Goal: Task Accomplishment & Management: Manage account settings

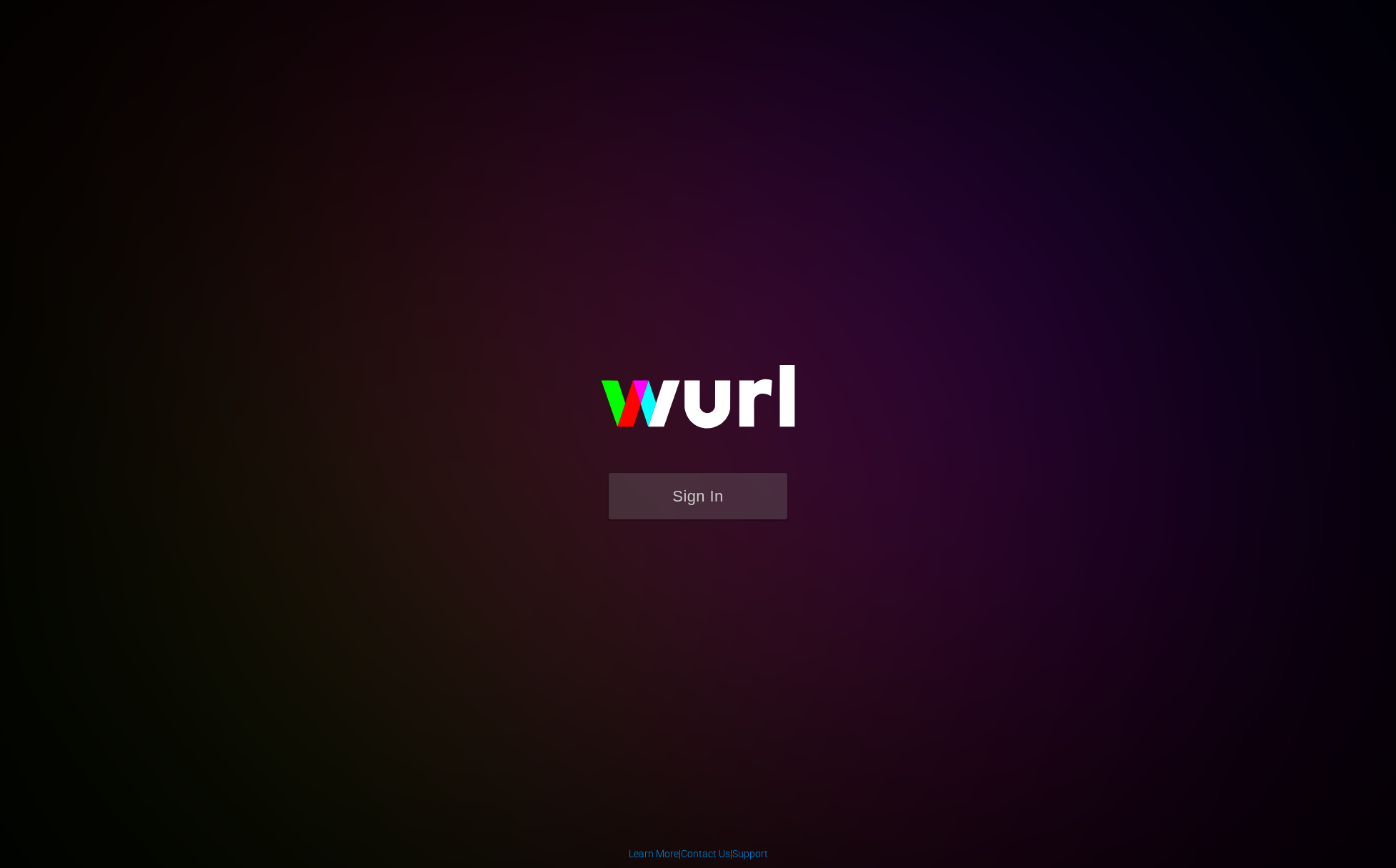
click at [717, 472] on img at bounding box center [698, 403] width 285 height 138
click at [717, 496] on button "Sign In" at bounding box center [698, 495] width 179 height 46
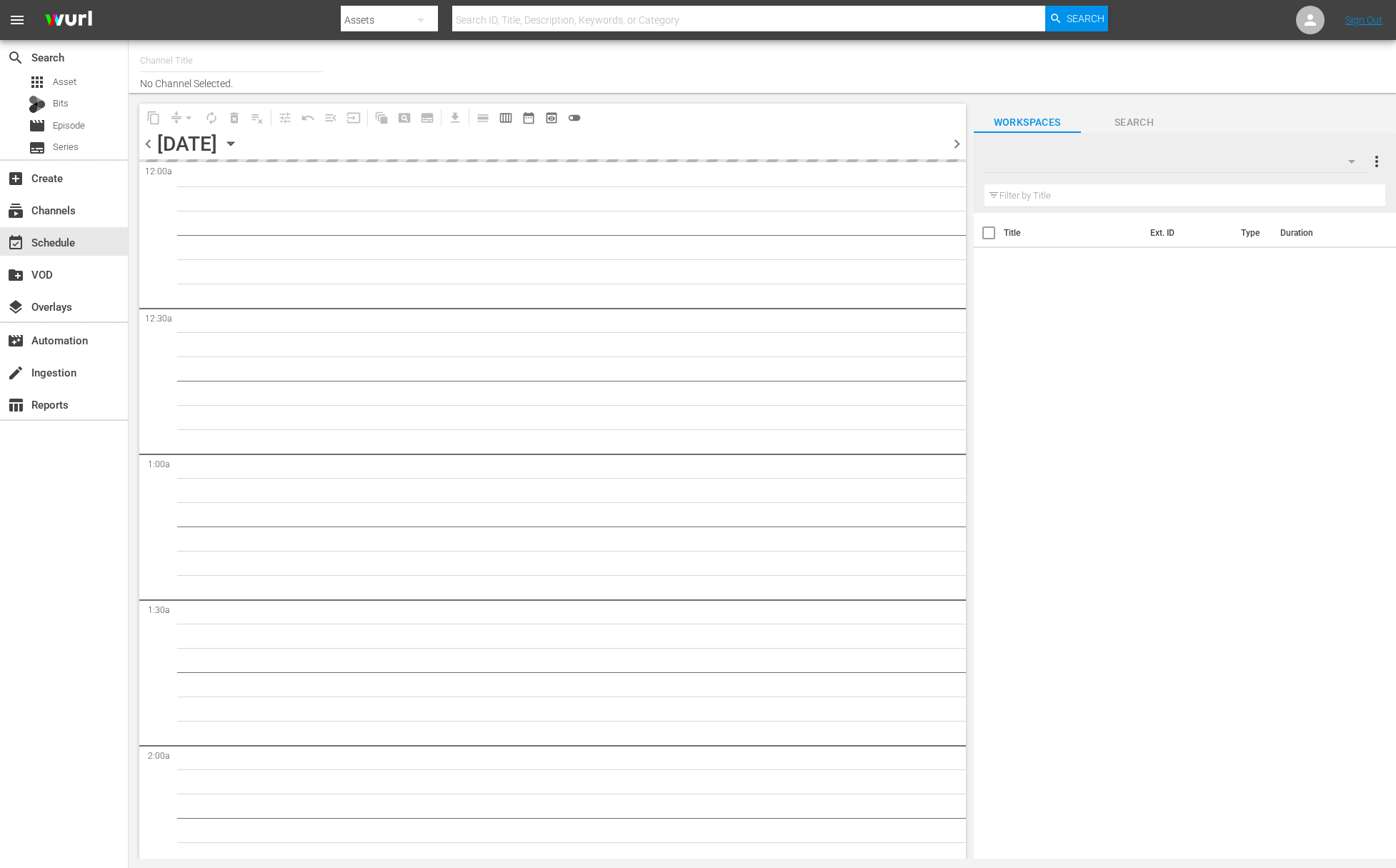
type input "Food (140)"
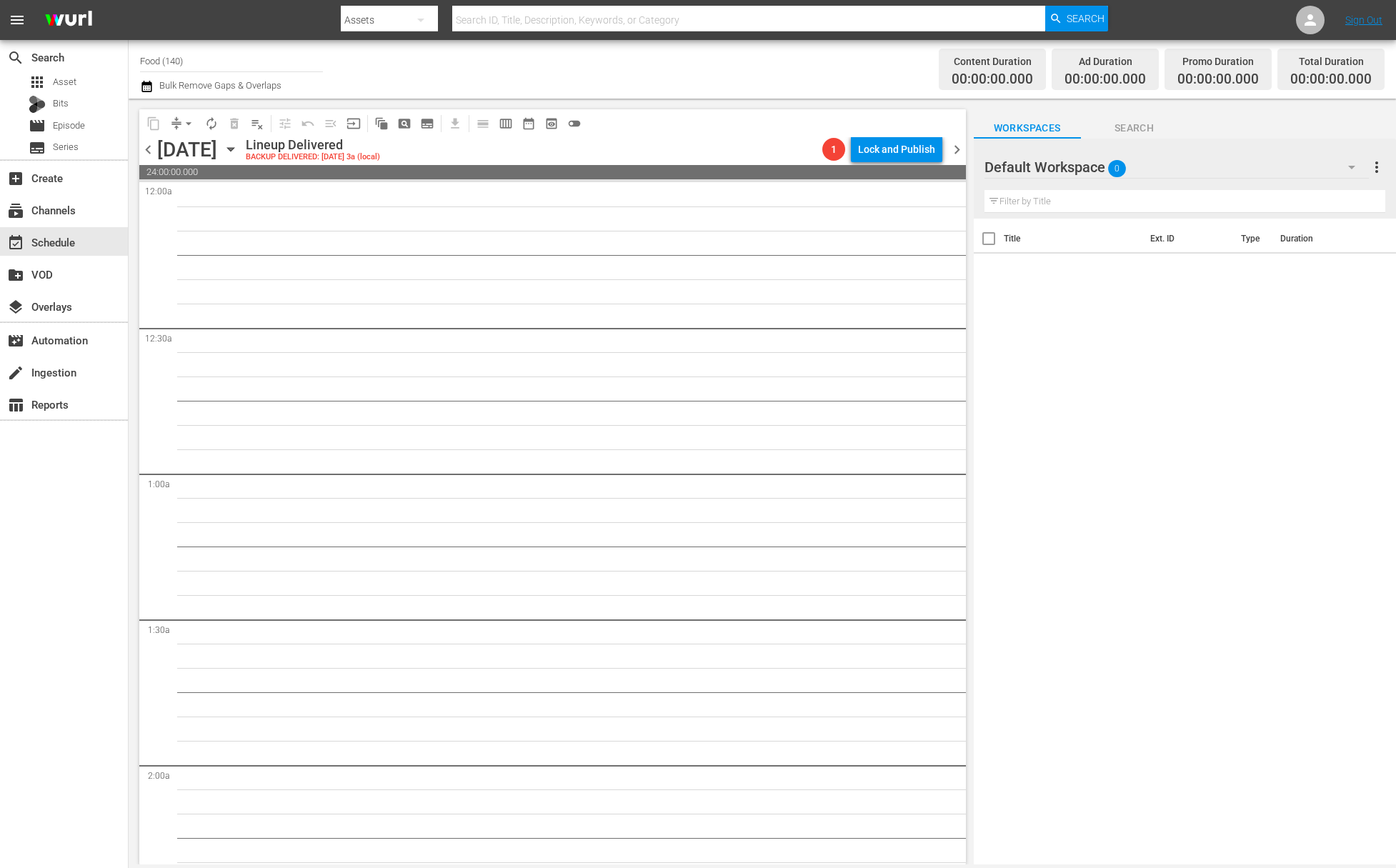
click at [238, 153] on icon "button" at bounding box center [231, 149] width 16 height 16
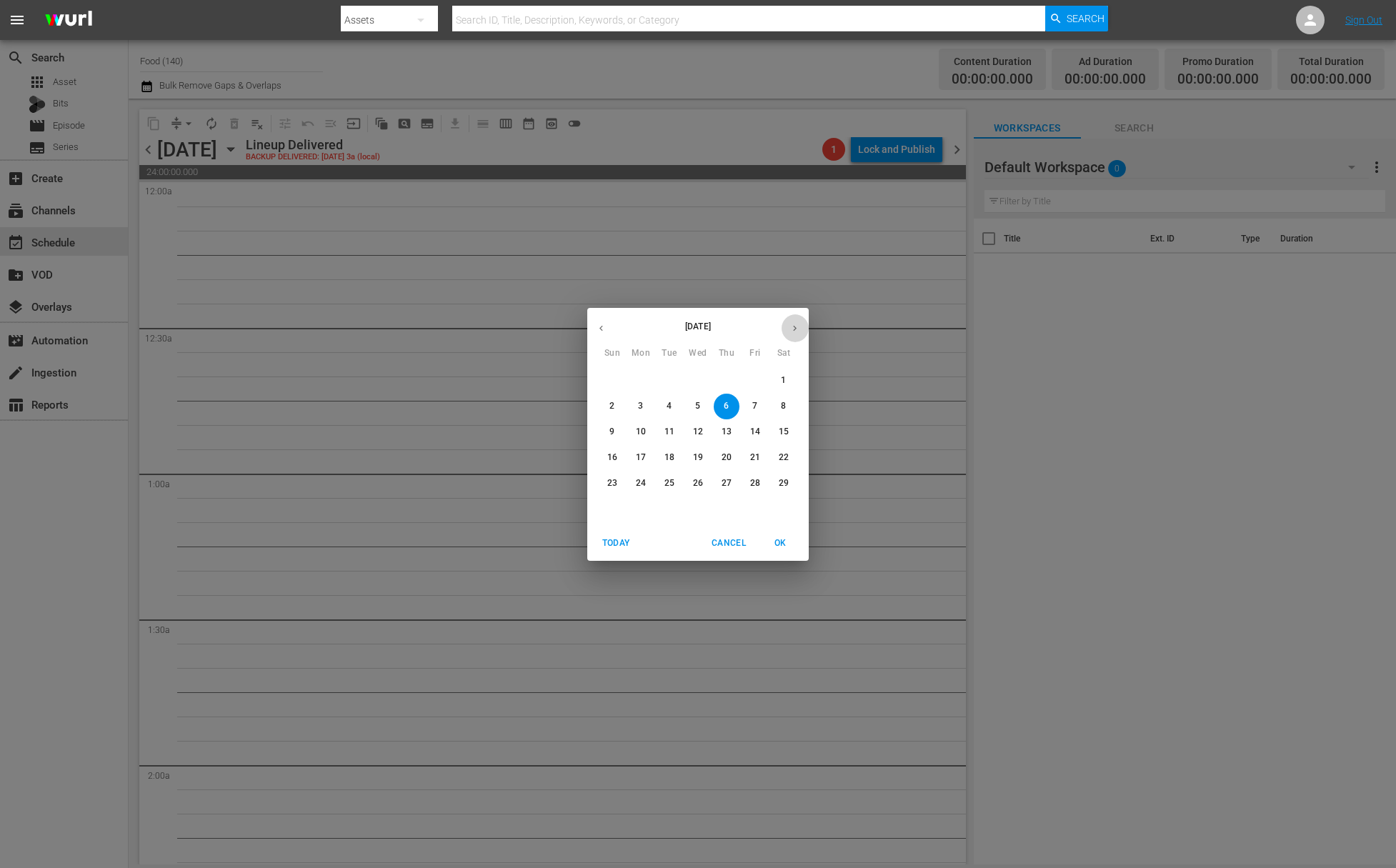
click at [787, 327] on button "button" at bounding box center [795, 329] width 28 height 28
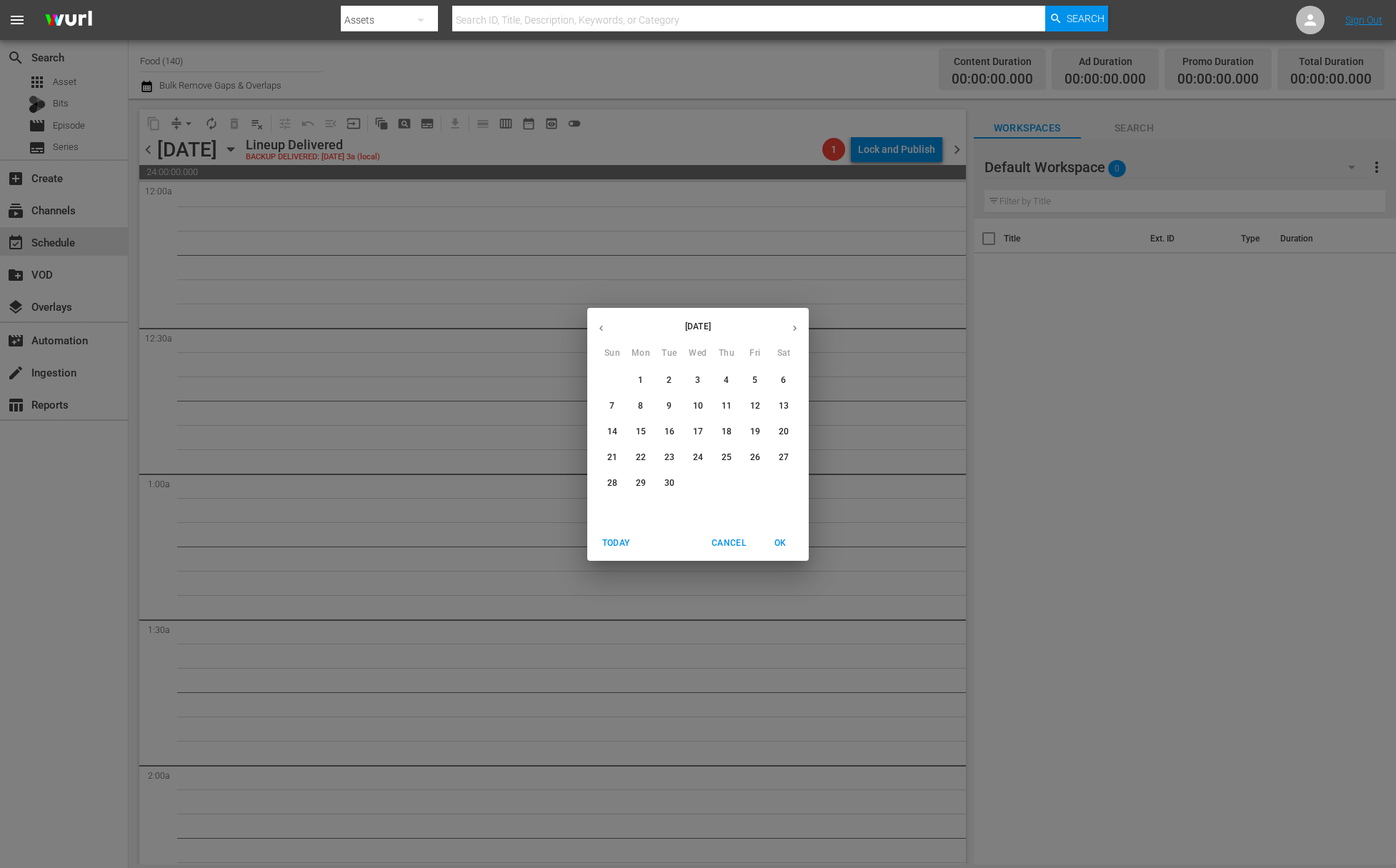
click at [787, 327] on button "button" at bounding box center [795, 329] width 28 height 28
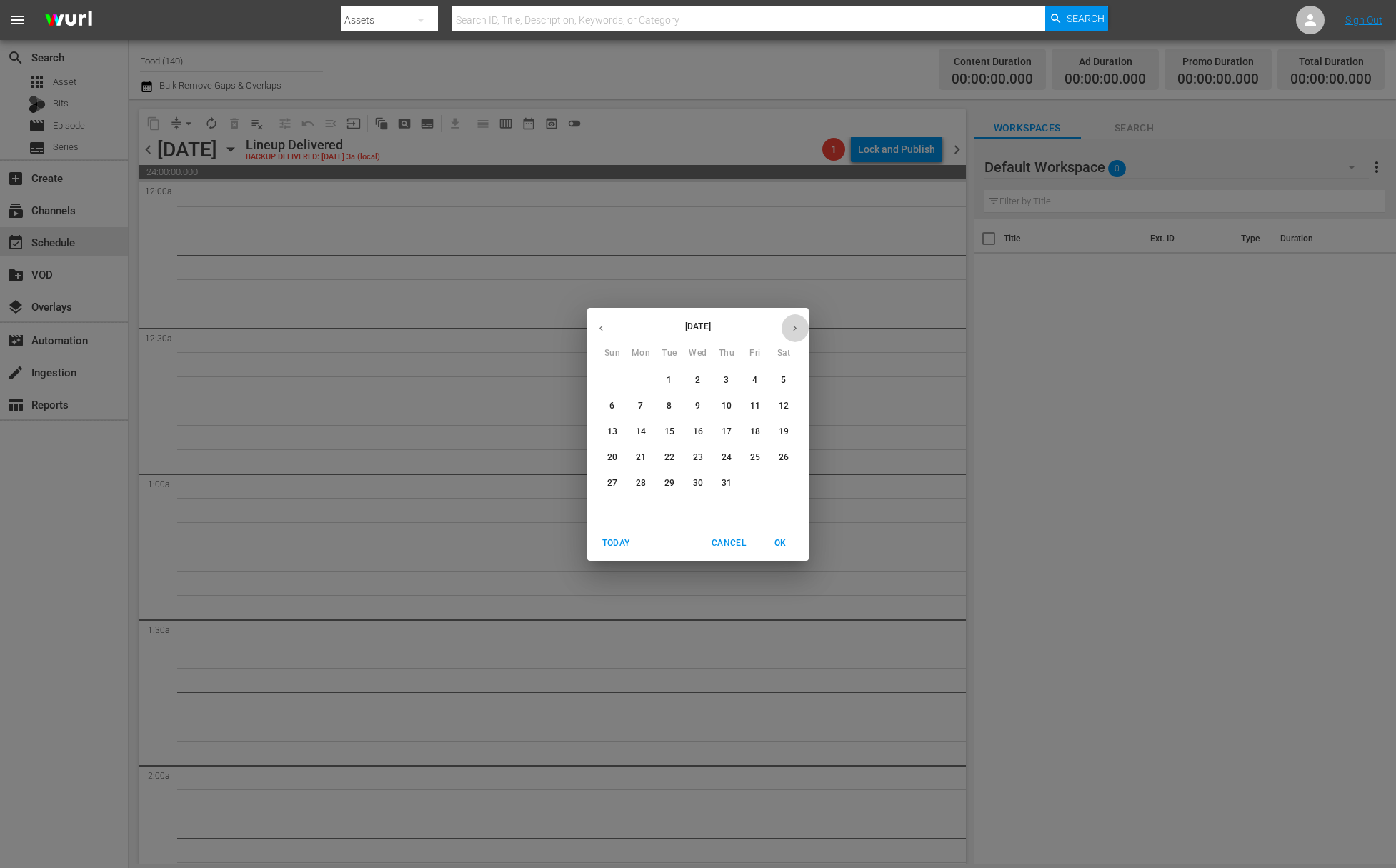
click at [787, 327] on button "button" at bounding box center [795, 329] width 28 height 28
click at [792, 327] on icon "button" at bounding box center [794, 328] width 10 height 10
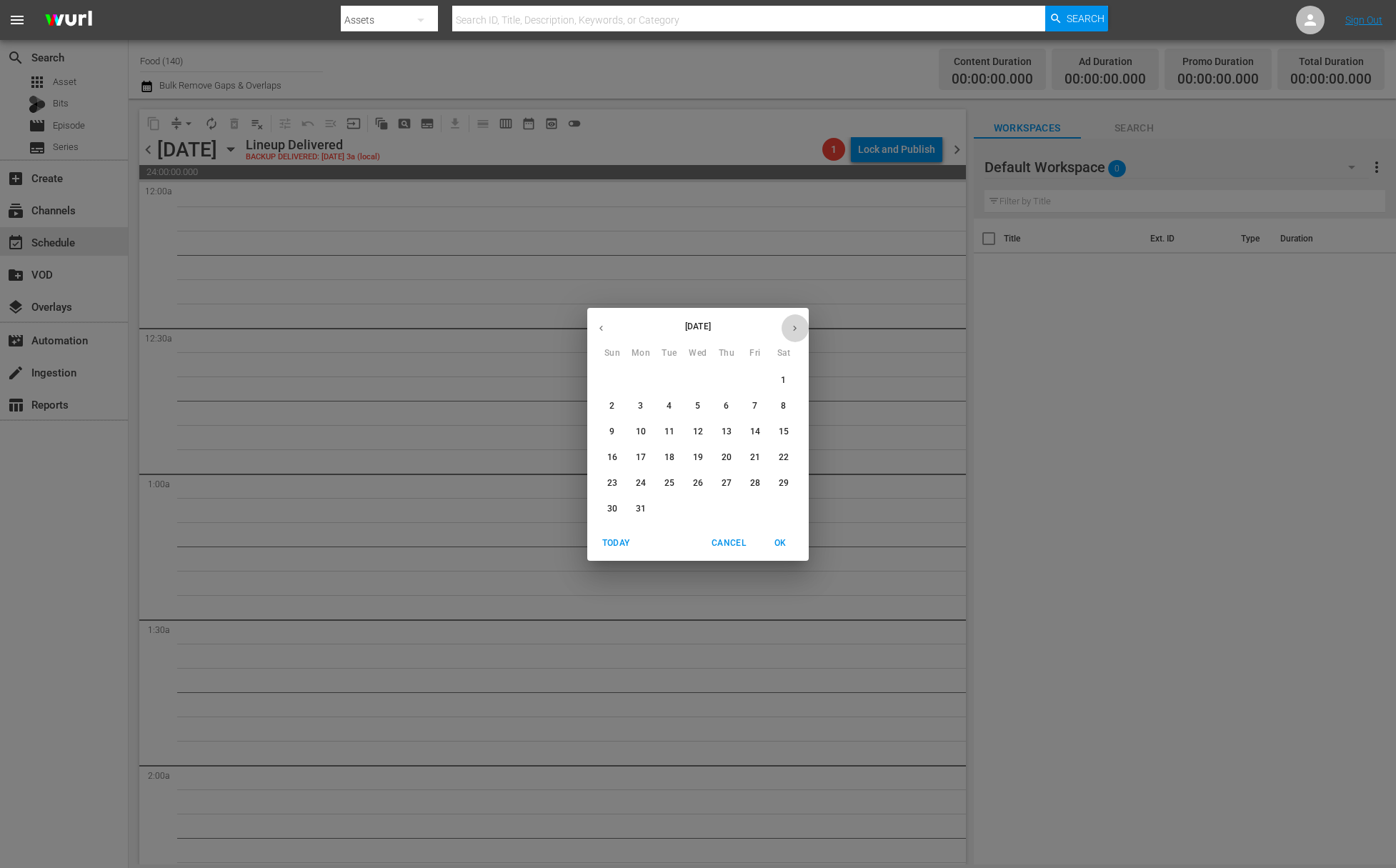
click at [792, 327] on icon "button" at bounding box center [794, 328] width 10 height 10
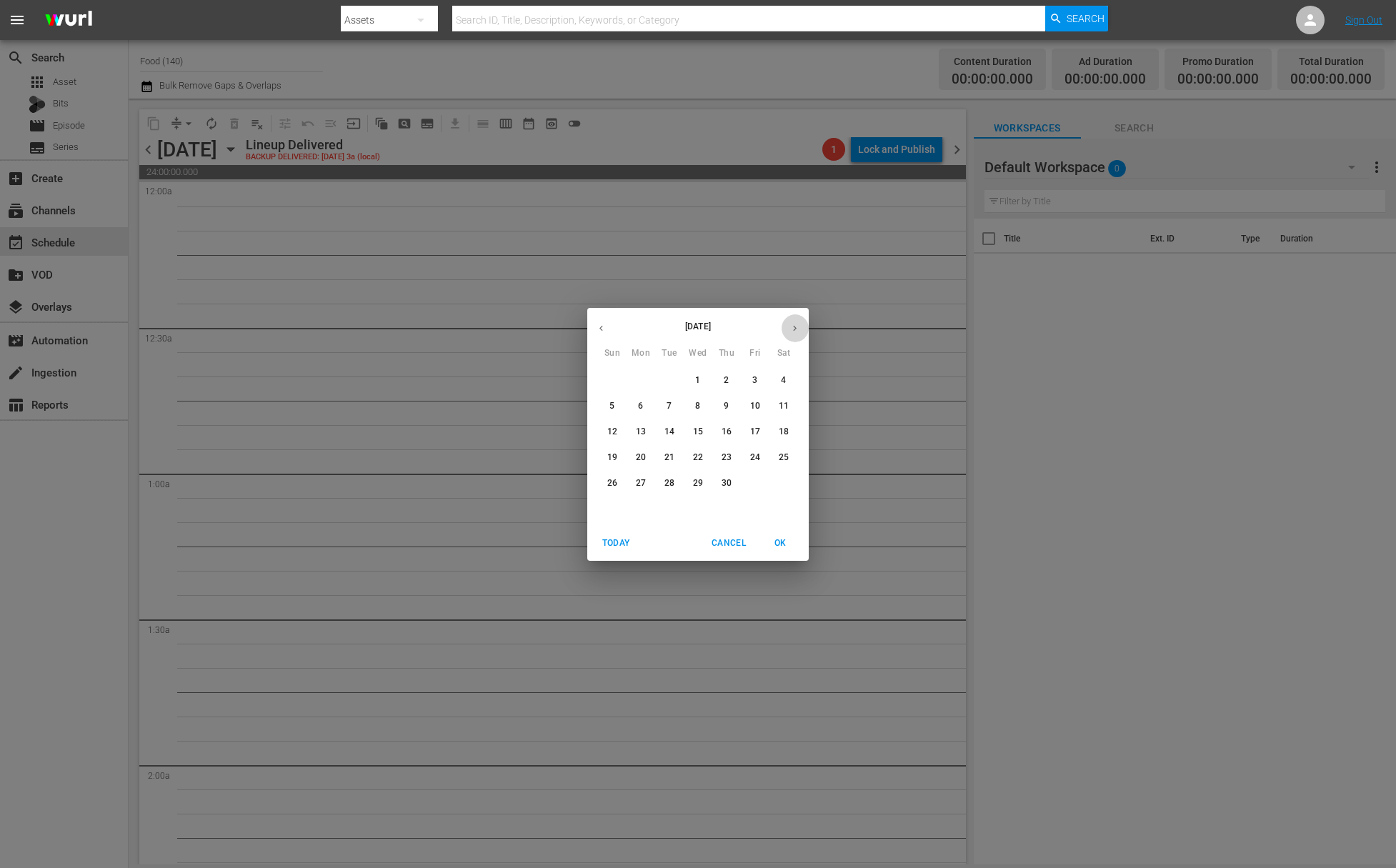
click at [792, 327] on icon "button" at bounding box center [794, 328] width 10 height 10
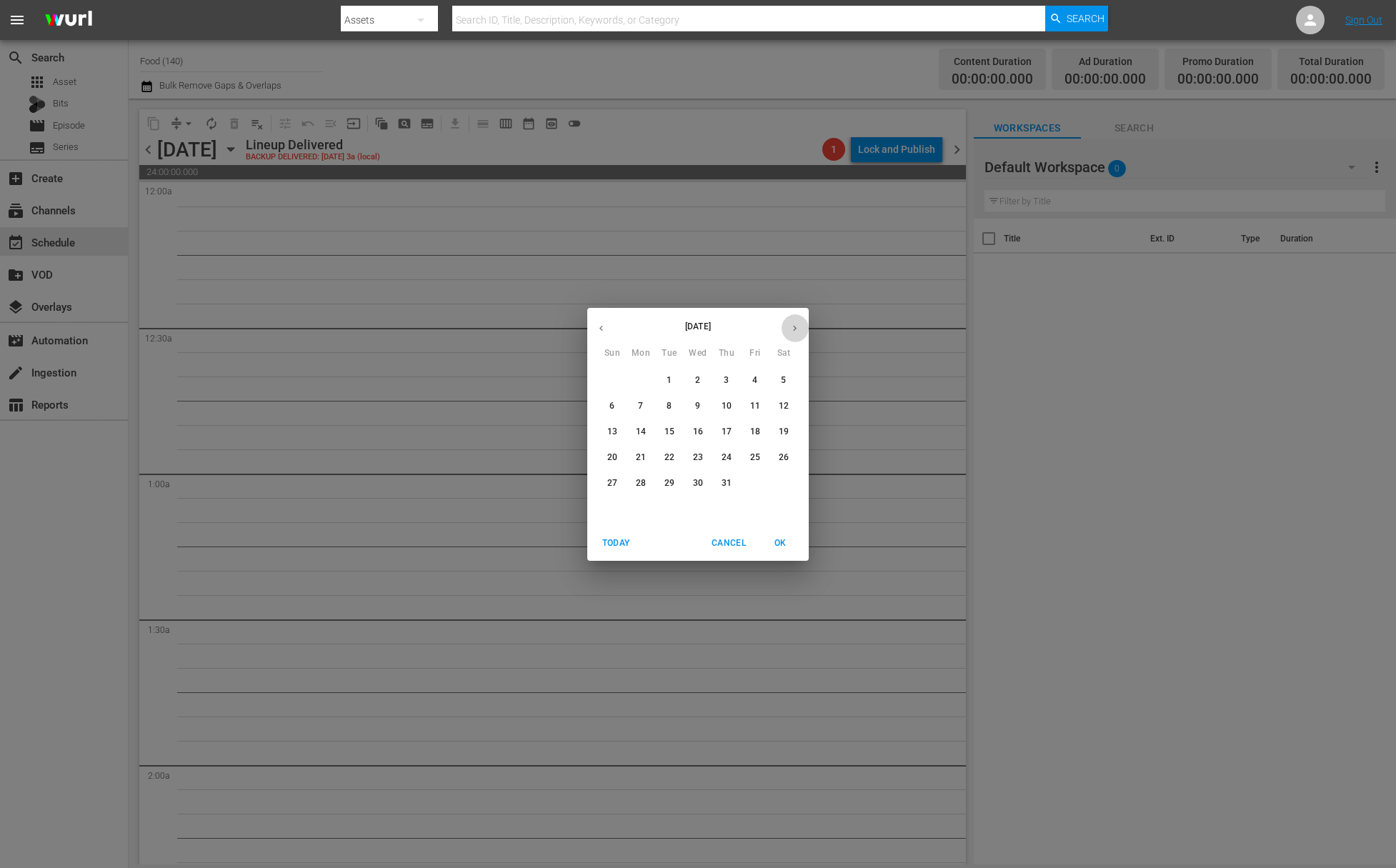
click at [792, 327] on icon "button" at bounding box center [794, 328] width 10 height 10
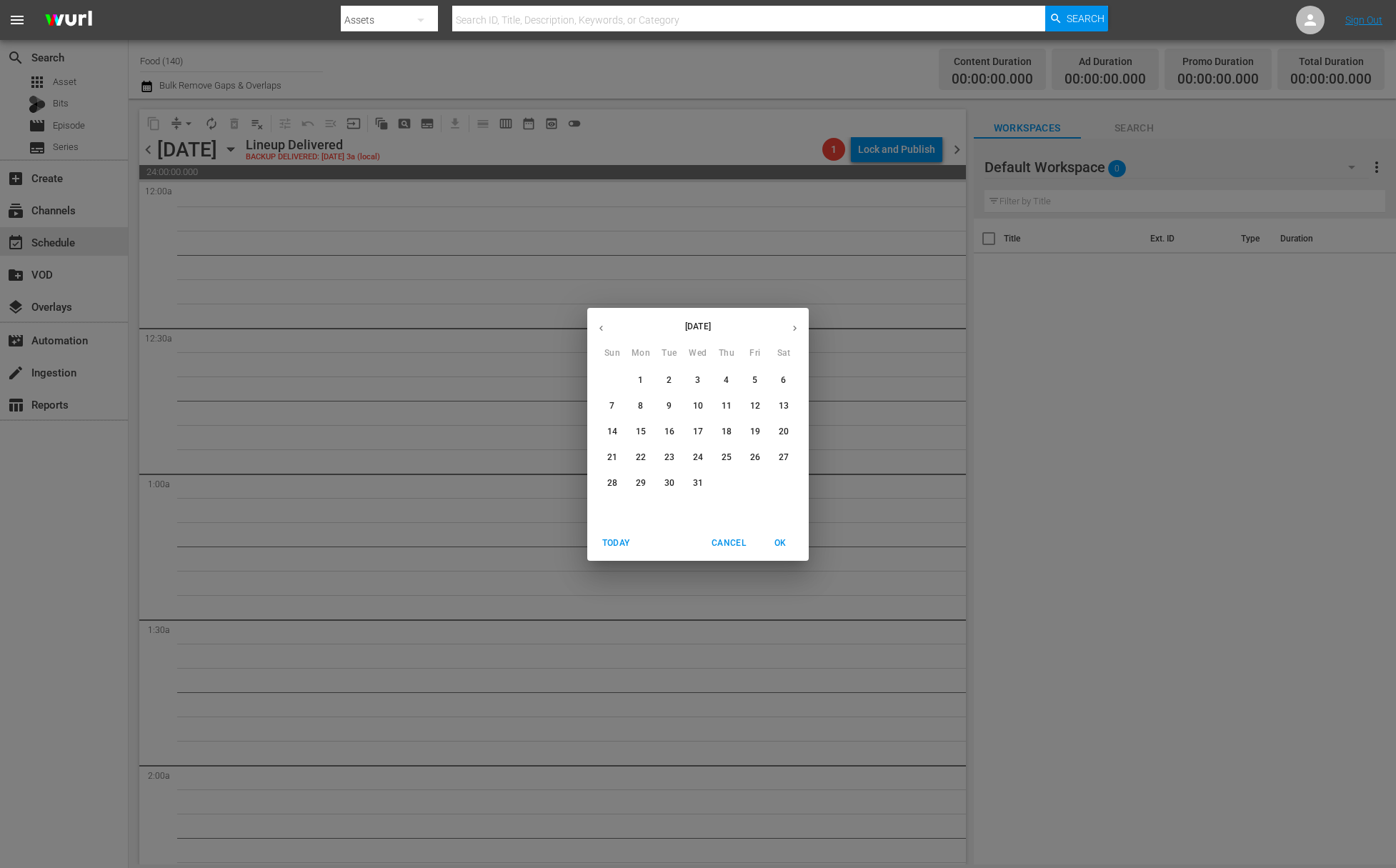
click at [792, 327] on icon "button" at bounding box center [794, 328] width 10 height 10
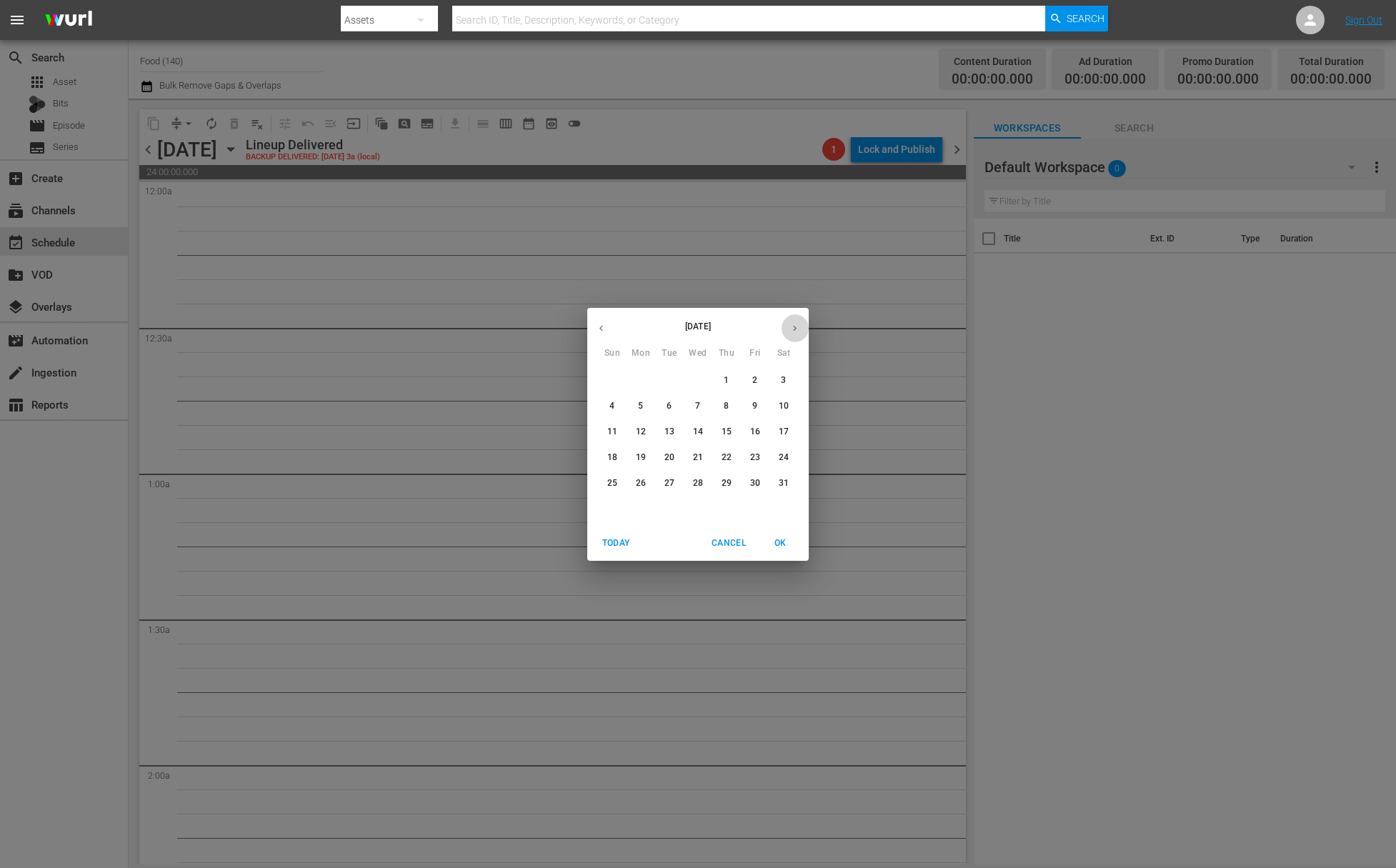
click at [792, 327] on icon "button" at bounding box center [794, 328] width 10 height 10
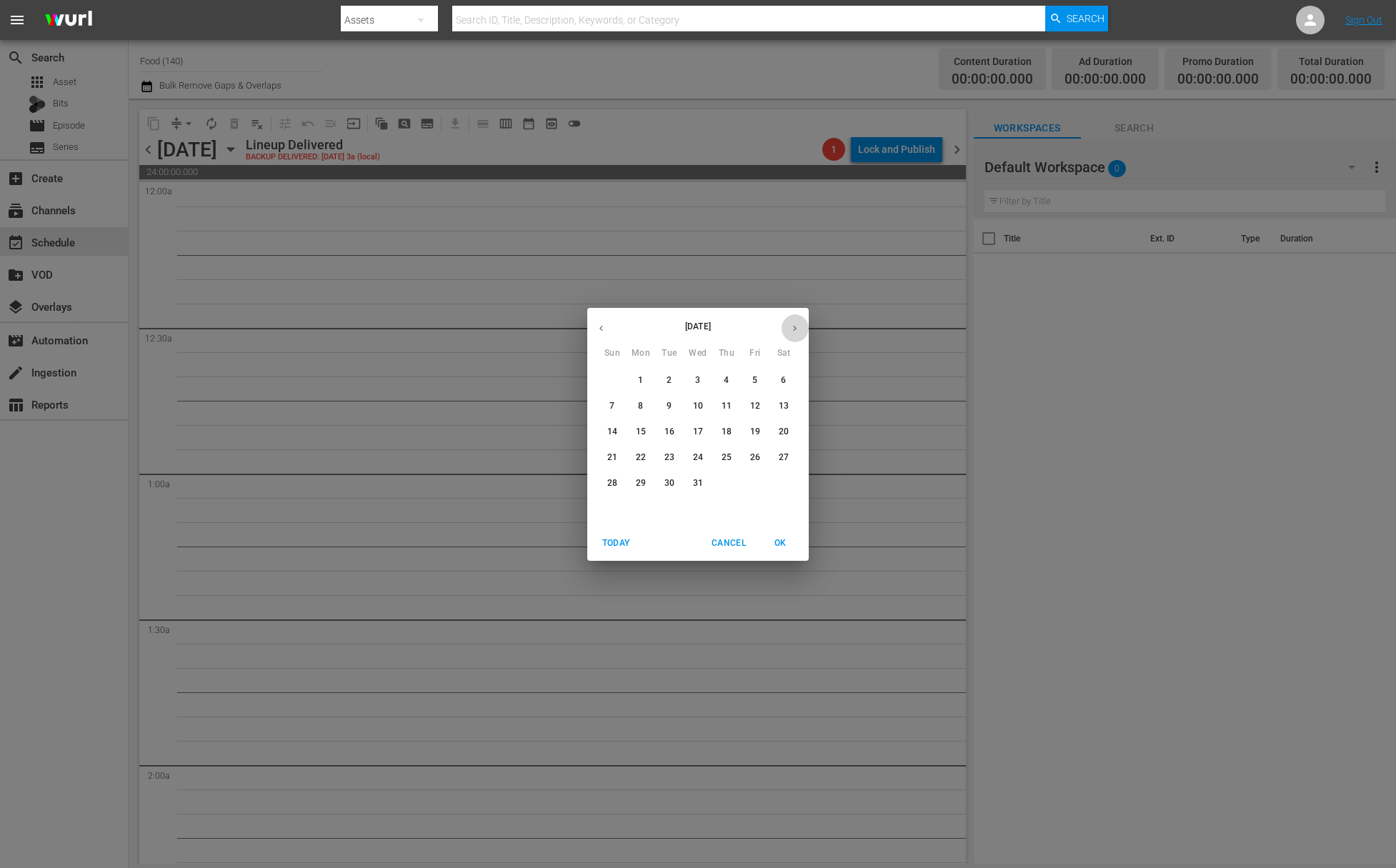
click at [792, 327] on icon "button" at bounding box center [794, 328] width 10 height 10
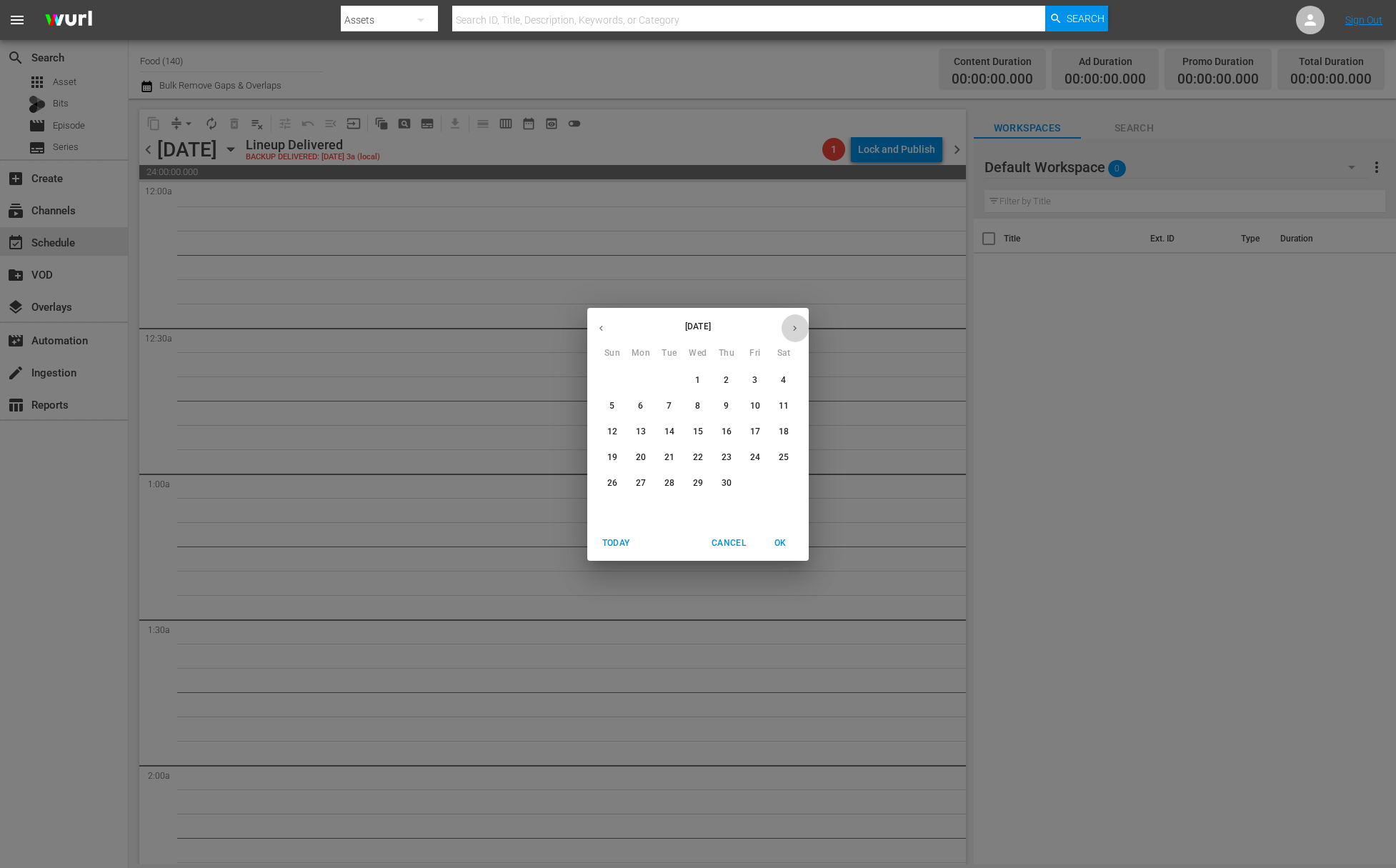
click at [792, 327] on icon "button" at bounding box center [794, 328] width 10 height 10
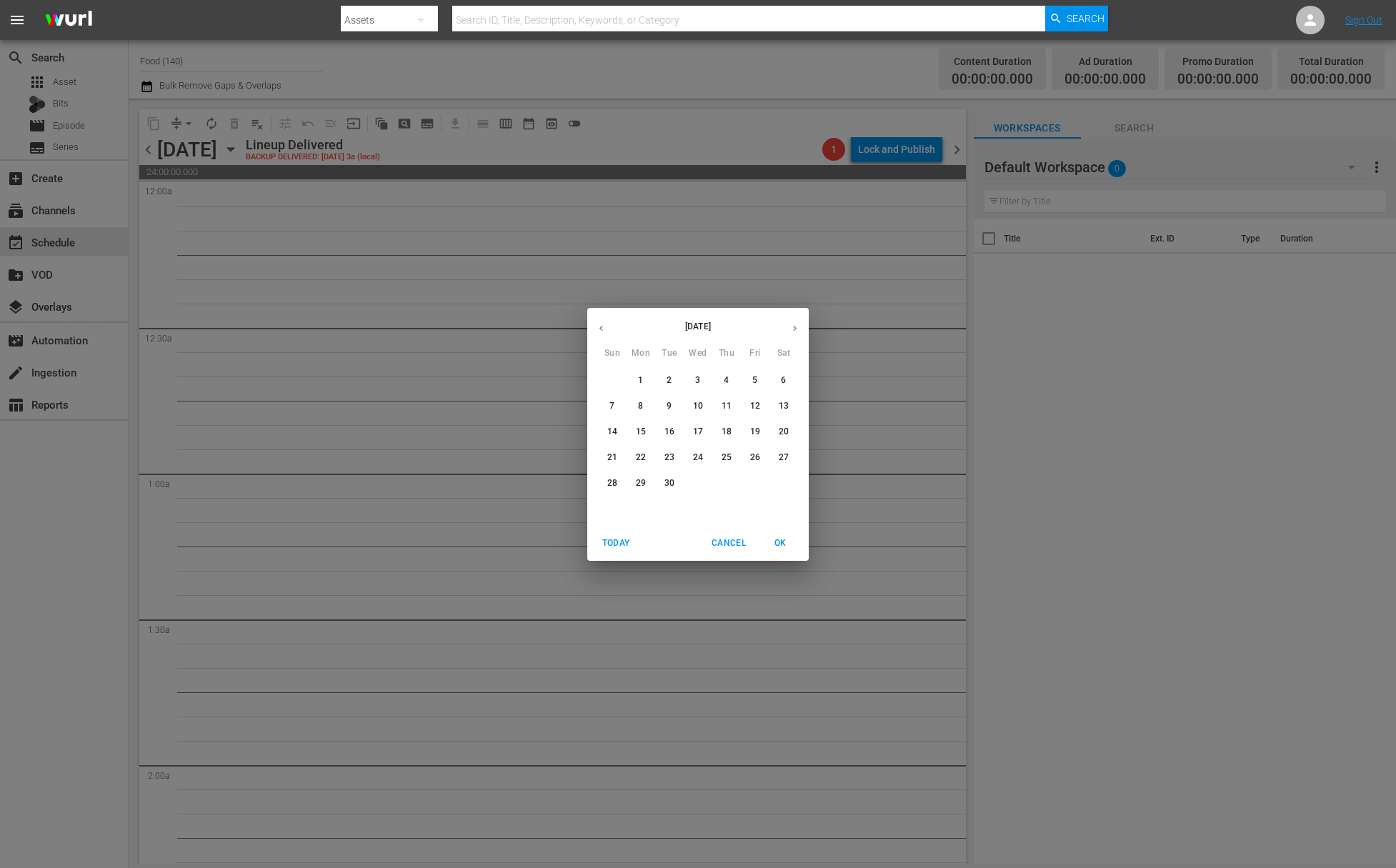
click at [792, 327] on icon "button" at bounding box center [794, 328] width 10 height 10
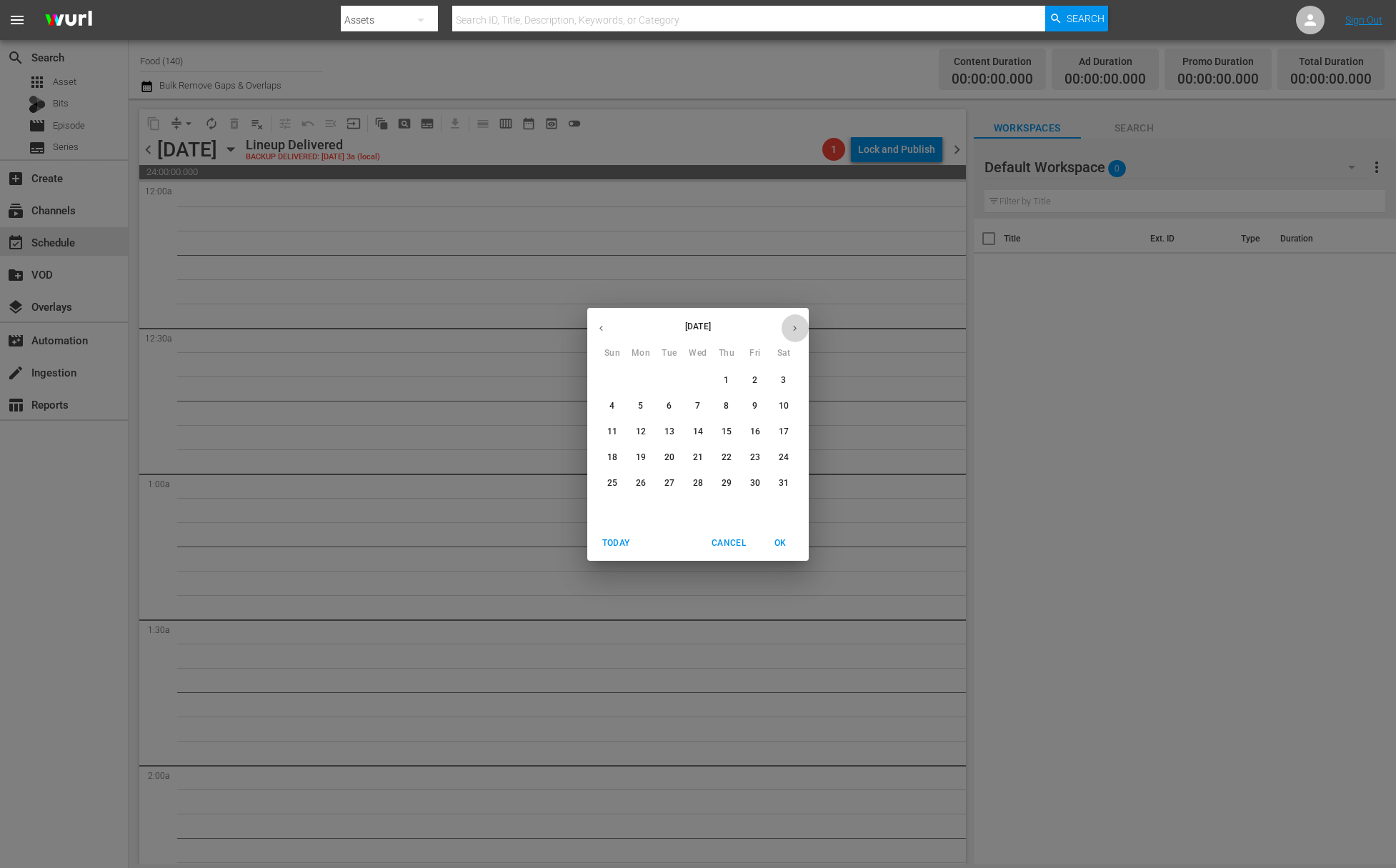
click at [792, 327] on icon "button" at bounding box center [794, 328] width 10 height 10
click at [793, 323] on icon "button" at bounding box center [794, 328] width 10 height 10
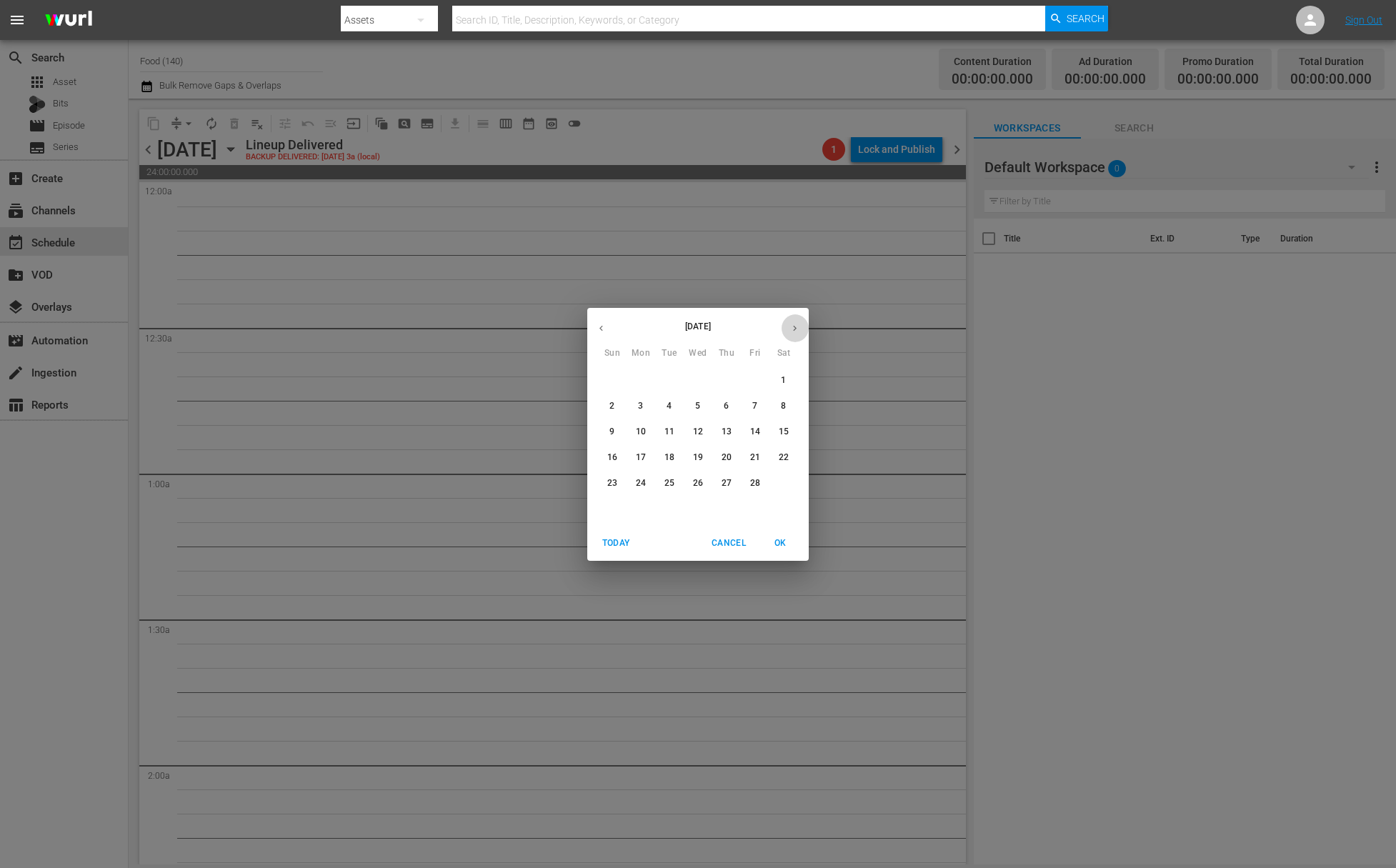
click at [791, 324] on icon "button" at bounding box center [794, 328] width 10 height 10
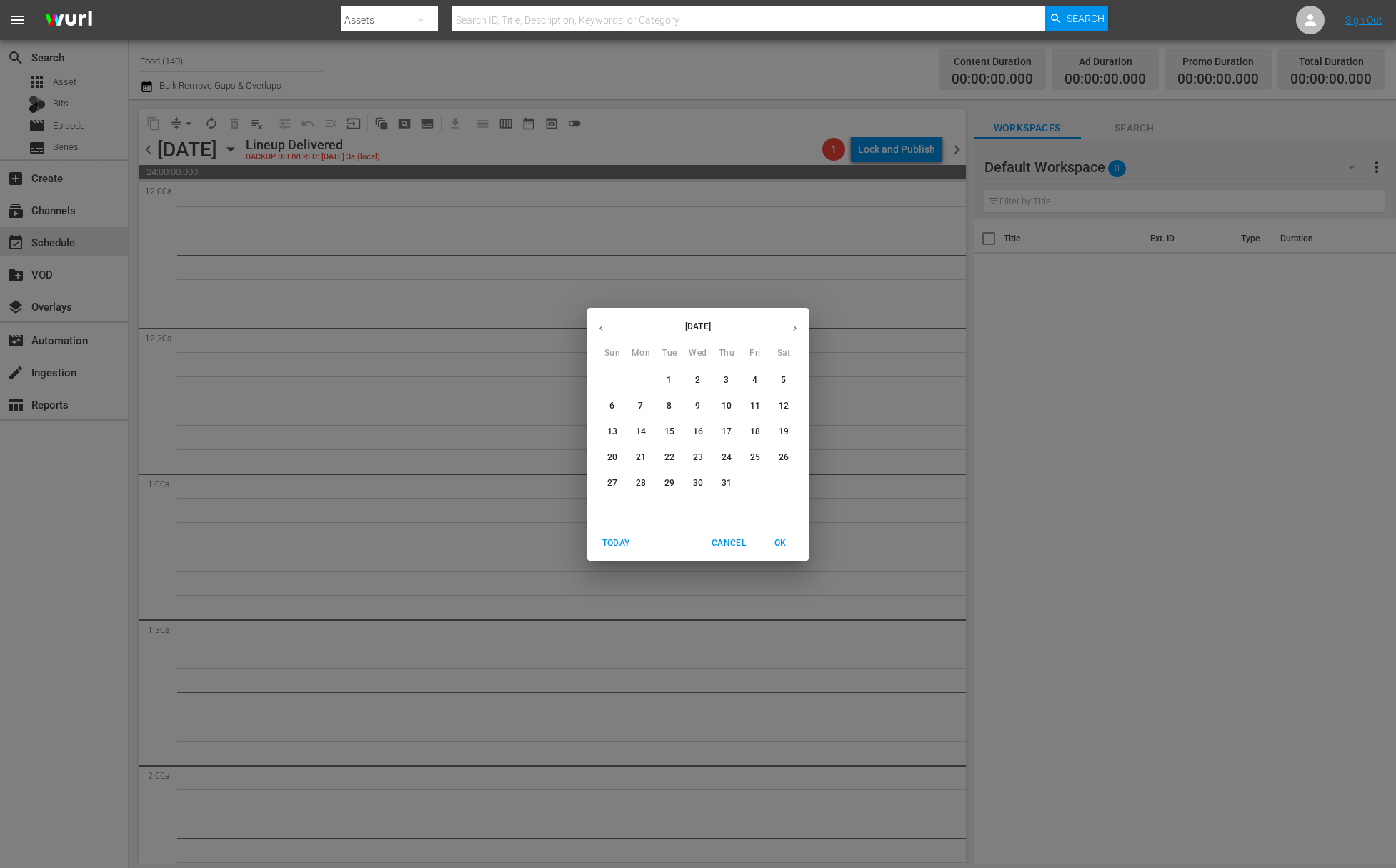
click at [791, 324] on icon "button" at bounding box center [794, 328] width 10 height 10
click at [653, 404] on span "6" at bounding box center [641, 406] width 25 height 12
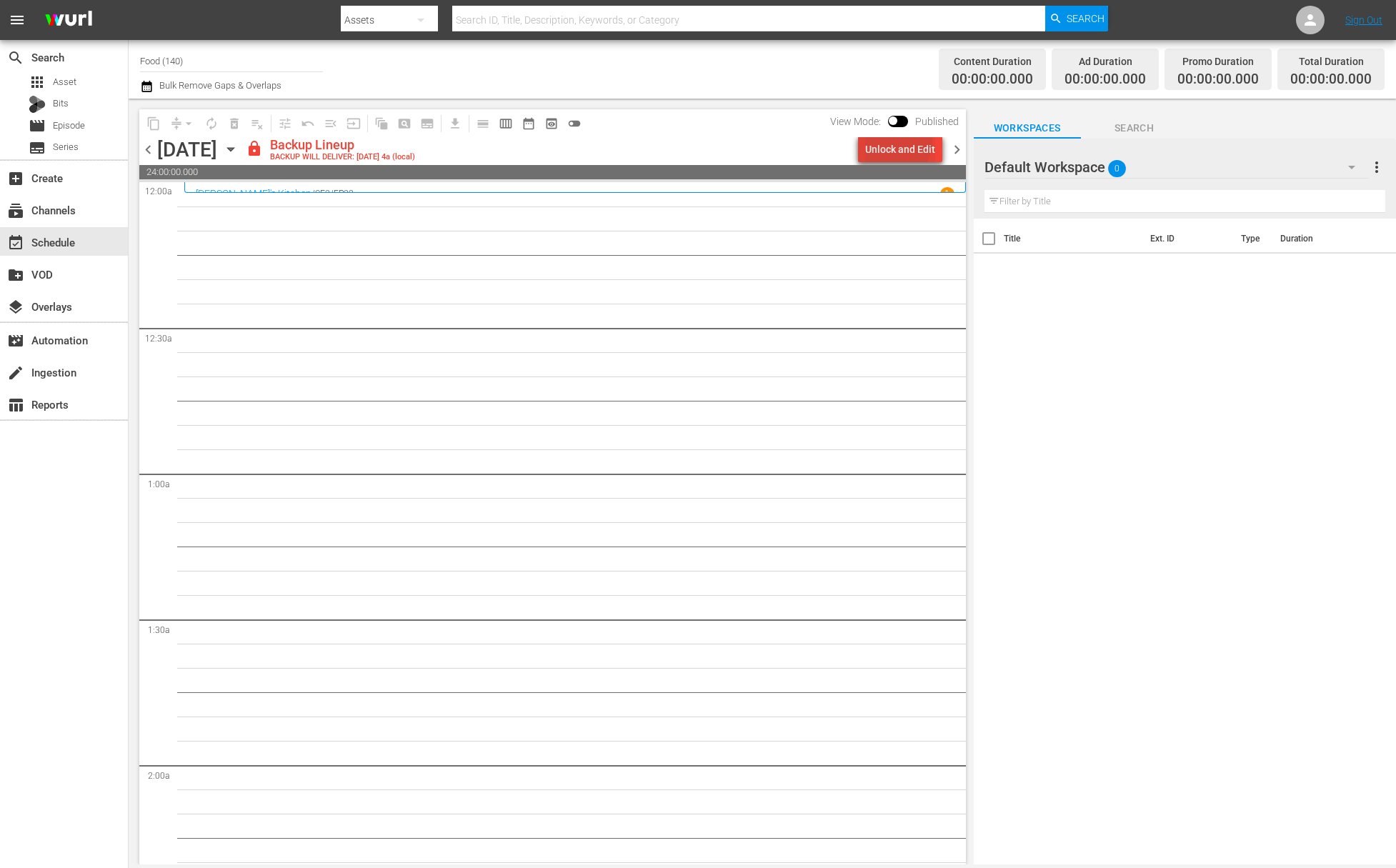
click at [891, 139] on div "Unlock and Edit" at bounding box center [901, 149] width 70 height 25
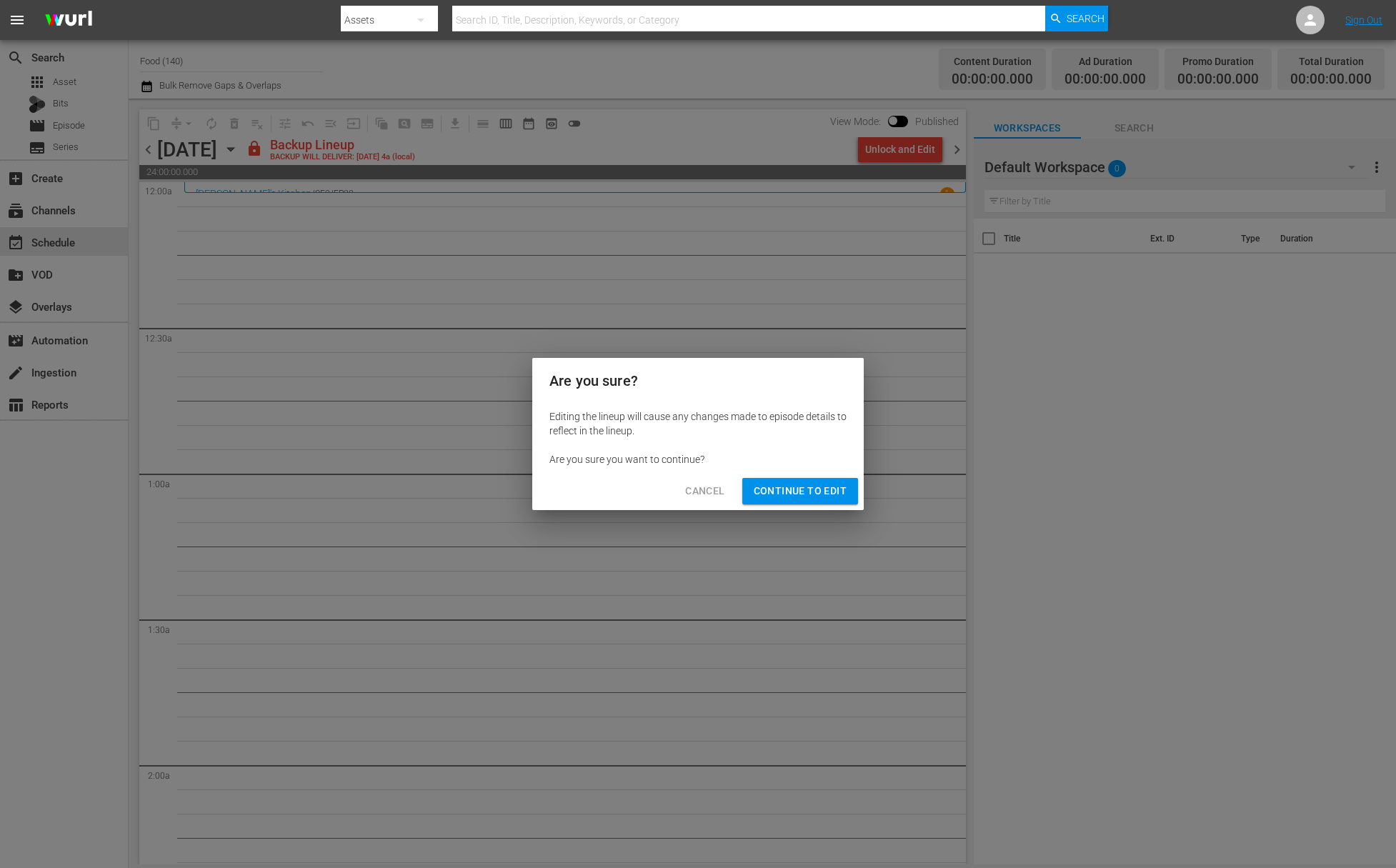
click at [827, 504] on button "Continue to Edit" at bounding box center [800, 491] width 116 height 26
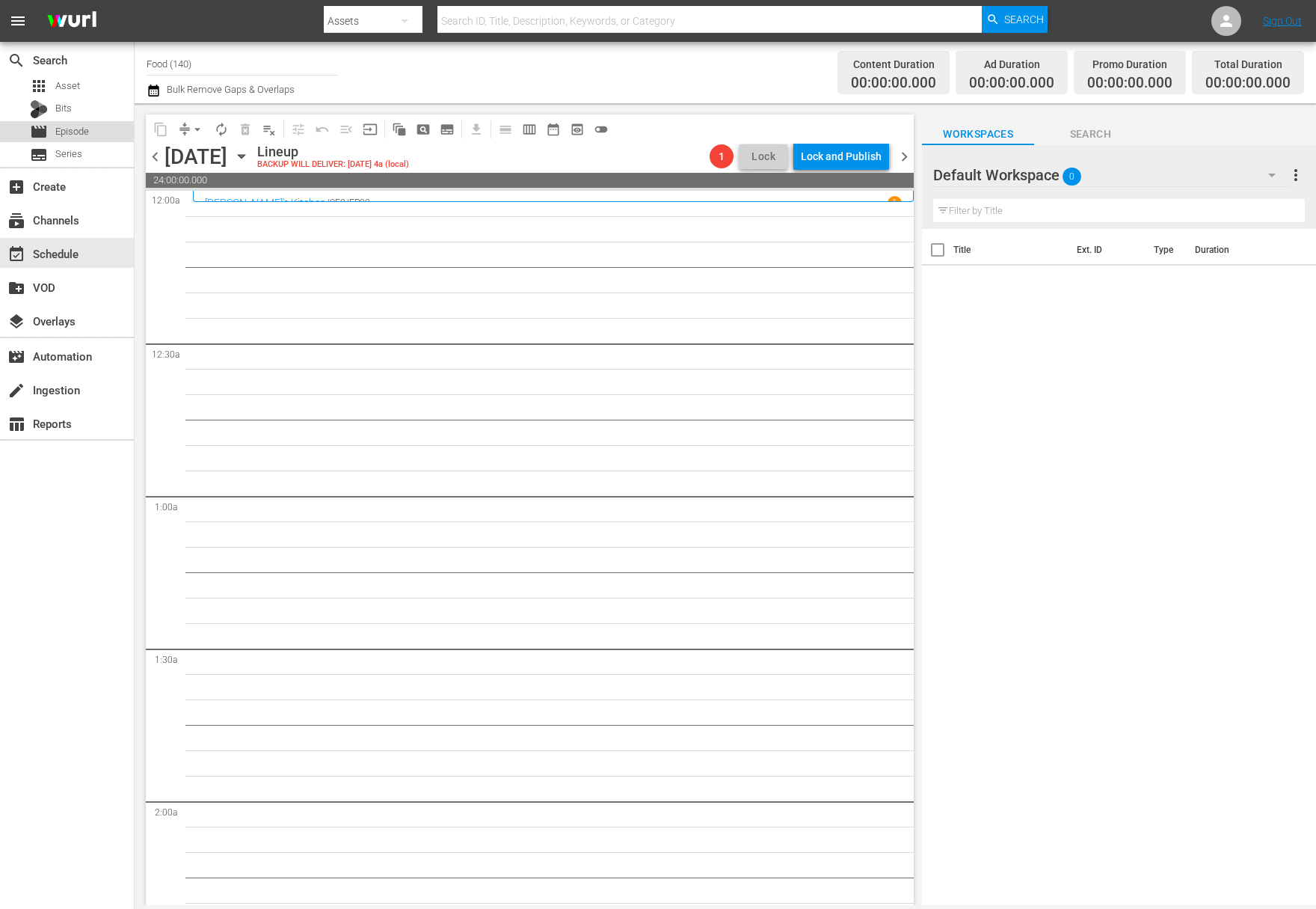
click at [84, 128] on span "Episode" at bounding box center [72, 131] width 34 height 15
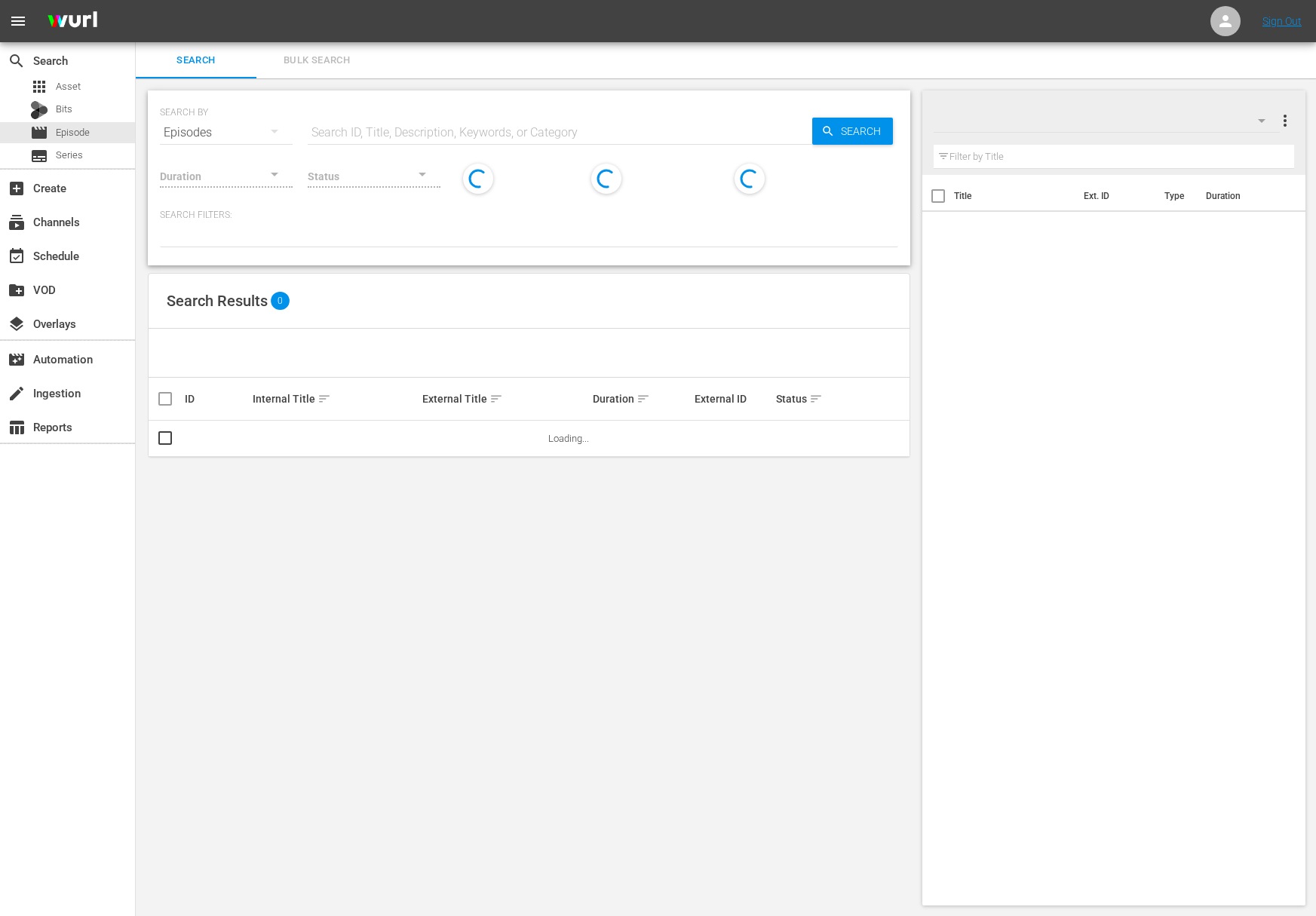
click at [388, 107] on div "SEARCH BY Search By Episodes Search ID, Title, Description, Keywords, or Catego…" at bounding box center [529, 123] width 739 height 55
click at [386, 126] on input "text" at bounding box center [561, 132] width 505 height 36
paste input "Julia & Jacques Cooking at Home - Duck-Julia's Original French Chef Recipe, Jac…"
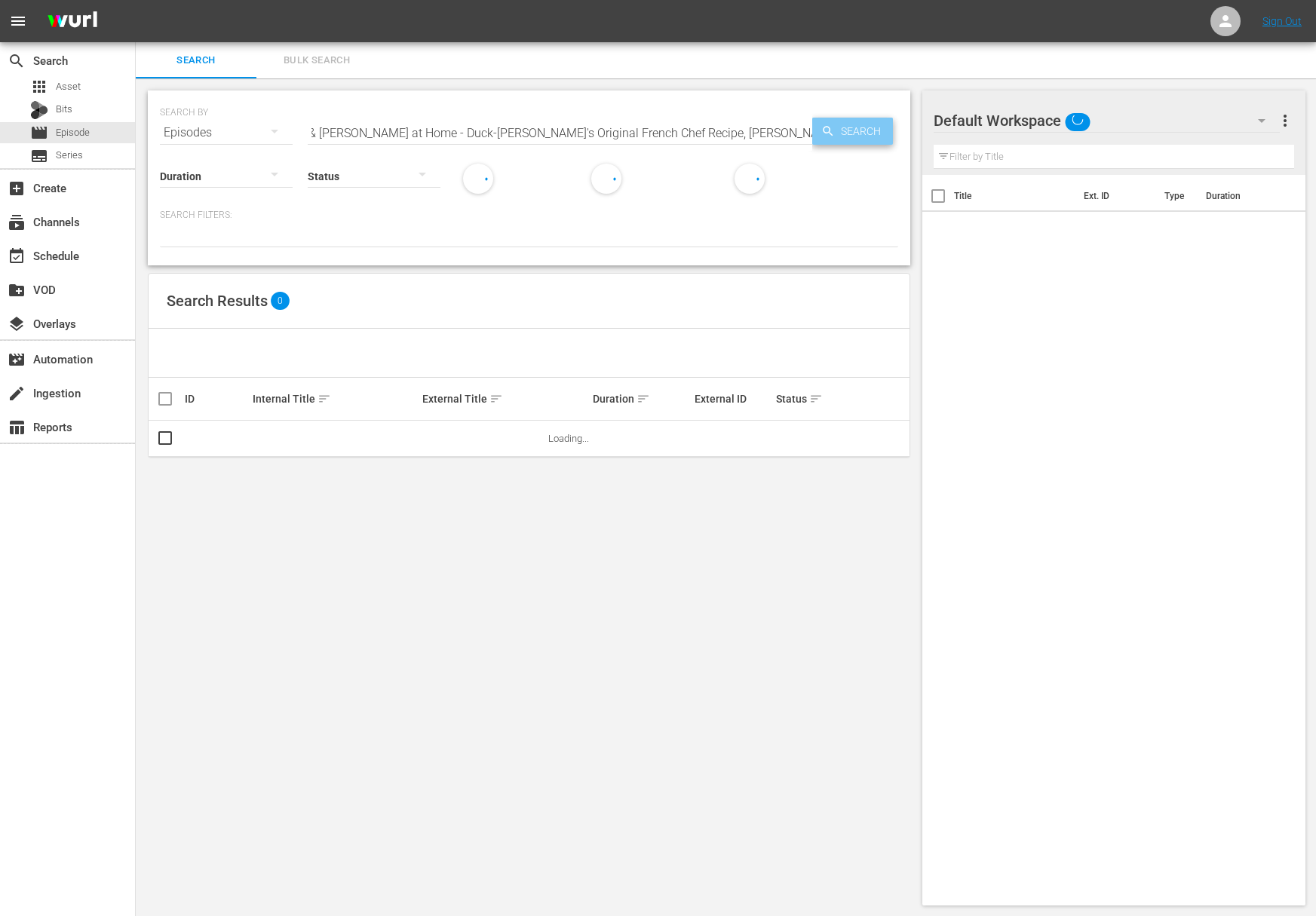
click at [823, 129] on icon "button" at bounding box center [828, 131] width 10 height 10
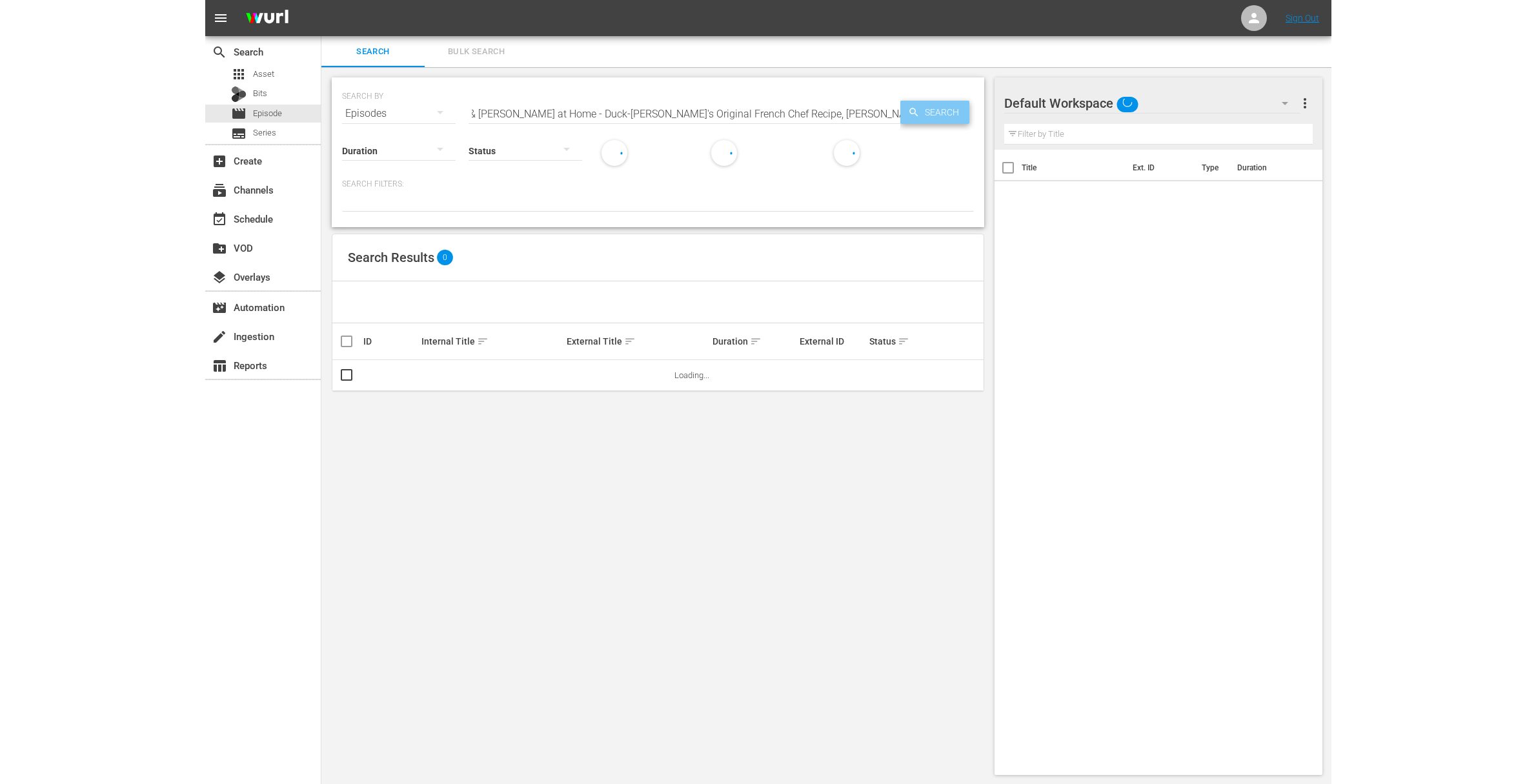
scroll to position [0, 0]
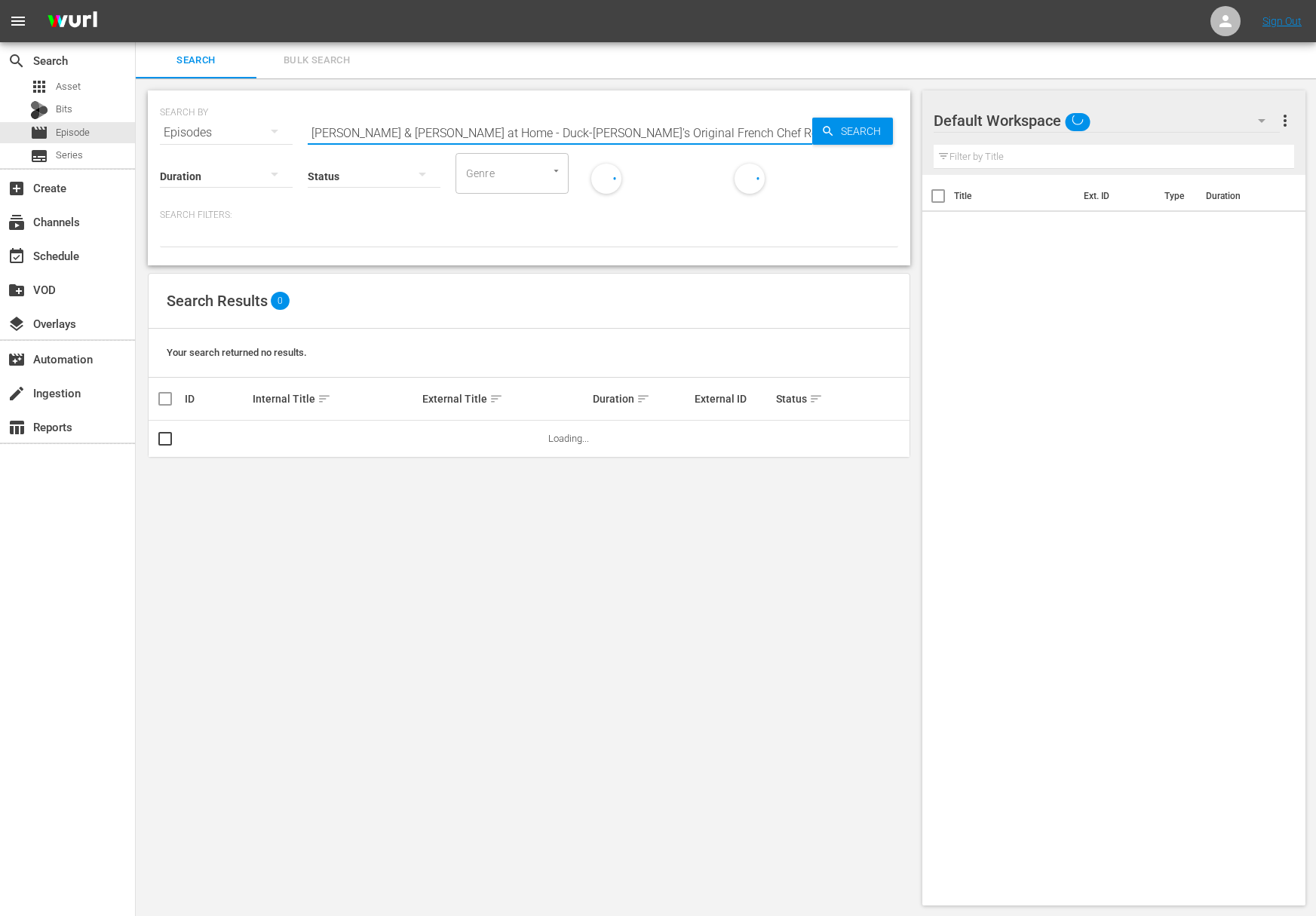
drag, startPoint x: 523, startPoint y: 137, endPoint x: 582, endPoint y: 172, distance: 68.6
click at [582, 172] on div "SEARCH BY Search By Episodes Search ID, Title, Description, Keywords, or Catego…" at bounding box center [529, 178] width 762 height 175
click at [869, 442] on span "playlist_add" at bounding box center [862, 438] width 18 height 18
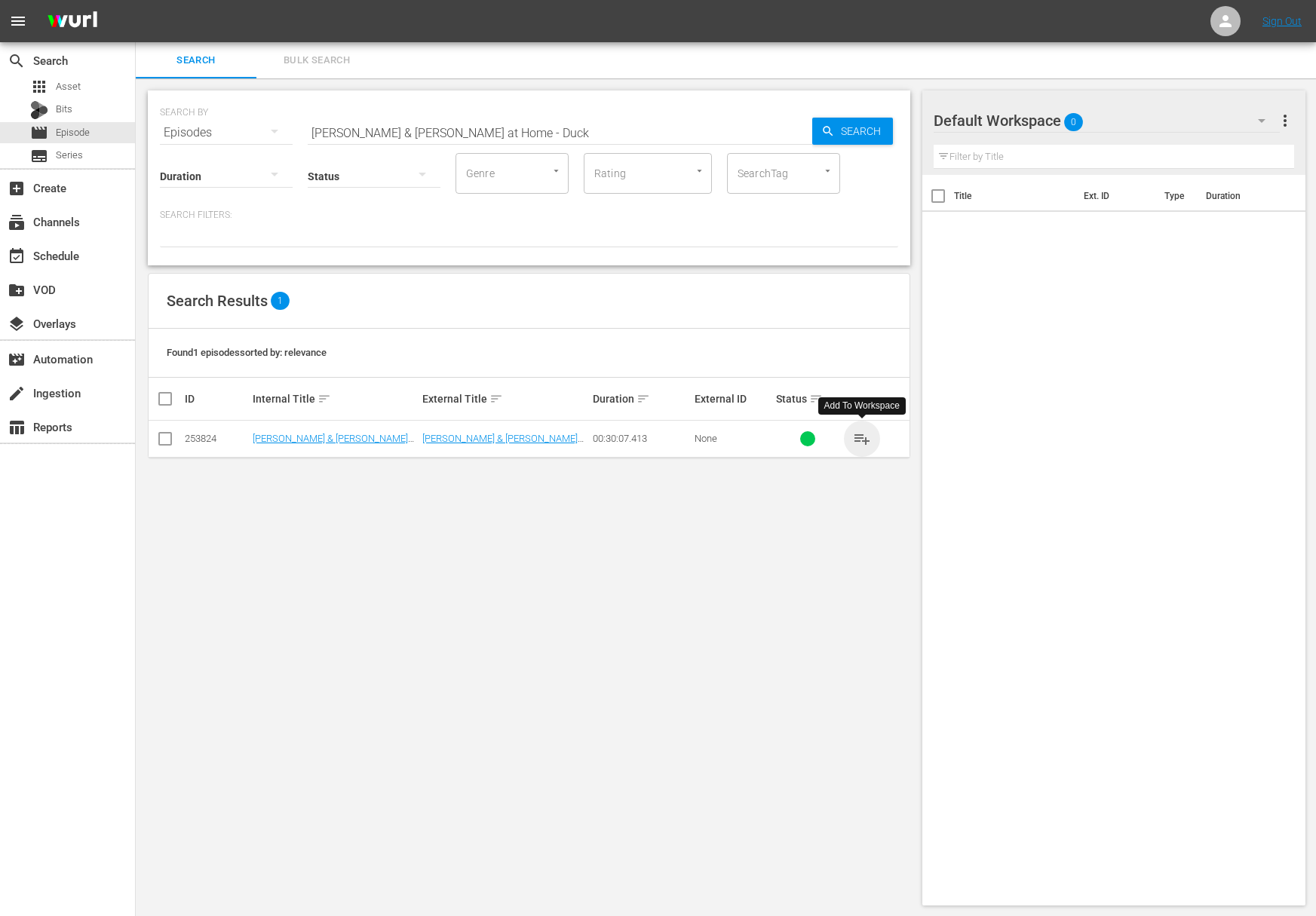
click at [866, 441] on span "playlist_add" at bounding box center [862, 438] width 18 height 18
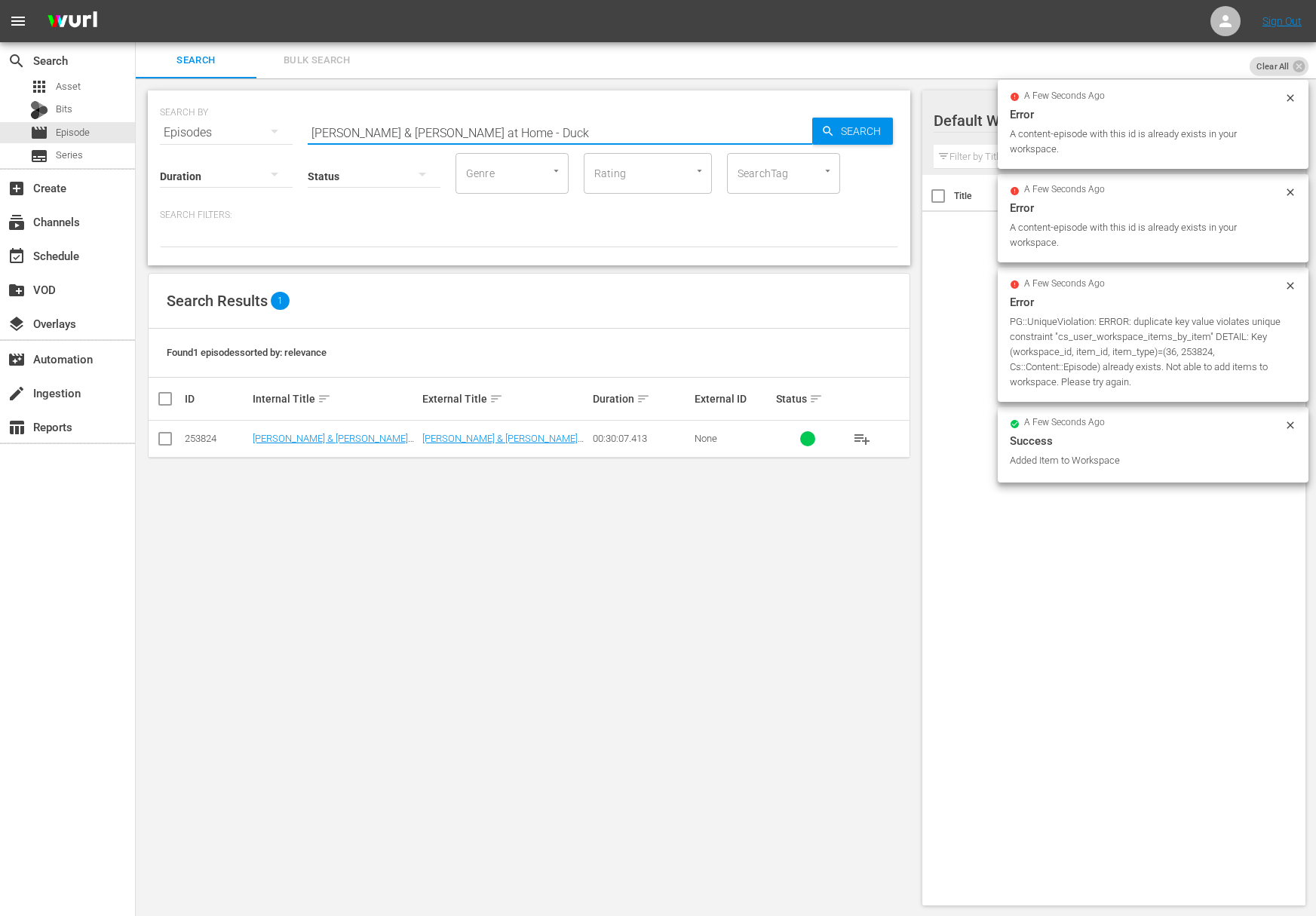
drag, startPoint x: 498, startPoint y: 130, endPoint x: 588, endPoint y: 133, distance: 90.0
click at [588, 133] on input "Julia & Jacques Cooking at Home - Duck" at bounding box center [561, 132] width 505 height 36
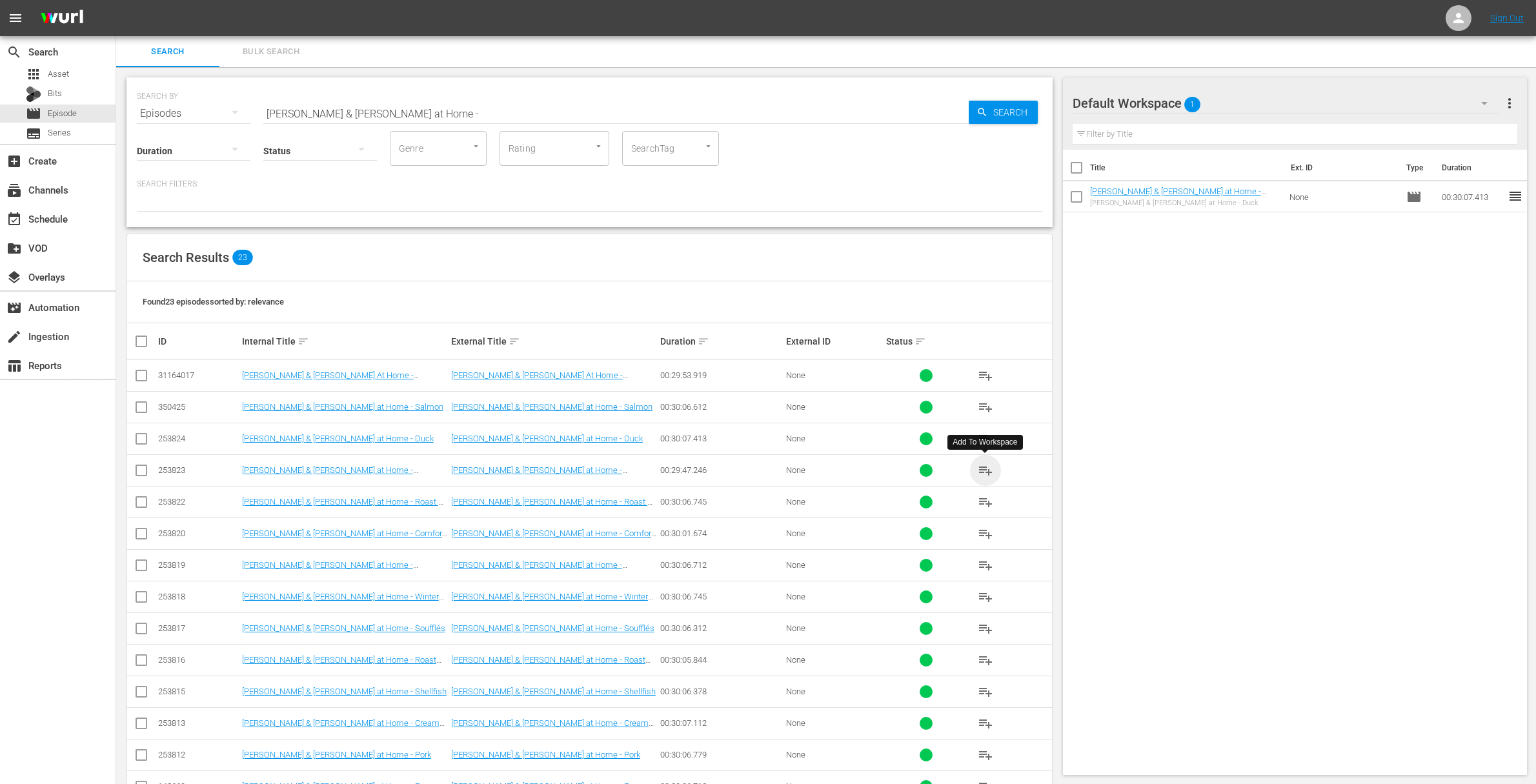
click at [983, 465] on span "playlist_add" at bounding box center [985, 470] width 15 height 15
click at [982, 467] on span "playlist_add" at bounding box center [985, 470] width 15 height 15
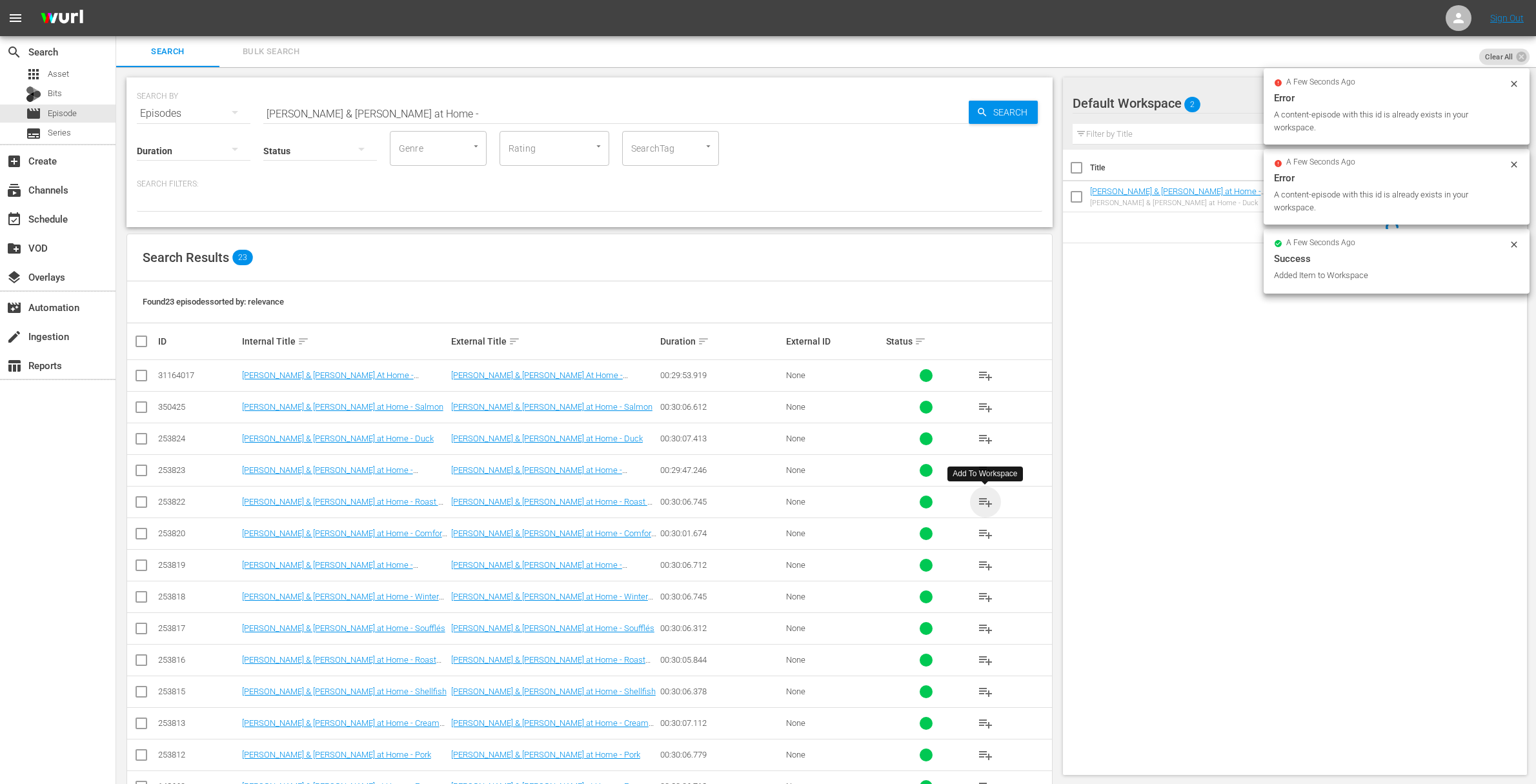
click at [987, 499] on span "playlist_add" at bounding box center [985, 502] width 15 height 15
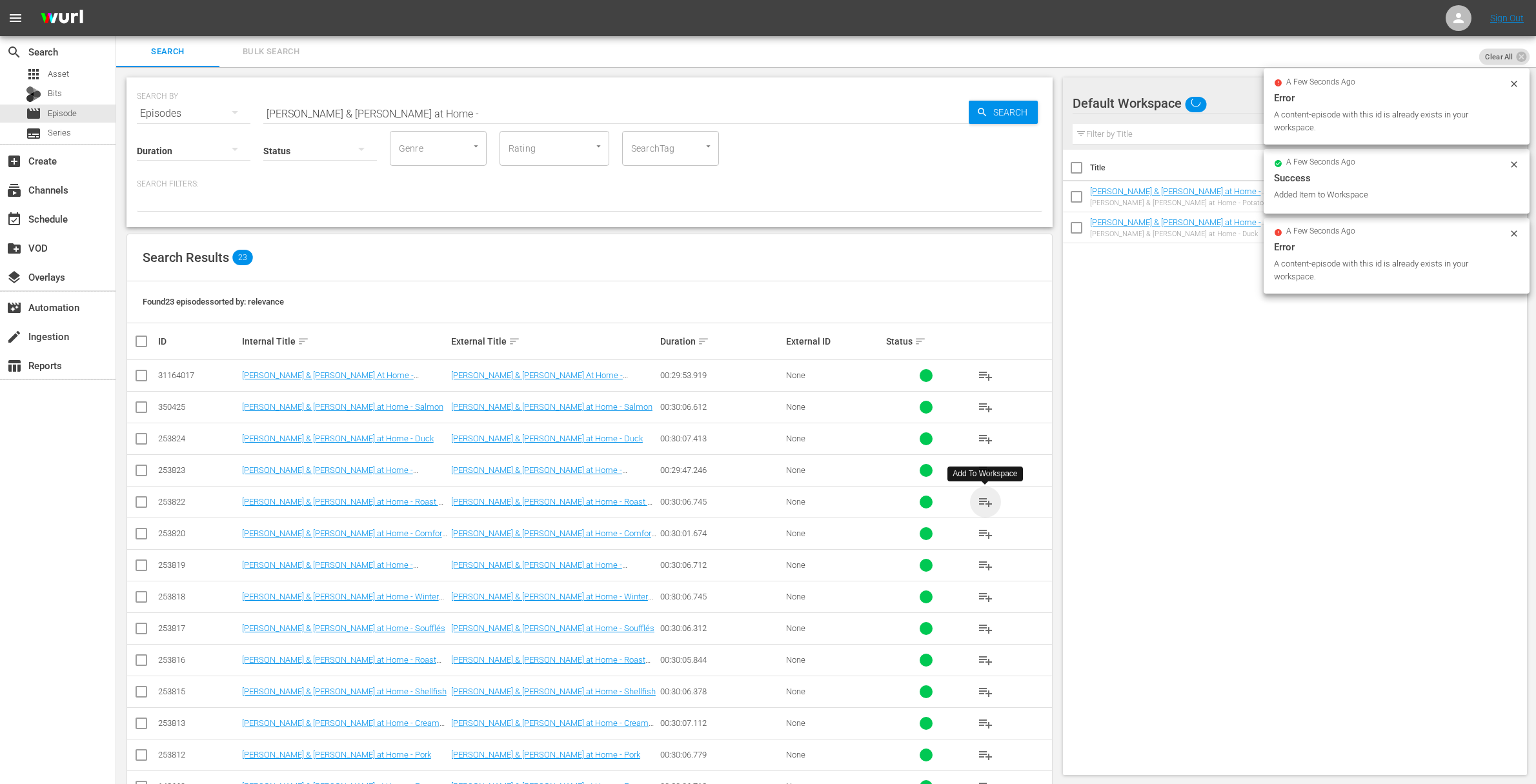
click at [987, 499] on span "playlist_add" at bounding box center [985, 502] width 15 height 15
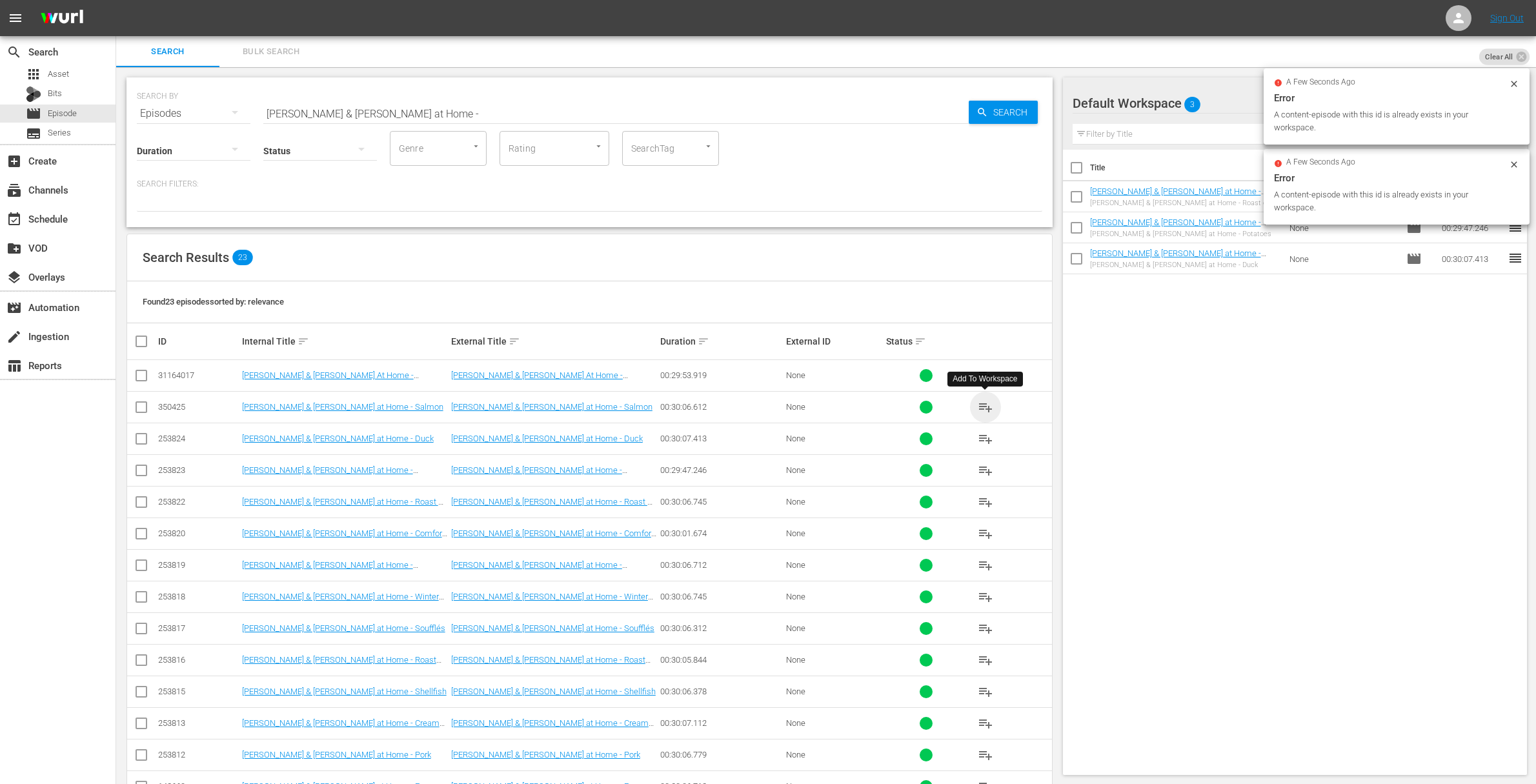
click at [987, 405] on span "playlist_add" at bounding box center [985, 407] width 15 height 15
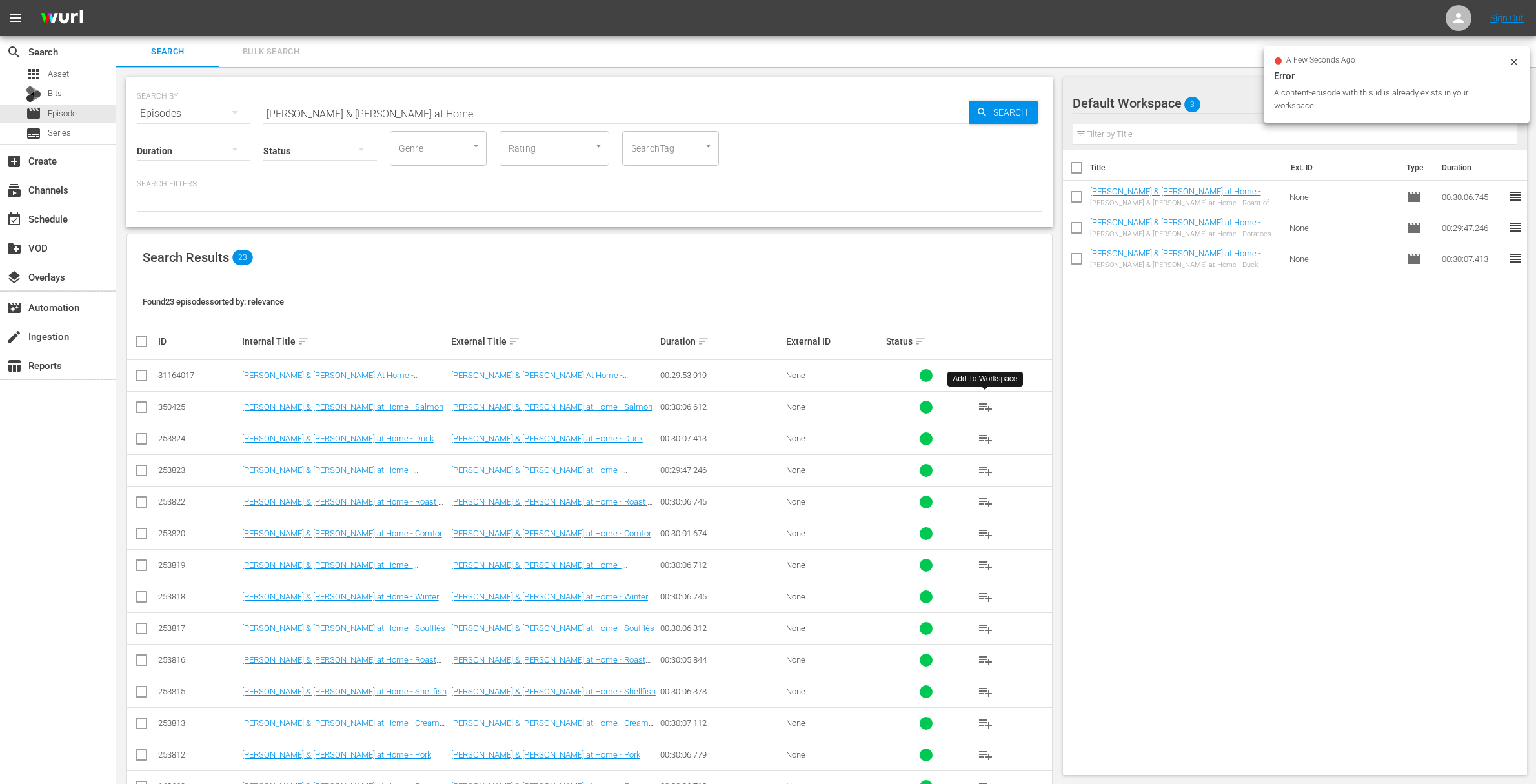
click at [987, 405] on span "playlist_add" at bounding box center [985, 407] width 15 height 15
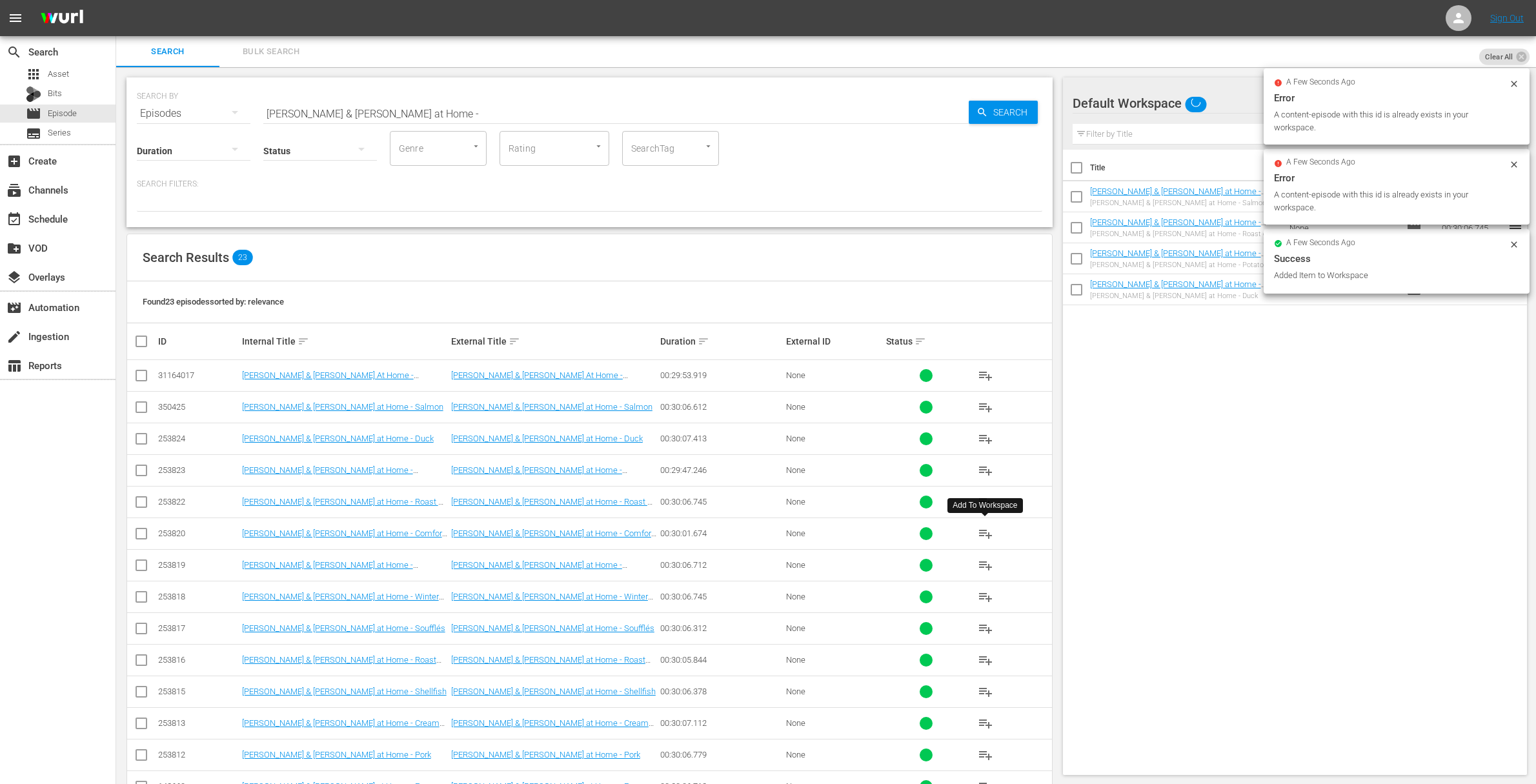
click at [981, 531] on span "playlist_add" at bounding box center [985, 533] width 15 height 15
click at [986, 531] on span "playlist_add" at bounding box center [985, 533] width 15 height 15
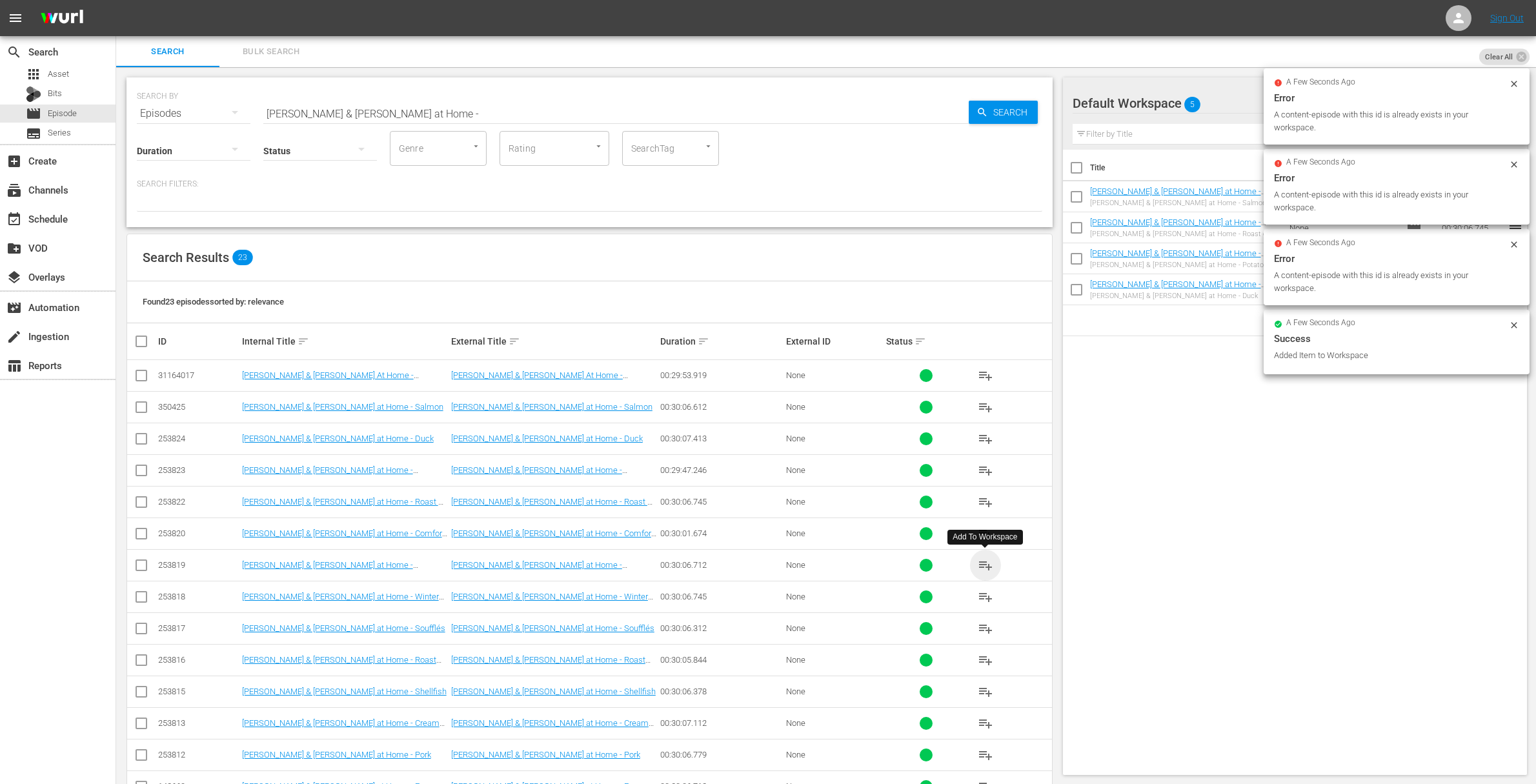
click at [987, 565] on span "playlist_add" at bounding box center [985, 565] width 15 height 15
click at [986, 595] on span "playlist_add" at bounding box center [985, 597] width 15 height 15
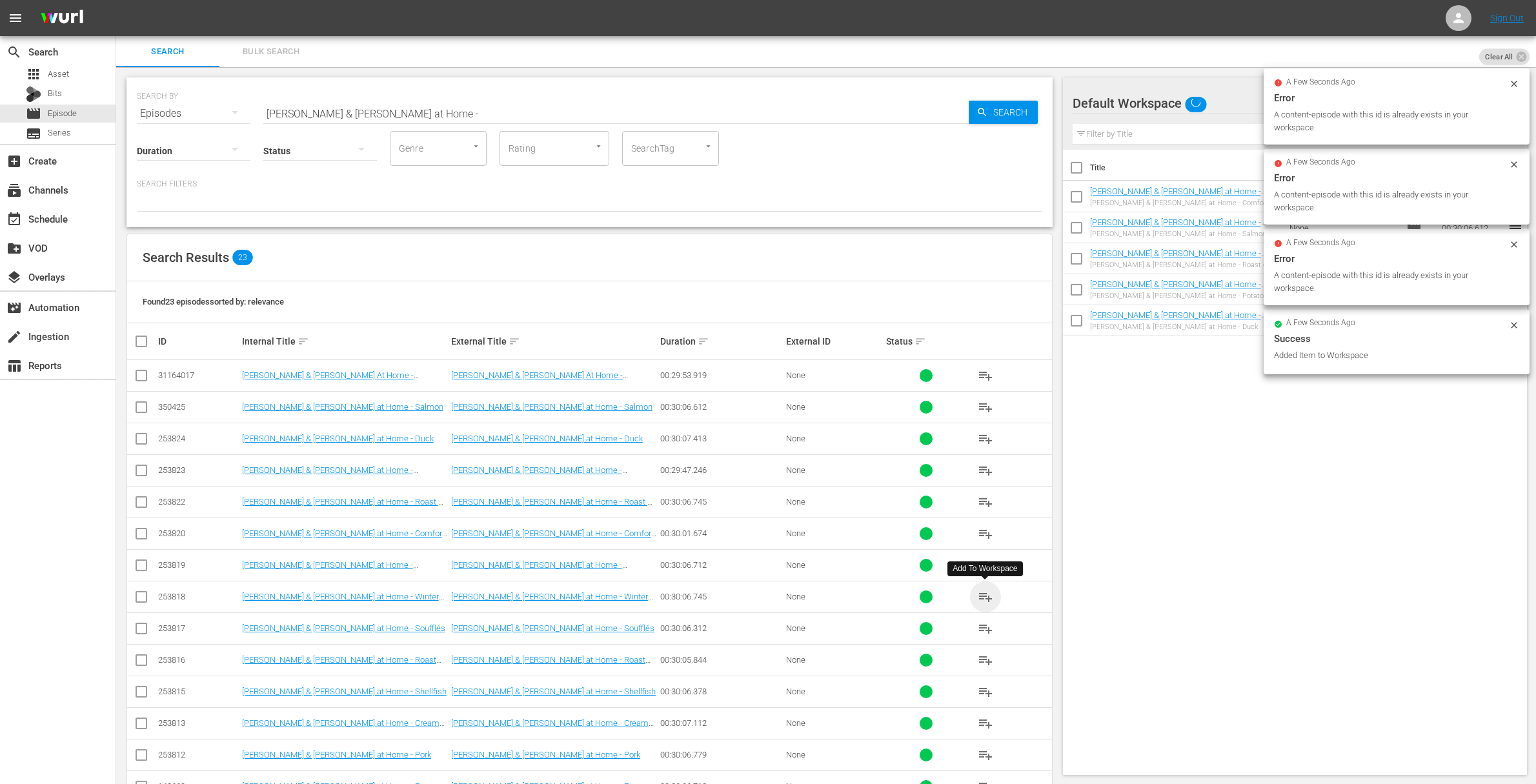
click at [986, 595] on span "playlist_add" at bounding box center [985, 597] width 15 height 15
click at [987, 623] on span "playlist_add" at bounding box center [985, 628] width 15 height 15
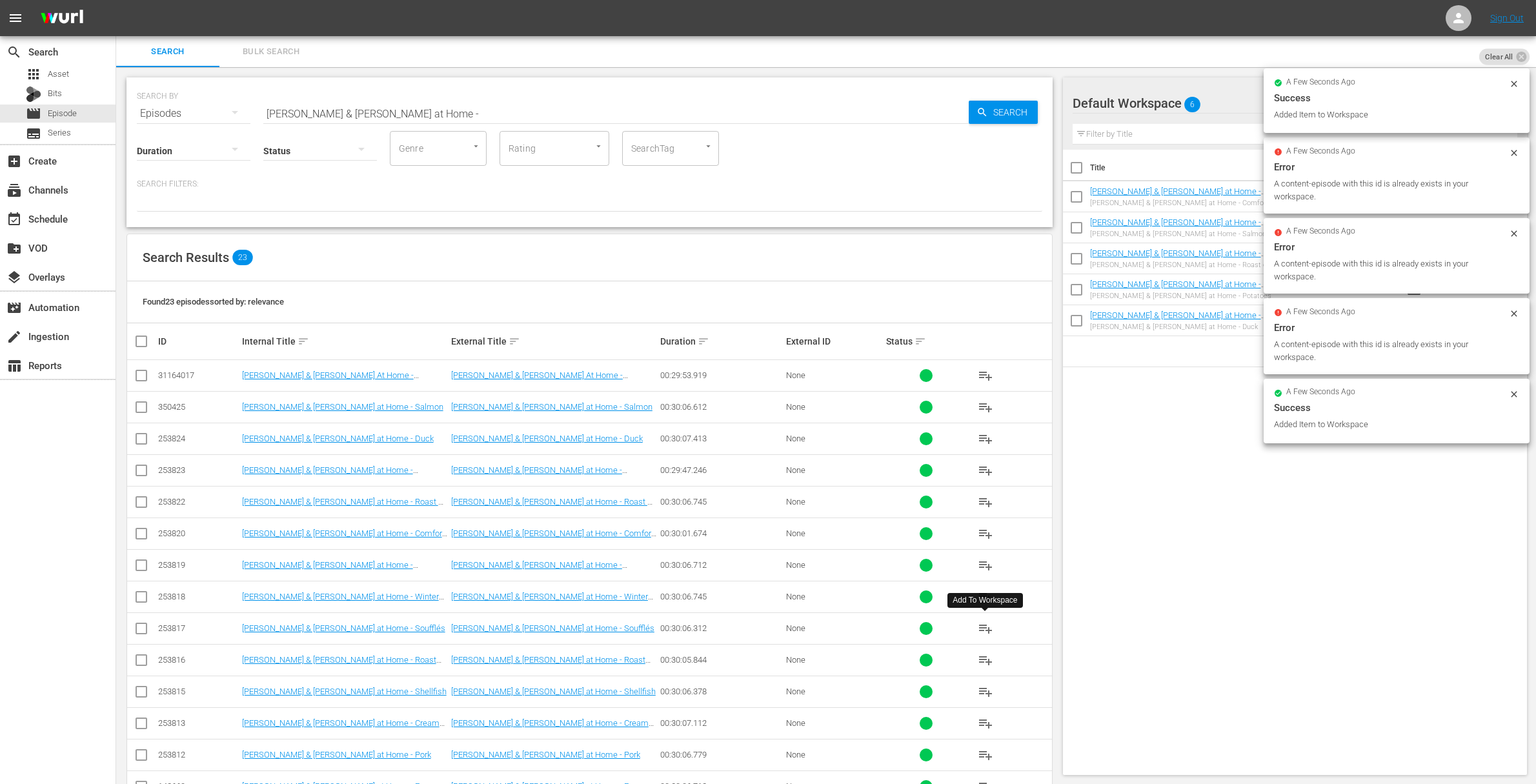
click at [987, 623] on span "playlist_add" at bounding box center [985, 628] width 15 height 15
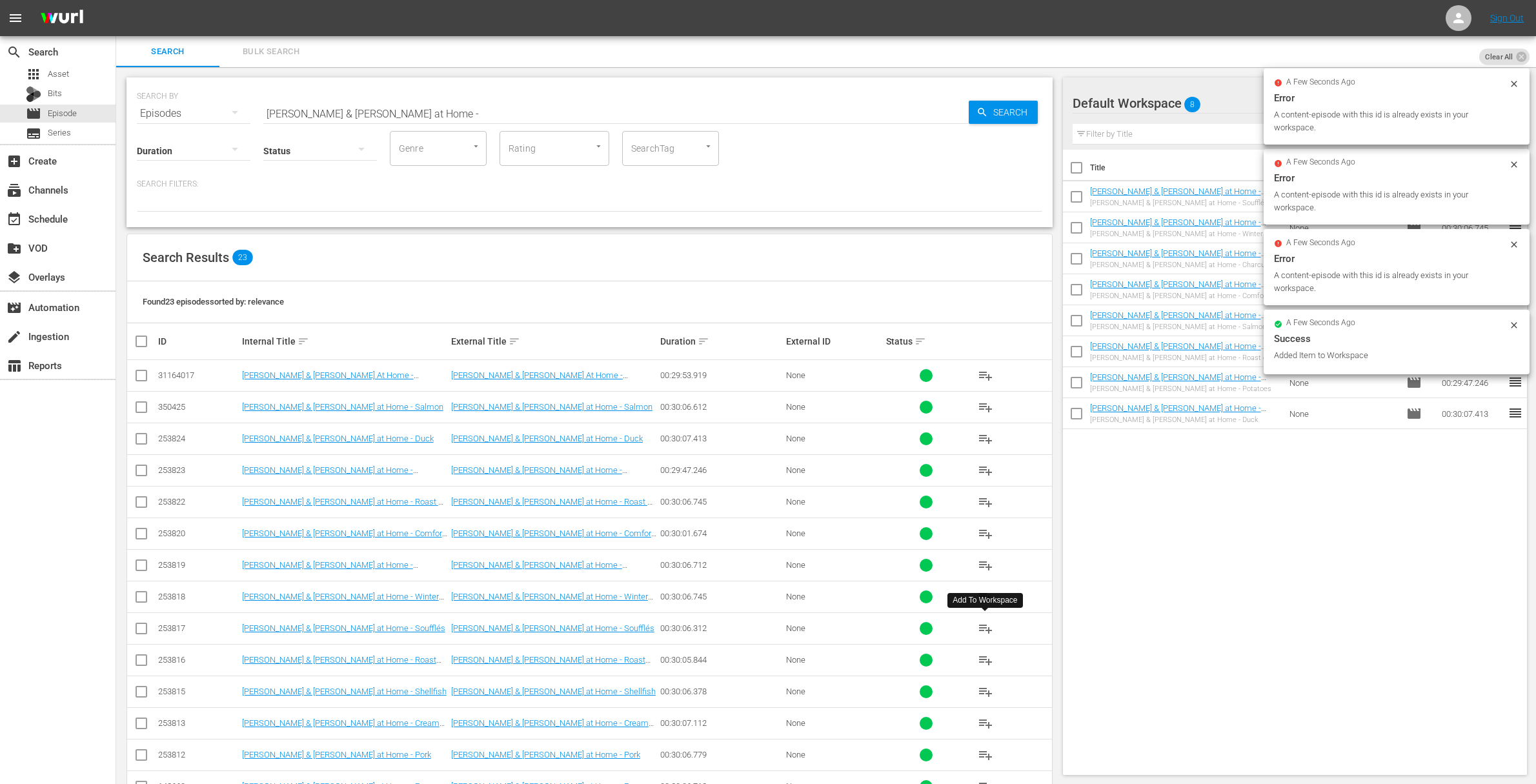
click at [987, 623] on span "playlist_add" at bounding box center [985, 628] width 15 height 15
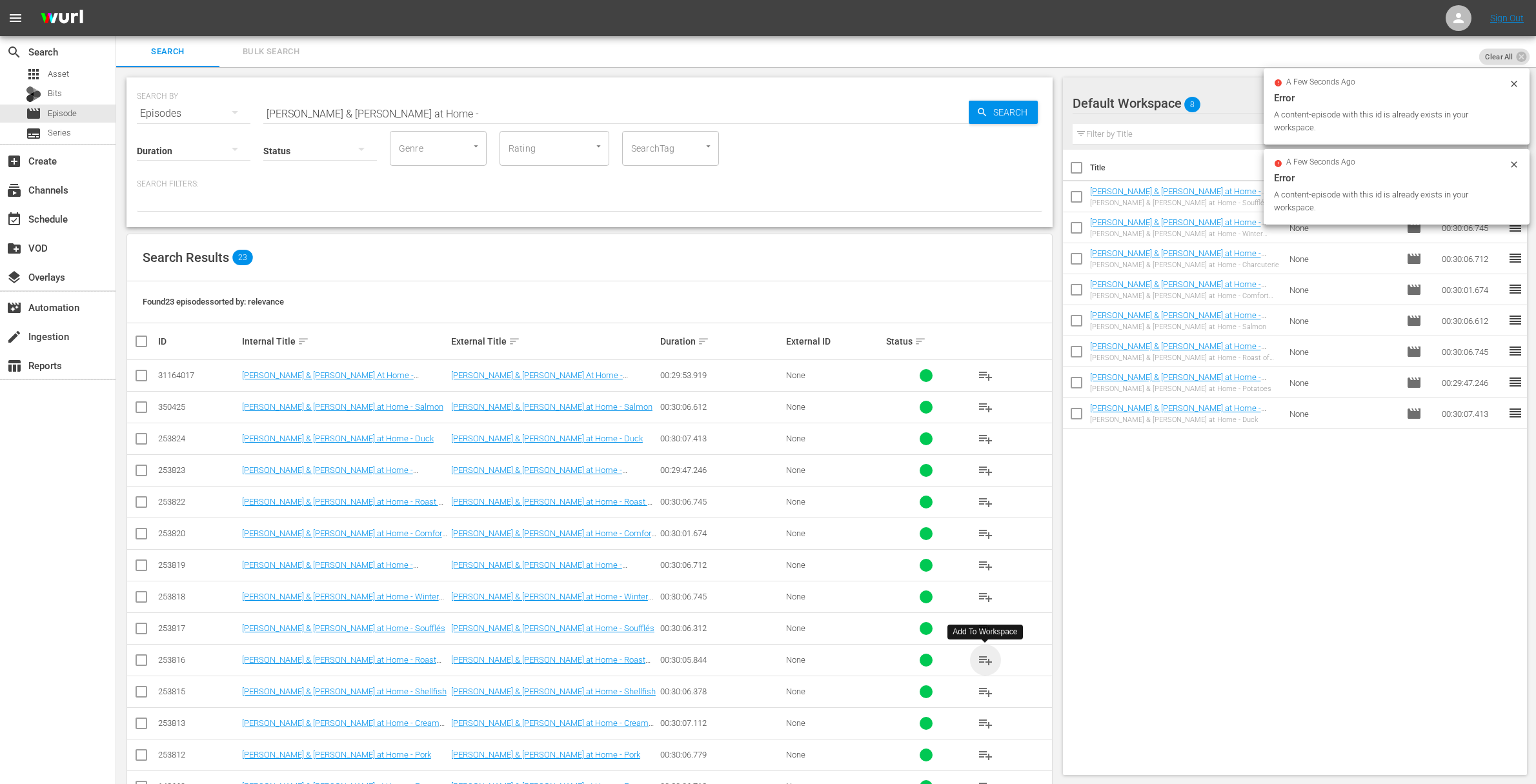
click at [986, 659] on span "playlist_add" at bounding box center [985, 660] width 15 height 15
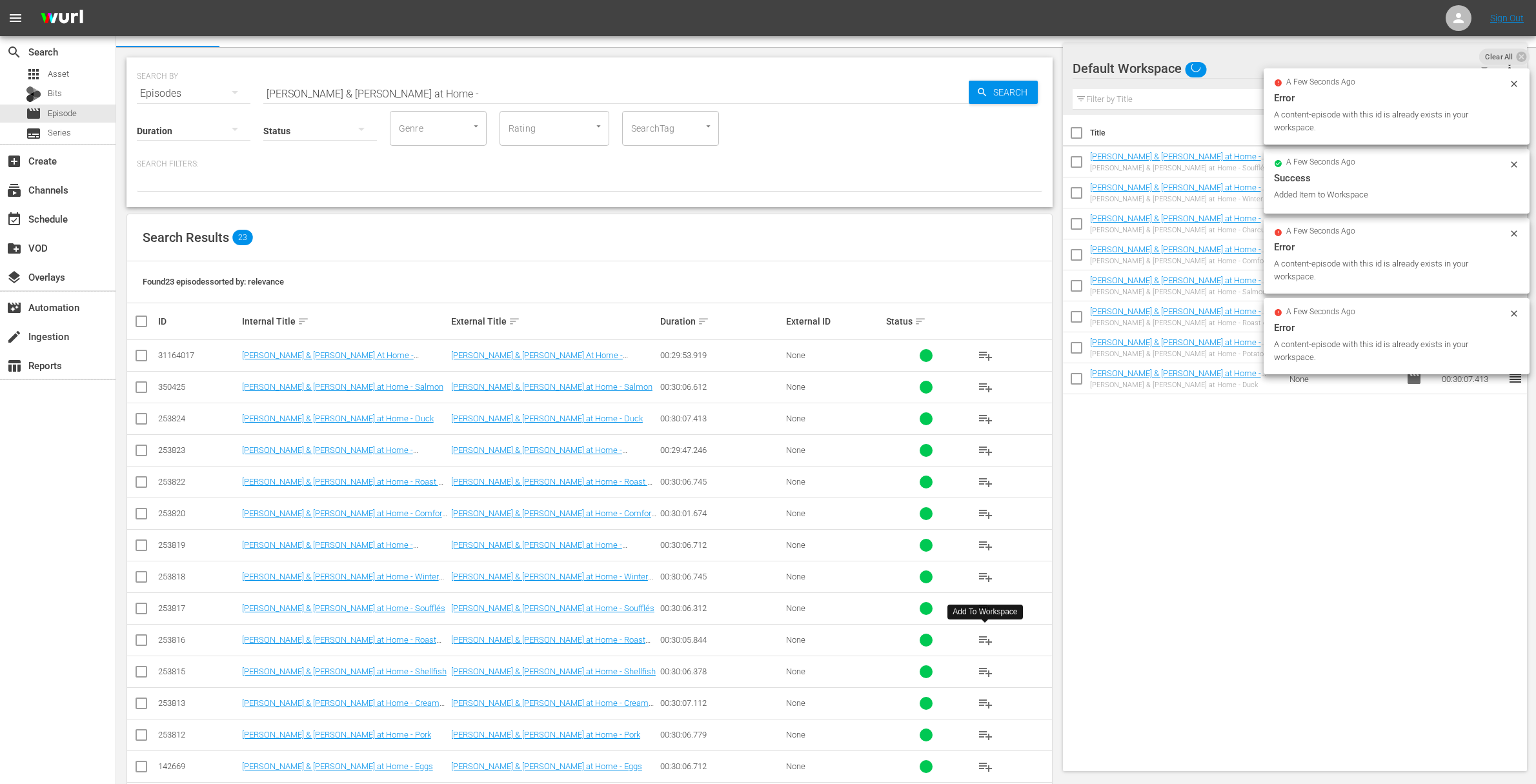
scroll to position [47, 0]
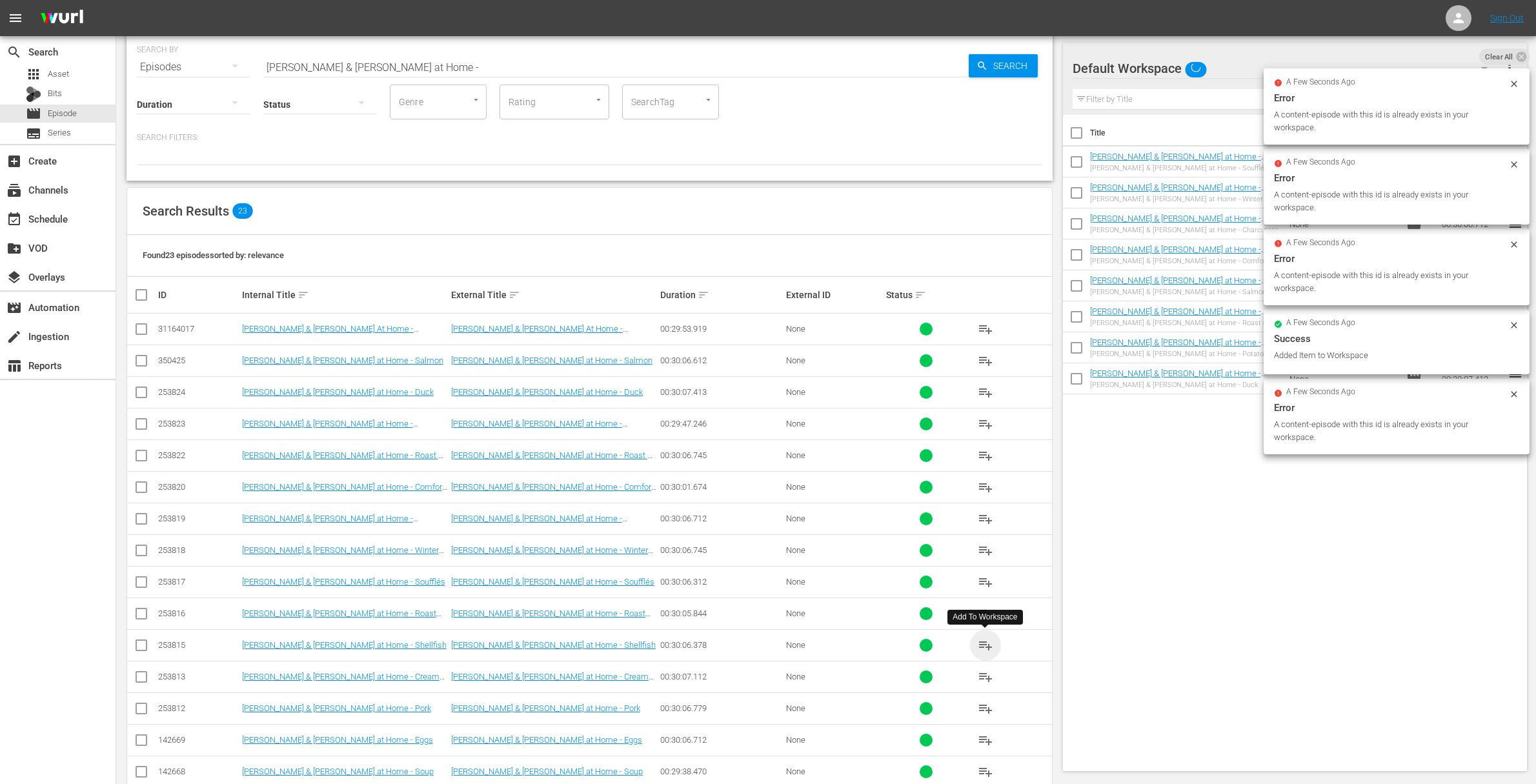
click at [987, 645] on span "playlist_add" at bounding box center [985, 645] width 15 height 15
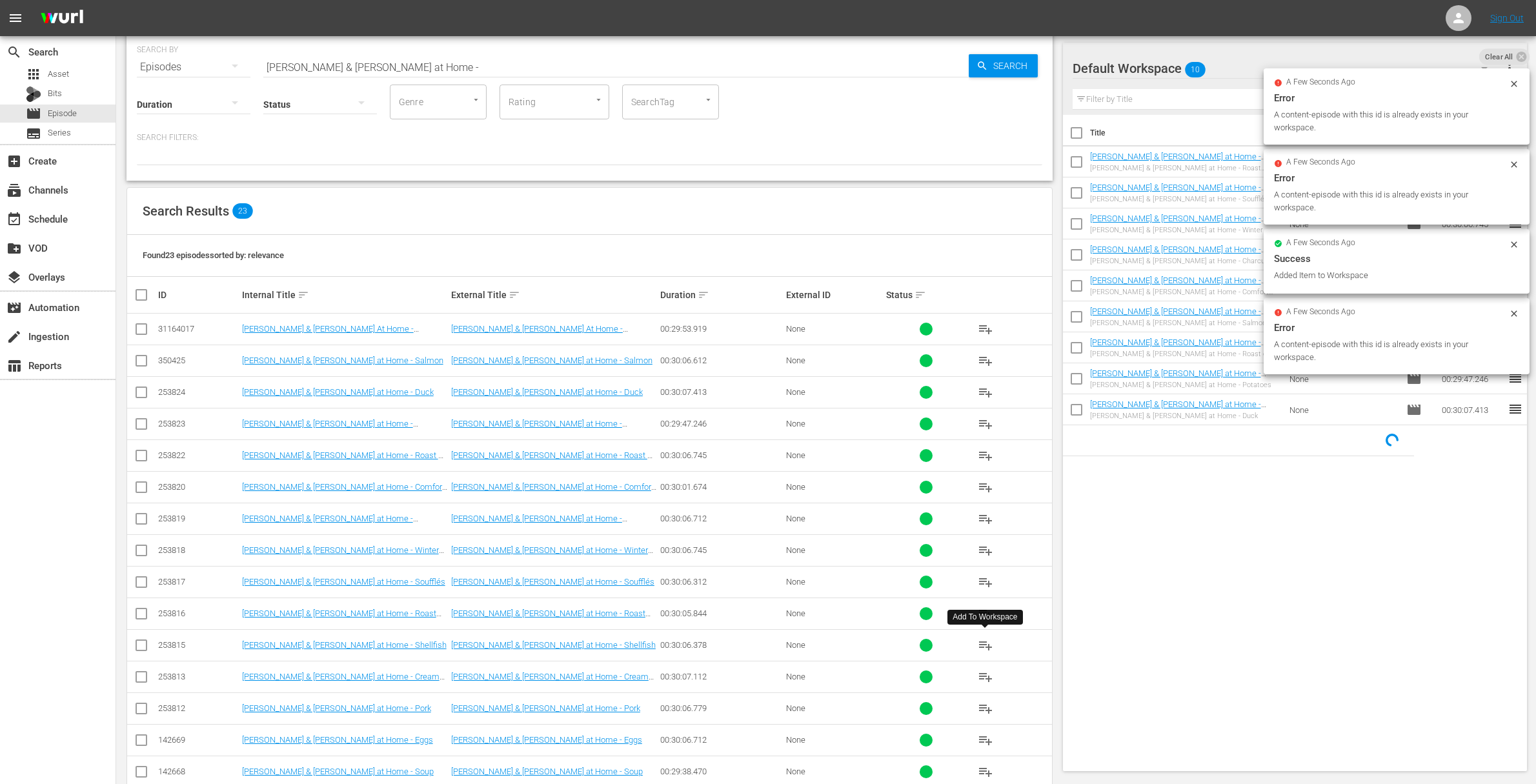
click at [987, 645] on span "playlist_add" at bounding box center [985, 645] width 15 height 15
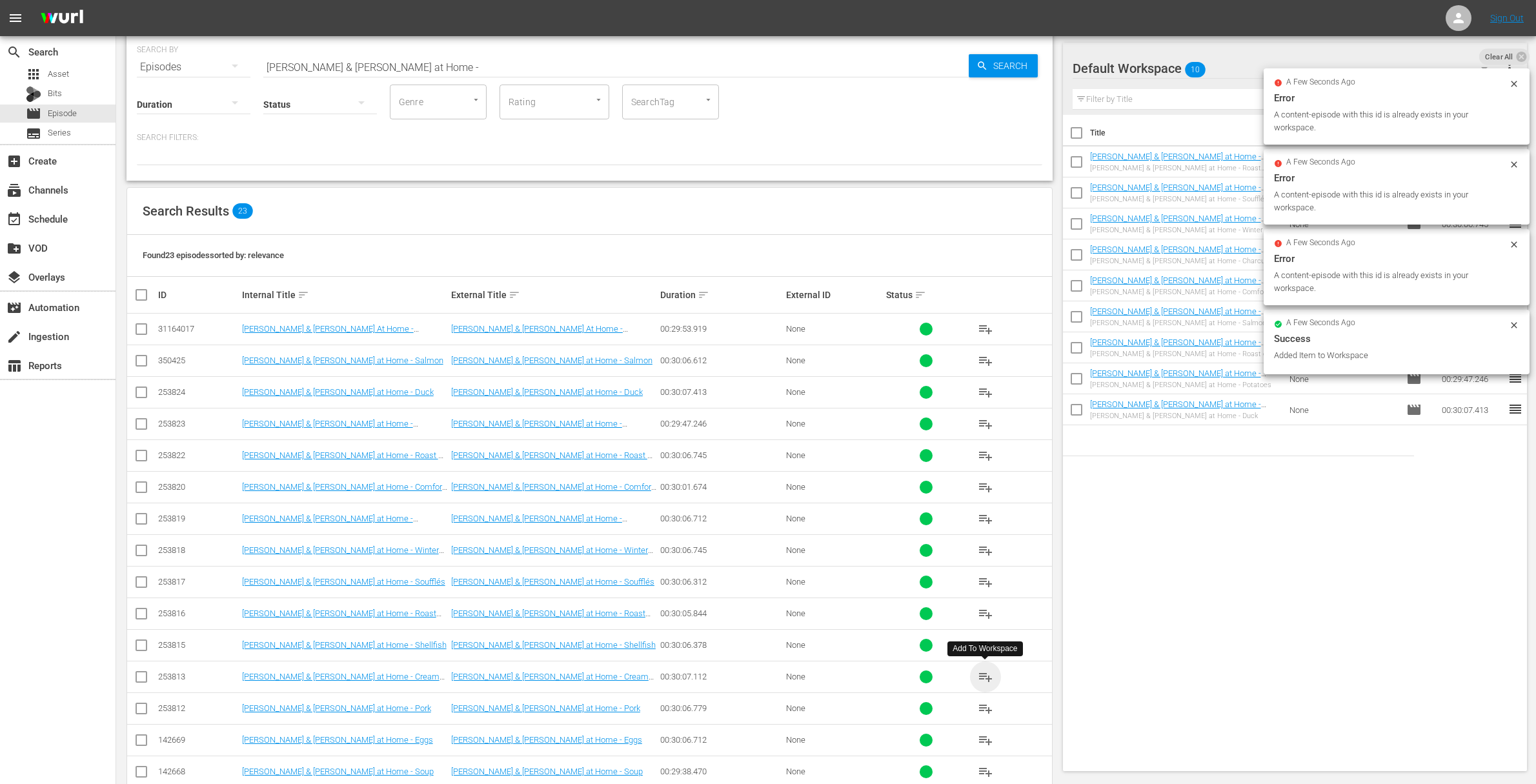
click at [983, 675] on span "playlist_add" at bounding box center [985, 677] width 15 height 15
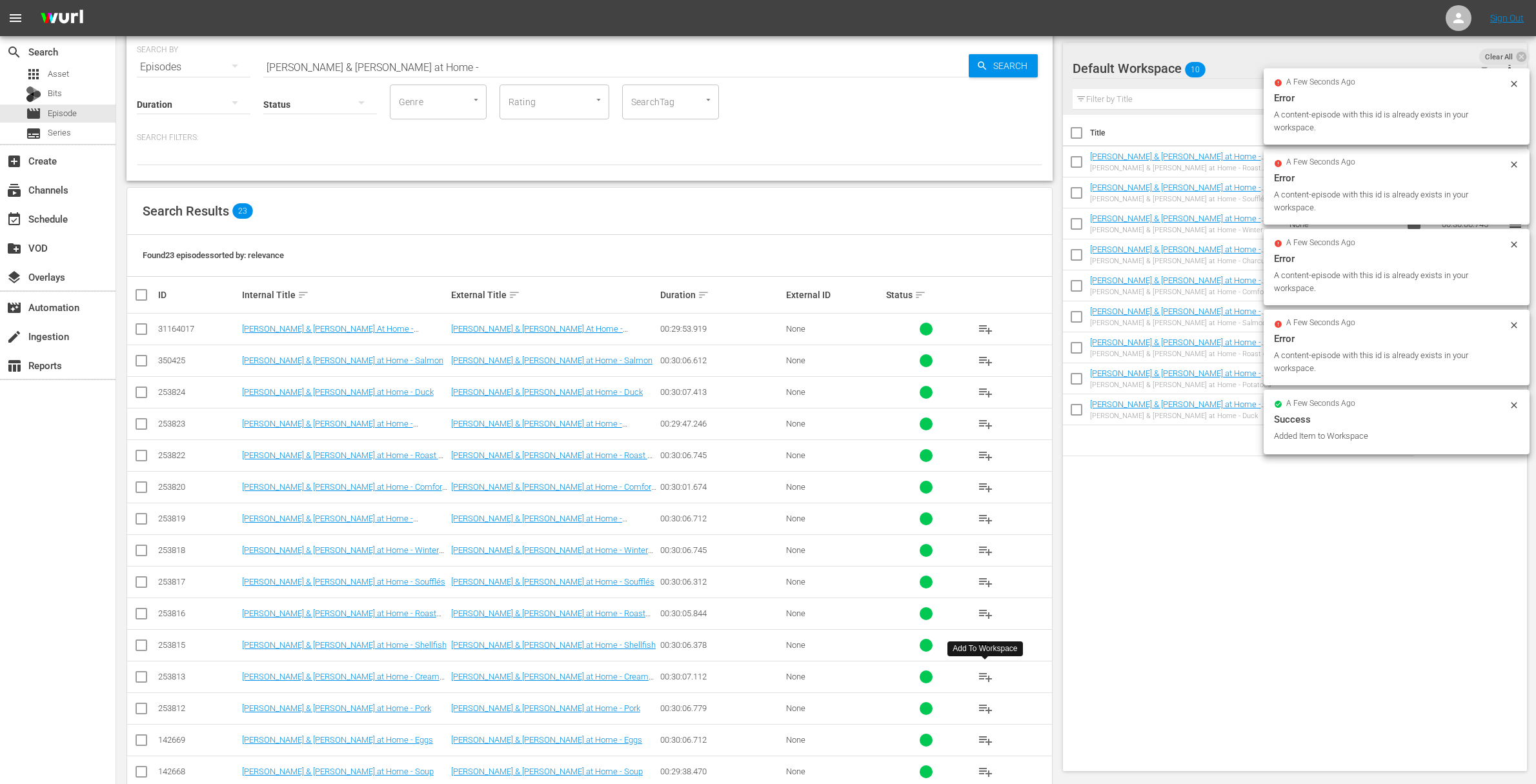
click at [983, 675] on span "playlist_add" at bounding box center [985, 677] width 15 height 15
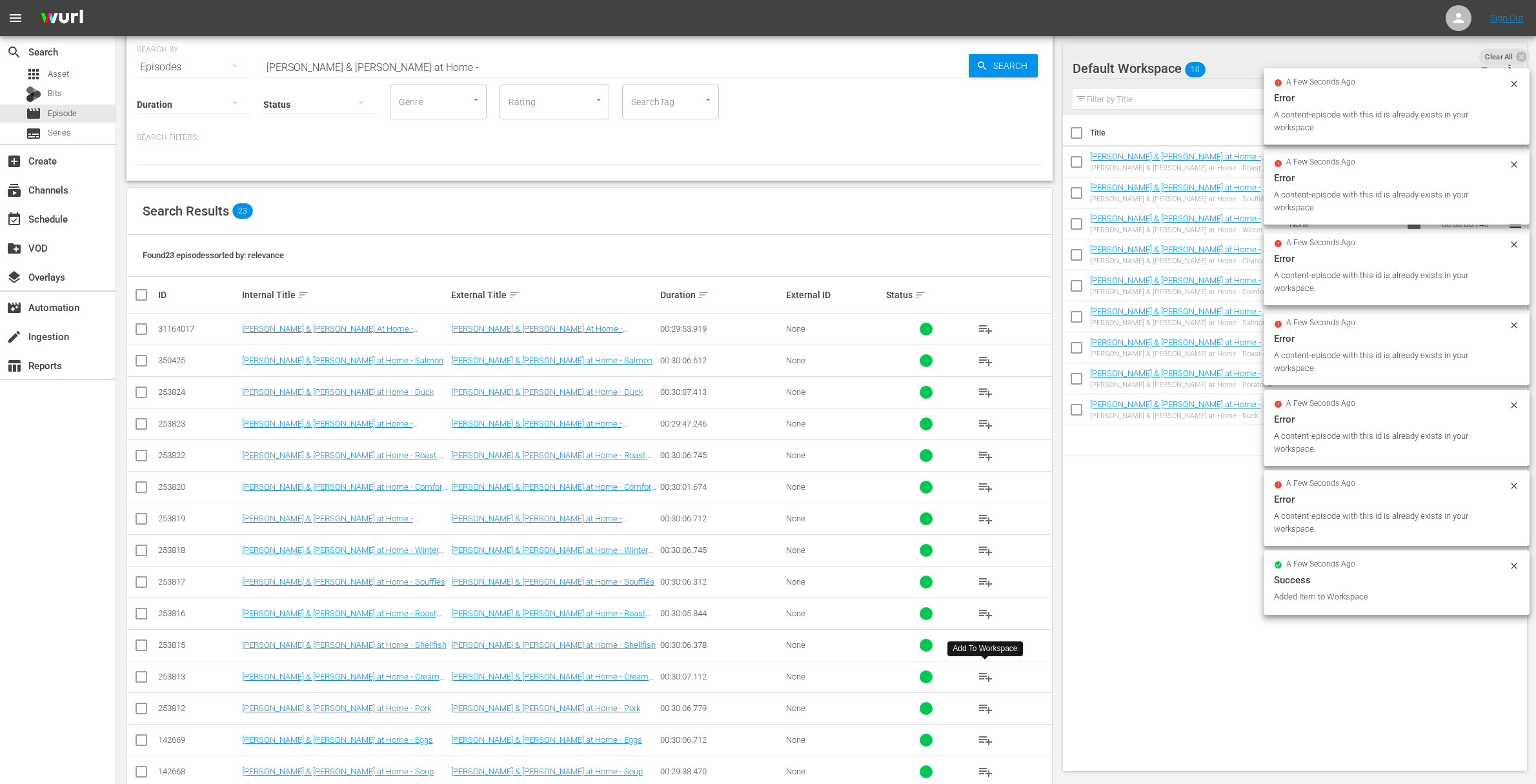
click at [983, 675] on span "playlist_add" at bounding box center [985, 677] width 15 height 15
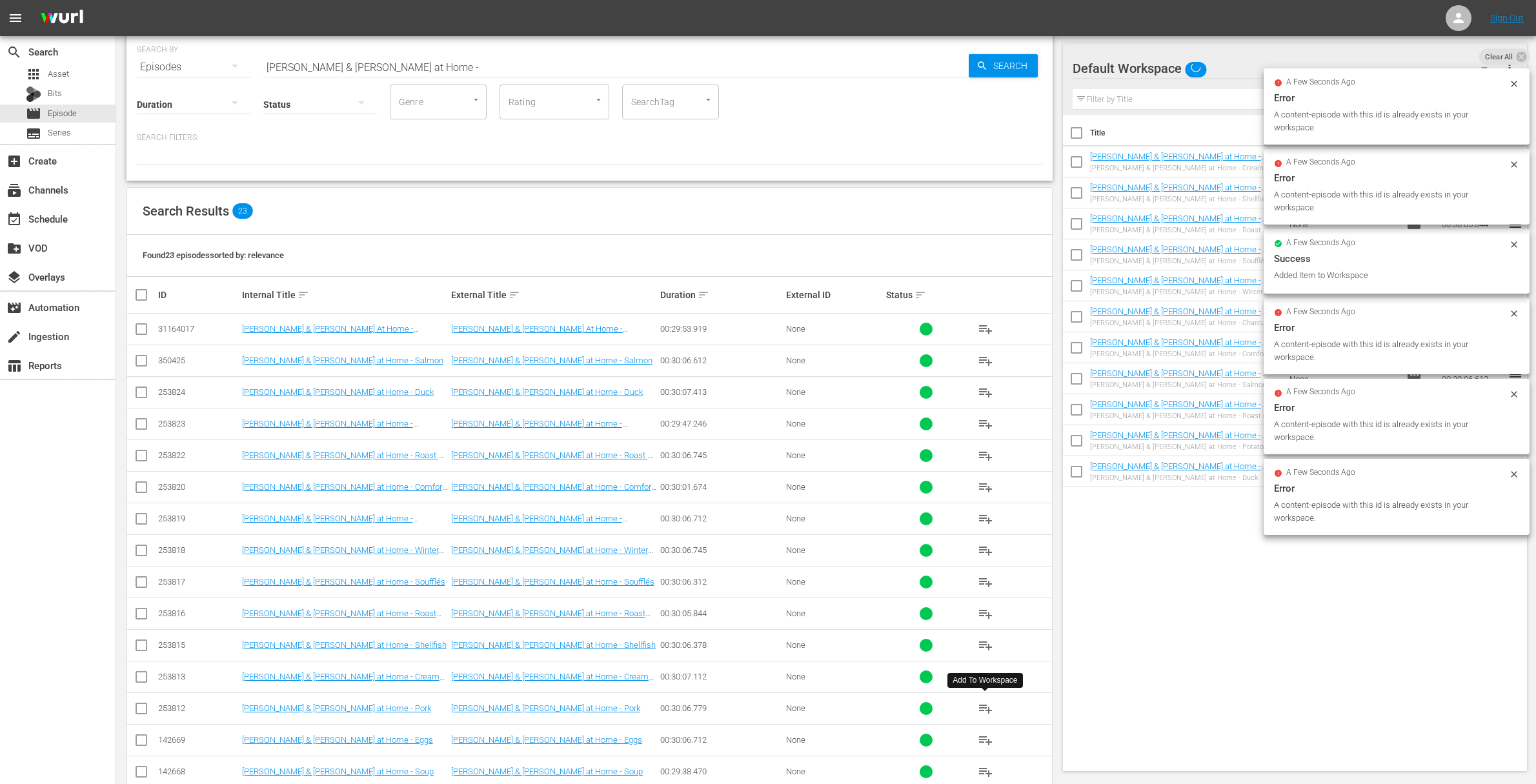
click at [986, 707] on span "playlist_add" at bounding box center [985, 708] width 15 height 15
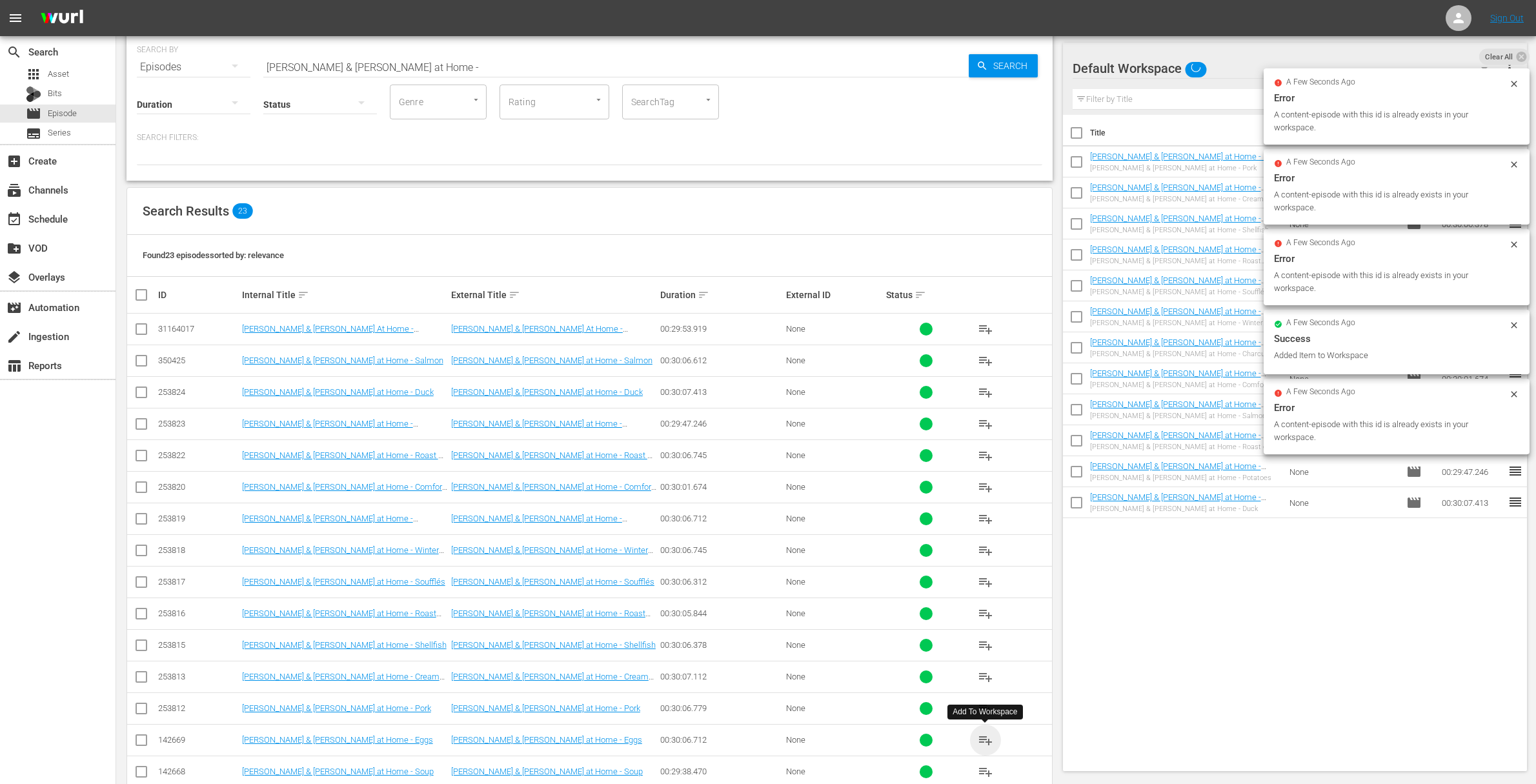
click at [985, 739] on span "playlist_add" at bounding box center [985, 740] width 15 height 15
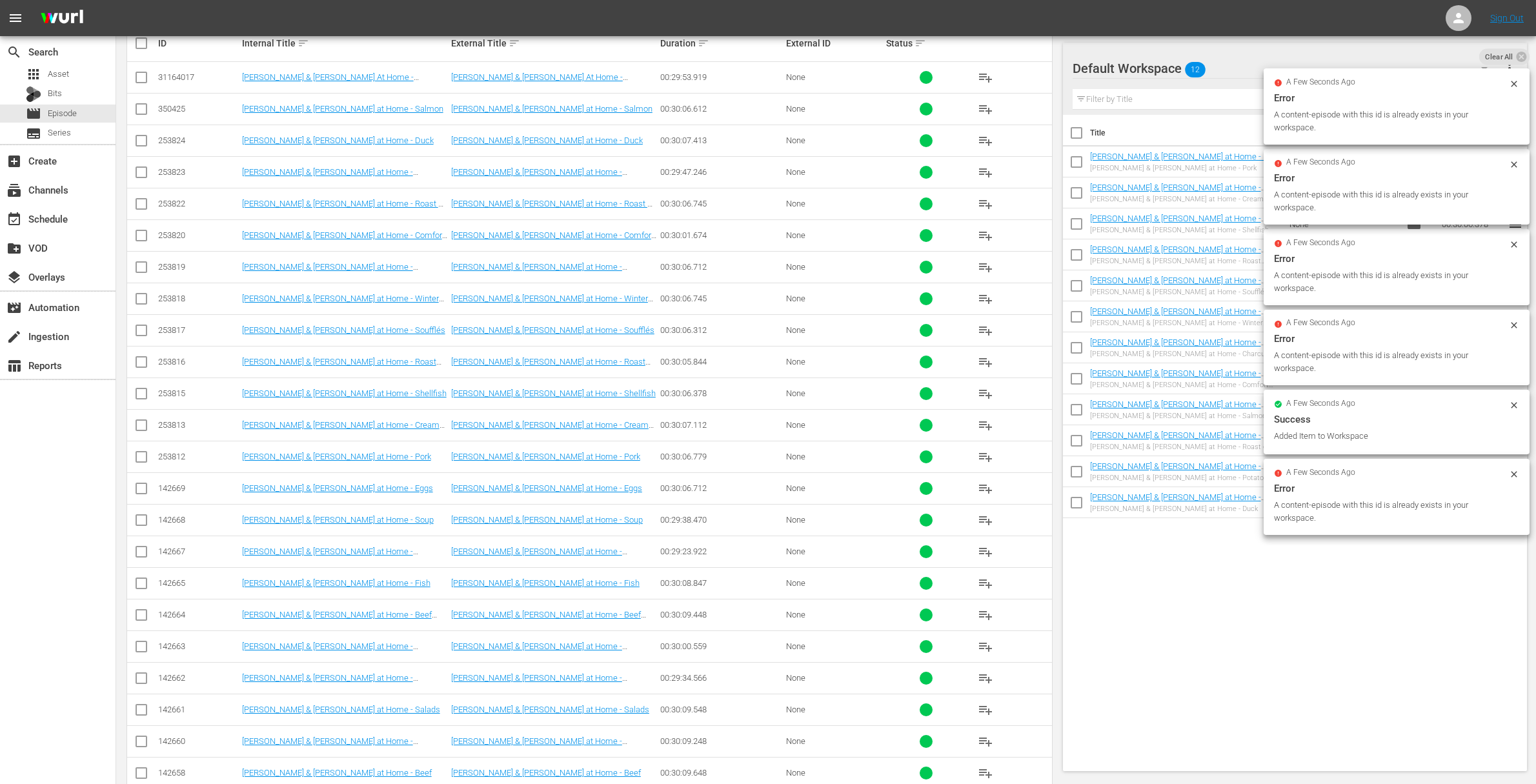
scroll to position [309, 0]
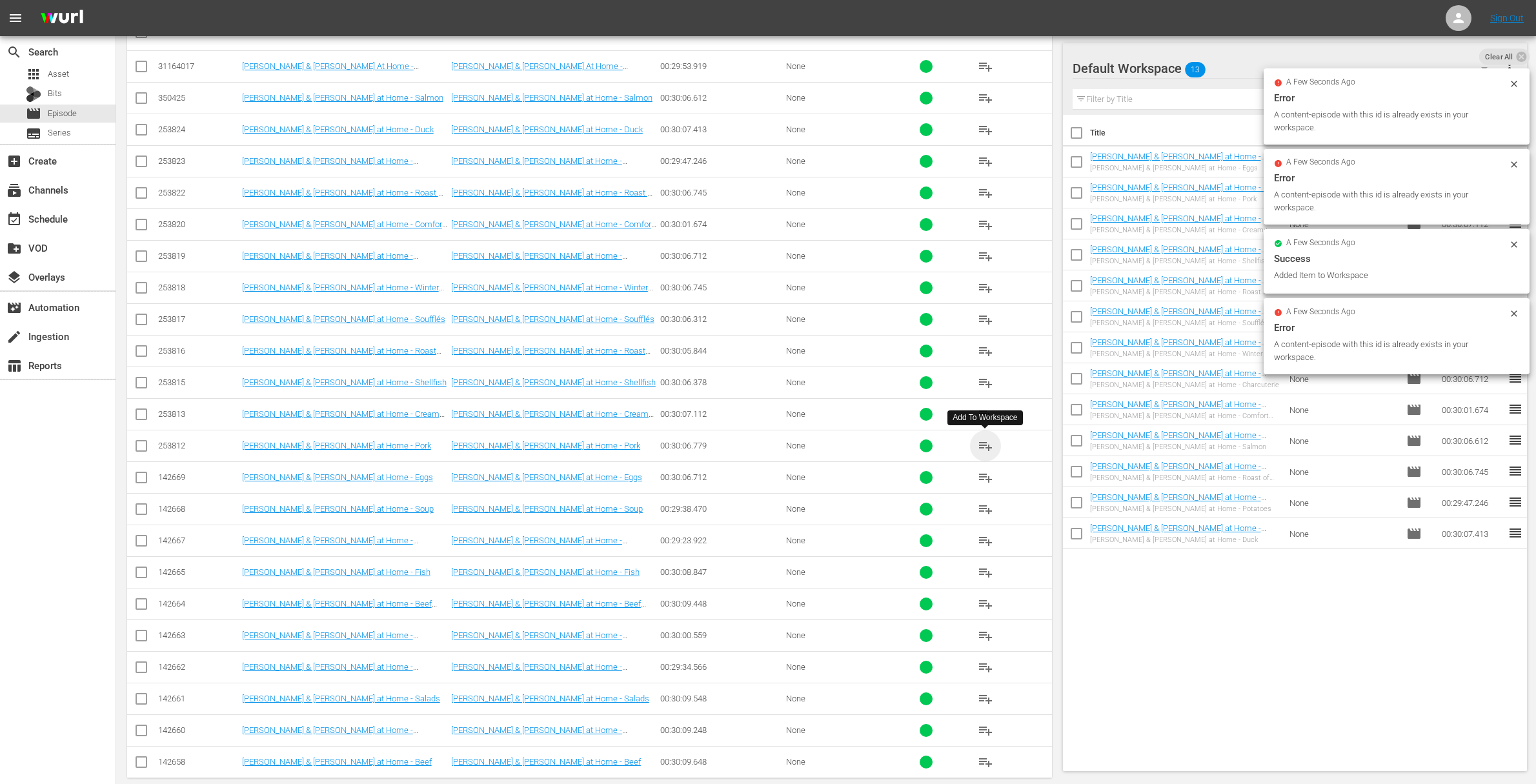
click at [983, 445] on span "playlist_add" at bounding box center [985, 446] width 15 height 15
click at [983, 446] on span "playlist_add" at bounding box center [985, 446] width 15 height 15
click at [986, 474] on span "playlist_add" at bounding box center [985, 477] width 15 height 15
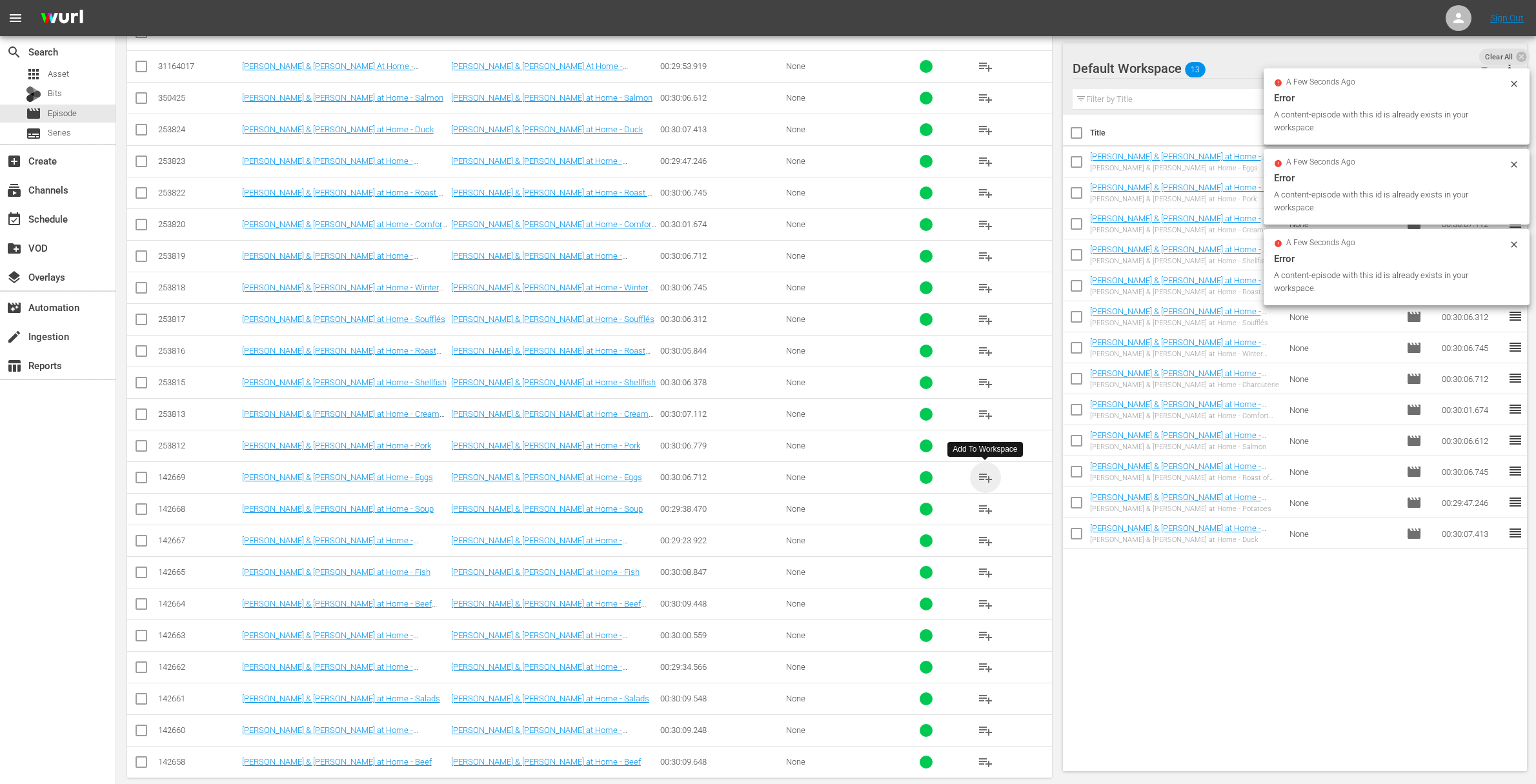
click at [986, 474] on span "playlist_add" at bounding box center [985, 477] width 15 height 15
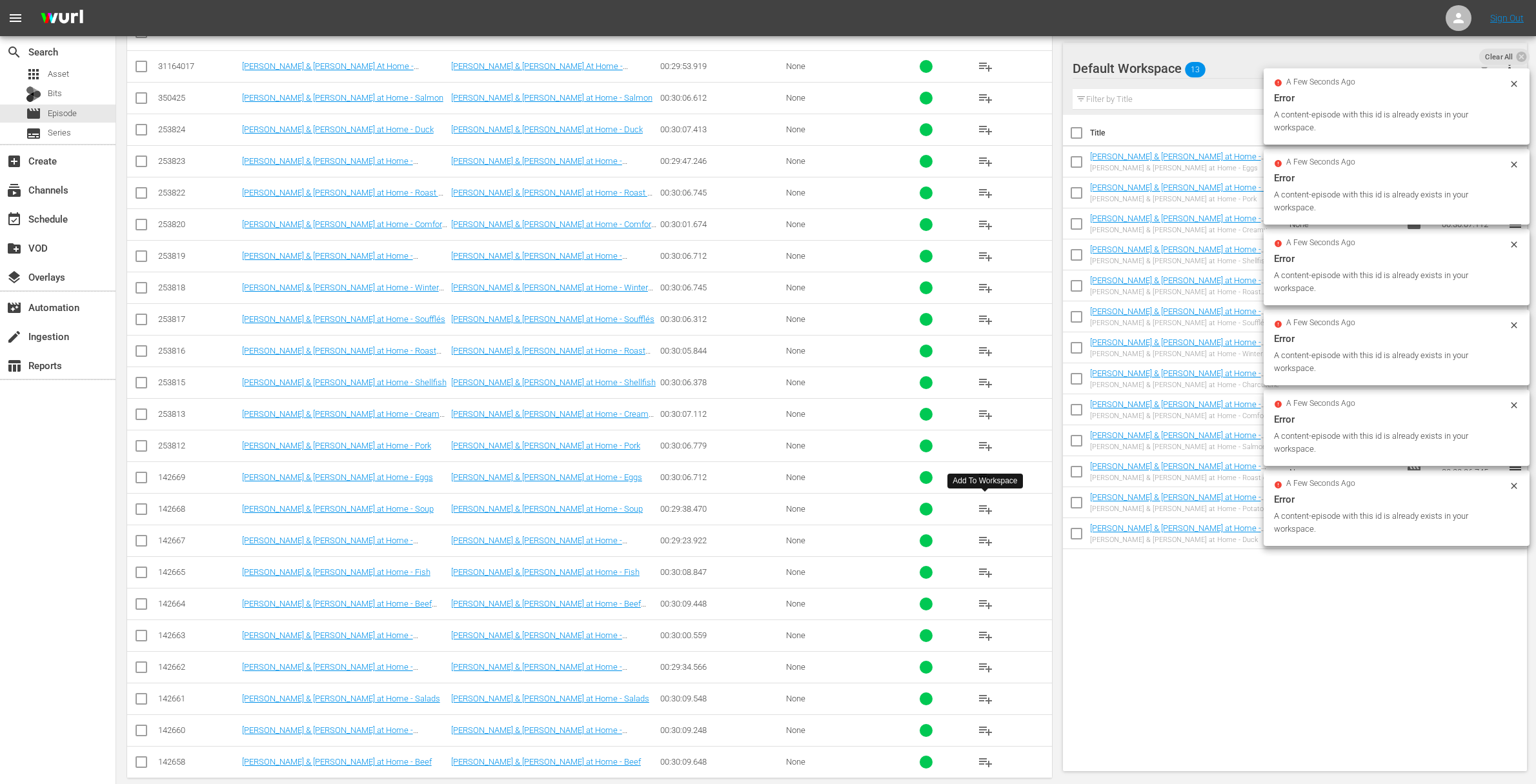
click at [986, 507] on span "playlist_add" at bounding box center [985, 509] width 15 height 15
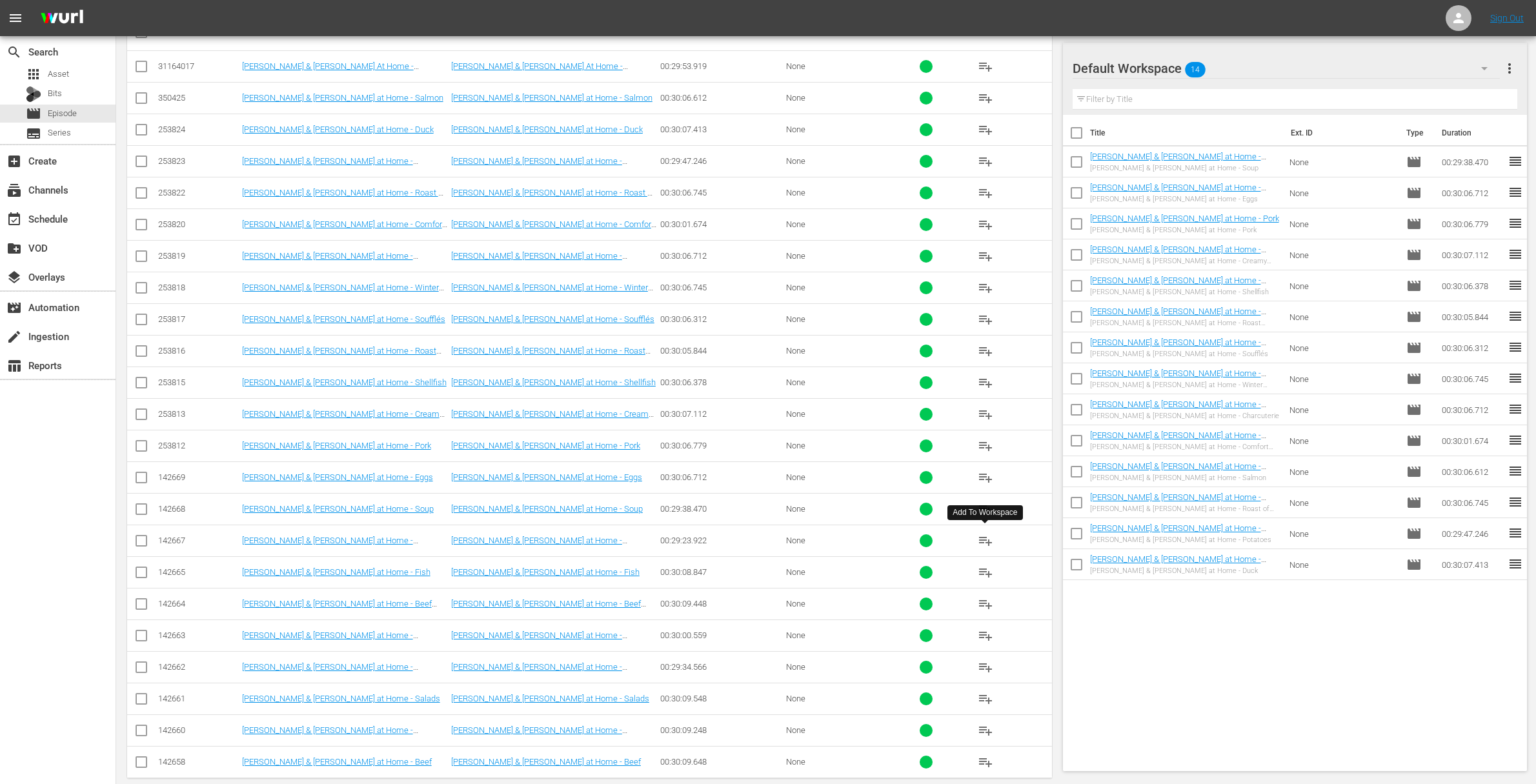
click at [982, 537] on span "playlist_add" at bounding box center [985, 541] width 15 height 15
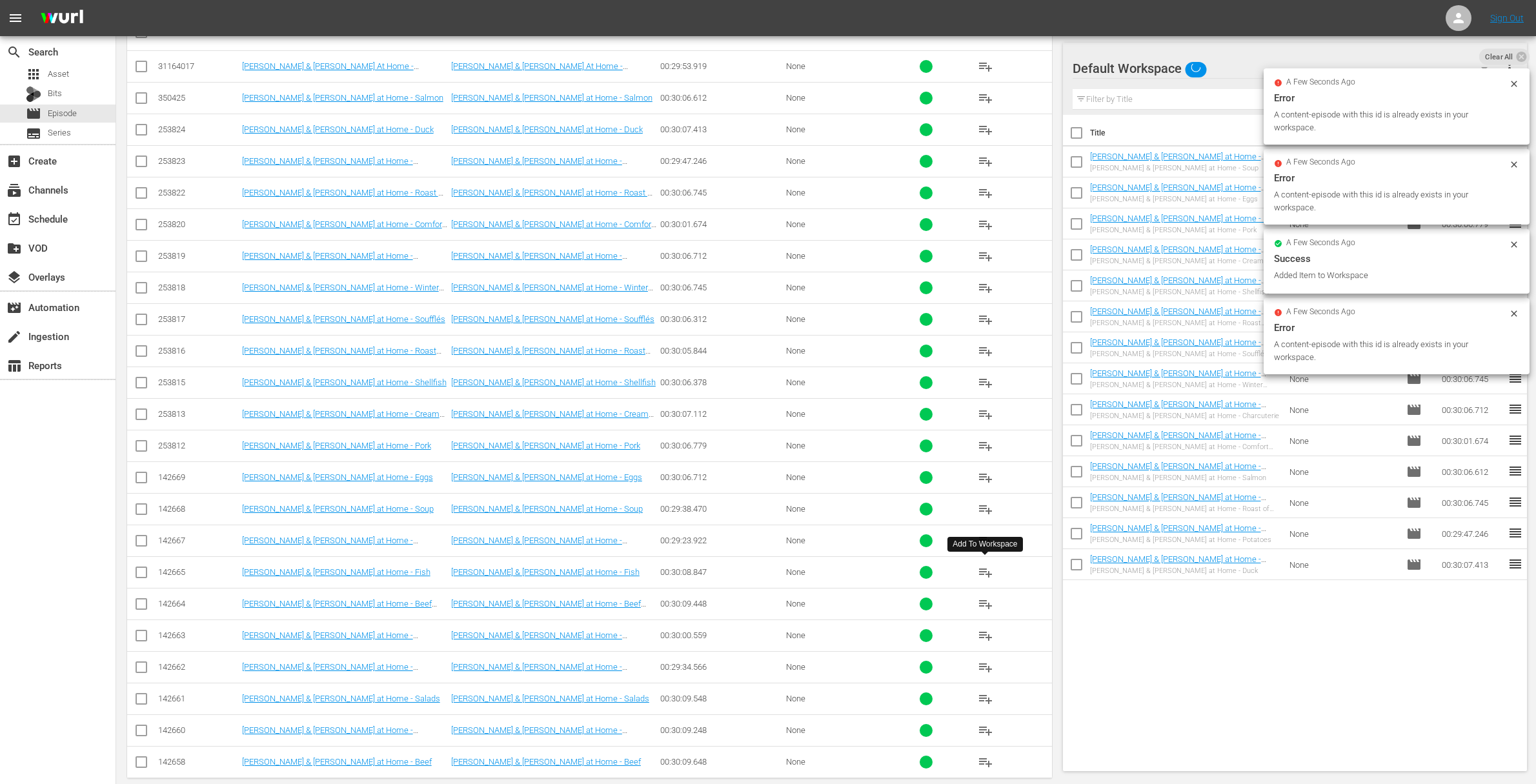
click at [986, 571] on span "playlist_add" at bounding box center [985, 572] width 15 height 15
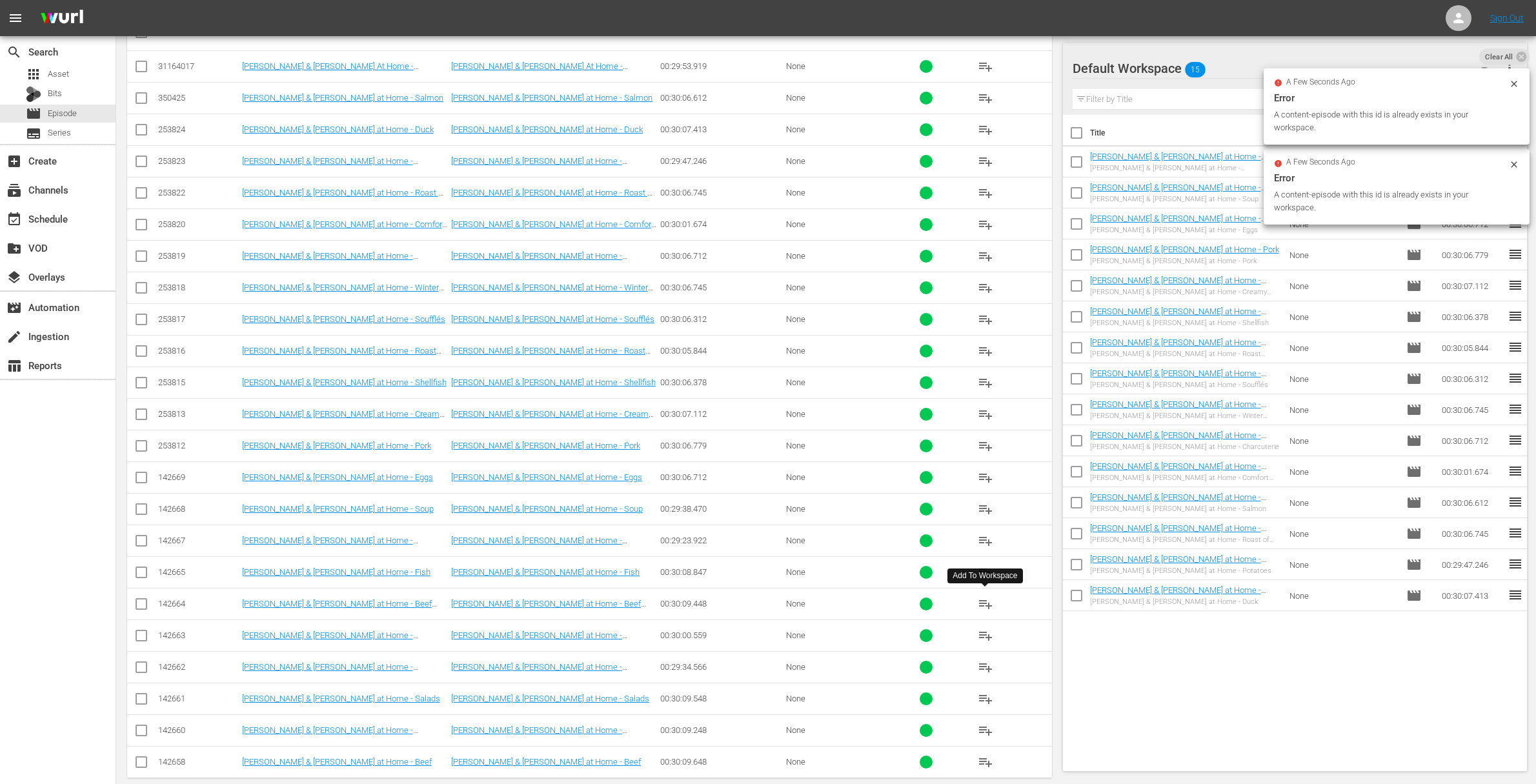
click at [986, 605] on span "playlist_add" at bounding box center [985, 604] width 15 height 15
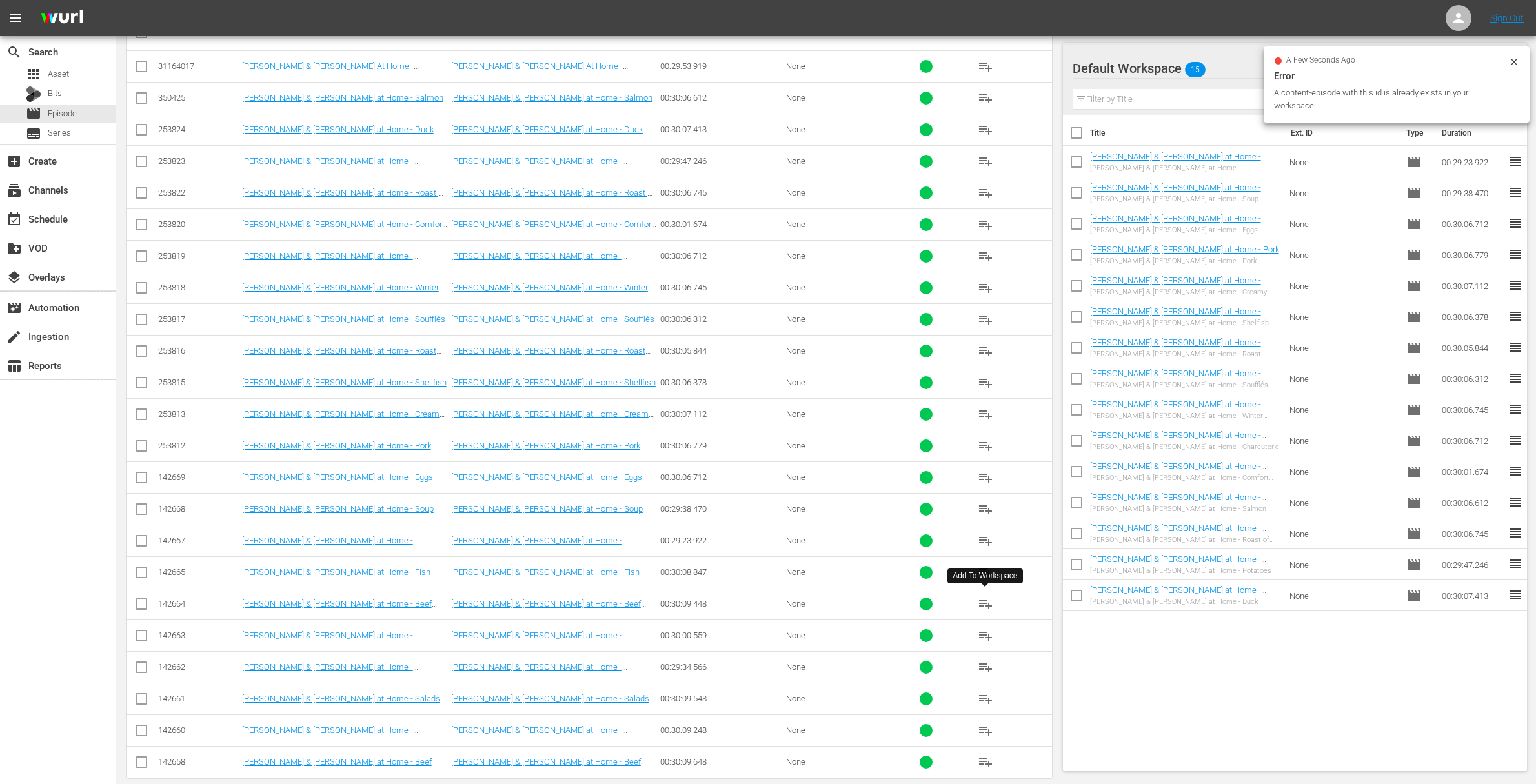
click at [986, 605] on span "playlist_add" at bounding box center [985, 604] width 15 height 15
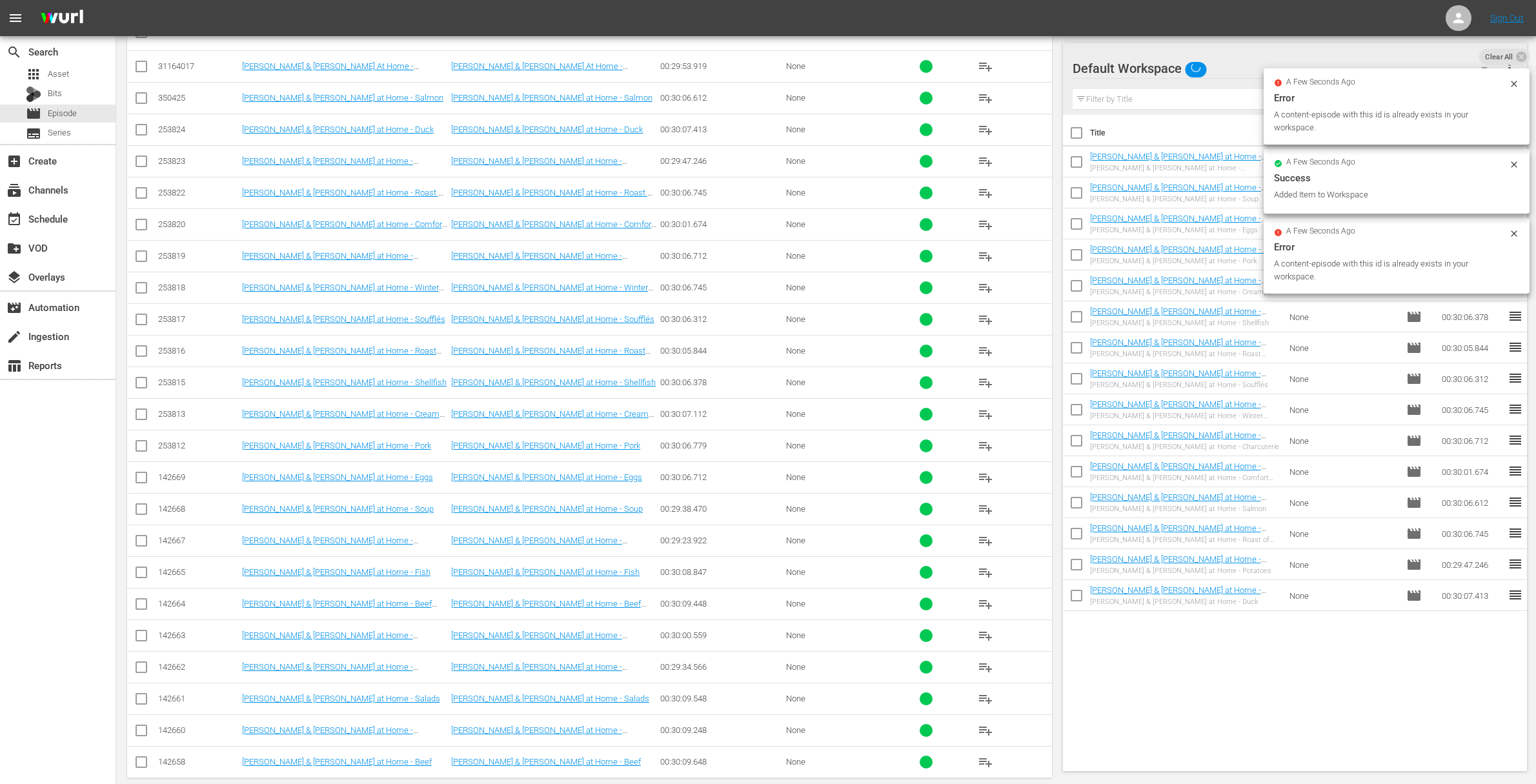
click at [986, 631] on span "playlist_add" at bounding box center [985, 635] width 15 height 15
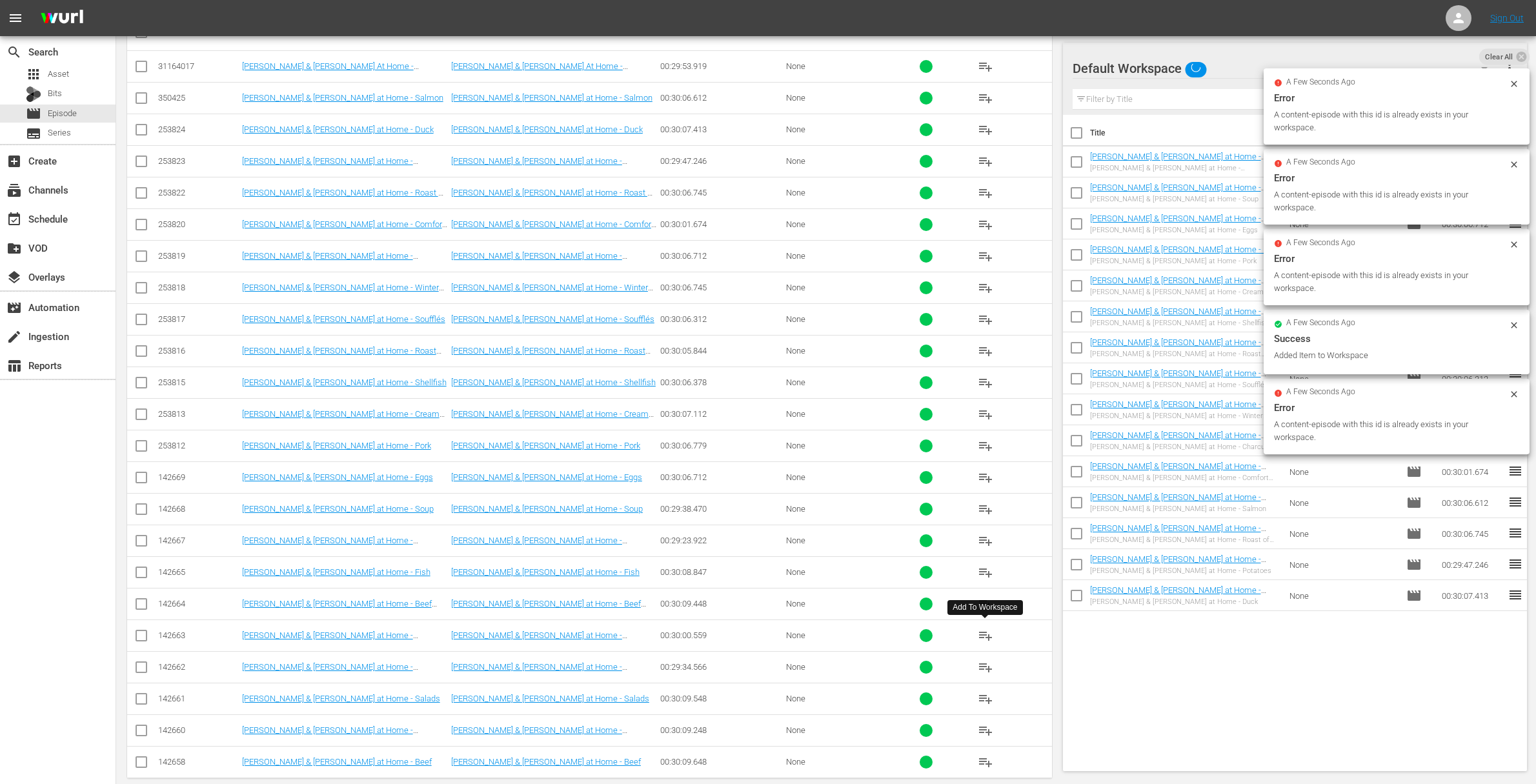
click at [986, 631] on span "playlist_add" at bounding box center [985, 635] width 15 height 15
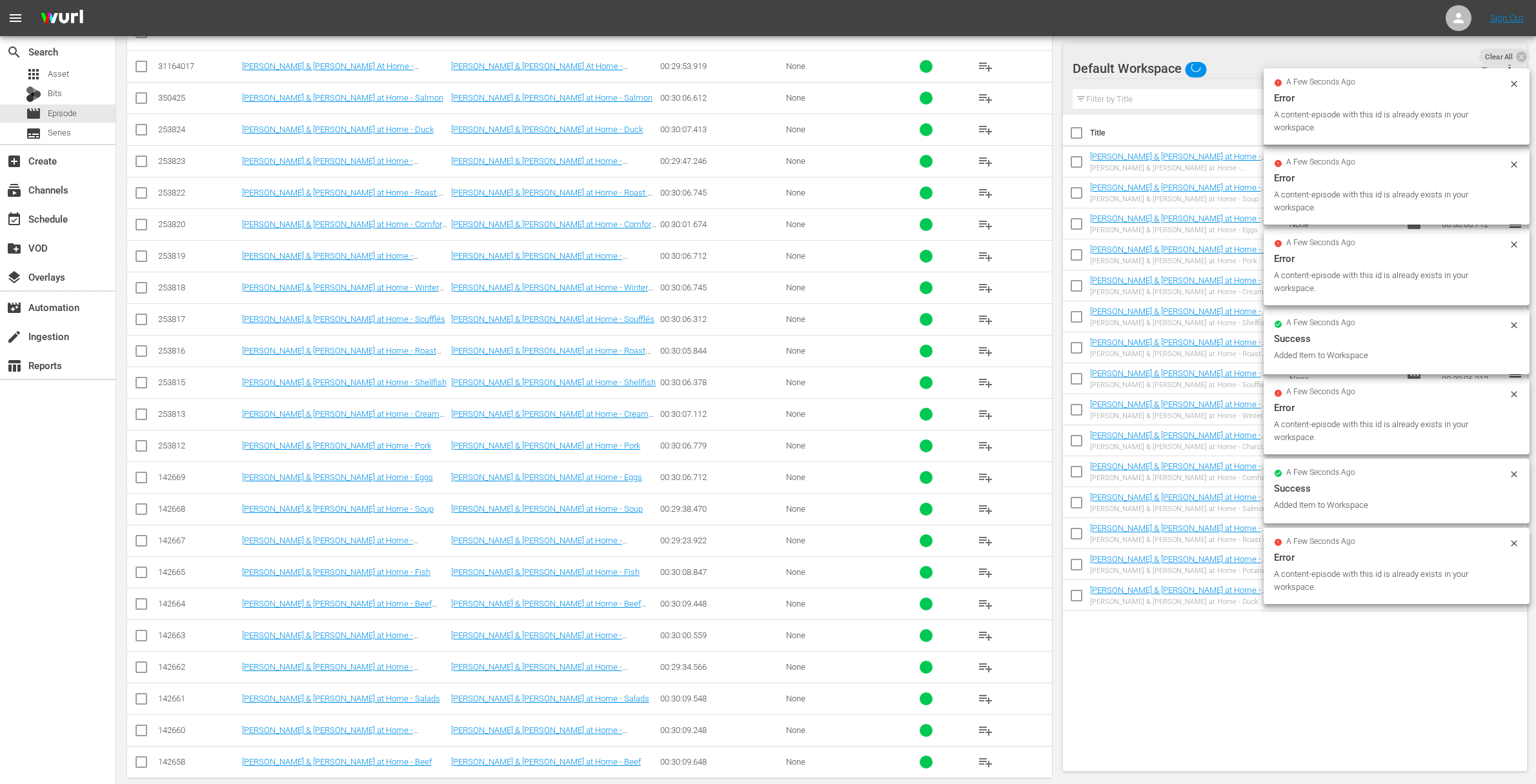
click at [989, 670] on span "playlist_add" at bounding box center [985, 667] width 15 height 15
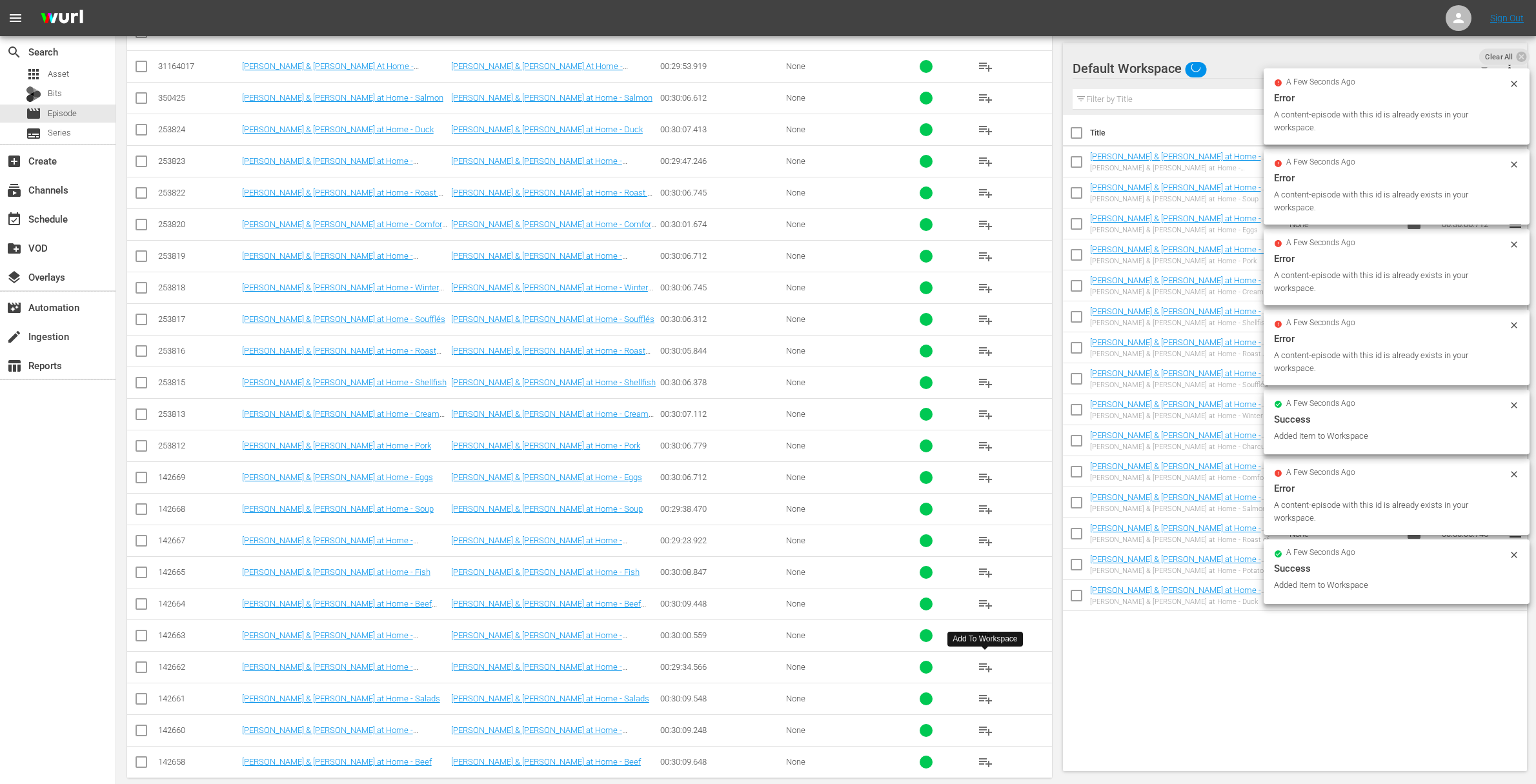
click at [989, 670] on span "playlist_add" at bounding box center [985, 667] width 15 height 15
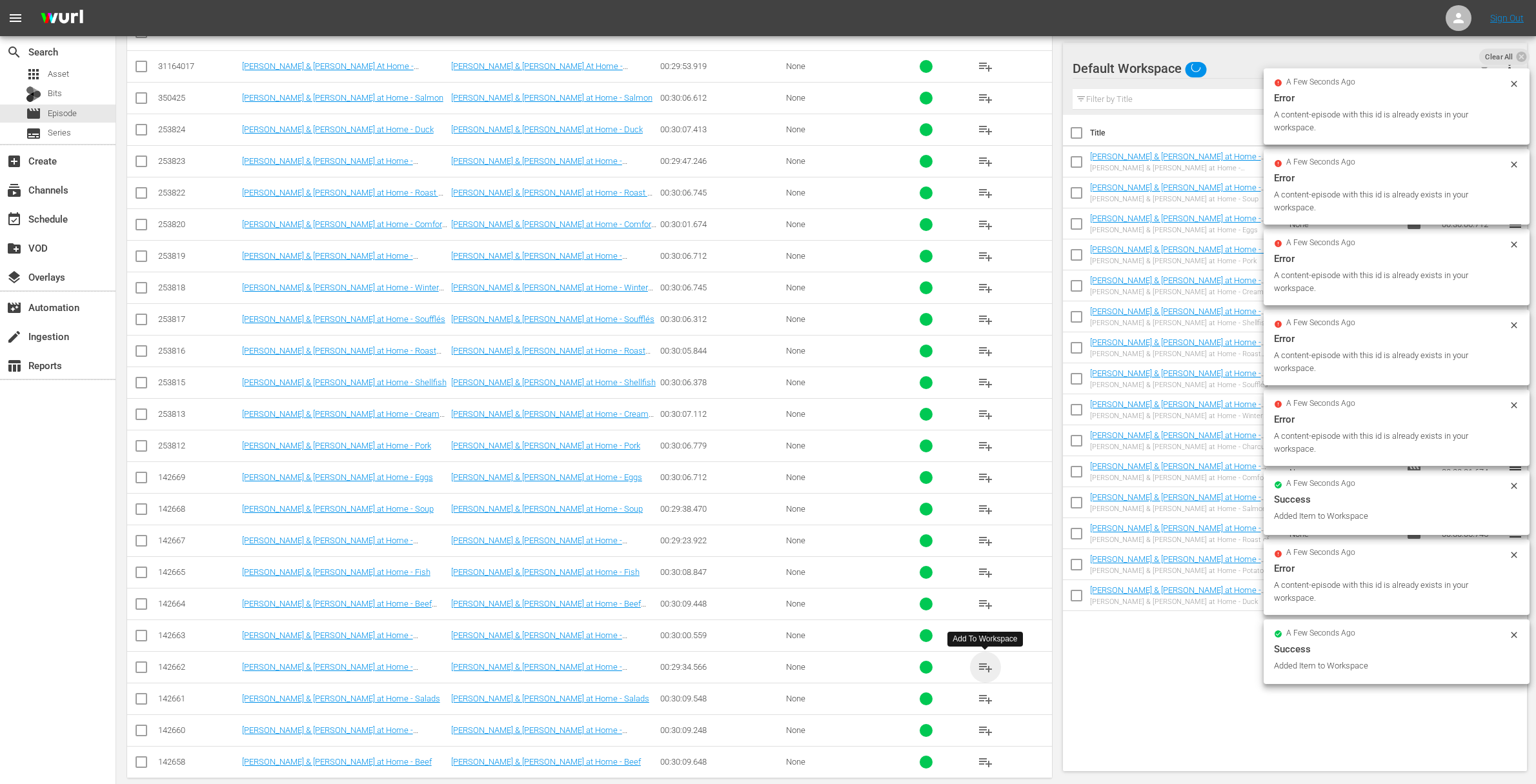
click at [989, 670] on span "playlist_add" at bounding box center [985, 667] width 15 height 15
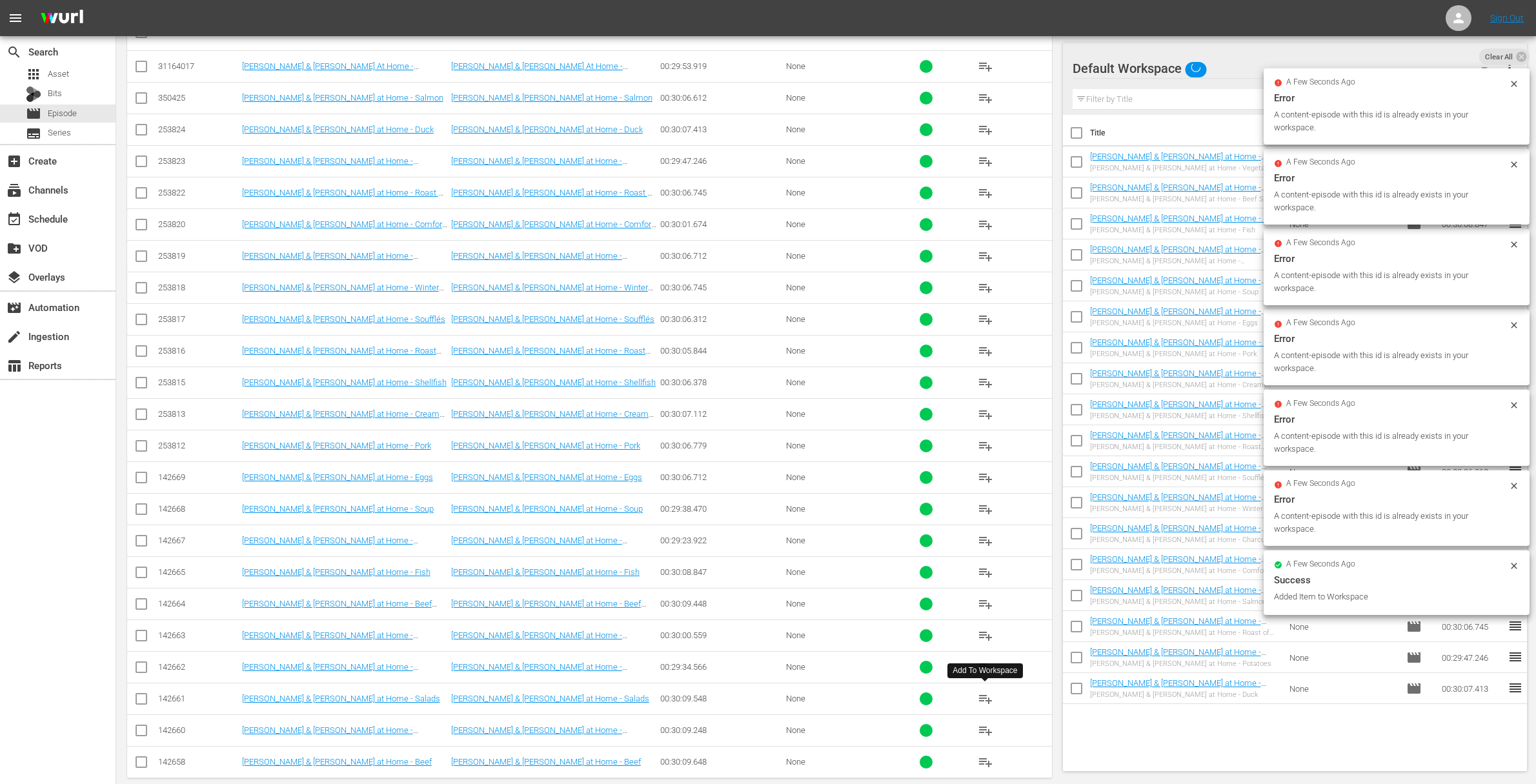
click at [988, 699] on span "playlist_add" at bounding box center [985, 699] width 15 height 15
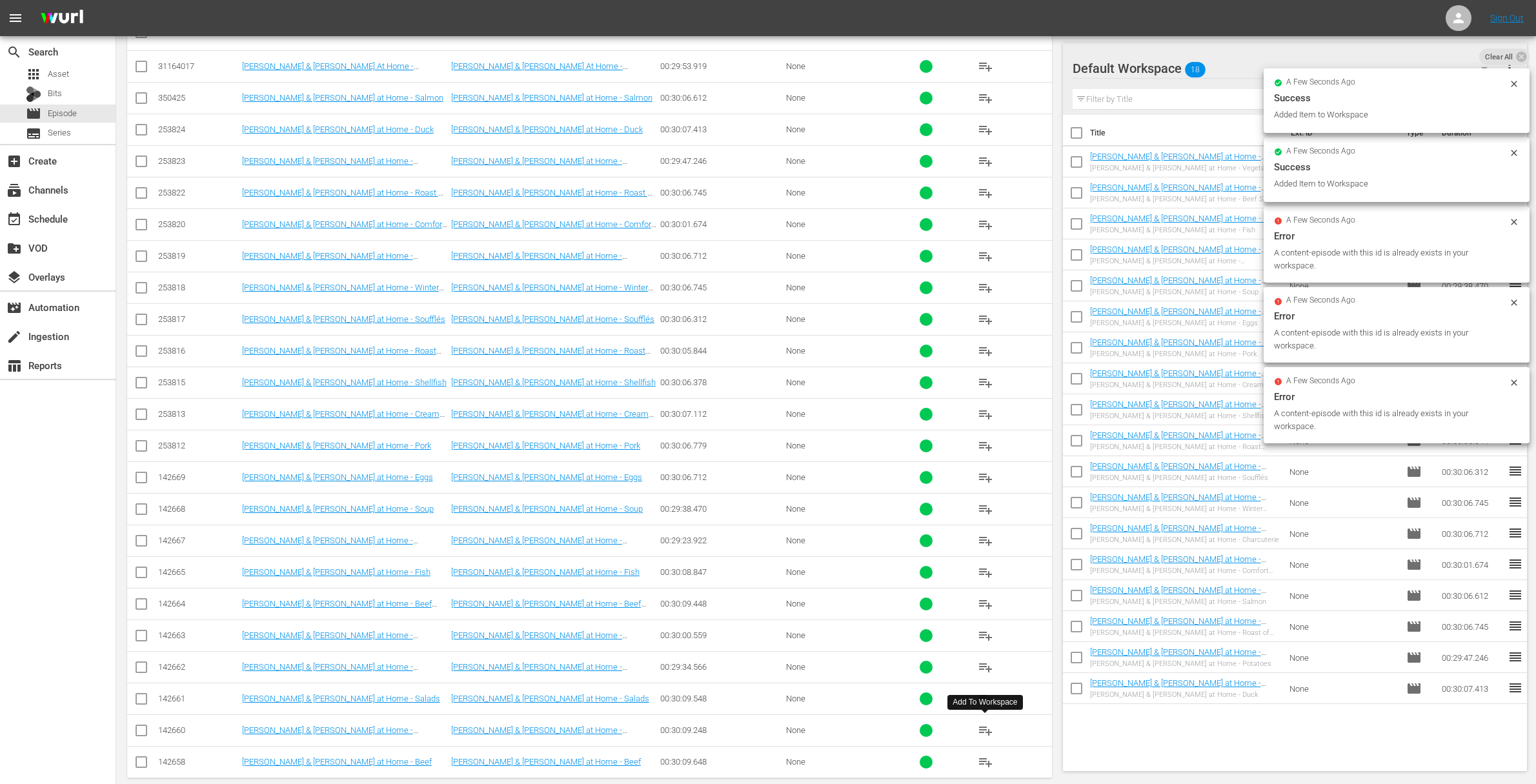
click at [987, 729] on span "playlist_add" at bounding box center [985, 730] width 15 height 15
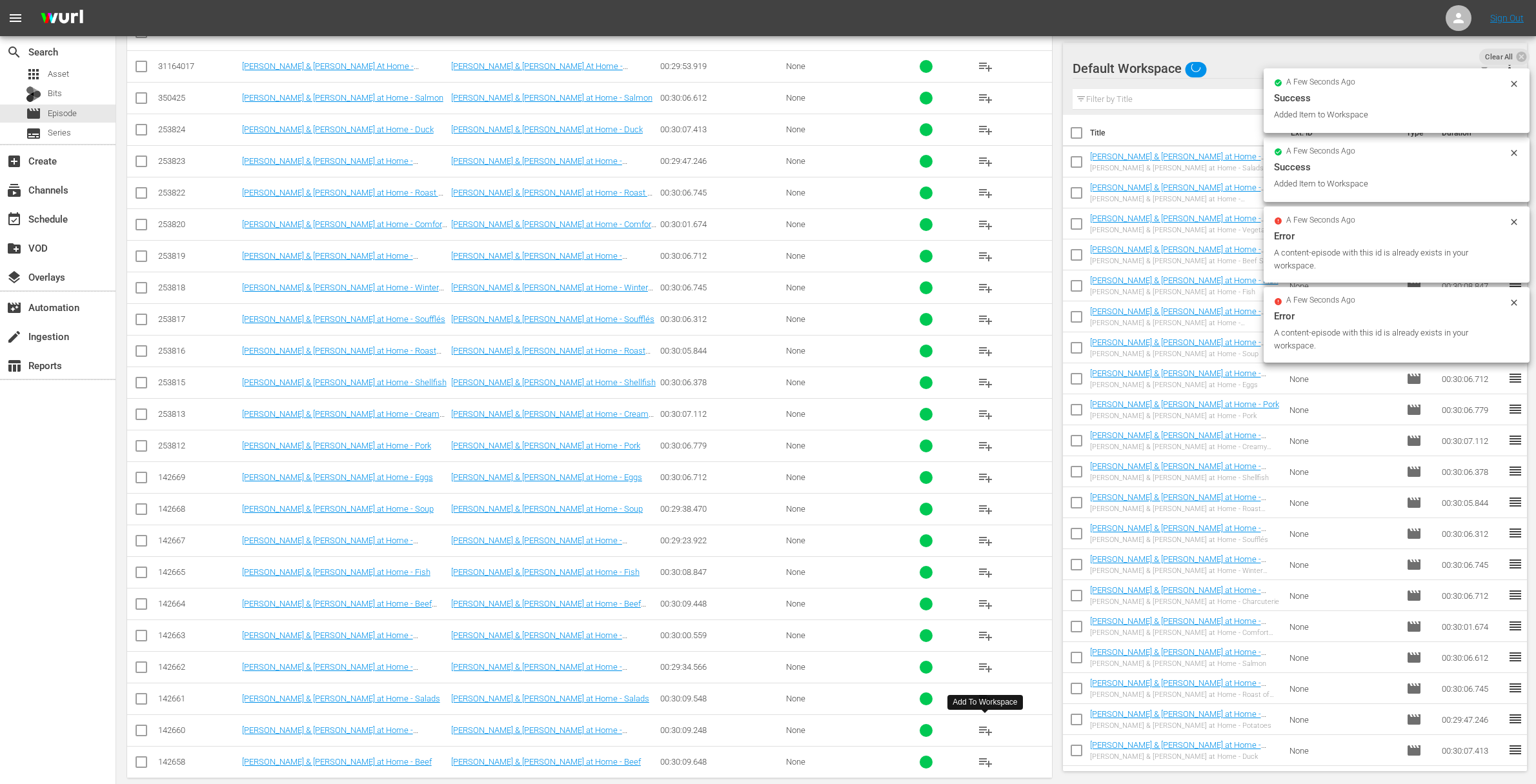
click at [987, 729] on span "playlist_add" at bounding box center [985, 730] width 15 height 15
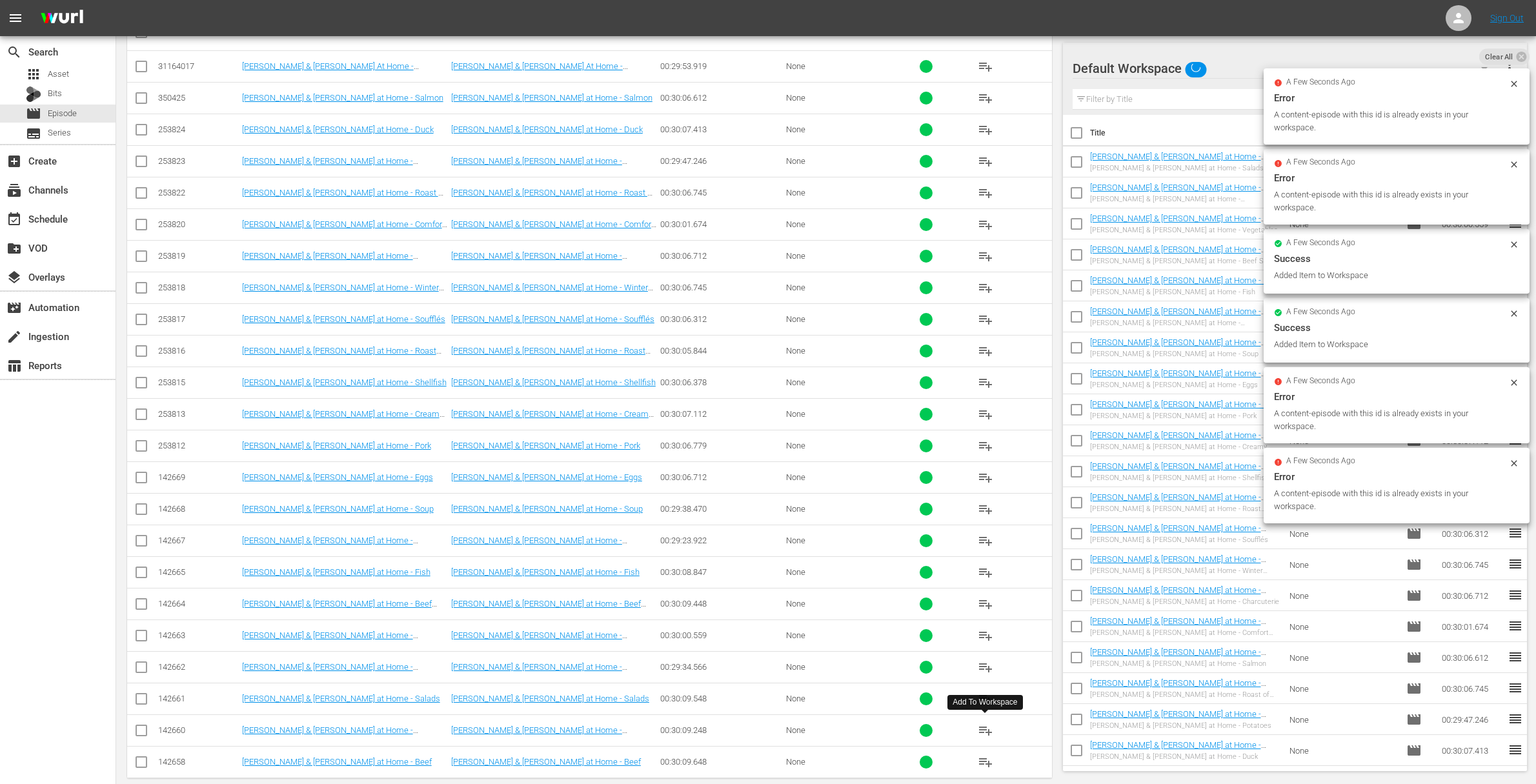
click at [987, 729] on span "playlist_add" at bounding box center [985, 730] width 15 height 15
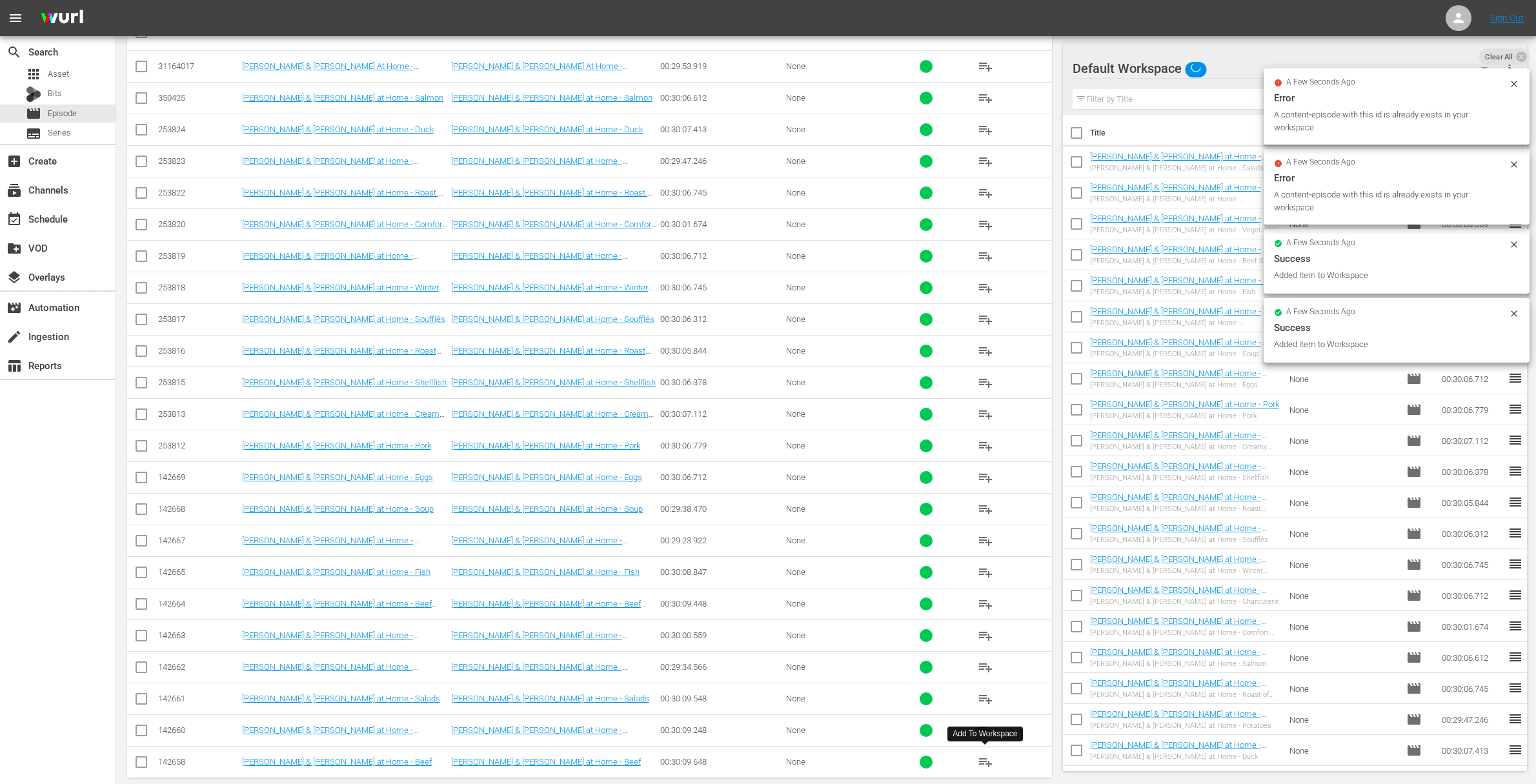
click at [982, 761] on span "playlist_add" at bounding box center [985, 762] width 15 height 15
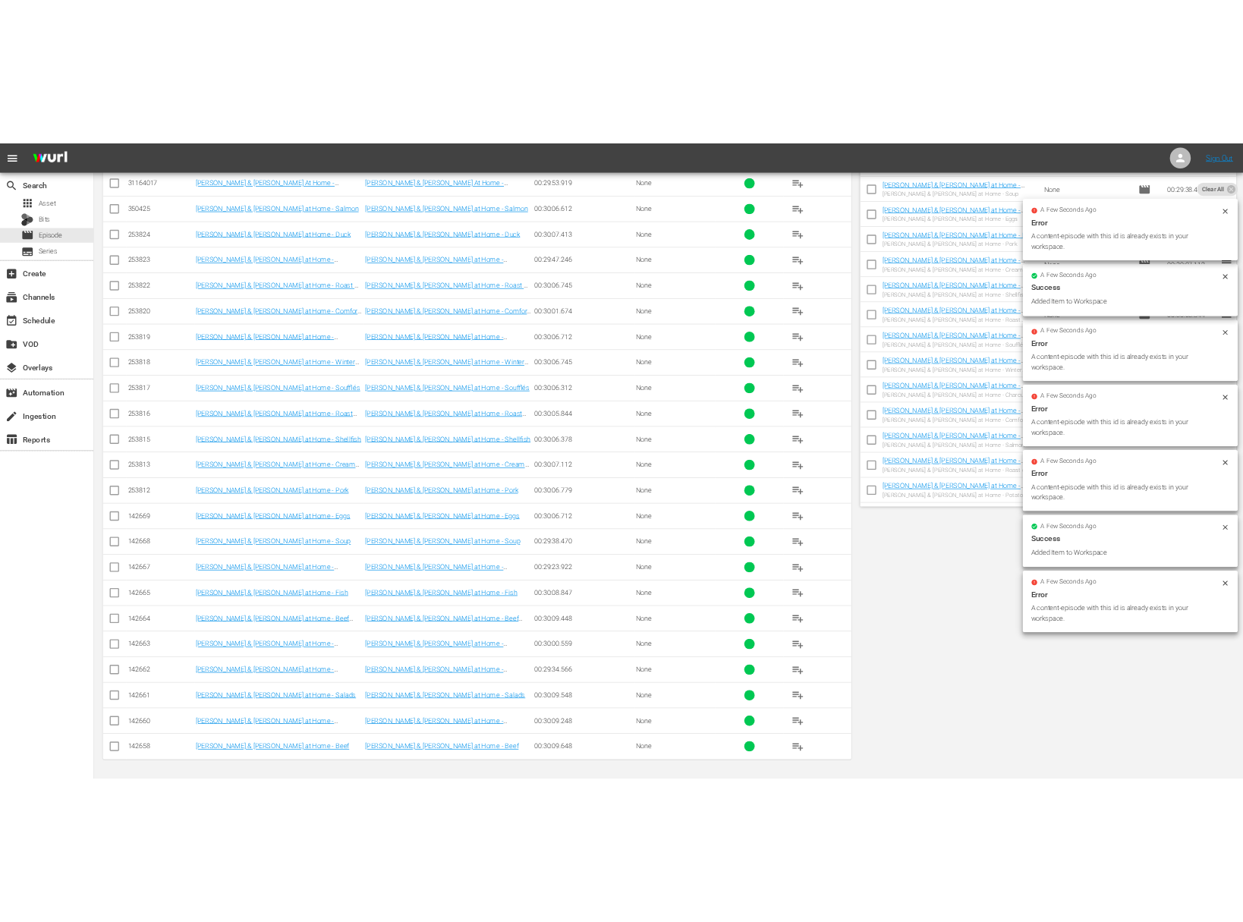
scroll to position [0, 0]
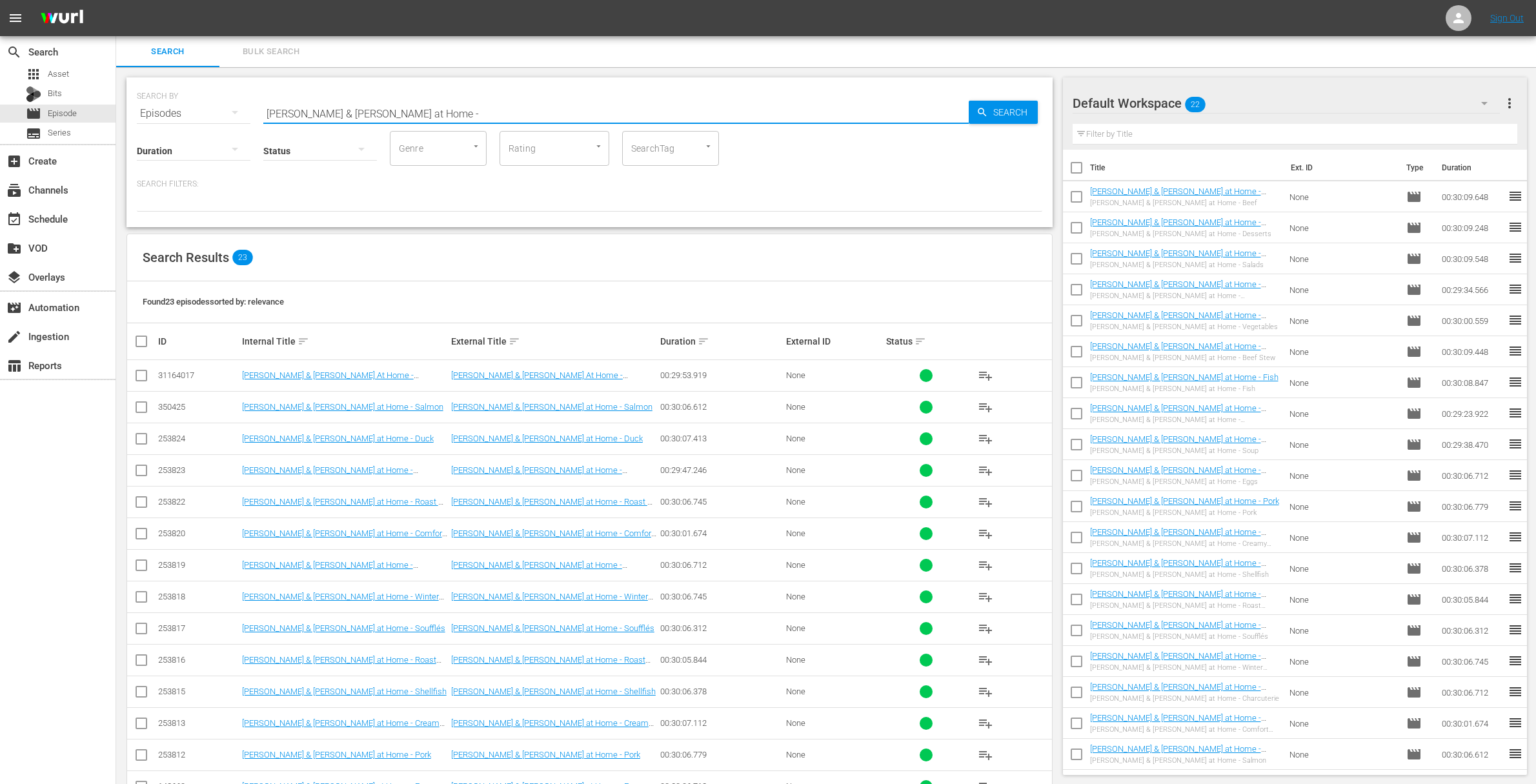
click at [362, 114] on input "Julia & Jacques Cooking at Home -" at bounding box center [616, 113] width 705 height 31
paste input "acques Pépin Cooking at Home - Summer Cookout"
click at [970, 109] on div "Search" at bounding box center [1003, 111] width 69 height 23
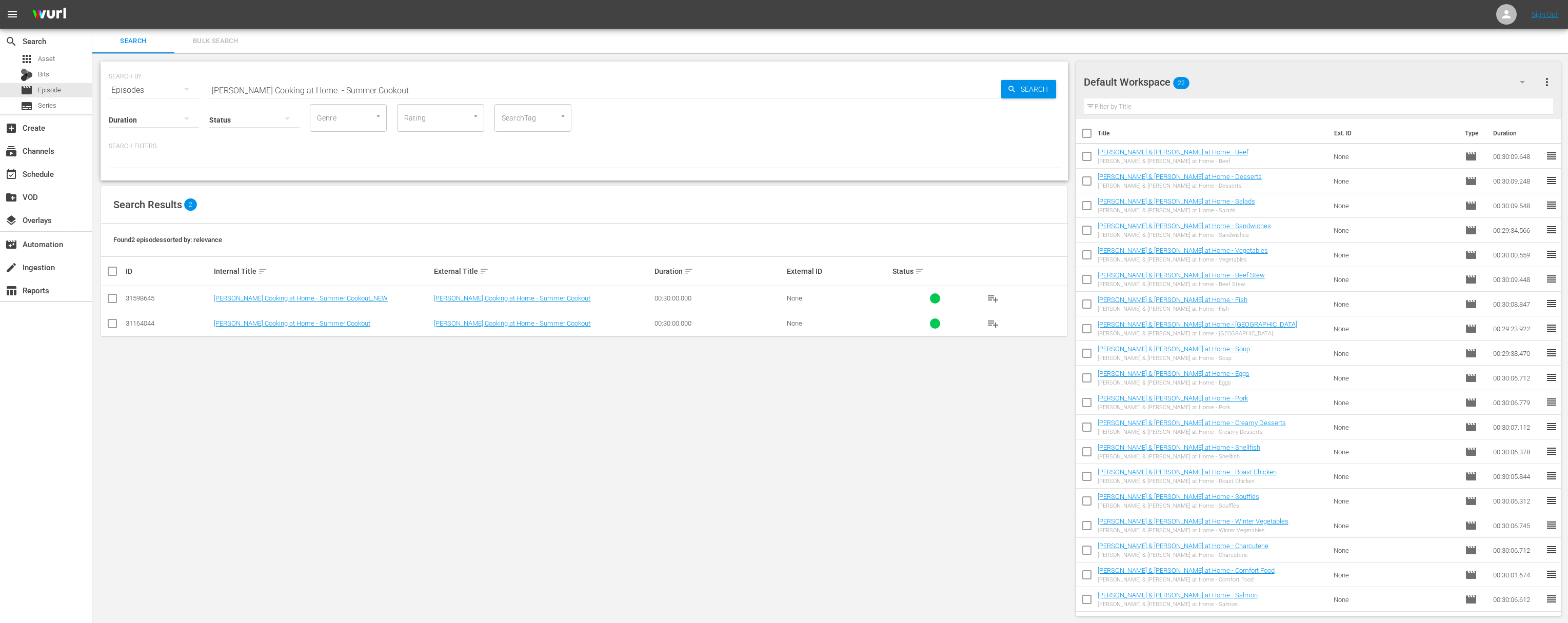
click at [997, 298] on span "playlist_add" at bounding box center [993, 298] width 12 height 12
click at [996, 297] on span "playlist_add" at bounding box center [993, 298] width 12 height 12
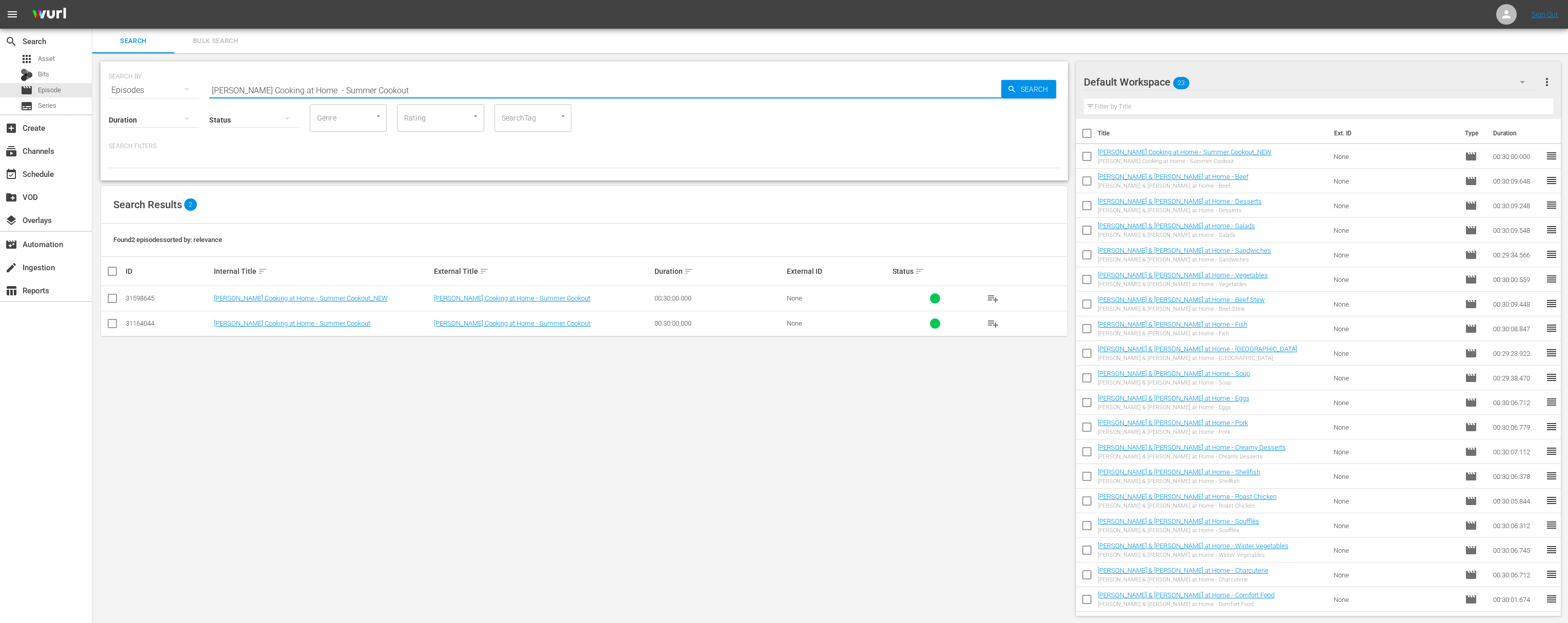
click at [410, 86] on input "Jacques Pépin Cooking at Home - Summer Cookout" at bounding box center [605, 90] width 792 height 24
paste input "Party Time"
click at [1002, 91] on icon "button" at bounding box center [1012, 89] width 9 height 9
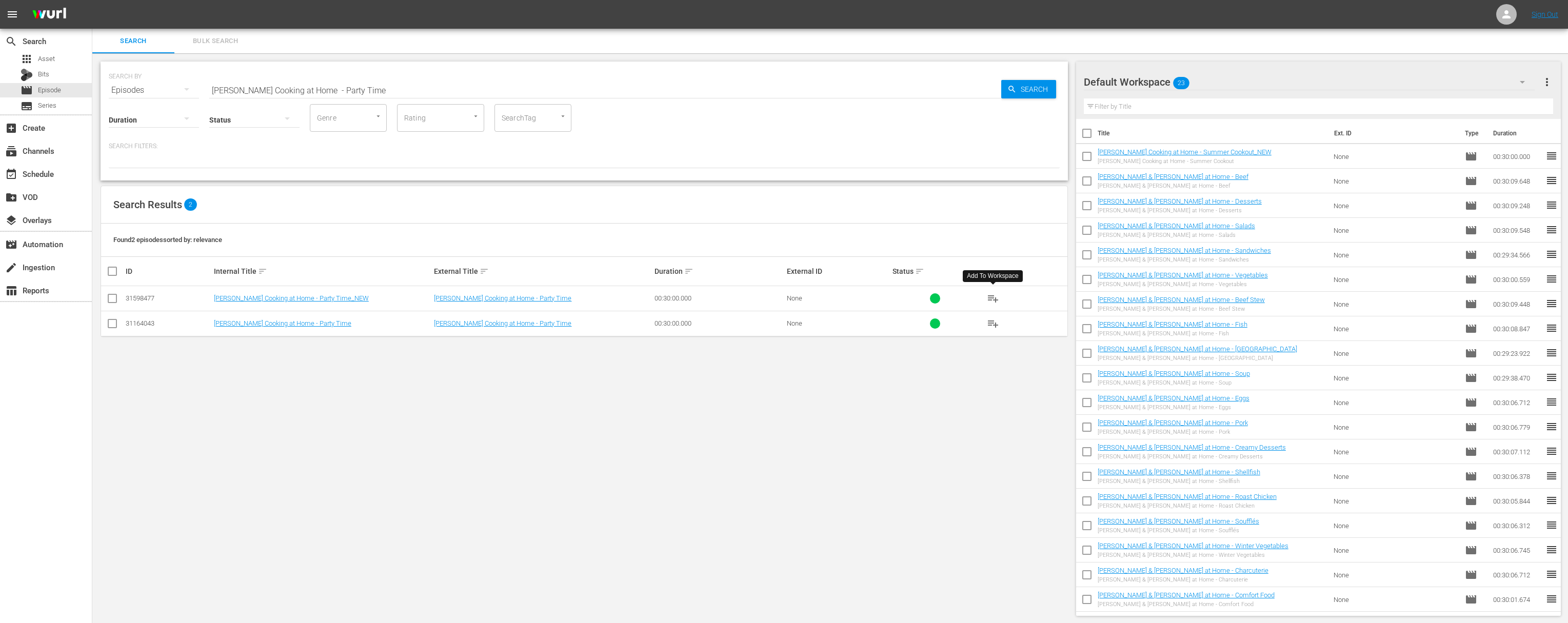
click at [995, 300] on span "playlist_add" at bounding box center [993, 298] width 12 height 12
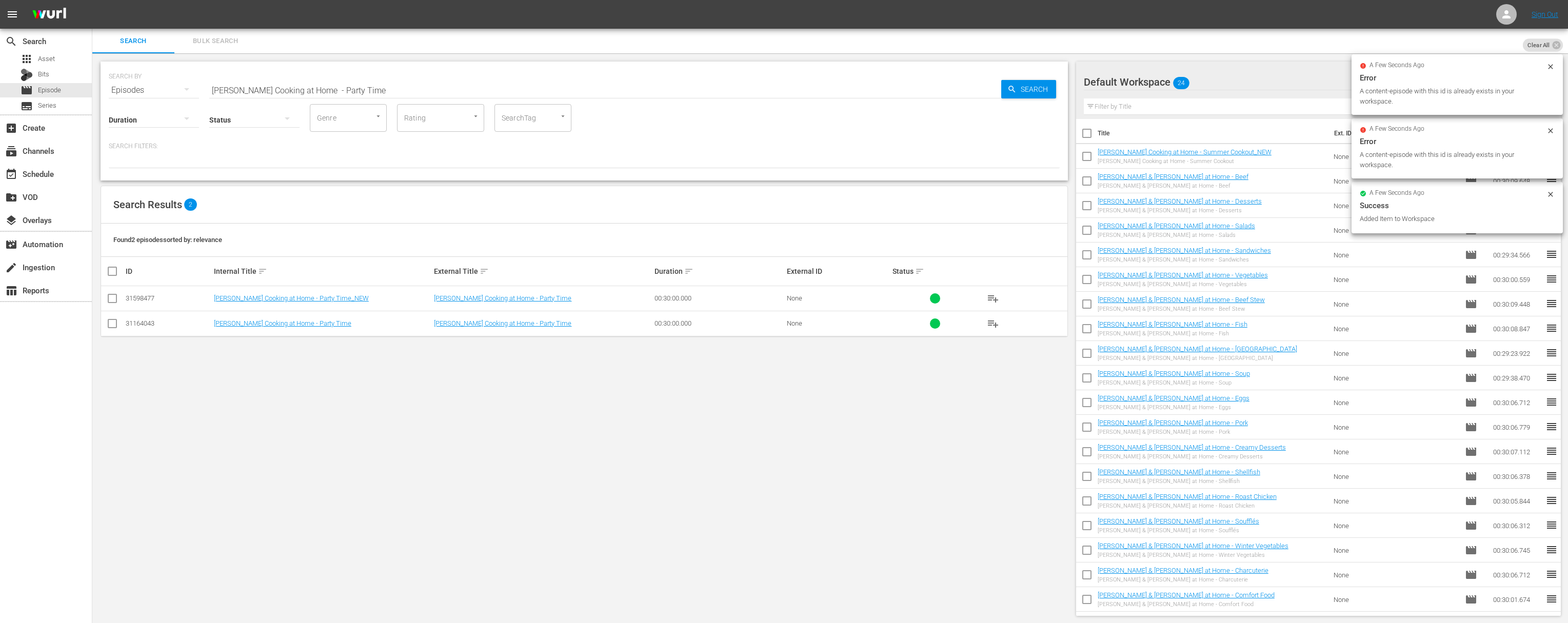
click at [466, 86] on input "Jacques Pépin Cooking at Home - Party Time" at bounding box center [605, 90] width 792 height 24
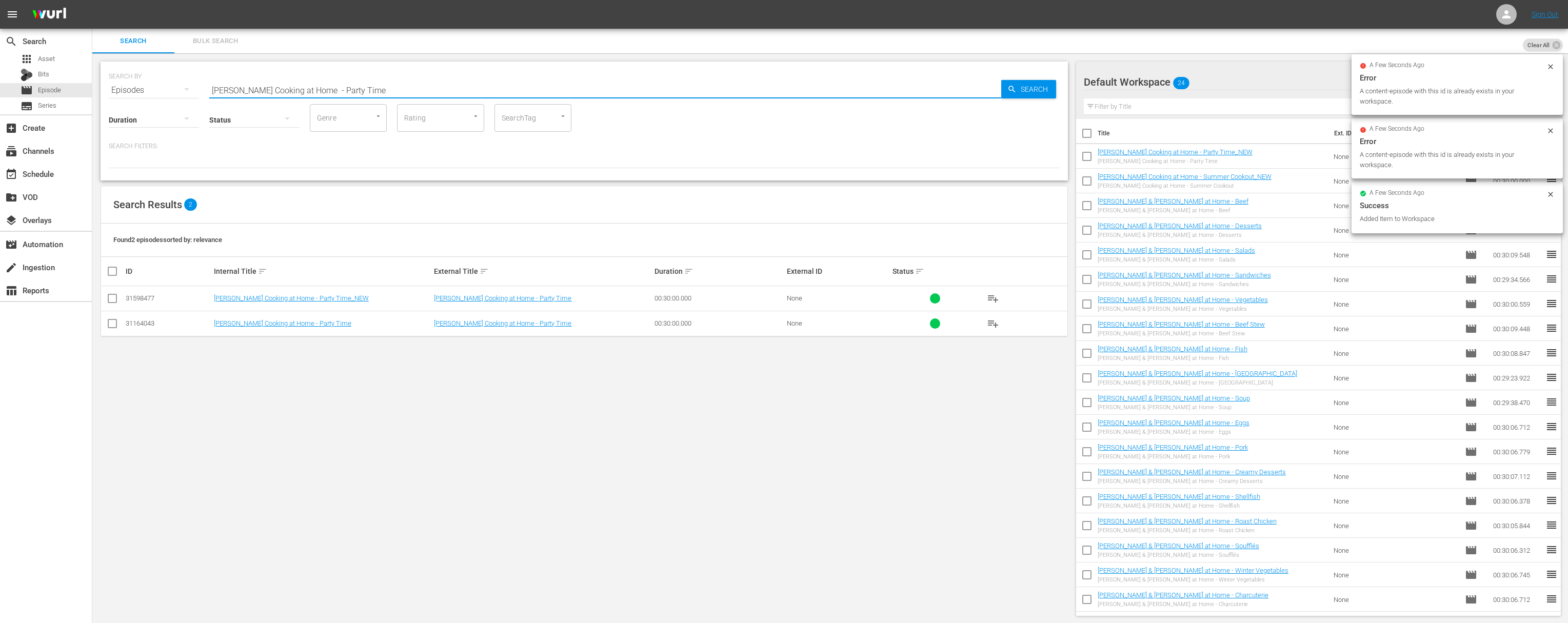
paste input "Some Classics"
click at [993, 91] on input "Jacques Pépin Cooking at Home - Some Classics" at bounding box center [605, 90] width 792 height 24
click at [1002, 89] on icon "button" at bounding box center [1012, 89] width 9 height 9
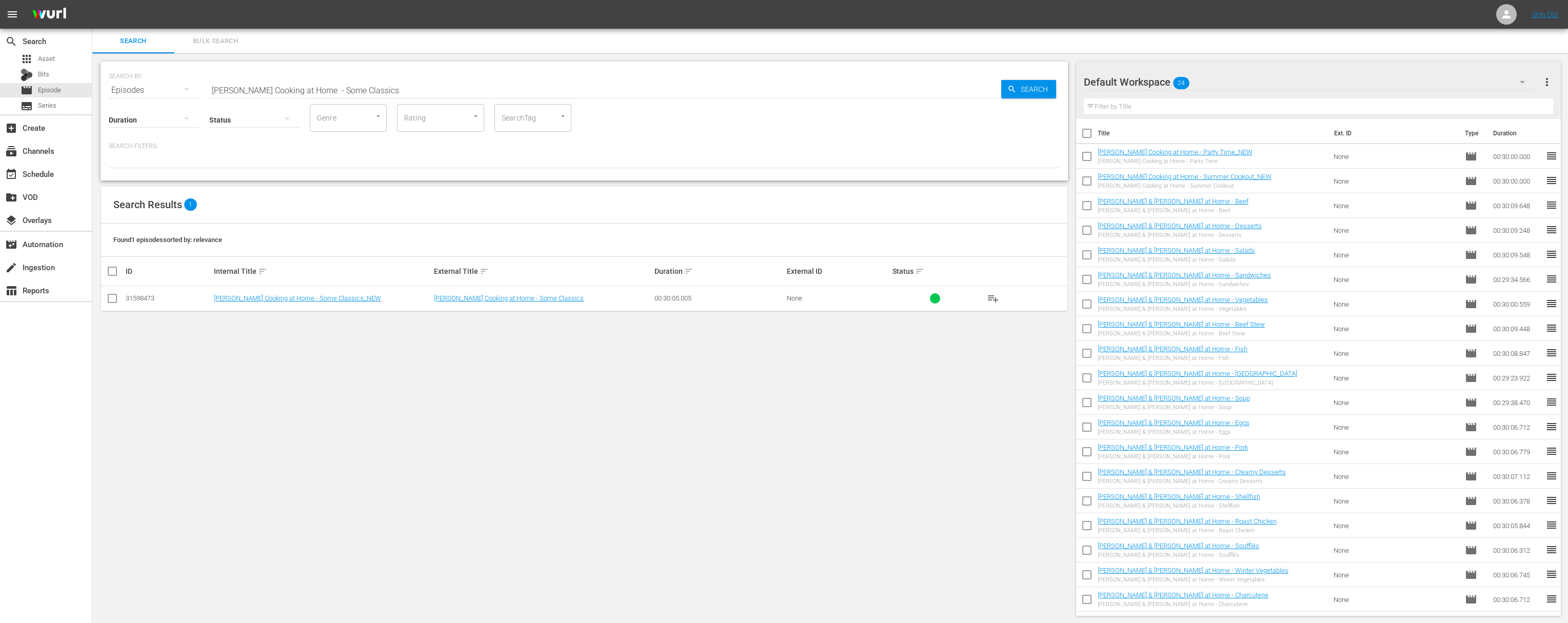
click at [993, 297] on span "playlist_add" at bounding box center [993, 298] width 12 height 12
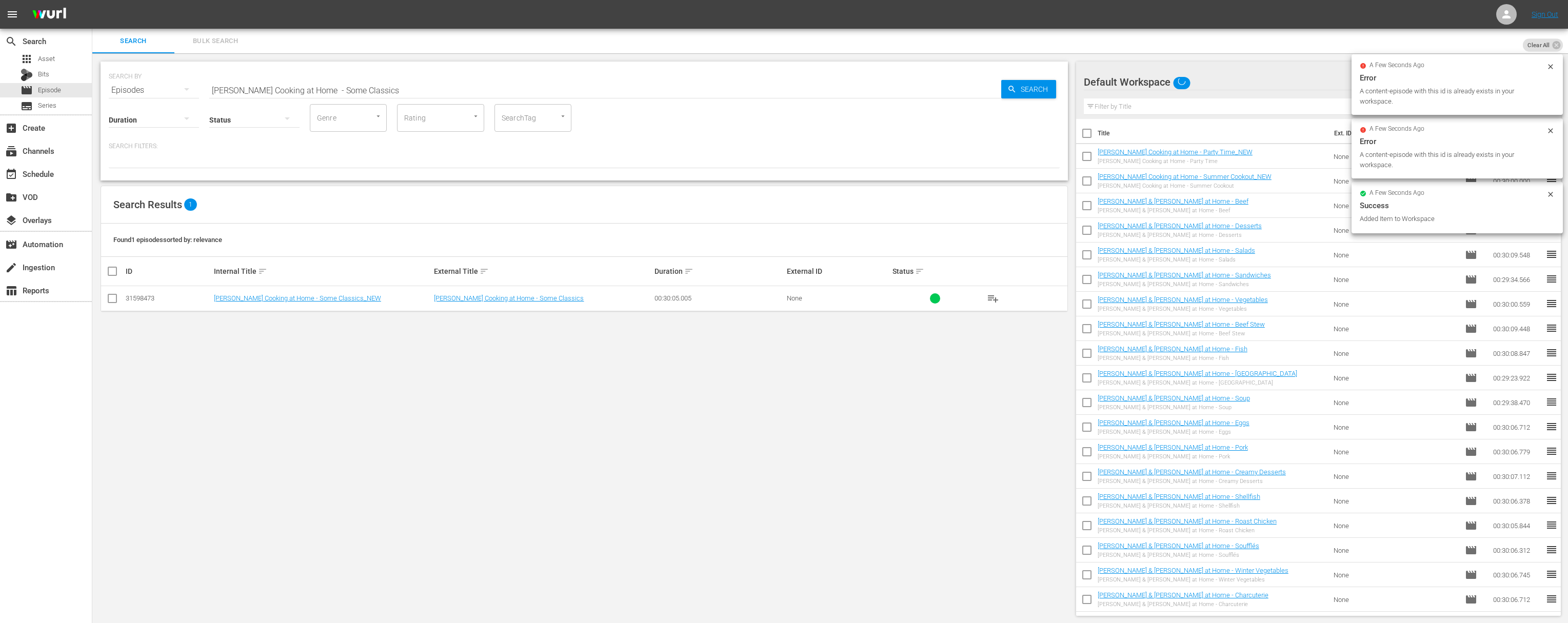
click at [473, 94] on input "Jacques Pépin Cooking at Home - Some Classics" at bounding box center [605, 90] width 792 height 24
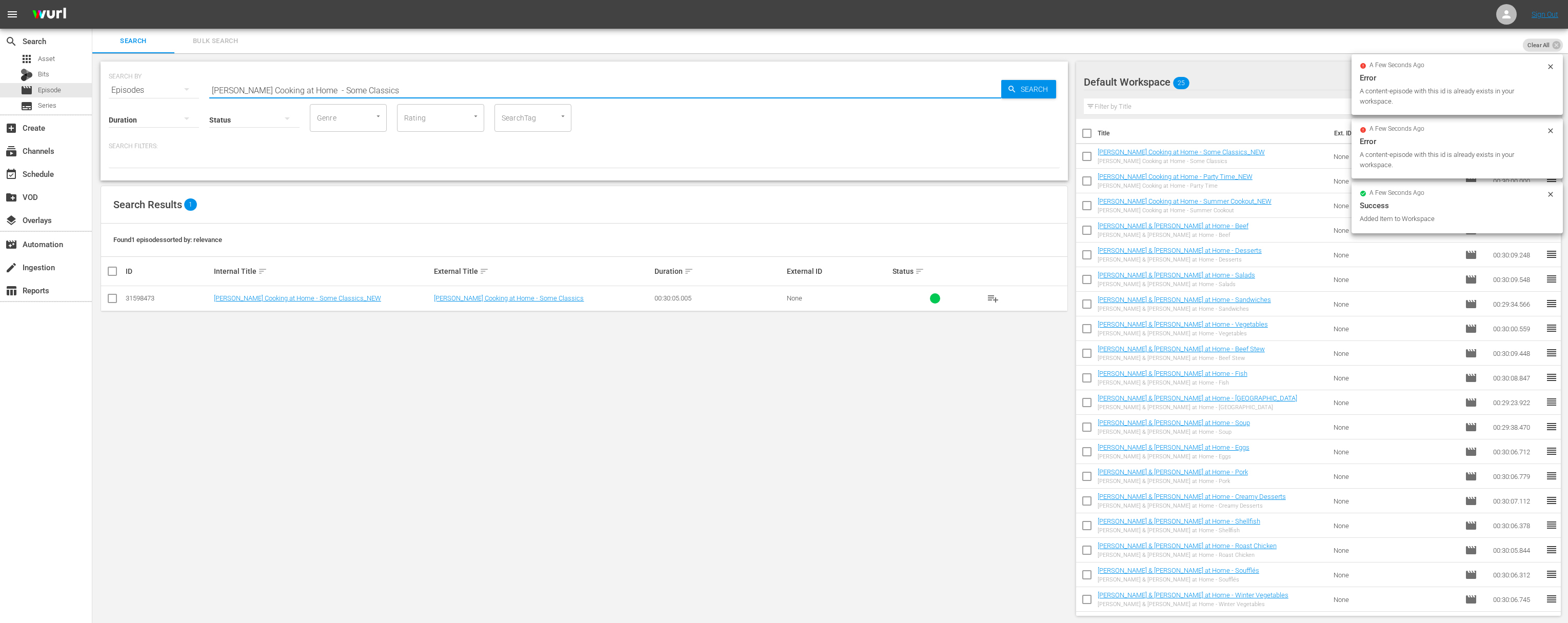
paste input "- Lavish Indulgence"
click at [1002, 92] on icon "button" at bounding box center [1012, 89] width 9 height 9
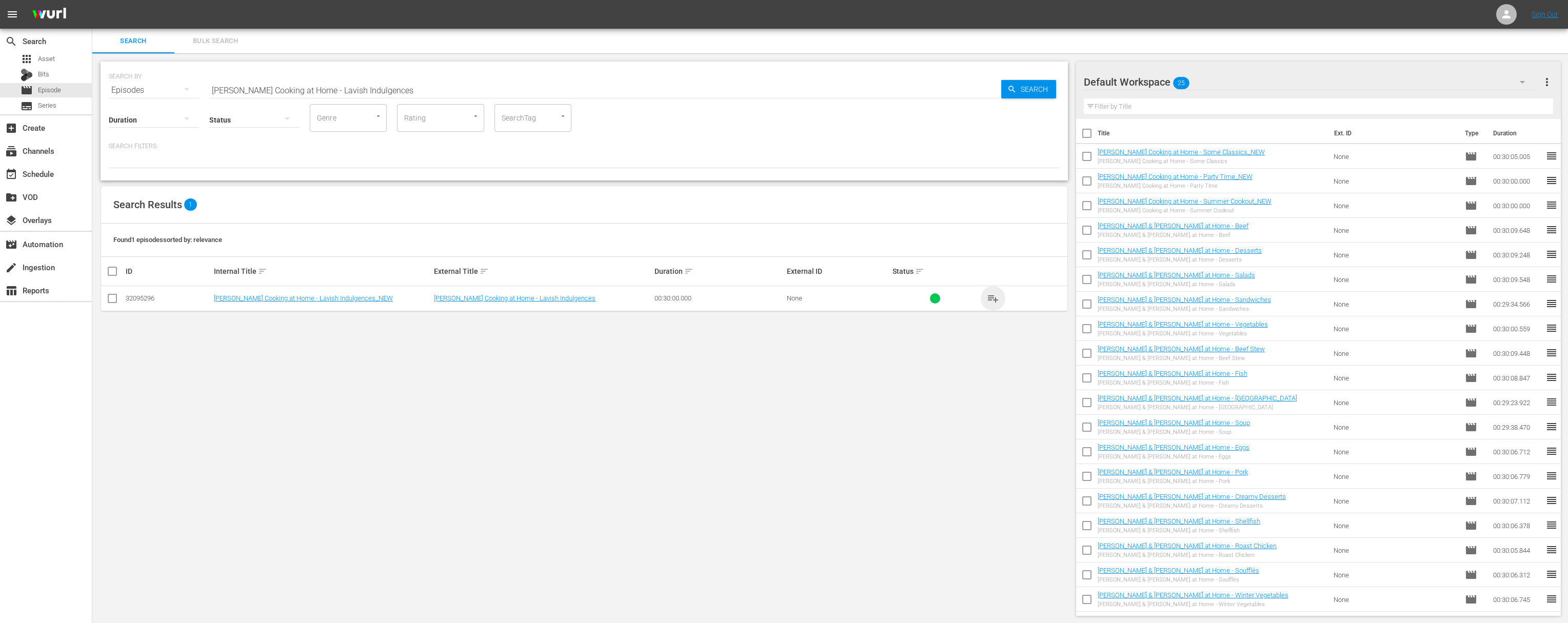
click at [997, 295] on span "playlist_add" at bounding box center [993, 298] width 12 height 12
click at [995, 297] on span "playlist_add" at bounding box center [993, 298] width 12 height 12
click at [996, 299] on span "playlist_add" at bounding box center [993, 298] width 12 height 12
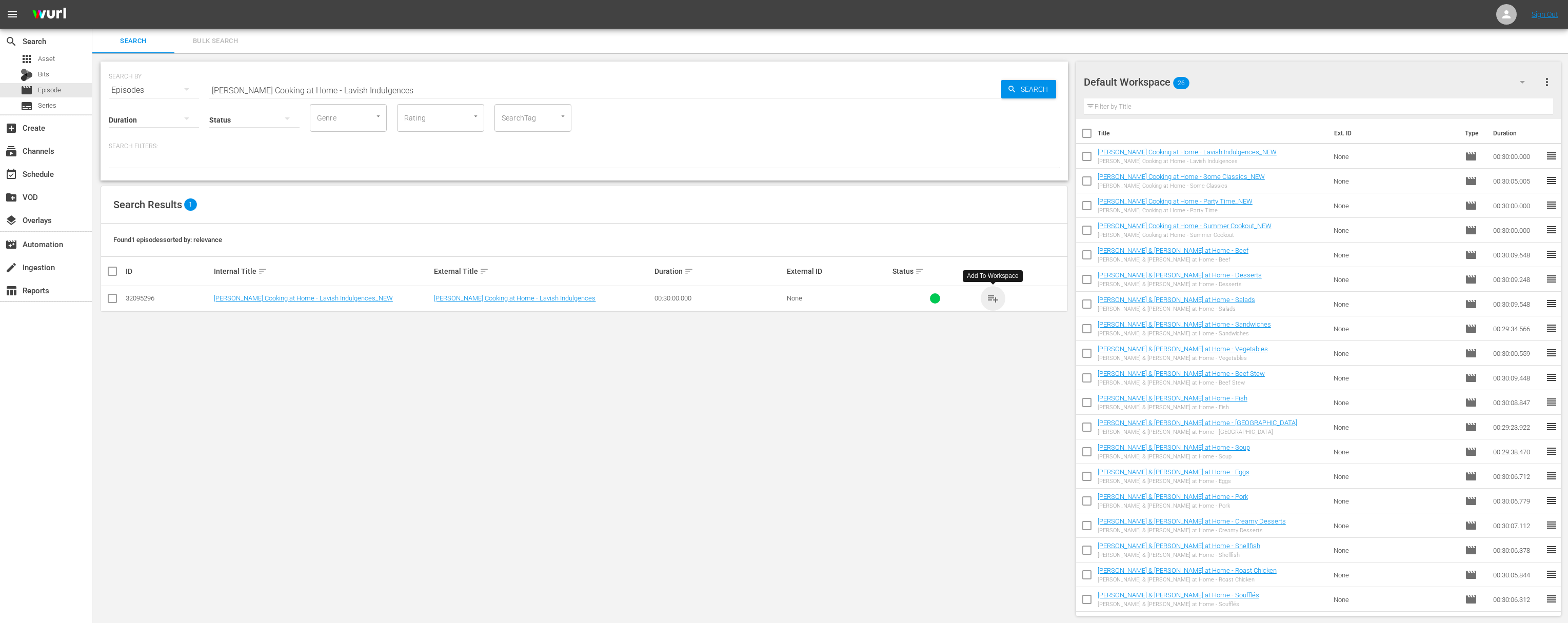
click at [996, 299] on span "playlist_add" at bounding box center [993, 298] width 12 height 12
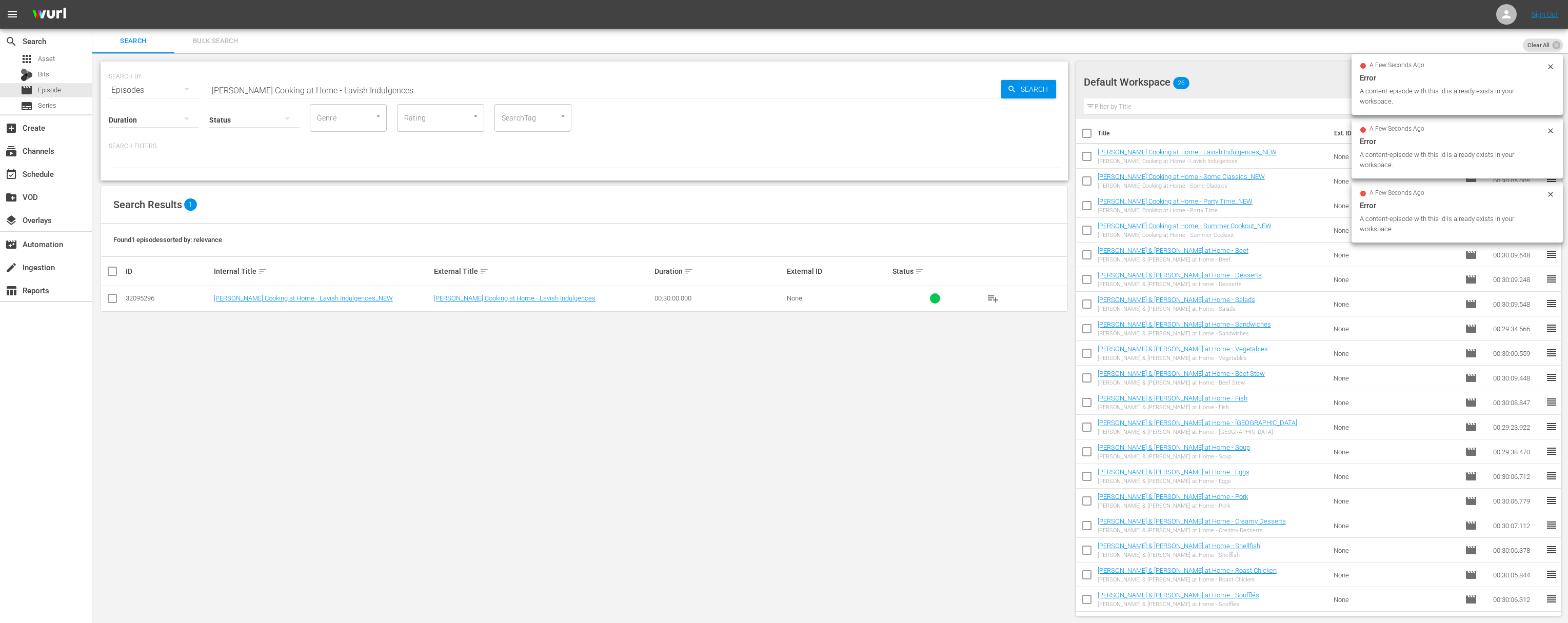
click at [509, 82] on input "Jacques Pépin Cooking at Home - Lavish Indulgences" at bounding box center [605, 90] width 792 height 24
paste input "Fruit Desert"
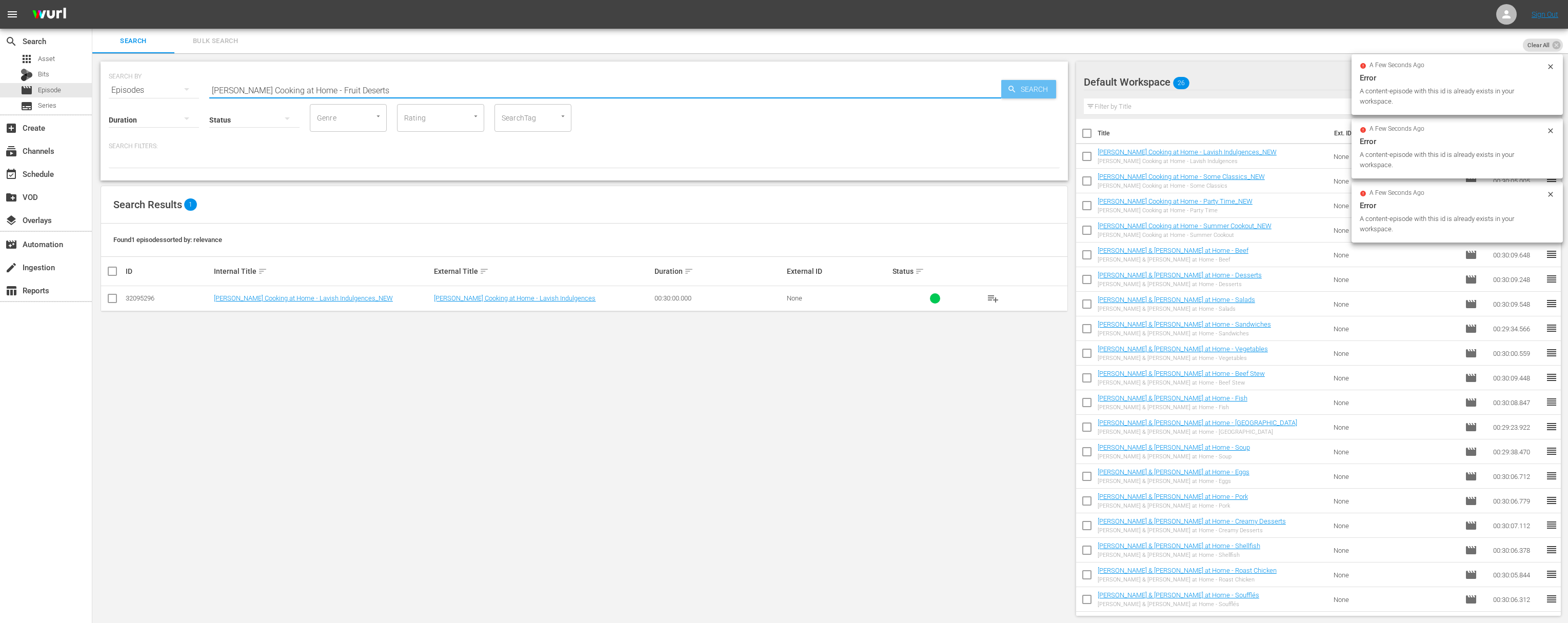
click at [1002, 88] on icon "button" at bounding box center [1012, 89] width 7 height 7
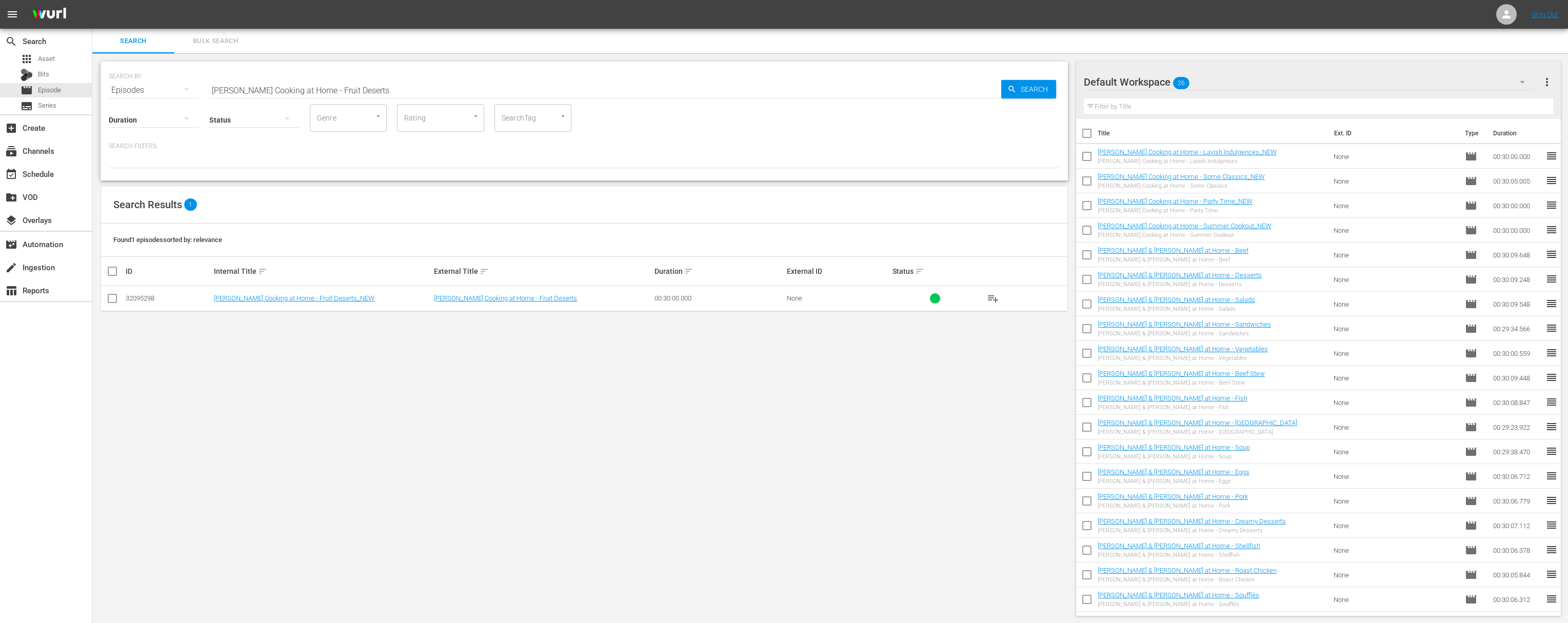
click at [992, 295] on span "playlist_add" at bounding box center [993, 298] width 12 height 12
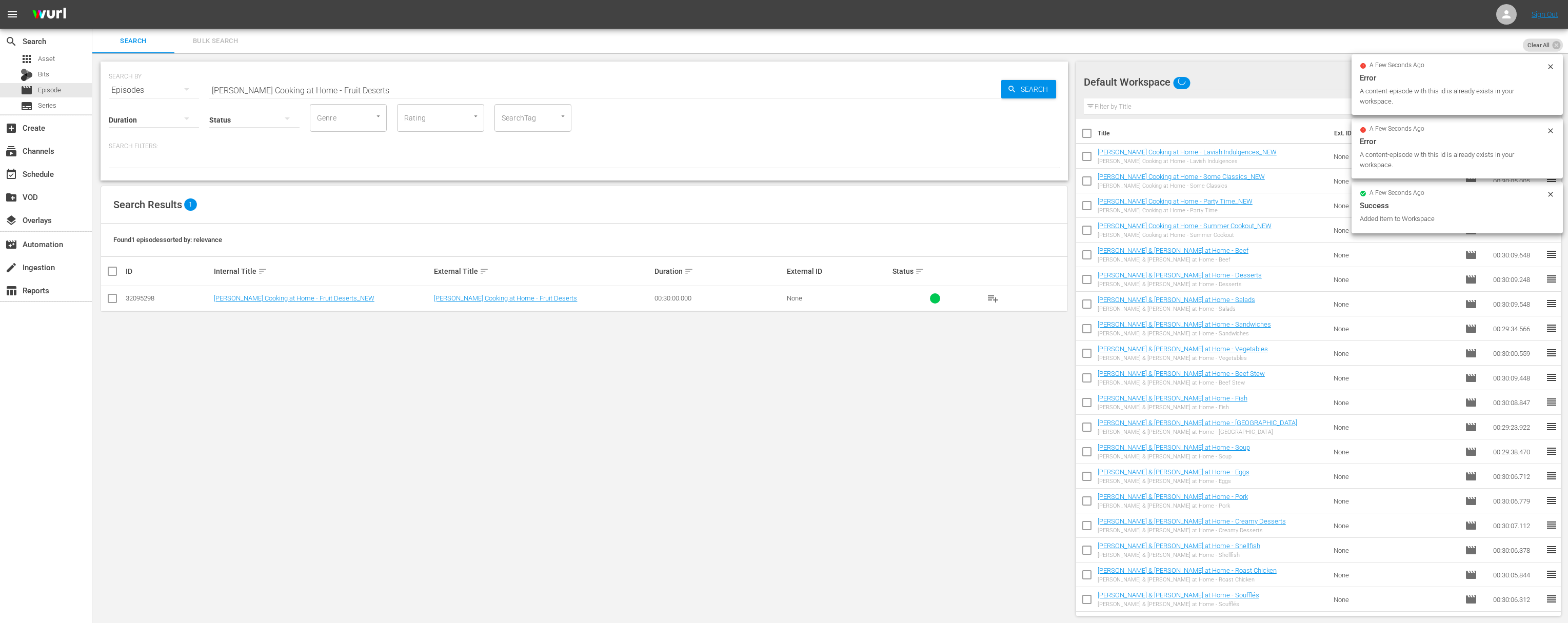
click at [510, 91] on input "Jacques Pépin Cooking at Home - Fruit Deserts" at bounding box center [605, 90] width 792 height 24
paste input "- Eggs-quisite Egg"
click at [1002, 89] on icon "button" at bounding box center [1012, 89] width 9 height 9
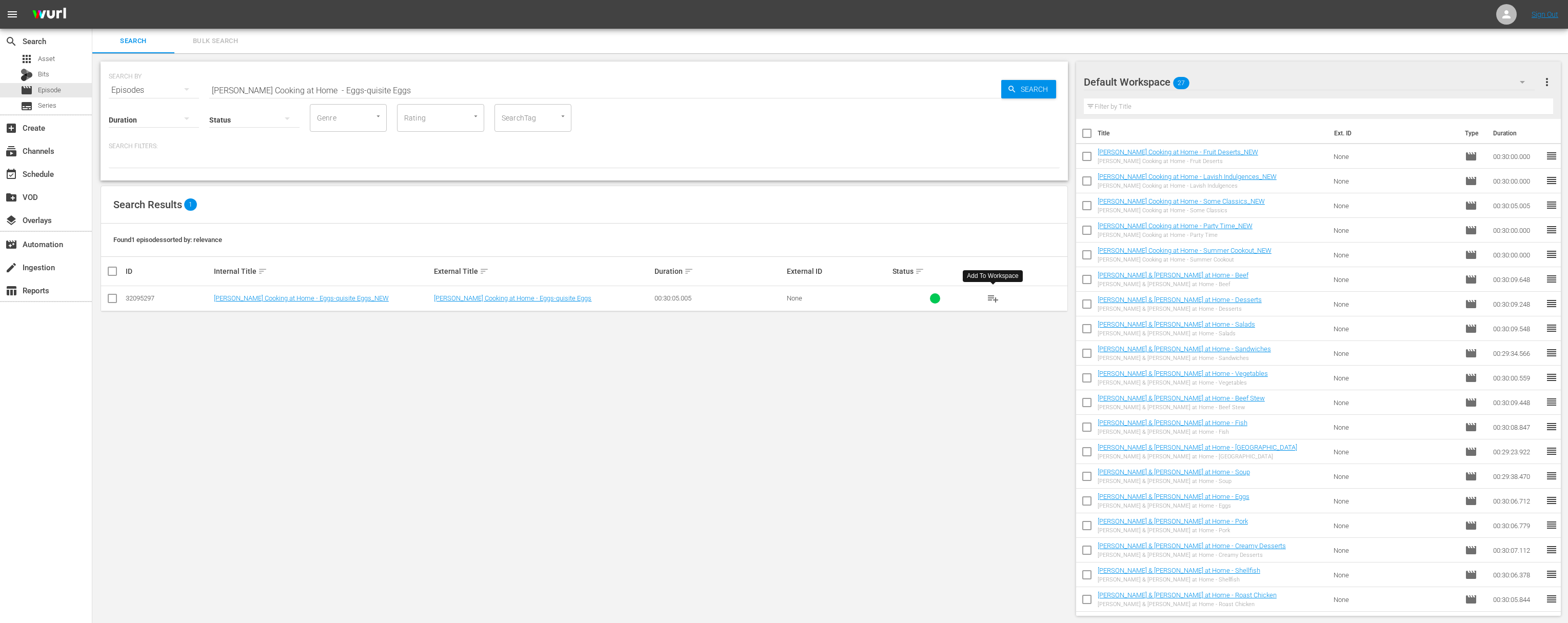
click at [994, 296] on span "playlist_add" at bounding box center [993, 298] width 12 height 12
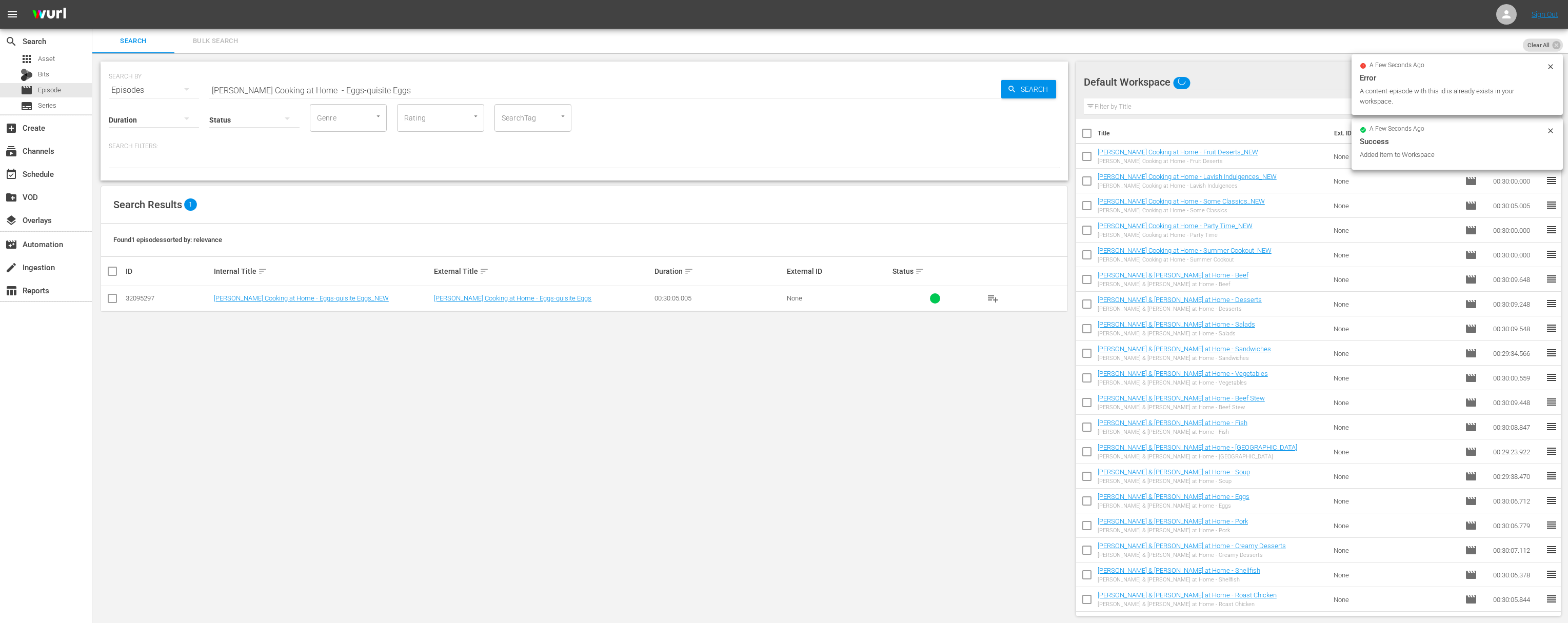
click at [458, 82] on input "Jacques Pépin Cooking at Home - Eggs-quisite Eggs" at bounding box center [605, 90] width 792 height 24
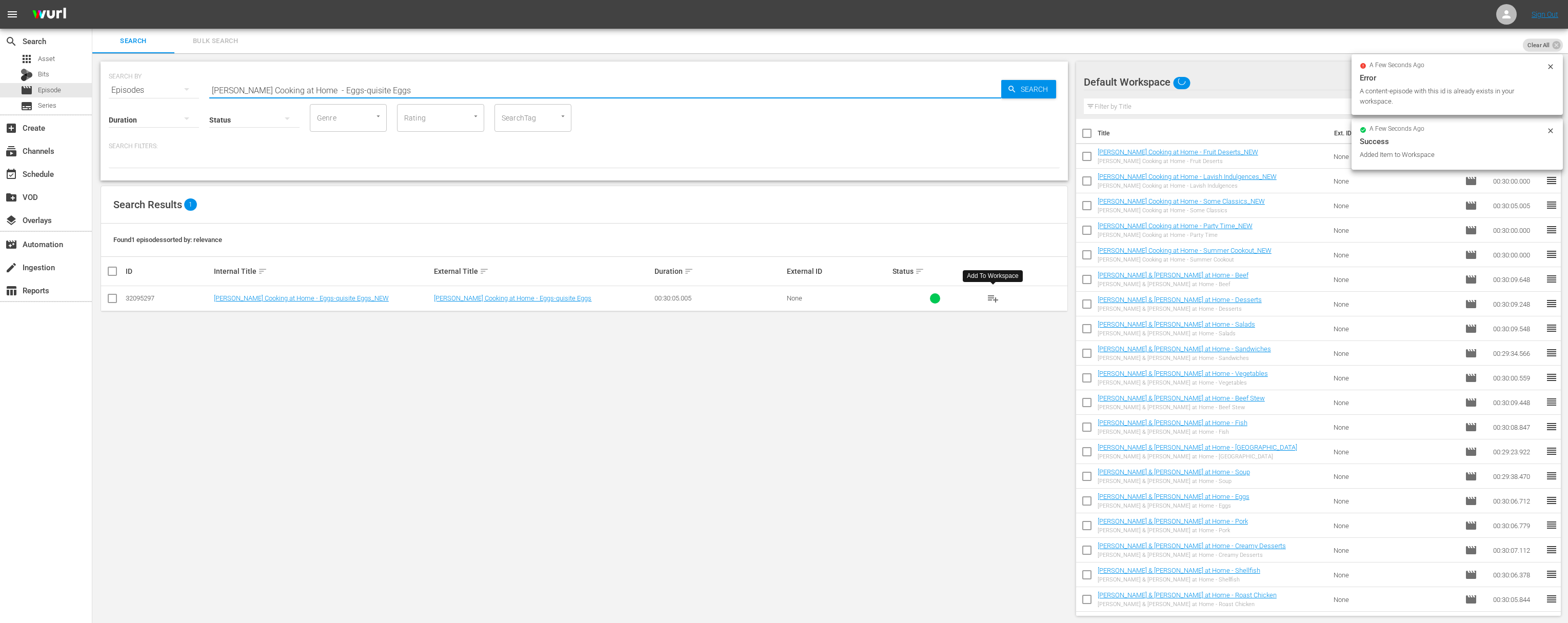
paste input "Simply Seafood"
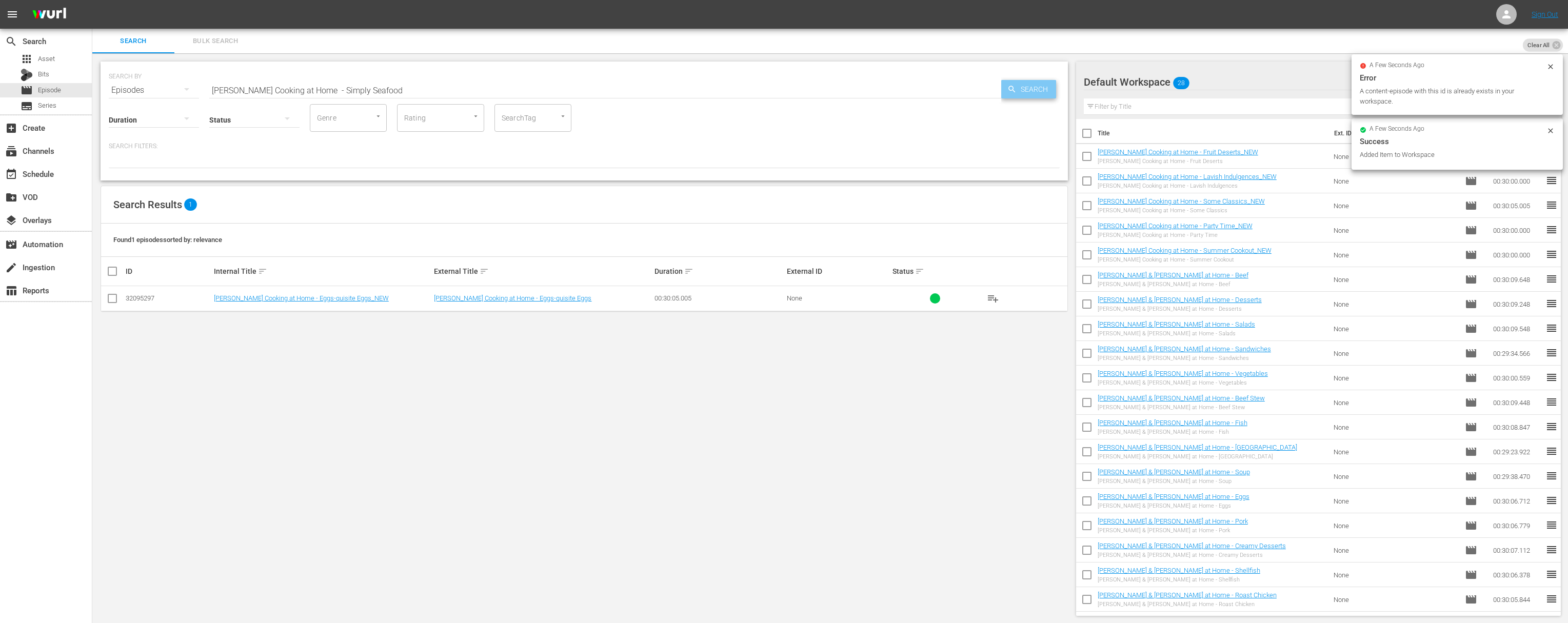
click at [1002, 93] on icon "button" at bounding box center [1012, 89] width 9 height 9
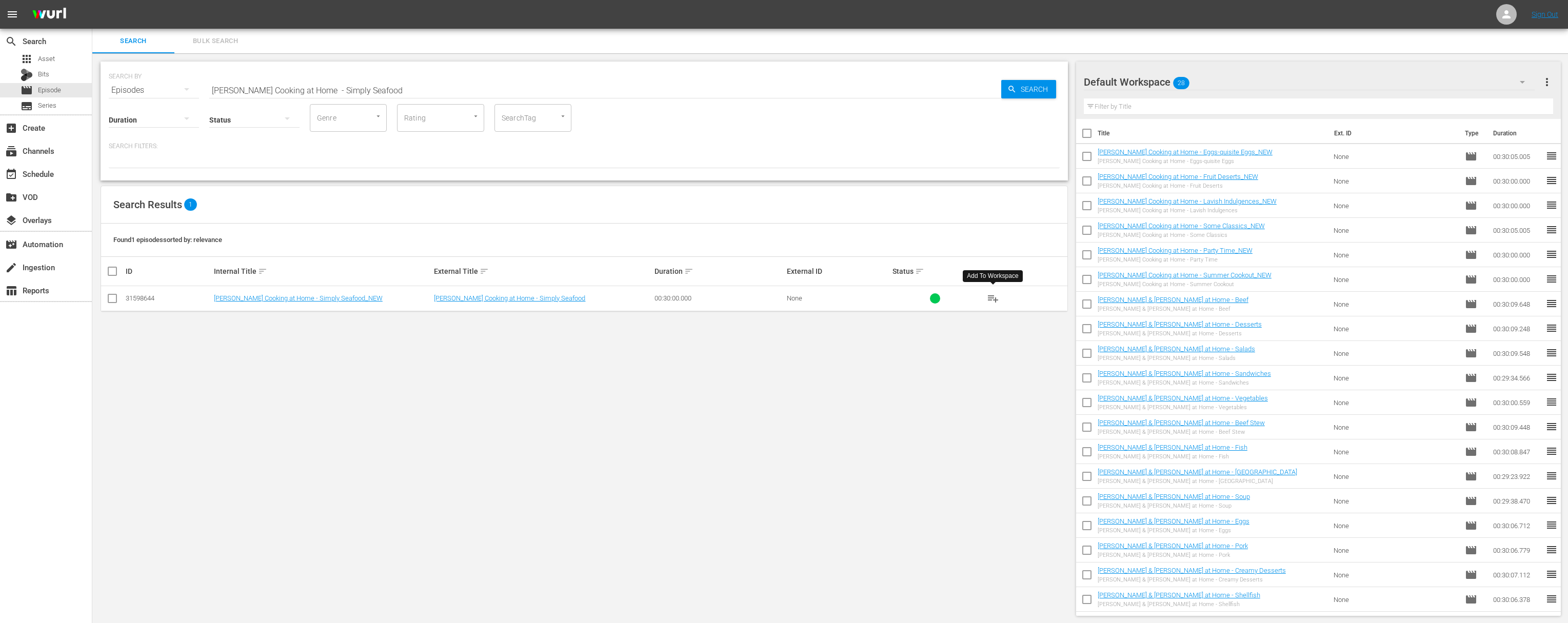
click at [994, 295] on span "playlist_add" at bounding box center [993, 298] width 12 height 12
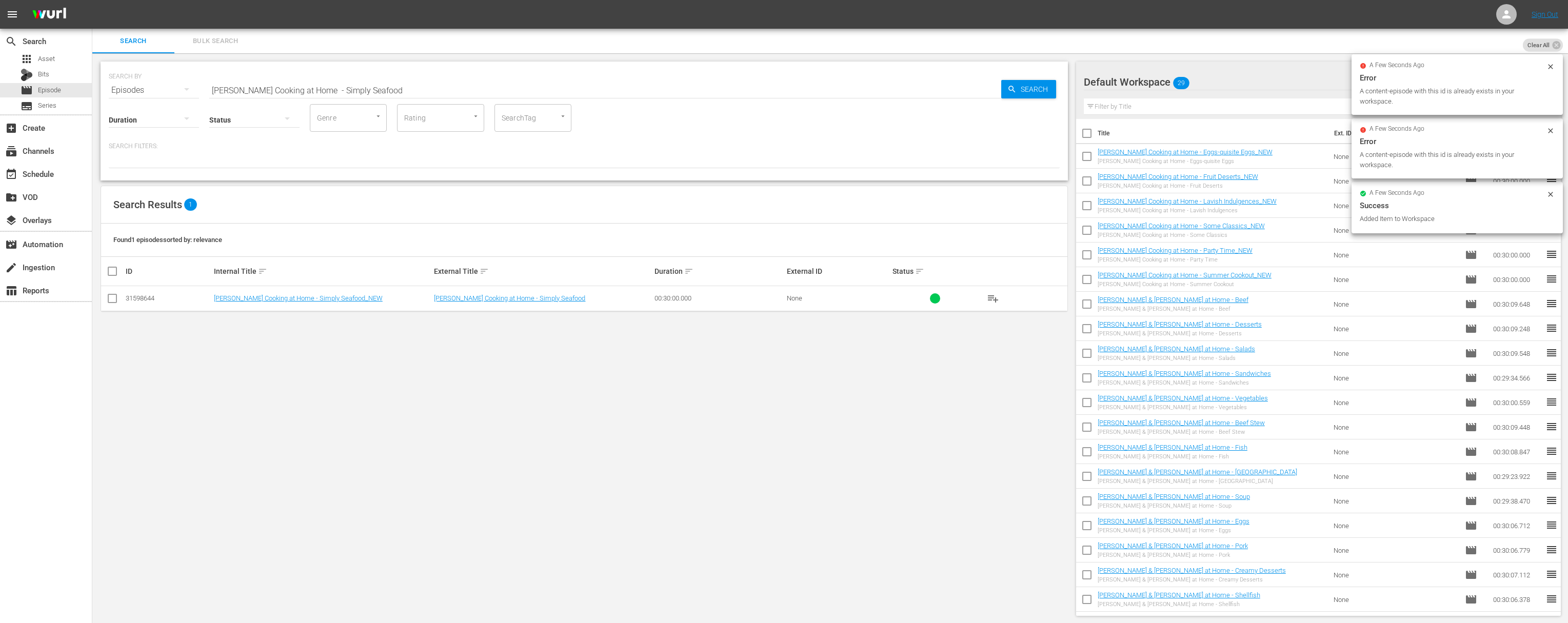
click at [468, 85] on input "Jacques Pépin Cooking at Home - Simply Seafood" at bounding box center [605, 90] width 792 height 24
paste input "Vegetables Every Way"
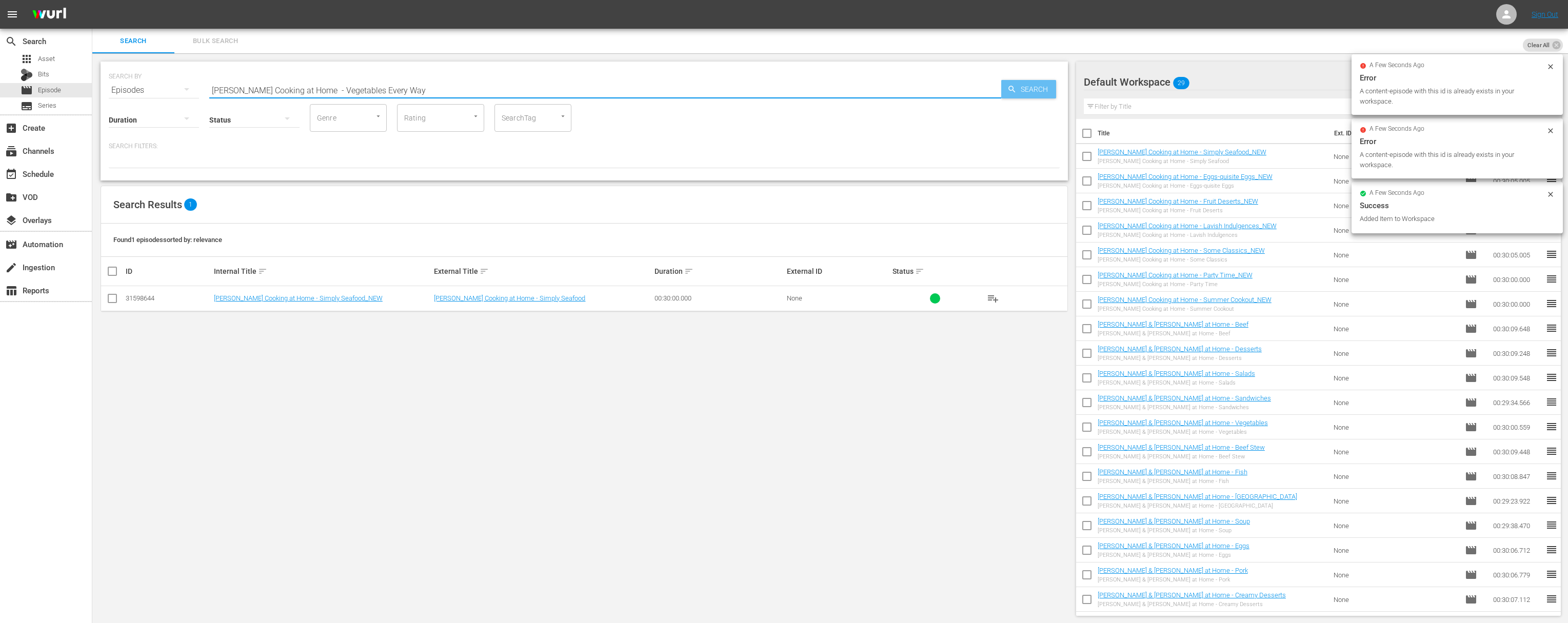
click at [1002, 84] on div "Search" at bounding box center [1028, 89] width 55 height 18
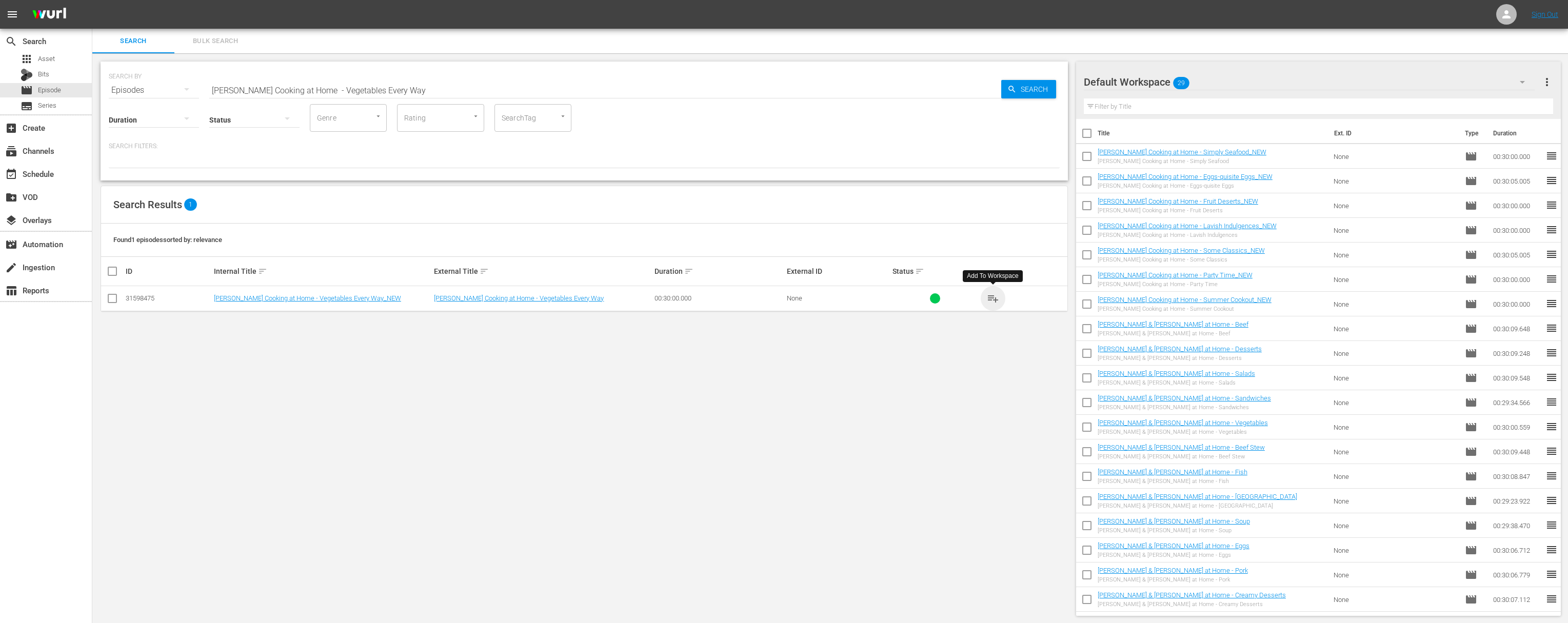
click at [996, 299] on span "playlist_add" at bounding box center [993, 298] width 12 height 12
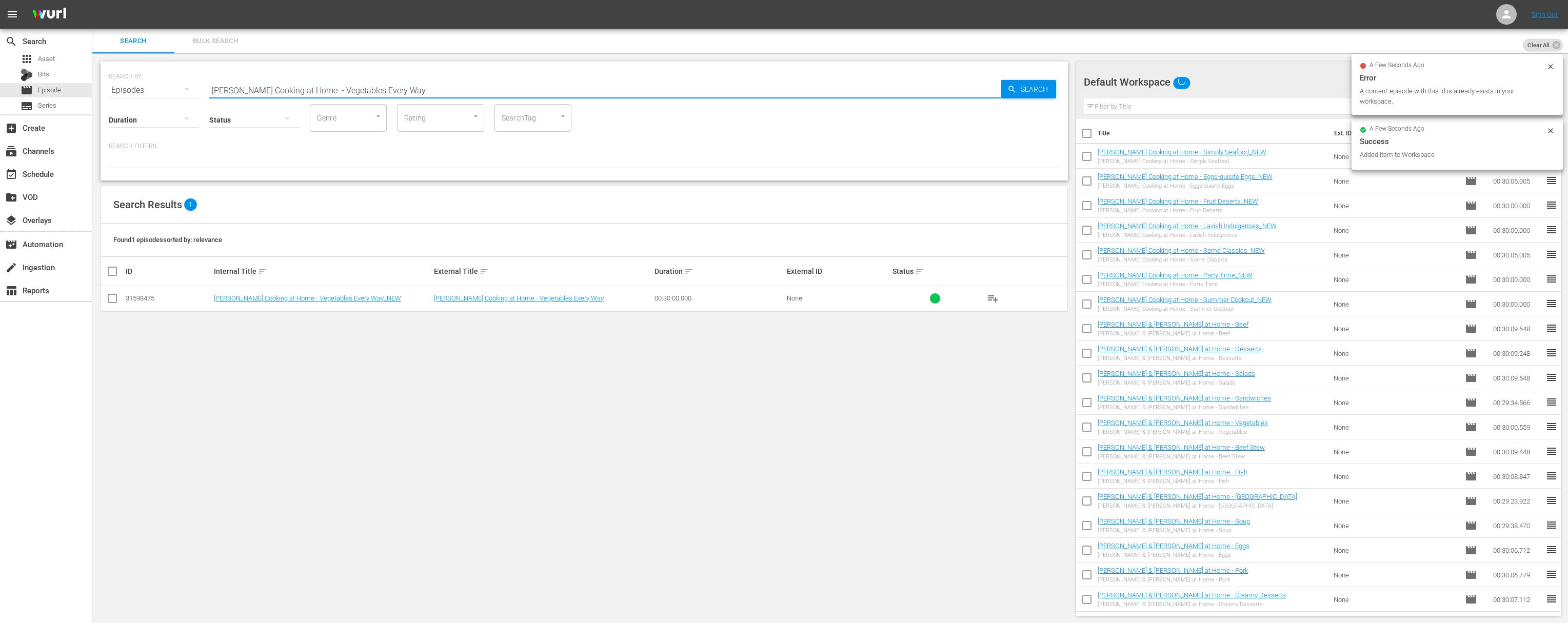
drag, startPoint x: 997, startPoint y: 88, endPoint x: 1013, endPoint y: 95, distance: 17.5
click at [1001, 91] on div "SEARCH BY Search By Episodes Search ID, Title, Description, Keywords, or Catego…" at bounding box center [584, 84] width 951 height 37
click at [1002, 95] on div "Search" at bounding box center [1028, 89] width 55 height 18
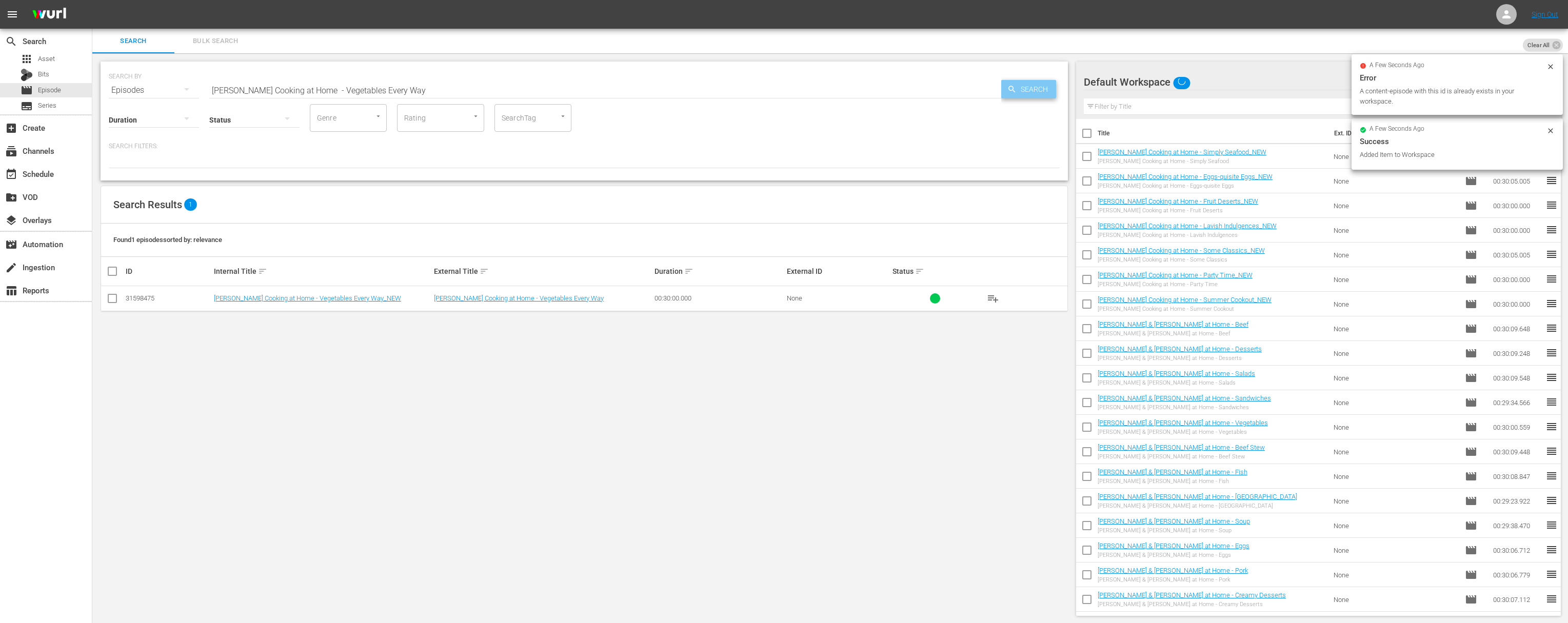
click at [1002, 95] on div "Search" at bounding box center [1028, 89] width 55 height 18
click at [994, 297] on span "playlist_add" at bounding box center [993, 298] width 12 height 12
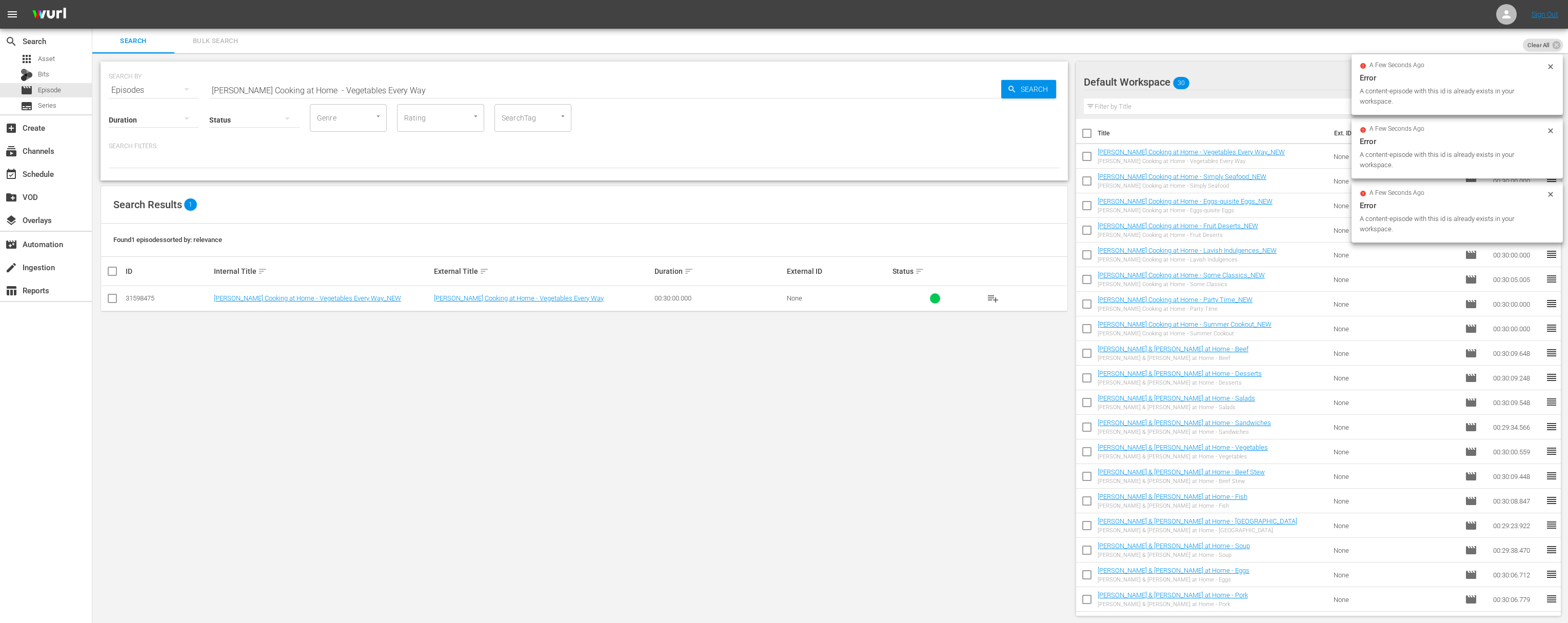
click at [469, 91] on input "Jacques Pépin Cooking at Home - Vegetables Every Way" at bounding box center [605, 90] width 792 height 24
paste input "Kitchen Techniques"
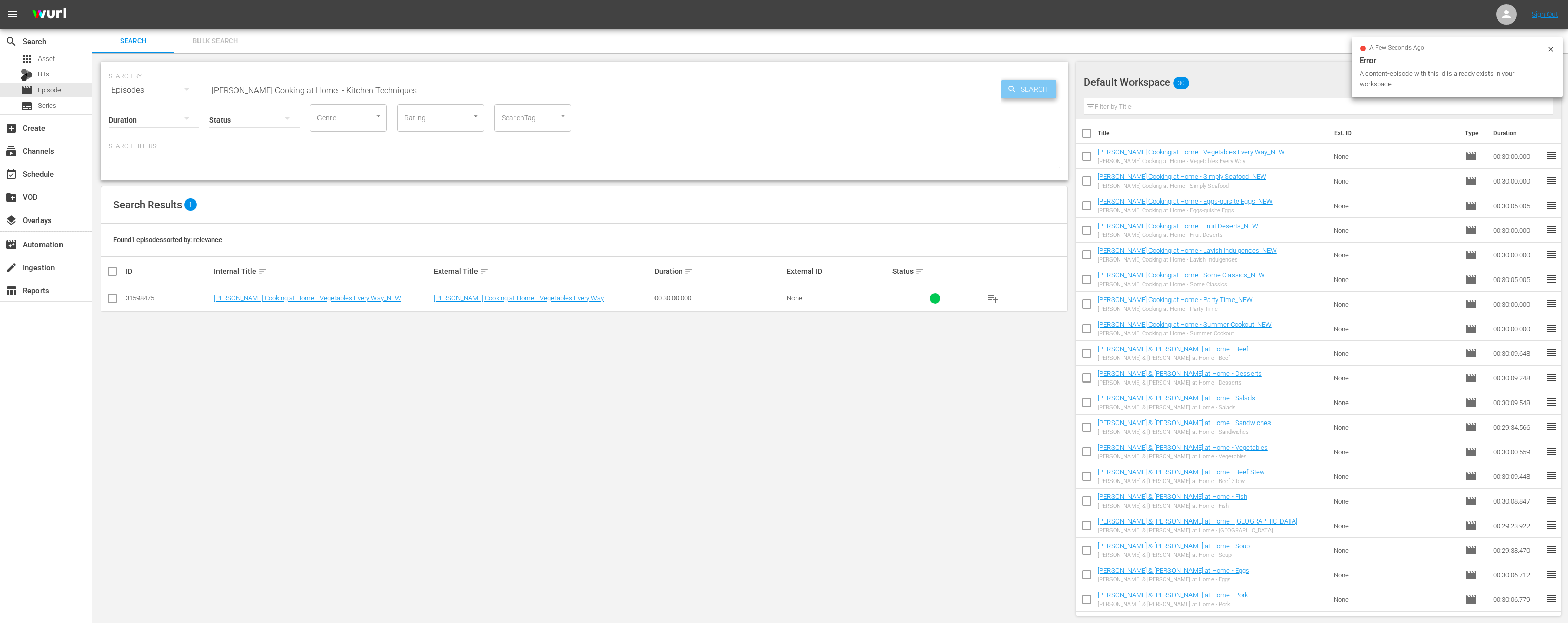
click at [1002, 87] on icon "button" at bounding box center [1012, 89] width 9 height 9
click at [994, 293] on span "playlist_add" at bounding box center [993, 298] width 12 height 12
click at [993, 295] on span "playlist_add" at bounding box center [993, 298] width 12 height 12
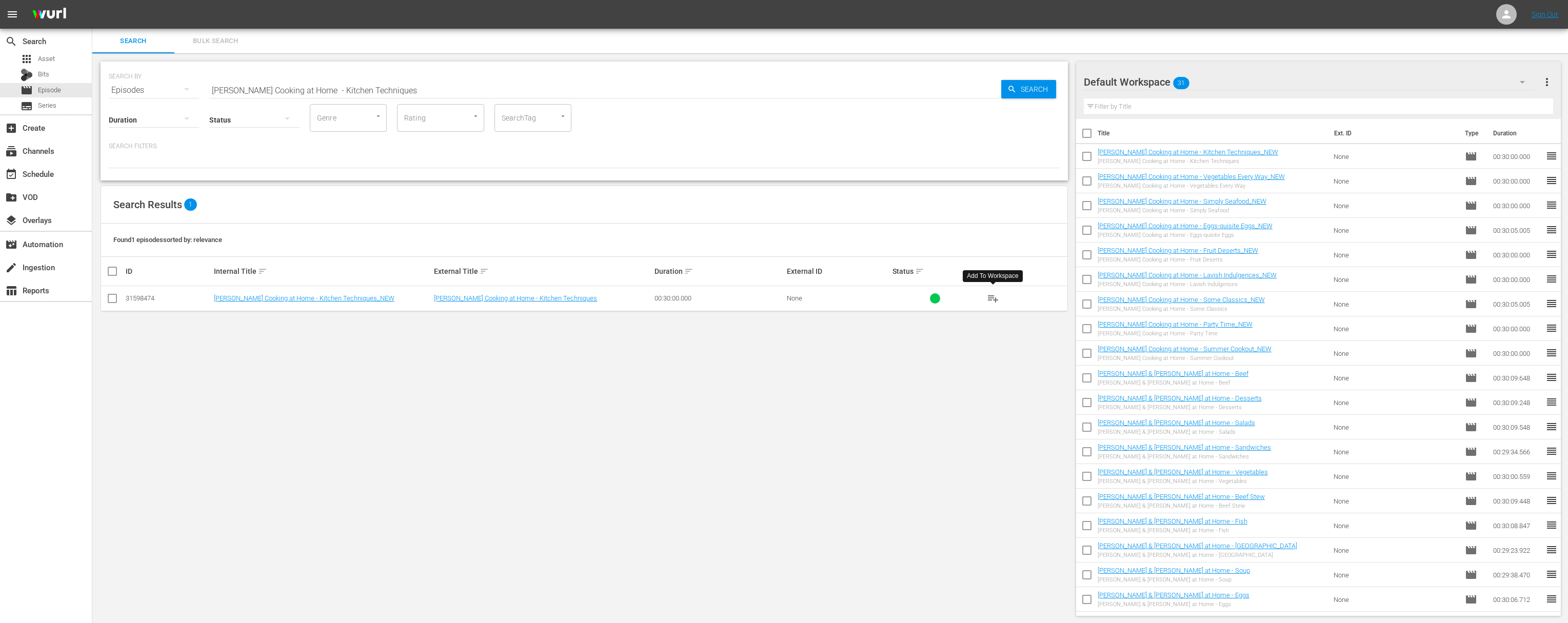
click at [996, 295] on span "playlist_add" at bounding box center [993, 298] width 12 height 12
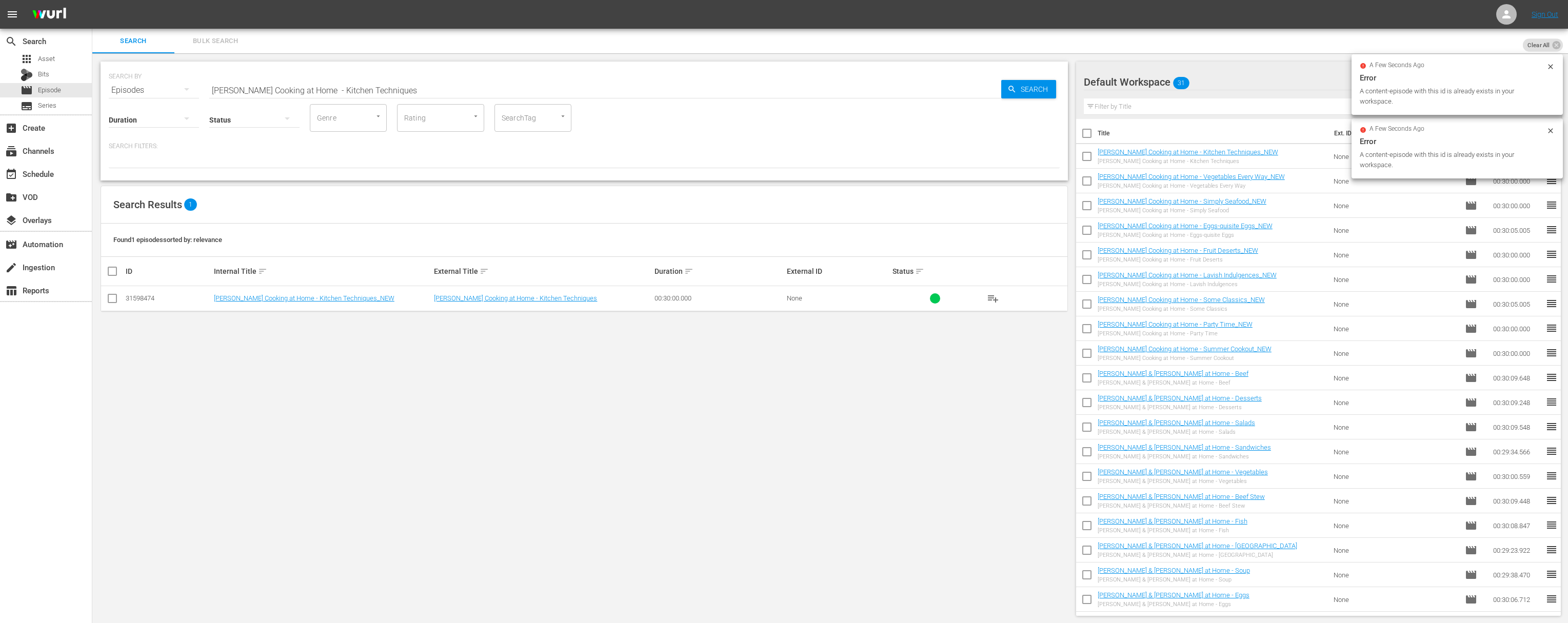
click at [494, 84] on input "Jacques Pépin Cooking at Home - Kitchen Techniques" at bounding box center [605, 90] width 792 height 24
paste input "Budget Cooking from the Pantry"
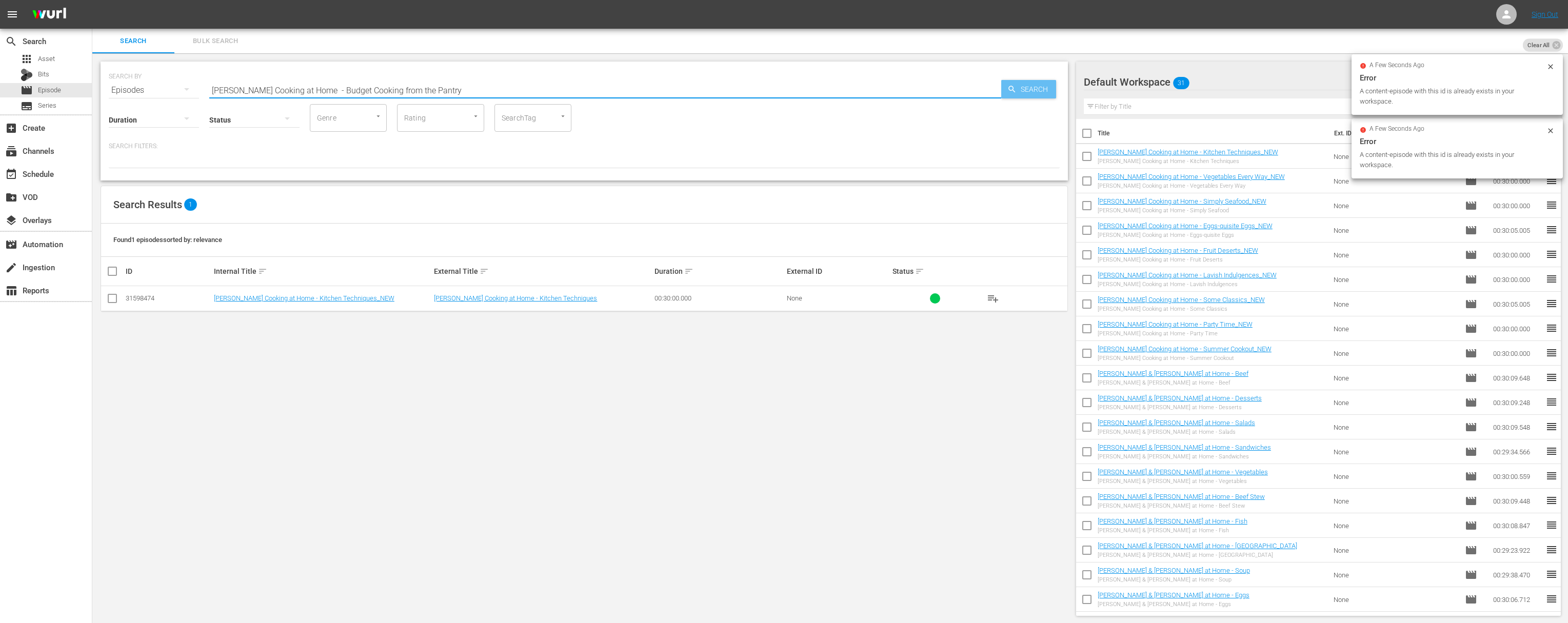
click at [1002, 88] on div "Search" at bounding box center [1028, 89] width 55 height 18
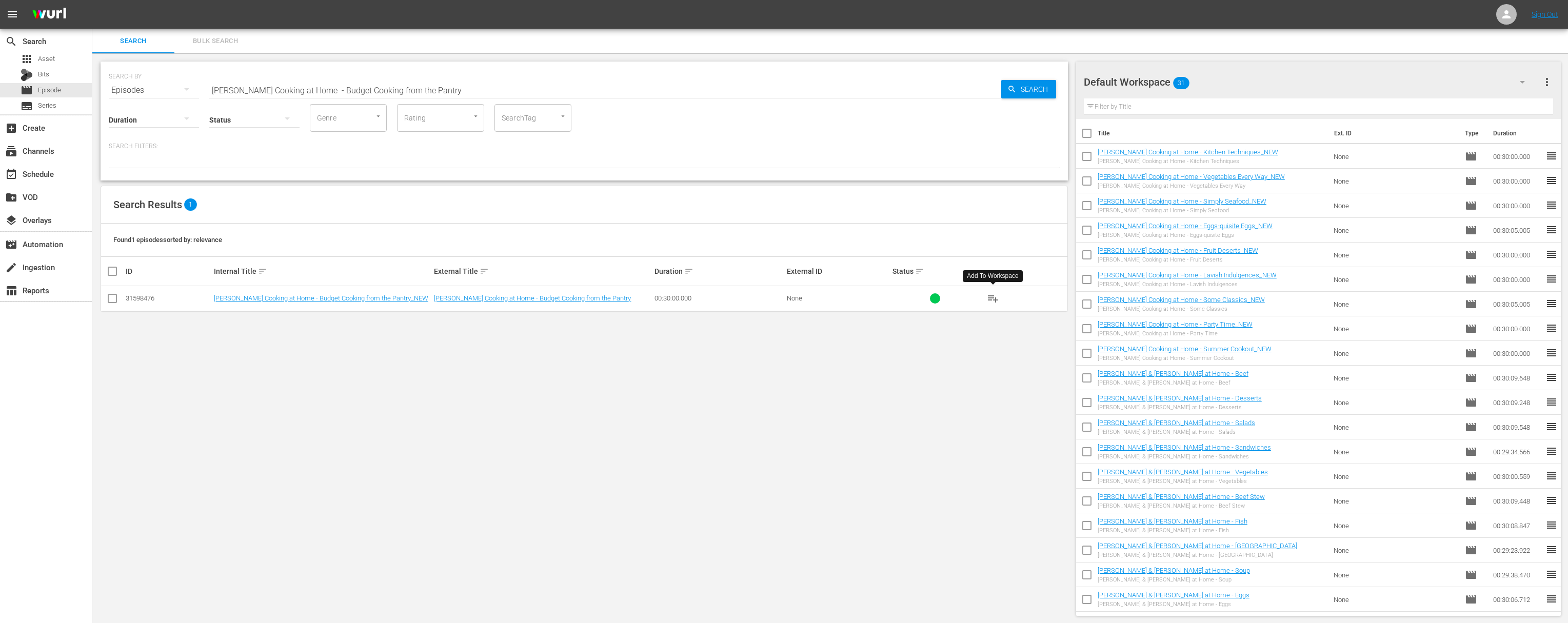
click at [994, 298] on span "playlist_add" at bounding box center [993, 298] width 12 height 12
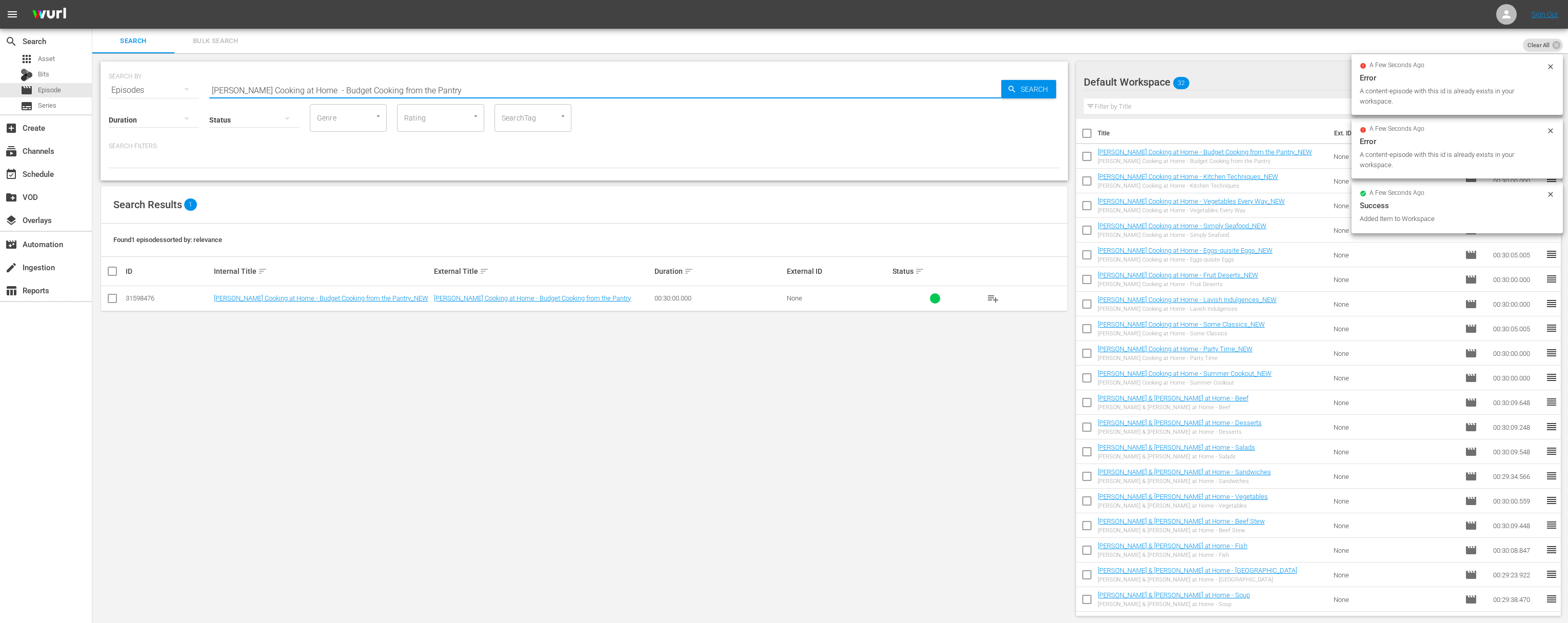
drag, startPoint x: 492, startPoint y: 92, endPoint x: 481, endPoint y: 93, distance: 11.0
click at [492, 91] on input "Jacques Pépin Cooking at Home - Budget Cooking from the Pantry" at bounding box center [605, 90] width 792 height 24
paste input "- Warming Fall Flavors"
click at [1002, 91] on icon "button" at bounding box center [1012, 89] width 9 height 9
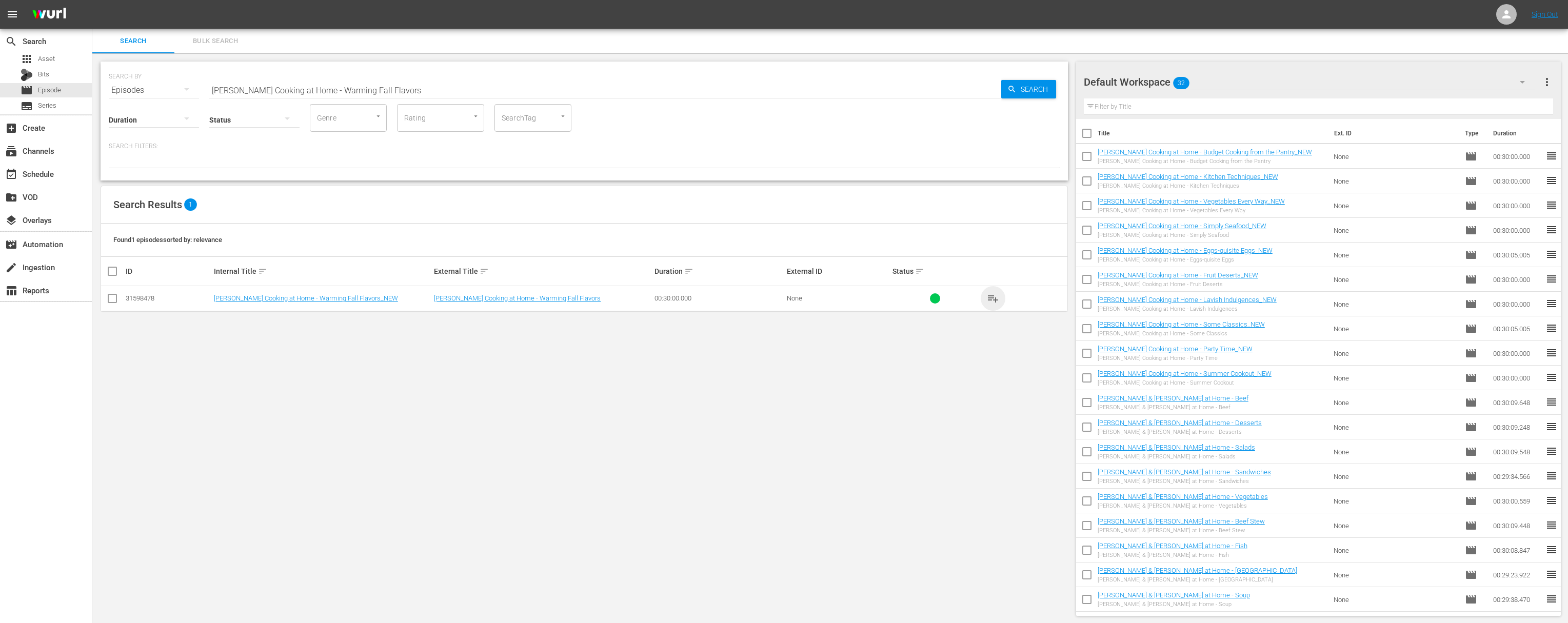
click at [989, 297] on span "playlist_add" at bounding box center [993, 298] width 12 height 12
click at [990, 297] on span "playlist_add" at bounding box center [993, 298] width 12 height 12
click at [992, 297] on span "playlist_add" at bounding box center [993, 298] width 12 height 12
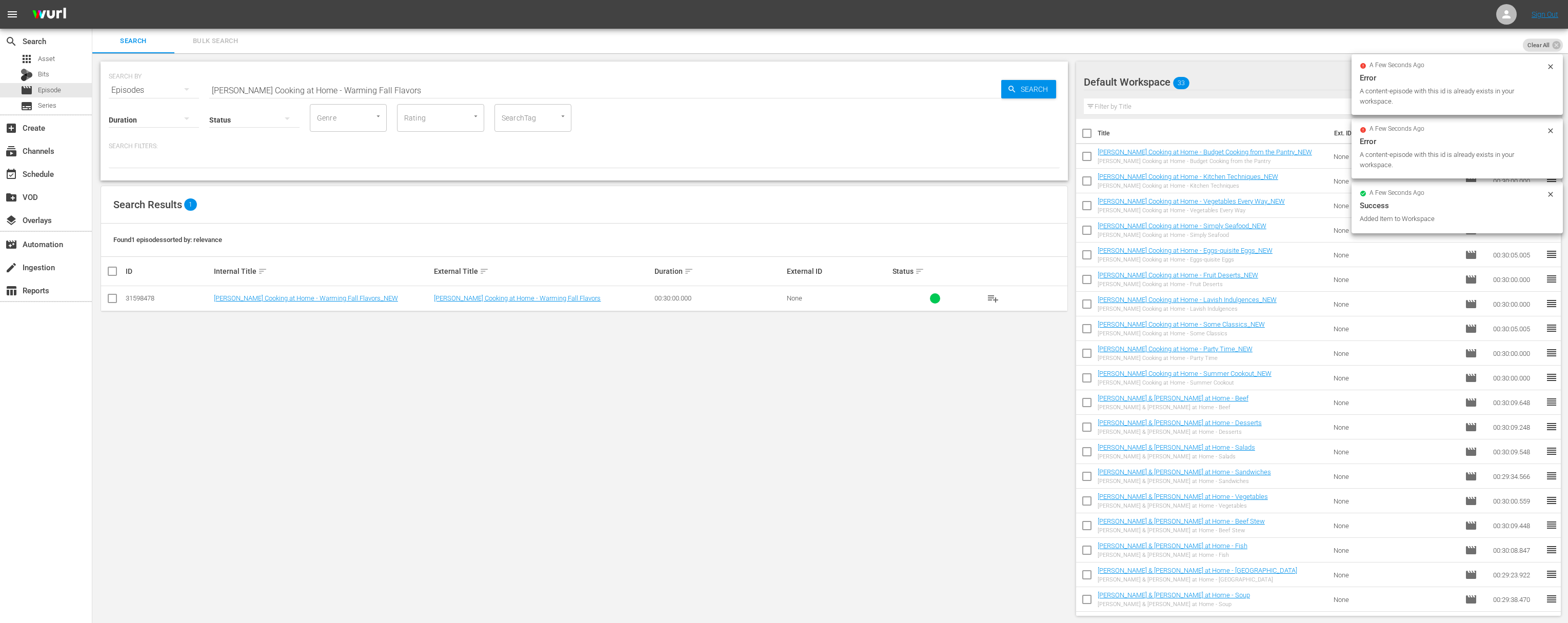
click at [408, 82] on input "Jacques Pépin Cooking at Home - Warming Fall Flavors" at bounding box center [605, 90] width 792 height 24
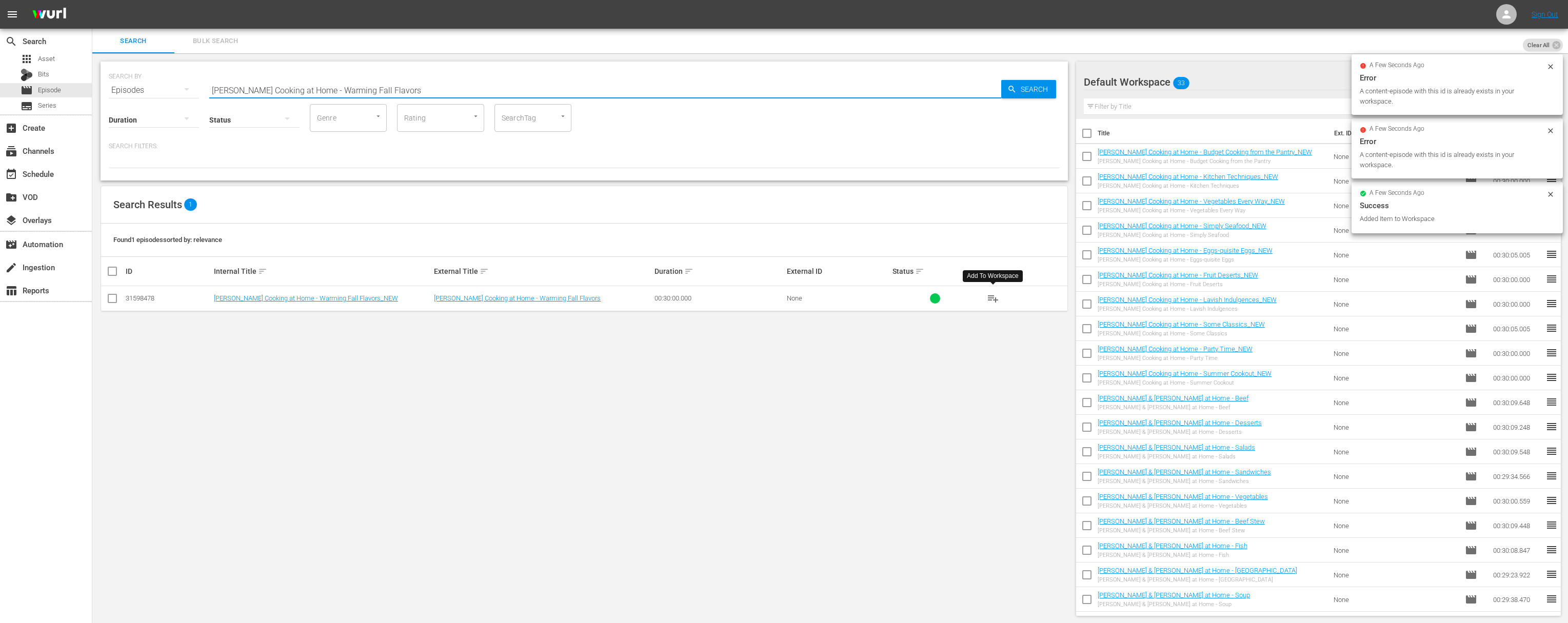
paste input "- Springtime Favorite"
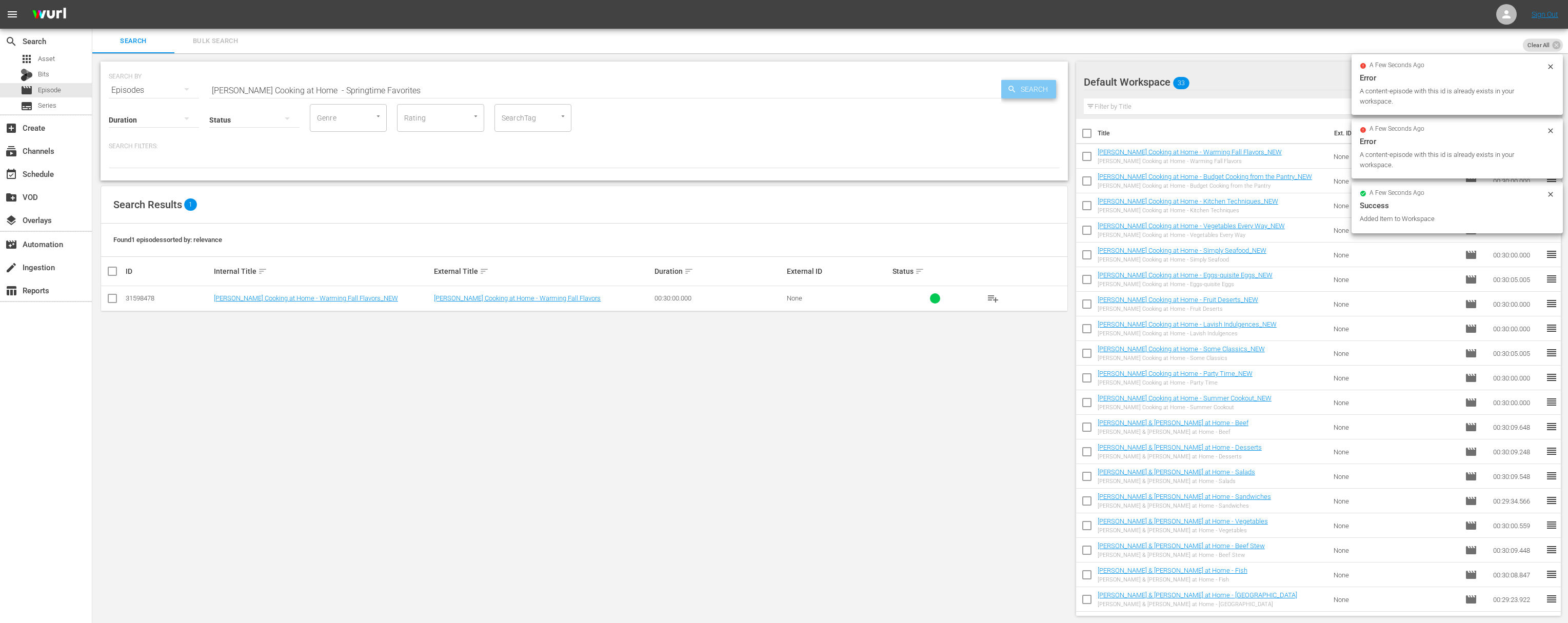
click at [1002, 87] on div "Search" at bounding box center [1028, 89] width 55 height 18
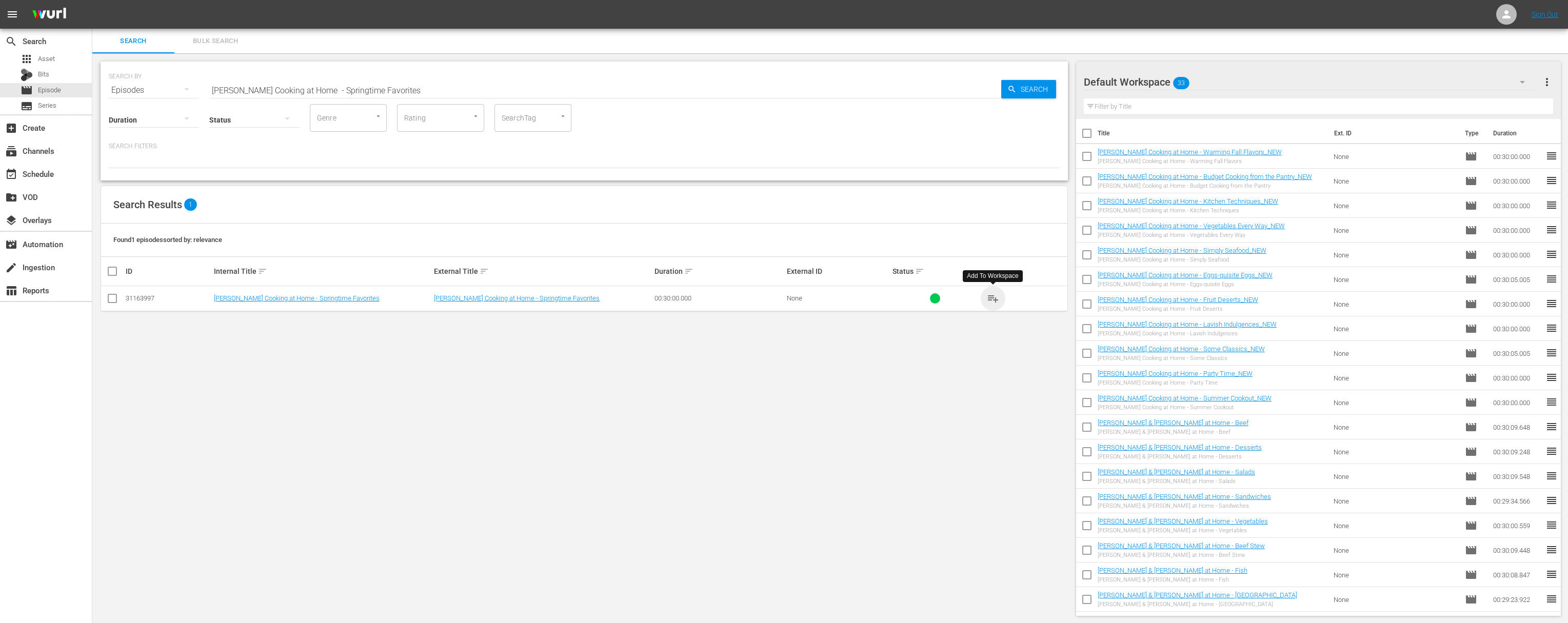
click at [997, 295] on span "playlist_add" at bounding box center [993, 298] width 12 height 12
click at [997, 296] on span "playlist_add" at bounding box center [993, 298] width 12 height 12
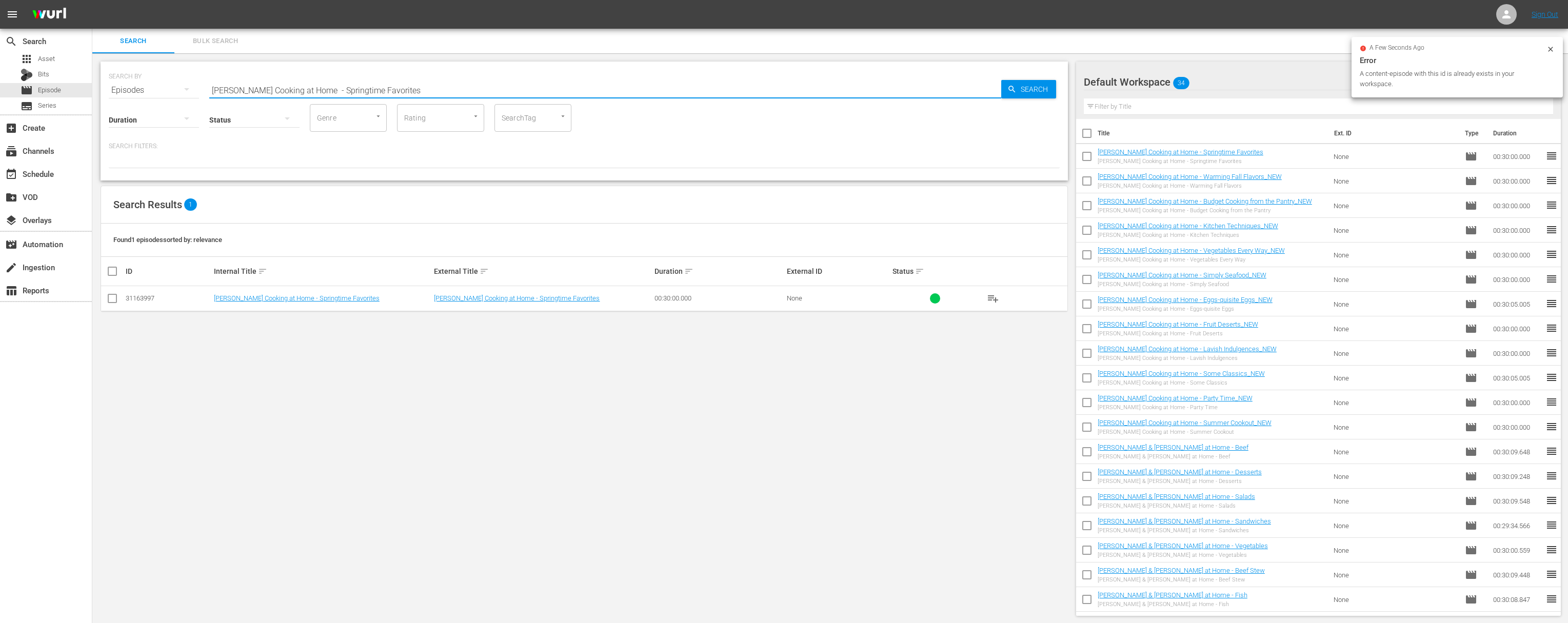
click at [528, 91] on input "Jacques Pépin Cooking at Home - Springtime Favorites" at bounding box center [605, 90] width 792 height 24
paste input "Chefs A'Field: North Carolina Caviar, featuring Chef Jacques Pépin & Sunburst T…"
click at [997, 91] on input "Chefs A'Field: North Carolina Caviar, featuring Chef Jacques Pépin & Sunburst T…" at bounding box center [605, 90] width 792 height 24
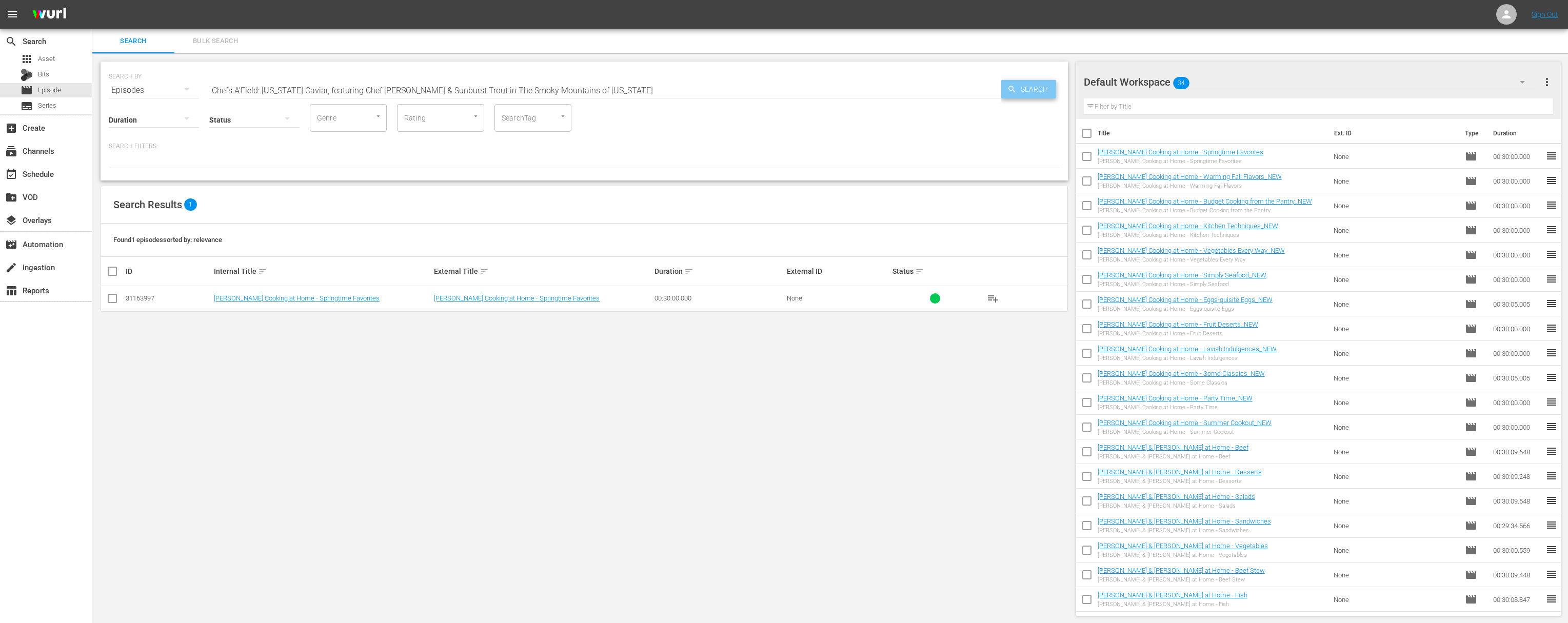
click at [1002, 90] on div "Search" at bounding box center [1028, 89] width 55 height 18
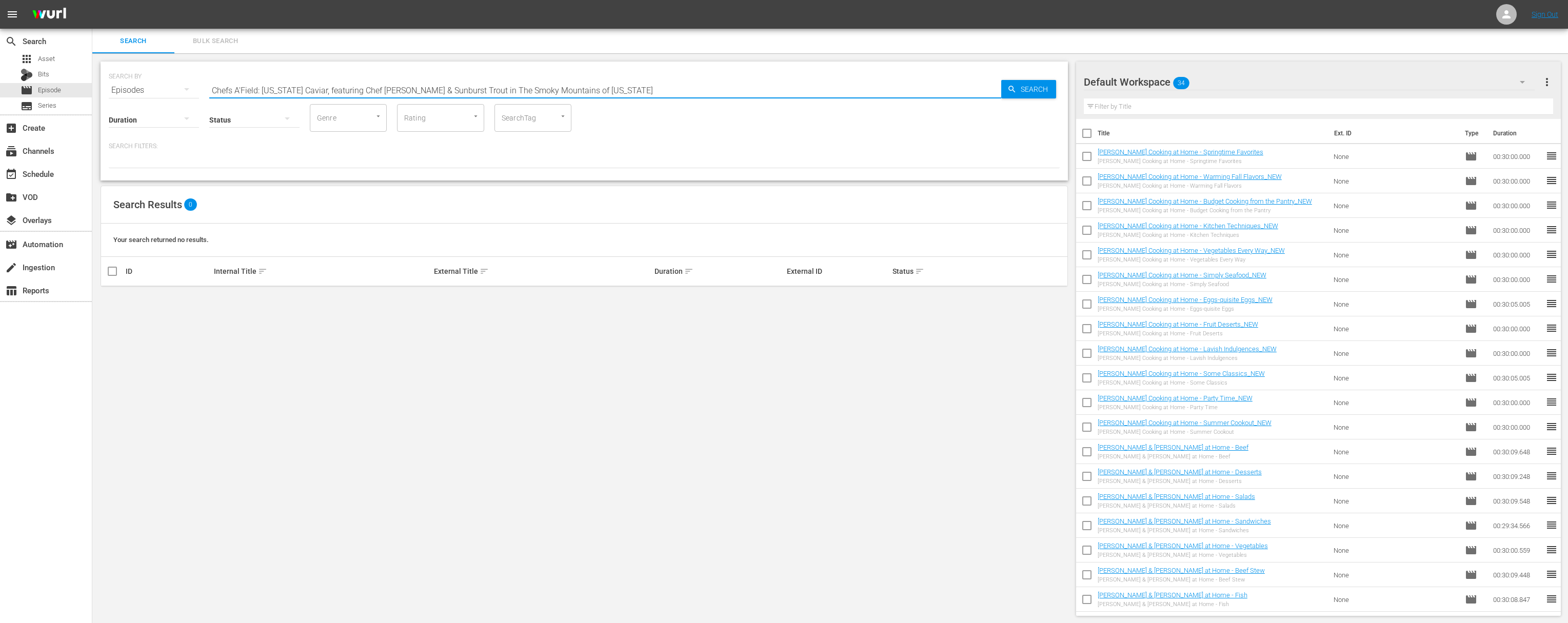
drag, startPoint x: 446, startPoint y: 91, endPoint x: 709, endPoint y: 99, distance: 263.1
click at [709, 99] on input "Chefs A'Field: North Carolina Caviar, featuring Chef Jacques Pépin & Sunburst T…" at bounding box center [605, 90] width 792 height 24
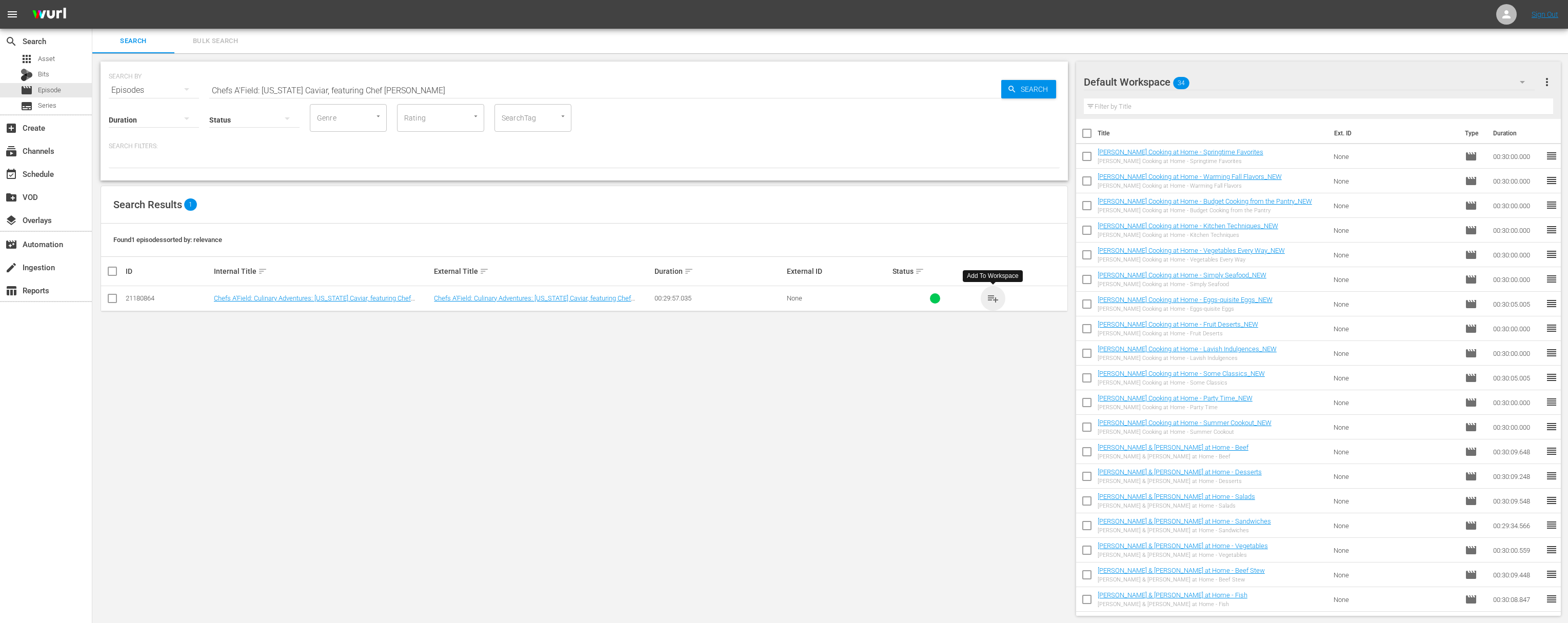
click at [993, 295] on span "playlist_add" at bounding box center [993, 298] width 12 height 12
click at [993, 297] on span "playlist_add" at bounding box center [993, 298] width 12 height 12
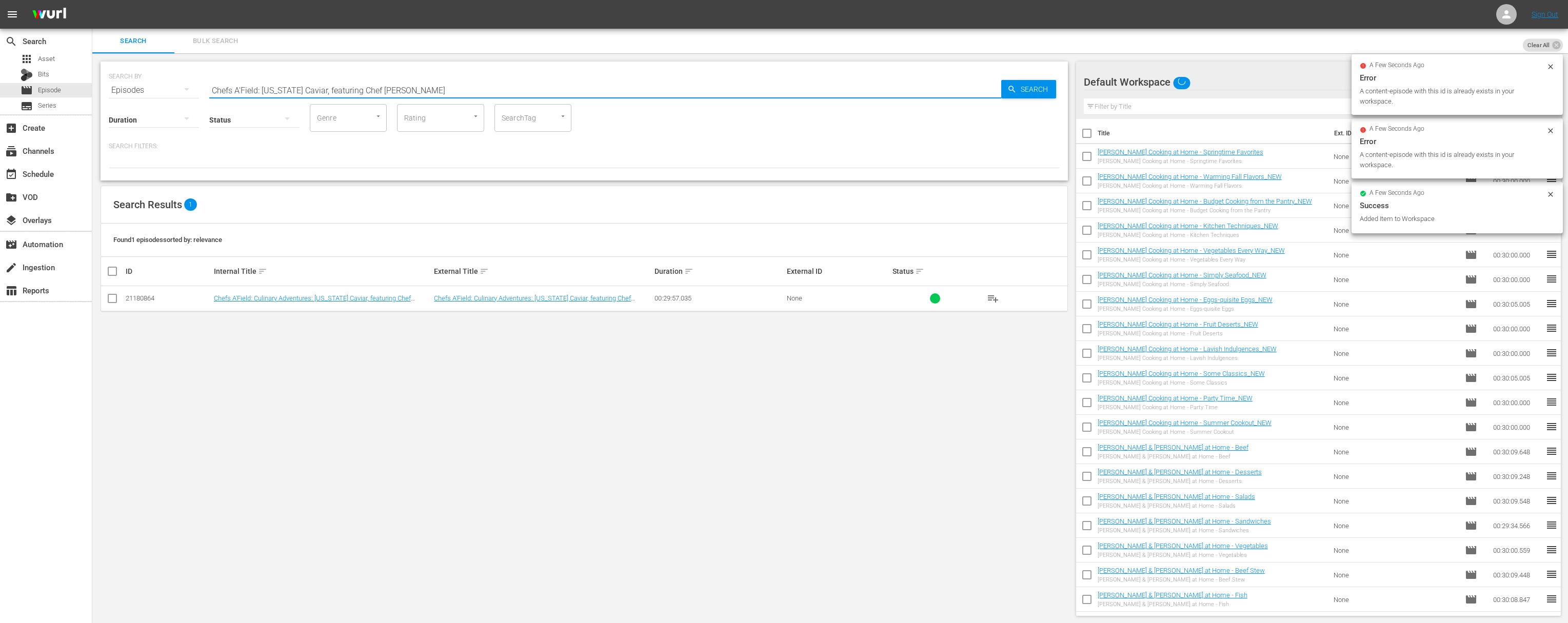
click at [354, 93] on input "Chefs A'Field: North Carolina Caviar, featuring Chef Jacques Pépin" at bounding box center [605, 90] width 792 height 24
paste input "Exploring Europe's Great Food Markets: Toulouse"
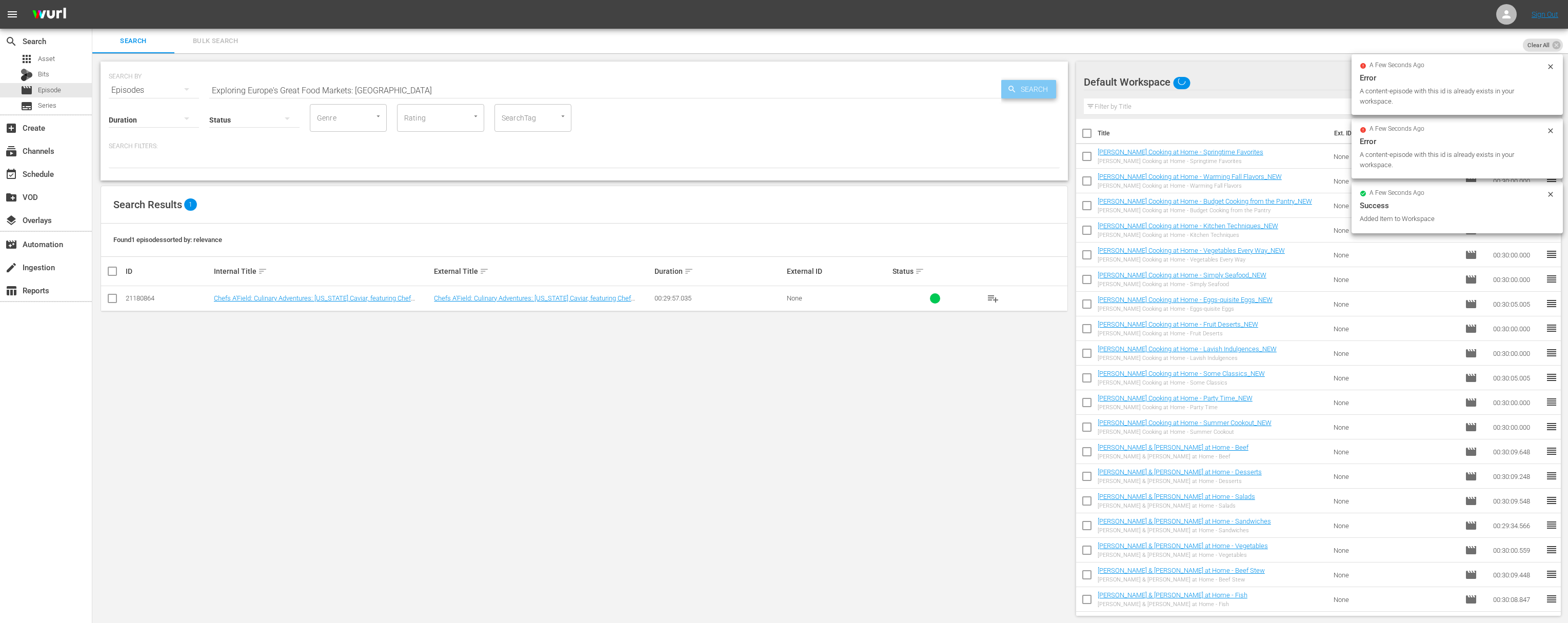
click at [1002, 90] on icon "button" at bounding box center [1012, 89] width 7 height 7
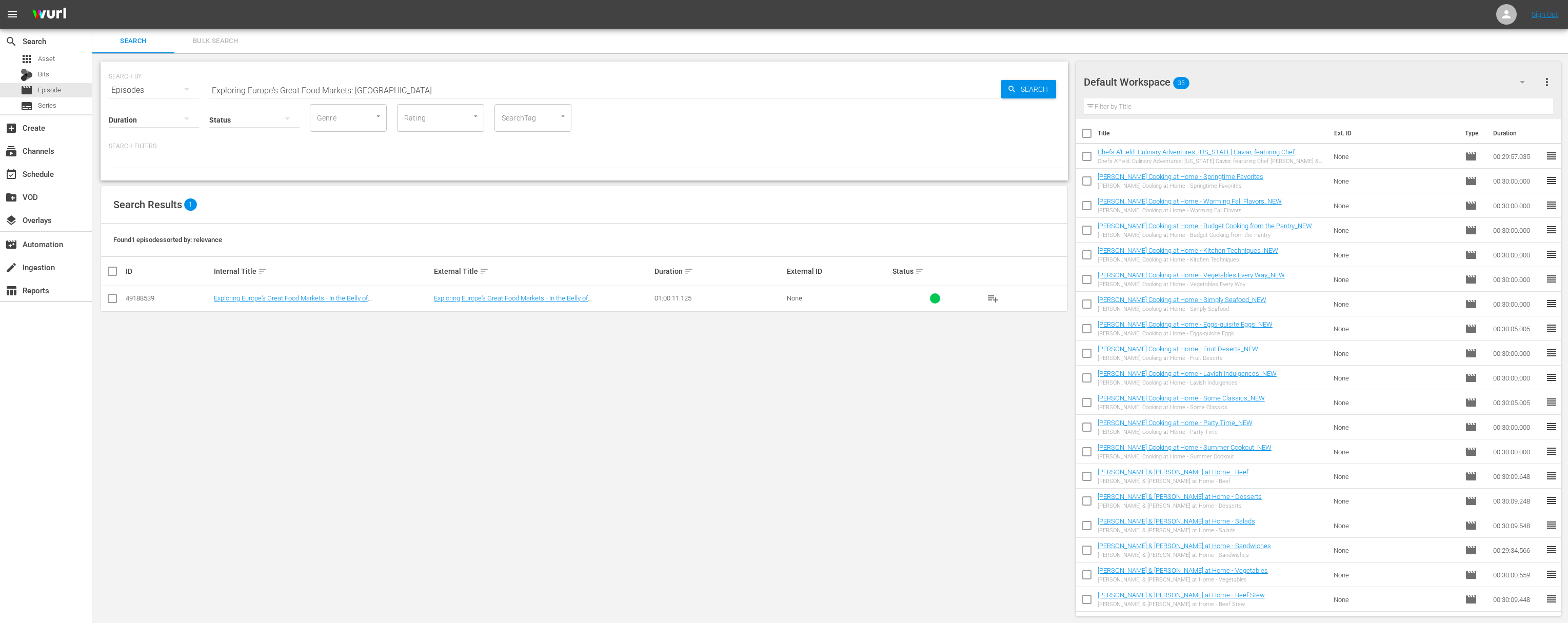
click at [993, 299] on span "playlist_add" at bounding box center [993, 298] width 12 height 12
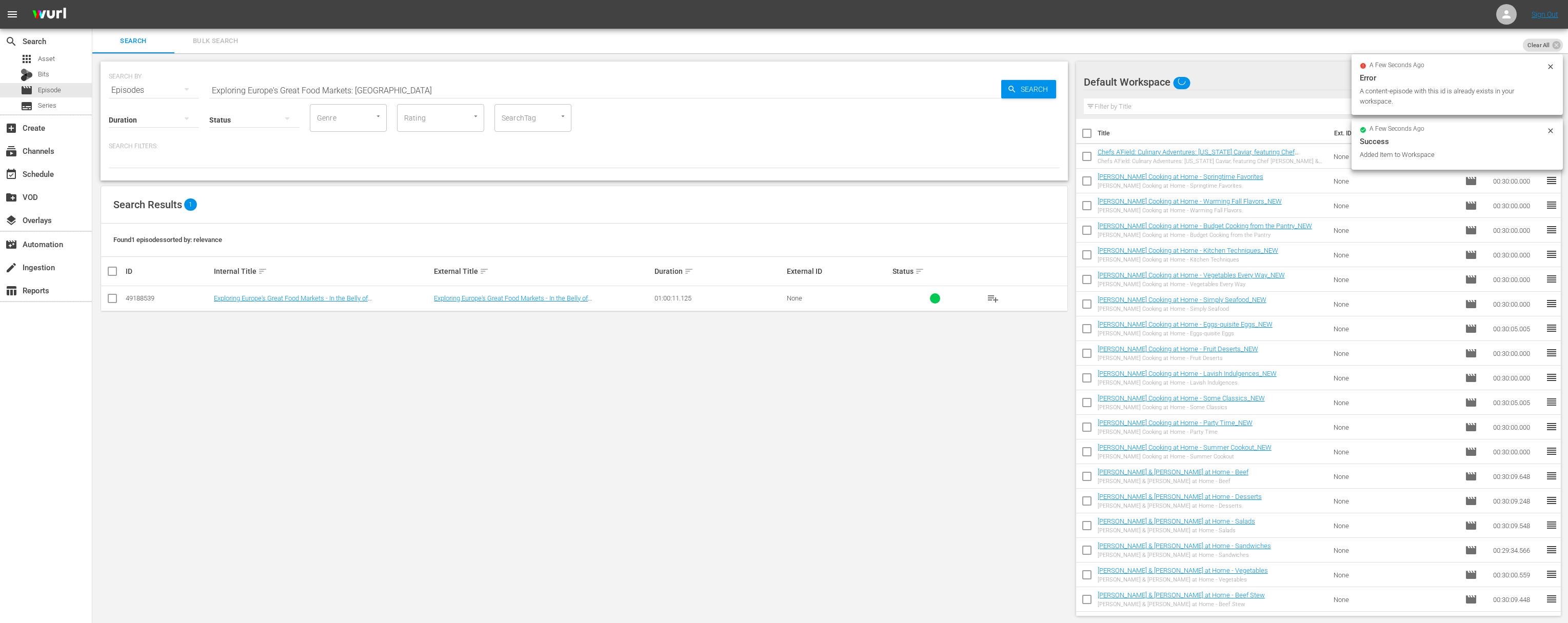
drag, startPoint x: 389, startPoint y: 89, endPoint x: 381, endPoint y: 89, distance: 8.0
click at [390, 88] on input "Exploring Europe's Great Food Markets: Toulouse" at bounding box center [605, 90] width 792 height 24
paste input "Lyon"
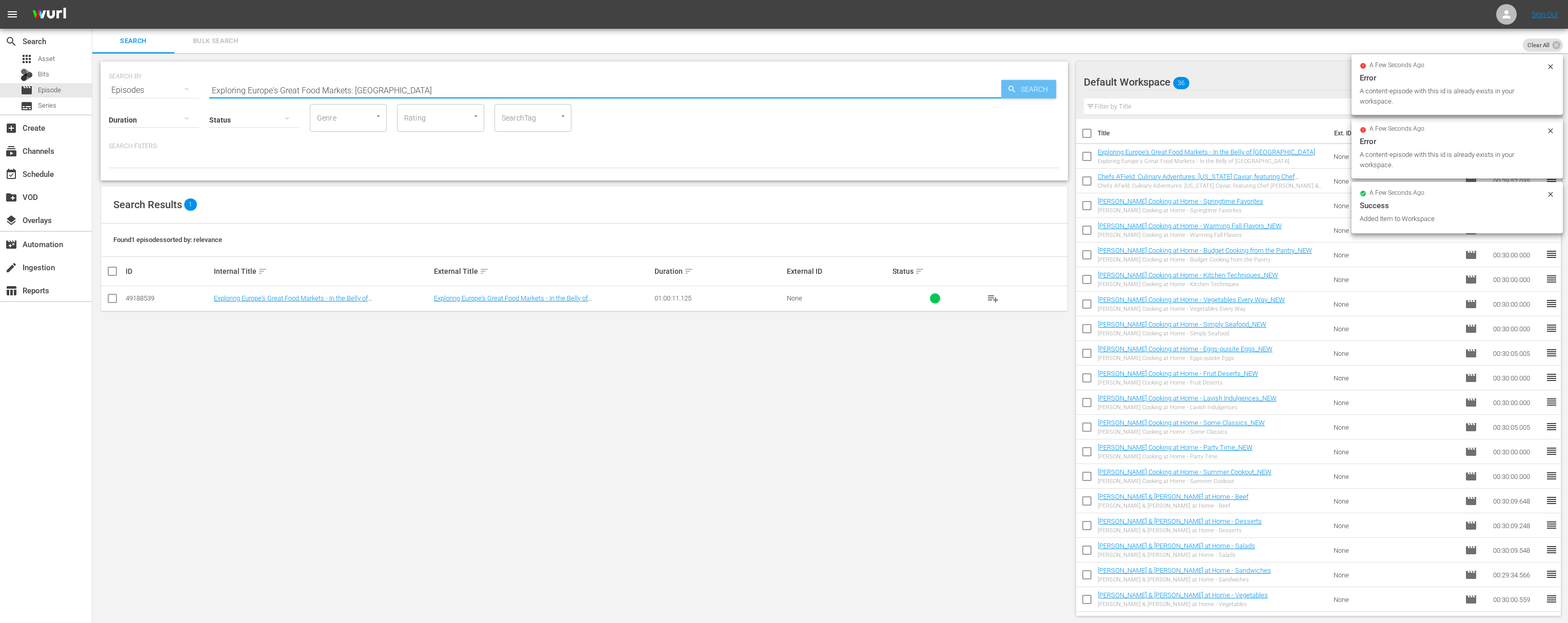
click at [1002, 91] on icon "button" at bounding box center [1012, 89] width 9 height 9
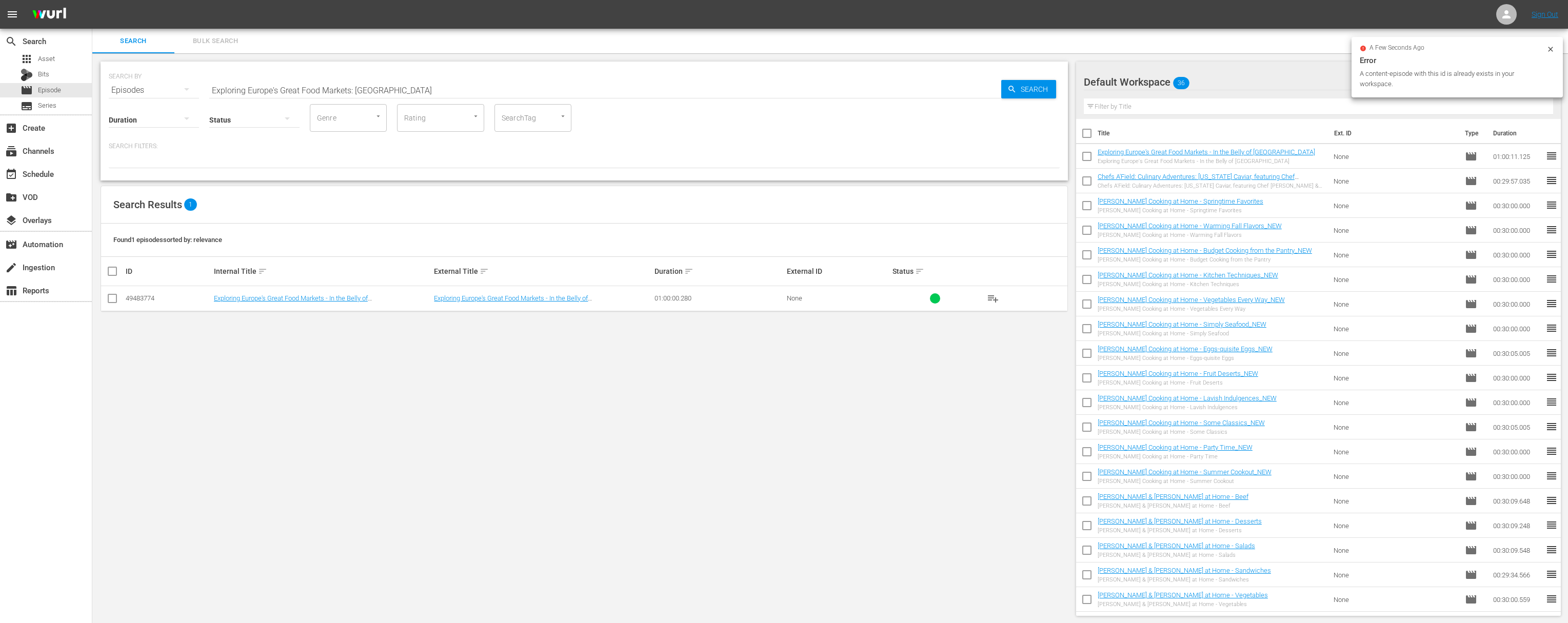
click at [994, 297] on span "playlist_add" at bounding box center [993, 298] width 12 height 12
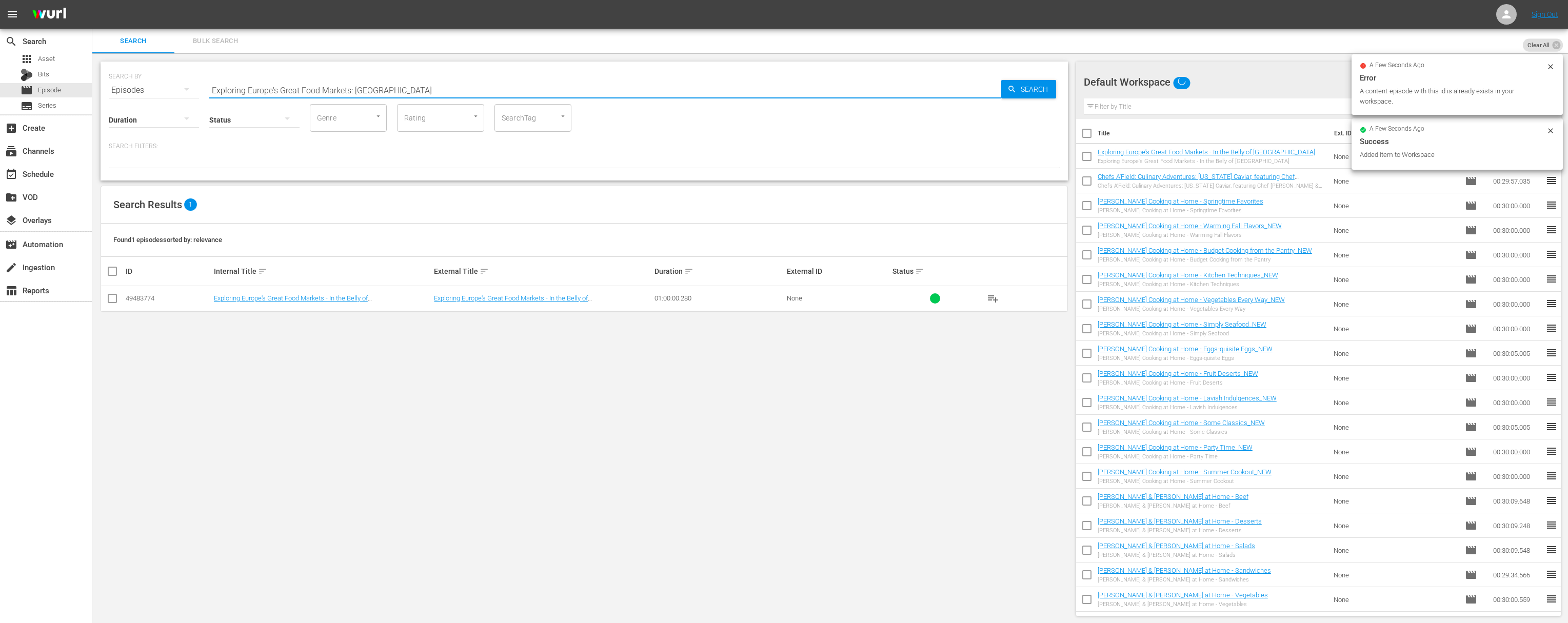
click at [382, 90] on input "Exploring Europe's Great Food Markets: Lyon" at bounding box center [605, 90] width 792 height 24
paste input "Julia Child's Kitchen Wisdom"
click at [1002, 91] on icon "button" at bounding box center [1012, 89] width 9 height 9
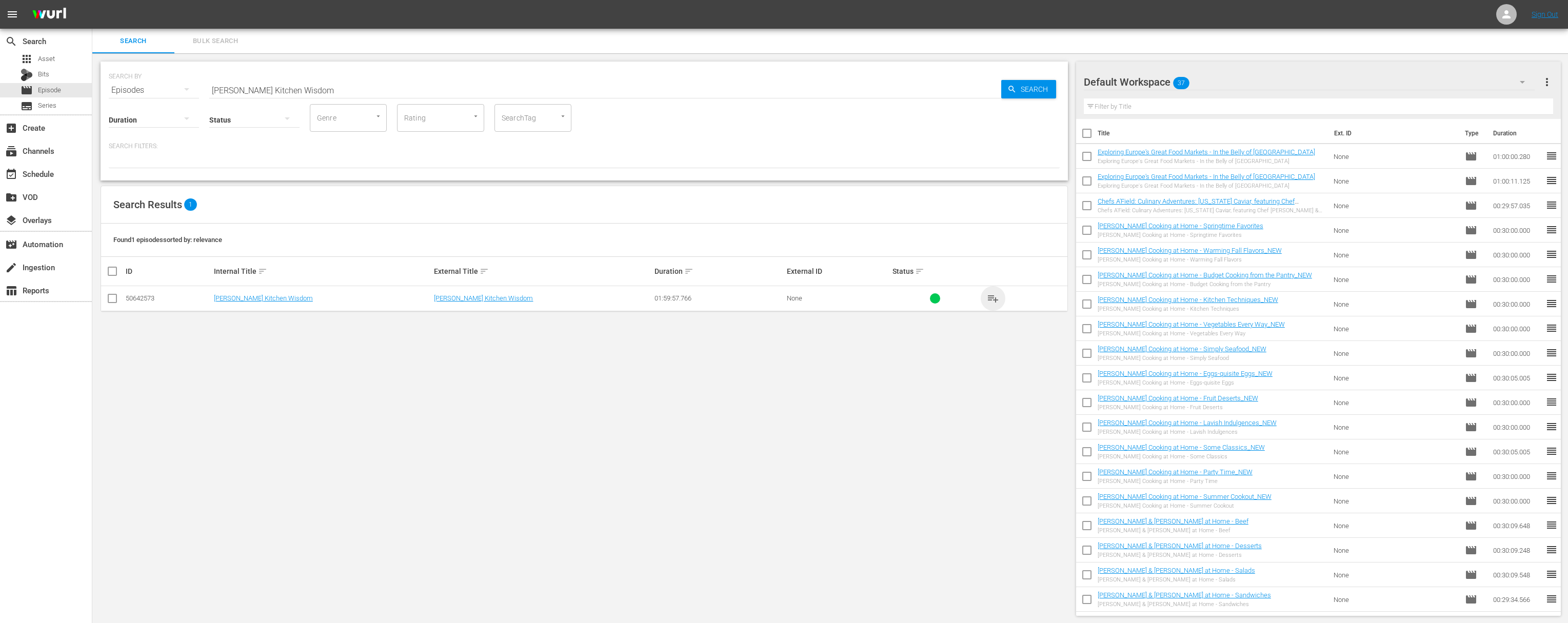
click at [993, 297] on span "playlist_add" at bounding box center [993, 298] width 12 height 12
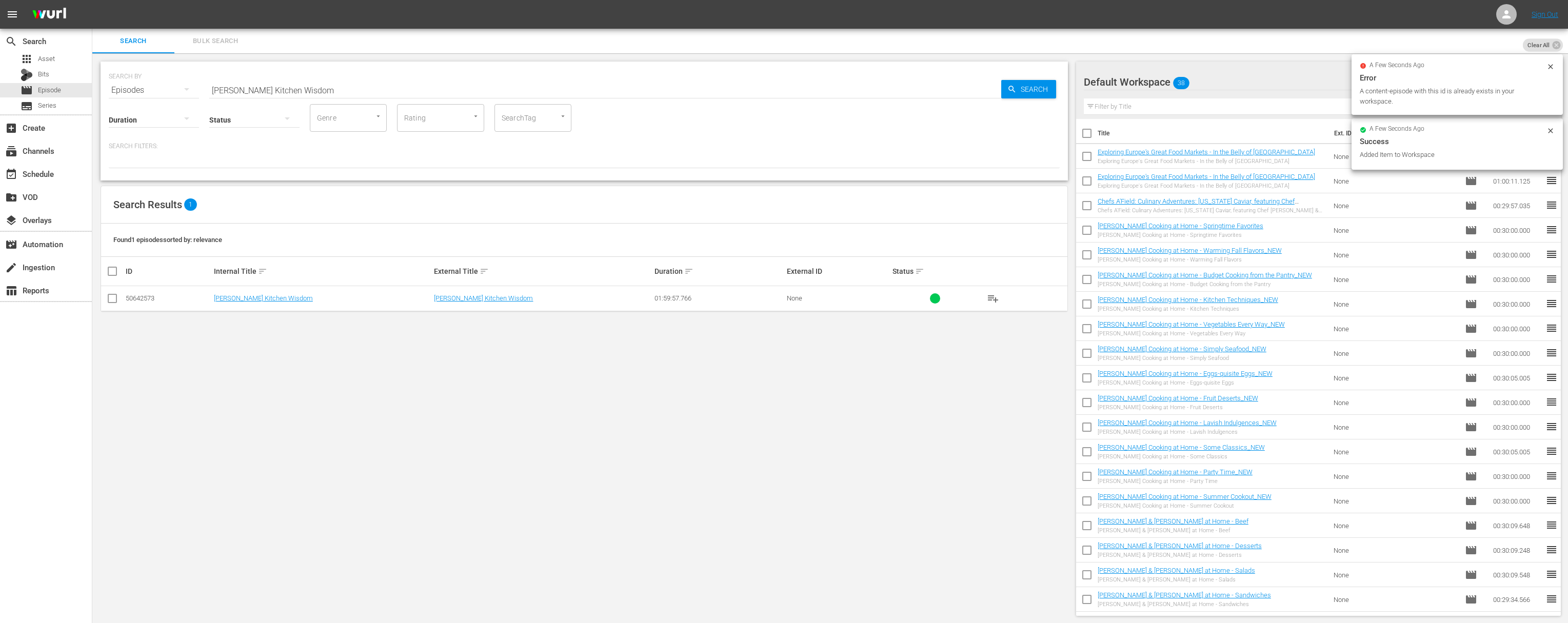
click at [404, 91] on input "Julia Child's Kitchen Wisdom" at bounding box center [605, 90] width 792 height 24
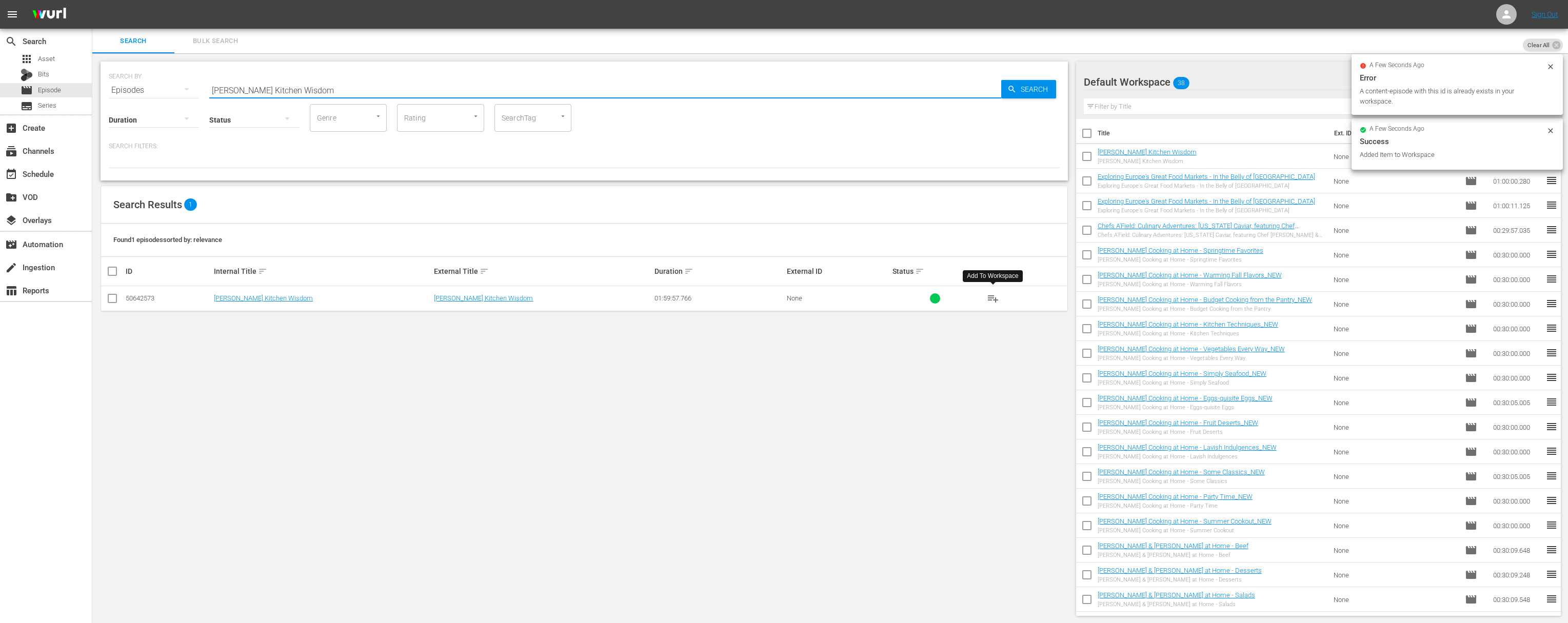
paste input "Chefs A'Field: North Carolina Caviar, featuring Chef Jacques Pépin & Sunburst T…"
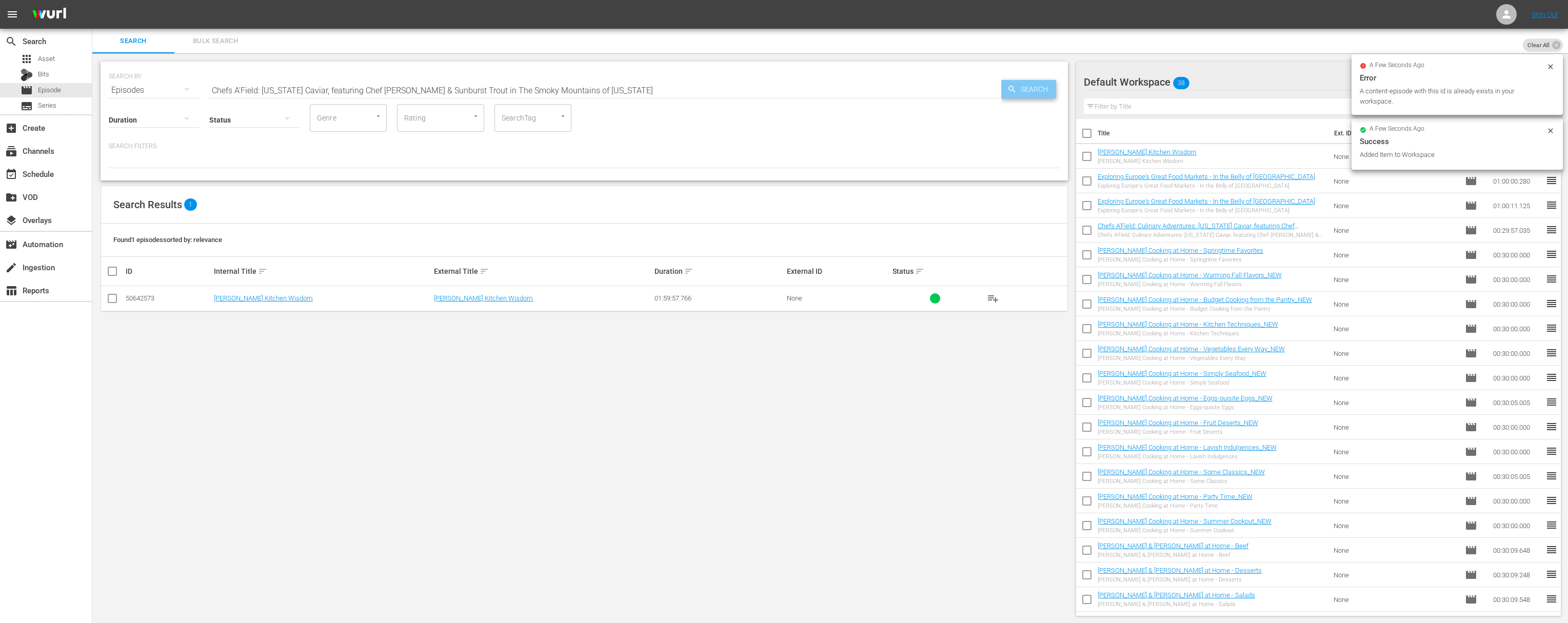
click at [1002, 93] on icon "button" at bounding box center [1012, 89] width 9 height 9
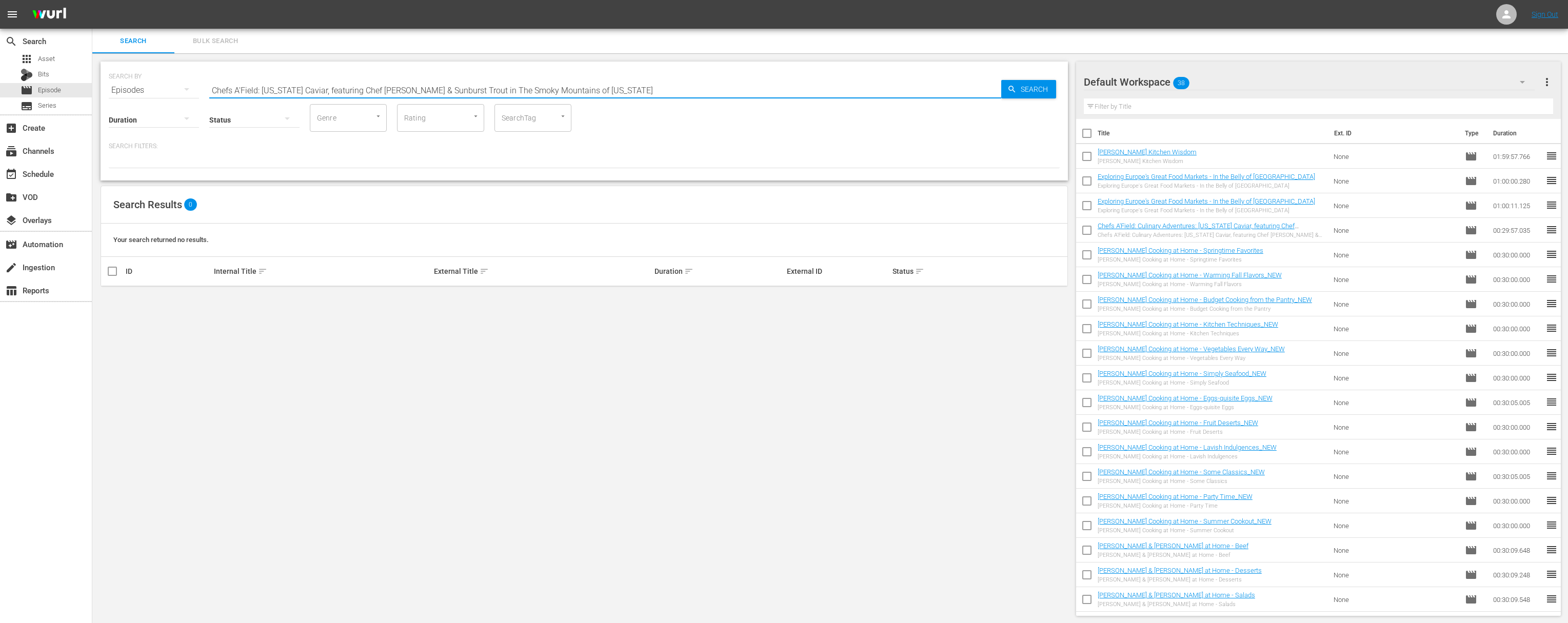
drag, startPoint x: 450, startPoint y: 91, endPoint x: 693, endPoint y: 111, distance: 243.8
click at [693, 111] on div "SEARCH BY Search By Episodes Search ID, Title, Description, Keywords, or Catego…" at bounding box center [584, 121] width 968 height 119
click at [993, 296] on span "playlist_add" at bounding box center [993, 298] width 12 height 12
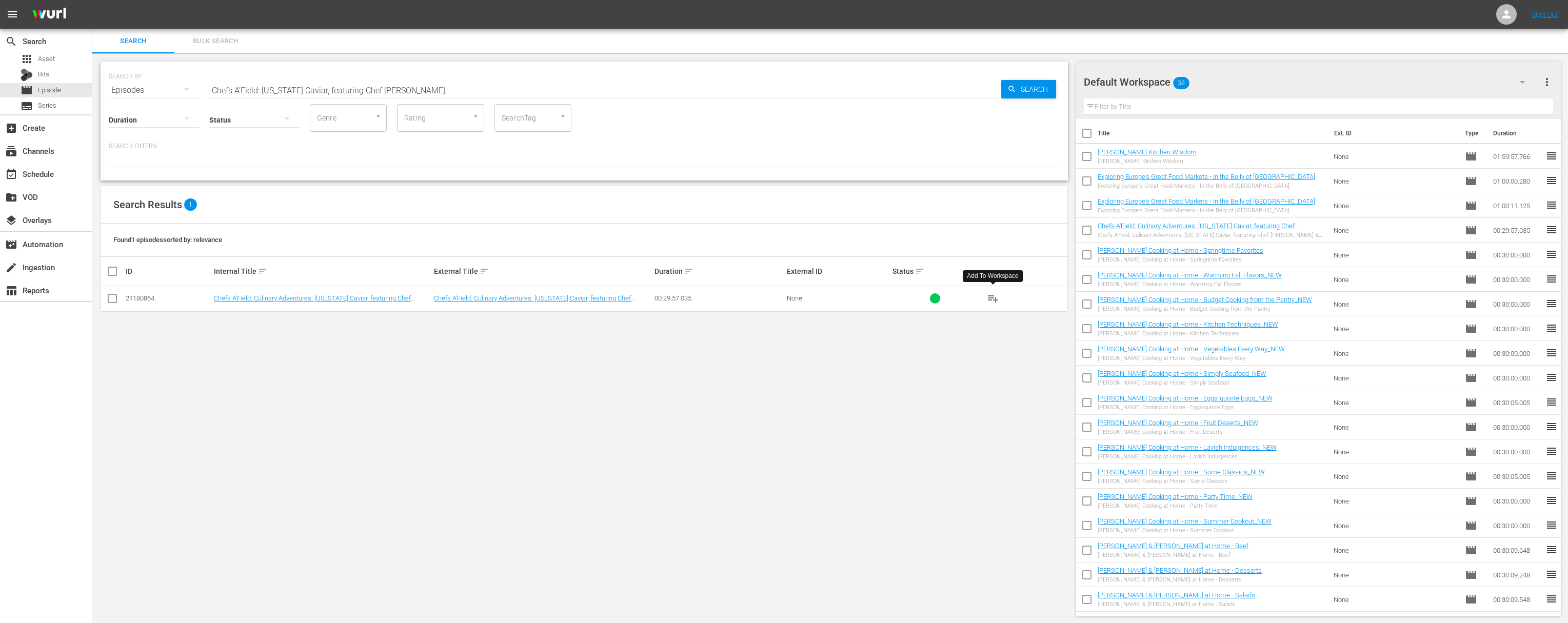
click at [993, 296] on span "playlist_add" at bounding box center [993, 298] width 12 height 12
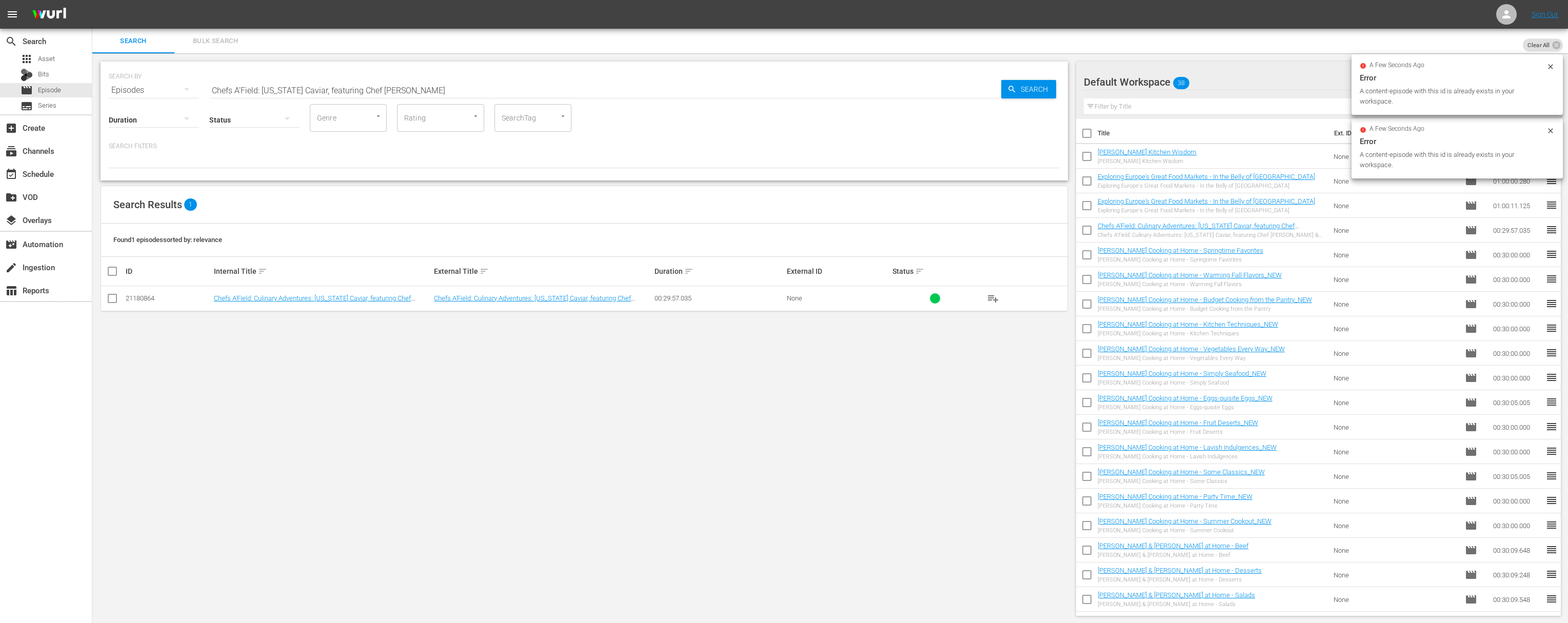
click at [387, 95] on input "Chefs A'Field: North Carolina Caviar, featuring Chef Jacques Pépina" at bounding box center [605, 90] width 792 height 24
paste input "Exploring Europe's Great Food Markets: Toulouse"
paste input "text"
click at [1002, 85] on icon "button" at bounding box center [1012, 89] width 9 height 9
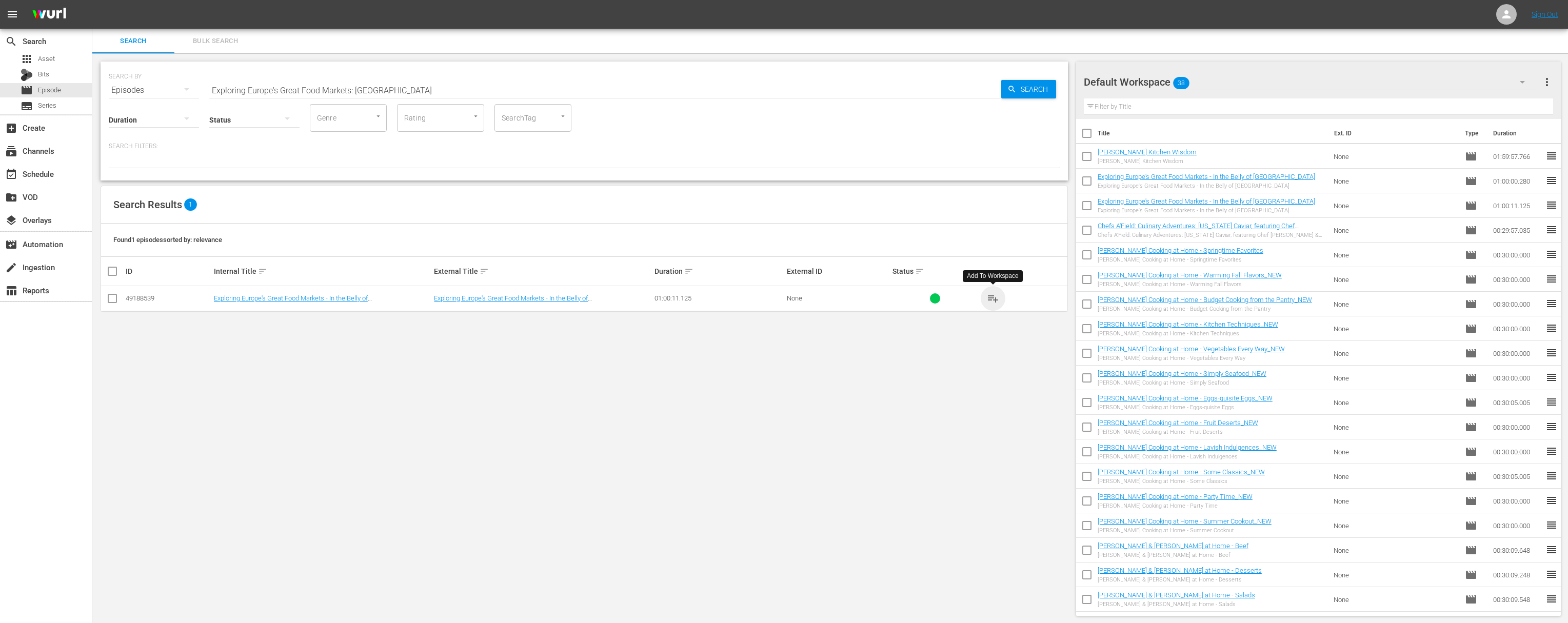
click at [993, 295] on span "playlist_add" at bounding box center [993, 298] width 12 height 12
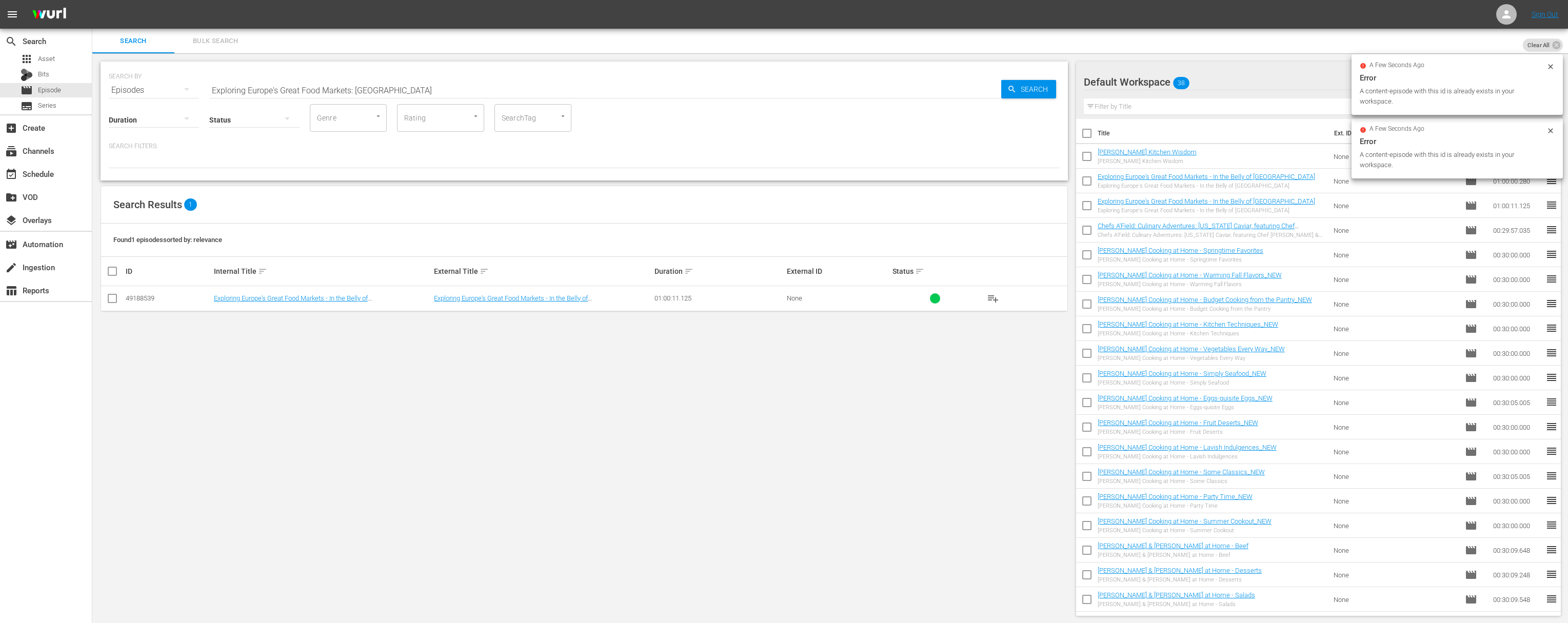
click at [324, 86] on input "Exploring Europe's Great Food Markets: Toulouse" at bounding box center [605, 90] width 792 height 24
paste input "Lyon"
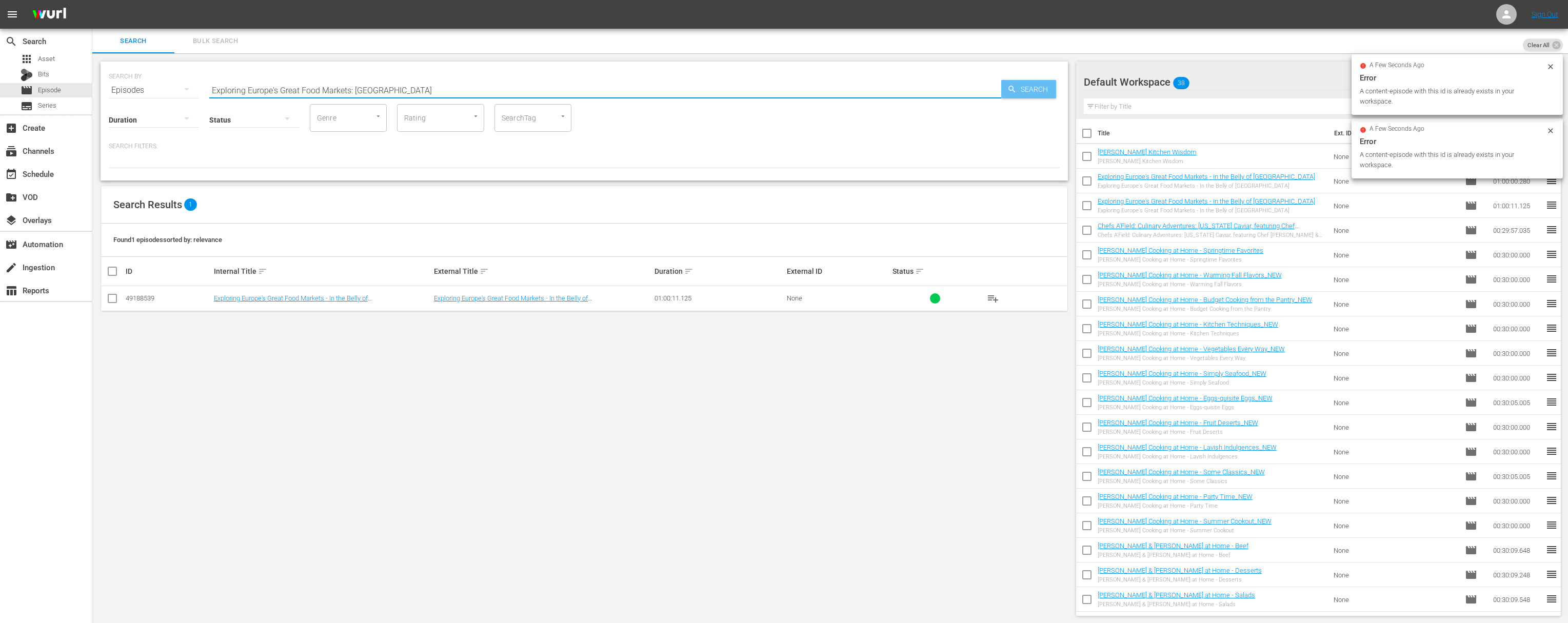
type input "Exploring Europe's Great Food Markets: Lyon"
click at [1002, 89] on icon "button" at bounding box center [1012, 89] width 7 height 7
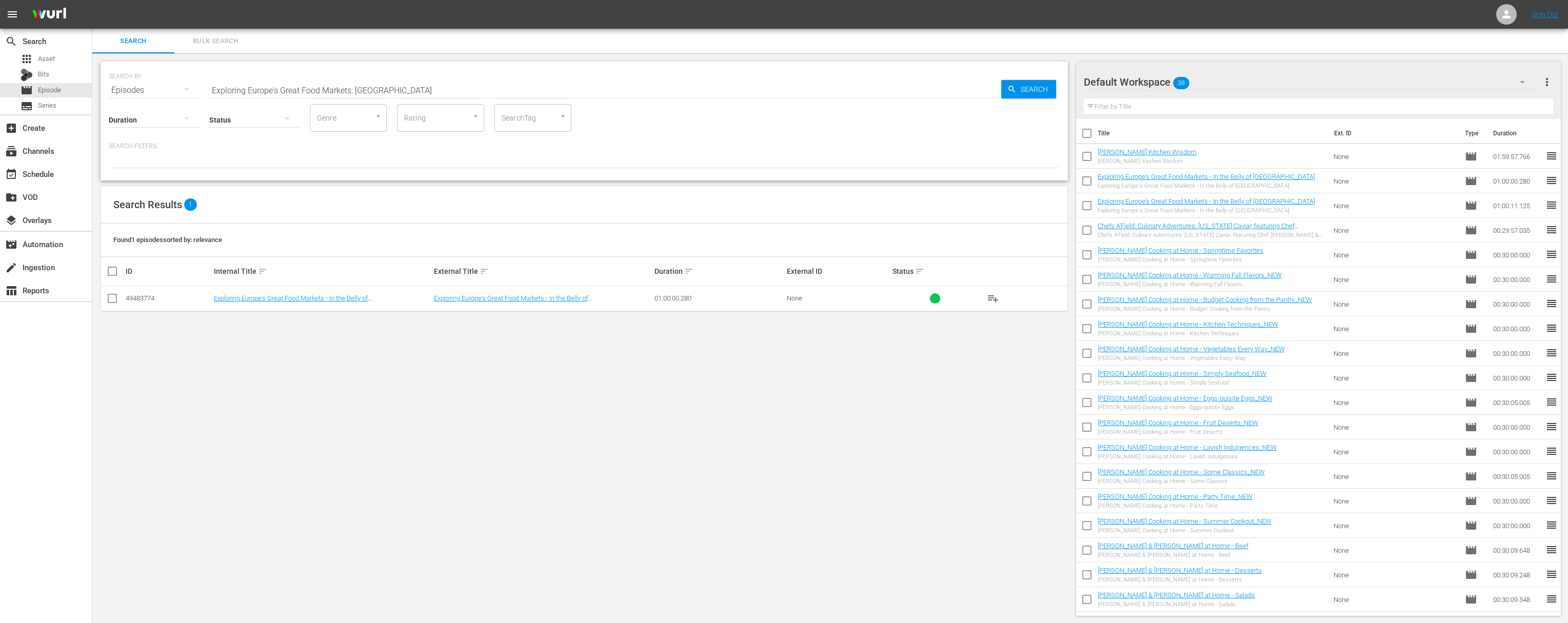
click at [996, 296] on span "playlist_add" at bounding box center [993, 298] width 12 height 12
click at [995, 296] on span "playlist_add" at bounding box center [993, 298] width 12 height 12
click at [34, 176] on div "event_available Schedule" at bounding box center [28, 172] width 57 height 9
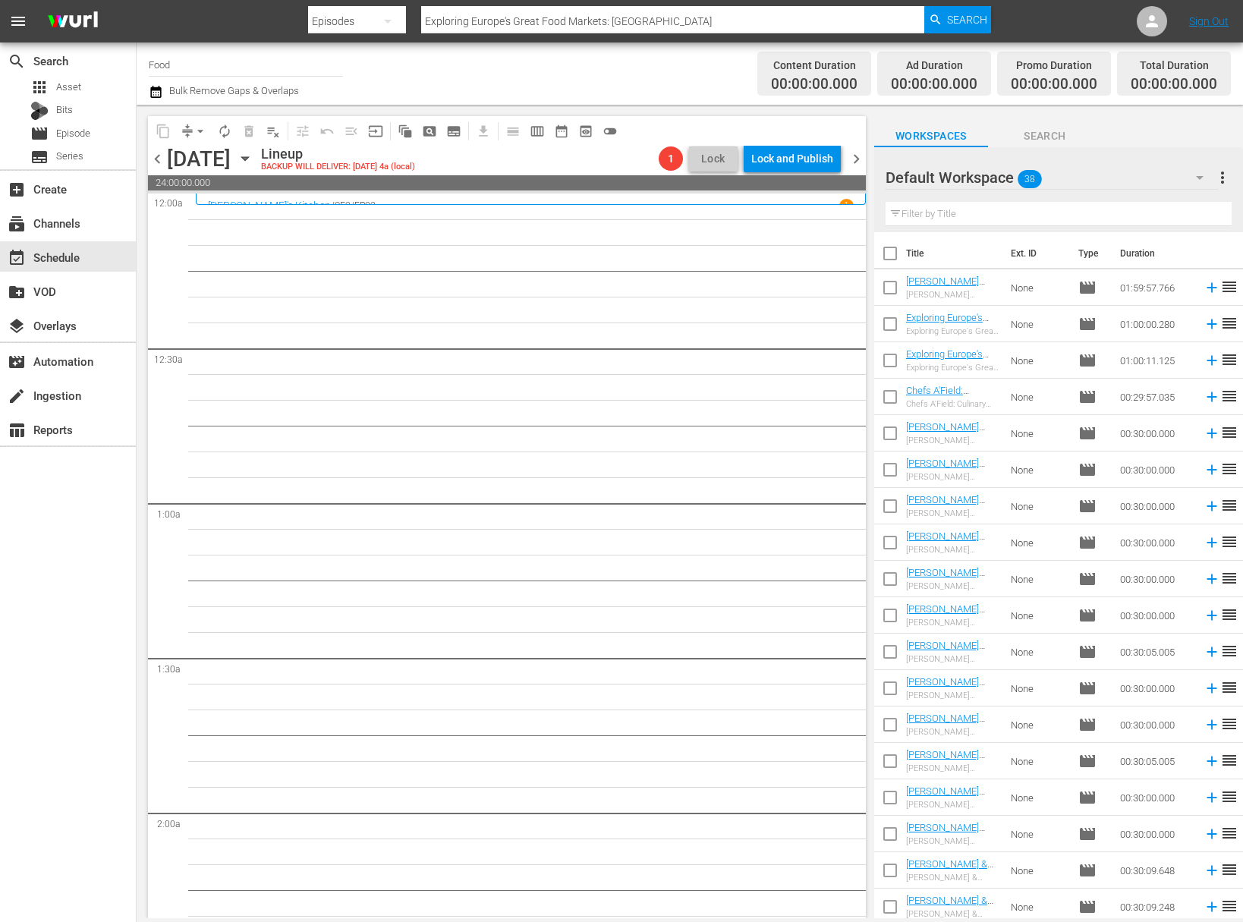
click at [892, 324] on input "checkbox" at bounding box center [890, 327] width 32 height 32
checkbox input "true"
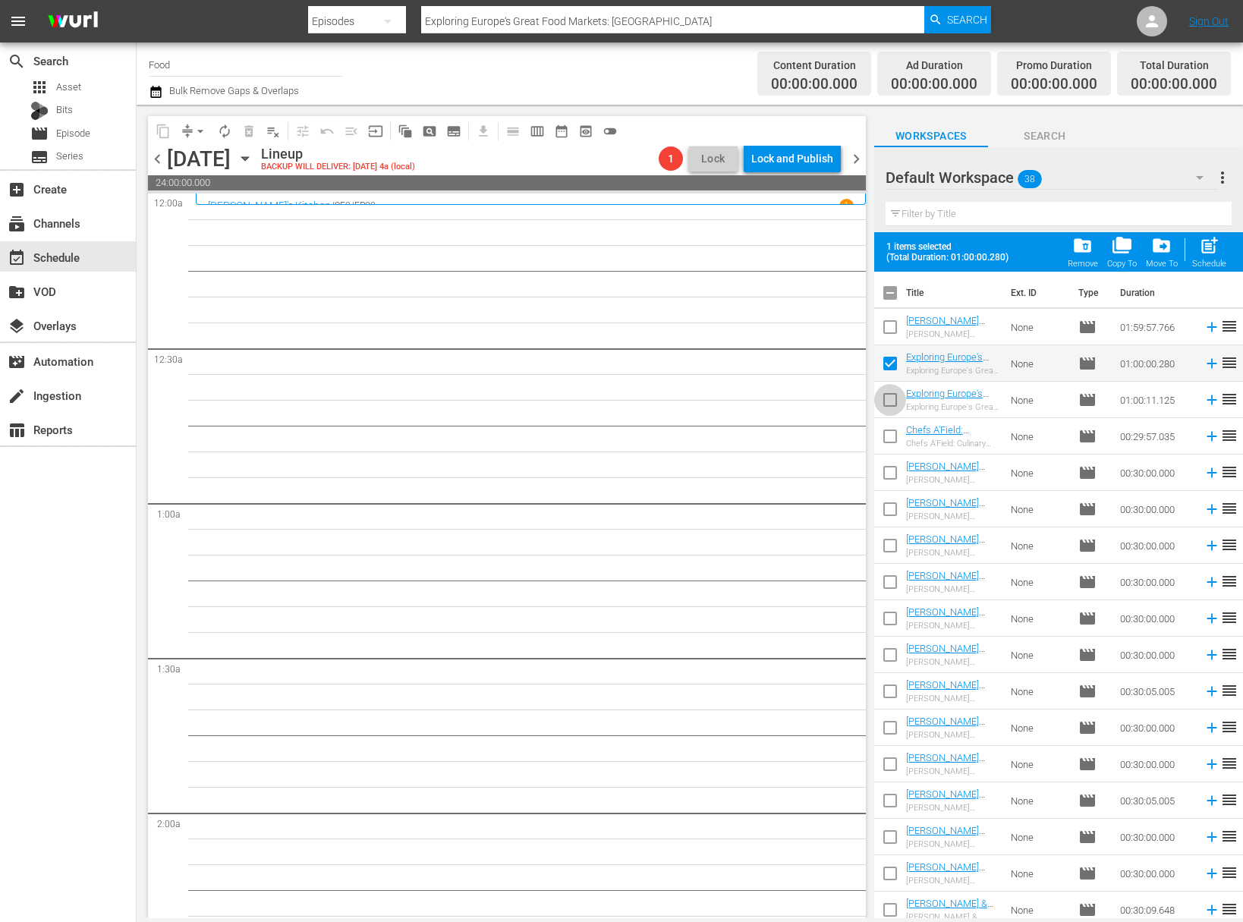
click at [890, 399] on input "checkbox" at bounding box center [890, 403] width 32 height 32
checkbox input "true"
click at [1218, 246] on span "post_add" at bounding box center [1209, 245] width 20 height 20
checkbox input "false"
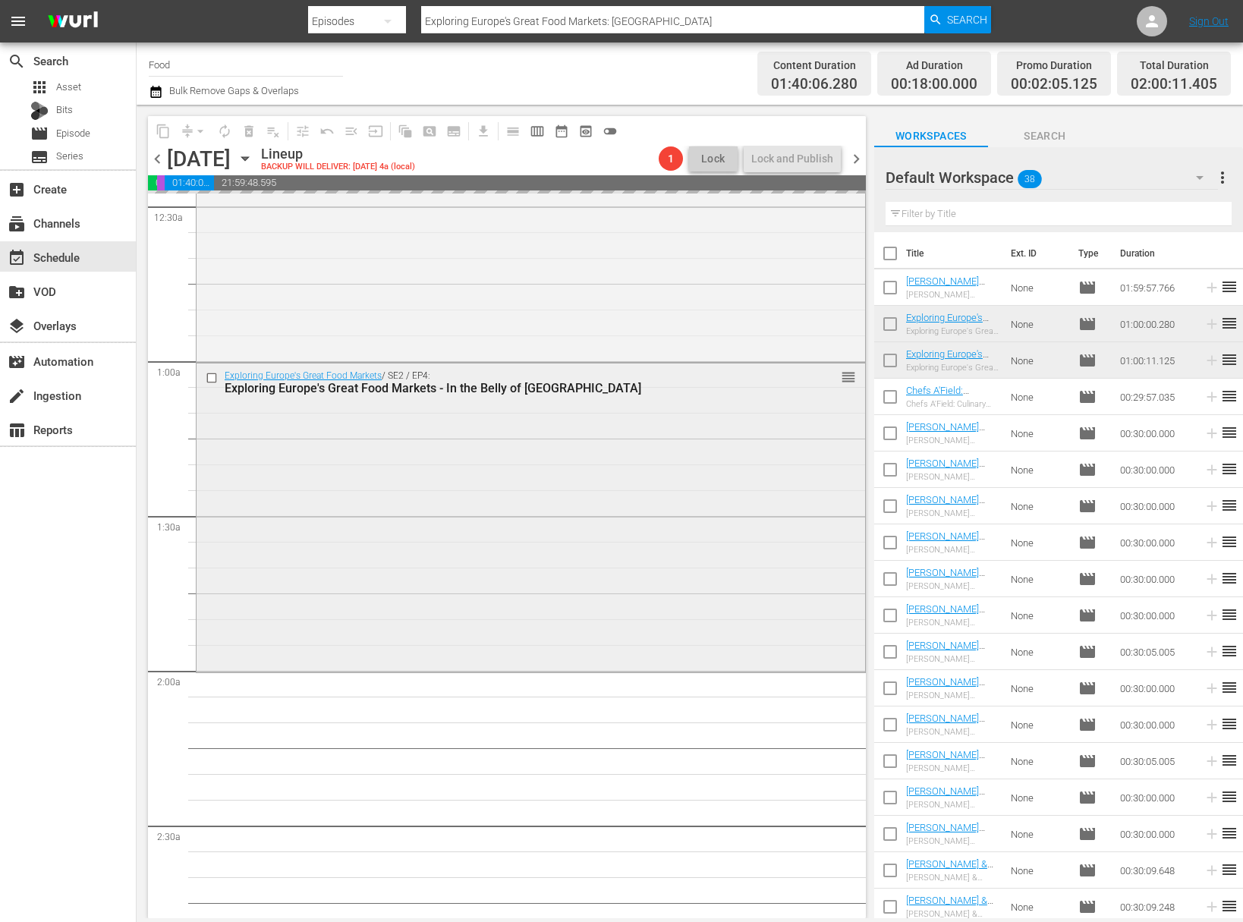
scroll to position [173, 0]
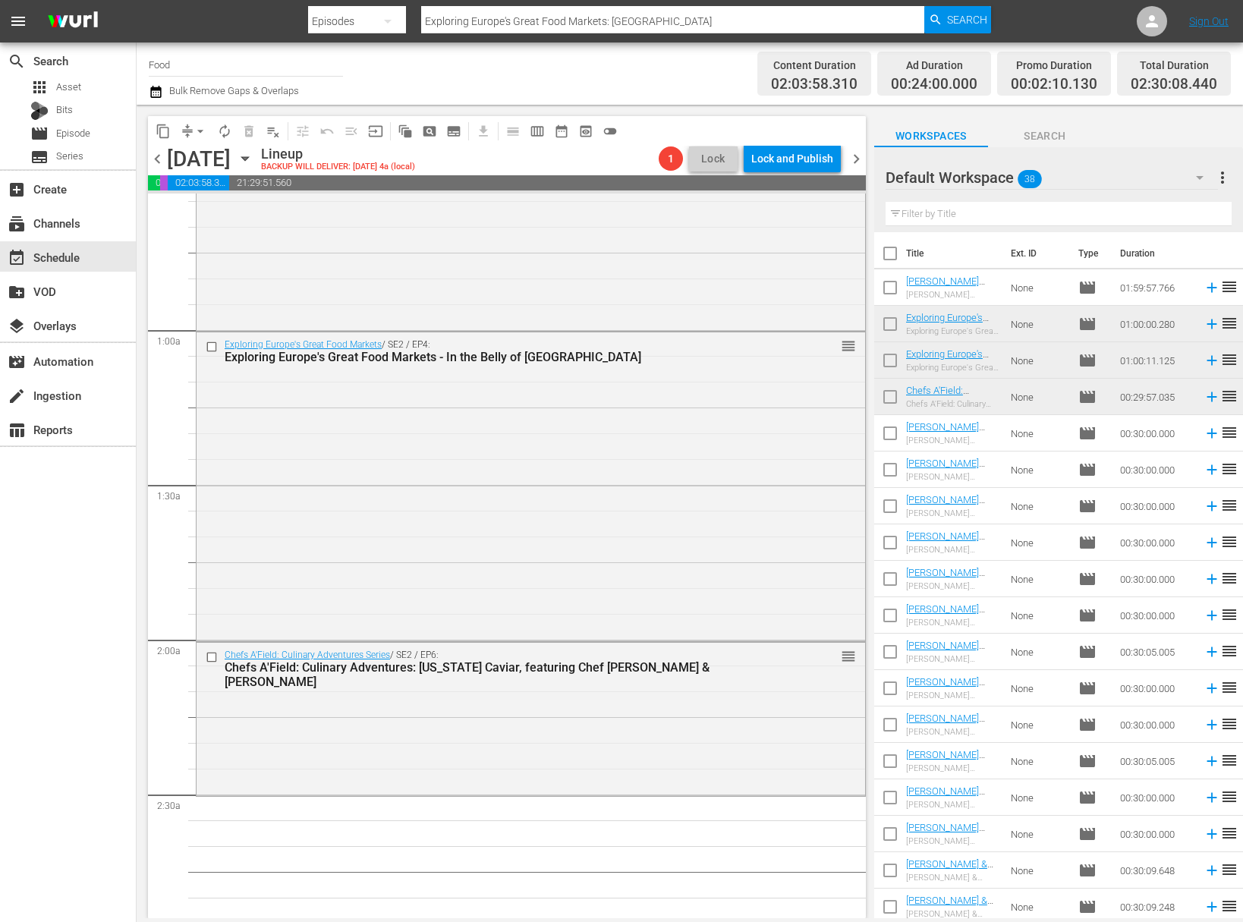
click at [888, 250] on input "checkbox" at bounding box center [890, 257] width 32 height 32
checkbox input "true"
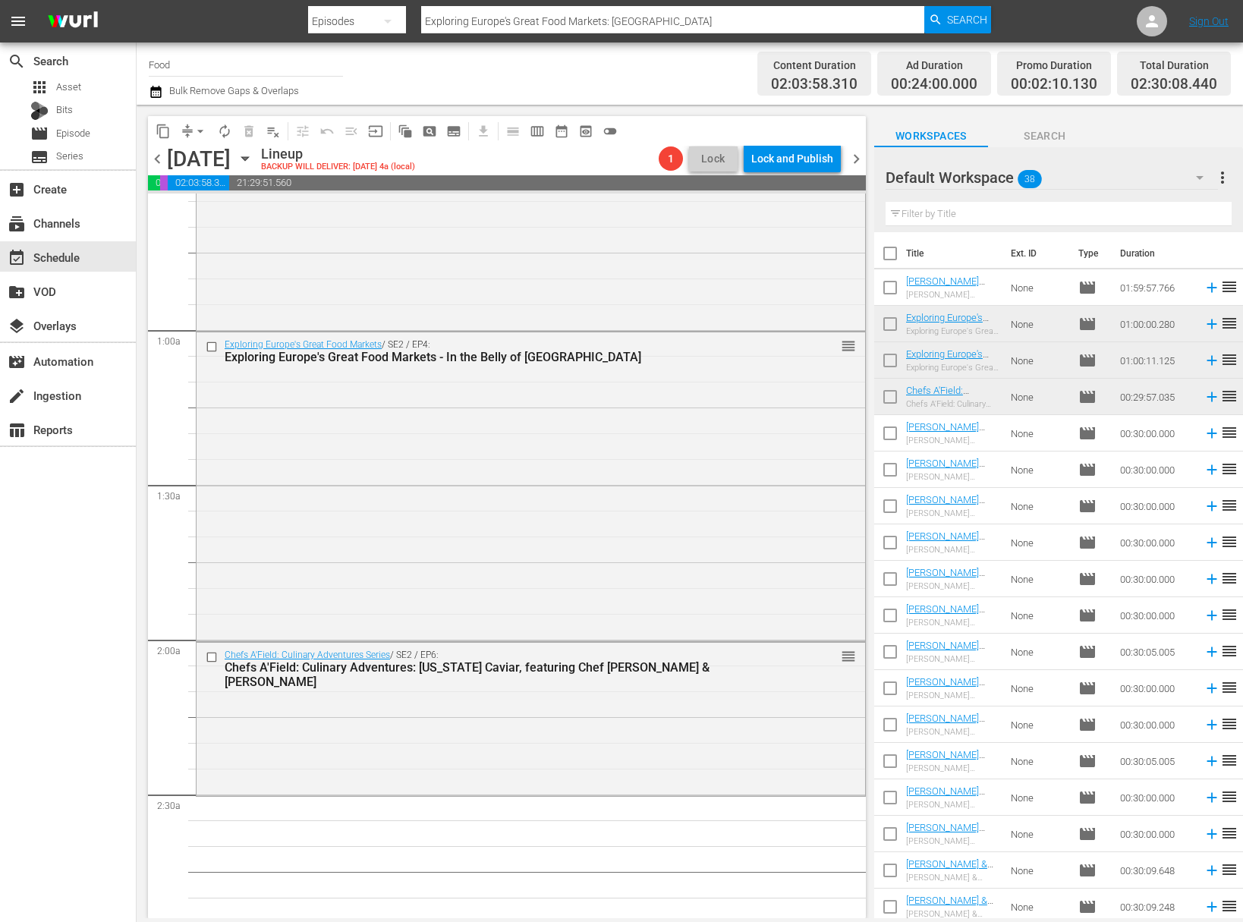
checkbox input "true"
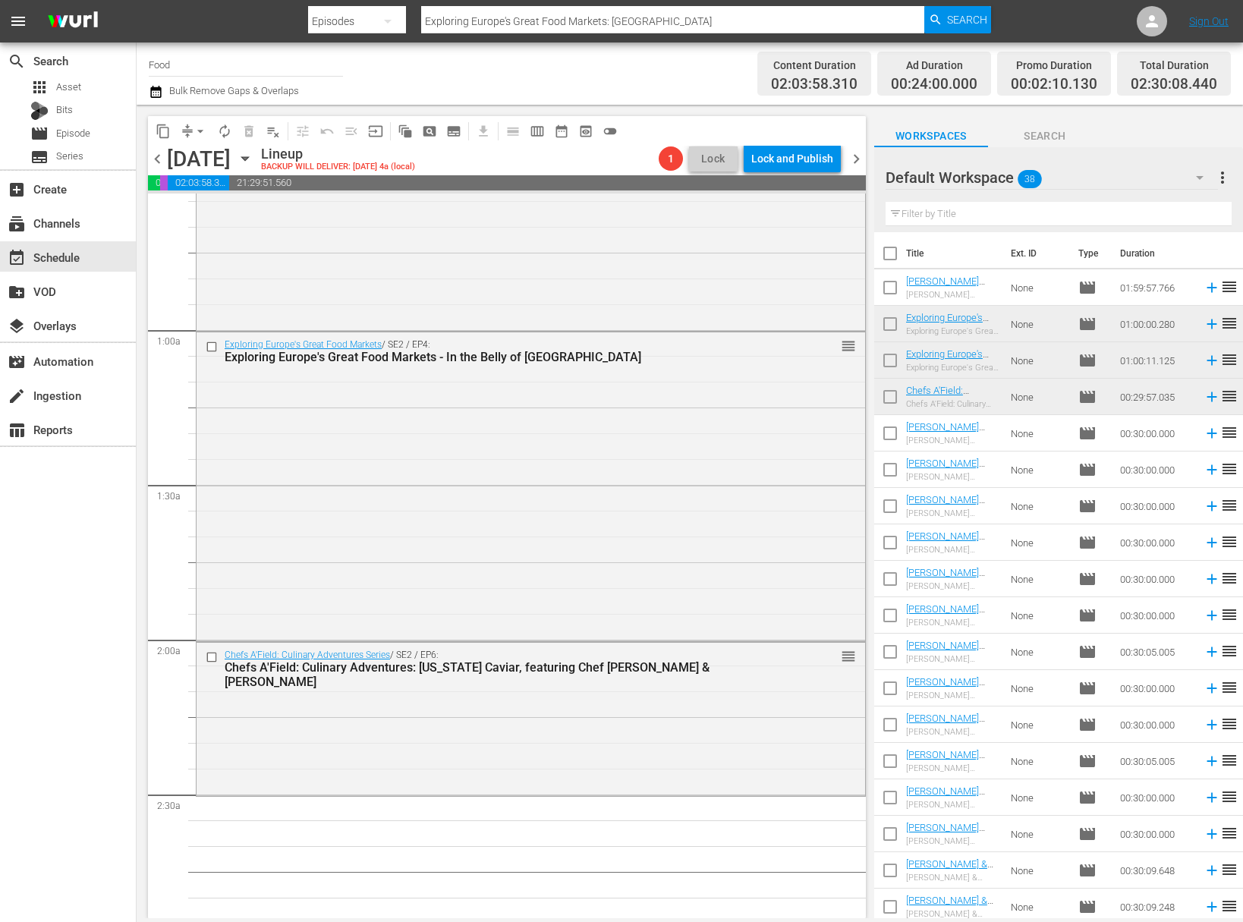
checkbox input "true"
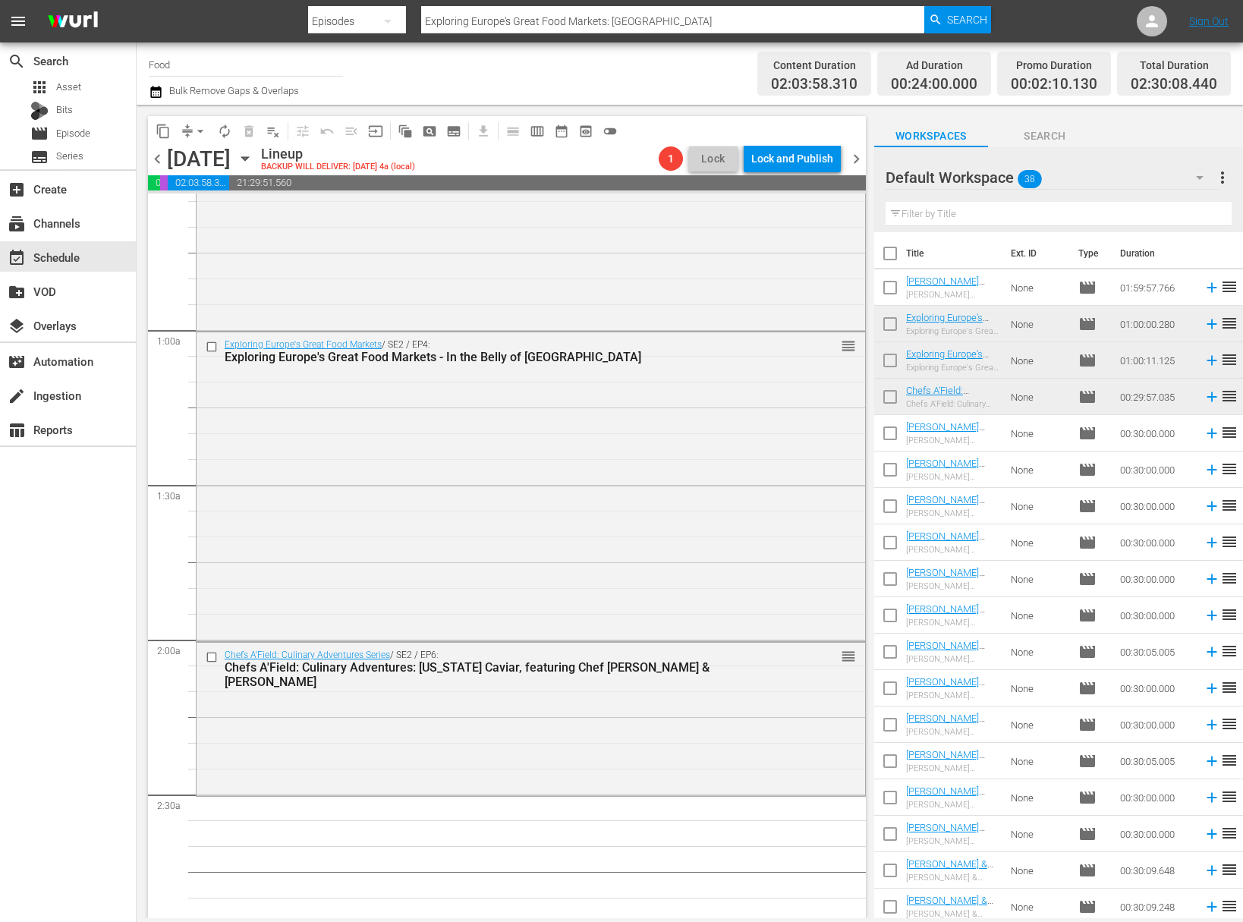
checkbox input "true"
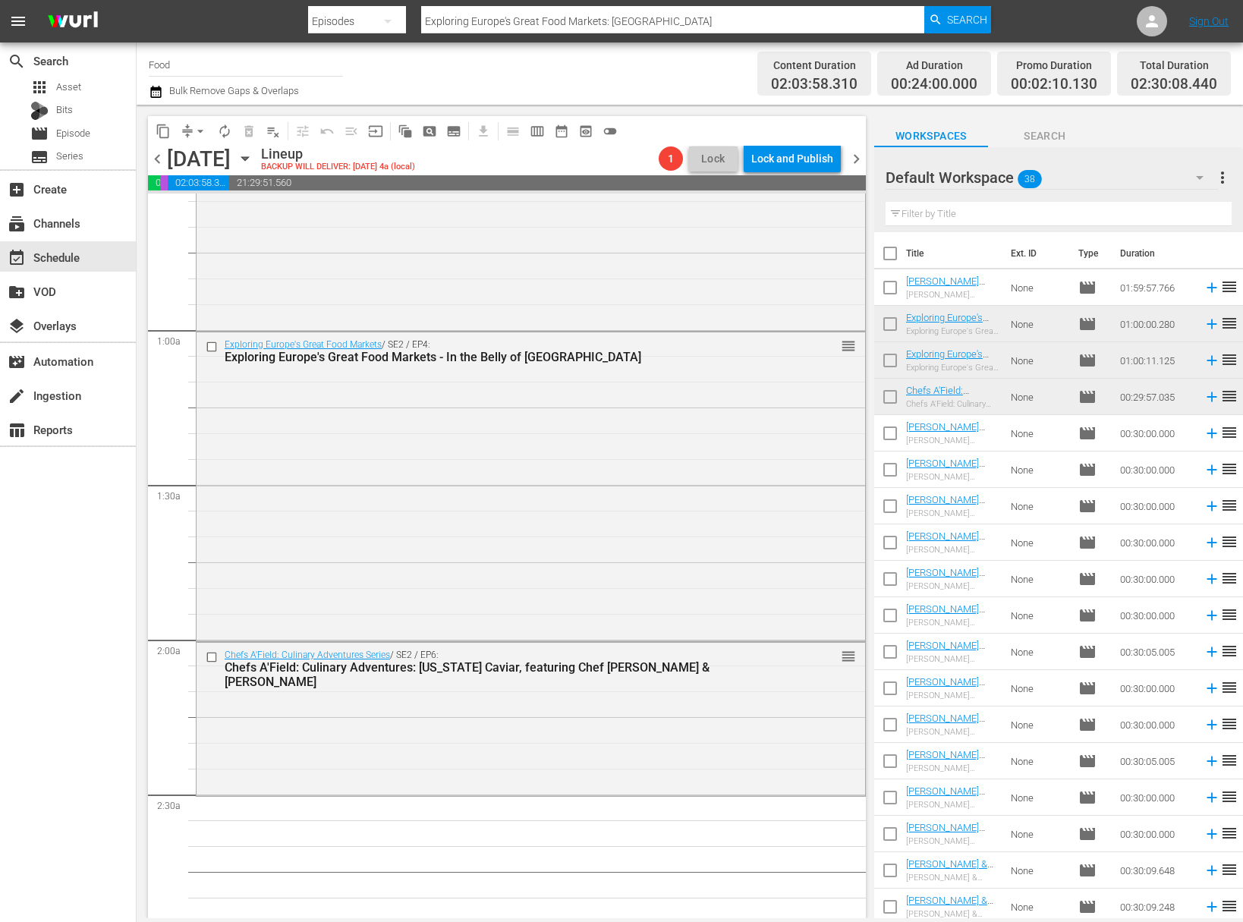
checkbox input "true"
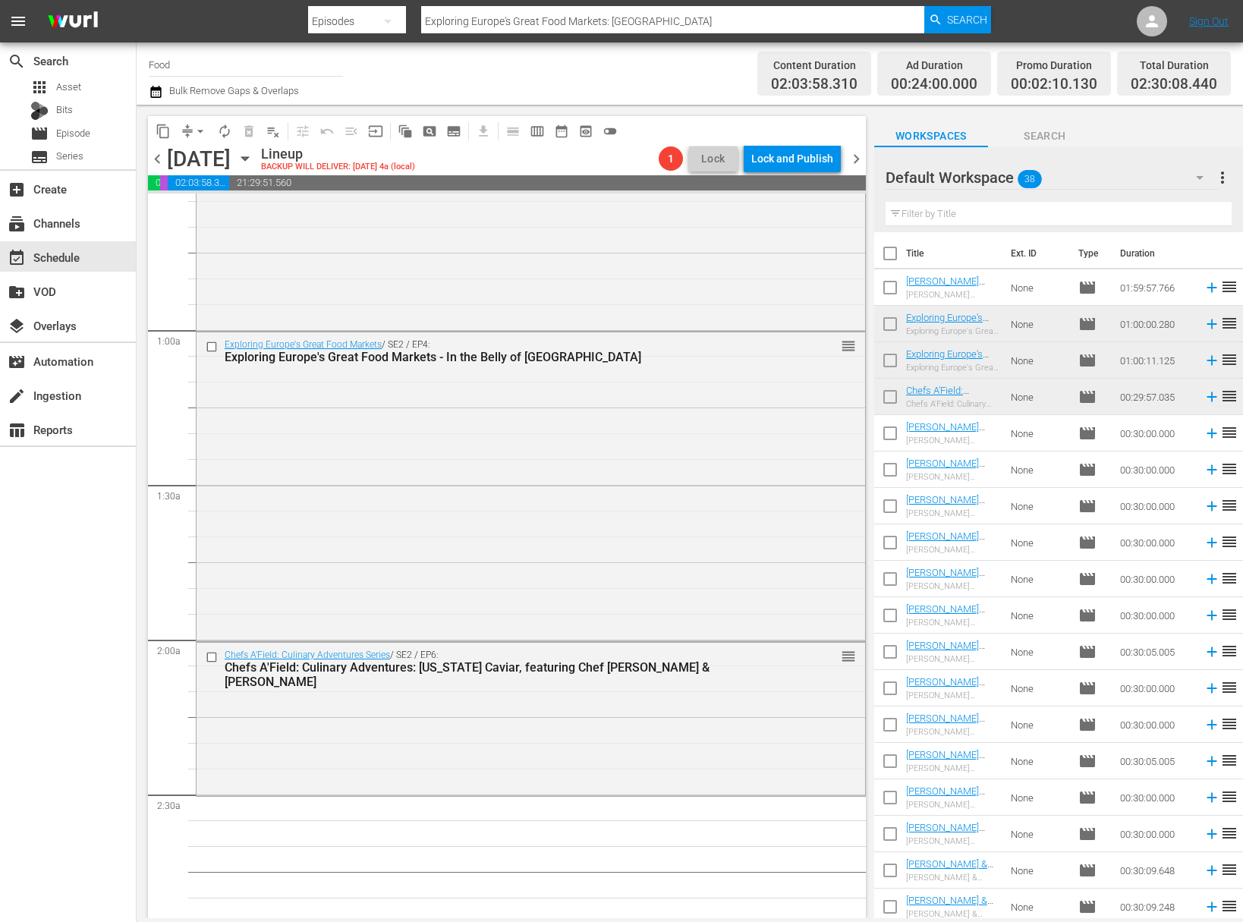
checkbox input "true"
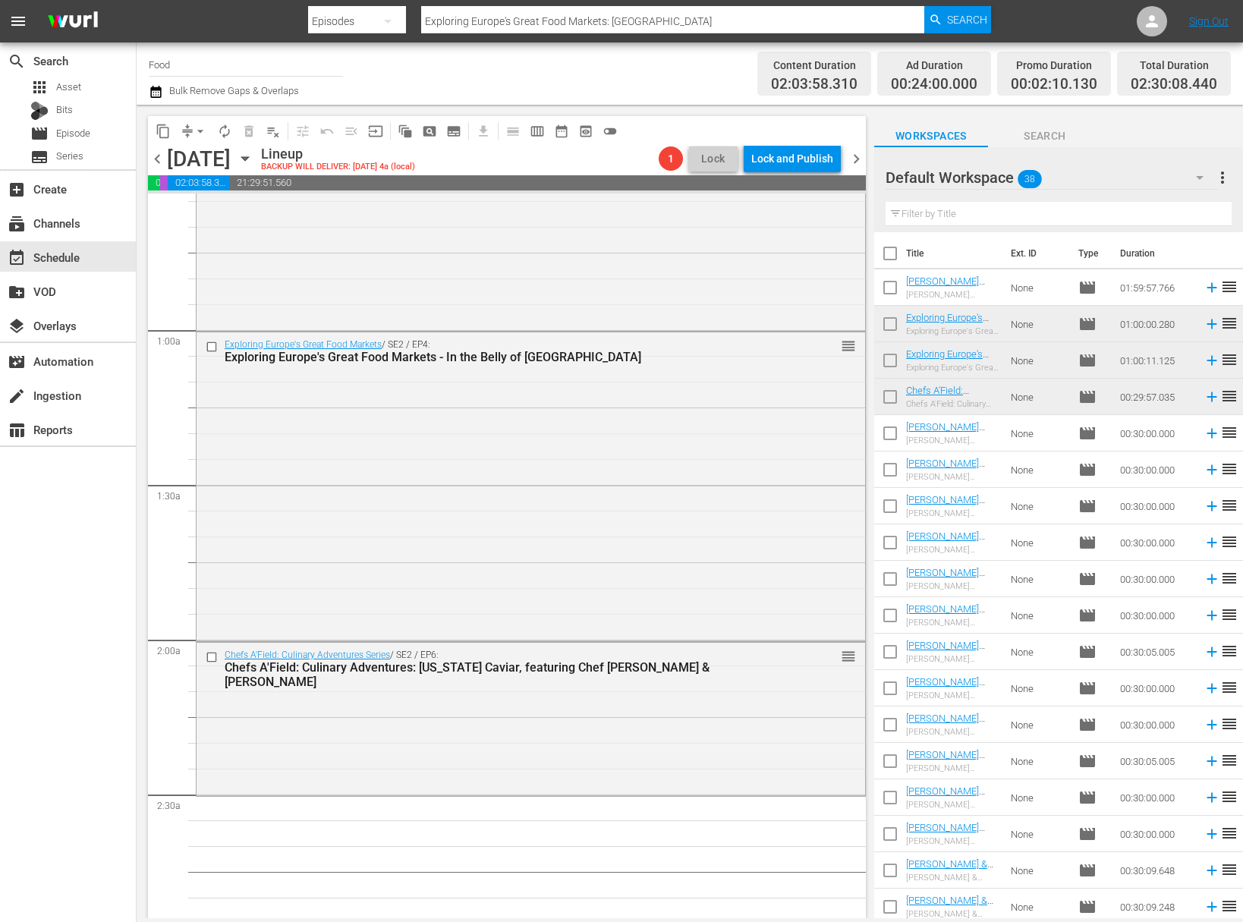
checkbox input "true"
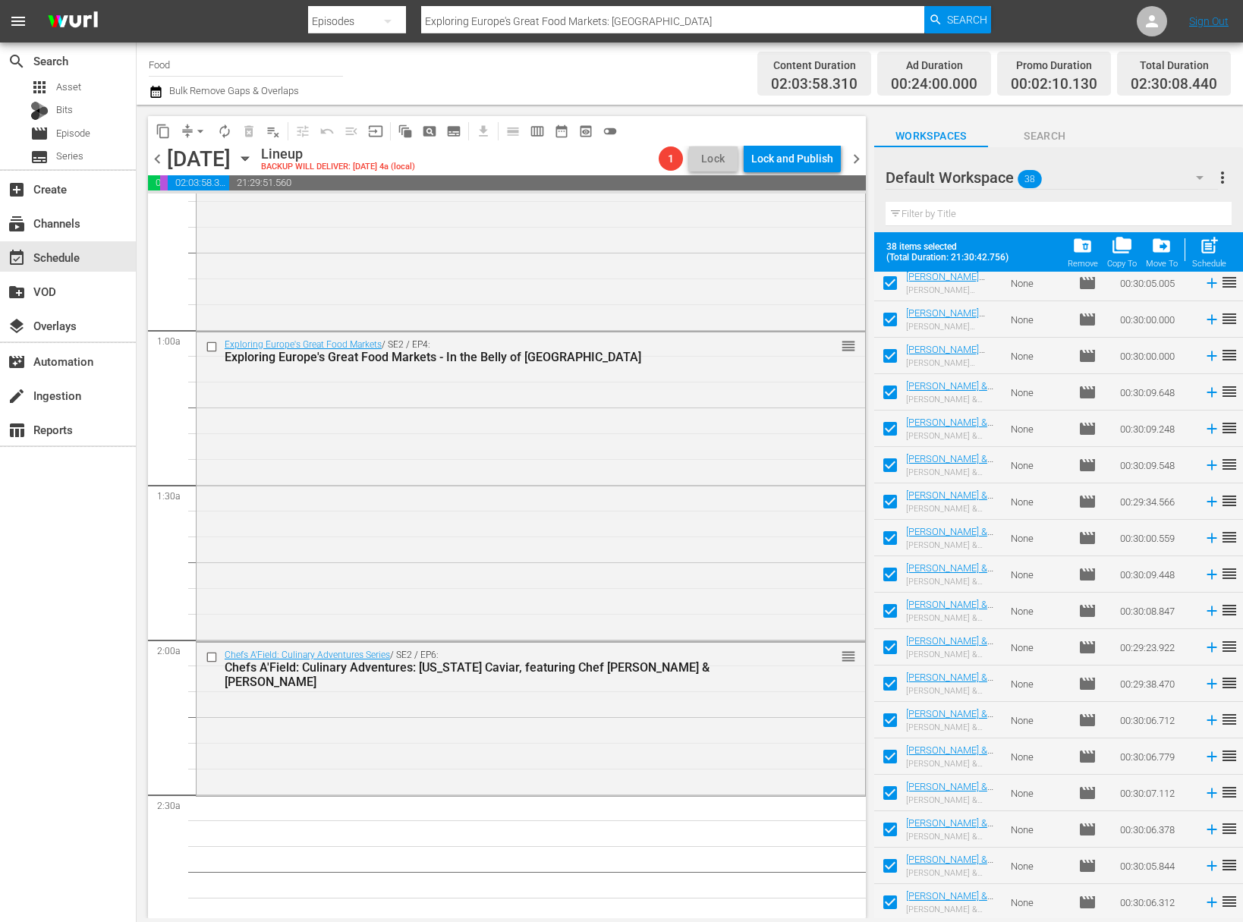
scroll to position [772, 0]
click at [1216, 261] on div "Schedule" at bounding box center [1209, 264] width 34 height 10
checkbox input "false"
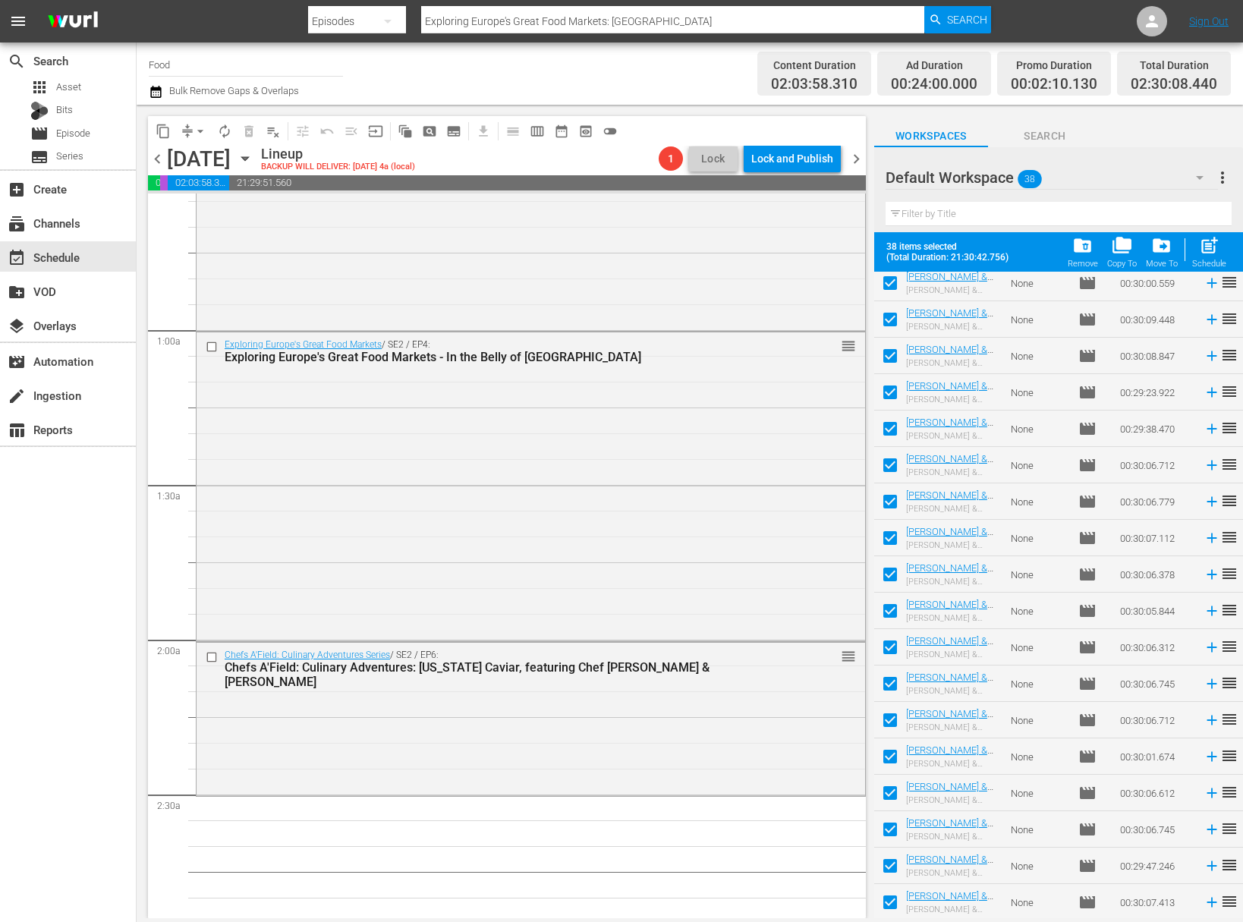
checkbox input "false"
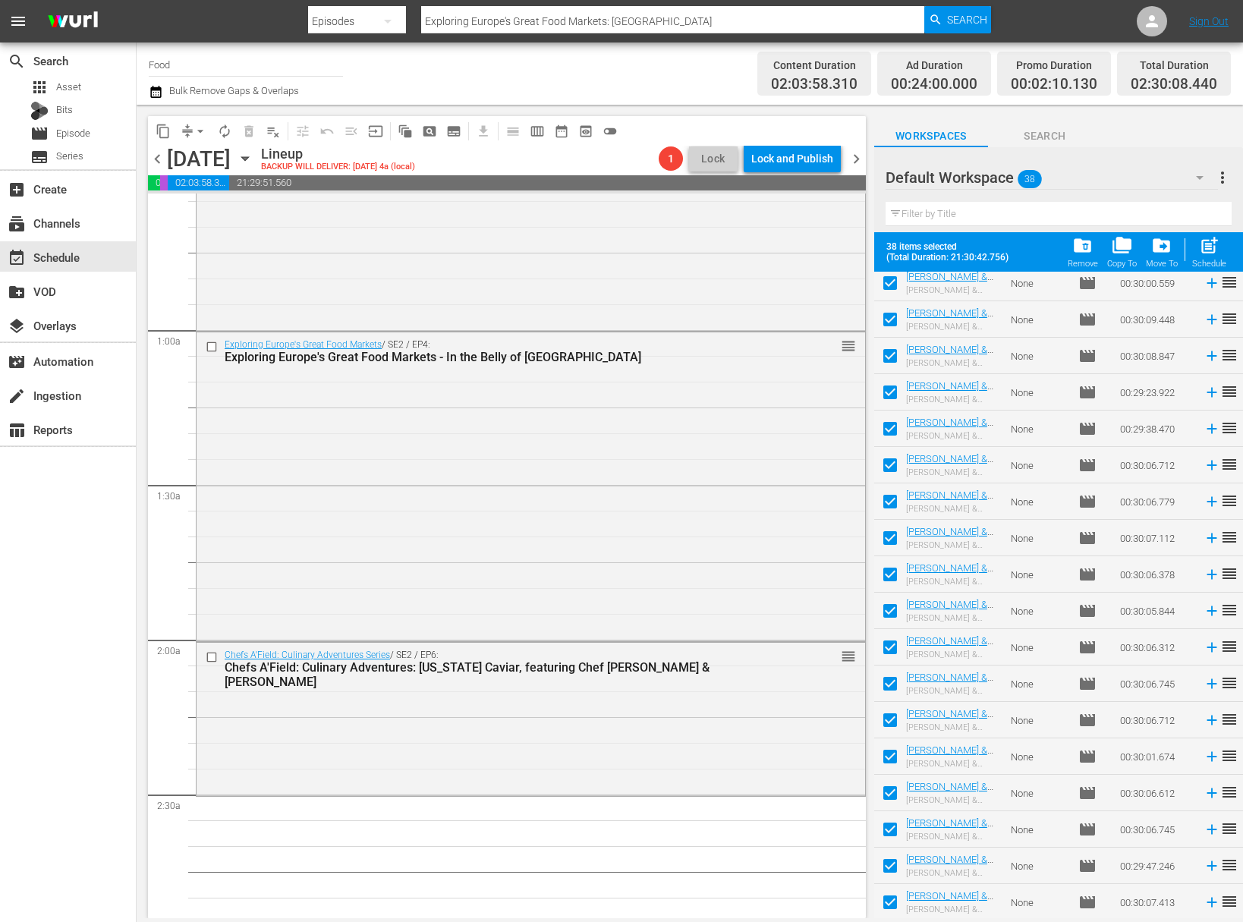
checkbox input "false"
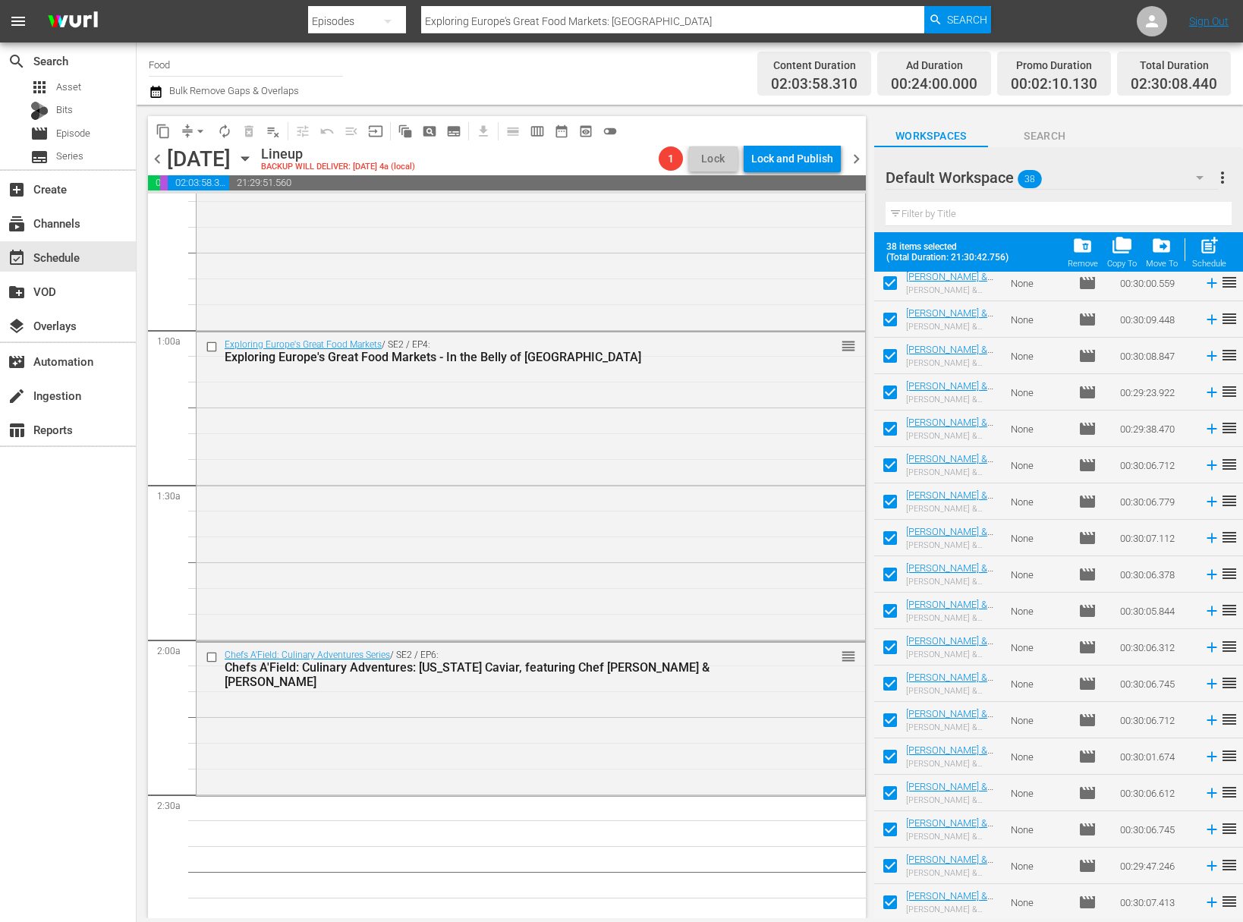
checkbox input "false"
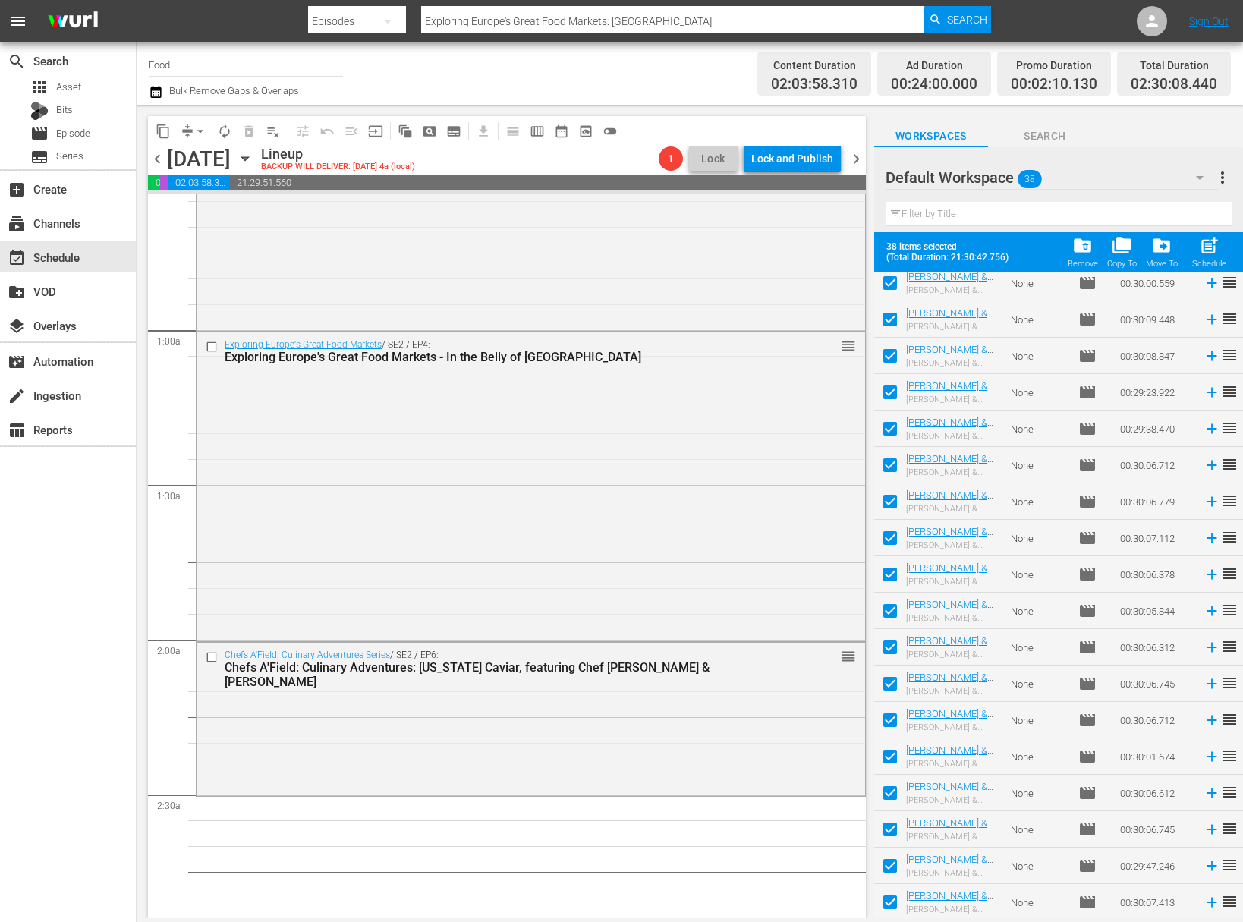
checkbox input "false"
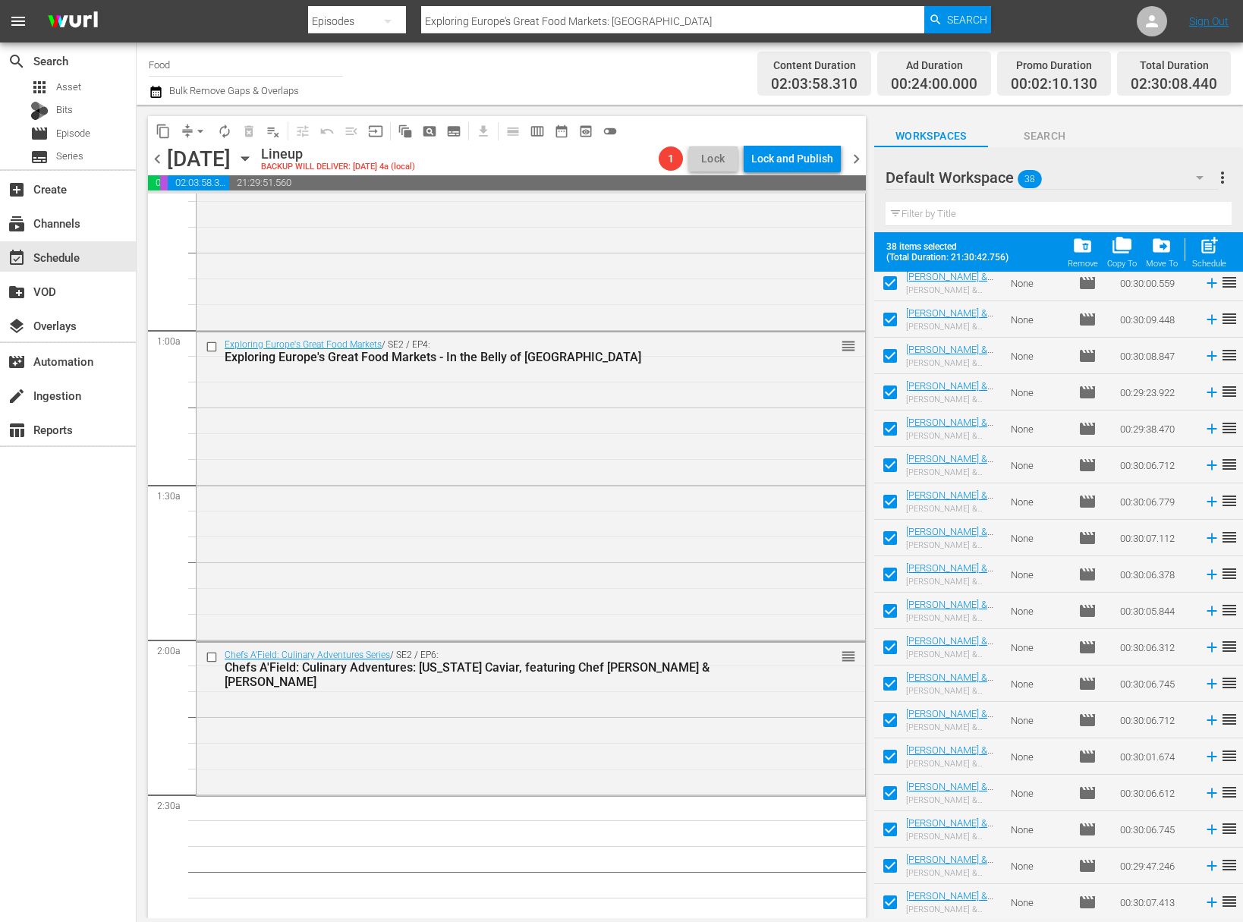
checkbox input "false"
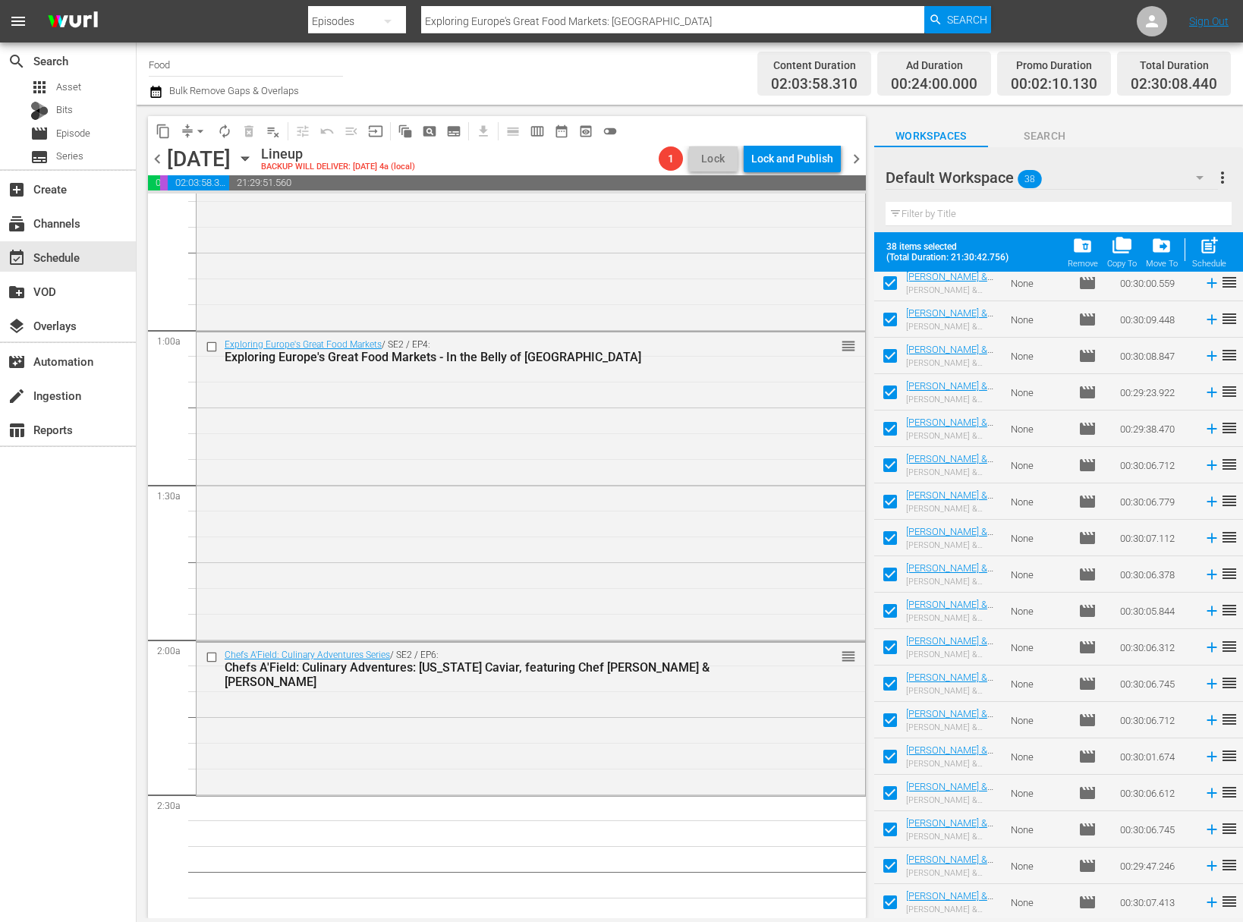
checkbox input "false"
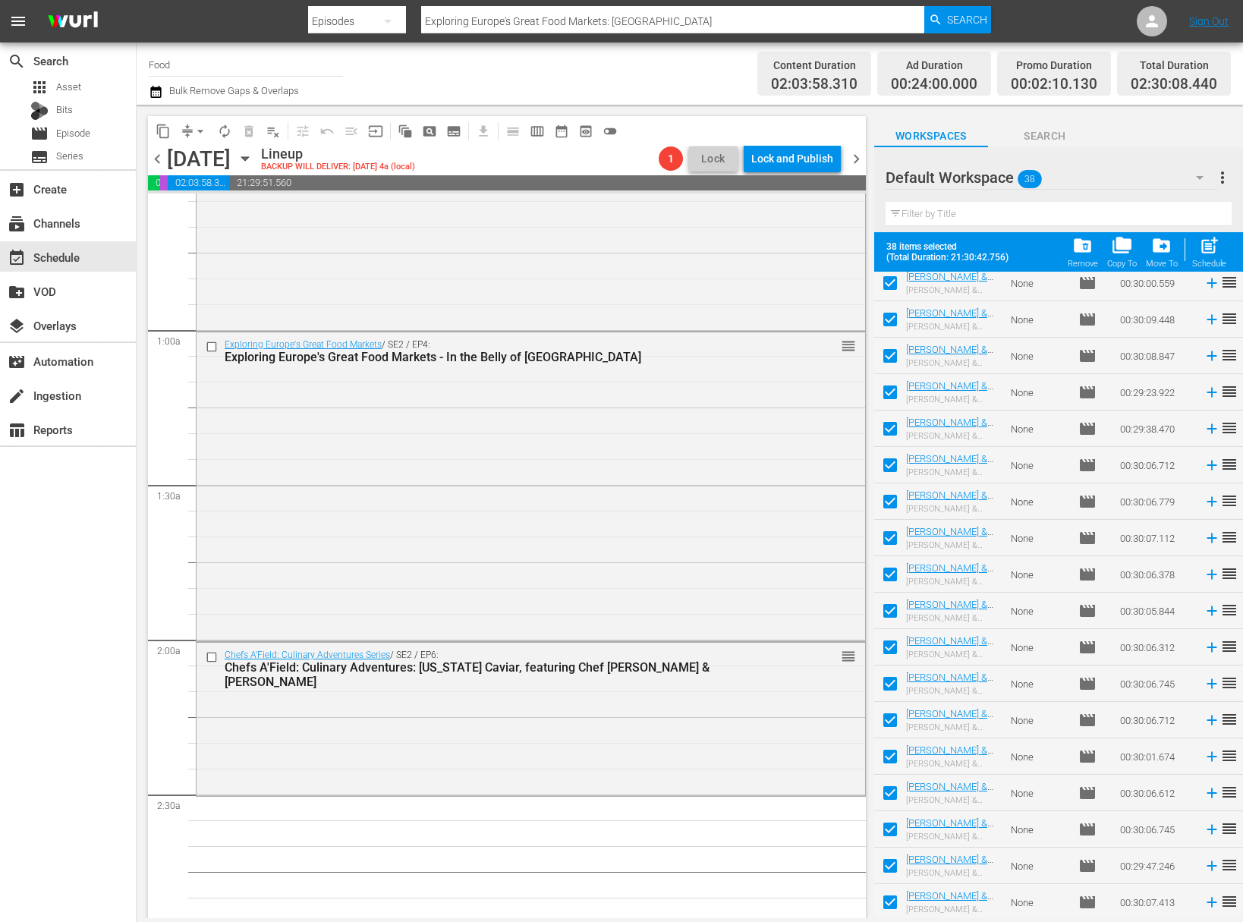
checkbox input "false"
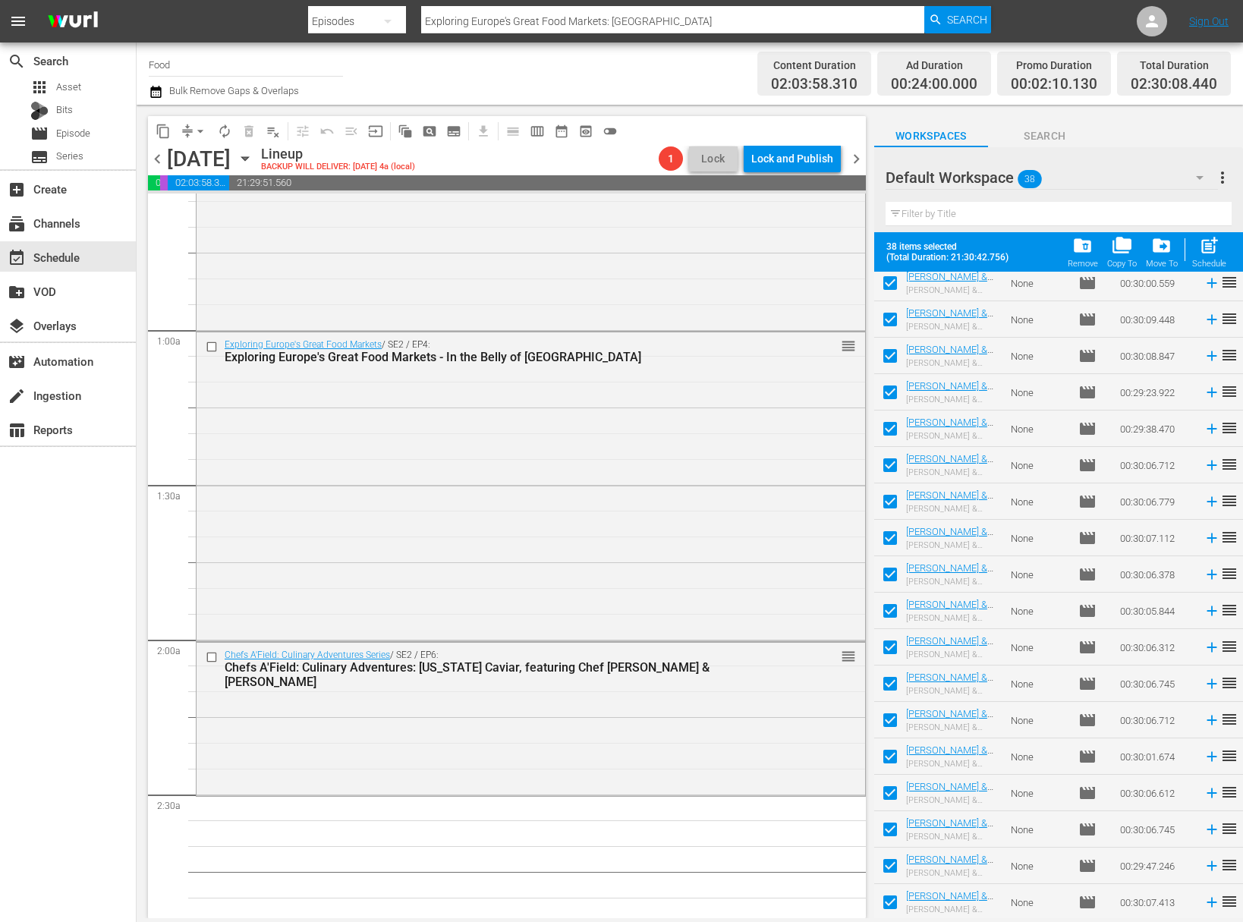
checkbox input "false"
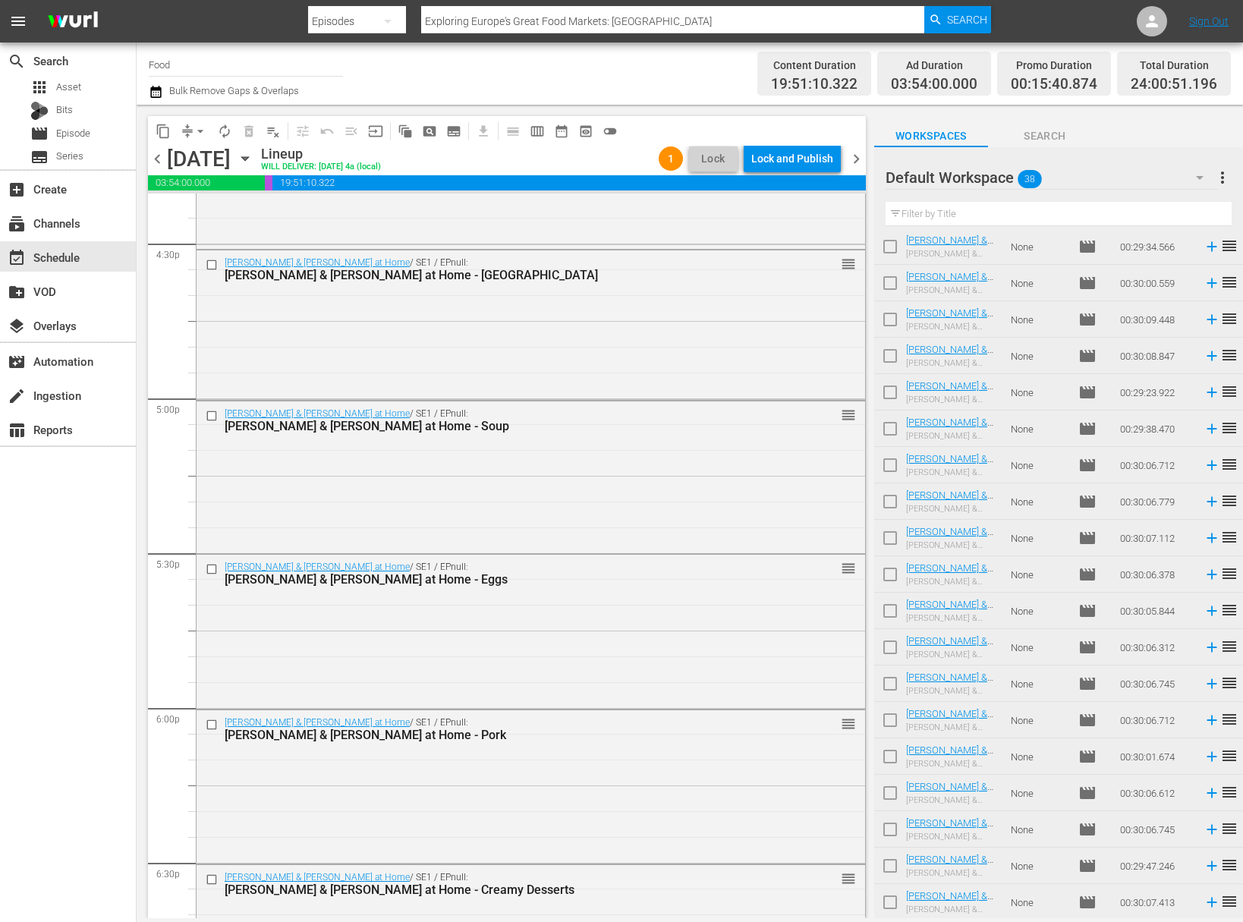
scroll to position [6710, 0]
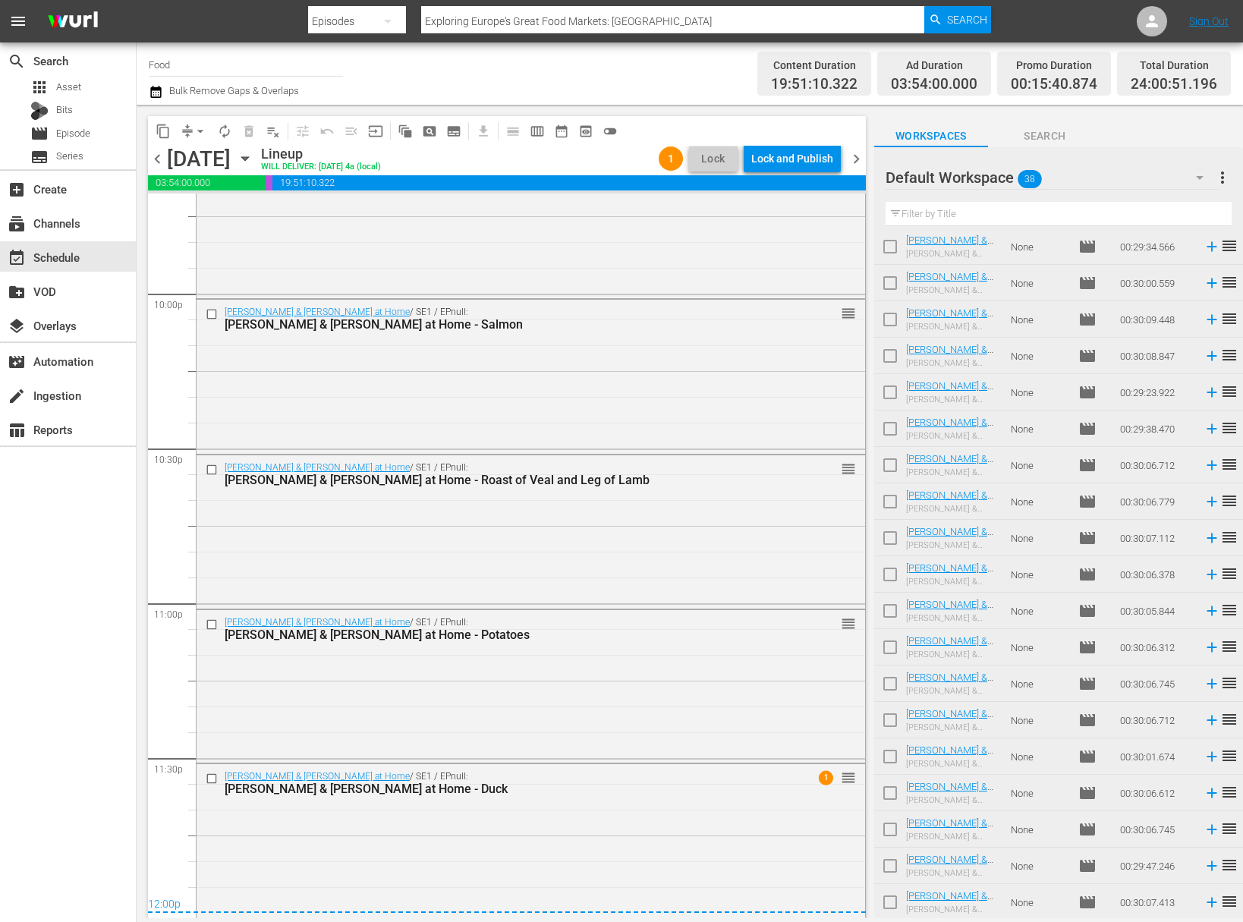
click at [197, 128] on span "arrow_drop_down" at bounding box center [200, 131] width 15 height 15
click at [216, 162] on li "Align to Midnight" at bounding box center [200, 161] width 159 height 25
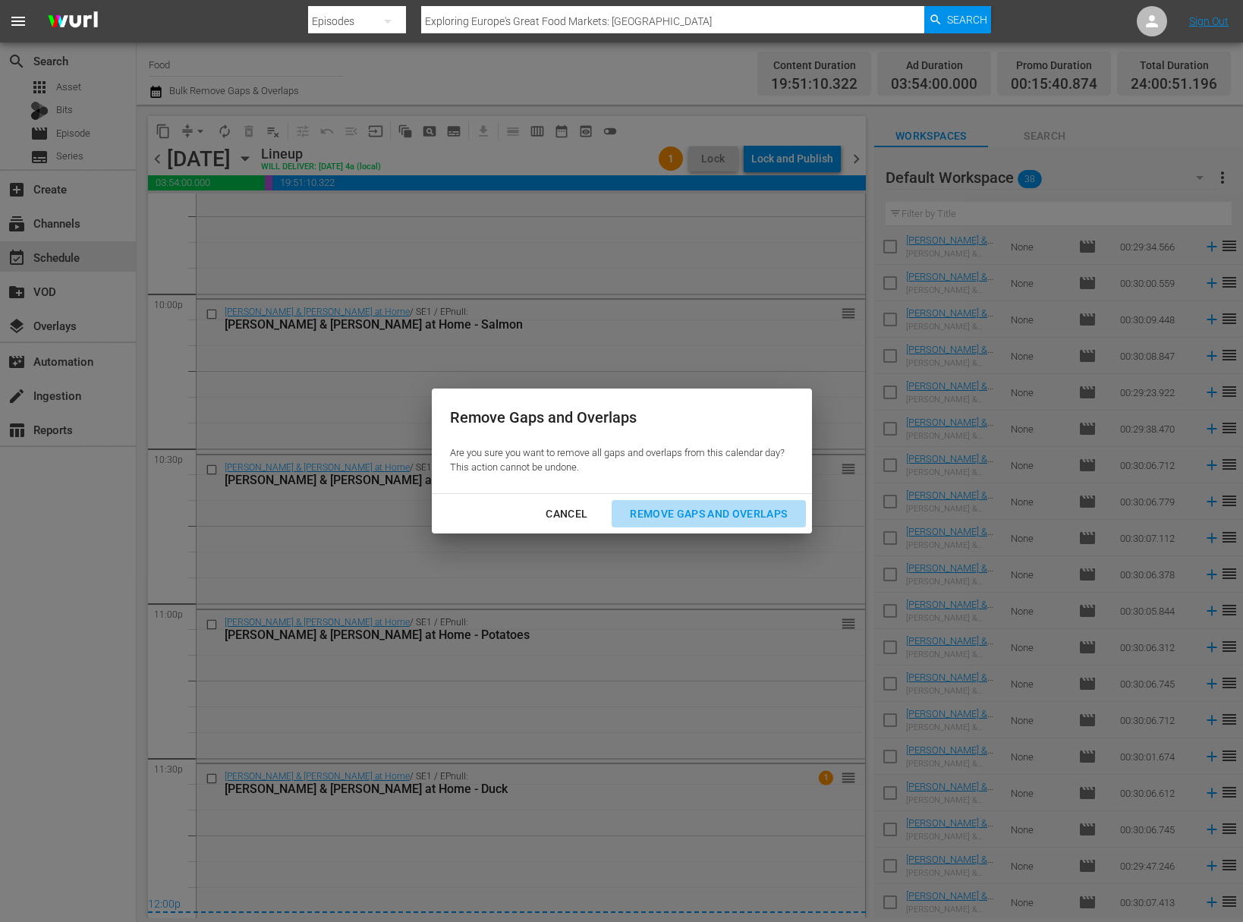
click at [698, 505] on div "Remove Gaps and Overlaps" at bounding box center [708, 514] width 181 height 19
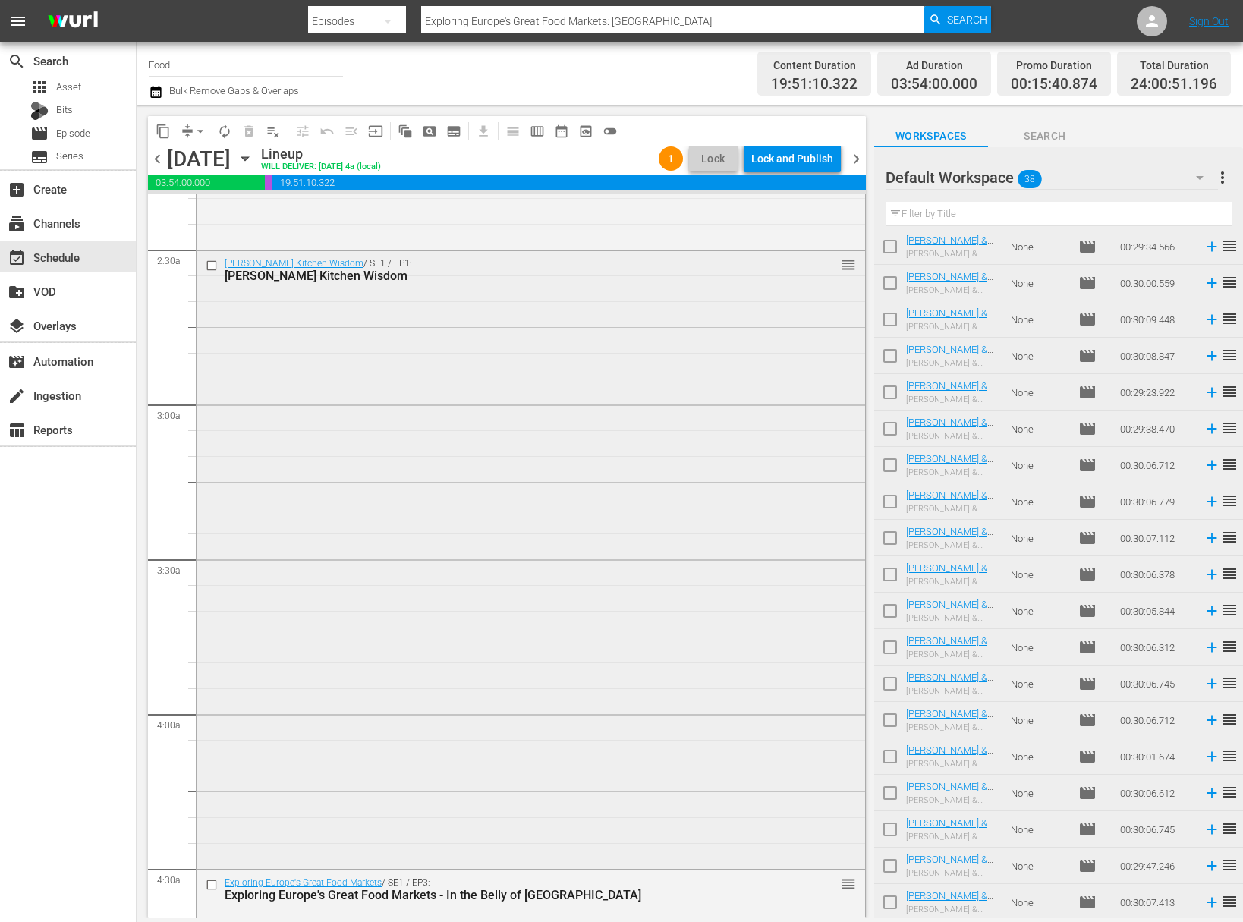
scroll to position [354, 0]
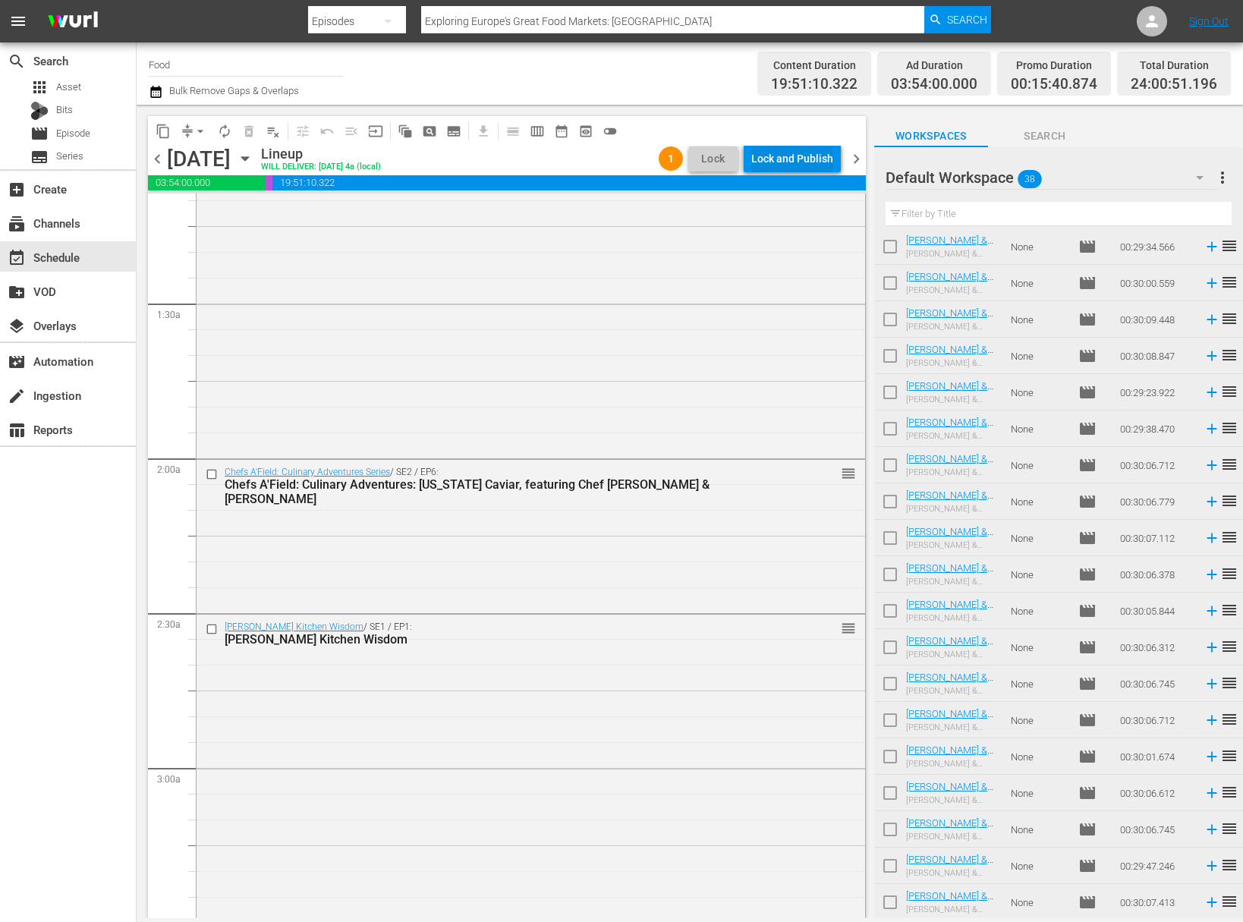
click at [806, 146] on div "Lock and Publish" at bounding box center [792, 158] width 82 height 27
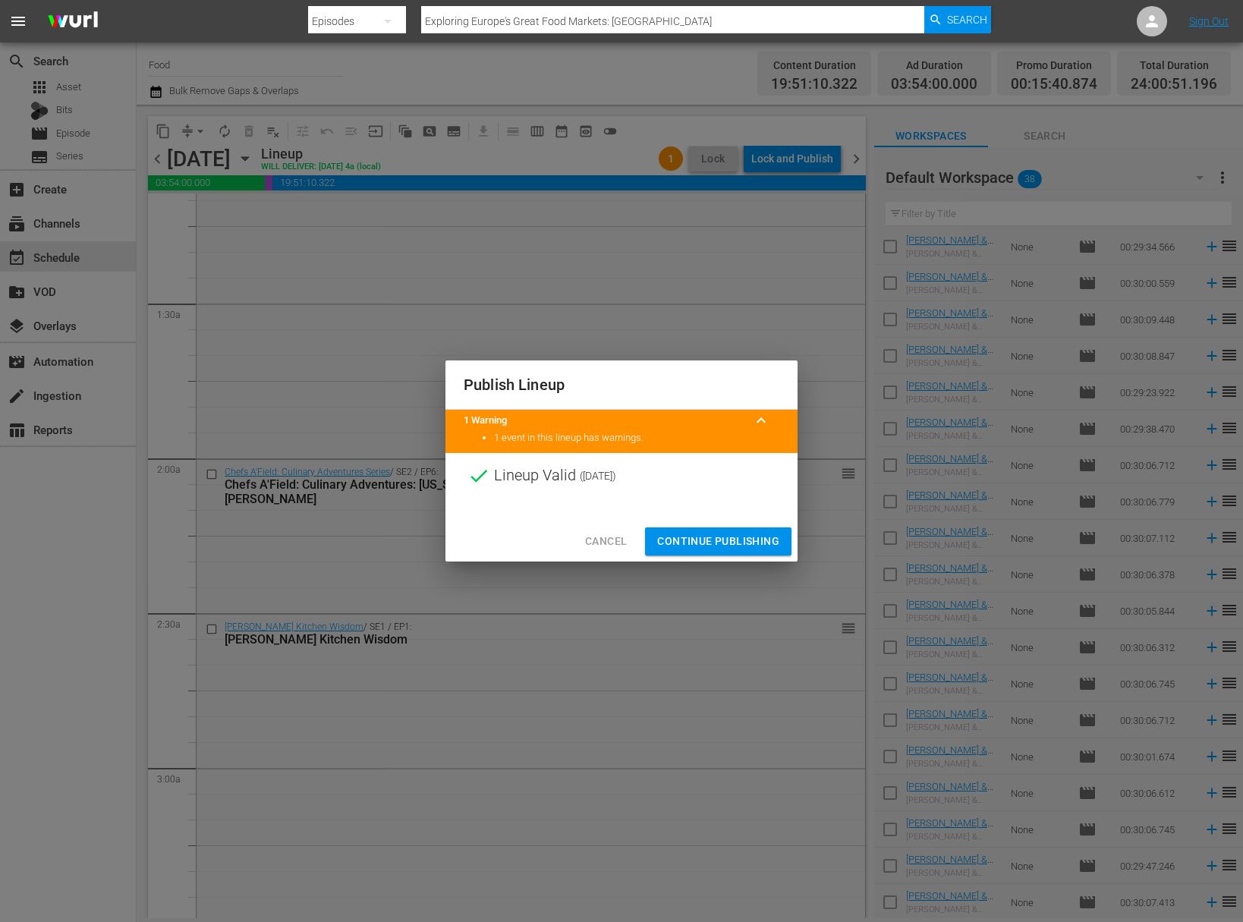
click at [737, 549] on span "Continue Publishing" at bounding box center [718, 541] width 122 height 19
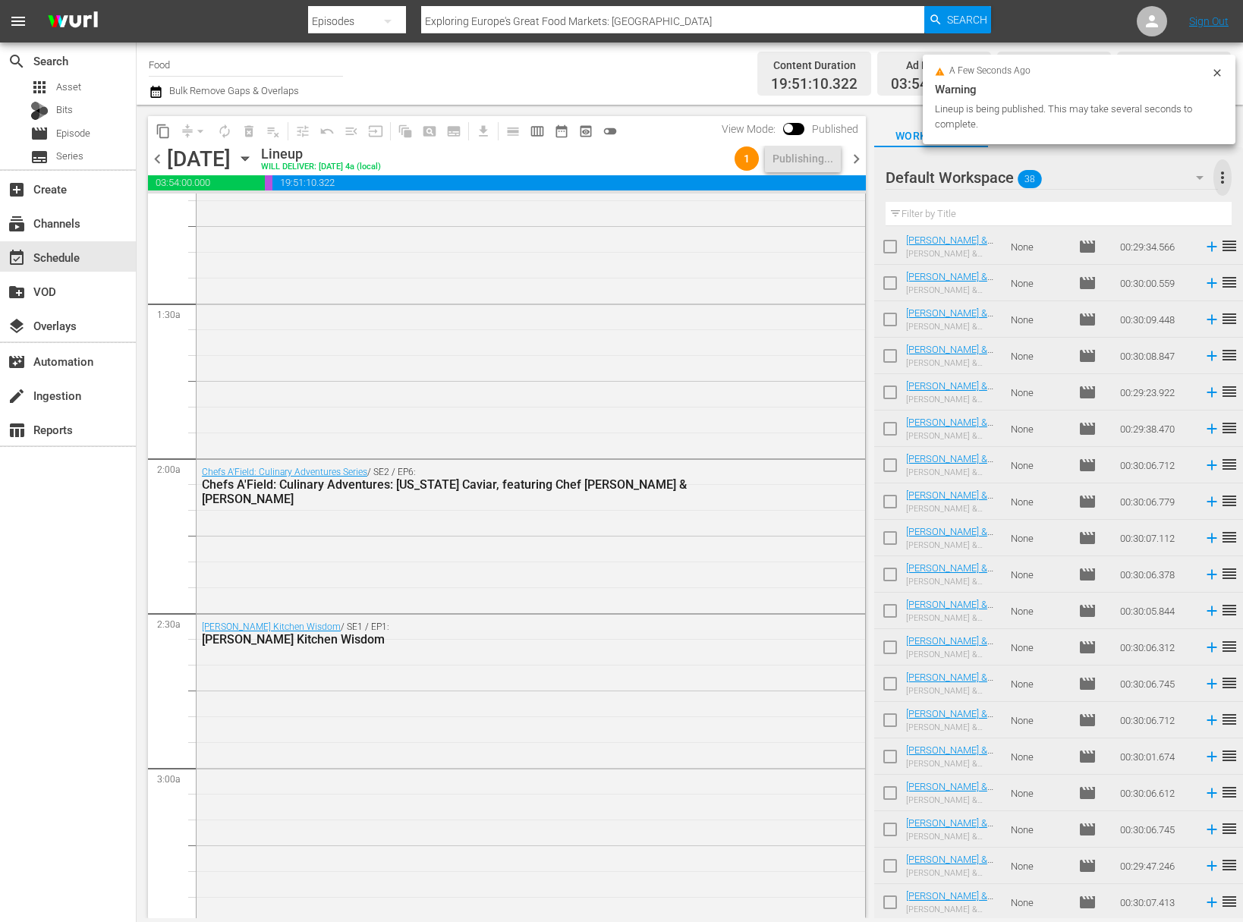
click at [1224, 180] on span "more_vert" at bounding box center [1222, 177] width 18 height 18
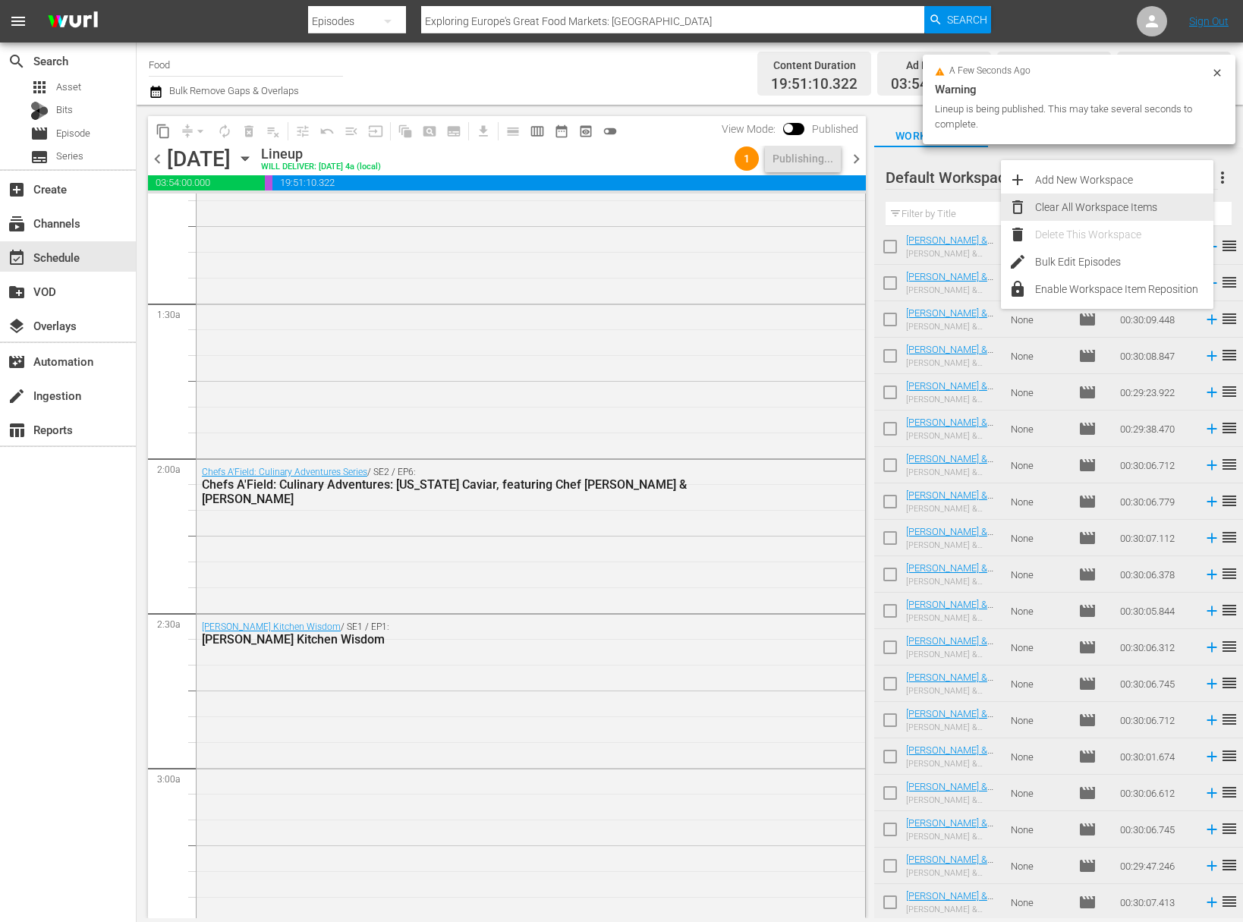
click at [1121, 199] on div "Clear All Workspace Items" at bounding box center [1124, 206] width 178 height 27
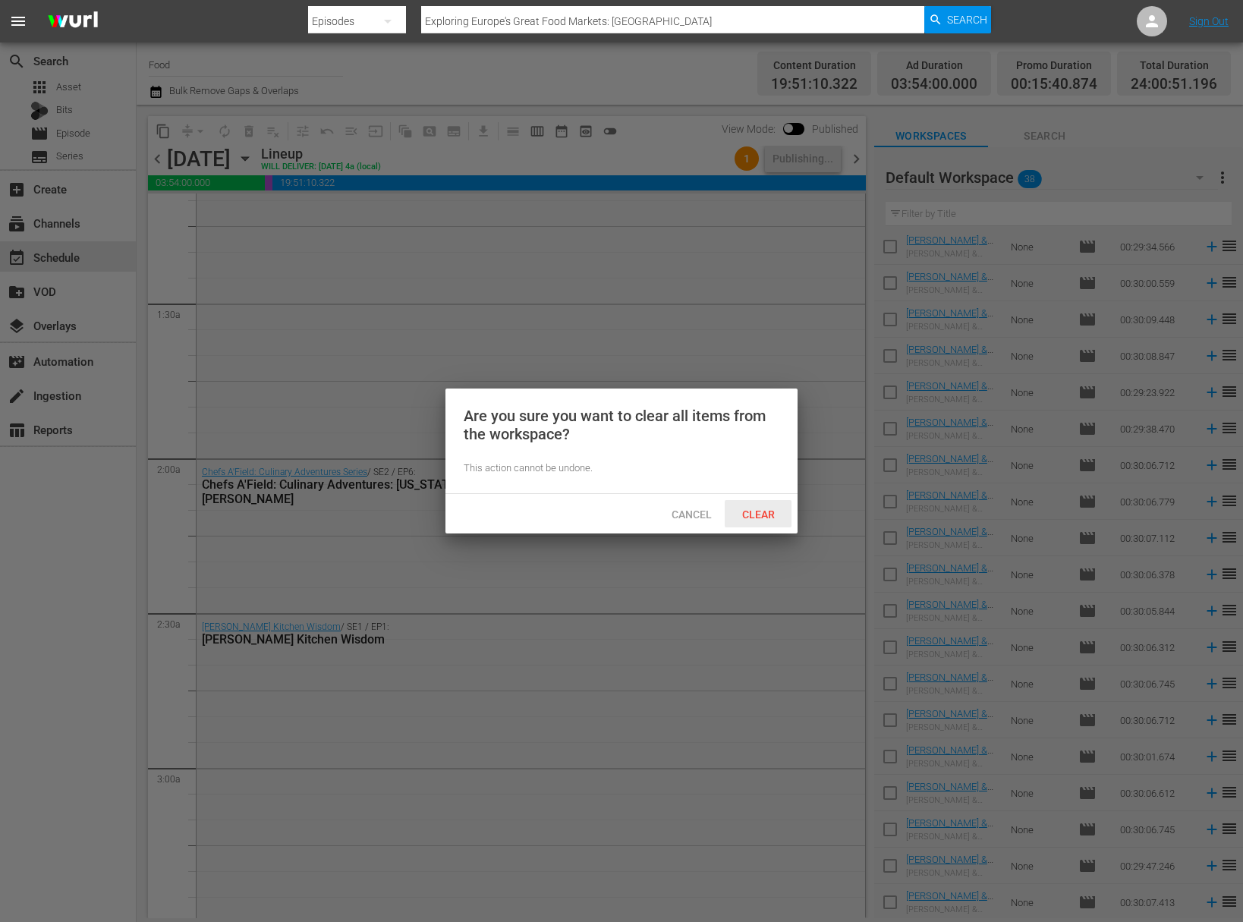
click at [757, 521] on div "Clear" at bounding box center [758, 514] width 67 height 28
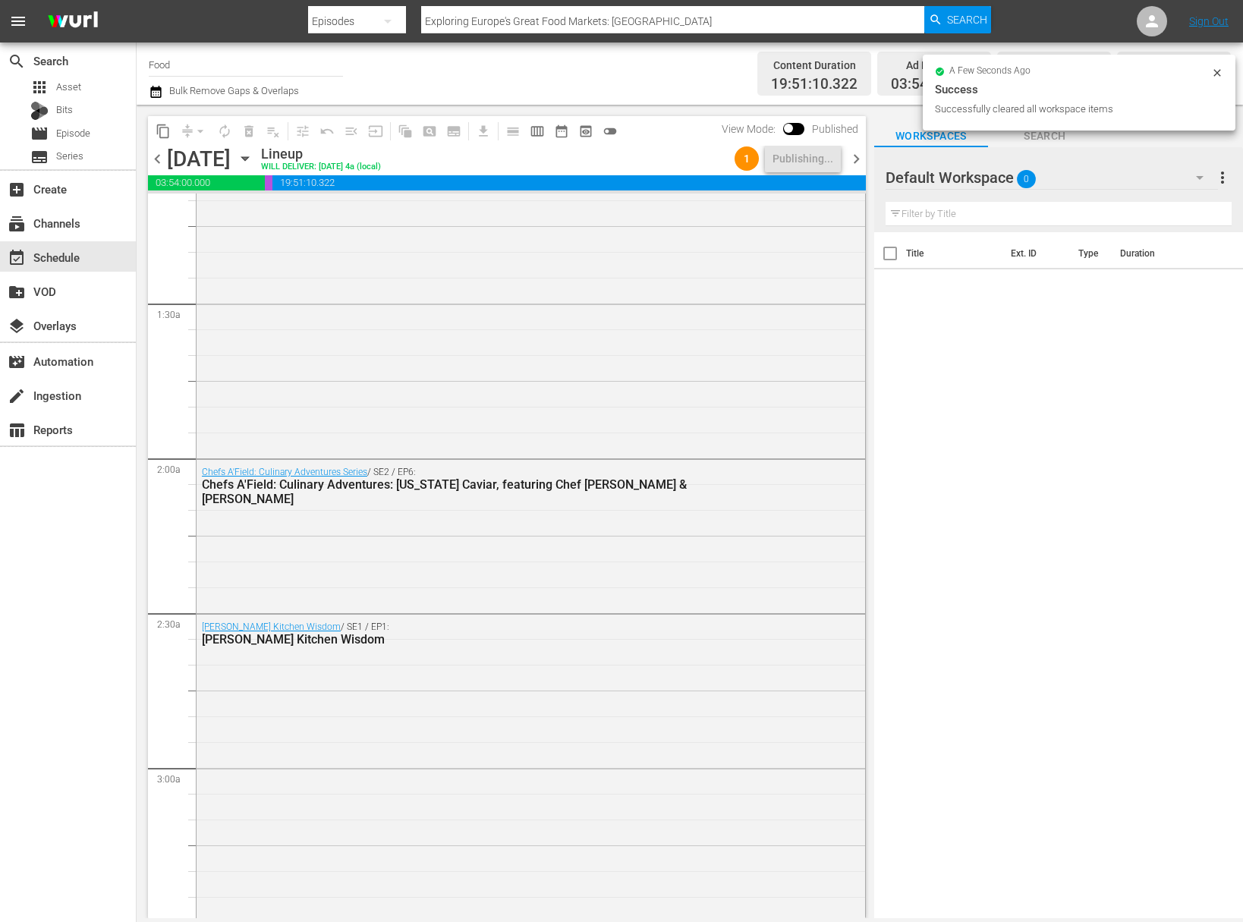
scroll to position [0, 0]
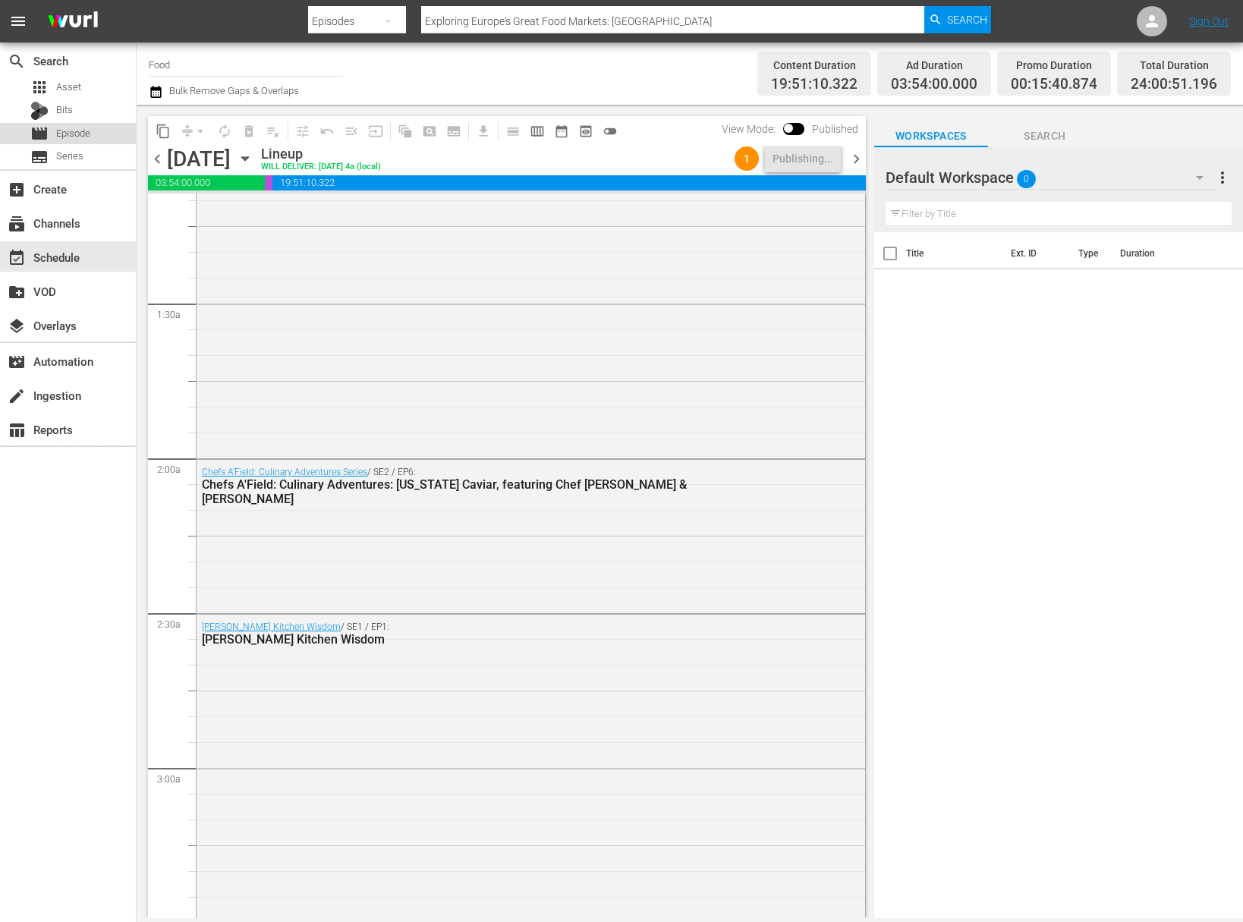
click at [80, 136] on span "Episode" at bounding box center [73, 133] width 34 height 15
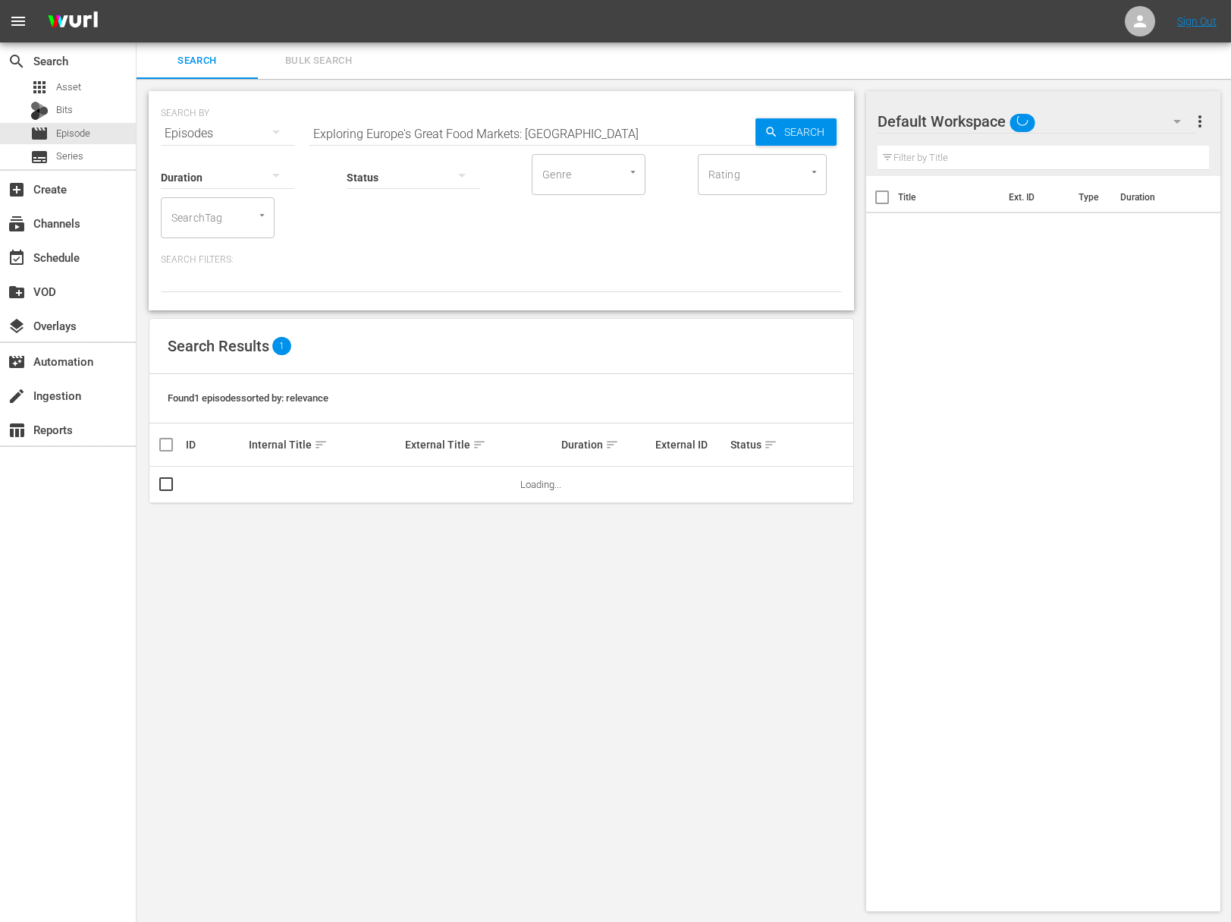
click at [346, 112] on div "SEARCH BY Search By Episodes Search ID, Title, Description, Keywords, or Catego…" at bounding box center [501, 124] width 681 height 55
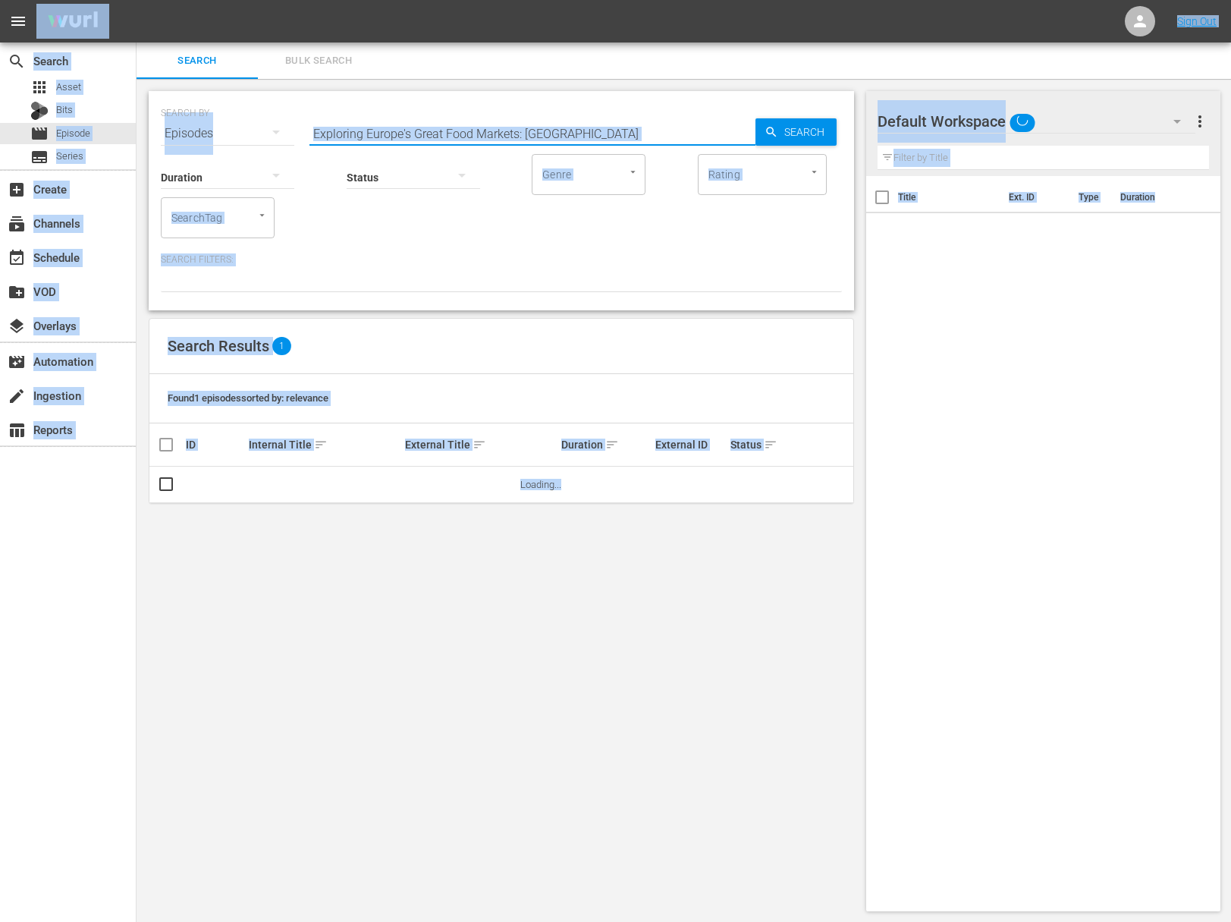
click at [349, 128] on input "Exploring Europe's Great Food Markets: Lyon" at bounding box center [533, 133] width 446 height 36
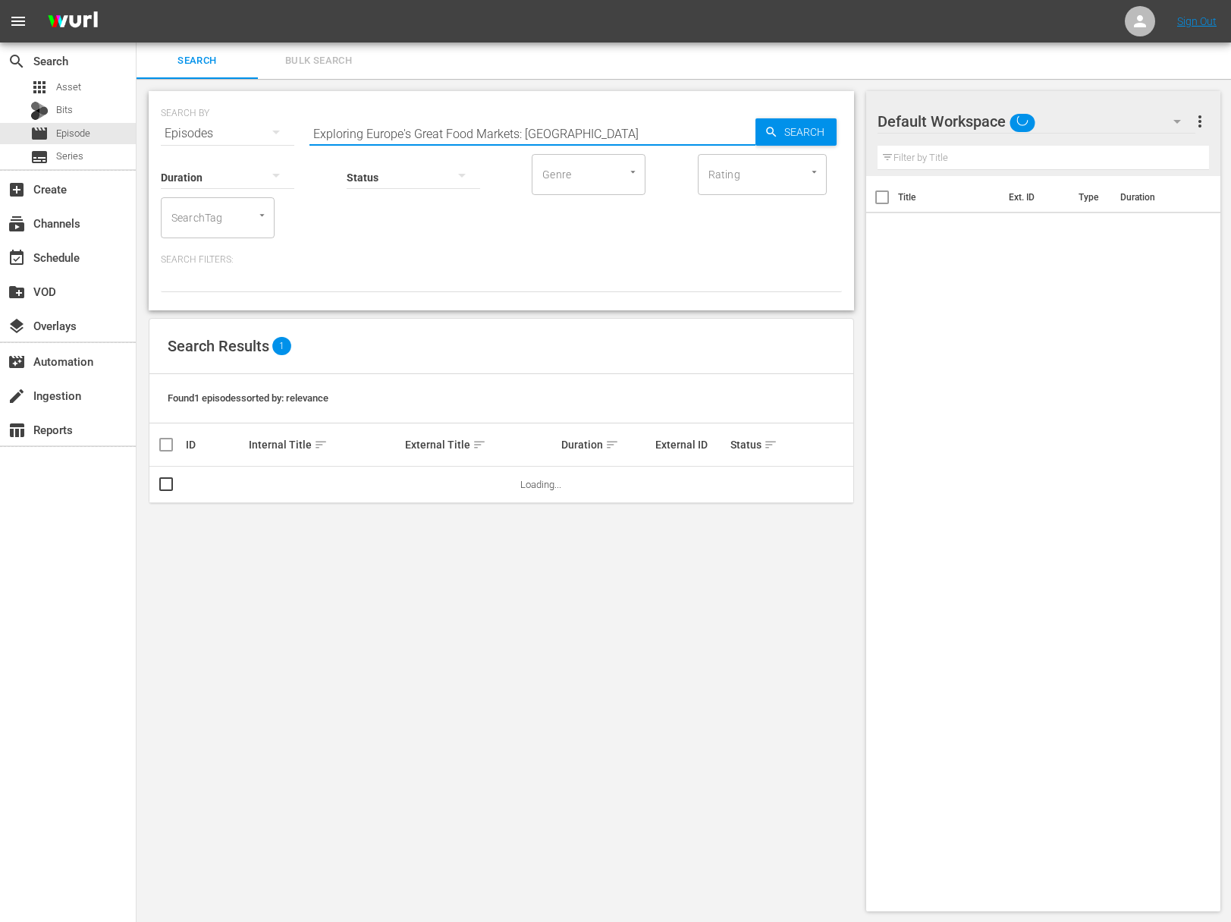
paste input "Pati's Mexican Table - Hidden Guachochi"
click at [816, 130] on span "Search" at bounding box center [807, 131] width 58 height 27
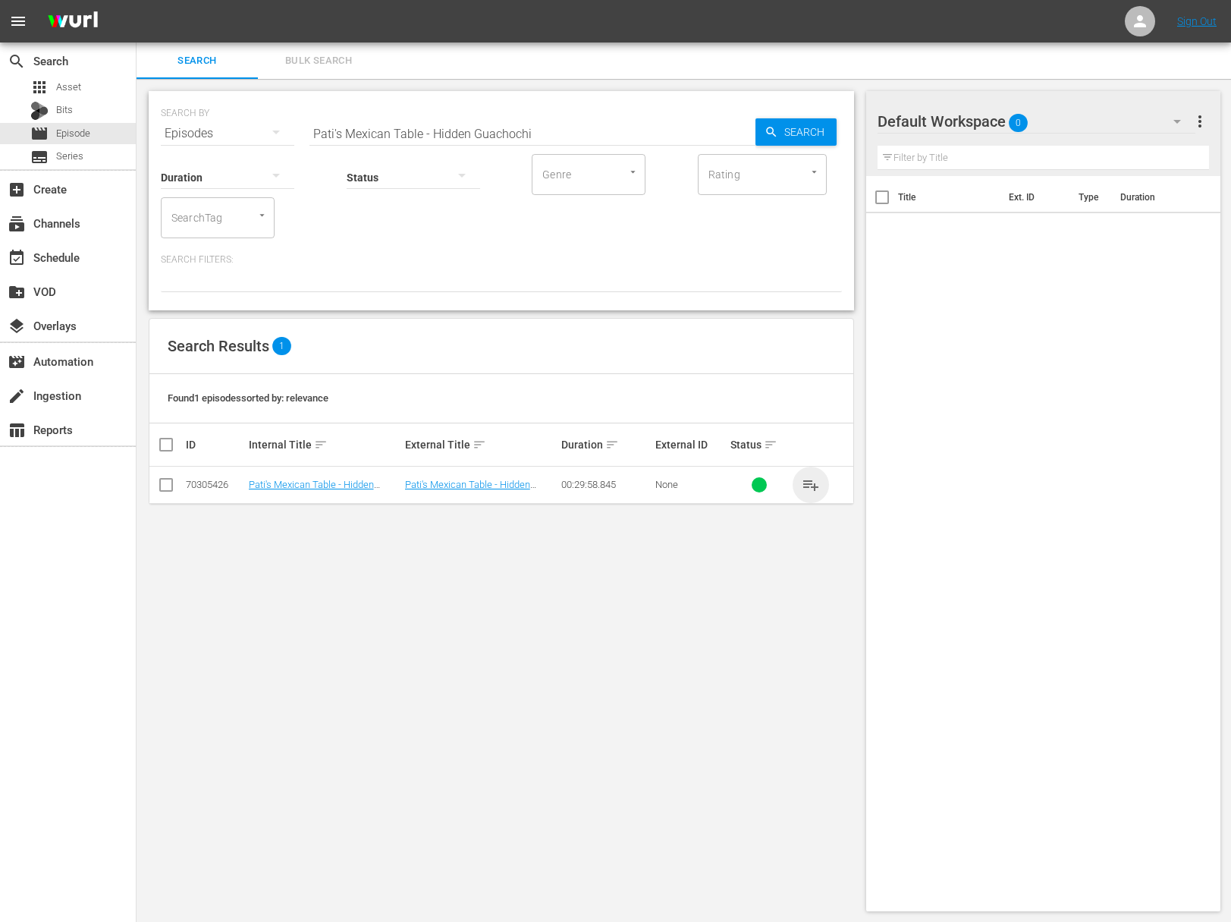
click at [810, 484] on span "playlist_add" at bounding box center [811, 485] width 18 height 18
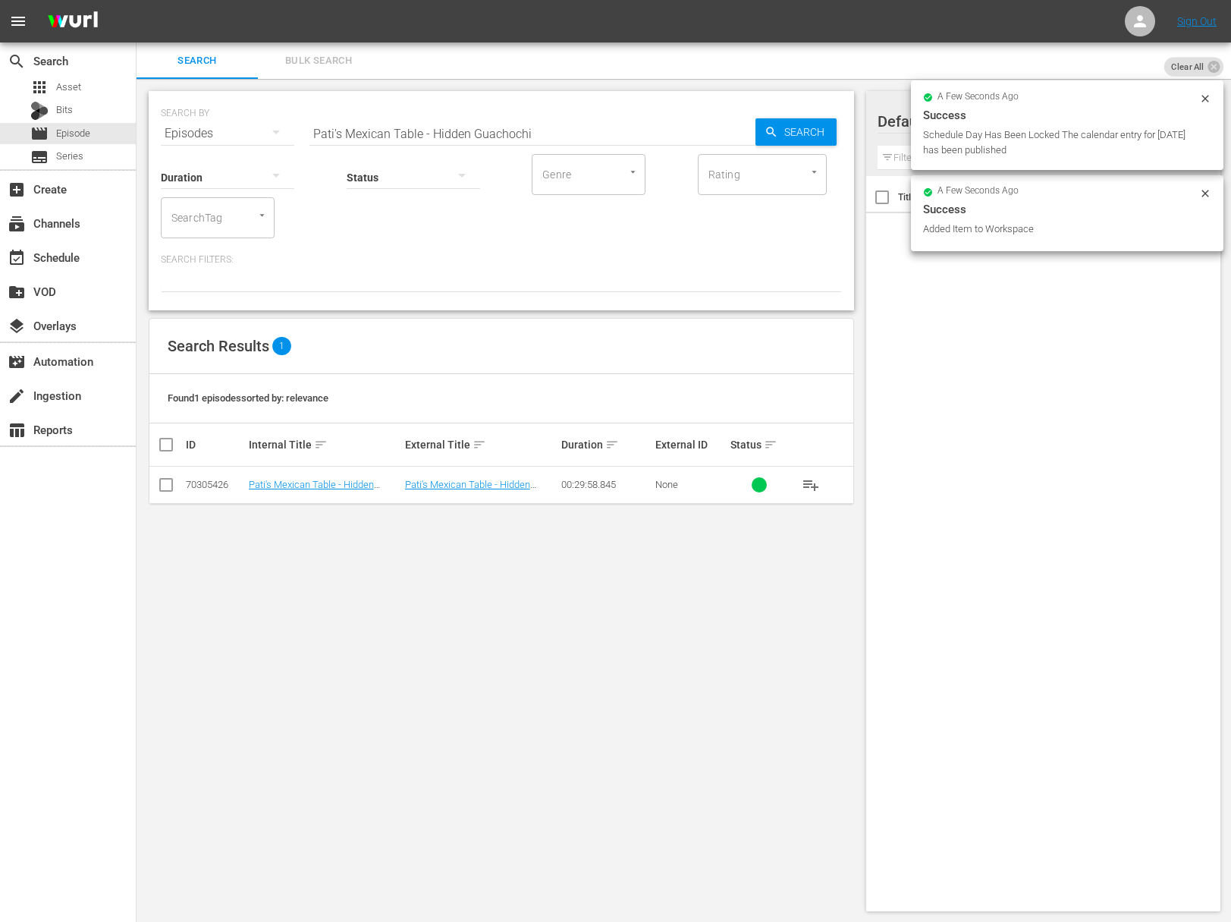
click at [487, 132] on input "Pati's Mexican Table - Hidden Guachochi" at bounding box center [533, 133] width 446 height 36
paste input "Chihuahua's Cheesiest Cheese"
click at [859, 127] on div "SEARCH BY Search By Episodes Search ID, Title, Description, Keywords, or Catego…" at bounding box center [502, 501] width 730 height 844
click at [803, 125] on span "Search" at bounding box center [807, 131] width 58 height 27
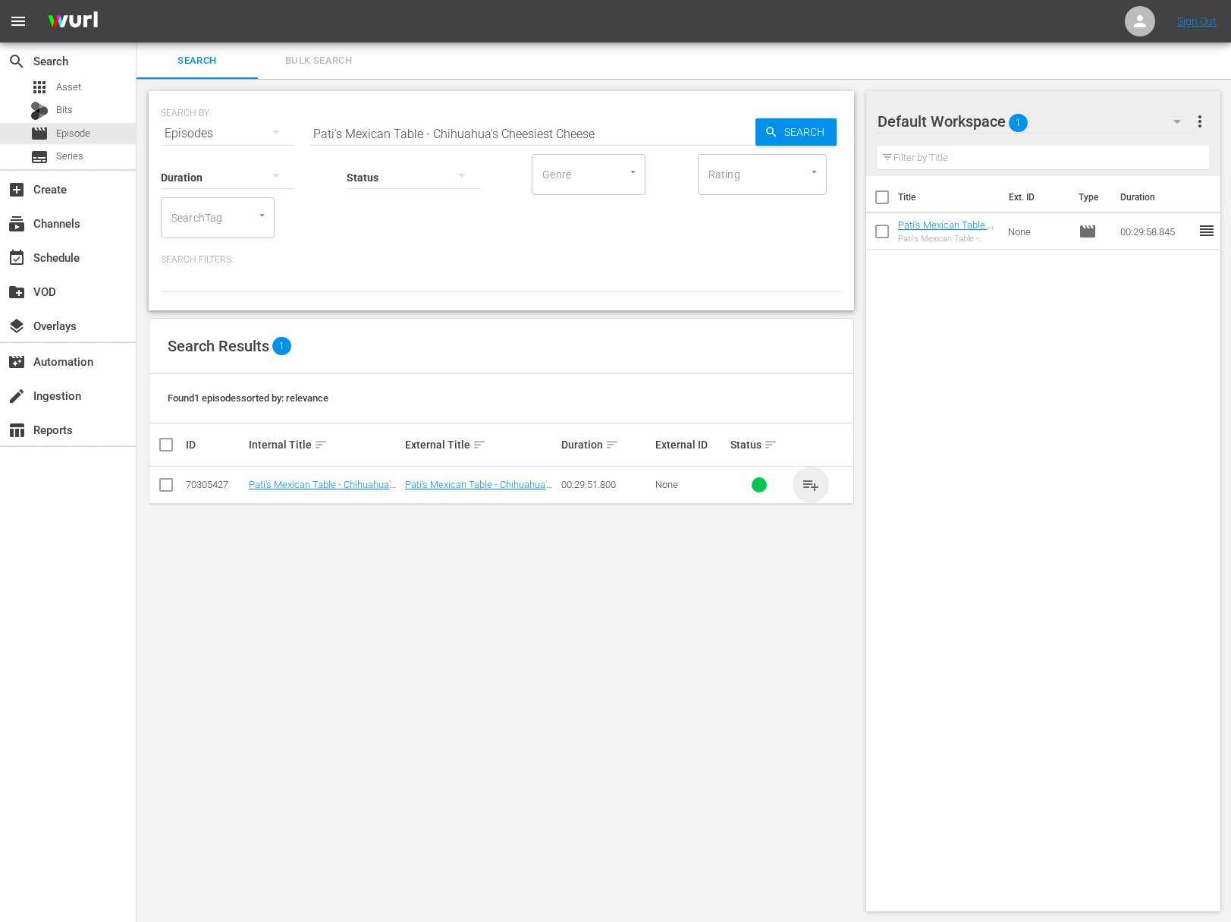
click at [813, 483] on span "playlist_add" at bounding box center [811, 485] width 18 height 18
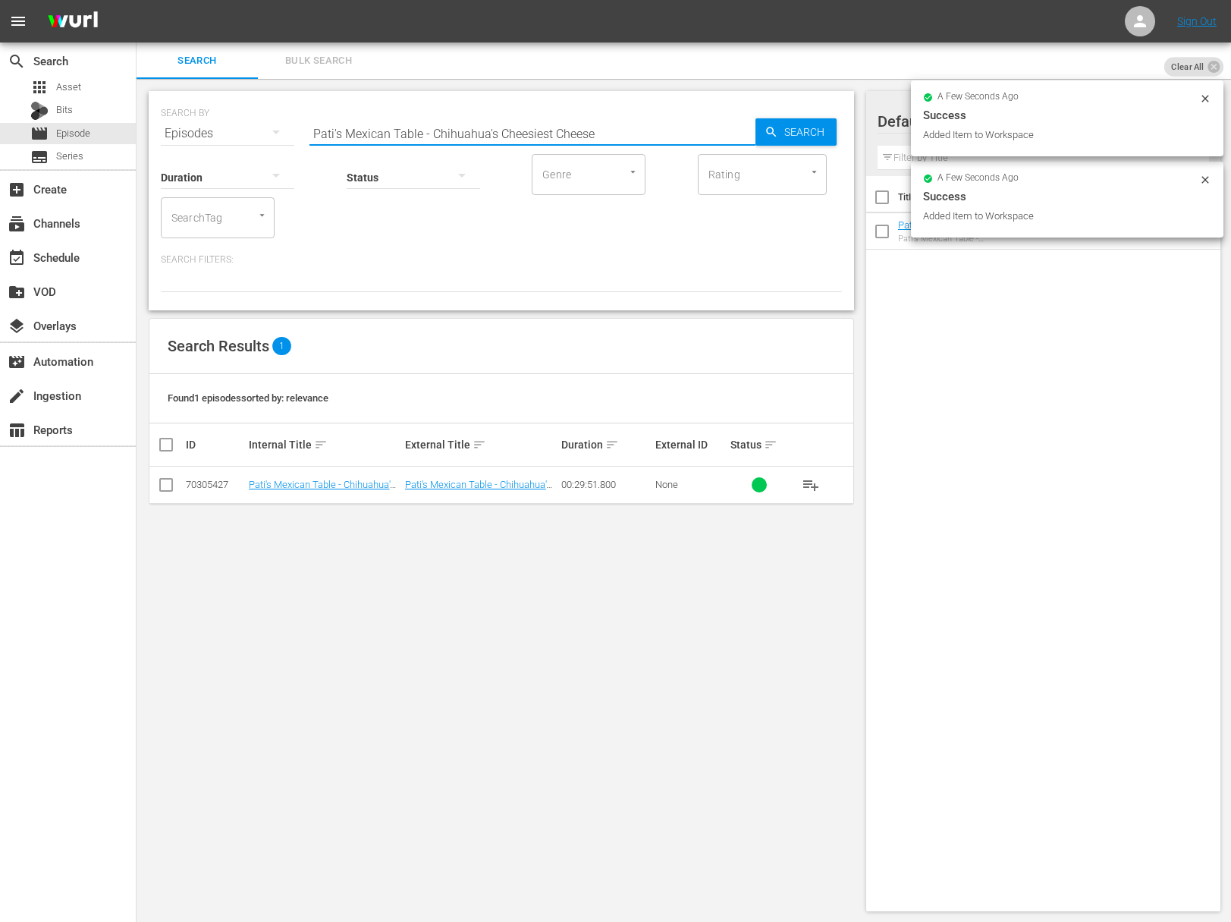
click at [514, 119] on input "Pati's Mexican Table - Chihuahua's Cheesiest Cheese" at bounding box center [533, 133] width 446 height 36
paste input "The Magic of Mata Ortiz"
click at [806, 132] on span "Search" at bounding box center [807, 131] width 58 height 27
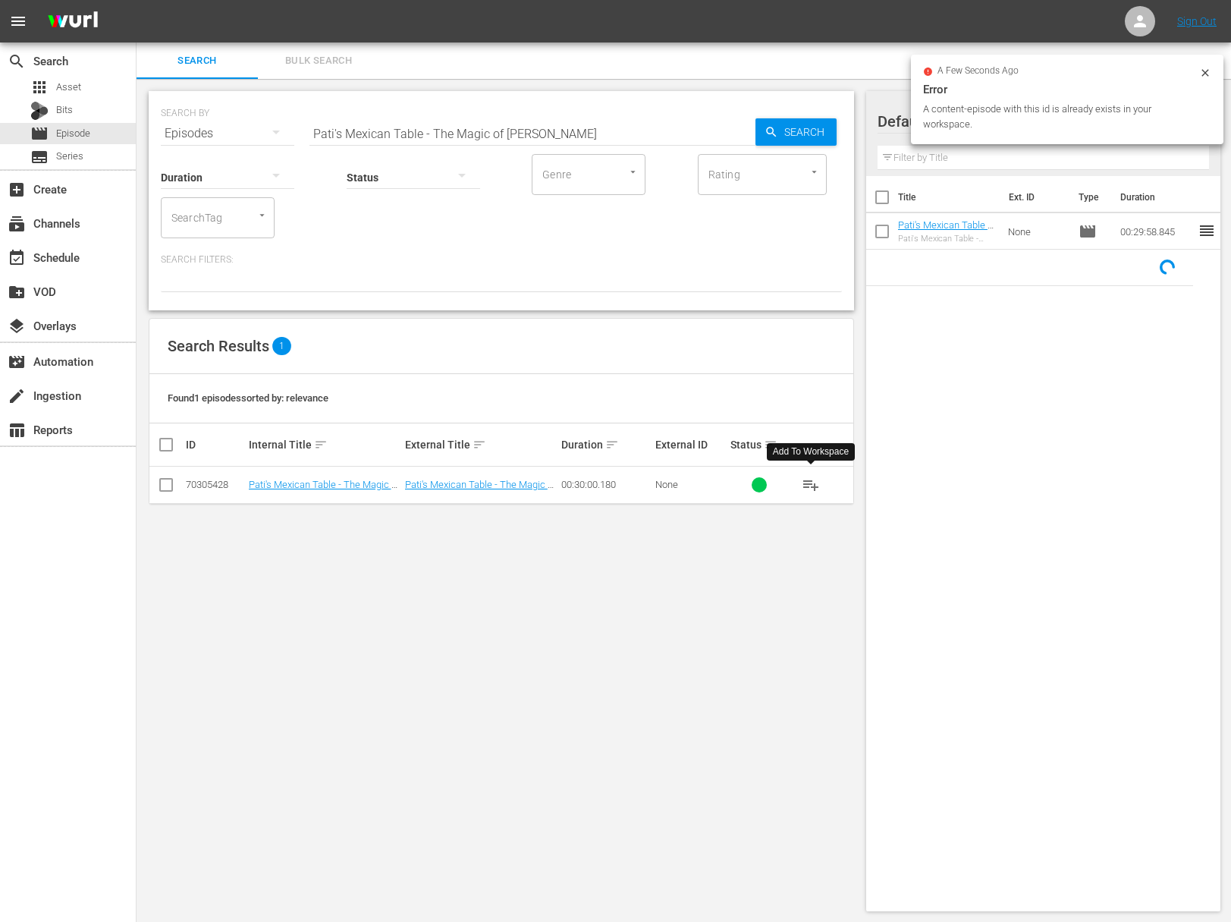
click at [810, 481] on span "playlist_add" at bounding box center [811, 485] width 18 height 18
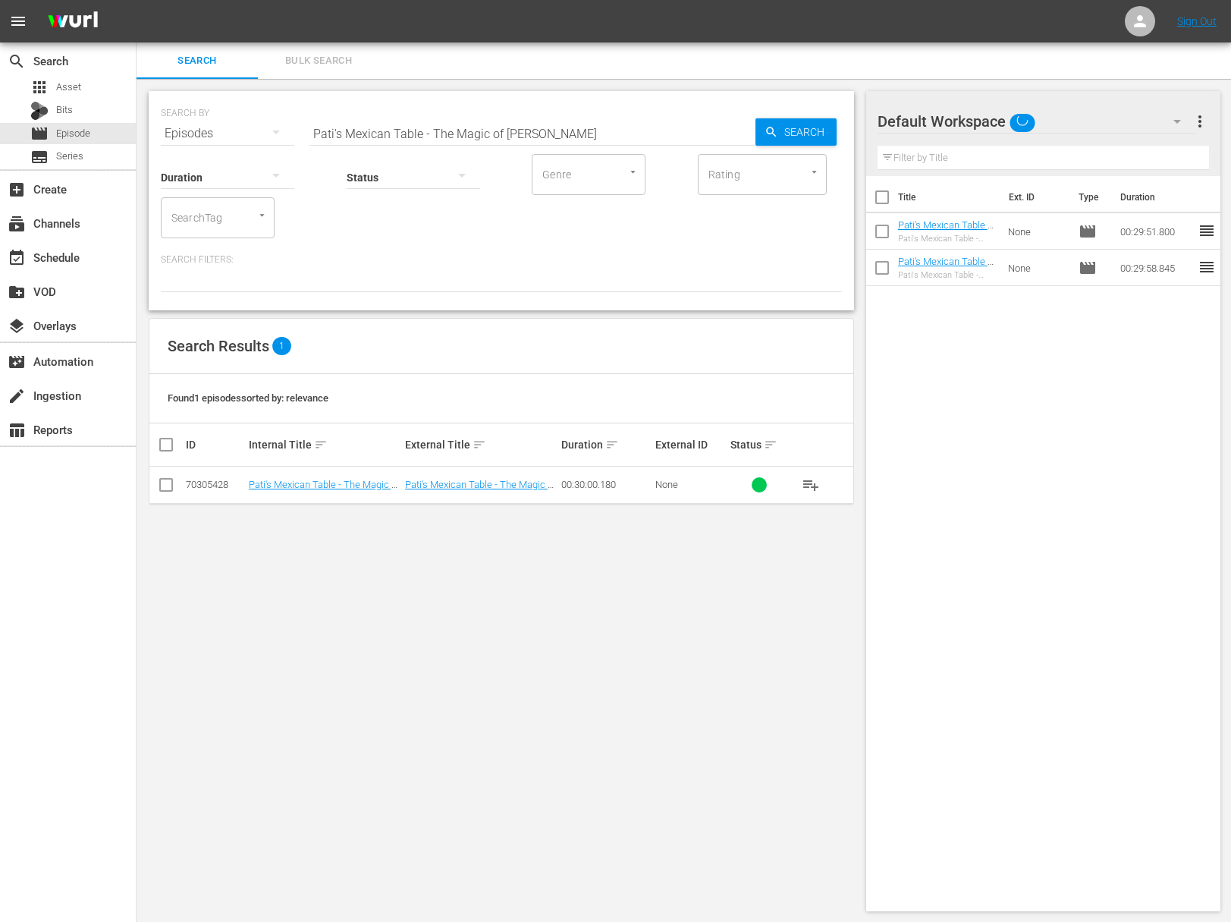
click at [545, 128] on input "Pati's Mexican Table - The Magic of Mata Ortiz" at bounding box center [533, 133] width 446 height 36
paste input "Paquimé & Pecans"
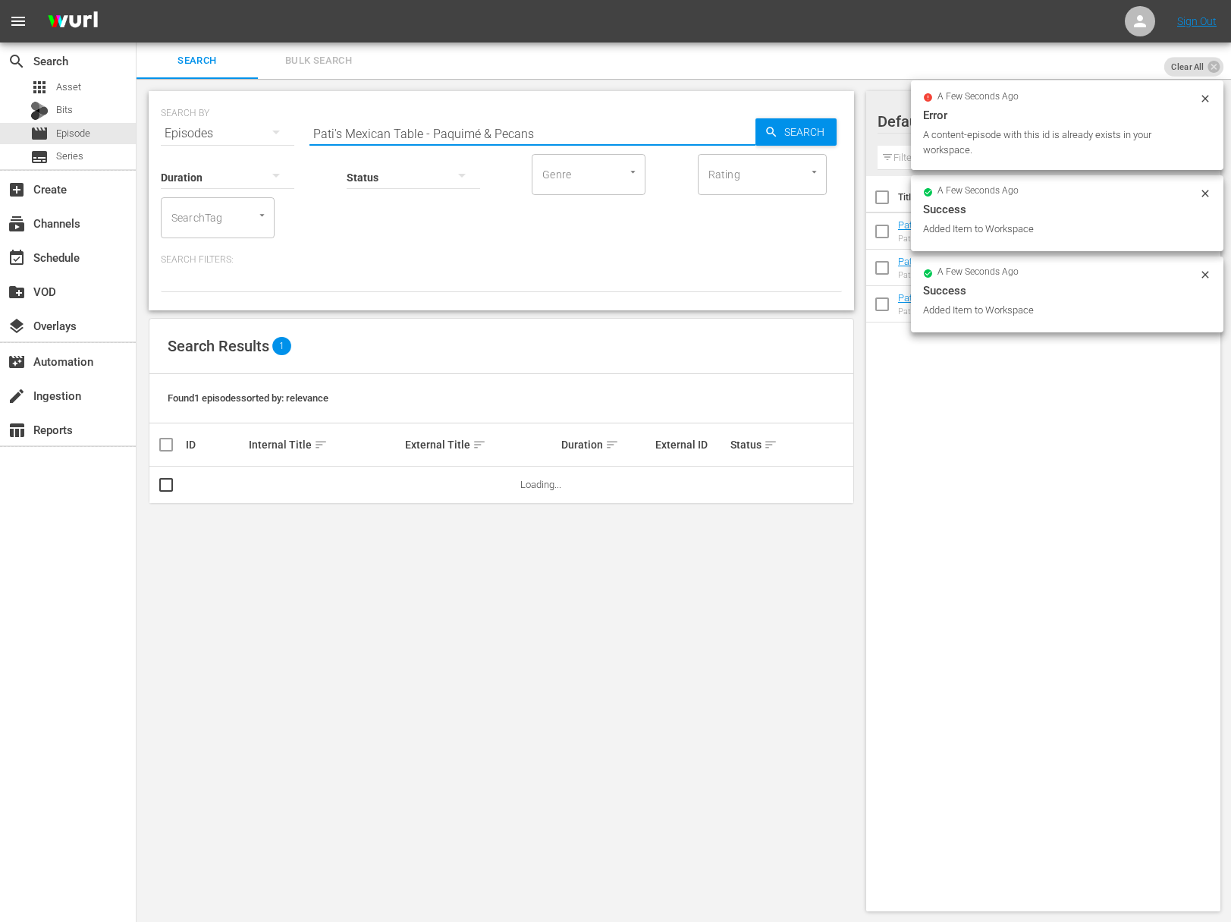
click at [970, 425] on div "Title Ext. ID Type Duration Pati's Mexican Table - The Magic of Mata Ortiz Pati…" at bounding box center [1043, 540] width 355 height 729
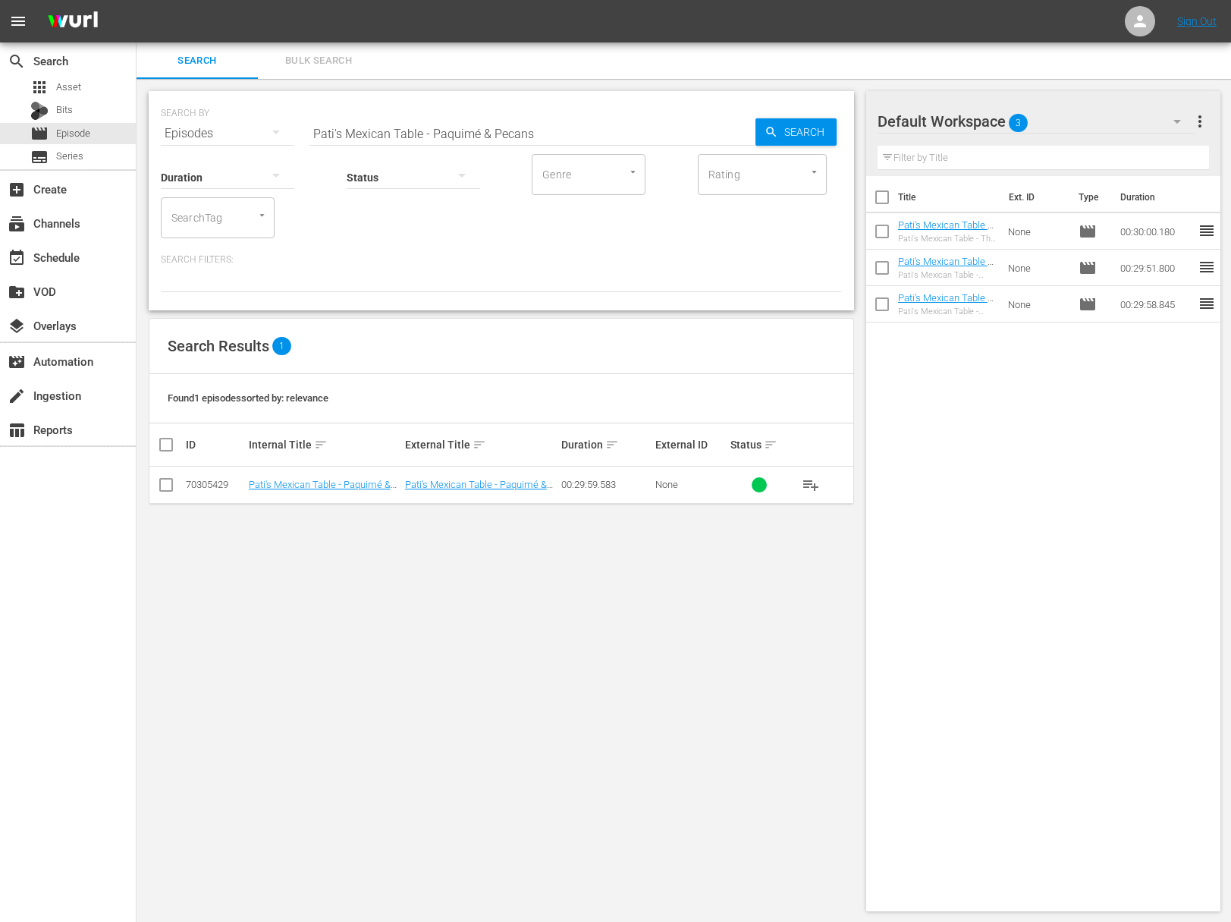
click at [808, 476] on span "playlist_add" at bounding box center [811, 485] width 18 height 18
click at [808, 483] on span "playlist_add" at bounding box center [811, 485] width 18 height 18
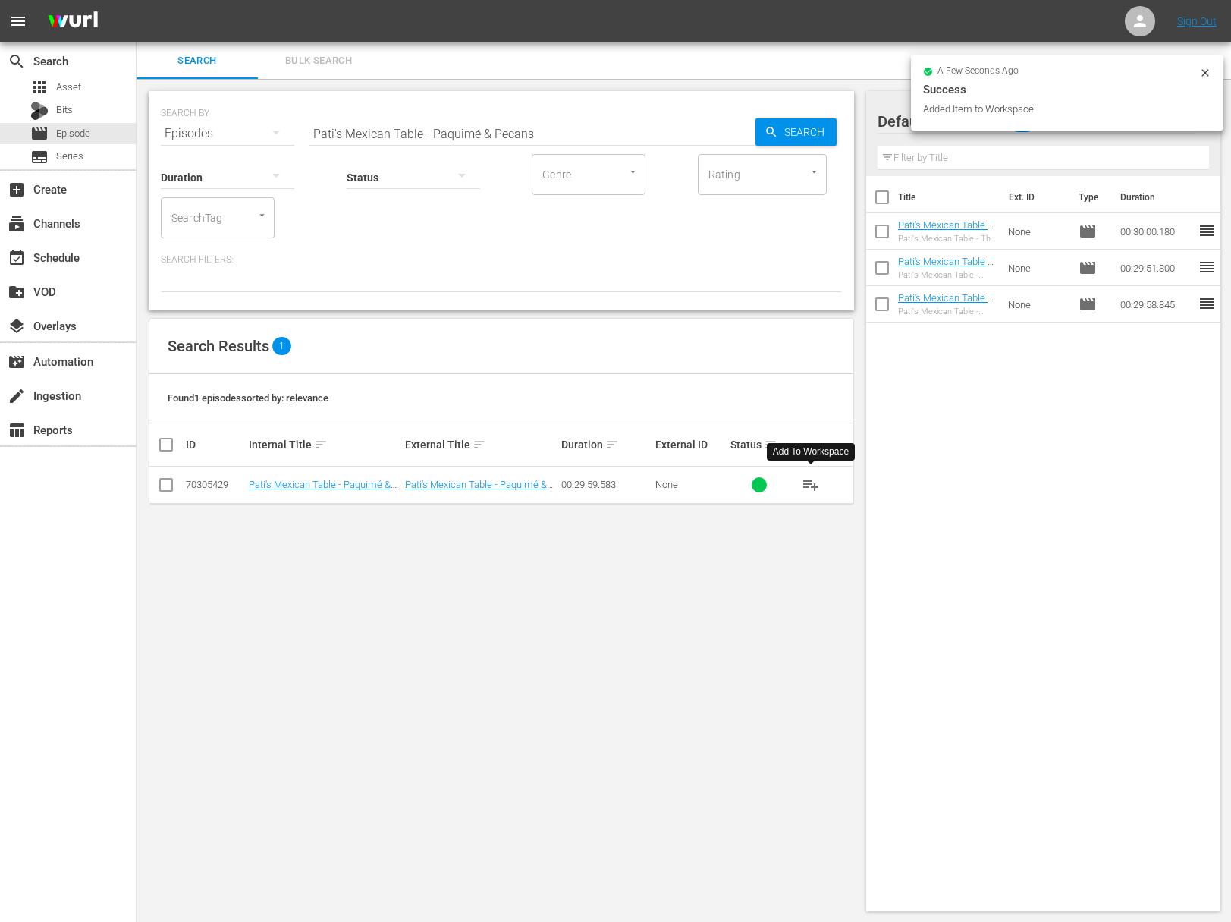
drag, startPoint x: 510, startPoint y: 140, endPoint x: 498, endPoint y: 147, distance: 13.9
click at [510, 140] on input "Pati's Mexican Table - Paquimé & Pecans" at bounding box center [533, 133] width 446 height 36
paste input "Cowboy Life"
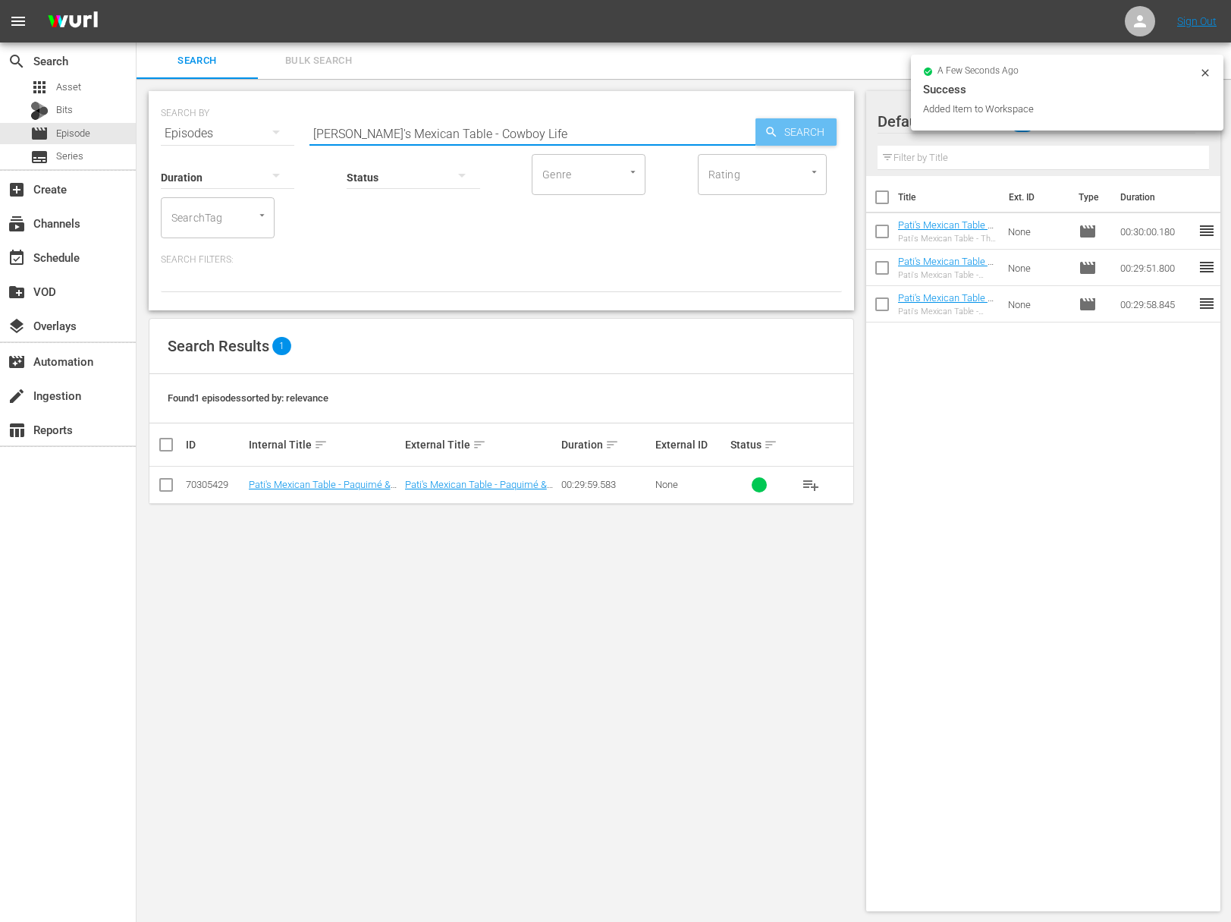
click at [812, 140] on span "Search" at bounding box center [807, 131] width 58 height 27
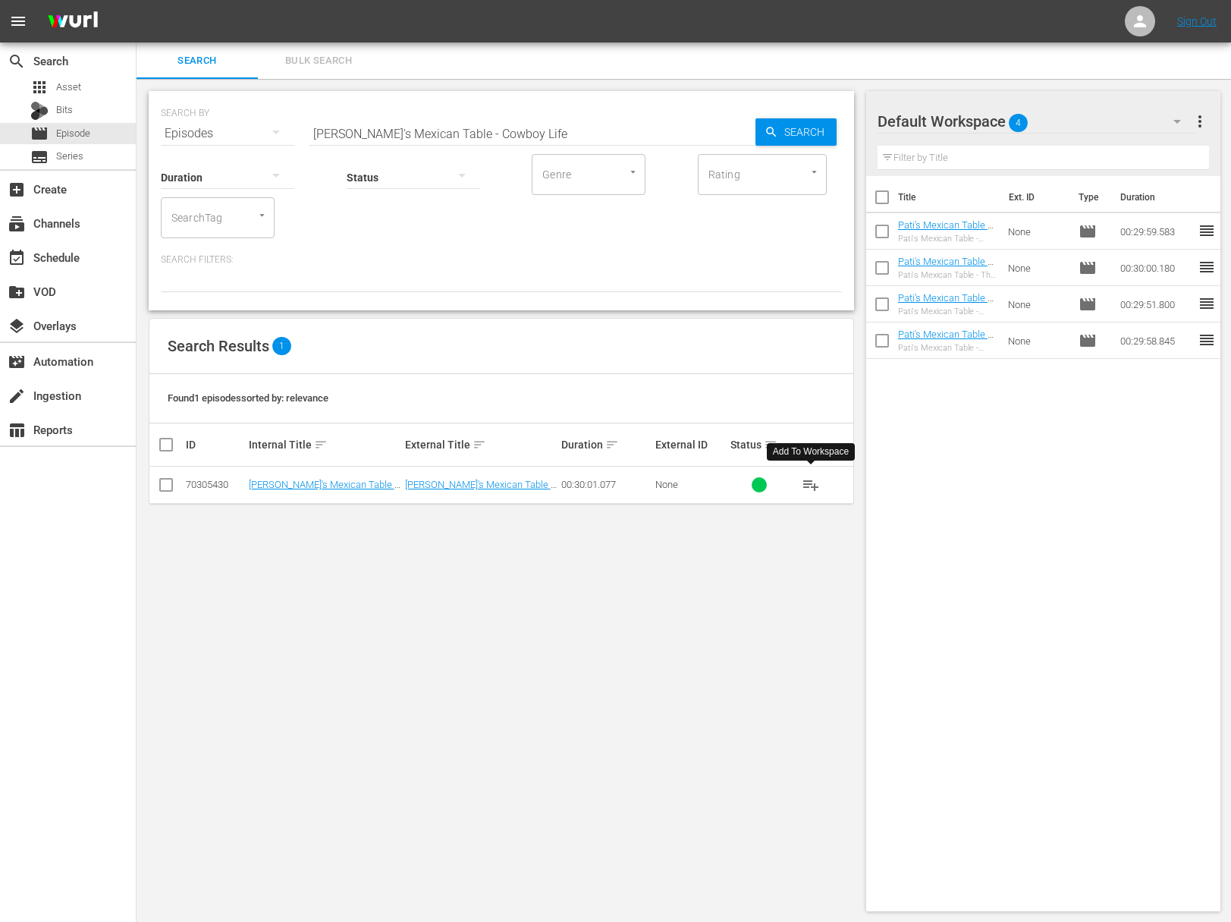
click at [813, 483] on span "playlist_add" at bounding box center [811, 485] width 18 height 18
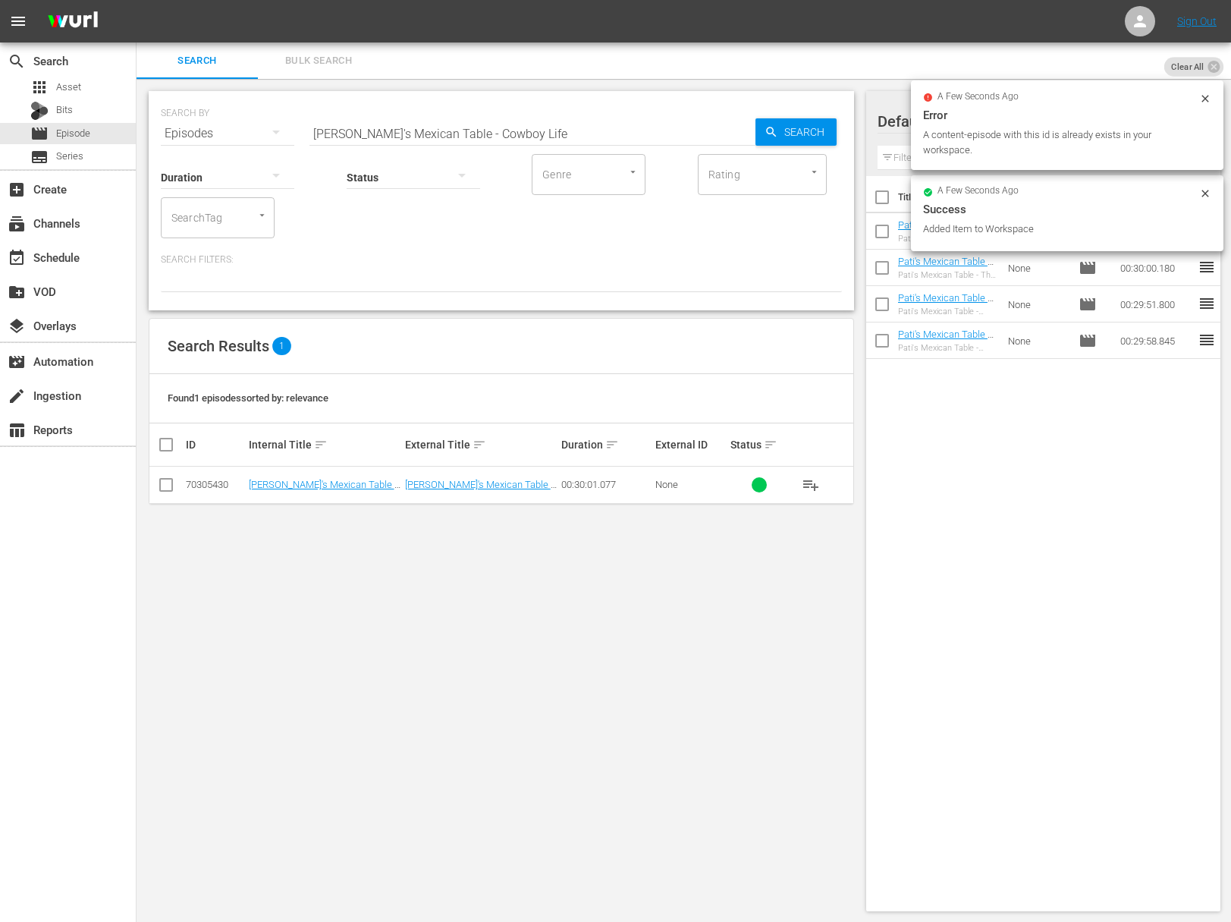
click at [440, 134] on input "Pati's Mexican Table - Cowboy Life" at bounding box center [533, 133] width 446 height 36
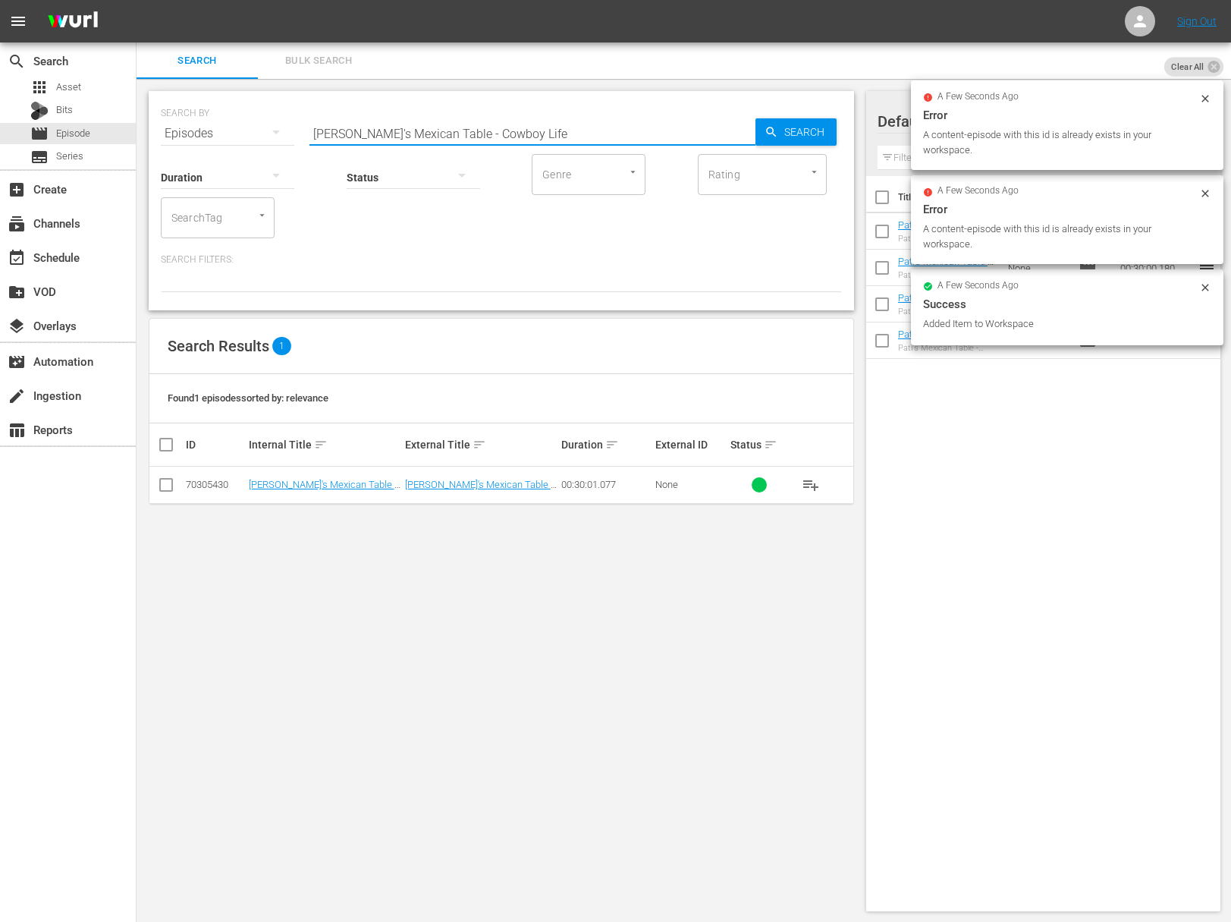
paste input "Revolutionary Bites"
click at [824, 123] on span "Search" at bounding box center [807, 131] width 58 height 27
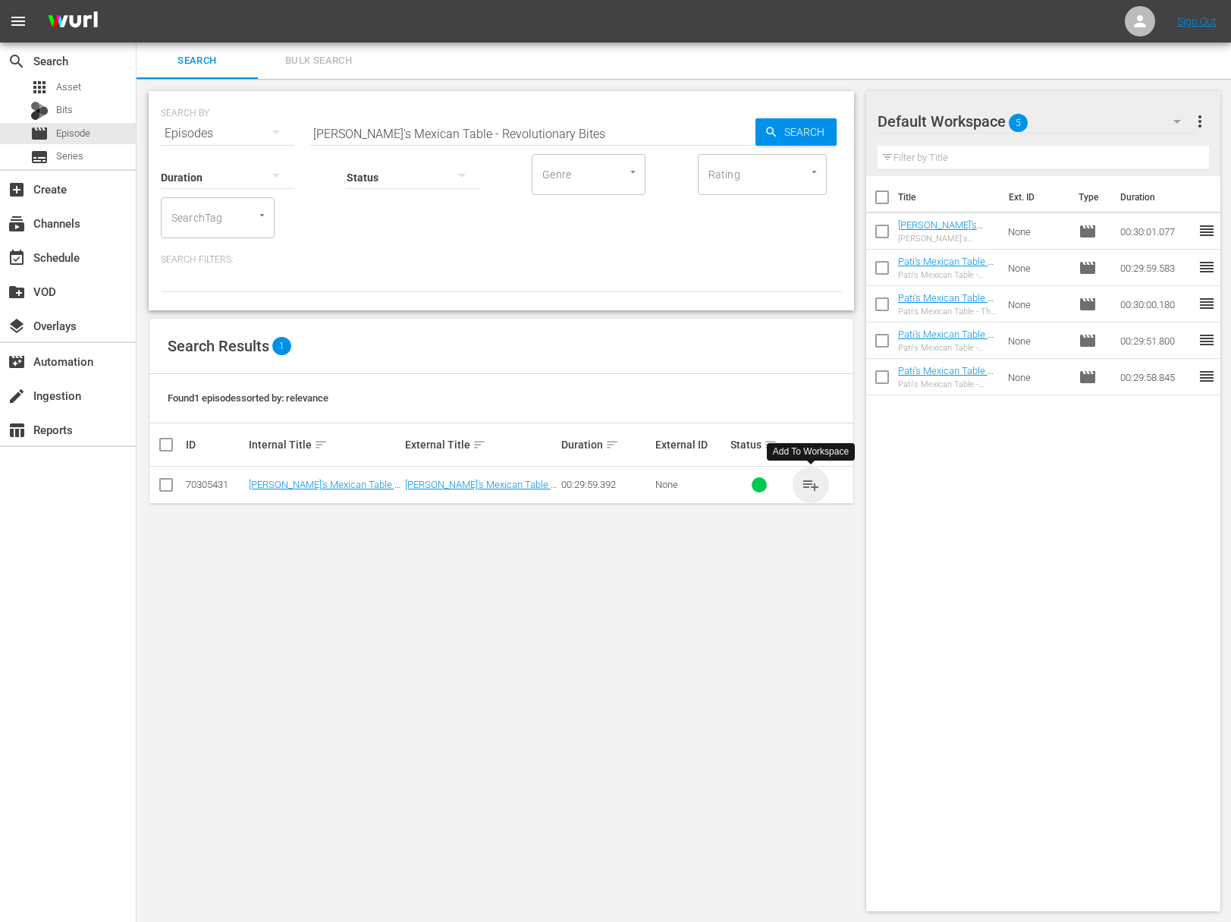
click at [807, 481] on span "playlist_add" at bounding box center [811, 485] width 18 height 18
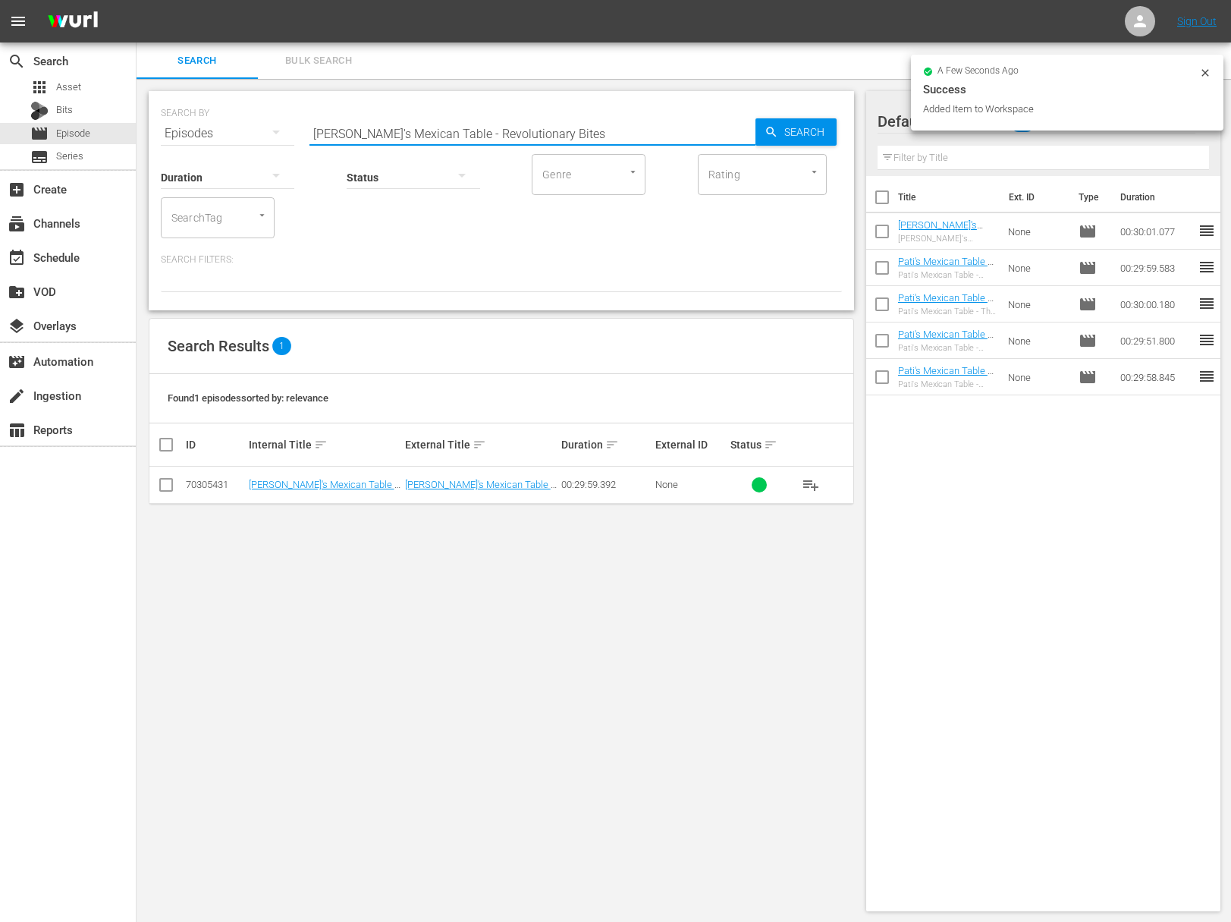
click at [416, 139] on input "Pati's Mexican Table - Revolutionary Bites" at bounding box center [533, 133] width 446 height 36
paste input "Symphony of Flavor"
click at [801, 133] on span "Search" at bounding box center [807, 131] width 58 height 27
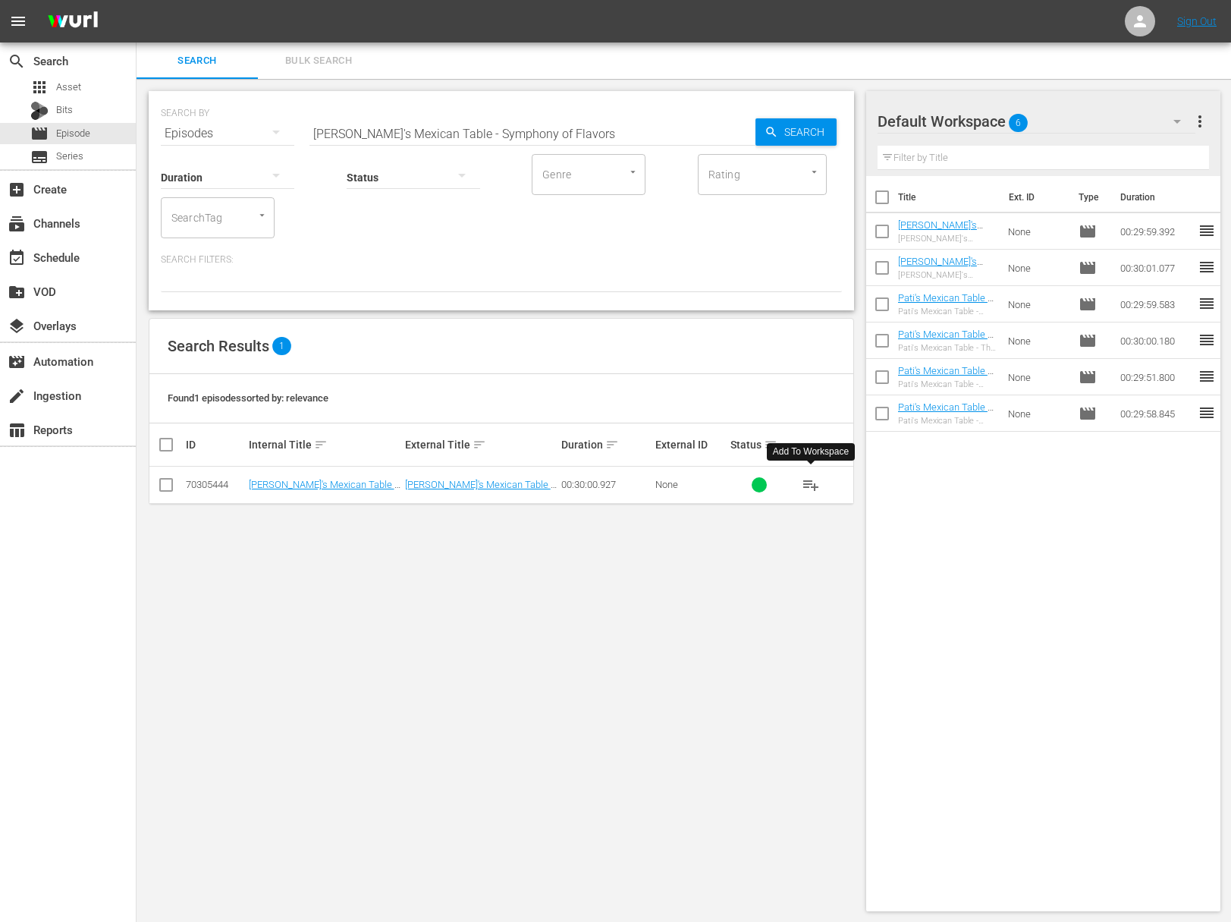
click at [811, 483] on span "playlist_add" at bounding box center [811, 485] width 18 height 18
click at [811, 479] on span "playlist_add" at bounding box center [811, 485] width 18 height 18
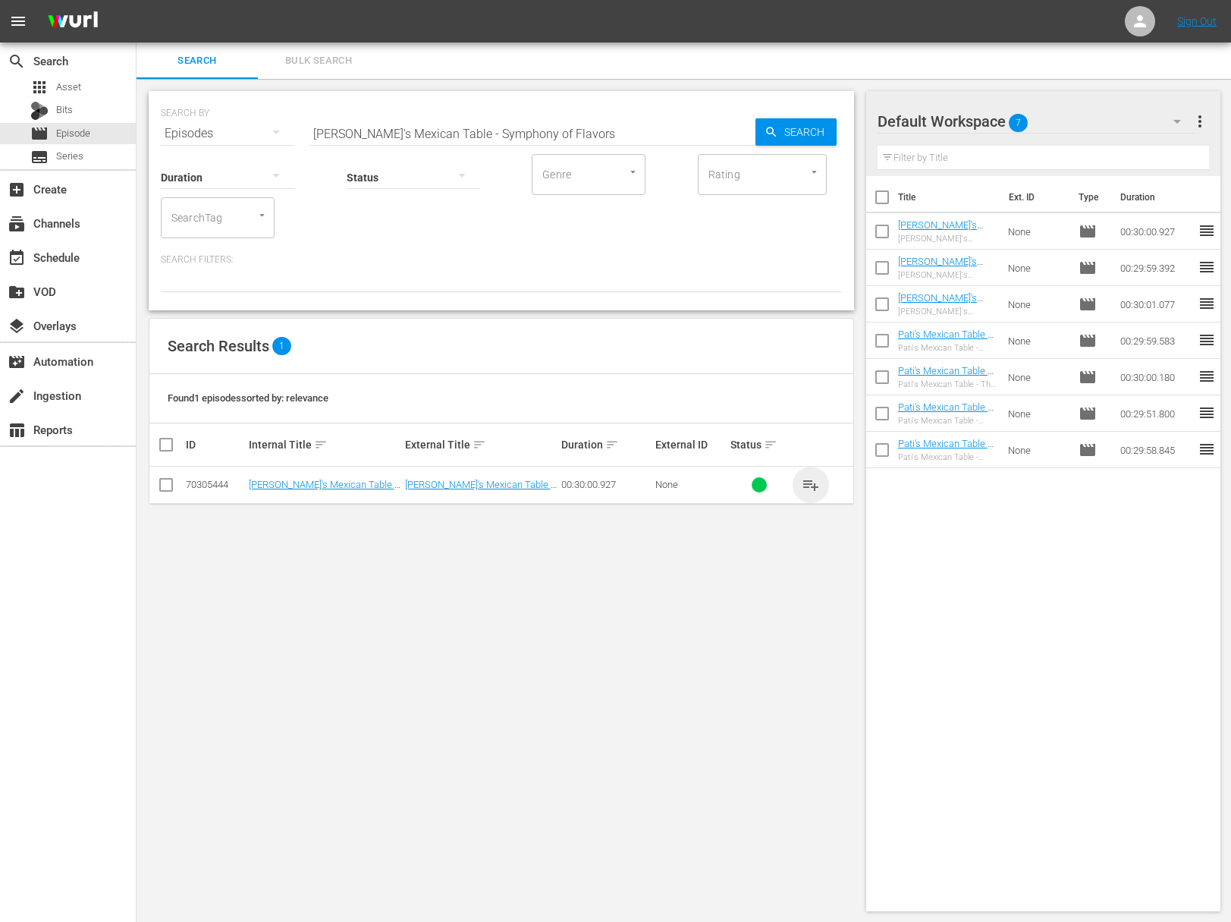
click at [811, 482] on span "playlist_add" at bounding box center [811, 485] width 18 height 18
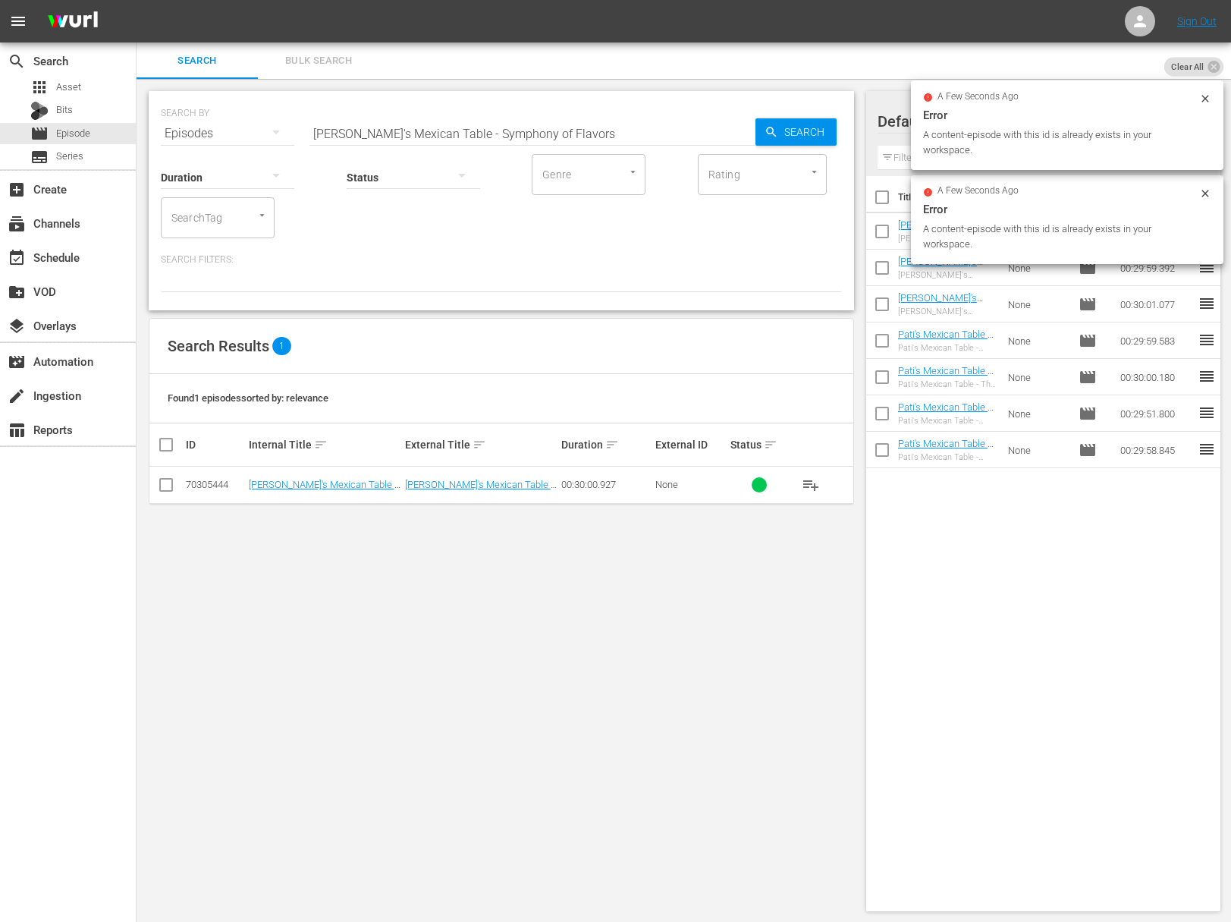
click at [412, 129] on input "Pati's Mexican Table - Symphony of Flavors" at bounding box center [533, 133] width 446 height 36
paste input "winging Spirit"
click at [807, 133] on span "Search" at bounding box center [807, 131] width 58 height 27
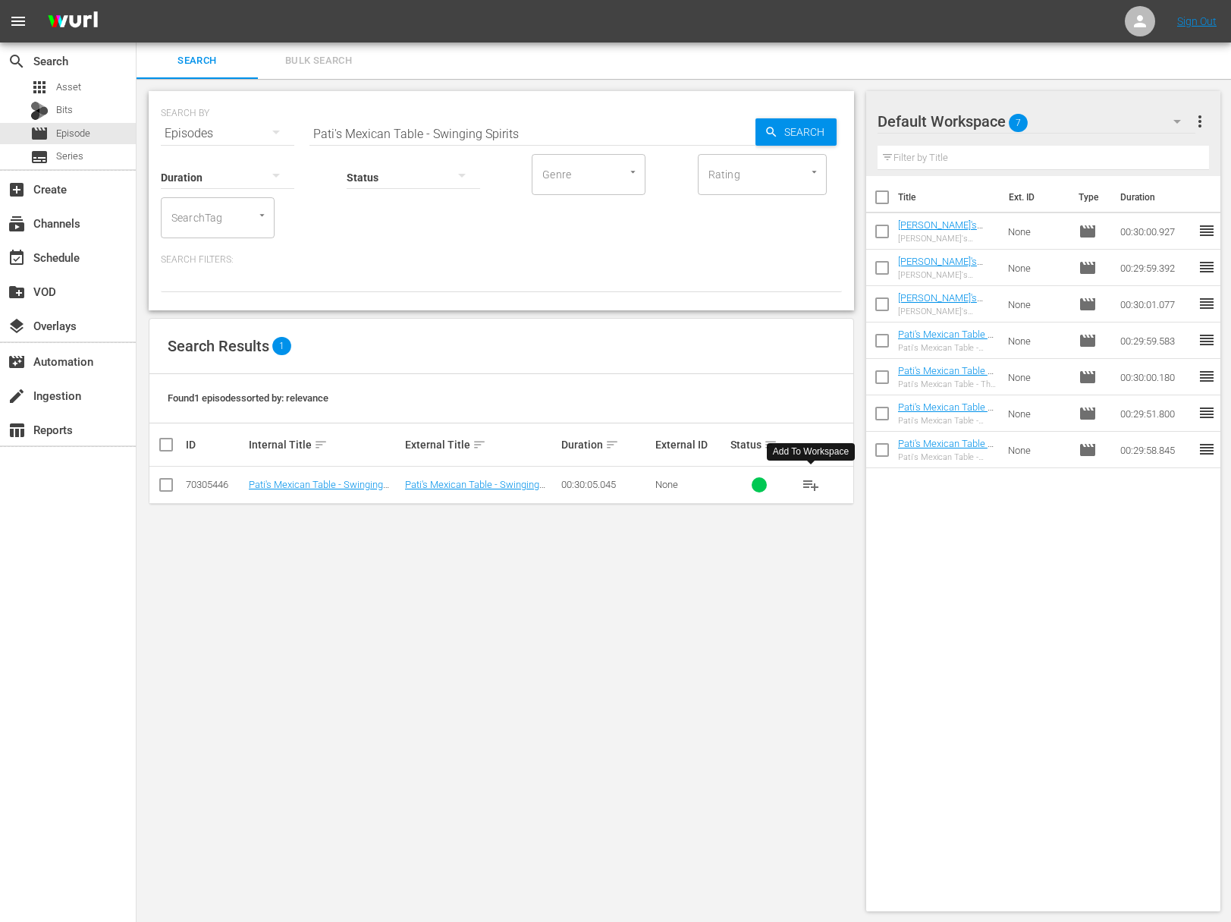
click at [803, 483] on span "playlist_add" at bounding box center [811, 485] width 18 height 18
click at [805, 482] on span "playlist_add" at bounding box center [811, 485] width 18 height 18
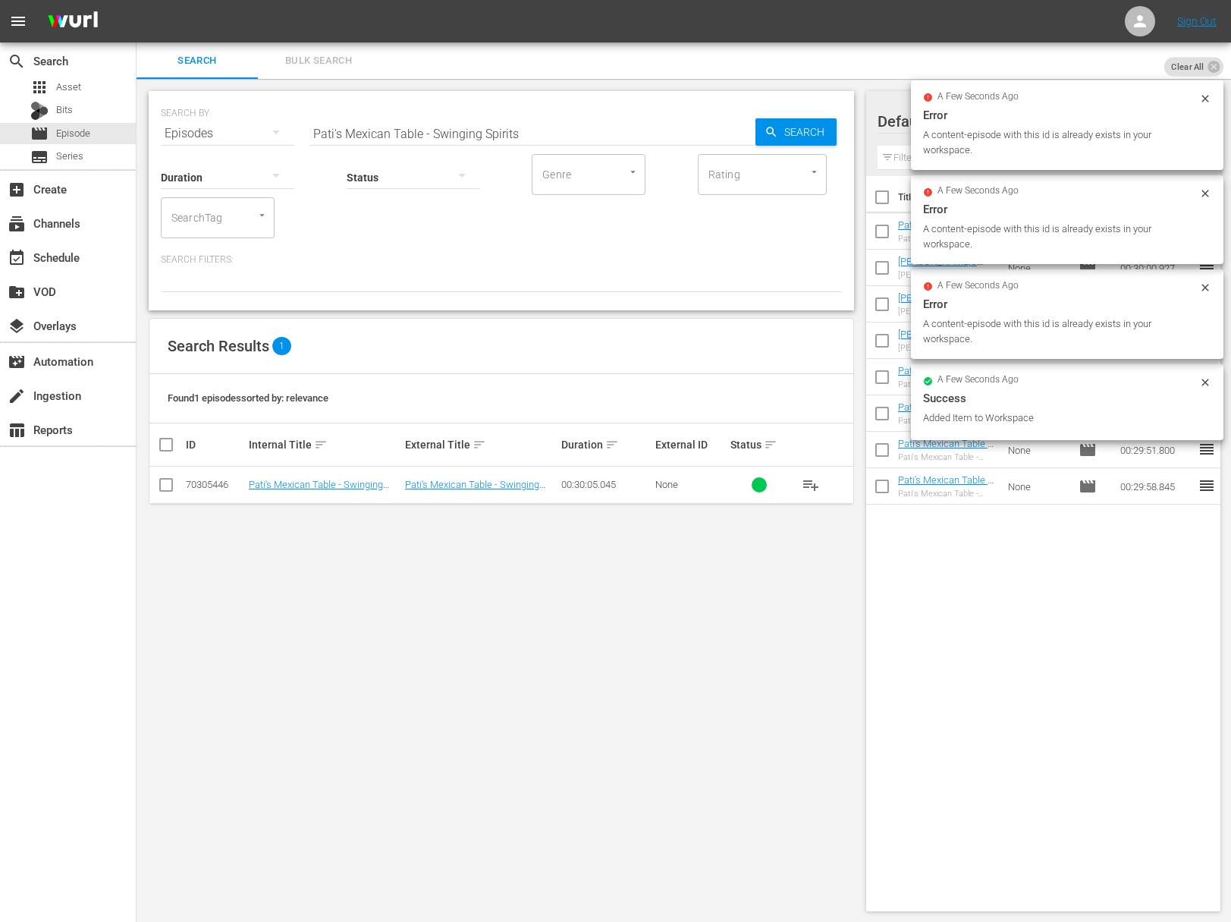
click at [515, 132] on input "Pati's Mexican Table - Swinging Spirits" at bounding box center [533, 133] width 446 height 36
paste input "A Mayan League of their Own"
click at [784, 140] on span "Search" at bounding box center [807, 131] width 58 height 27
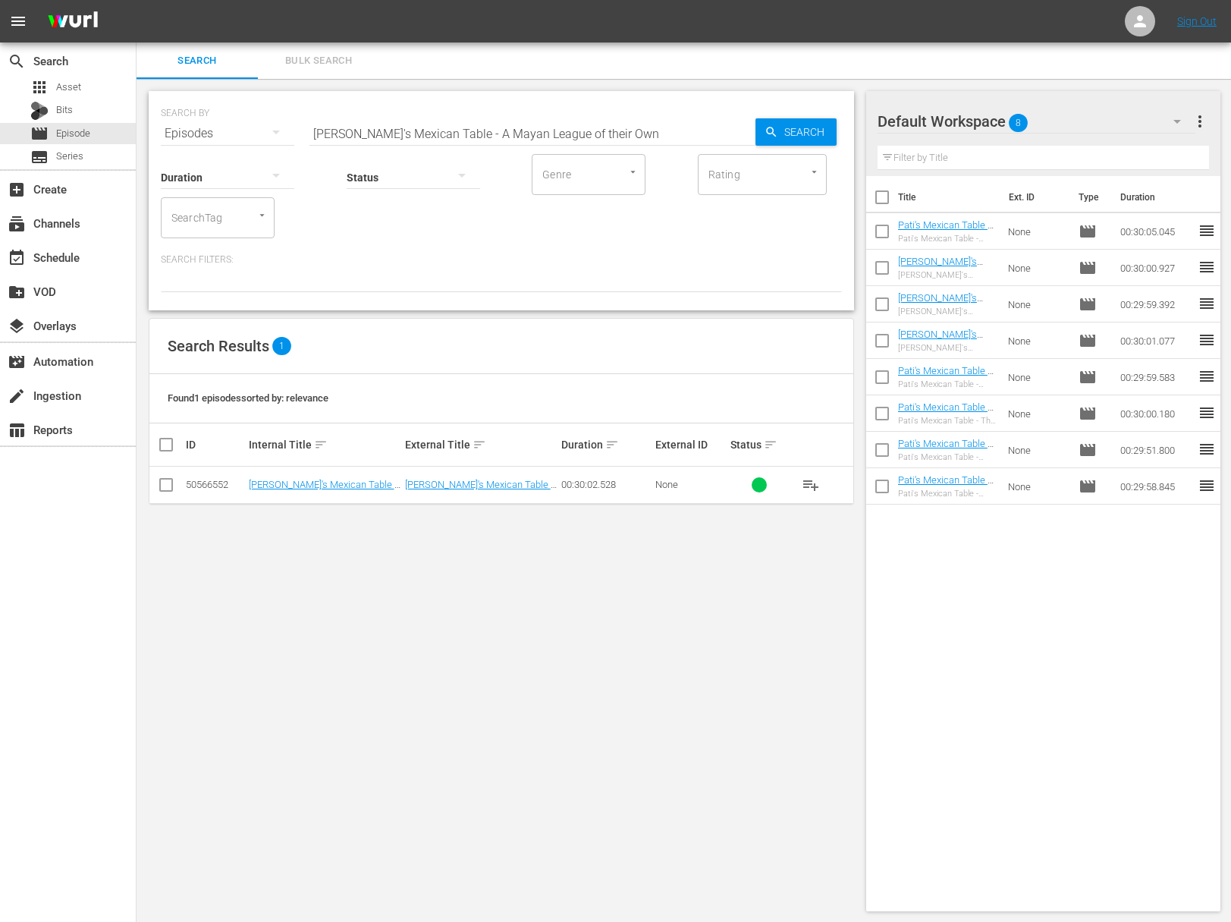
click at [813, 487] on span "playlist_add" at bounding box center [811, 485] width 18 height 18
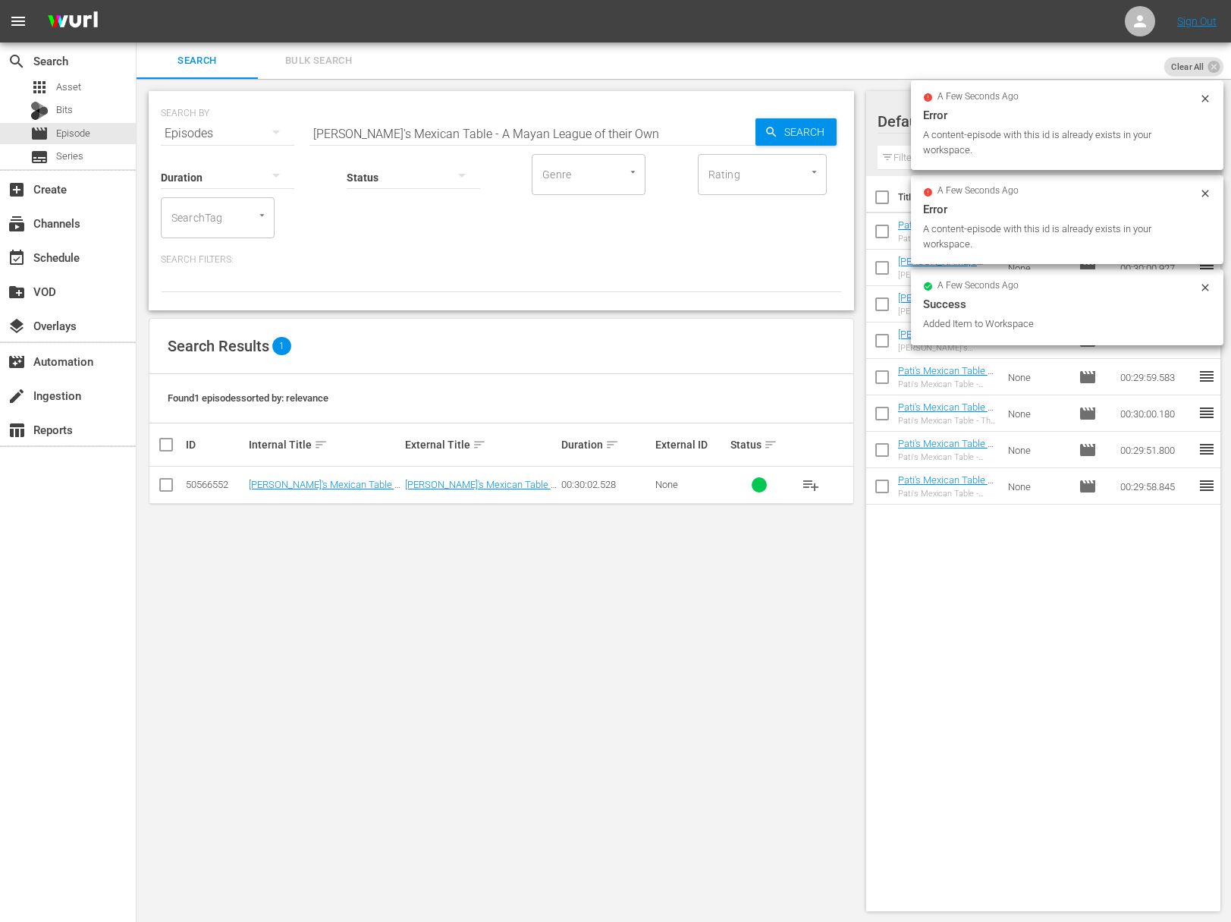
click at [479, 134] on input "Pati's Mexican Table - A Mayan League of their Own" at bounding box center [533, 133] width 446 height 36
paste input "Pink"
drag, startPoint x: 832, startPoint y: 116, endPoint x: 800, endPoint y: 130, distance: 34.0
click at [829, 120] on div "SEARCH BY Search By Episodes Search ID, Title, Description, Keywords, or Catego…" at bounding box center [501, 124] width 681 height 55
click at [800, 130] on span "Search" at bounding box center [807, 131] width 58 height 27
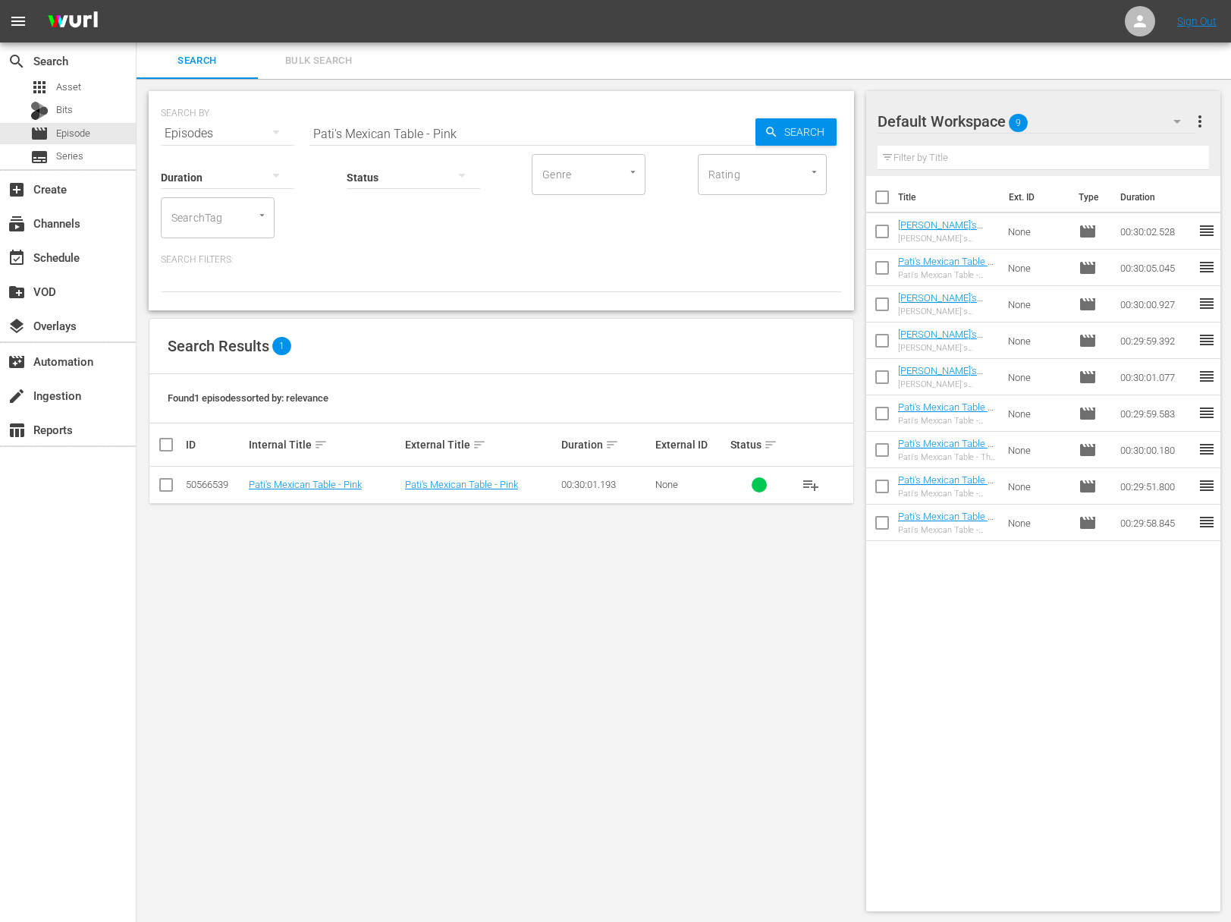
click at [813, 479] on span "playlist_add" at bounding box center [811, 485] width 18 height 18
click at [812, 480] on span "playlist_add" at bounding box center [811, 485] width 18 height 18
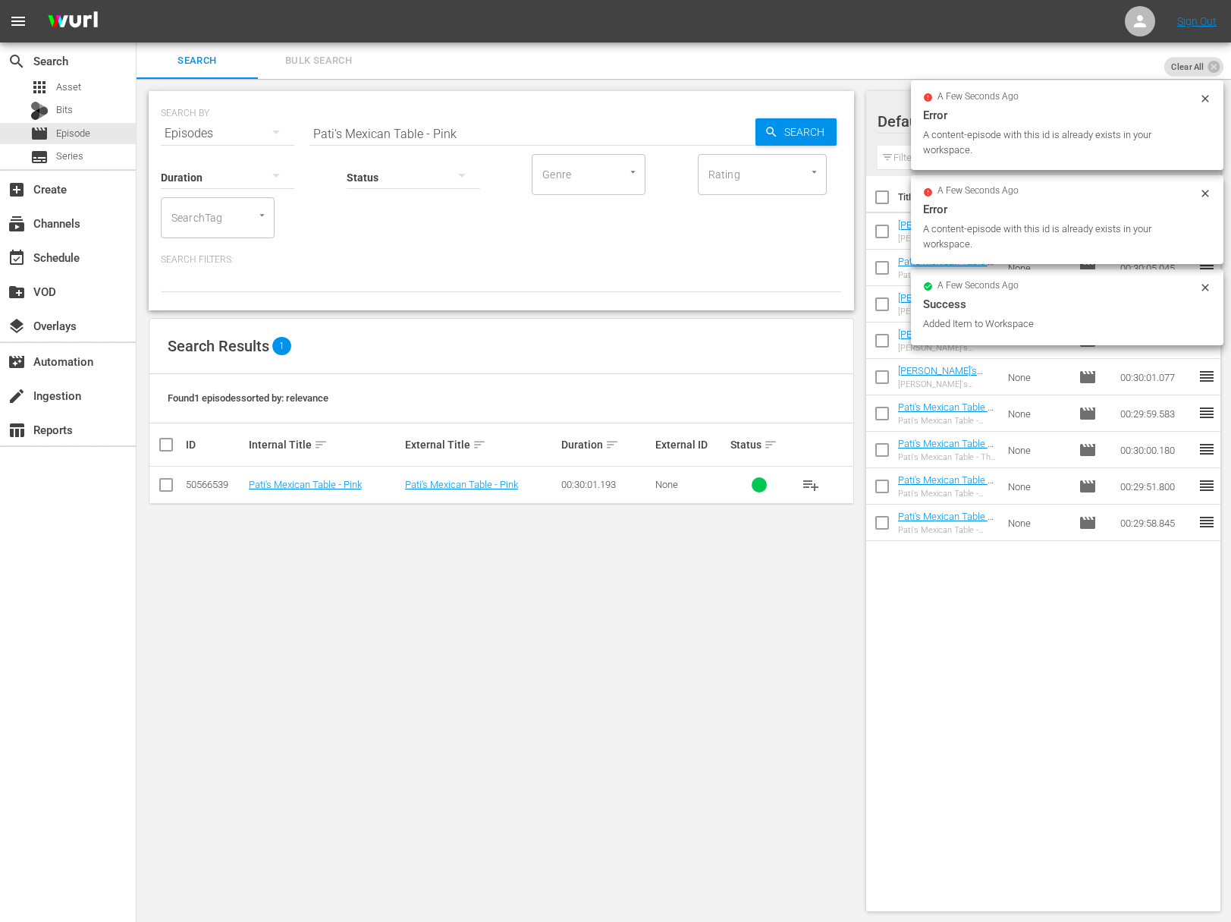
click at [451, 121] on input "Pati's Mexican Table - Pink" at bounding box center [533, 133] width 446 height 36
paste input "Maya Today"
drag, startPoint x: 721, startPoint y: 133, endPoint x: 782, endPoint y: 133, distance: 61.5
click at [737, 134] on input "Pati's Mexican Table - Maya Today" at bounding box center [533, 133] width 446 height 36
click at [782, 133] on span "Search" at bounding box center [807, 131] width 58 height 27
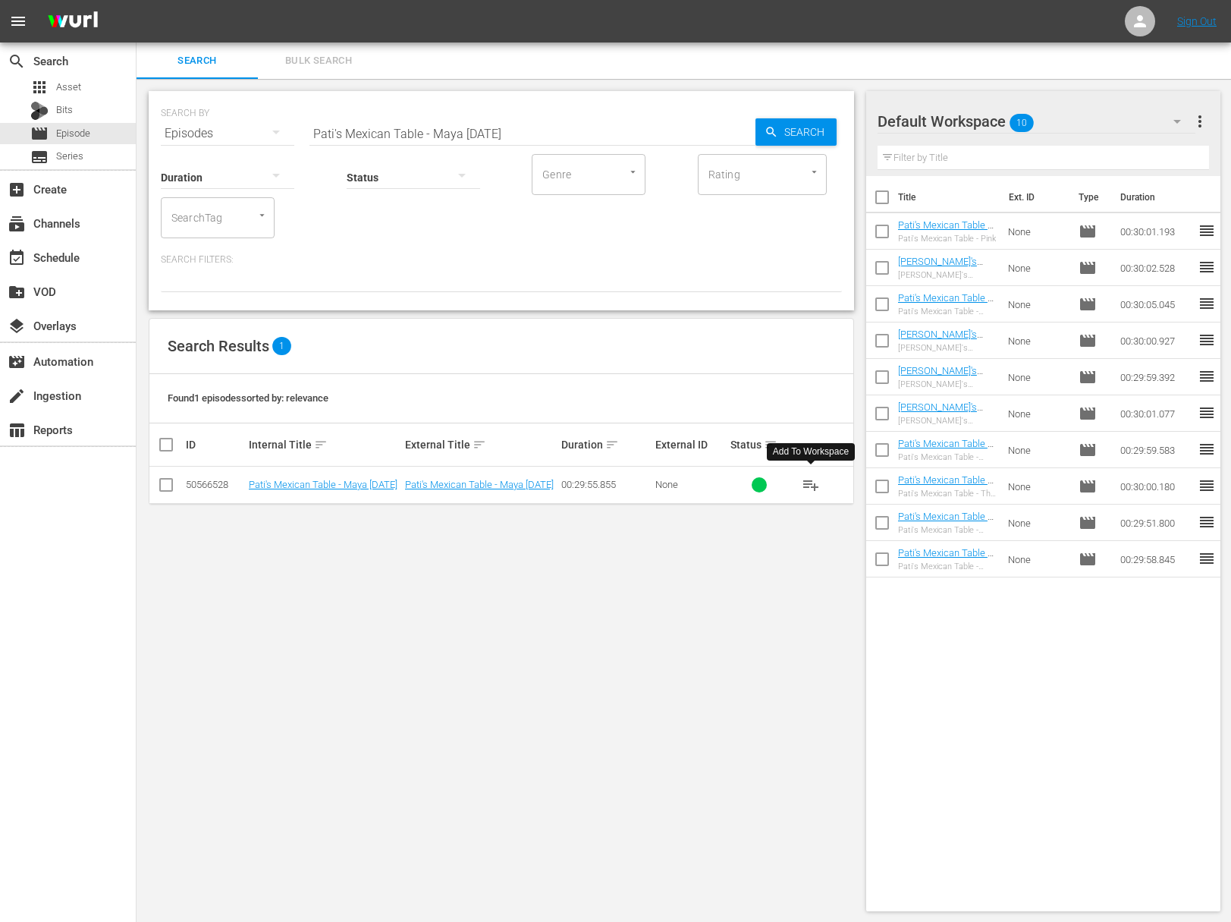
click at [808, 481] on span "playlist_add" at bounding box center [811, 485] width 18 height 18
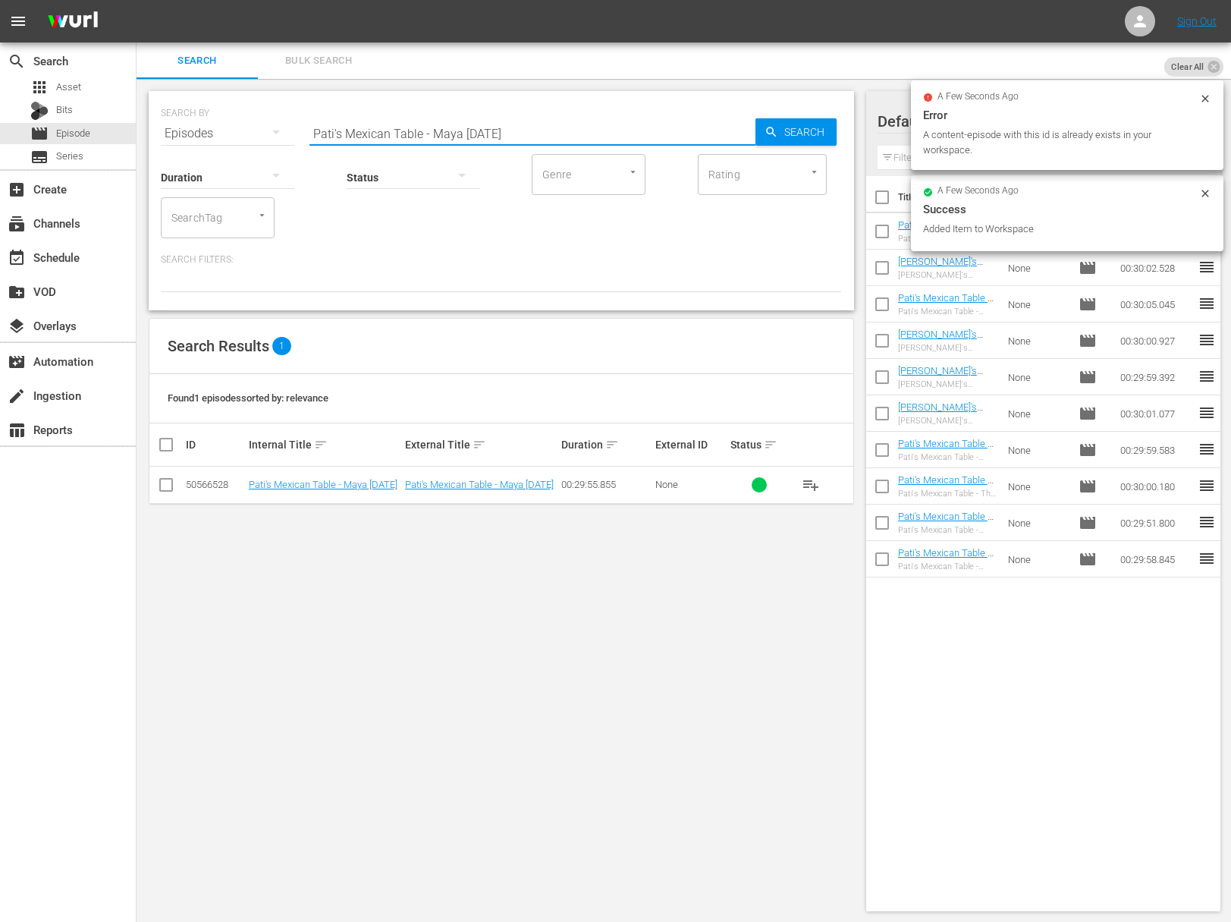
click at [385, 134] on input "Pati's Mexican Table - Maya Today" at bounding box center [533, 133] width 446 height 36
paste input "Recados"
click at [797, 134] on span "Search" at bounding box center [807, 131] width 58 height 27
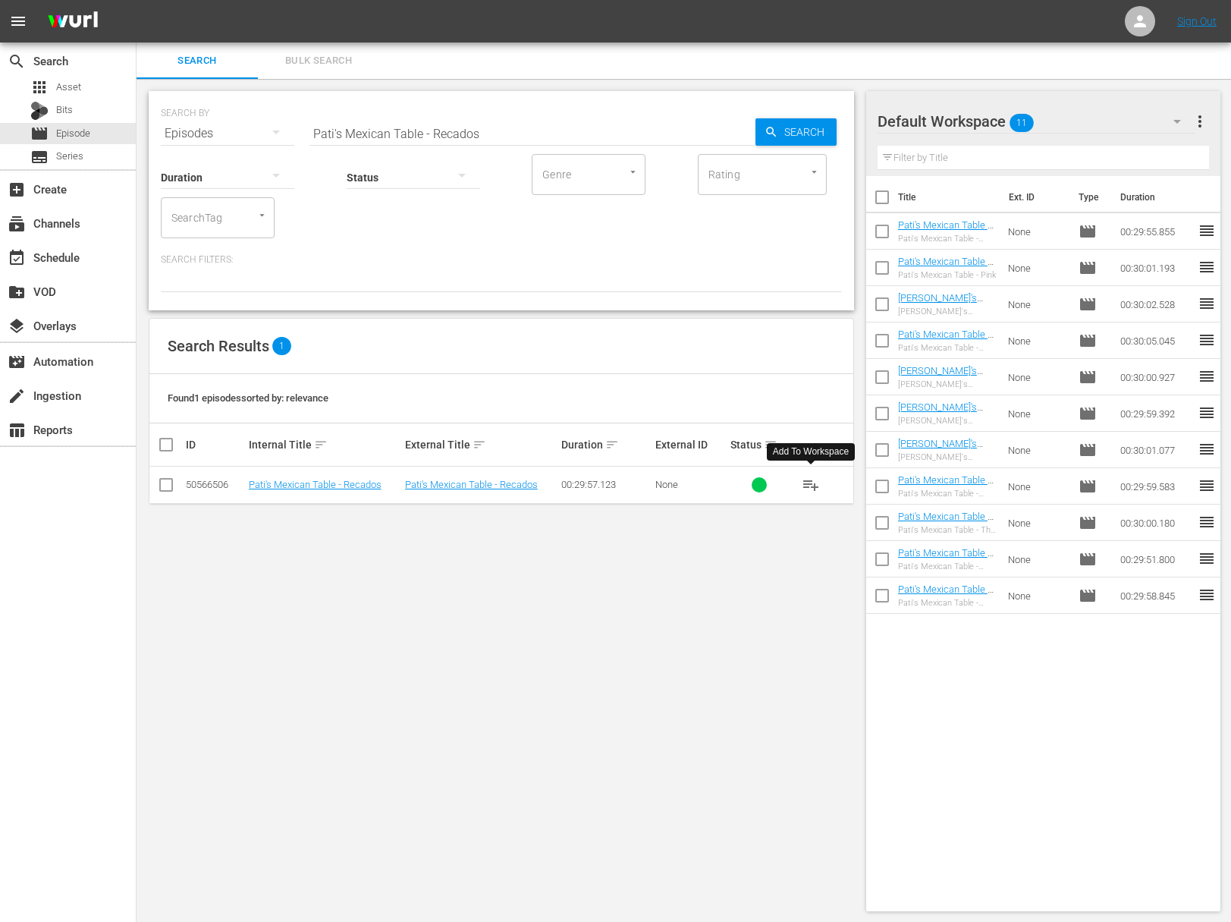
click at [814, 481] on span "playlist_add" at bounding box center [811, 485] width 18 height 18
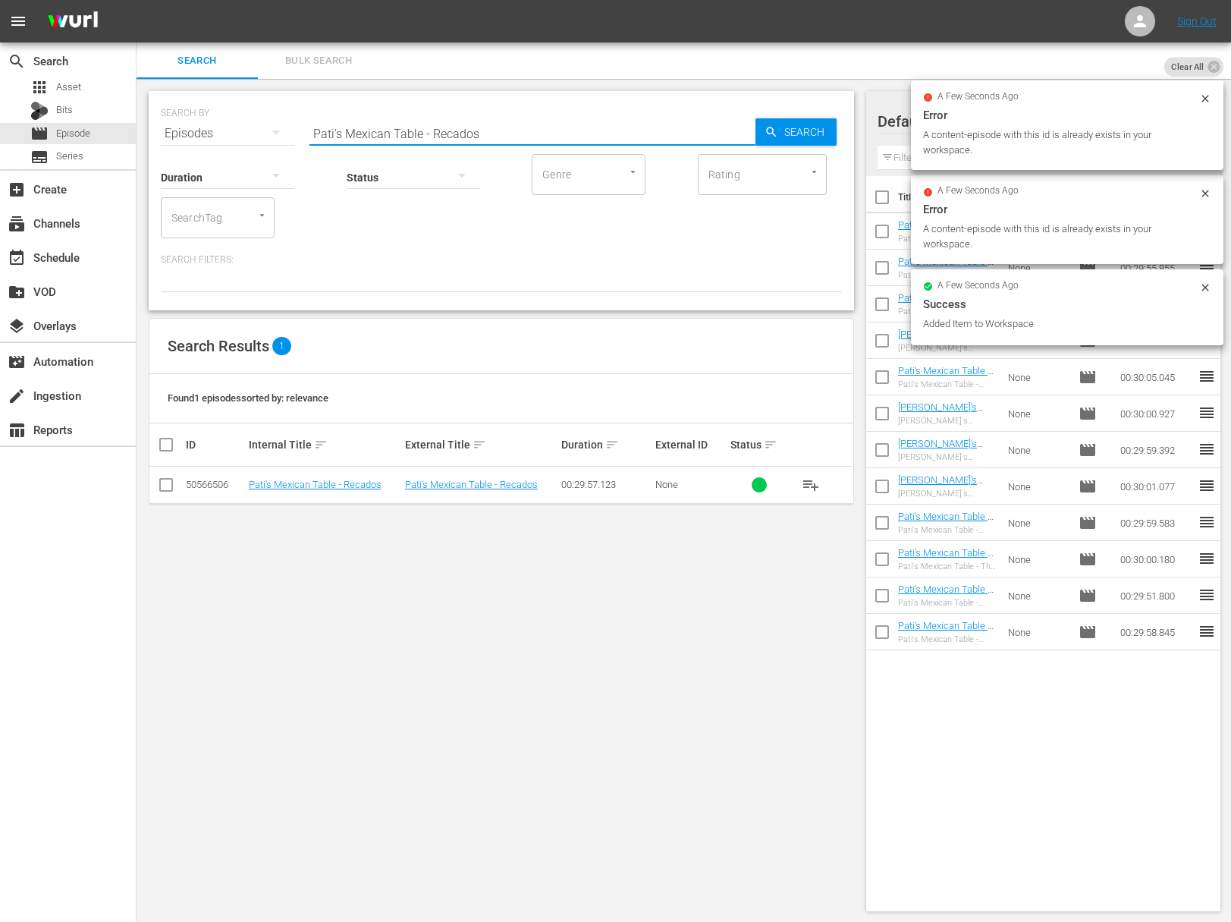
click at [436, 138] on input "Pati's Mexican Table - Recados" at bounding box center [533, 133] width 446 height 36
paste input "Yucatán Meat"
click at [788, 130] on span "Search" at bounding box center [807, 131] width 58 height 27
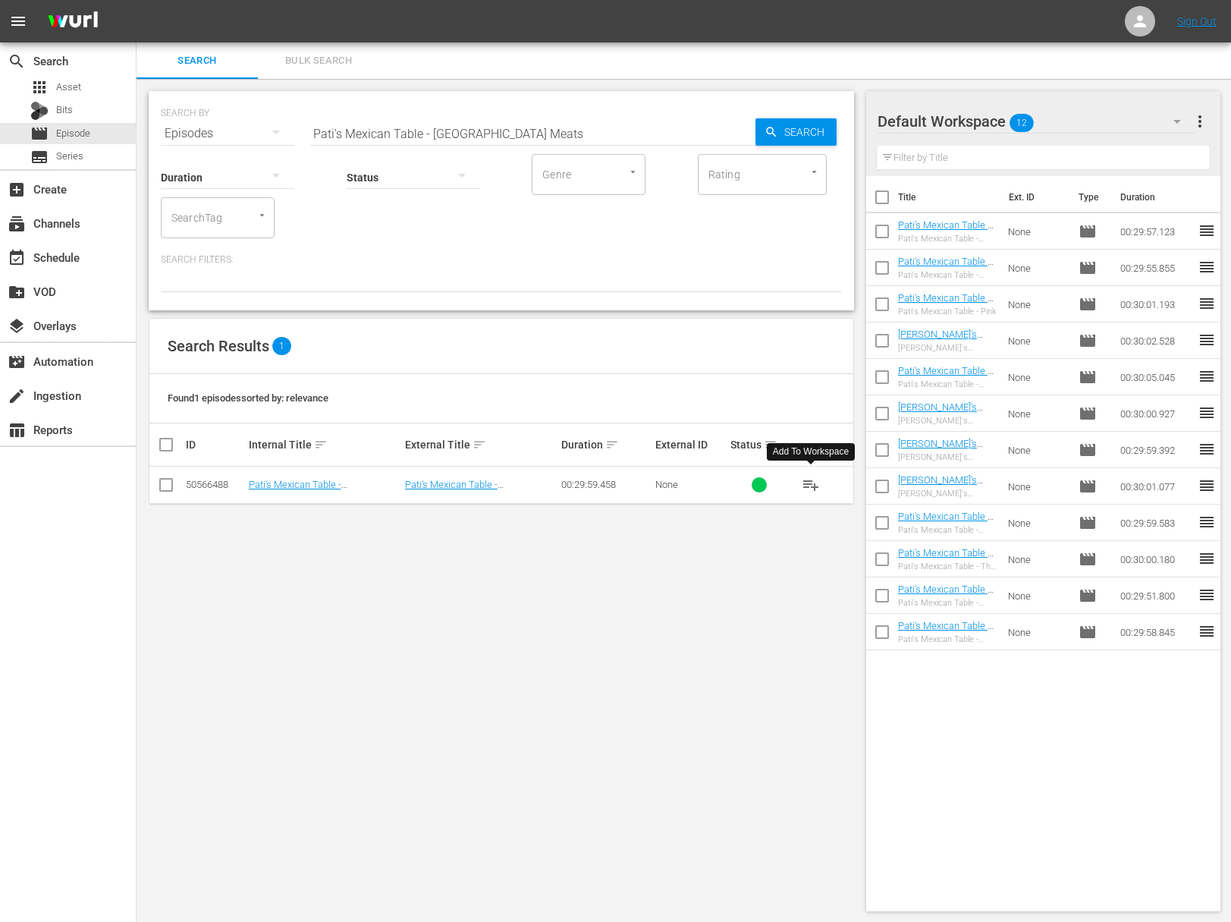
click at [807, 479] on span "playlist_add" at bounding box center [811, 485] width 18 height 18
click at [808, 479] on span "playlist_add" at bounding box center [811, 485] width 18 height 18
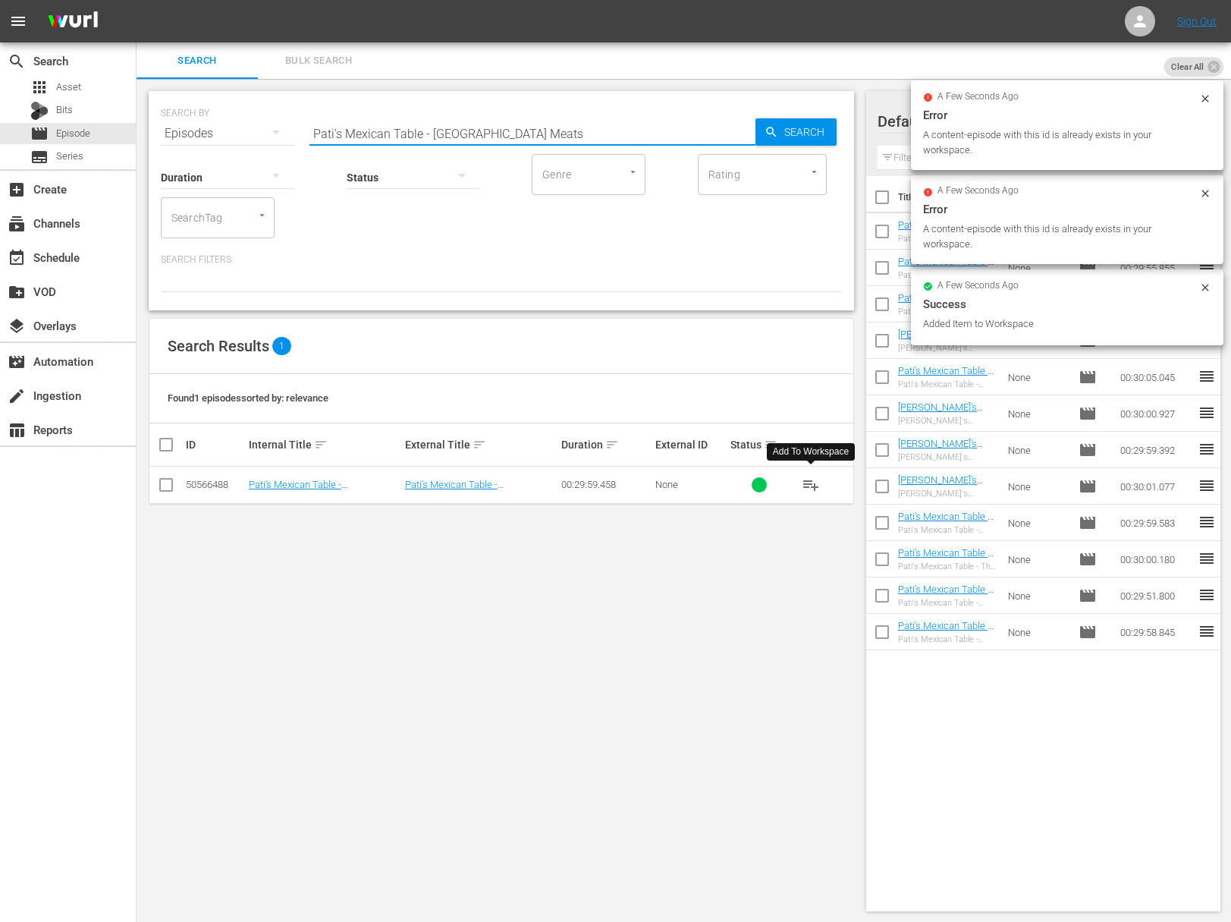
click at [414, 135] on input "Pati's Mexican Table - Yucatán Meats" at bounding box center [533, 133] width 446 height 36
paste input "Ode to the Egg"
click at [770, 135] on icon "button" at bounding box center [772, 132] width 14 height 14
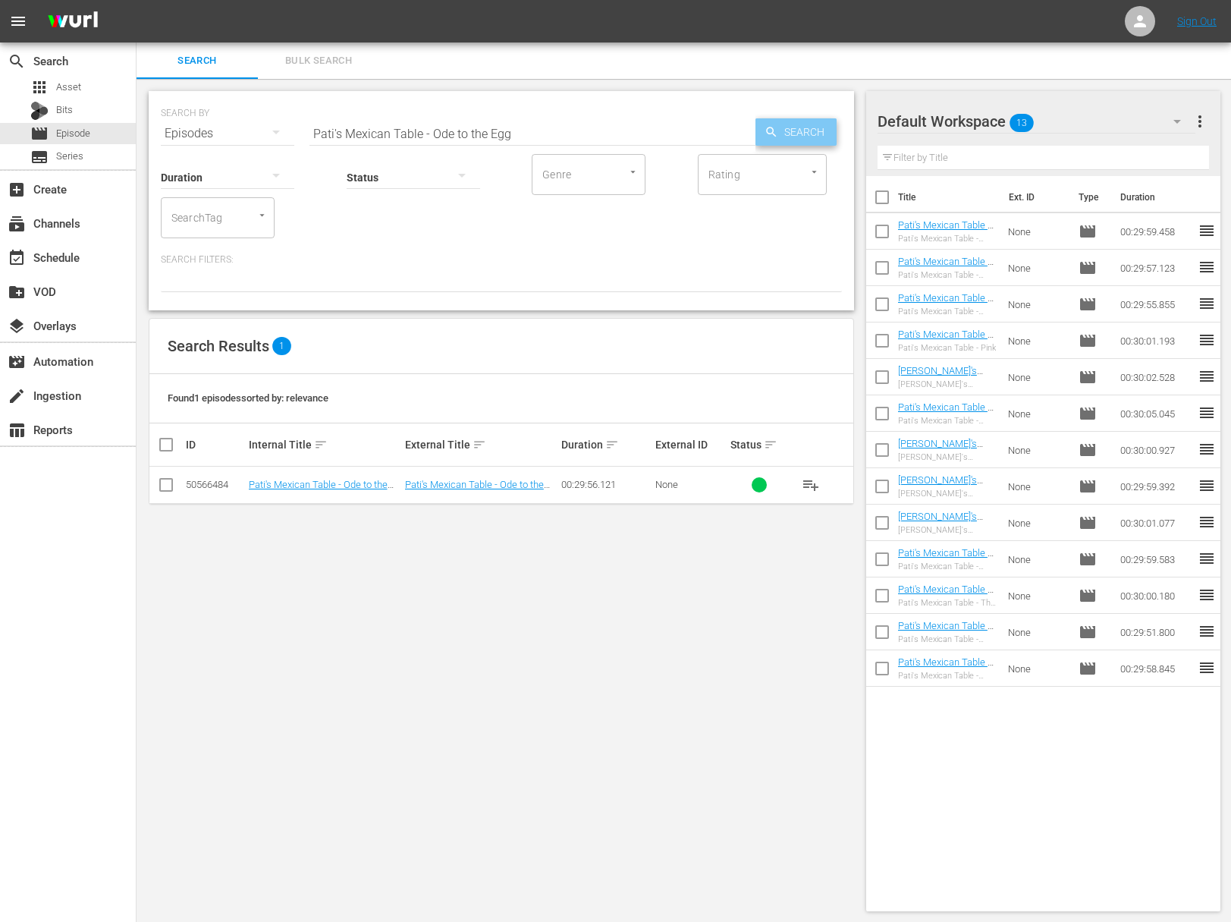
click at [770, 135] on icon "button" at bounding box center [772, 132] width 14 height 14
click at [812, 481] on span "playlist_add" at bounding box center [811, 485] width 18 height 18
click at [502, 137] on input "Pati's Mexican Table - Ode to the Egg" at bounding box center [533, 133] width 446 height 36
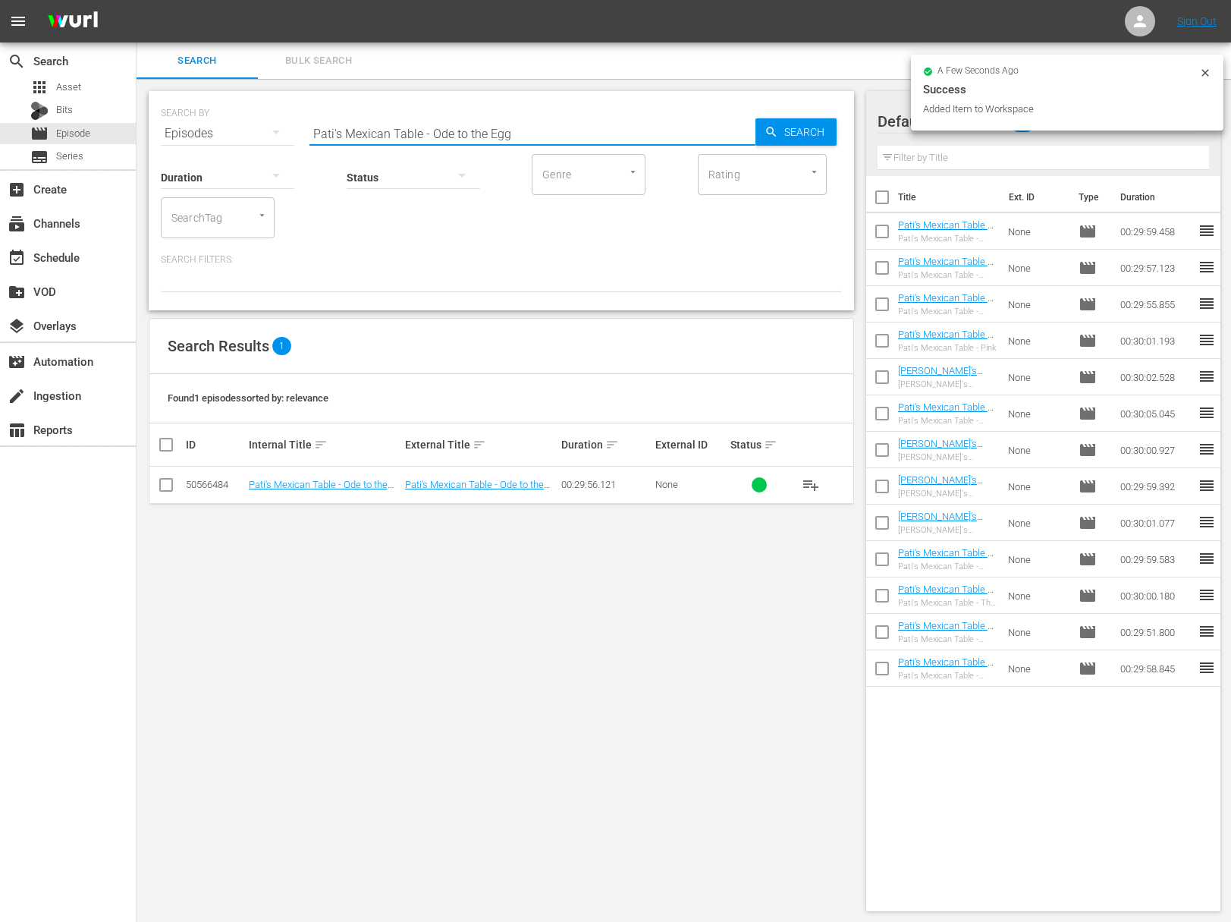
paste input "A Family Affair"
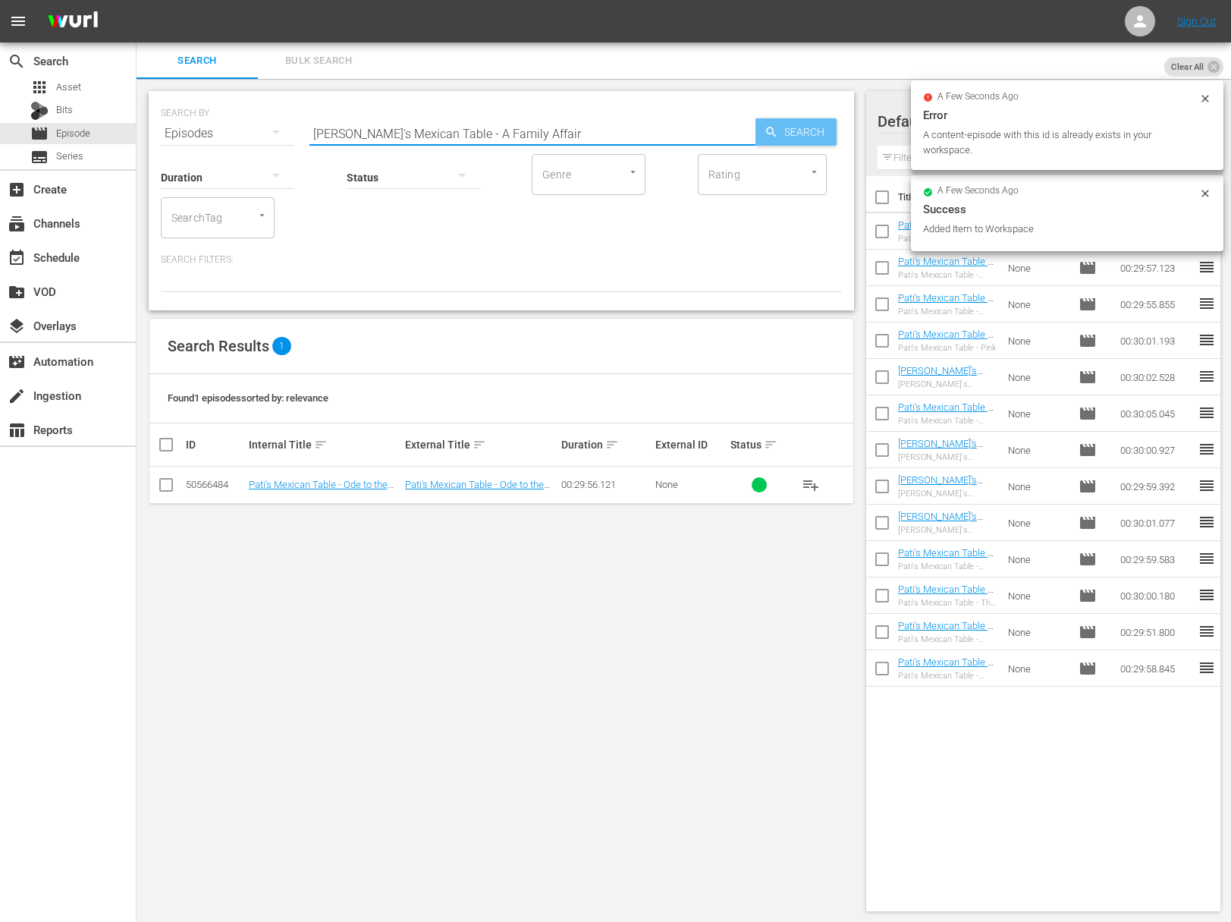
click at [803, 133] on span "Search" at bounding box center [807, 131] width 58 height 27
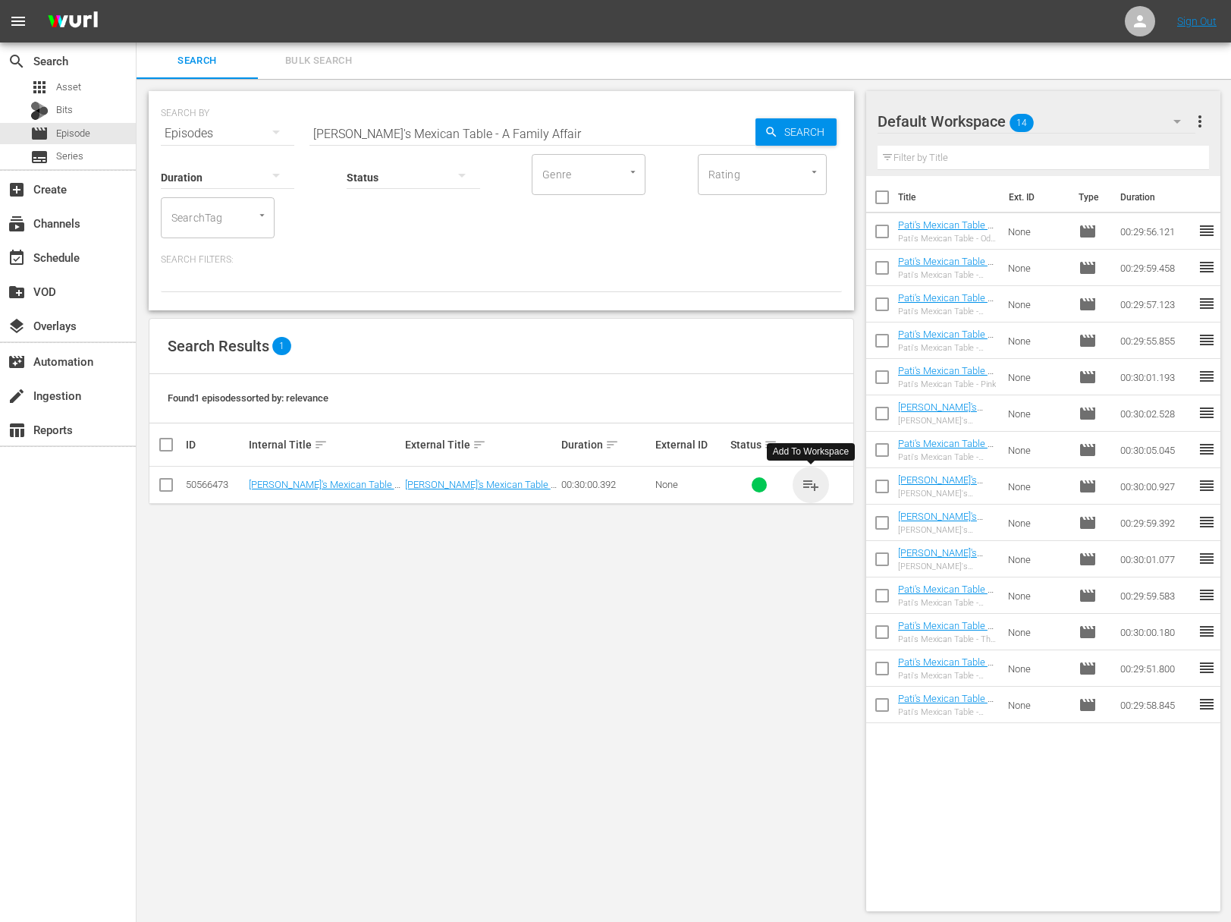
click at [813, 481] on span "playlist_add" at bounding box center [811, 485] width 18 height 18
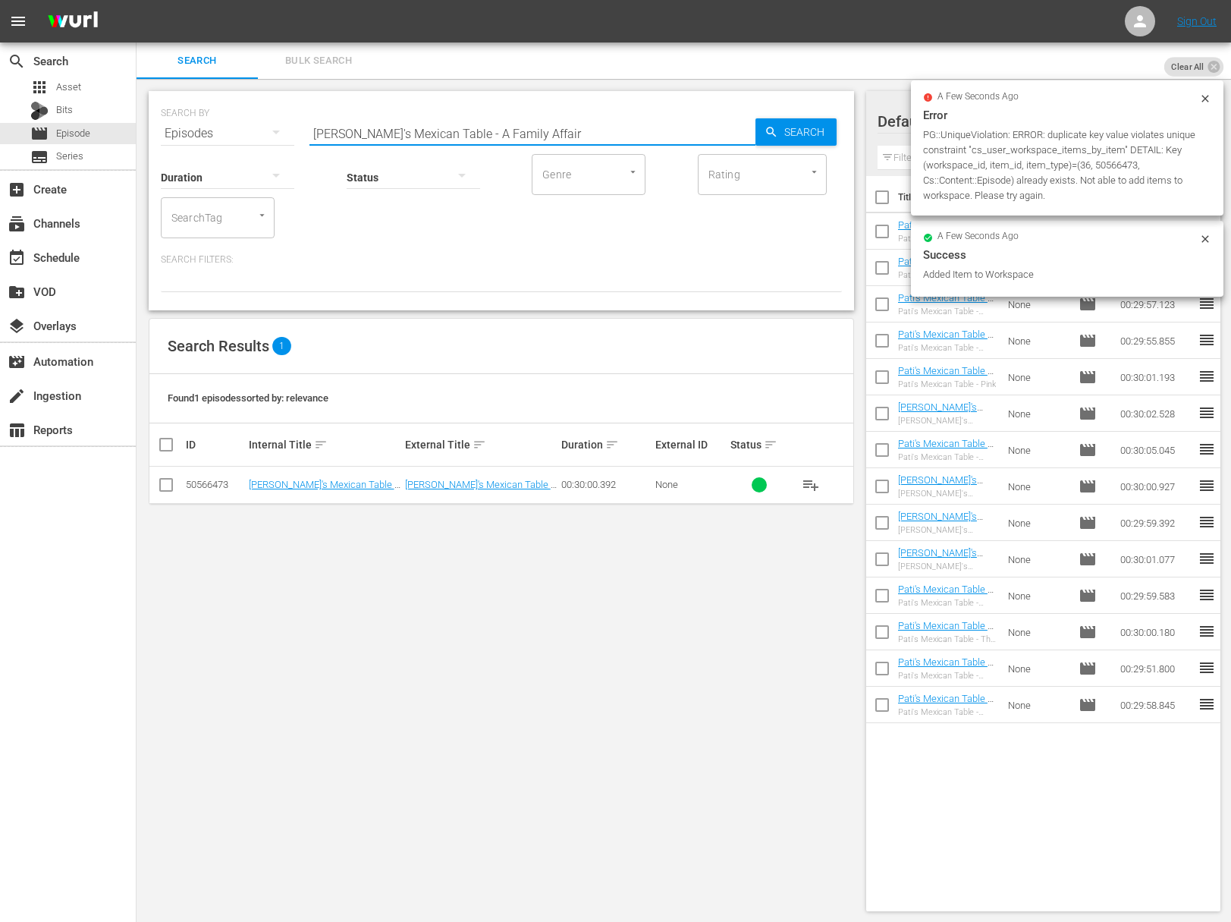
click at [539, 131] on input "Pati's Mexican Table - A Family Affair" at bounding box center [533, 133] width 446 height 36
paste input "Flavors of Merida"
click at [828, 134] on span "Search" at bounding box center [807, 131] width 58 height 27
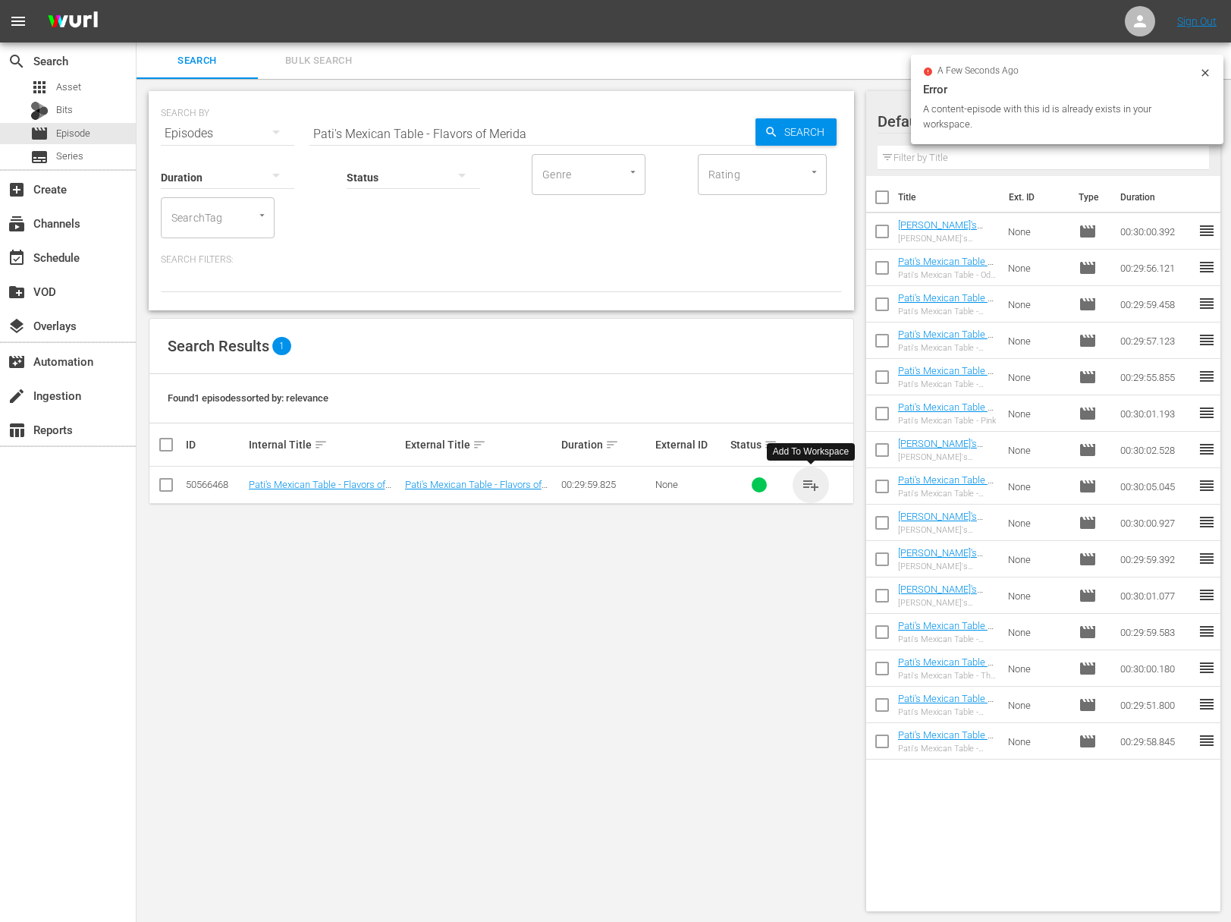
click at [807, 483] on span "playlist_add" at bounding box center [811, 485] width 18 height 18
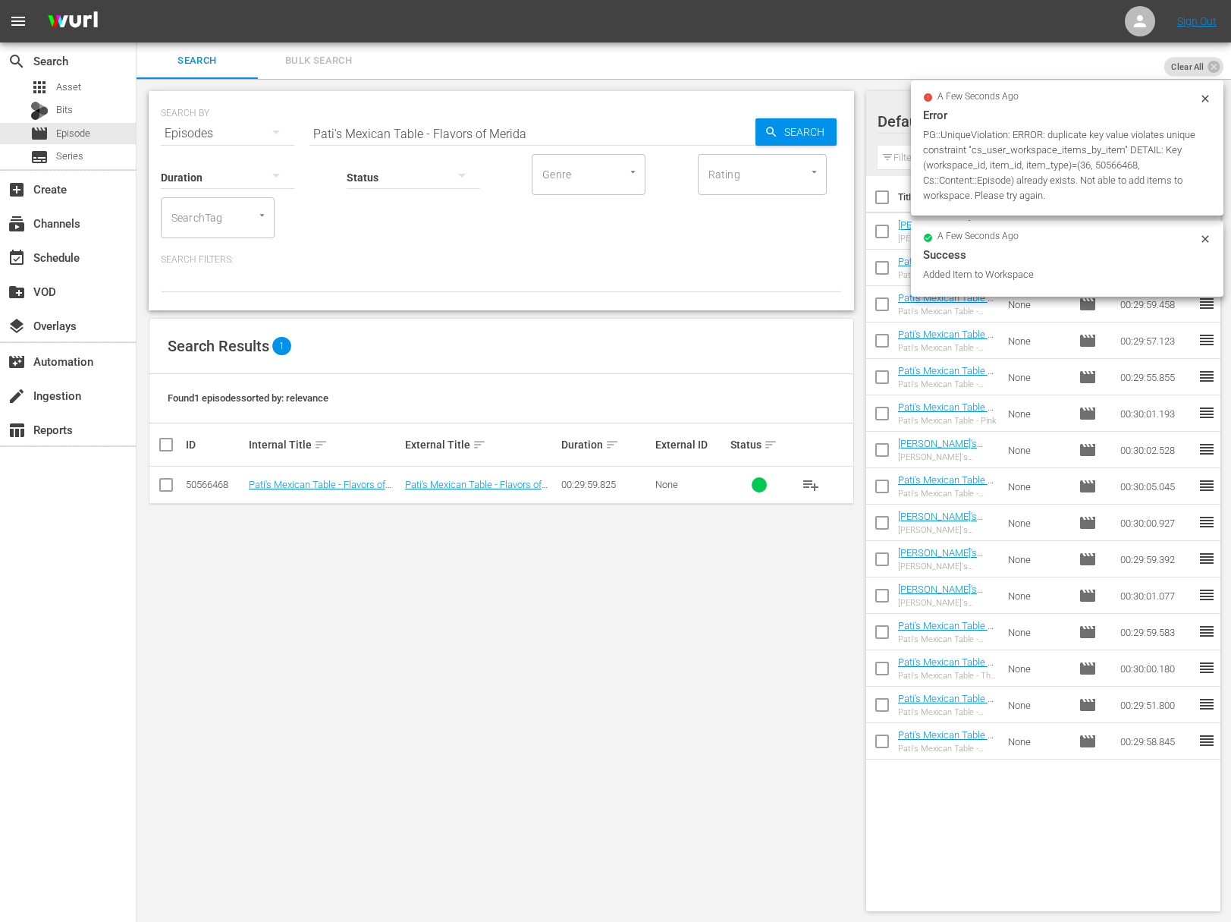
click at [407, 129] on input "Pati's Mexican Table - Flavors of Merida" at bounding box center [533, 133] width 446 height 36
paste input "Guayabera World"
click at [782, 128] on span "Search" at bounding box center [807, 131] width 58 height 27
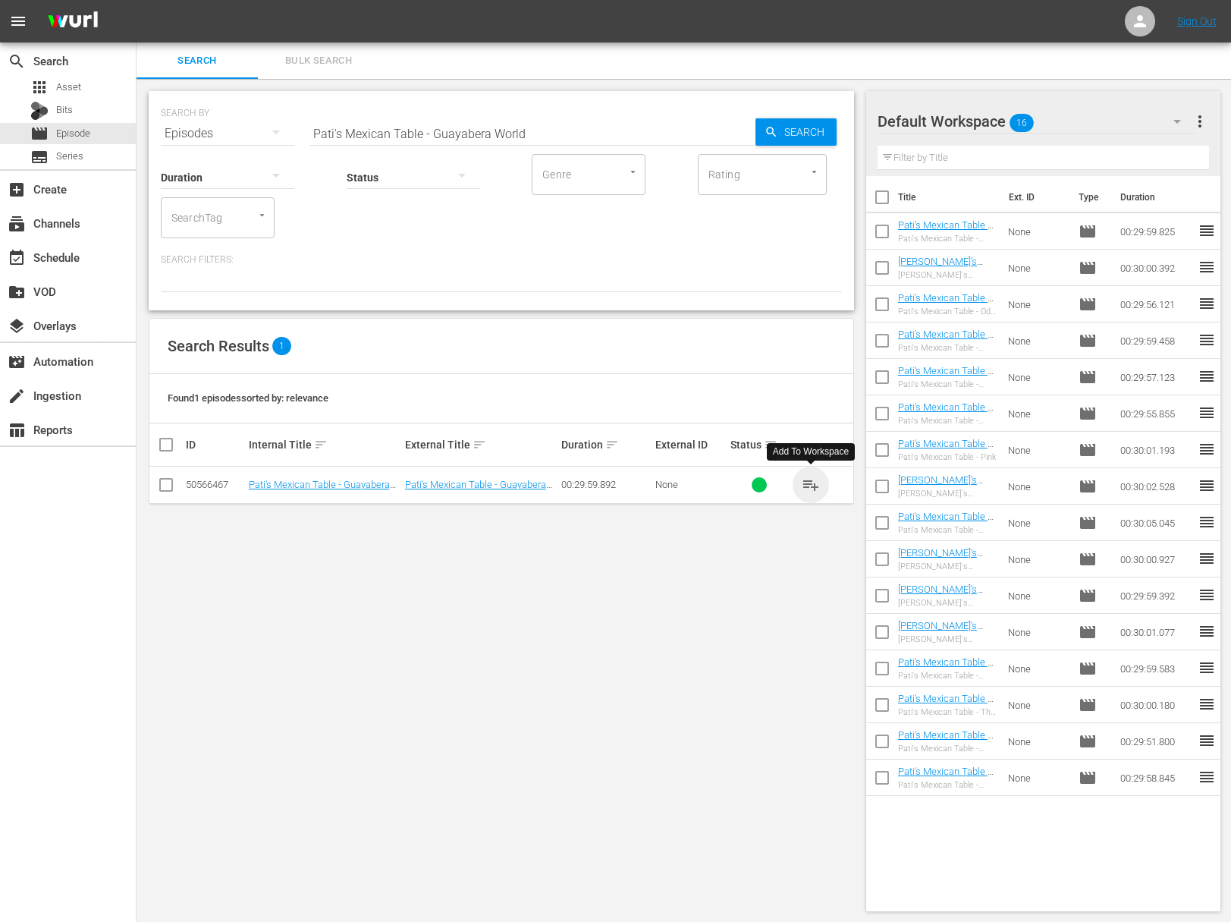
click at [814, 486] on span "playlist_add" at bounding box center [811, 485] width 18 height 18
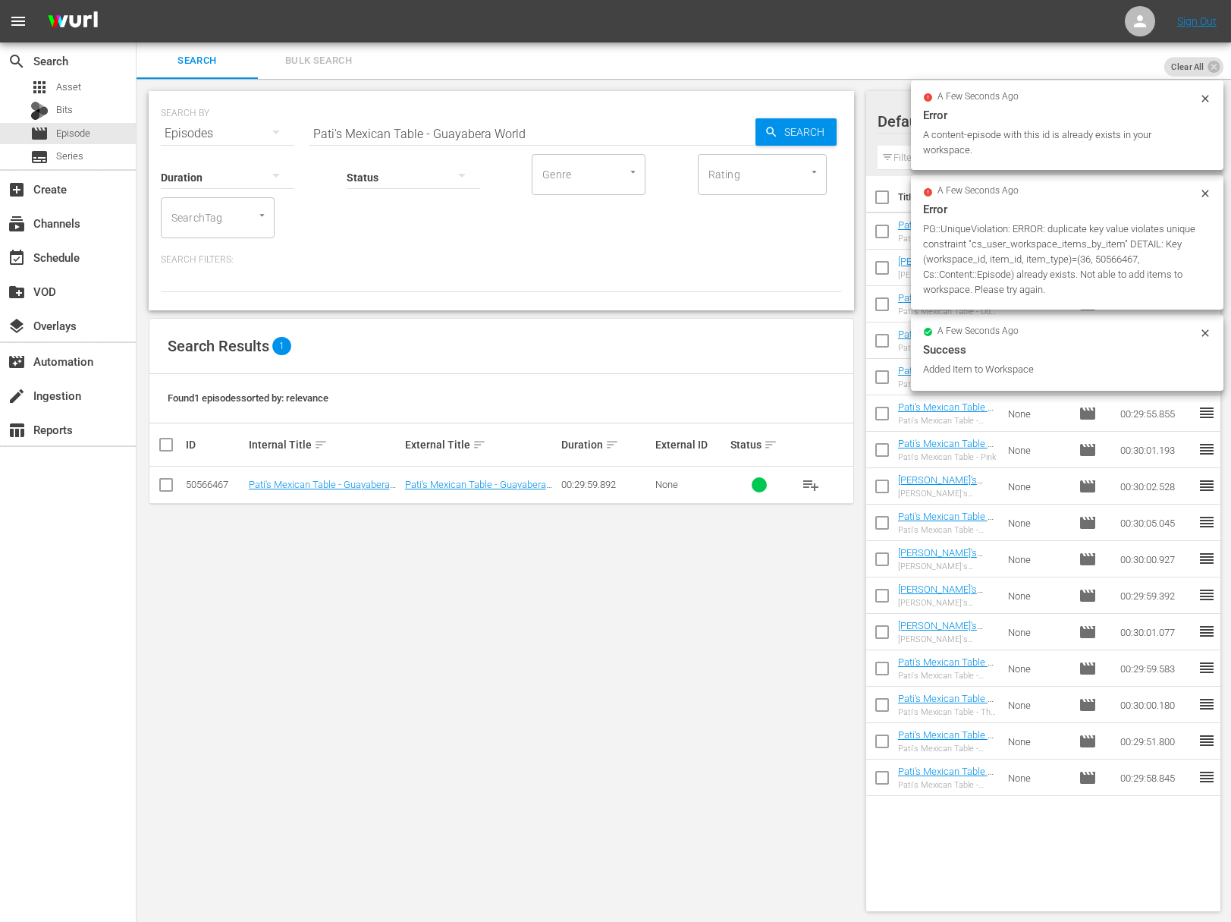
click at [499, 126] on input "Pati's Mexican Table - Guayabera World" at bounding box center [533, 133] width 446 height 36
paste input "The Nectar of the Mayan GodsPati's Mexican Table -"
click at [493, 130] on input "aPati's Mexican Table - The Nectar of the Mayan GodsPati's Mexican Table - Guay…" at bounding box center [533, 133] width 446 height 36
paste input "Pati's Mexican Table - The Nectar of the Mayan Gods"
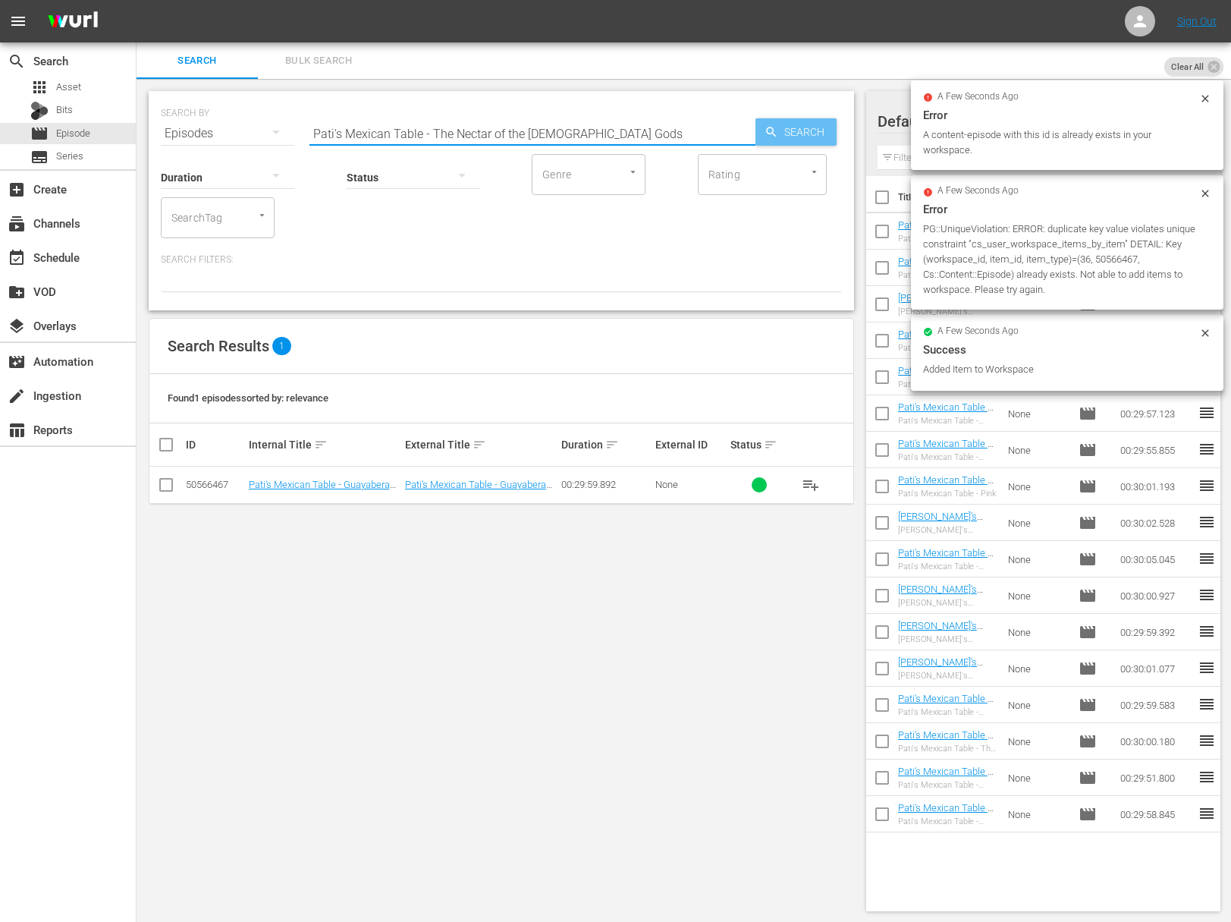
click at [797, 133] on span "Search" at bounding box center [807, 131] width 58 height 27
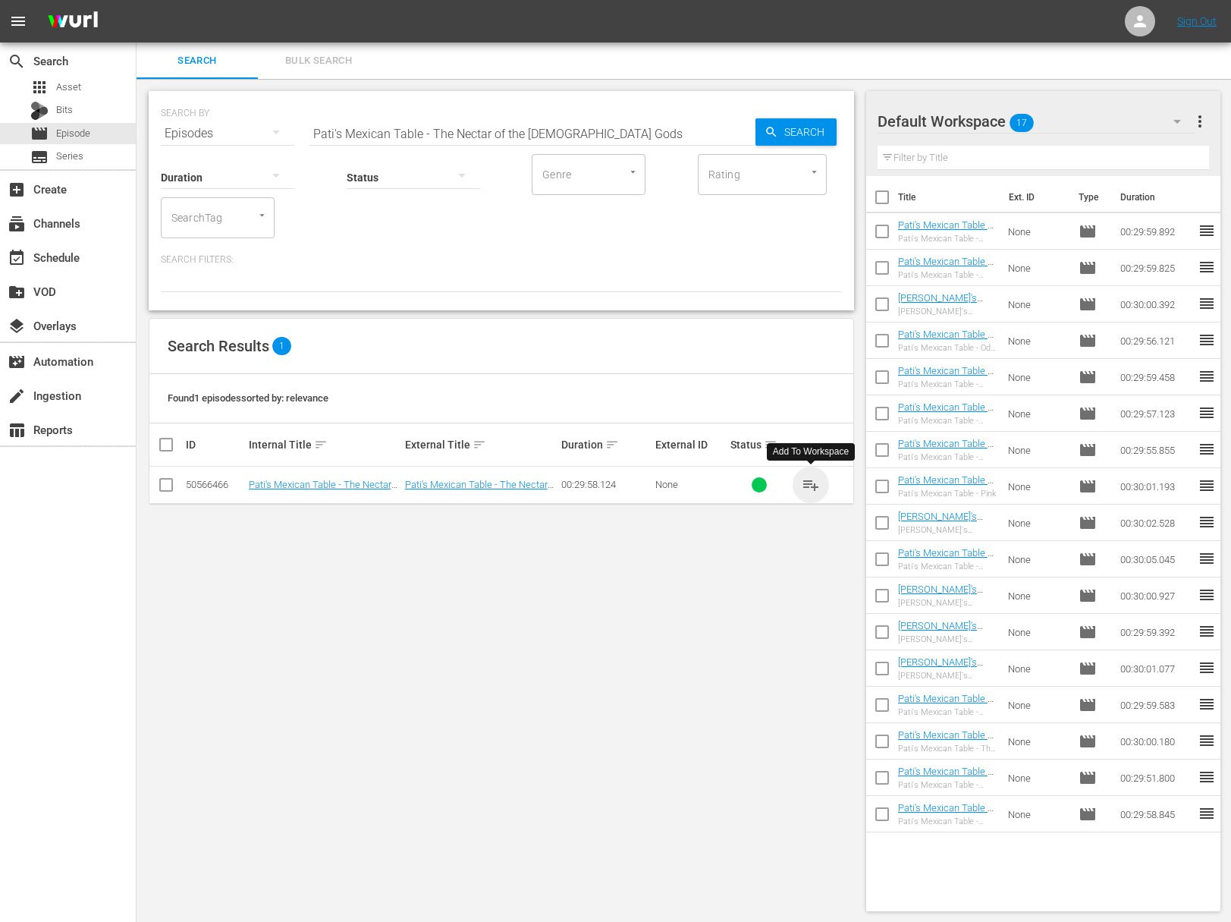
click at [811, 480] on span "playlist_add" at bounding box center [811, 485] width 18 height 18
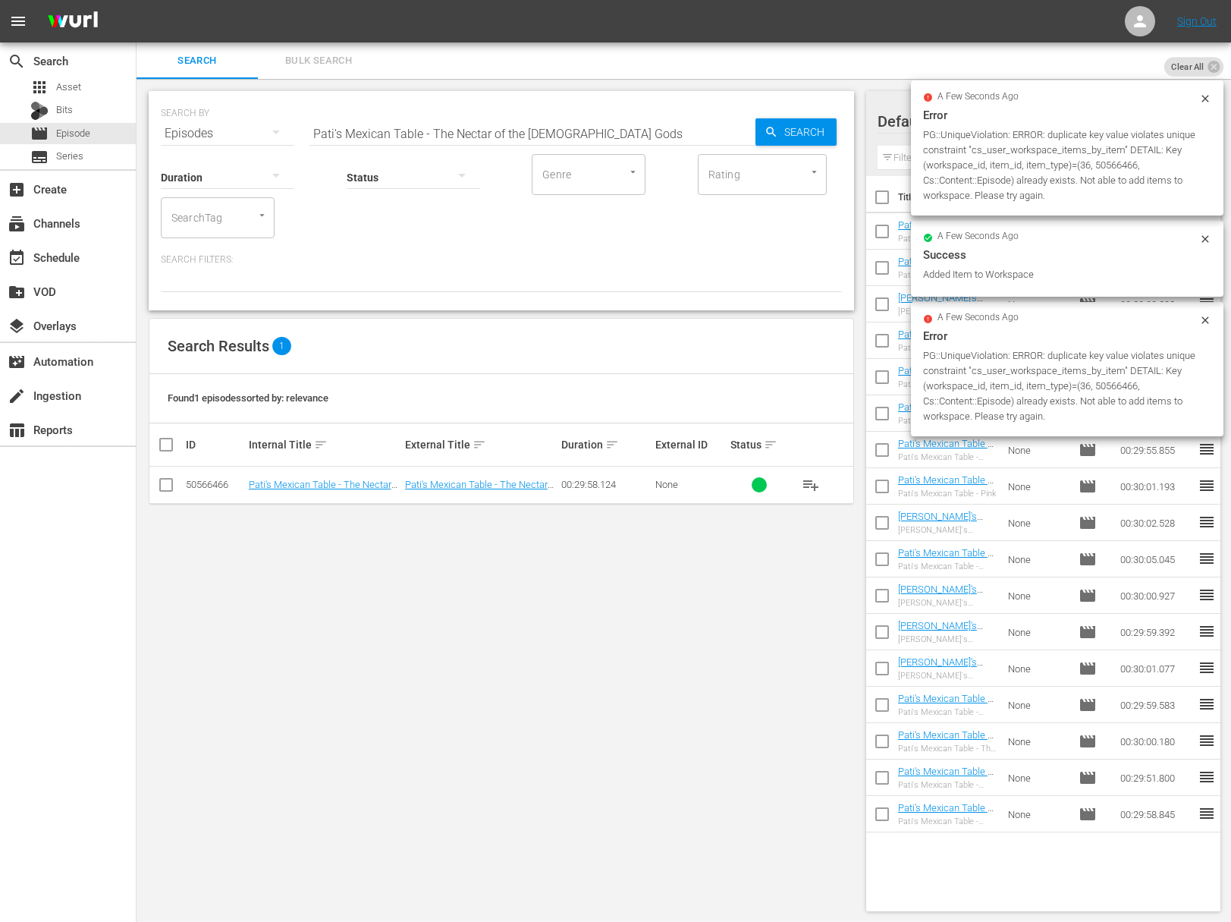
click at [465, 124] on input "Pati's Mexican Table - The Nectar of the Mayan Gods" at bounding box center [533, 133] width 446 height 36
paste input "op Chefs and Ancient Cliff"
click at [778, 129] on span "Search" at bounding box center [807, 131] width 58 height 27
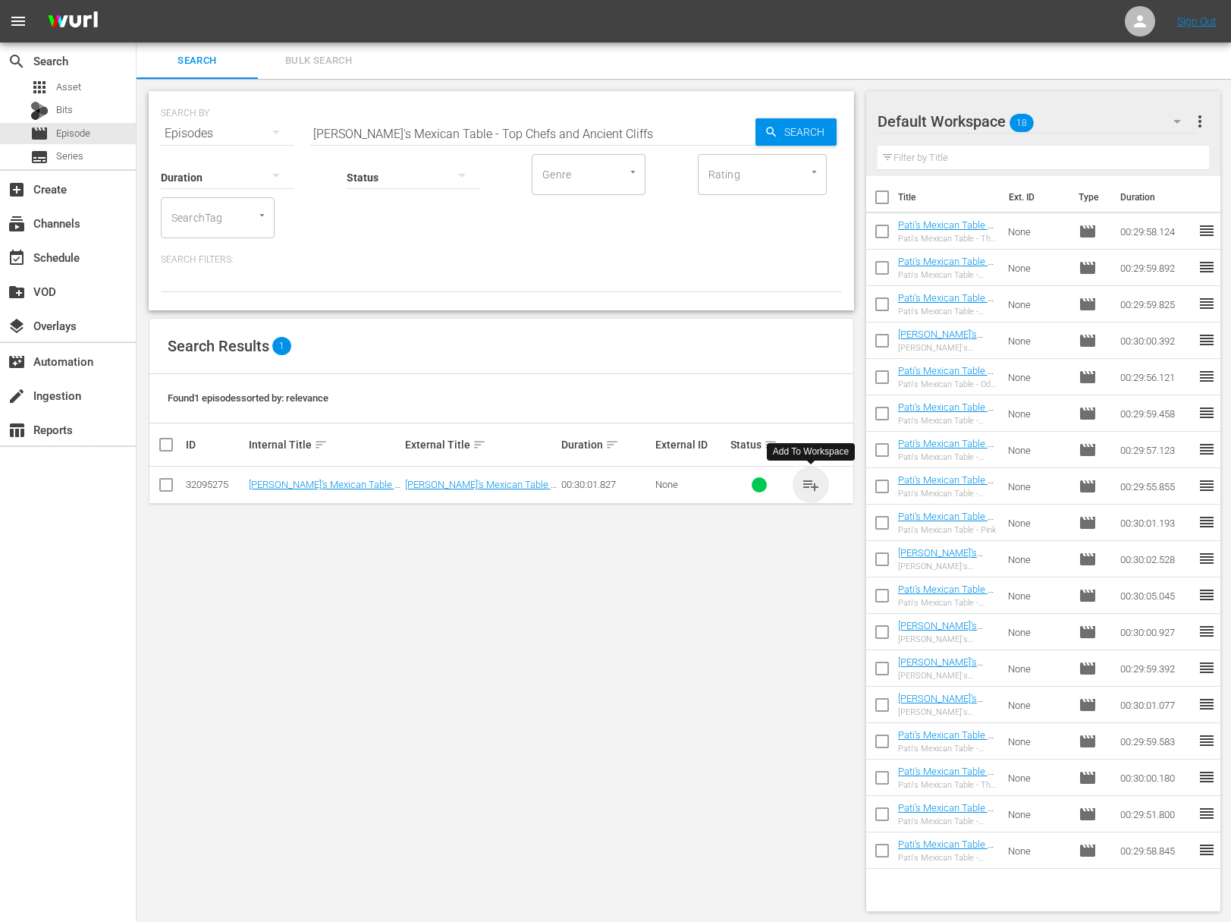
click at [816, 486] on span "playlist_add" at bounding box center [811, 485] width 18 height 18
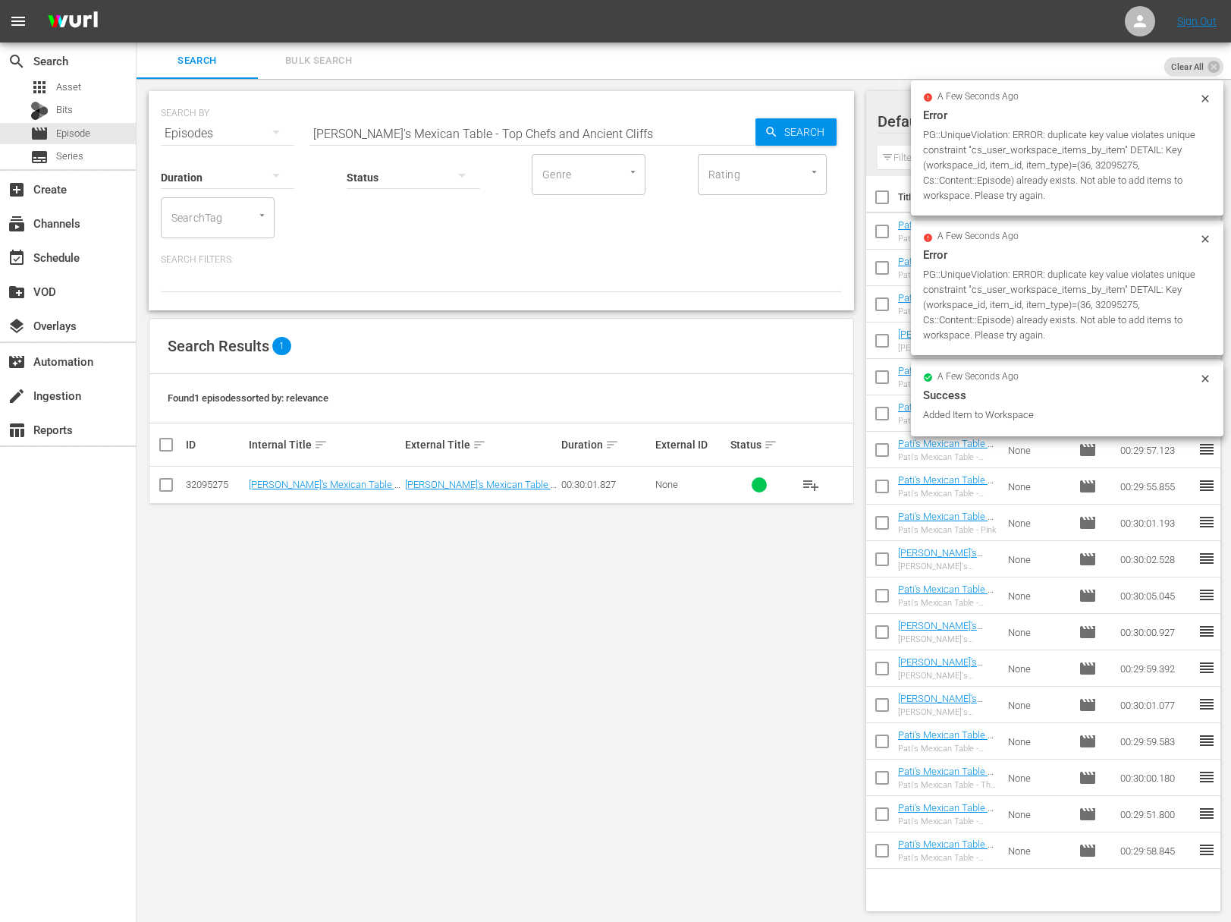
click at [473, 125] on input "Pati's Mexican Table - Top Chefs and Ancient Cliffs" at bounding box center [533, 133] width 446 height 36
paste input "A Day With Hugo"
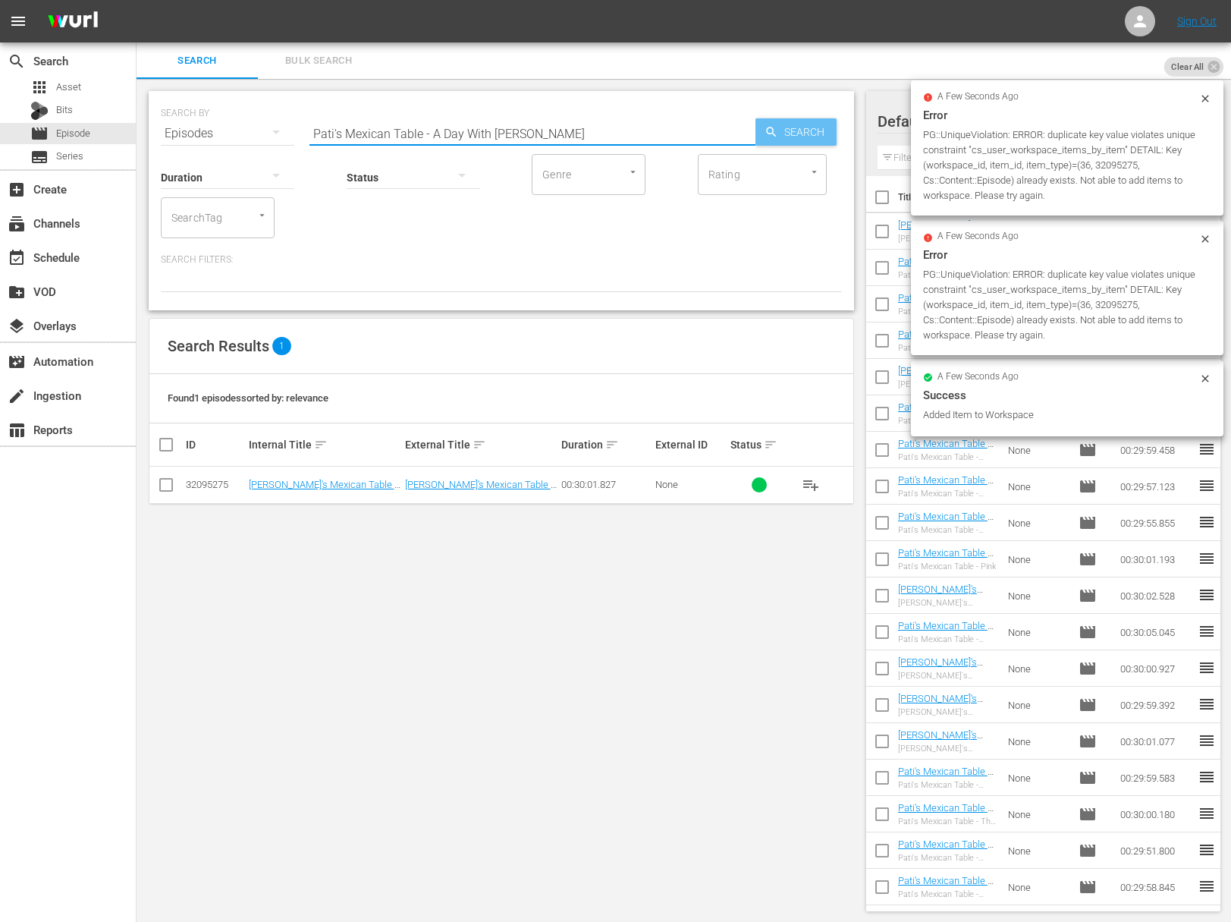
click at [802, 130] on span "Search" at bounding box center [807, 131] width 58 height 27
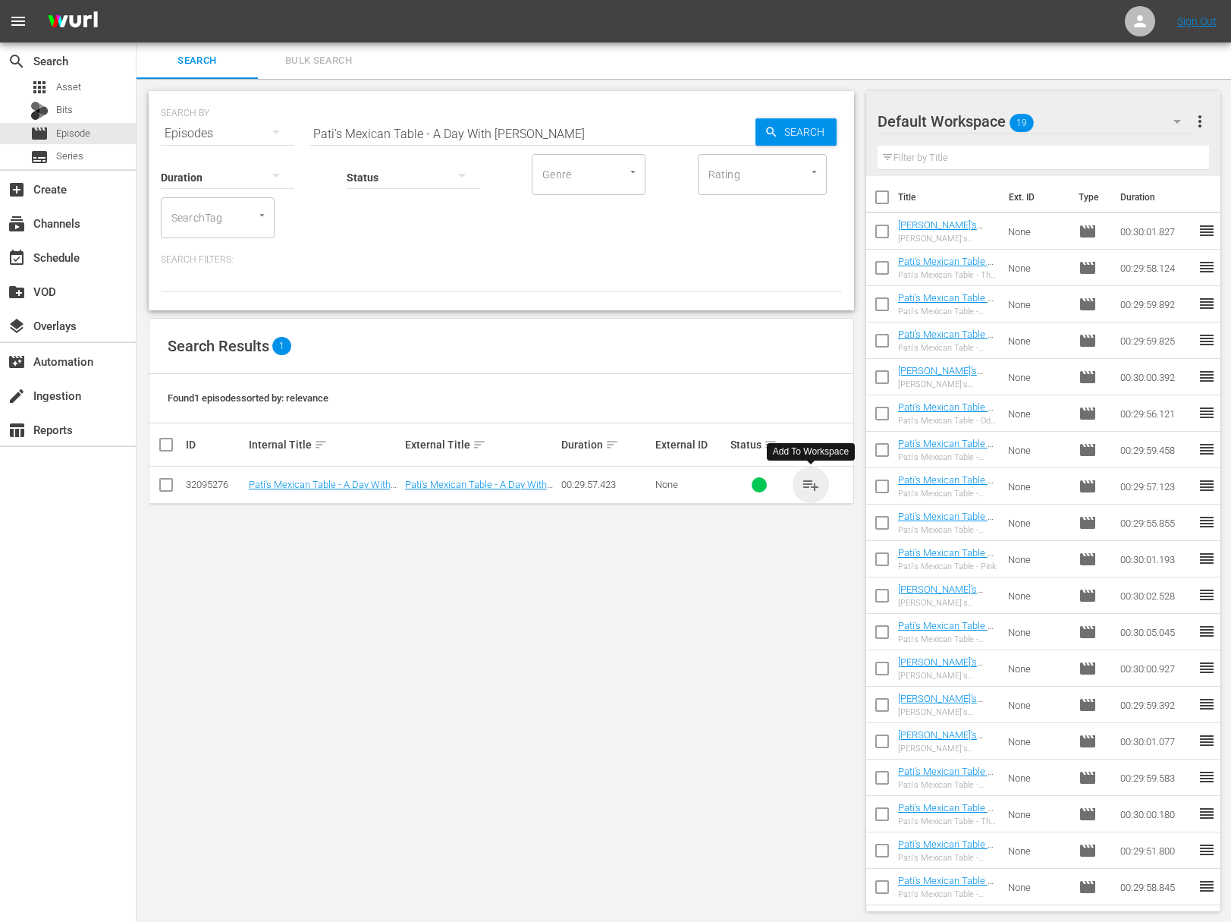
click at [813, 484] on span "playlist_add" at bounding box center [811, 485] width 18 height 18
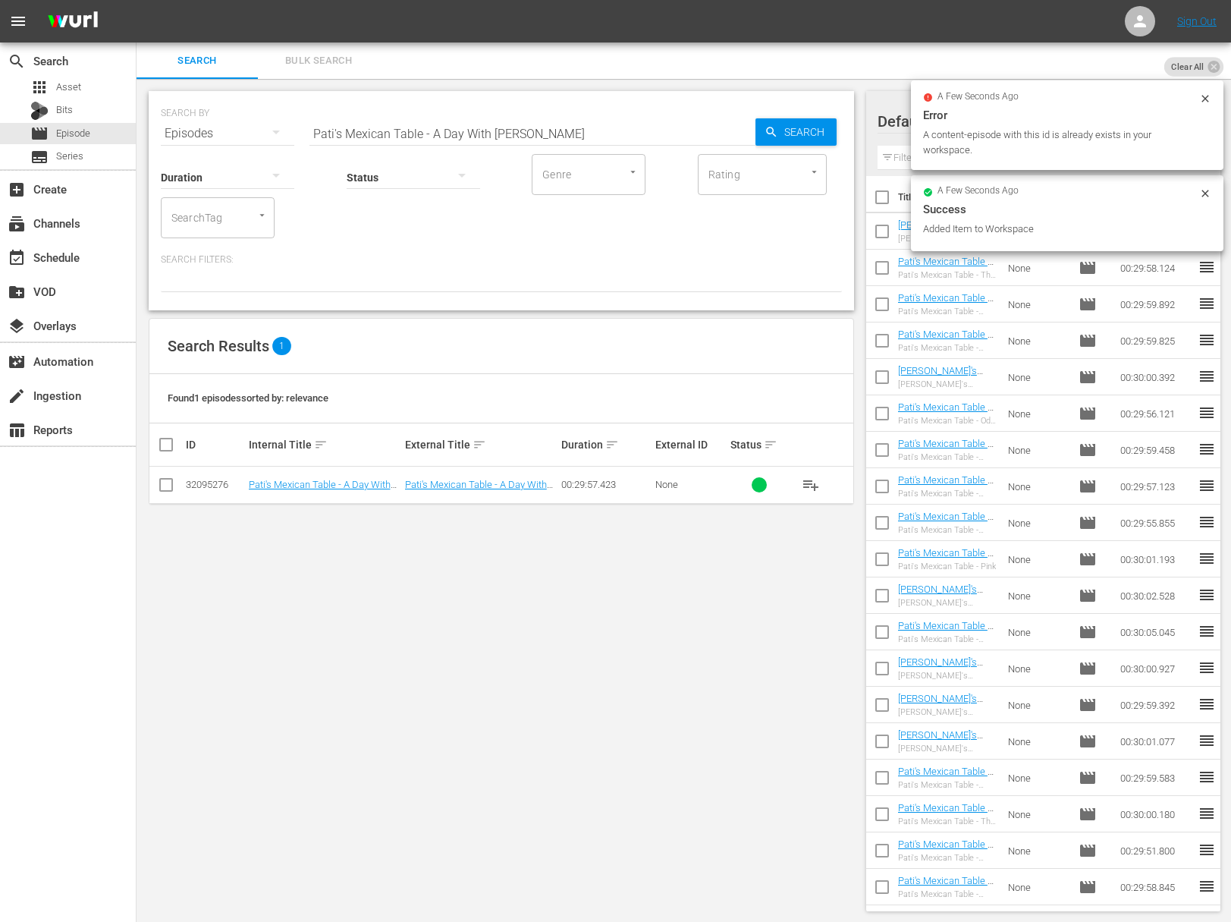
click at [442, 131] on input "Pati's Mexican Table - A Day With Hugo" at bounding box center [533, 133] width 446 height 36
paste input "Texas BBQ in the Orange Belt"
click at [800, 128] on span "Search" at bounding box center [807, 131] width 58 height 27
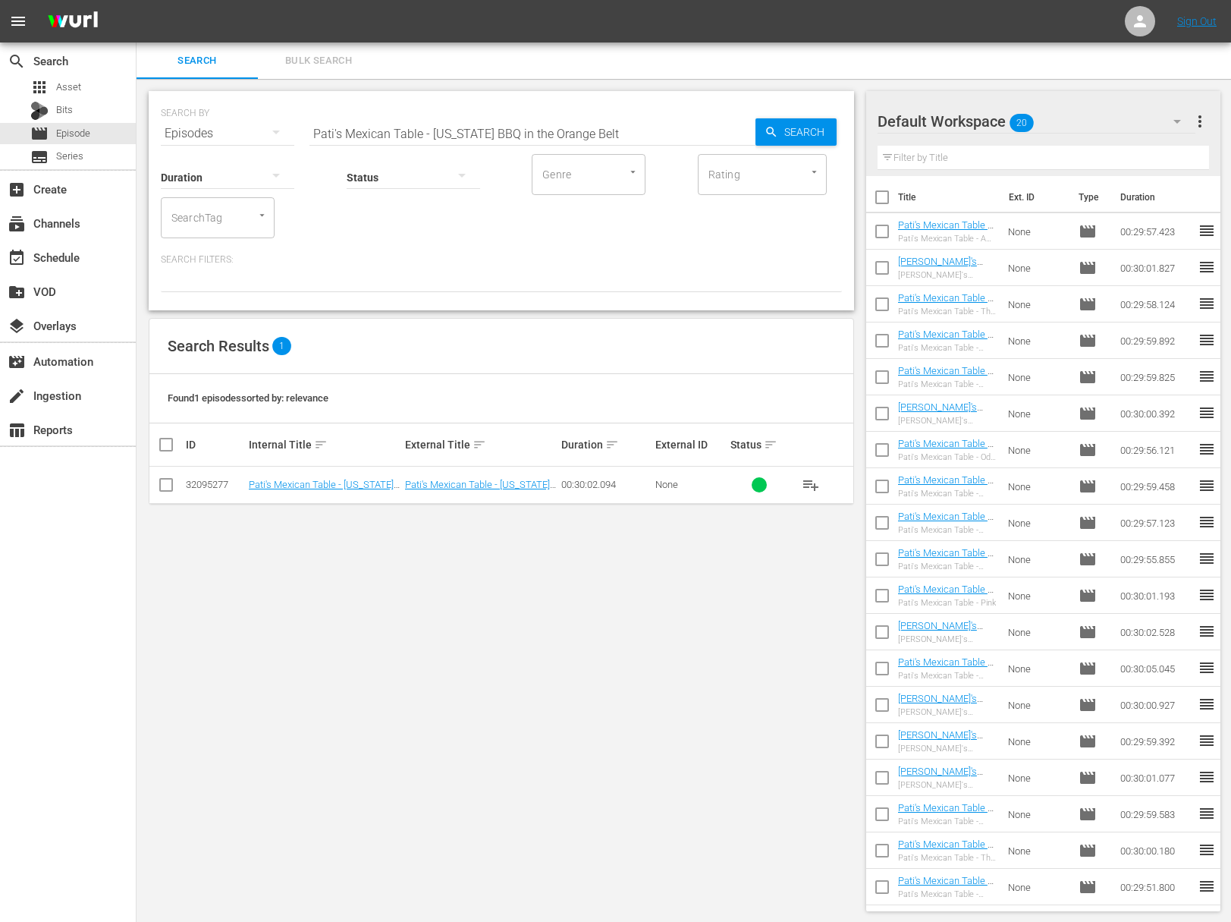
click at [813, 480] on span "playlist_add" at bounding box center [811, 485] width 18 height 18
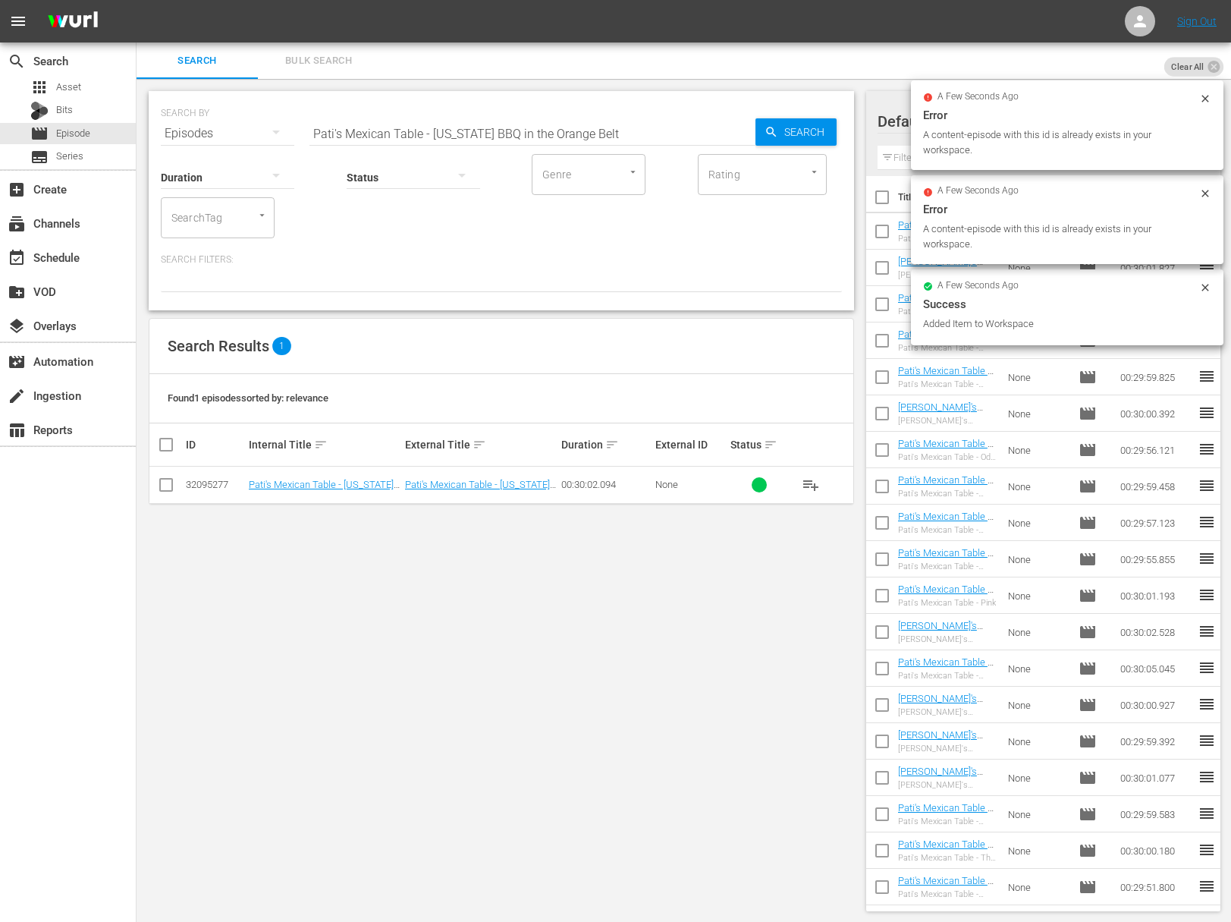
click at [581, 132] on input "Pati's Mexican Table - Texas BBQ in the Orange Belt" at bounding box center [533, 133] width 446 height 36
paste input "Cantina Culture and the Morning After"
click at [756, 128] on div "Search" at bounding box center [796, 131] width 81 height 27
click at [775, 129] on icon "button" at bounding box center [772, 132] width 14 height 14
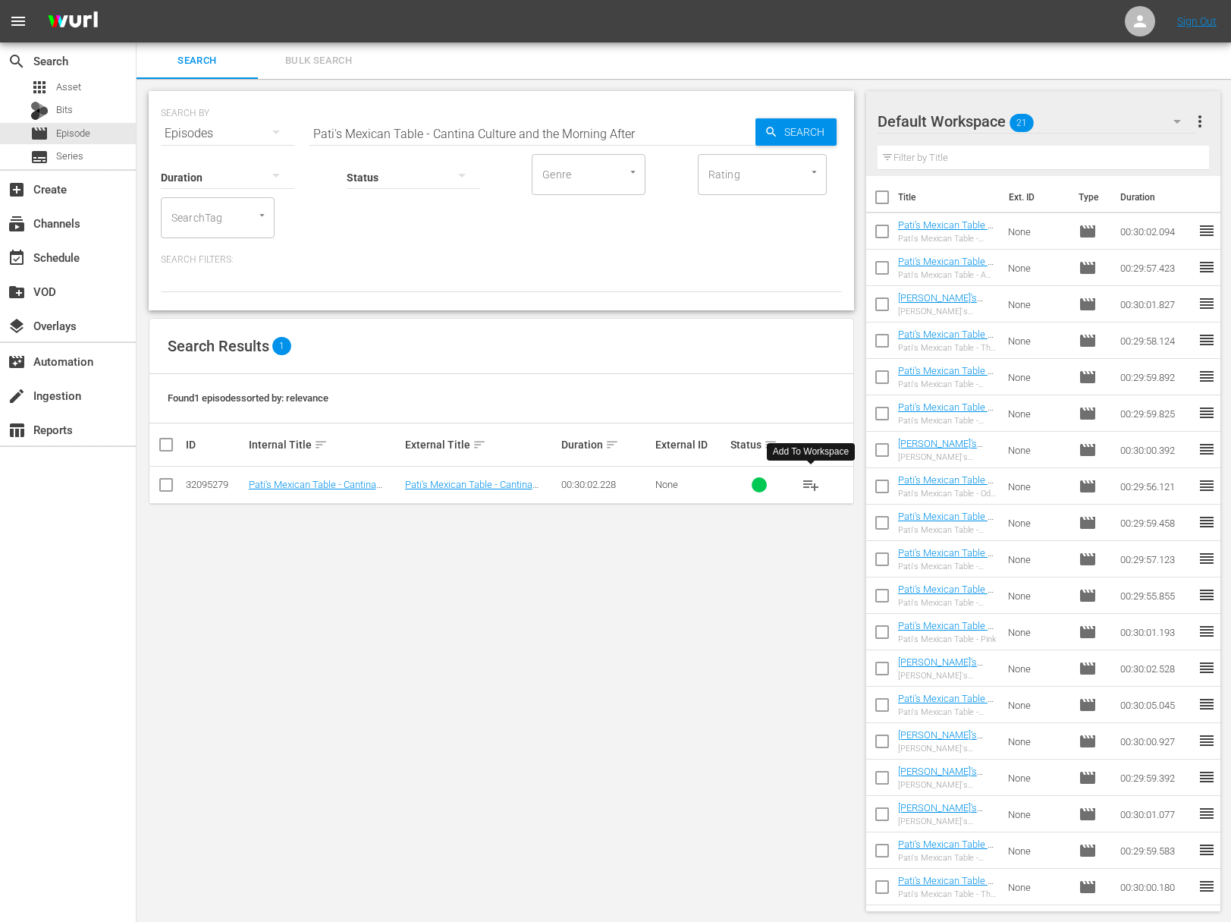
click at [808, 485] on span "playlist_add" at bounding box center [811, 485] width 18 height 18
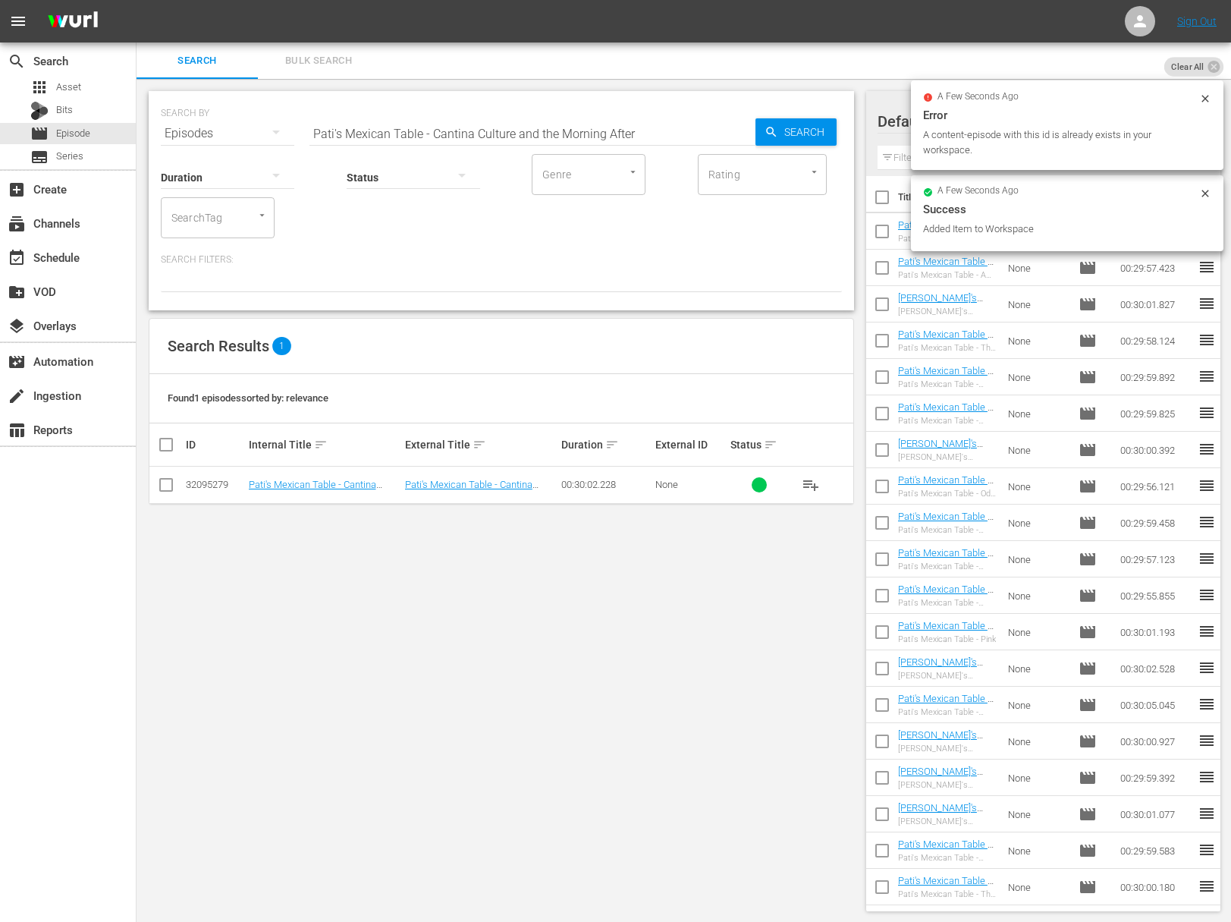
click at [470, 143] on div "Status" at bounding box center [414, 167] width 134 height 55
click at [478, 135] on input "Pati's Mexican Table - Cantina Culture and the Morning After" at bounding box center [533, 133] width 446 height 36
paste input "Pioneering From Farm to Table"
click at [784, 130] on span "Search" at bounding box center [807, 131] width 58 height 27
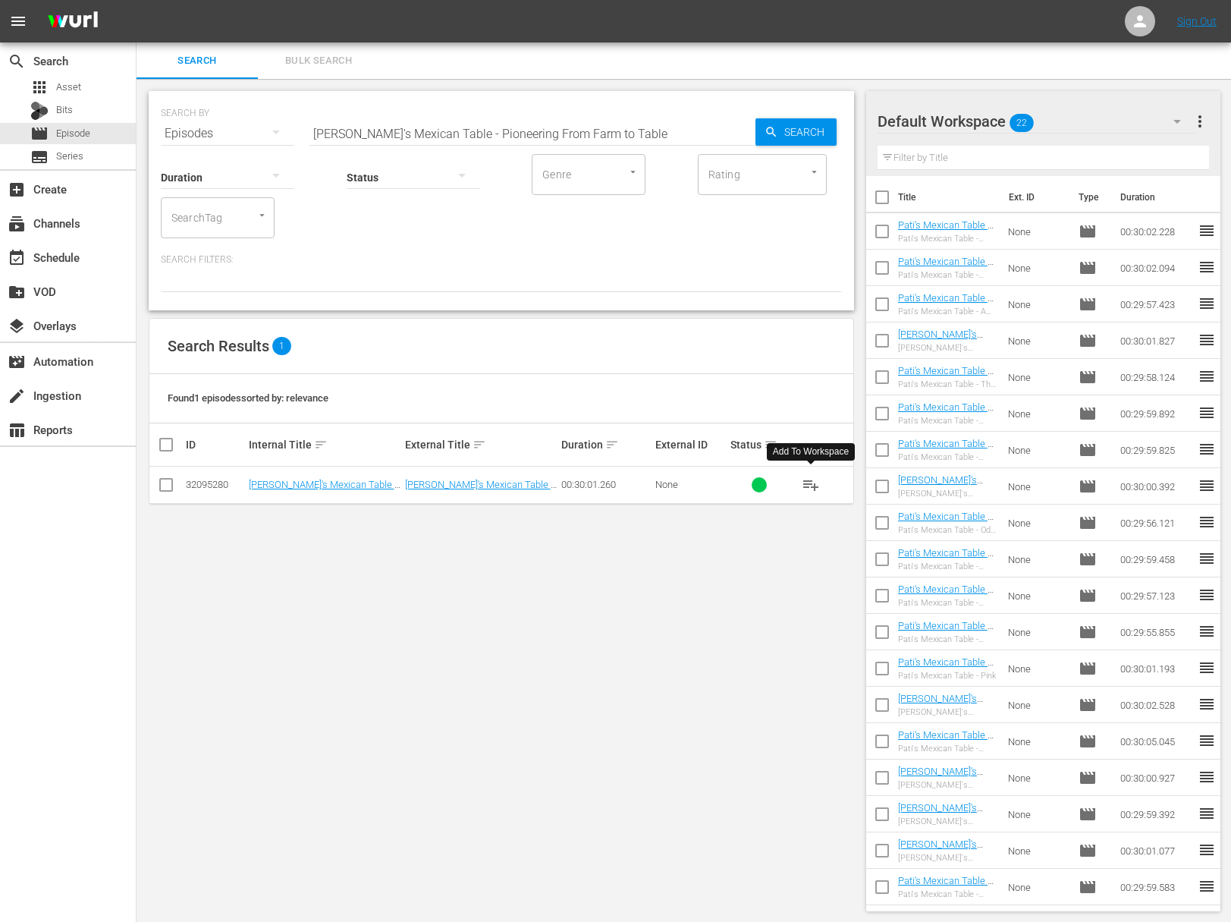
click at [813, 479] on span "playlist_add" at bounding box center [811, 485] width 18 height 18
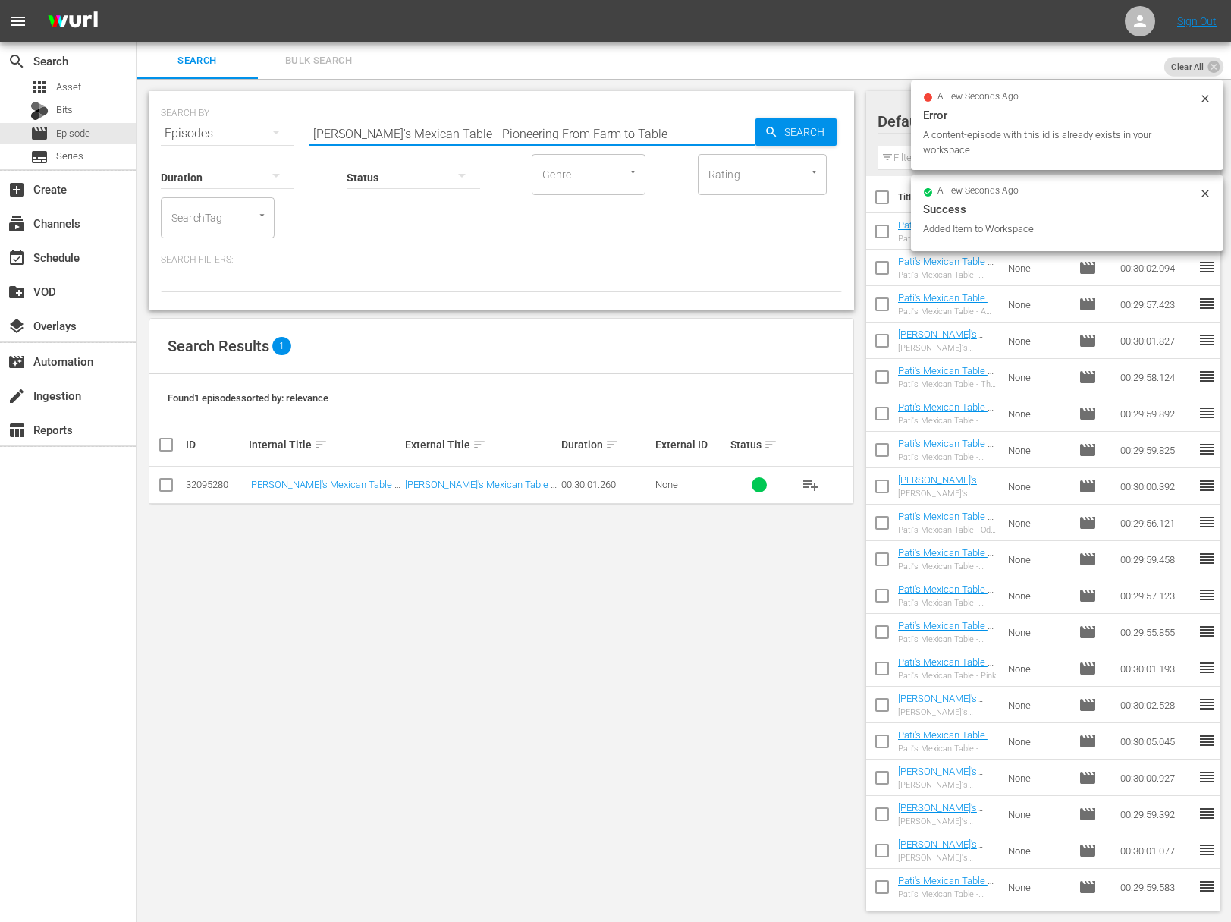
click at [559, 121] on input "Pati's Mexican Table - Pioneering From Farm to Table" at bounding box center [533, 133] width 446 height 36
paste input "The Magic of Piloncillo"
click at [837, 126] on div "SEARCH BY Search By Episodes Search ID, Title, Description, Keywords, or Catego…" at bounding box center [501, 124] width 681 height 55
click at [797, 124] on span "Search" at bounding box center [807, 131] width 58 height 27
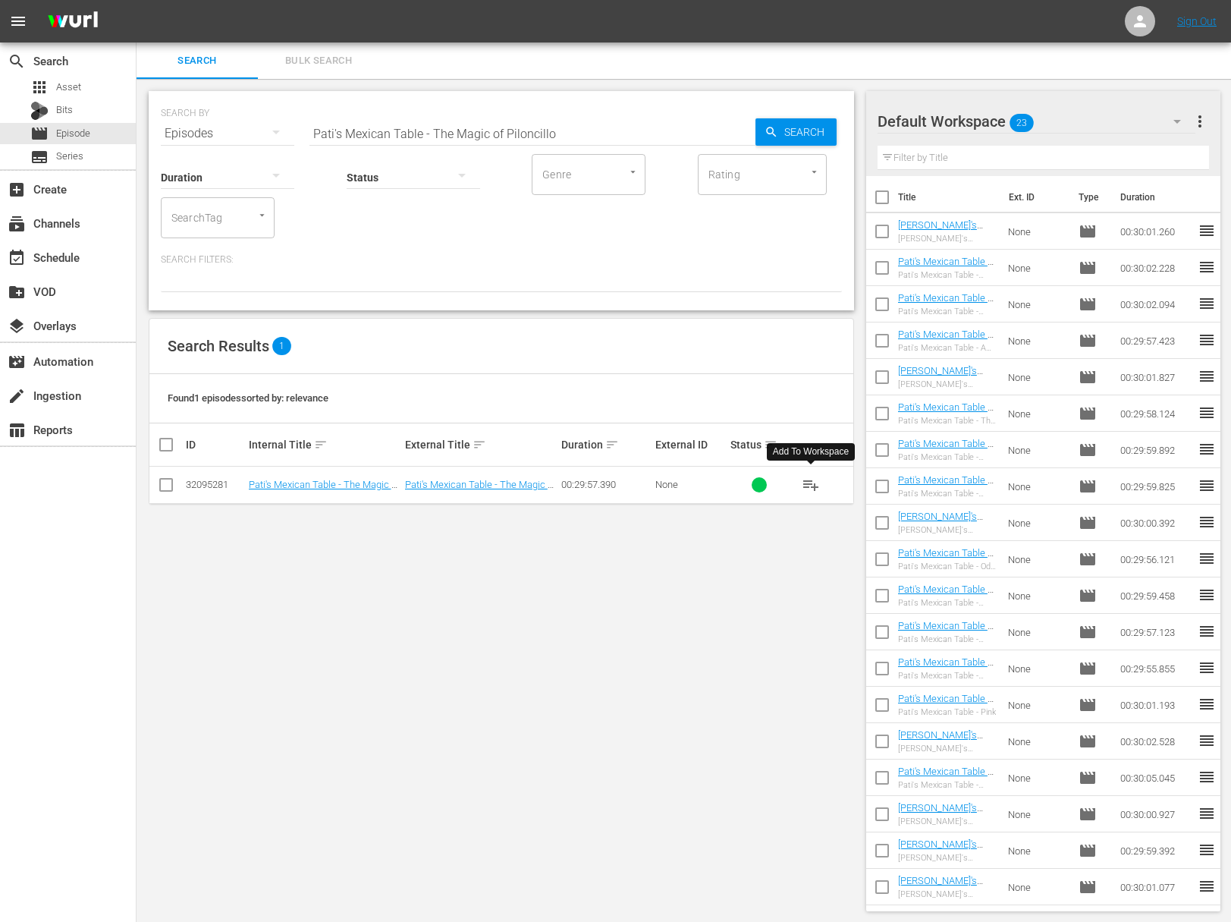
click at [804, 481] on span "playlist_add" at bounding box center [811, 485] width 18 height 18
click at [807, 481] on span "playlist_add" at bounding box center [811, 485] width 18 height 18
click at [814, 481] on span "playlist_add" at bounding box center [811, 485] width 18 height 18
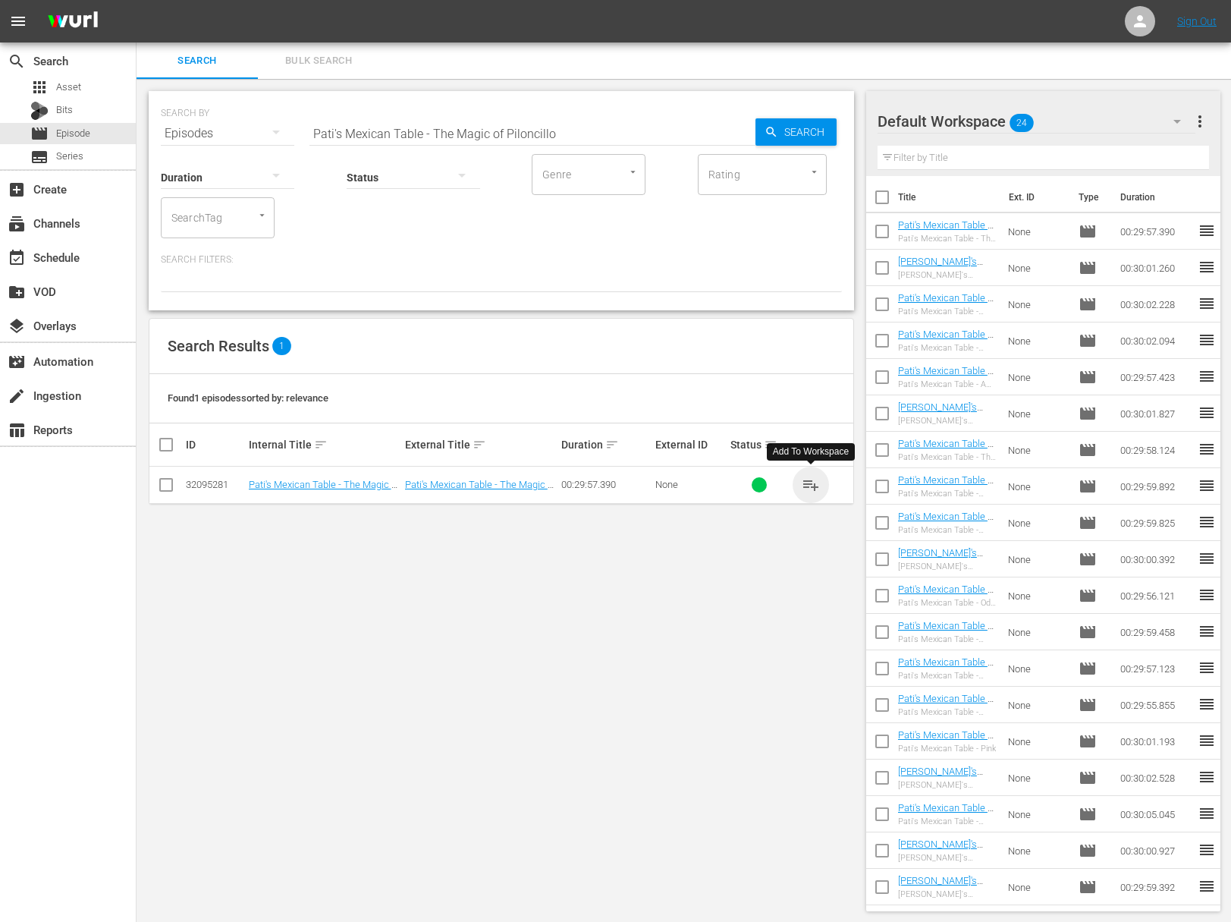
click at [814, 481] on span "playlist_add" at bounding box center [811, 485] width 18 height 18
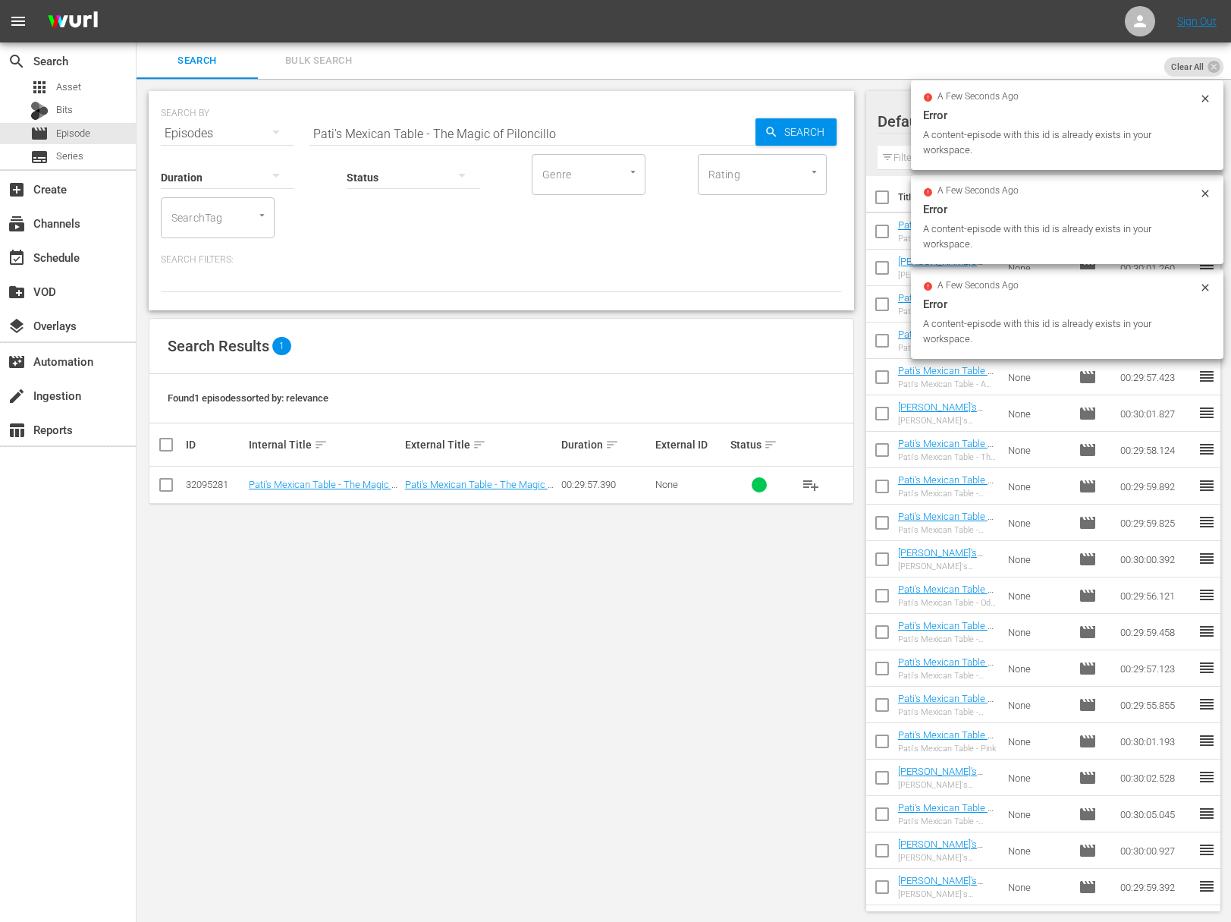
click at [505, 126] on input "Pati's Mexican Table - The Magic of Piloncillo" at bounding box center [533, 133] width 446 height 36
paste input "Maestros Del Pan"
click at [769, 123] on div "Search" at bounding box center [796, 131] width 81 height 27
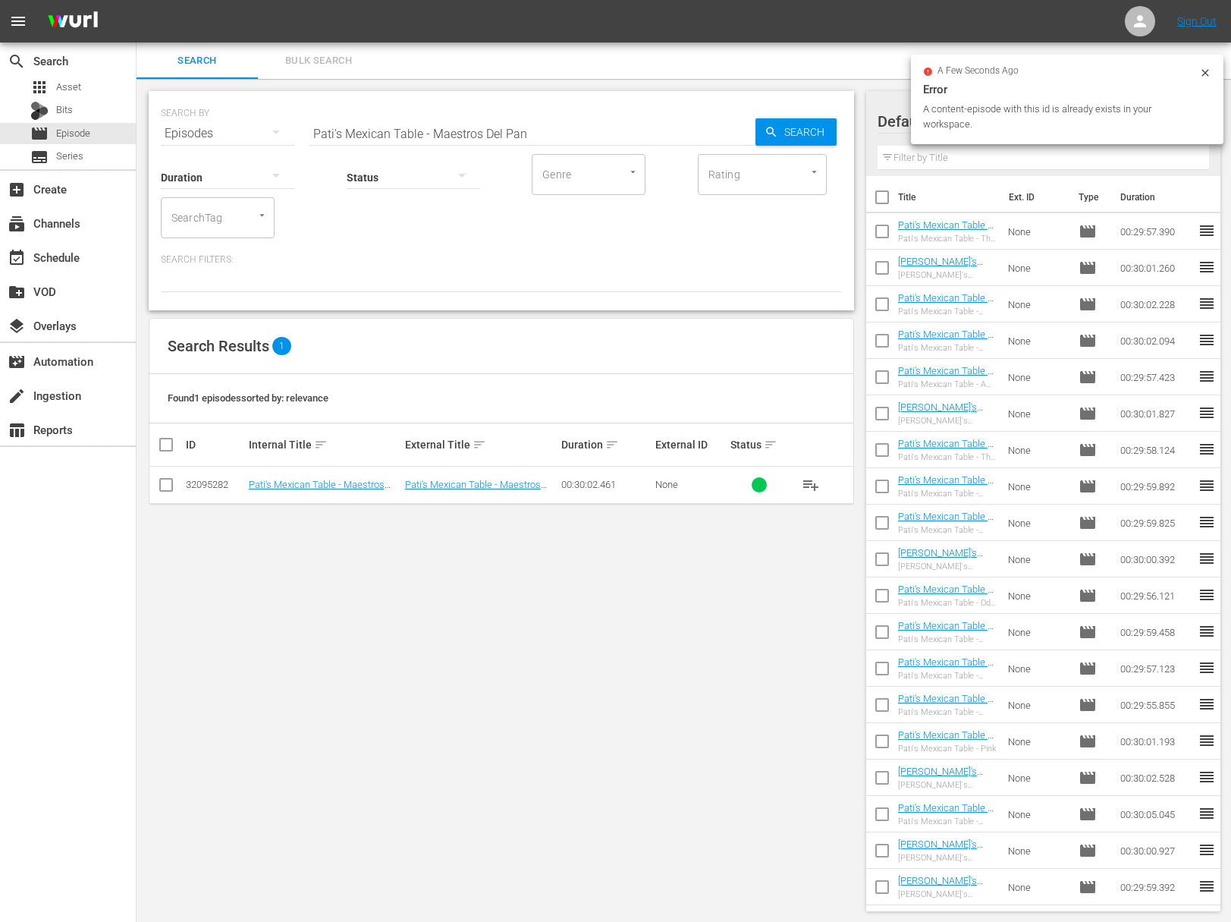
click at [813, 484] on span "playlist_add" at bounding box center [811, 485] width 18 height 18
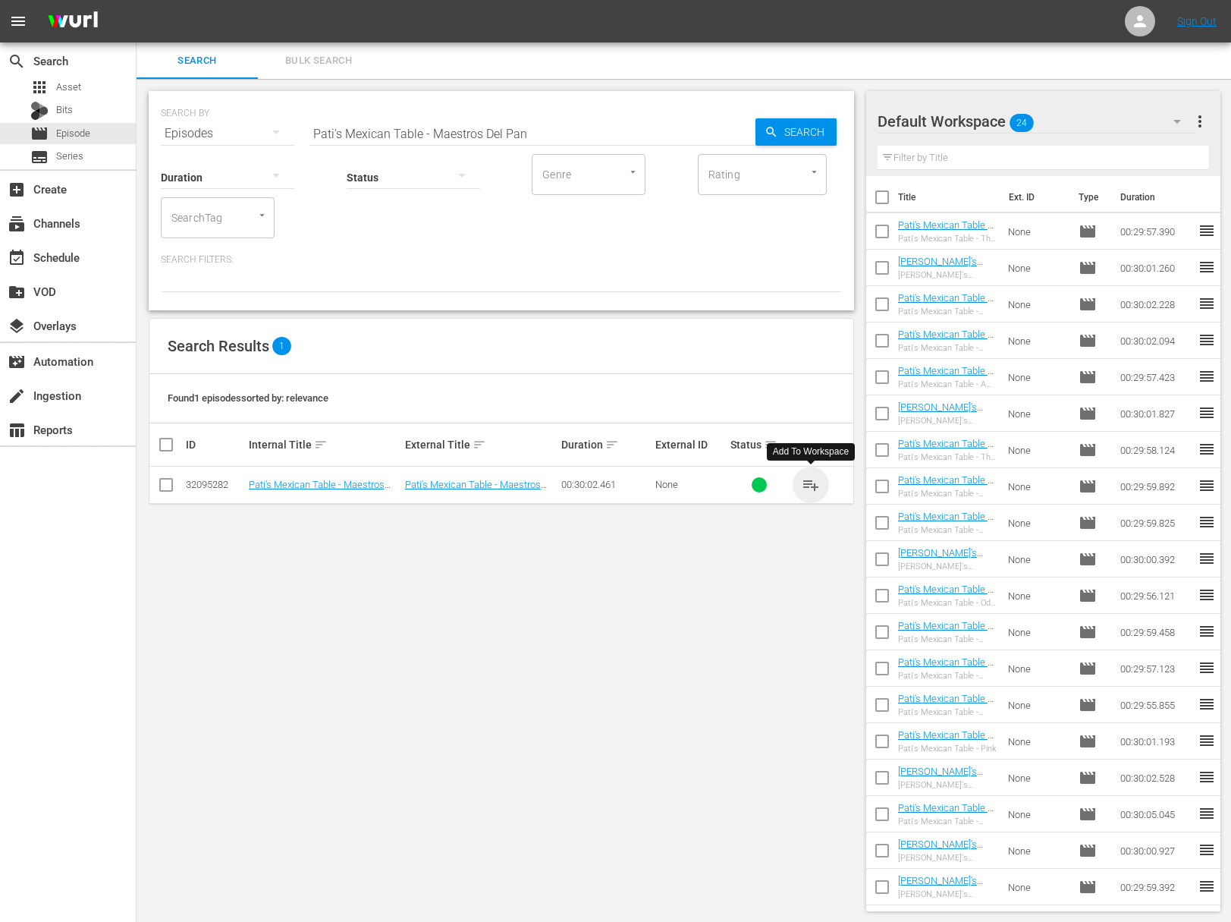
click at [813, 484] on span "playlist_add" at bounding box center [811, 485] width 18 height 18
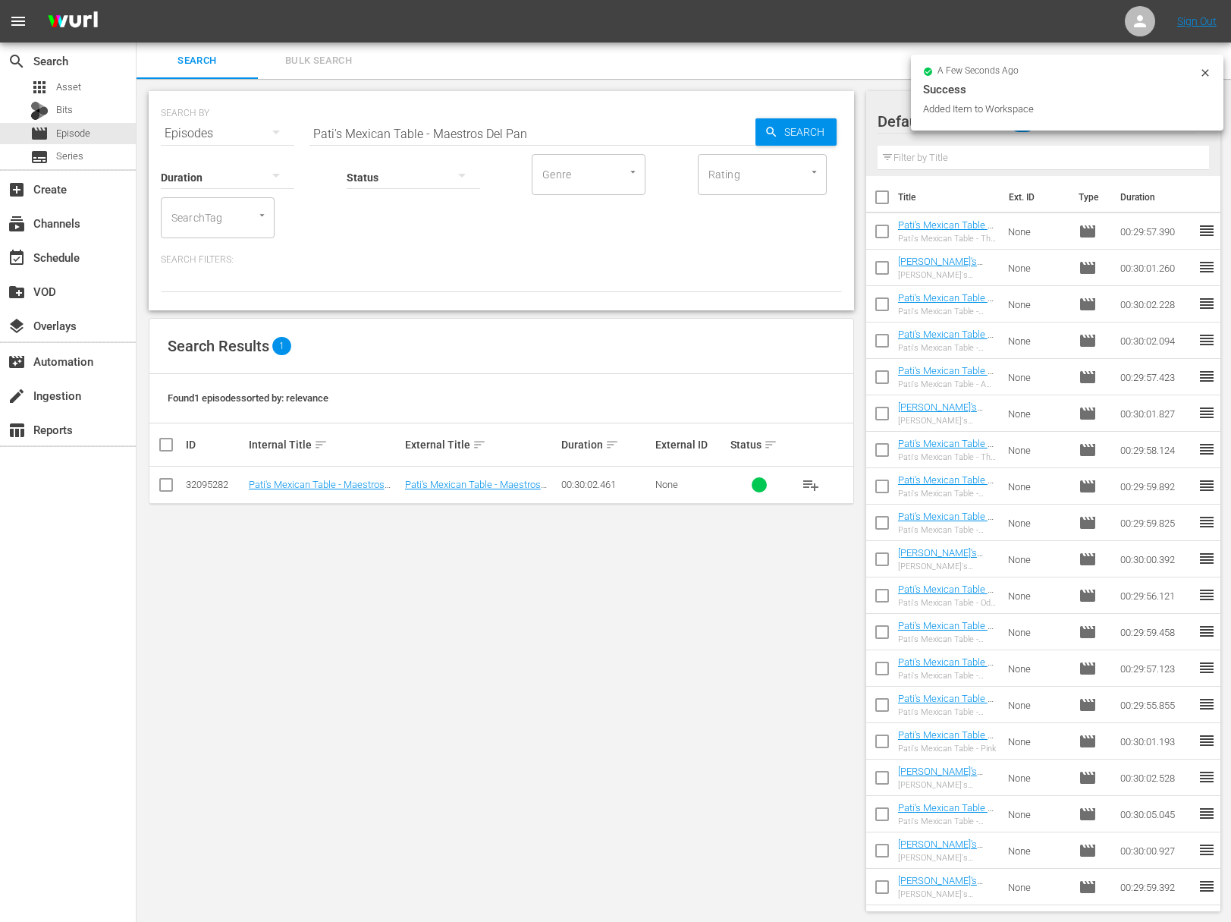
click at [504, 142] on input "Pati's Mexican Table - Maestros Del Pan" at bounding box center [533, 133] width 446 height 36
paste input "The World Cup of Tacos"
click at [796, 139] on span "Search" at bounding box center [807, 131] width 58 height 27
click at [814, 483] on span "playlist_add" at bounding box center [811, 485] width 18 height 18
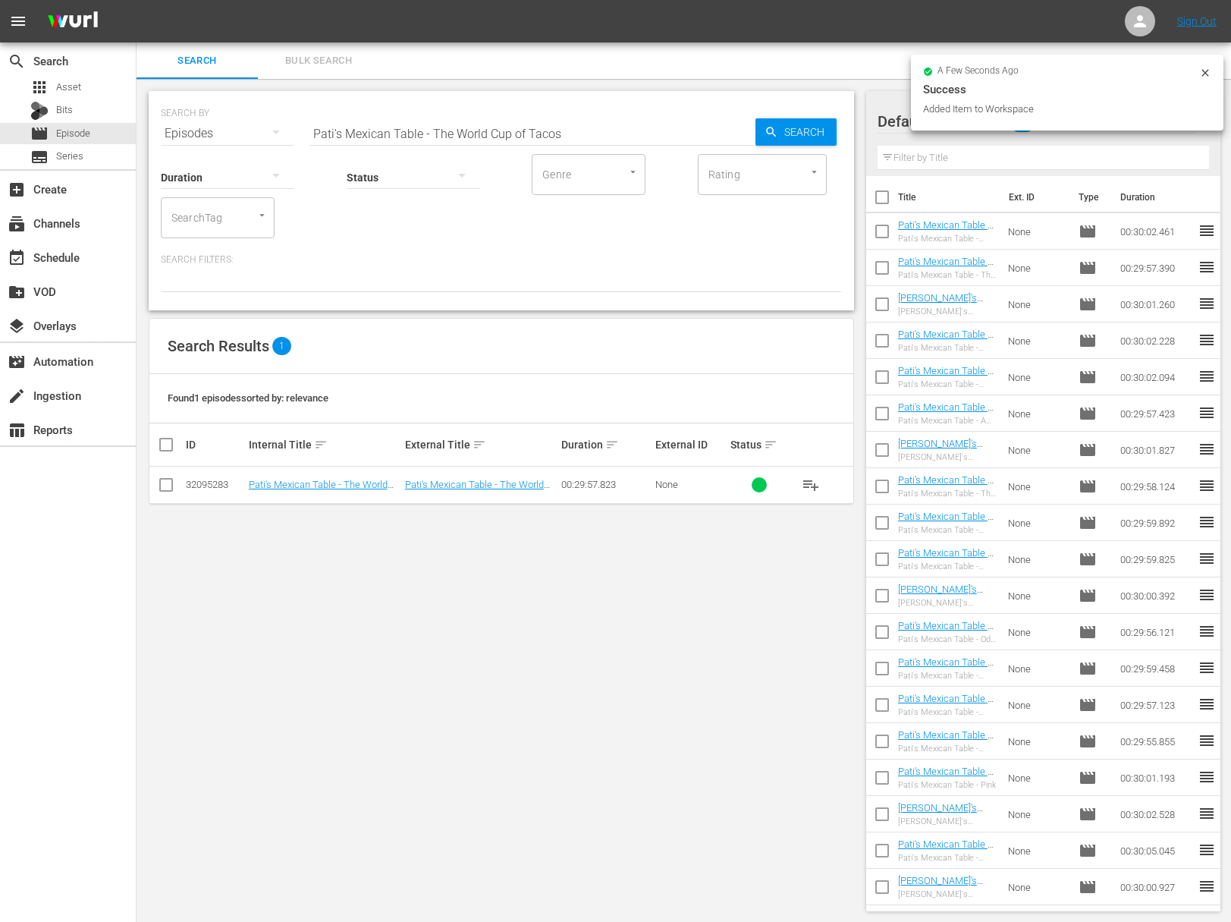
click at [495, 109] on div "SEARCH BY Search By Episodes Search ID, Title, Description, Keywords, or Catego…" at bounding box center [501, 124] width 681 height 55
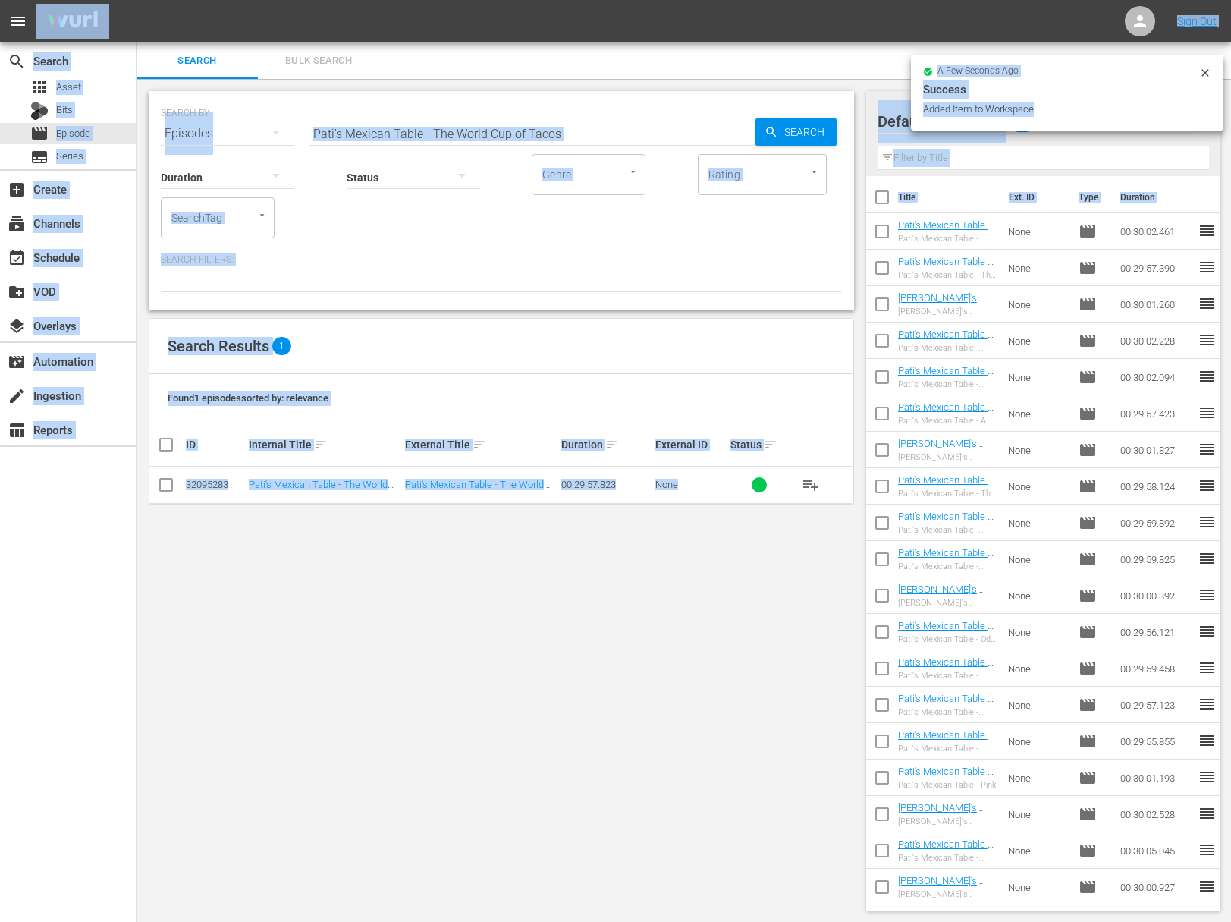
click at [488, 120] on input "Pati's Mexican Table - The World Cup of Tacos" at bounding box center [533, 133] width 446 height 36
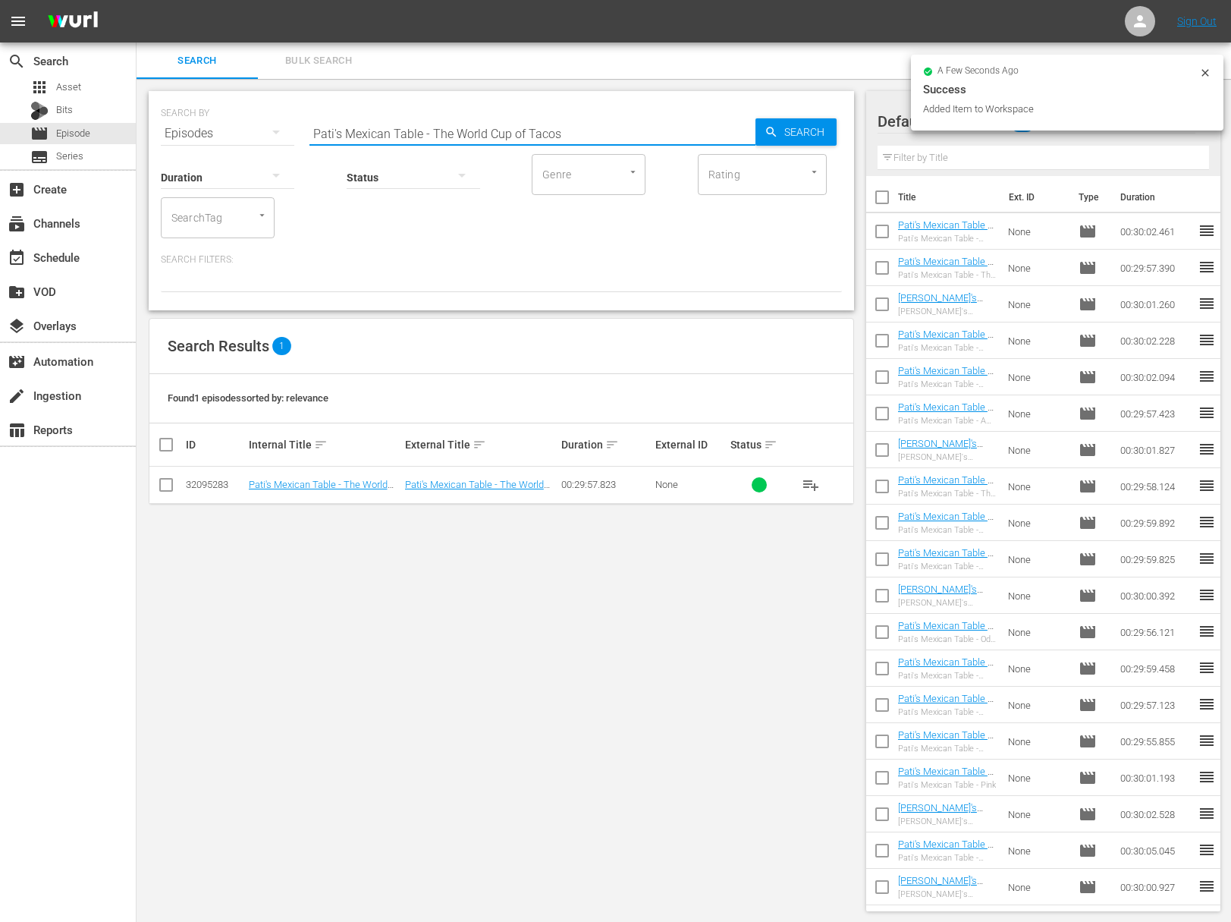
paste input "Sisters, Stew, and Sass"
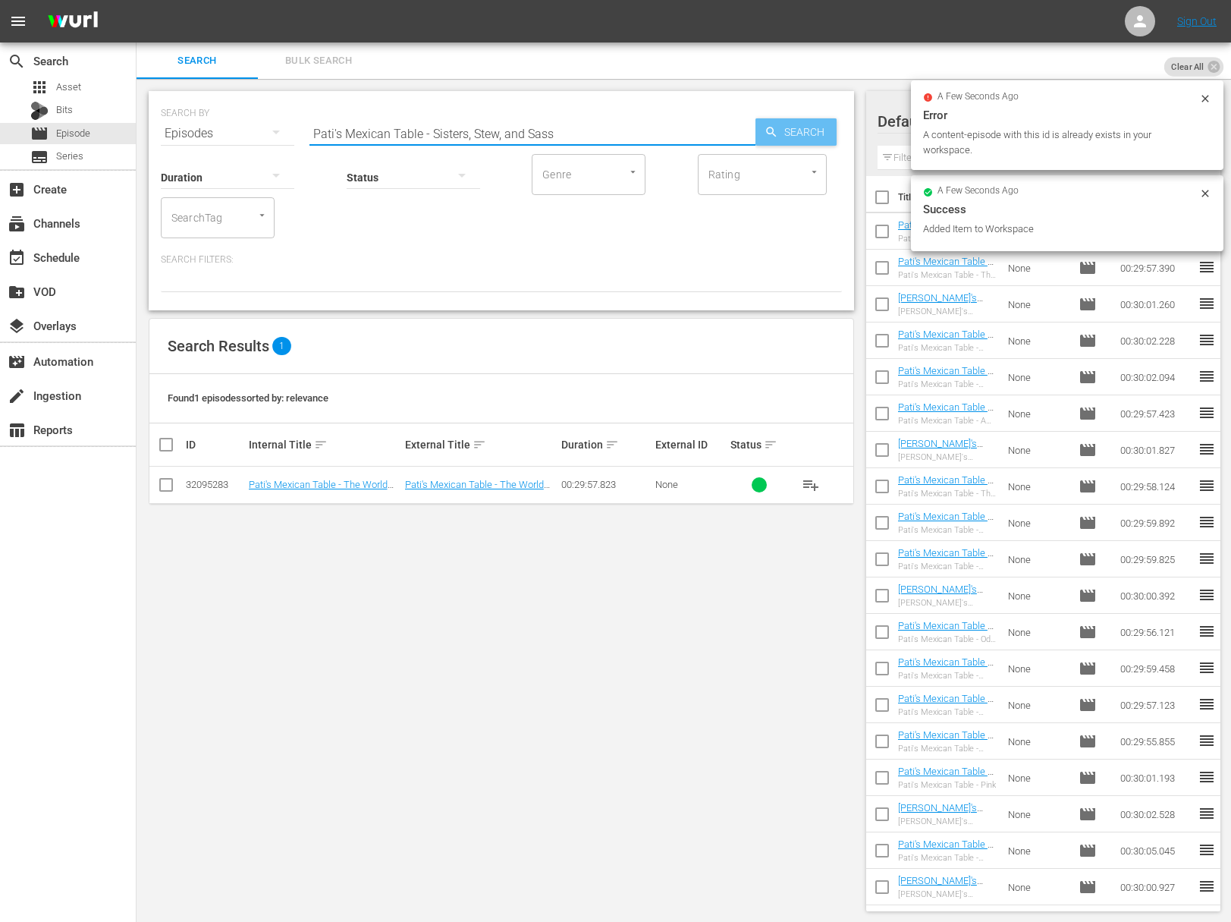
click at [823, 124] on span "Search" at bounding box center [807, 131] width 58 height 27
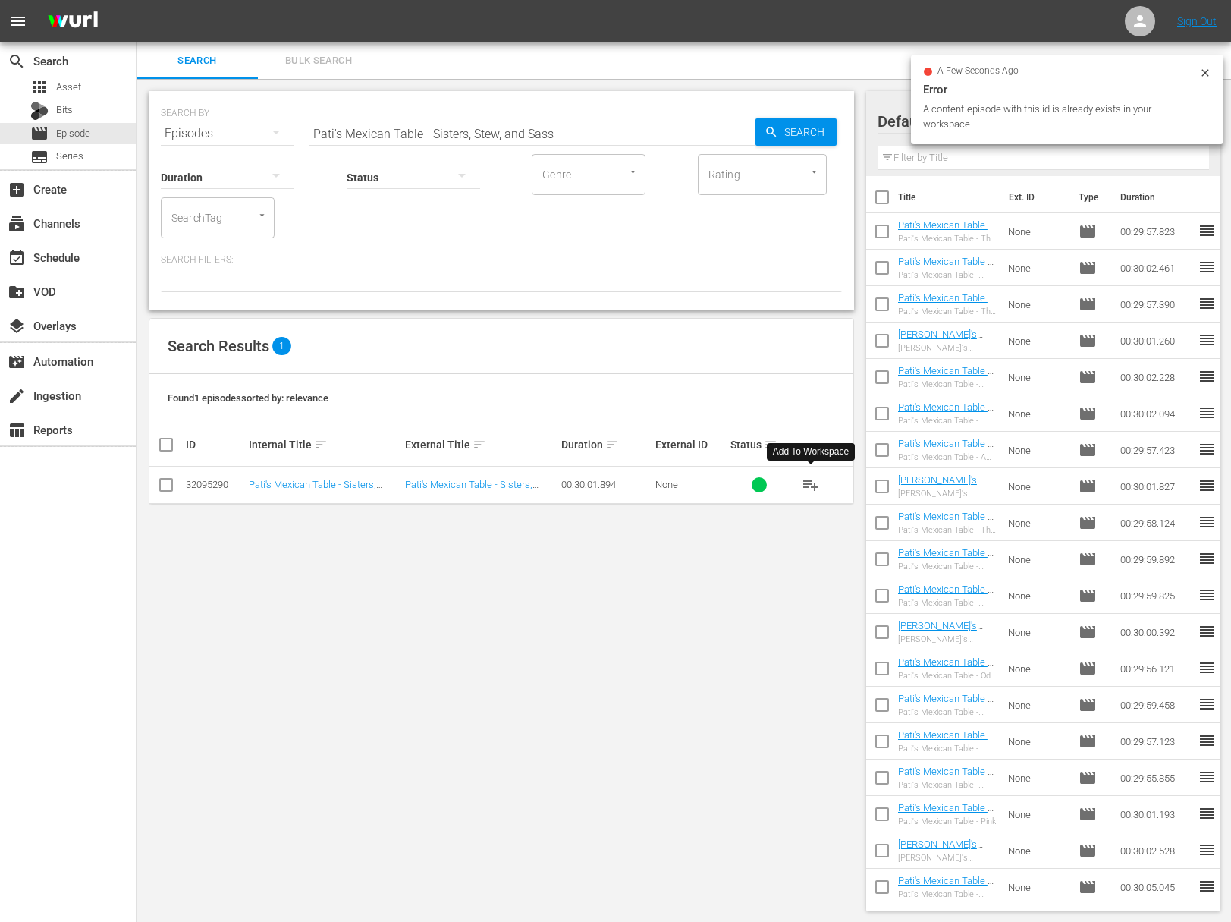
click at [812, 483] on span "playlist_add" at bounding box center [811, 485] width 18 height 18
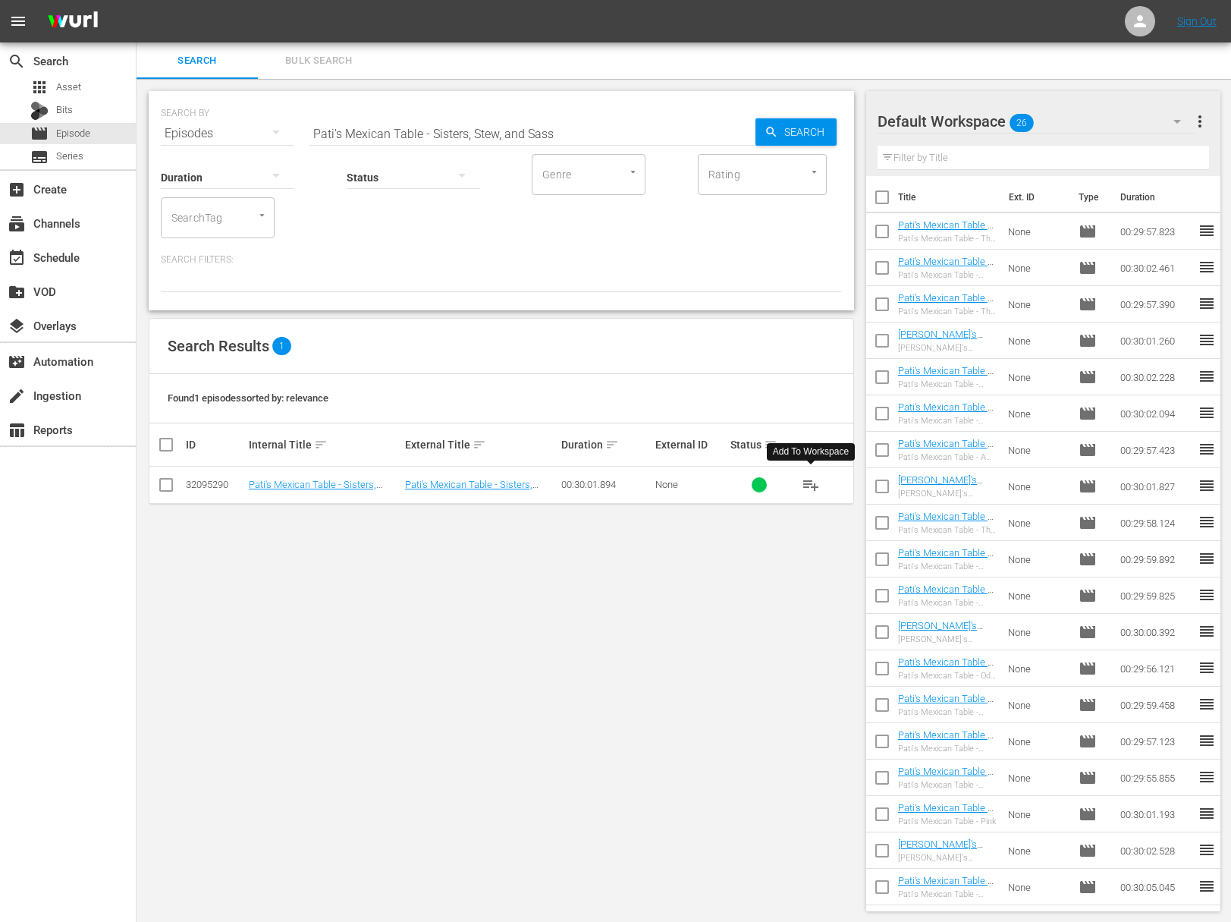
click at [812, 483] on span "playlist_add" at bounding box center [811, 485] width 18 height 18
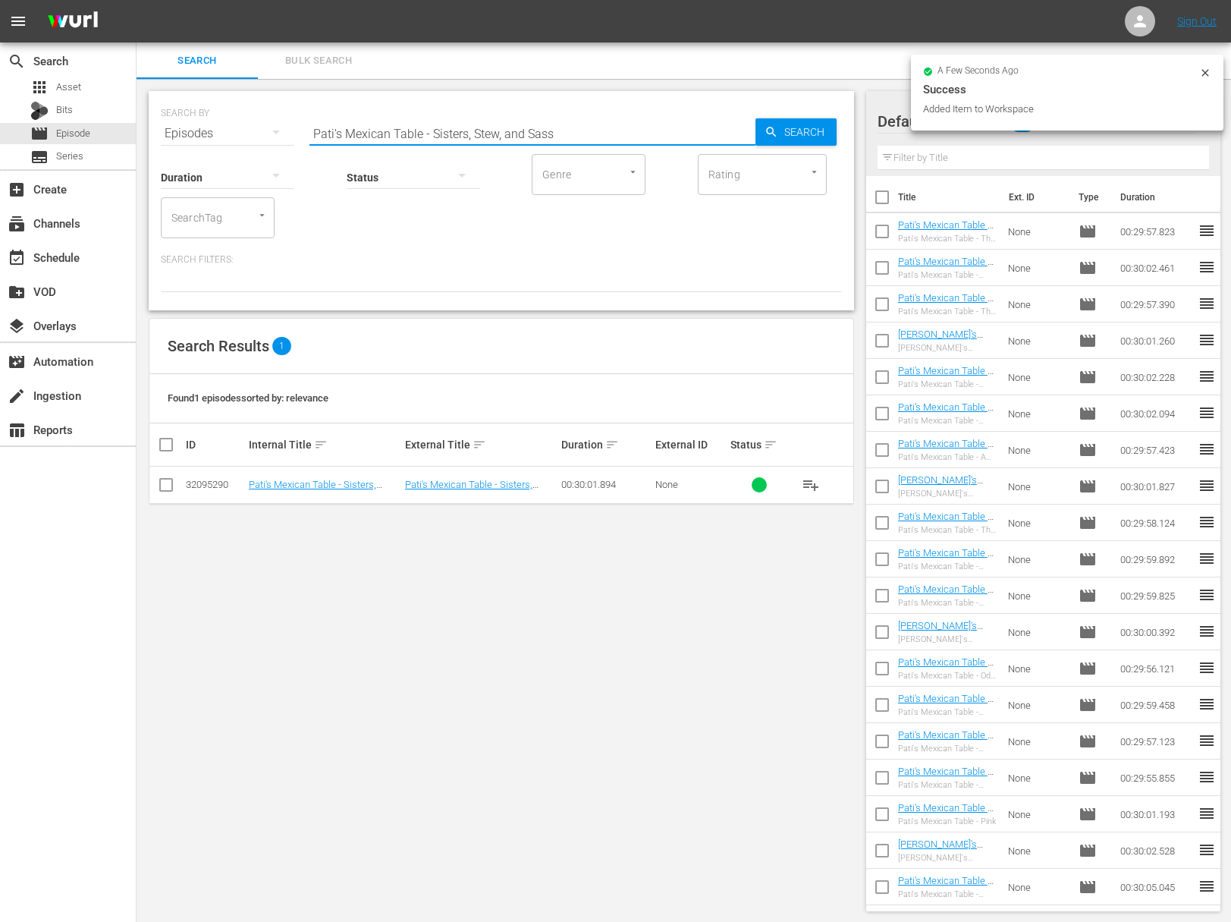
click at [534, 115] on input "Pati's Mexican Table - Sisters, Stew, and Sass" at bounding box center [533, 133] width 446 height 36
paste input "The Fire King"
click at [815, 137] on span "Search" at bounding box center [807, 131] width 58 height 27
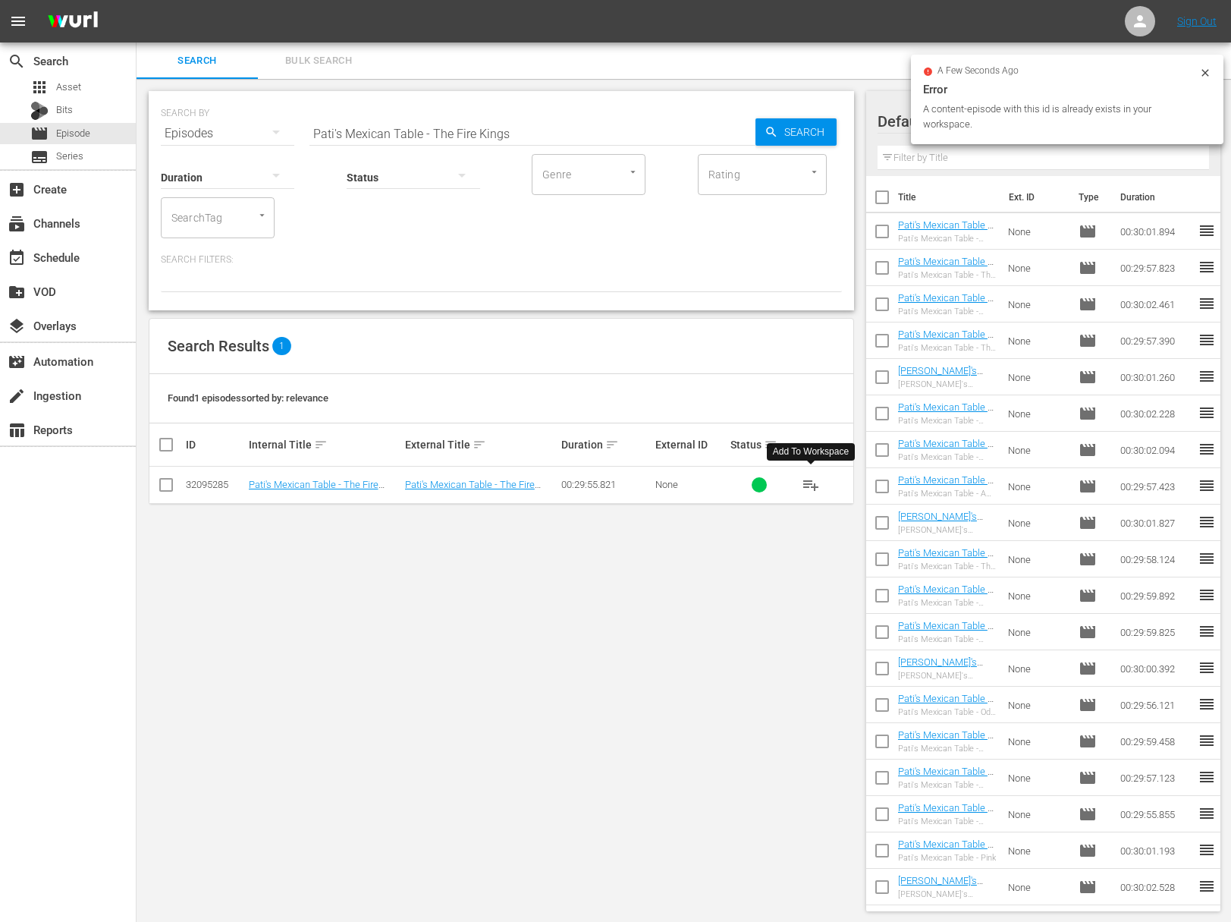
click at [812, 483] on span "playlist_add" at bounding box center [811, 485] width 18 height 18
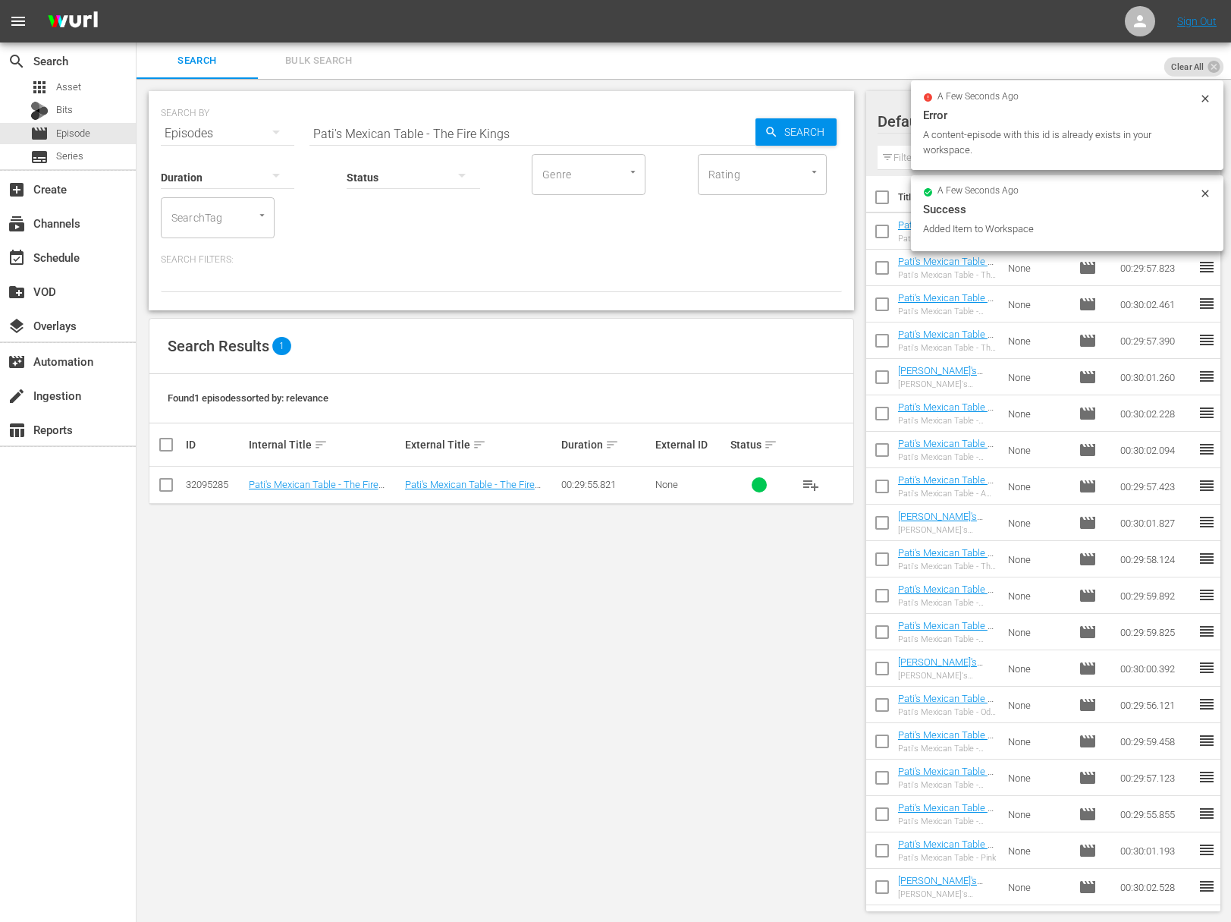
click at [380, 134] on input "Pati's Mexican Table - The Fire Kings" at bounding box center [533, 133] width 446 height 36
paste input "acos and a Tostada"
click at [857, 125] on div "SEARCH BY Search By Episodes Search ID, Title, Description, Keywords, or Catego…" at bounding box center [502, 501] width 730 height 844
click at [819, 125] on span "Search" at bounding box center [807, 131] width 58 height 27
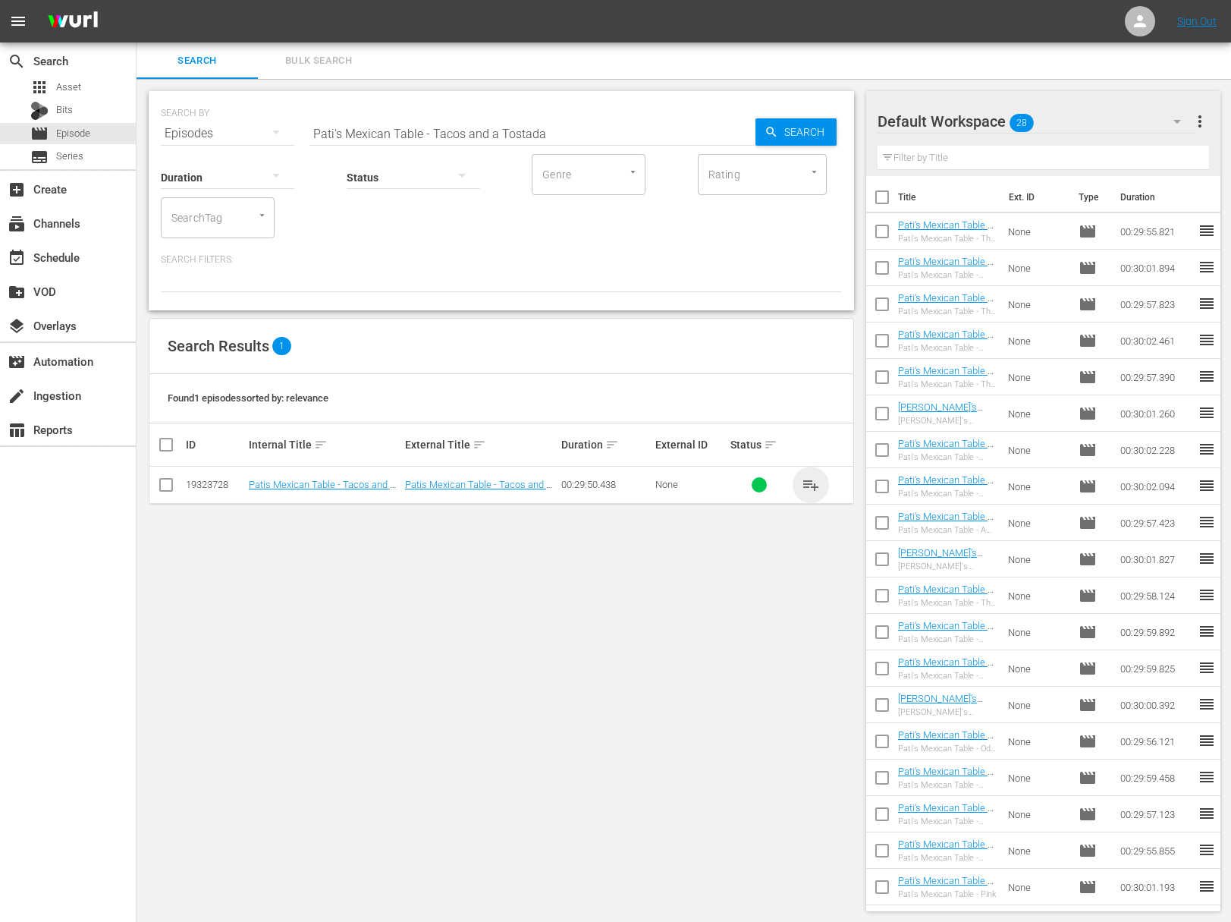
click at [813, 480] on span "playlist_add" at bounding box center [811, 485] width 18 height 18
click at [461, 120] on input "Pati's Mexican Table - Tacos and a Tostada" at bounding box center [533, 133] width 446 height 36
paste input "aPati's Mexican Table - Double Vallart"
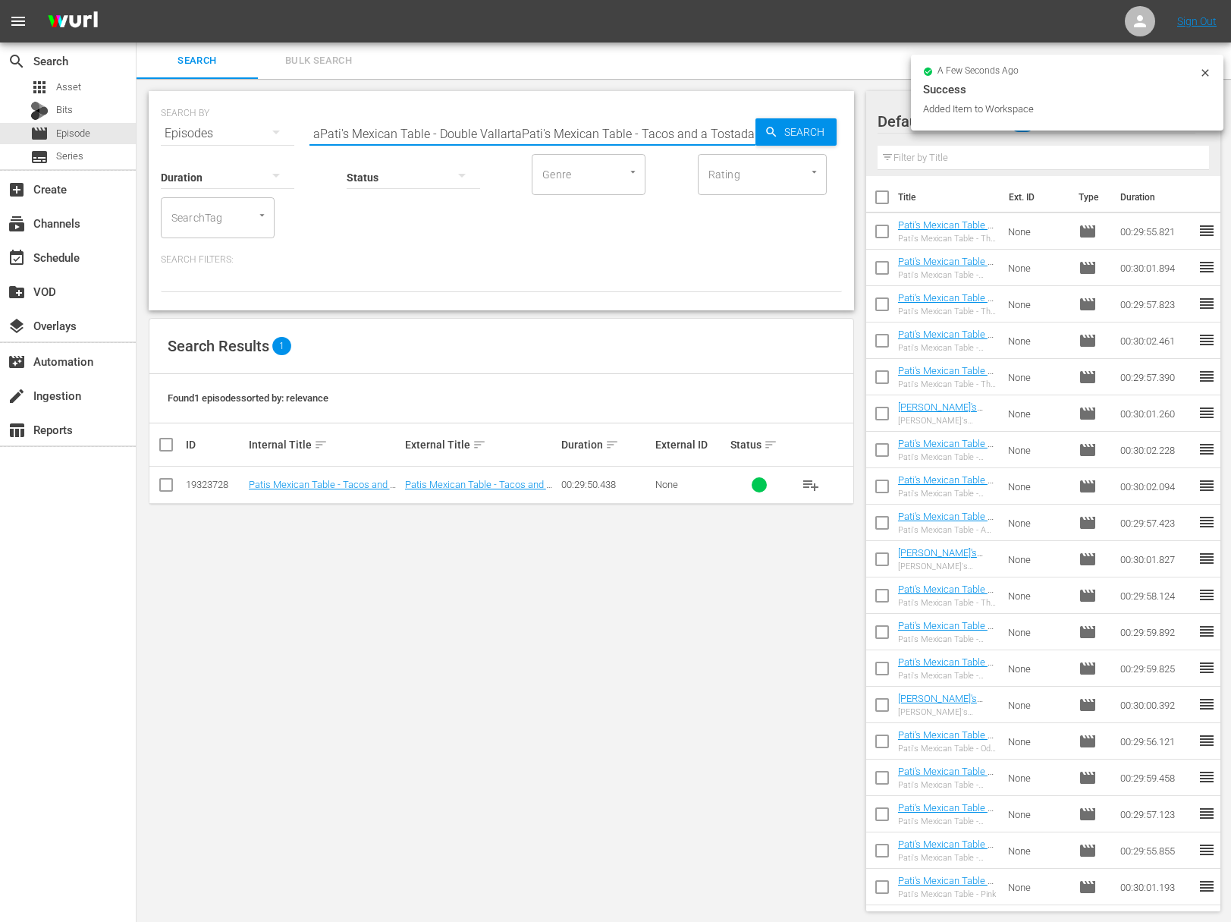
click at [464, 126] on input "aPati's Mexican Table - Double VallartaPati's Mexican Table - Tacos and a Tosta…" at bounding box center [533, 133] width 446 height 36
paste input "Pati's Mexican Table - Double Vallart"
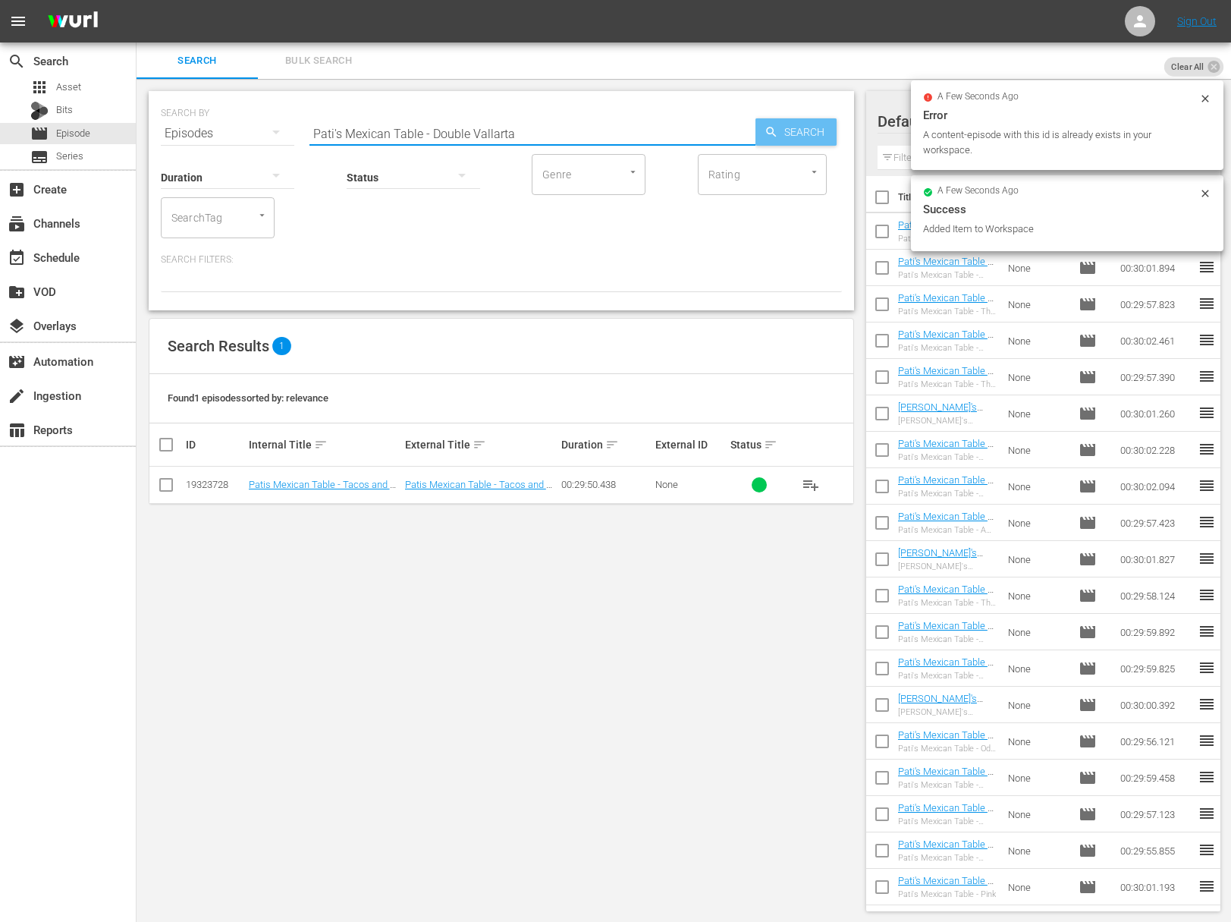
click at [797, 125] on span "Search" at bounding box center [807, 131] width 58 height 27
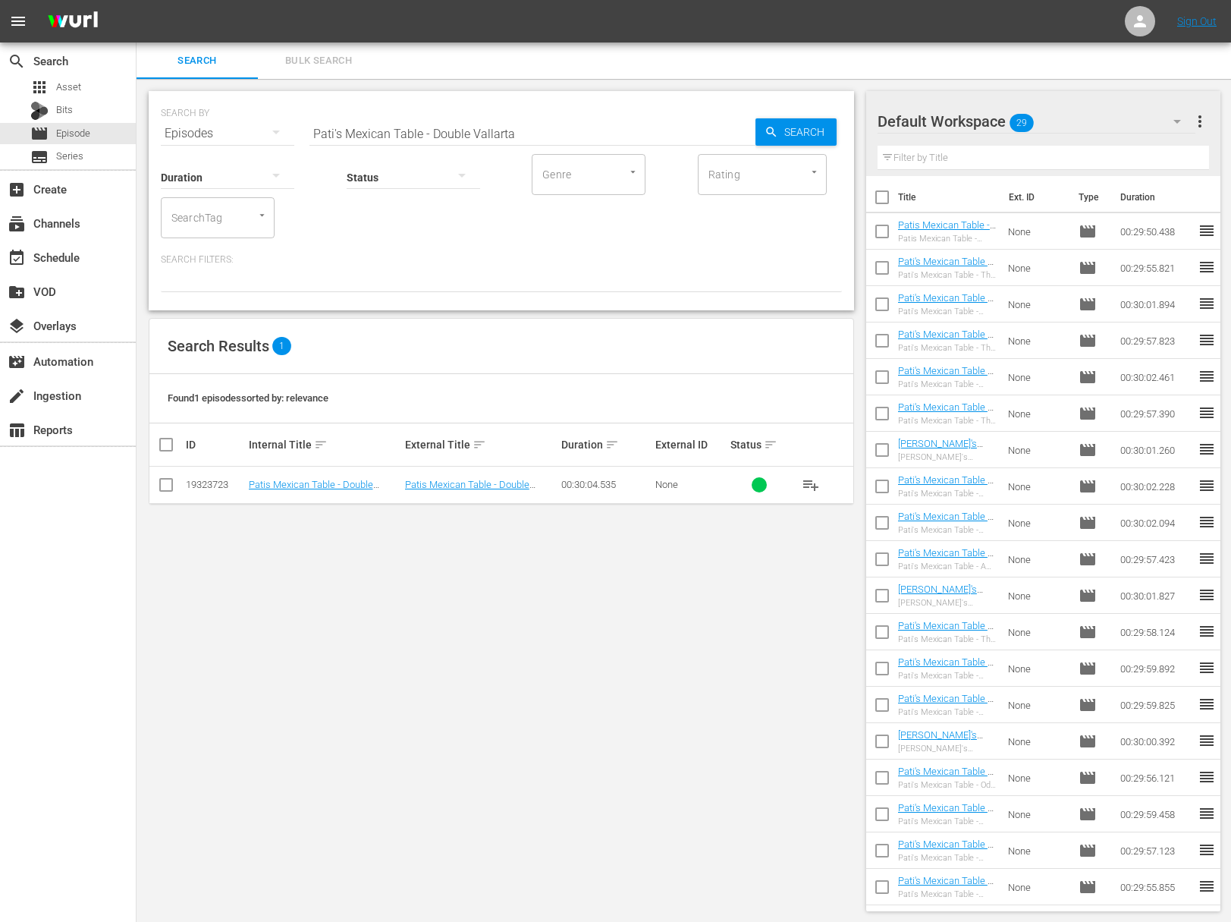
click at [816, 483] on span "playlist_add" at bounding box center [811, 485] width 18 height 18
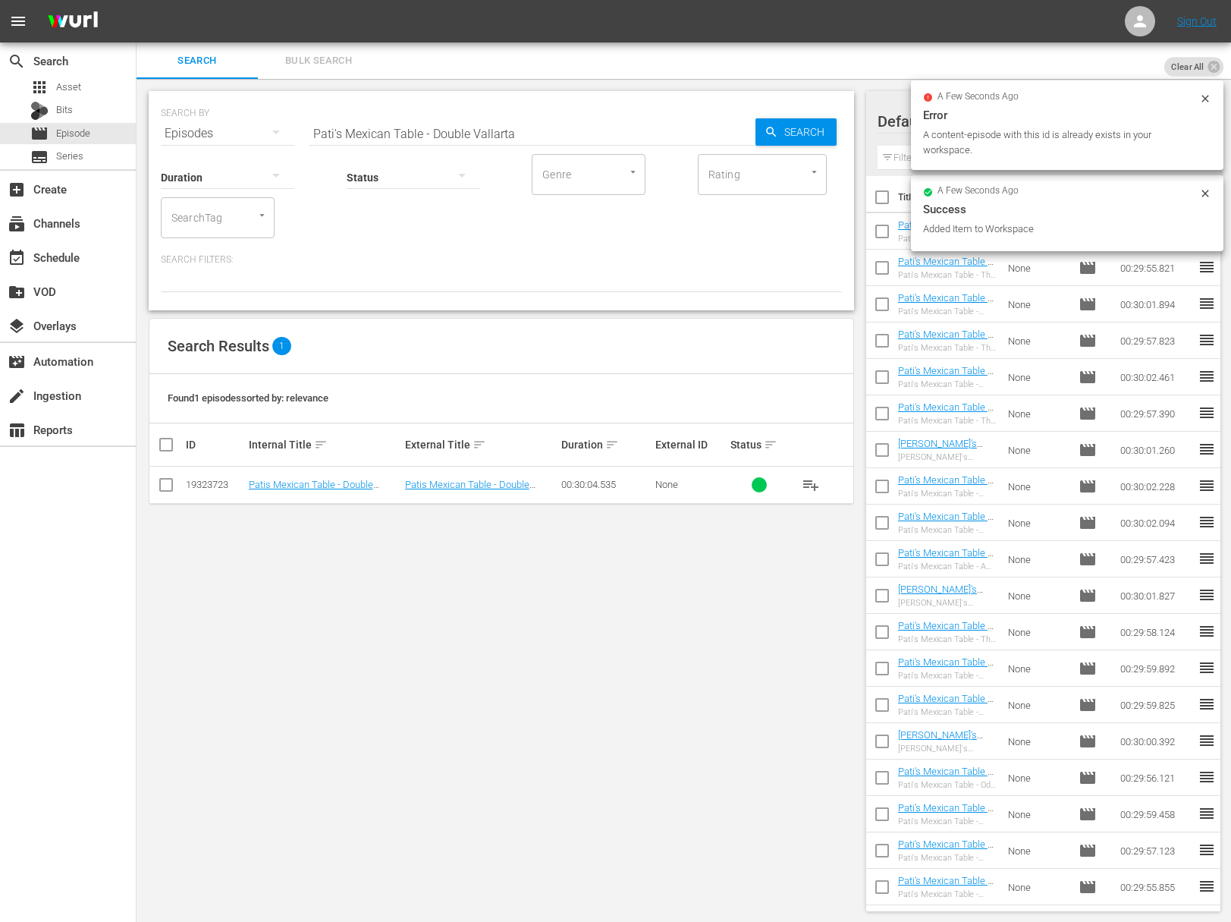
click at [456, 139] on input "Pati's Mexican Table - Double Vallarta" at bounding box center [533, 133] width 446 height 36
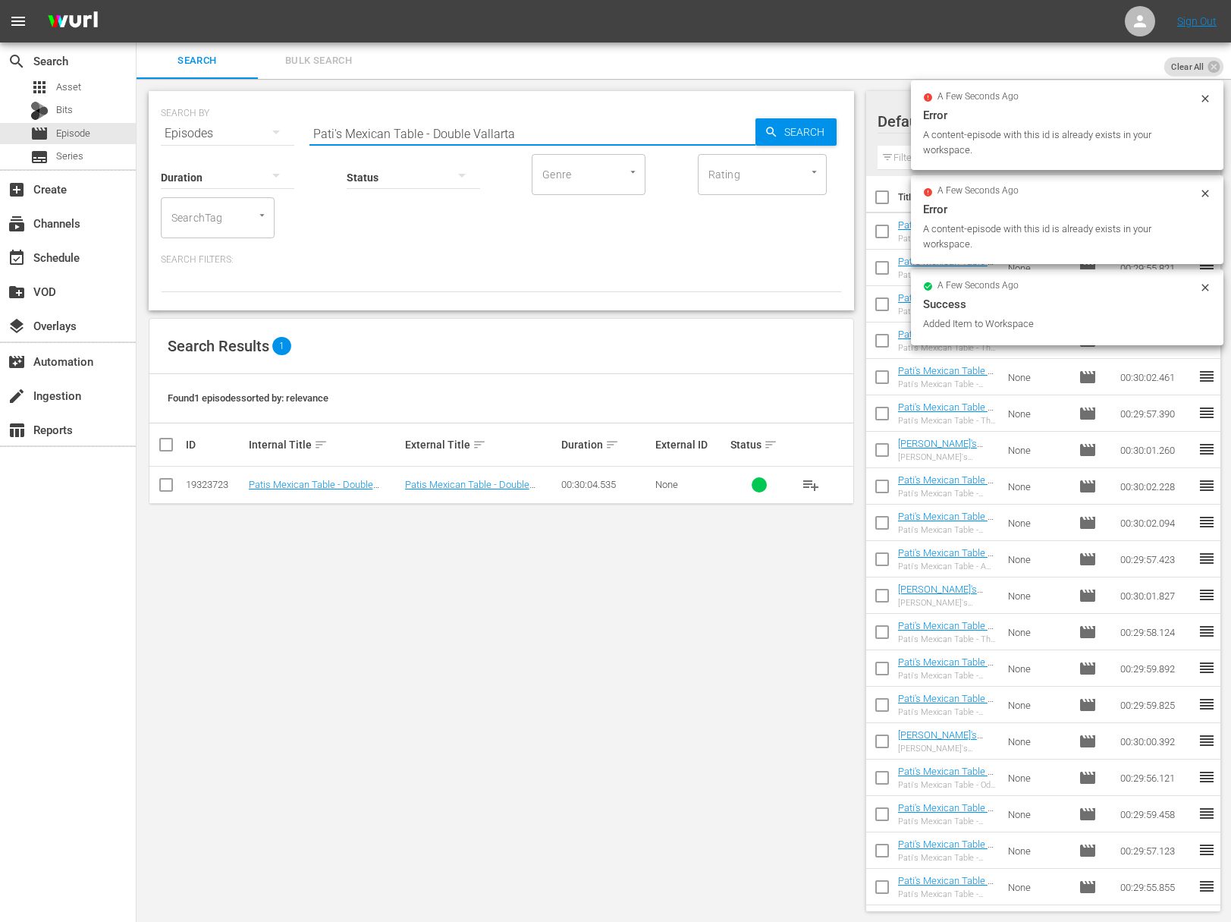
paste input "The Heart of Tequil"
click at [788, 134] on span "Search" at bounding box center [807, 131] width 58 height 27
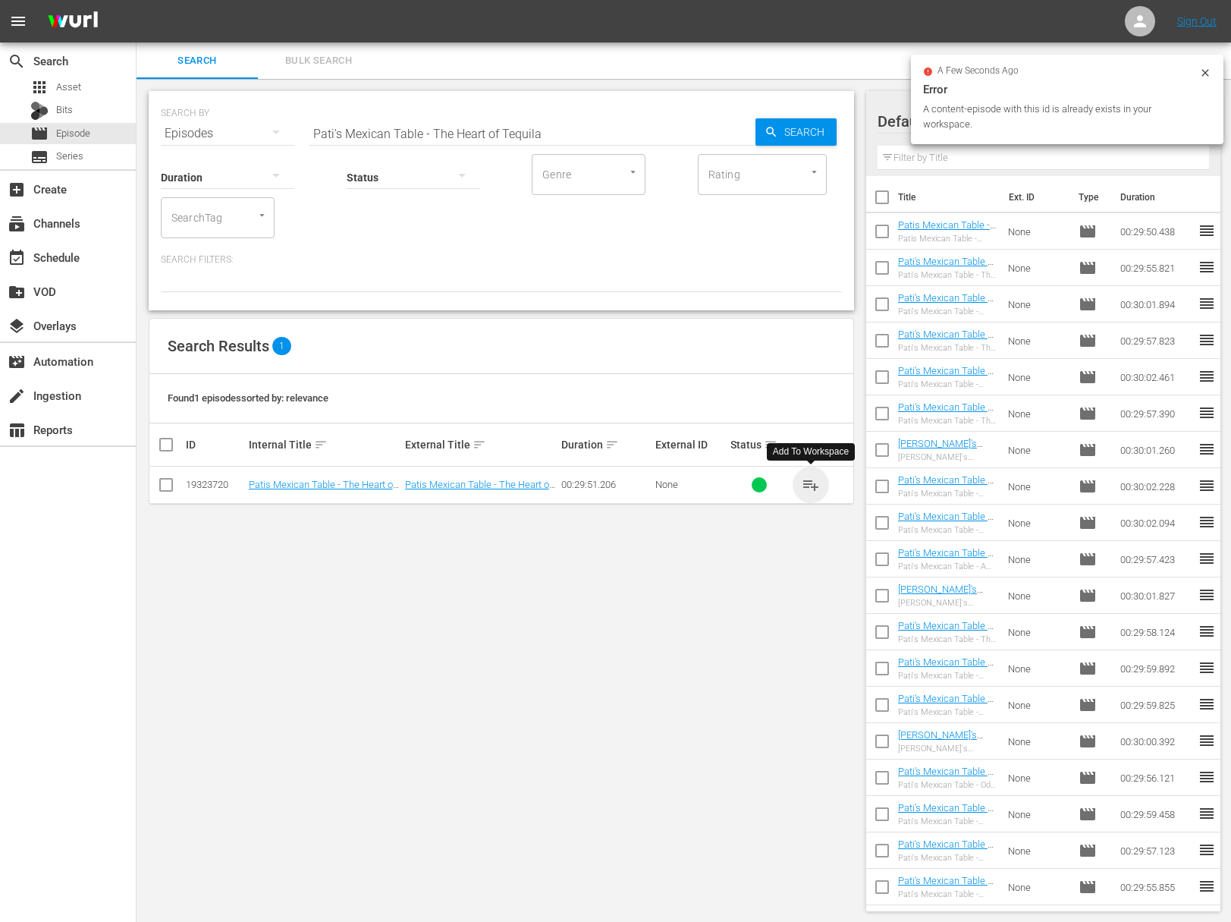
click at [812, 481] on span "playlist_add" at bounding box center [811, 485] width 18 height 18
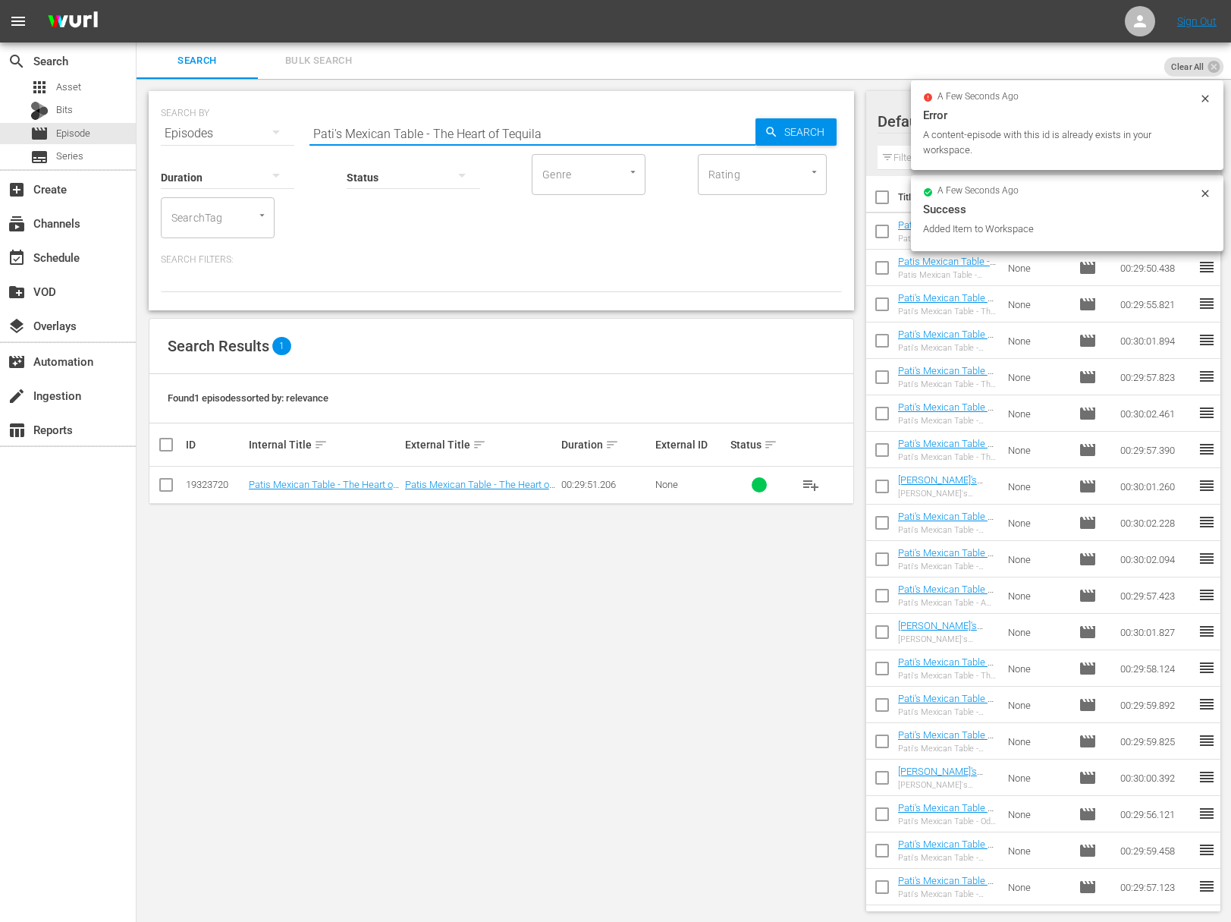
click at [491, 132] on input "Pati's Mexican Table - The Heart of Tequila" at bounding box center [533, 133] width 446 height 36
paste input "Getting to the Roots"
click at [821, 133] on span "Search" at bounding box center [807, 131] width 58 height 27
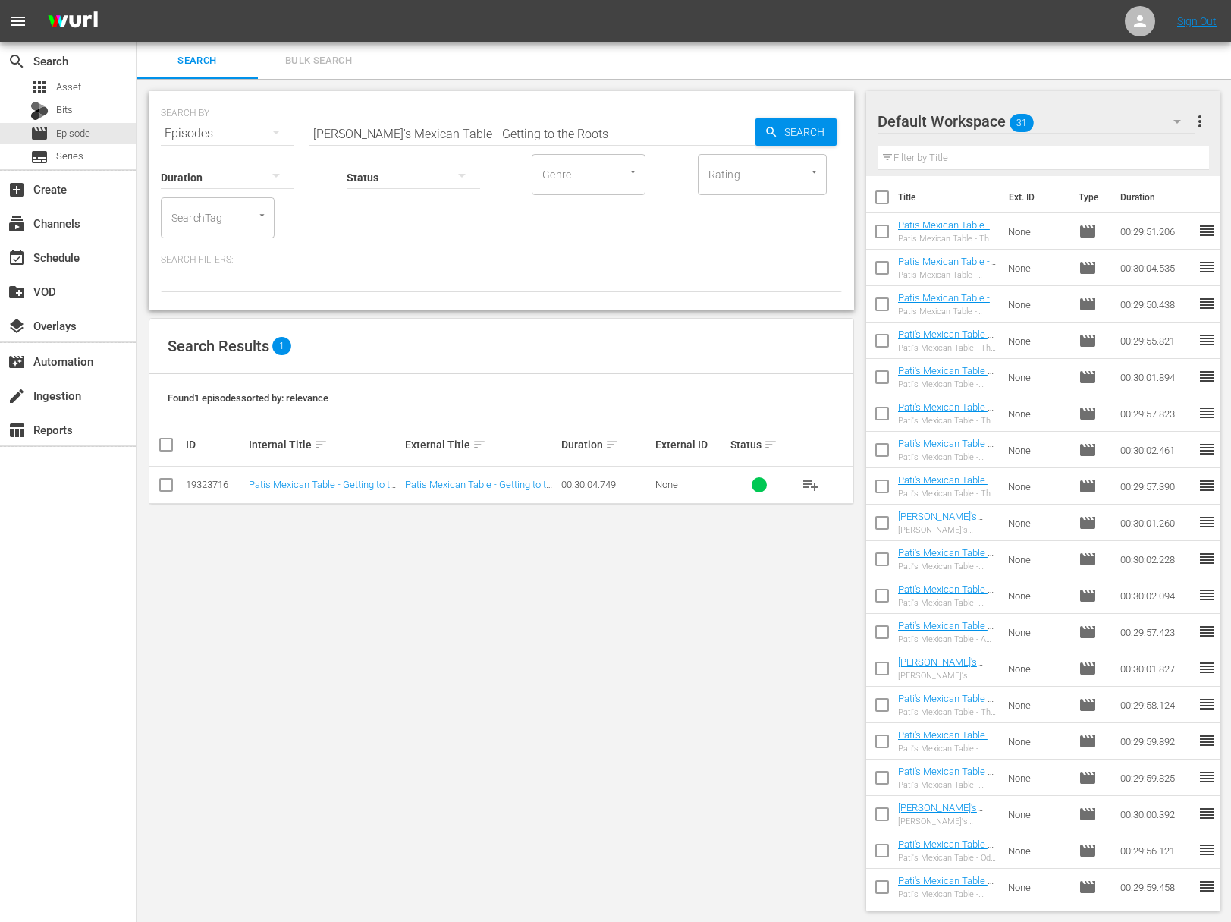
click at [813, 482] on span "playlist_add" at bounding box center [811, 485] width 18 height 18
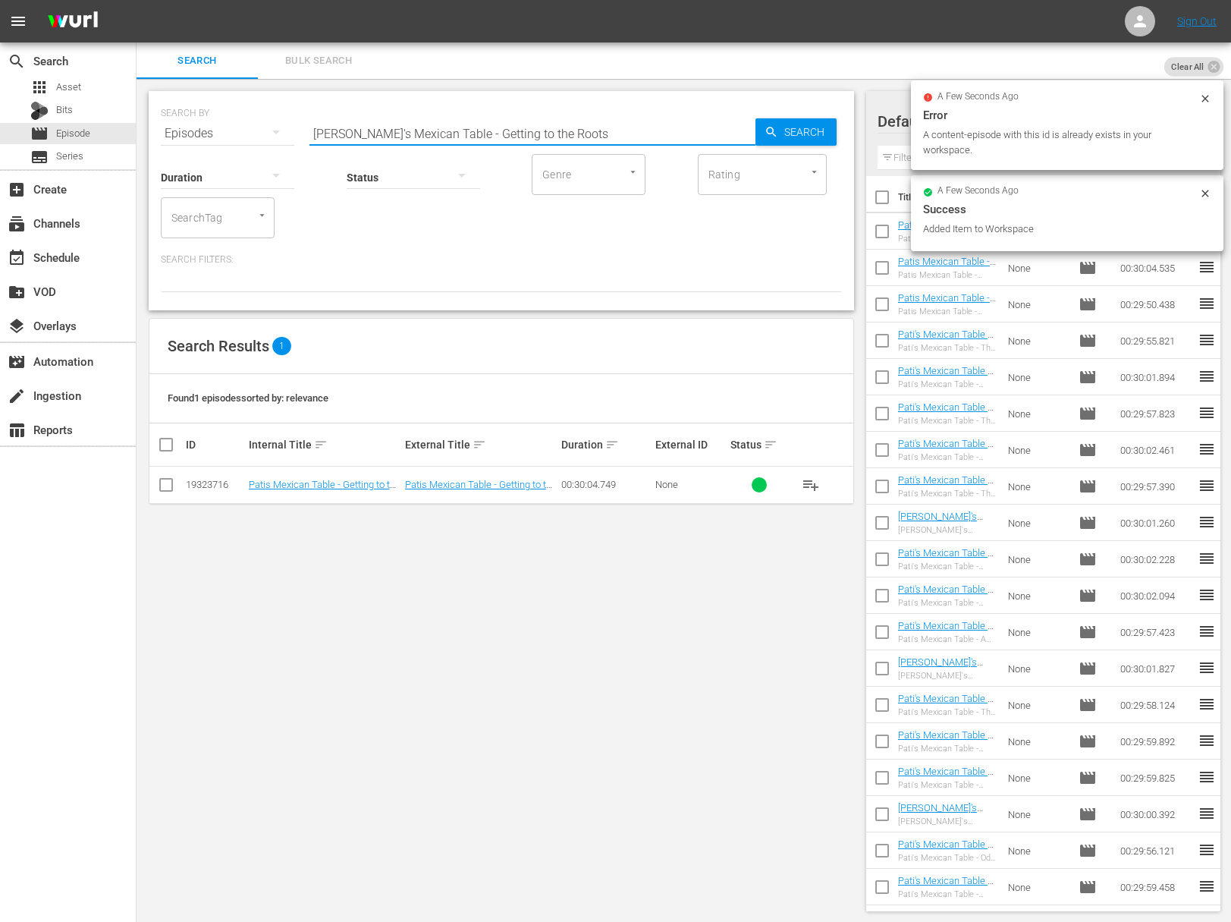
click at [410, 122] on input "Pati's Mexican Table - Getting to the Roots" at bounding box center [533, 133] width 446 height 36
paste input "Tradition and Innovation"
click at [761, 127] on div "Search" at bounding box center [796, 131] width 81 height 27
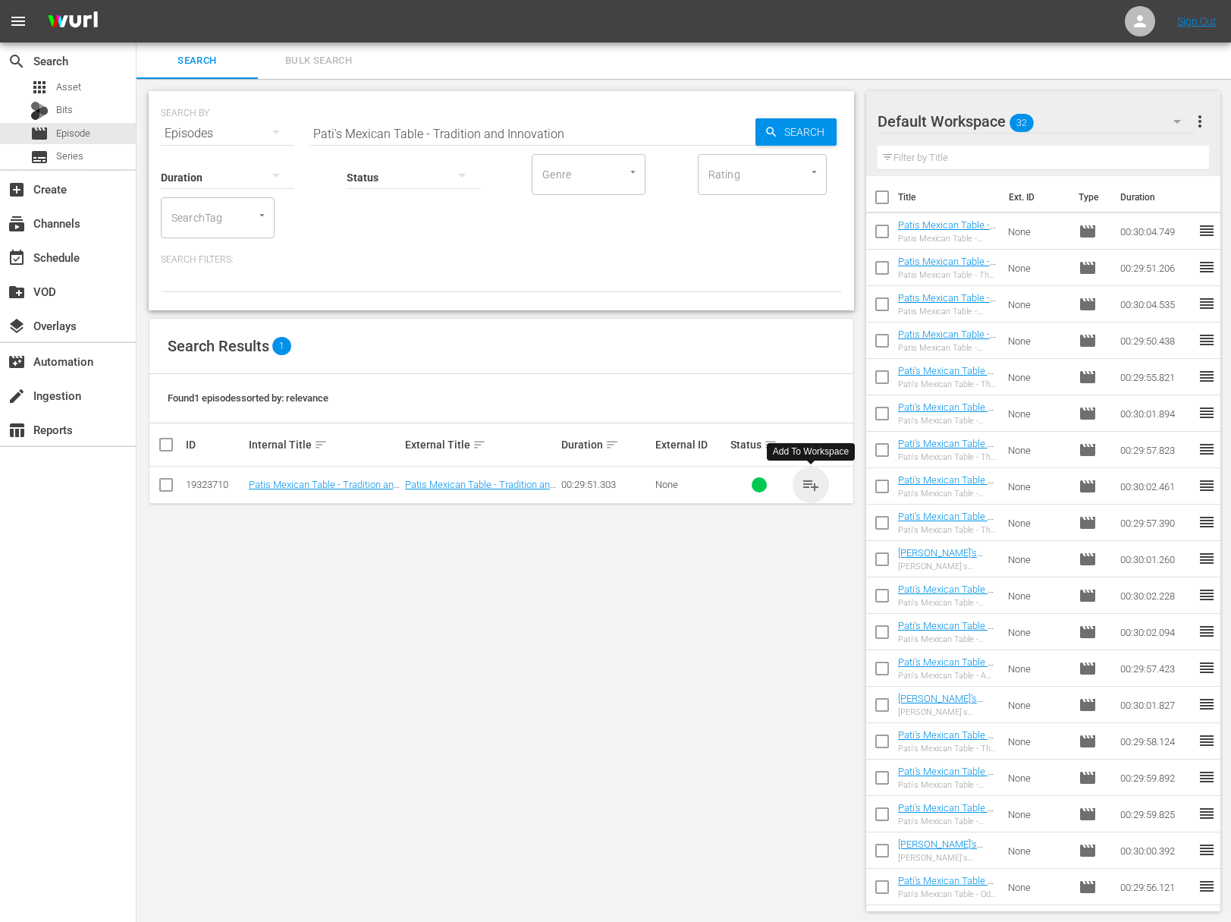
click at [816, 484] on span "playlist_add" at bounding box center [811, 485] width 18 height 18
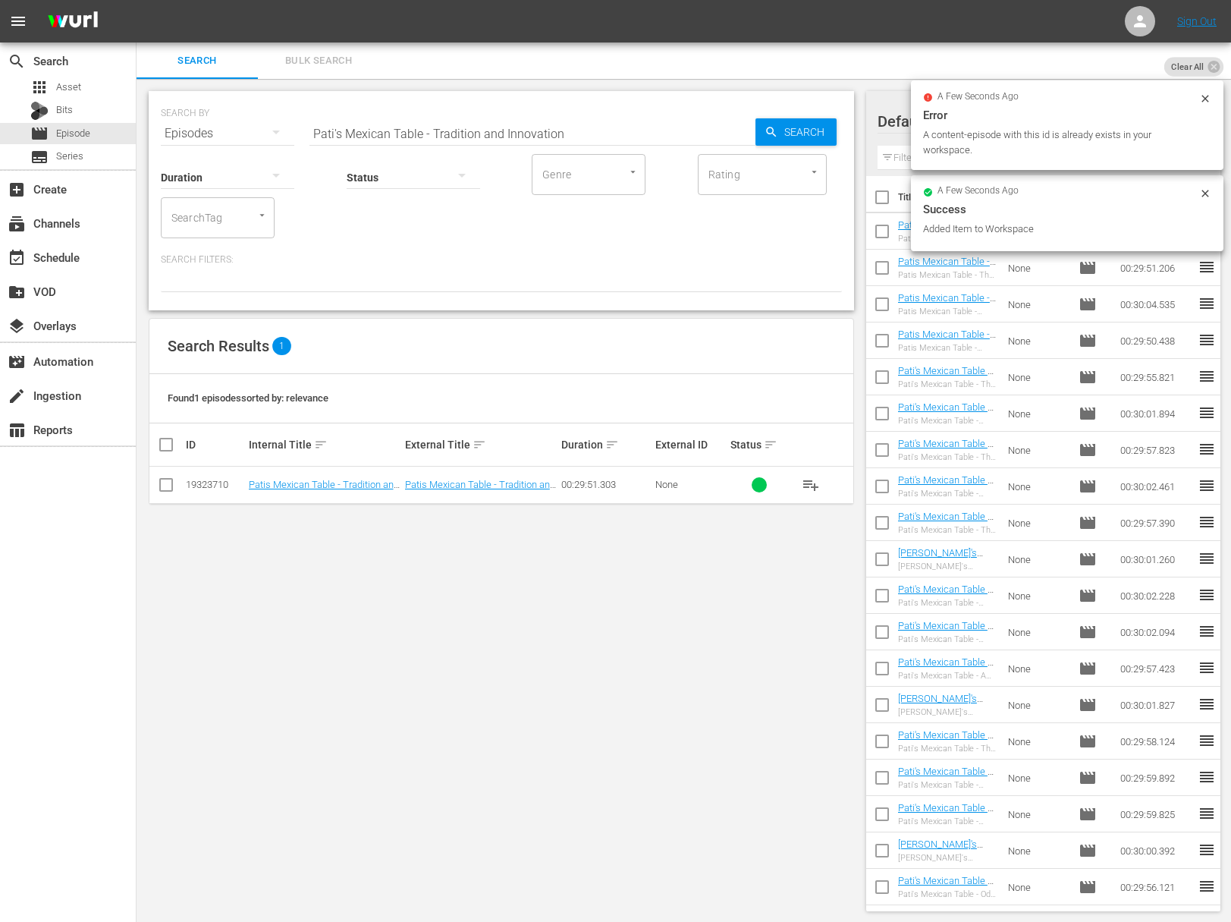
click at [464, 134] on input "Pati's Mexican Table - Tradition and Innovation" at bounding box center [533, 133] width 446 height 36
paste input "Escaramuza"
click at [769, 134] on icon "button" at bounding box center [771, 132] width 10 height 10
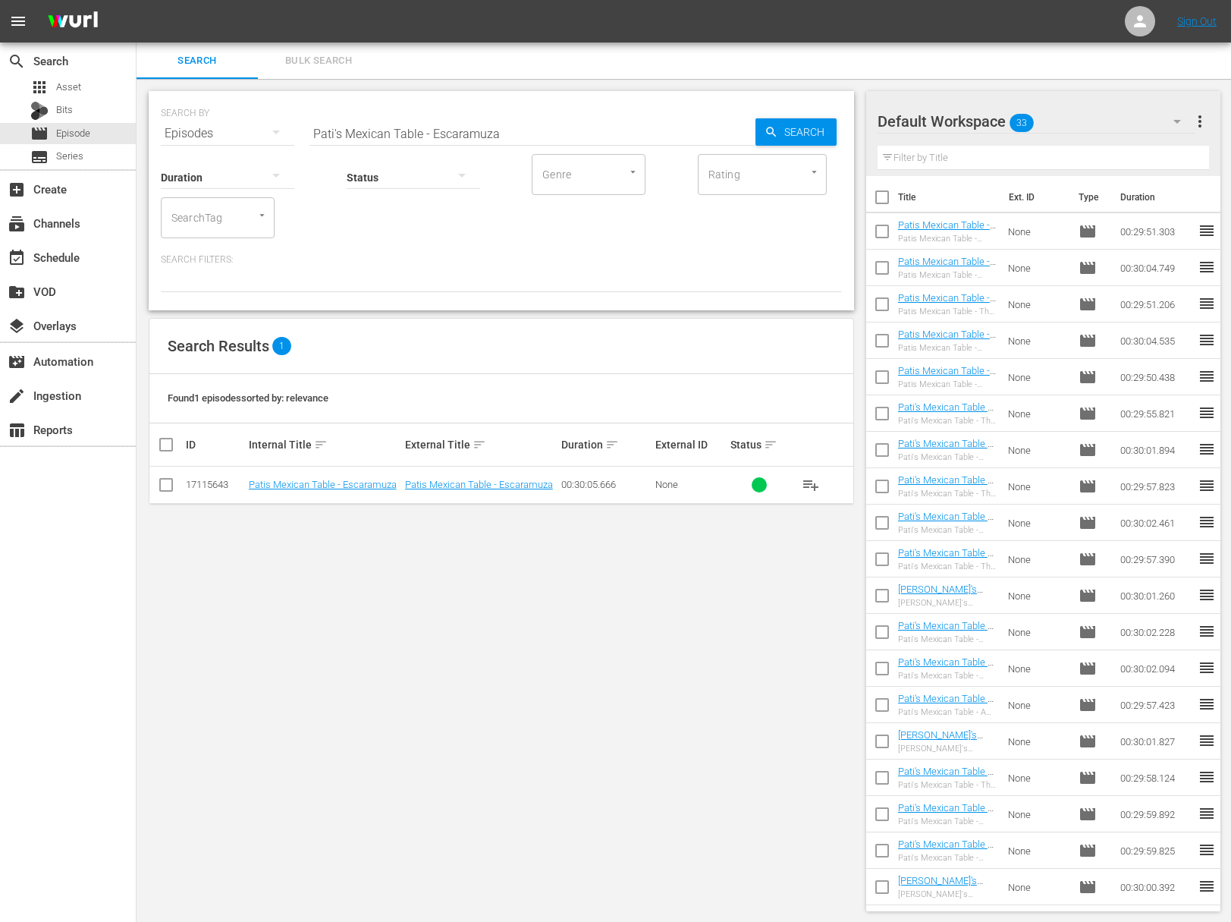
click at [810, 477] on span "playlist_add" at bounding box center [811, 485] width 18 height 18
click at [811, 480] on span "playlist_add" at bounding box center [811, 485] width 18 height 18
click at [510, 134] on input "Pati's Mexican Table - Escaramuza" at bounding box center [533, 133] width 446 height 36
paste input "Los Mariachis"
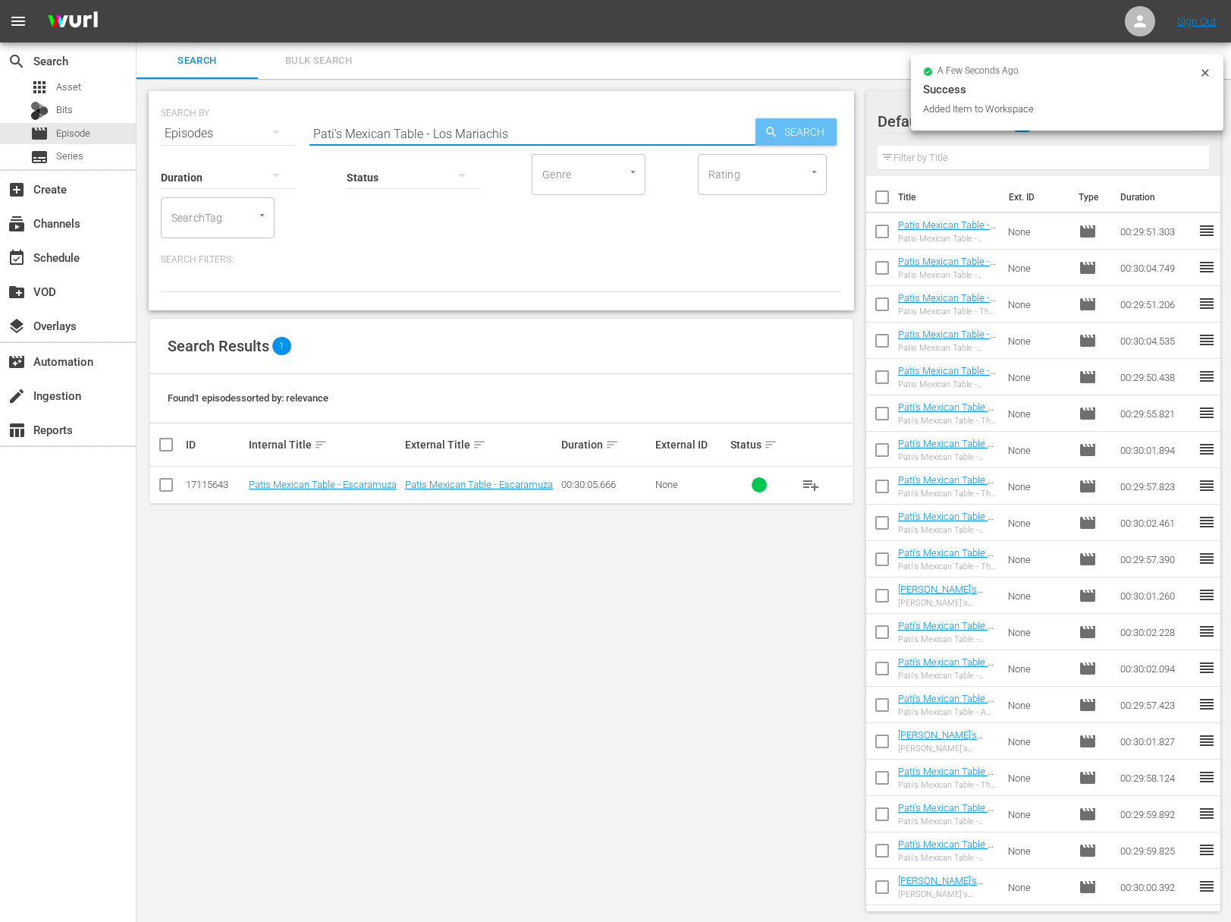
click at [772, 132] on icon "button" at bounding box center [772, 132] width 14 height 14
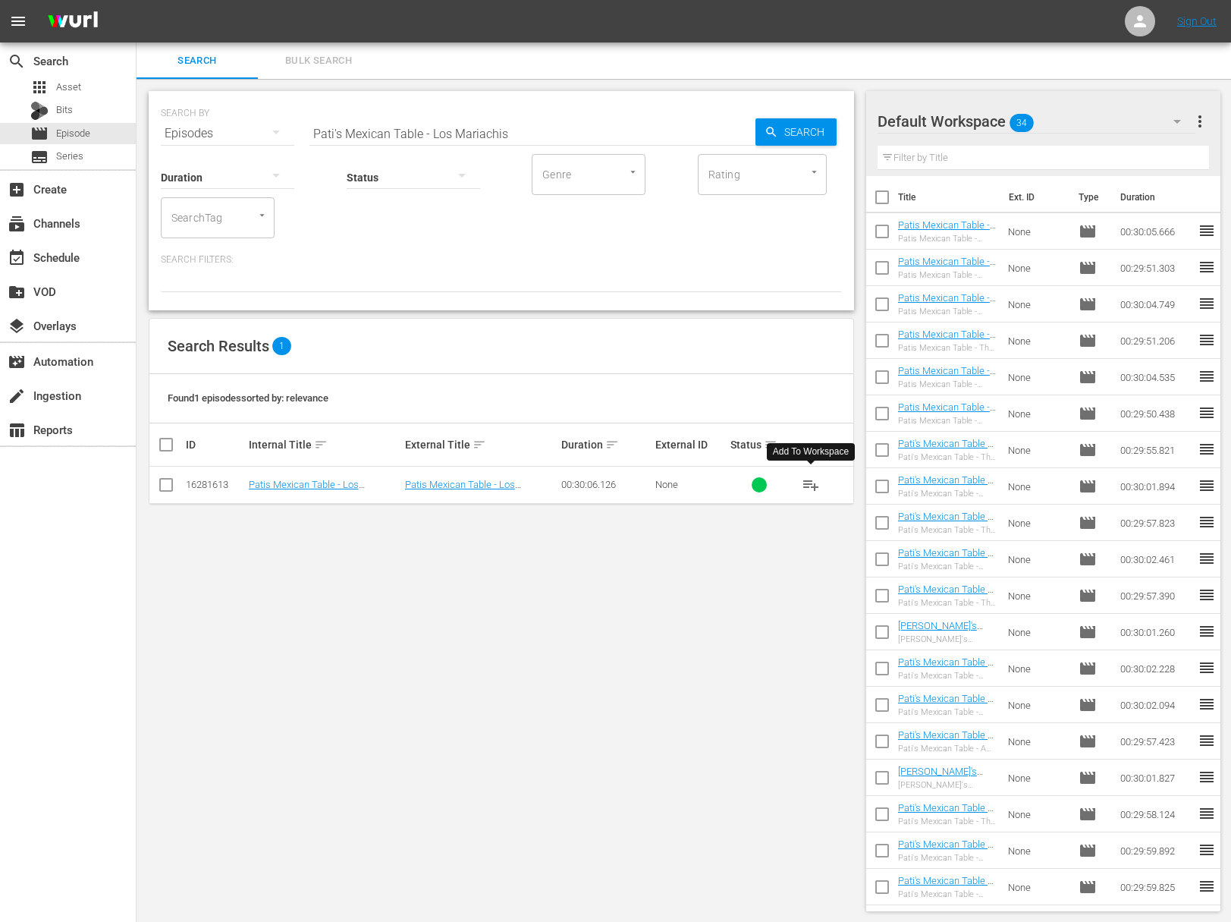
click at [805, 483] on span "playlist_add" at bounding box center [811, 485] width 18 height 18
click at [810, 484] on span "playlist_add" at bounding box center [811, 485] width 18 height 18
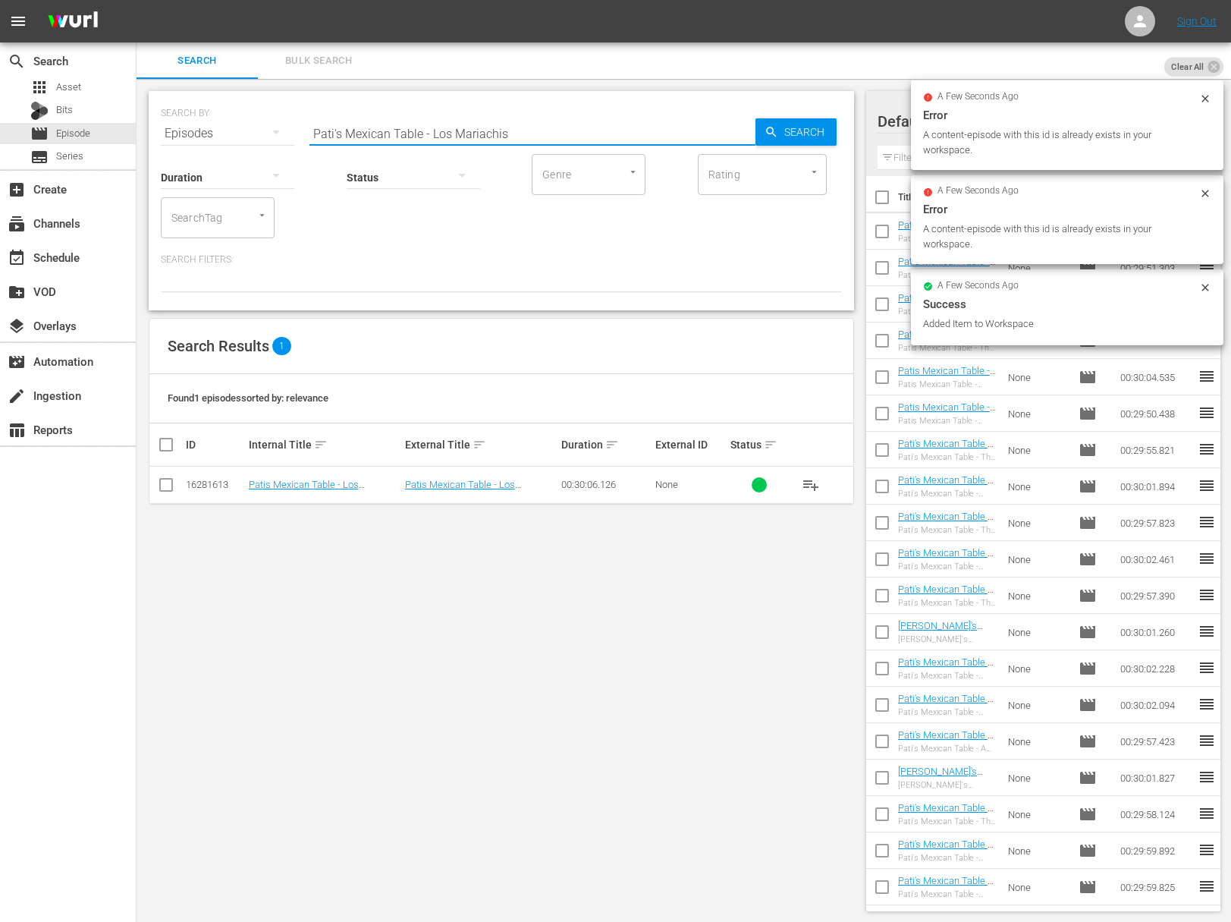
click at [556, 130] on input "Pati's Mexican Table - Los Mariachis" at bounding box center [533, 133] width 446 height 36
paste input "Jalisco Classic"
click at [834, 134] on span "Search" at bounding box center [807, 131] width 58 height 27
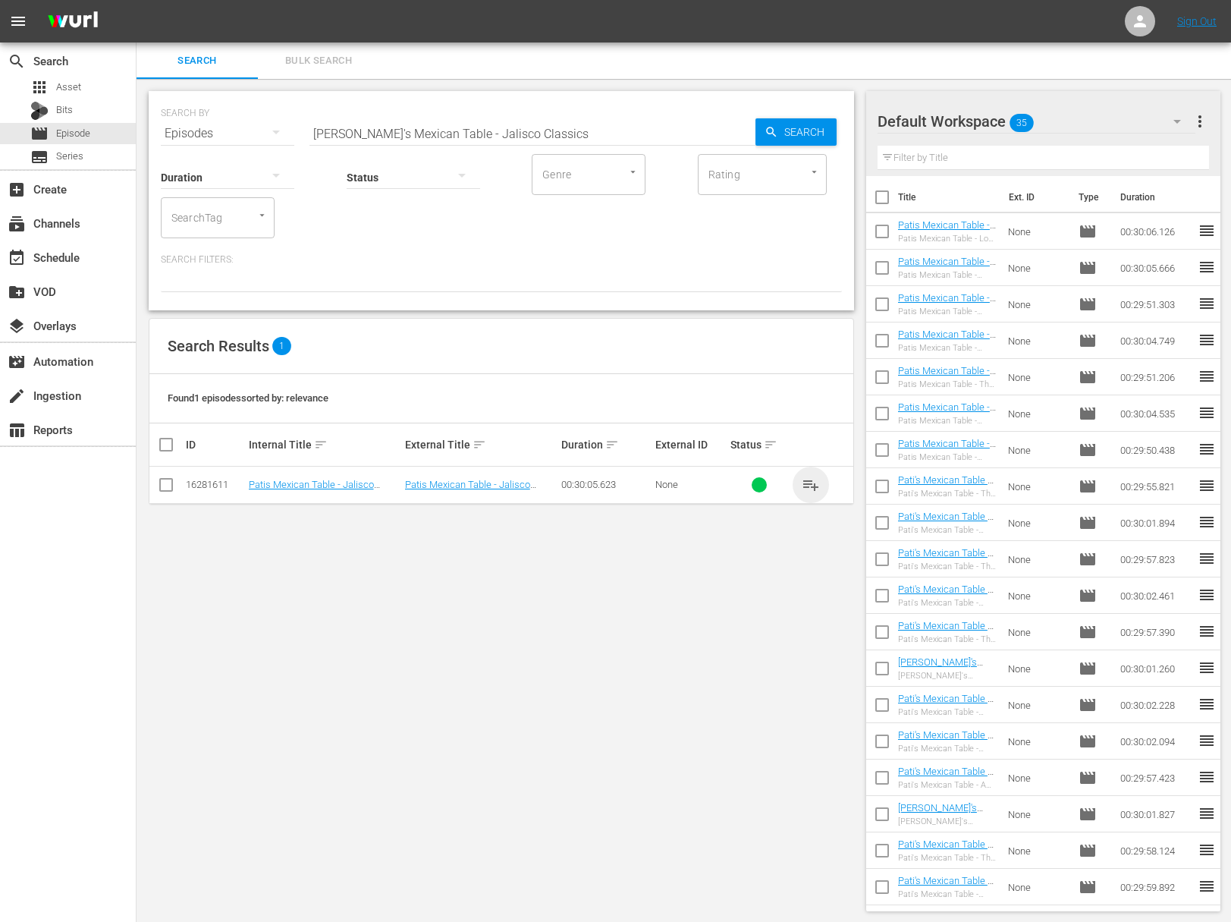
click at [808, 478] on span "playlist_add" at bounding box center [811, 485] width 18 height 18
click at [810, 480] on span "playlist_add" at bounding box center [811, 485] width 18 height 18
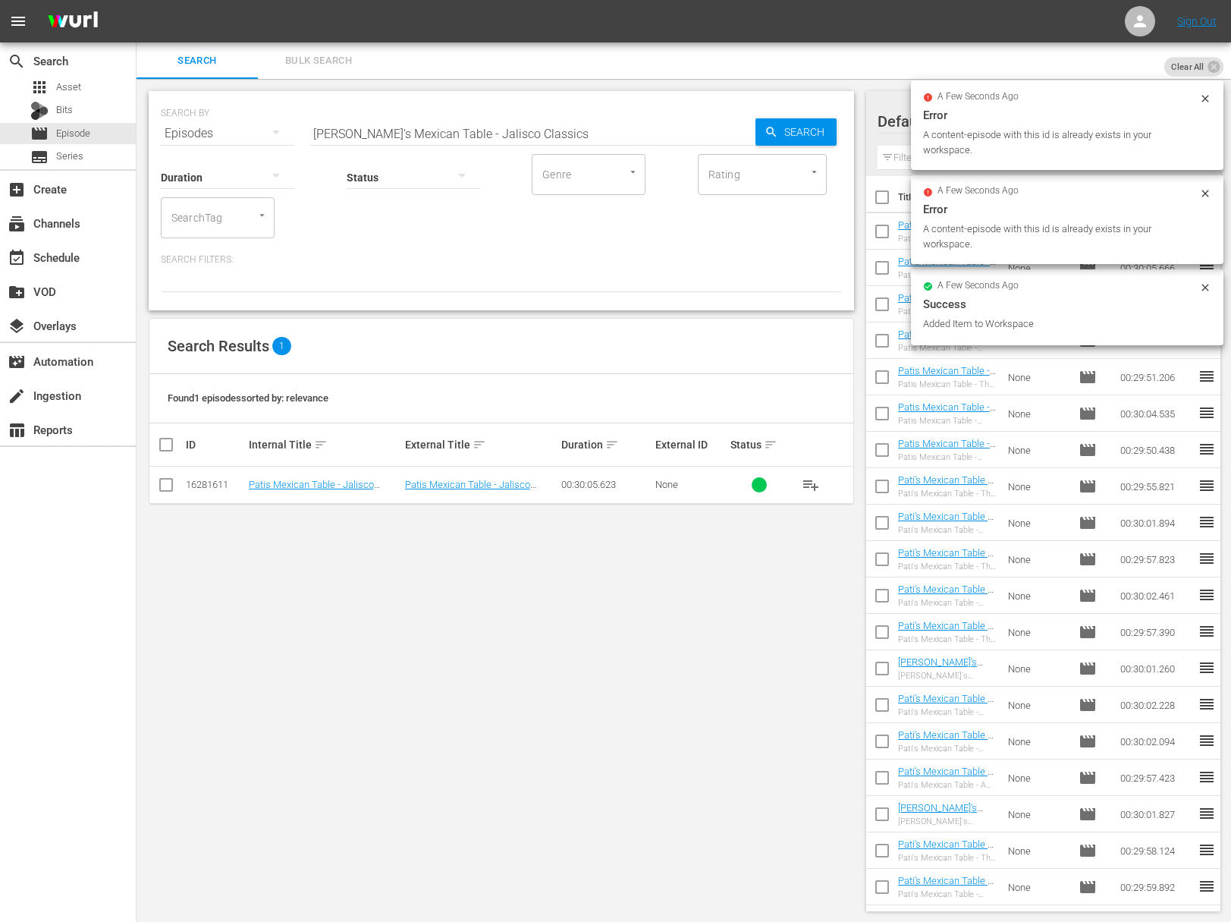
click at [497, 115] on div "SEARCH BY Search By Episodes Search ID, Title, Description, Keywords, or Catego…" at bounding box center [501, 124] width 681 height 55
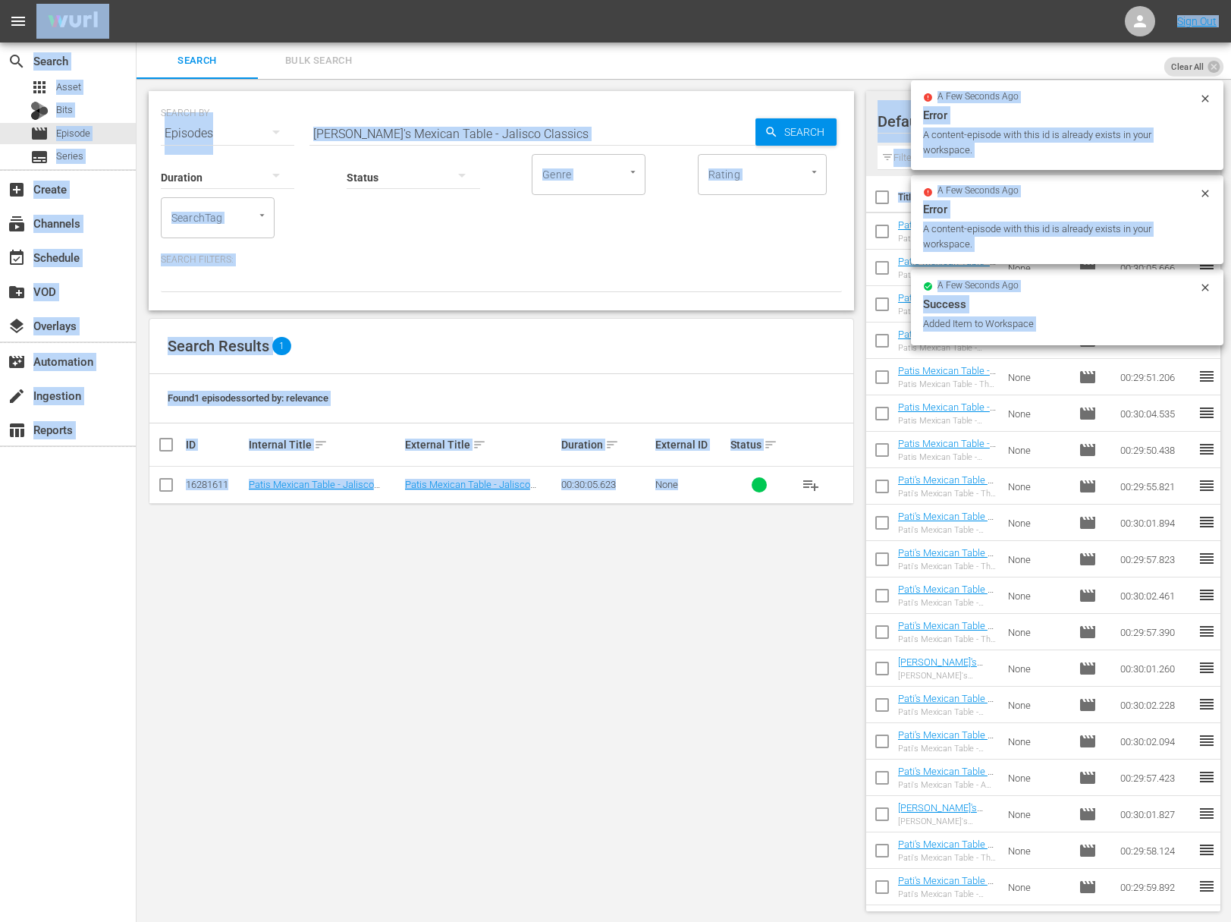
click at [489, 125] on input "Pati's Mexican Table - Jalisco Classics" at bounding box center [533, 133] width 446 height 36
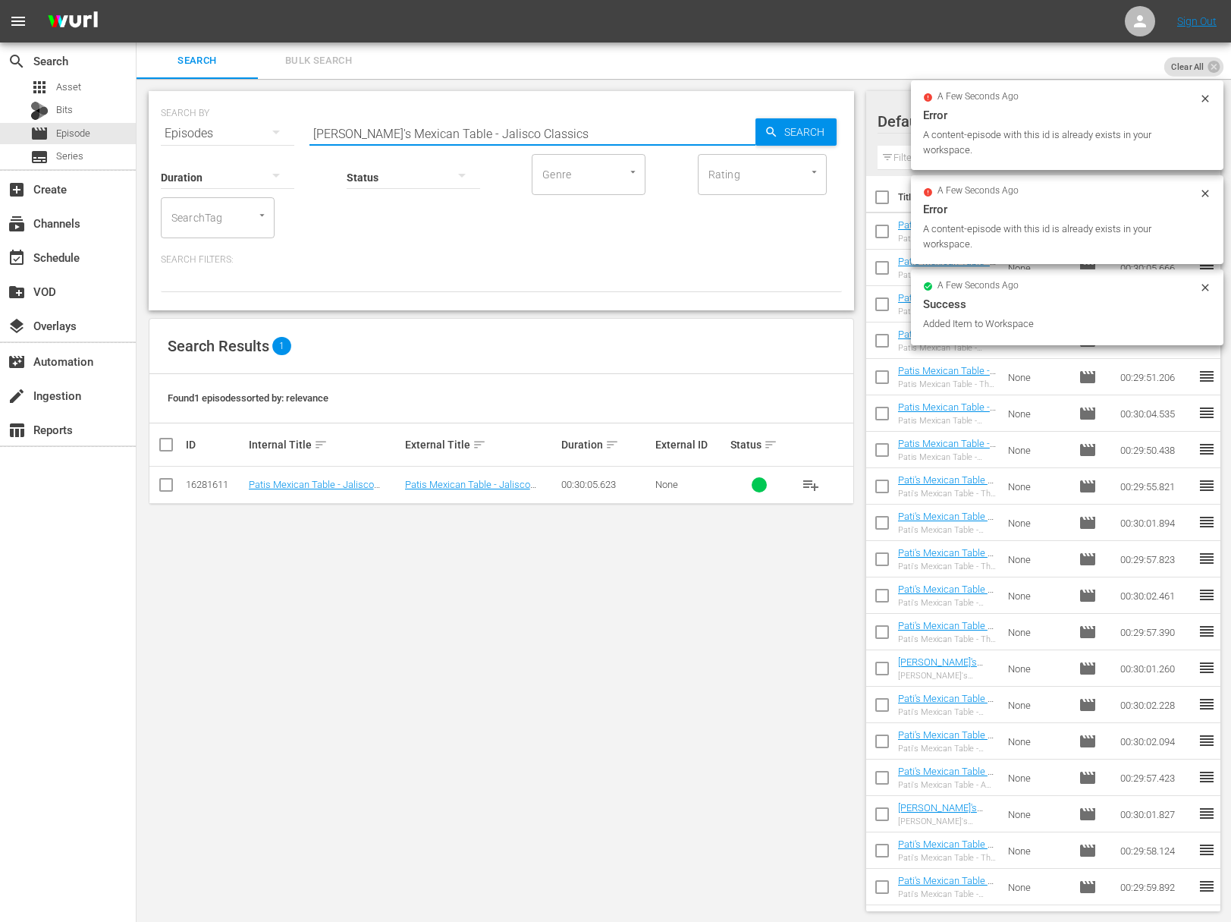
paste input "Food Meets Art"
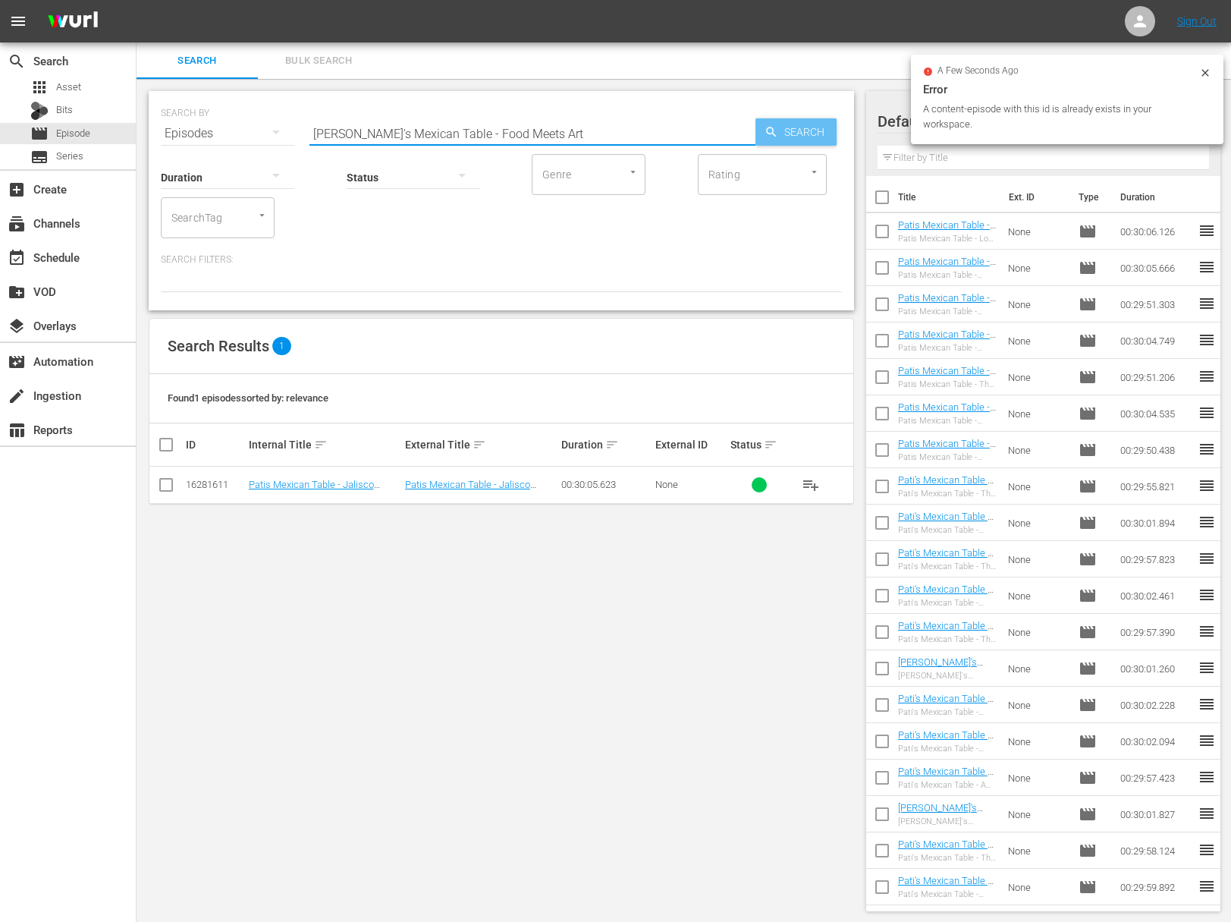
click at [757, 125] on div "Search" at bounding box center [796, 131] width 81 height 27
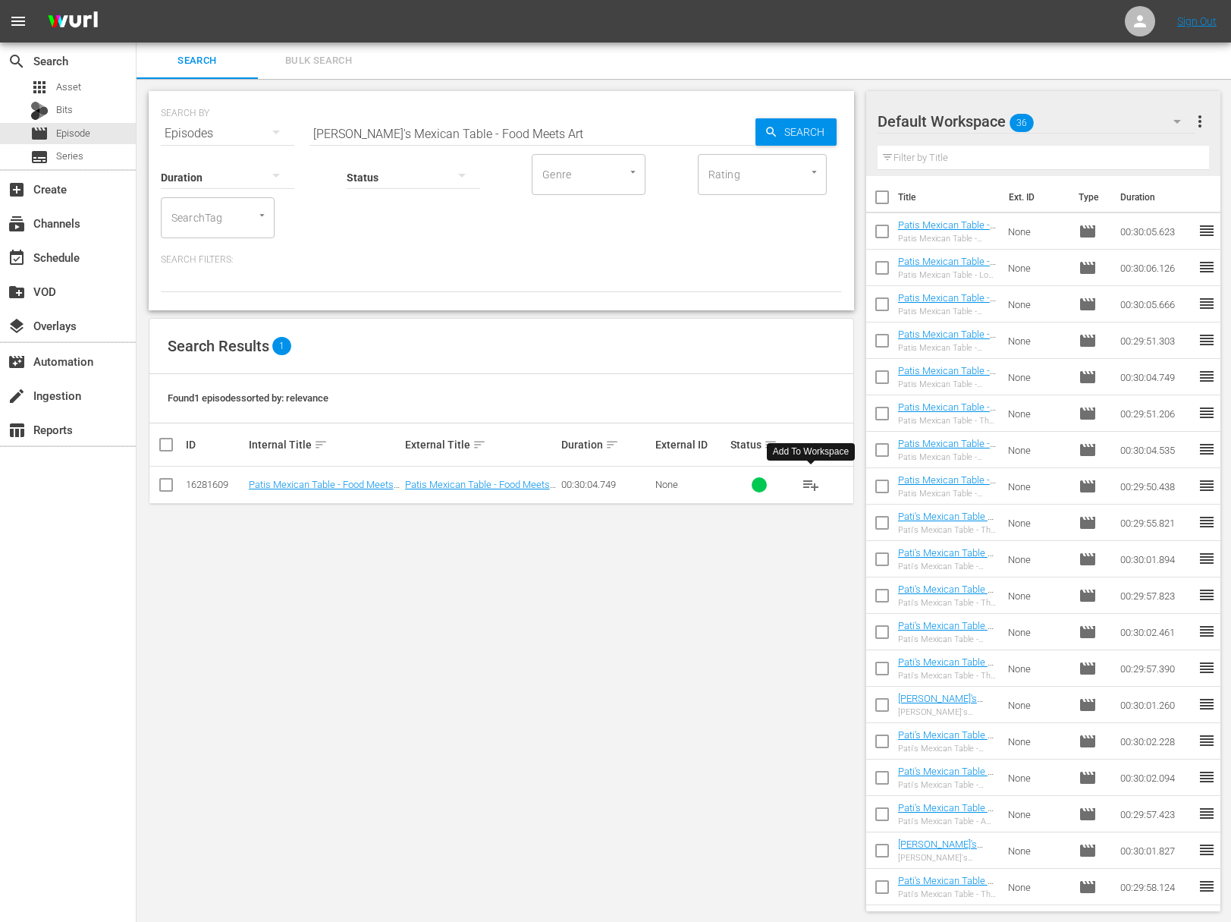
click at [813, 483] on span "playlist_add" at bounding box center [811, 485] width 18 height 18
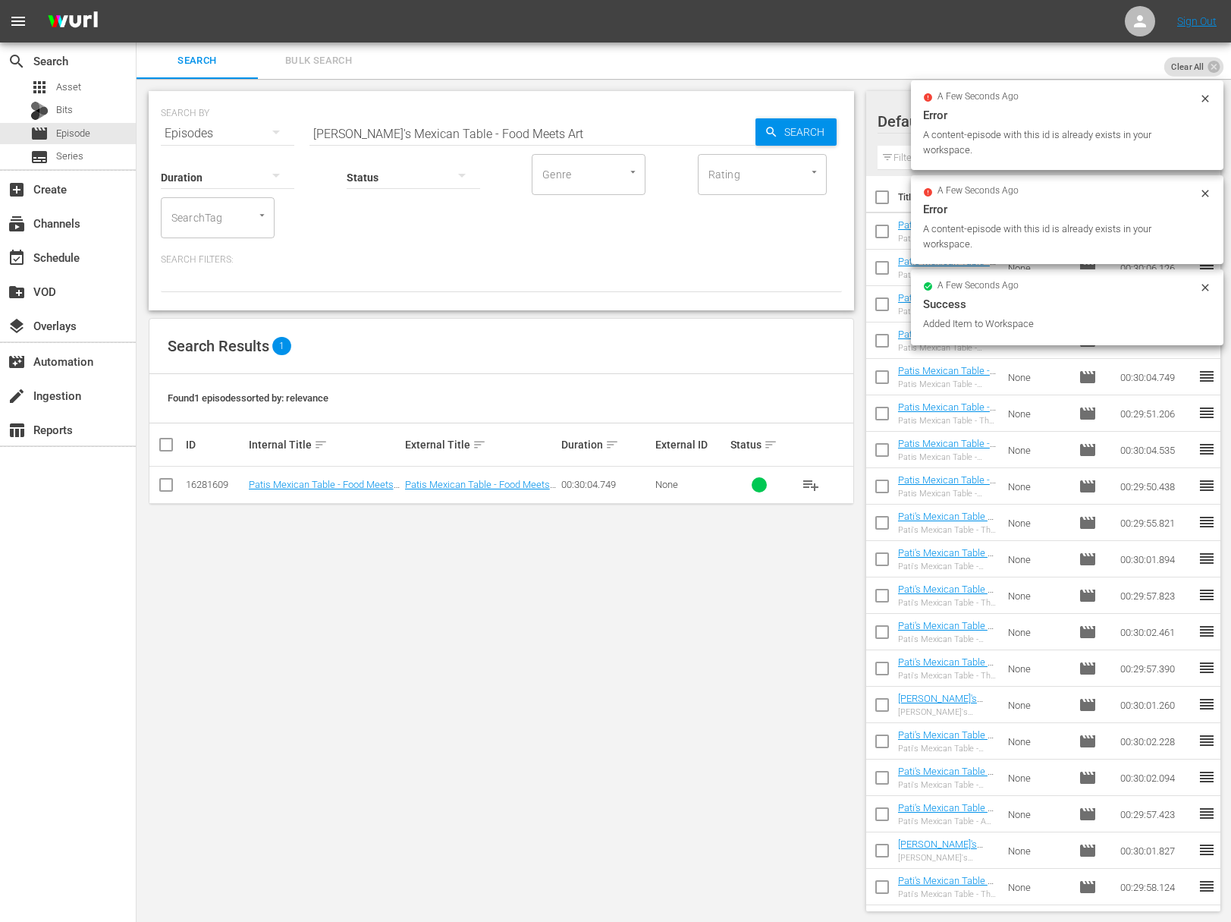
click at [520, 123] on input "Pati's Mexican Table - Food Meets Art" at bounding box center [533, 133] width 446 height 36
paste input "Sabores Norteños"
click at [778, 128] on icon "button" at bounding box center [772, 132] width 14 height 14
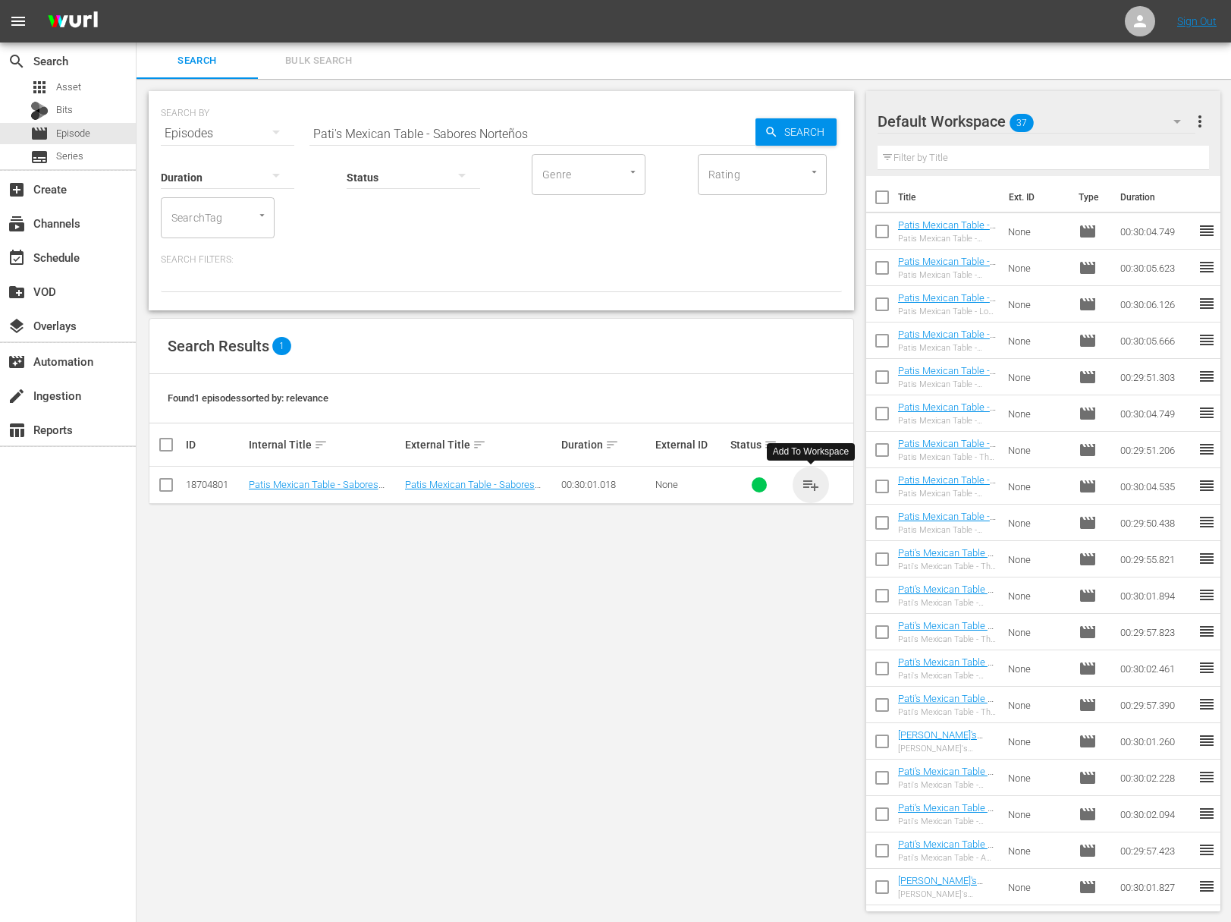
click at [812, 477] on span "playlist_add" at bounding box center [811, 485] width 18 height 18
click at [811, 479] on span "playlist_add" at bounding box center [811, 485] width 18 height 18
click at [513, 117] on input "Pati's Mexican Table - Sabores Norteños" at bounding box center [533, 133] width 446 height 36
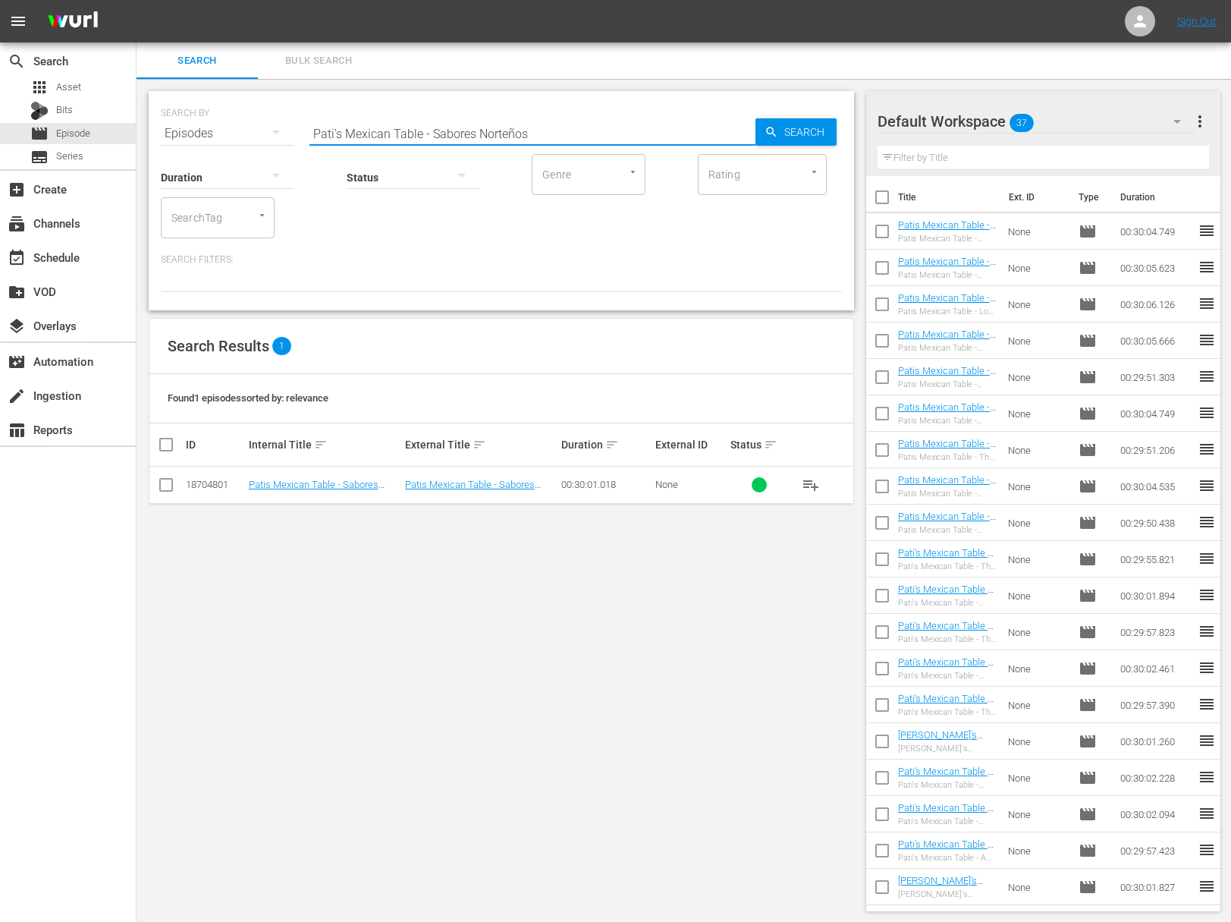
paste input "Cooking for my Crew in Sonora"
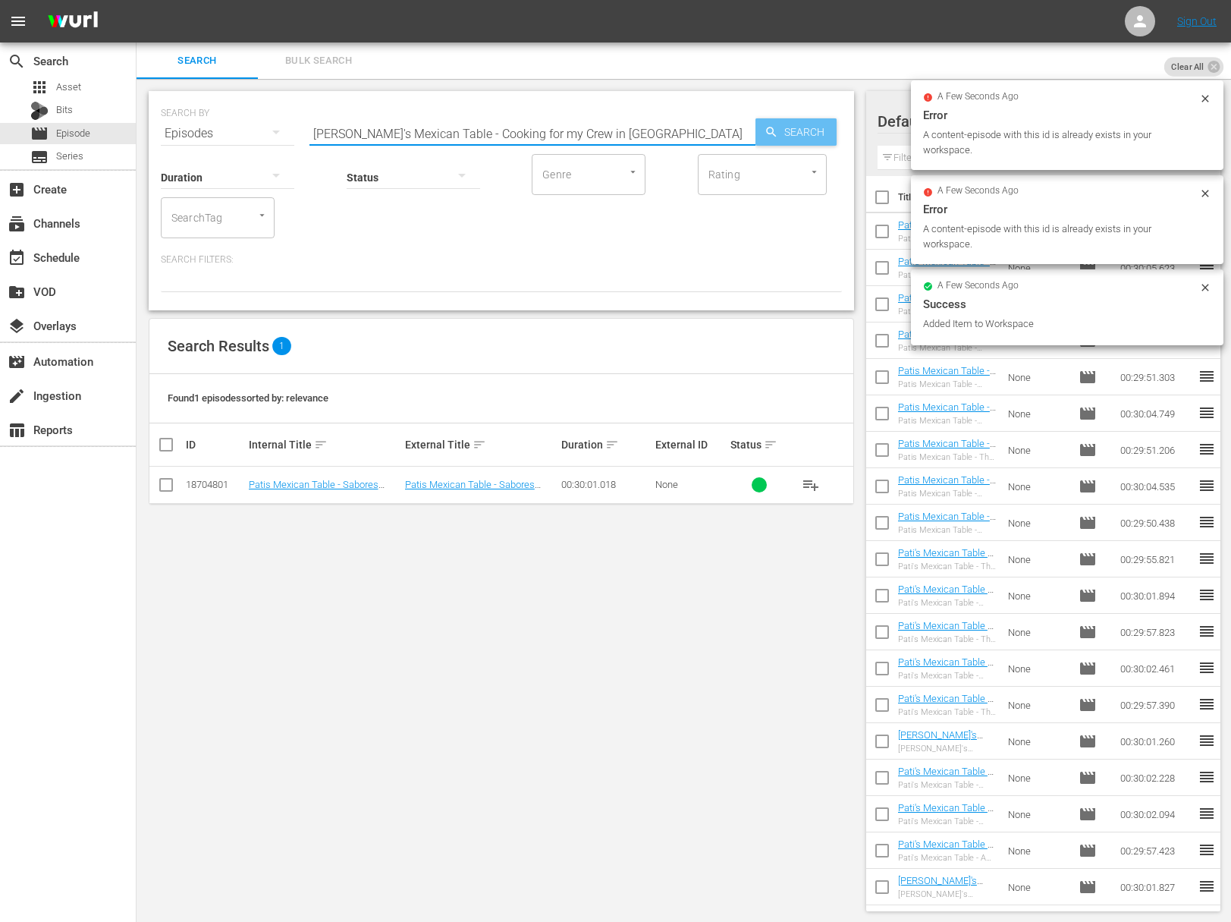
click at [789, 124] on span "Search" at bounding box center [807, 131] width 58 height 27
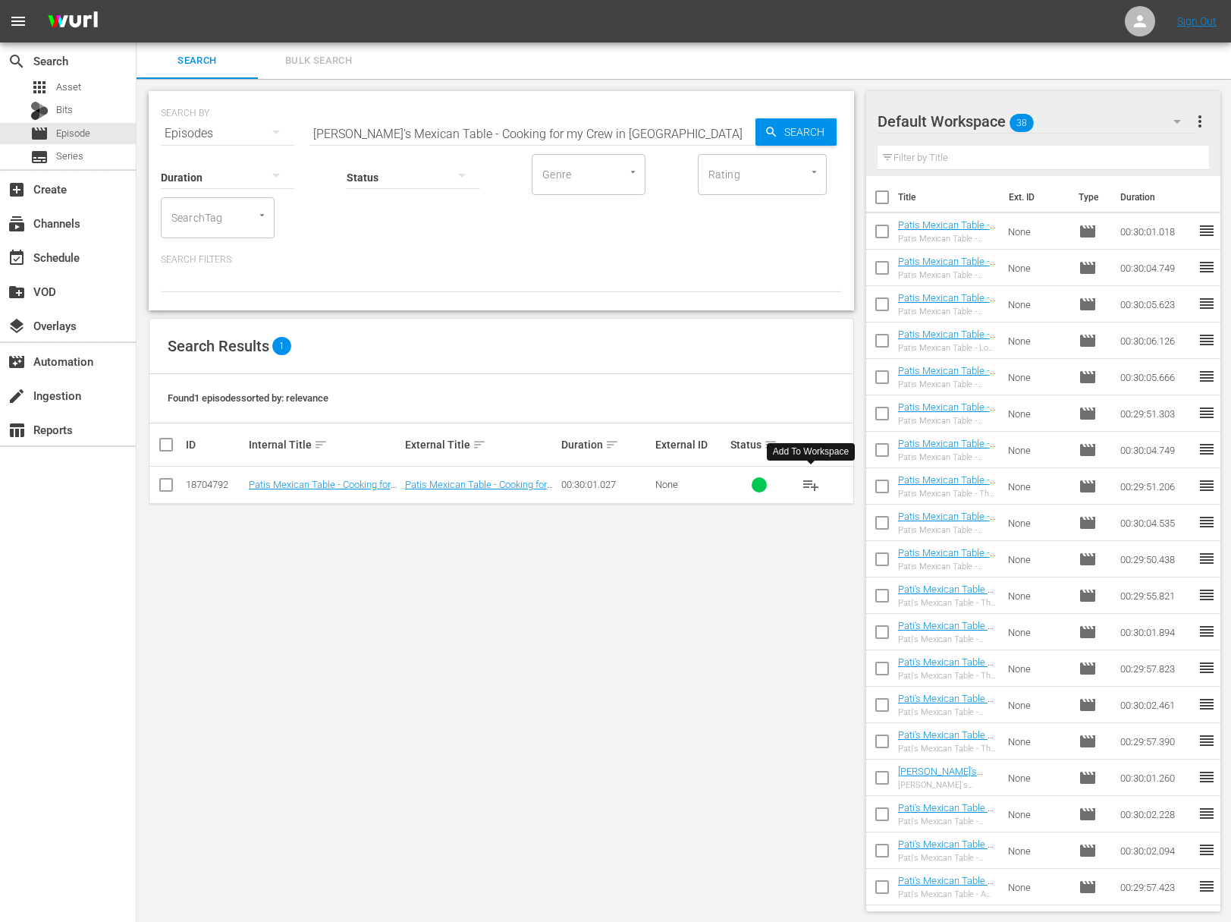
click at [810, 481] on span "playlist_add" at bounding box center [811, 485] width 18 height 18
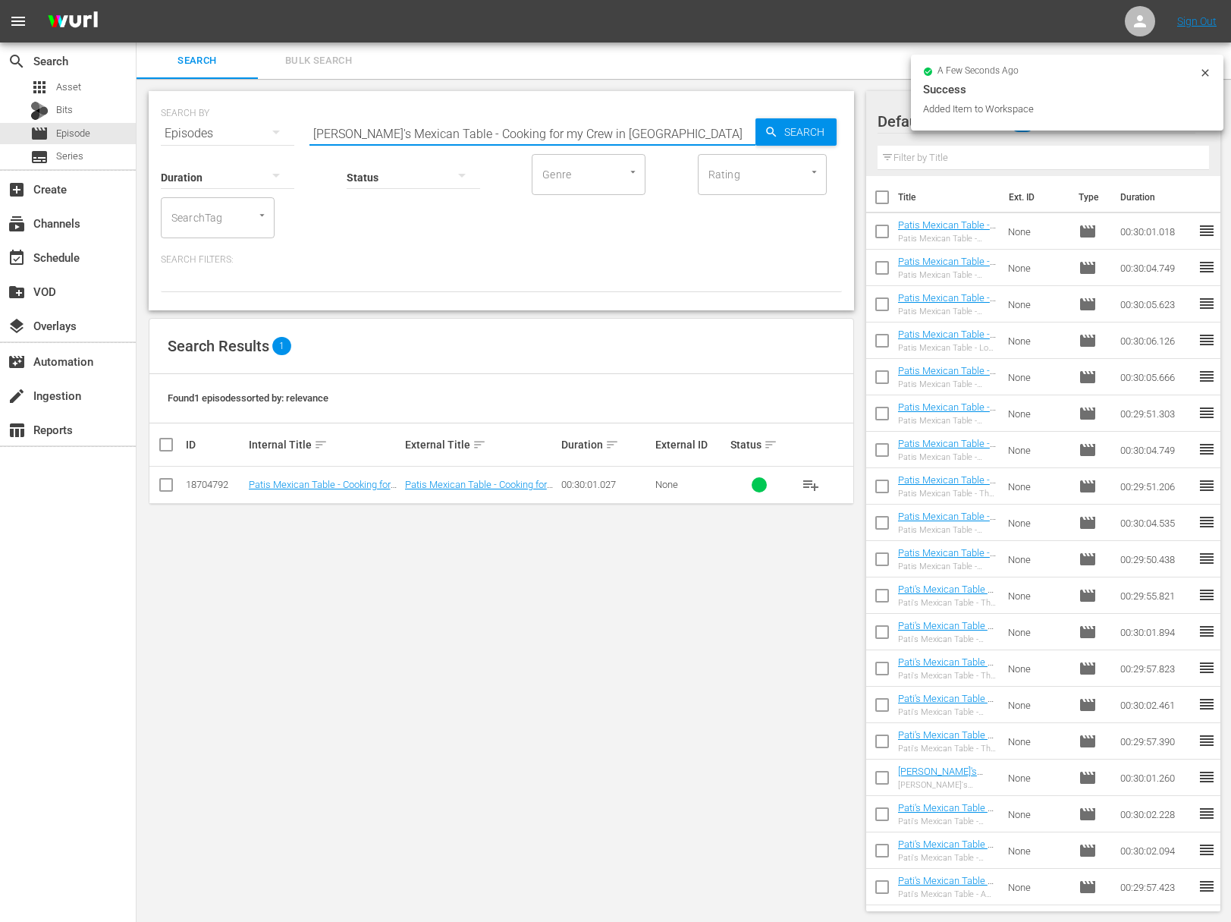
click at [489, 138] on input "Pati's Mexican Table - Cooking for my Crew in Sonora" at bounding box center [533, 133] width 446 height 36
paste input "Super Sonoran"
click at [819, 143] on span "Search" at bounding box center [807, 131] width 58 height 27
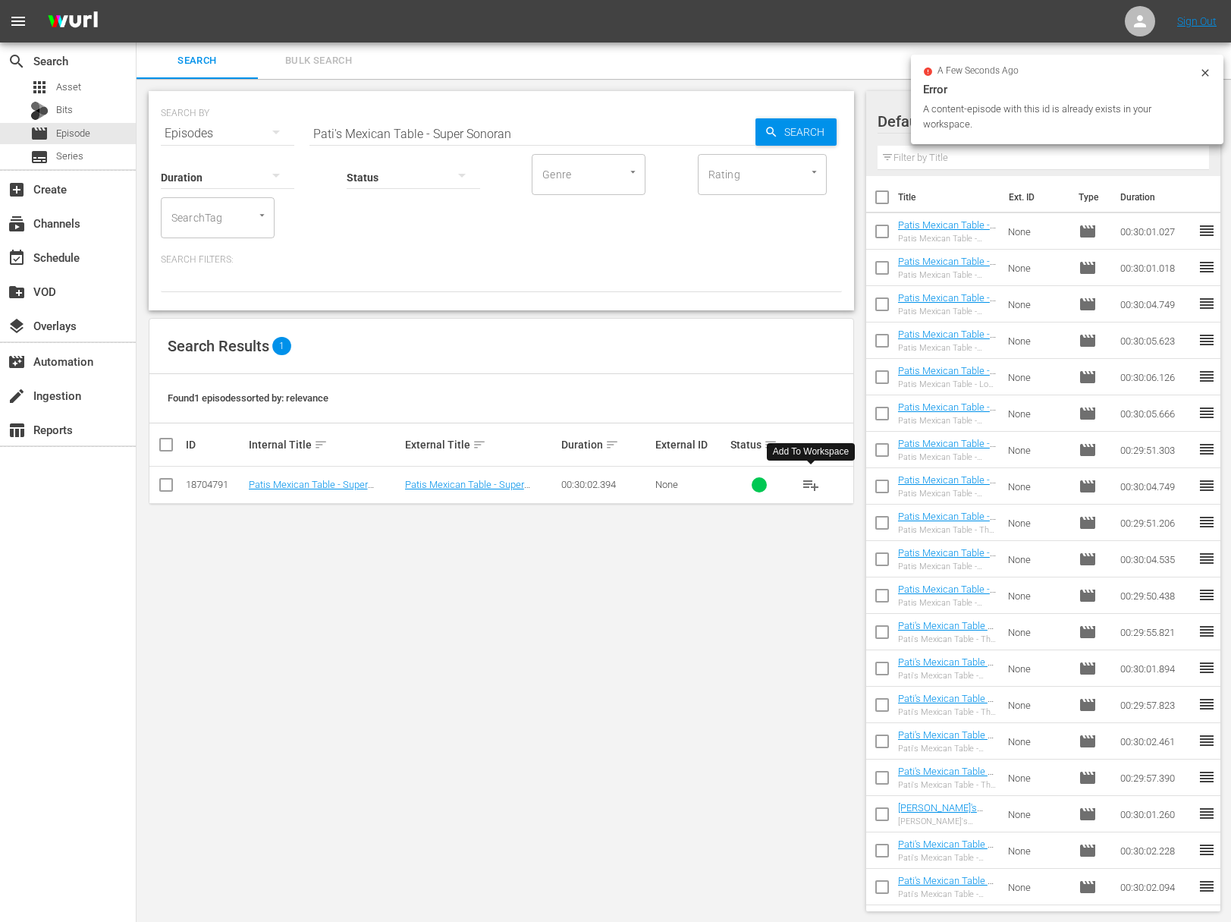
click at [815, 484] on span "playlist_add" at bounding box center [811, 485] width 18 height 18
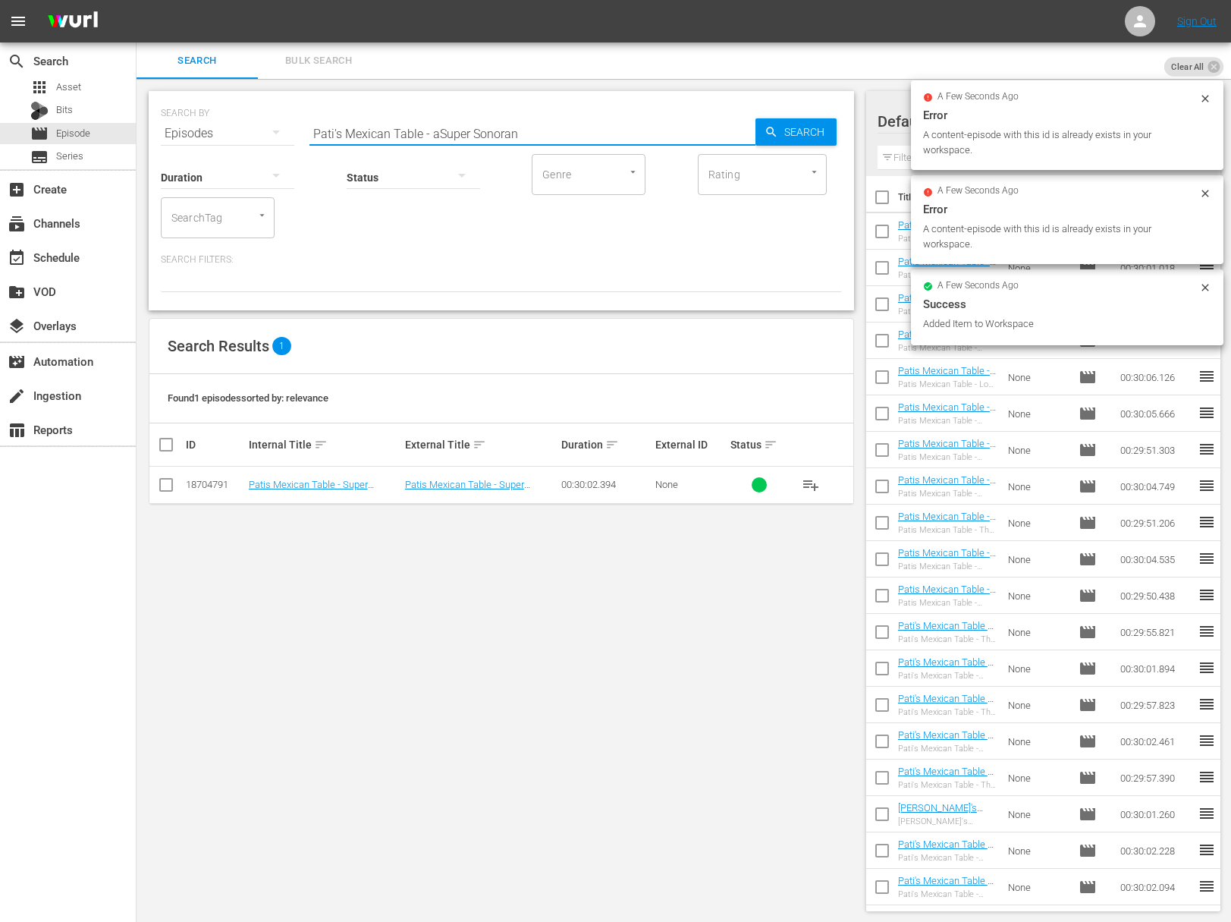
click at [432, 130] on input "Pati's Mexican Table - aSuper Sonoran" at bounding box center [533, 133] width 446 height 36
paste input "Pati's Mexican Table - Legends of the Sonoran Sea"
click at [432, 131] on input "Pati's Mexican Table - aaPati's Mexican Table - Legends of the Sonoran SeaSuper…" at bounding box center [533, 133] width 446 height 36
paste input "Pati's Mexican Table - Legends of the Sonoran Sea"
click at [432, 131] on input "Pati's Mexican Table - aPati's Mexican Table - Legends of the Sonoran SeaaPati'…" at bounding box center [533, 133] width 446 height 36
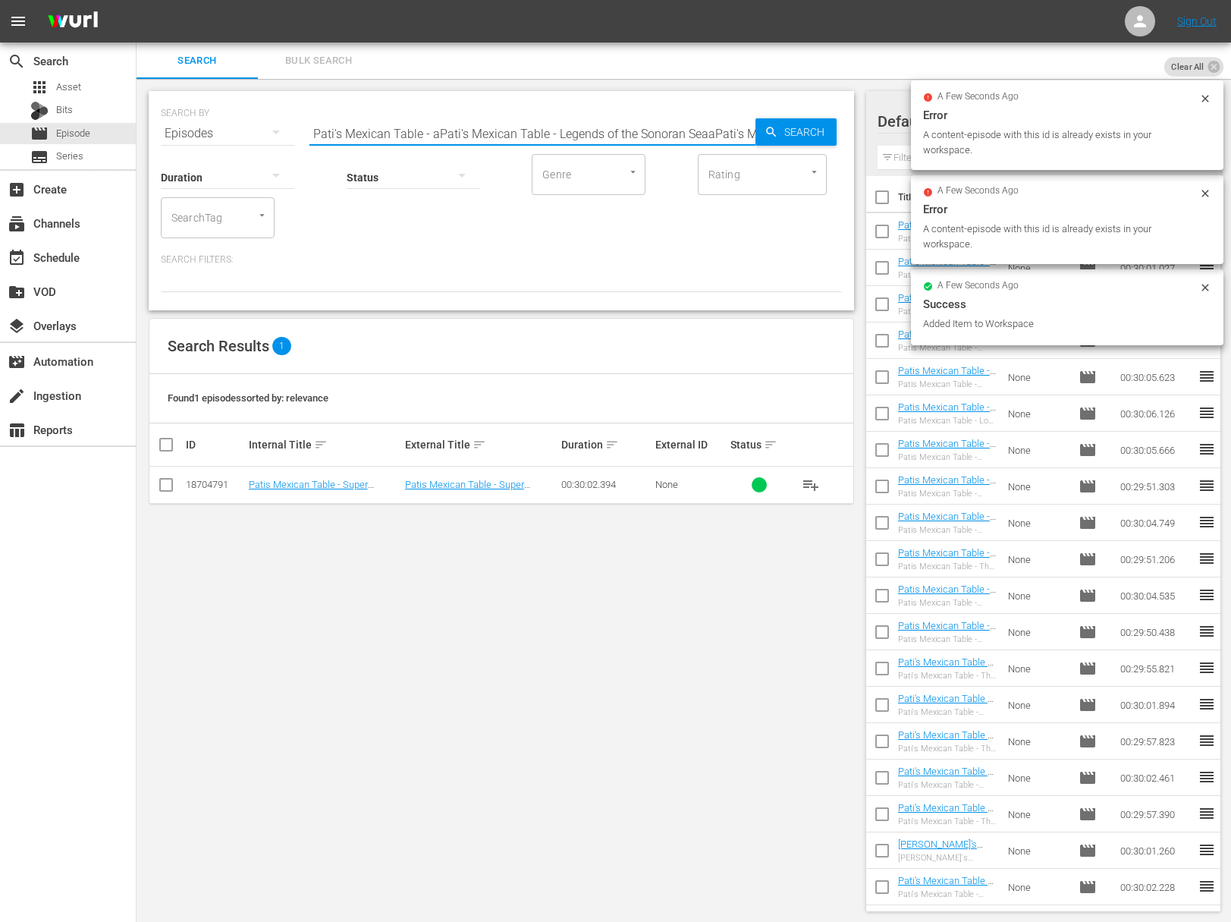
paste input "Legends of the Sonoran Sea"
click at [791, 128] on span "Search" at bounding box center [807, 131] width 58 height 27
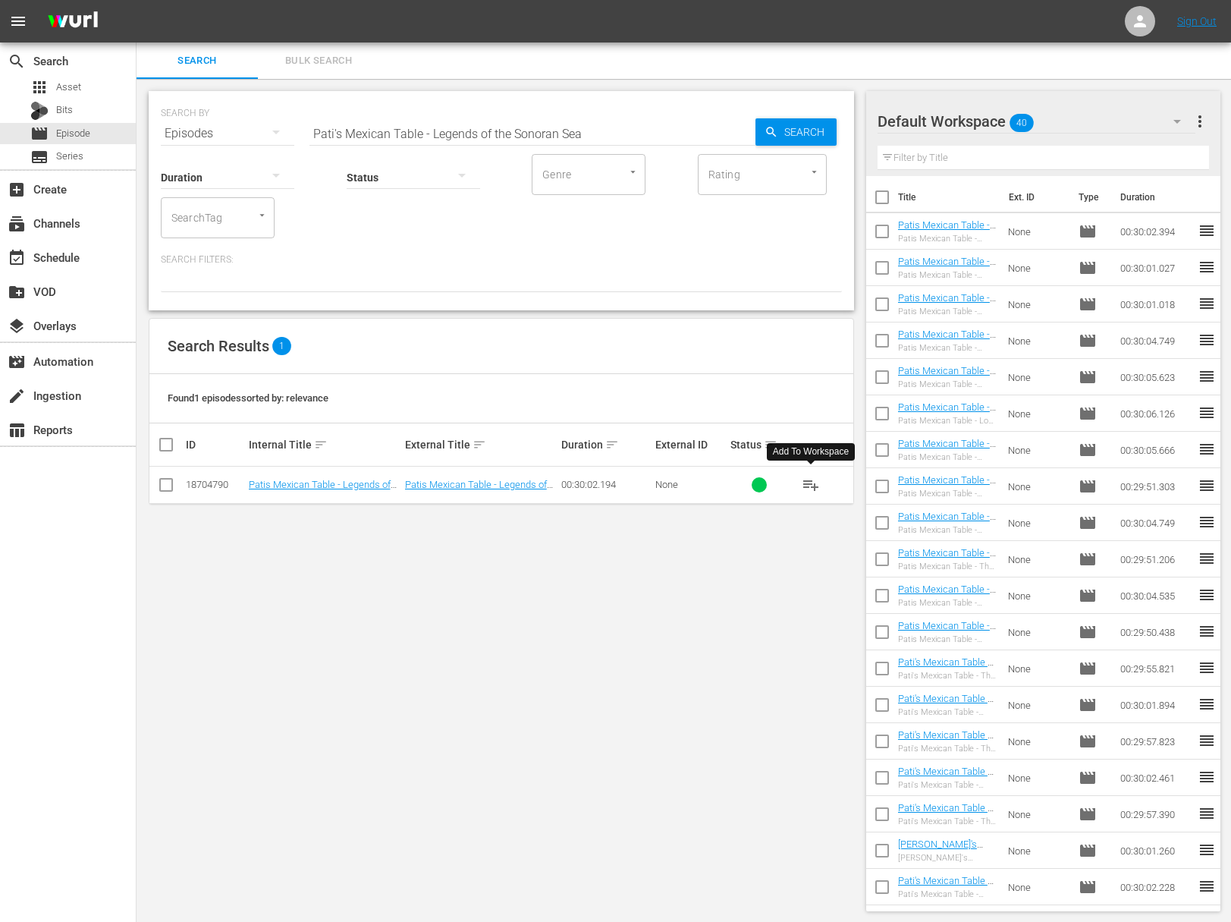
click at [812, 484] on span "playlist_add" at bounding box center [811, 485] width 18 height 18
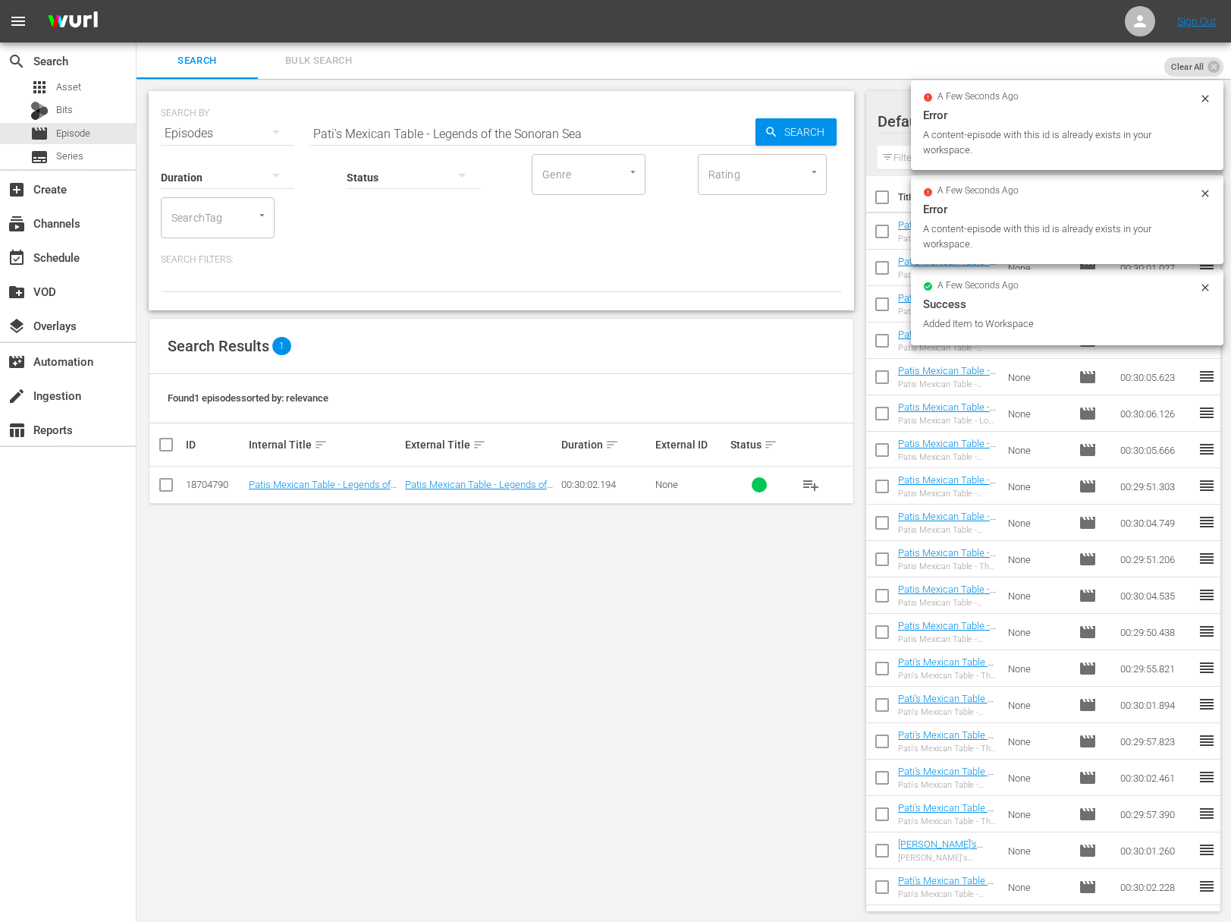
click at [461, 130] on input "Pati's Mexican Table - Legends of the Sonoran Sea" at bounding box center [533, 133] width 446 height 36
paste input "Sonoran Family Favorites for Sami"
click at [791, 128] on span "Search" at bounding box center [807, 131] width 58 height 27
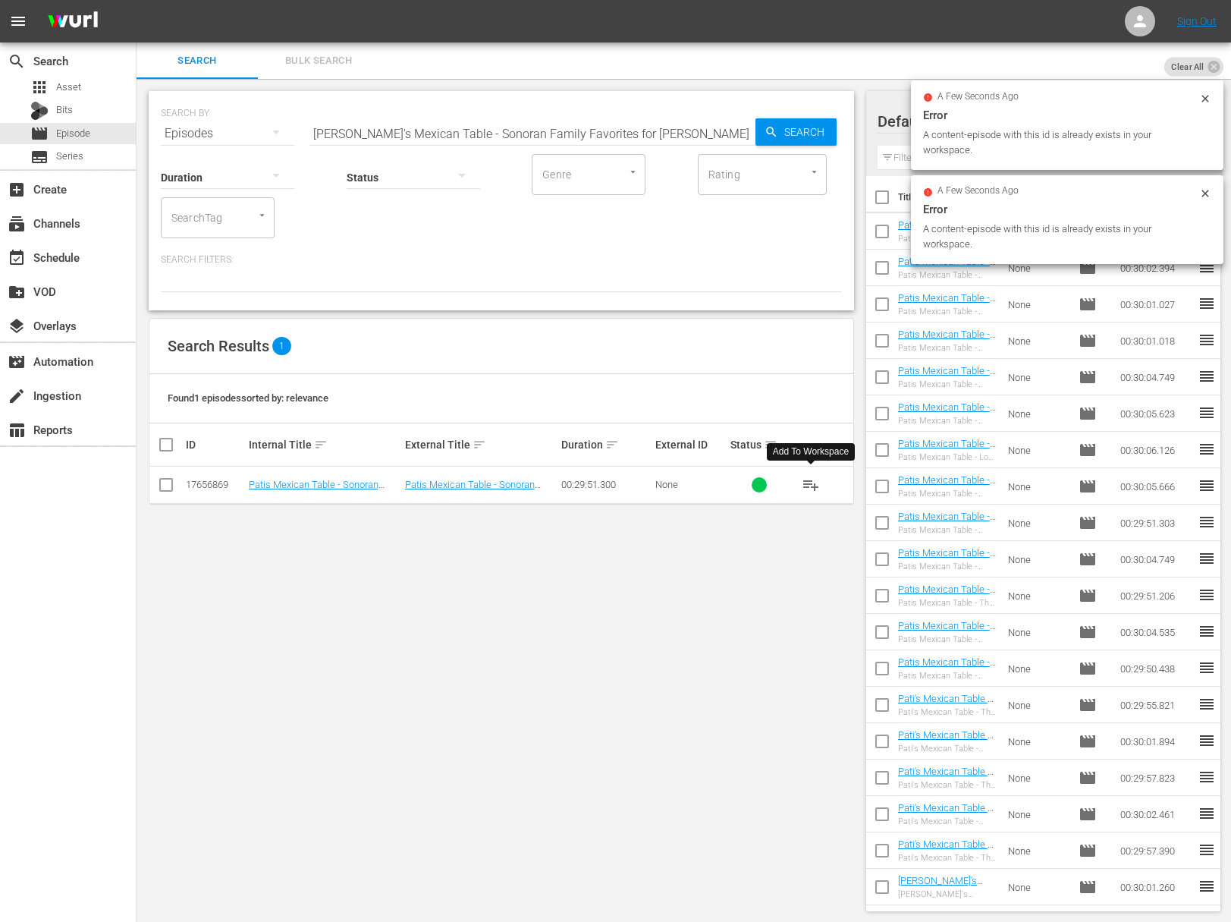
click at [815, 484] on span "playlist_add" at bounding box center [811, 485] width 18 height 18
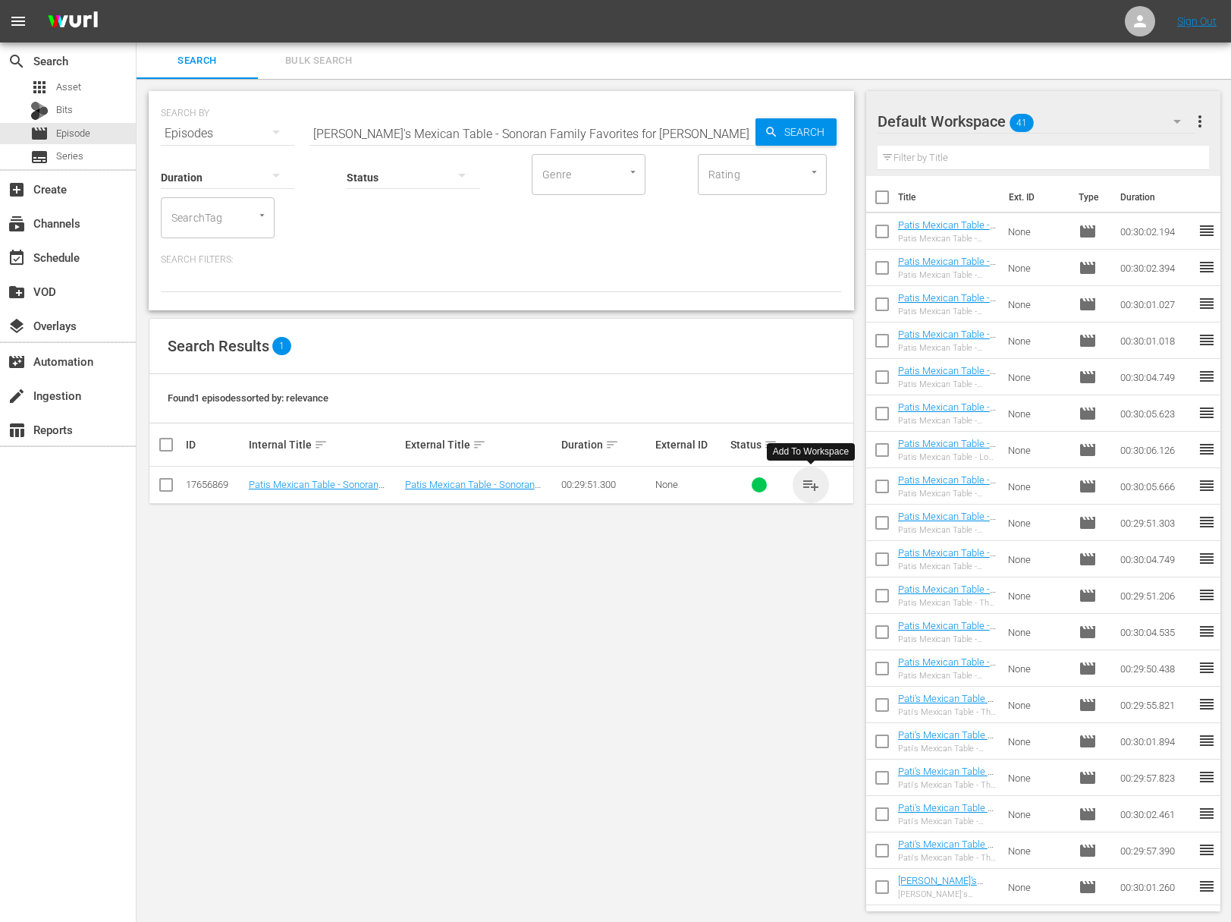
click at [815, 484] on span "playlist_add" at bounding box center [811, 485] width 18 height 18
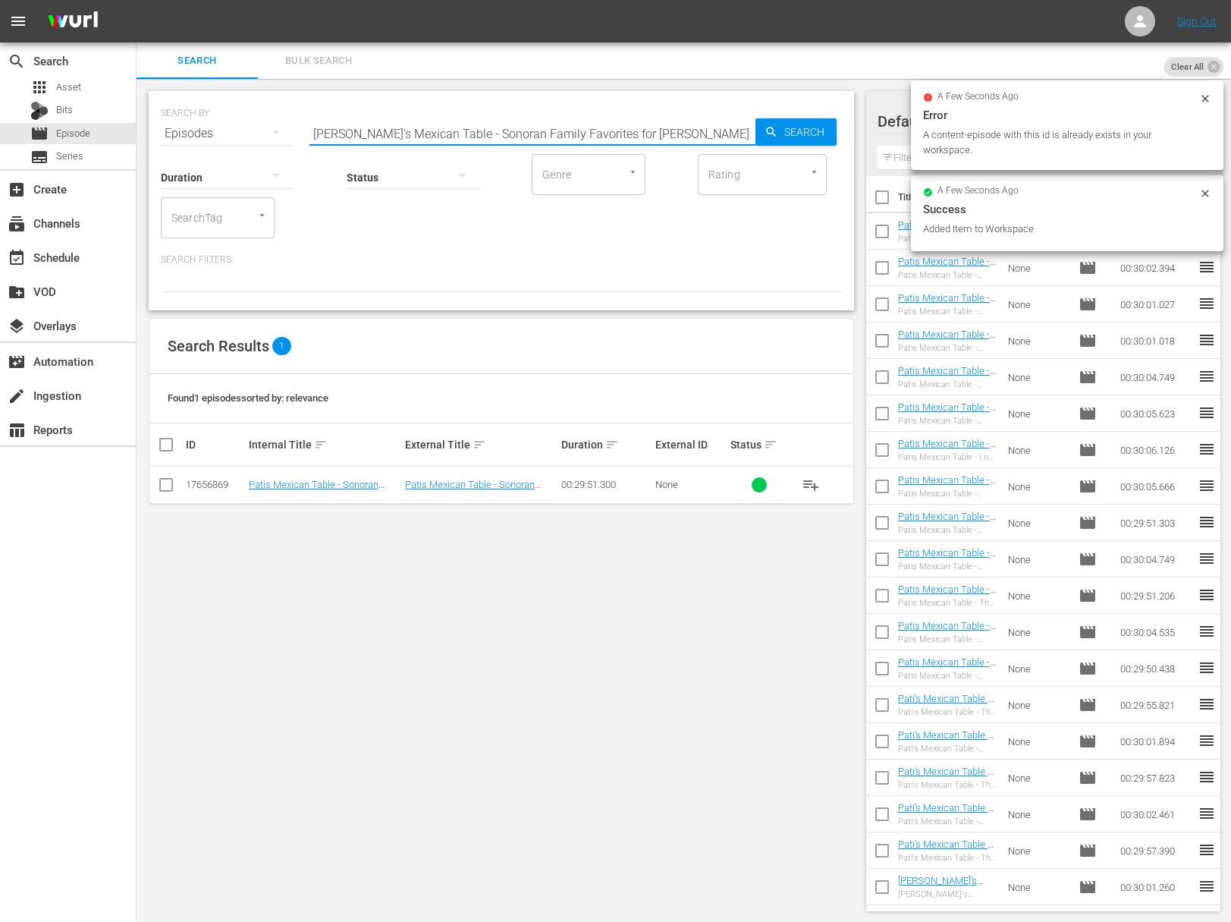
click at [465, 128] on input "Pati's Mexican Table - Sonoran Family Favorites for Sami" at bounding box center [533, 133] width 446 height 36
paste input "Flour Power"
click at [793, 126] on span "Search" at bounding box center [807, 131] width 58 height 27
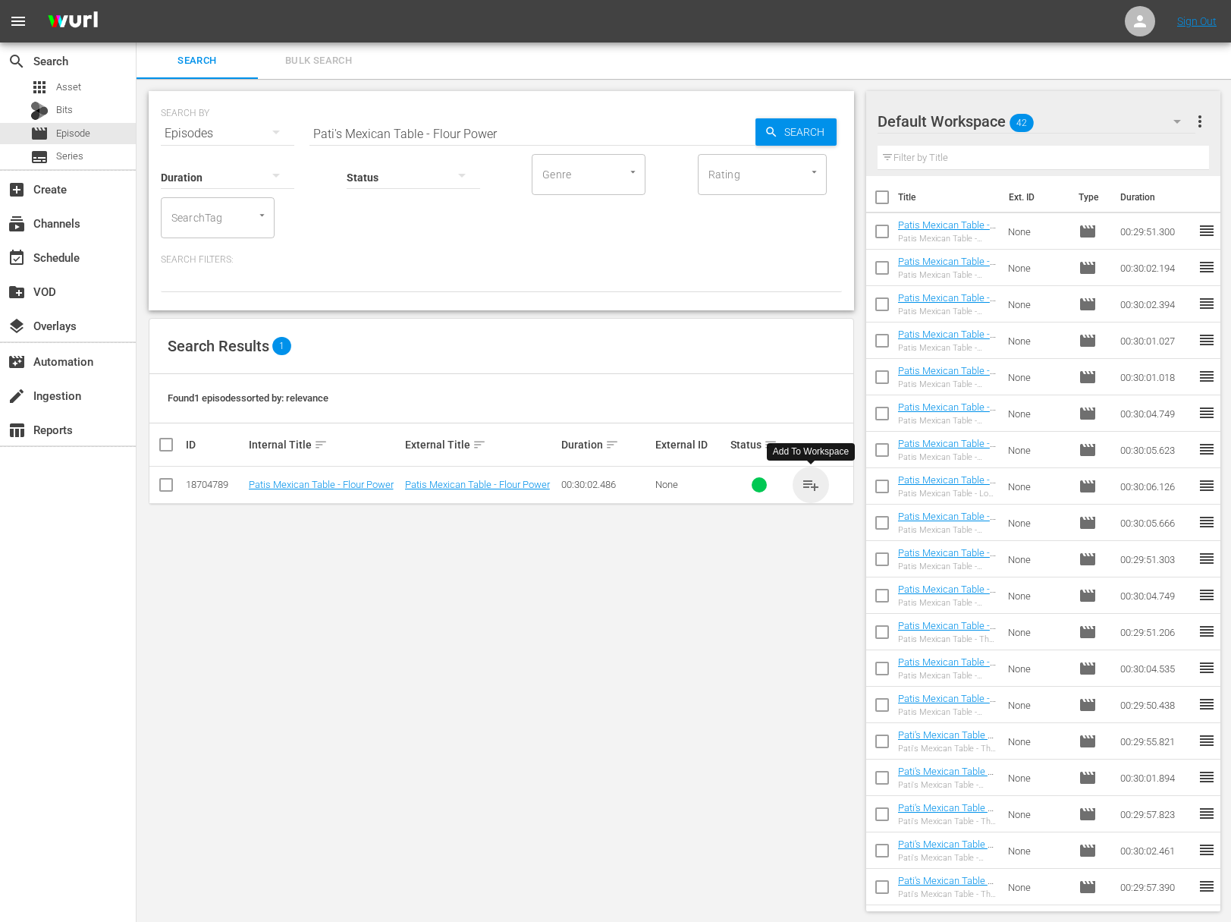
click at [810, 480] on span "playlist_add" at bounding box center [811, 485] width 18 height 18
click at [810, 481] on span "playlist_add" at bounding box center [811, 485] width 18 height 18
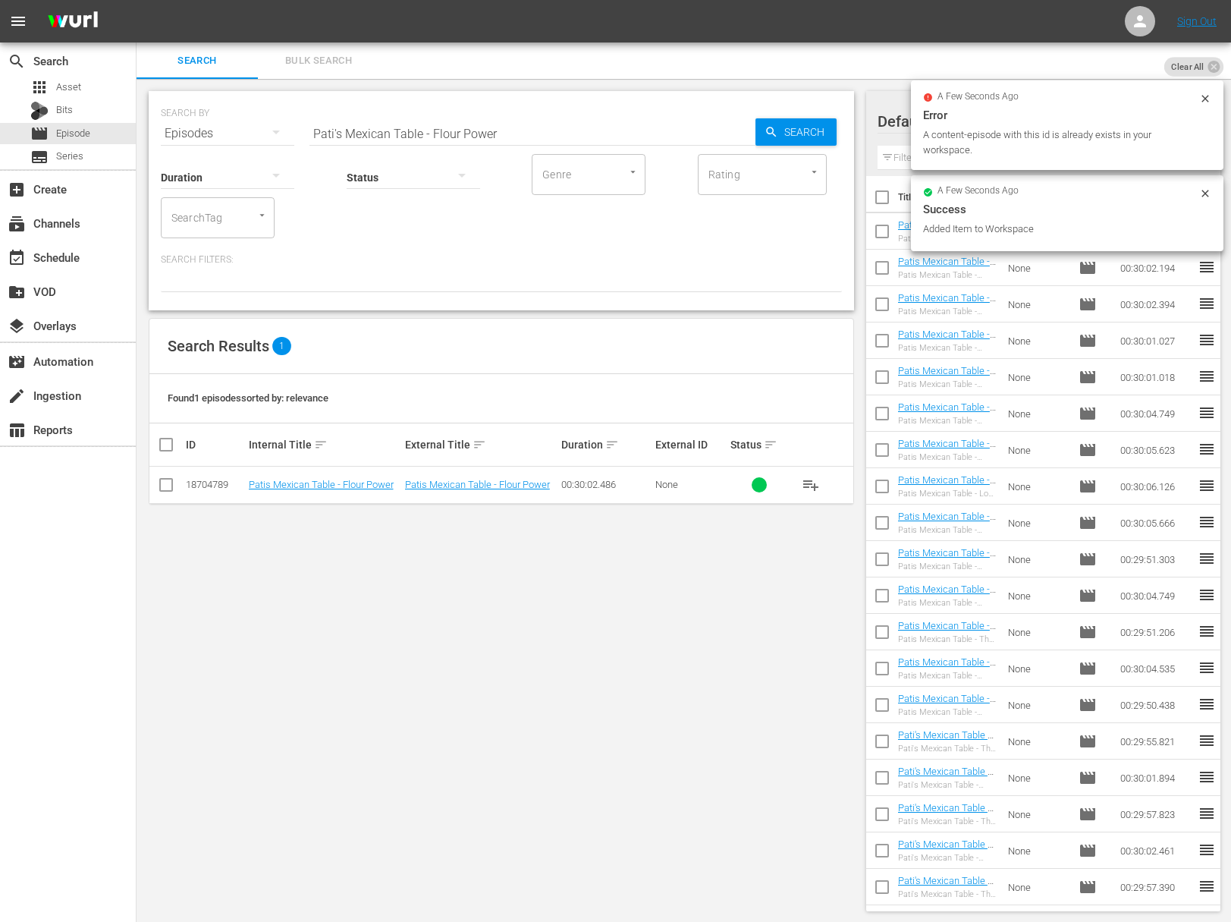
click at [406, 140] on div "Status" at bounding box center [414, 167] width 134 height 55
click at [401, 137] on input "Pati's Mexican Table - Flour Power" at bounding box center [533, 133] width 446 height 36
paste input "Pati's Mexican Table - Carne Asada with La Familia"
click at [486, 135] on input "Pati's Mexican TaPati's Mexican Table - Carne Asada with La Familiaable - Flour…" at bounding box center [533, 133] width 446 height 36
paste input "ble - Carne Asada with La Familia"
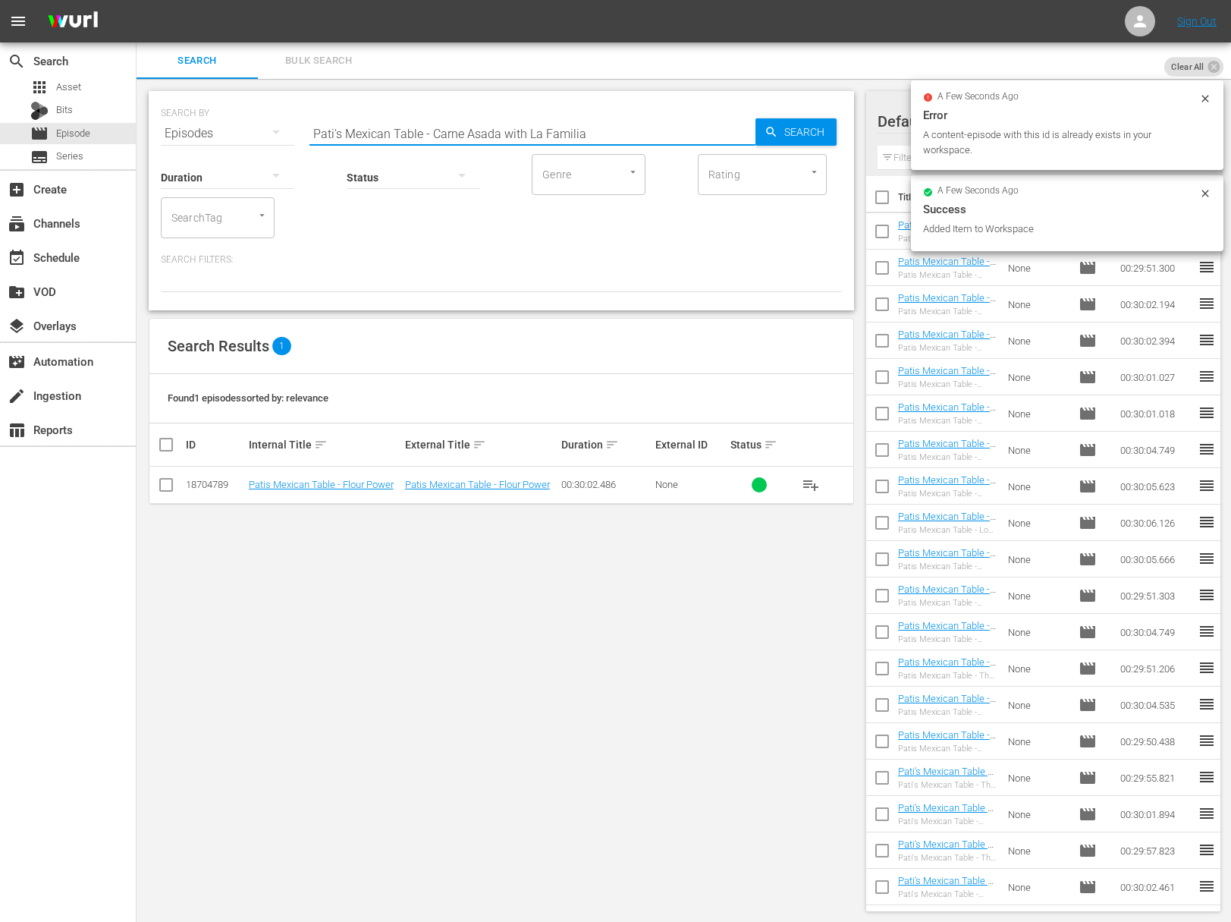
click at [740, 132] on input "Pati's Mexican Table - Carne Asada with La Familia" at bounding box center [533, 133] width 446 height 36
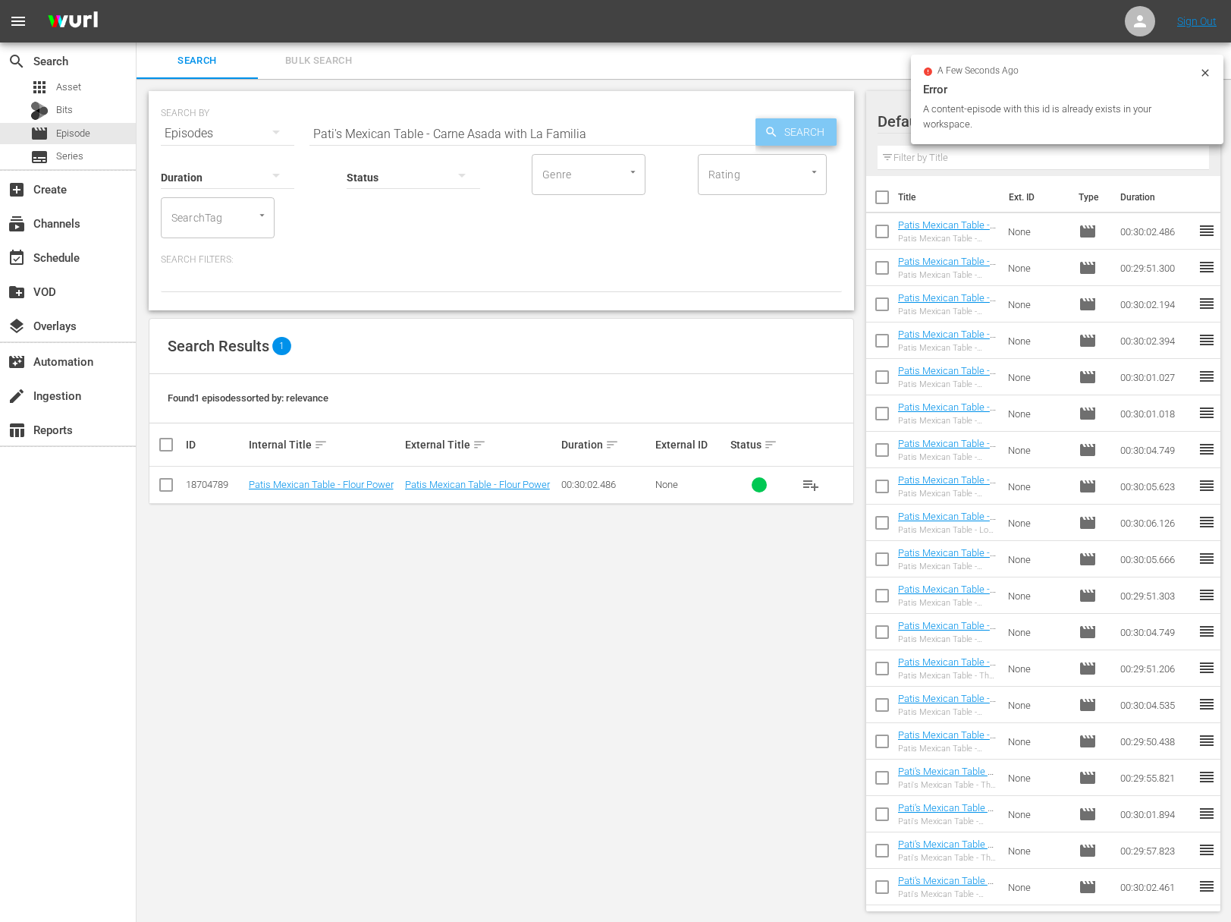
click at [765, 129] on icon "button" at bounding box center [772, 132] width 14 height 14
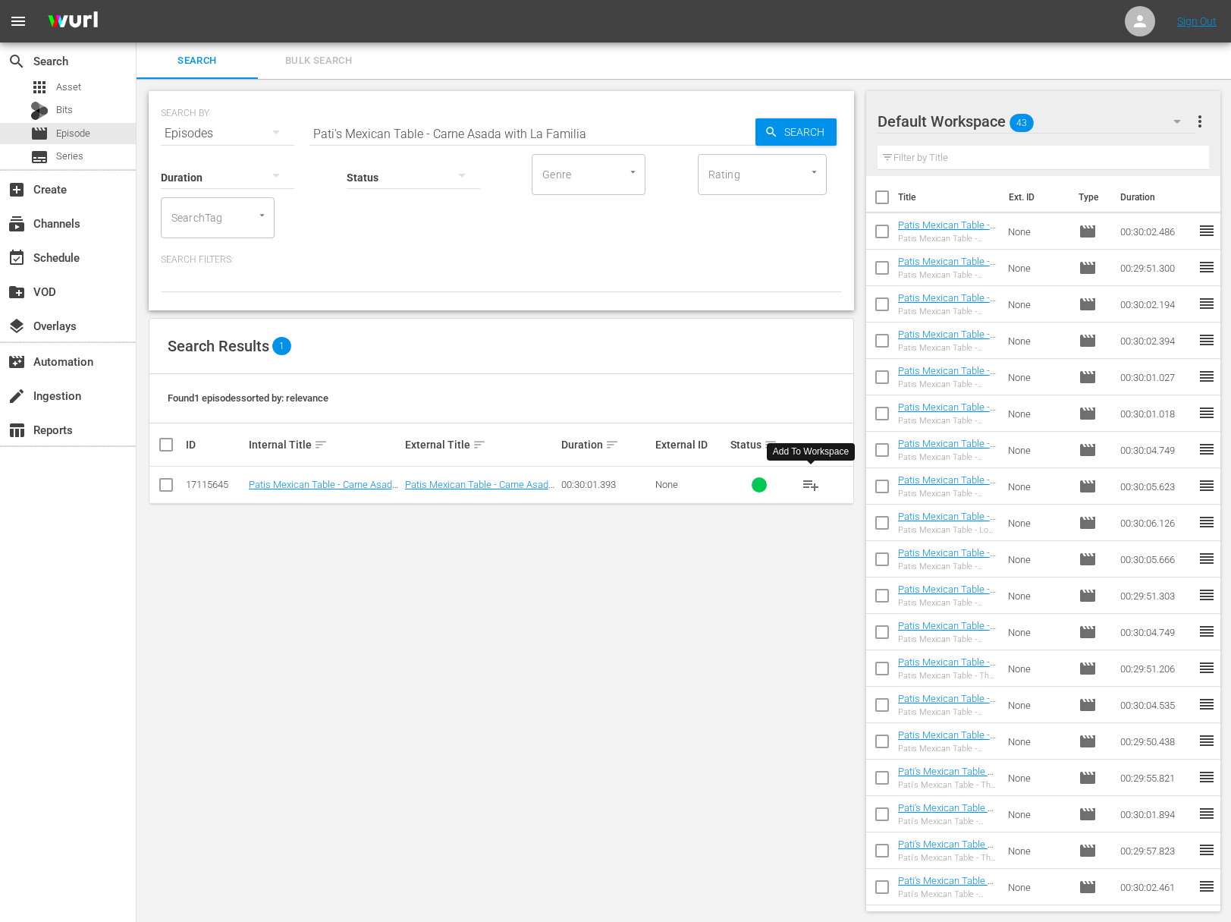
click at [813, 487] on span "playlist_add" at bounding box center [811, 485] width 18 height 18
click at [813, 485] on span "playlist_add" at bounding box center [811, 485] width 18 height 18
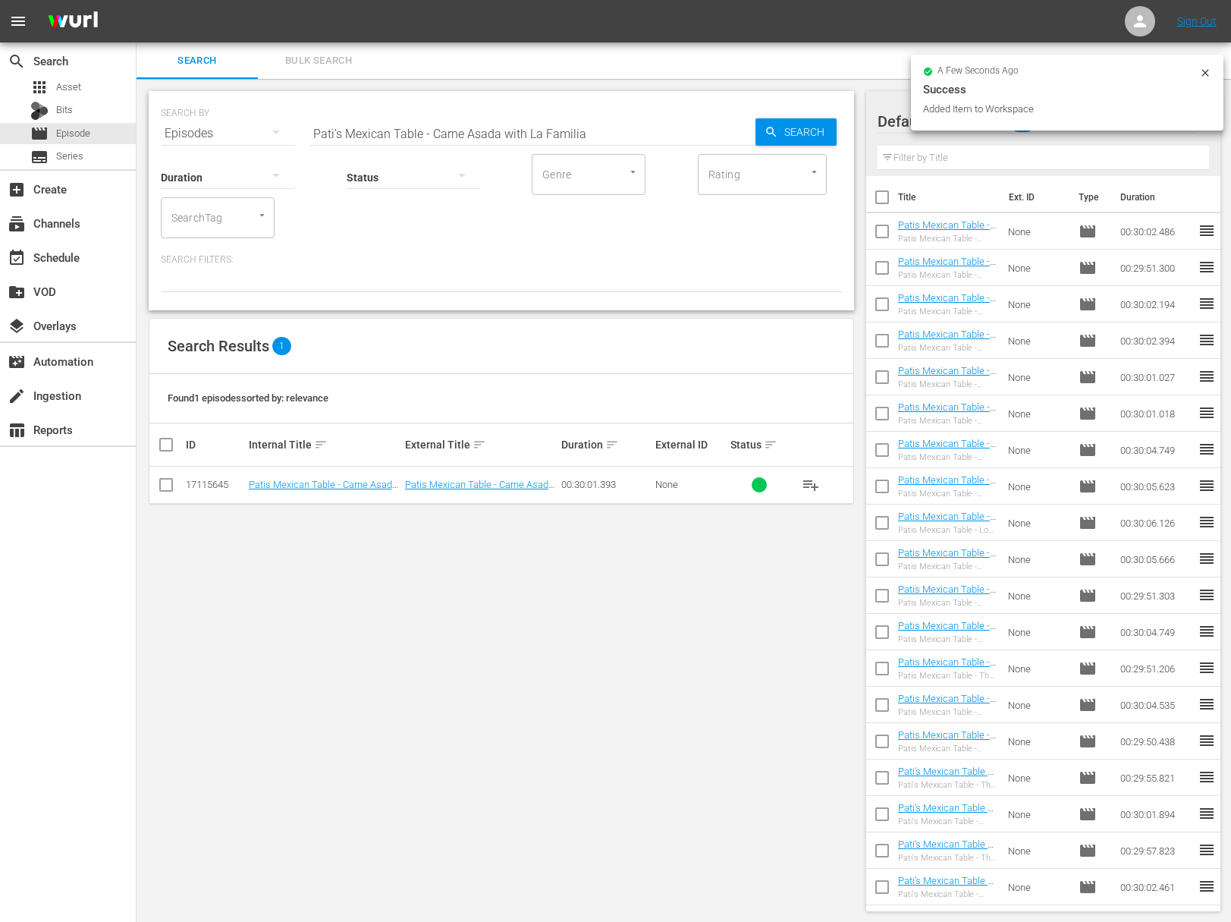
click at [454, 124] on input "Pati's Mexican Table - Carne Asada with La Familia" at bounding box center [533, 133] width 446 height 36
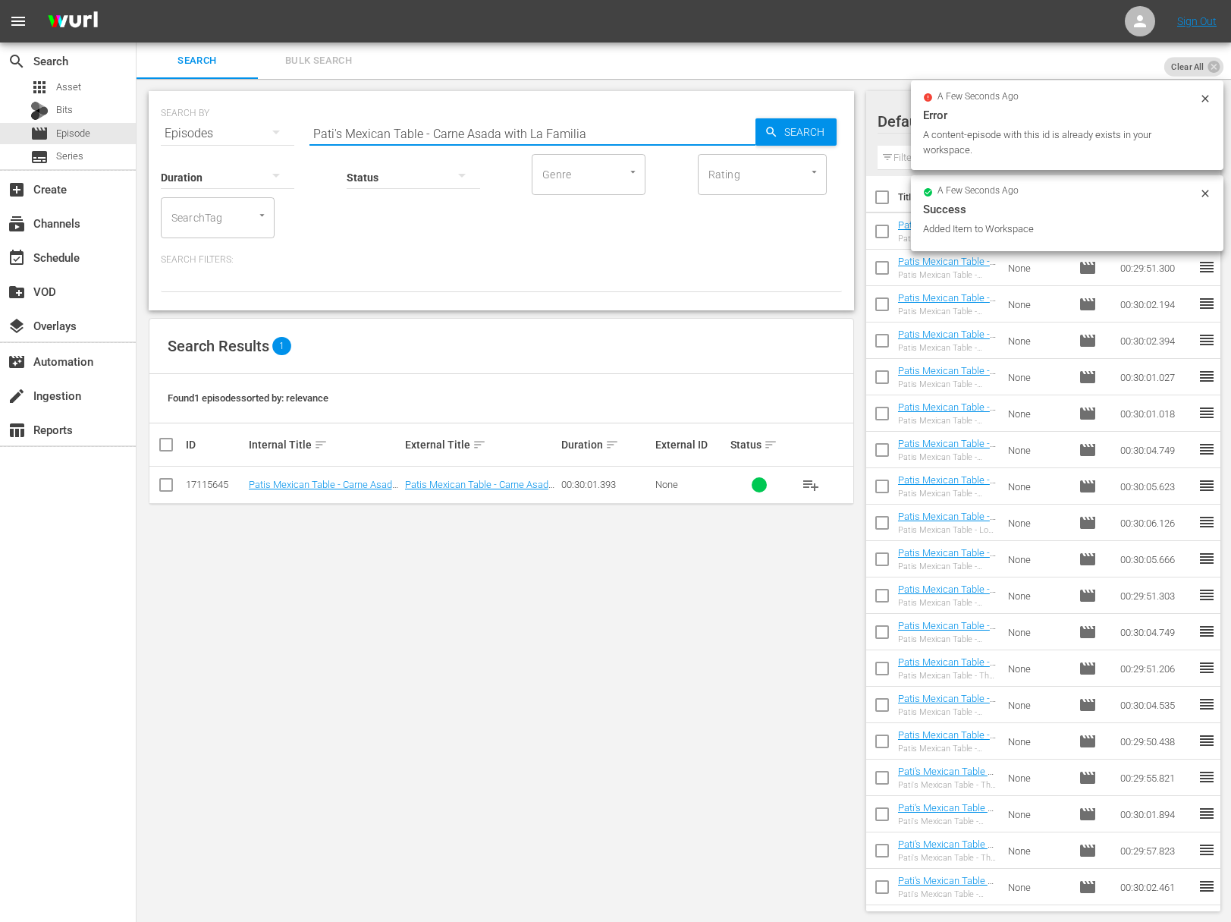
paste input "The Blessing and The Benefit"
click at [822, 129] on span "Search" at bounding box center [807, 131] width 58 height 27
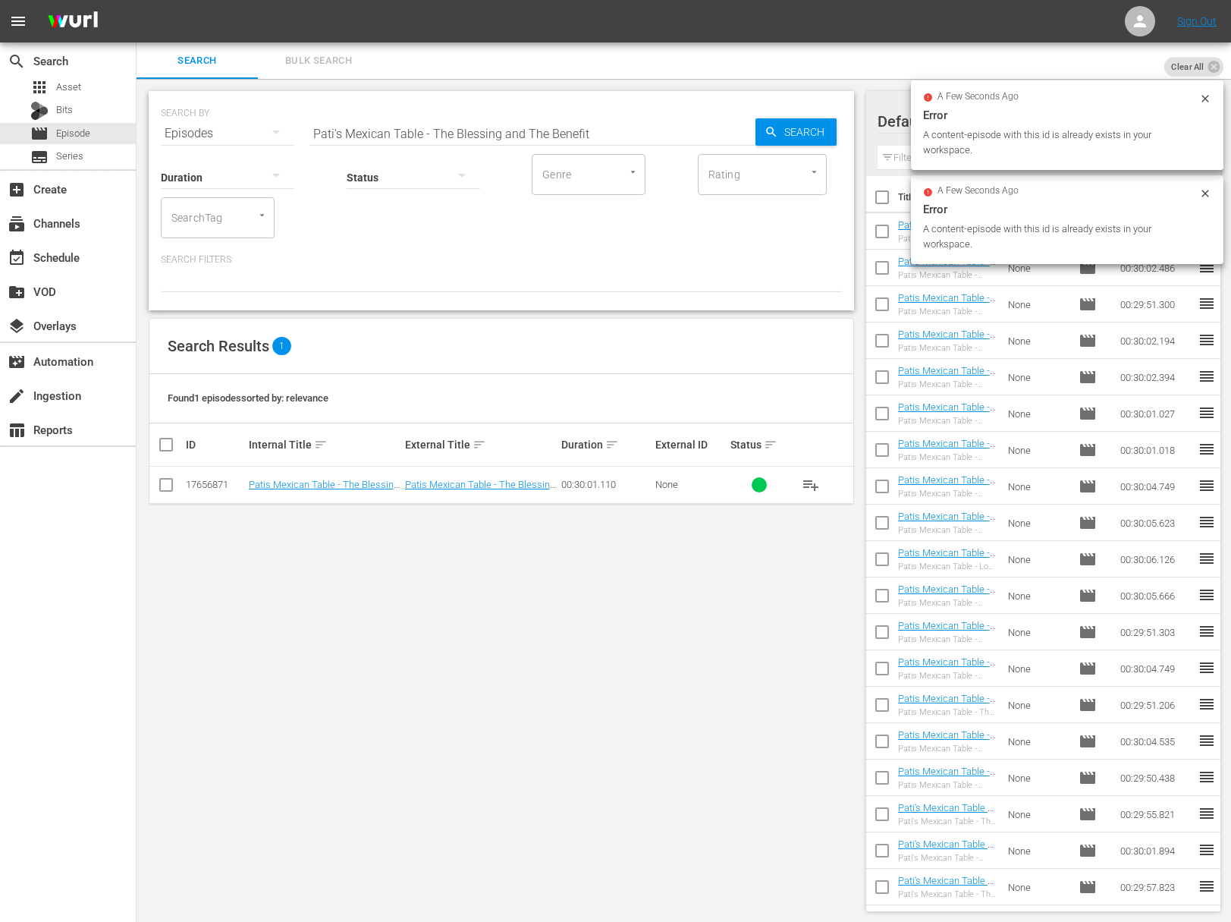
click at [810, 482] on span "playlist_add" at bounding box center [811, 485] width 18 height 18
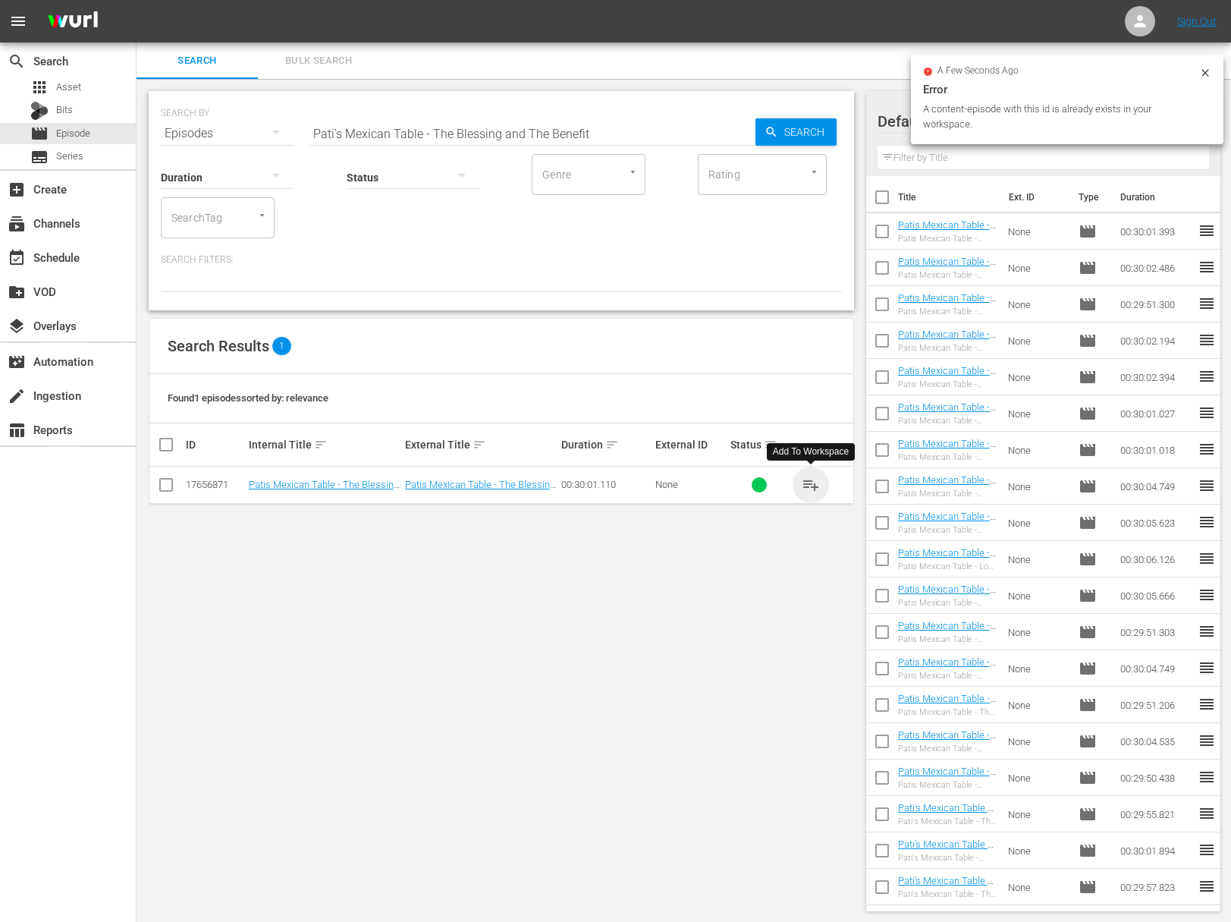
click at [810, 482] on span "playlist_add" at bounding box center [811, 485] width 18 height 18
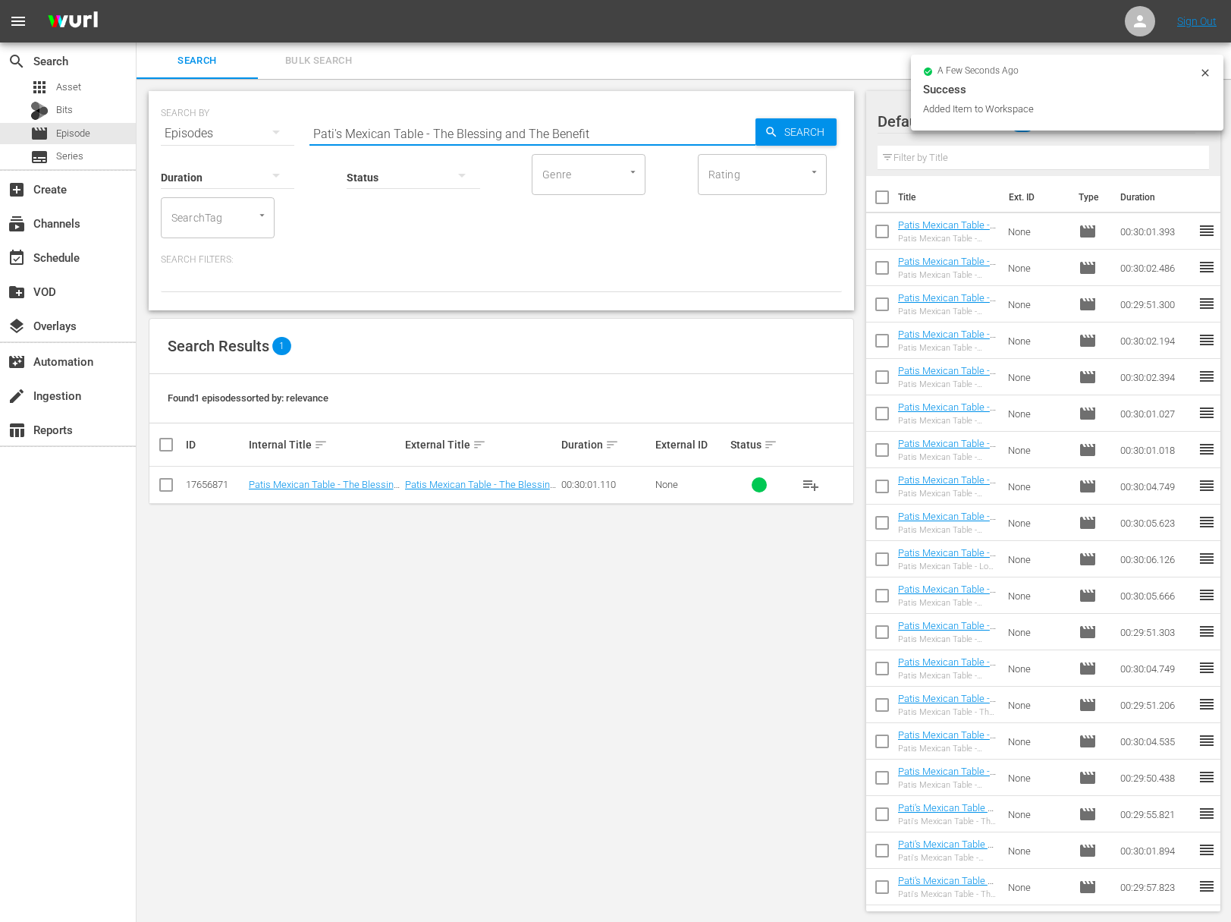
click at [407, 128] on input "Pati's Mexican Table - The Blessing and The Benefit" at bounding box center [533, 133] width 446 height 36
paste input "Hermosillo Food Crawl"
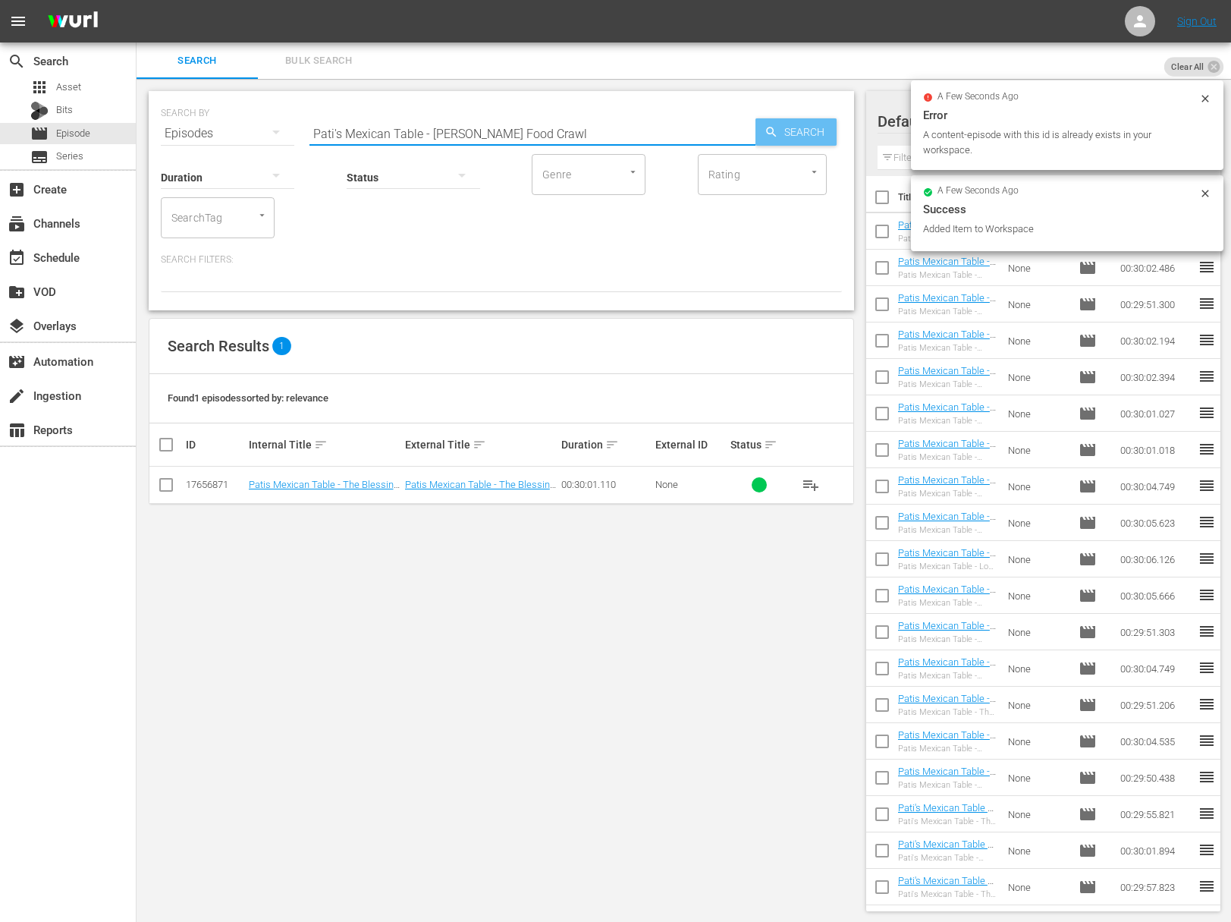
click at [776, 128] on icon "button" at bounding box center [772, 132] width 14 height 14
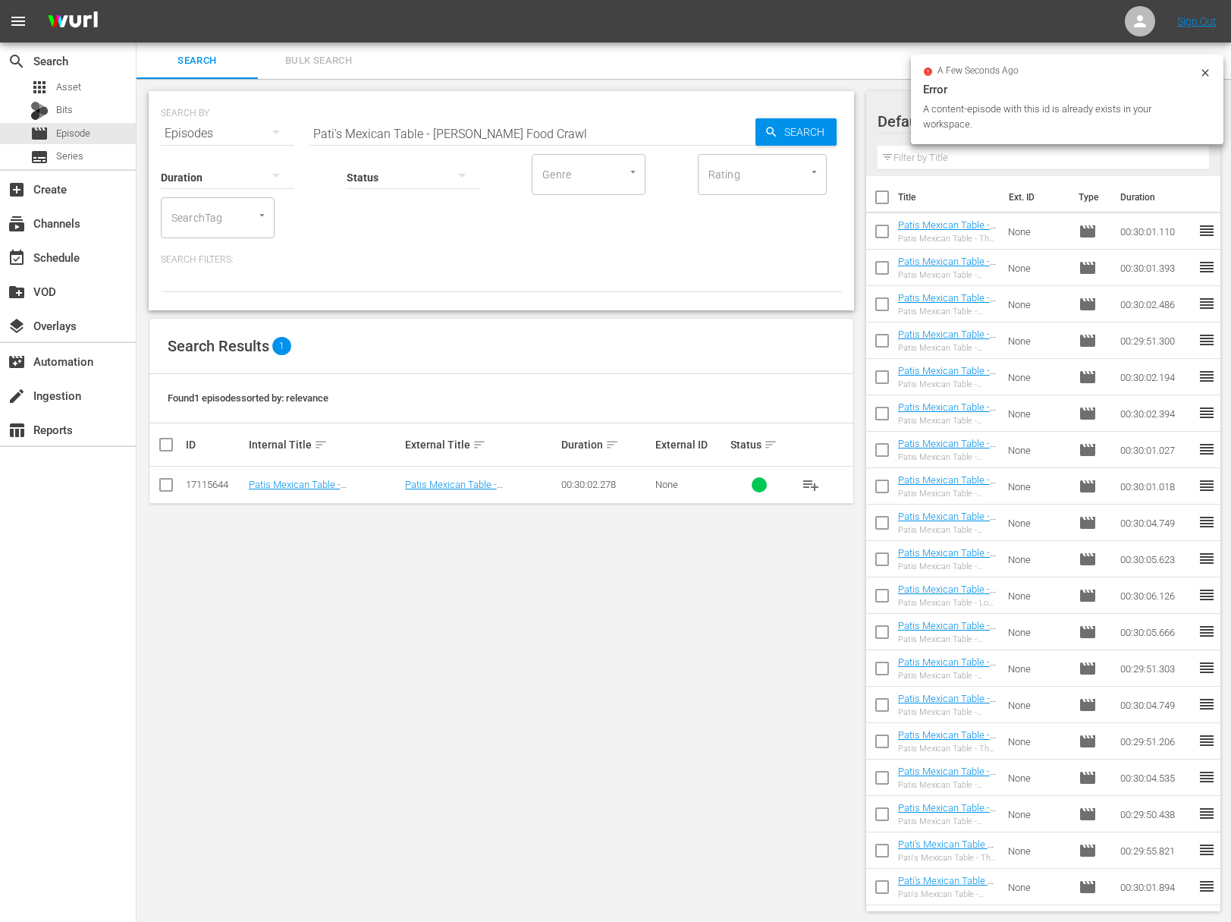
click at [810, 479] on span "playlist_add" at bounding box center [811, 485] width 18 height 18
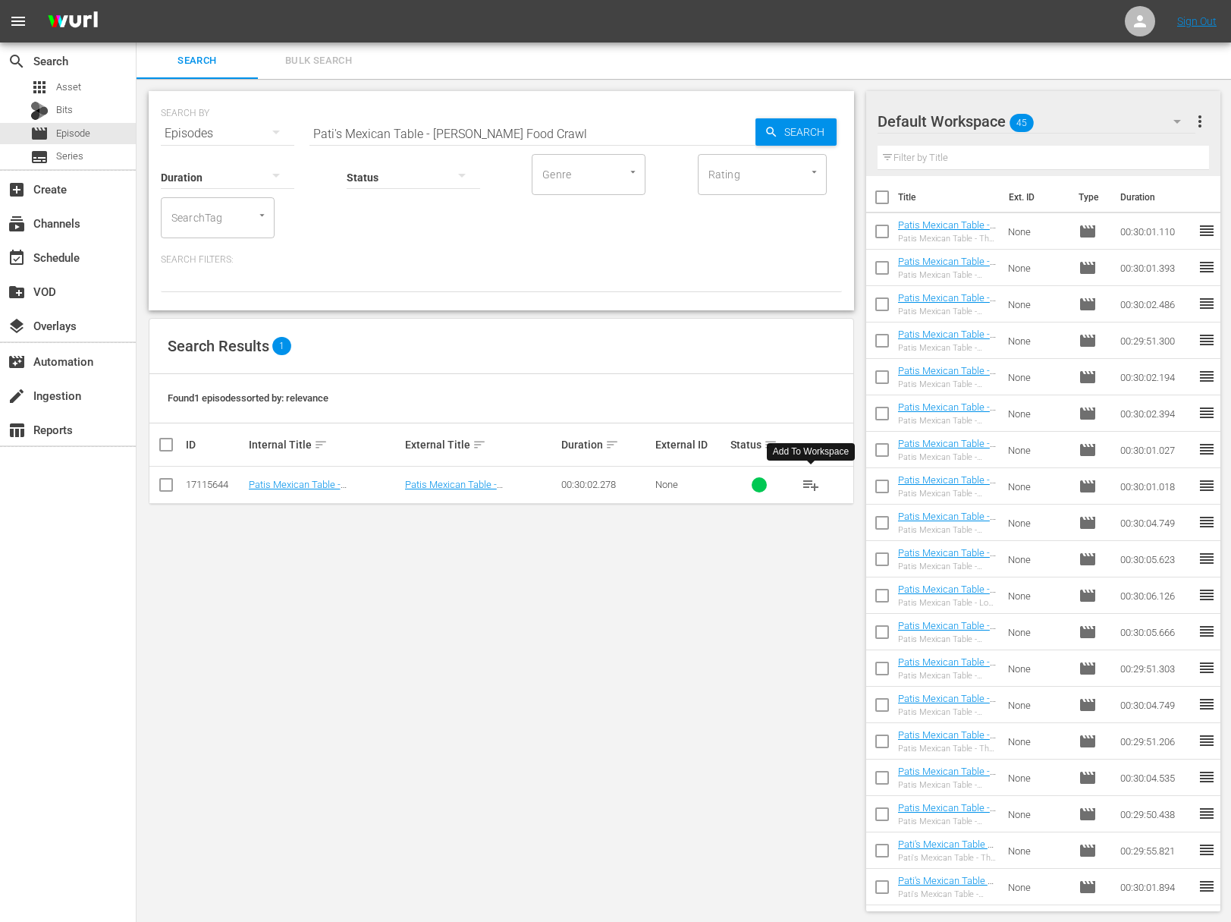
click at [810, 479] on span "playlist_add" at bounding box center [811, 485] width 18 height 18
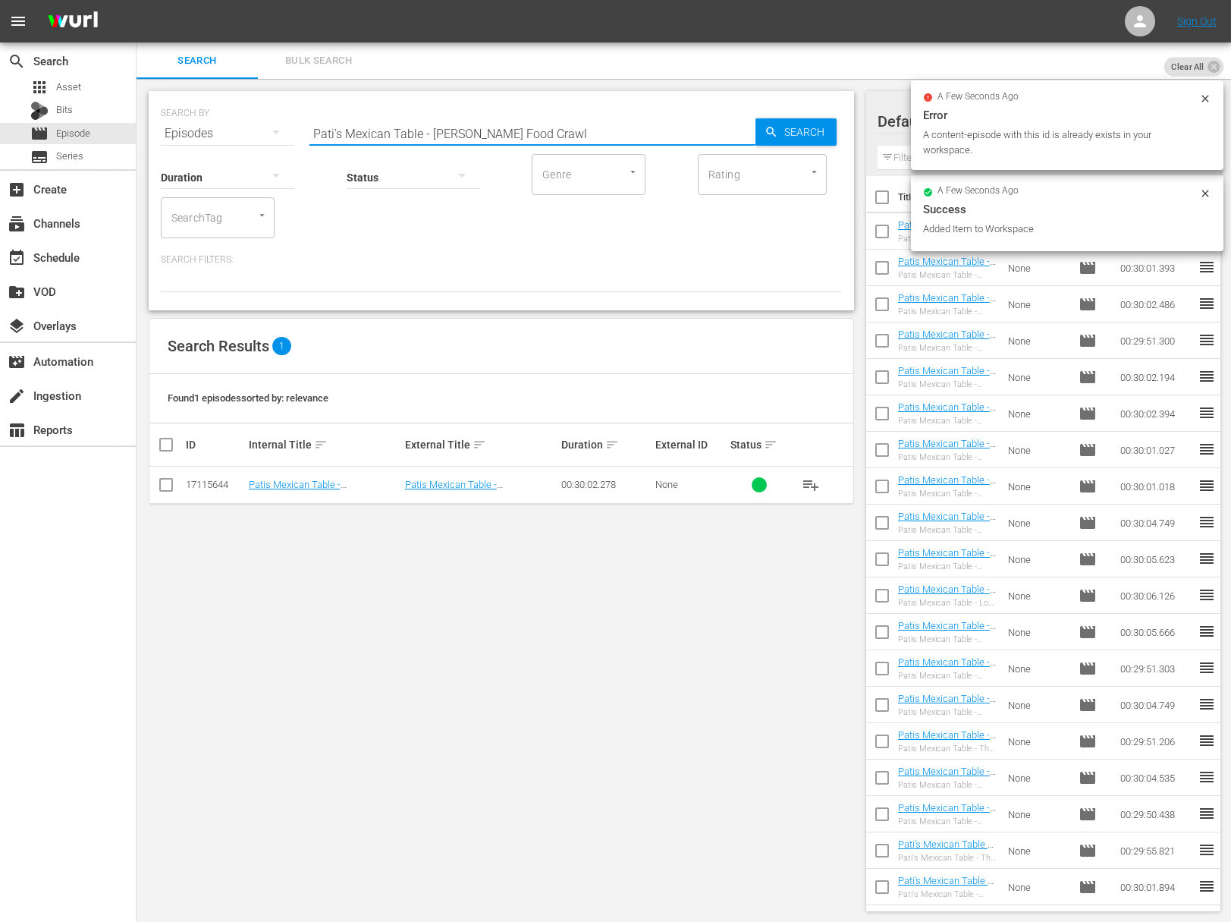
click at [436, 137] on input "Pati's Mexican Table - Hermosillo Food Crawl" at bounding box center [533, 133] width 446 height 36
paste input "Tucson: Gateway to Sonora"
type input "Pati's Mexican Table - Tucson: Gateway to Sonora"
click at [806, 137] on span "Search" at bounding box center [807, 131] width 58 height 27
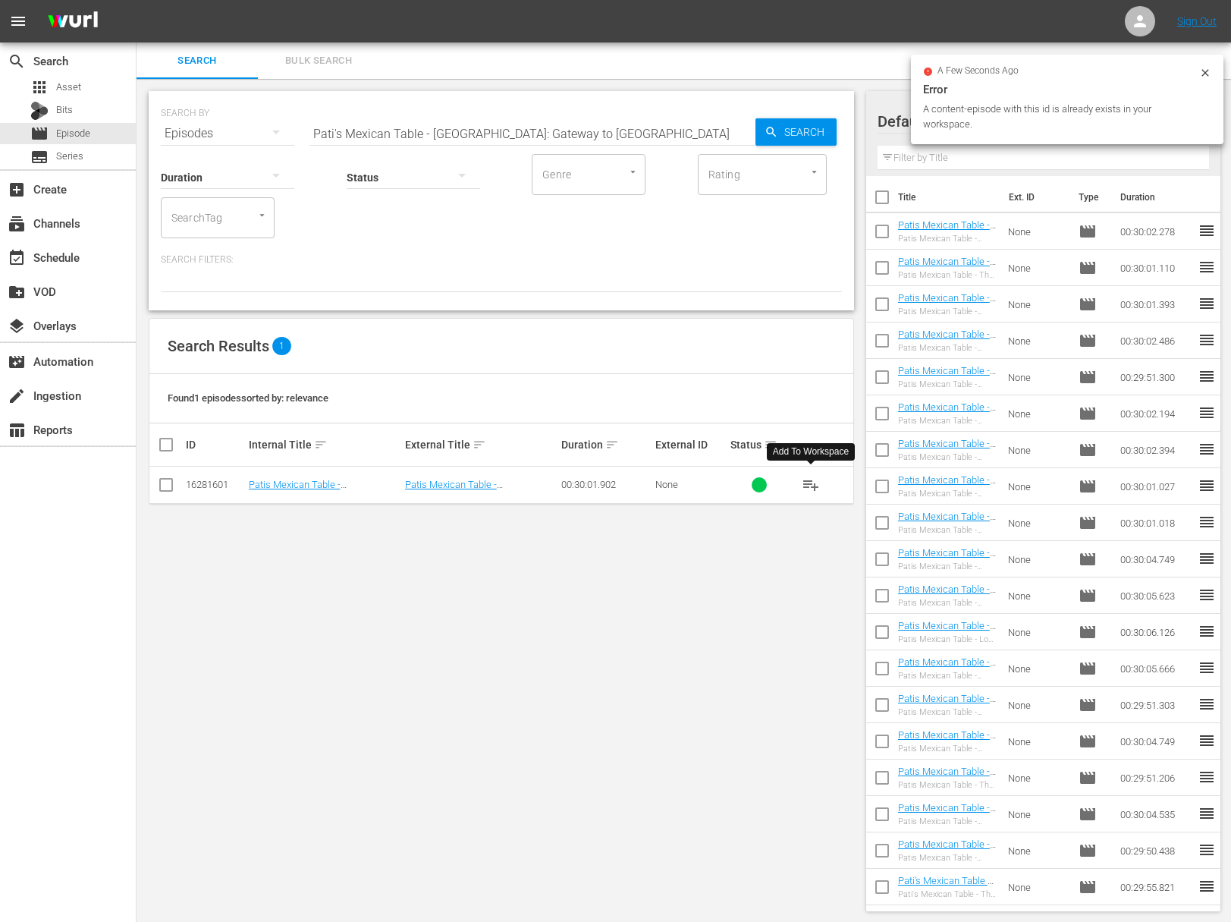
click at [813, 479] on span "playlist_add" at bounding box center [811, 485] width 18 height 18
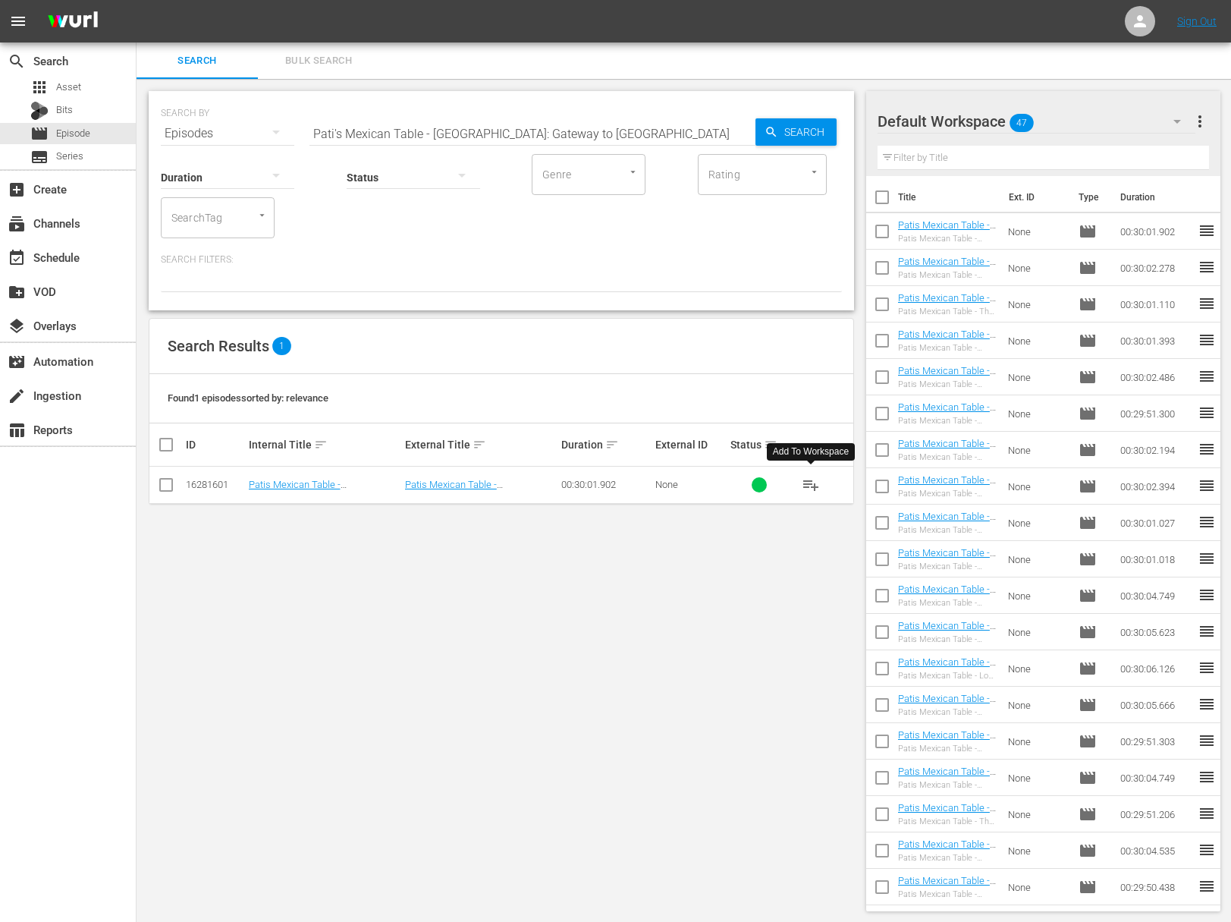
click at [813, 479] on span "playlist_add" at bounding box center [811, 485] width 18 height 18
click at [74, 255] on div "event_available Schedule" at bounding box center [42, 255] width 85 height 14
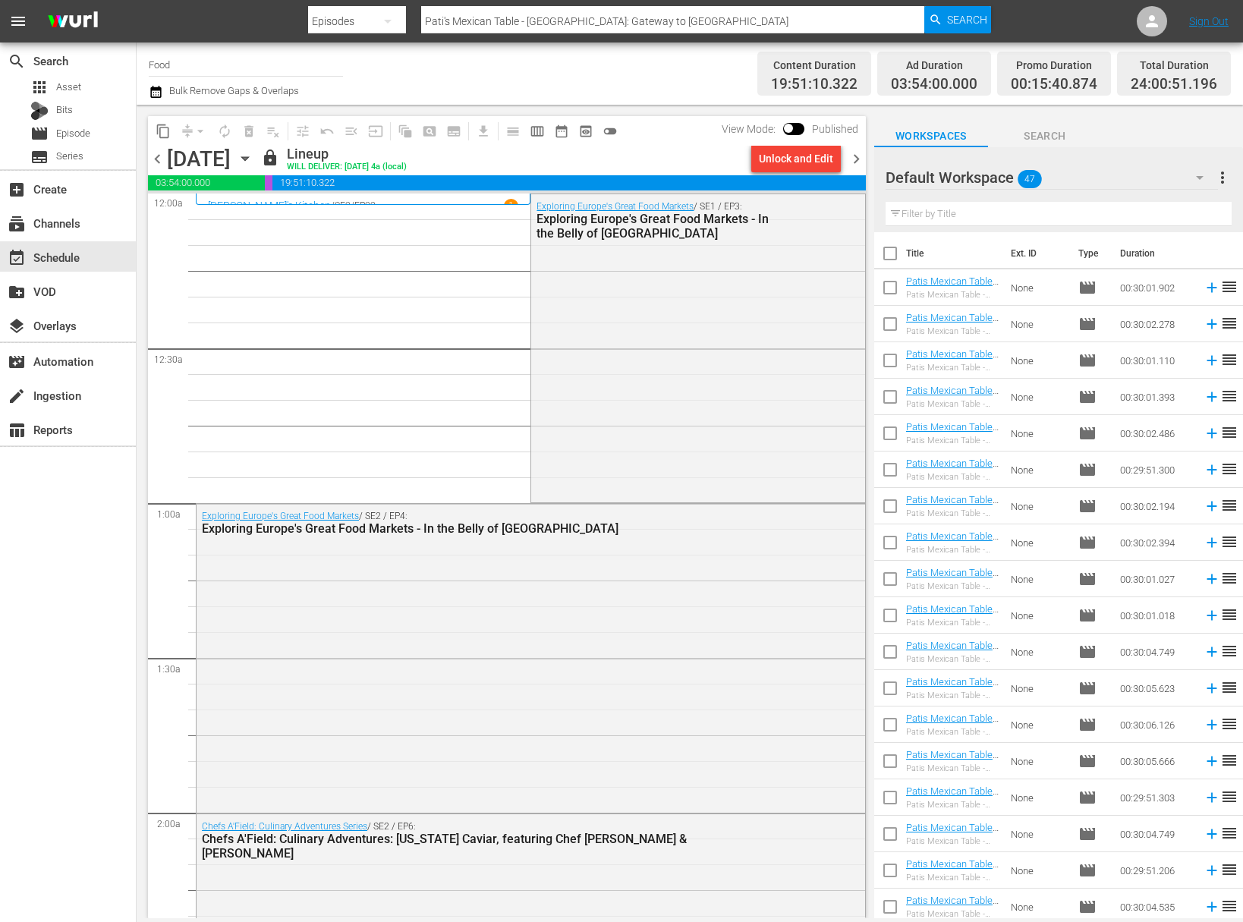
click at [253, 155] on icon "button" at bounding box center [245, 158] width 17 height 17
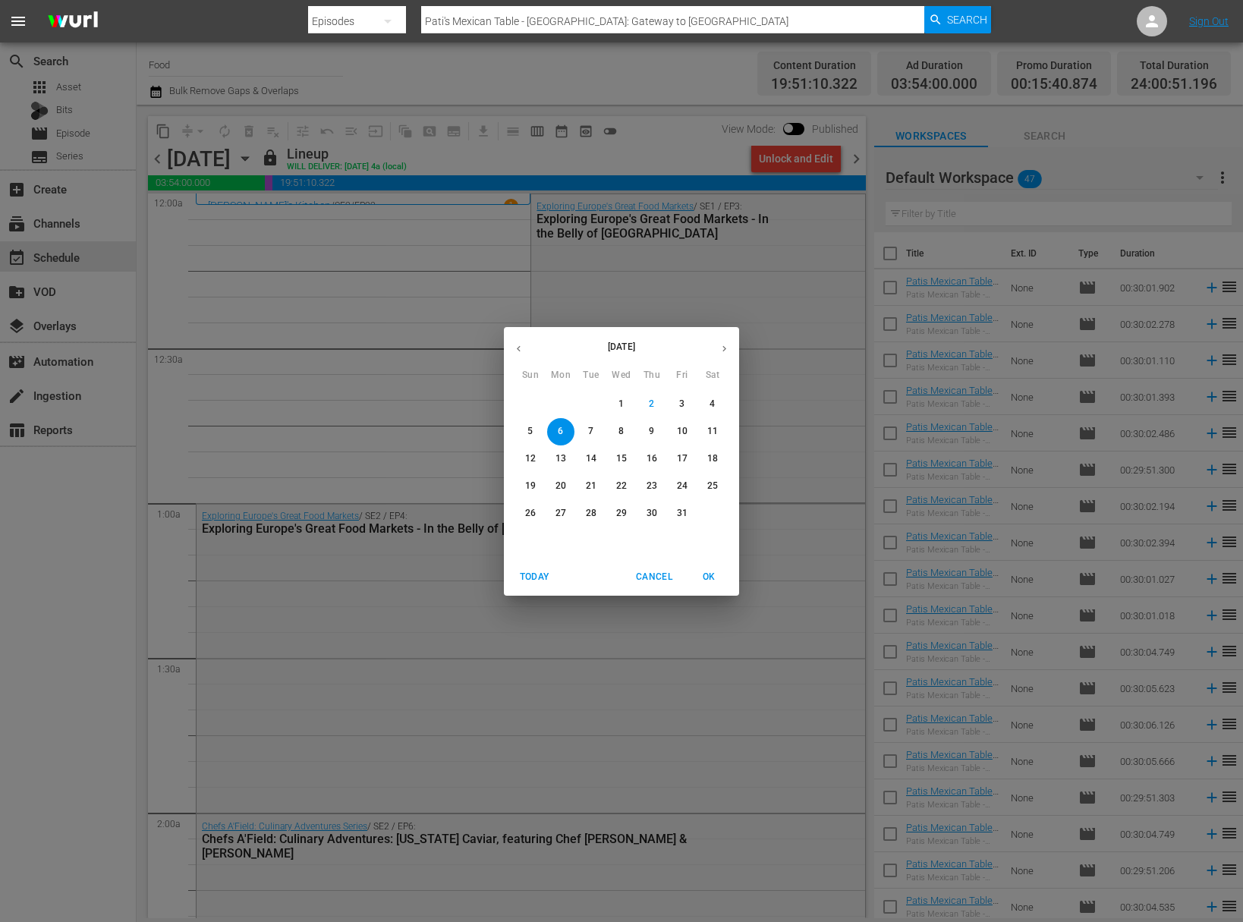
click at [581, 425] on span "7" at bounding box center [590, 431] width 27 height 13
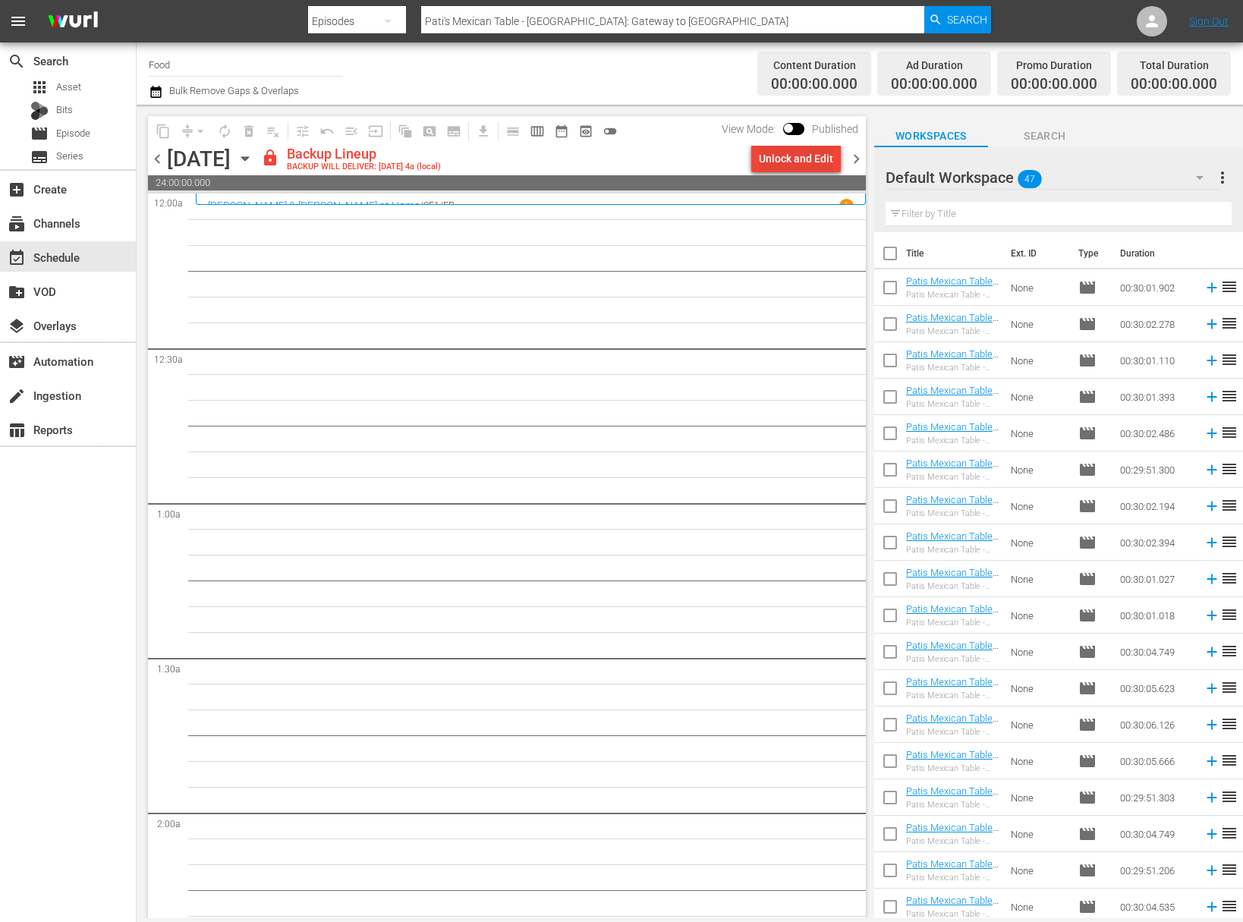
click at [819, 152] on div "Unlock and Edit" at bounding box center [796, 158] width 74 height 27
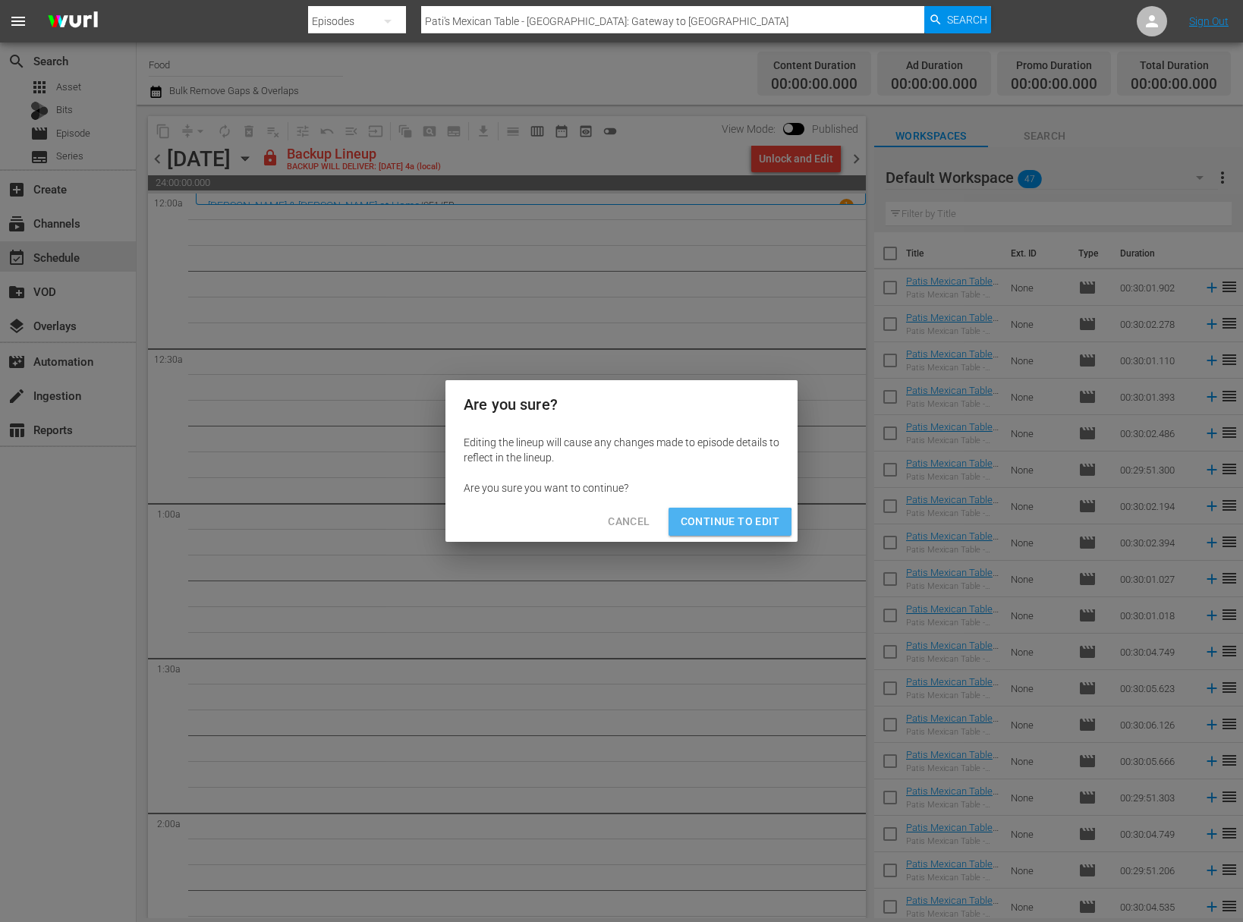
click at [728, 529] on span "Continue to Edit" at bounding box center [730, 521] width 99 height 19
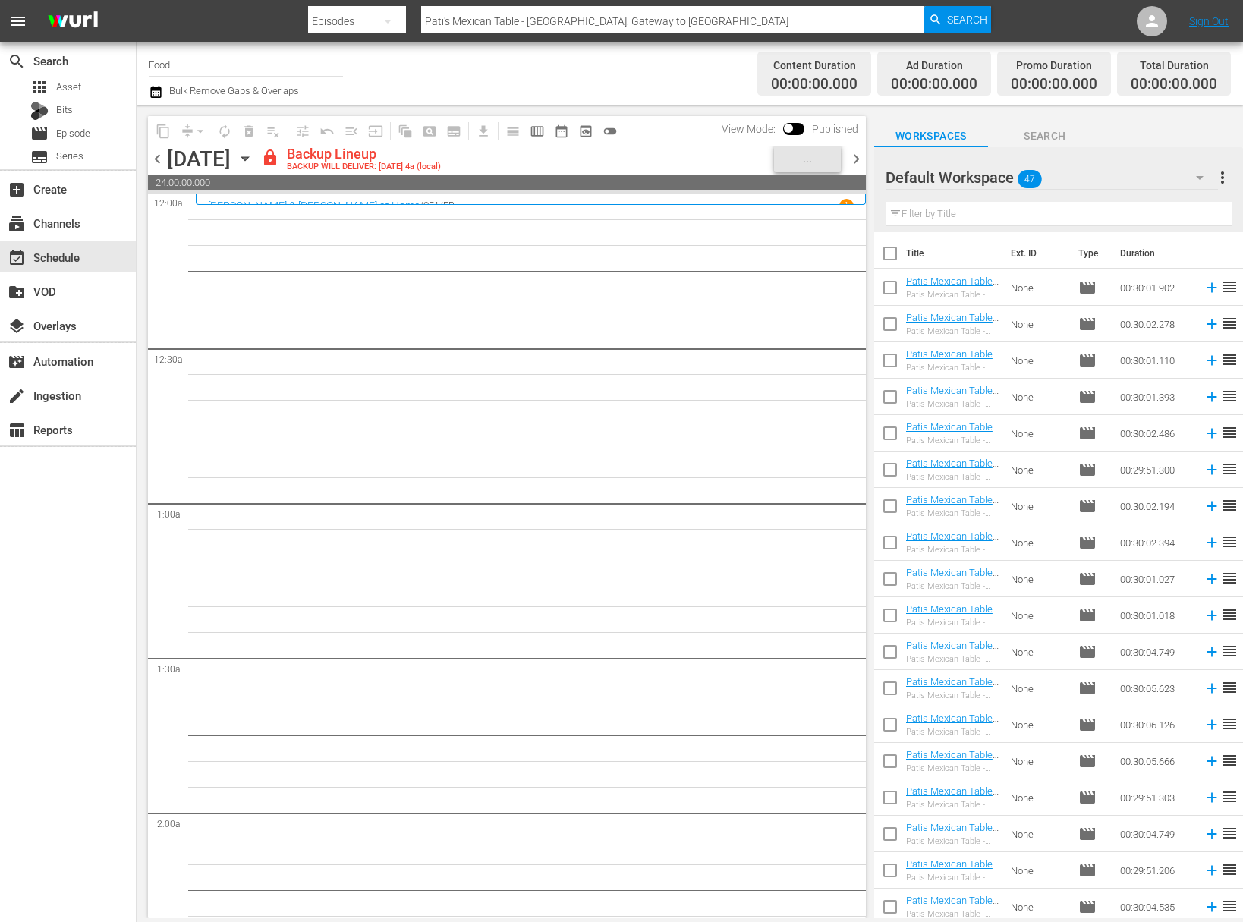
click at [888, 252] on input "checkbox" at bounding box center [890, 257] width 32 height 32
checkbox input "true"
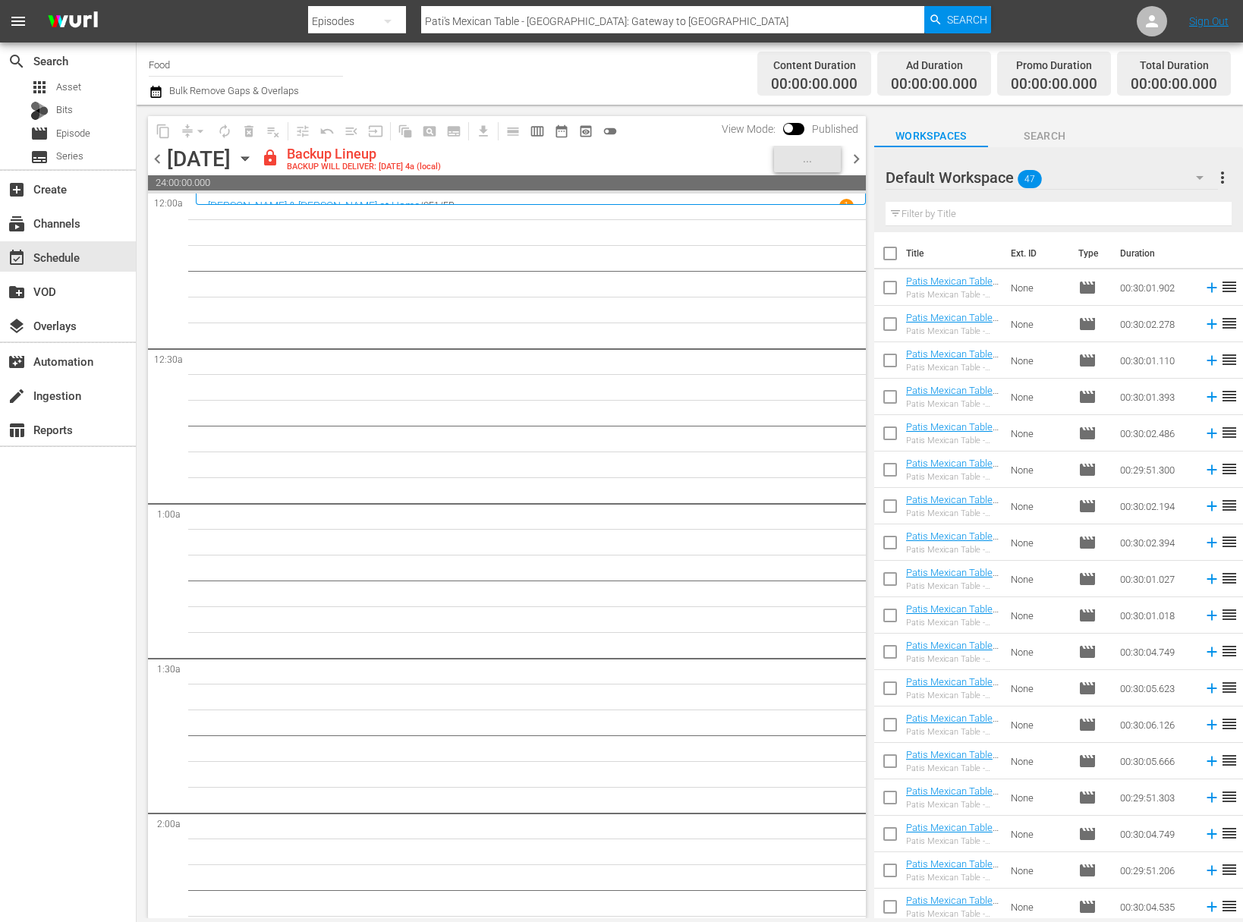
checkbox input "true"
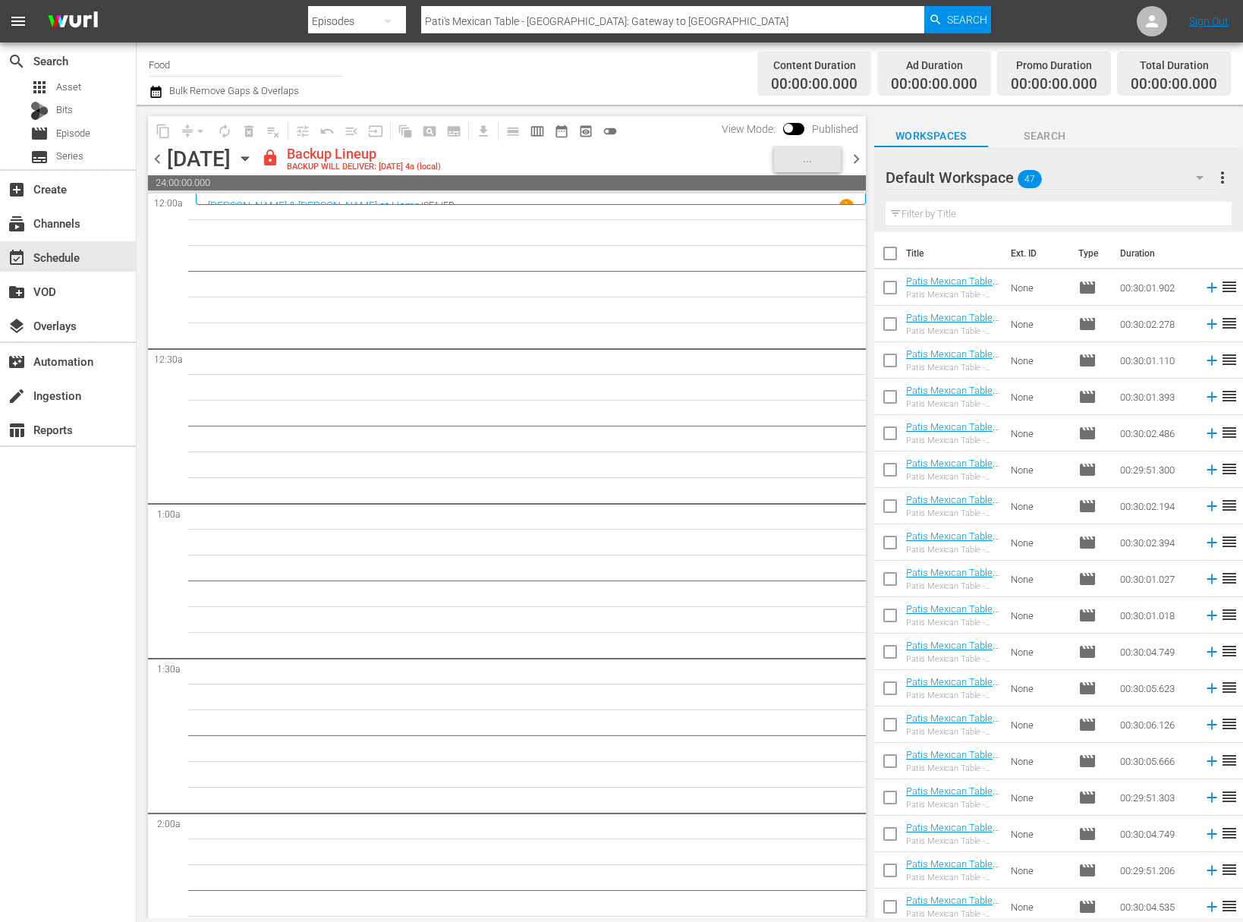
checkbox input "true"
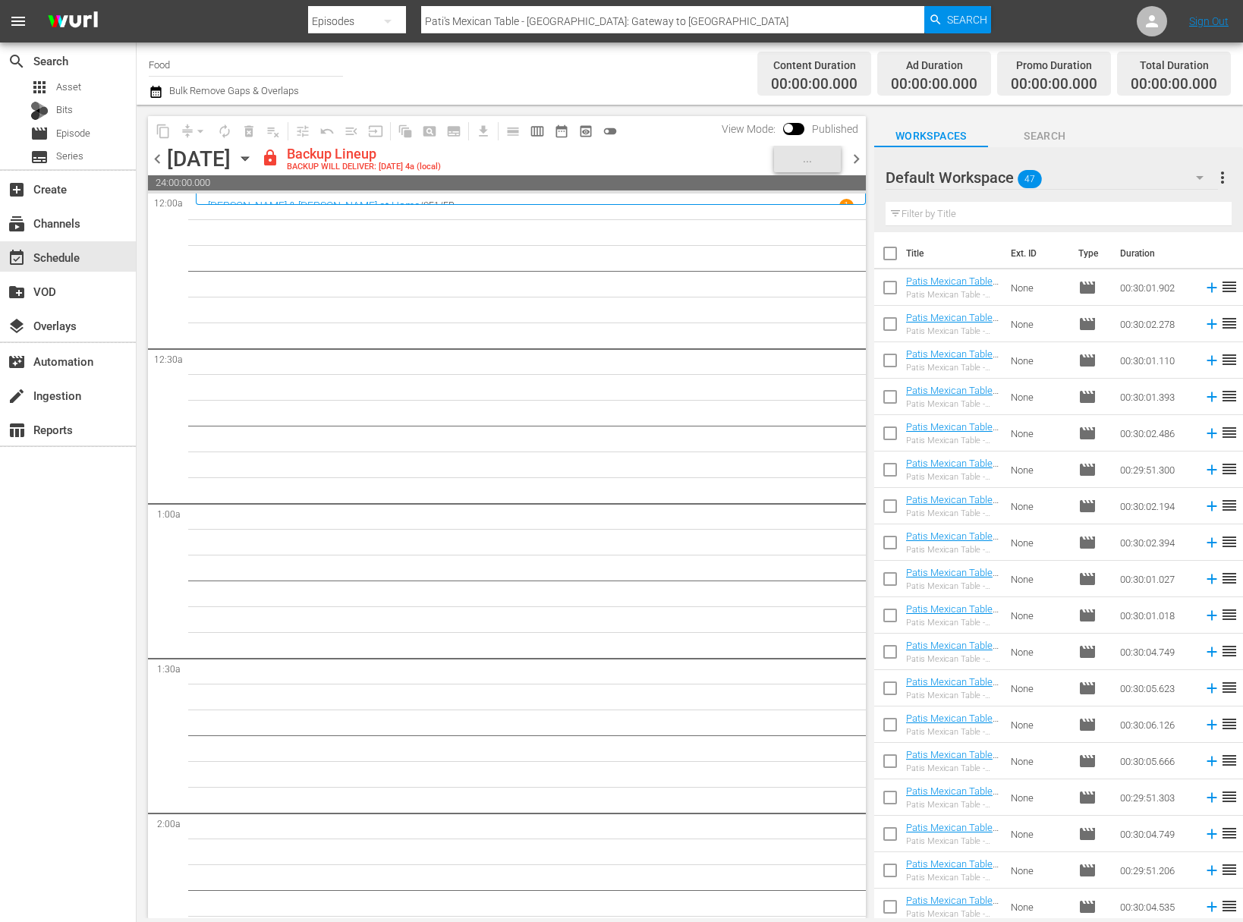
checkbox input "true"
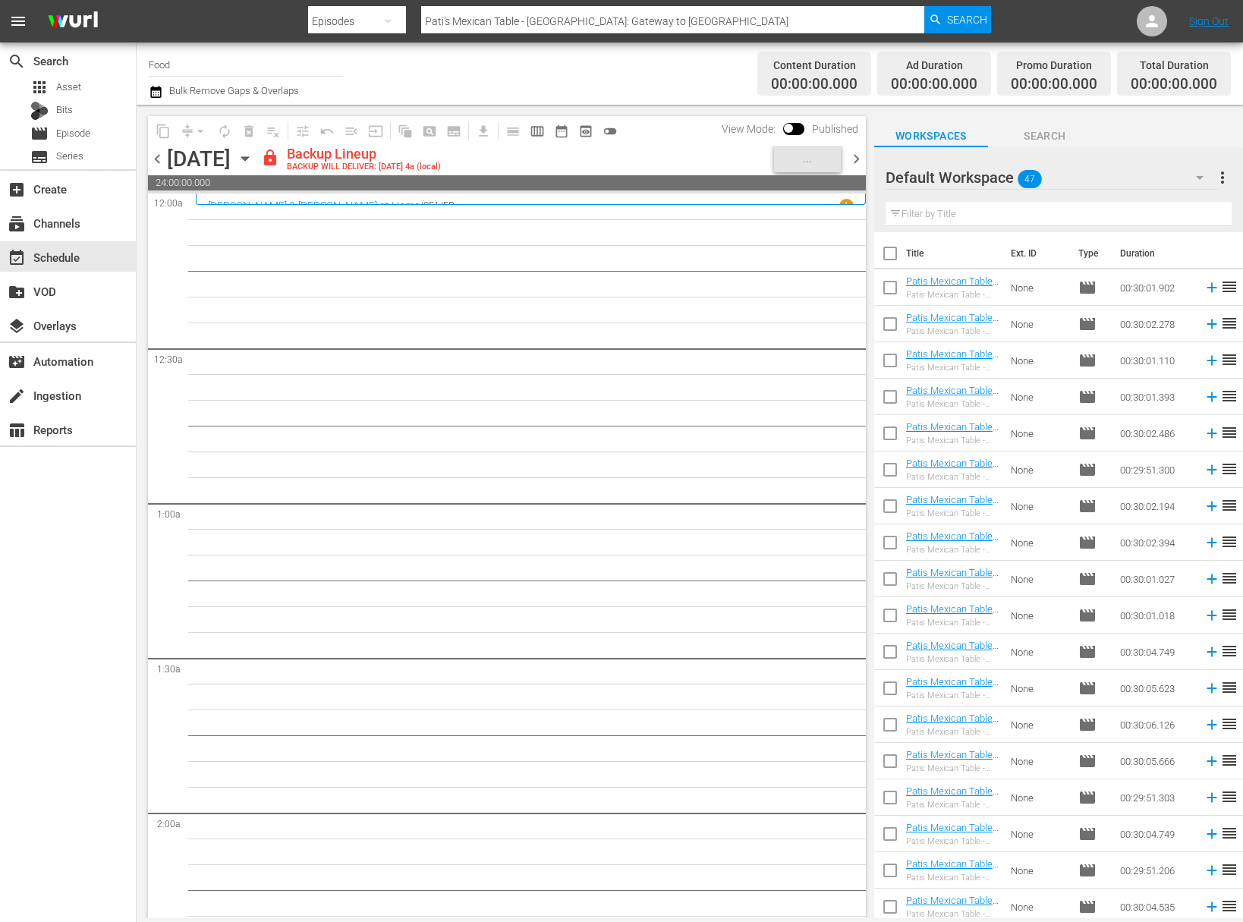
checkbox input "true"
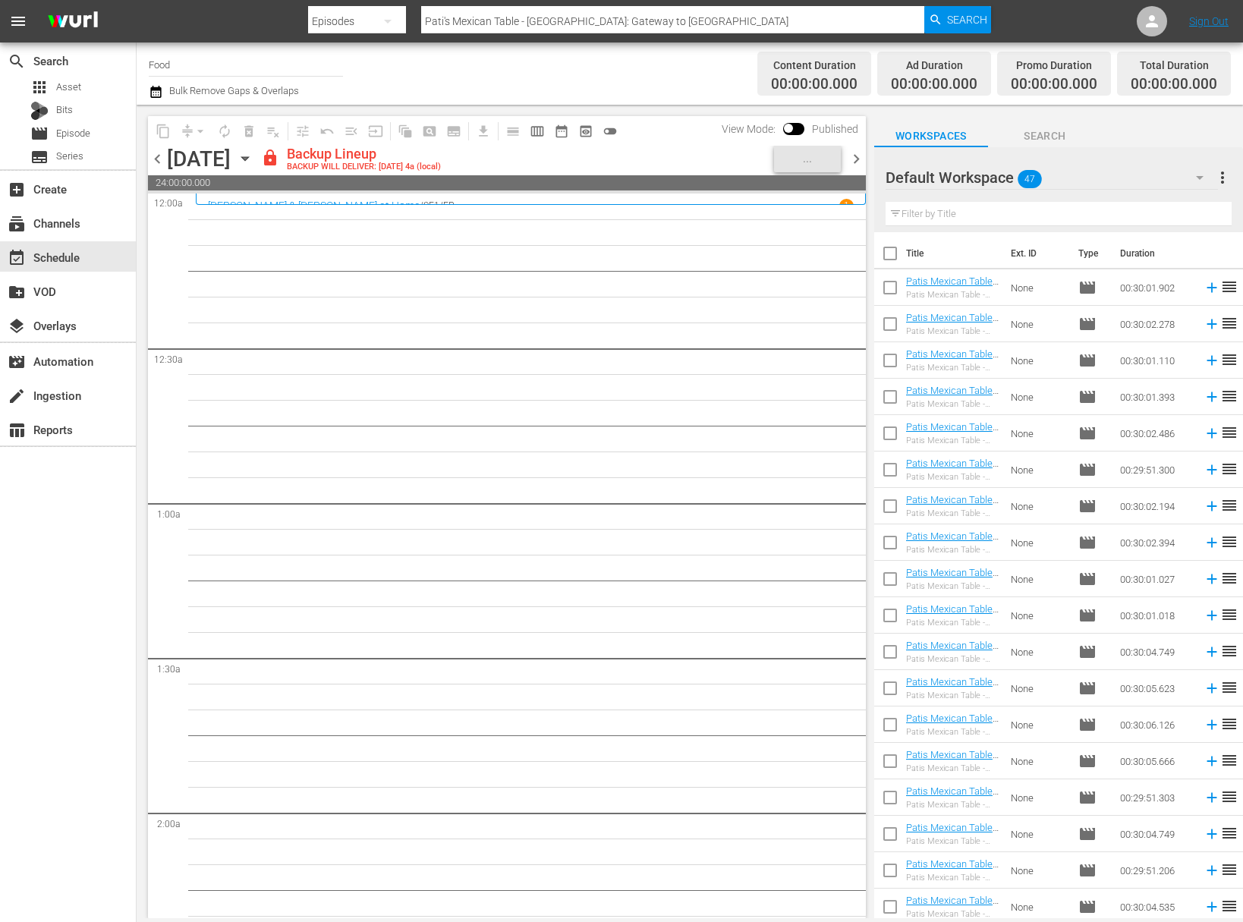
checkbox input "true"
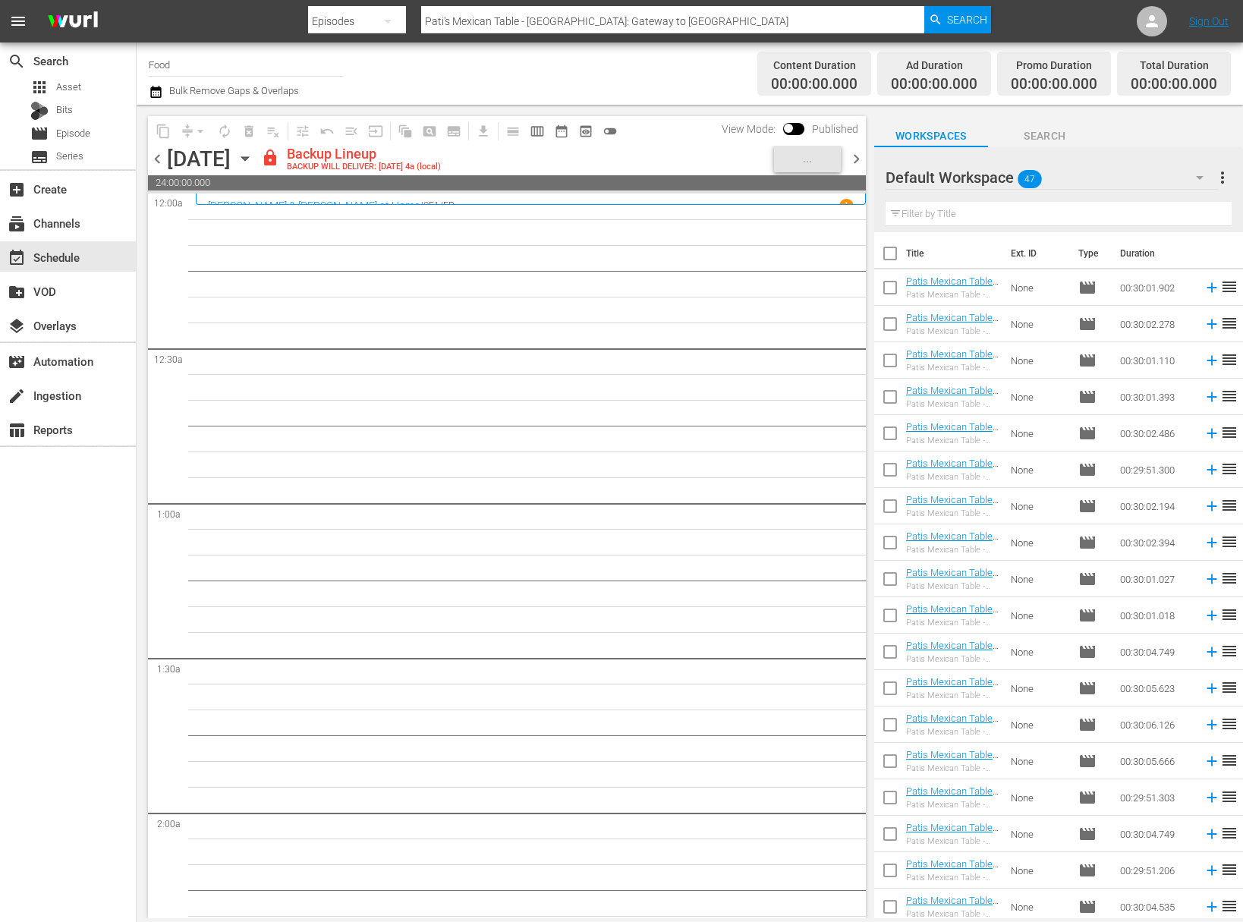
checkbox input "true"
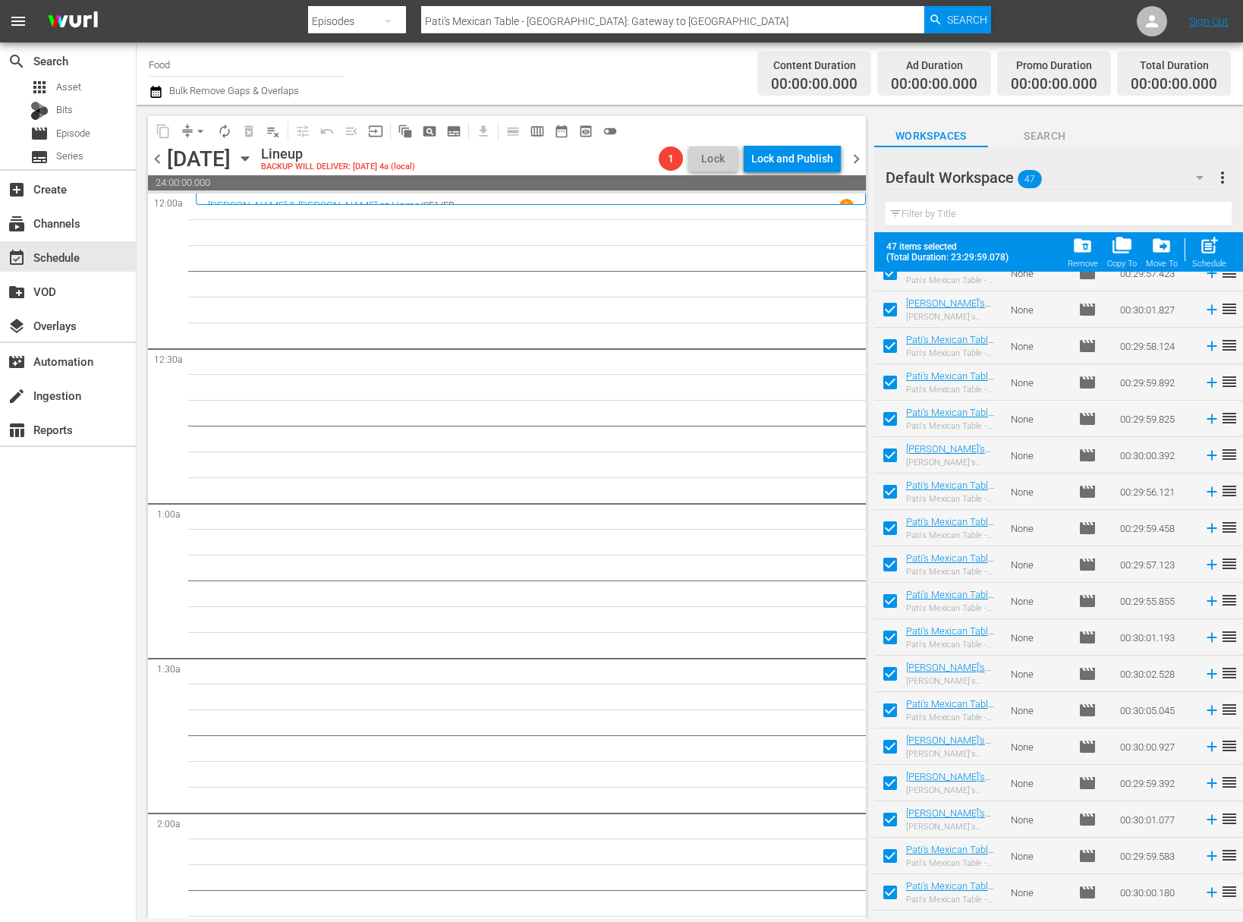
scroll to position [1100, 0]
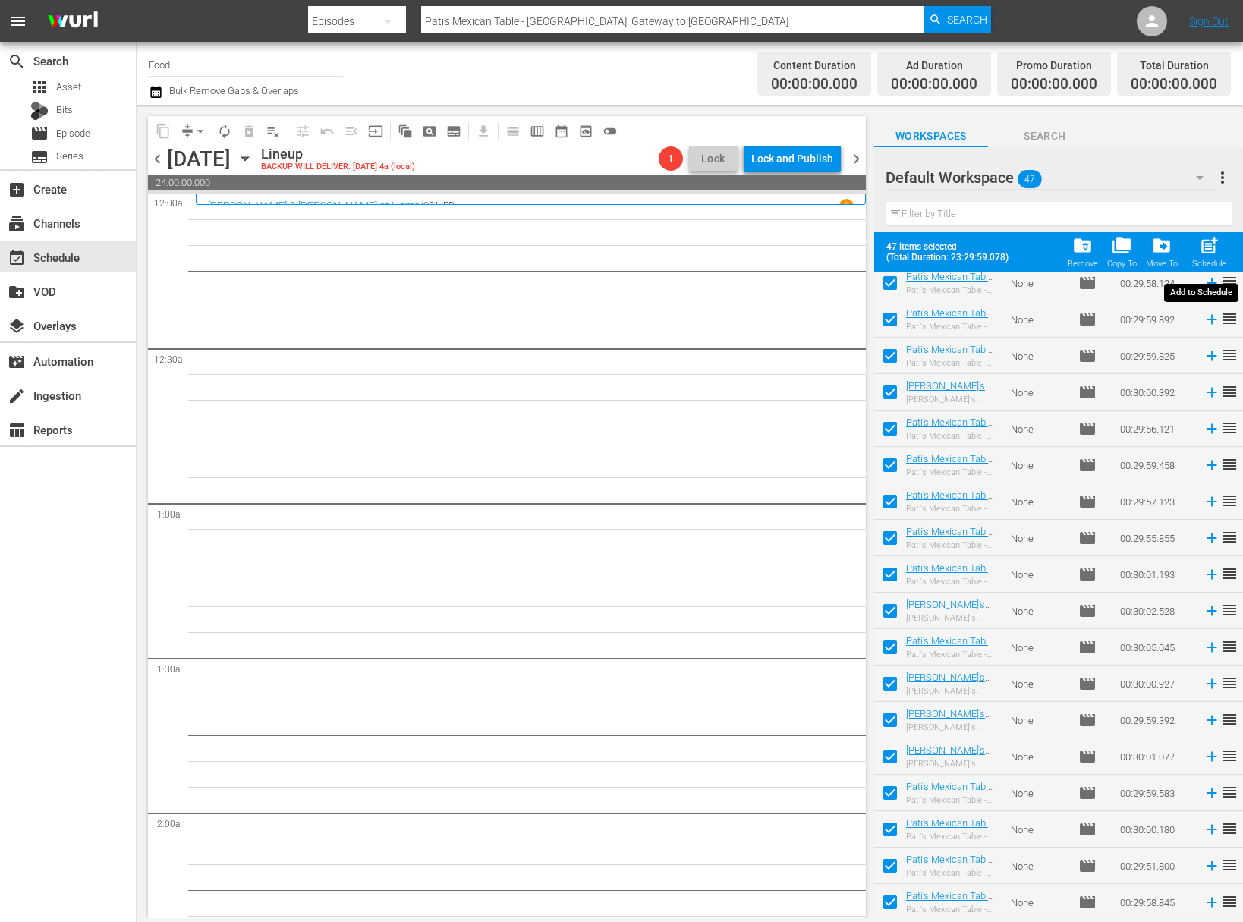
click at [1218, 250] on span "post_add" at bounding box center [1209, 245] width 20 height 20
checkbox input "false"
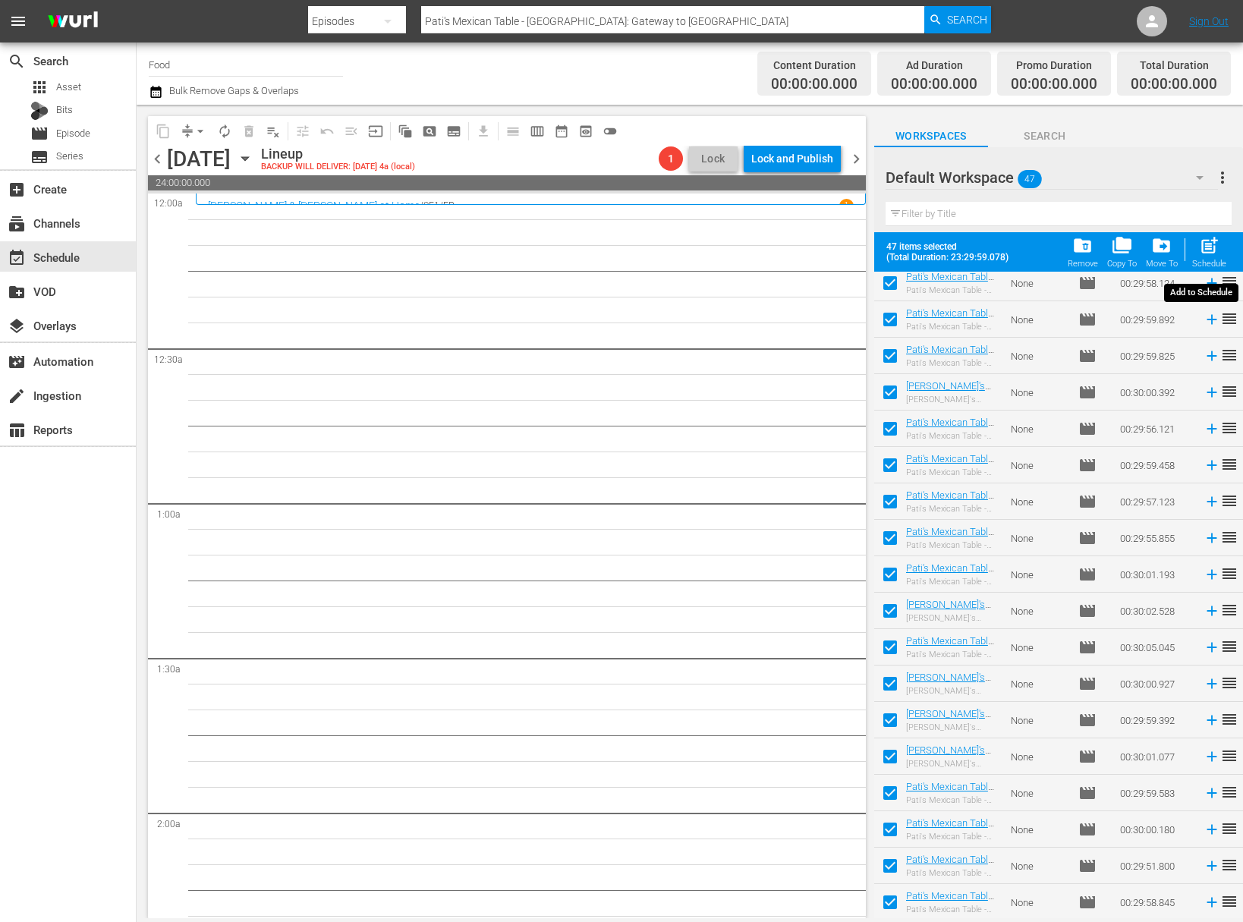
checkbox input "false"
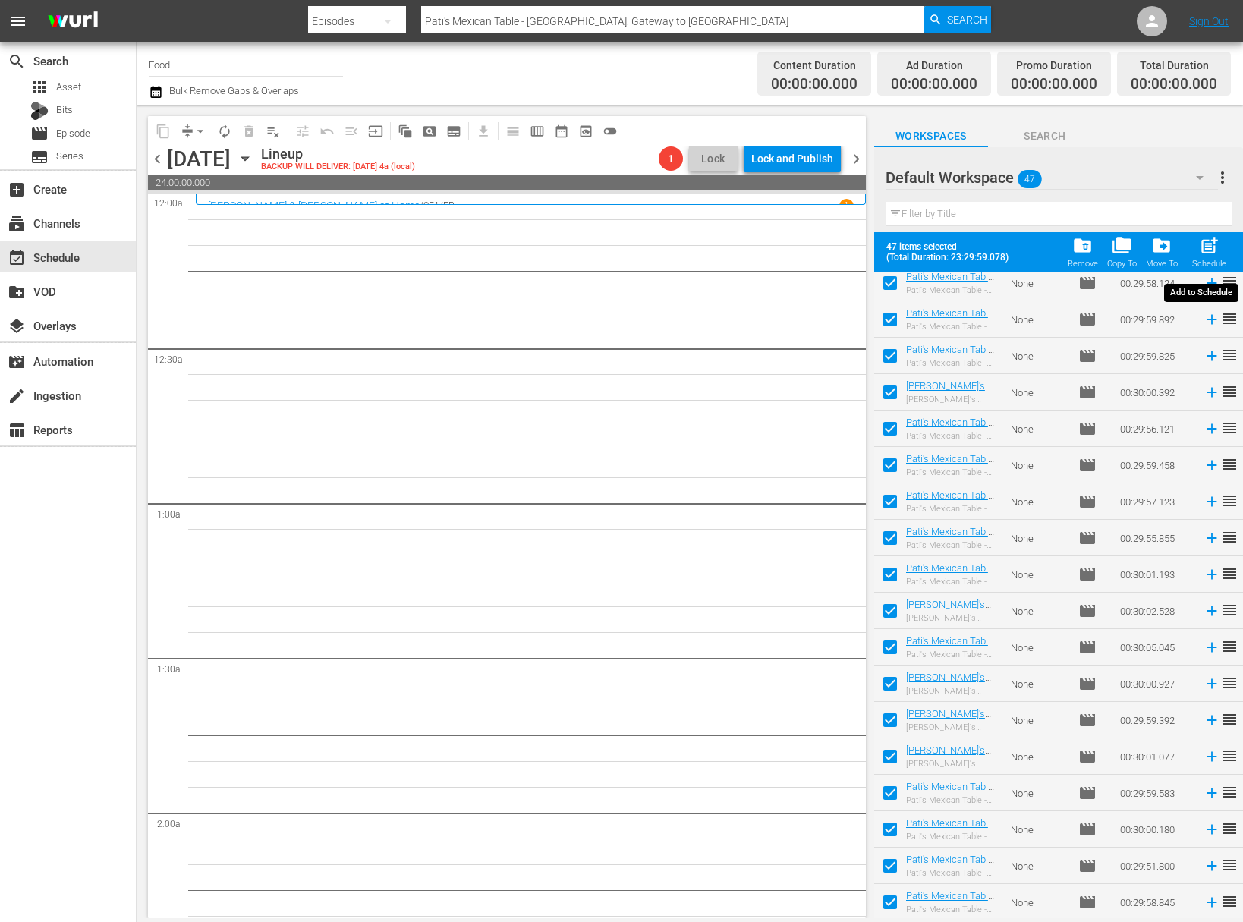
checkbox input "false"
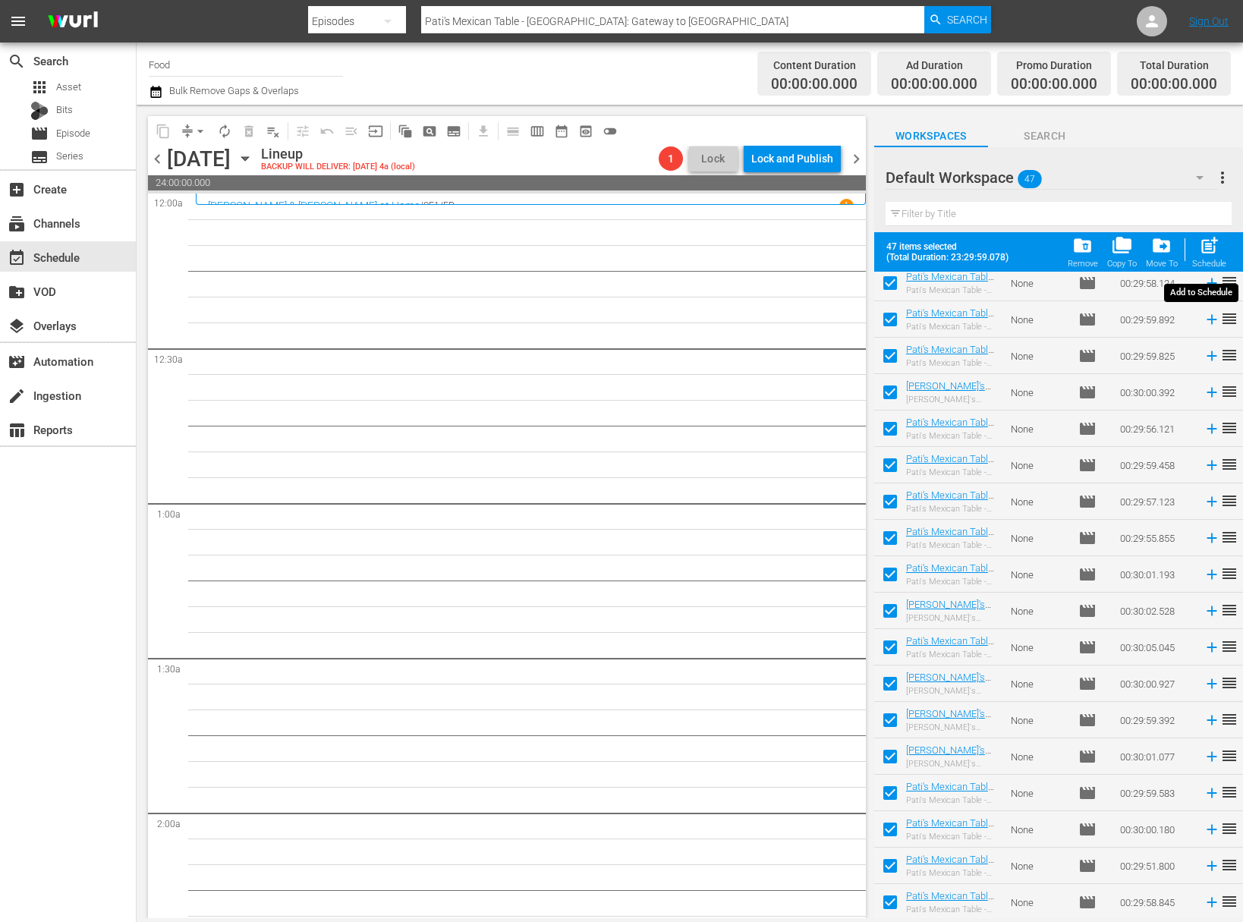
checkbox input "false"
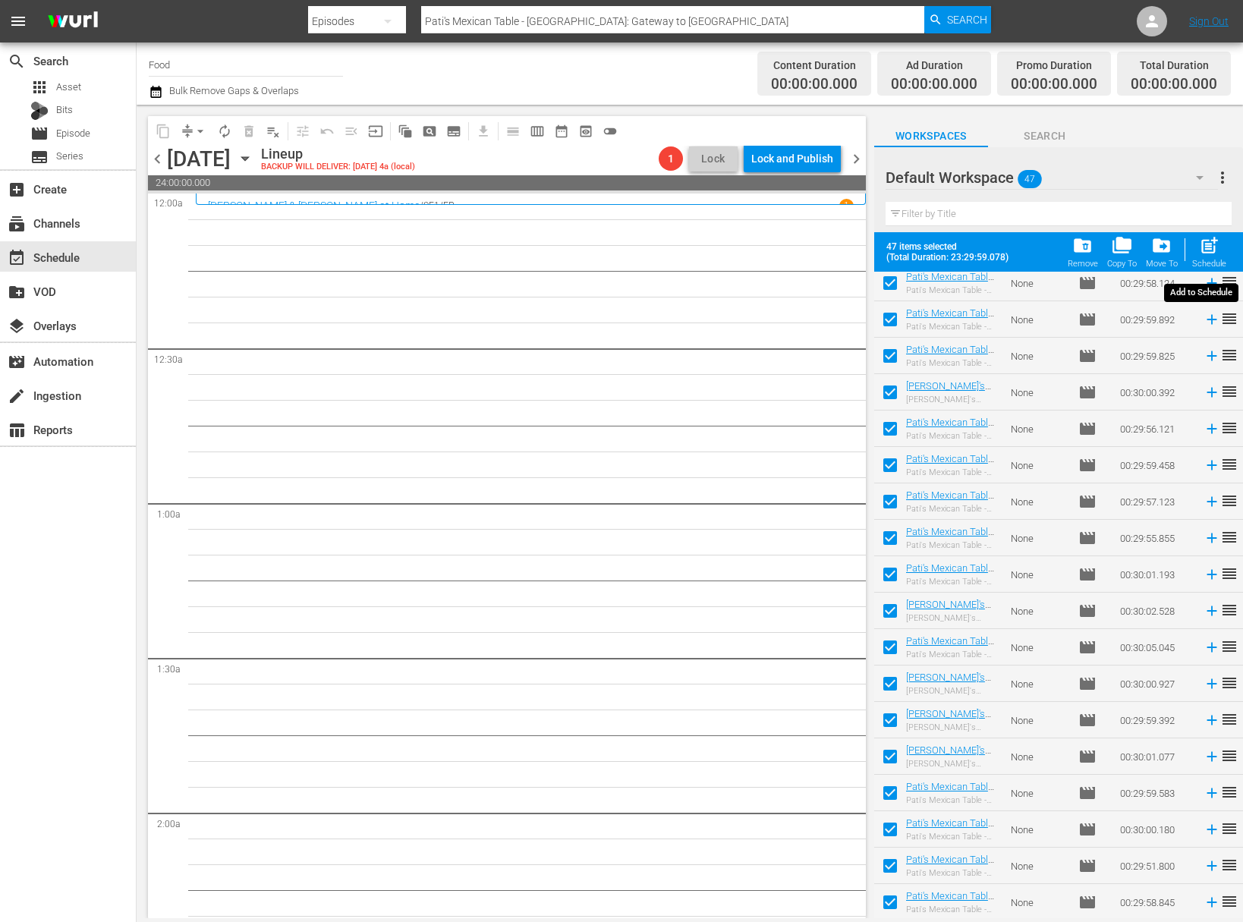
checkbox input "false"
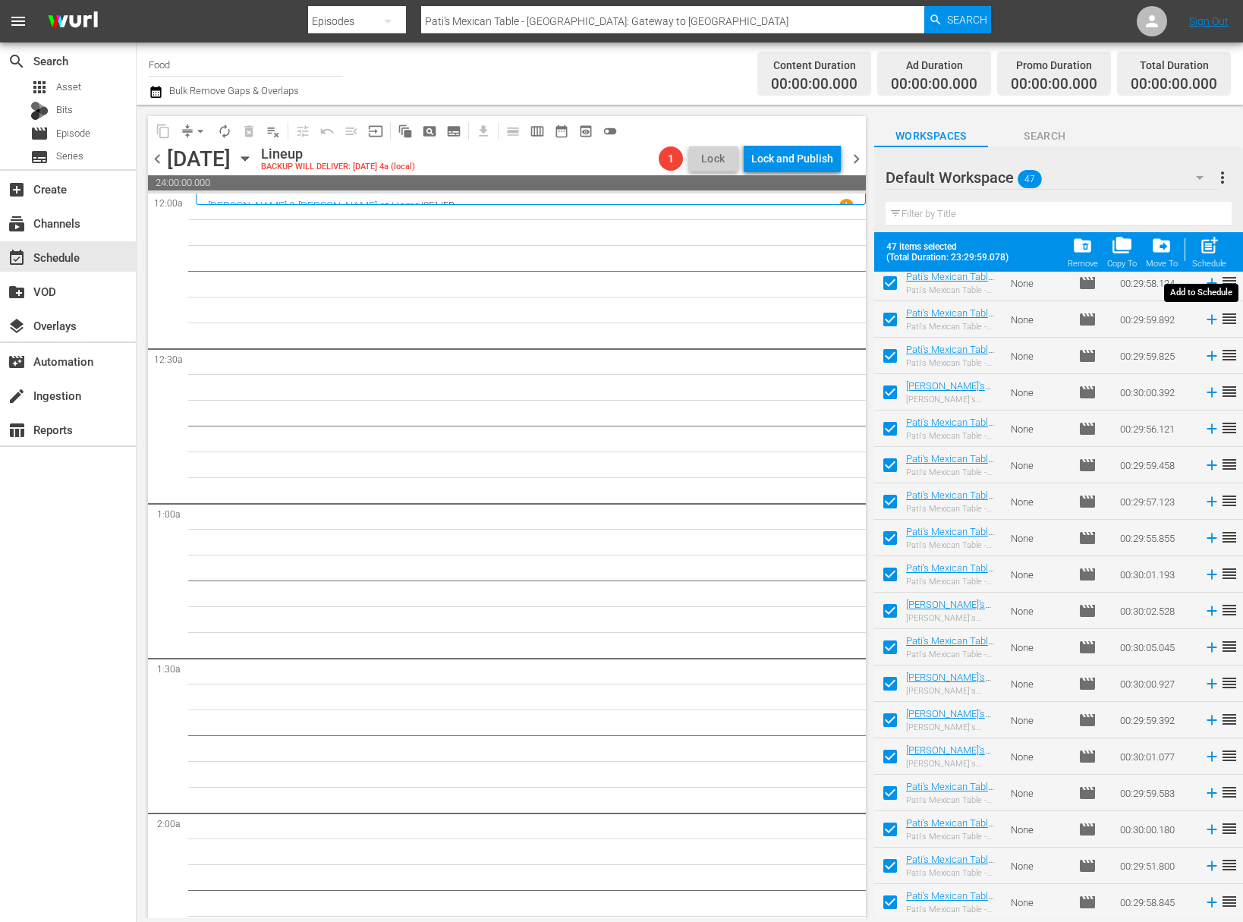
checkbox input "false"
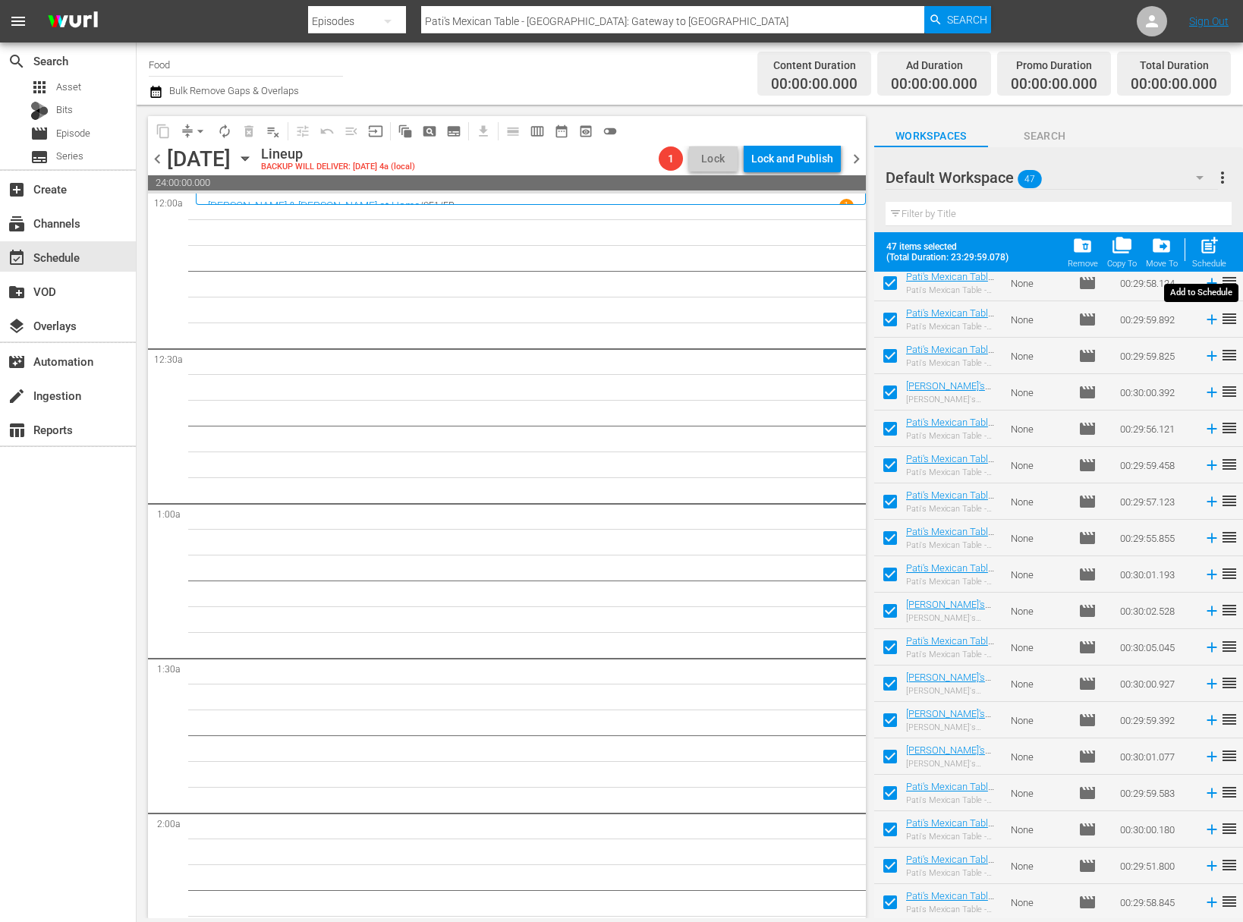
checkbox input "false"
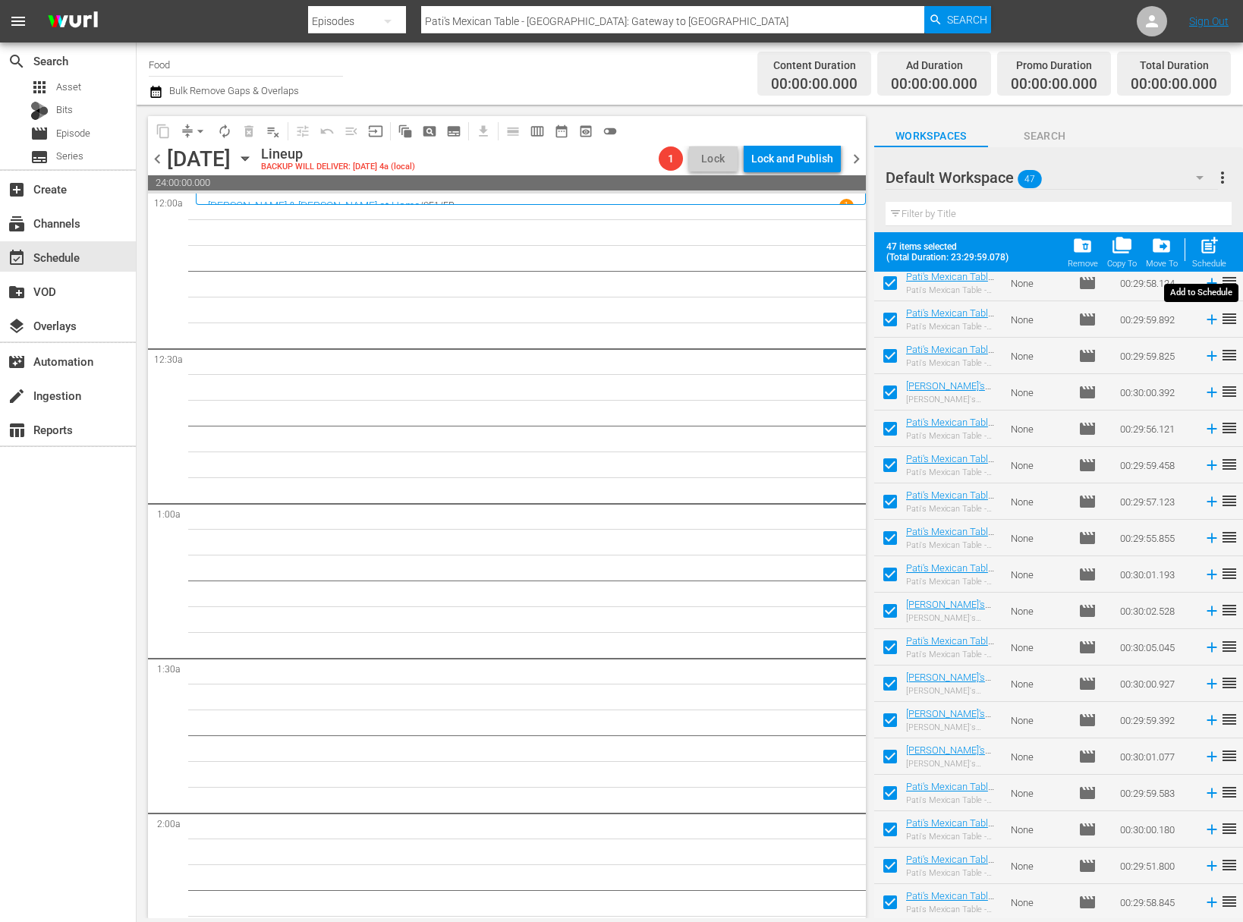
checkbox input "false"
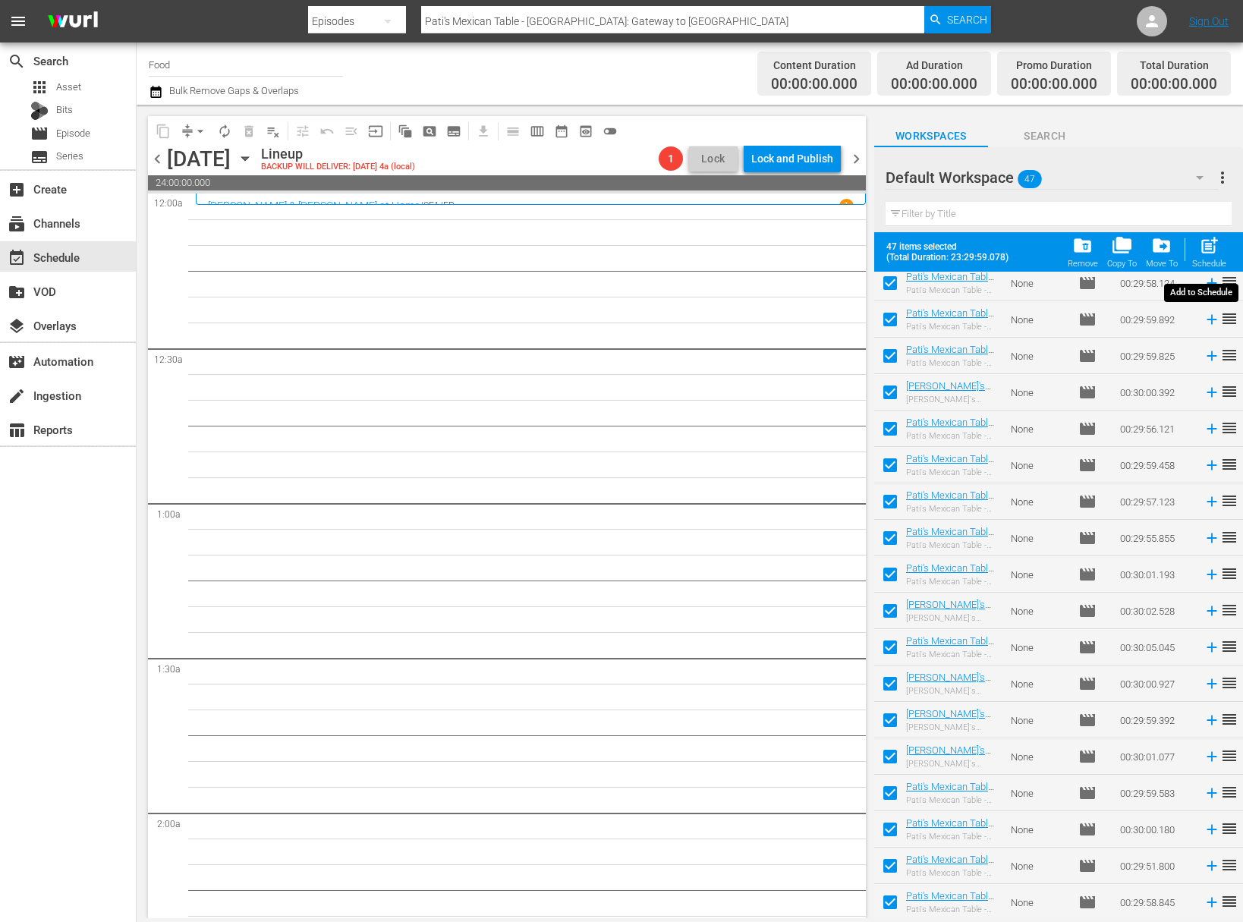
checkbox input "false"
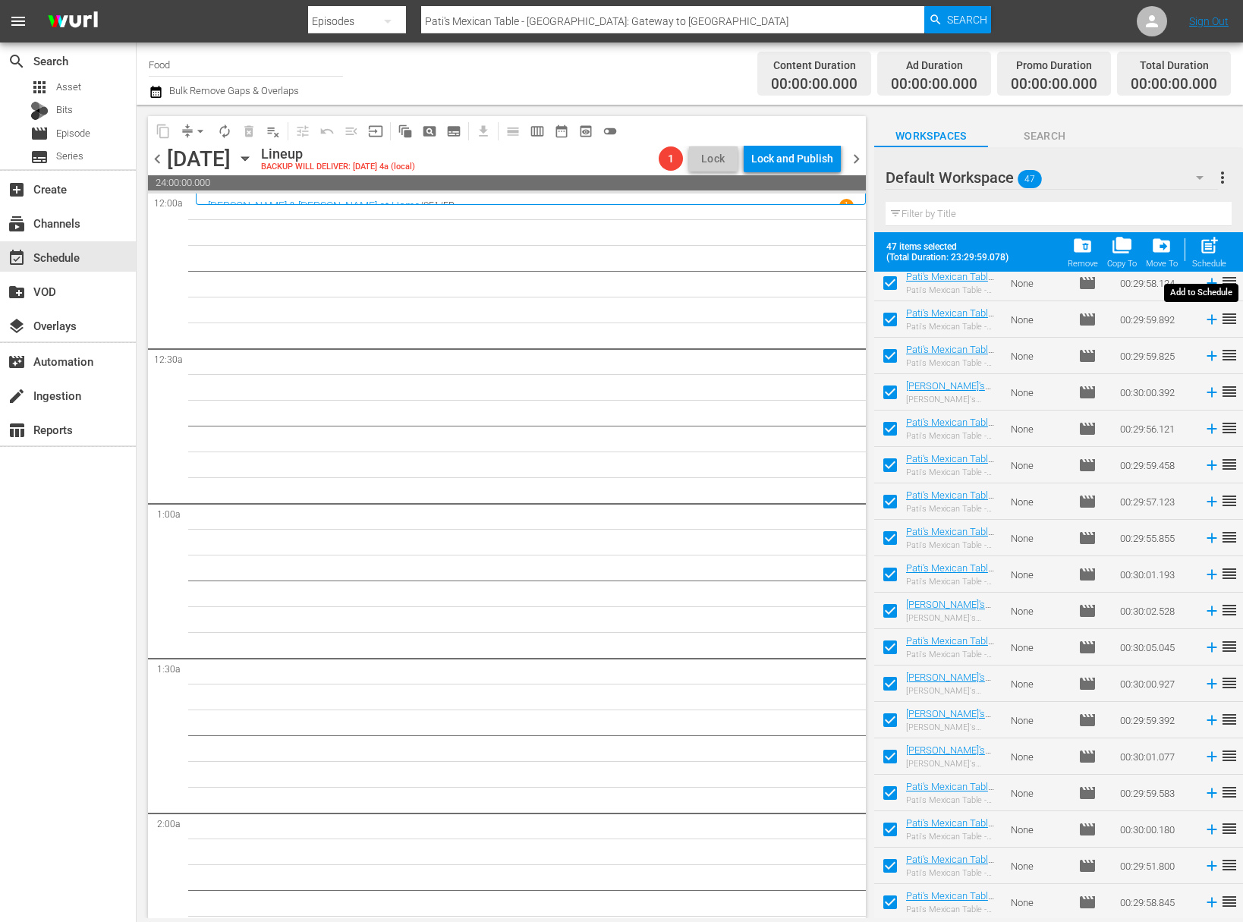
checkbox input "false"
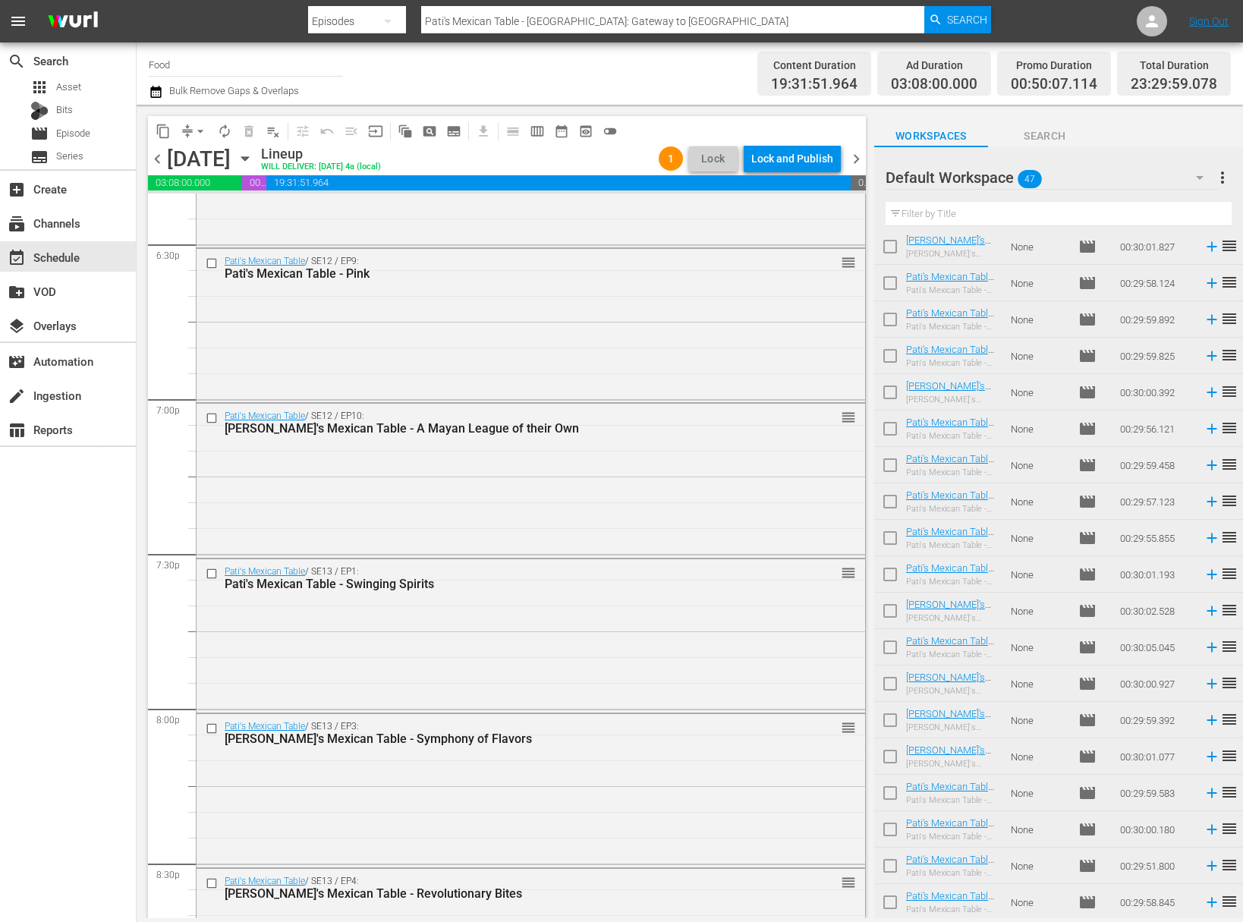
scroll to position [5749, 0]
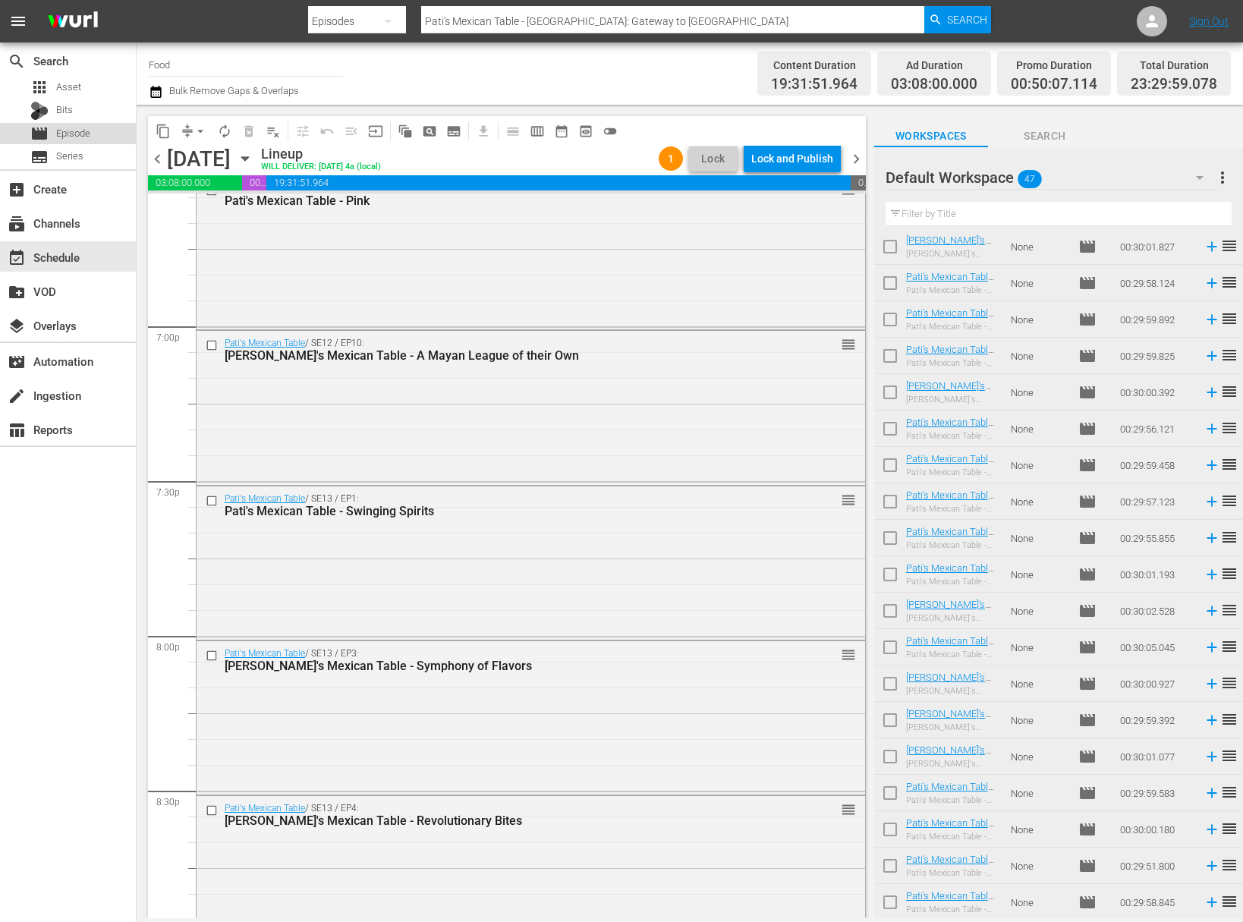
click at [79, 130] on span "Episode" at bounding box center [73, 133] width 34 height 15
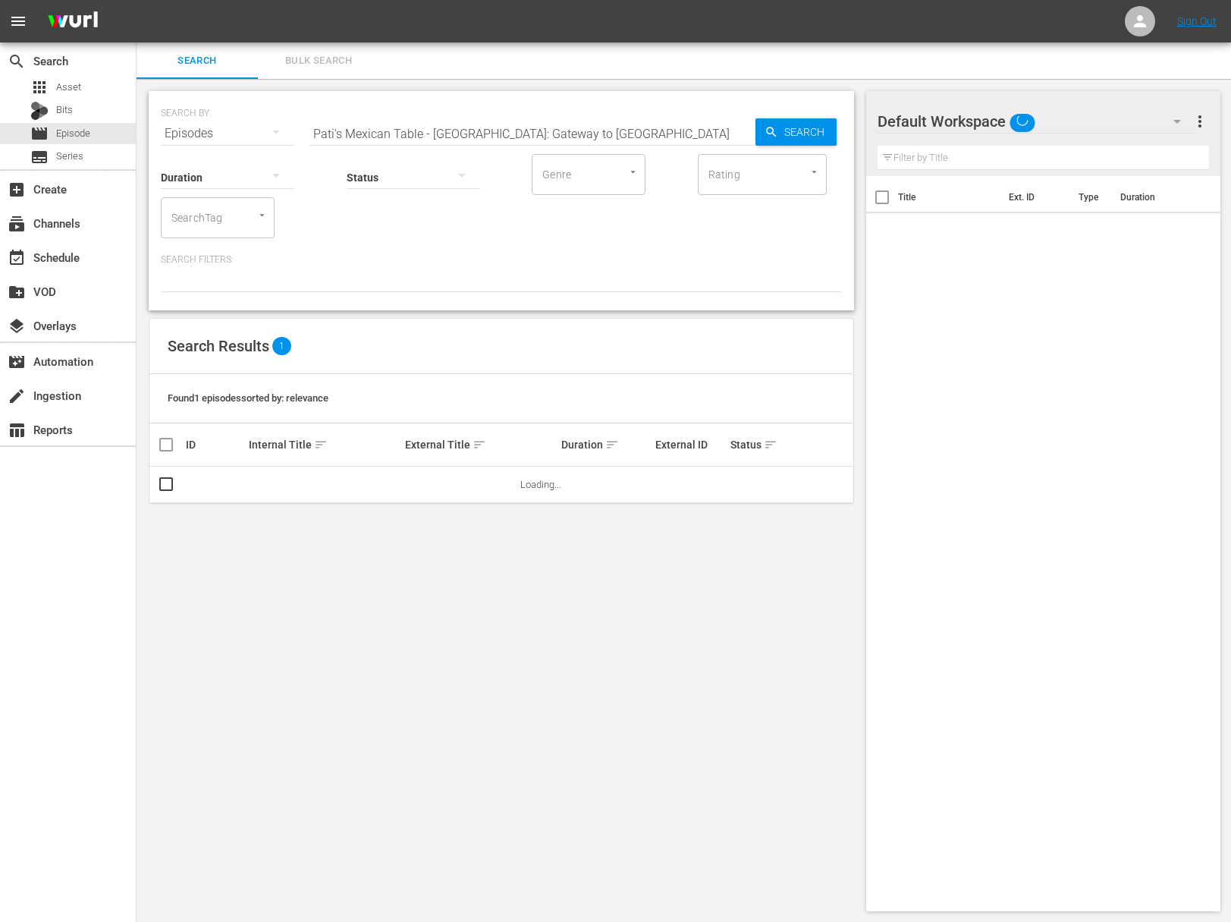
click at [394, 133] on input "Pati's Mexican Table - Tucson: Gateway to Sonora" at bounding box center [533, 133] width 446 height 36
paste input "Canyon Cuisine"
type input "Pati's Mexican Table - Canyon Cuisine"
click at [820, 131] on span "Search" at bounding box center [807, 131] width 58 height 27
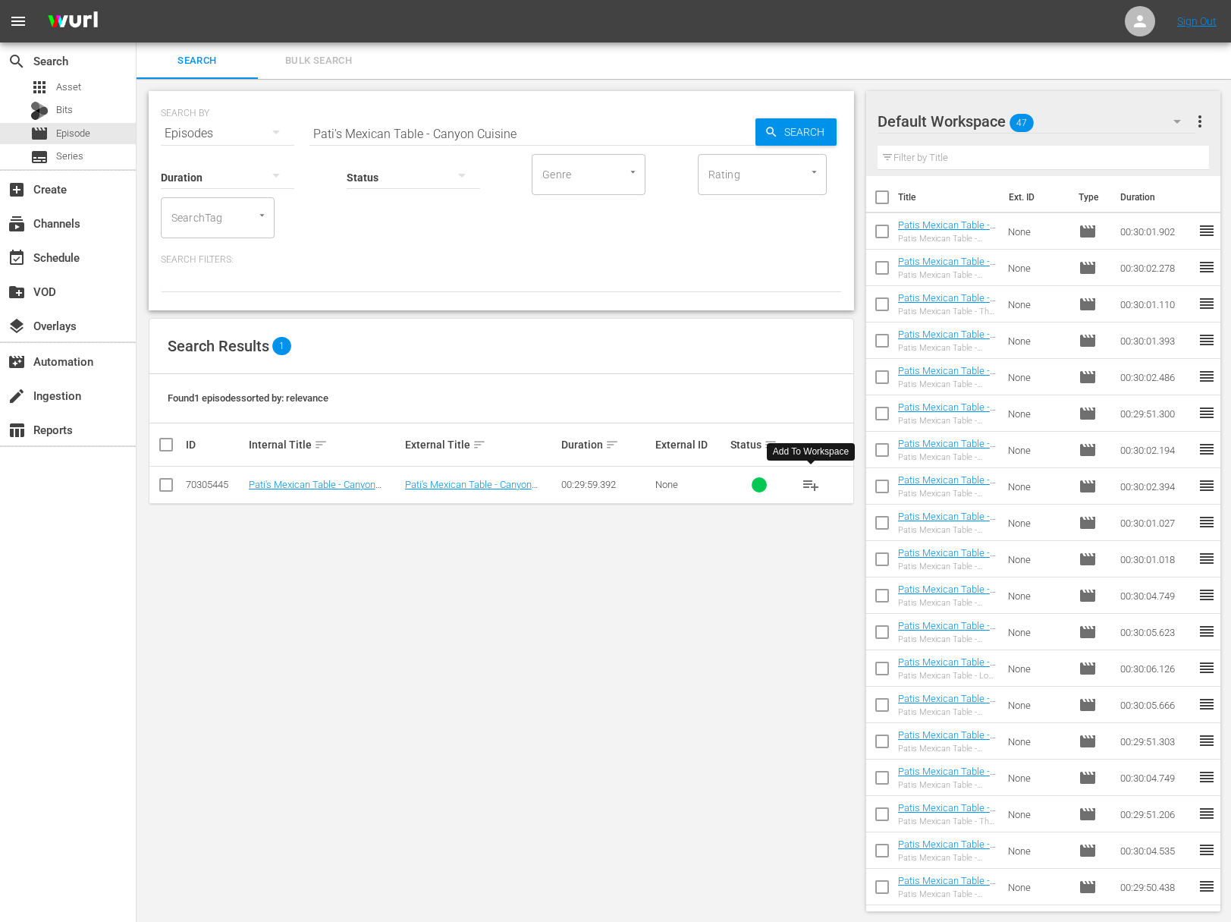
click at [811, 483] on span "playlist_add" at bounding box center [811, 485] width 18 height 18
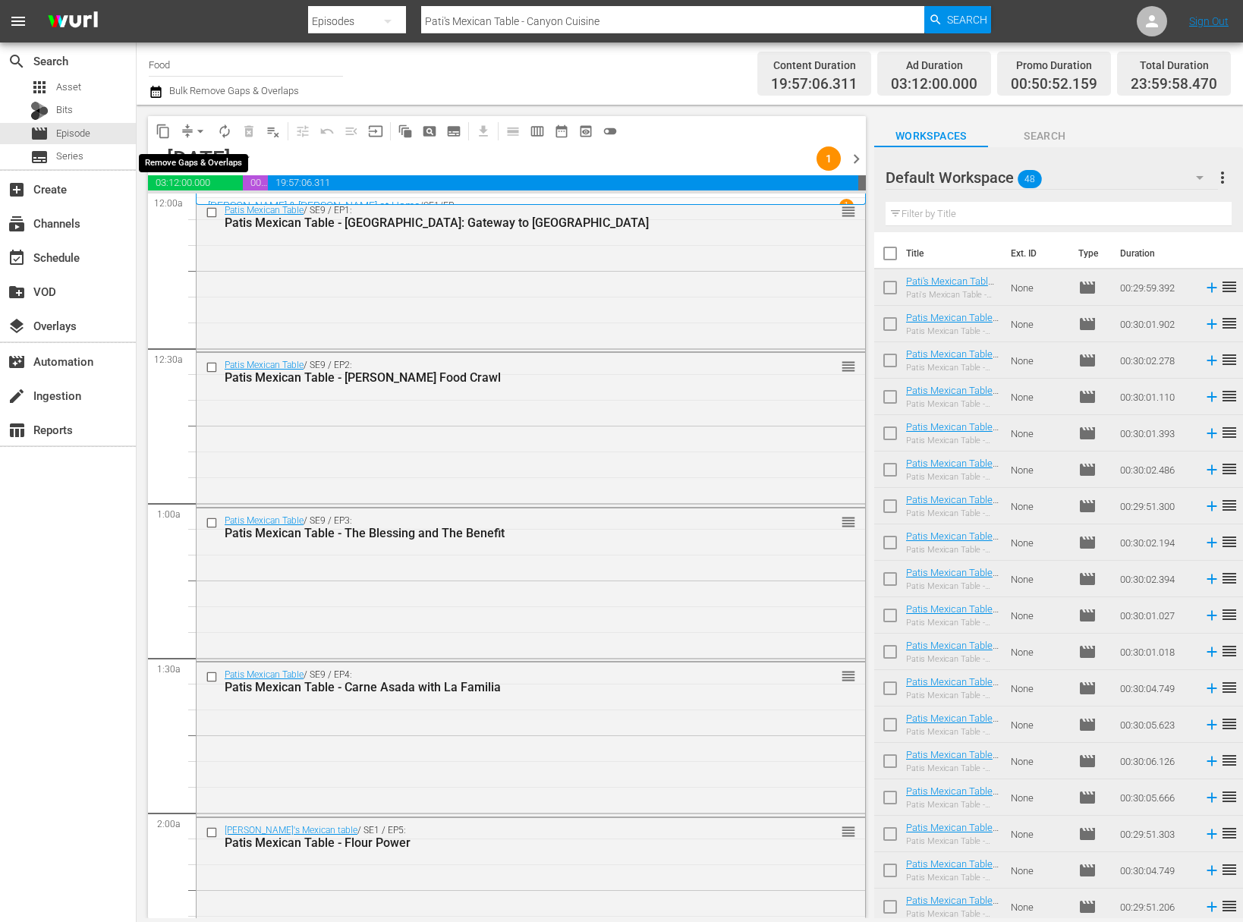
click at [199, 133] on span "arrow_drop_down" at bounding box center [200, 131] width 15 height 15
click at [212, 161] on li "Align to Midnight" at bounding box center [200, 161] width 159 height 25
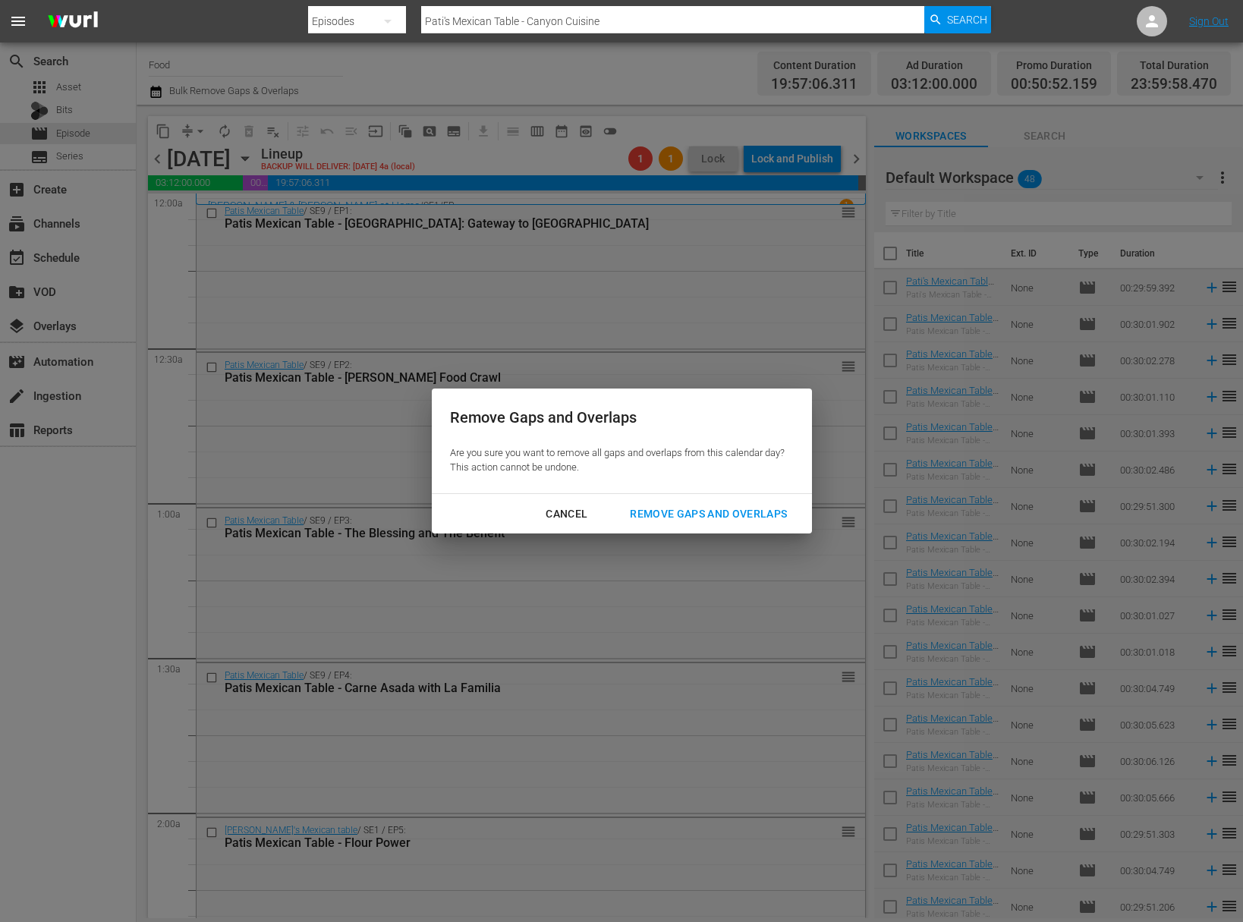
click at [717, 511] on div "Remove Gaps and Overlaps" at bounding box center [708, 514] width 181 height 19
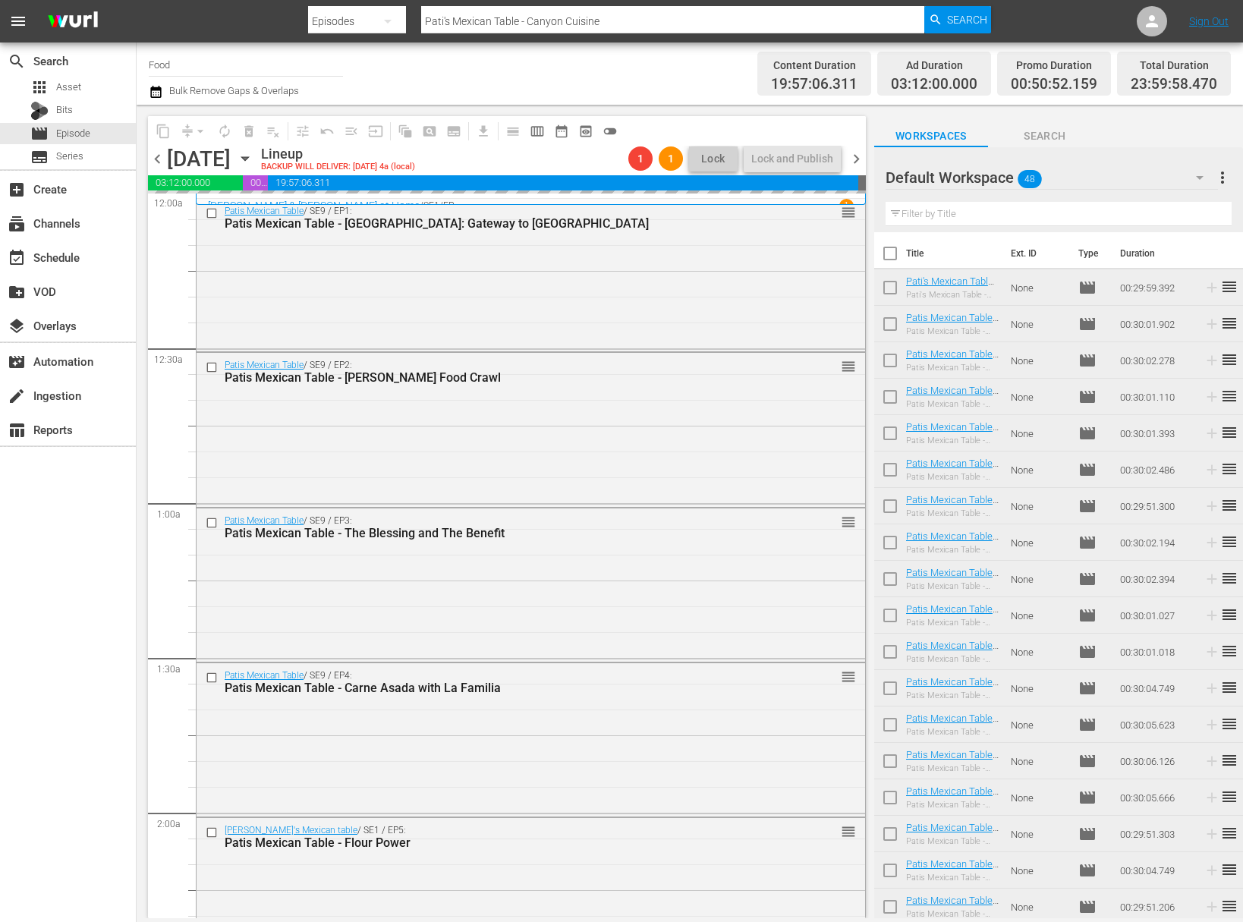
click at [1229, 176] on span "more_vert" at bounding box center [1222, 177] width 18 height 18
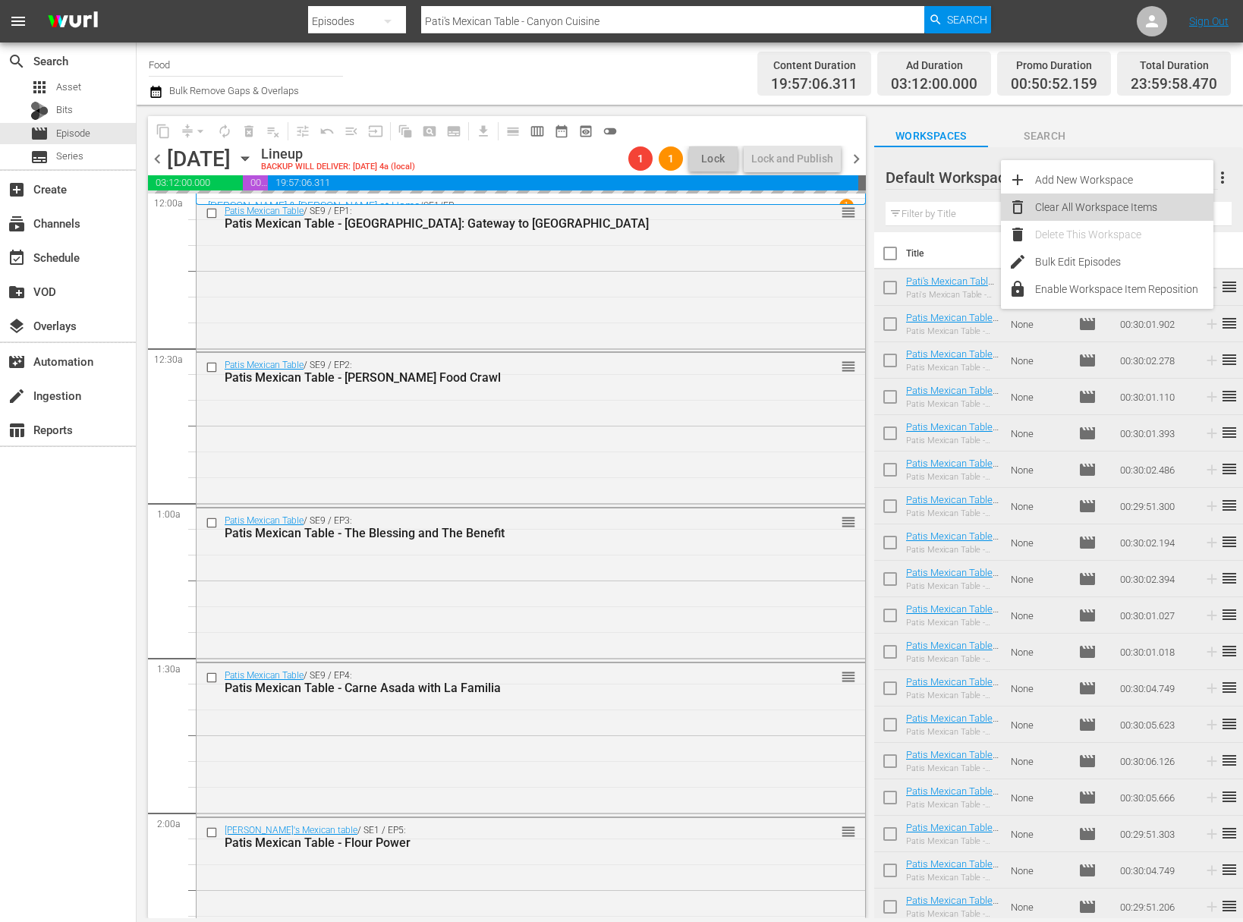
click at [1118, 199] on div "Clear All Workspace Items" at bounding box center [1124, 206] width 178 height 27
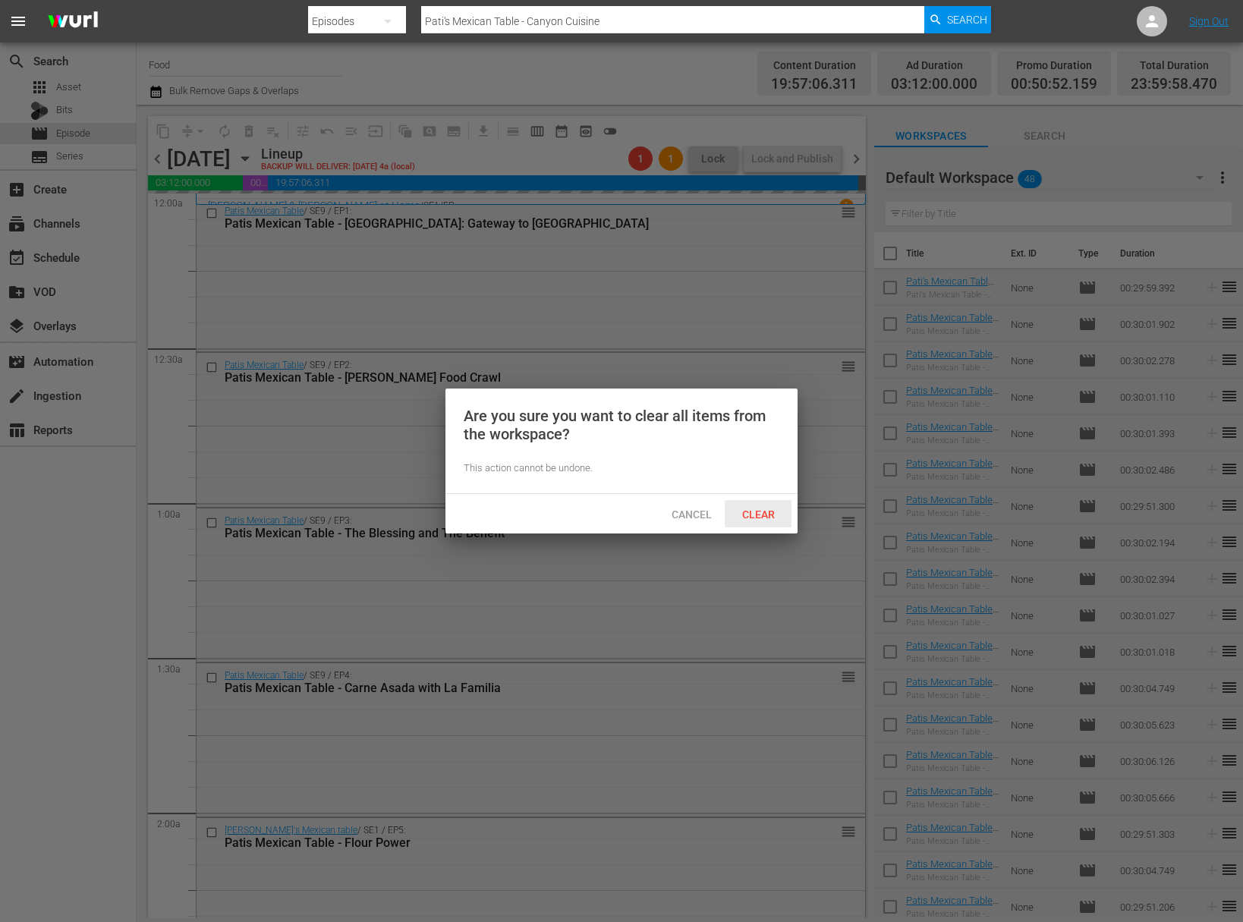
click at [759, 513] on span "Clear" at bounding box center [758, 514] width 57 height 12
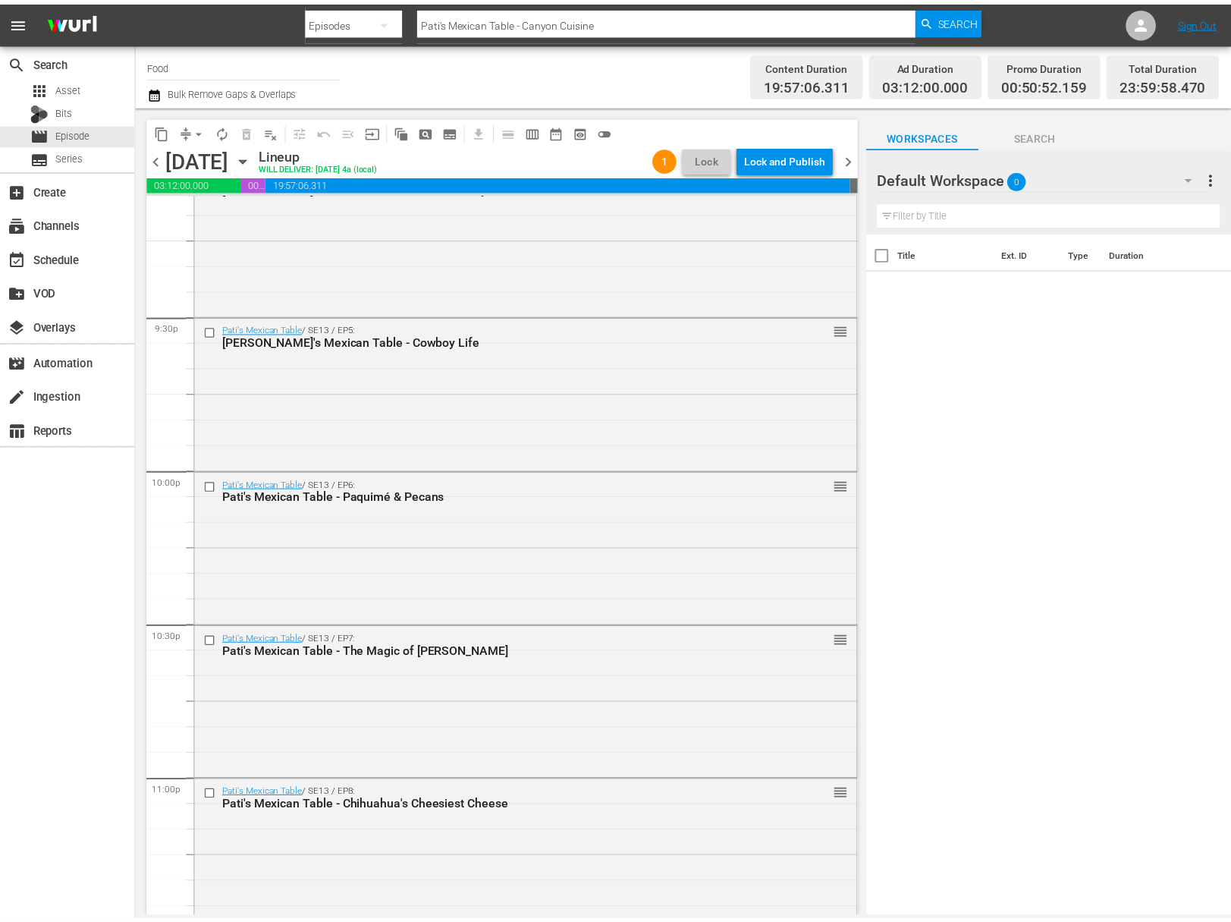
scroll to position [6704, 0]
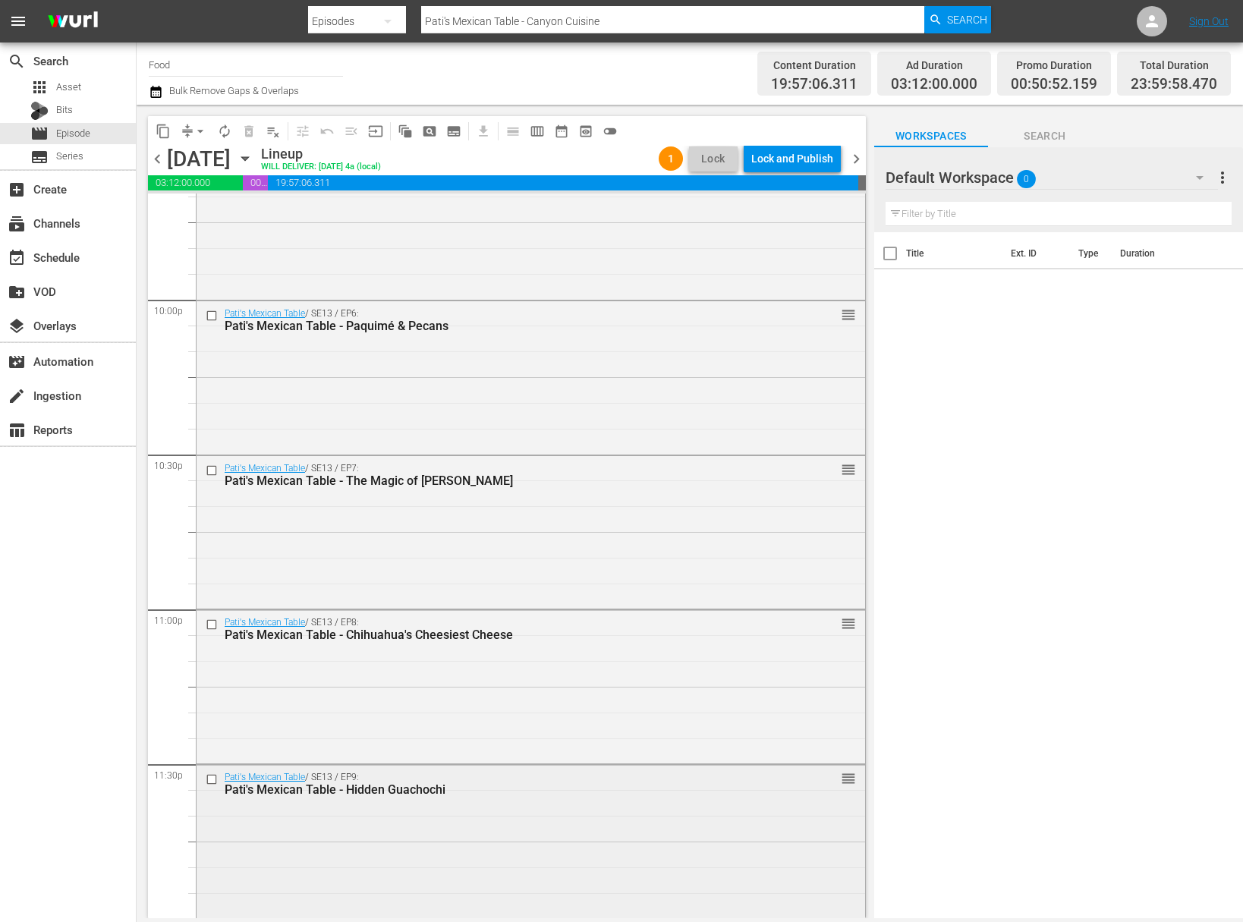
click at [676, 773] on div "Pati's Mexican Table / SE13 / EP9: Pati's Mexican Table - Hidden Guachochi" at bounding box center [504, 784] width 558 height 25
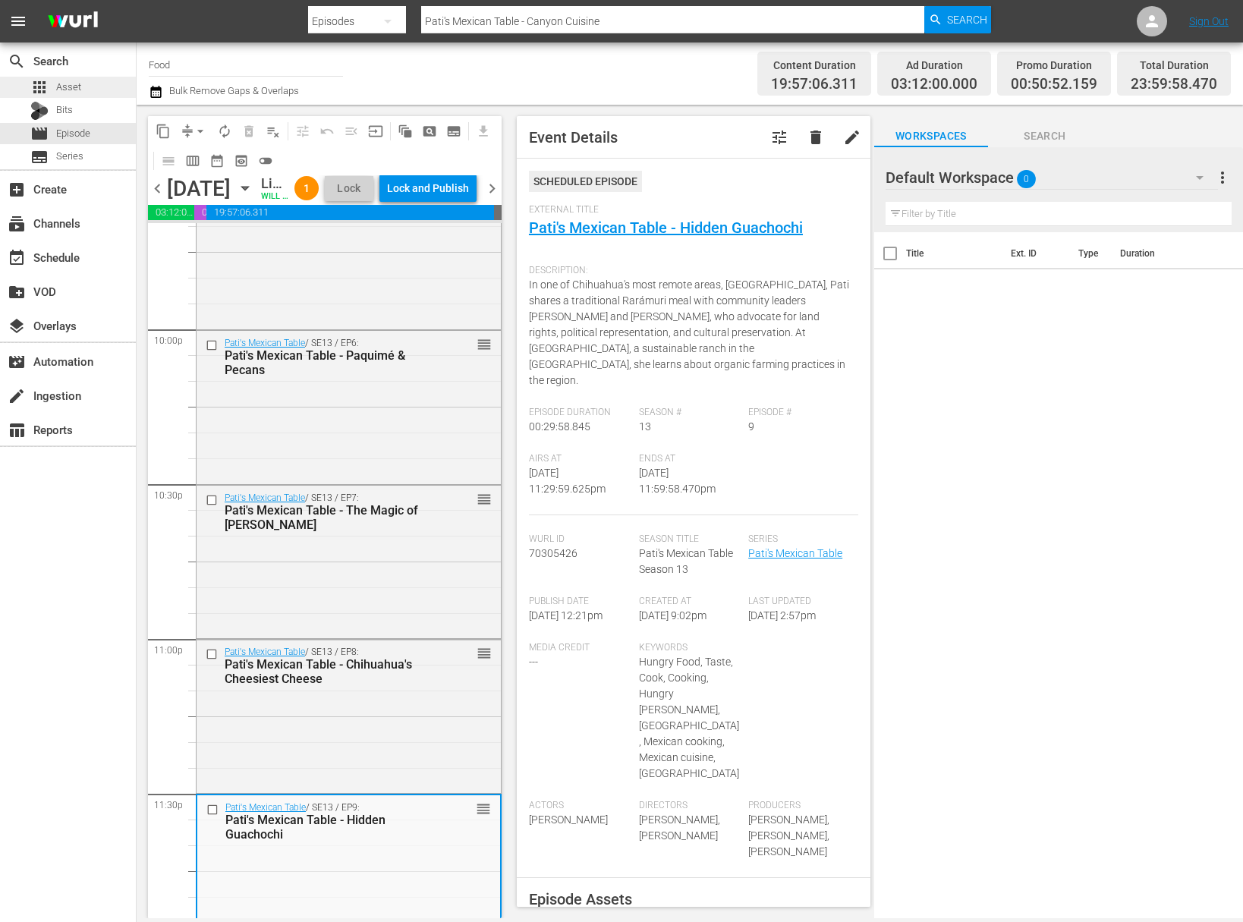
click at [88, 86] on div "apps Asset" at bounding box center [68, 87] width 136 height 21
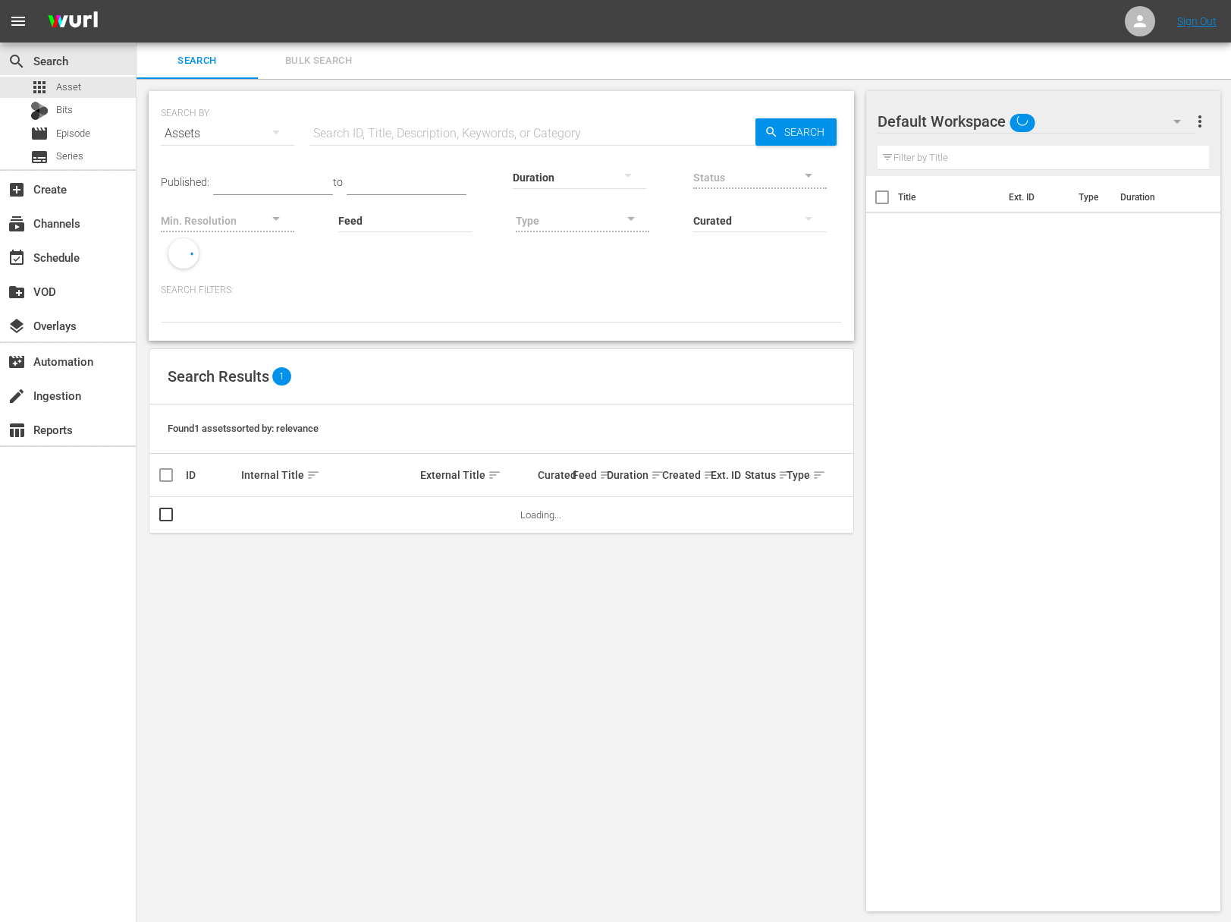
click at [401, 140] on input "text" at bounding box center [533, 133] width 446 height 36
type input "5"
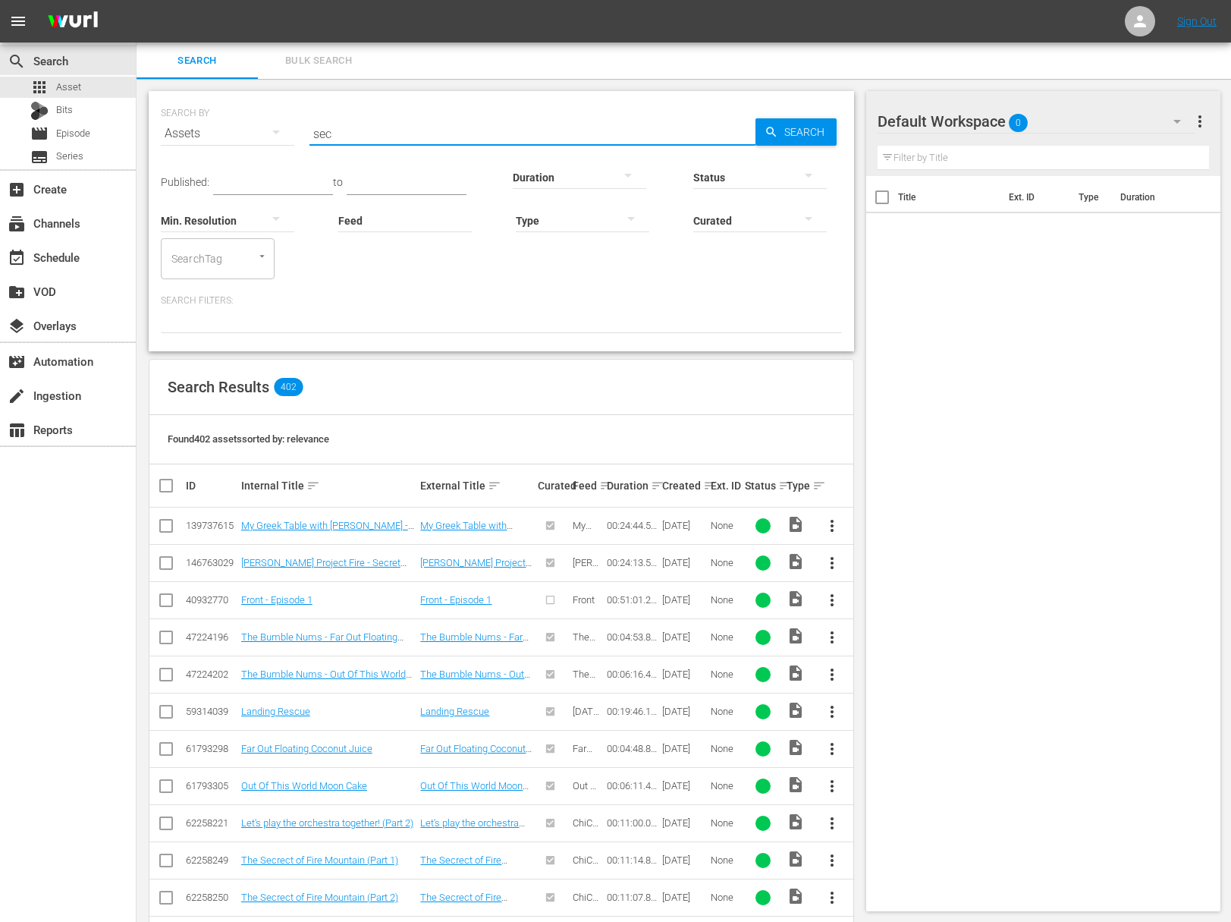
click at [315, 130] on input "sec" at bounding box center [533, 133] width 446 height 36
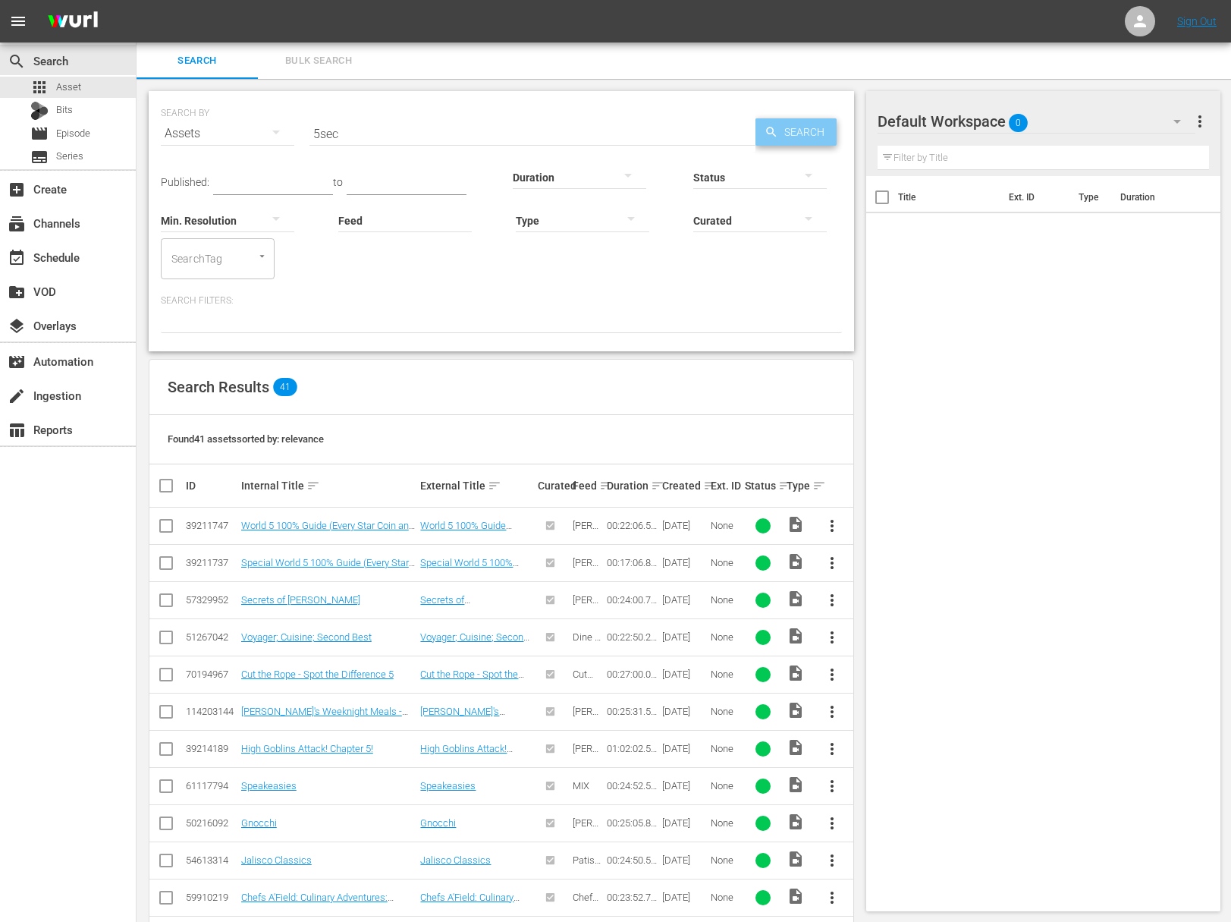
click at [794, 130] on span "Search" at bounding box center [807, 131] width 58 height 27
click at [798, 134] on span "Search" at bounding box center [807, 131] width 58 height 27
drag, startPoint x: 354, startPoint y: 136, endPoint x: 288, endPoint y: 134, distance: 66.0
click at [288, 134] on div "SEARCH BY Search By Assets Search ID, Title, Description, Keywords, or Category…" at bounding box center [501, 124] width 681 height 55
click at [321, 135] on input "5sec" at bounding box center [533, 133] width 446 height 36
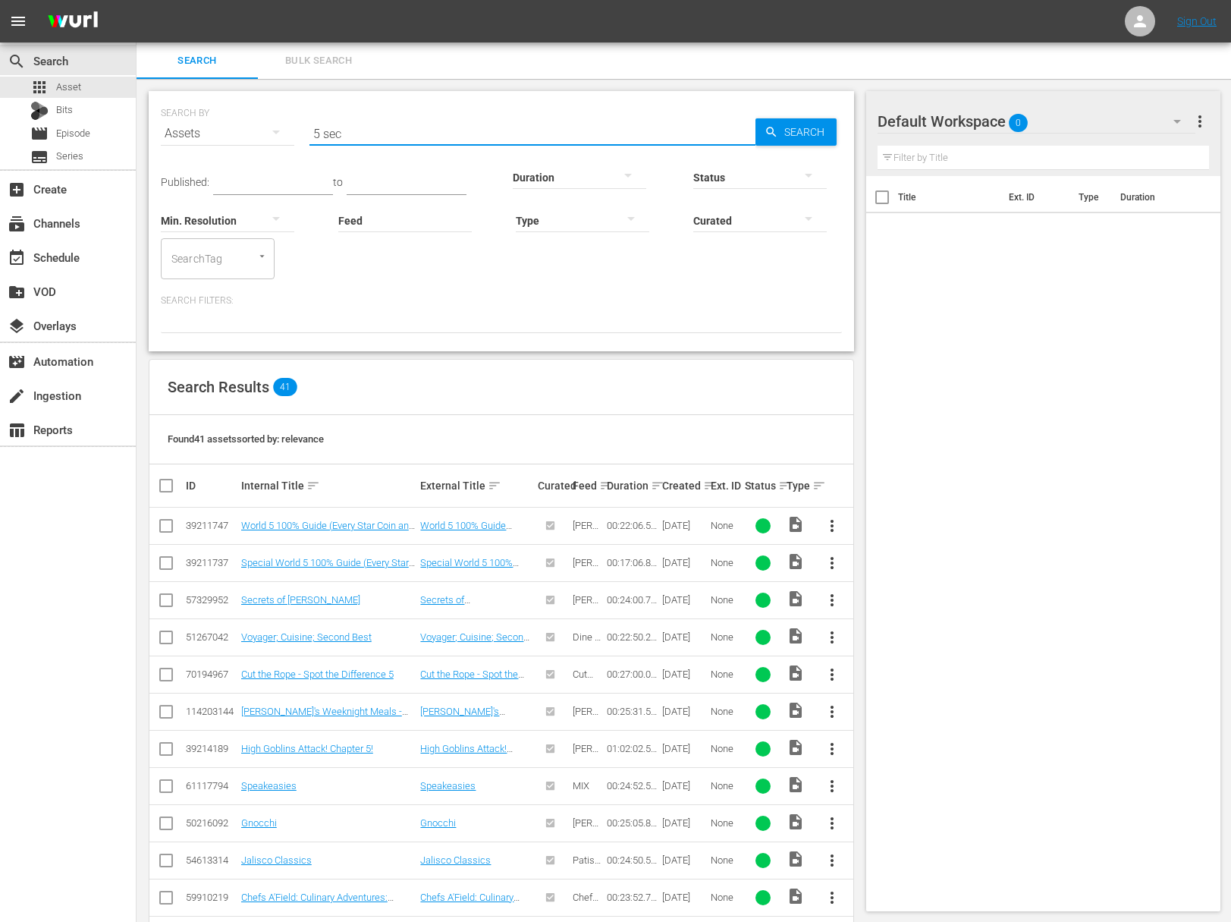
drag, startPoint x: 354, startPoint y: 137, endPoint x: 307, endPoint y: 134, distance: 46.4
click at [307, 134] on div "SEARCH BY Search By Assets Search ID, Title, Description, Keywords, or Category…" at bounding box center [501, 124] width 681 height 55
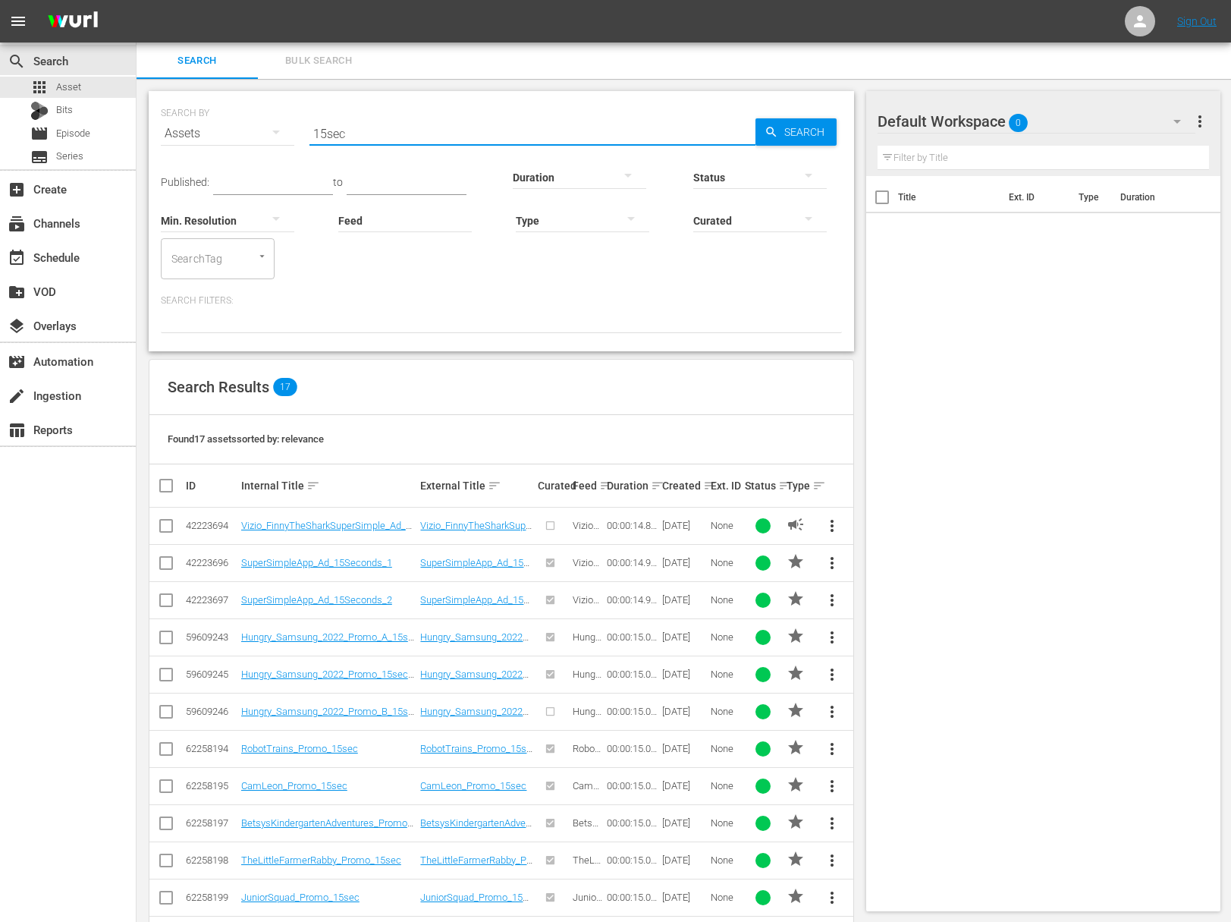
click at [320, 134] on input "15sec" at bounding box center [533, 133] width 446 height 36
type input "5sec"
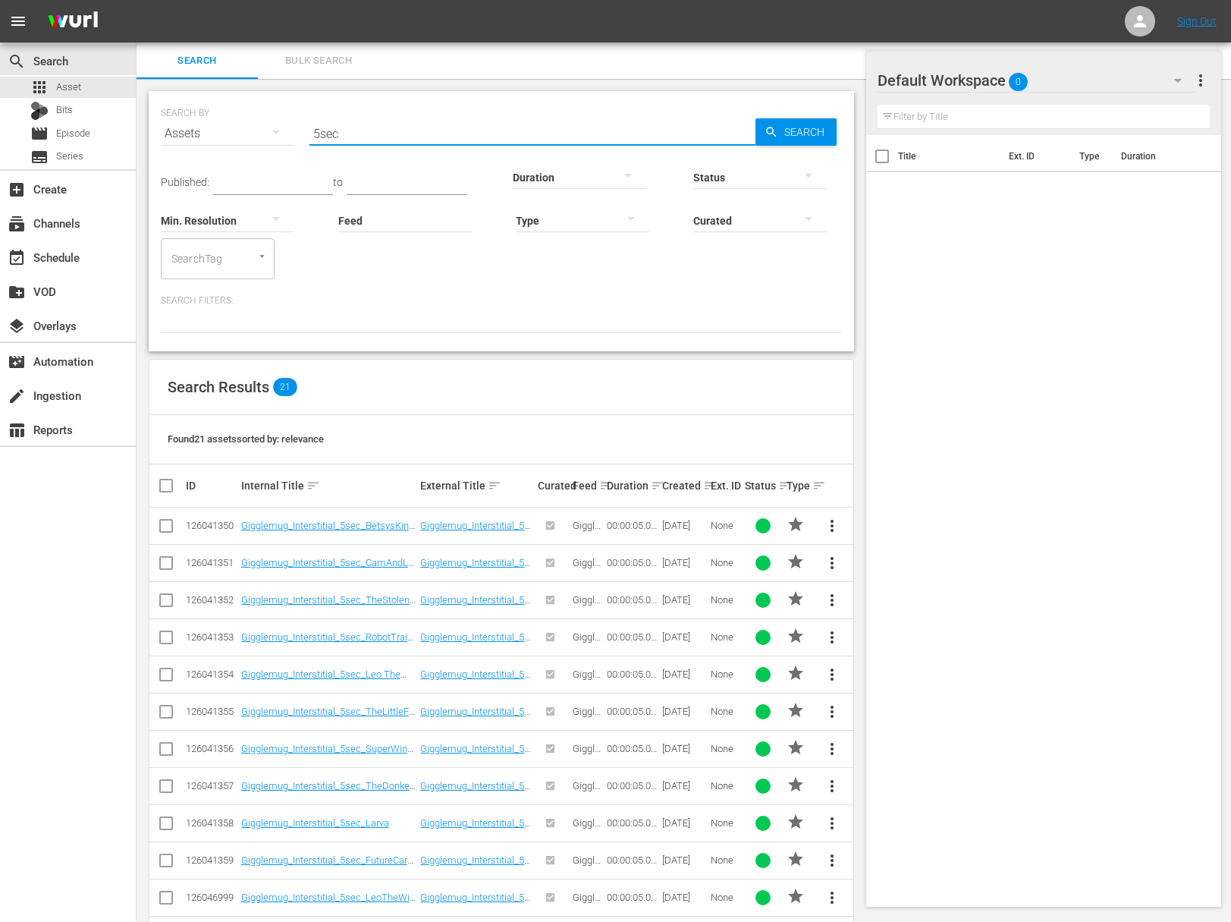
scroll to position [393, 0]
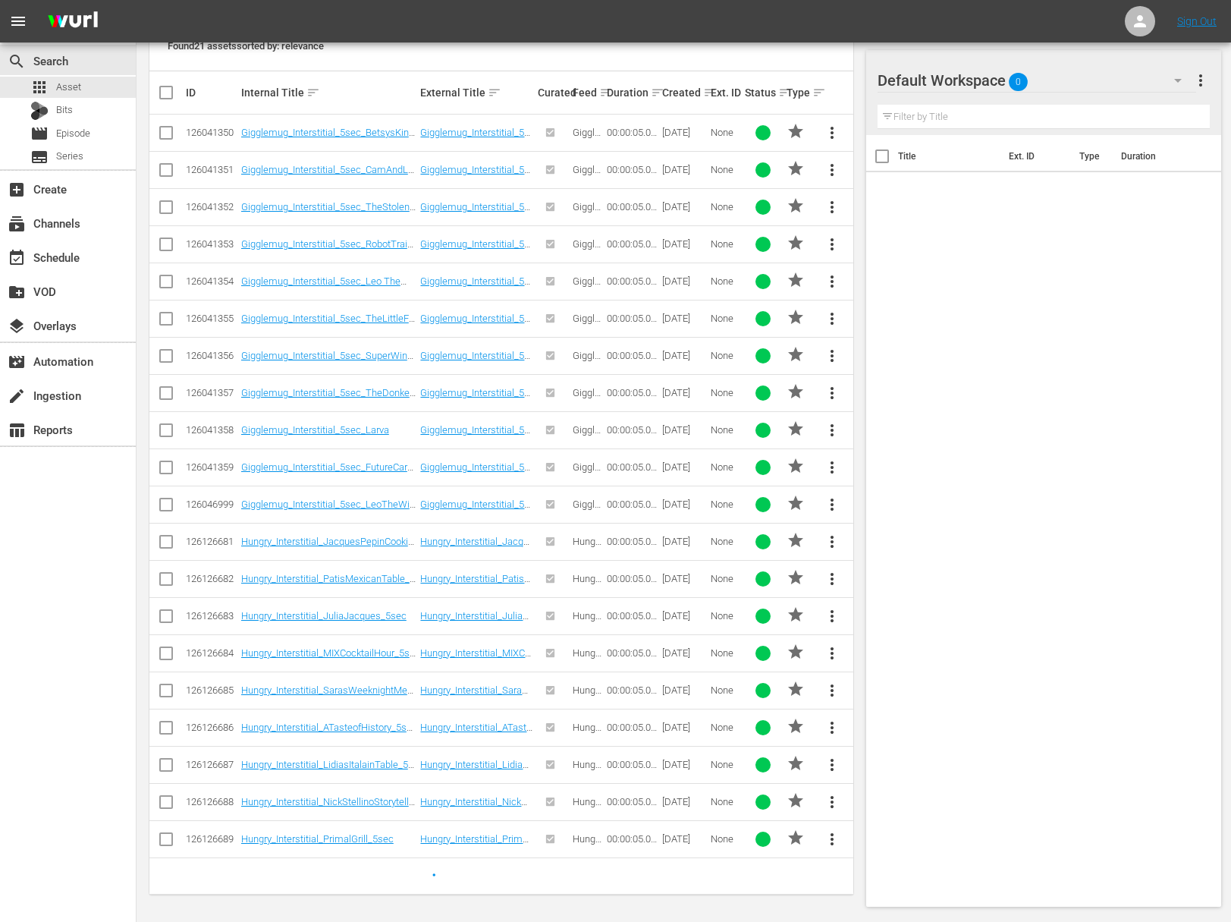
click at [167, 836] on input "checkbox" at bounding box center [166, 842] width 18 height 18
checkbox input "true"
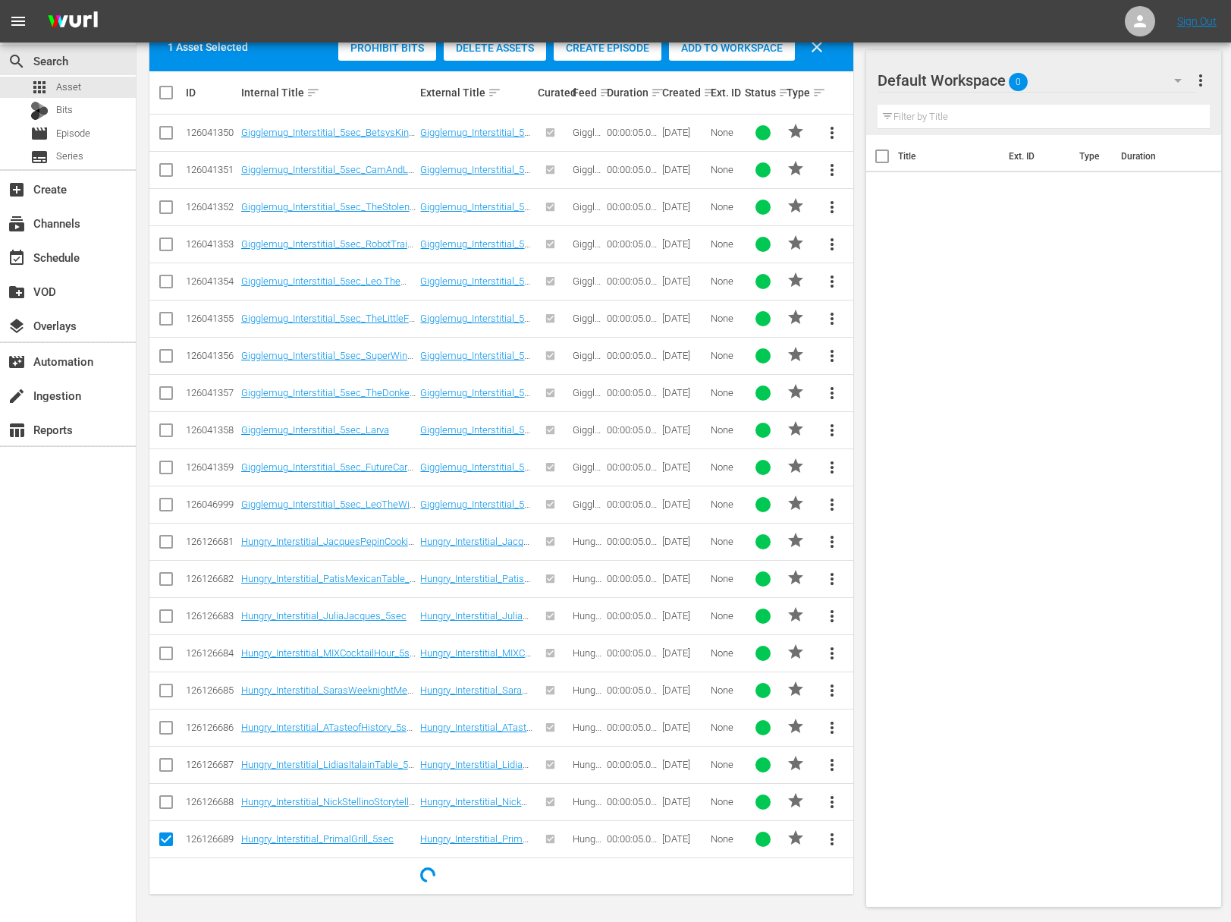
click at [170, 802] on input "checkbox" at bounding box center [166, 805] width 18 height 18
checkbox input "true"
click at [168, 544] on input "checkbox" at bounding box center [166, 545] width 18 height 18
checkbox input "true"
click at [165, 652] on input "checkbox" at bounding box center [166, 656] width 18 height 18
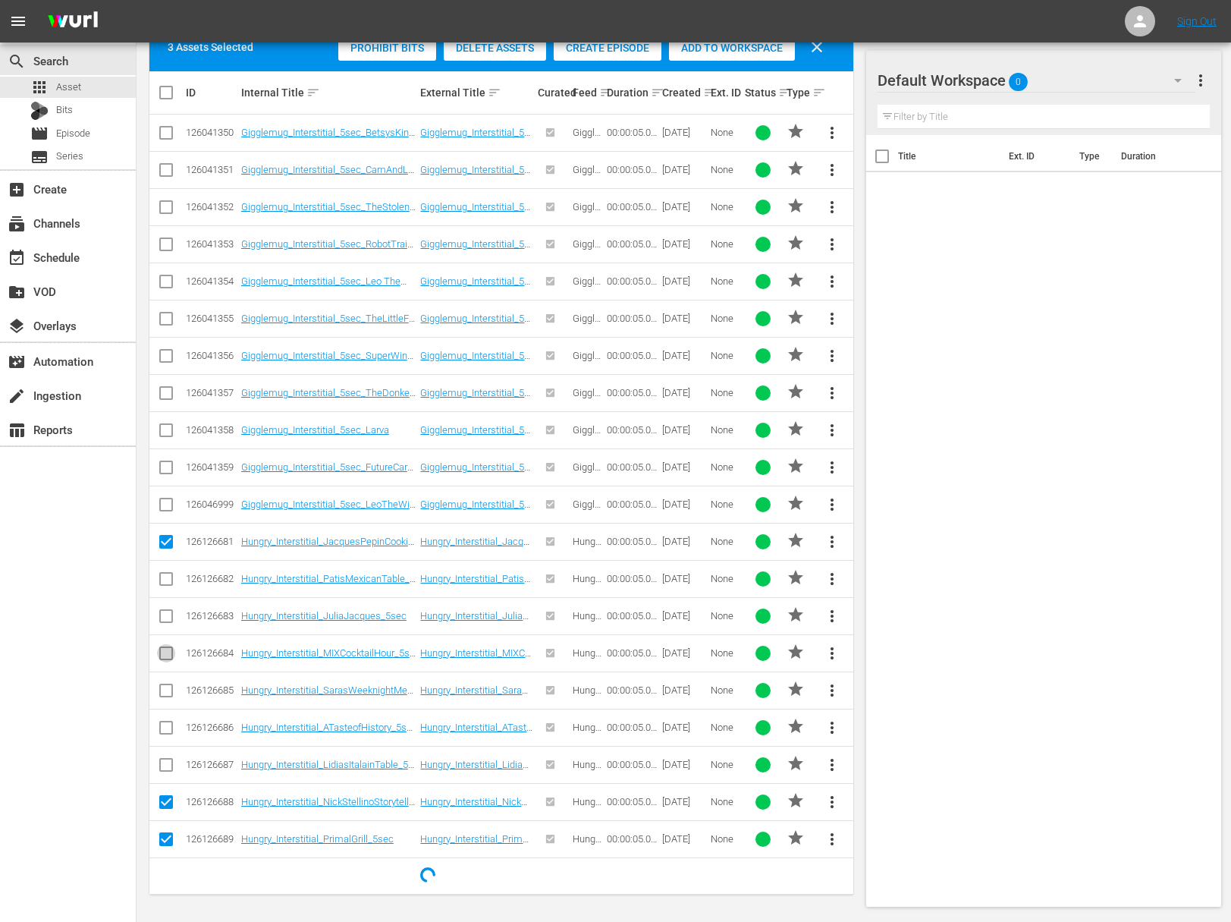
checkbox input "true"
drag, startPoint x: 721, startPoint y: 51, endPoint x: 638, endPoint y: 53, distance: 82.7
click at [720, 51] on span "Add to Workspace" at bounding box center [732, 48] width 126 height 12
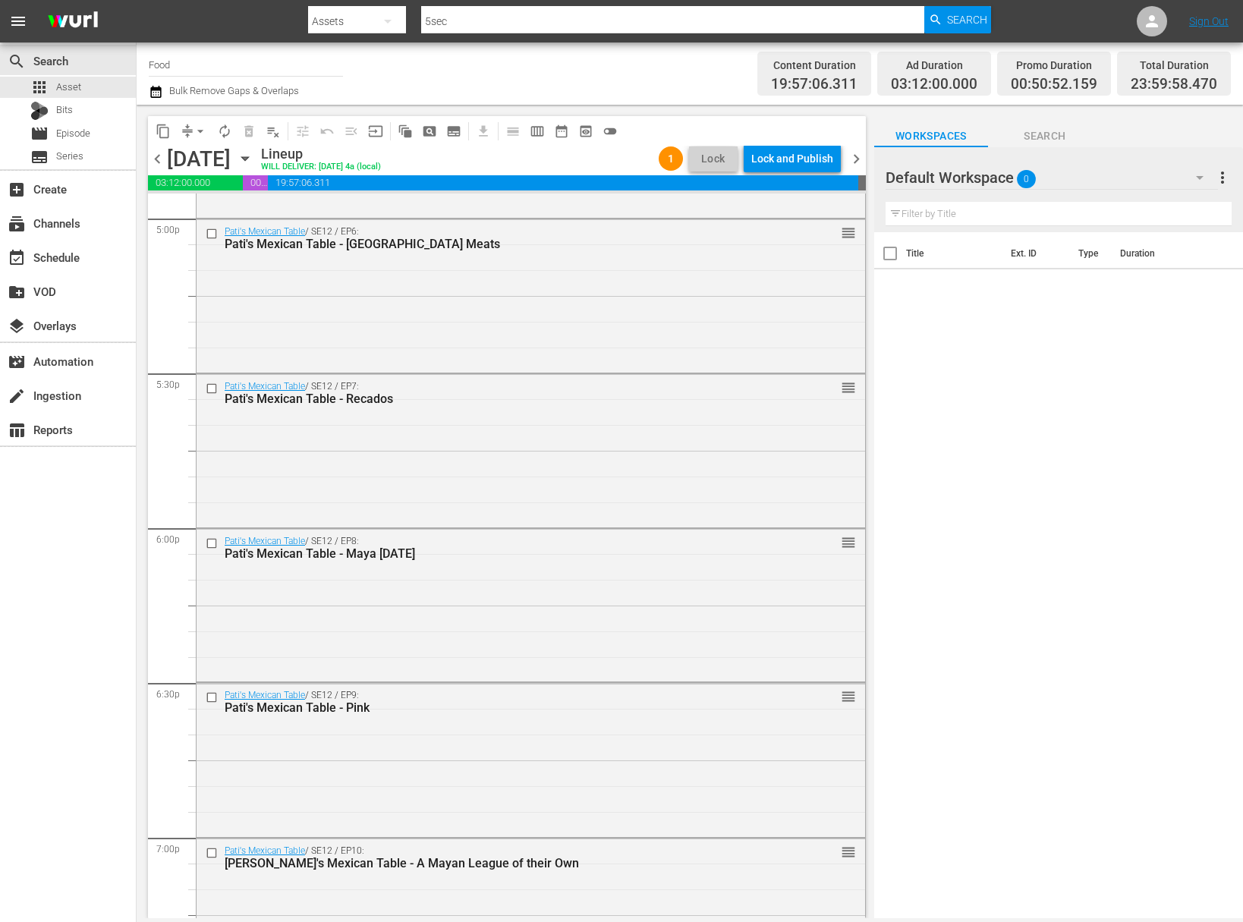
scroll to position [5446, 0]
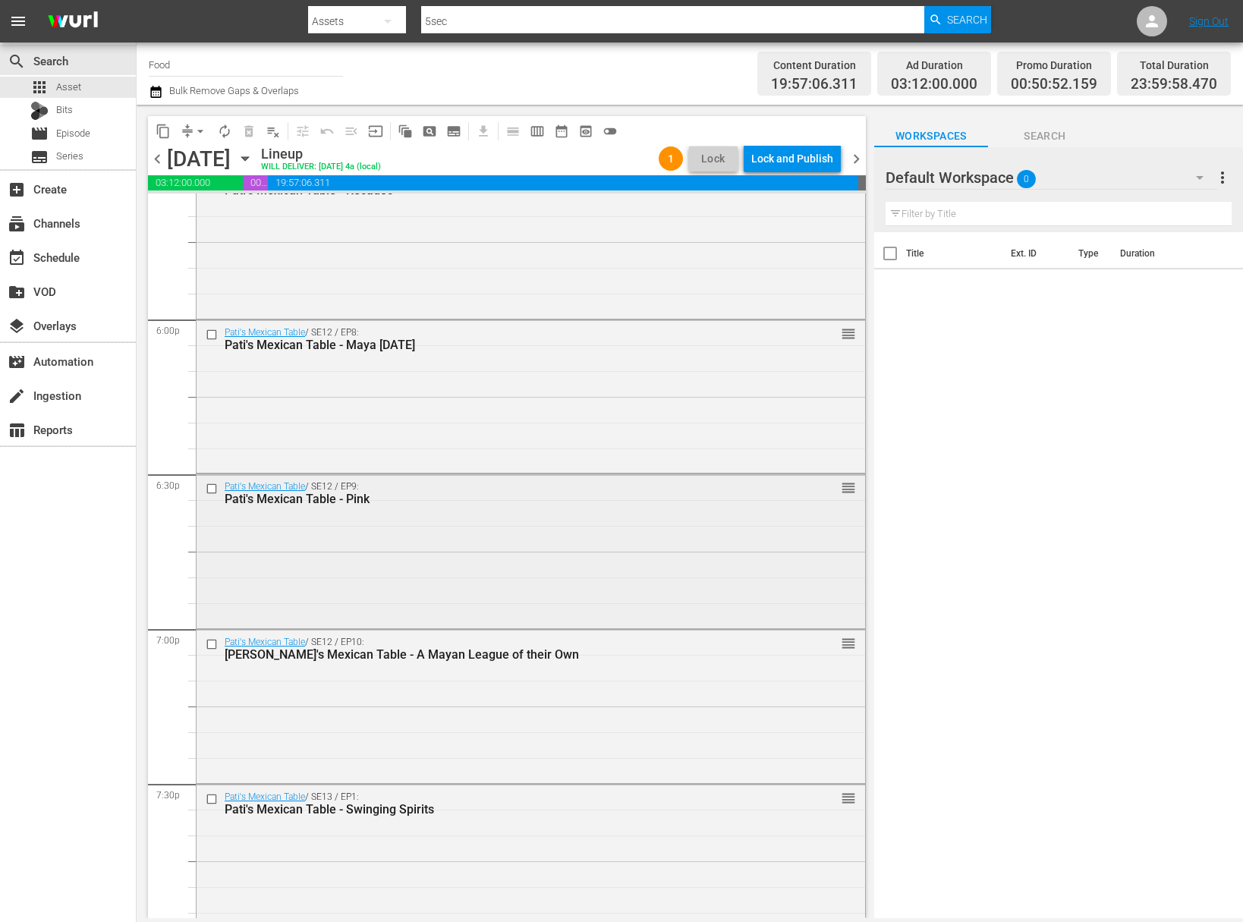
click at [339, 554] on div "Pati's Mexican Table / SE12 / EP9: Pati's Mexican Table - Pink reorder" at bounding box center [531, 549] width 668 height 150
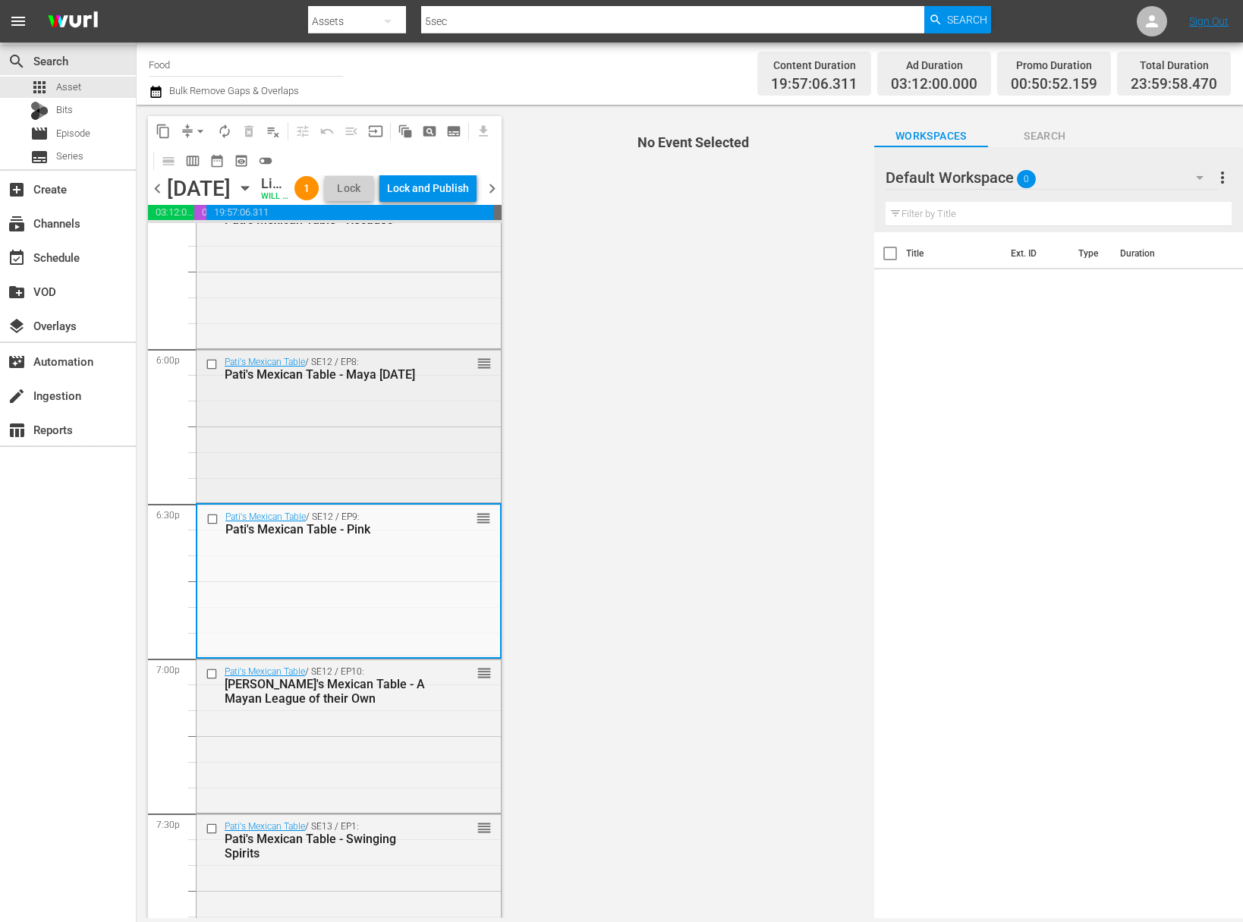
click at [335, 444] on div "Pati's Mexican Table / SE12 / EP8: Pati's Mexican Table - Maya Today reorder" at bounding box center [349, 425] width 304 height 150
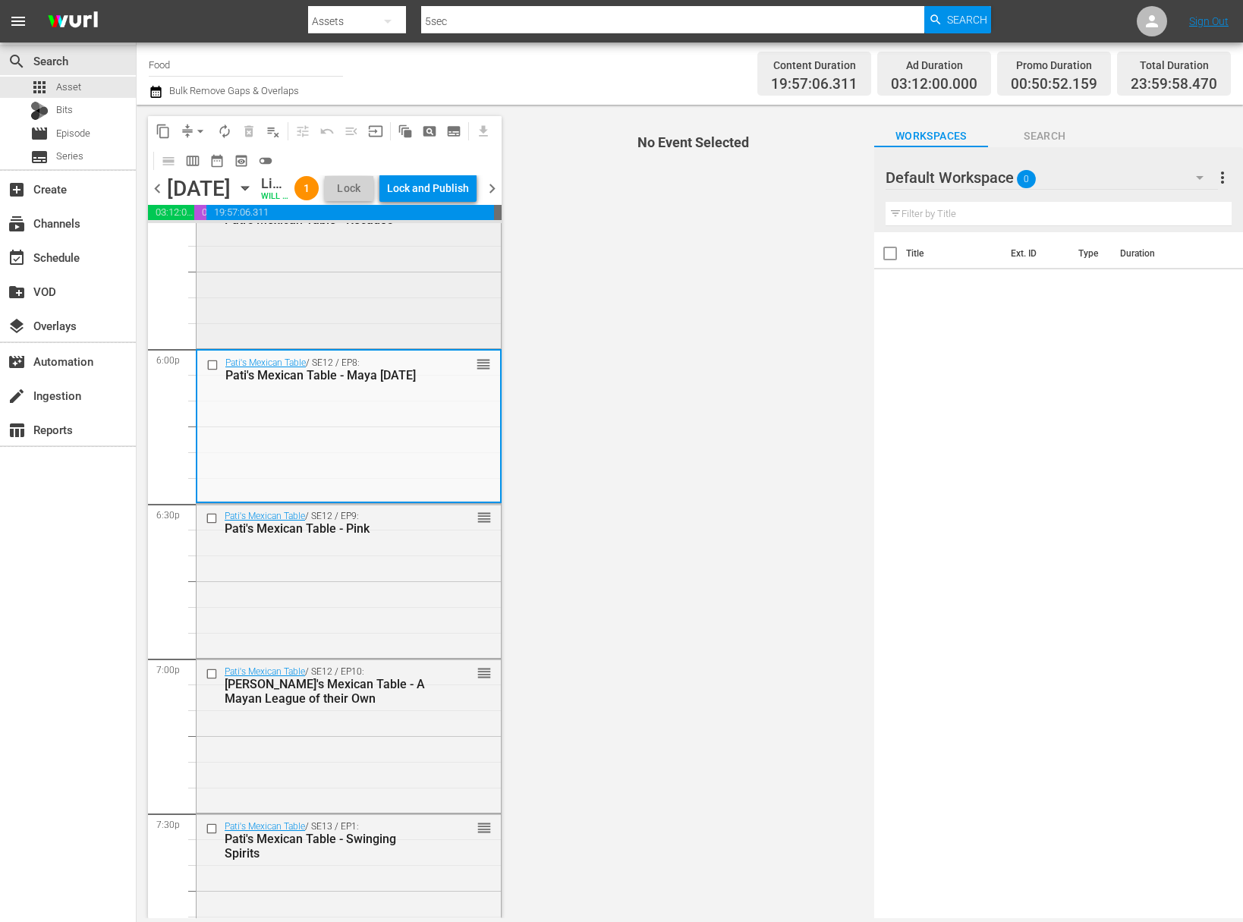
click at [357, 312] on div "Pati's Mexican Table / SE12 / EP7: Pati's Mexican Table - Recados reorder" at bounding box center [349, 270] width 304 height 150
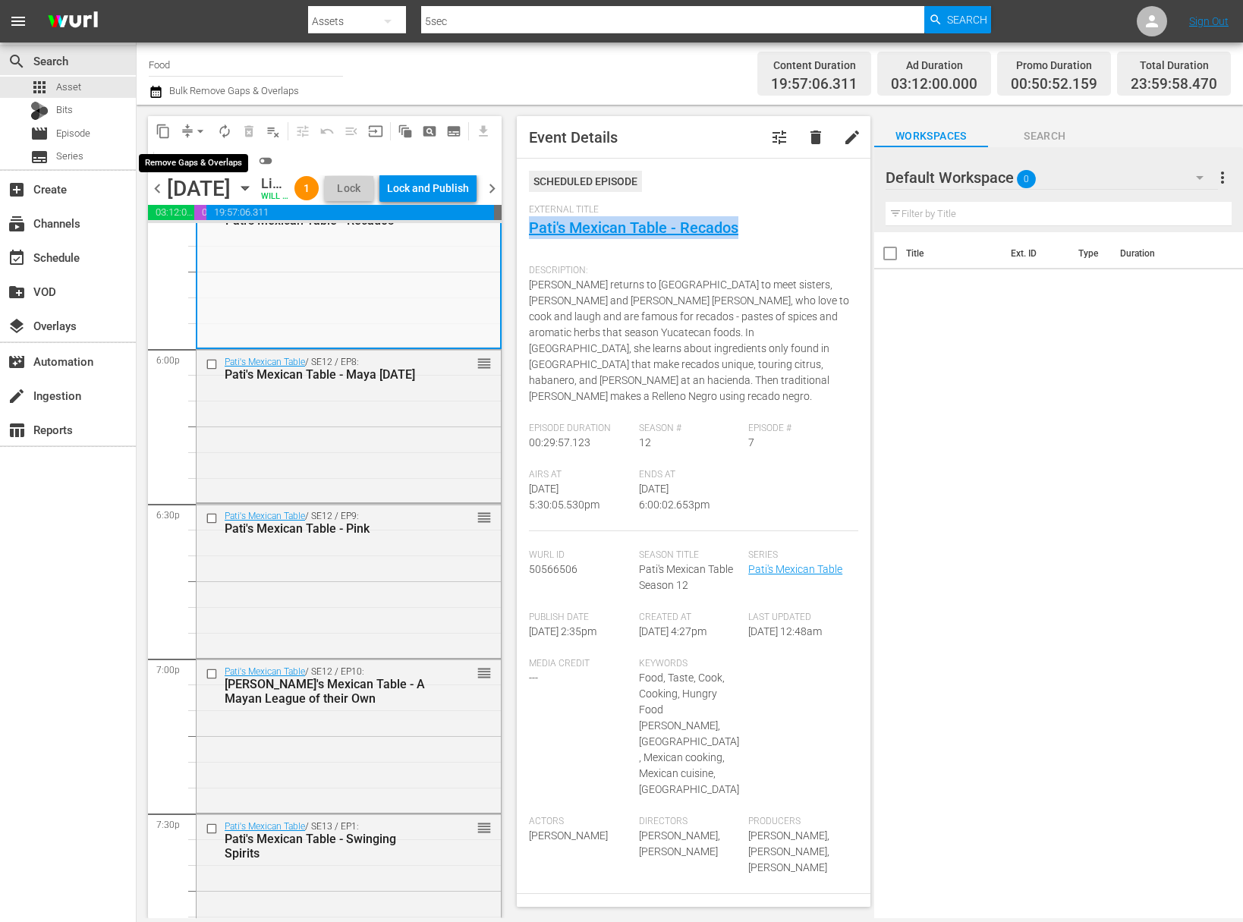
click at [204, 131] on span "arrow_drop_down" at bounding box center [200, 131] width 15 height 15
click at [203, 155] on li "Align to Midnight" at bounding box center [200, 161] width 159 height 25
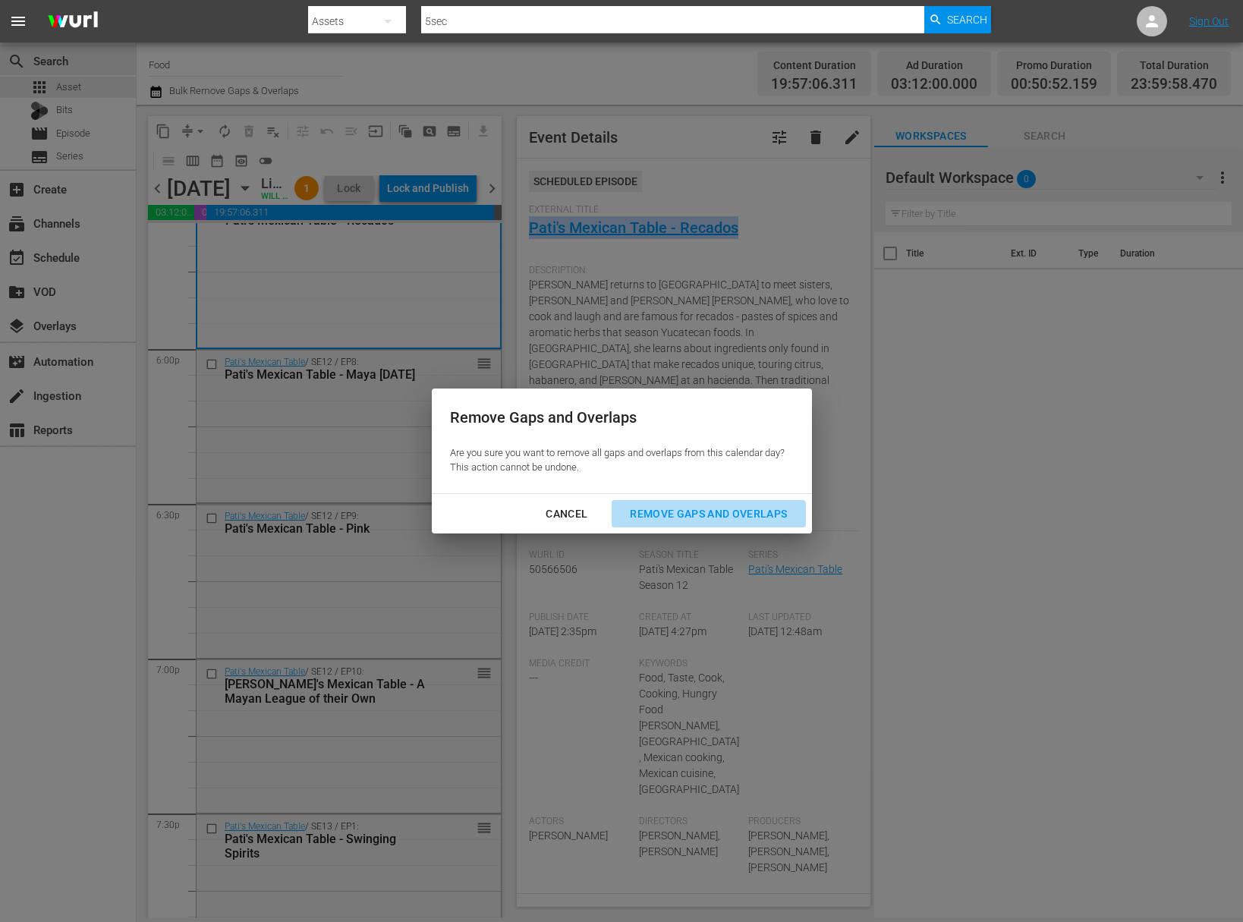
click at [728, 507] on div "Remove Gaps and Overlaps" at bounding box center [708, 514] width 181 height 19
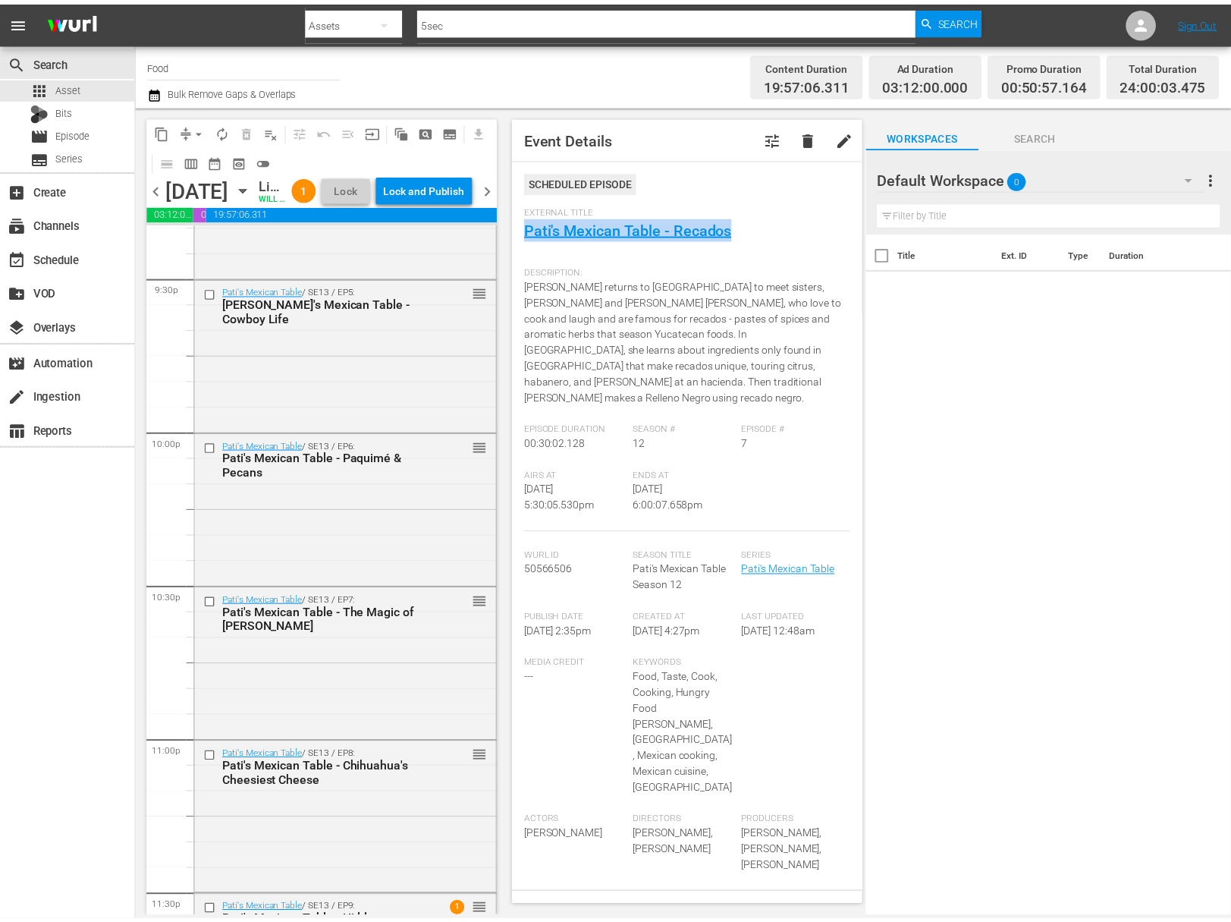
scroll to position [6758, 0]
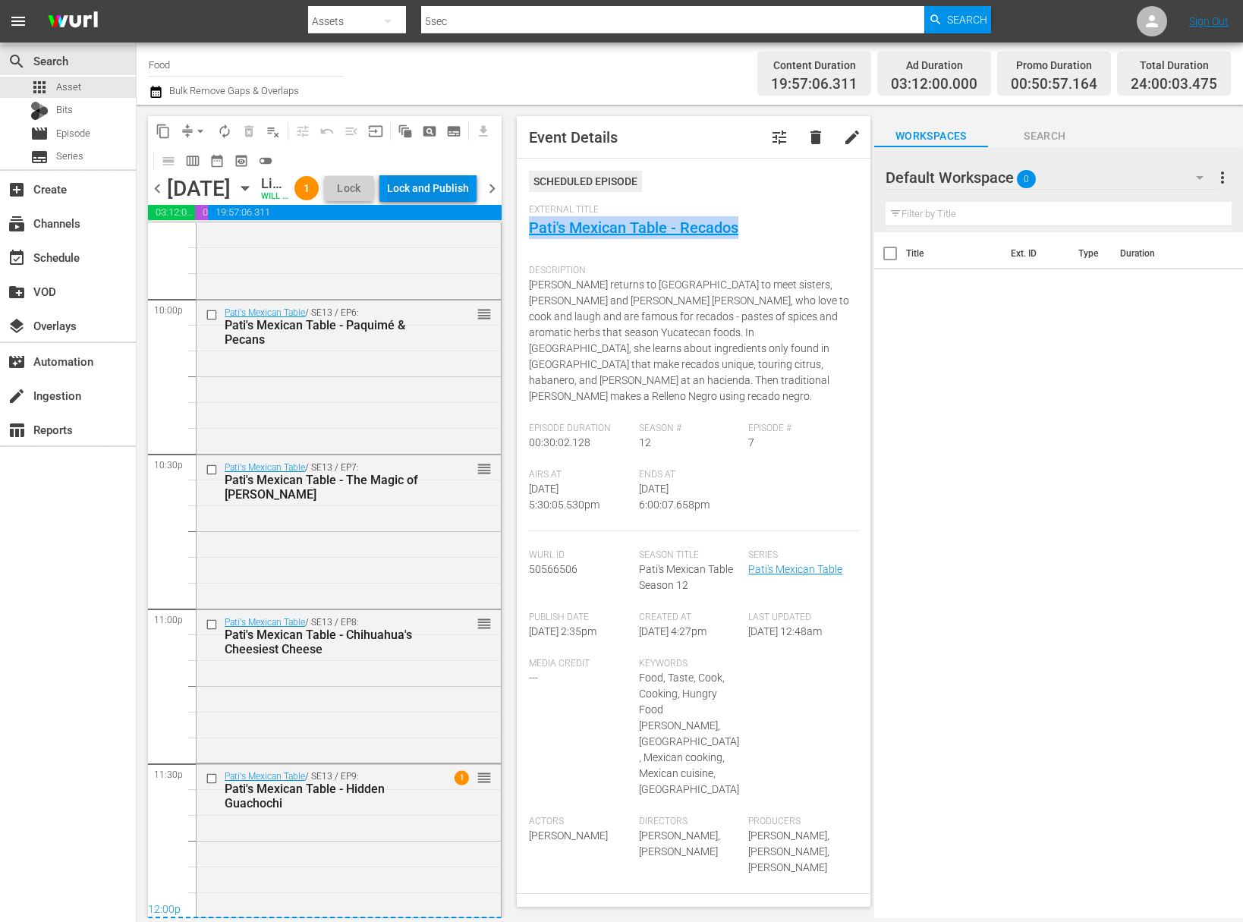
click at [442, 190] on div "Lock and Publish" at bounding box center [428, 188] width 82 height 27
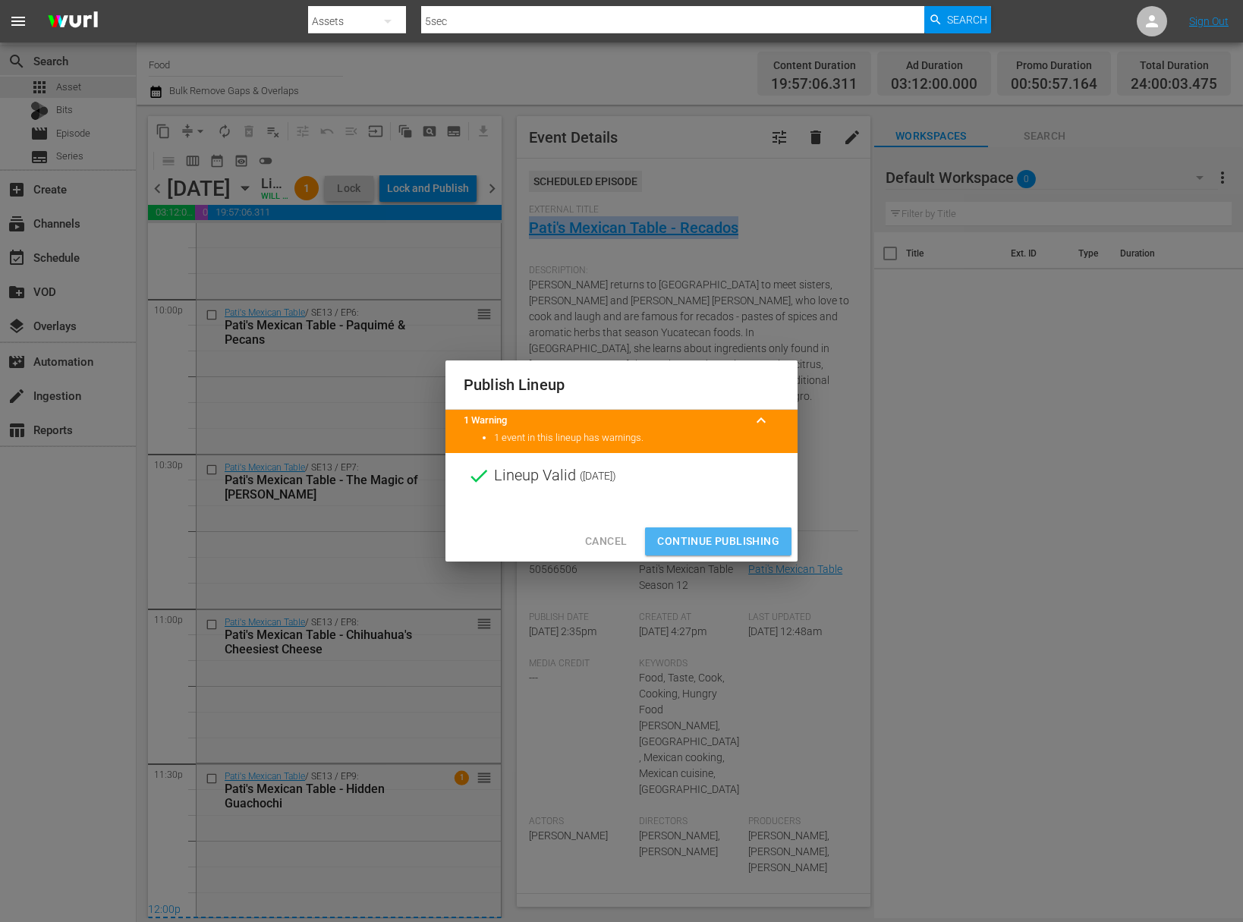
click at [732, 532] on span "Continue Publishing" at bounding box center [718, 541] width 122 height 19
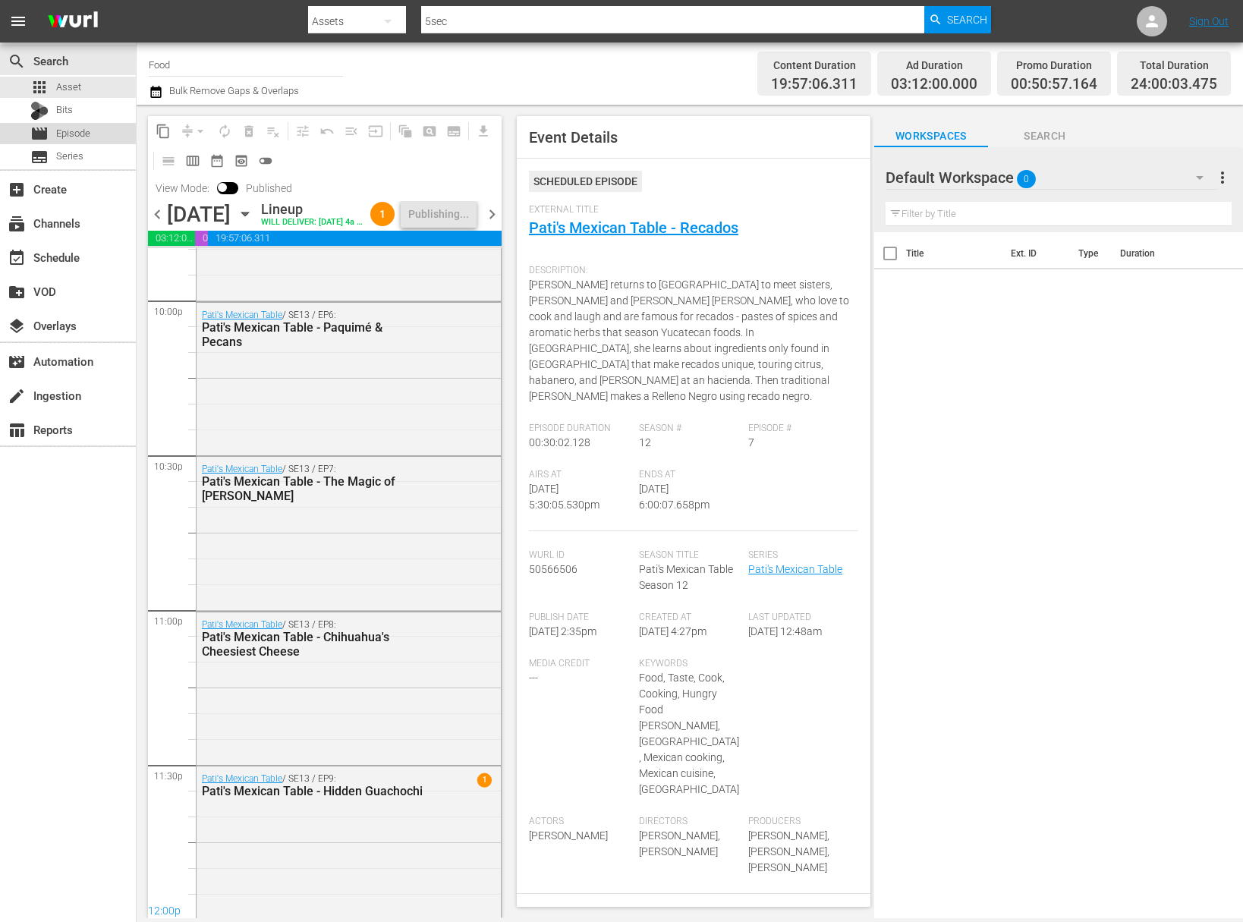
click at [89, 133] on span "Episode" at bounding box center [73, 133] width 34 height 15
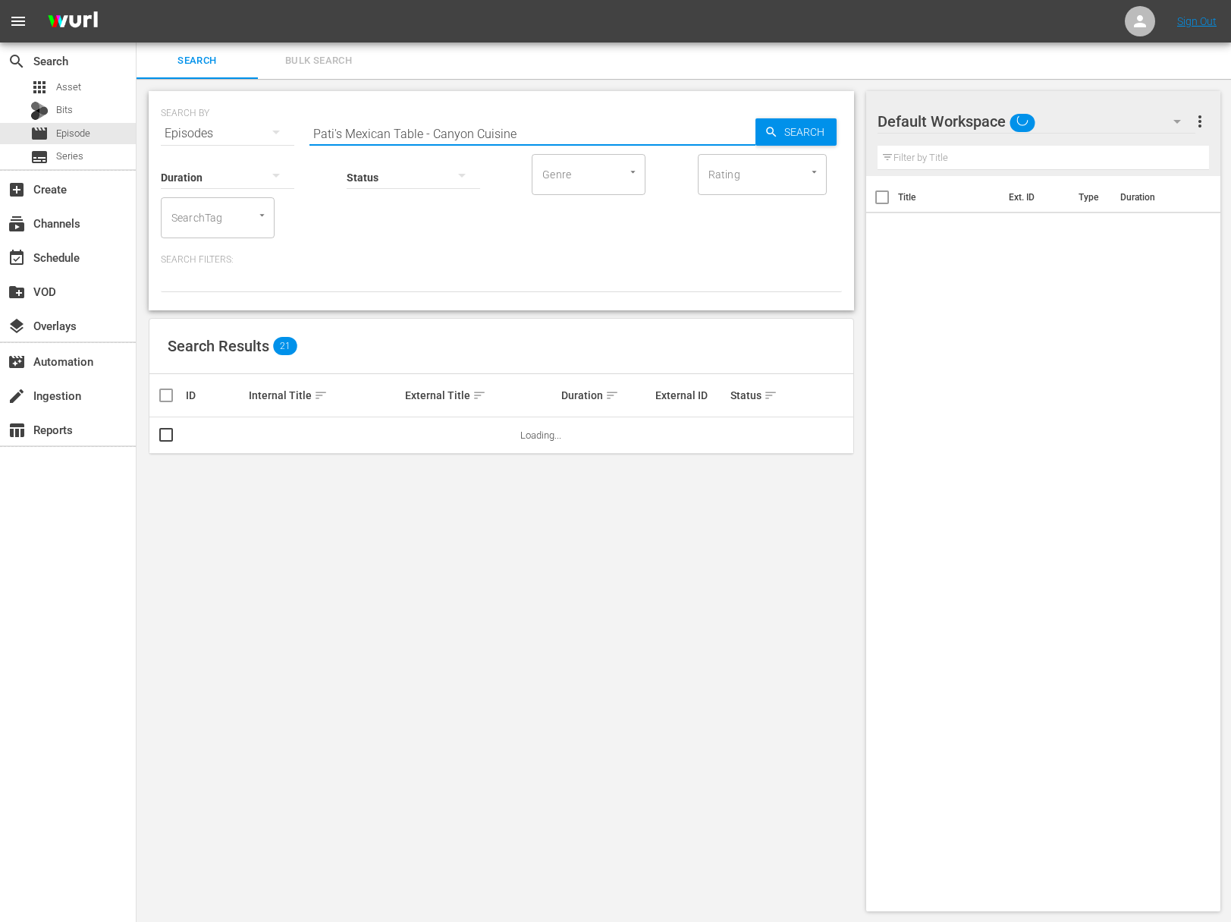
click at [345, 124] on input "Pati's Mexican Table - Canyon Cuisine" at bounding box center [533, 133] width 446 height 36
paste input "roject Smoke: ABC's of Smok"
click at [797, 135] on span "Search" at bounding box center [807, 131] width 58 height 27
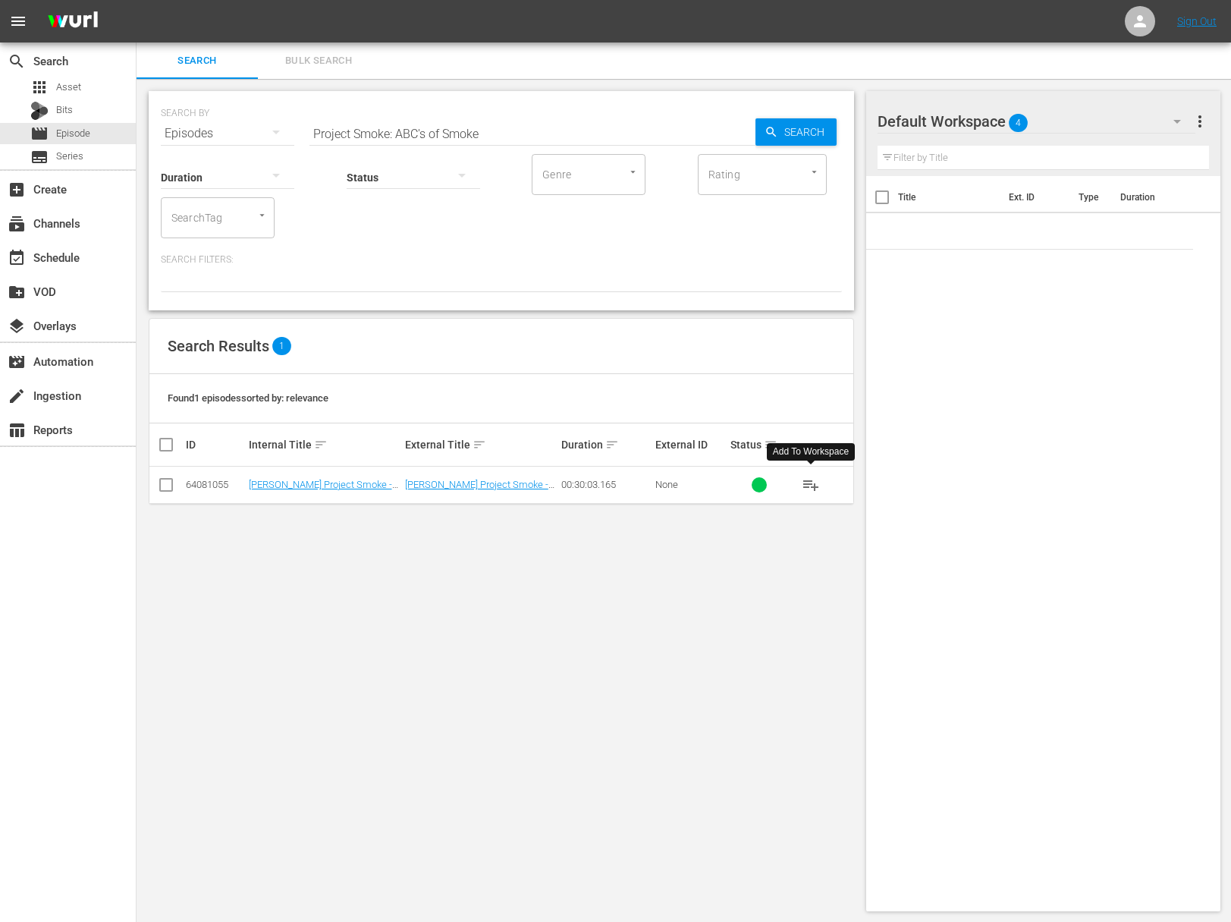
click at [810, 483] on span "playlist_add" at bounding box center [811, 485] width 18 height 18
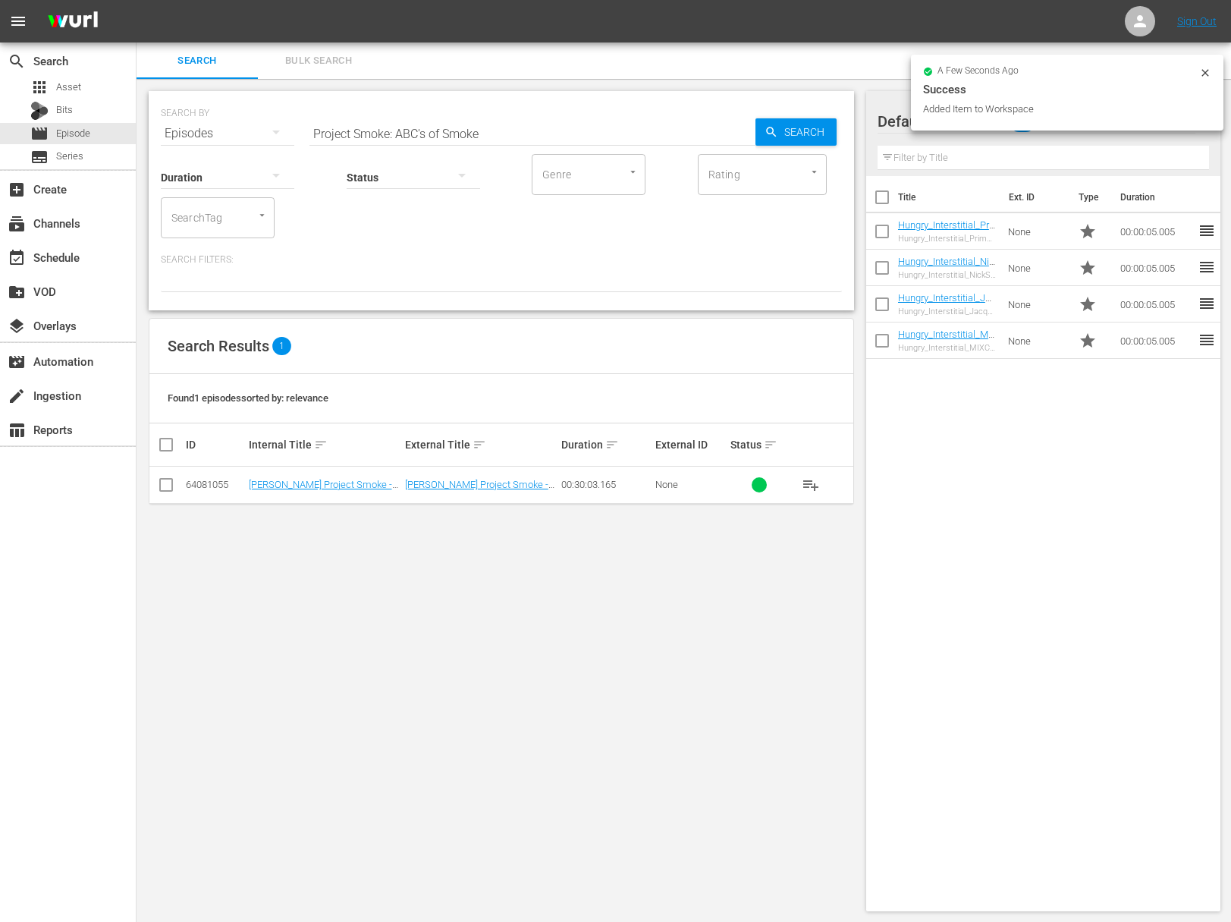
click at [398, 122] on input "Project Smoke: ABC's of Smoke" at bounding box center [533, 133] width 446 height 36
paste input "White Glove Smoke SessionProject Smoke:"
click at [405, 126] on input "aProject Smoke: White Glove Smoke SessionProject Smoke: ABC's of Smoke" at bounding box center [533, 133] width 446 height 36
paste input "Project Smoke: White Glove Smoke Session"
type input "Project Smoke: White Glove Smoke Session"
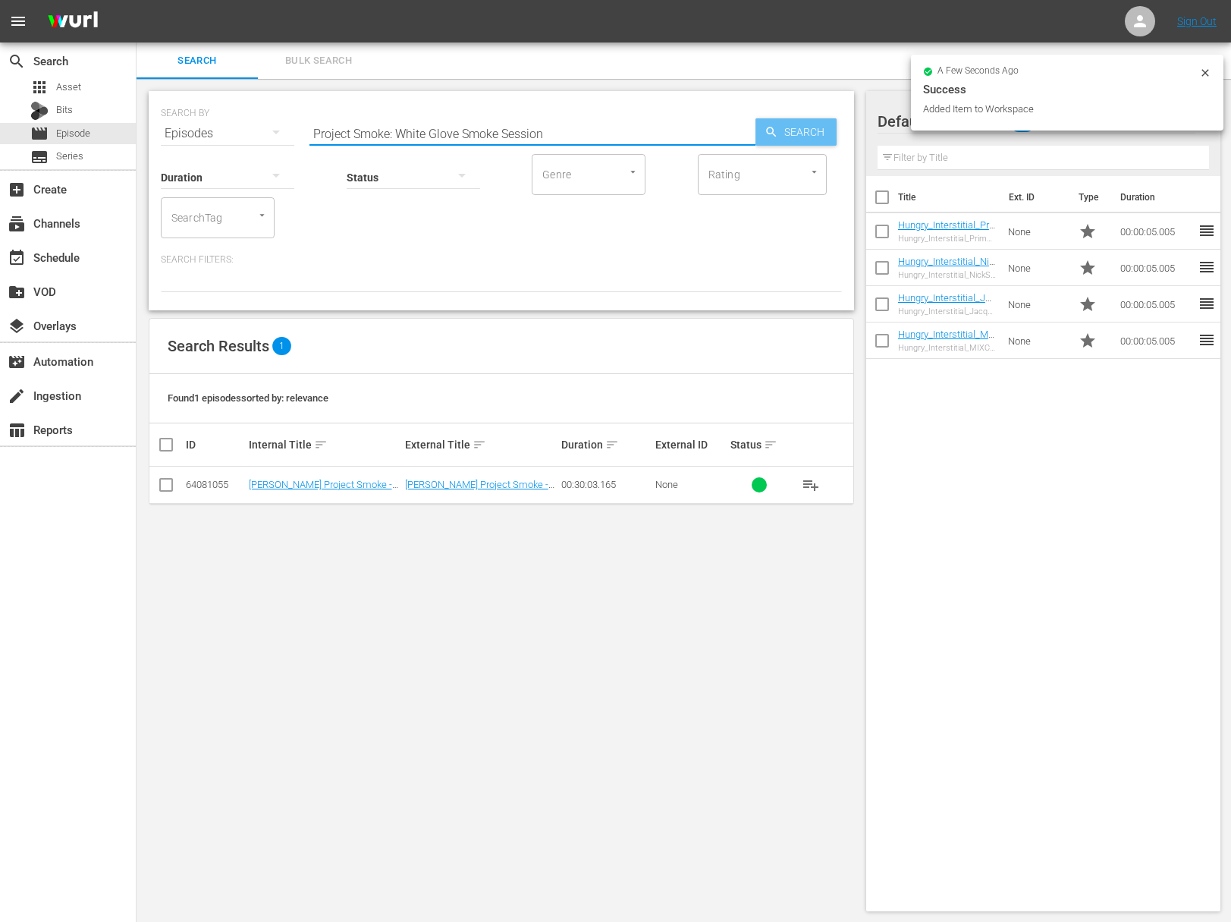
click at [769, 137] on icon "button" at bounding box center [772, 132] width 14 height 14
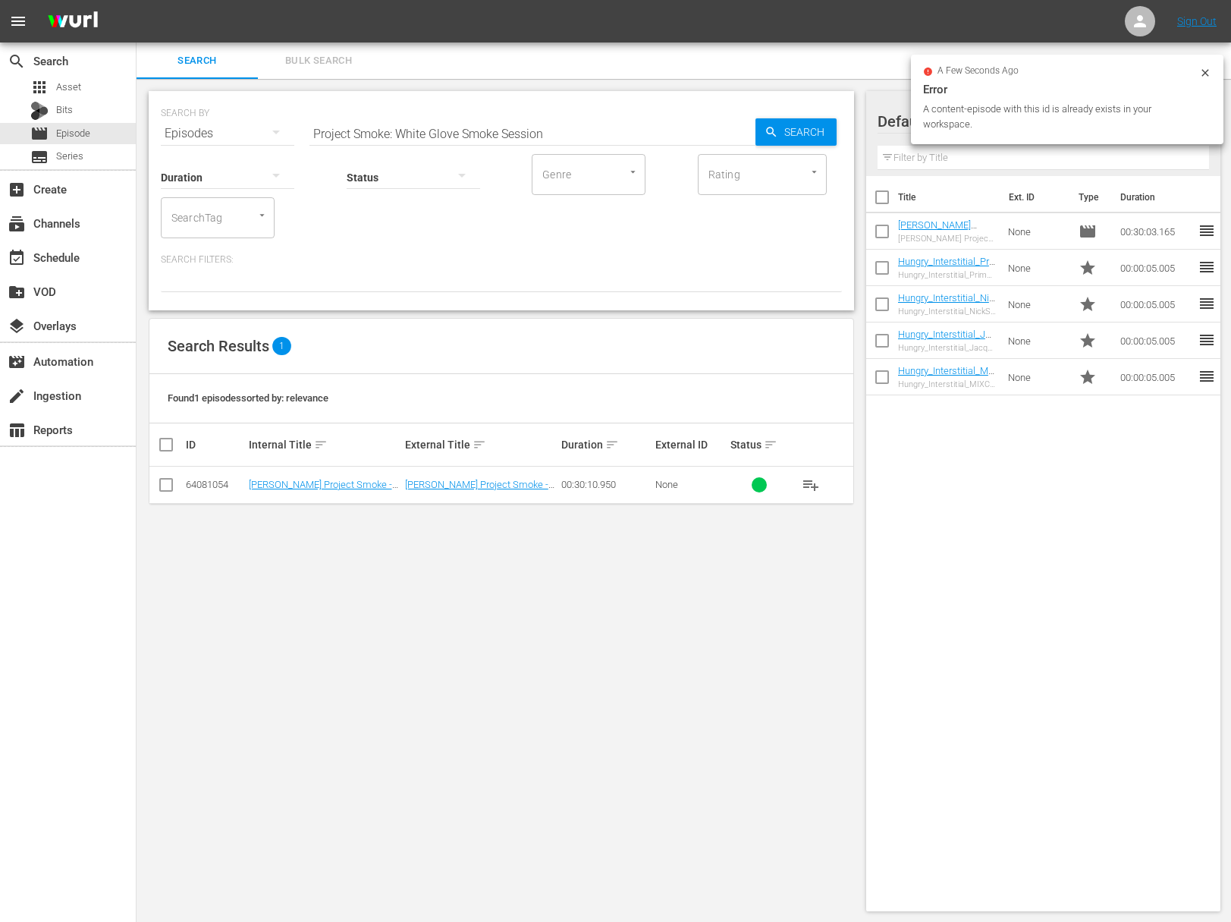
click at [1178, 66] on div "Search Bulk Search" at bounding box center [684, 60] width 1095 height 36
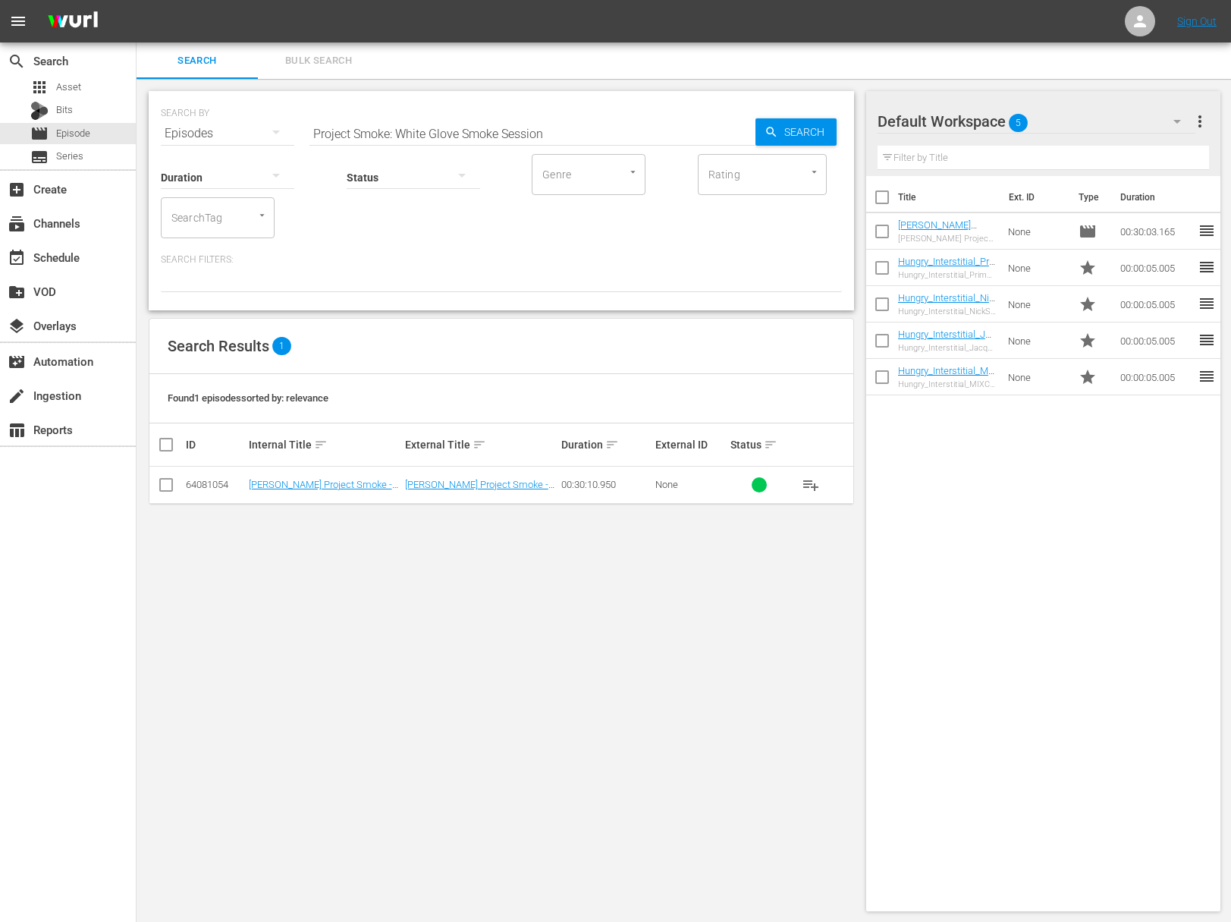
click at [888, 269] on input "checkbox" at bounding box center [882, 271] width 32 height 32
checkbox input "true"
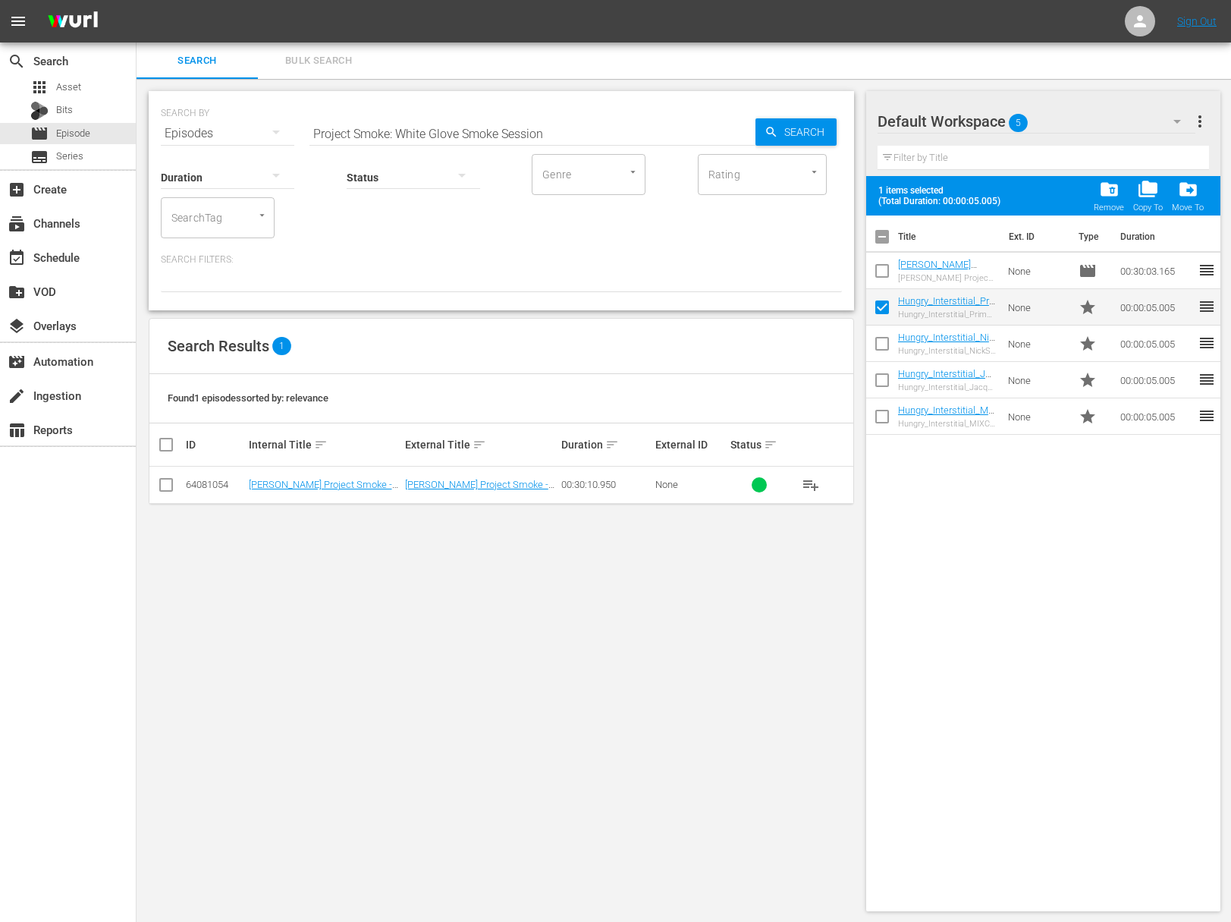
click at [879, 339] on input "checkbox" at bounding box center [882, 347] width 32 height 32
checkbox input "true"
click at [885, 417] on input "checkbox" at bounding box center [882, 420] width 32 height 32
checkbox input "true"
click at [883, 382] on input "checkbox" at bounding box center [882, 383] width 32 height 32
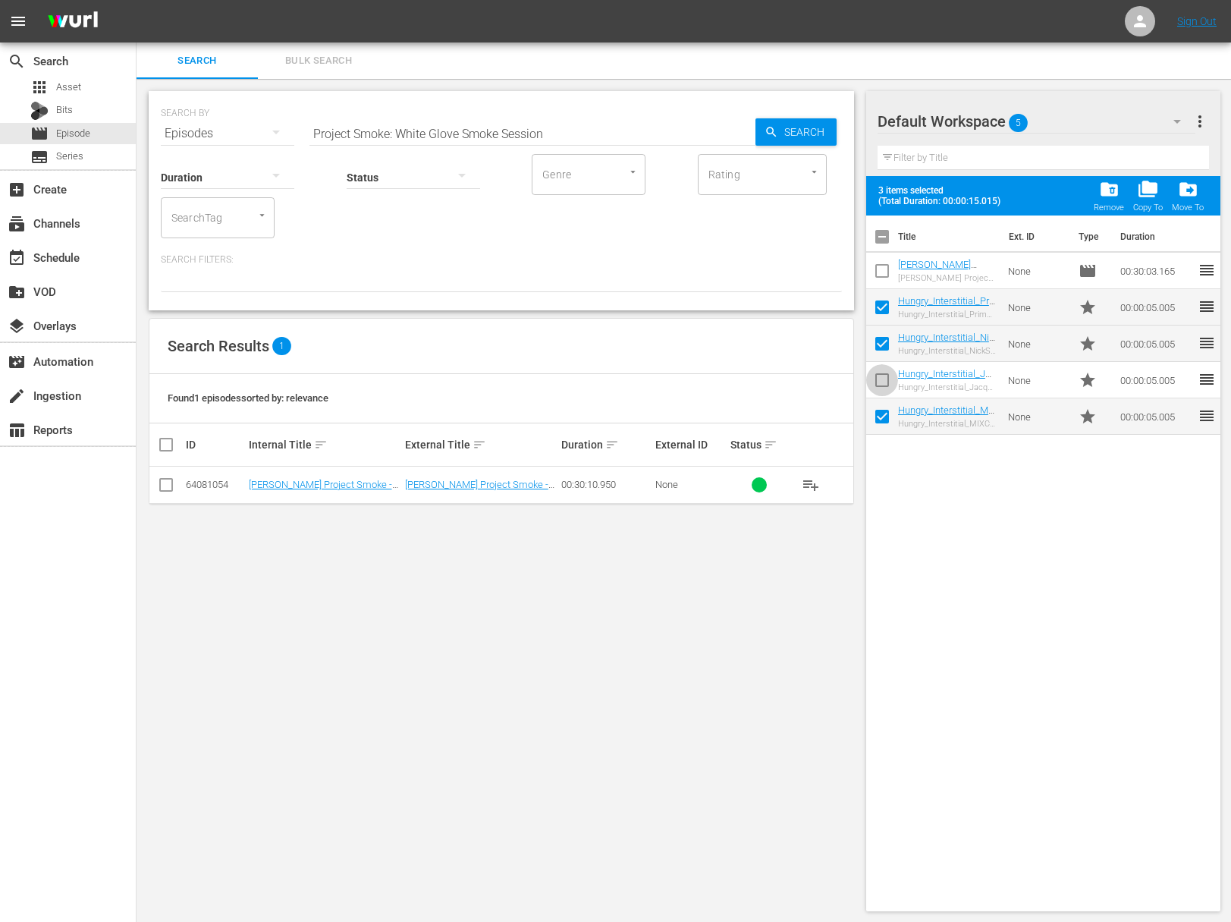
checkbox input "true"
click at [1117, 189] on span "folder_delete" at bounding box center [1109, 189] width 20 height 20
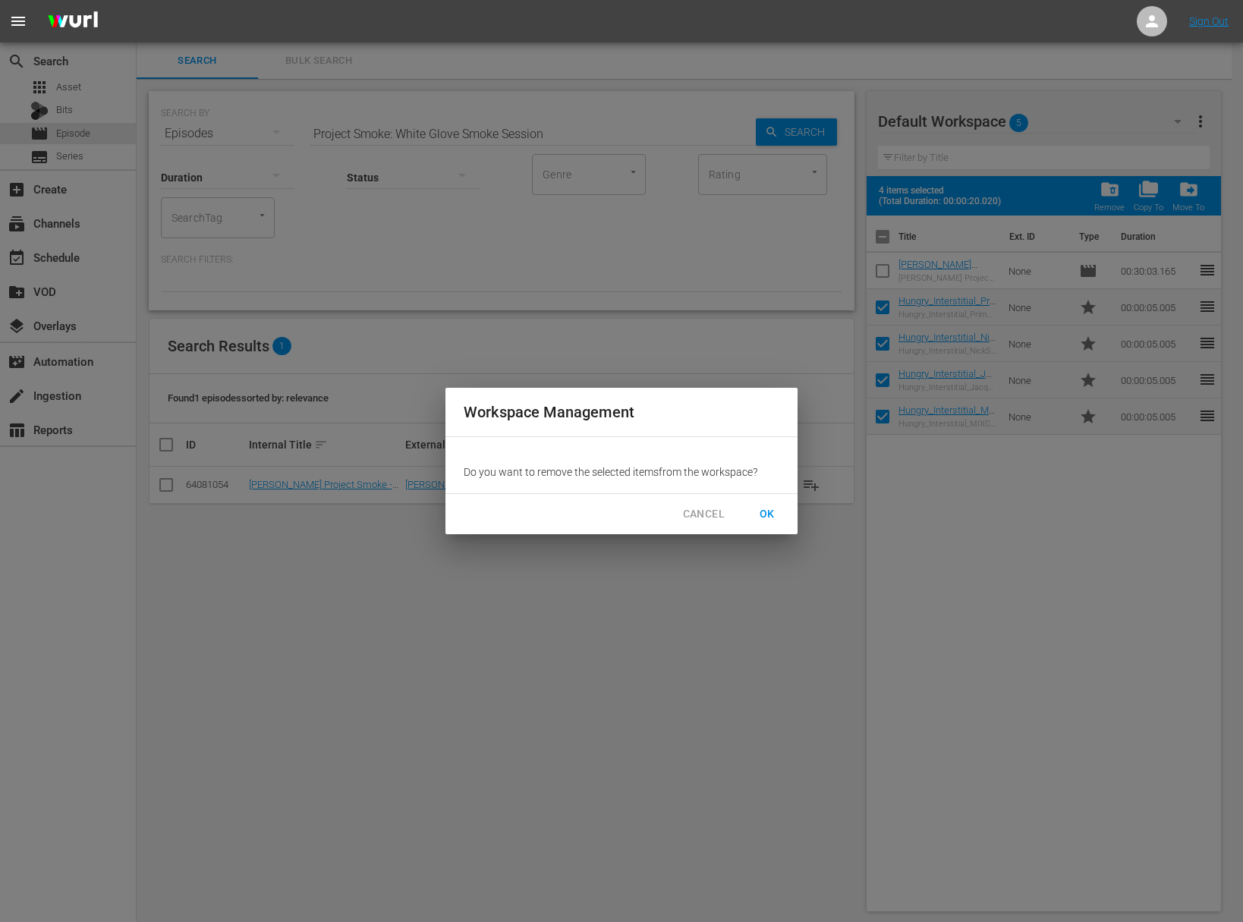
click at [772, 517] on span "OK" at bounding box center [767, 514] width 24 height 19
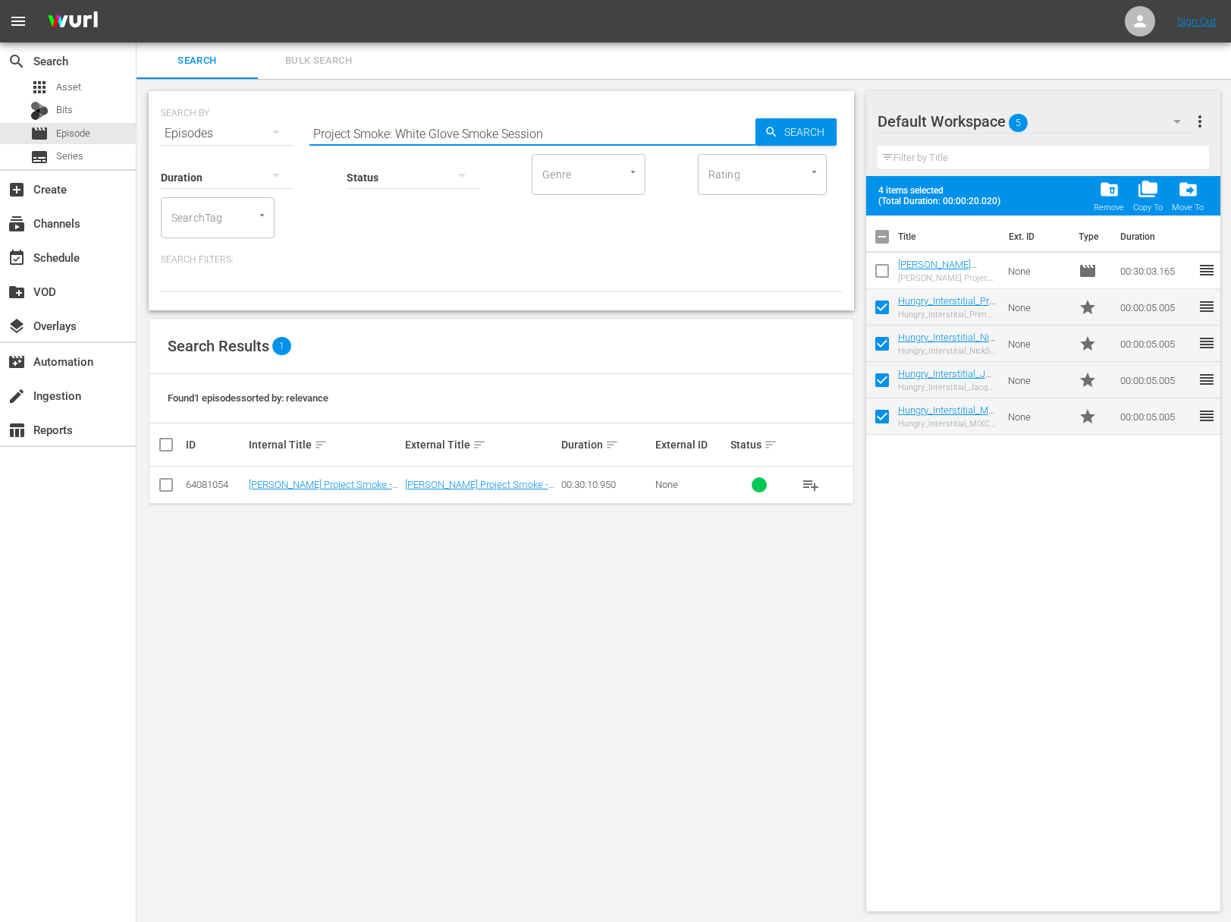
click at [565, 131] on input "Project Smoke: White Glove Smoke Session" at bounding box center [533, 133] width 446 height 36
checkbox input "false"
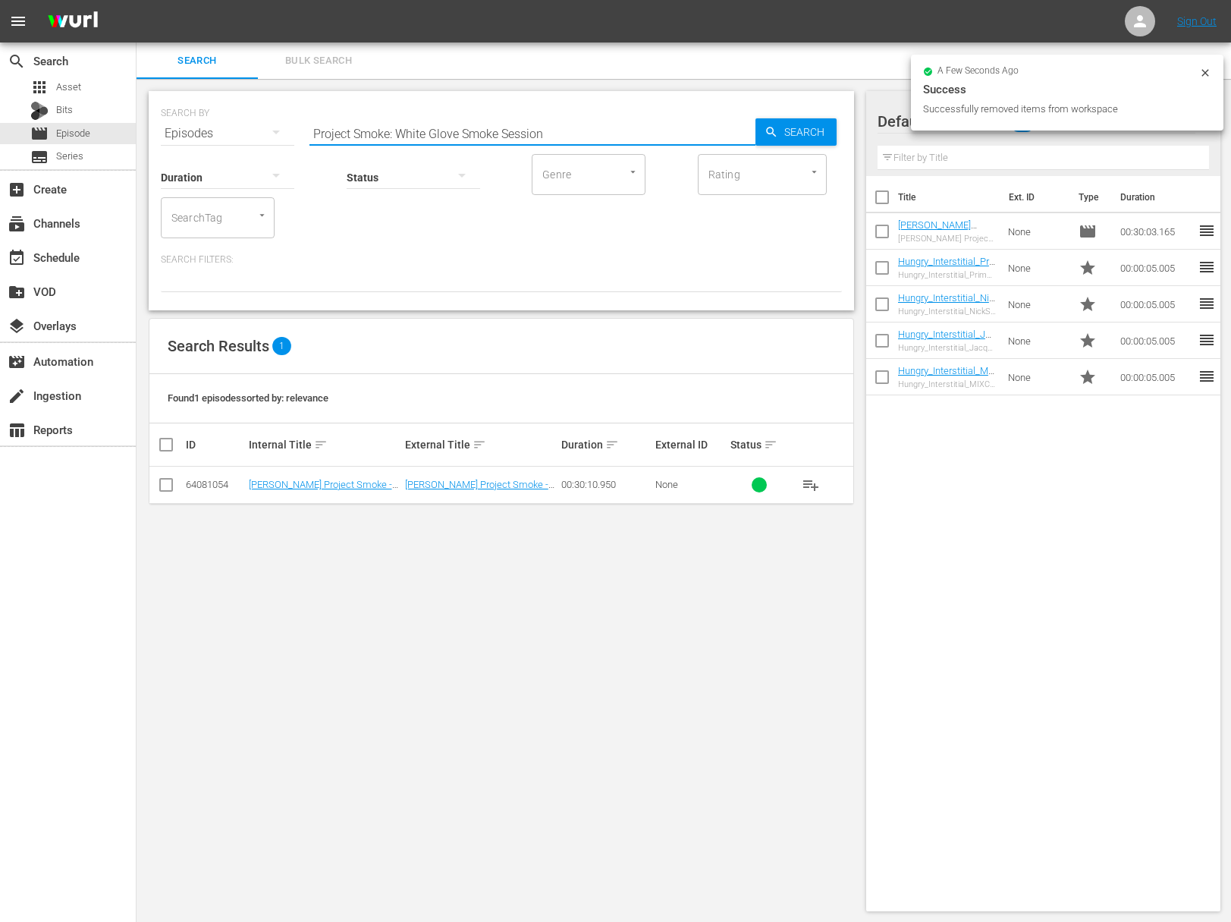
click at [811, 481] on span "playlist_add" at bounding box center [811, 485] width 18 height 18
click at [766, 134] on icon "button" at bounding box center [772, 132] width 14 height 14
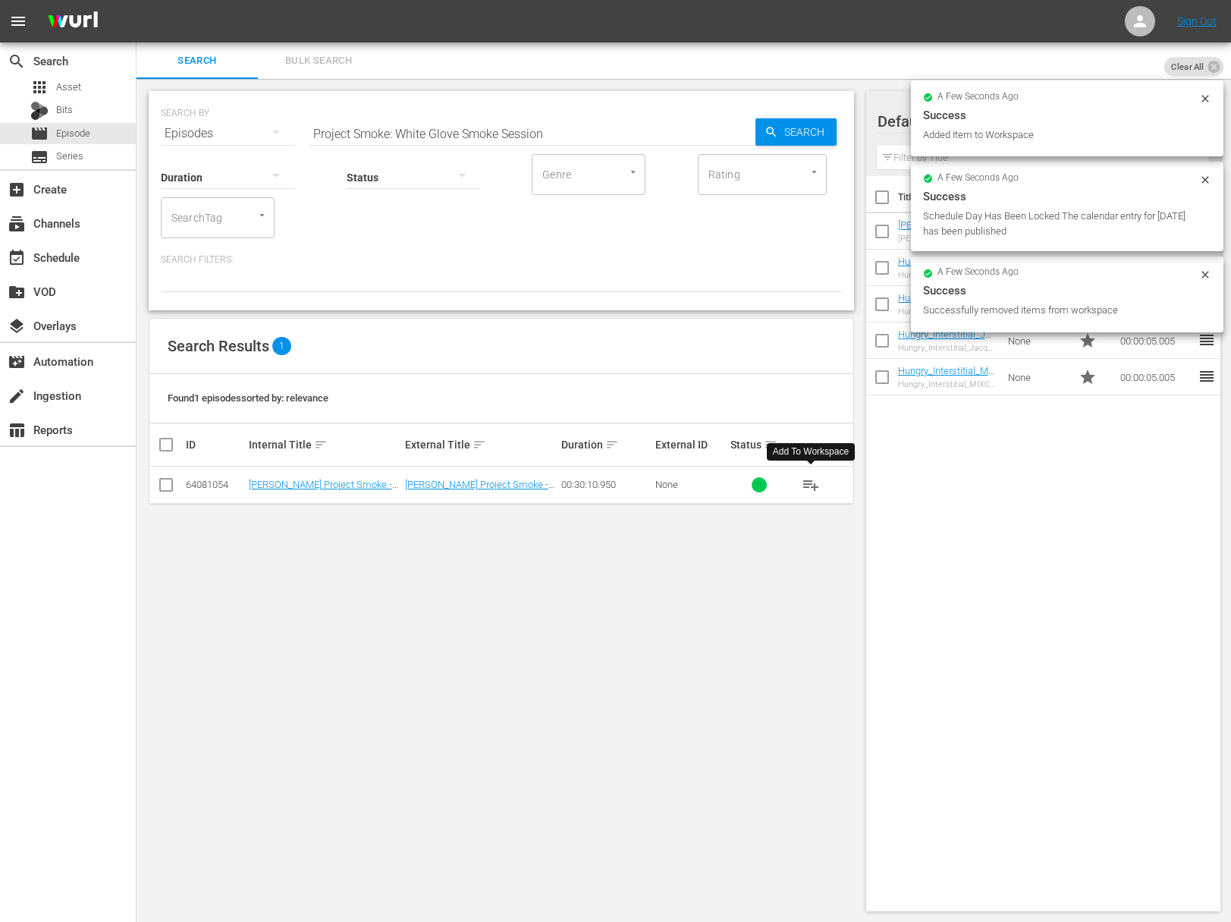
click at [814, 484] on span "playlist_add" at bounding box center [811, 485] width 18 height 18
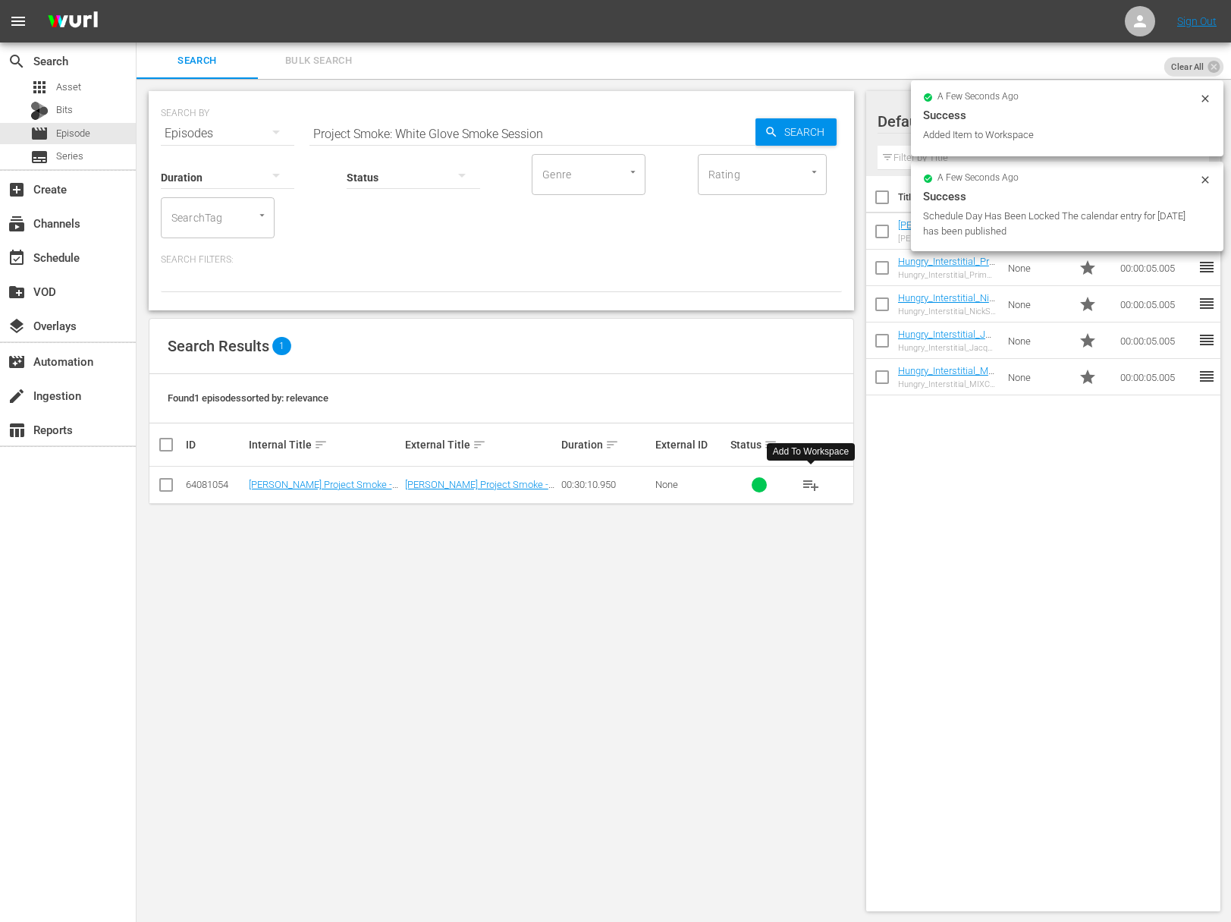
click at [814, 484] on span "playlist_add" at bounding box center [811, 485] width 18 height 18
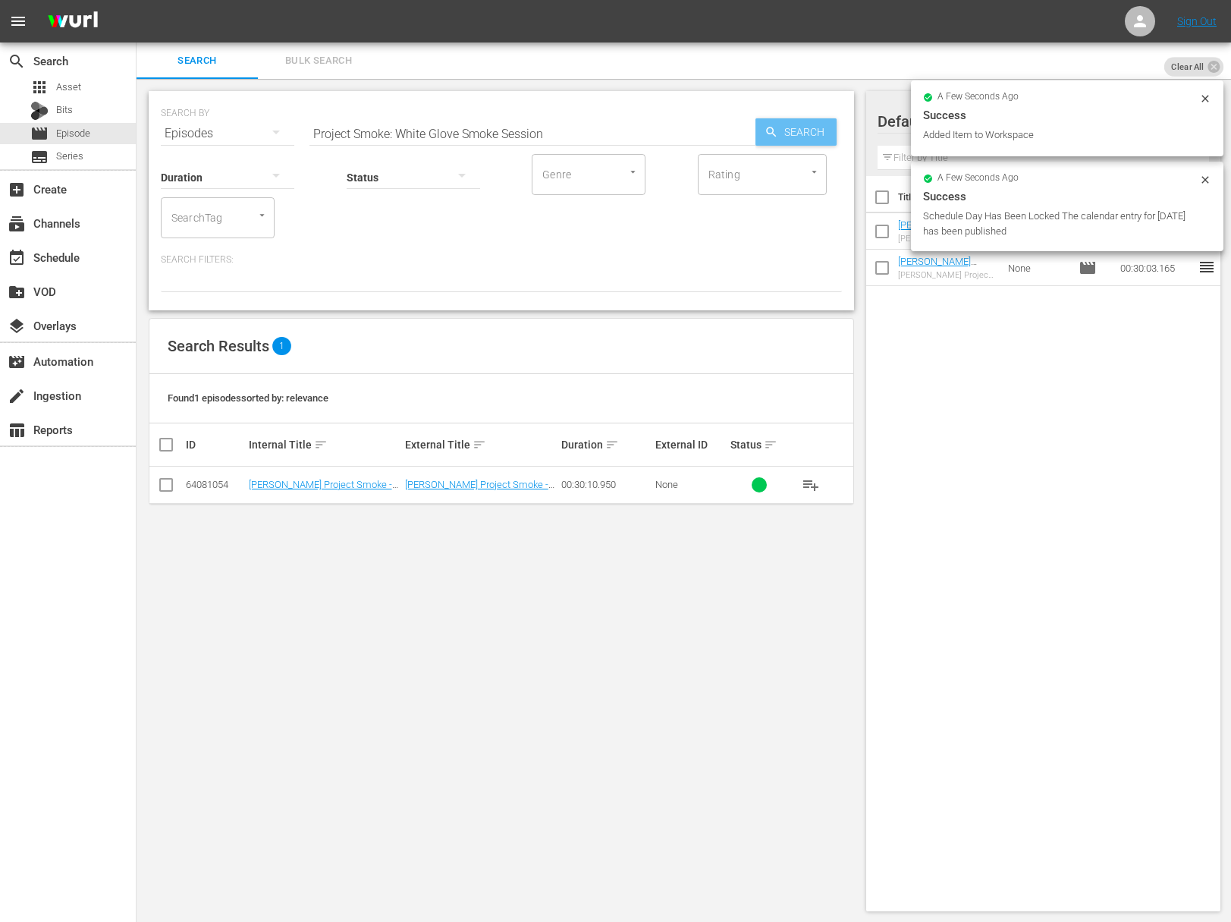
click at [766, 131] on icon "button" at bounding box center [771, 132] width 10 height 10
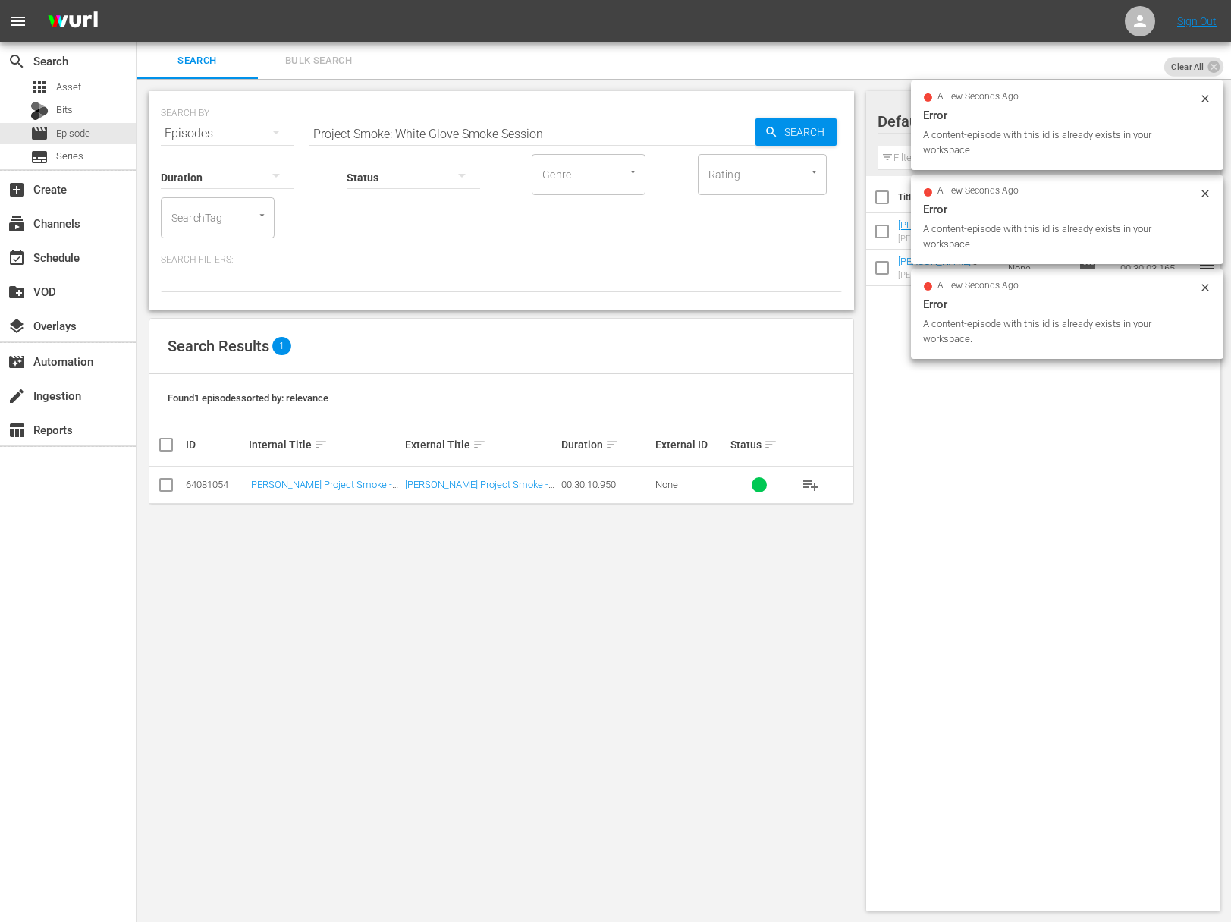
click at [431, 139] on input "Project Smoke: White Glove Smoke Session" at bounding box center [533, 133] width 446 height 36
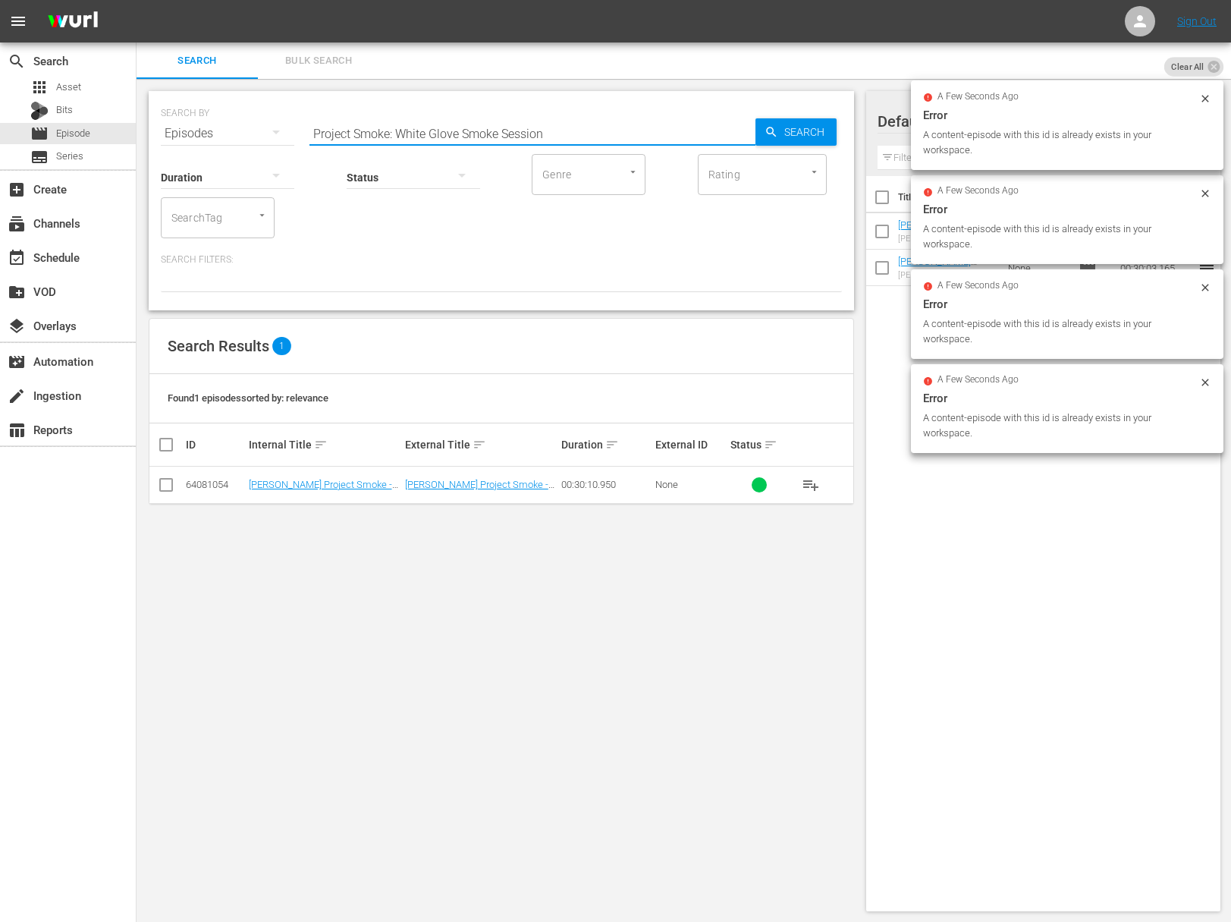
paste input "You Can Smoke What?! Extreme Smoking"
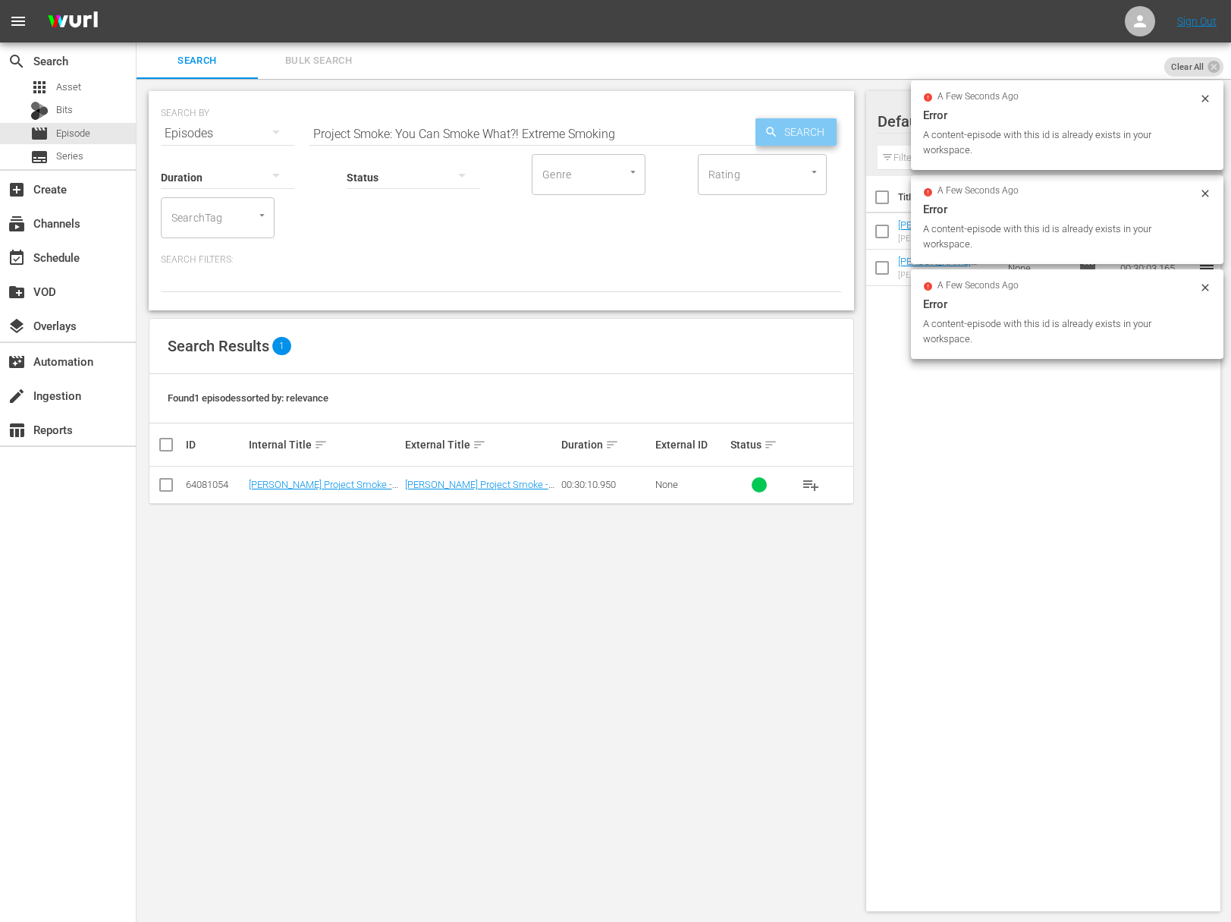
click at [827, 131] on span "Search" at bounding box center [807, 131] width 58 height 27
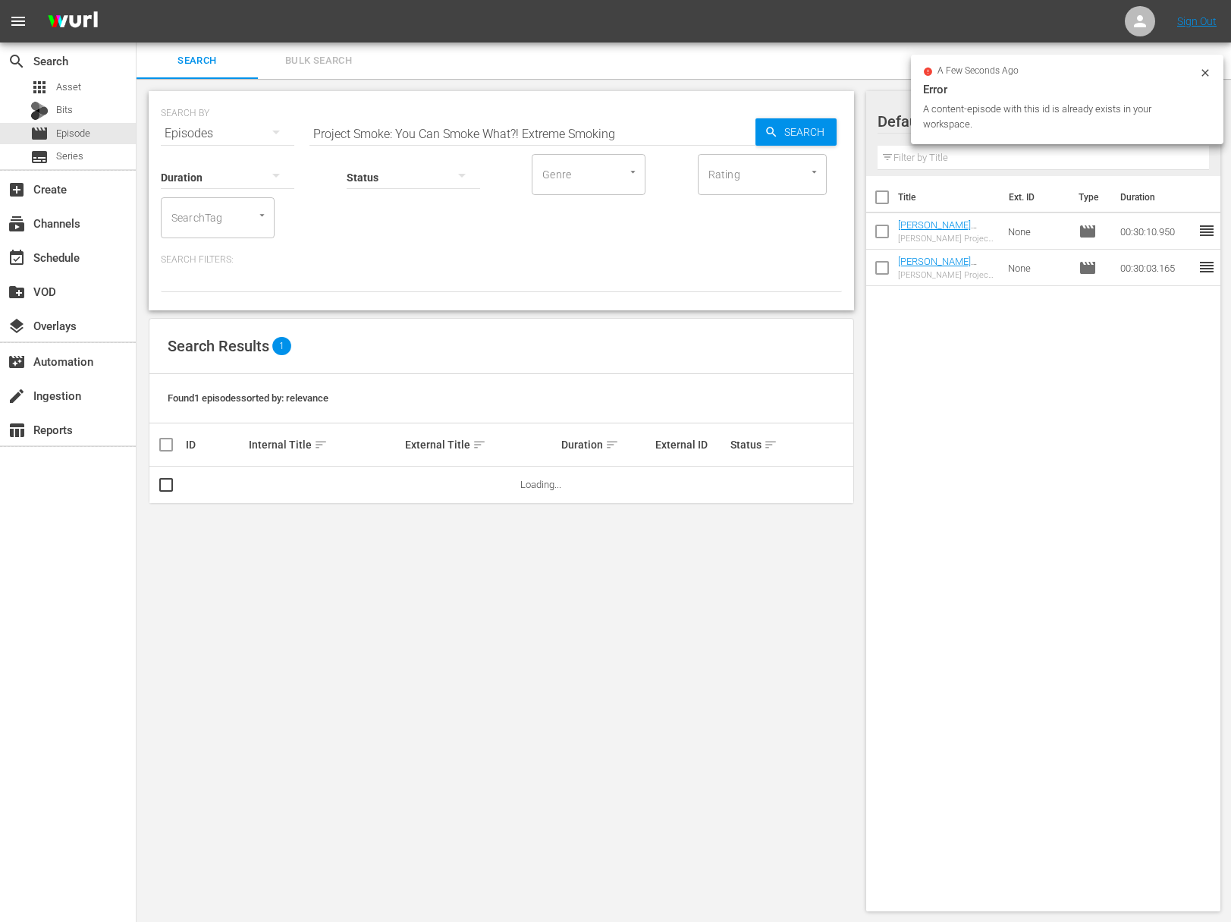
click at [795, 147] on div "SEARCH BY Search By Episodes Search ID, Title, Description, Keywords, or Catego…" at bounding box center [501, 124] width 681 height 55
click at [796, 124] on span "Search" at bounding box center [807, 131] width 58 height 27
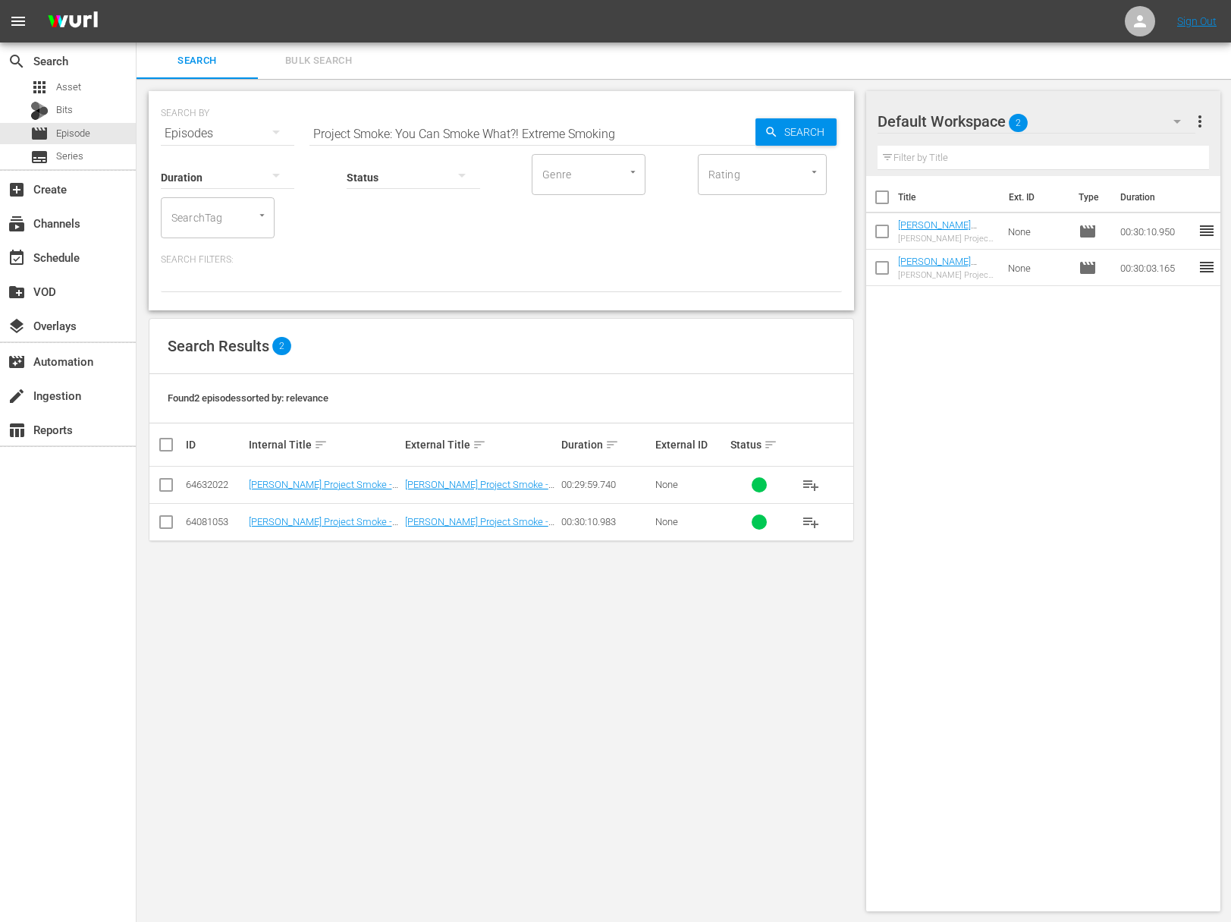
click at [816, 523] on span "playlist_add" at bounding box center [811, 522] width 18 height 18
click at [454, 115] on input "Project Smoke: You Can Smoke What?! Extreme Smoking" at bounding box center [533, 133] width 446 height 36
paste input "Smoking the Competition—Our Tailgating Show"
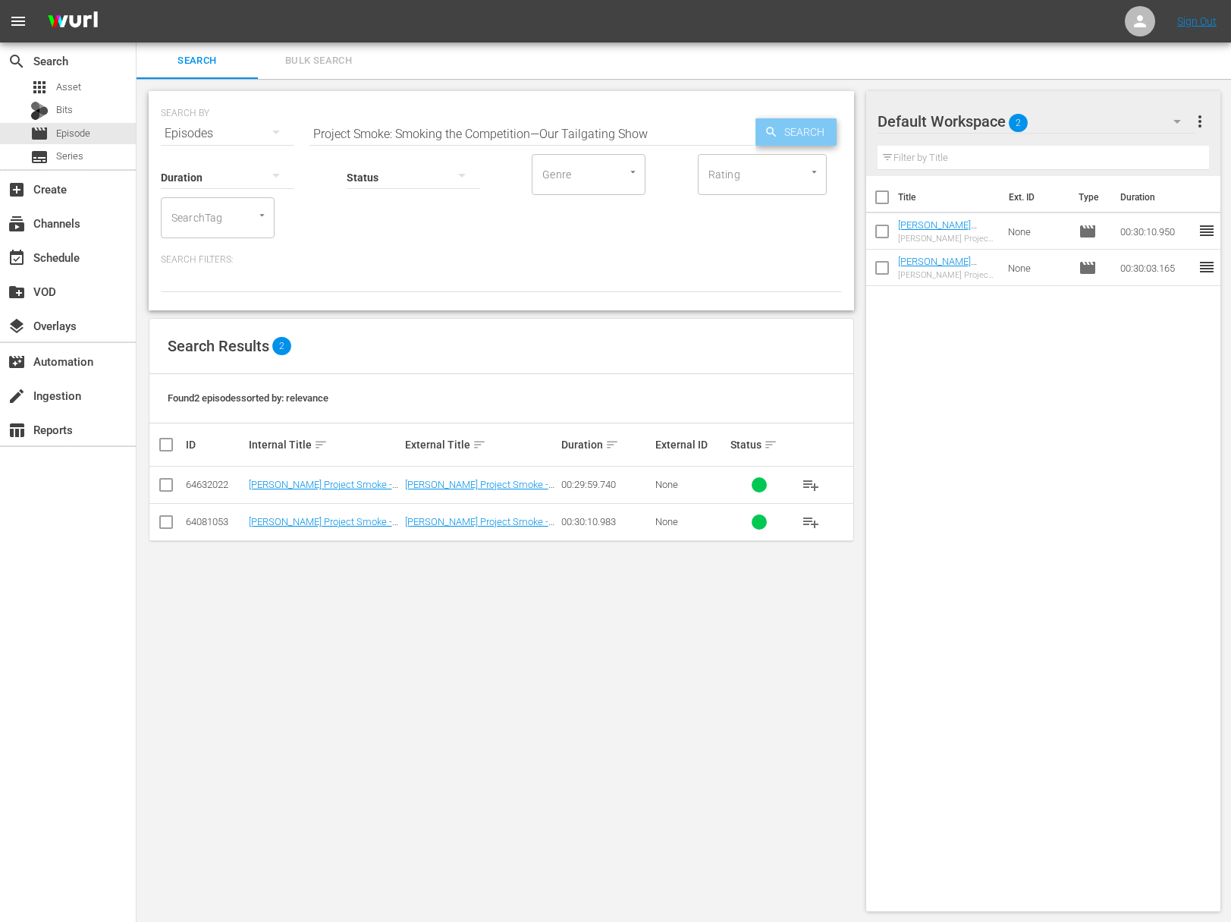
click at [766, 124] on div "Search" at bounding box center [796, 131] width 81 height 27
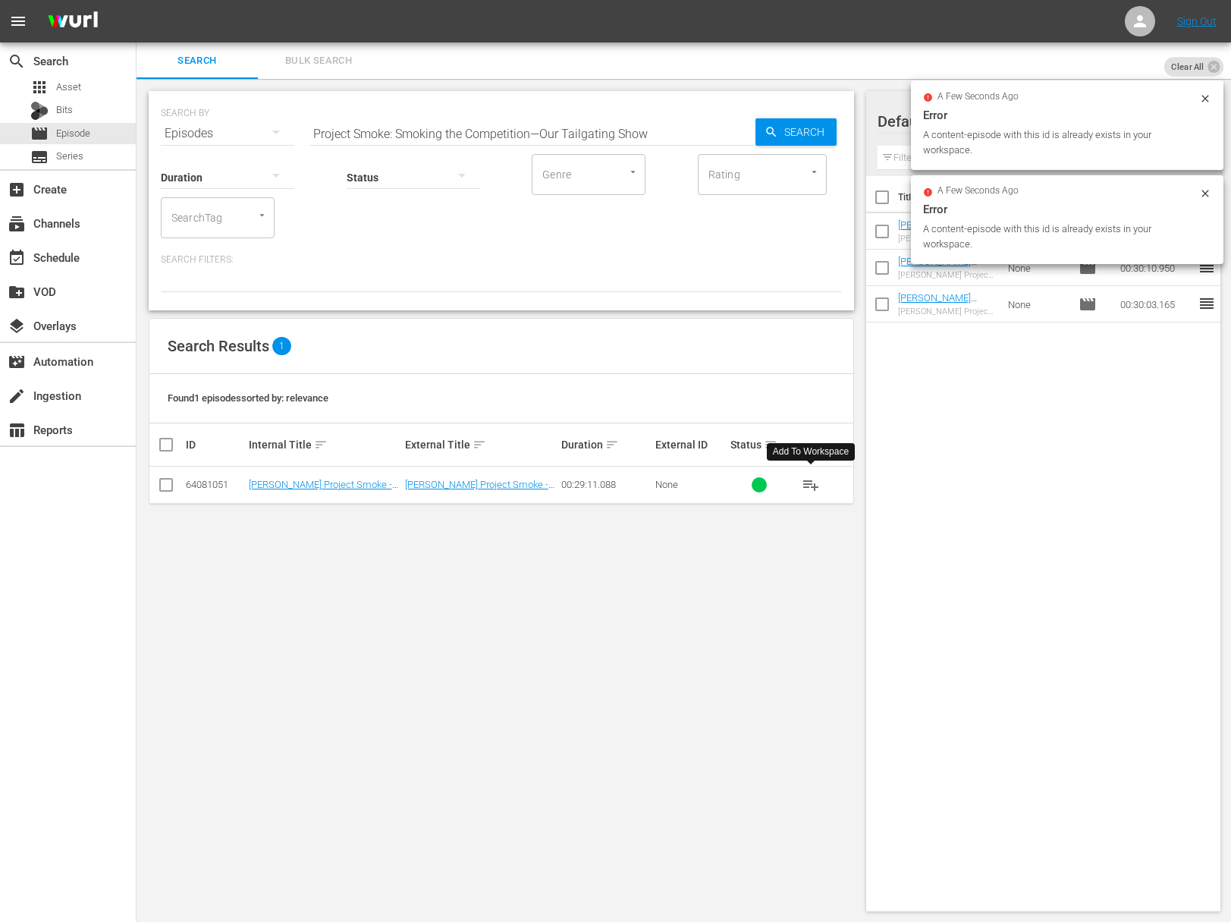
click at [815, 487] on span "playlist_add" at bounding box center [811, 485] width 18 height 18
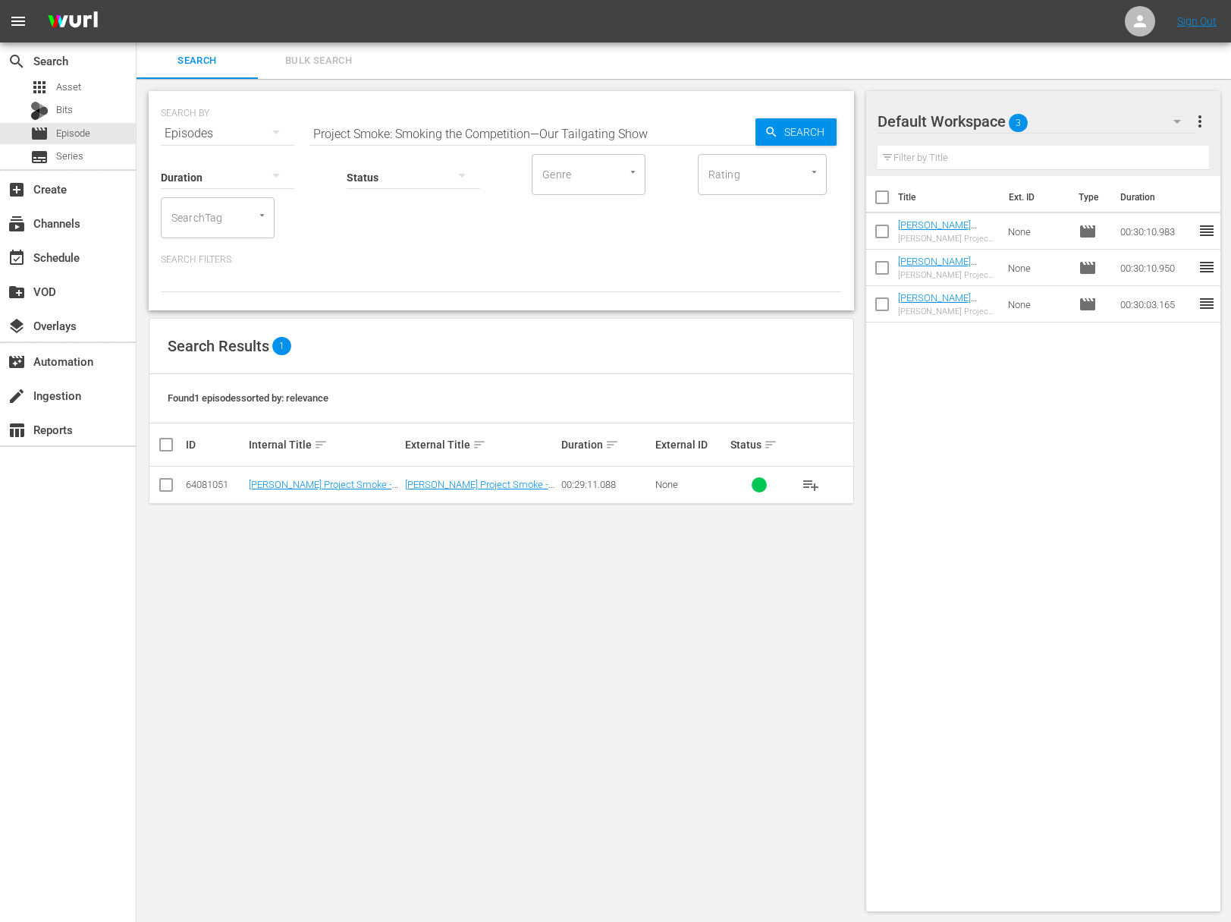
drag, startPoint x: 546, startPoint y: 121, endPoint x: 539, endPoint y: 124, distance: 7.8
click at [546, 121] on input "Project Smoke: Smoking the Competition—Our Tailgating Show" at bounding box center [533, 133] width 446 height 36
paste input "Yum Kippers—Fish Gets SmokedProject Smoke:"
paste input "Project Smoke: Yum Kippers—Fish Gets Smoked"
click at [807, 121] on span "Search" at bounding box center [807, 131] width 58 height 27
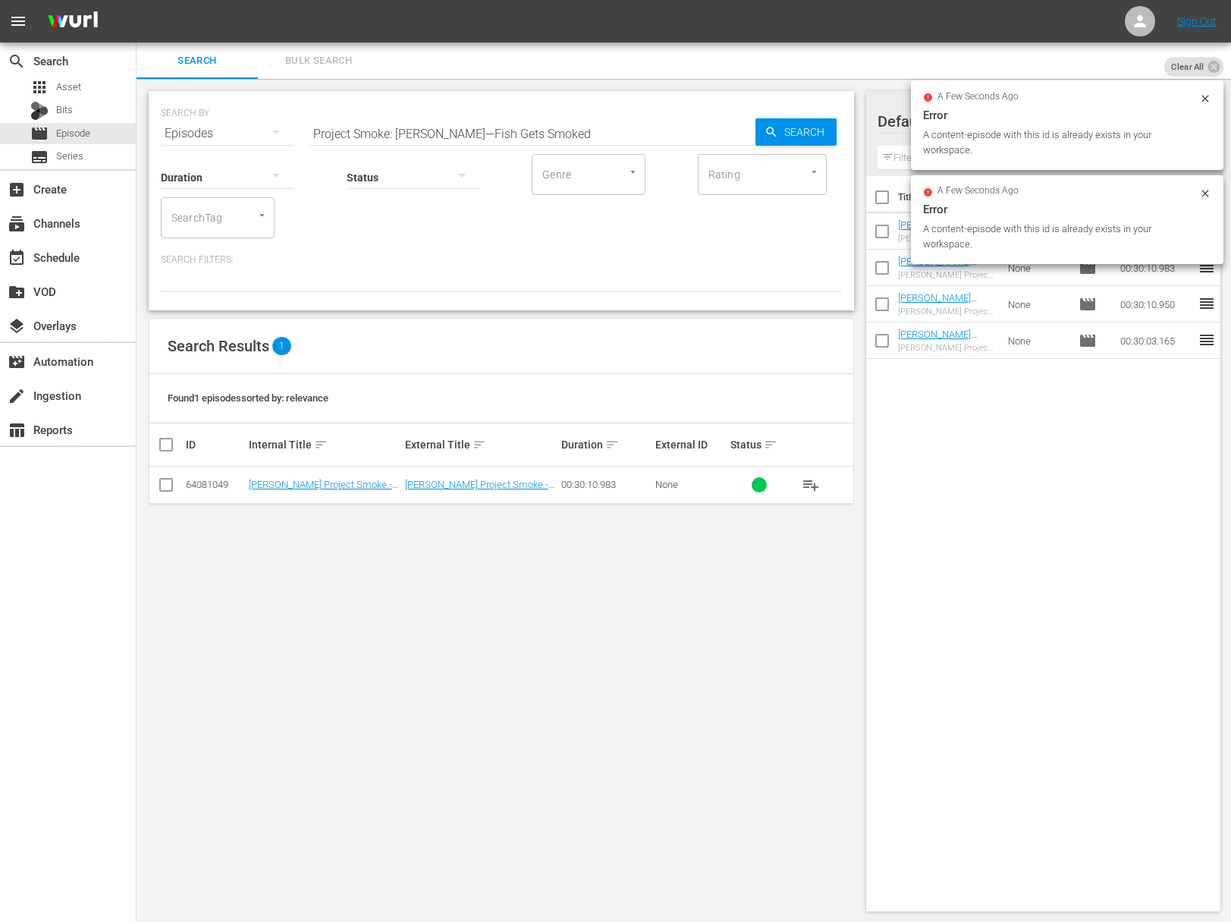
click at [811, 485] on span "playlist_add" at bounding box center [811, 485] width 18 height 18
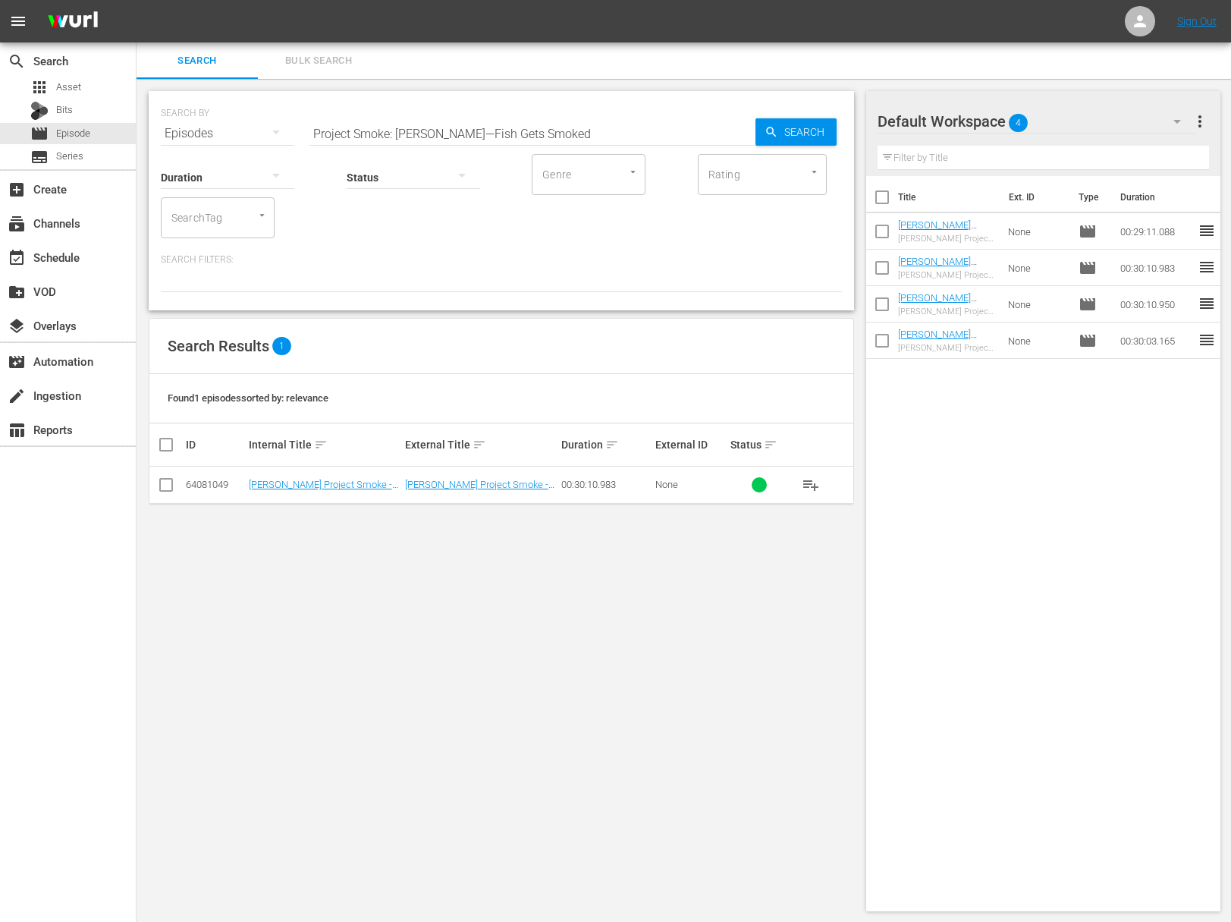
click at [811, 485] on span "playlist_add" at bounding box center [811, 485] width 18 height 18
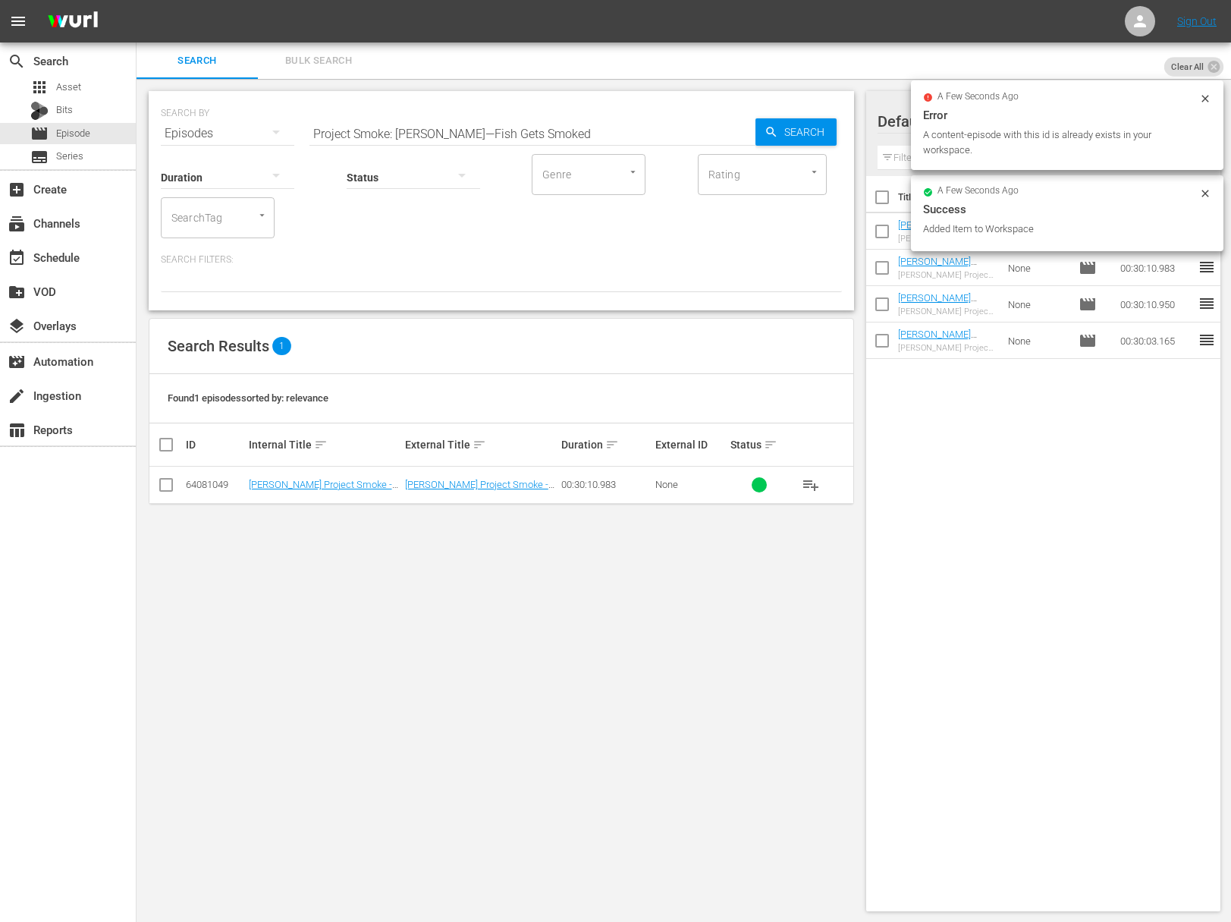
click at [493, 127] on input "Project Smoke: Yum Kippers—Fish Gets Smoked" at bounding box center [533, 133] width 446 height 36
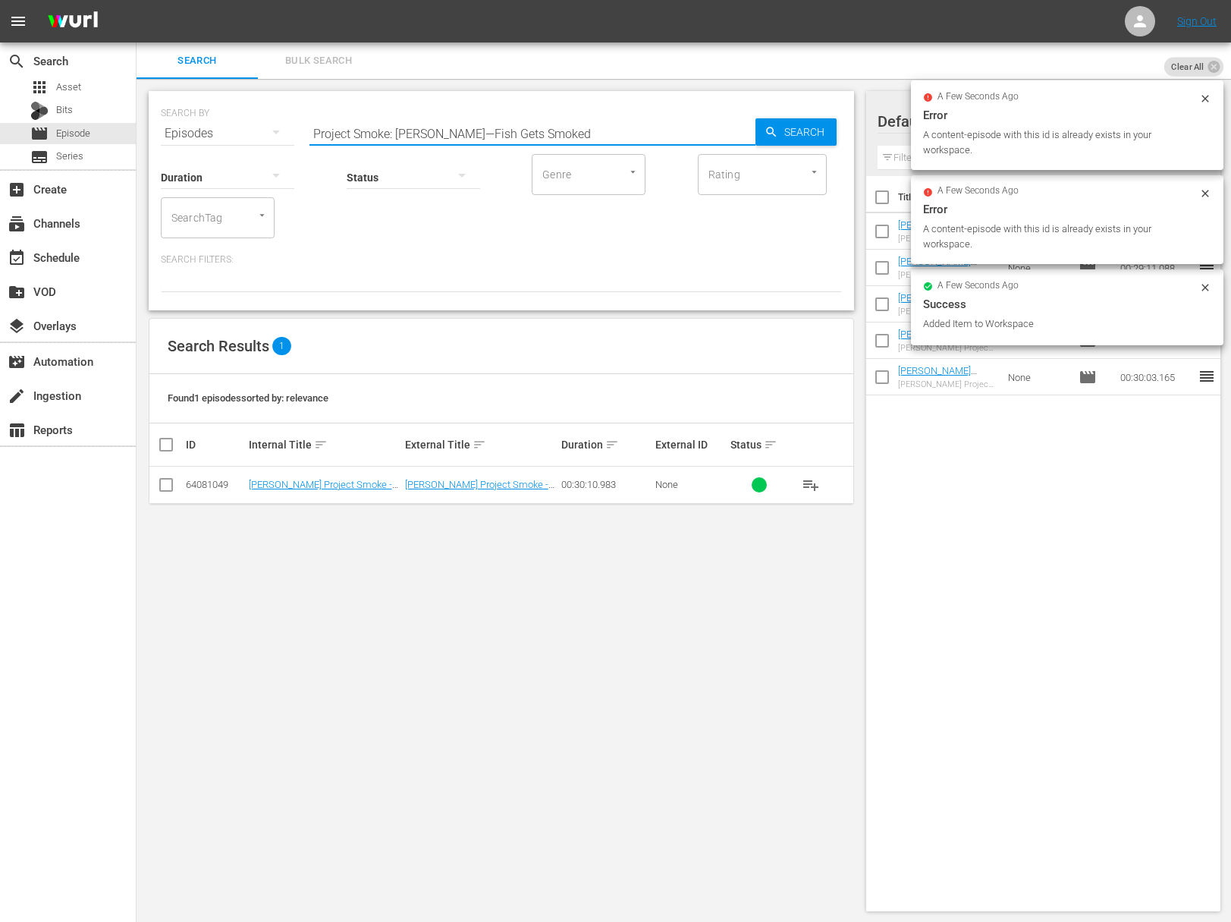
paste input "Thanksgiving Comes Early"
click at [756, 125] on div "Search" at bounding box center [796, 131] width 81 height 27
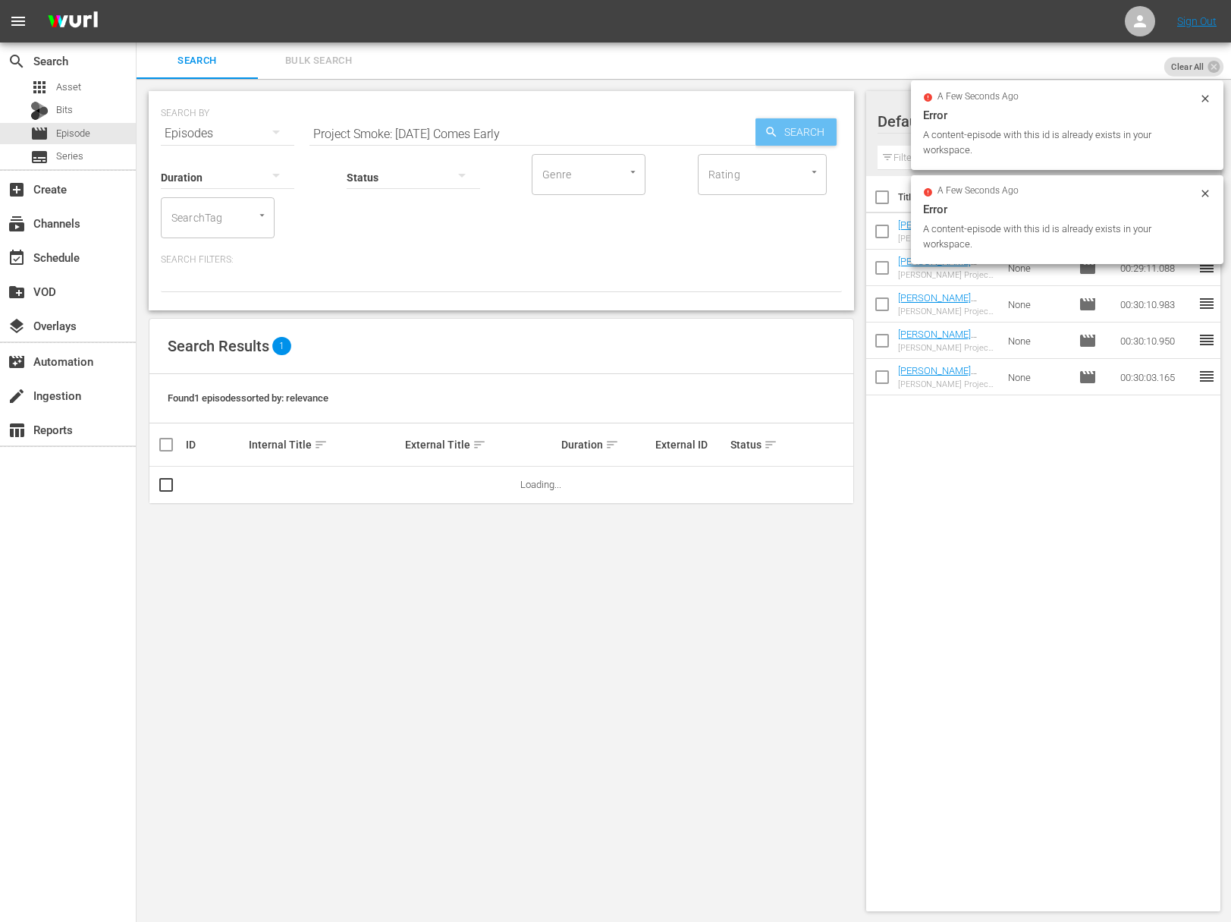
click at [772, 127] on icon "button" at bounding box center [772, 132] width 14 height 14
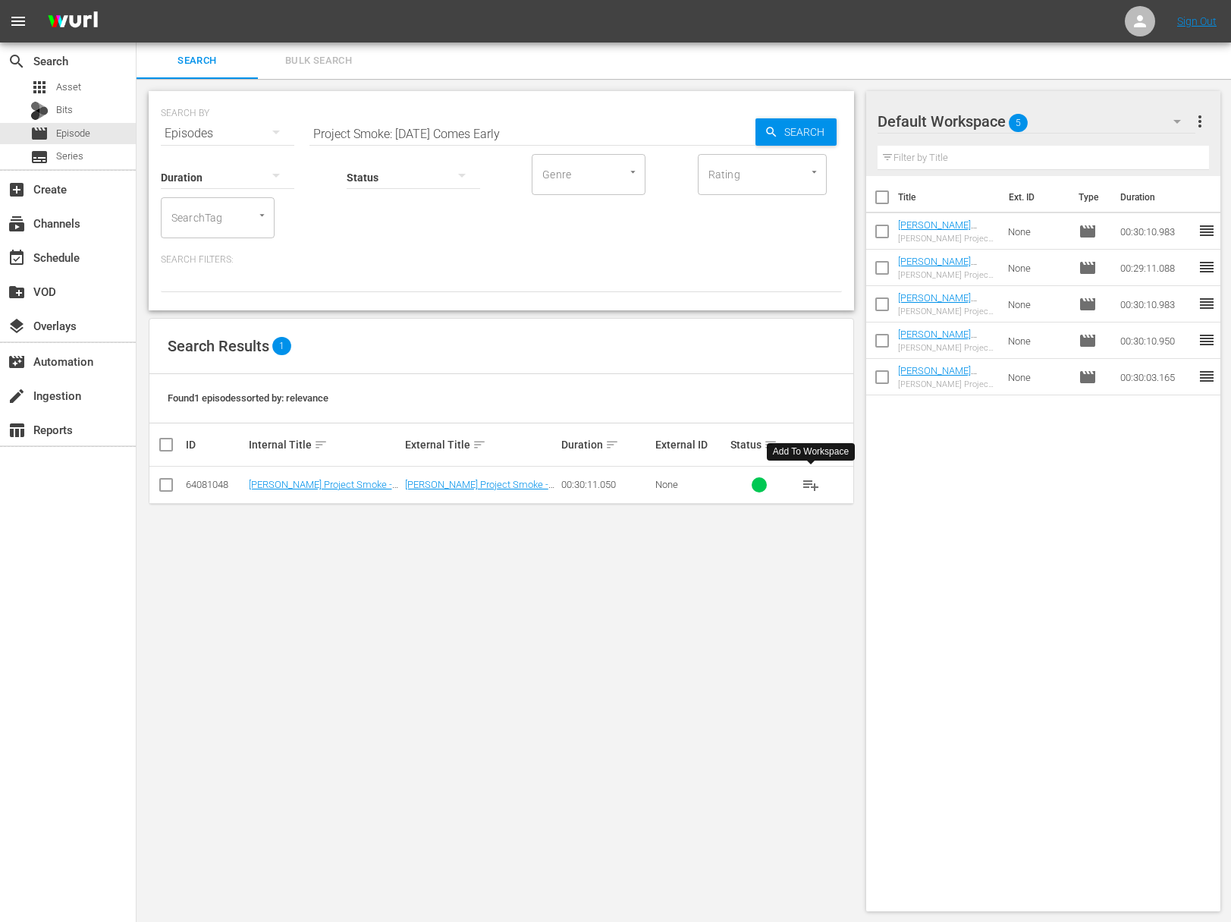
click at [813, 482] on span "playlist_add" at bounding box center [811, 485] width 18 height 18
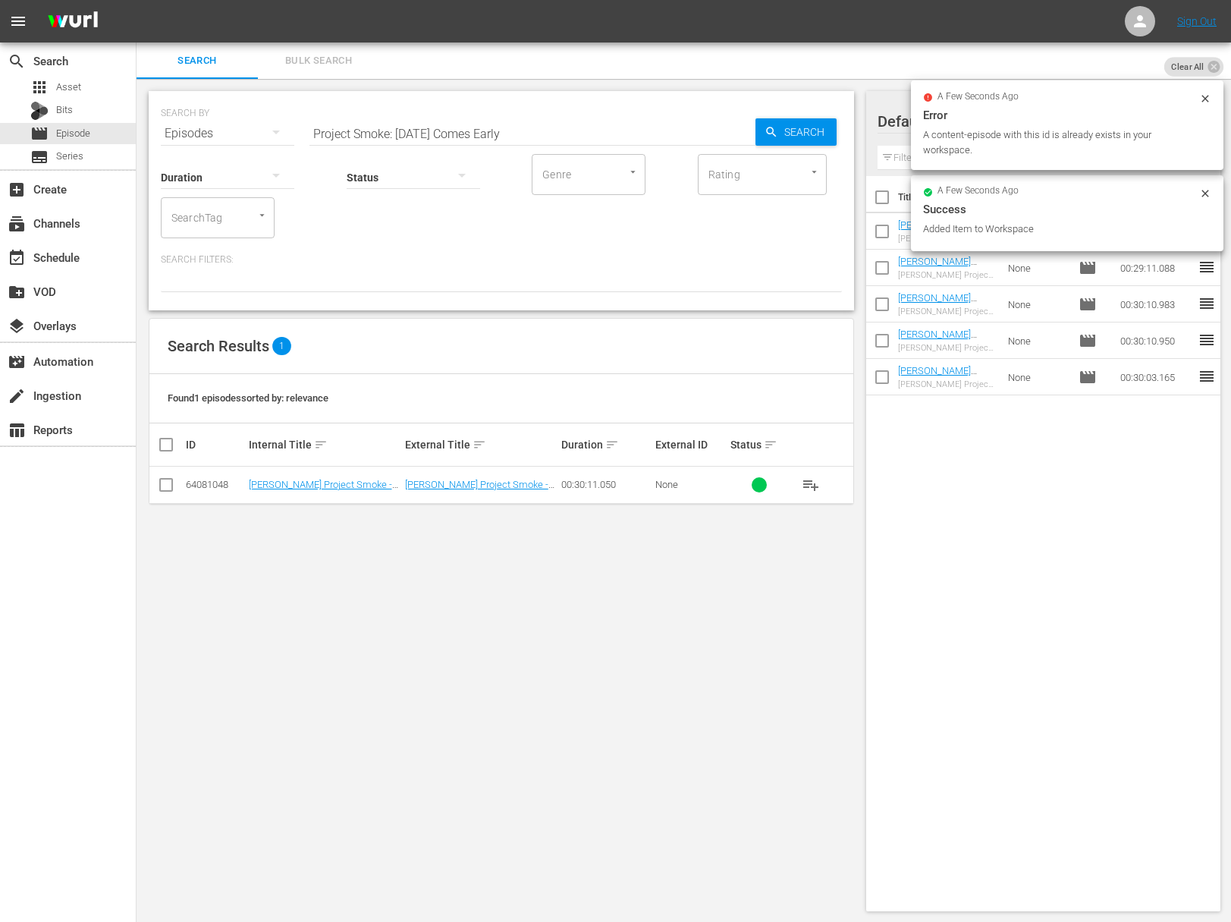
click at [524, 130] on input "Project Smoke: Thanksgiving Comes Early" at bounding box center [533, 133] width 446 height 36
paste input "Hog Wild"
click at [832, 134] on span "Search" at bounding box center [807, 131] width 58 height 27
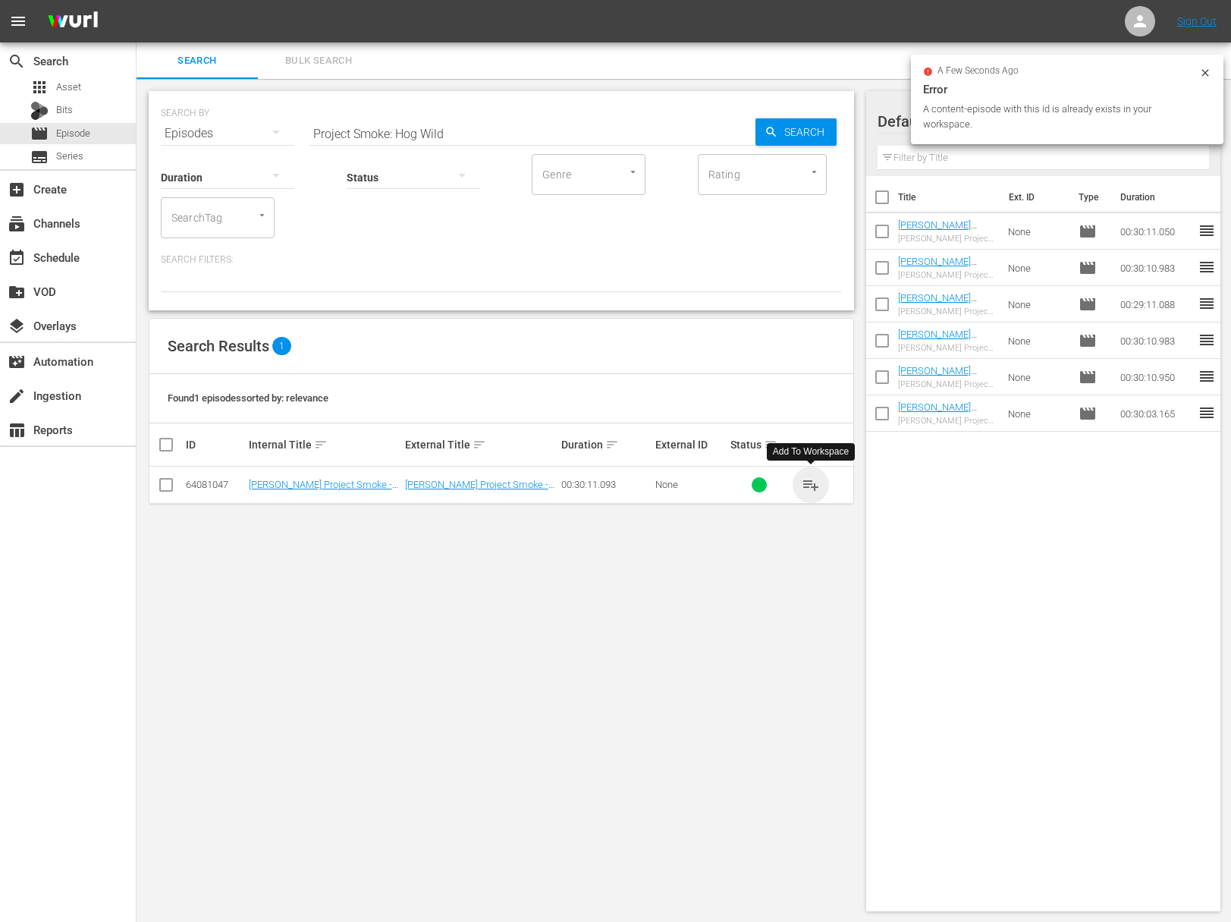
click at [814, 483] on span "playlist_add" at bounding box center [811, 485] width 18 height 18
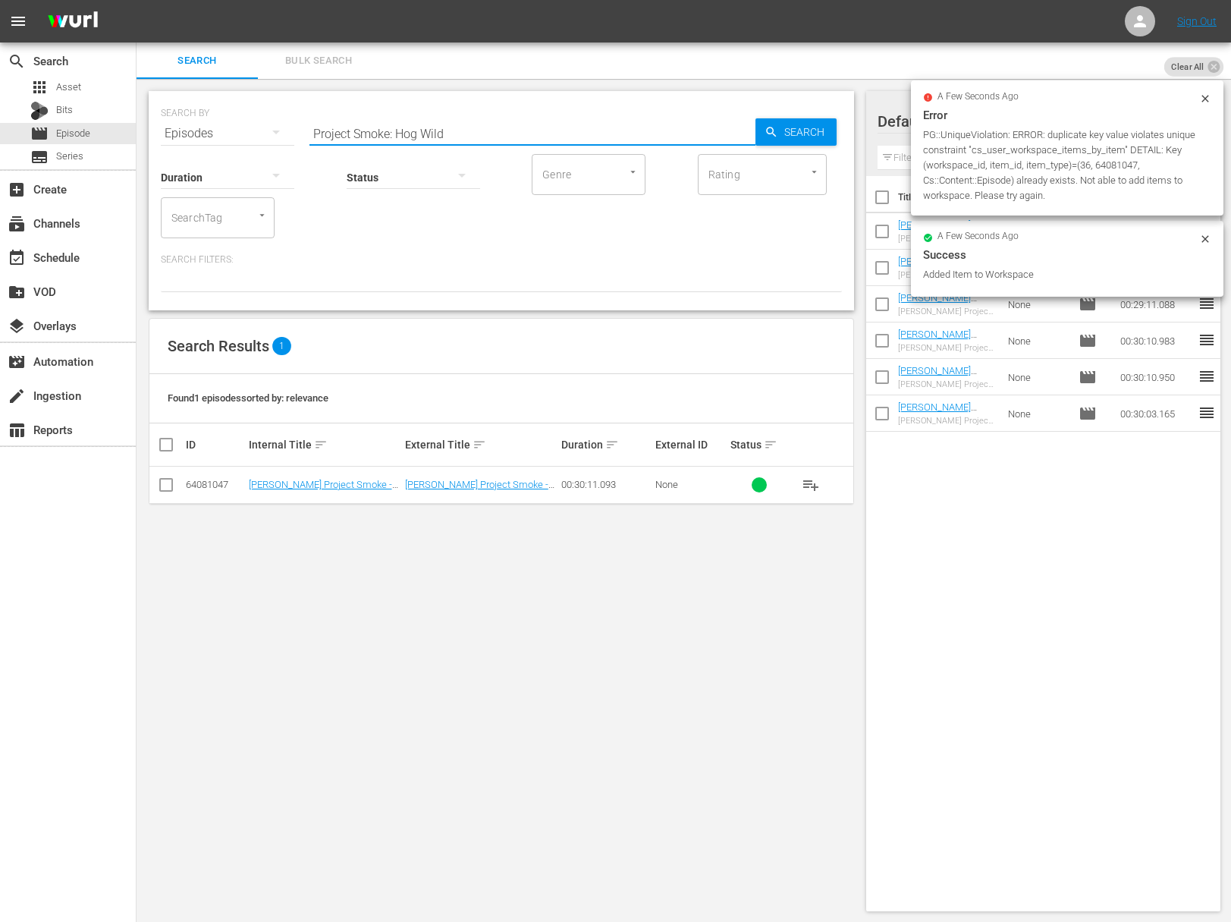
click at [436, 132] on input "Project Smoke: Hog Wild" at bounding box center [533, 133] width 446 height 36
paste input "Bacon 24/7"
click at [845, 133] on div "SEARCH BY Search By Episodes Search ID, Title, Description, Keywords, or Catego…" at bounding box center [502, 200] width 706 height 219
click at [801, 127] on span "Search" at bounding box center [807, 131] width 58 height 27
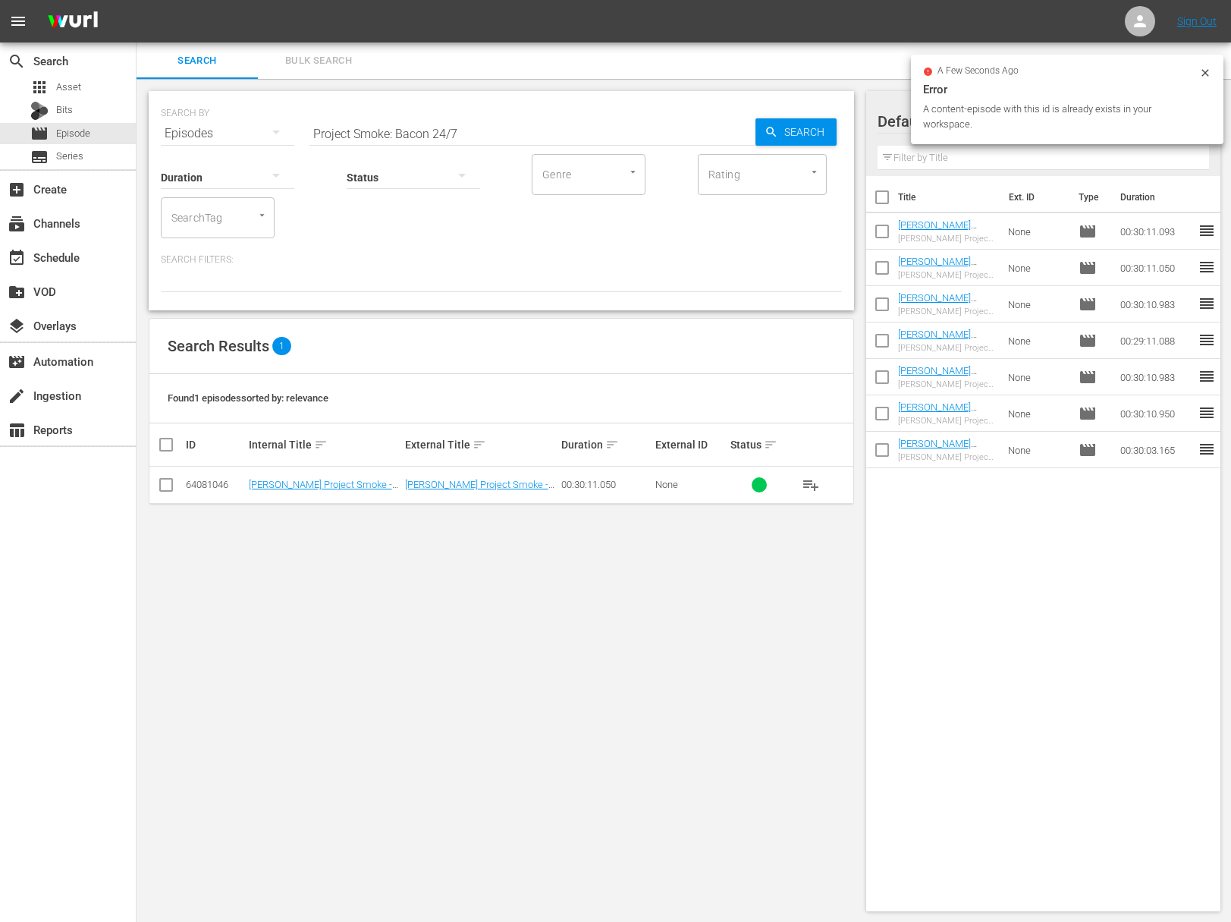
click at [811, 487] on span "playlist_add" at bounding box center [811, 485] width 18 height 18
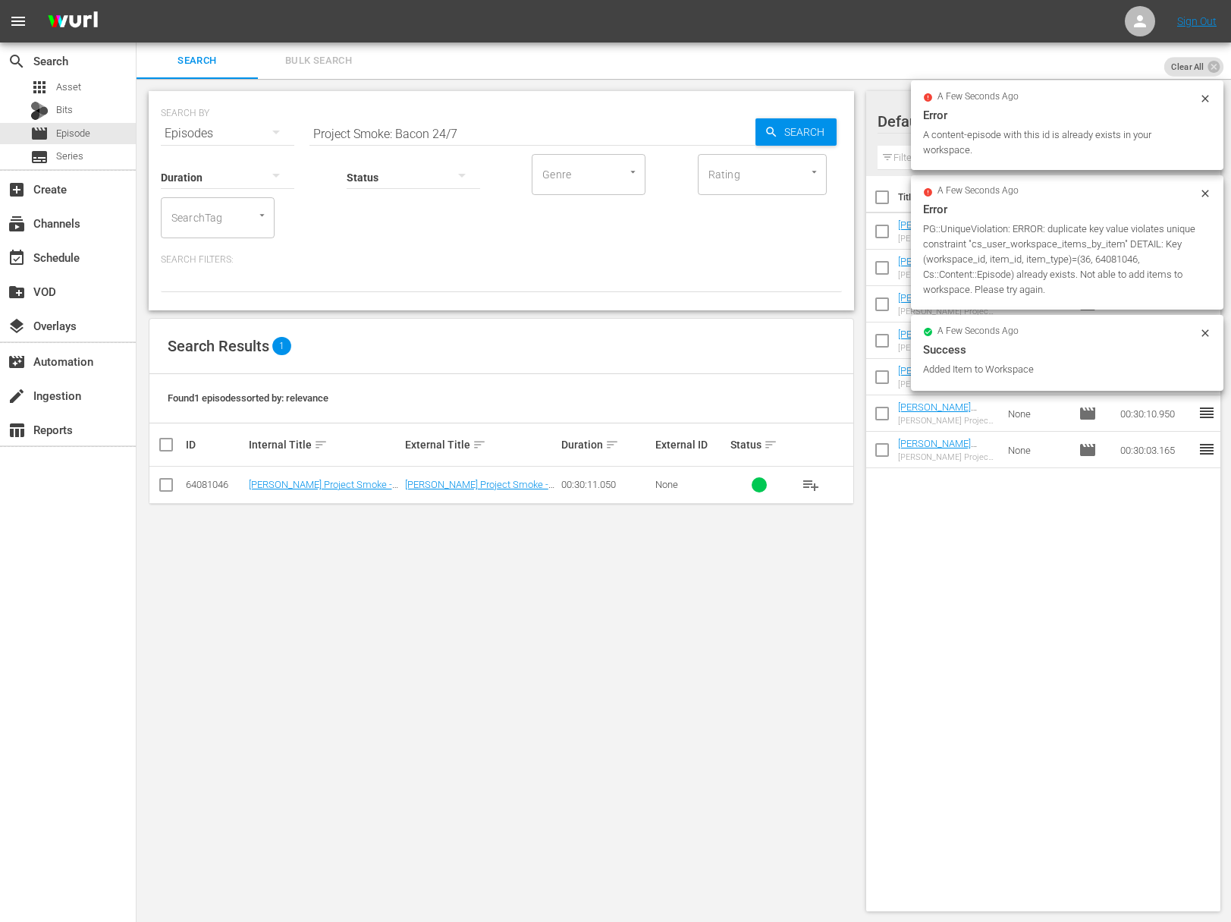
click at [579, 115] on input "Project Smoke: Bacon 24/7" at bounding box center [533, 133] width 446 height 36
paste input "ig Bad Beef Project Smoke: B"
click at [563, 122] on input "aProject Smoke: Big Bad Beef Project Smoke: Bacon 24/7" at bounding box center [533, 133] width 446 height 36
paste input "Project Smoke: Big Bad Beef"
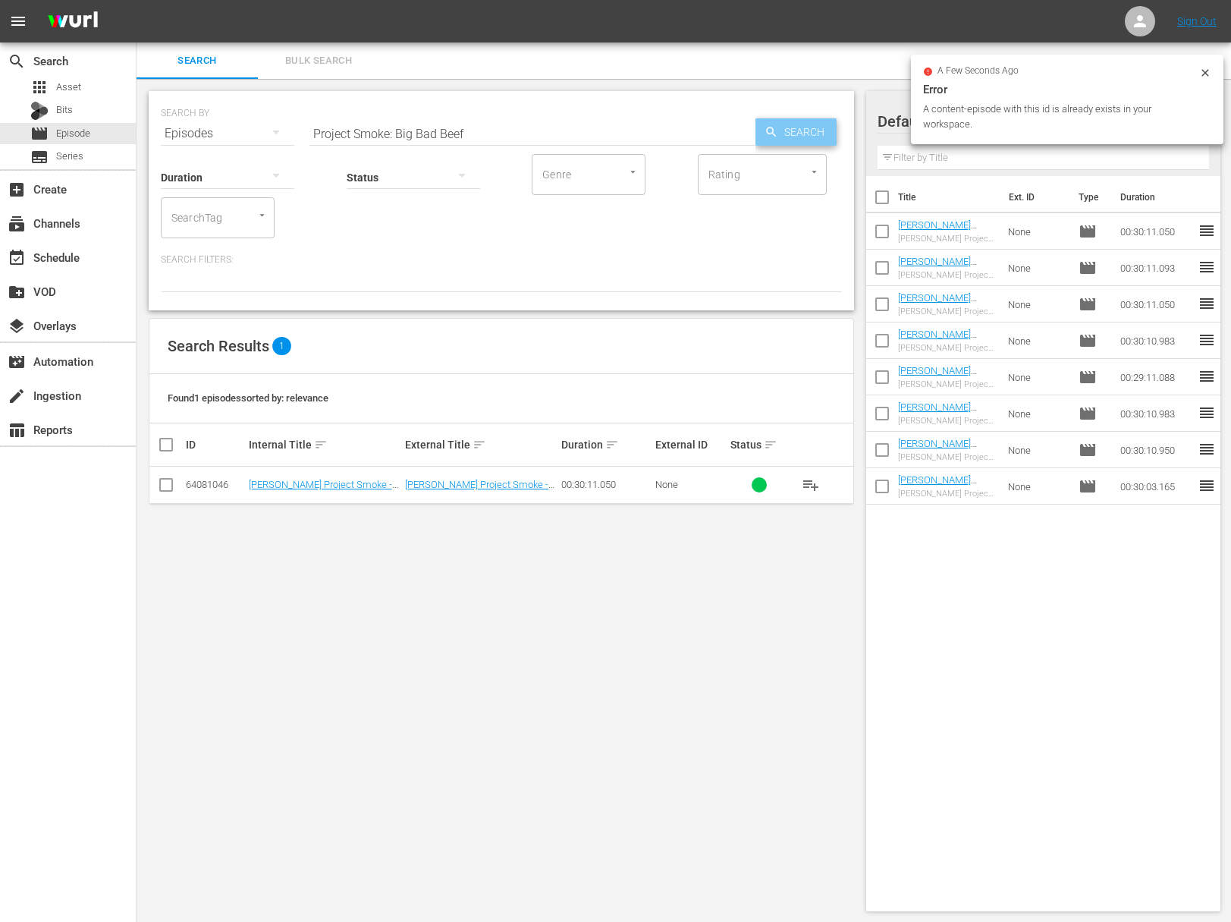
click at [804, 119] on span "Search" at bounding box center [807, 131] width 58 height 27
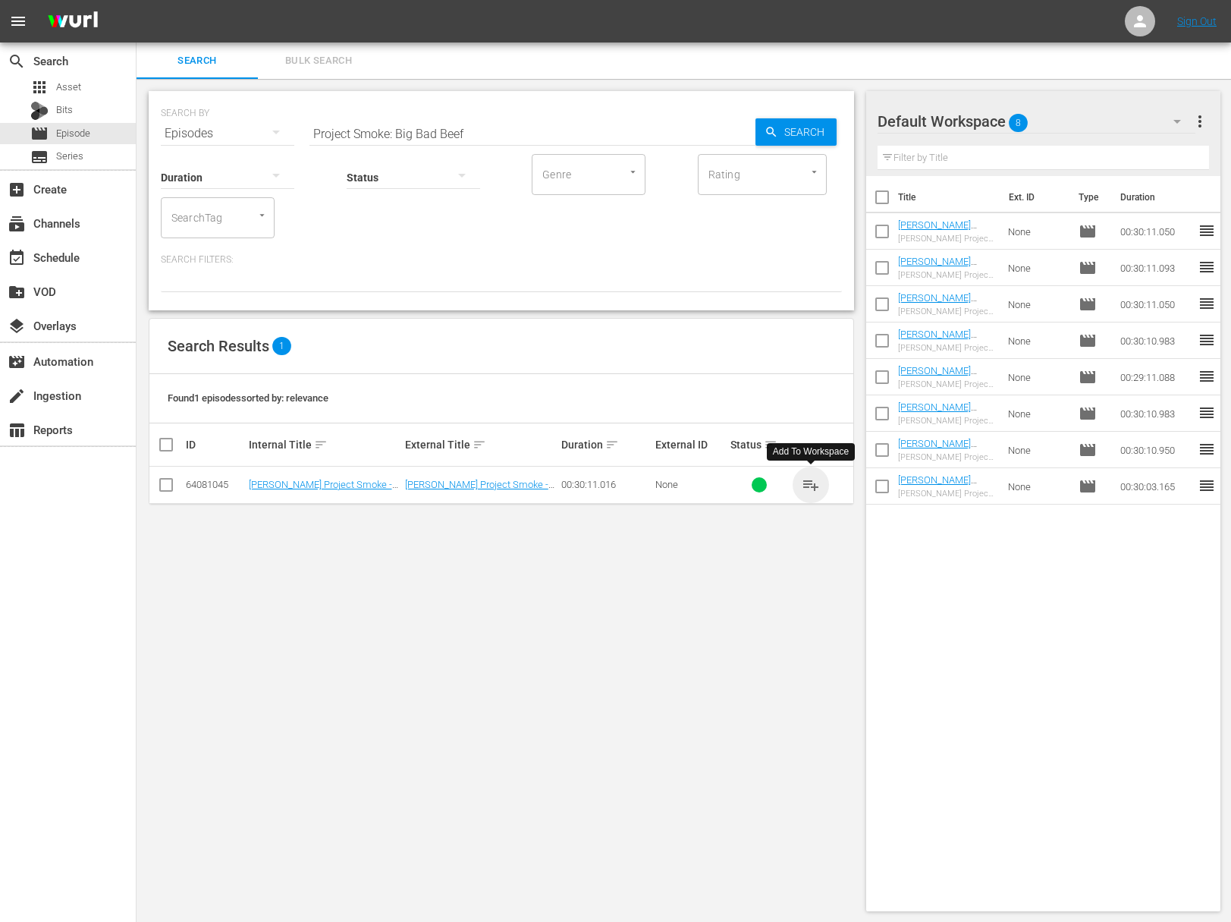
click at [813, 486] on span "playlist_add" at bounding box center [811, 485] width 18 height 18
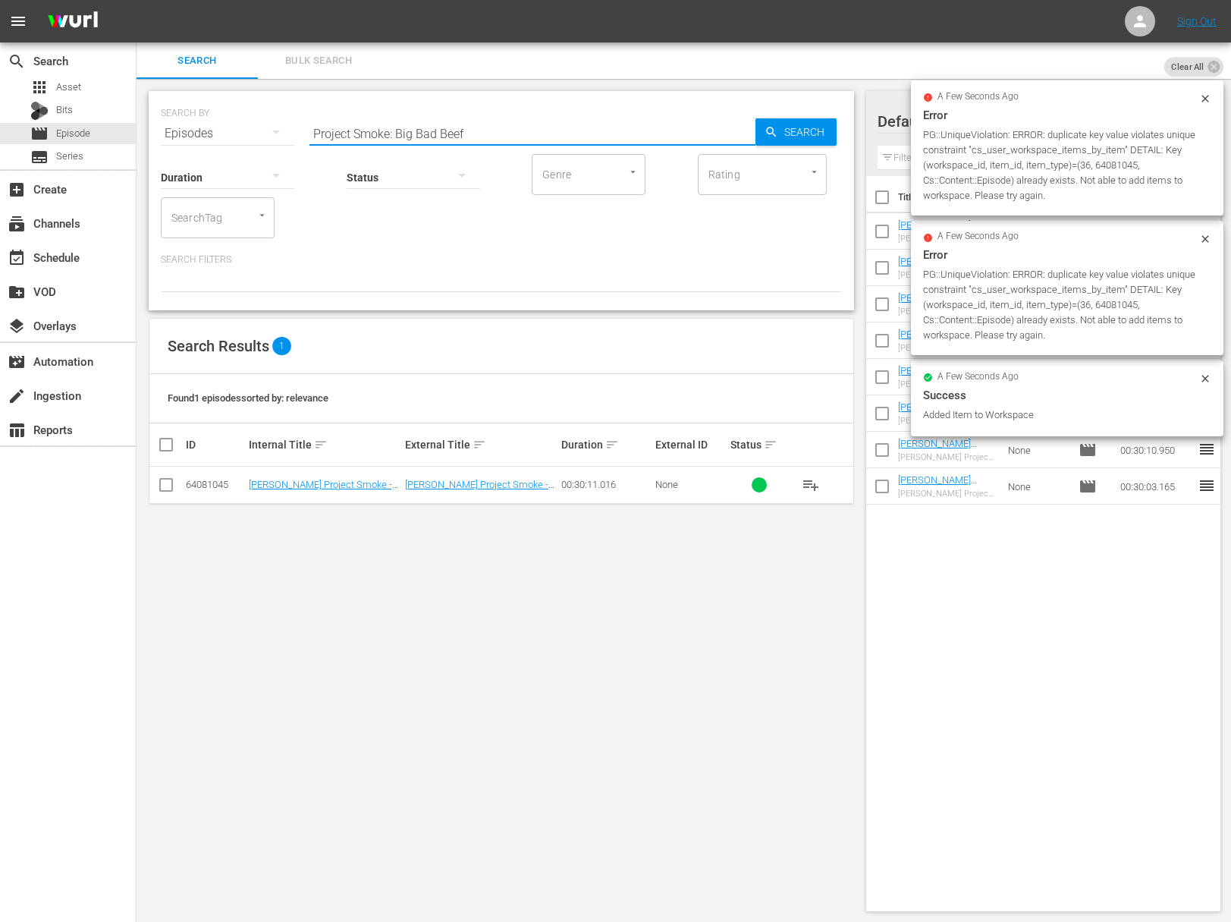
click at [439, 124] on input "Project Smoke: Big Bad Beef" at bounding box center [533, 133] width 446 height 36
paste input "How to Smoke When You Don't Have a Smoker"
click at [820, 126] on span "Search" at bounding box center [807, 131] width 58 height 27
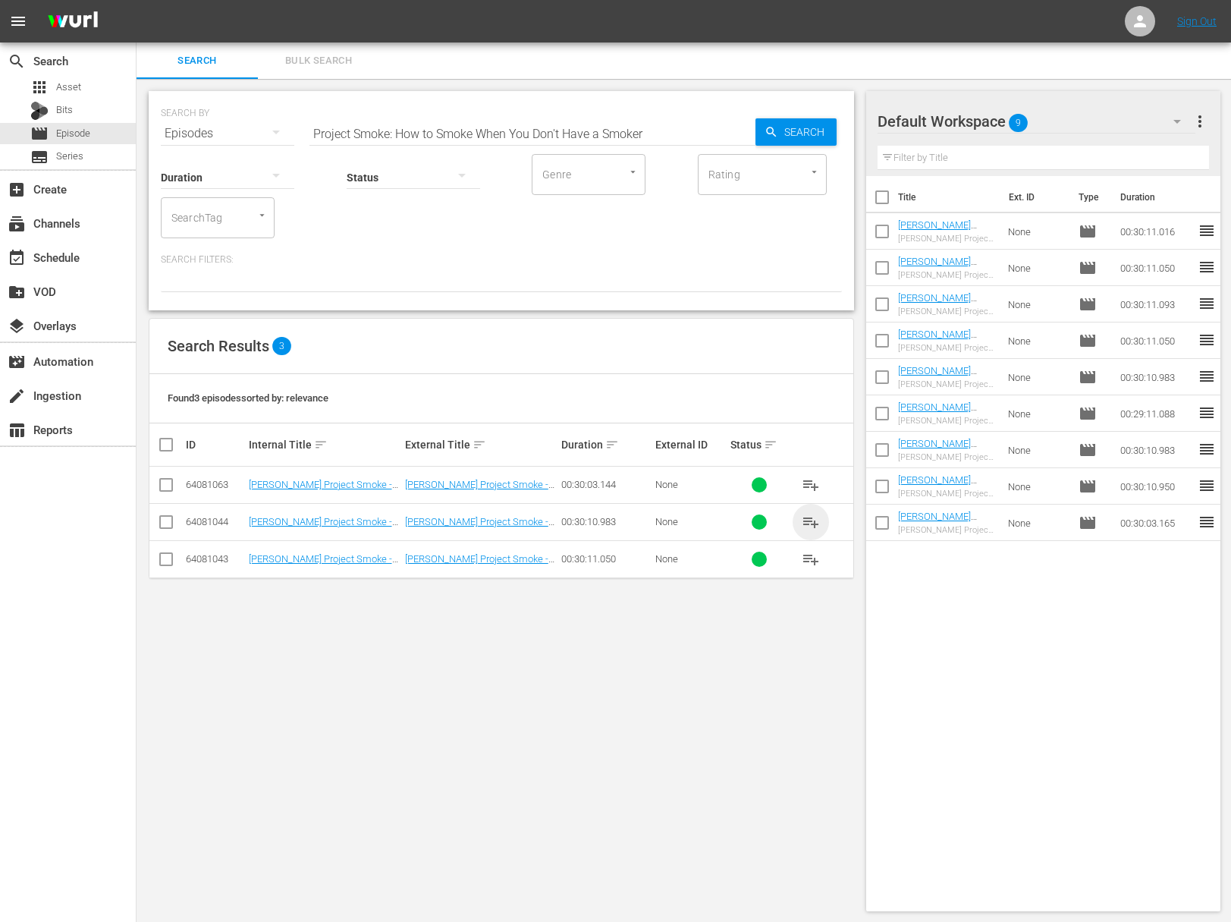
click at [810, 519] on span "playlist_add" at bounding box center [811, 522] width 18 height 18
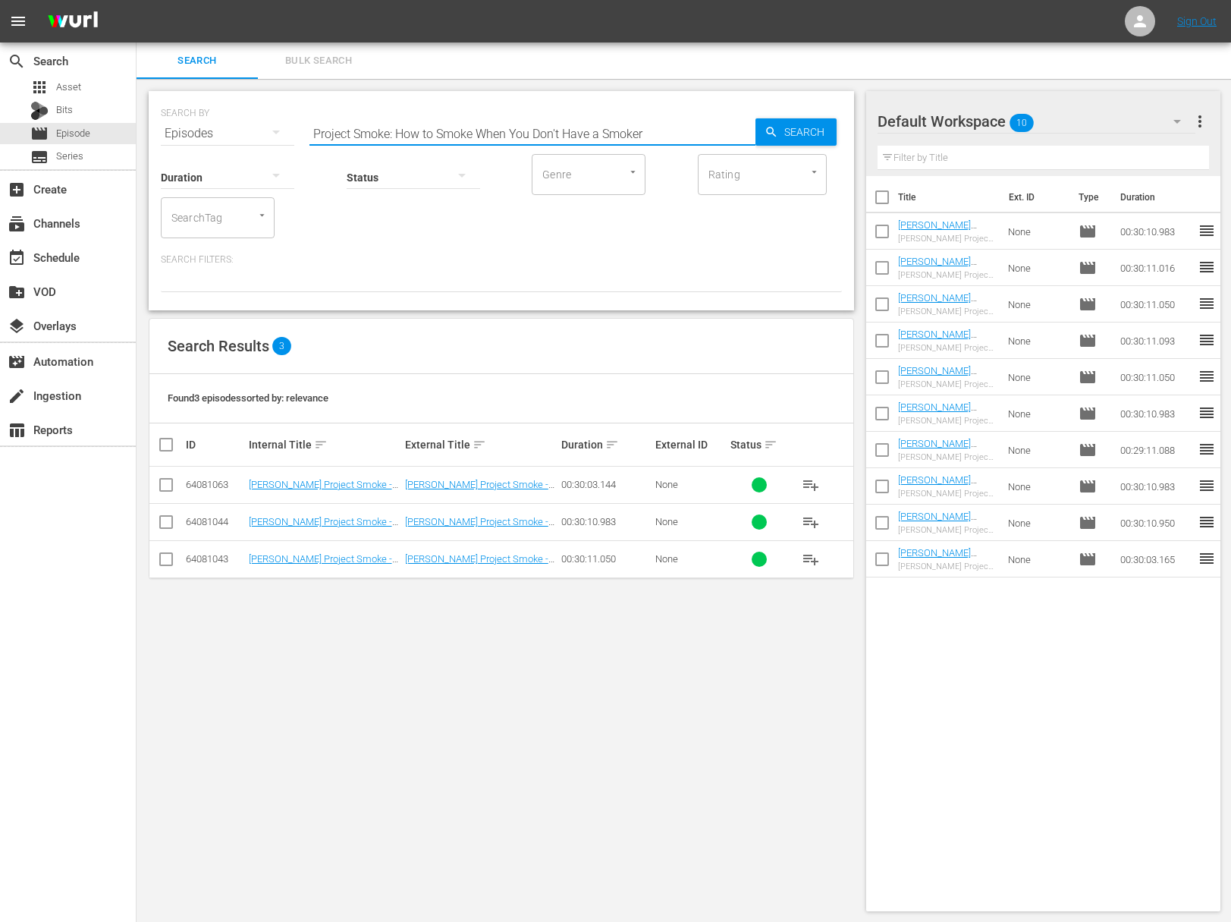
click at [617, 142] on input "Project Smoke: How to Smoke When You Don't Have a Smoker" at bounding box center [533, 133] width 446 height 36
paste input "Project Smoke: Ribs Rock the Smoker"
paste input "text"
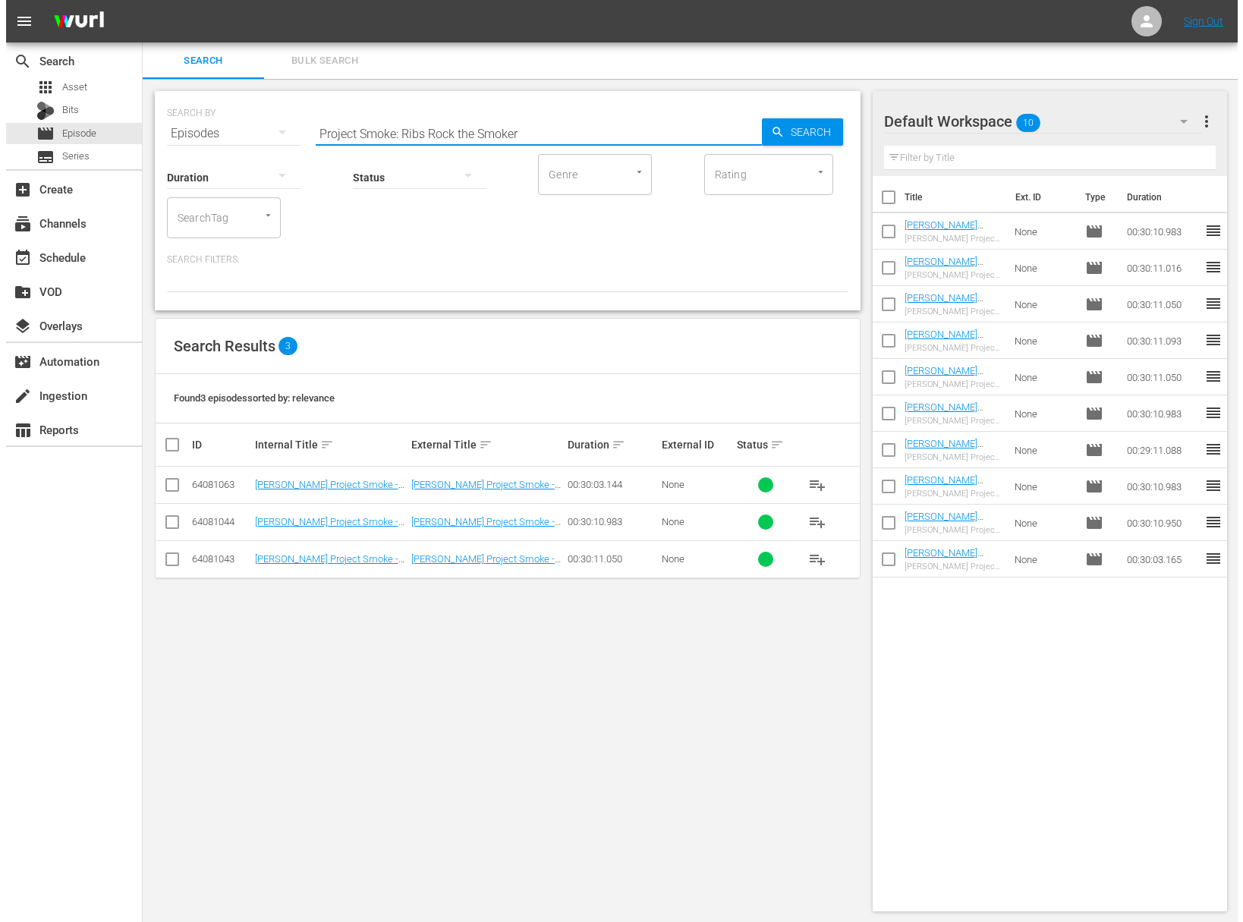
scroll to position [0, 0]
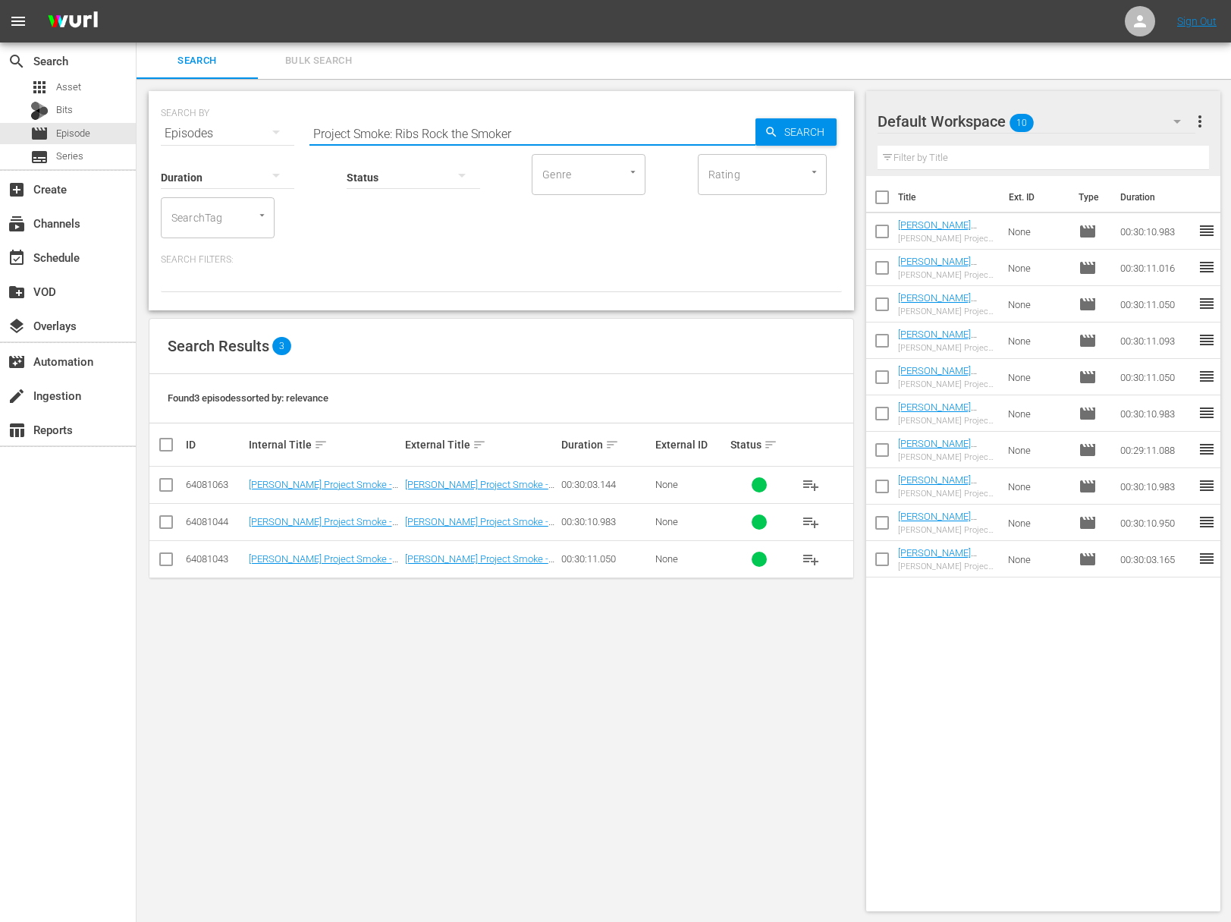
click at [796, 133] on span "Search" at bounding box center [807, 131] width 58 height 27
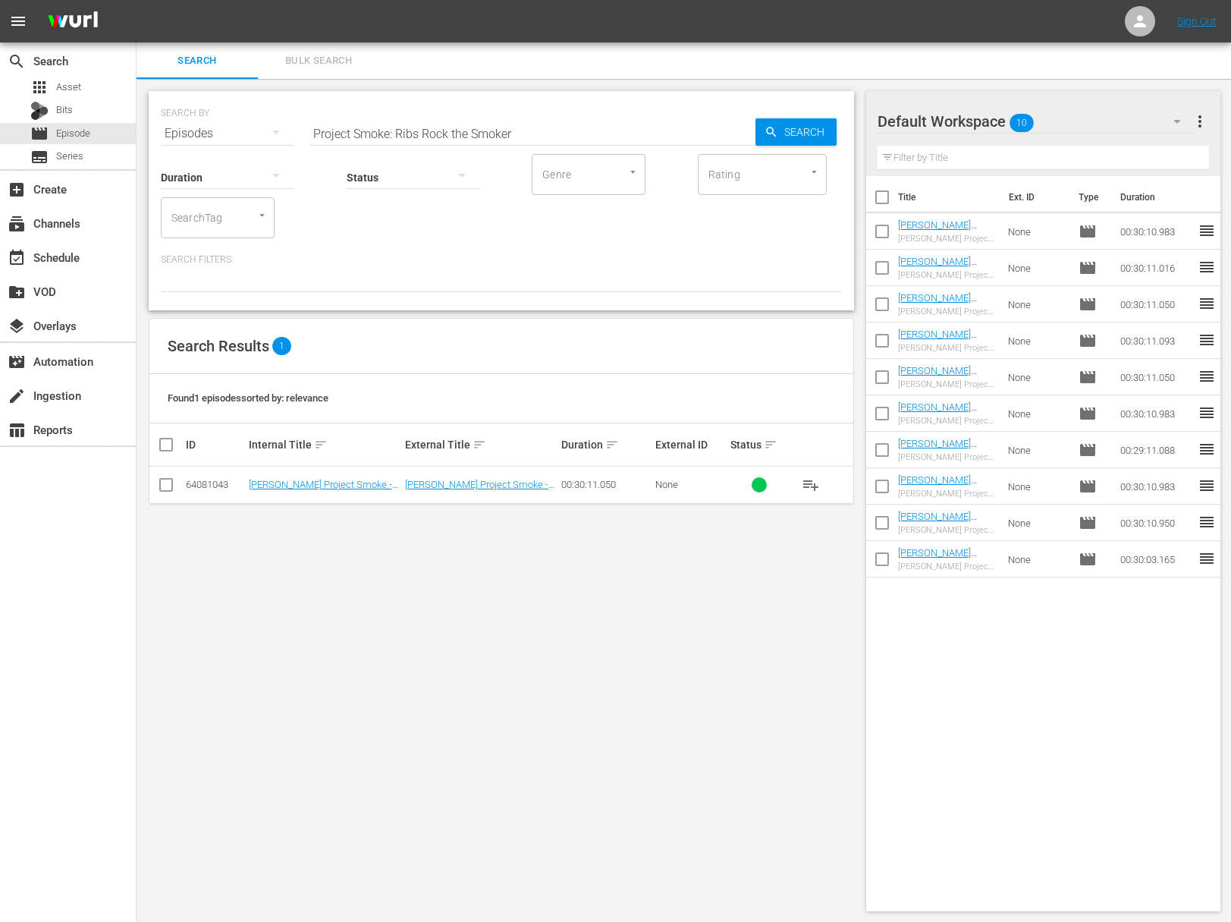
click at [814, 484] on span "playlist_add" at bounding box center [811, 485] width 18 height 18
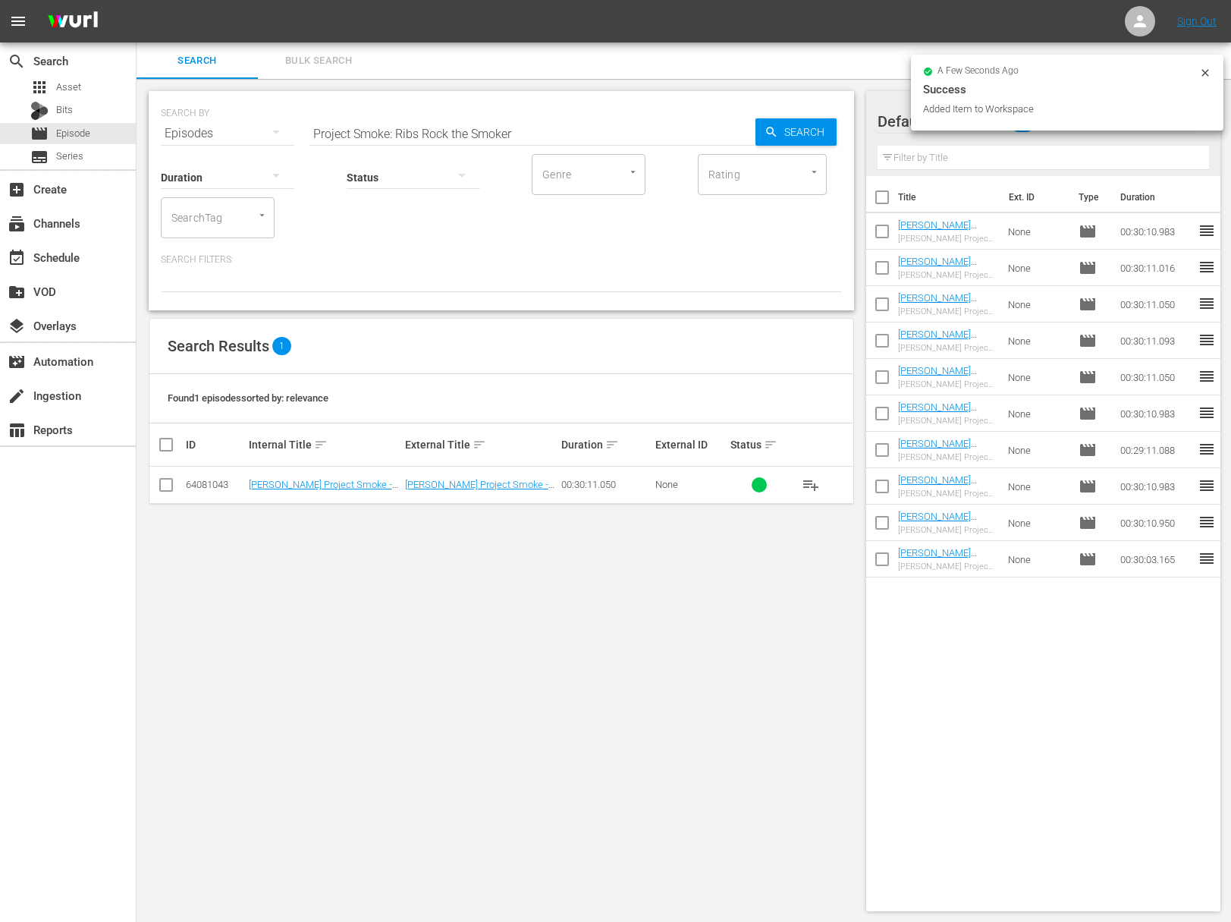
click at [407, 109] on div "SEARCH BY Search By Episodes Search ID, Title, Description, Keywords, or Catego…" at bounding box center [501, 124] width 681 height 55
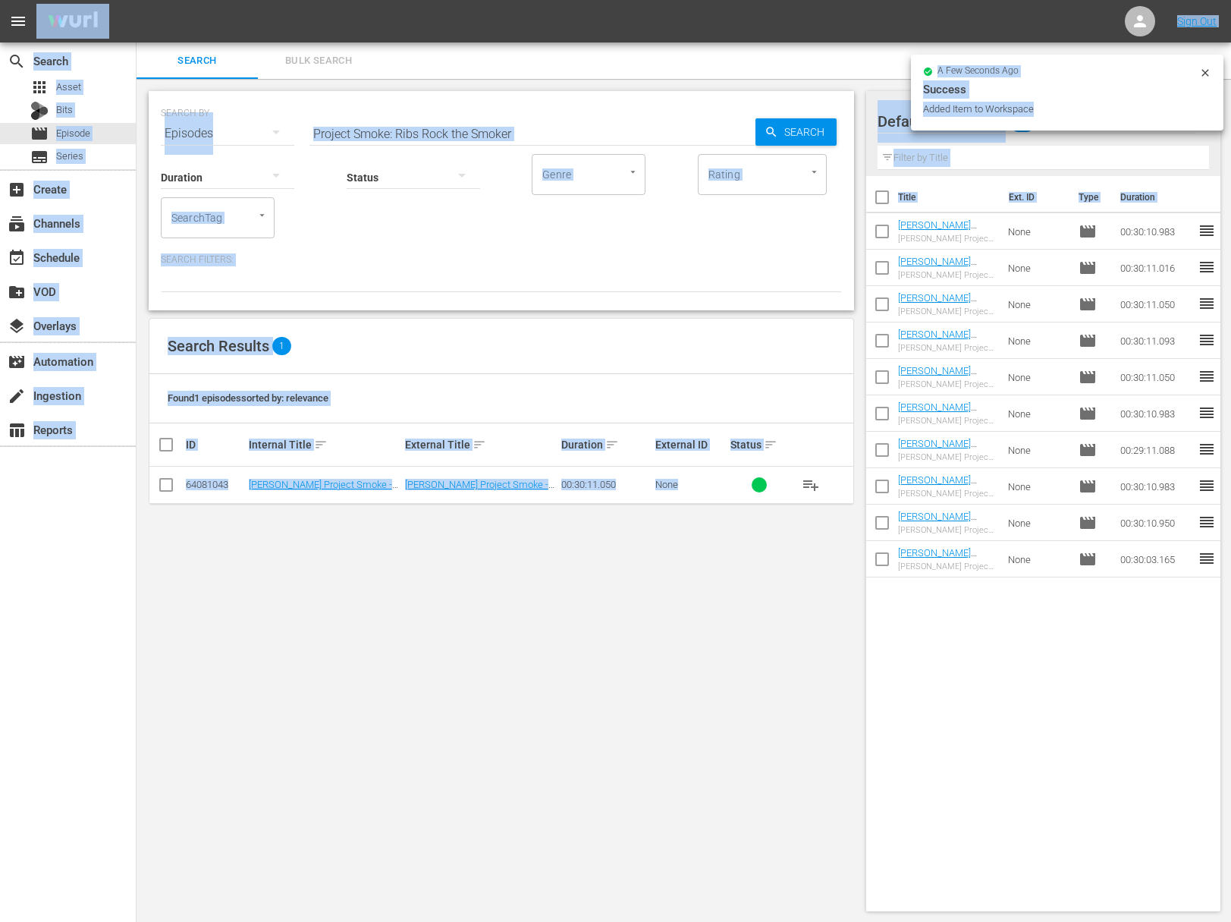
click at [404, 127] on input "Project Smoke: Ribs Rock the Smoker" at bounding box center [533, 133] width 446 height 36
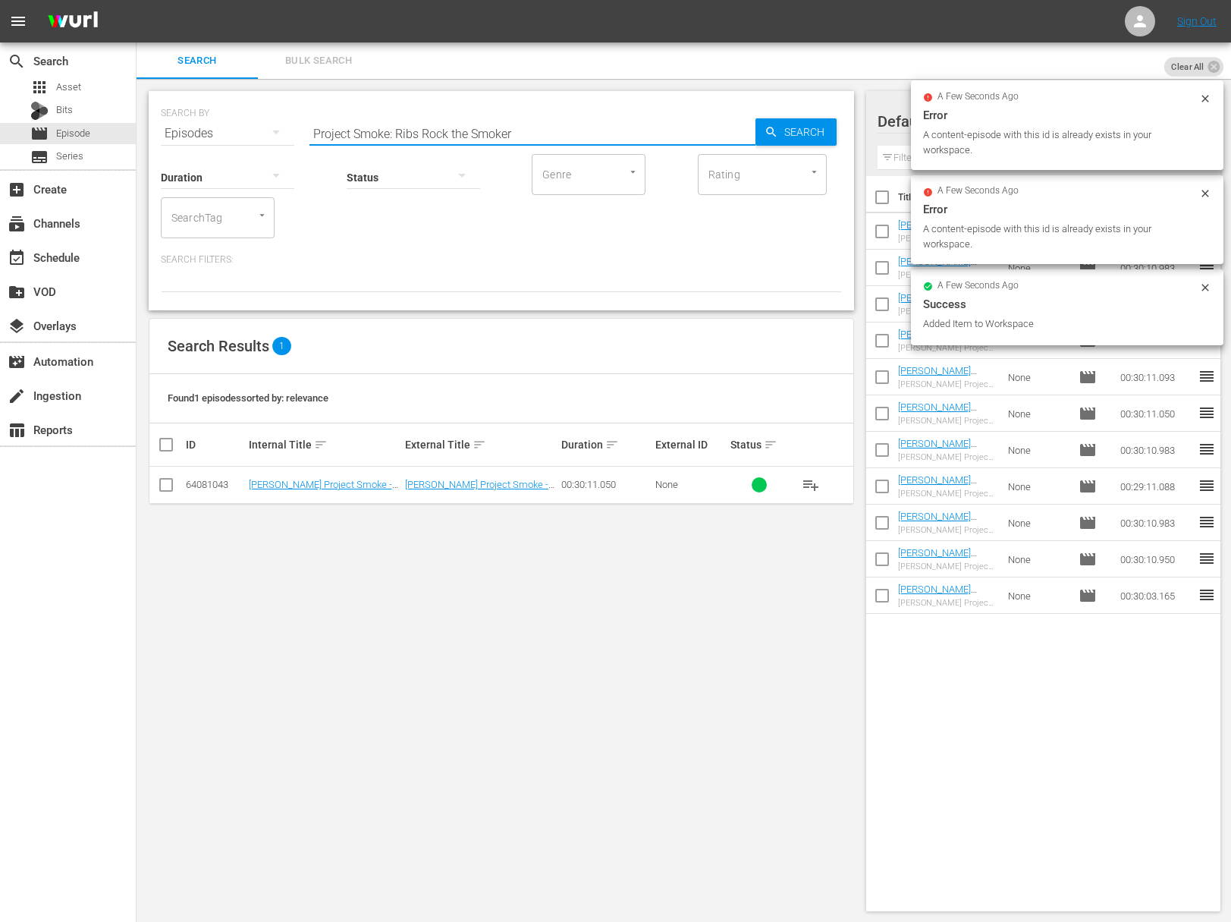
paste input "Surf Meets Turf"
click at [814, 121] on span "Search" at bounding box center [807, 131] width 58 height 27
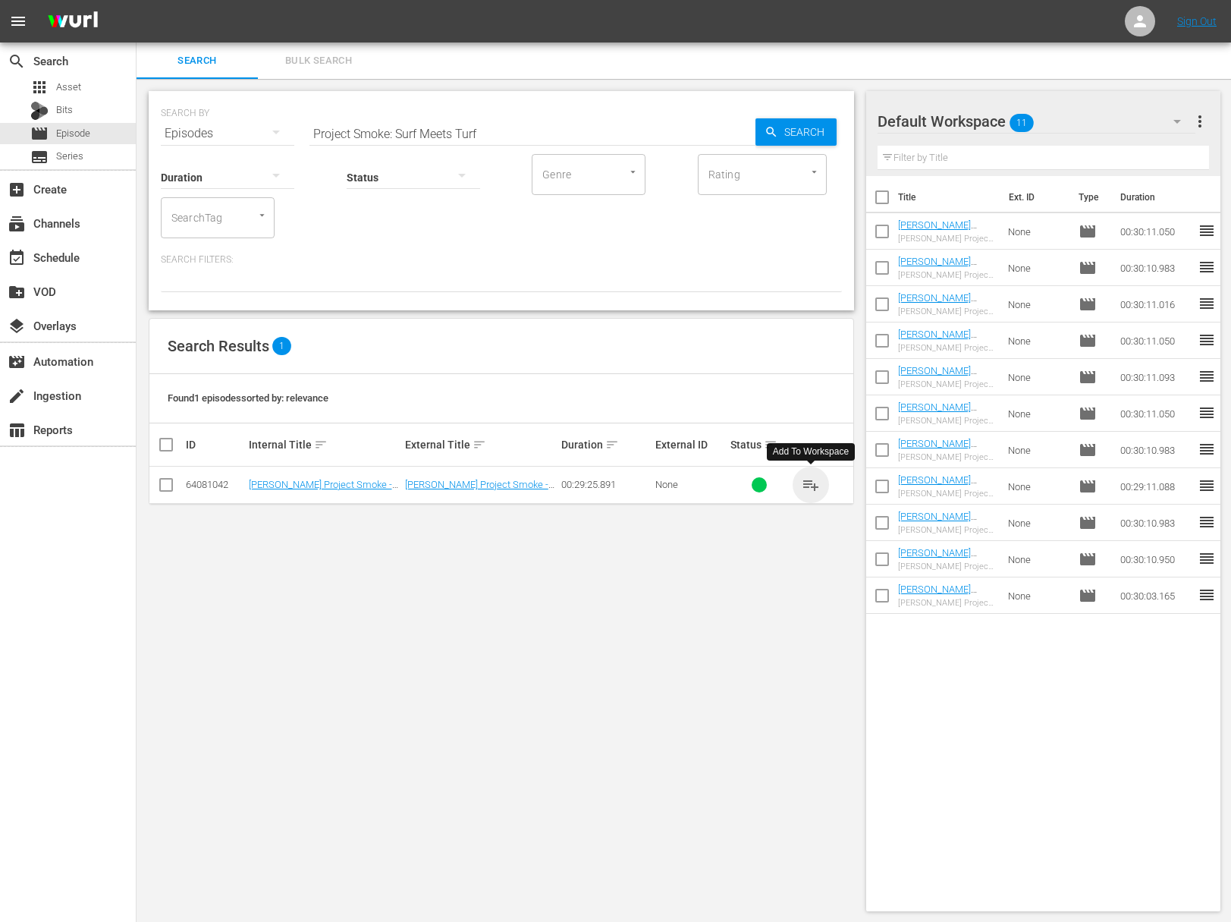
click at [809, 481] on span "playlist_add" at bounding box center [811, 485] width 18 height 18
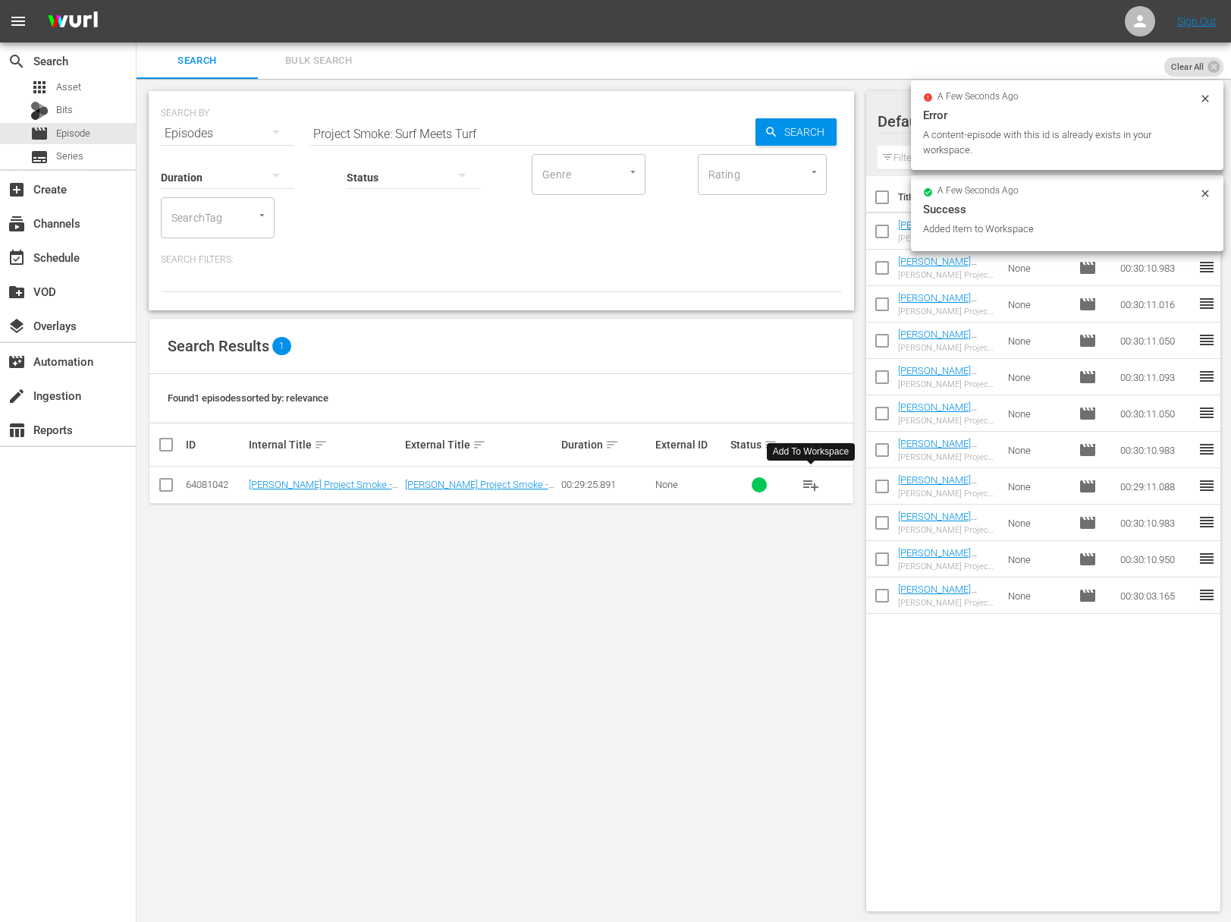
click at [426, 131] on input "Project Smoke: Surf Meets Turf" at bounding box center [533, 133] width 446 height 36
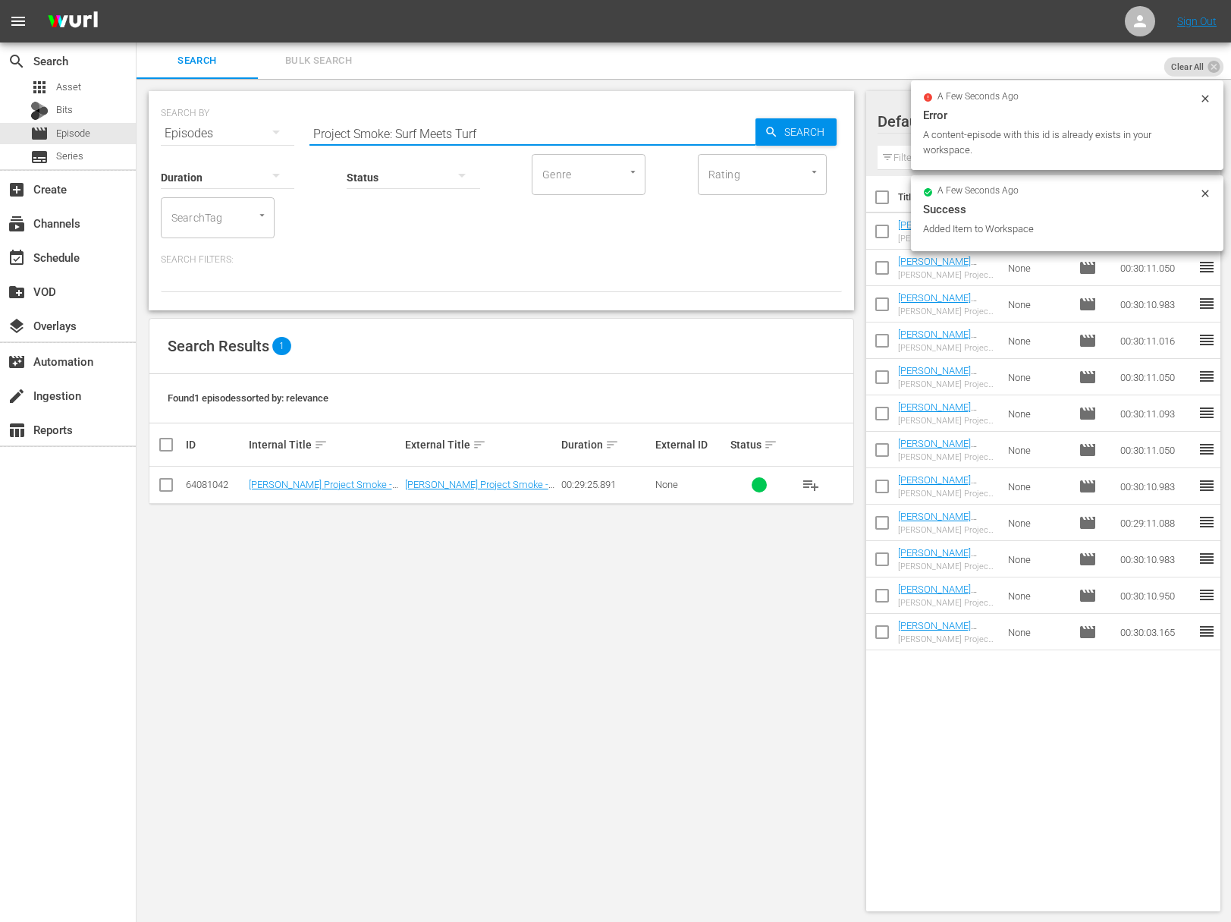
paste input "houlders and Bellies"
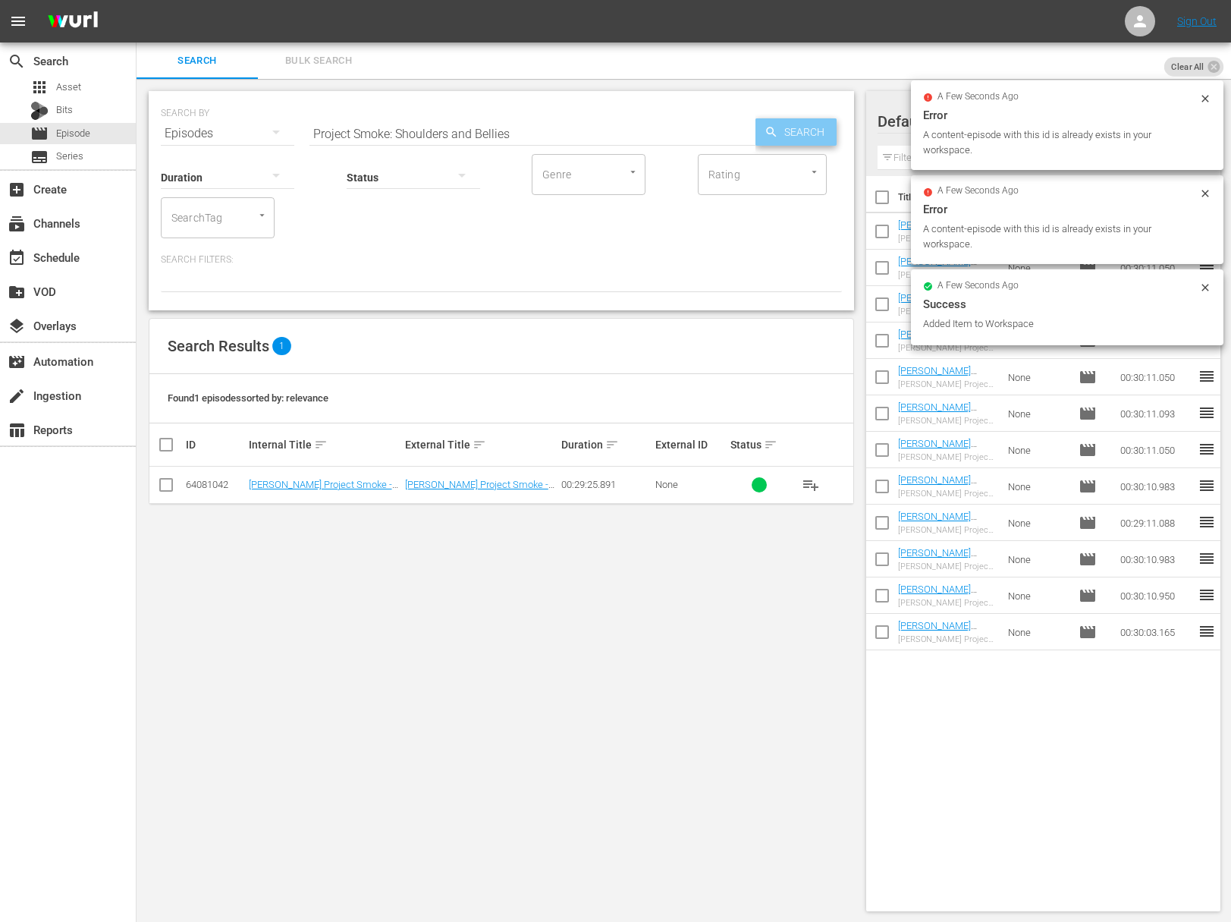
click at [765, 130] on icon "button" at bounding box center [772, 132] width 14 height 14
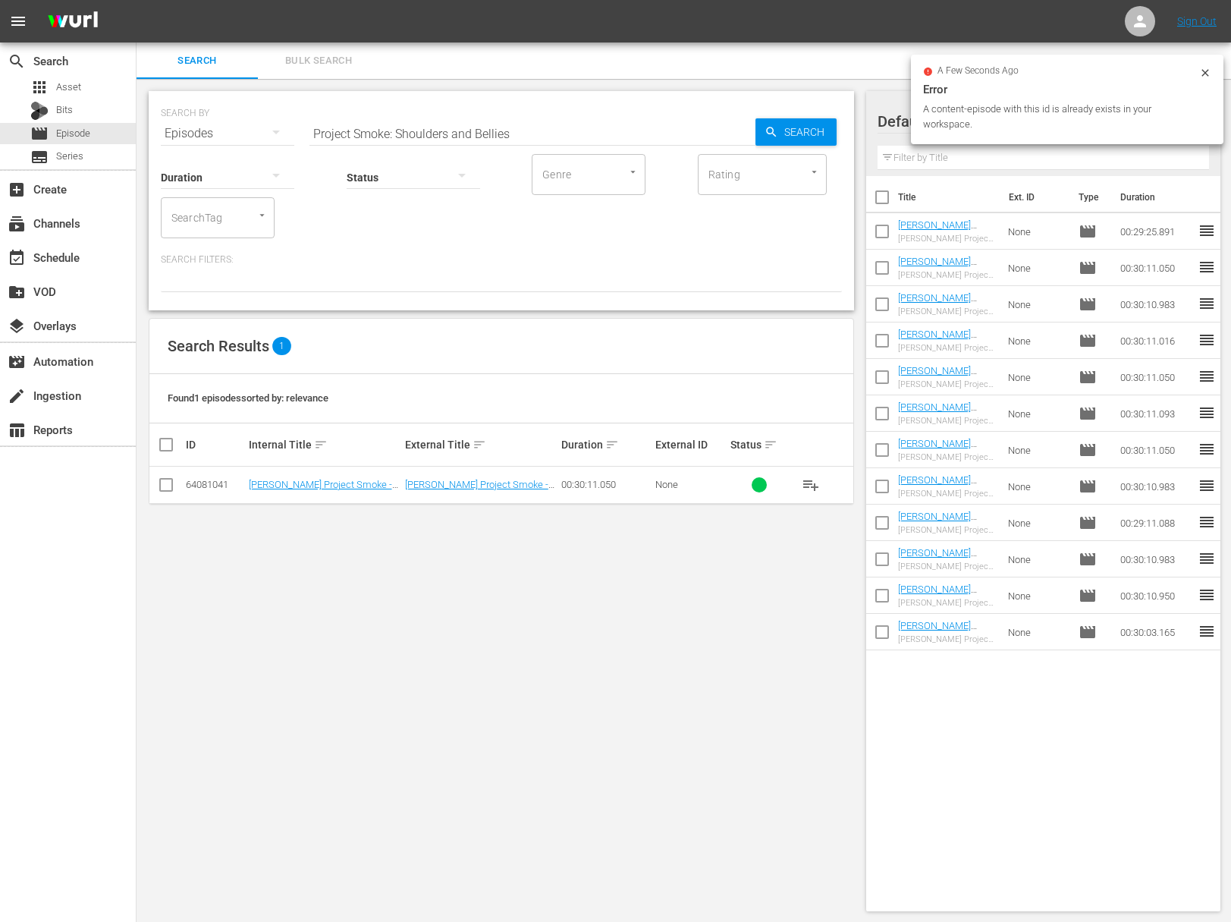
click at [807, 477] on span "playlist_add" at bounding box center [811, 485] width 18 height 18
click at [809, 483] on span "playlist_add" at bounding box center [811, 485] width 18 height 18
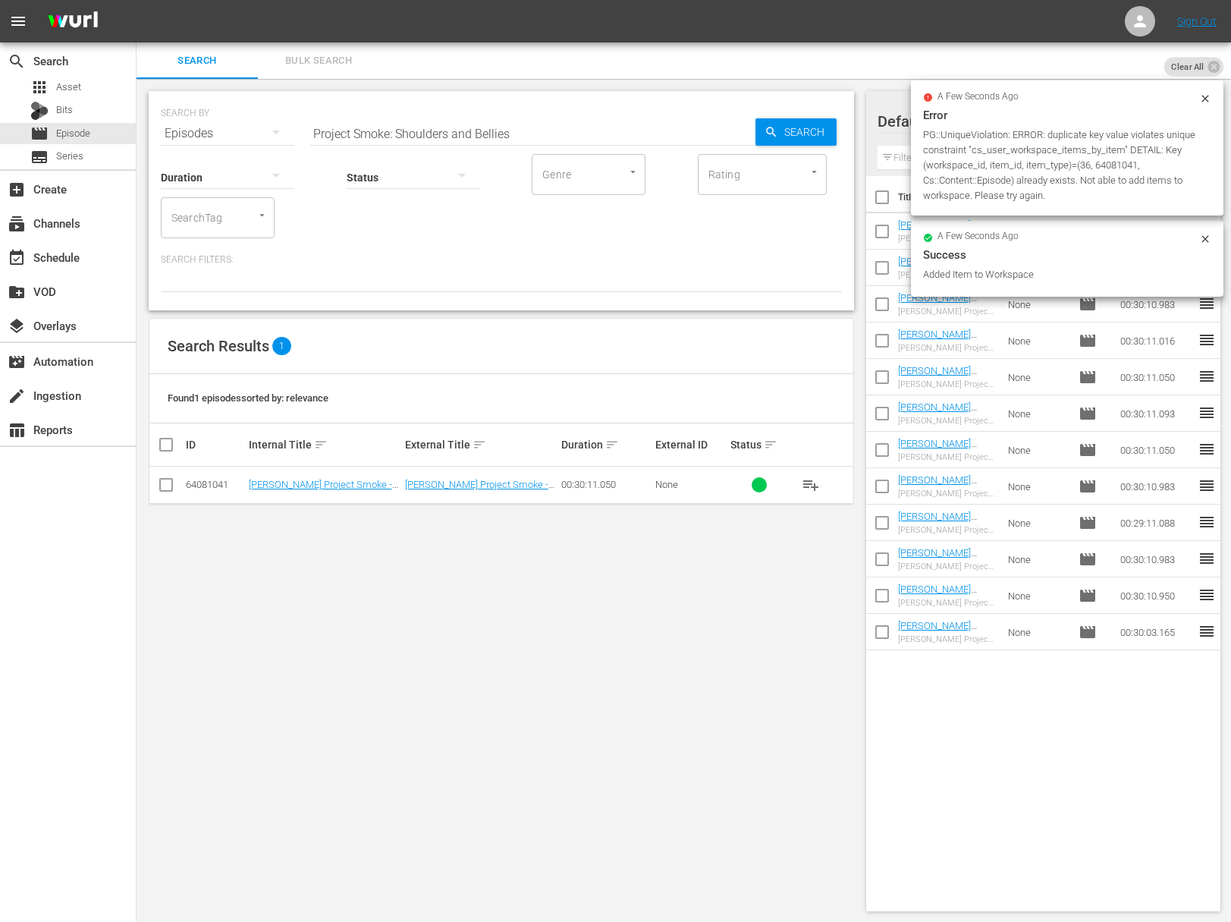
click at [501, 140] on input "Project Smoke: Shoulders and Bellies" at bounding box center [533, 133] width 446 height 36
paste input "moking 101"
click at [799, 139] on span "Search" at bounding box center [807, 131] width 58 height 27
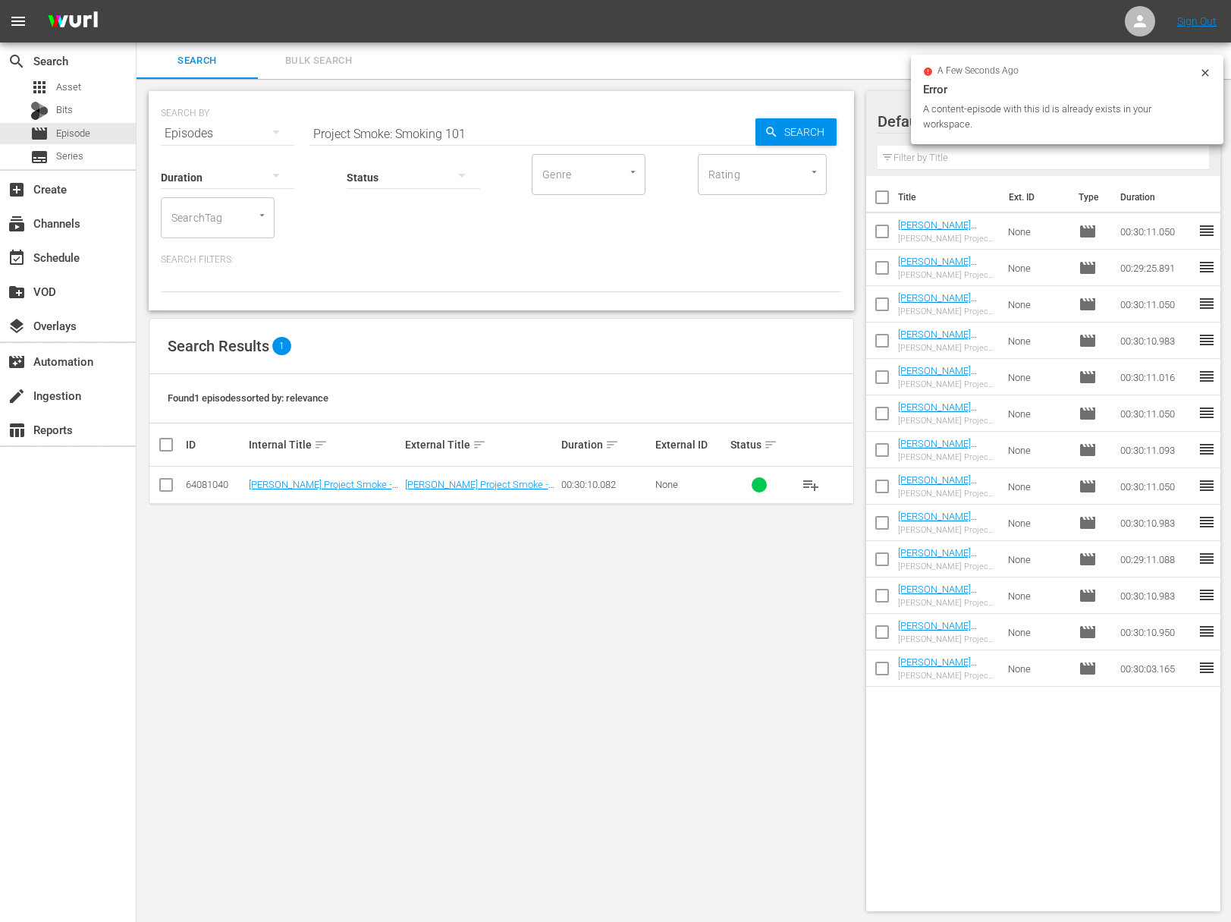
click at [815, 483] on span "playlist_add" at bounding box center [811, 485] width 18 height 18
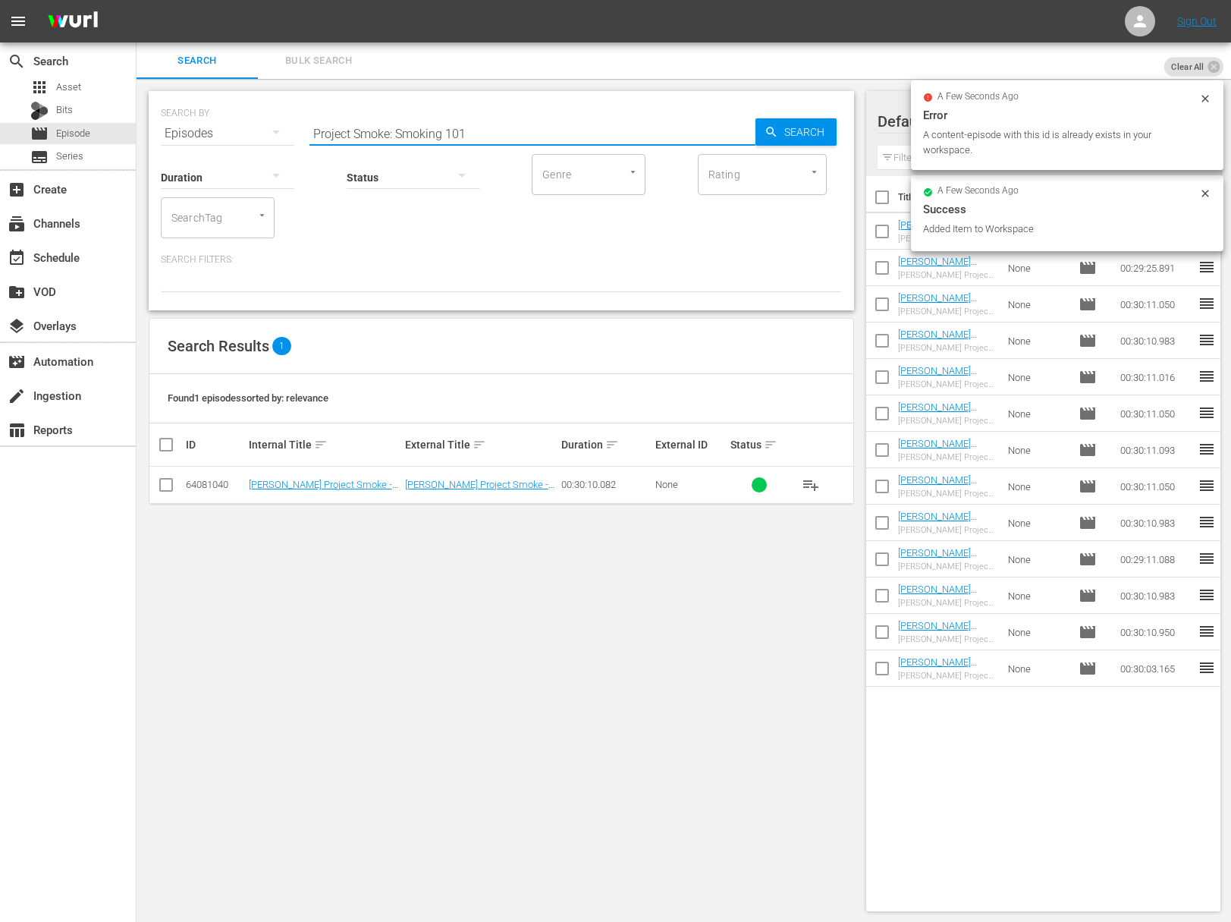
click at [510, 124] on input "Project Smoke: Smoking 101" at bounding box center [533, 133] width 446 height 36
paste input "Foodie Road Trip with Skye Estroff - Alpharetta On-trend"
click at [779, 131] on span "Search" at bounding box center [807, 131] width 58 height 27
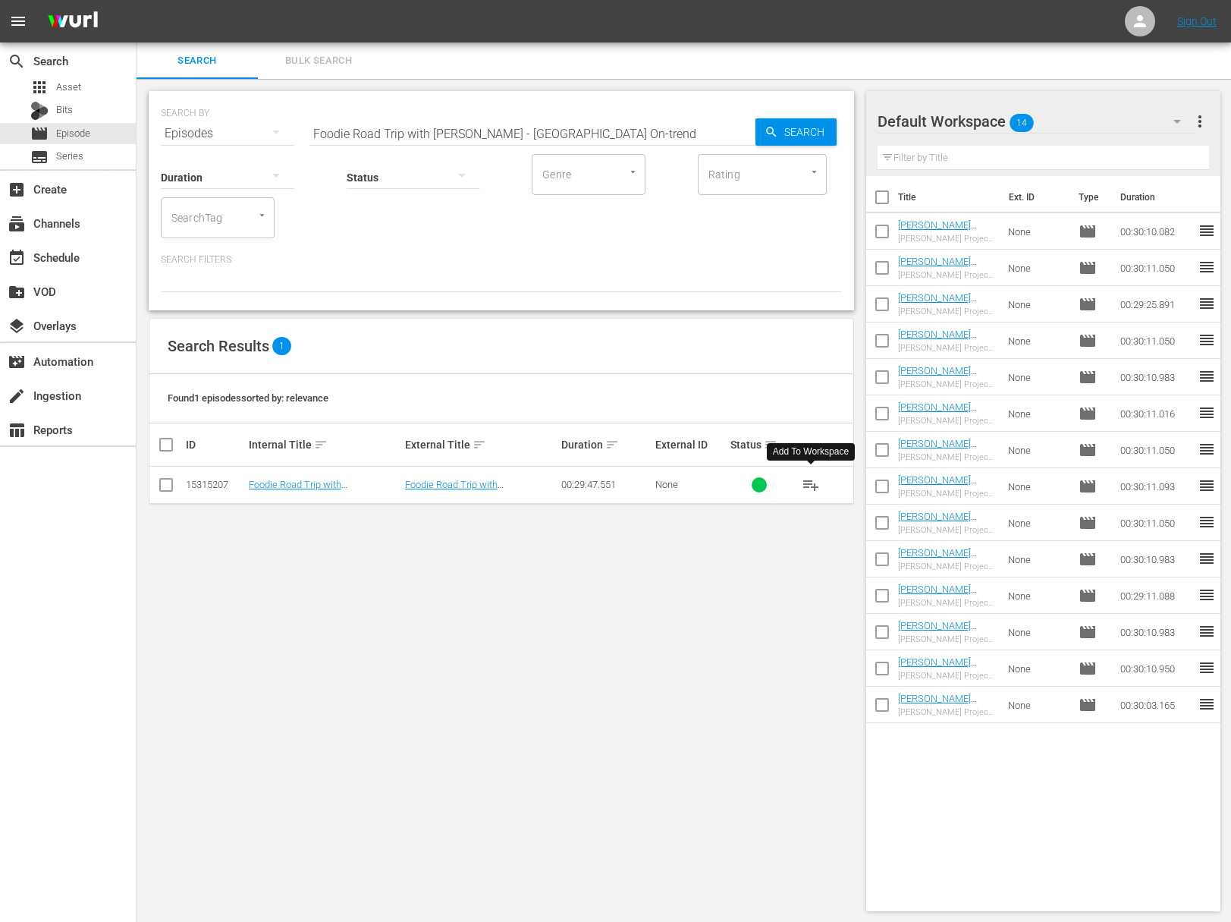
click at [810, 482] on span "playlist_add" at bounding box center [811, 485] width 18 height 18
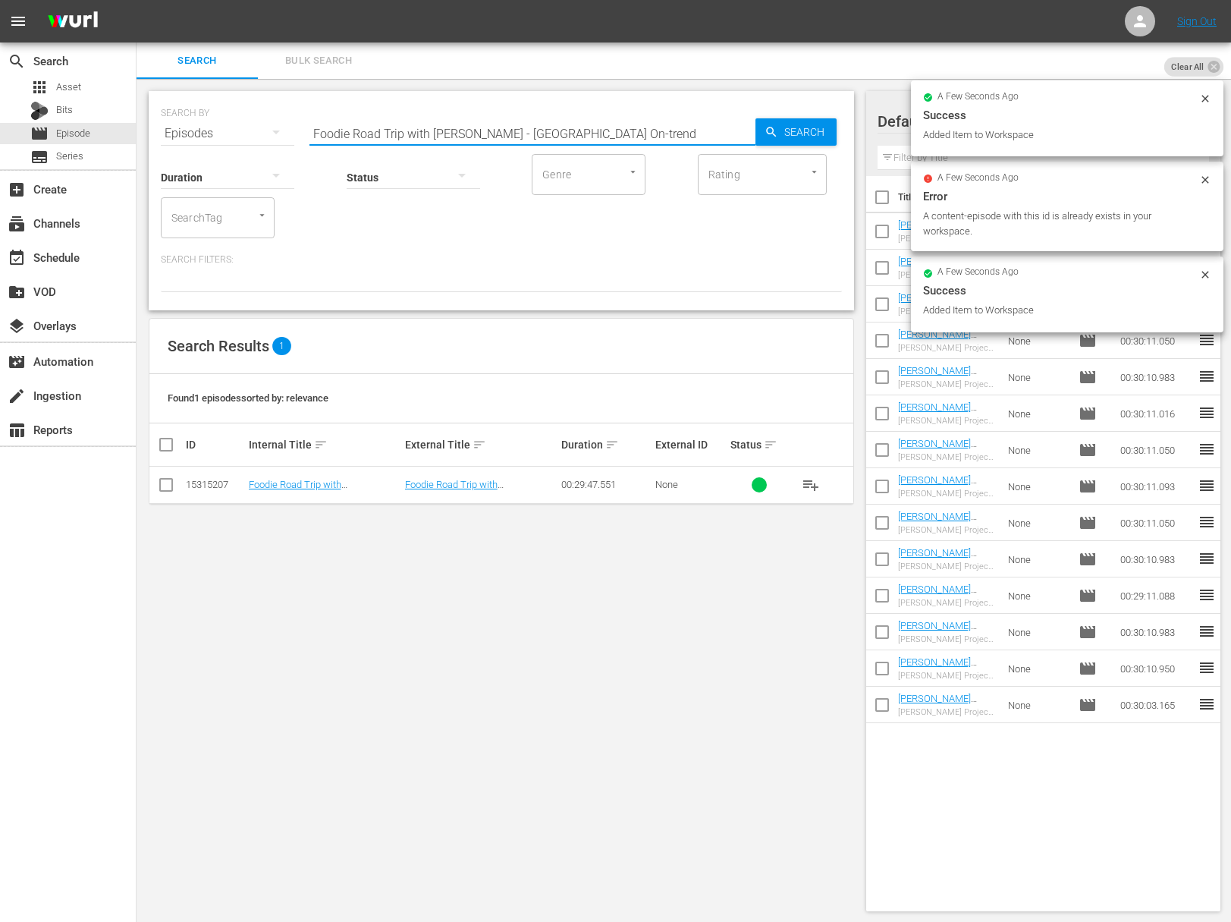
click at [462, 127] on input "Foodie Road Trip with Skye Estroff - Alpharetta On-trend" at bounding box center [533, 133] width 446 height 36
paste input "Casting the Net Wide on Tybee Isla"
click at [786, 130] on span "Search" at bounding box center [807, 131] width 58 height 27
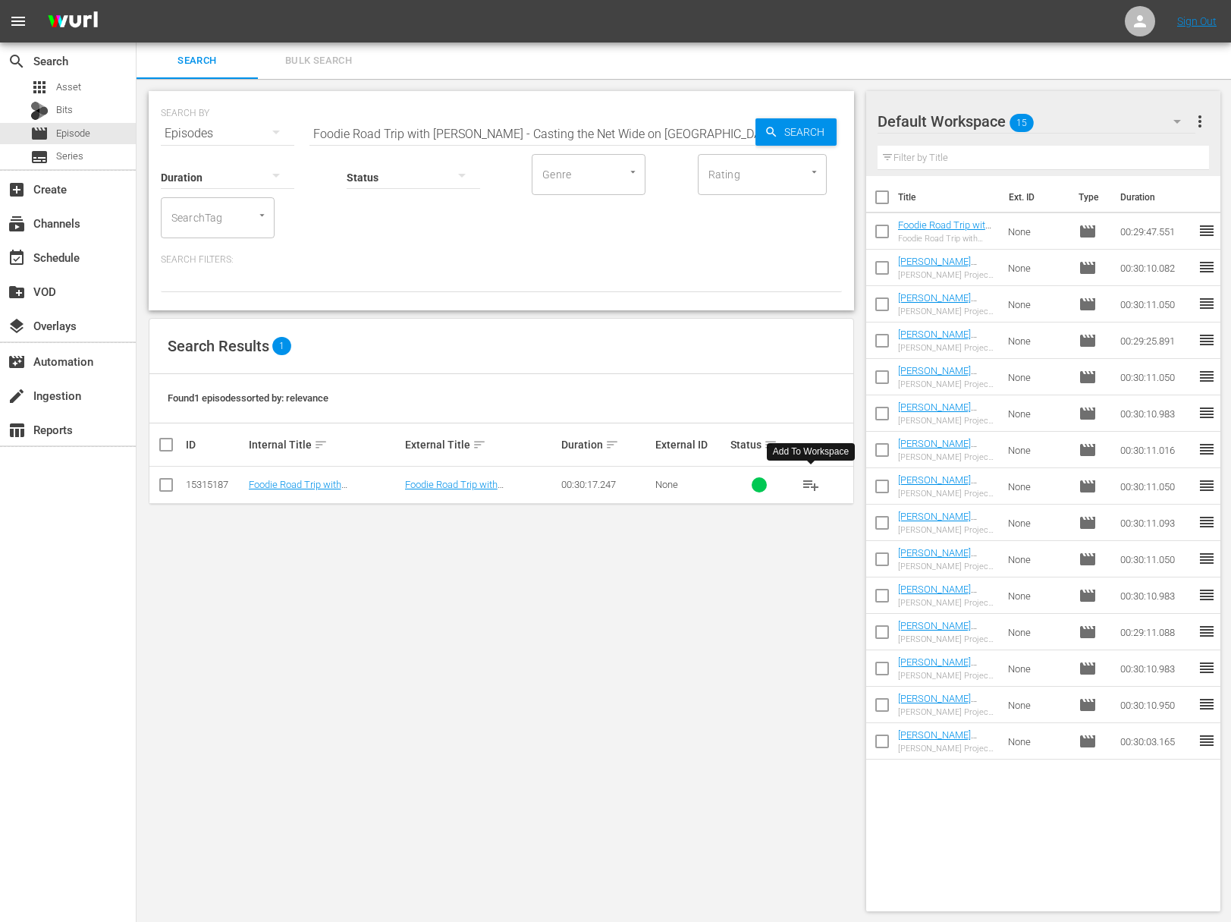
click at [812, 477] on span "playlist_add" at bounding box center [811, 485] width 18 height 18
click at [810, 483] on span "playlist_add" at bounding box center [811, 485] width 18 height 18
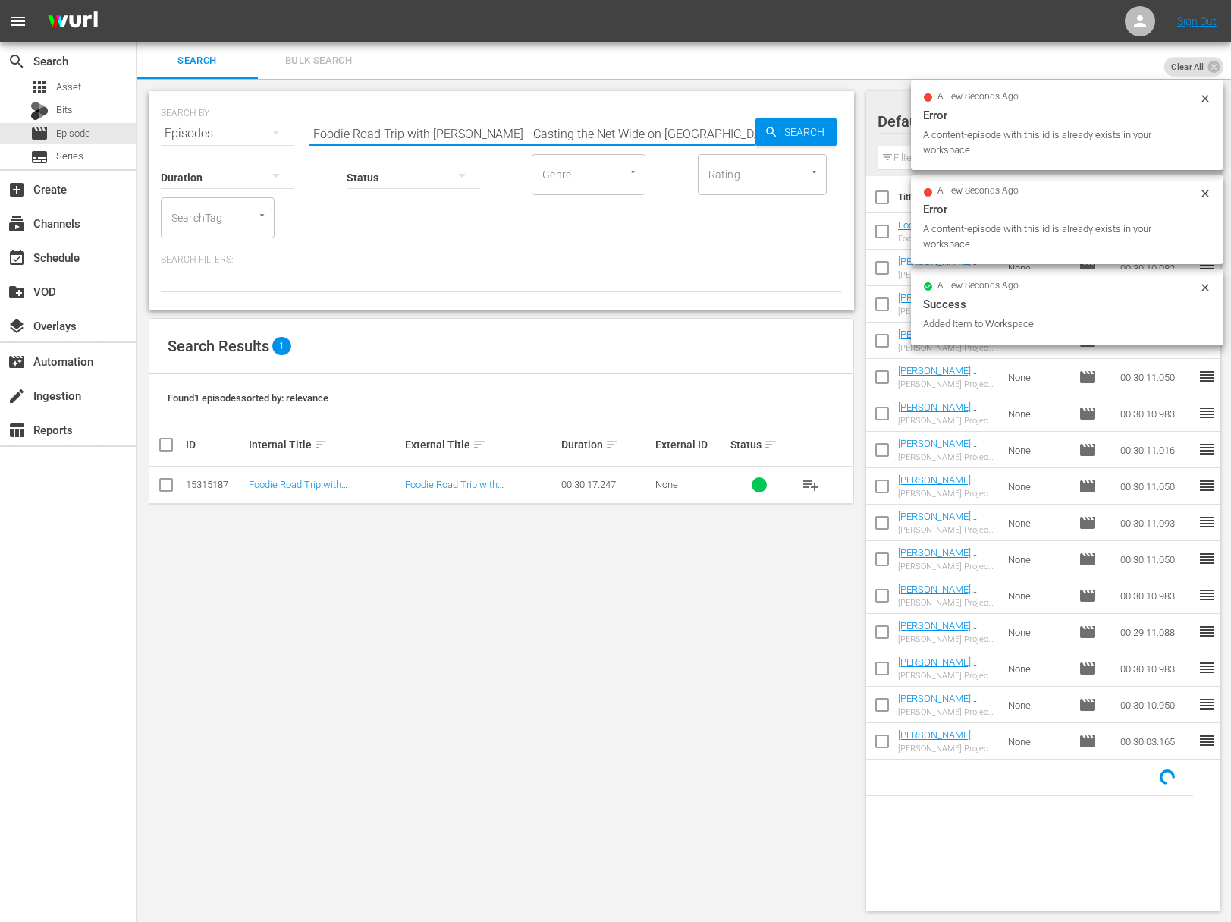
click at [475, 134] on input "Foodie Road Trip with Skye Estroff - Casting the Net Wide on Tybee Island" at bounding box center [533, 133] width 446 height 36
paste input "Peeling Back the Layers of Vidalia"
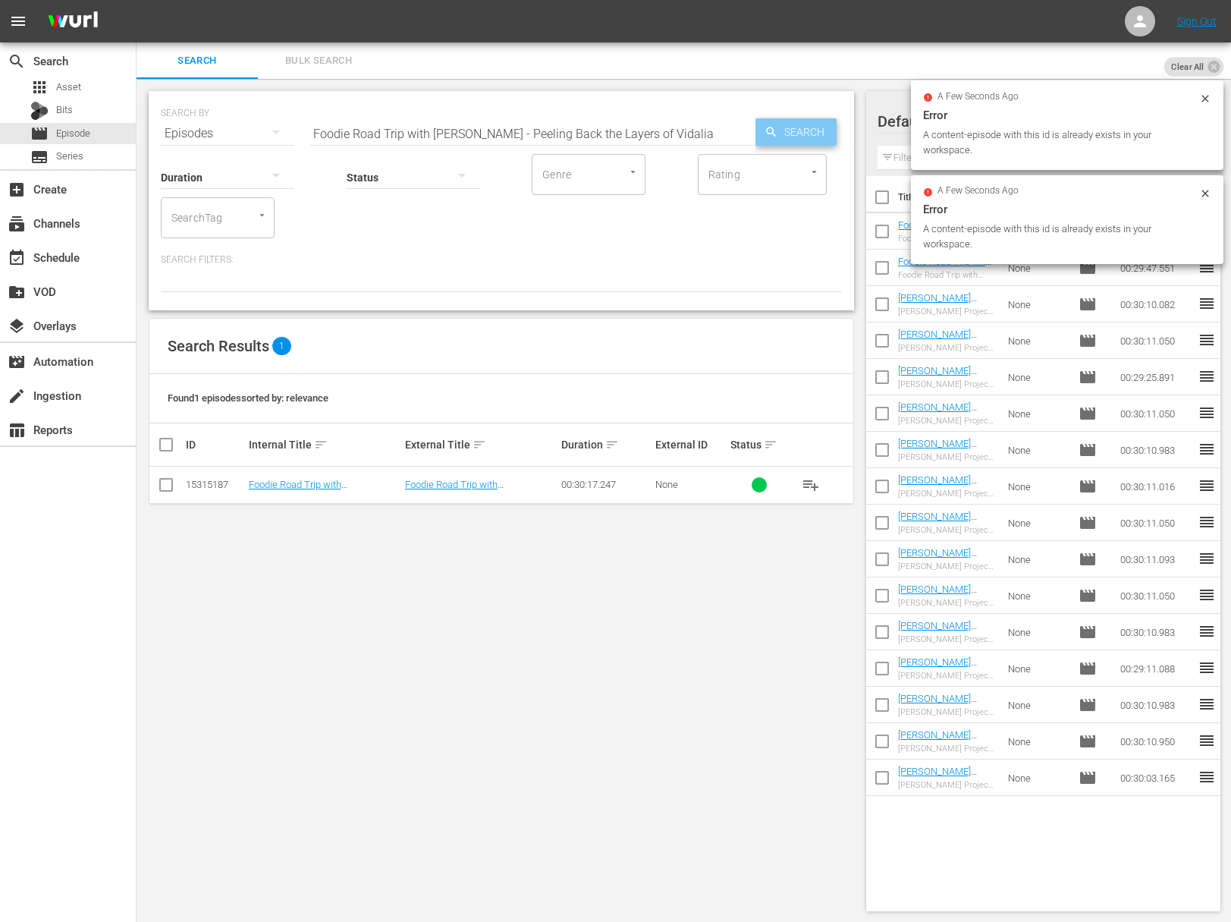
click at [790, 136] on span "Search" at bounding box center [807, 131] width 58 height 27
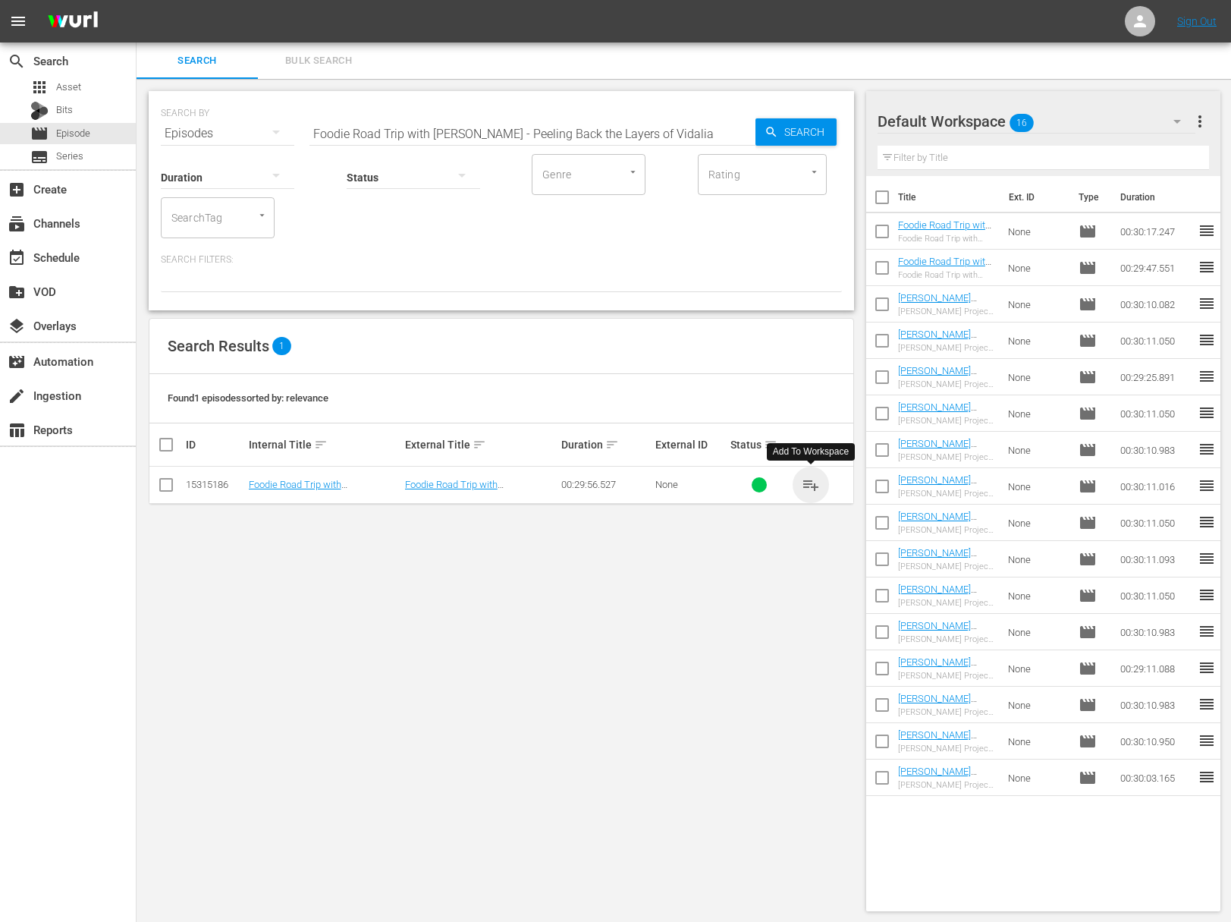
click at [814, 483] on span "playlist_add" at bounding box center [811, 485] width 18 height 18
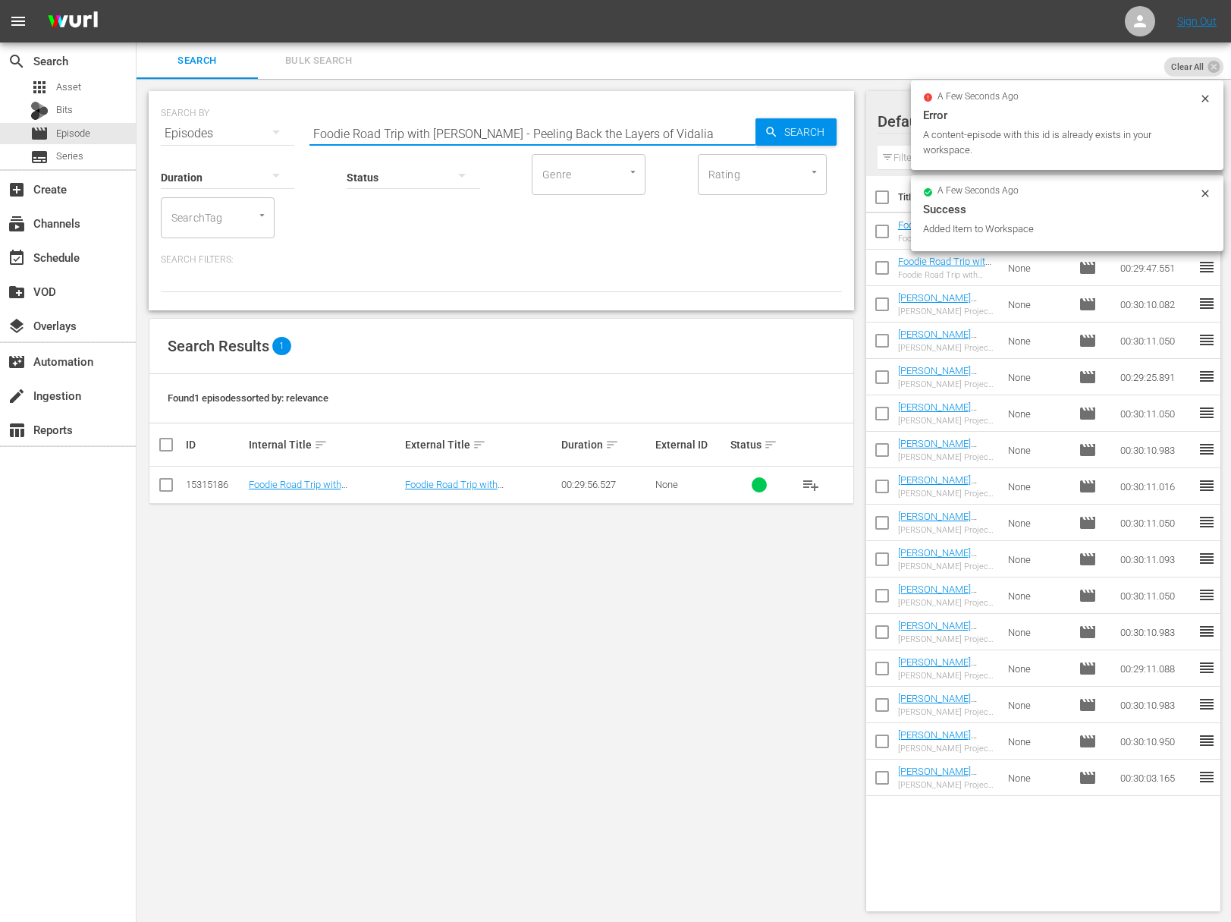
drag, startPoint x: 535, startPoint y: 134, endPoint x: 525, endPoint y: 134, distance: 9.9
click at [536, 134] on input "Foodie Road Trip with Skye Estroff - Peeling Back the Layers of Vidalia" at bounding box center [533, 133] width 446 height 36
paste input "Skye and the Tybeans of Tybee Island"
click at [795, 129] on span "Search" at bounding box center [807, 131] width 58 height 27
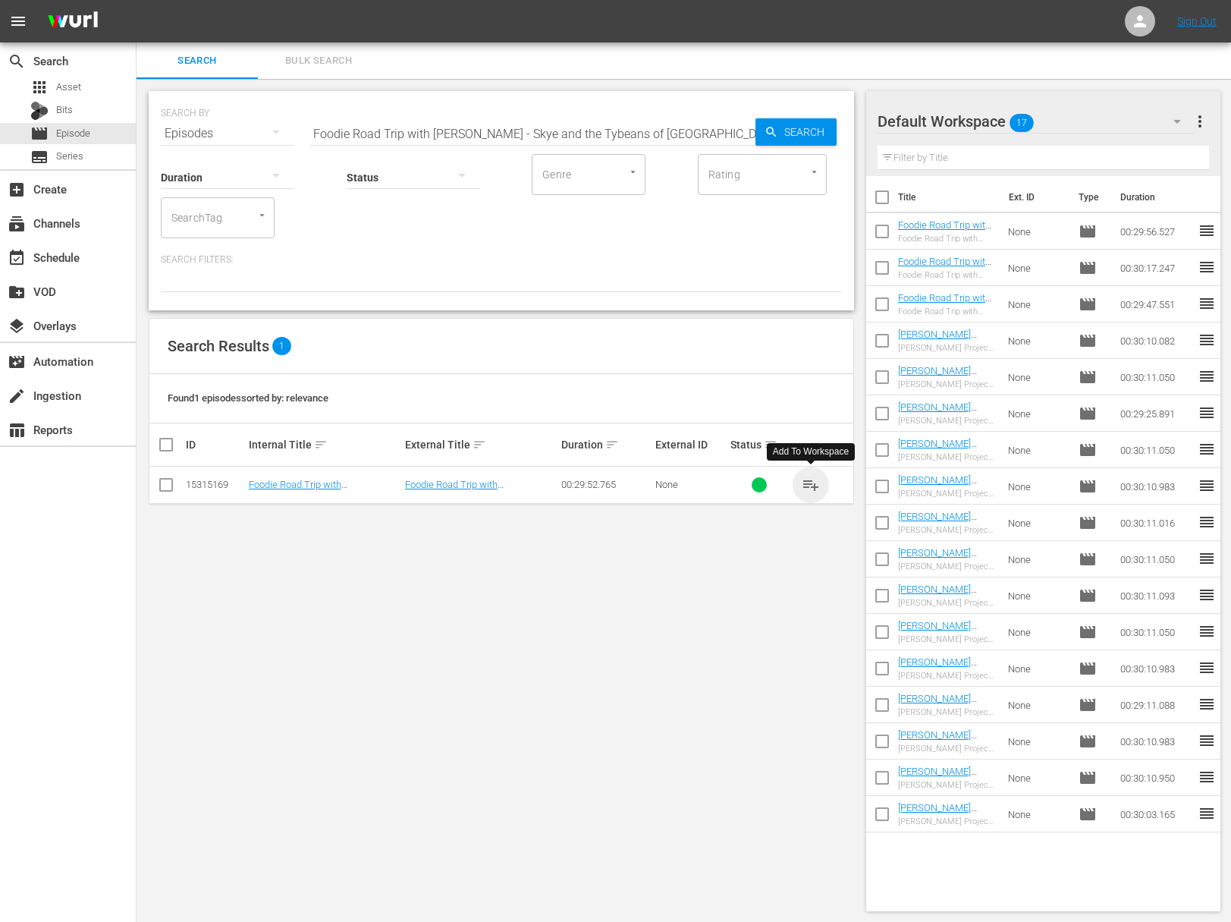
click at [812, 483] on span "playlist_add" at bounding box center [811, 485] width 18 height 18
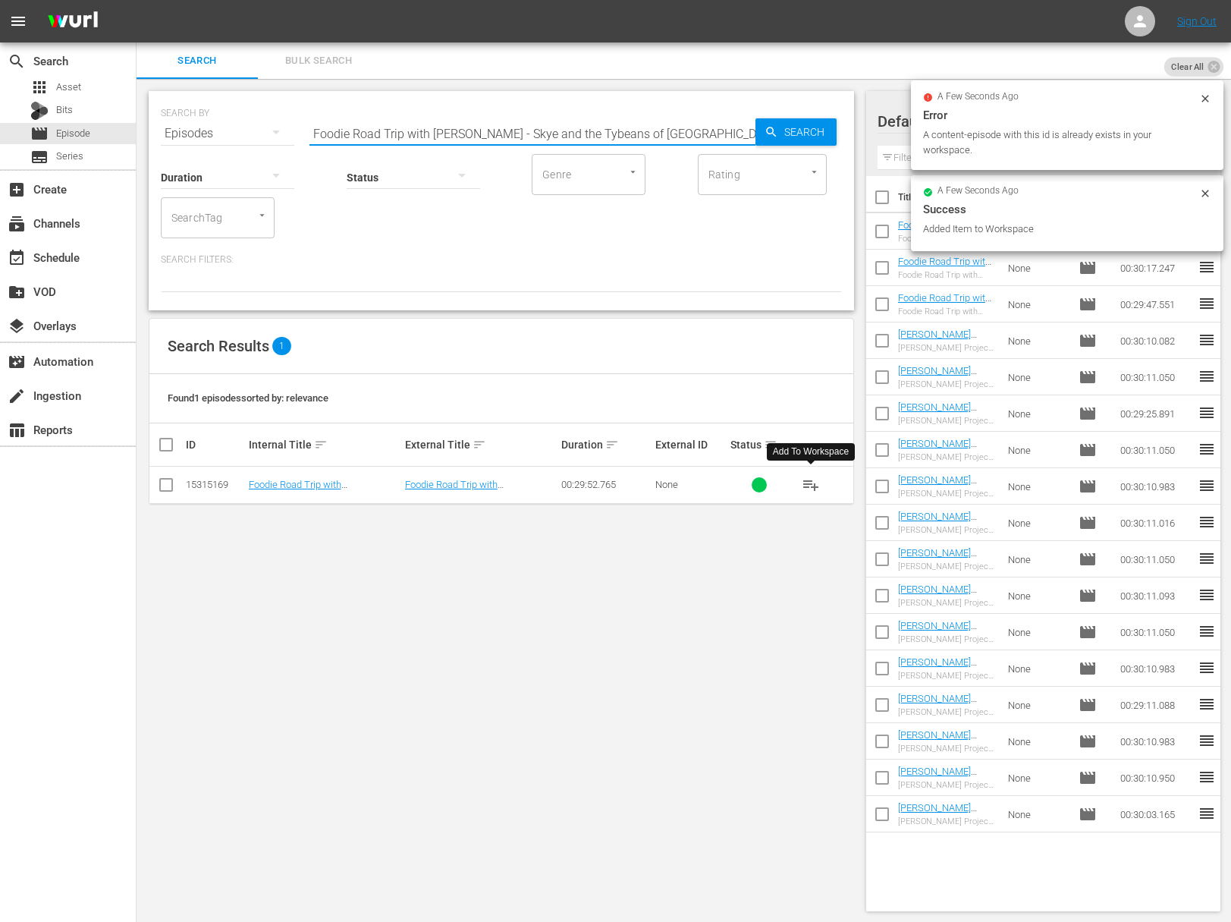
click at [541, 127] on input "Foodie Road Trip with Skye Estroff - Skye and the Tybeans of Tybee Island" at bounding box center [533, 133] width 446 height 36
paste input "The A-Z of Alpharetta"
click at [778, 131] on span "Search" at bounding box center [807, 131] width 58 height 27
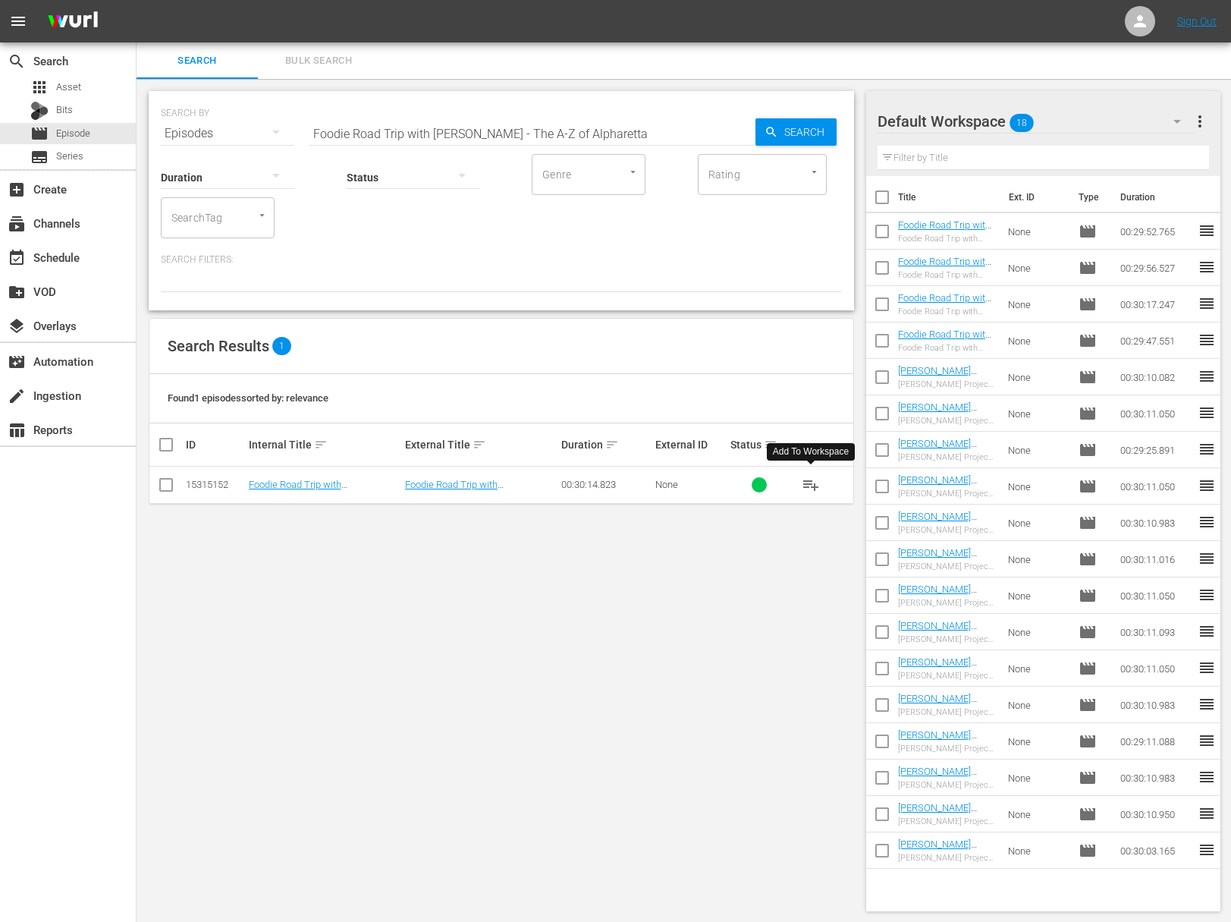
click at [812, 483] on span "playlist_add" at bounding box center [811, 485] width 18 height 18
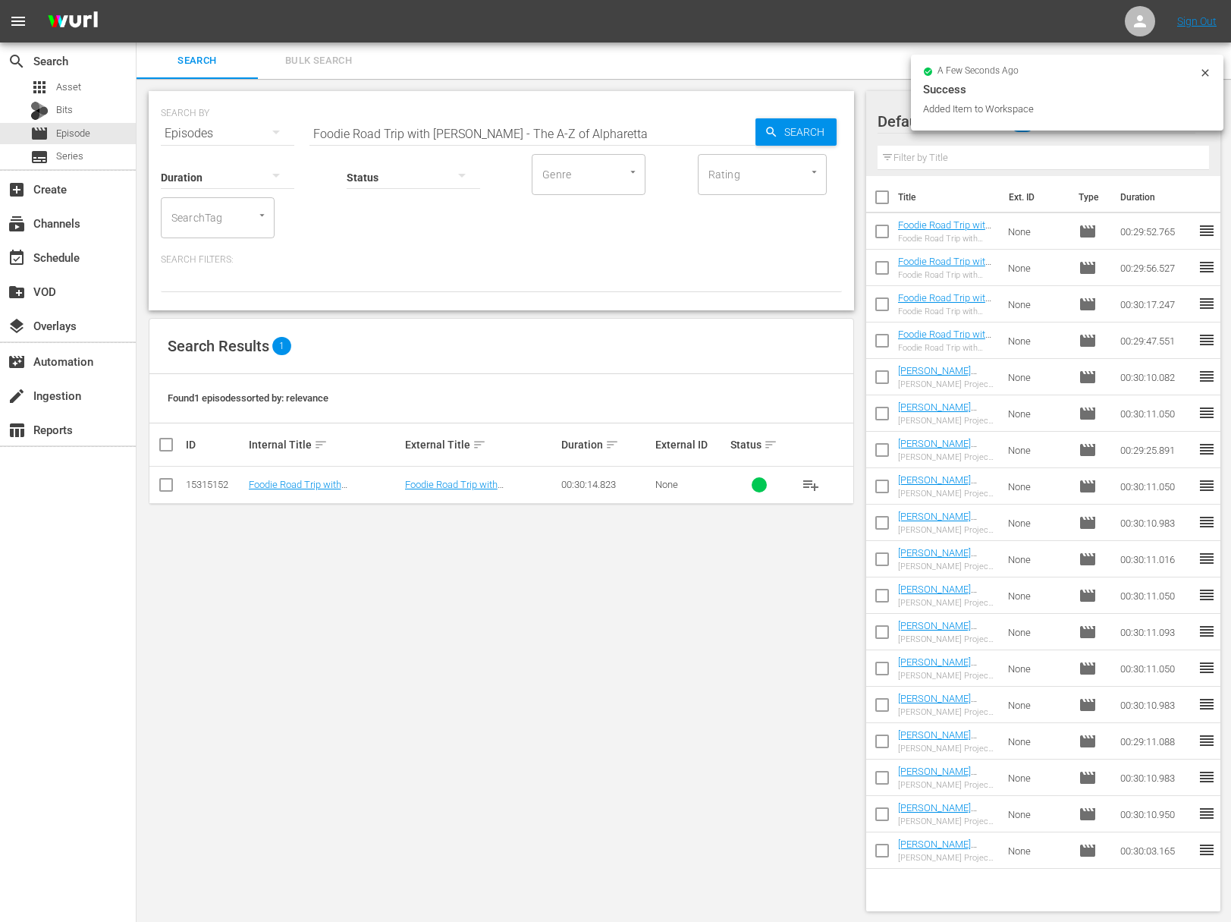
click at [500, 140] on input "Foodie Road Trip with Skye Estroff - The A-Z of Alpharetta" at bounding box center [533, 133] width 446 height 36
paste input "Sweet Life in Vidali"
click at [806, 137] on span "Search" at bounding box center [807, 131] width 58 height 27
click at [810, 484] on span "playlist_add" at bounding box center [811, 485] width 18 height 18
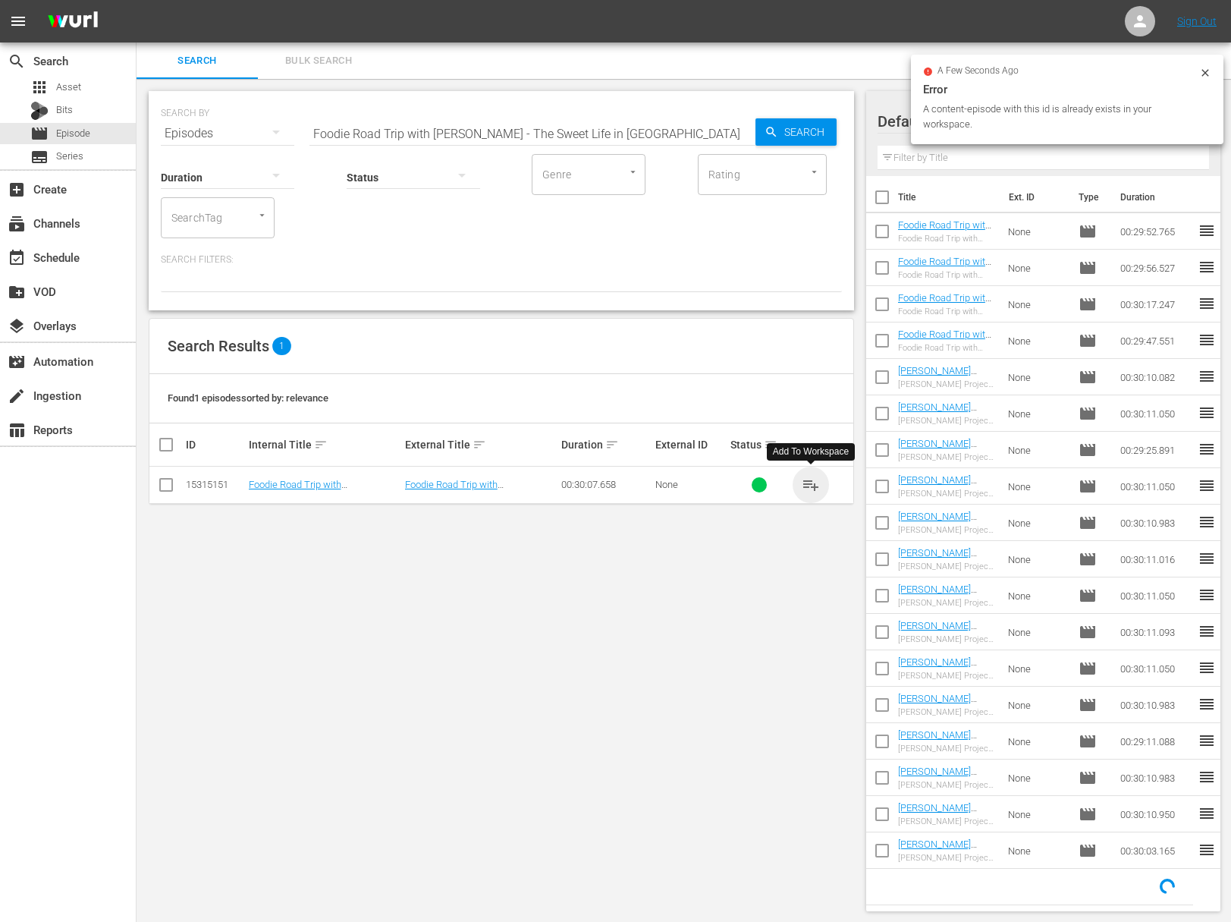
click at [810, 484] on span "playlist_add" at bounding box center [811, 485] width 18 height 18
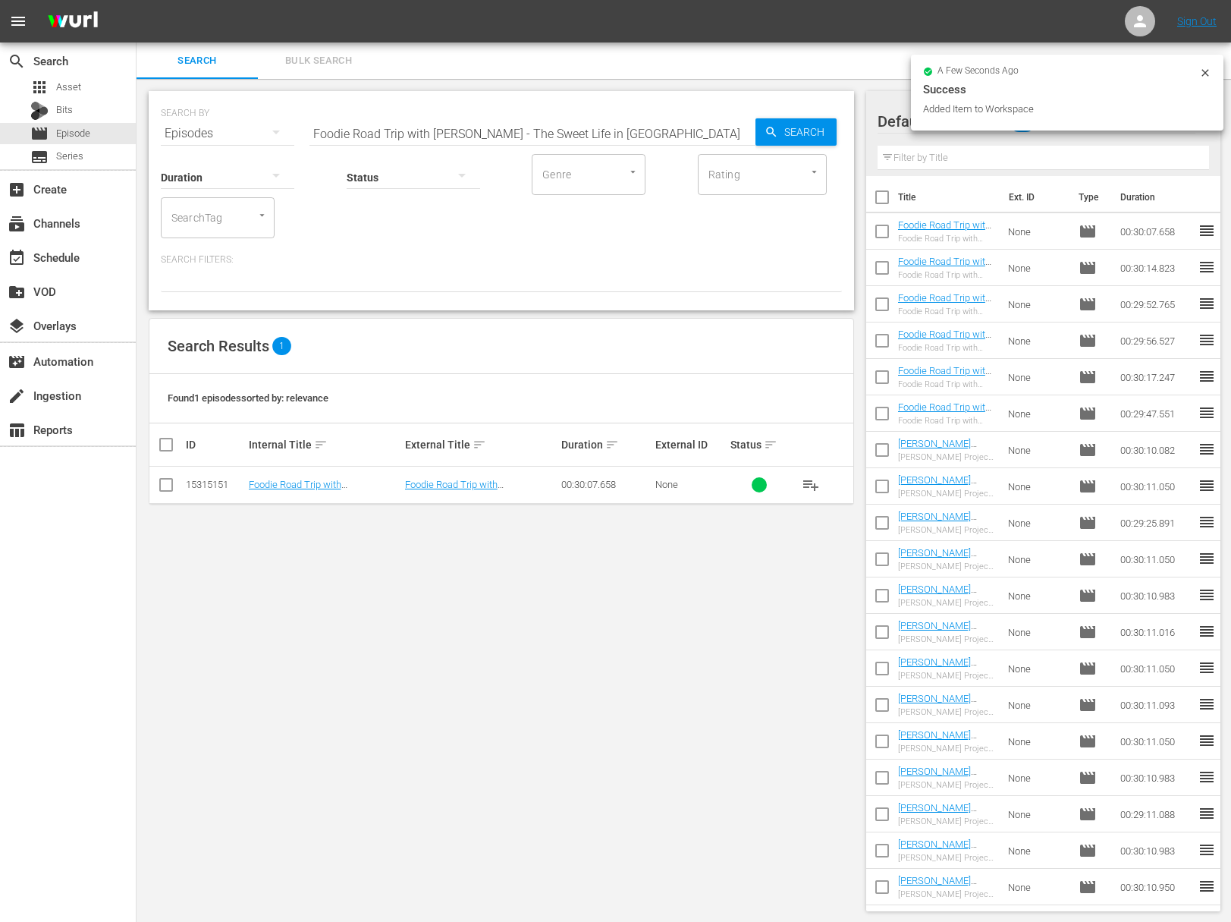
click at [353, 127] on input "Foodie Road Trip with Skye Estroff - The Sweet Life in Vidalia" at bounding box center [533, 133] width 446 height 36
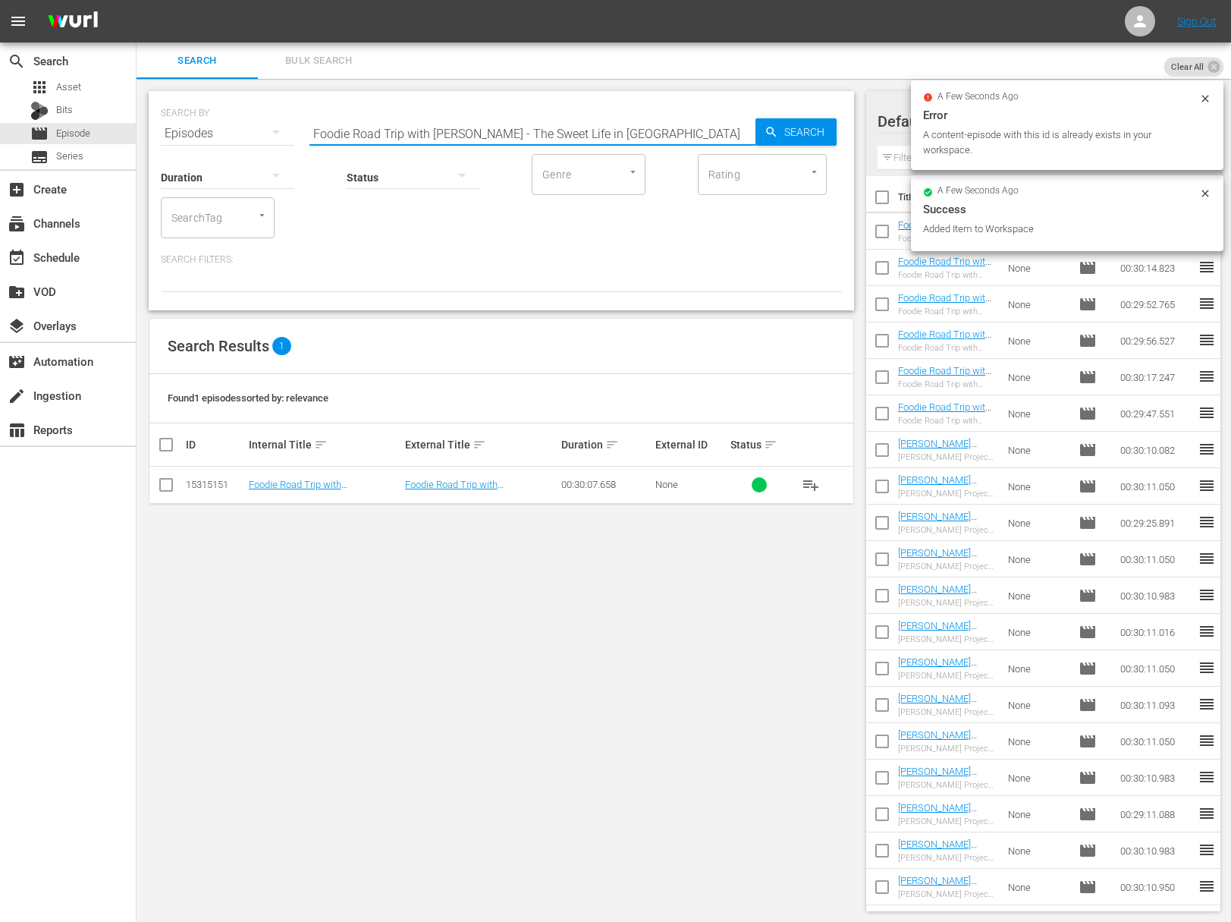
paste input "Serial Griller with Matt Moore"
click at [768, 124] on div "Search" at bounding box center [796, 131] width 81 height 27
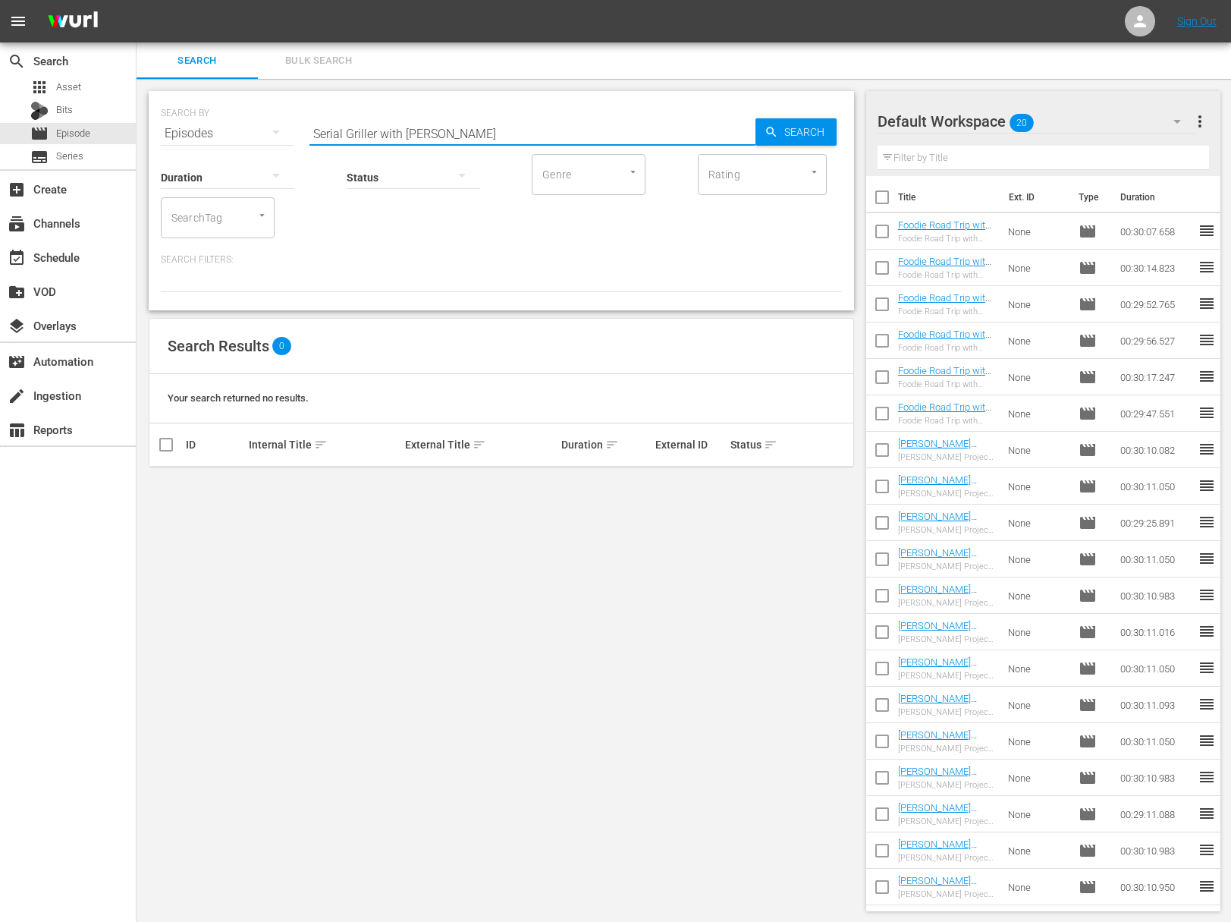
drag, startPoint x: 378, startPoint y: 134, endPoint x: 507, endPoint y: 140, distance: 129.1
click at [507, 140] on input "Serial Griller with Matt Moore" at bounding box center [533, 133] width 446 height 36
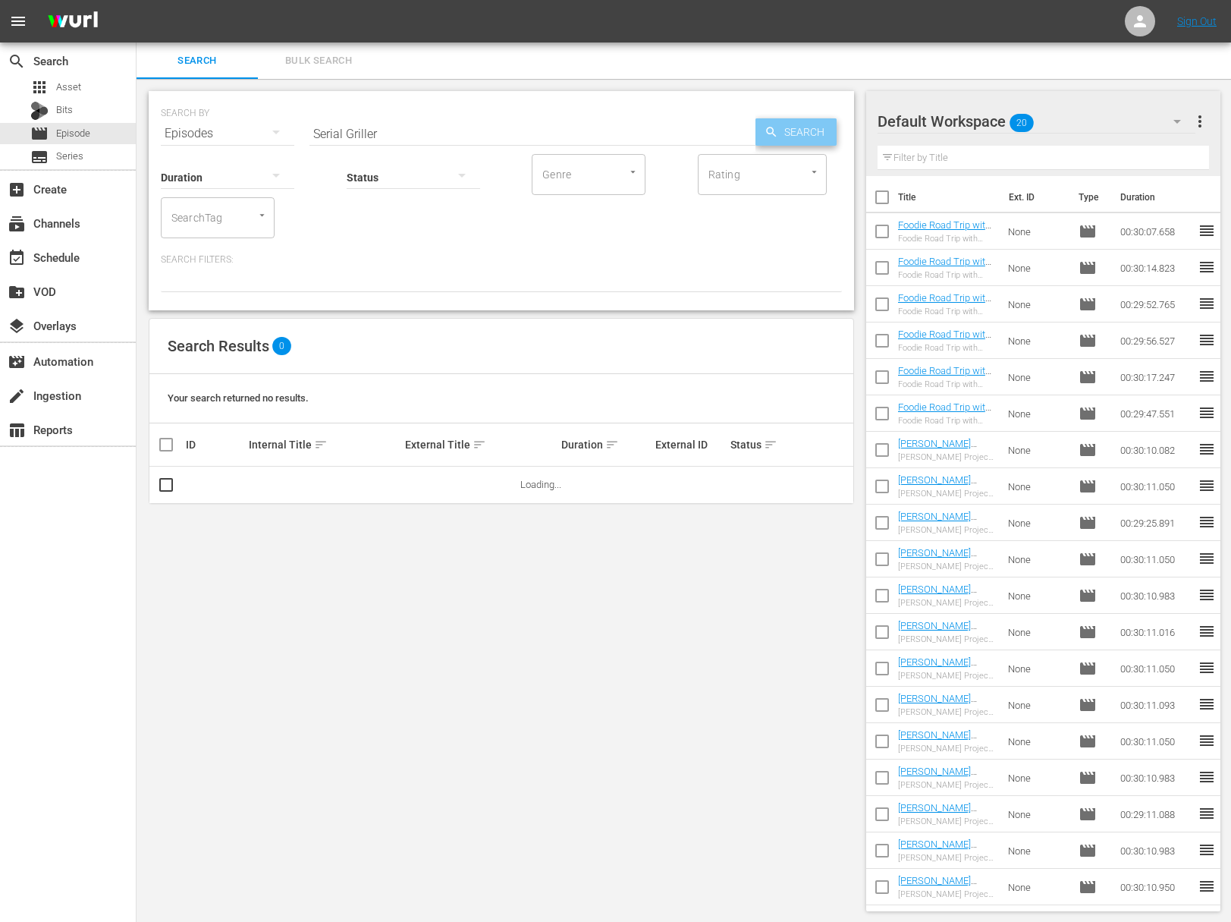
click at [808, 134] on span "Search" at bounding box center [807, 131] width 58 height 27
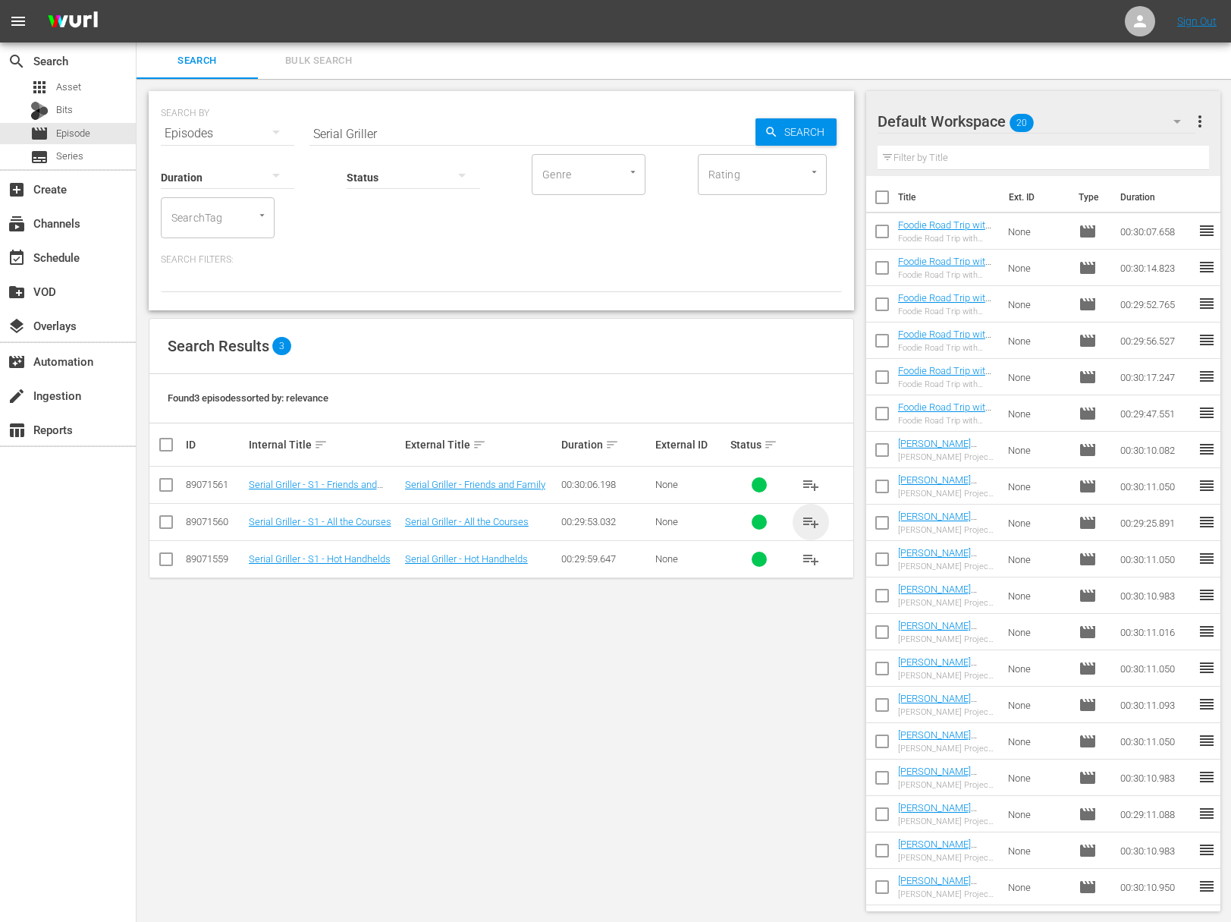
click at [813, 521] on span "playlist_add" at bounding box center [811, 522] width 18 height 18
click at [813, 486] on span "playlist_add" at bounding box center [811, 485] width 18 height 18
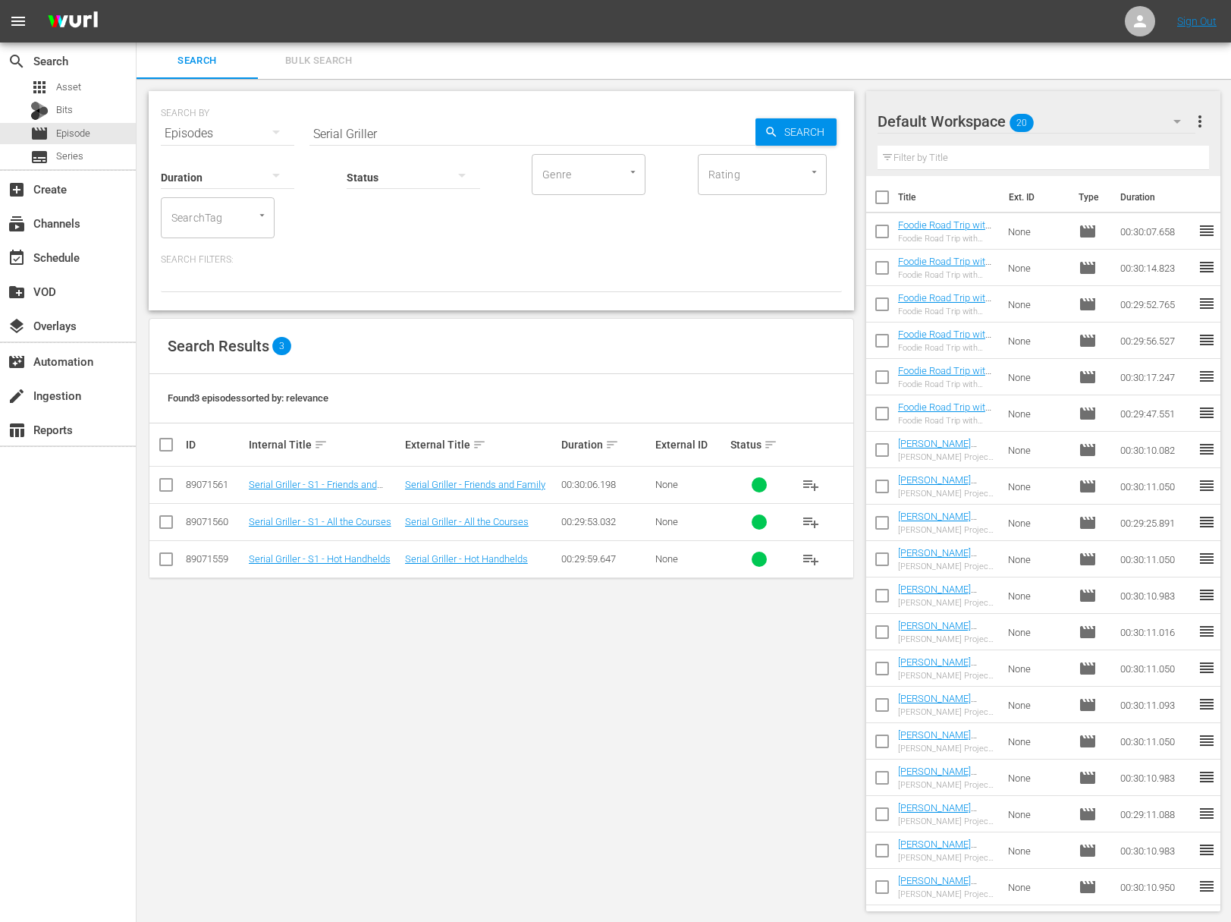
click at [810, 559] on span "playlist_add" at bounding box center [811, 559] width 18 height 18
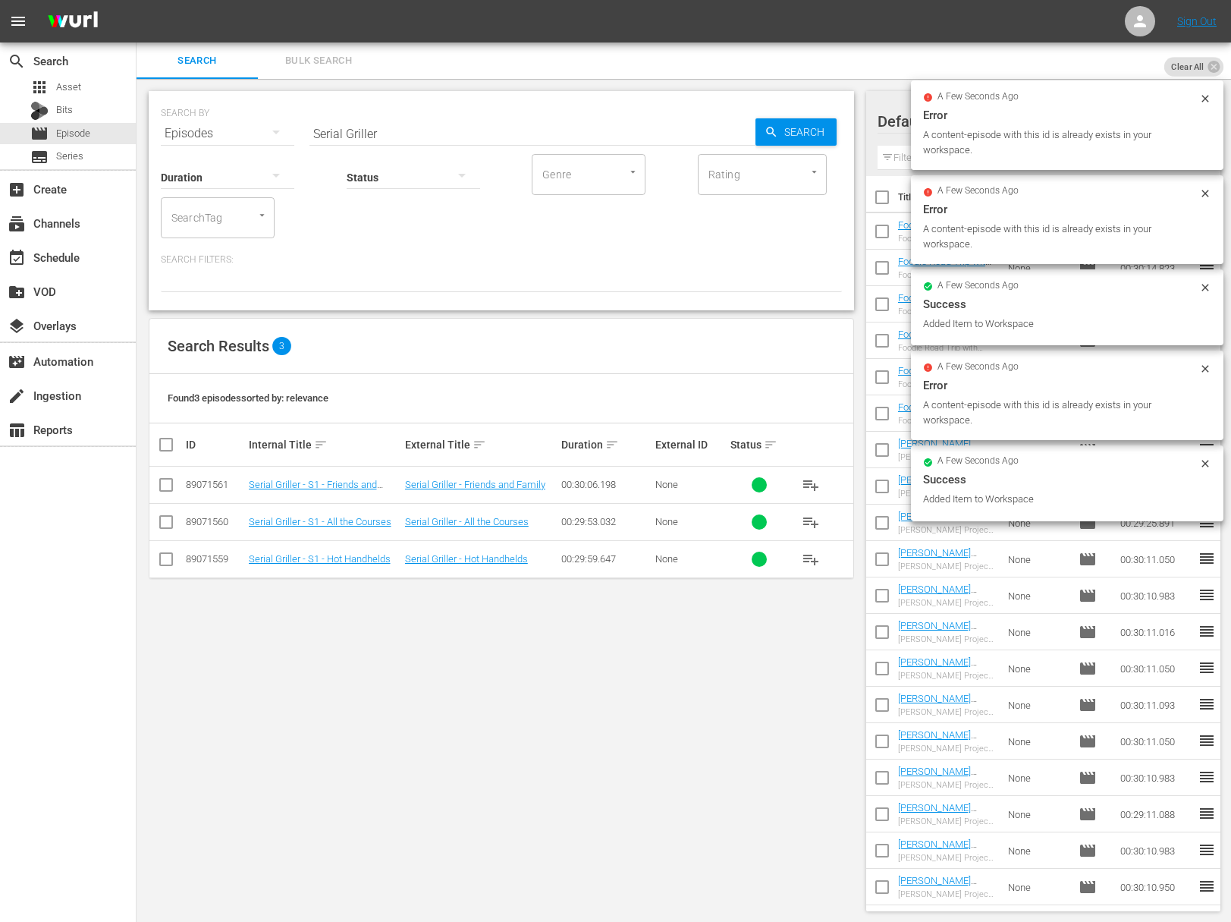
click at [515, 128] on input "Serial Griller" at bounding box center [533, 133] width 446 height 36
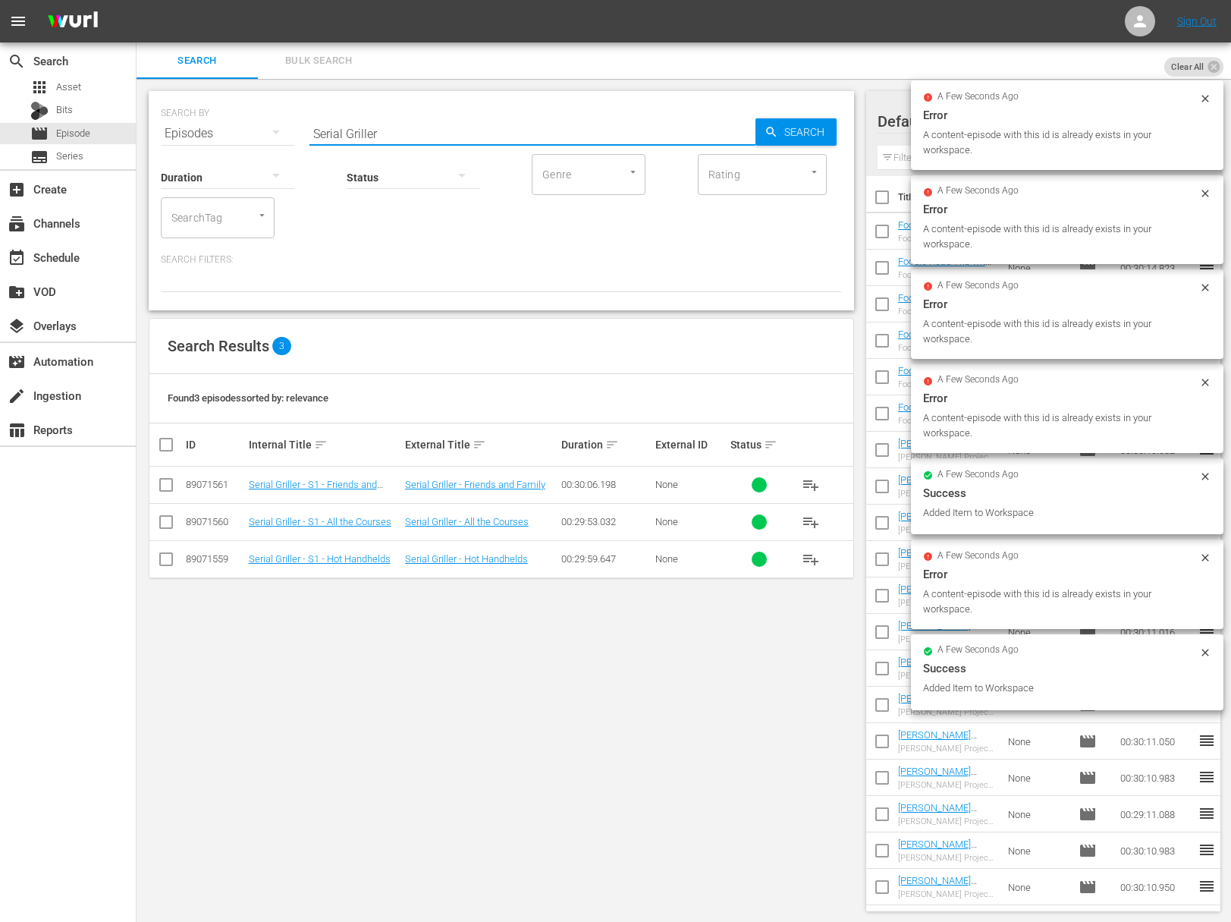
paste input "Taste of Tennessee - The Art of Southern Hospitality at Juniper Green"
click at [774, 134] on icon "button" at bounding box center [771, 132] width 10 height 10
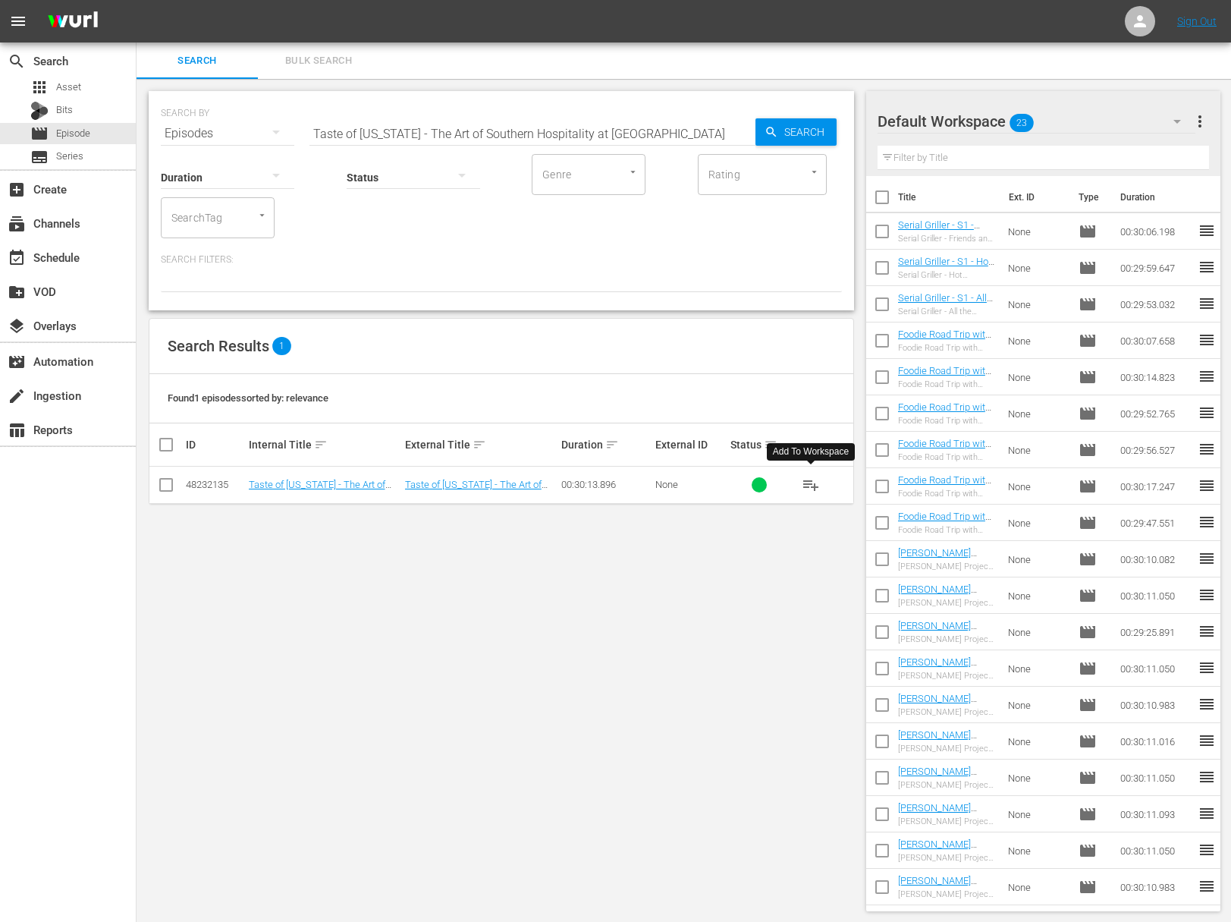
click at [811, 481] on span "playlist_add" at bounding box center [811, 485] width 18 height 18
click at [443, 130] on input "Taste of Tennessee - The Art of Southern Hospitality at Juniper Green" at bounding box center [533, 133] width 446 height 36
paste input "Serving up Hot Chicken With Party Fowl"
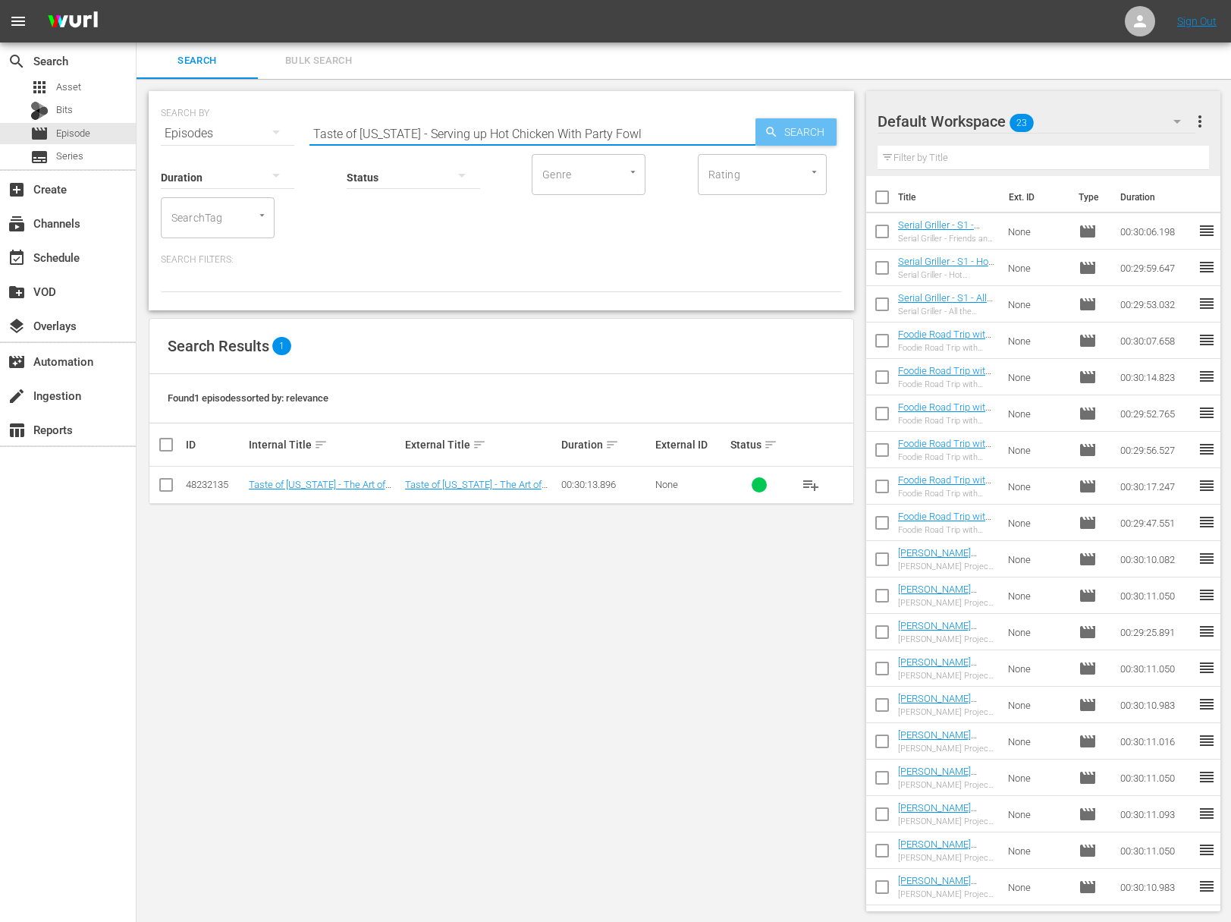
click at [765, 128] on icon "button" at bounding box center [772, 132] width 14 height 14
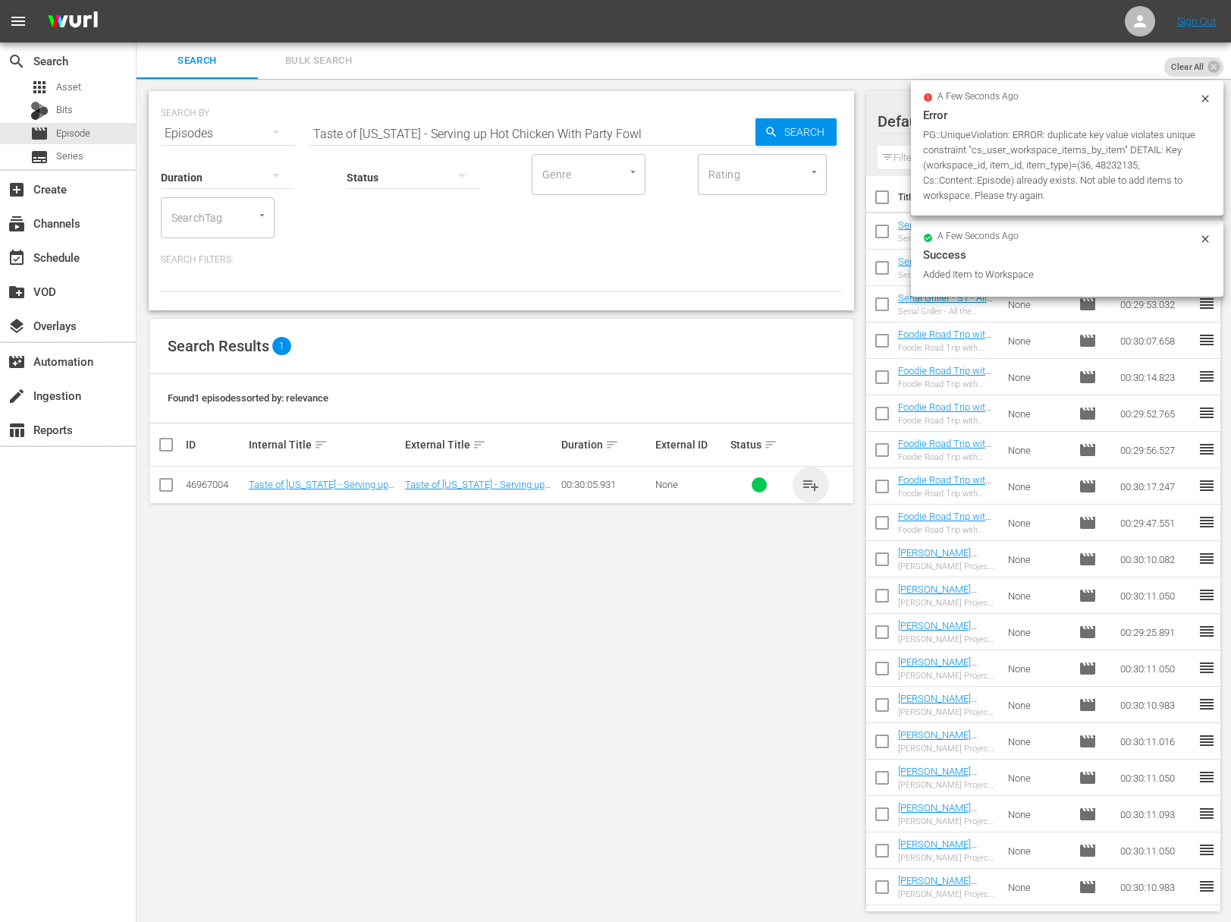
click at [813, 479] on span "playlist_add" at bounding box center [811, 485] width 18 height 18
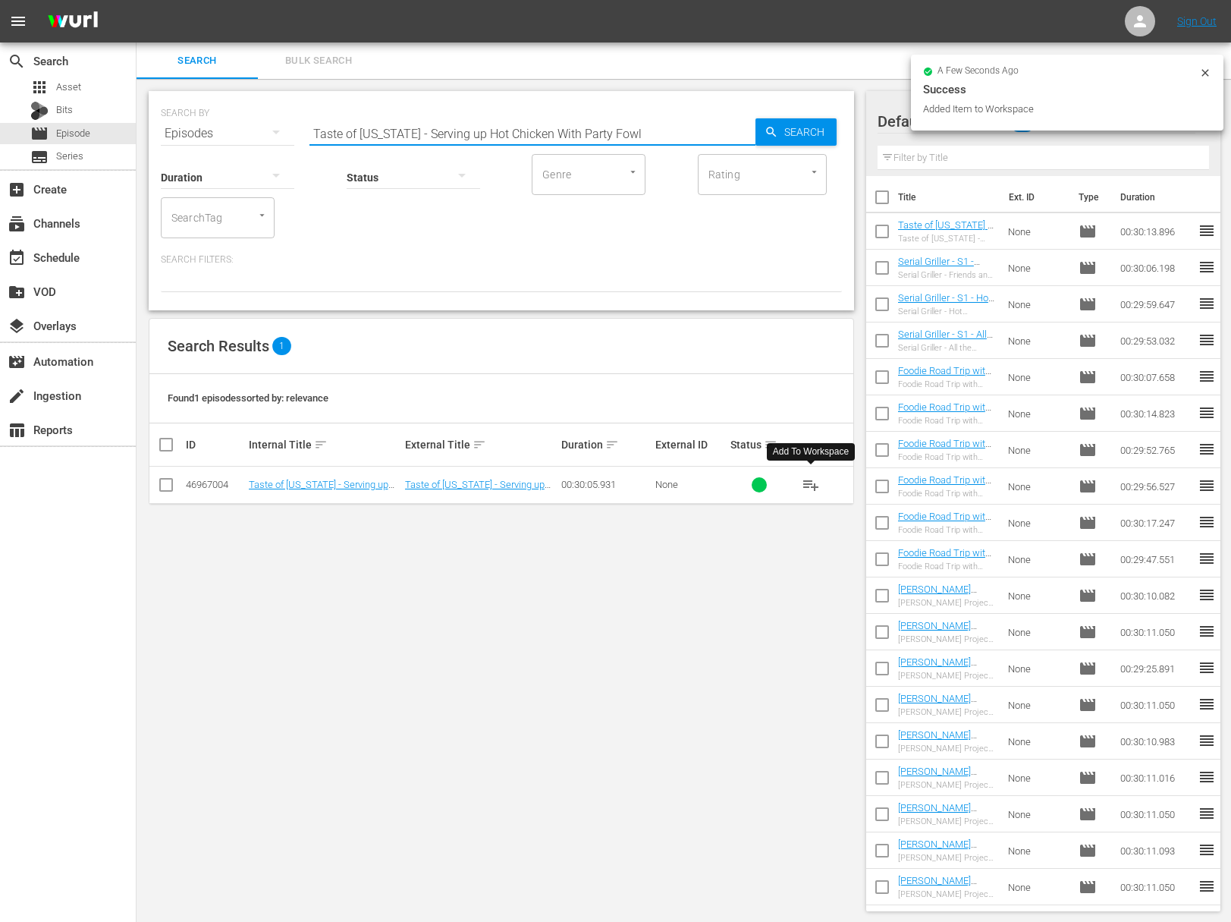
click at [528, 125] on input "Taste of Tennessee - Serving up Hot Chicken With Party Fowl" at bounding box center [533, 133] width 446 height 36
paste input "The Art of BBQ With Martin's Bar-B-Que"
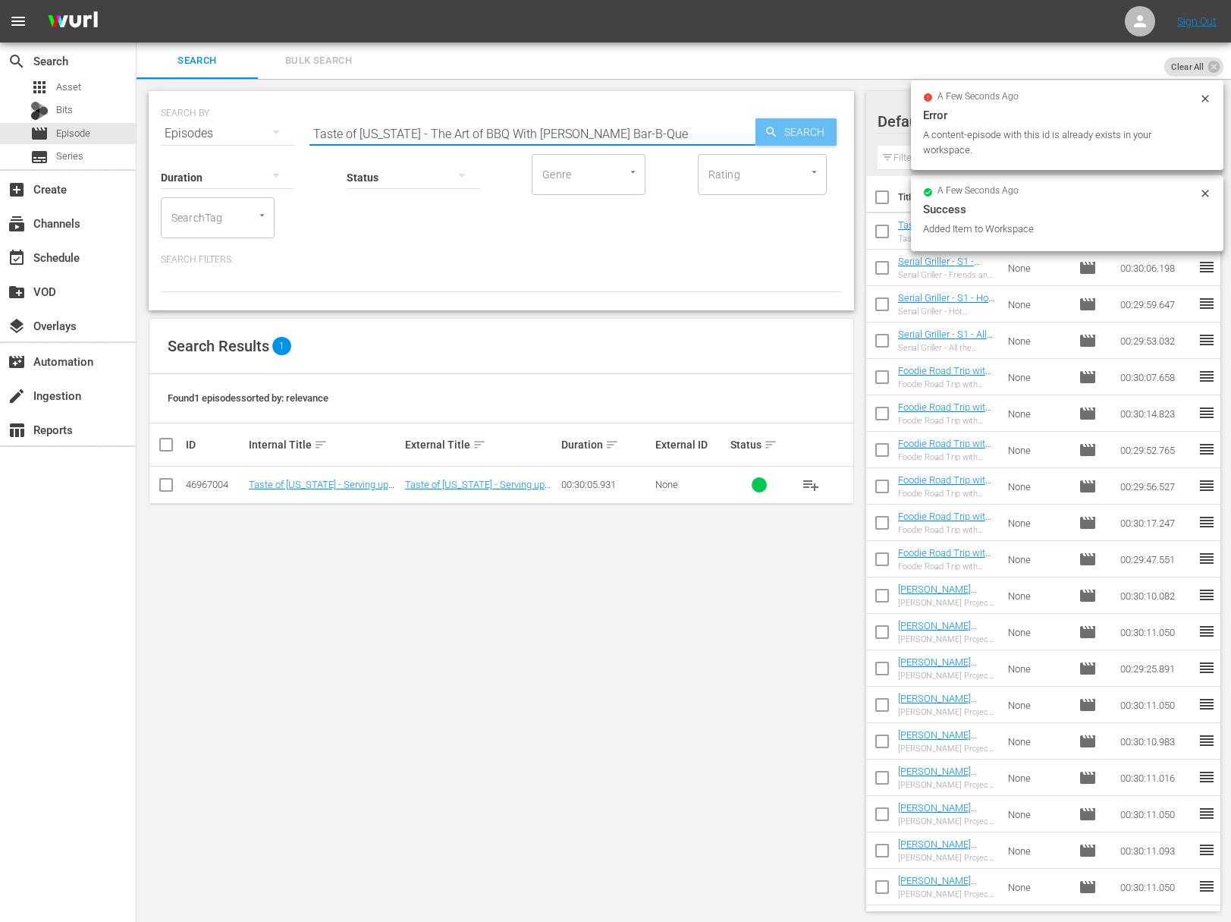
click at [785, 128] on span "Search" at bounding box center [807, 131] width 58 height 27
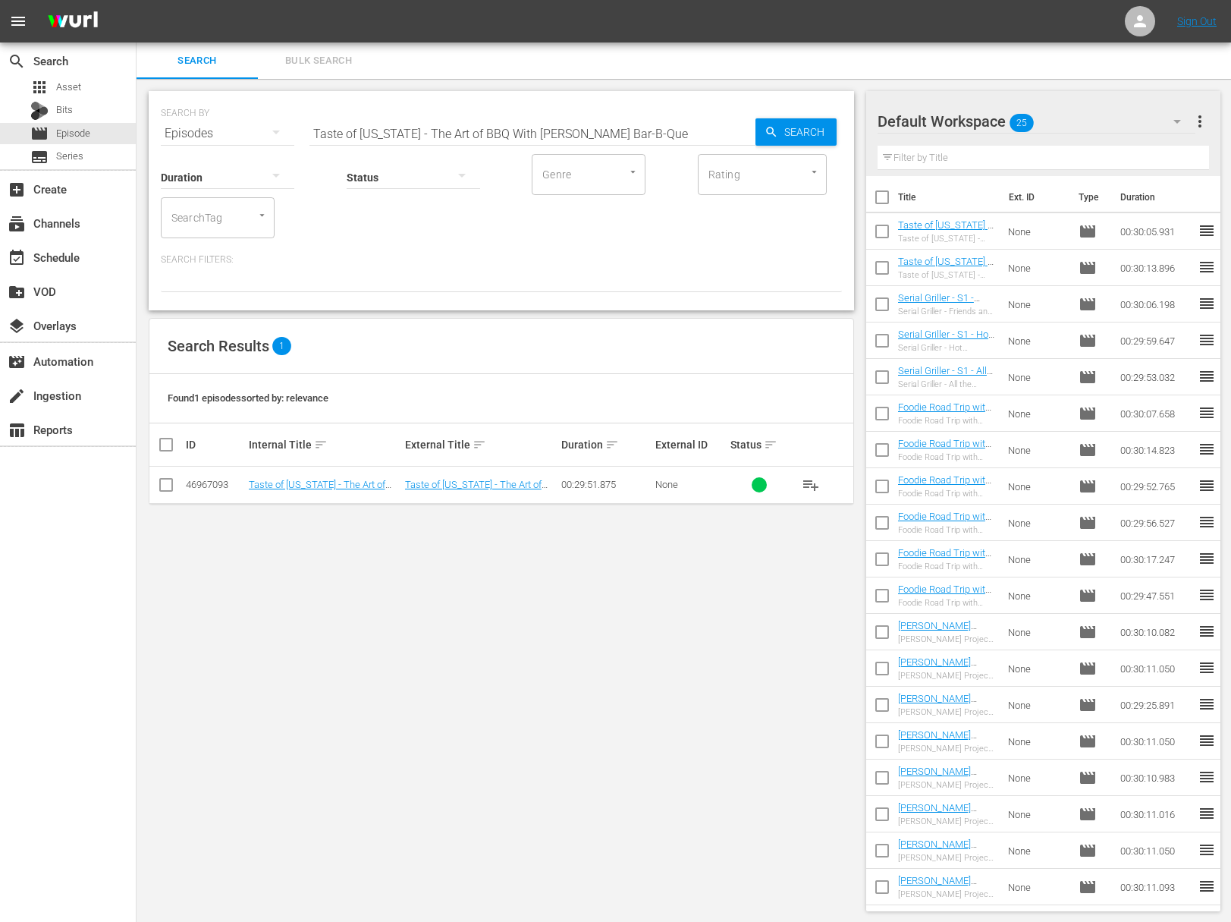
click at [819, 484] on span "playlist_add" at bounding box center [811, 485] width 18 height 18
click at [814, 483] on span "playlist_add" at bounding box center [811, 485] width 18 height 18
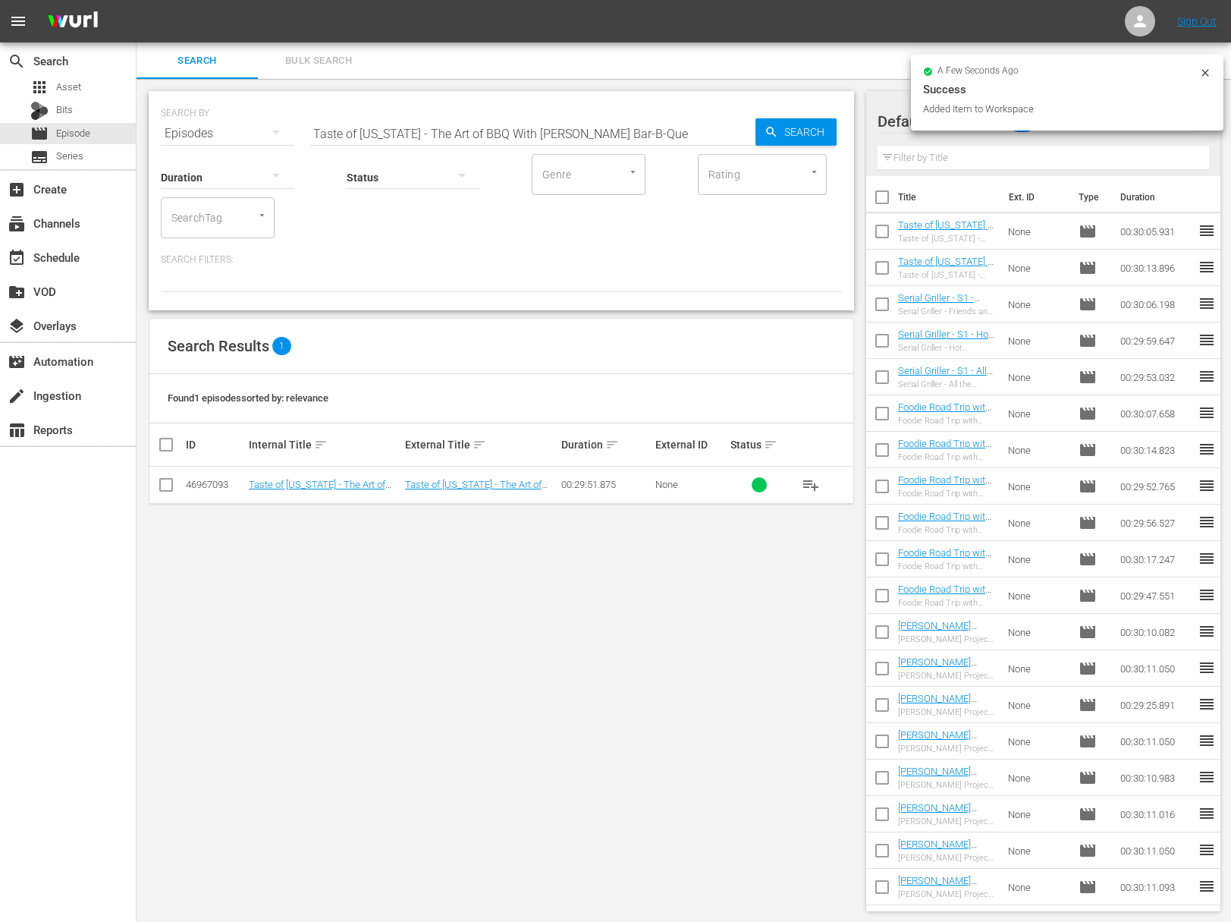
click at [561, 127] on input "Taste of Tennessee - The Art of BBQ With Martin's Bar-B-Que" at bounding box center [533, 133] width 446 height 36
paste input "A Slice of R&B Pizza With Slim & Husky's"
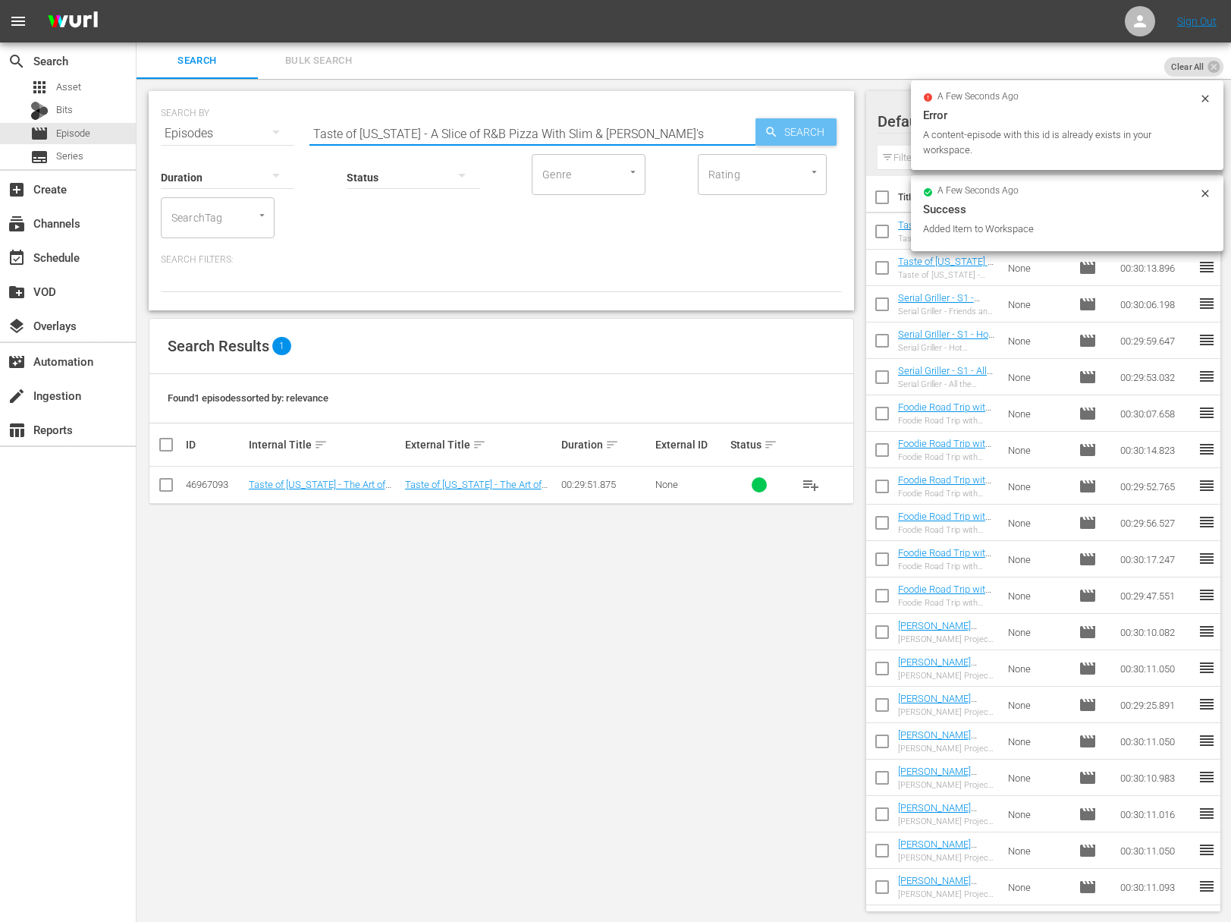
click at [806, 128] on span "Search" at bounding box center [807, 131] width 58 height 27
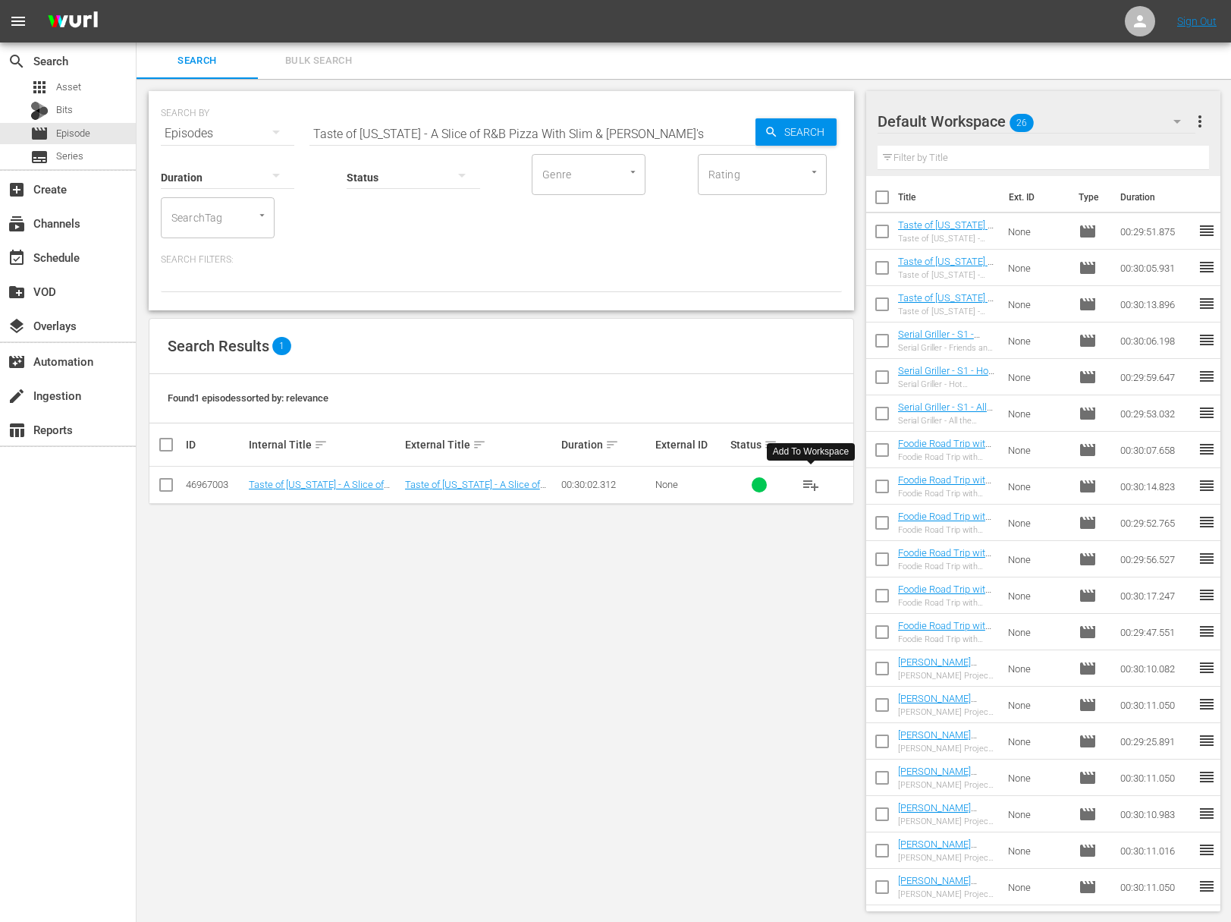
click at [816, 487] on span "playlist_add" at bounding box center [811, 485] width 18 height 18
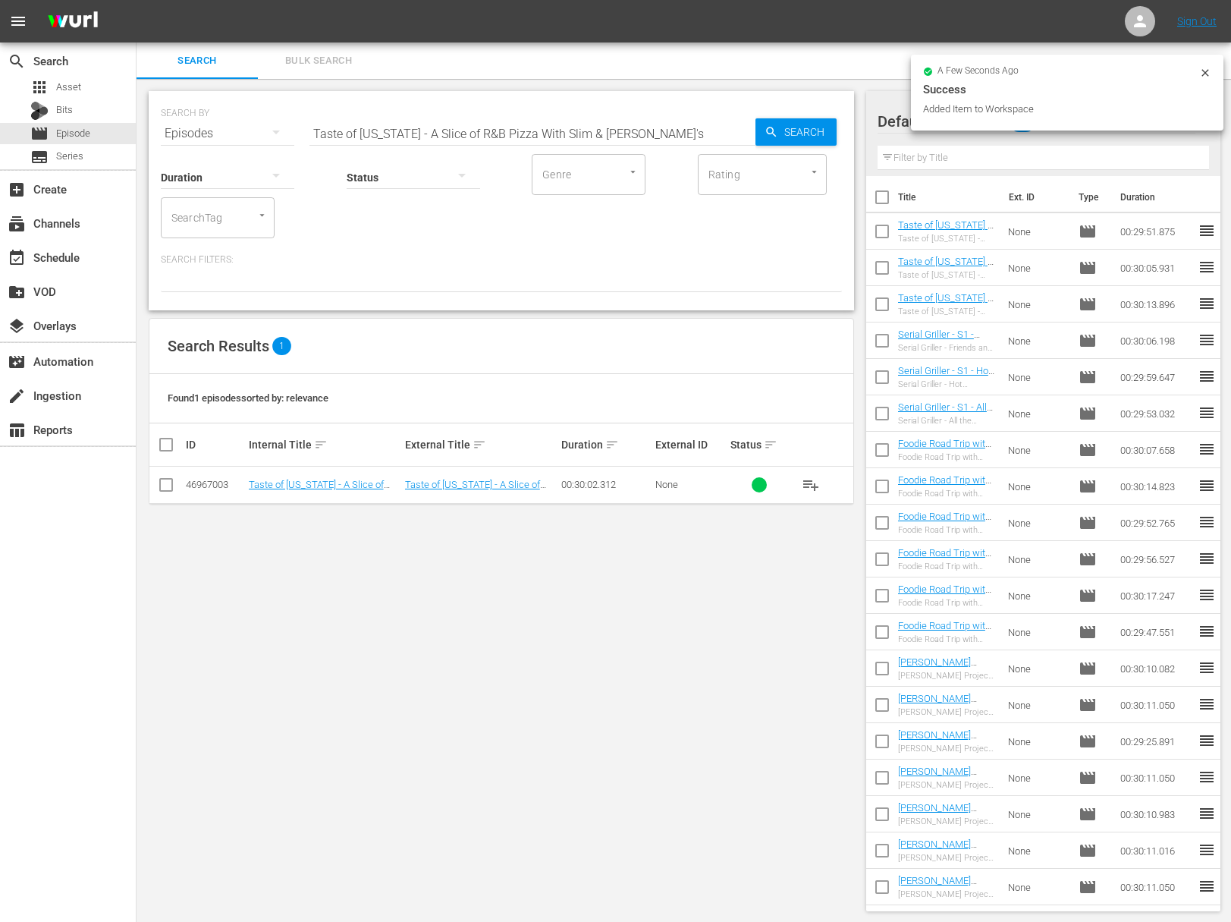
click at [546, 129] on input "Taste of Tennessee - A Slice of R&B Pizza With Slim & Husky's" at bounding box center [533, 133] width 446 height 36
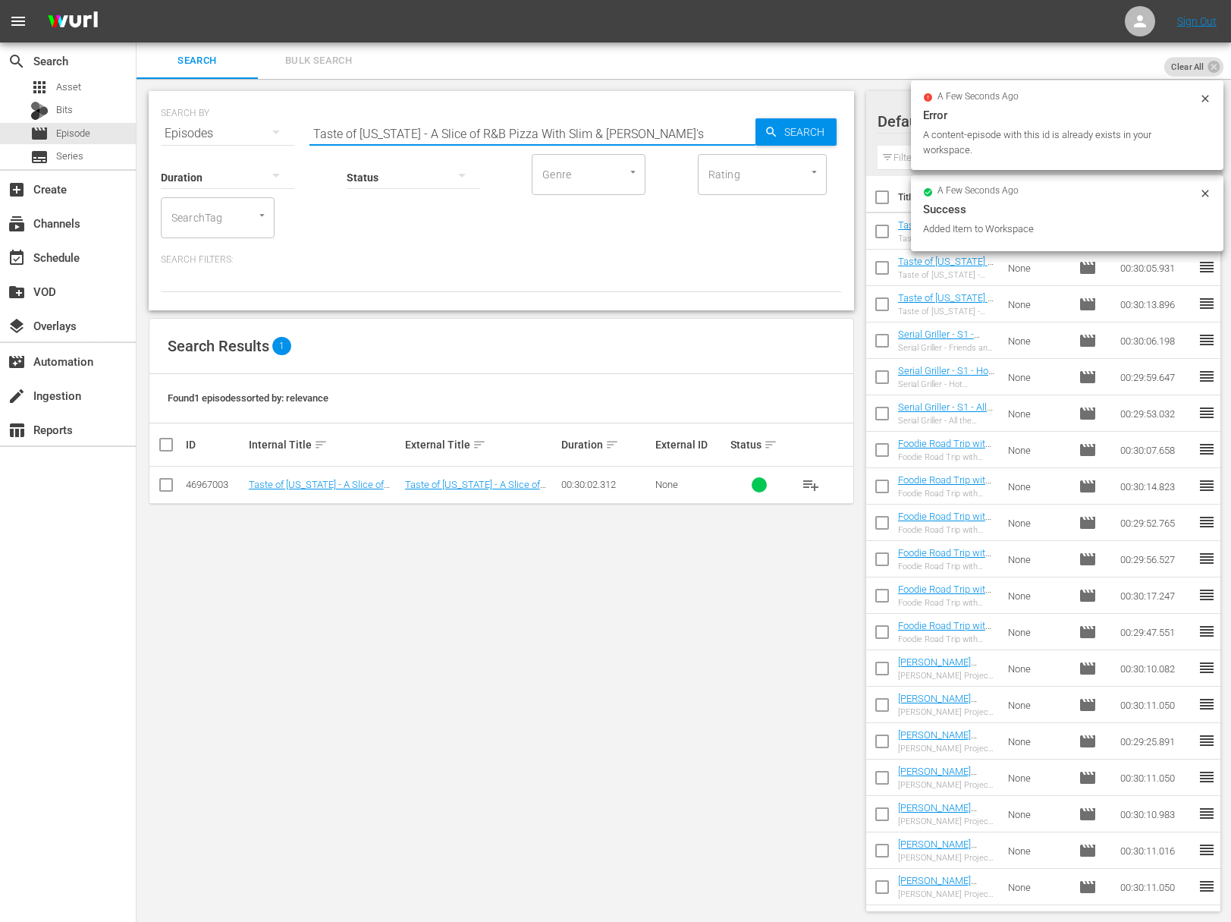
paste input "he Migrant Kitchen - Brooklyn: Korean Food"
click at [792, 125] on span "Search" at bounding box center [807, 131] width 58 height 27
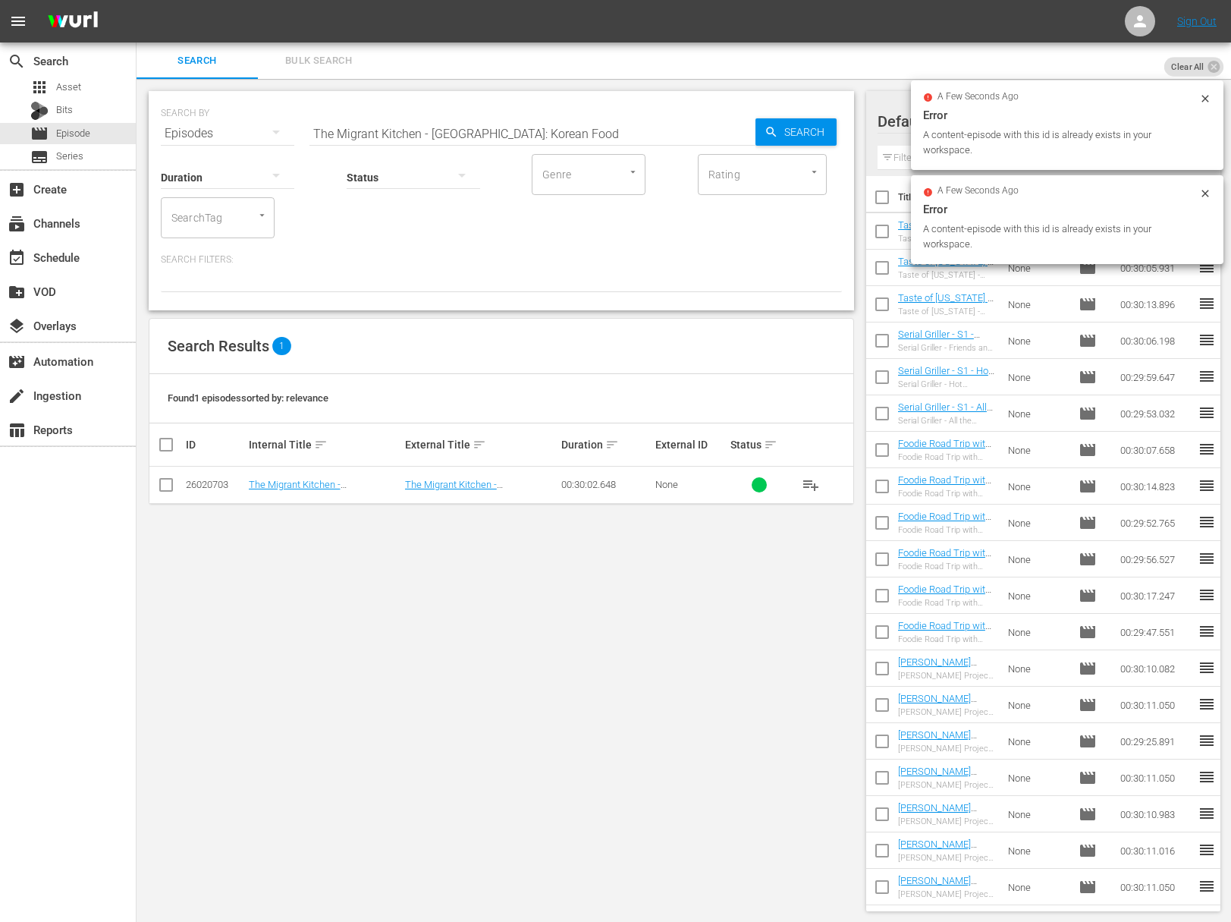
click at [810, 485] on span "playlist_add" at bounding box center [811, 485] width 18 height 18
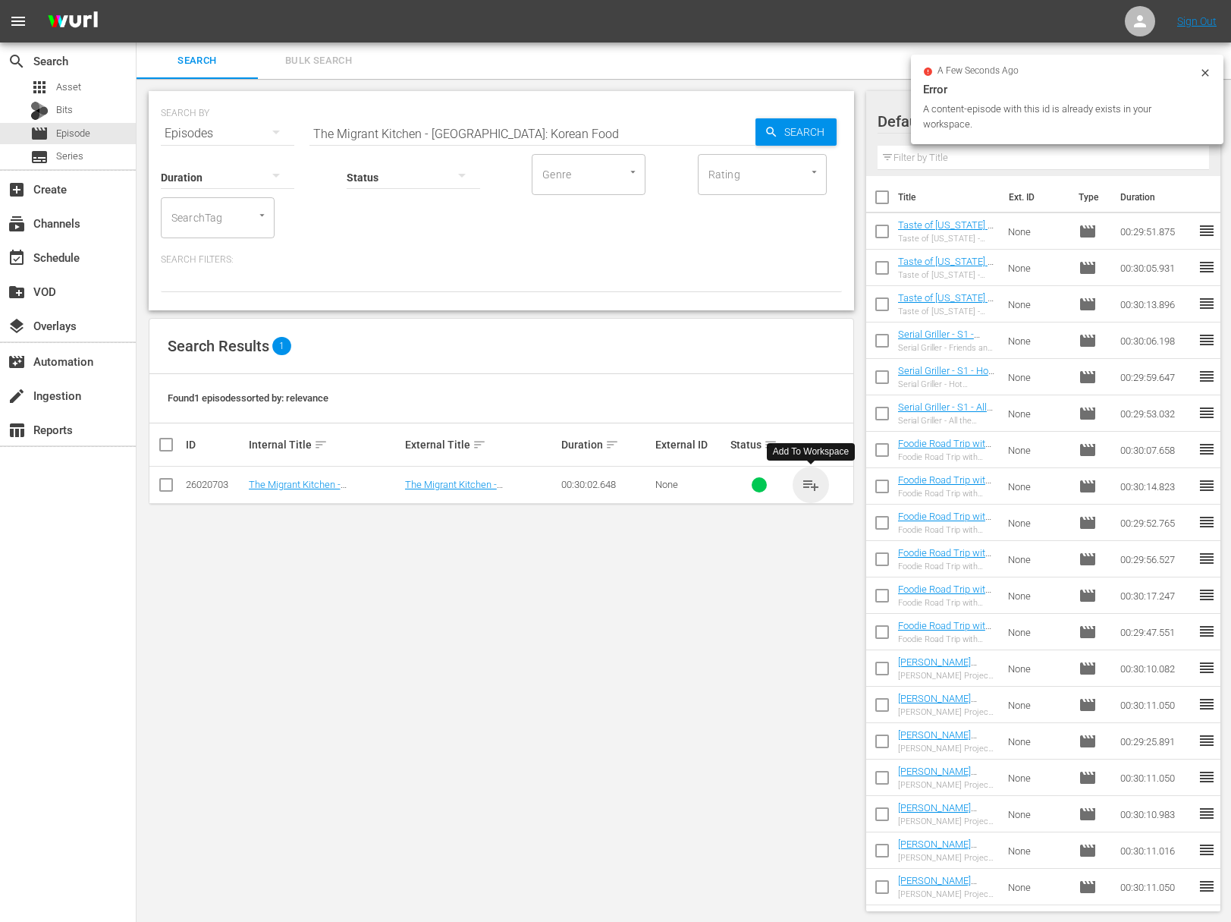
click at [810, 485] on span "playlist_add" at bounding box center [811, 485] width 18 height 18
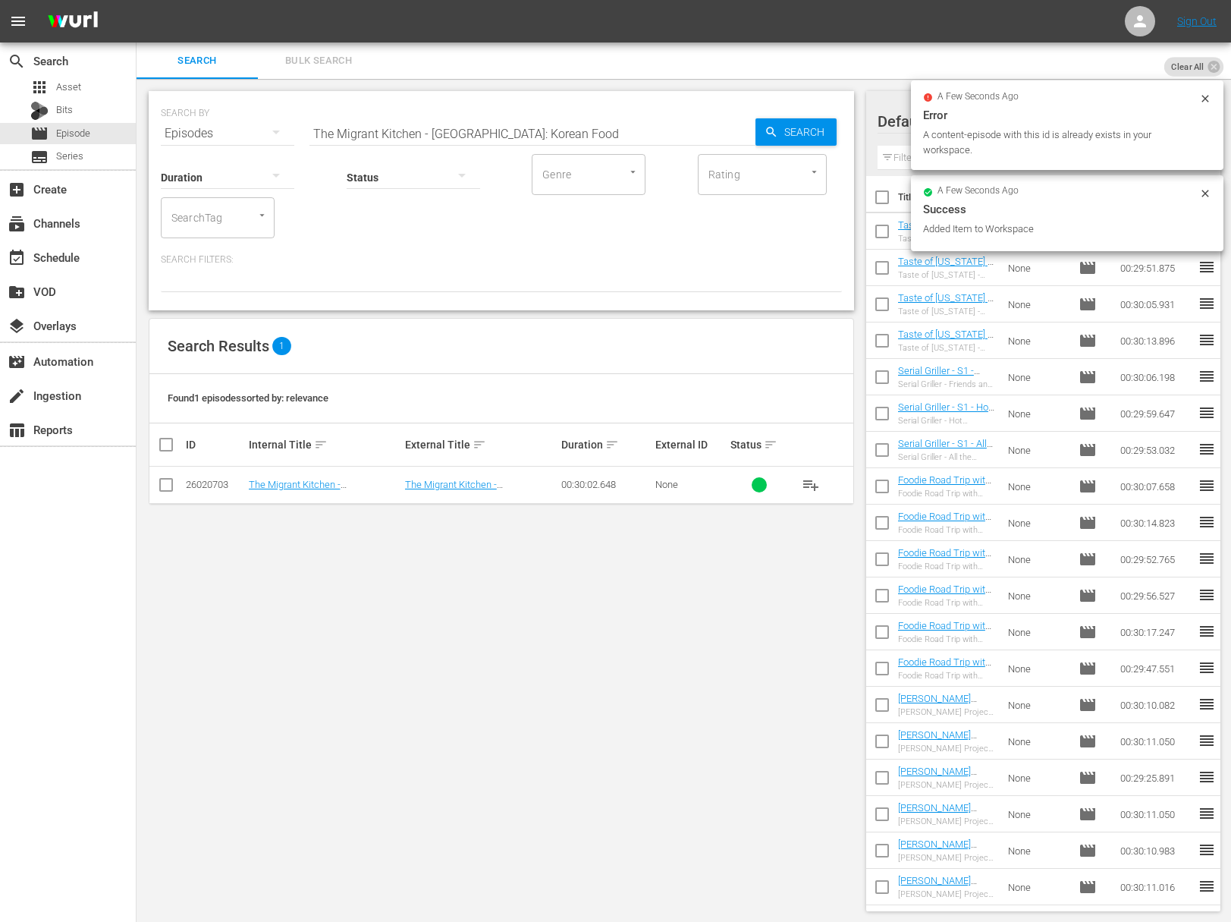
click at [530, 129] on input "The Migrant Kitchen - Brooklyn: Korean Food" at bounding box center [533, 133] width 446 height 36
paste input "Houston: African American Foodways"
click at [803, 130] on span "Search" at bounding box center [807, 131] width 58 height 27
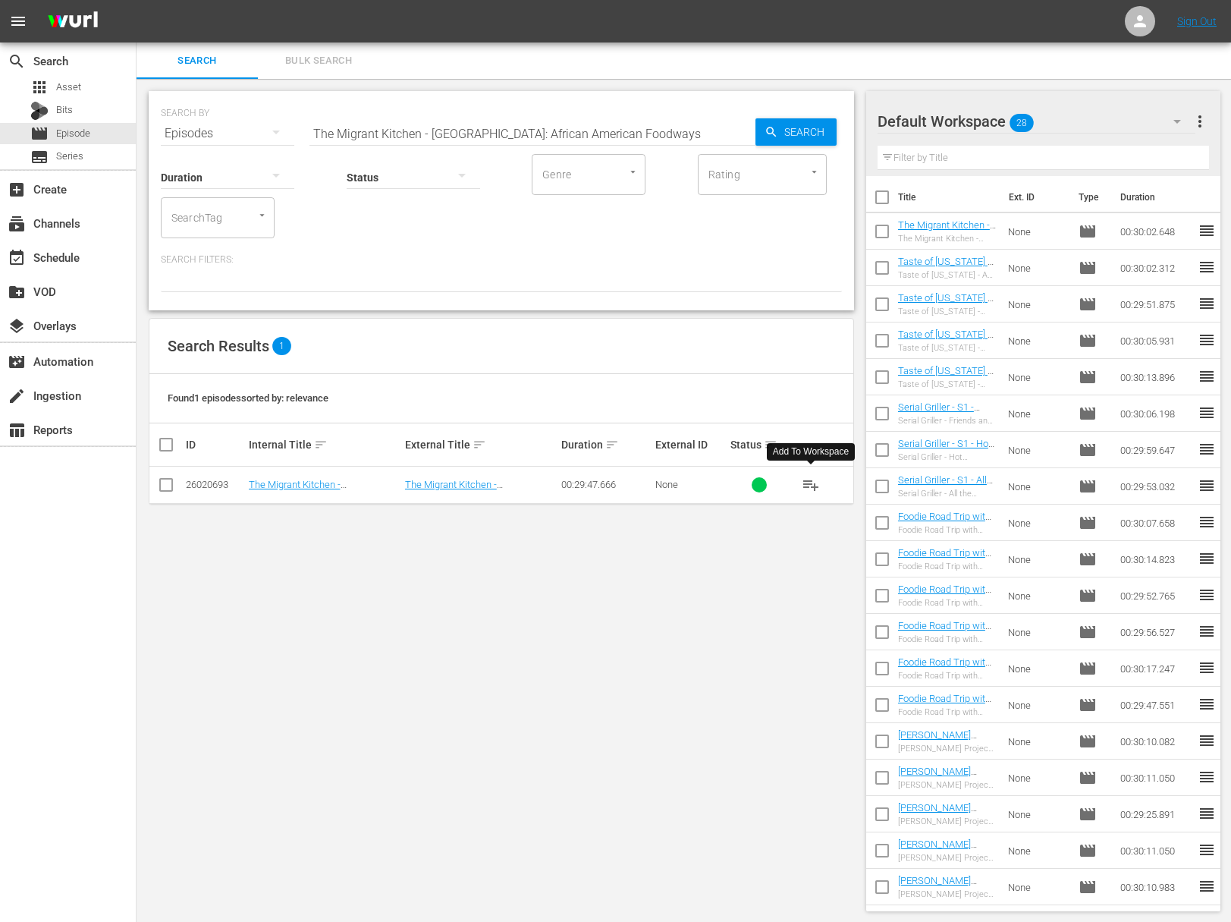
click at [814, 480] on span "playlist_add" at bounding box center [811, 485] width 18 height 18
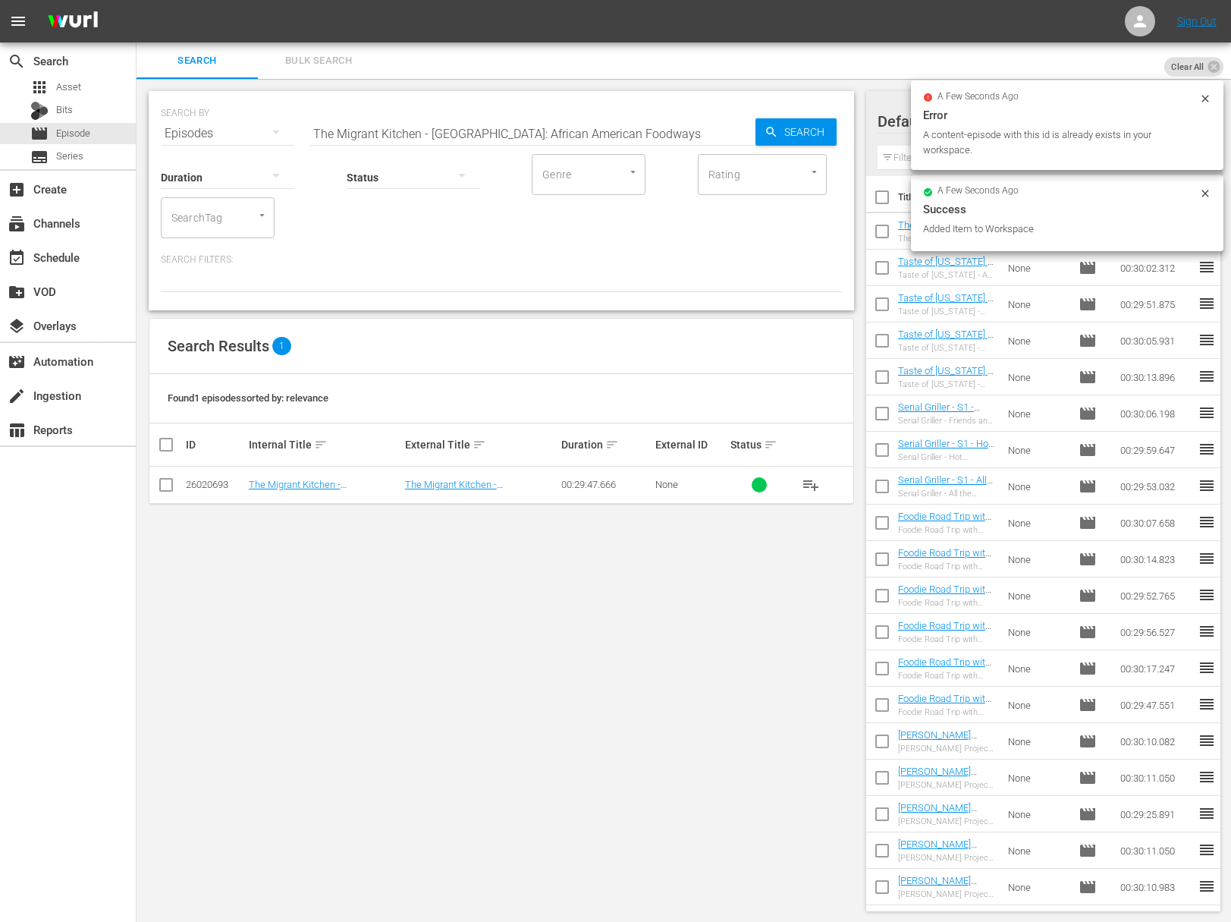
click at [488, 130] on input "The Migrant Kitchen - Houston: African American Foodways" at bounding box center [533, 133] width 446 height 36
paste input "Puerto Rico: Food Sovereignty"
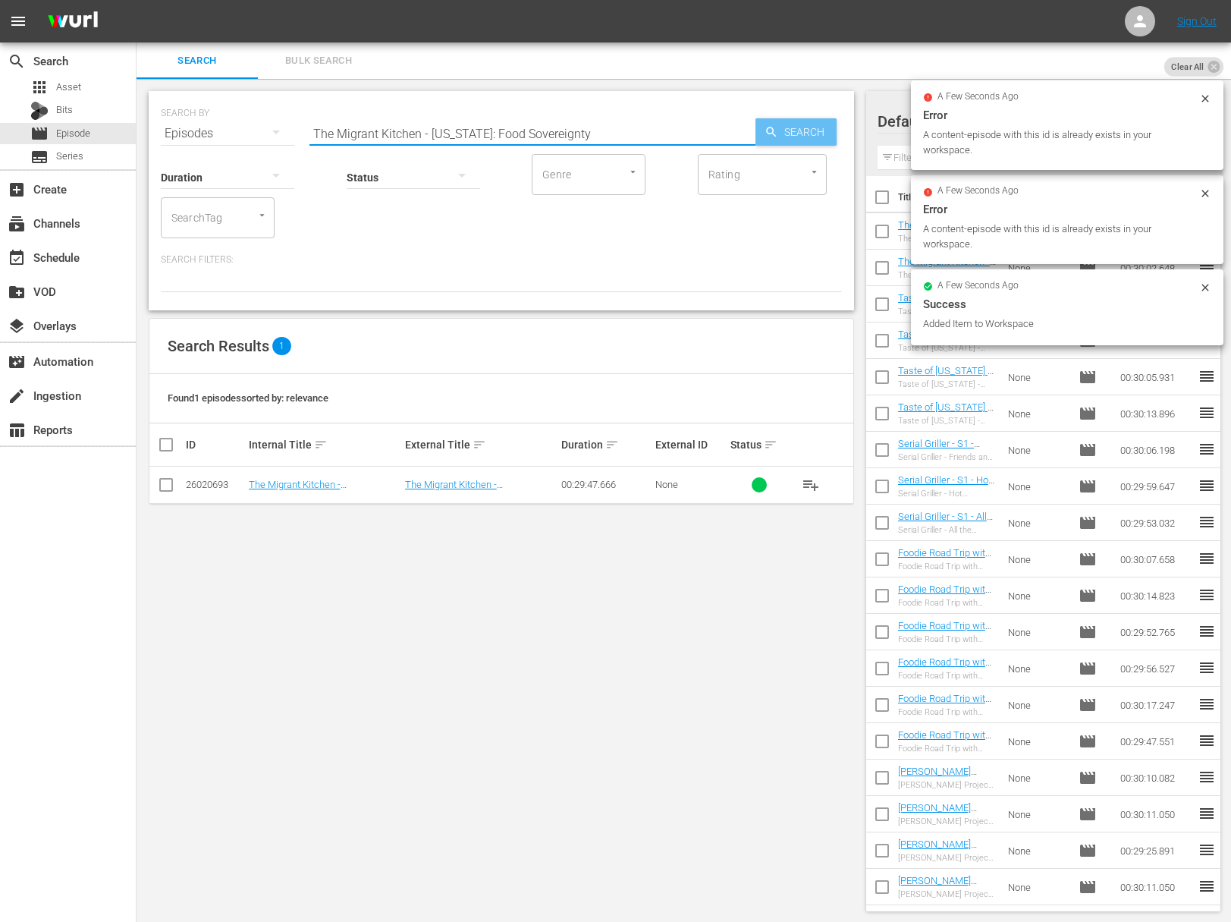
click at [766, 127] on icon "button" at bounding box center [772, 132] width 14 height 14
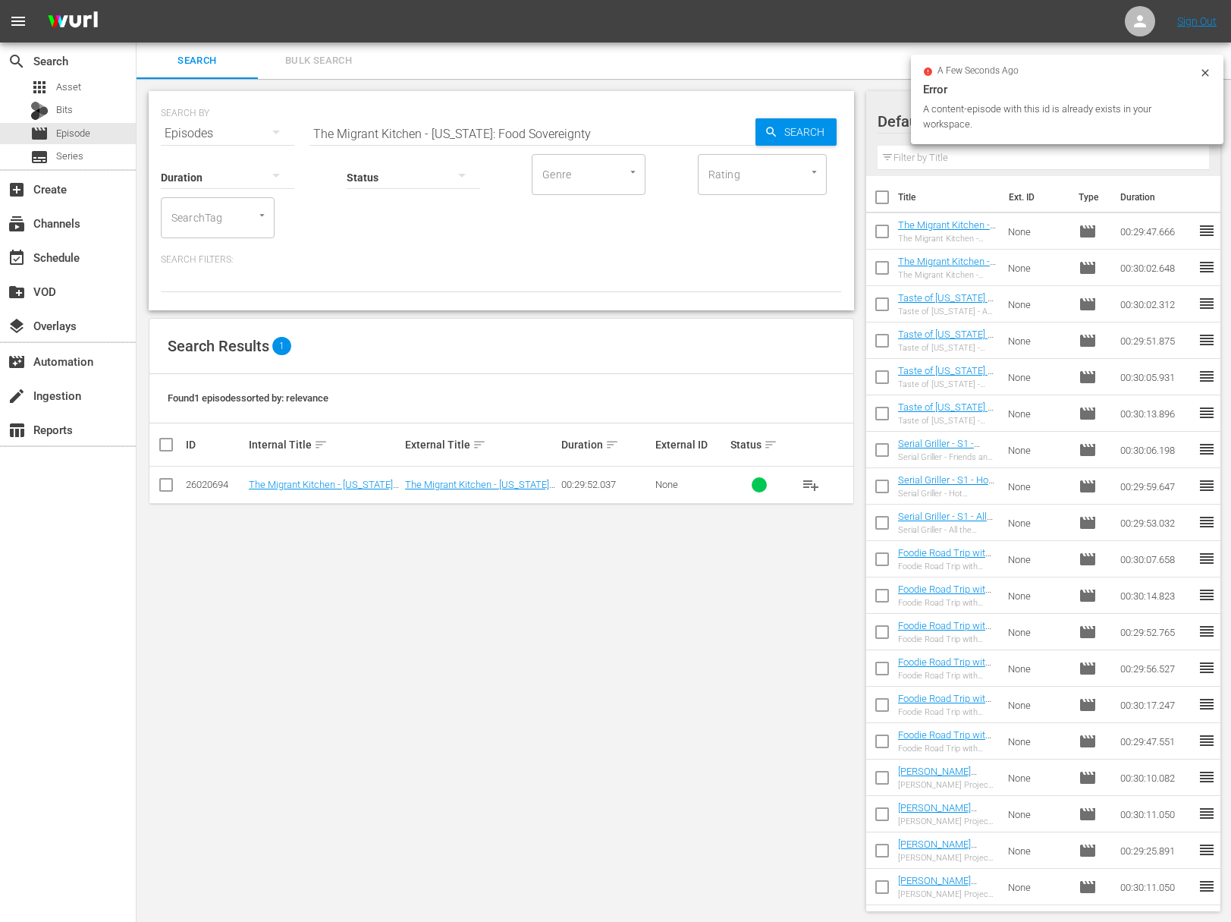
click at [814, 489] on span "playlist_add" at bounding box center [811, 485] width 18 height 18
click at [814, 481] on span "playlist_add" at bounding box center [811, 485] width 18 height 18
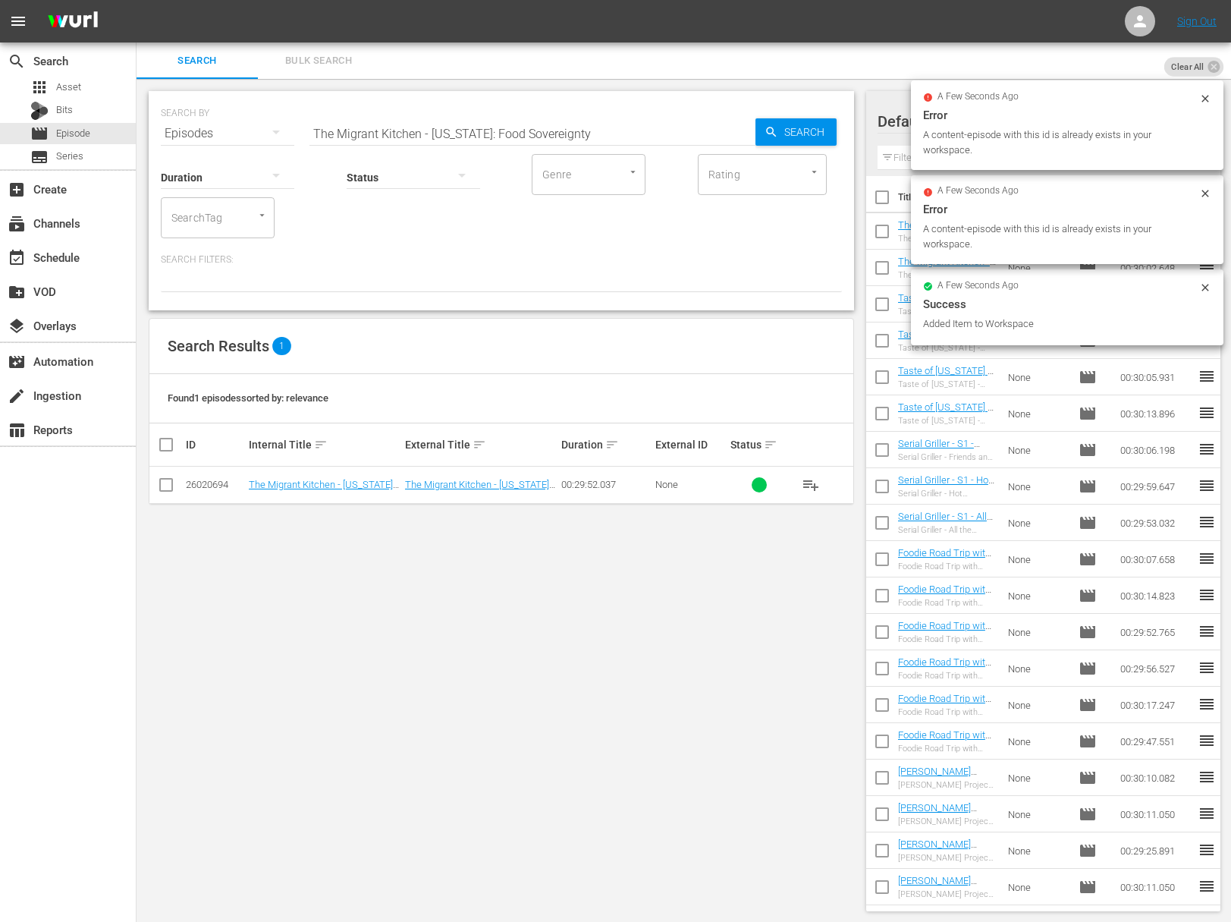
click at [497, 127] on input "The Migrant Kitchen - Puerto Rico: Food Sovereignty" at bounding box center [533, 133] width 446 height 36
paste input "ortland: Russian Food"
click at [786, 125] on span "Search" at bounding box center [807, 131] width 58 height 27
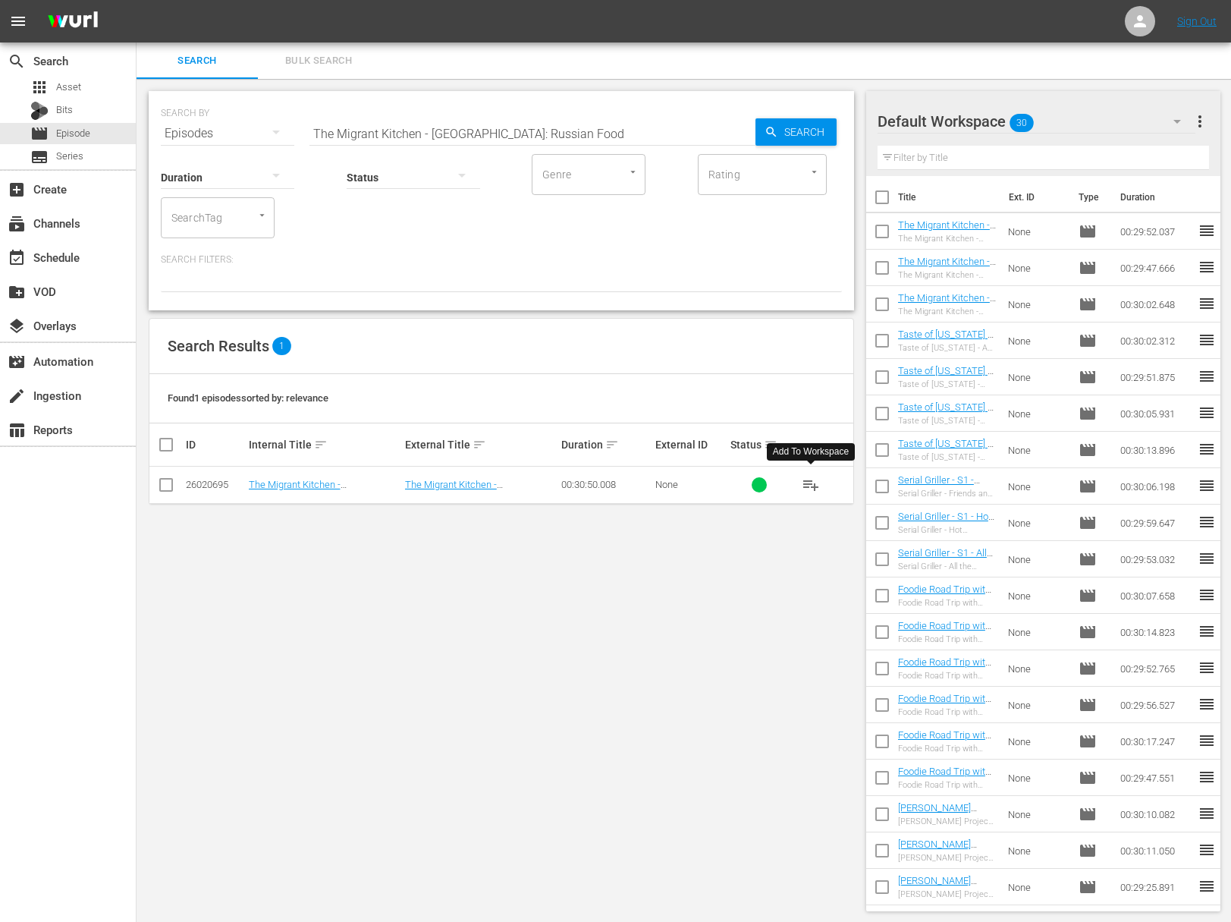
click at [812, 482] on span "playlist_add" at bounding box center [811, 485] width 18 height 18
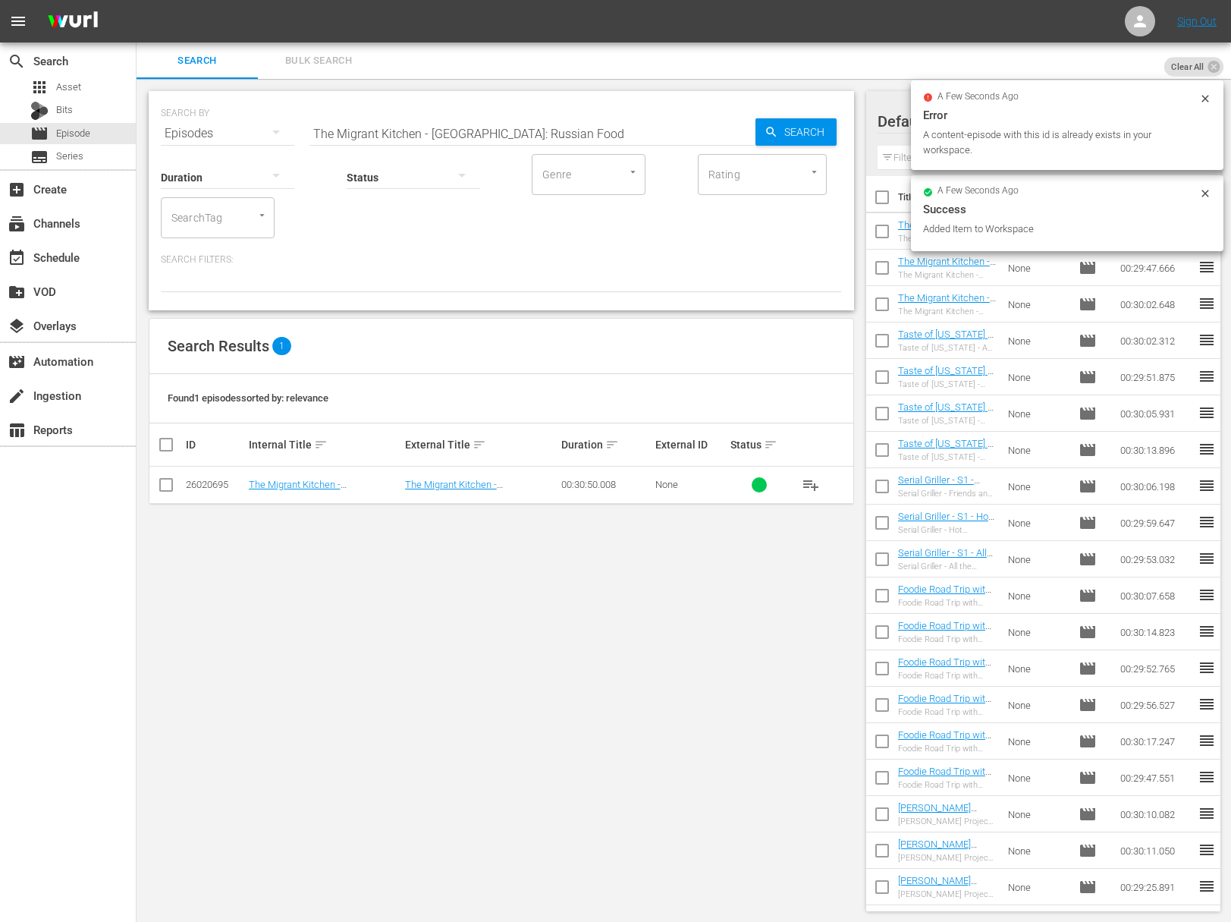
click at [470, 128] on input "The Migrant Kitchen - Portland: Russian Food" at bounding box center [533, 133] width 446 height 36
paste input "Los Angeles: Taiwanese"
click at [813, 130] on span "Search" at bounding box center [807, 131] width 58 height 27
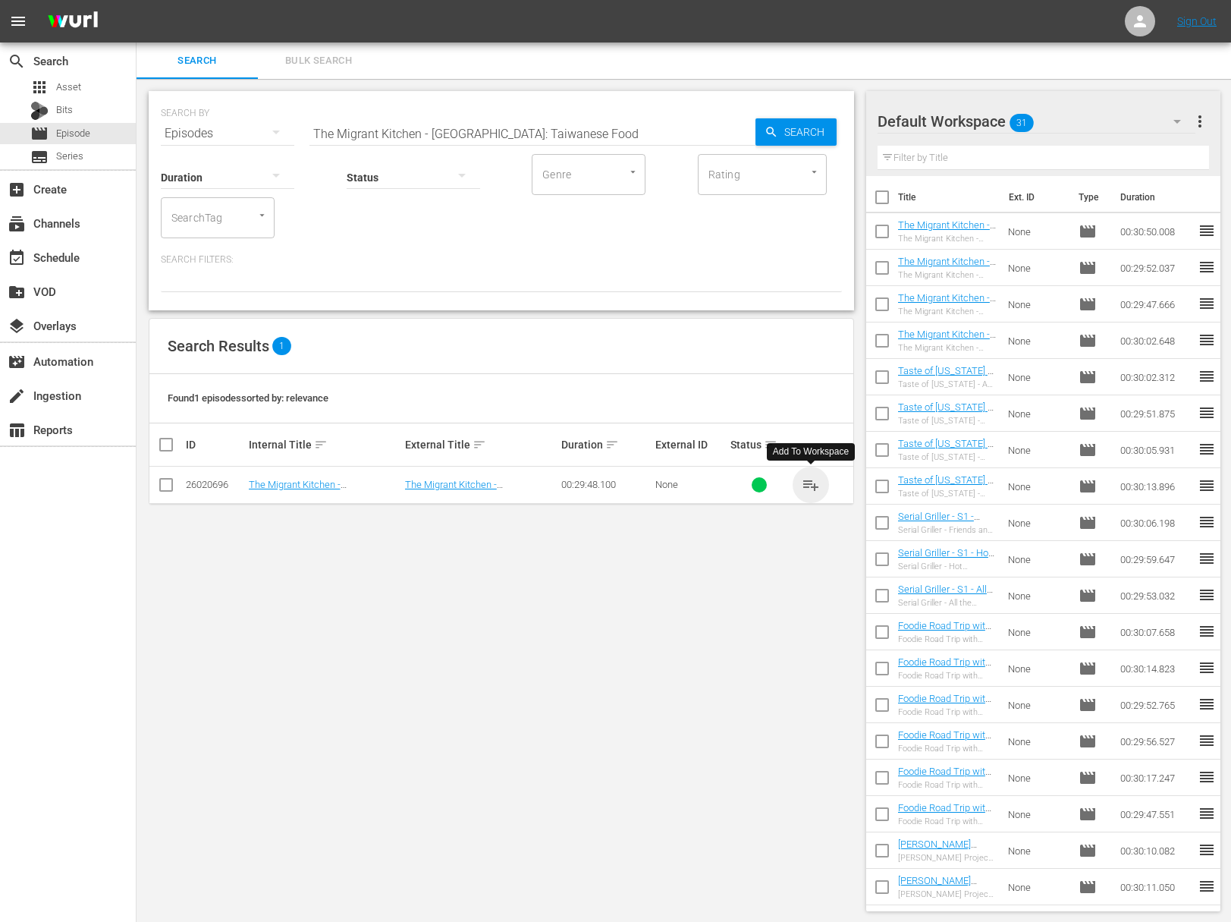
click at [812, 484] on span "playlist_add" at bounding box center [811, 485] width 18 height 18
click at [492, 124] on input "The Migrant Kitchen - Los Angeles: Taiwanese Food" at bounding box center [533, 133] width 446 height 36
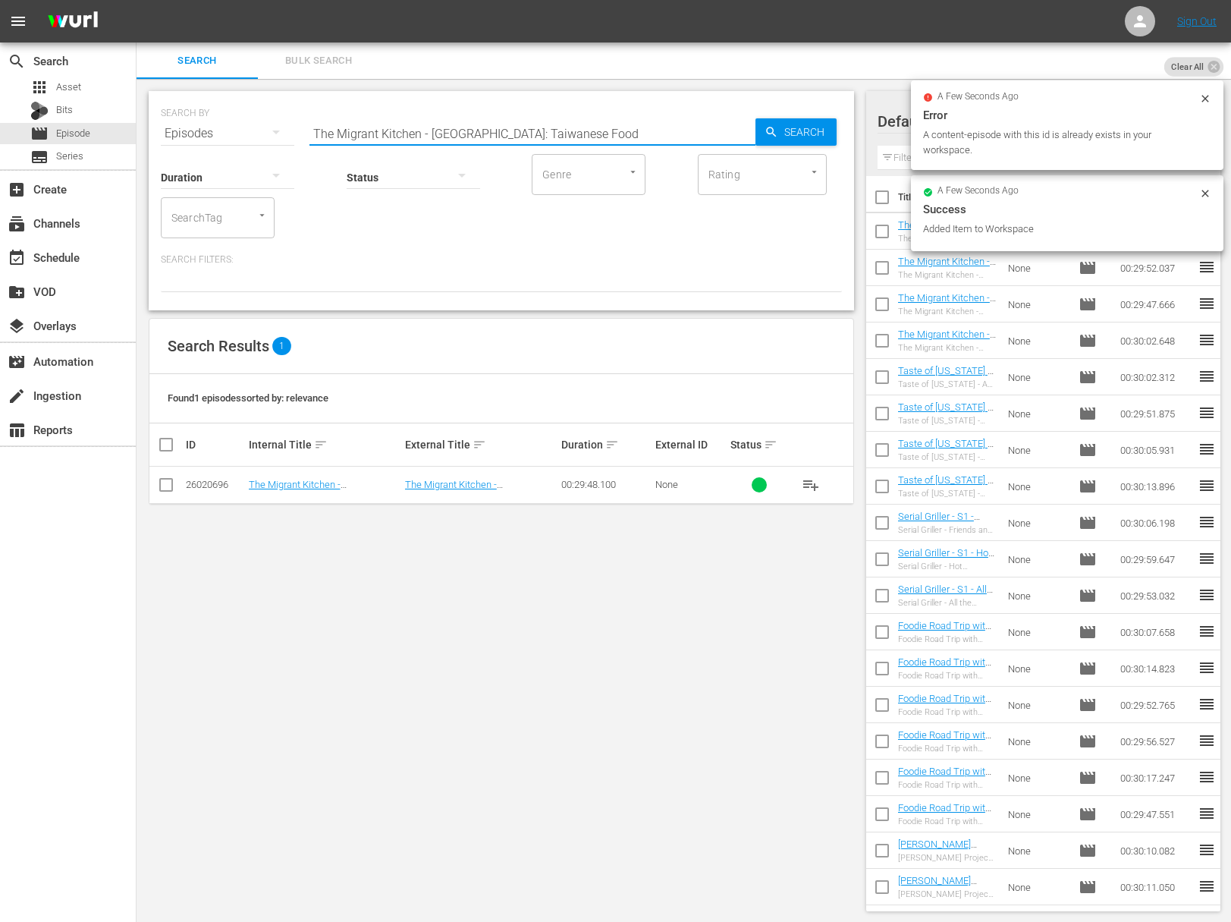
paste input "uis & Jazz"
click at [800, 121] on span "Search" at bounding box center [807, 131] width 58 height 27
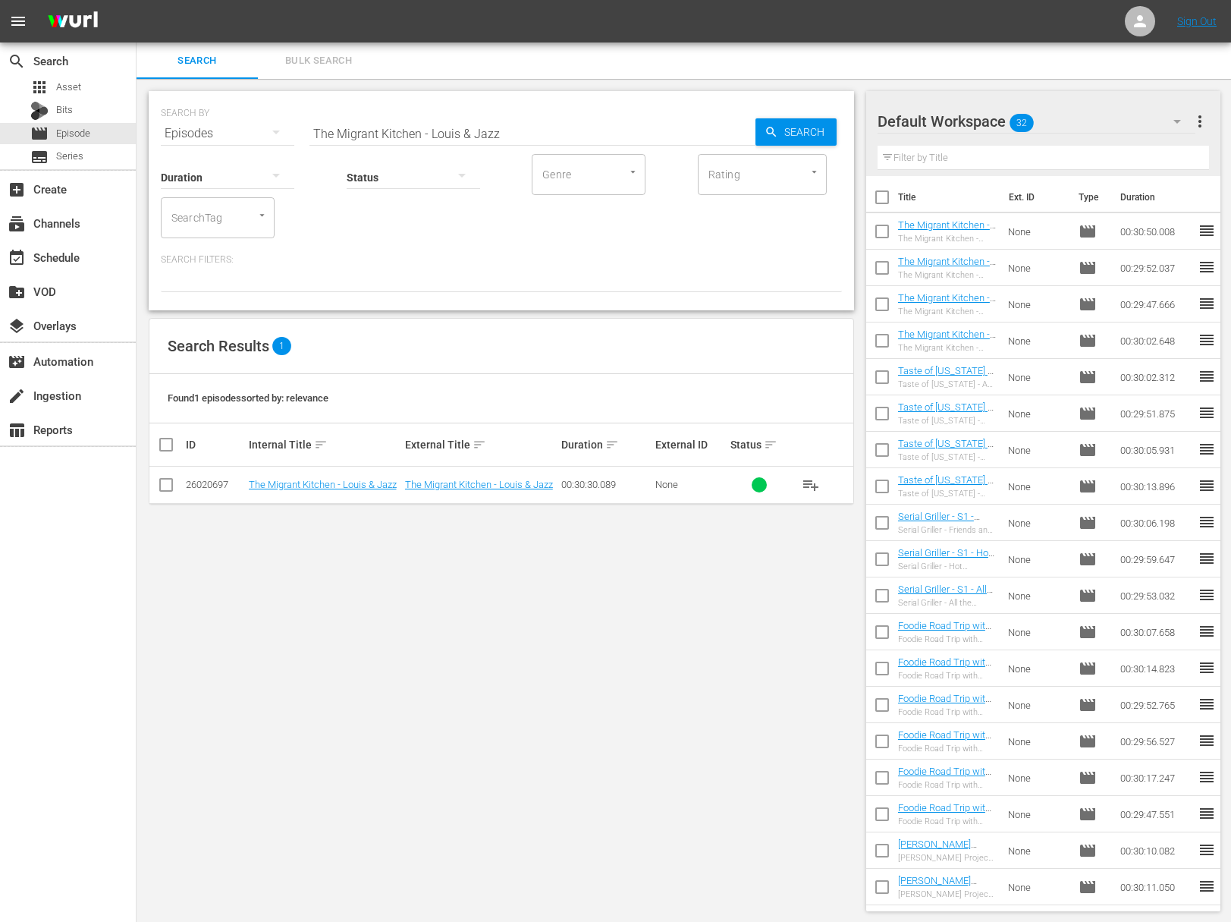
click at [813, 482] on span "playlist_add" at bounding box center [811, 485] width 18 height 18
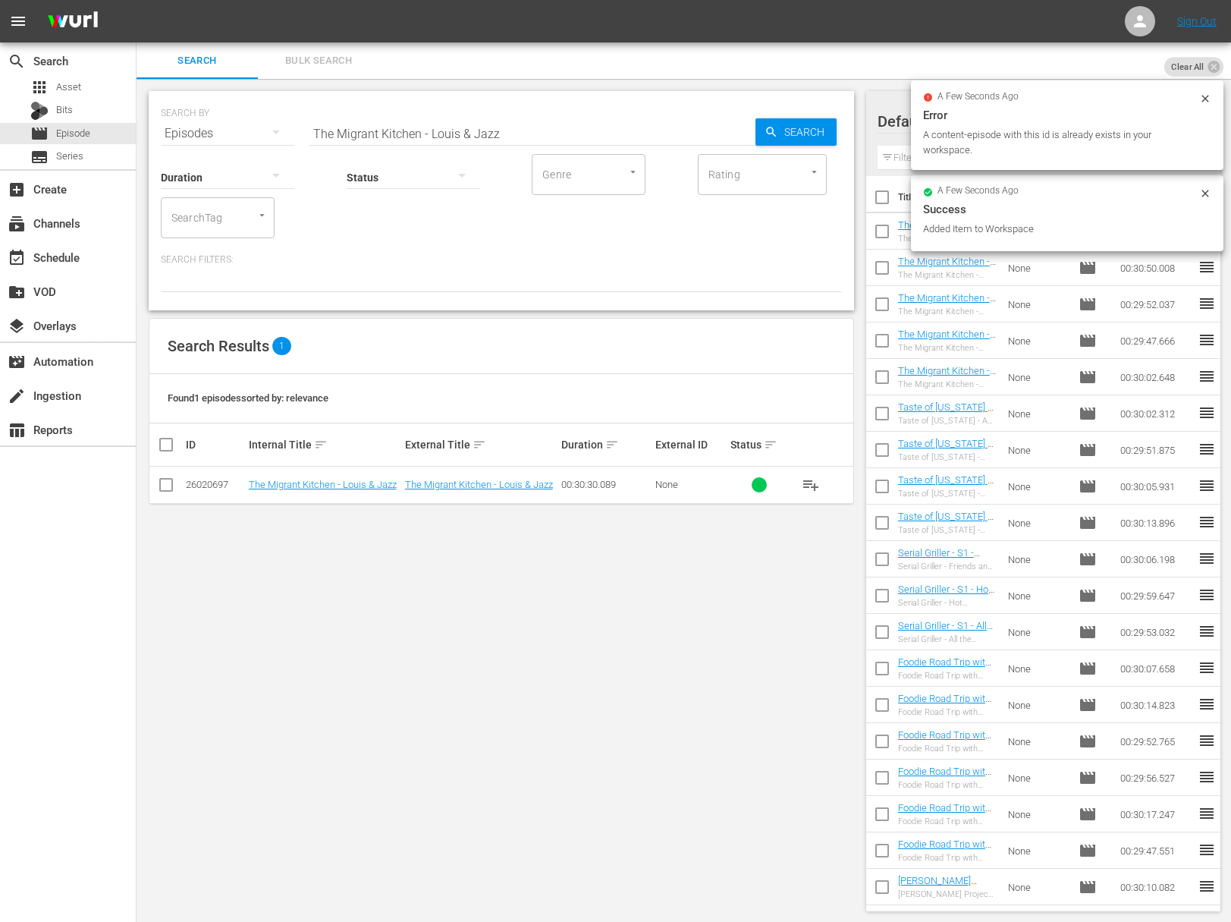
click at [479, 140] on div "Status" at bounding box center [414, 167] width 134 height 55
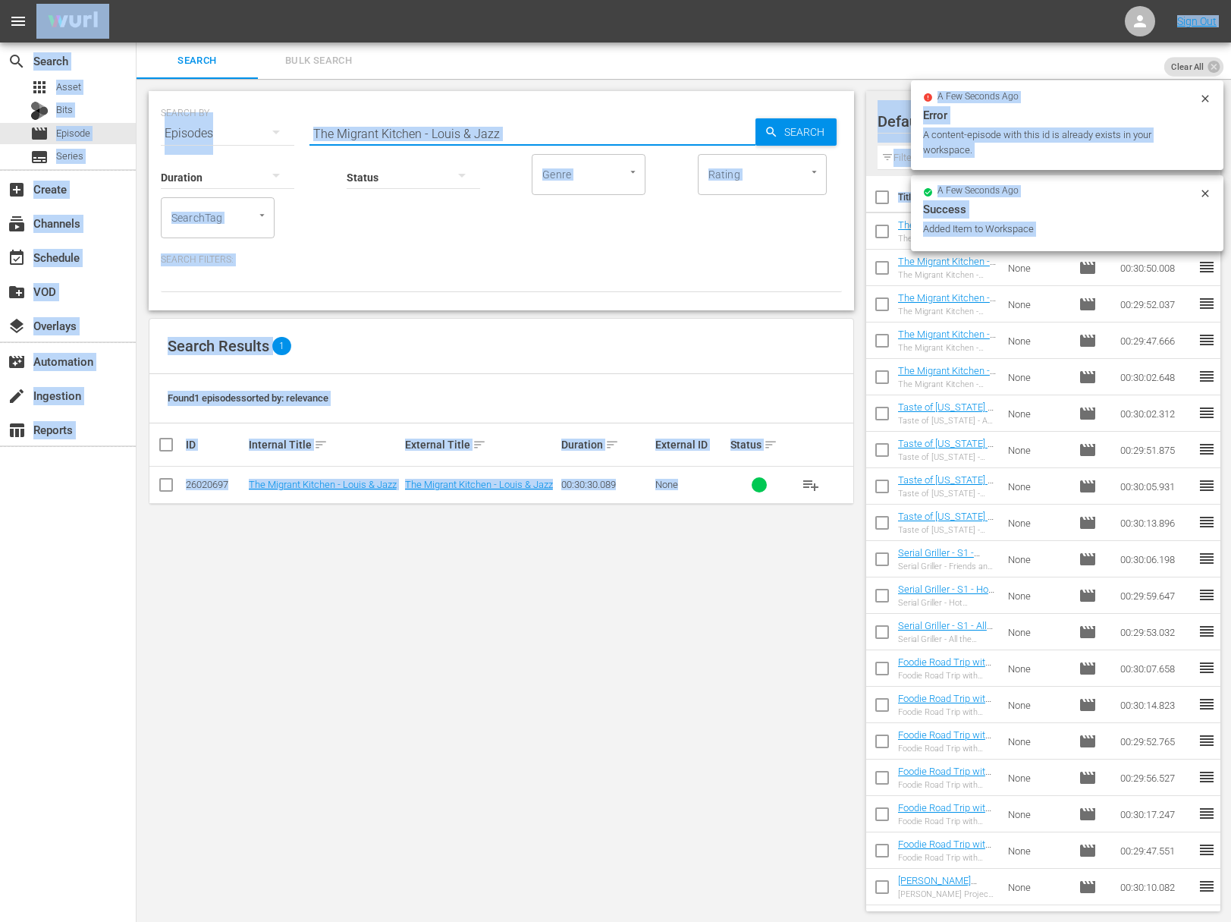
click at [478, 136] on input "The Migrant Kitchen - Louis & Jazz" at bounding box center [533, 133] width 446 height 36
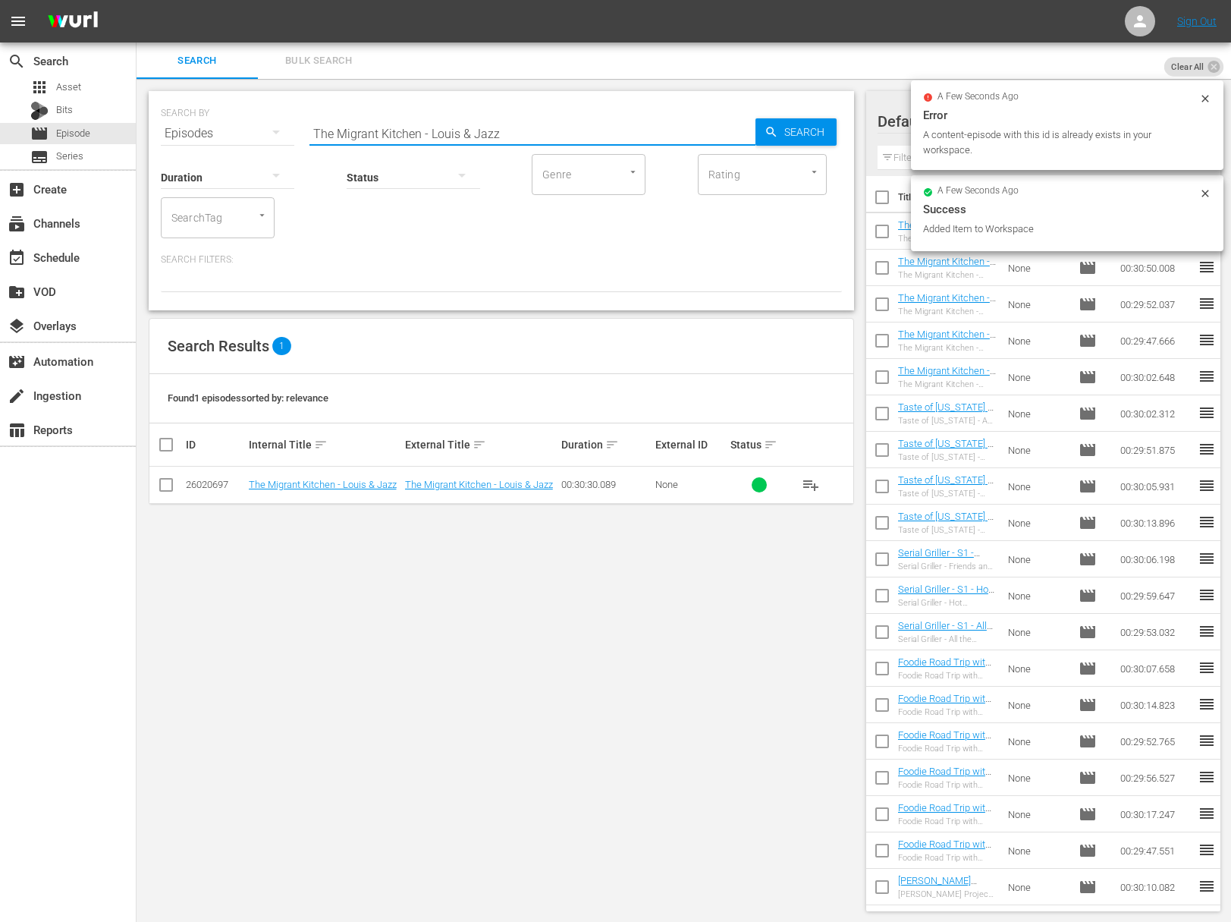
paste input "Man'oushe"
click at [744, 130] on input "The Migrant Kitchen - Man'oushe" at bounding box center [533, 133] width 446 height 36
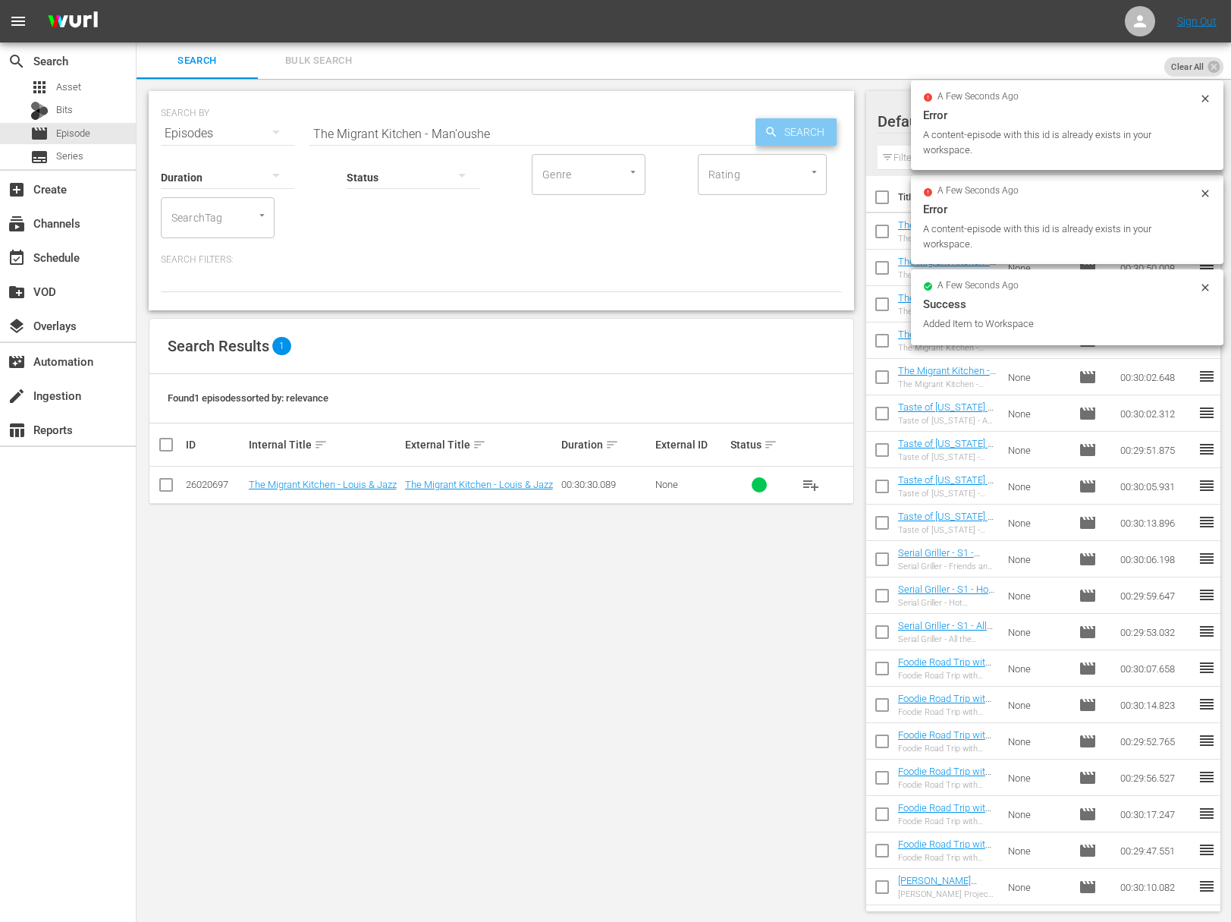
click at [762, 126] on div "Search" at bounding box center [796, 131] width 81 height 27
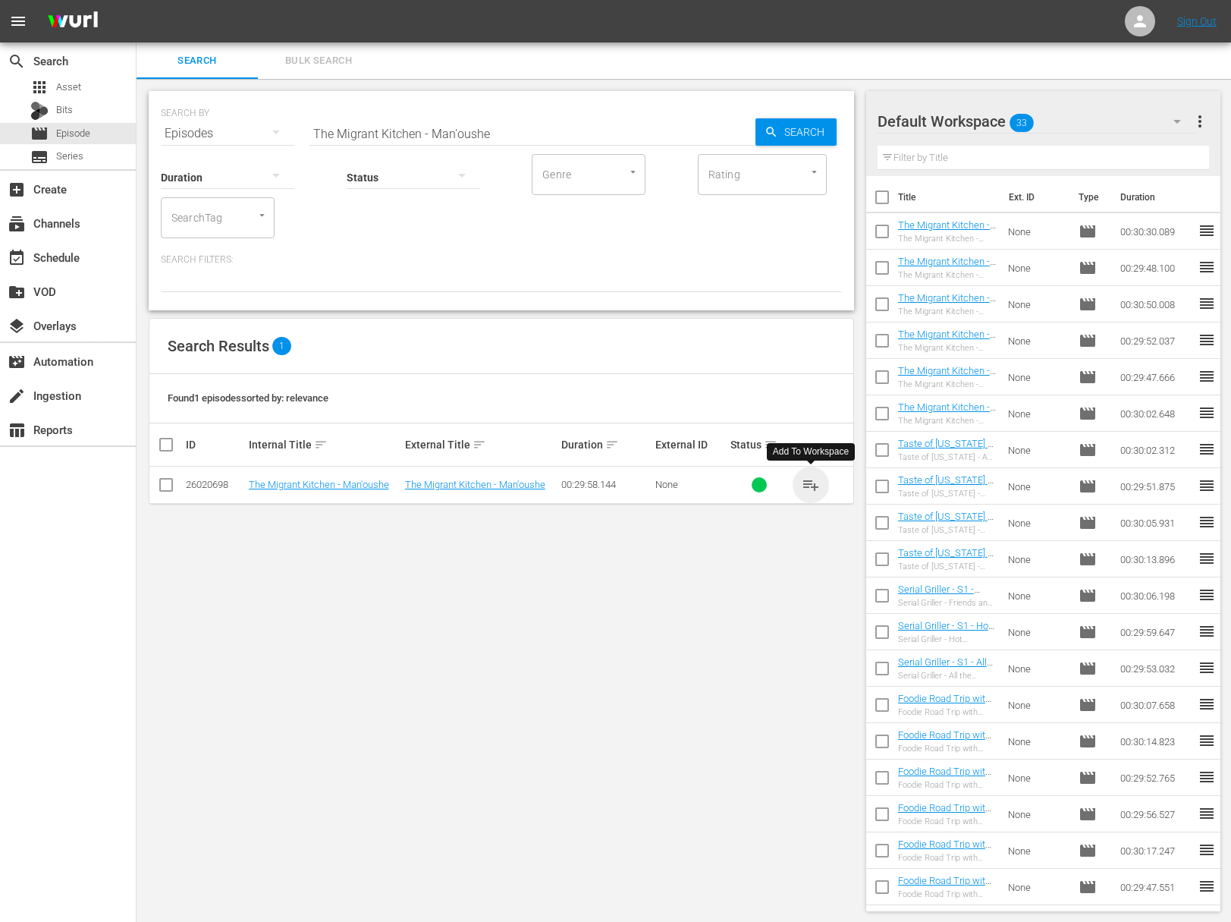
click at [811, 483] on span "playlist_add" at bounding box center [811, 485] width 18 height 18
click at [501, 131] on input "The Migrant Kitchen - Man'oushe" at bounding box center [533, 133] width 446 height 36
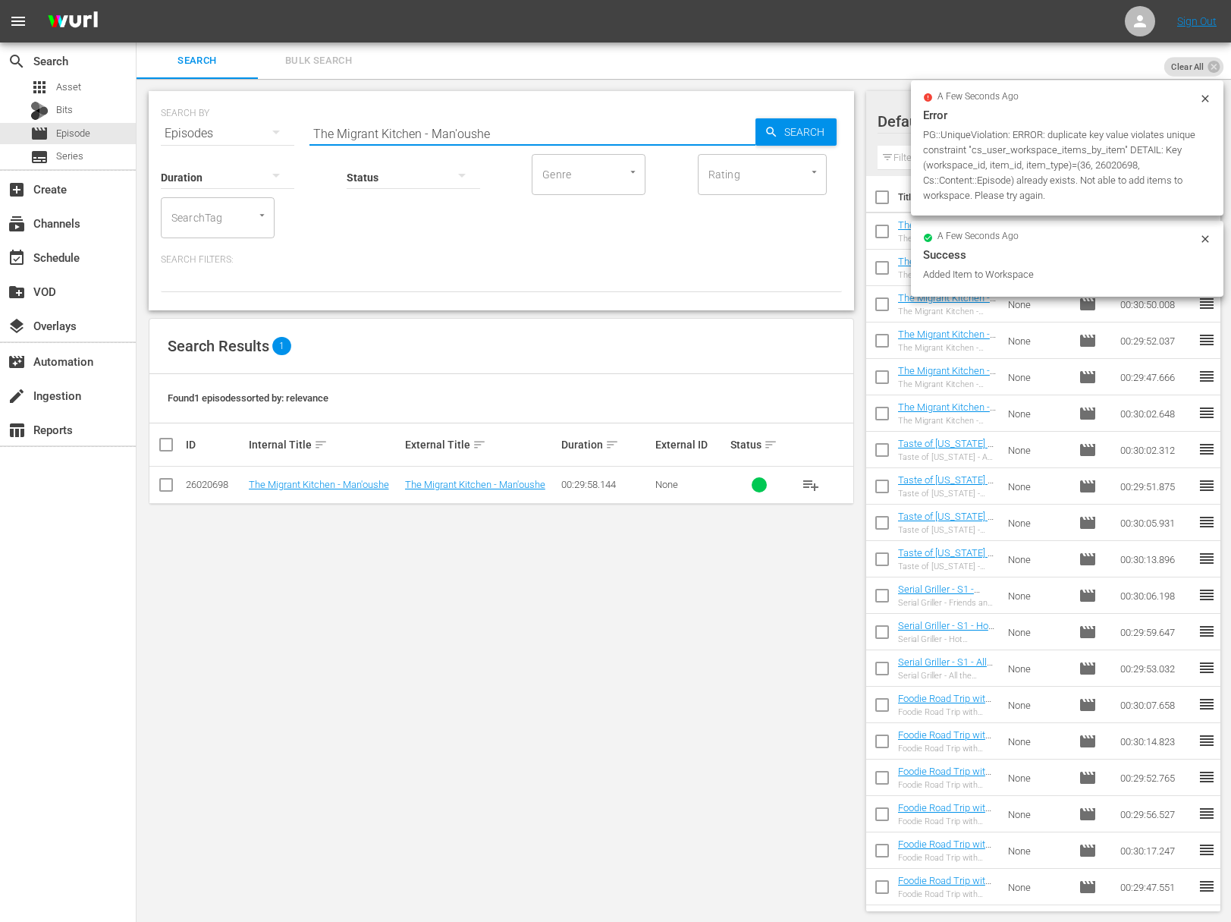
paste input "ister Jiu's Chinatown"
click at [816, 128] on span "Search" at bounding box center [807, 131] width 58 height 27
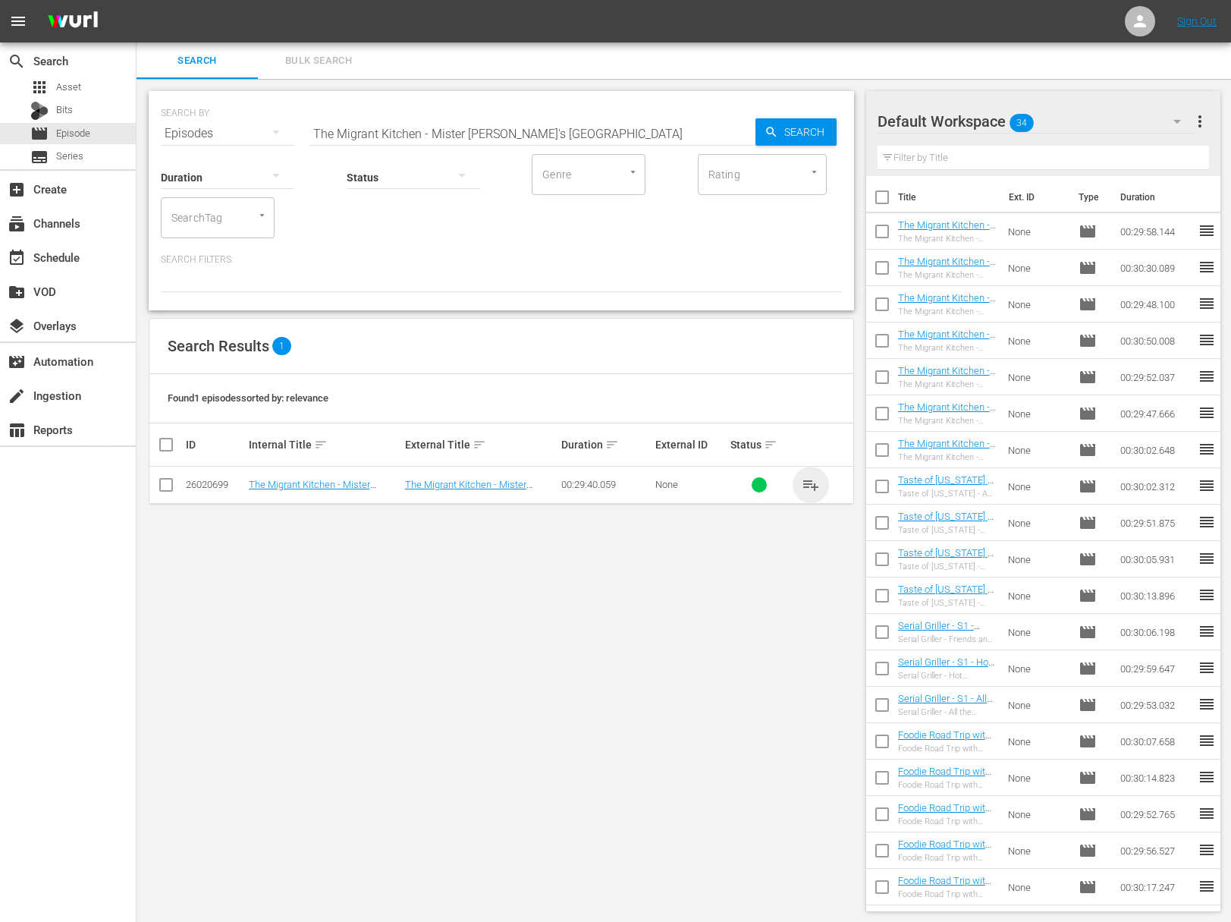
click at [810, 477] on span "playlist_add" at bounding box center [811, 485] width 18 height 18
click at [811, 479] on span "playlist_add" at bounding box center [811, 485] width 18 height 18
drag, startPoint x: 800, startPoint y: 479, endPoint x: 822, endPoint y: 480, distance: 22.0
click at [804, 479] on button "playlist_add" at bounding box center [811, 485] width 36 height 36
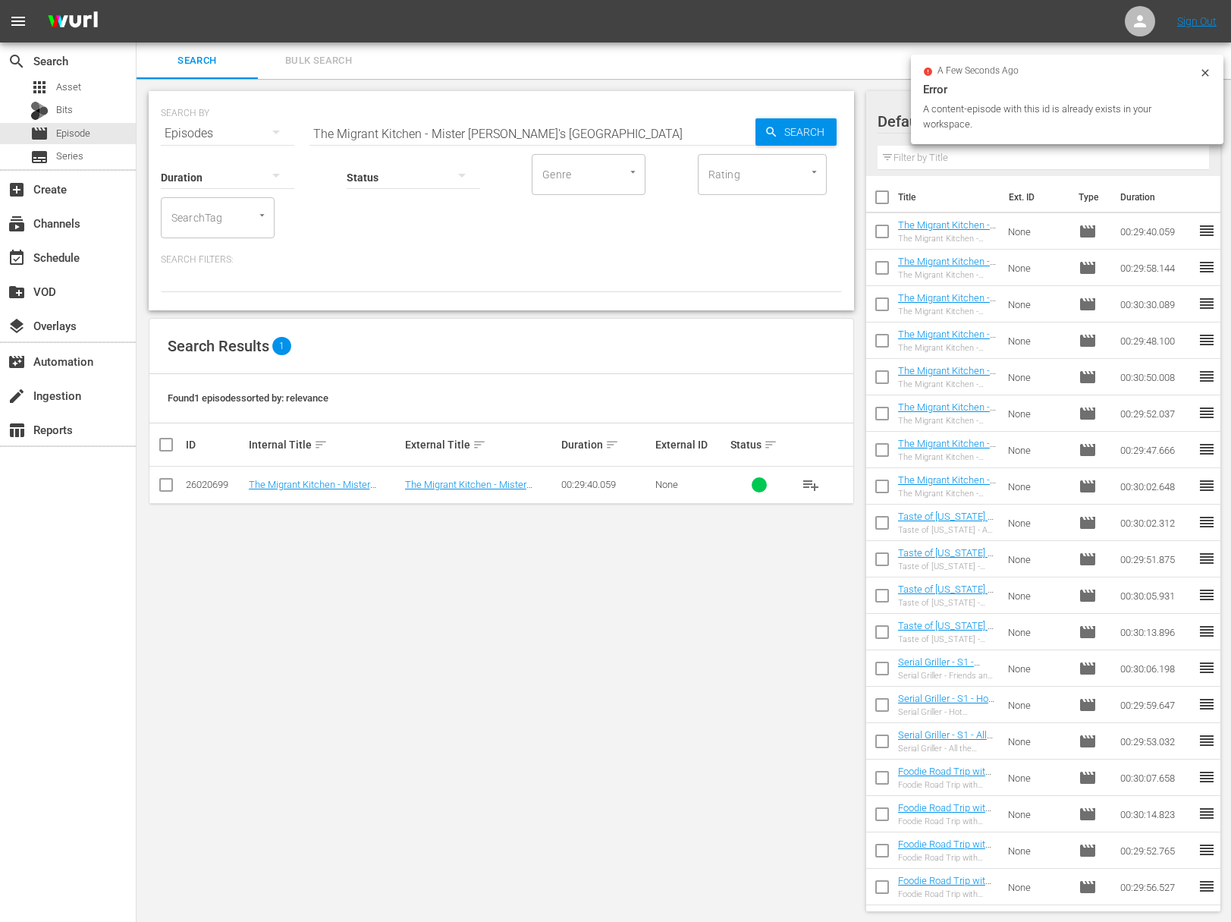
click at [799, 477] on button "playlist_add" at bounding box center [811, 485] width 36 height 36
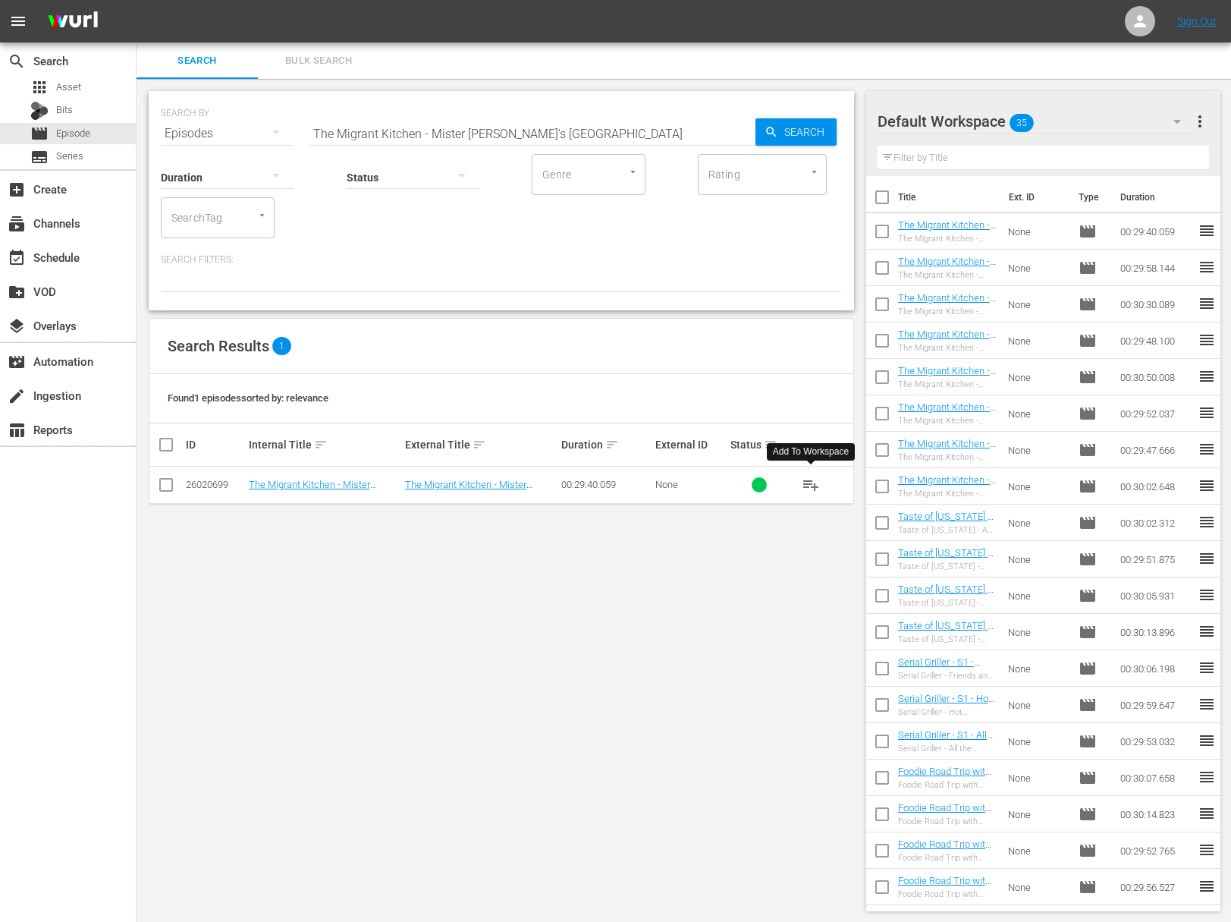
click at [812, 479] on span "playlist_add" at bounding box center [811, 485] width 18 height 18
click at [416, 127] on input "The Migrant Kitchen - Mister Jiu's Chinatown" at bounding box center [533, 133] width 446 height 36
click at [810, 479] on span "playlist_add" at bounding box center [811, 485] width 18 height 18
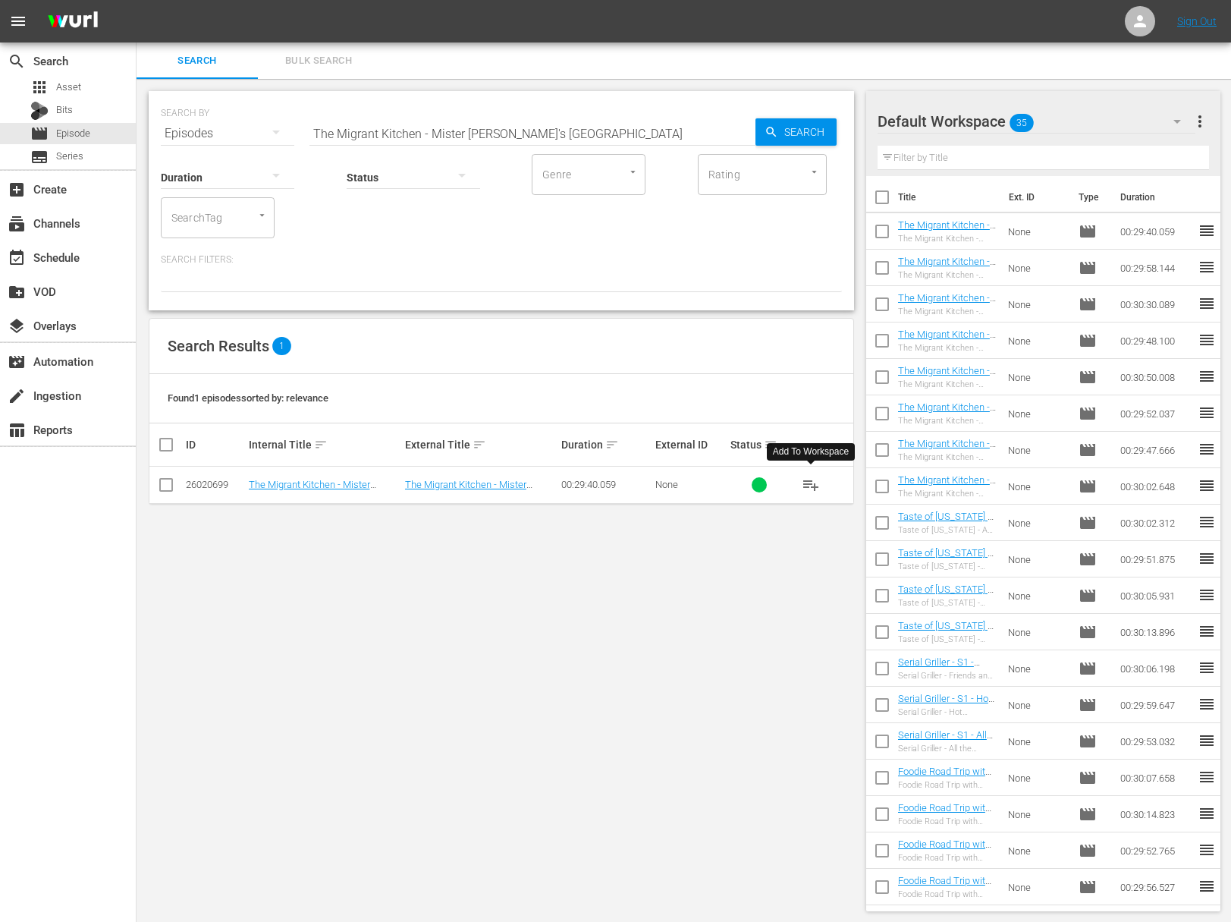
click at [810, 479] on span "playlist_add" at bounding box center [811, 485] width 18 height 18
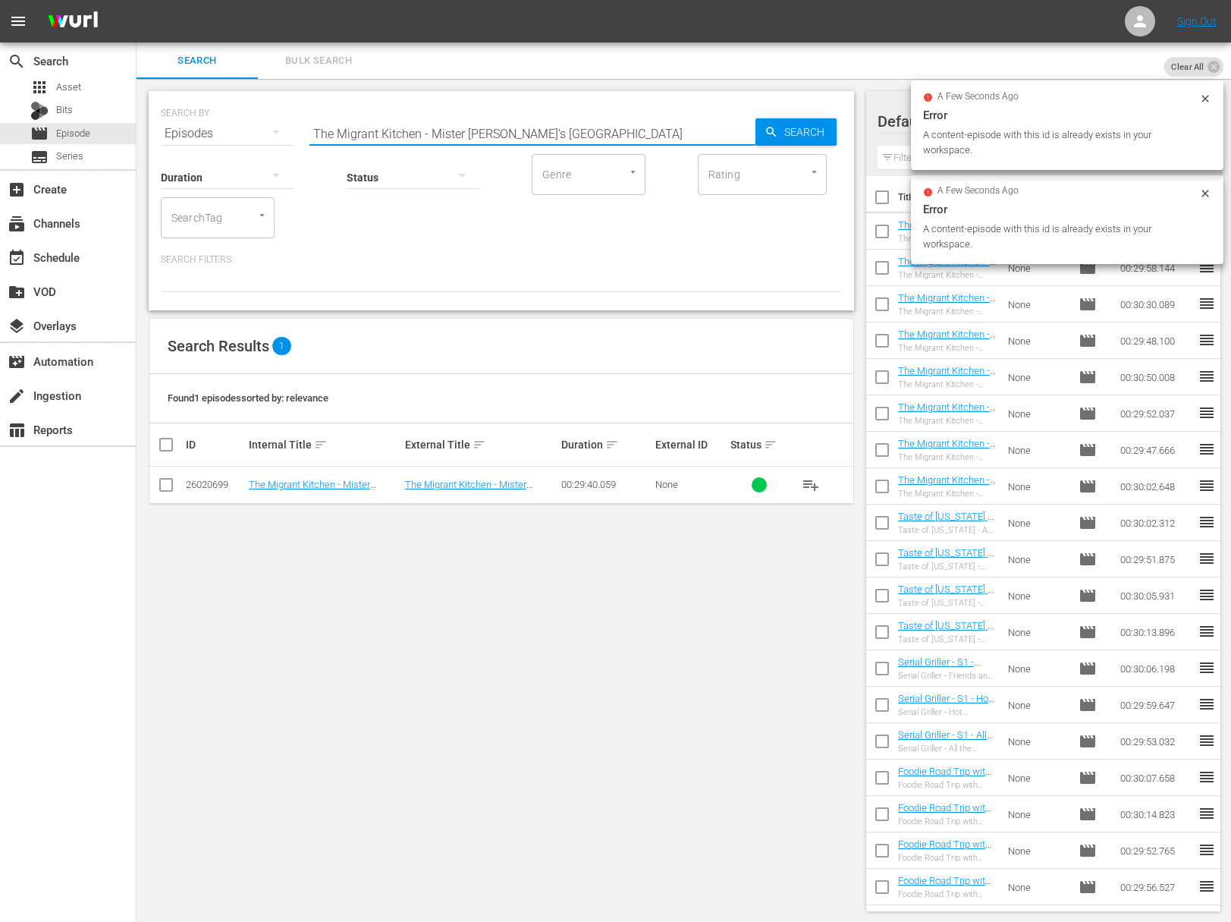
click at [505, 136] on input "The Migrant Kitchen - Mister Jiu's Chinatown" at bounding box center [533, 133] width 446 height 36
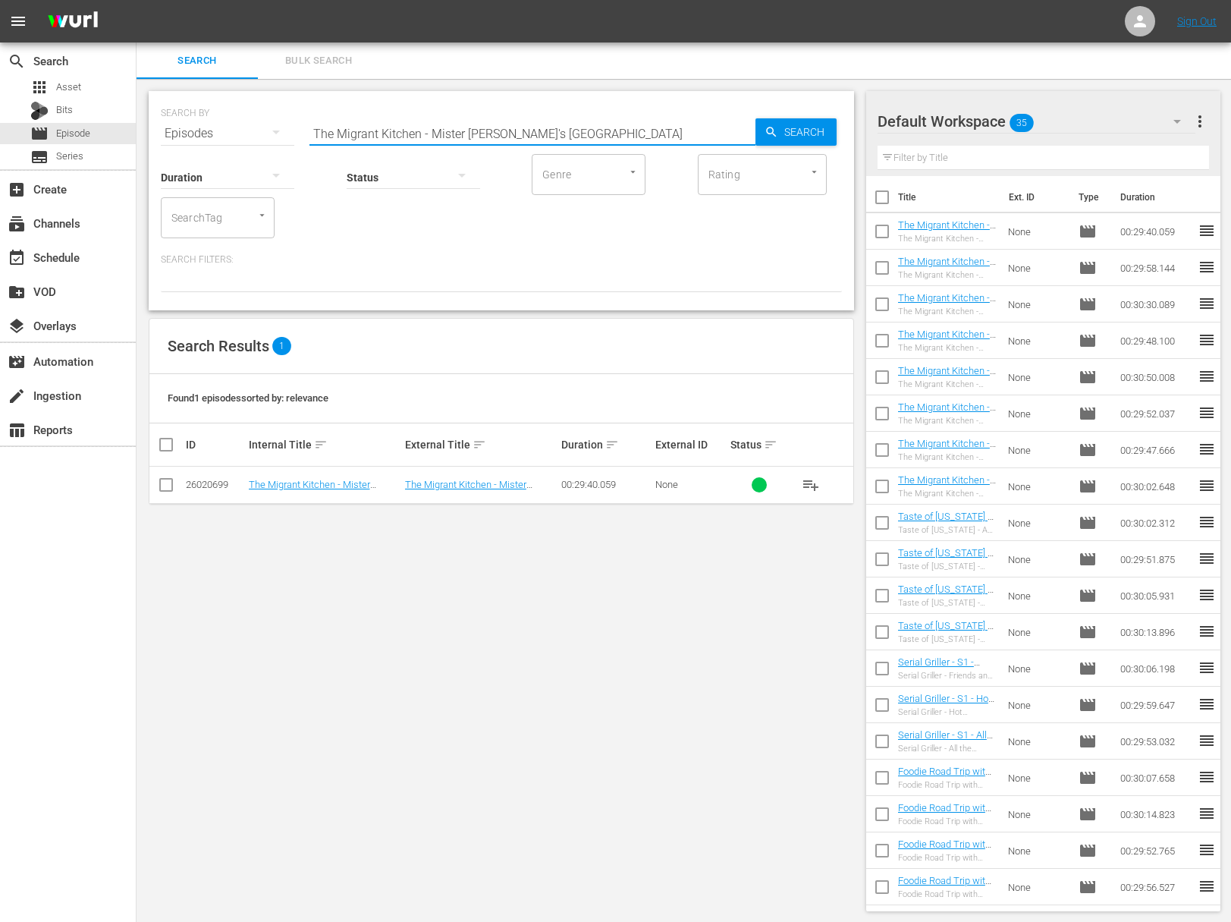
paste input "El Jardi"
click at [740, 131] on input "The Migrant Kitchen - El Jardin" at bounding box center [533, 133] width 446 height 36
click at [759, 132] on div "Search" at bounding box center [796, 131] width 81 height 27
click at [810, 483] on span "playlist_add" at bounding box center [811, 485] width 18 height 18
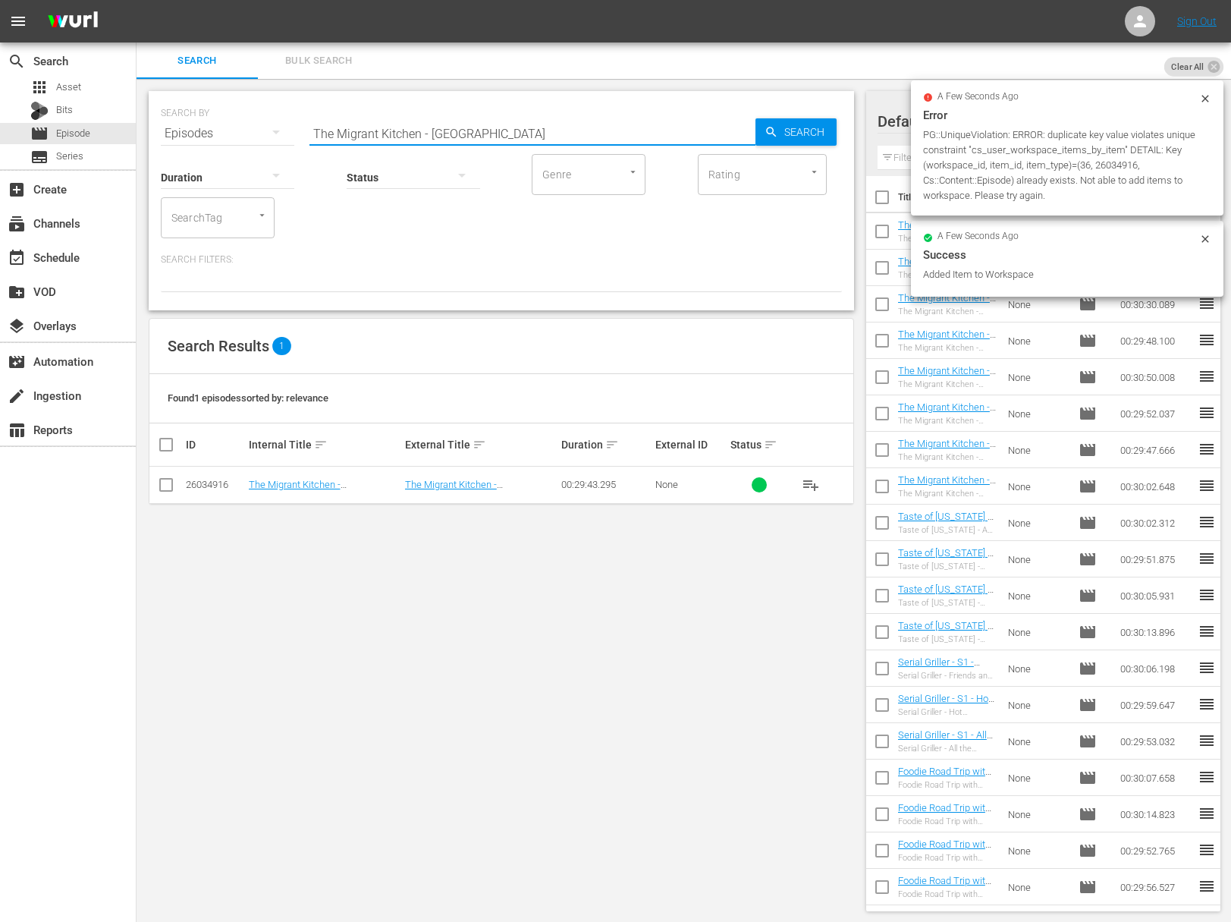
click at [482, 122] on input "The Migrant Kitchen - El Jardin" at bounding box center [533, 133] width 446 height 36
paste input "Sequoia Sake"
click at [765, 131] on icon "button" at bounding box center [772, 132] width 14 height 14
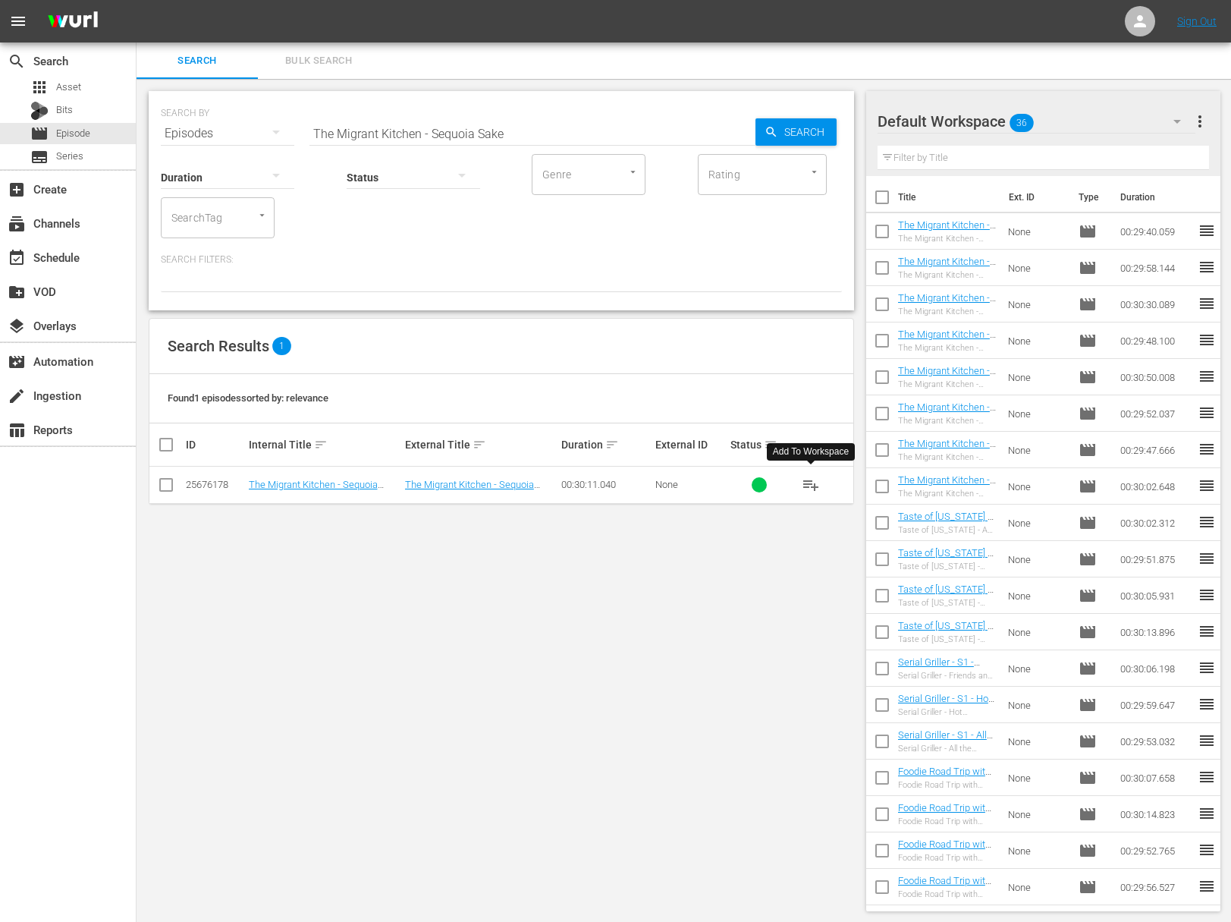
click at [816, 484] on span "playlist_add" at bounding box center [811, 485] width 18 height 18
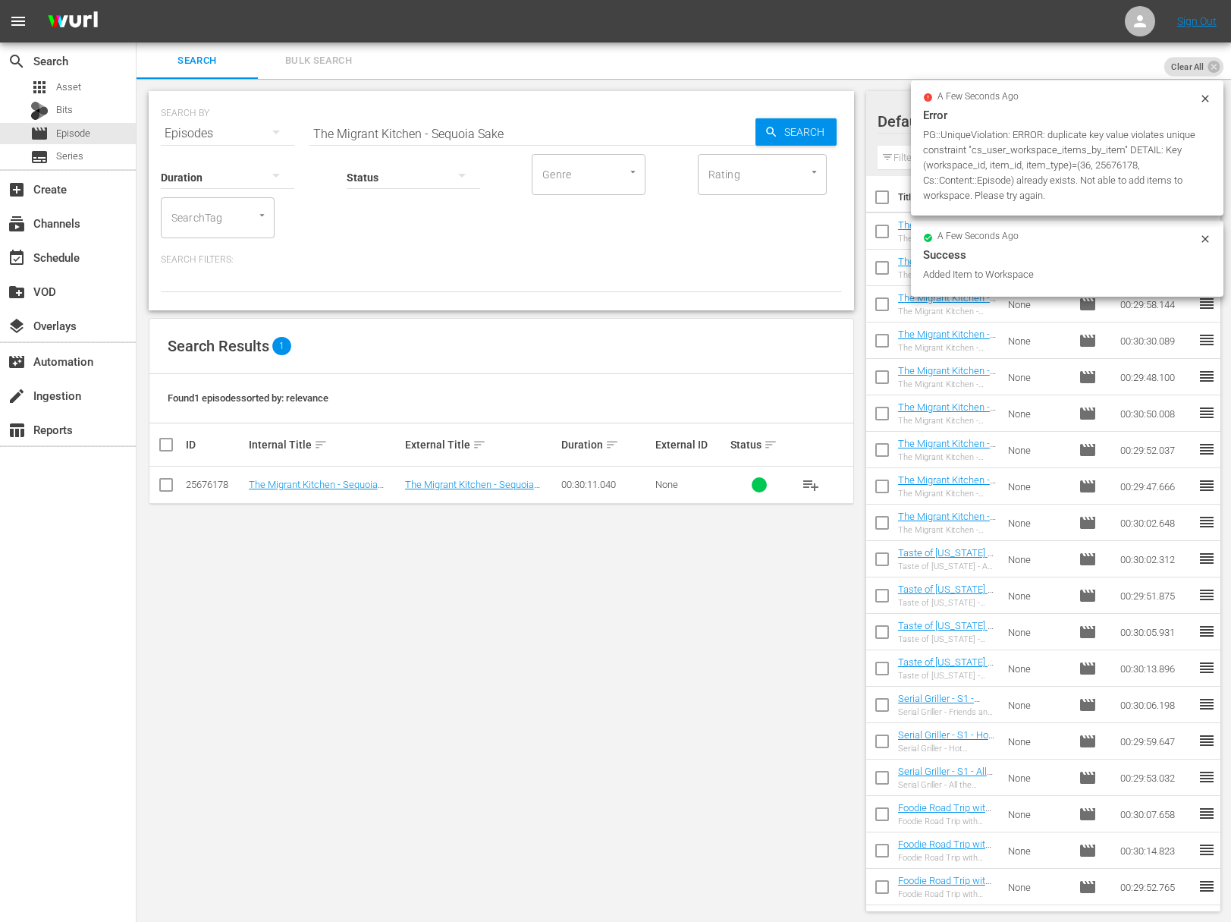
click at [493, 121] on input "The Migrant Kitchen - Sequoia Sake" at bounding box center [533, 133] width 446 height 36
paste input "The Jewish Deli"
click at [797, 123] on span "Search" at bounding box center [807, 131] width 58 height 27
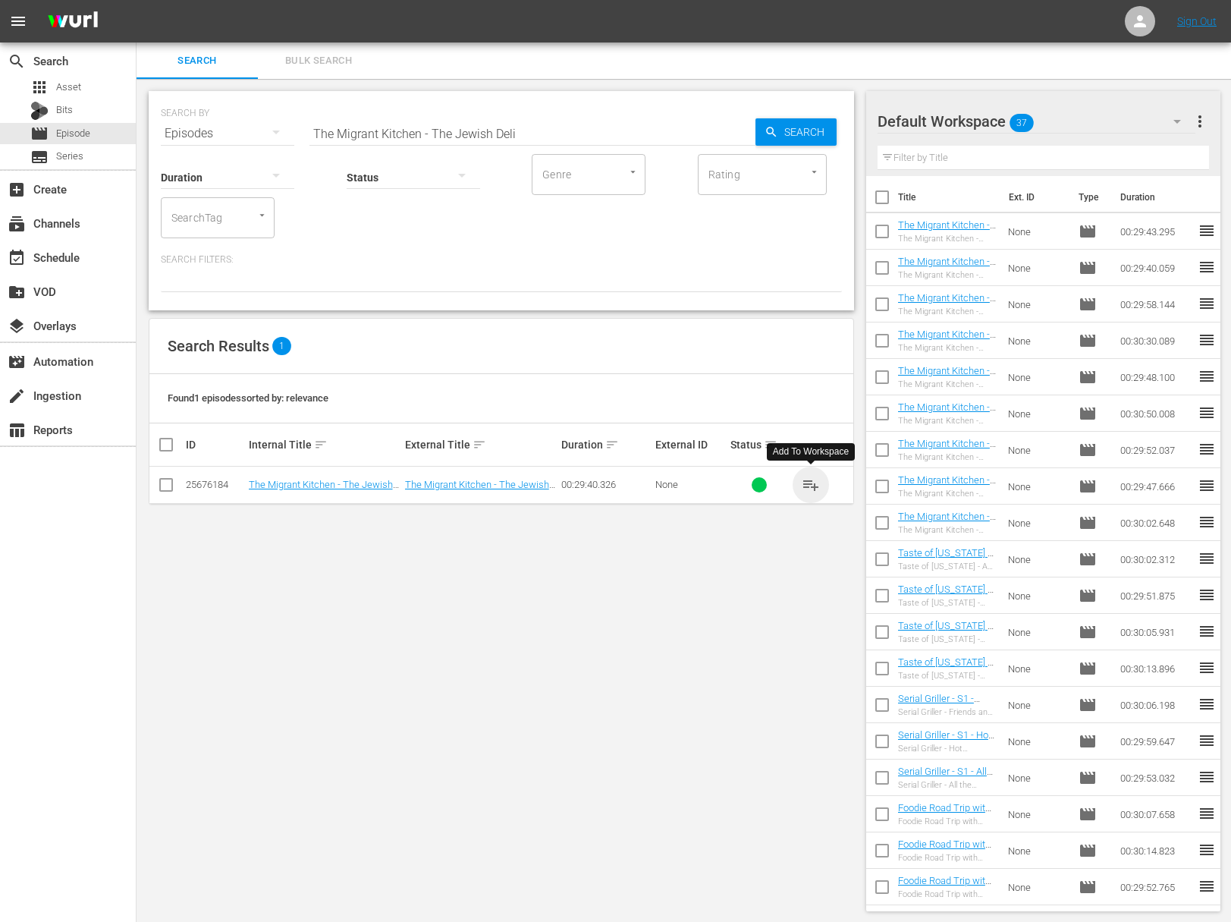
click at [810, 482] on span "playlist_add" at bounding box center [811, 485] width 18 height 18
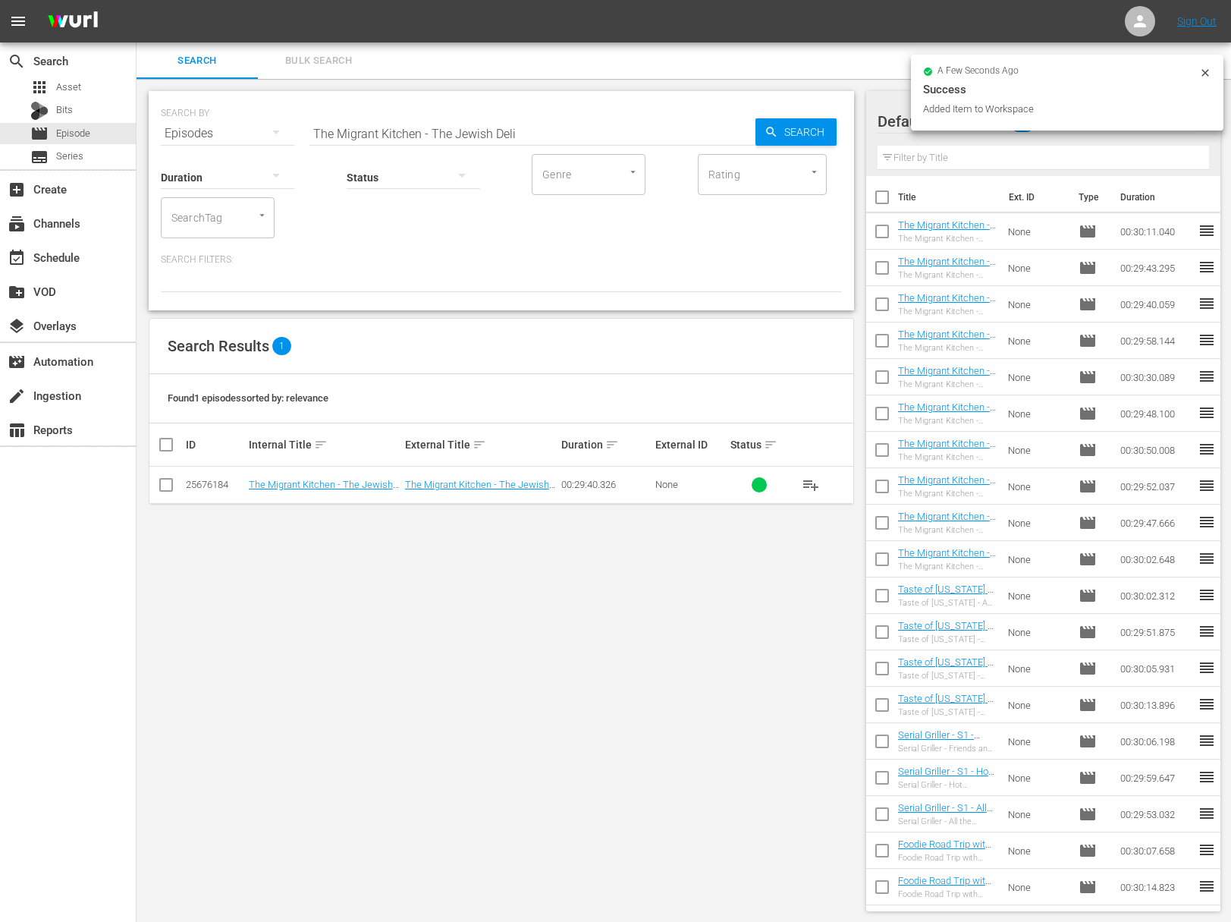
click at [487, 129] on input "The Migrant Kitchen - The Jewish Deli" at bounding box center [533, 133] width 446 height 36
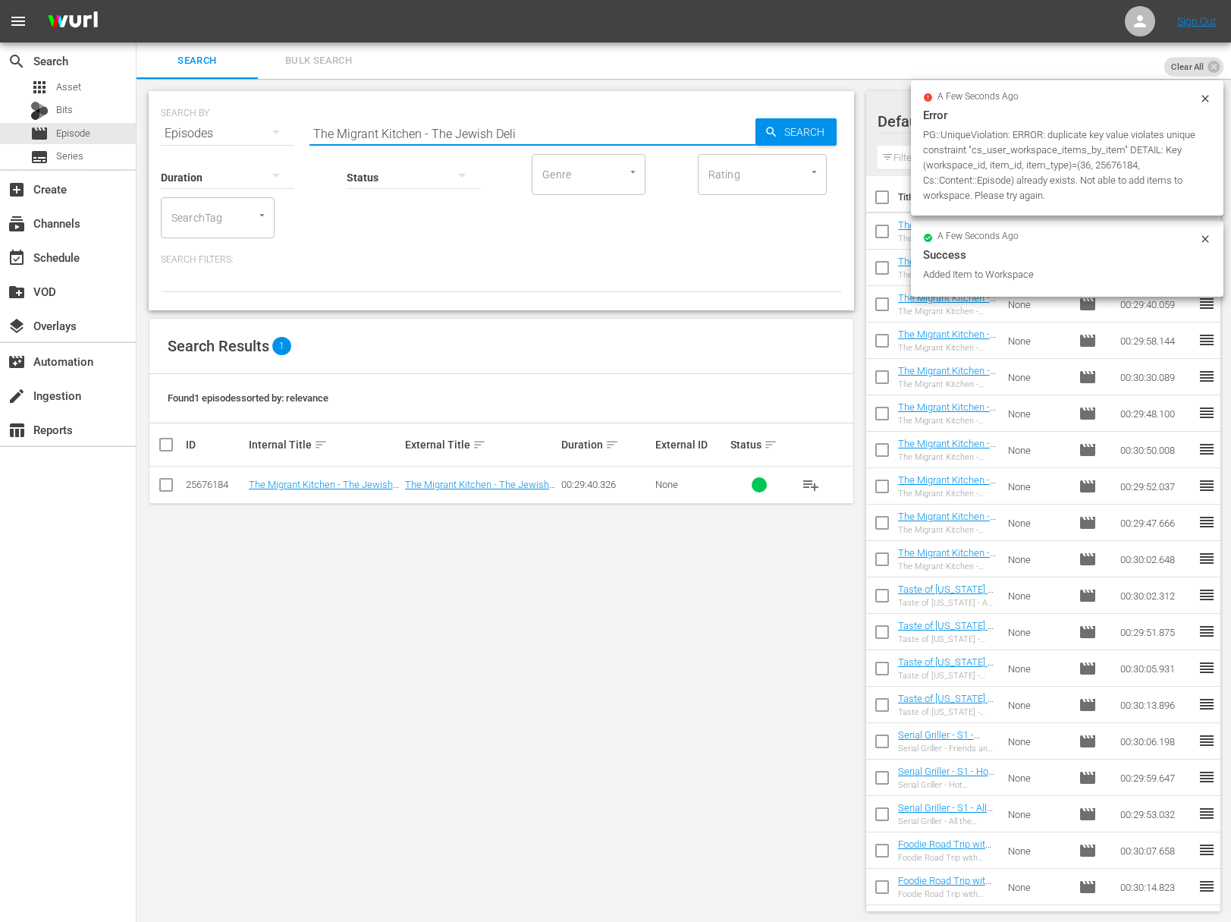
paste input "Beyond Pho"
click at [797, 124] on span "Search" at bounding box center [807, 131] width 58 height 27
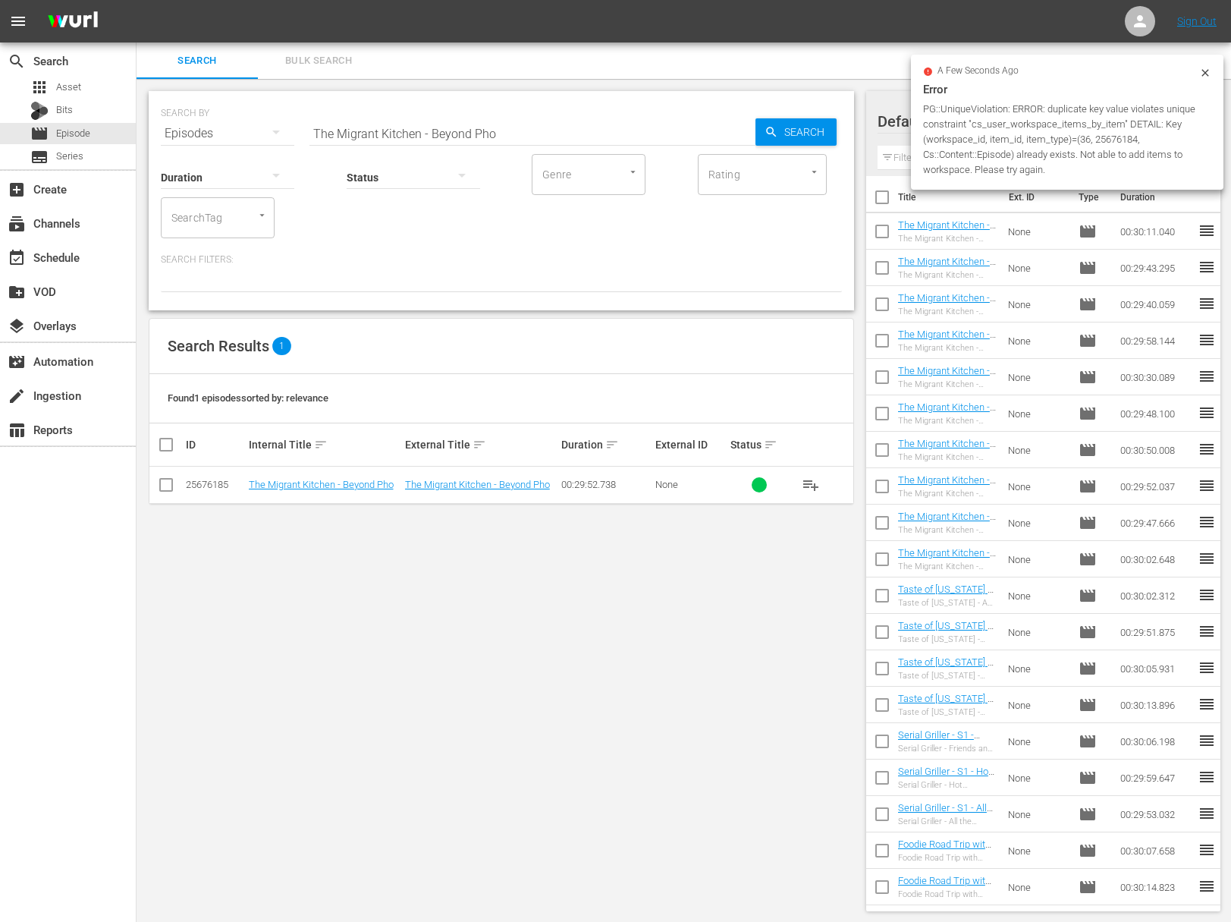
click at [813, 486] on span "playlist_add" at bounding box center [811, 485] width 18 height 18
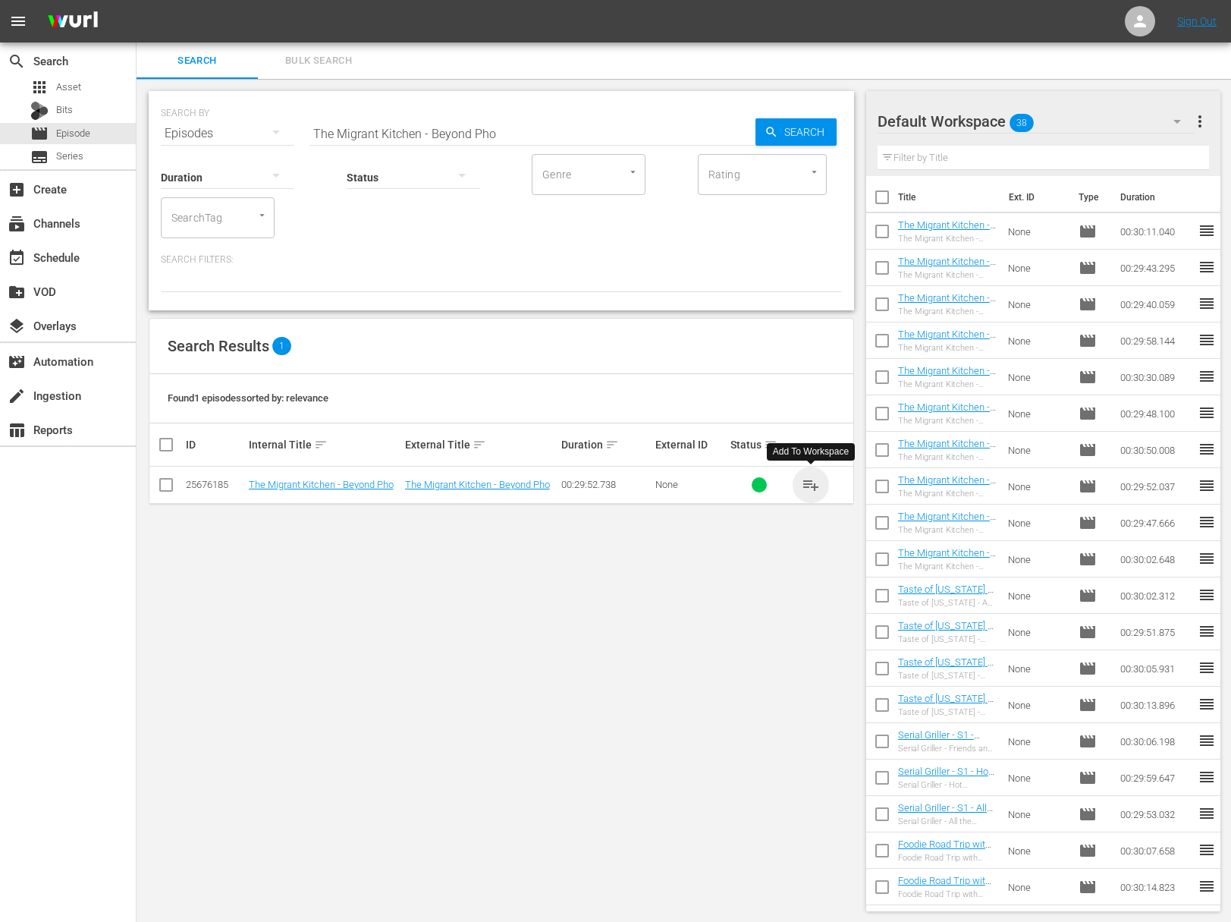
click at [813, 486] on span "playlist_add" at bounding box center [811, 485] width 18 height 18
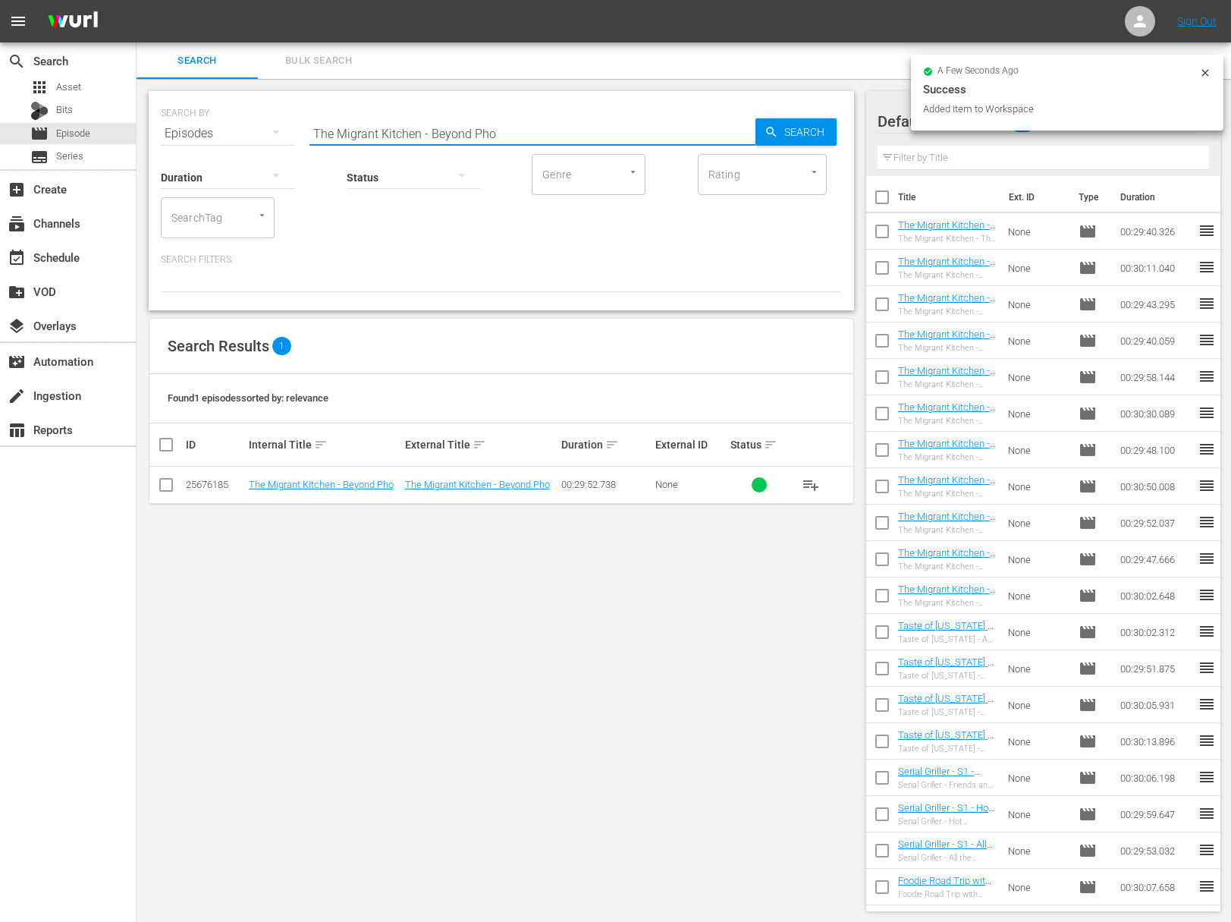
click at [498, 133] on input "The Migrant Kitchen - Beyond Pho" at bounding box center [533, 133] width 446 height 36
paste input "Omotenashi"
click at [737, 130] on input "The Migrant Kitchen - Omotenashi" at bounding box center [533, 133] width 446 height 36
click at [776, 129] on icon "button" at bounding box center [772, 132] width 14 height 14
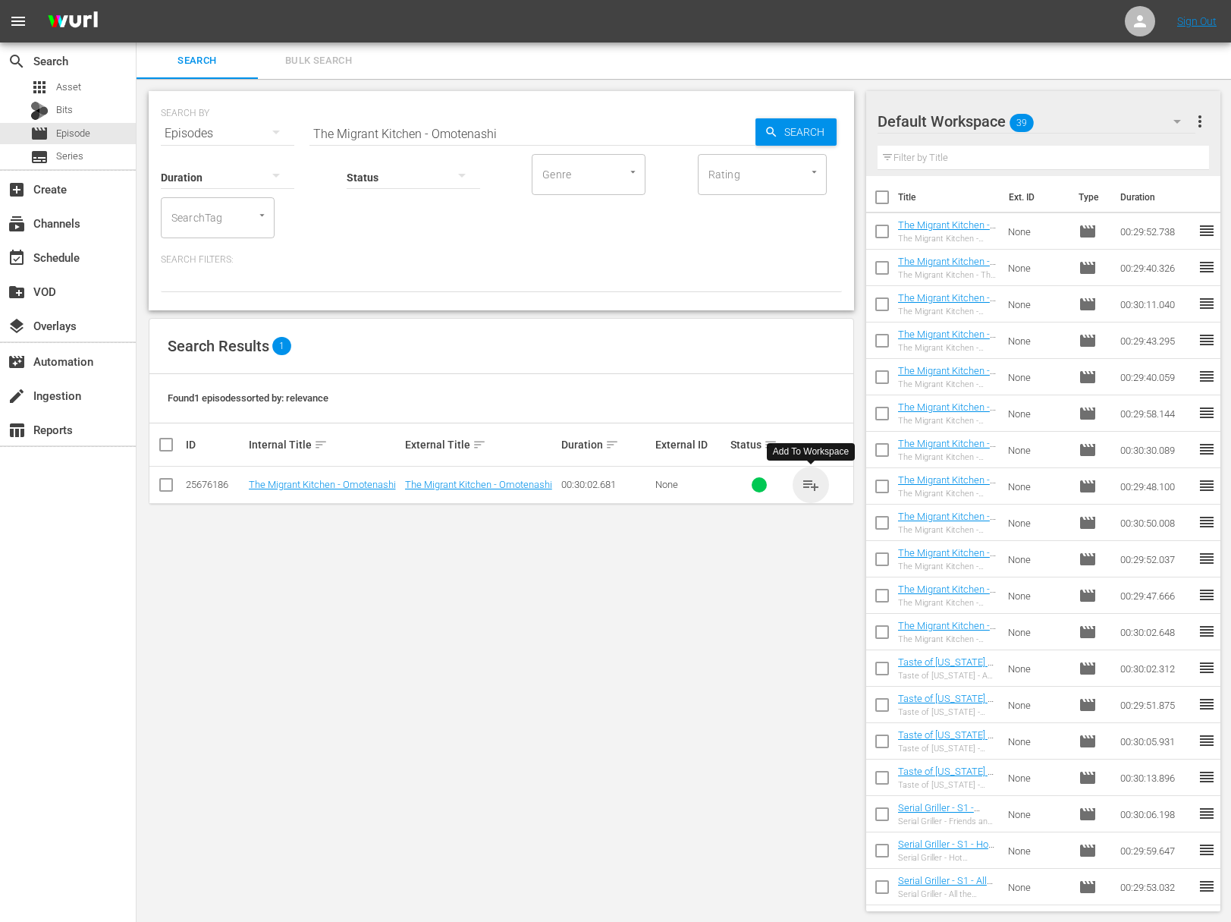
click at [816, 484] on span "playlist_add" at bounding box center [811, 485] width 18 height 18
click at [816, 483] on span "playlist_add" at bounding box center [811, 485] width 18 height 18
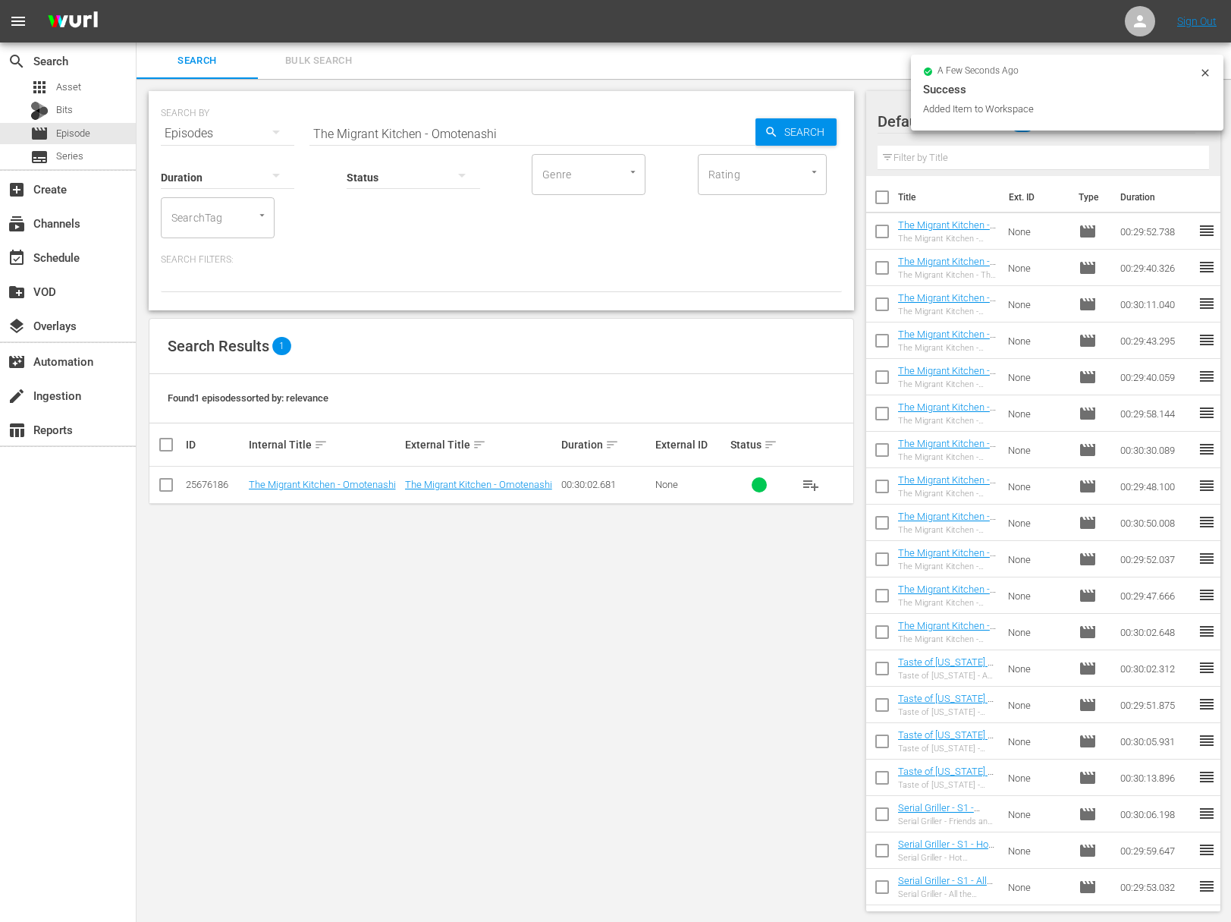
click at [546, 138] on input "The Migrant Kitchen - Omotenashi" at bounding box center [533, 133] width 446 height 36
paste input "Badmaash"
click at [846, 133] on div "SEARCH BY Search By Episodes Search ID, Title, Description, Keywords, or Catego…" at bounding box center [502, 200] width 706 height 219
click at [817, 130] on span "Search" at bounding box center [807, 131] width 58 height 27
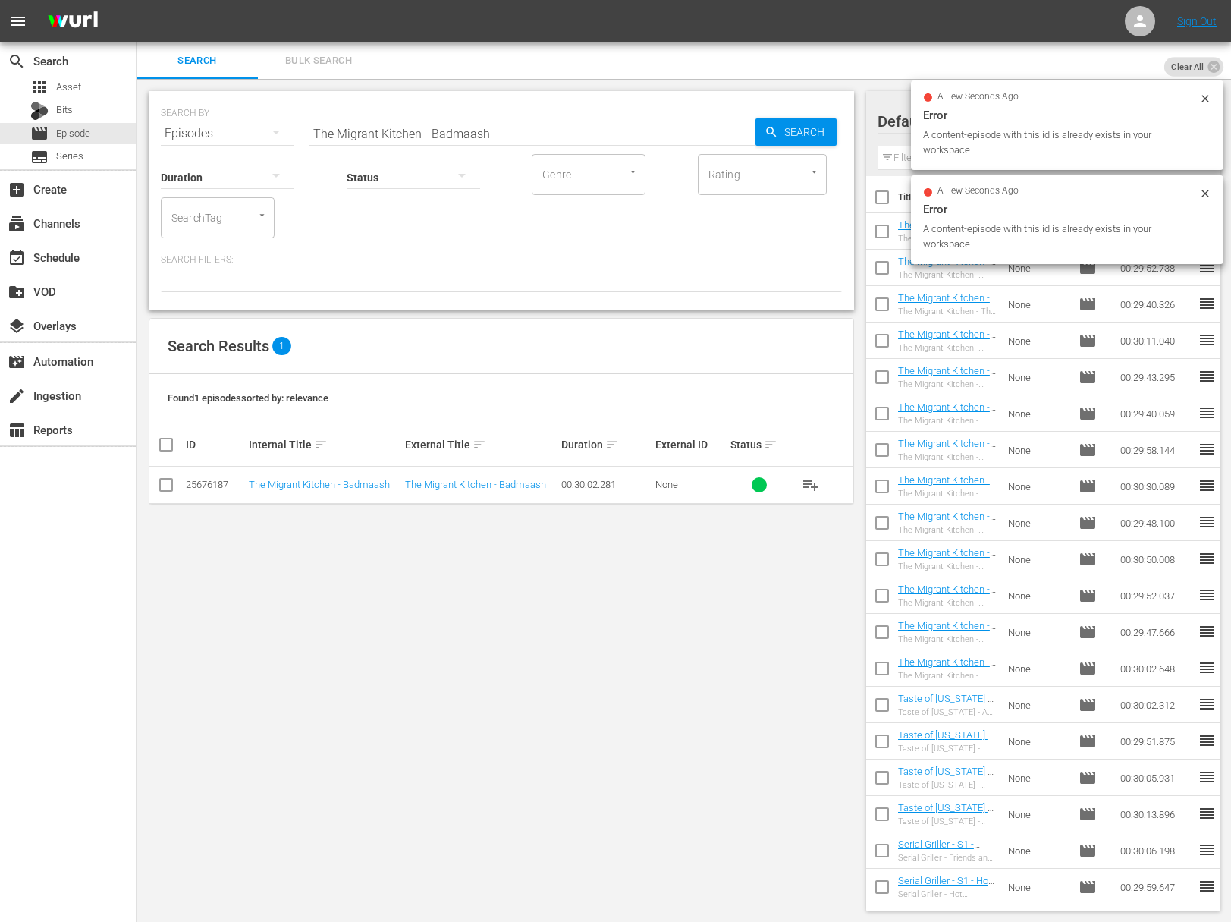
click at [803, 481] on span "playlist_add" at bounding box center [811, 485] width 18 height 18
click at [806, 482] on span "playlist_add" at bounding box center [811, 485] width 18 height 18
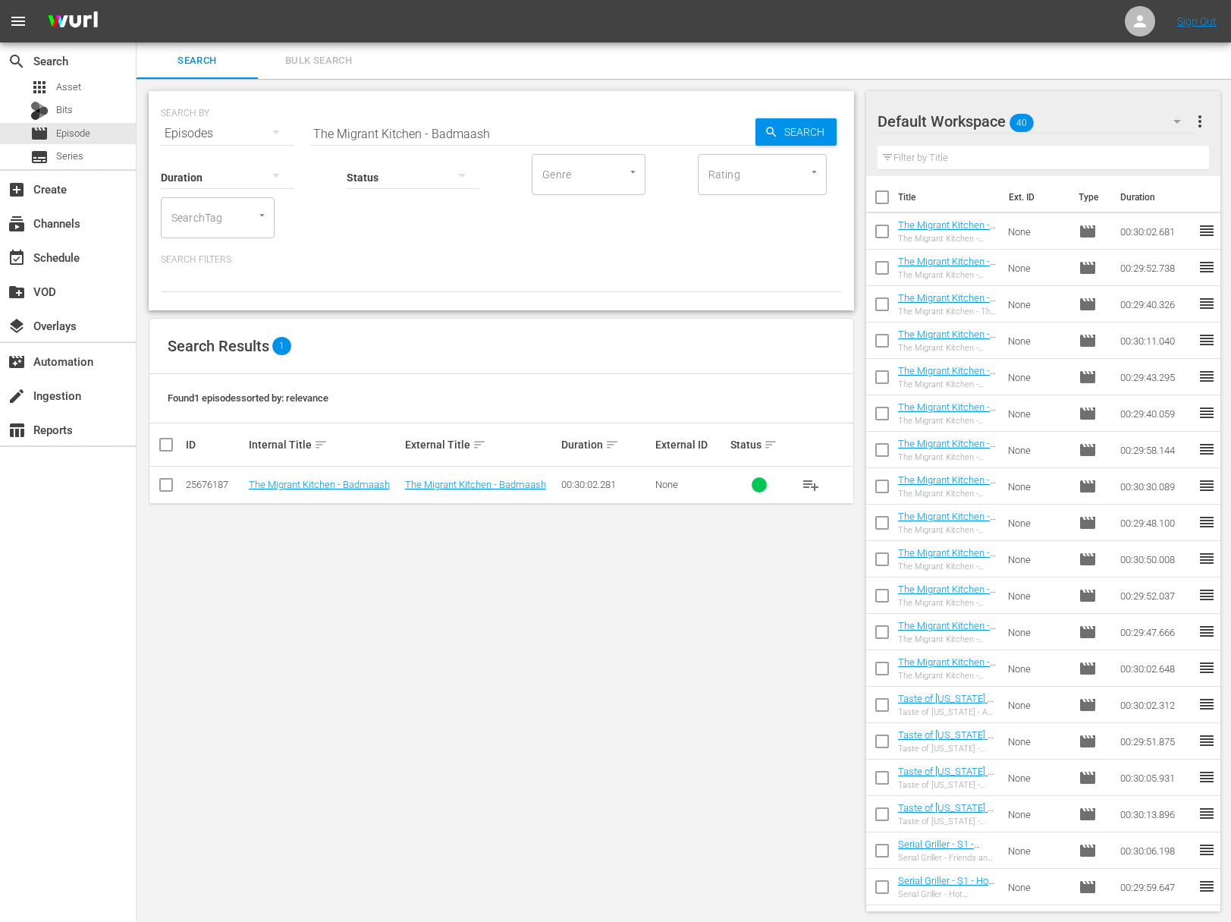
click at [467, 116] on input "The Migrant Kitchen - Badmaash" at bounding box center [533, 133] width 446 height 36
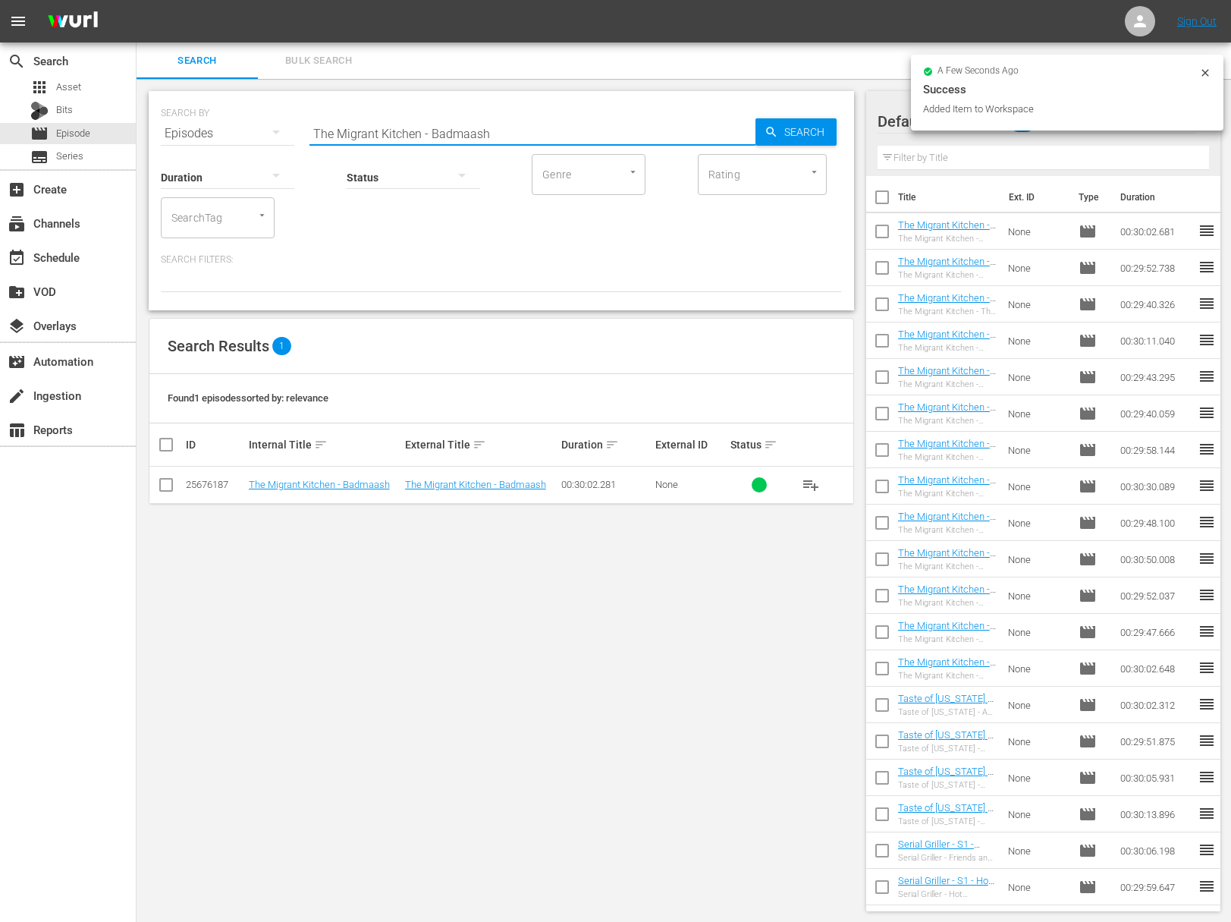
paste input "Alta California"
click at [805, 129] on span "Search" at bounding box center [807, 131] width 58 height 27
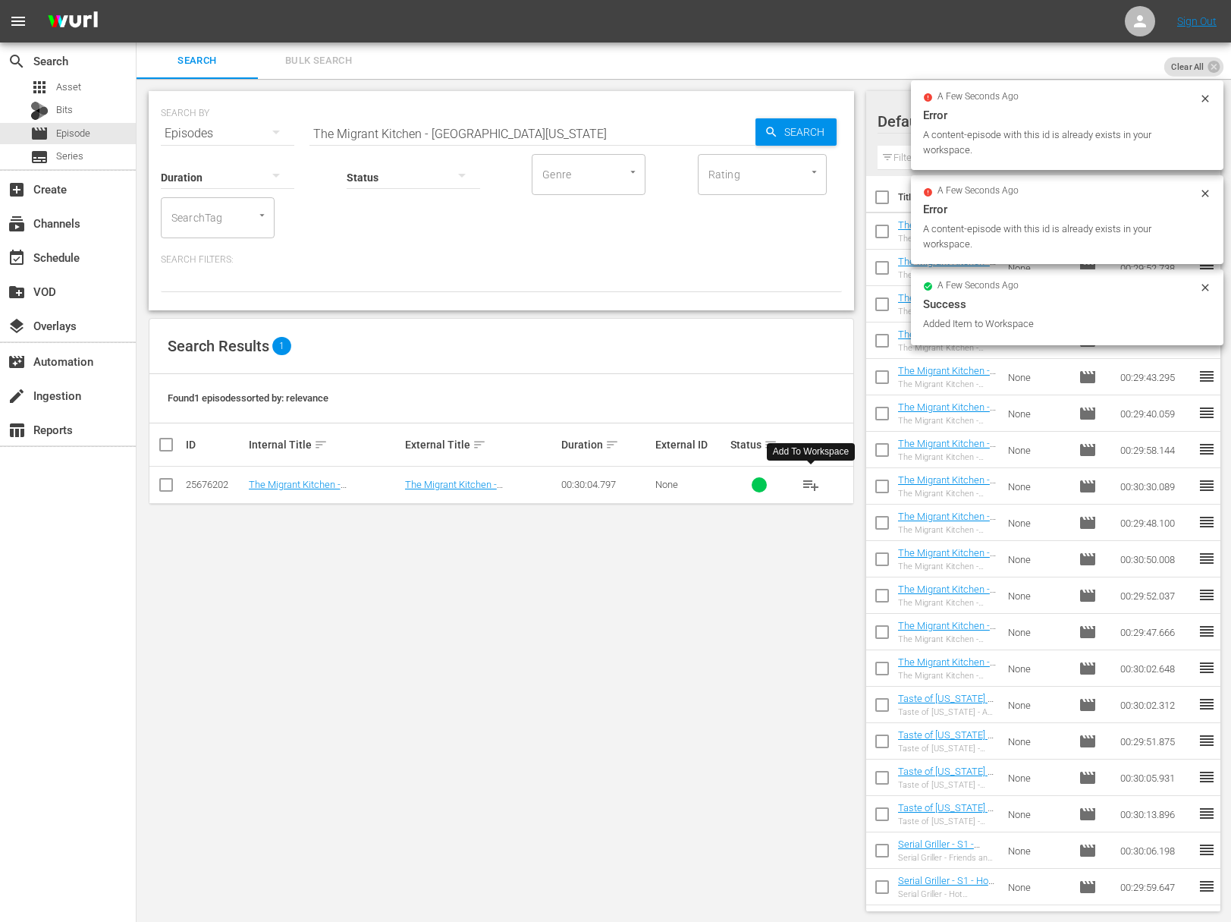
click at [814, 483] on span "playlist_add" at bounding box center [811, 485] width 18 height 18
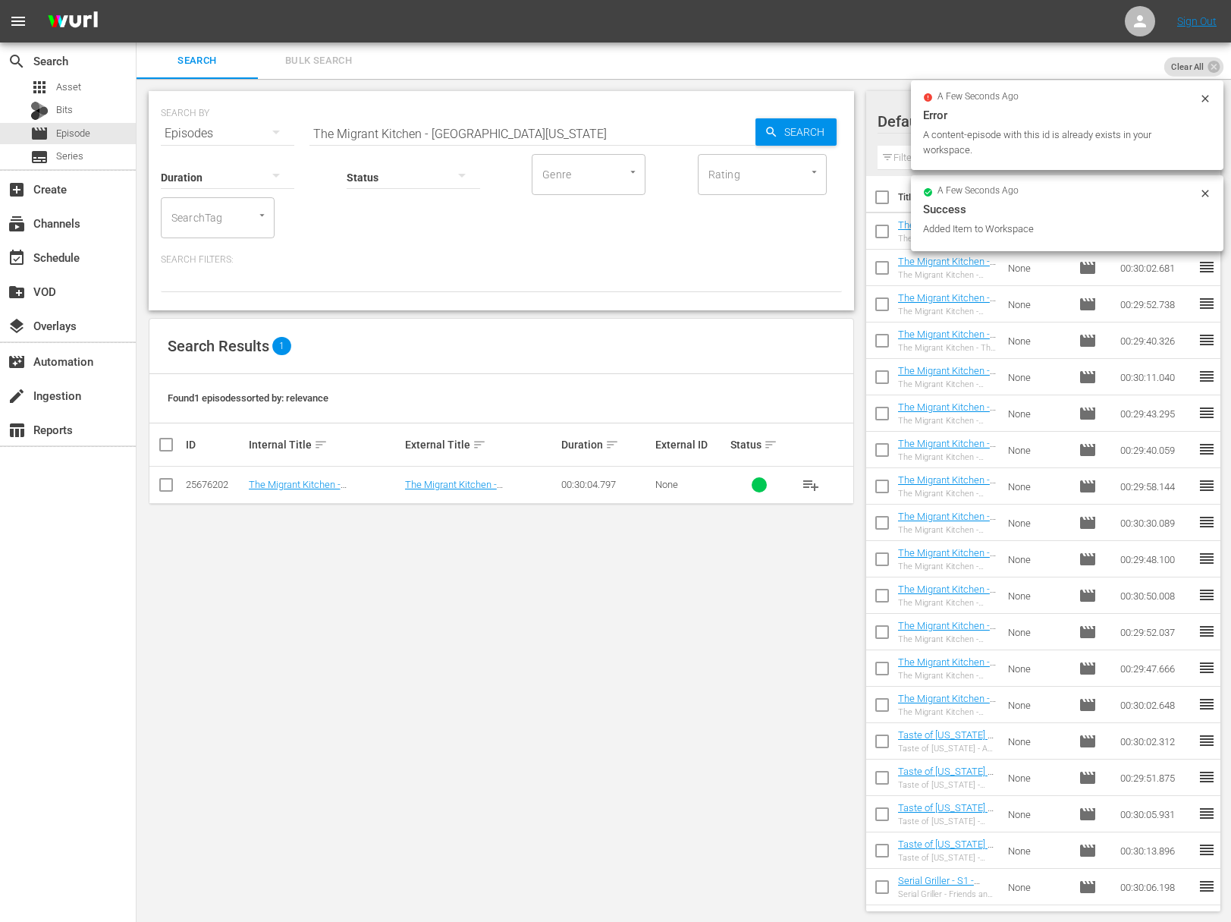
click at [457, 124] on input "The Migrant Kitchen - Alta California" at bounding box center [533, 133] width 446 height 36
paste input "1 Hour Special"
click at [769, 126] on icon "button" at bounding box center [772, 132] width 14 height 14
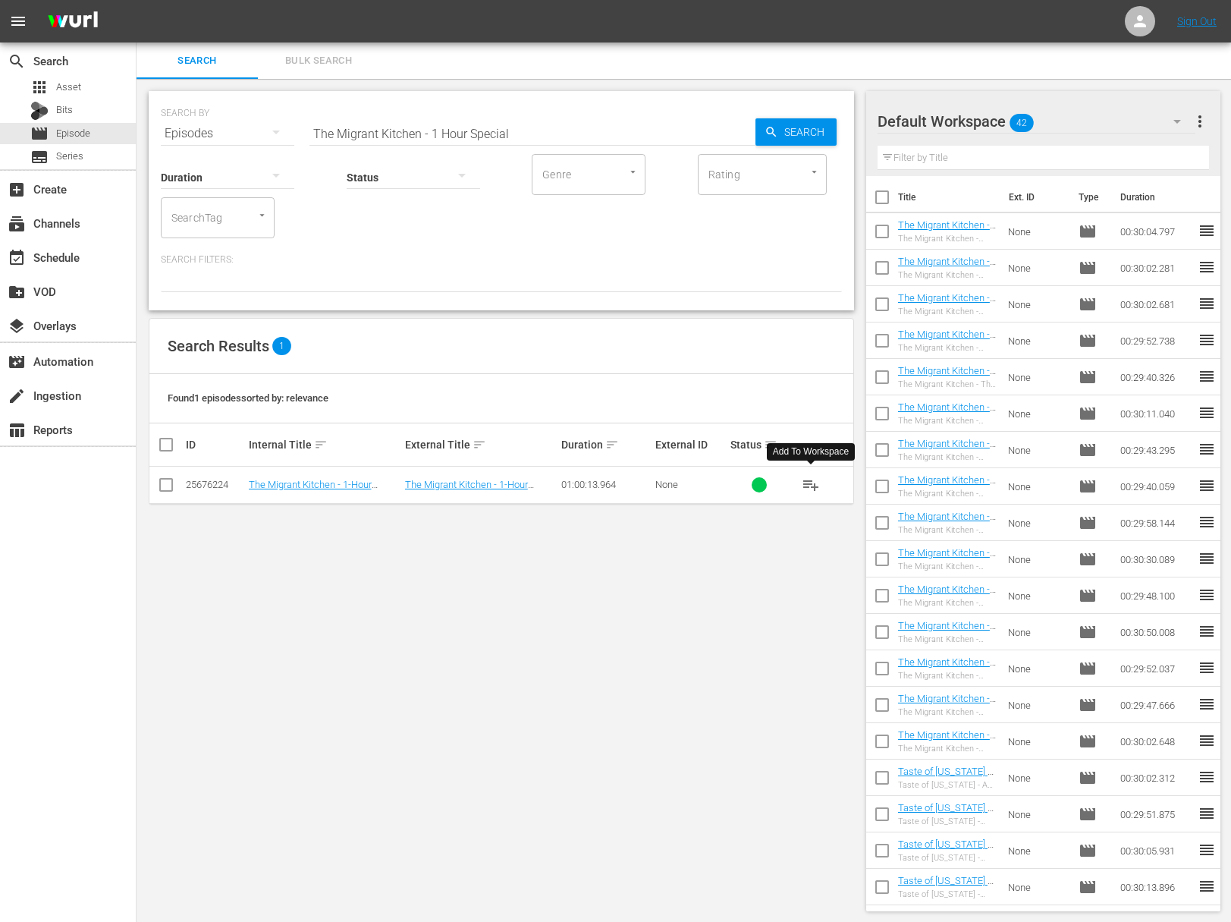
click at [812, 483] on span "playlist_add" at bounding box center [811, 485] width 18 height 18
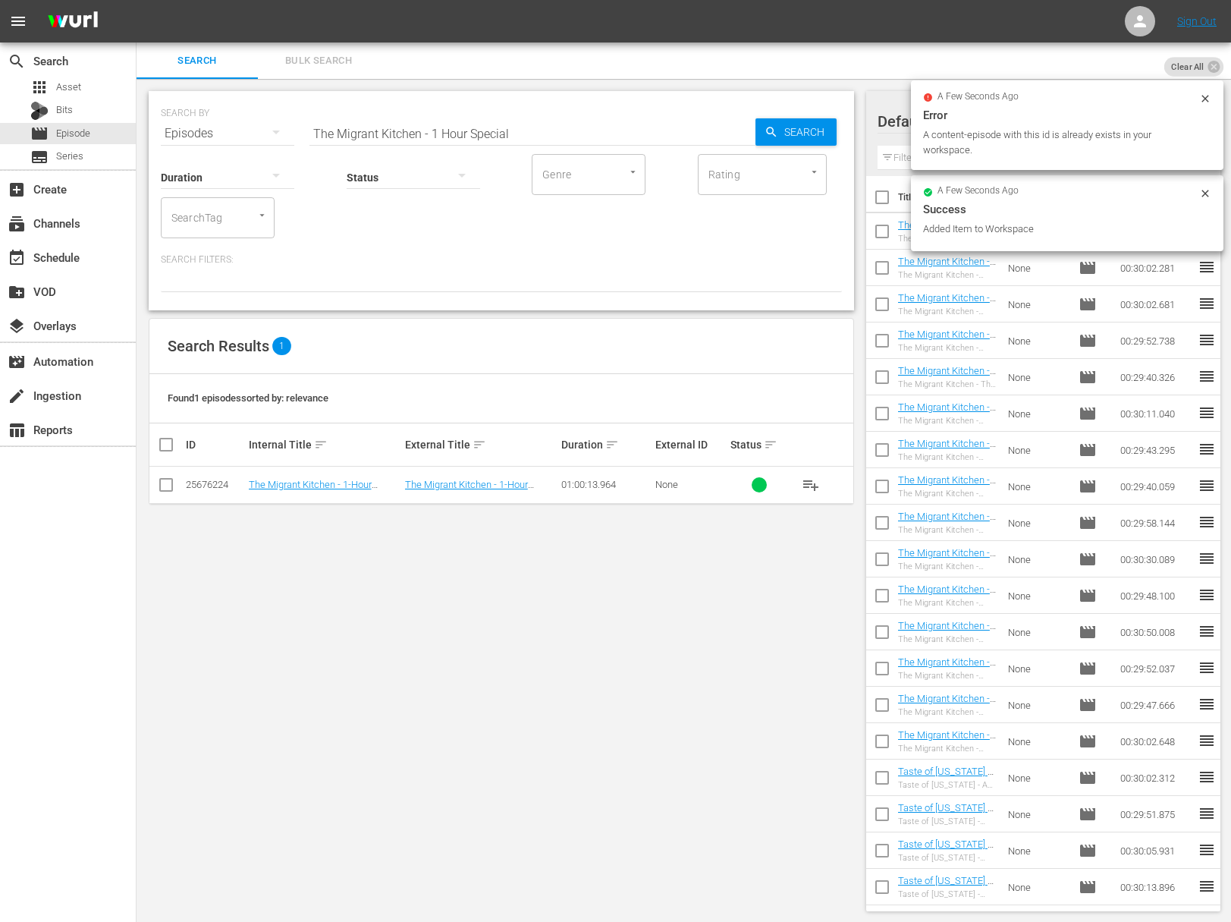
click at [451, 119] on input "The Migrant Kitchen - 1 Hour Special" at bounding box center [533, 133] width 446 height 36
paste input "Pati's Mexican Table - A Taste of Mazatlán"
drag, startPoint x: 753, startPoint y: 123, endPoint x: 778, endPoint y: 124, distance: 25.1
click at [757, 123] on div "SEARCH BY Search By Episodes Search ID, Title, Description, Keywords, or Catego…" at bounding box center [501, 124] width 681 height 55
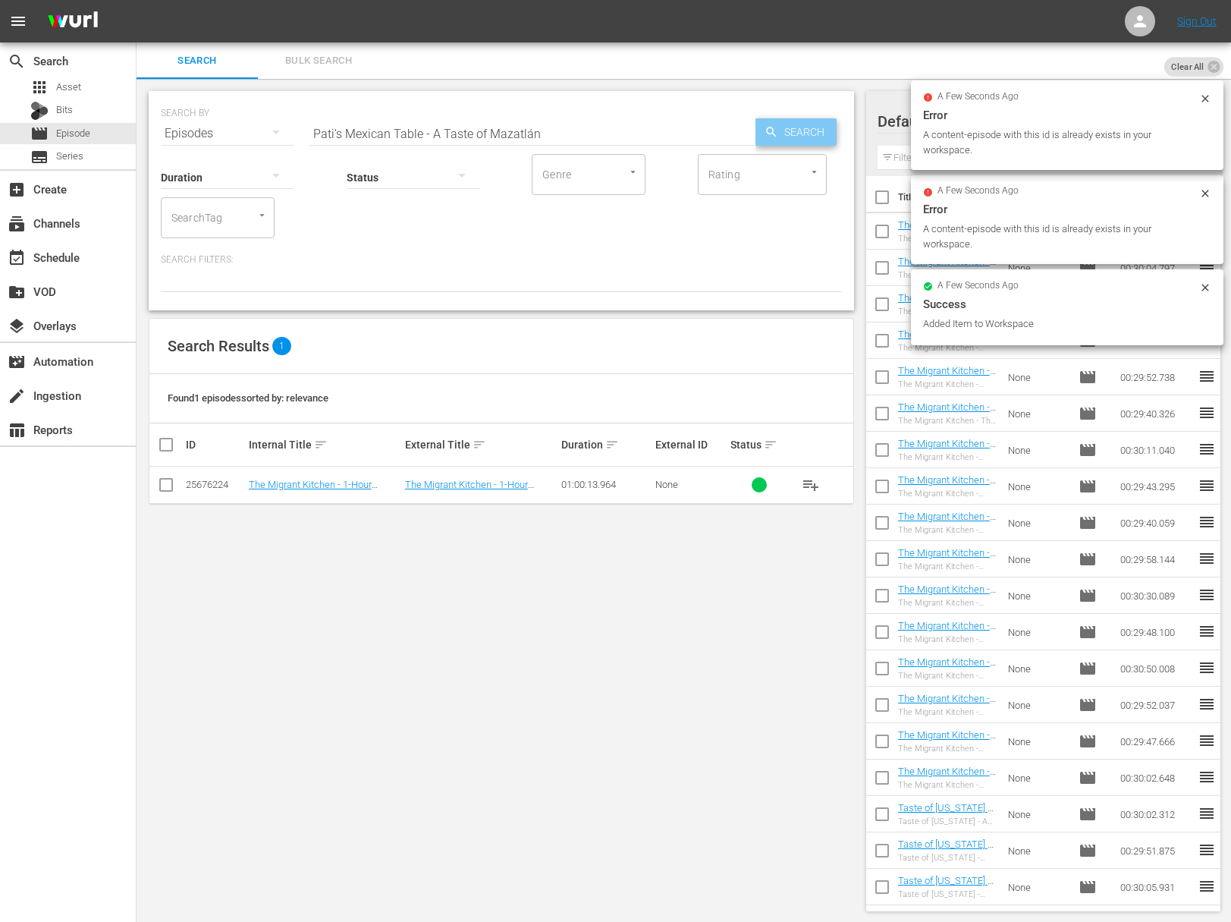
click at [778, 124] on span "Search" at bounding box center [807, 131] width 58 height 27
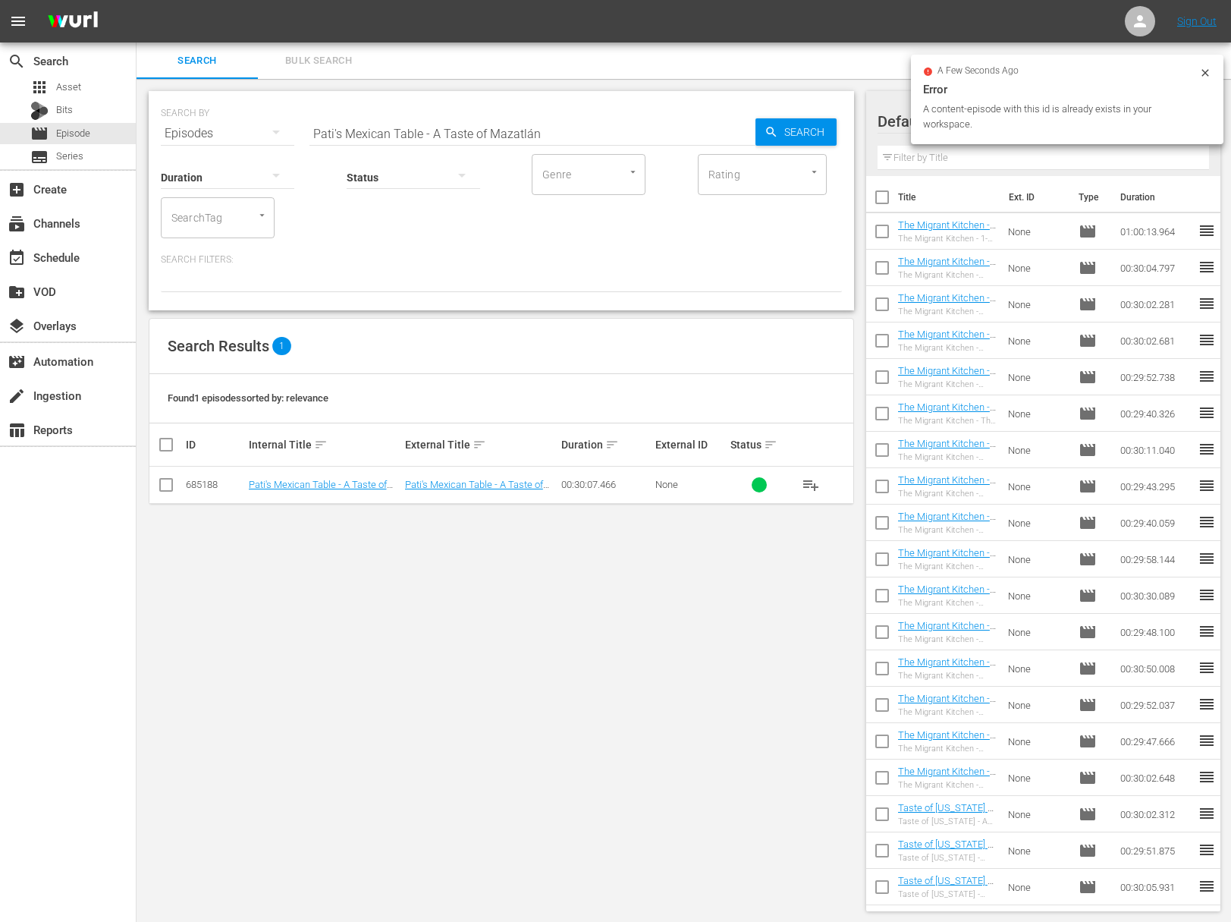
click at [810, 478] on span "playlist_add" at bounding box center [811, 485] width 18 height 18
click at [810, 479] on span "playlist_add" at bounding box center [811, 485] width 18 height 18
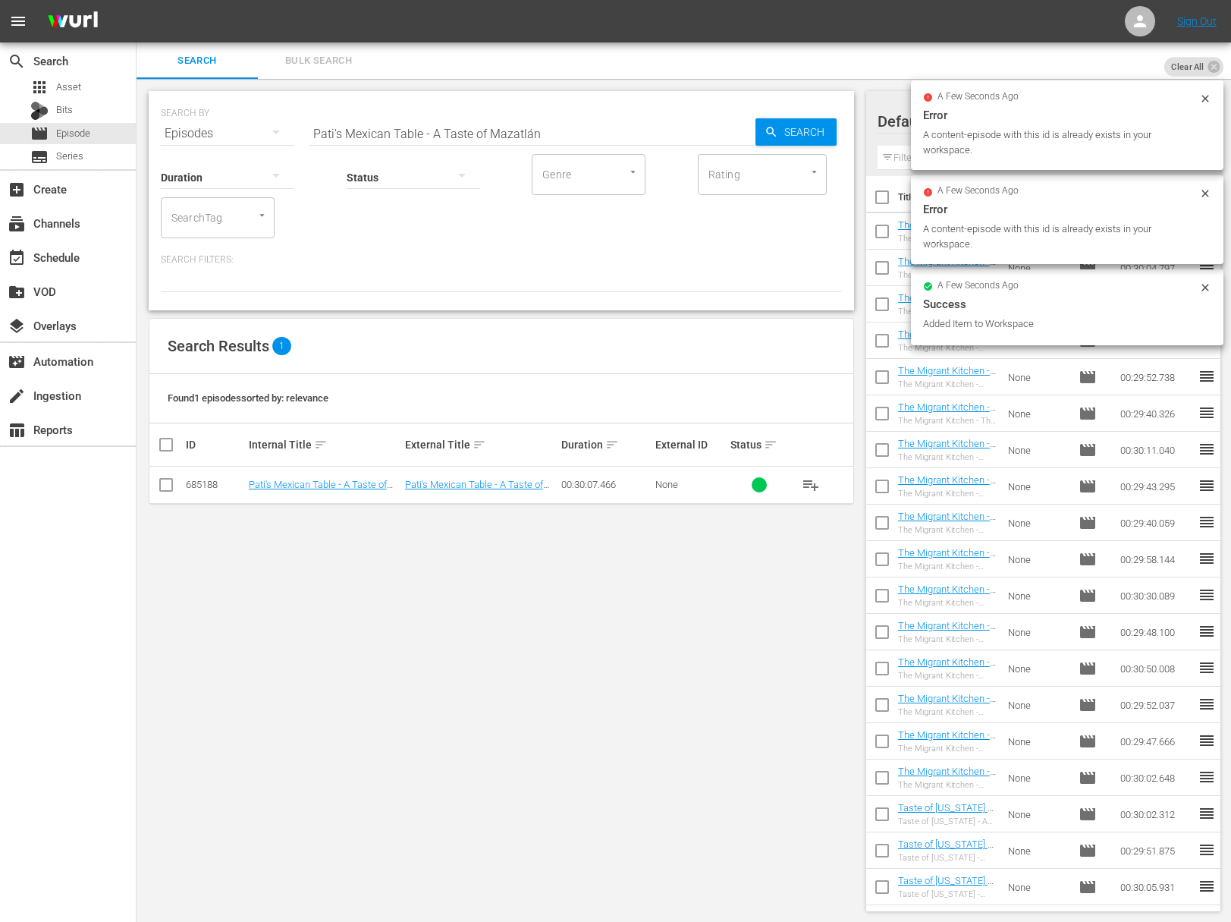
click at [511, 121] on input "Pati's Mexican Table - A Taste of Mazatlán" at bounding box center [533, 133] width 446 height 36
paste input "Los Mochis, Street Taco Favorites"
click at [800, 125] on span "Search" at bounding box center [807, 131] width 58 height 27
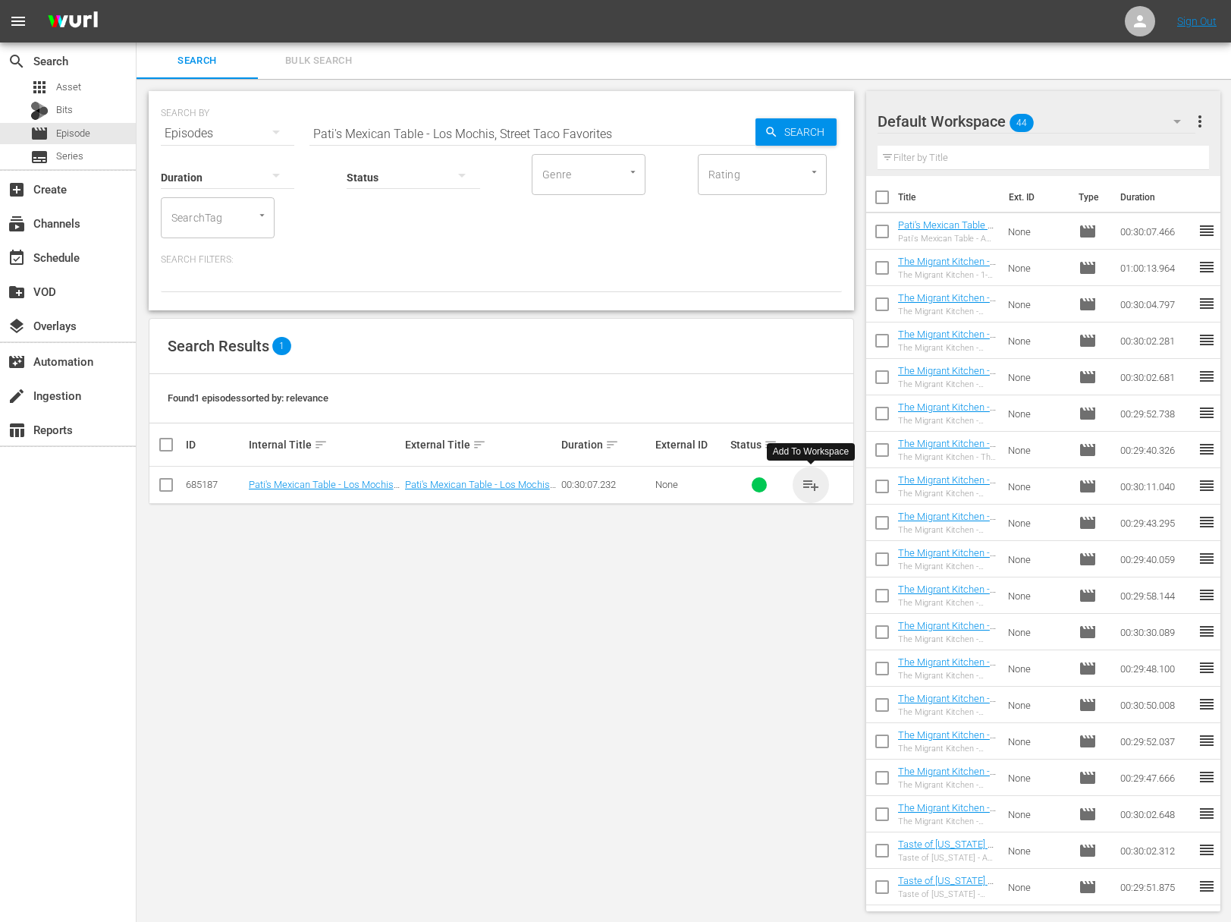
click at [813, 483] on span "playlist_add" at bounding box center [811, 485] width 18 height 18
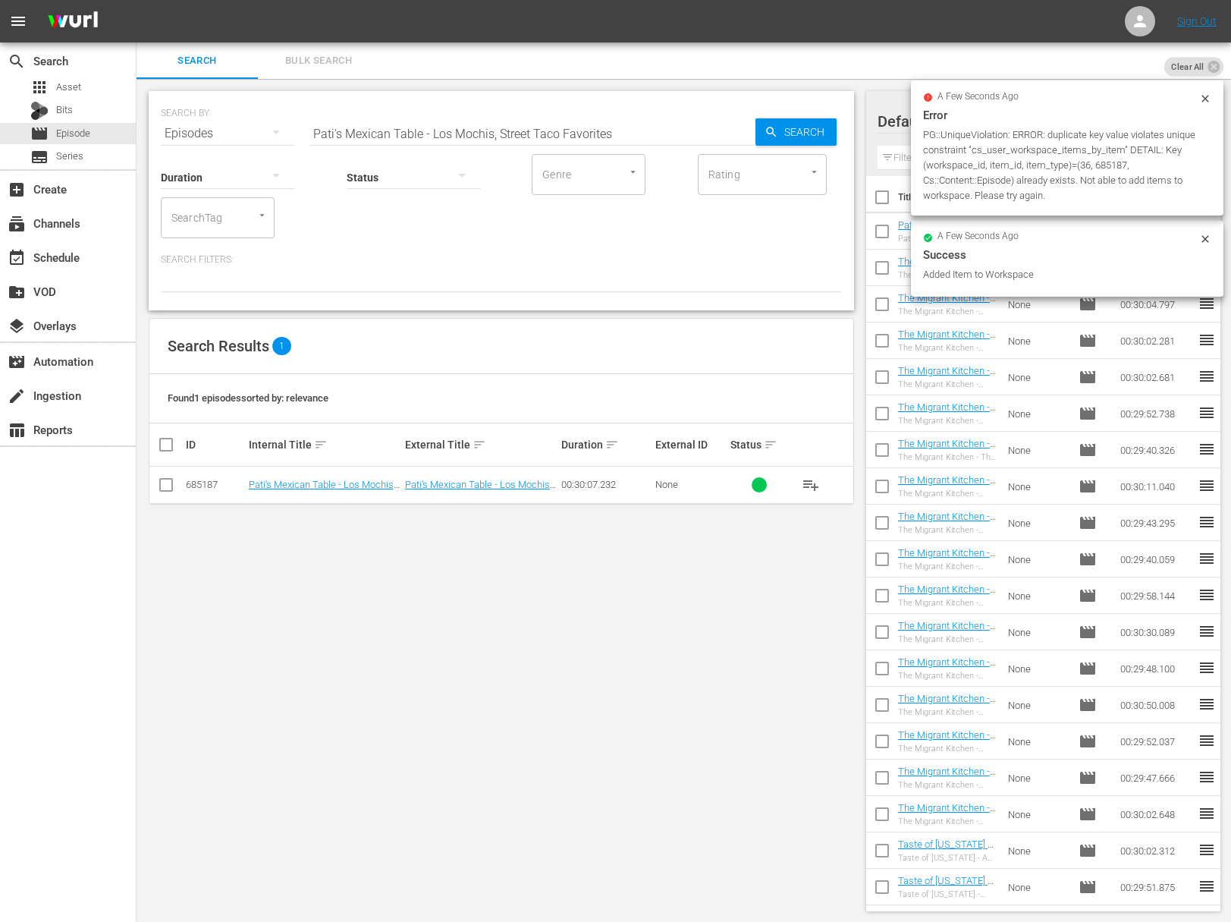
click at [453, 137] on input "Pati's Mexican Table - Los Mochis, Street Taco Favorites" at bounding box center [533, 133] width 446 height 36
paste input "Altata, Hidden Gem by the Sea of Cortez"
click at [835, 134] on span "Search" at bounding box center [807, 131] width 58 height 27
click at [786, 133] on span "Search" at bounding box center [807, 131] width 58 height 27
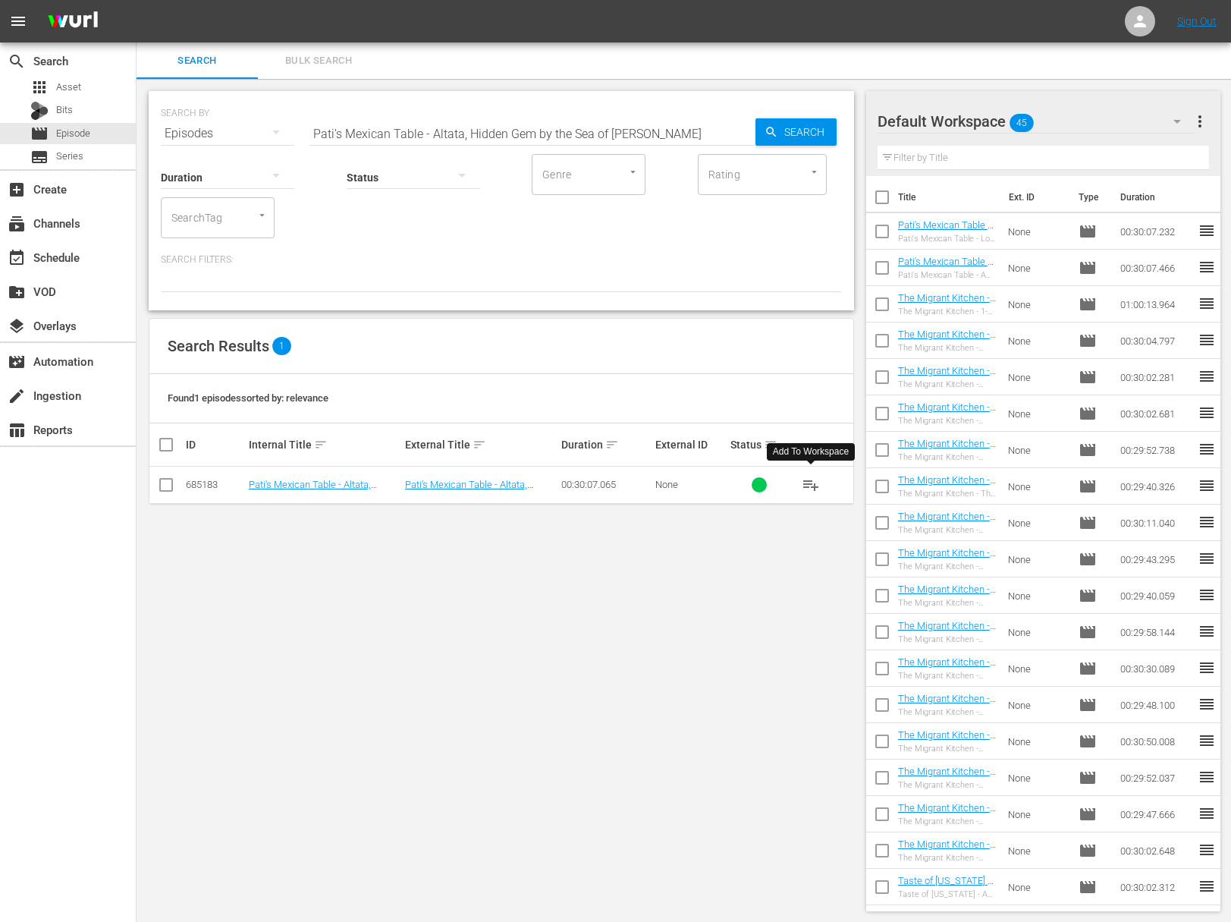
click at [813, 482] on span "playlist_add" at bounding box center [811, 485] width 18 height 18
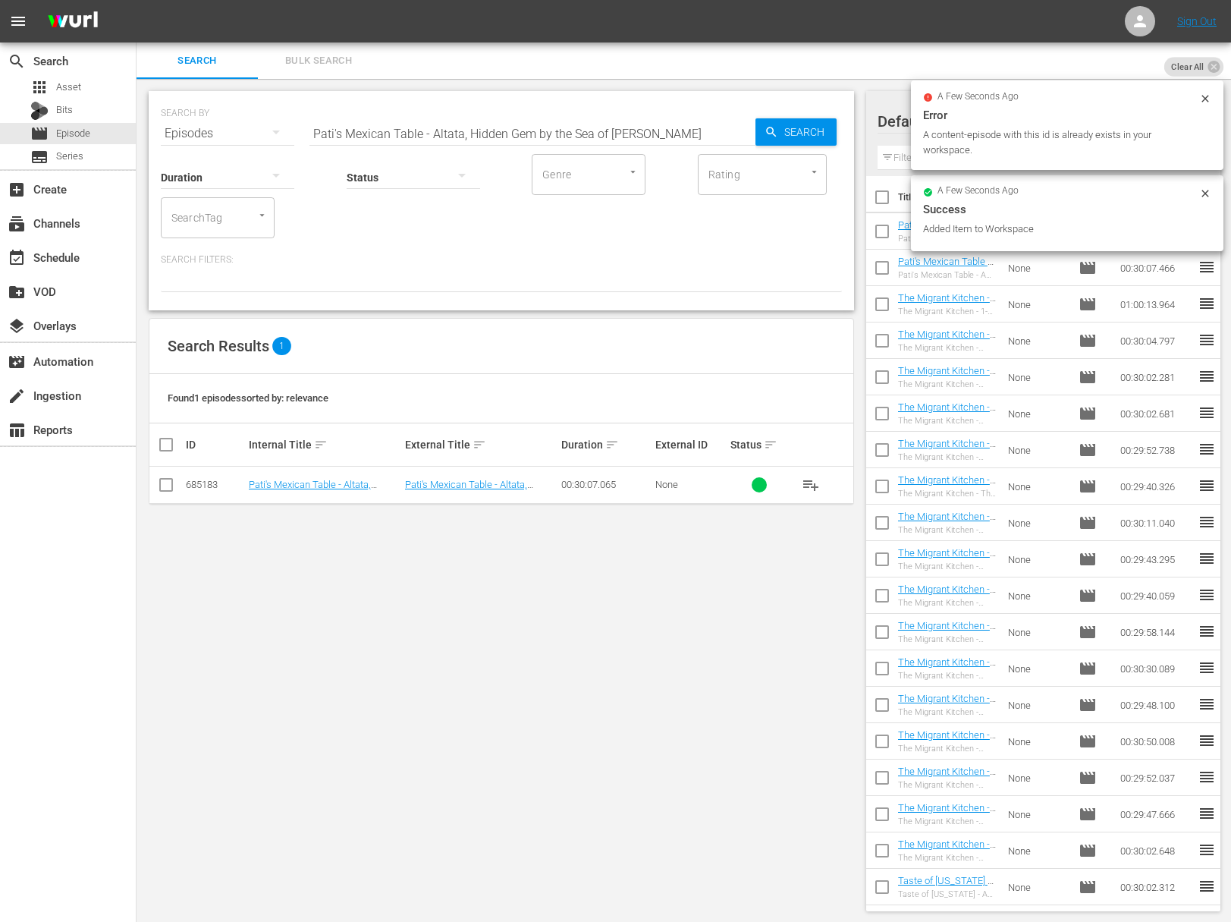
click at [467, 125] on input "Pati's Mexican Table - Altata, Hidden Gem by the Sea of Cortez" at bounding box center [533, 133] width 446 height 36
paste input "Local's Tour of Culiacán"
type input "Pati's Mexican Table - A Local's Tour of Culiacán"
click at [797, 125] on span "Search" at bounding box center [807, 131] width 58 height 27
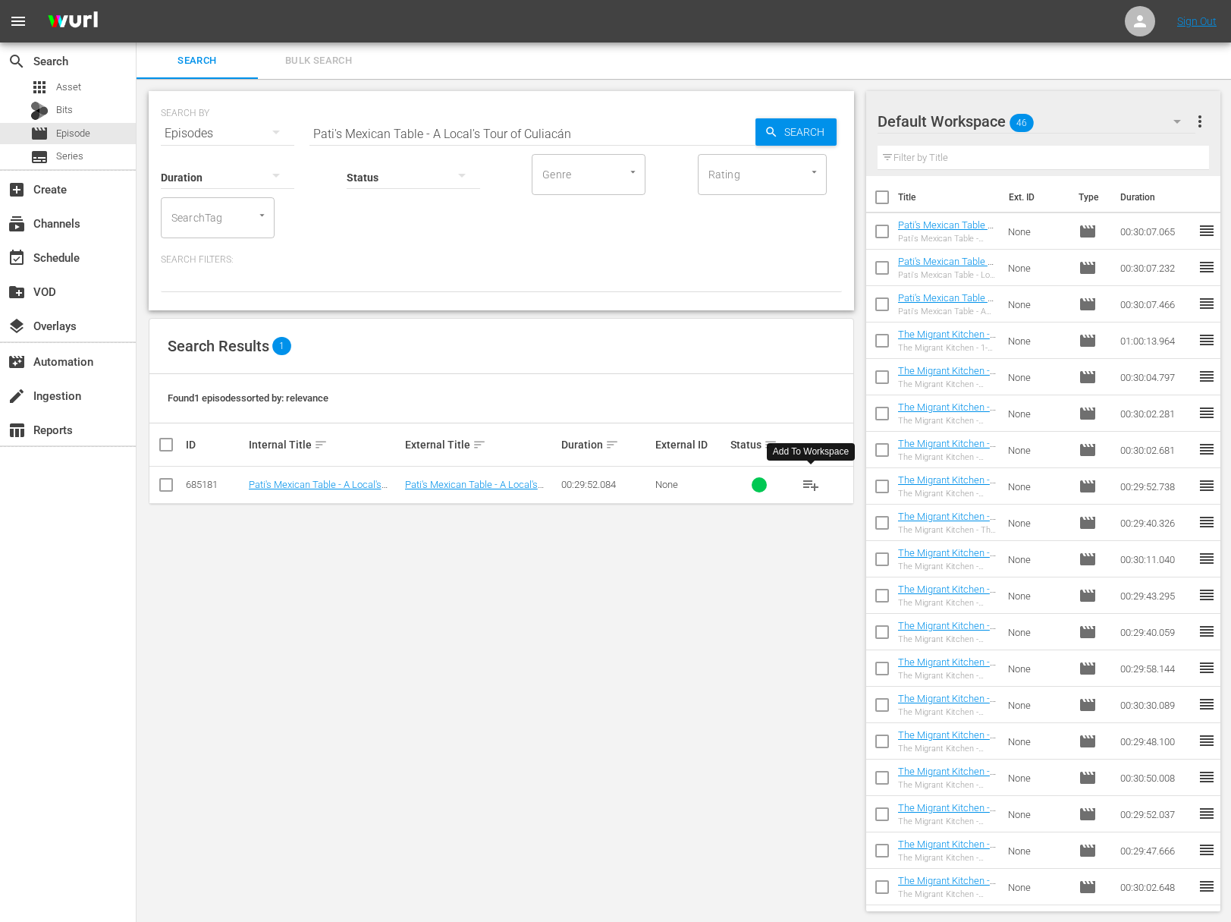
click at [810, 486] on span "playlist_add" at bounding box center [811, 485] width 18 height 18
click at [49, 260] on div "event_available Schedule" at bounding box center [42, 255] width 85 height 14
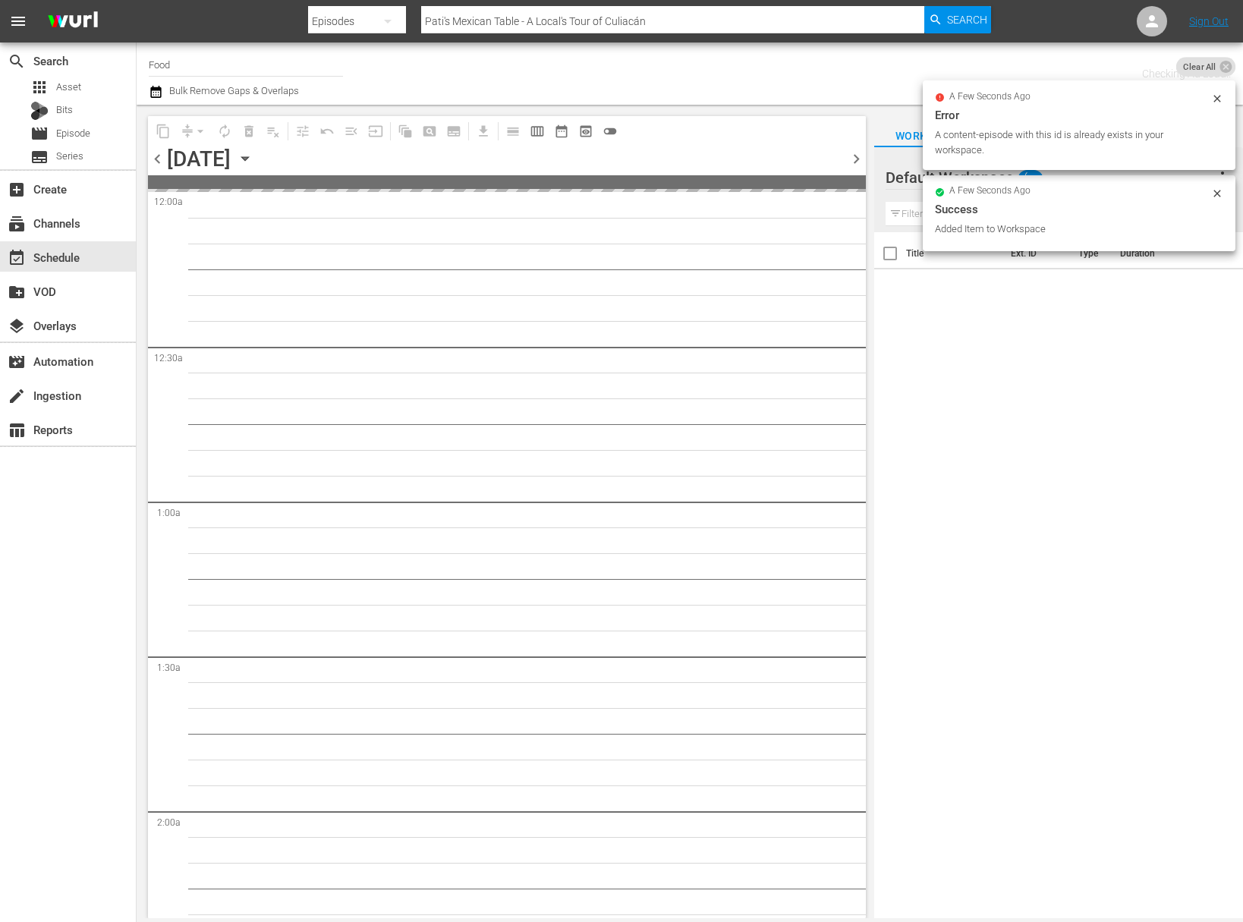
click at [257, 152] on div "Tuesday, October 7th October 7th" at bounding box center [212, 158] width 90 height 25
click at [253, 157] on icon "button" at bounding box center [245, 158] width 17 height 17
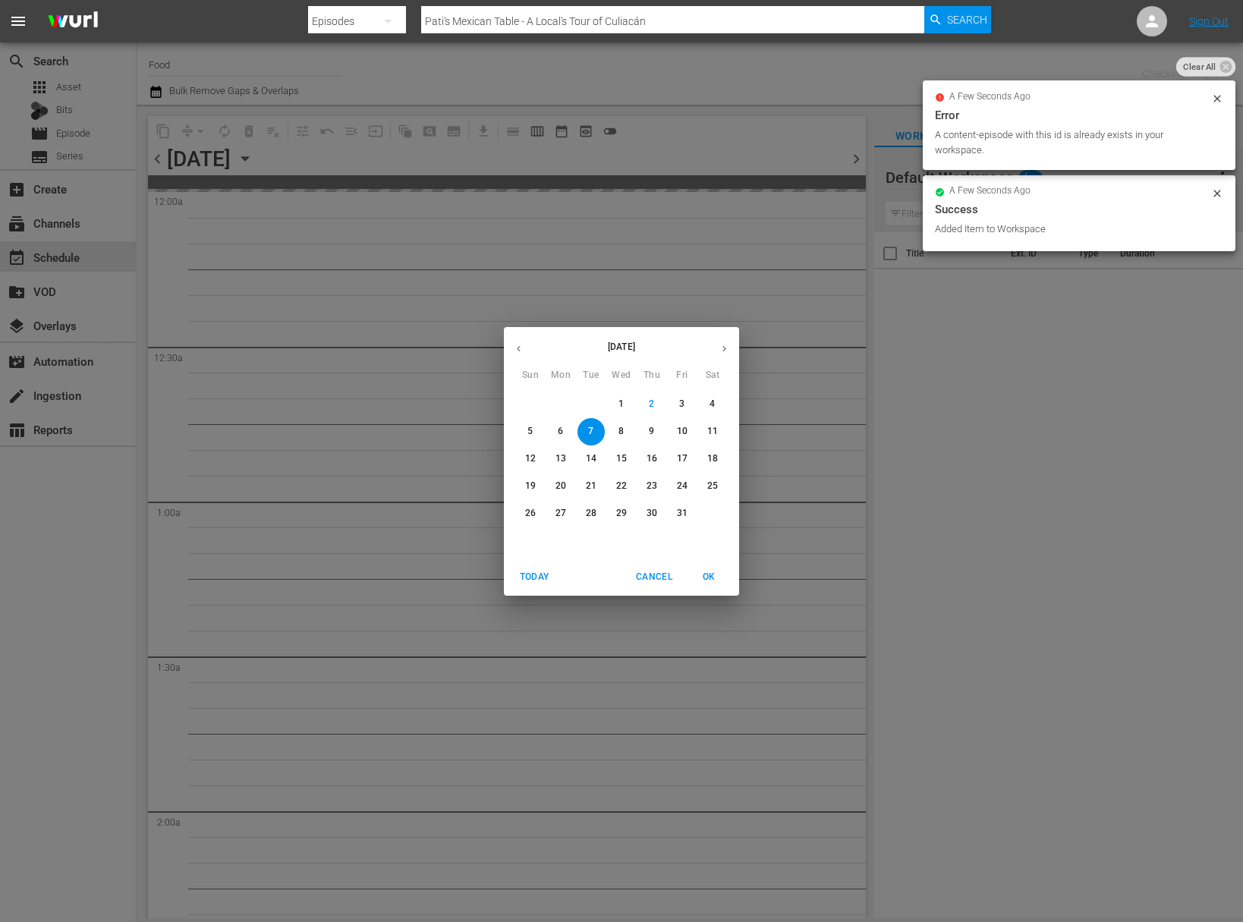
click at [622, 431] on p "8" at bounding box center [620, 431] width 5 height 13
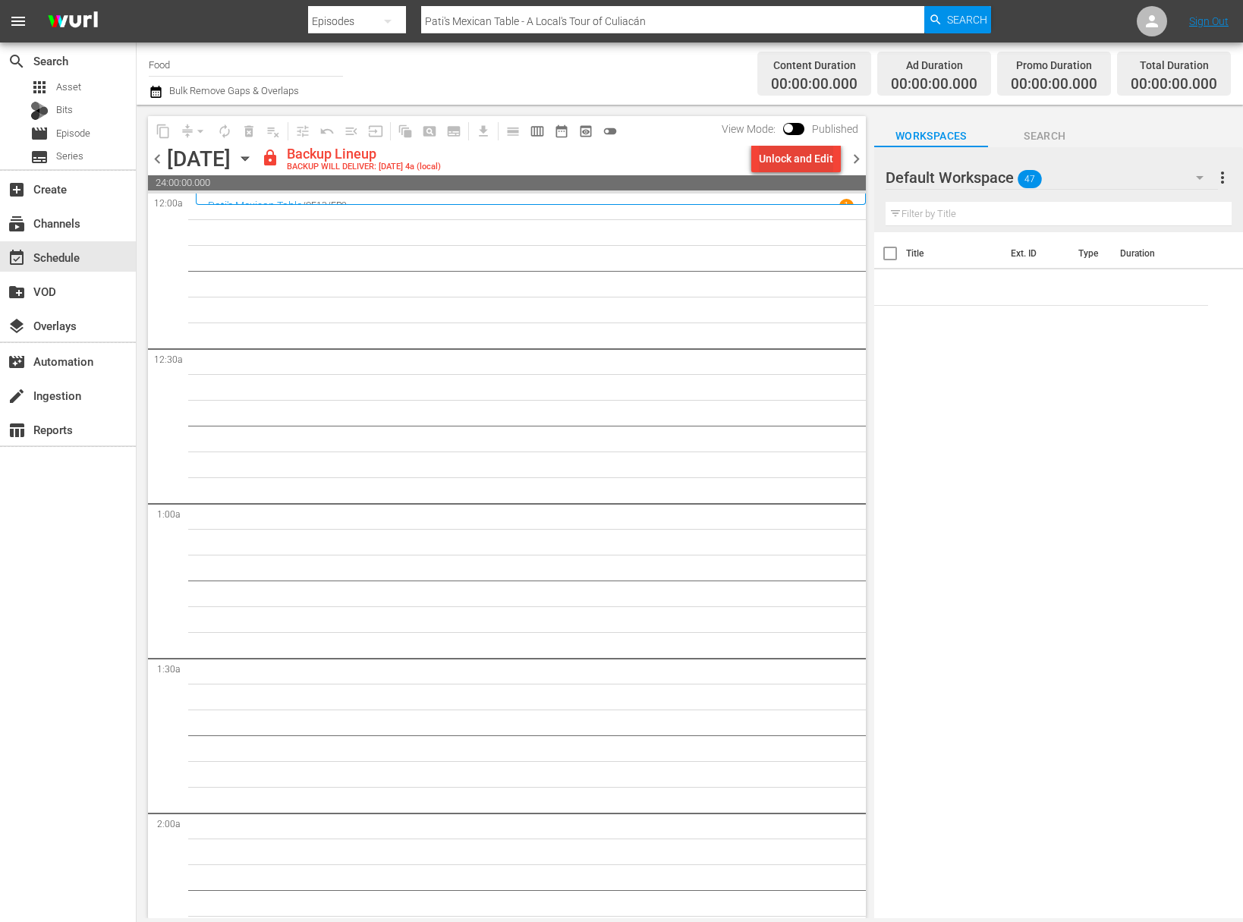
click at [792, 162] on div "Unlock and Edit" at bounding box center [796, 158] width 74 height 27
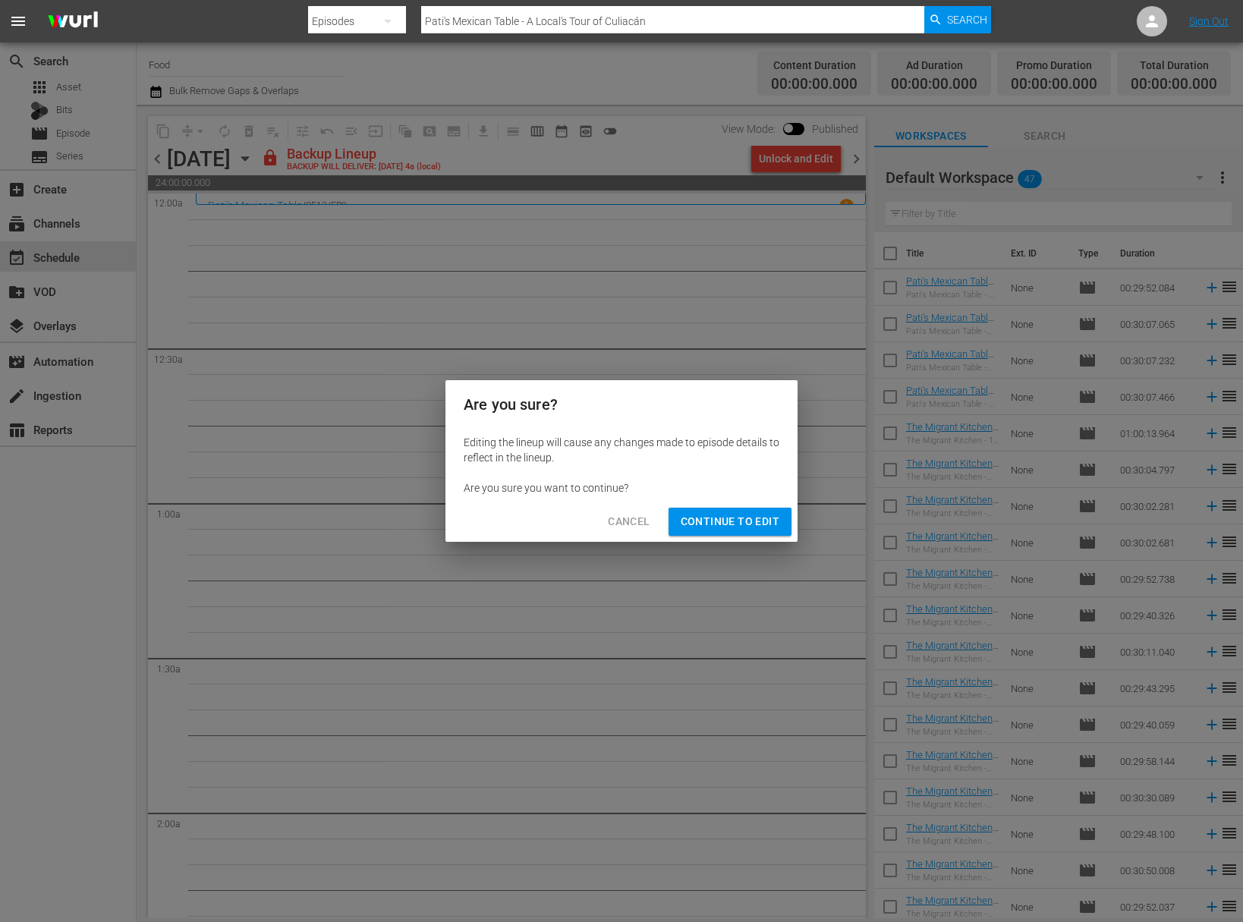
click at [768, 516] on span "Continue to Edit" at bounding box center [730, 521] width 99 height 19
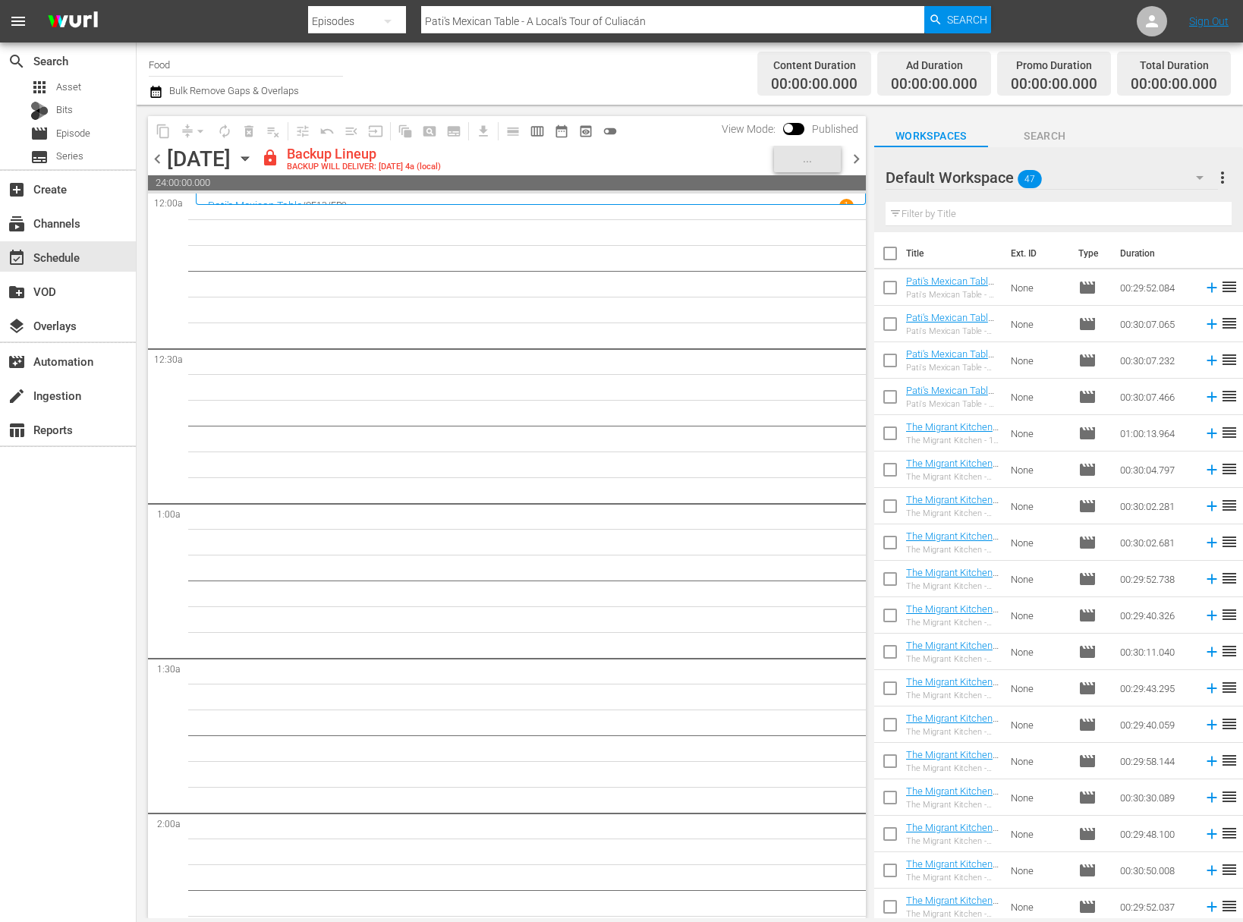
click at [885, 255] on input "checkbox" at bounding box center [890, 257] width 32 height 32
checkbox input "true"
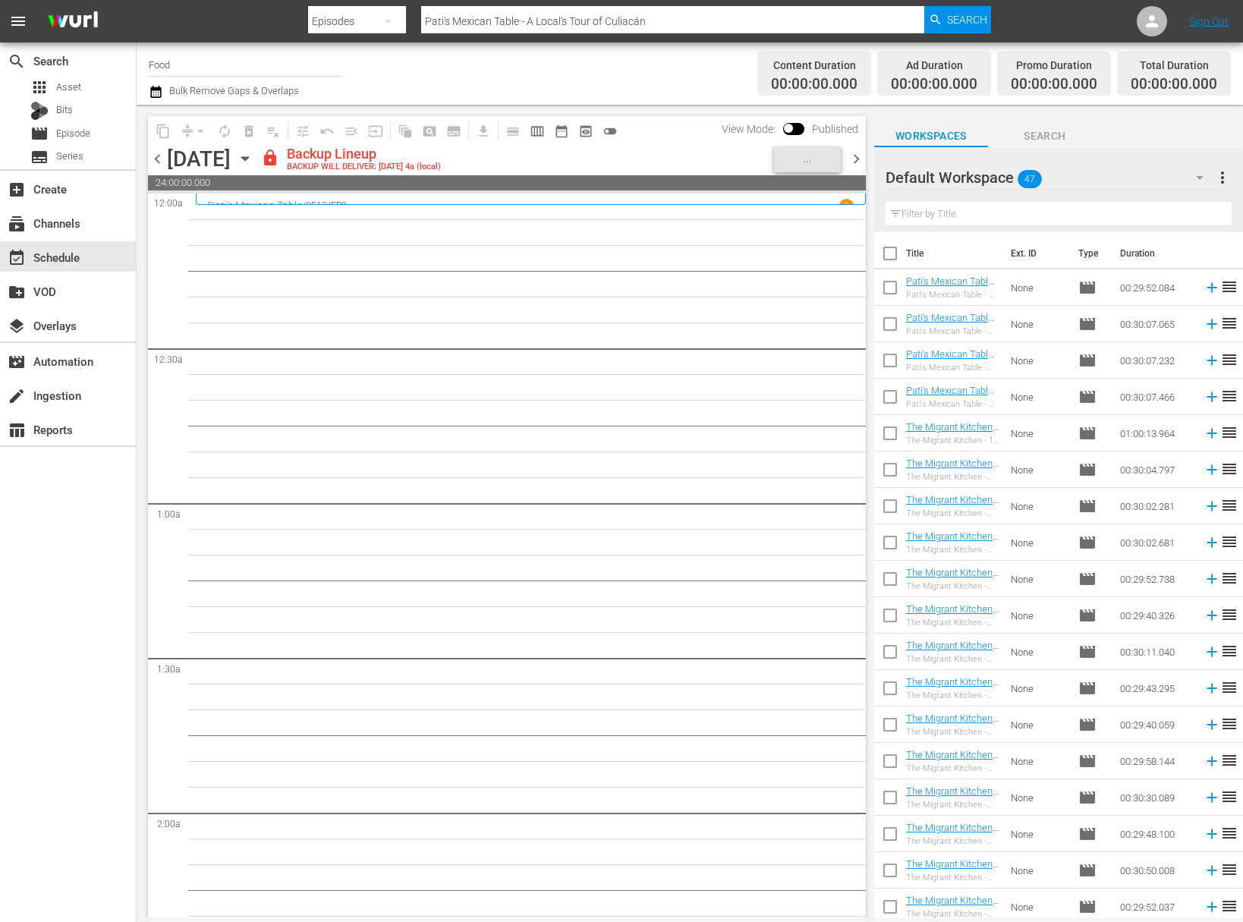
checkbox input "true"
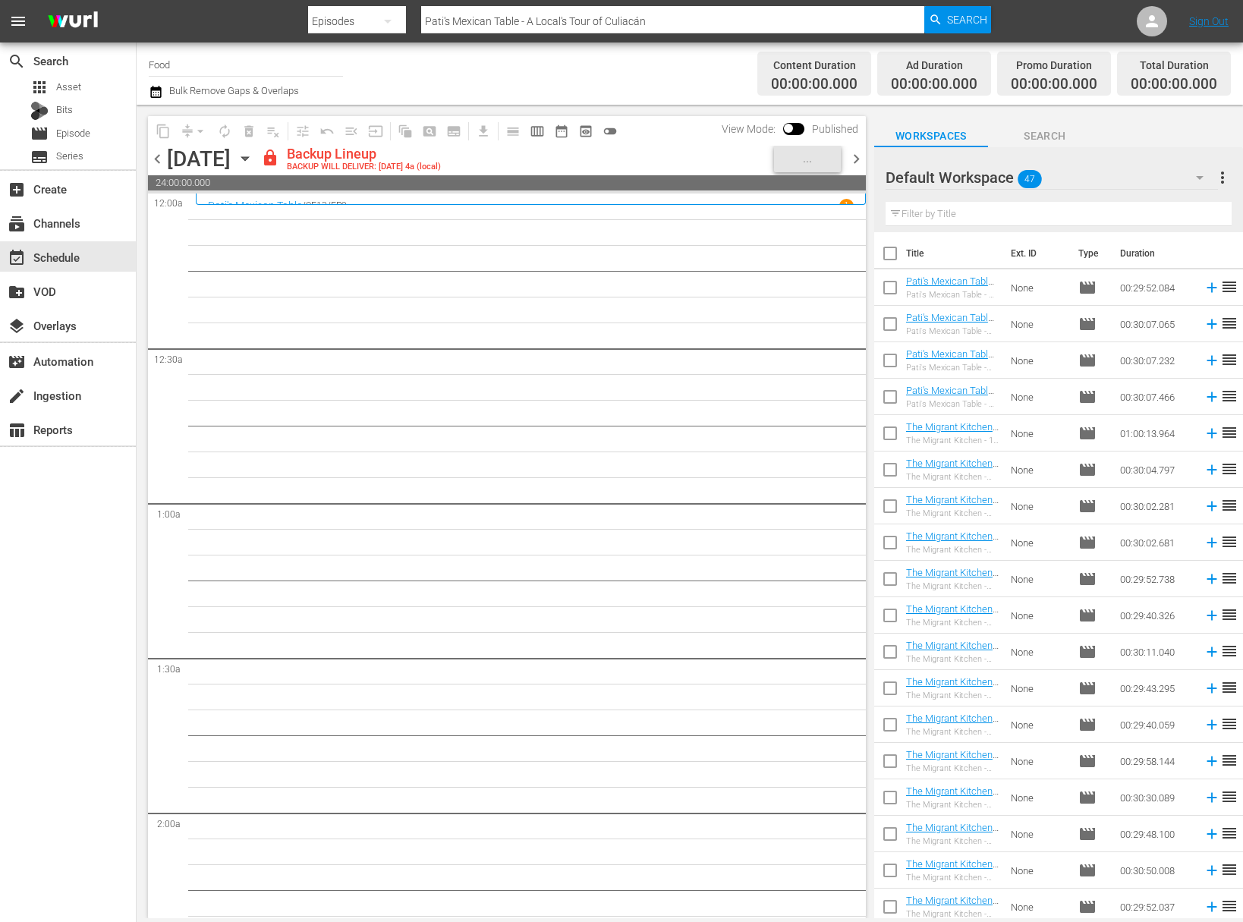
checkbox input "true"
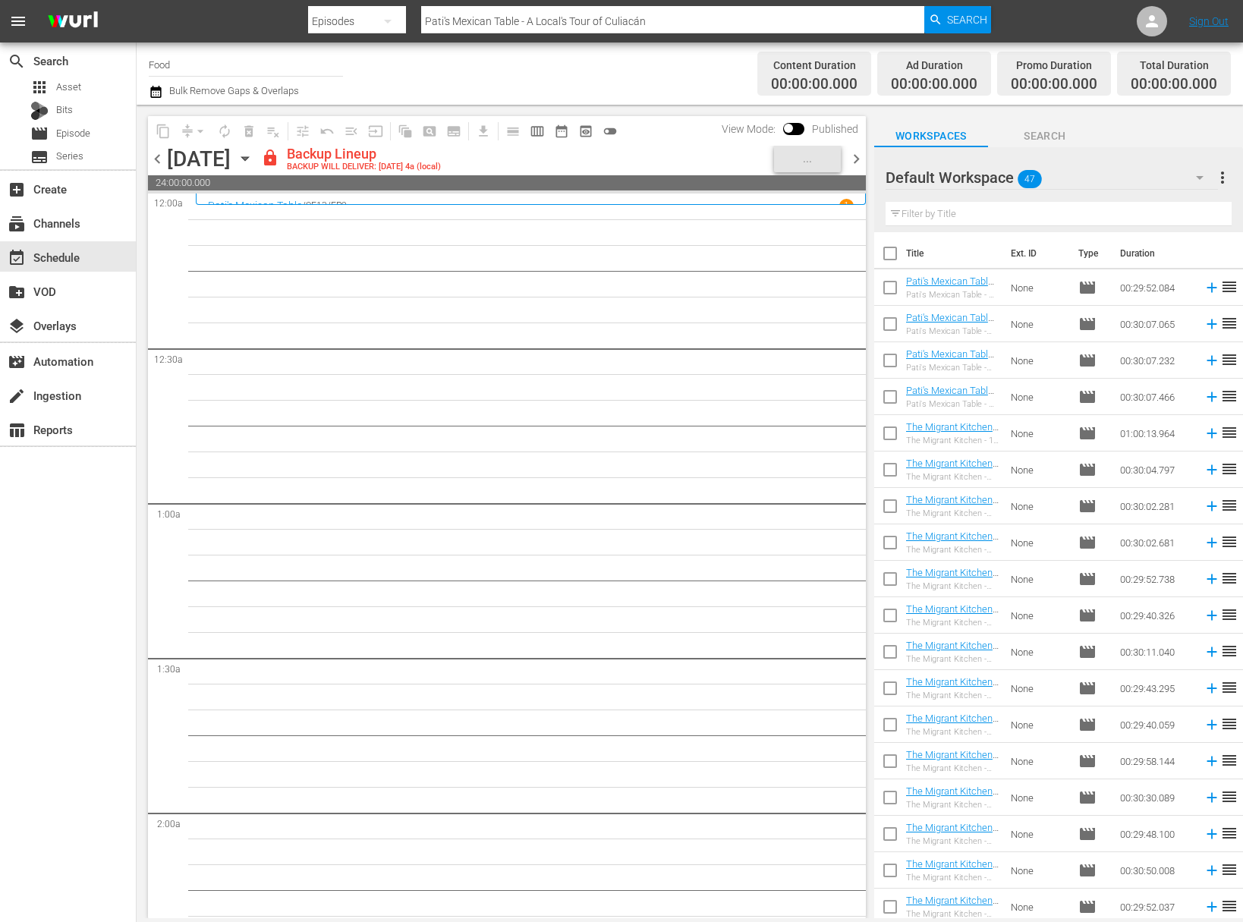
checkbox input "true"
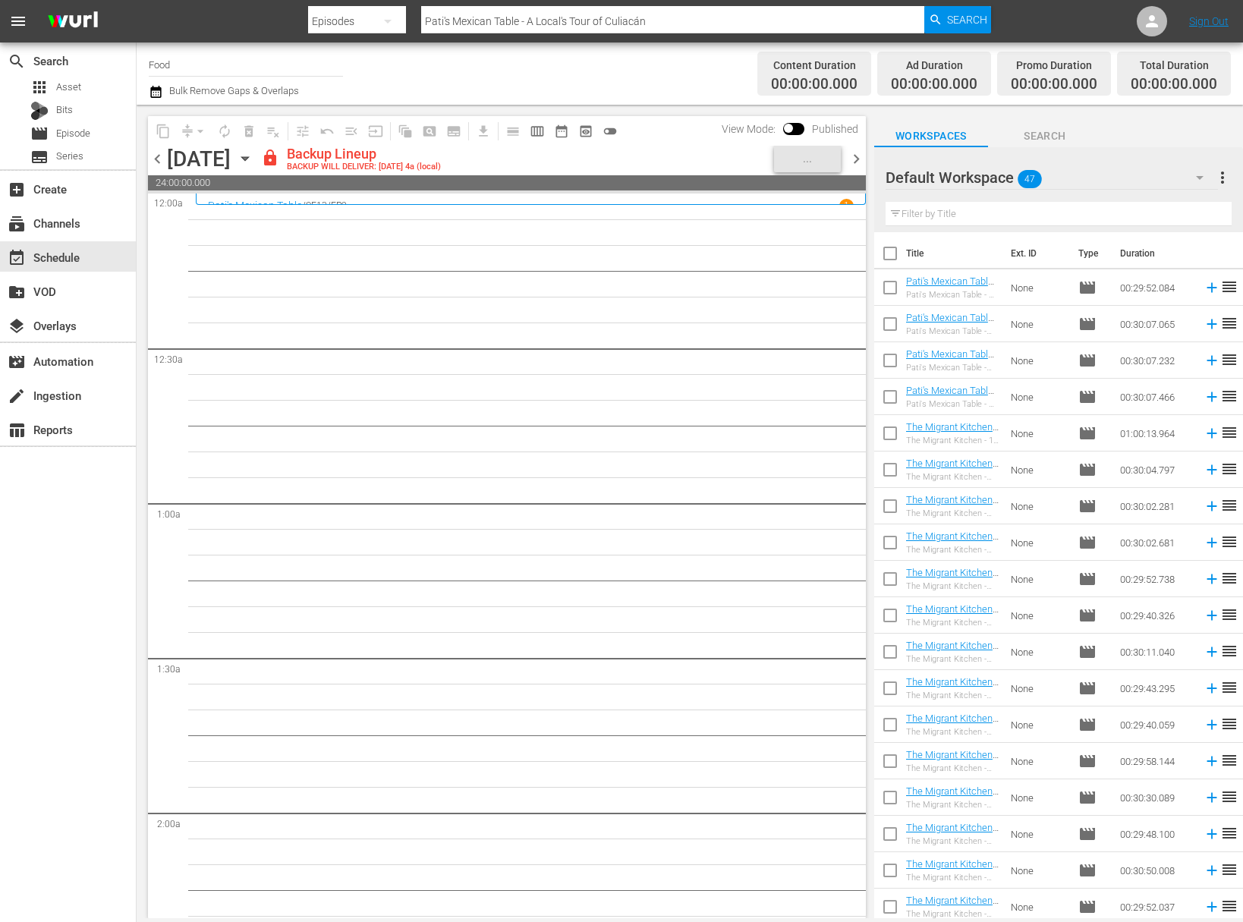
checkbox input "true"
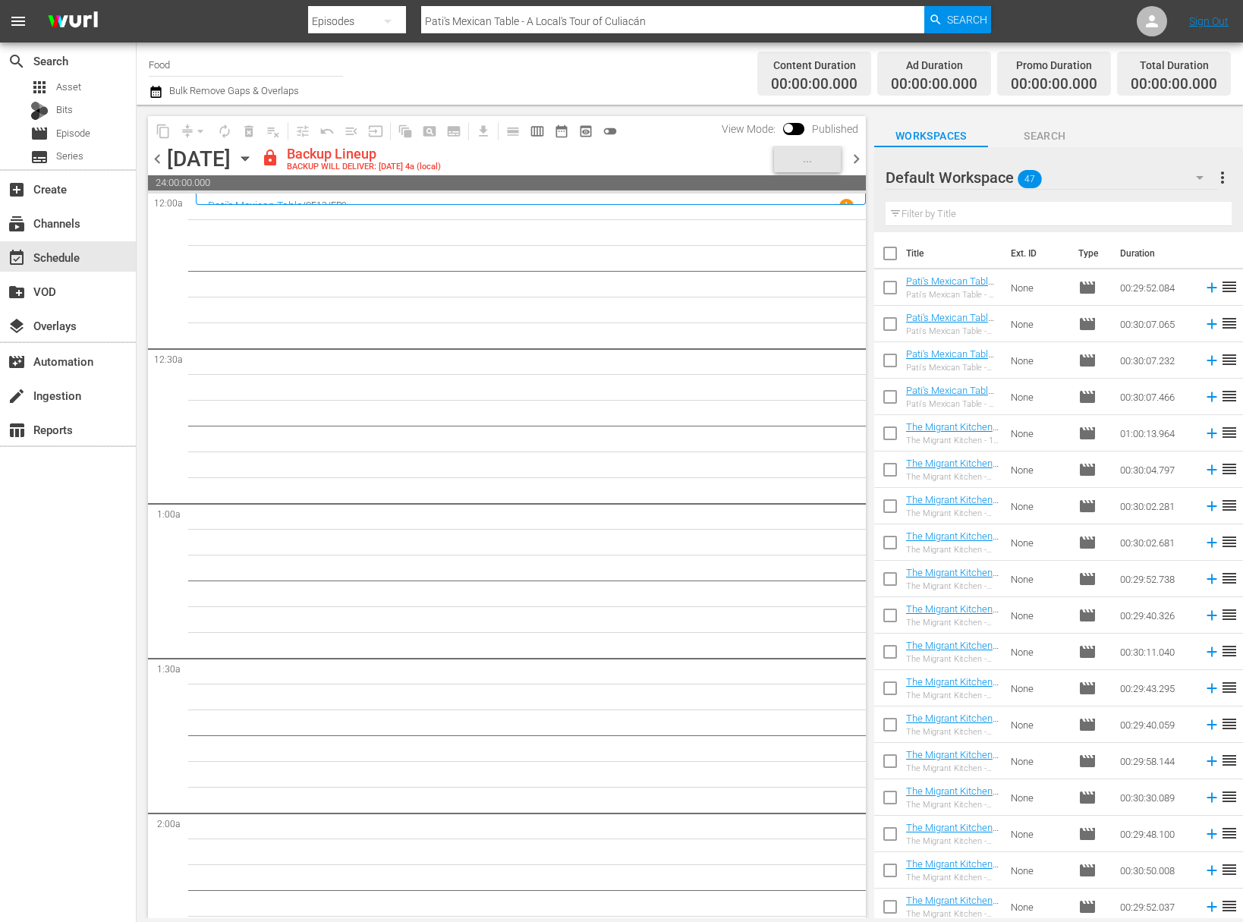
checkbox input "true"
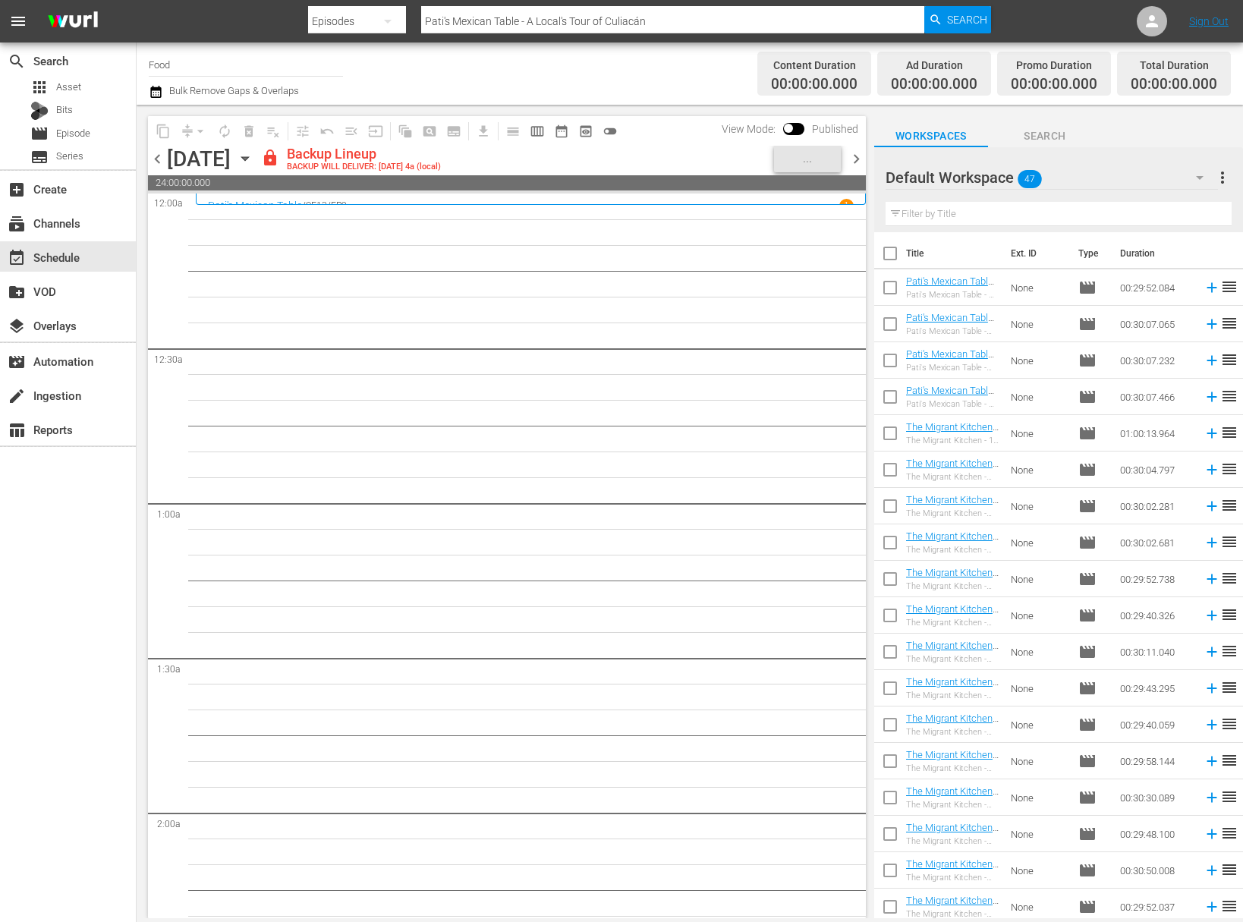
checkbox input "true"
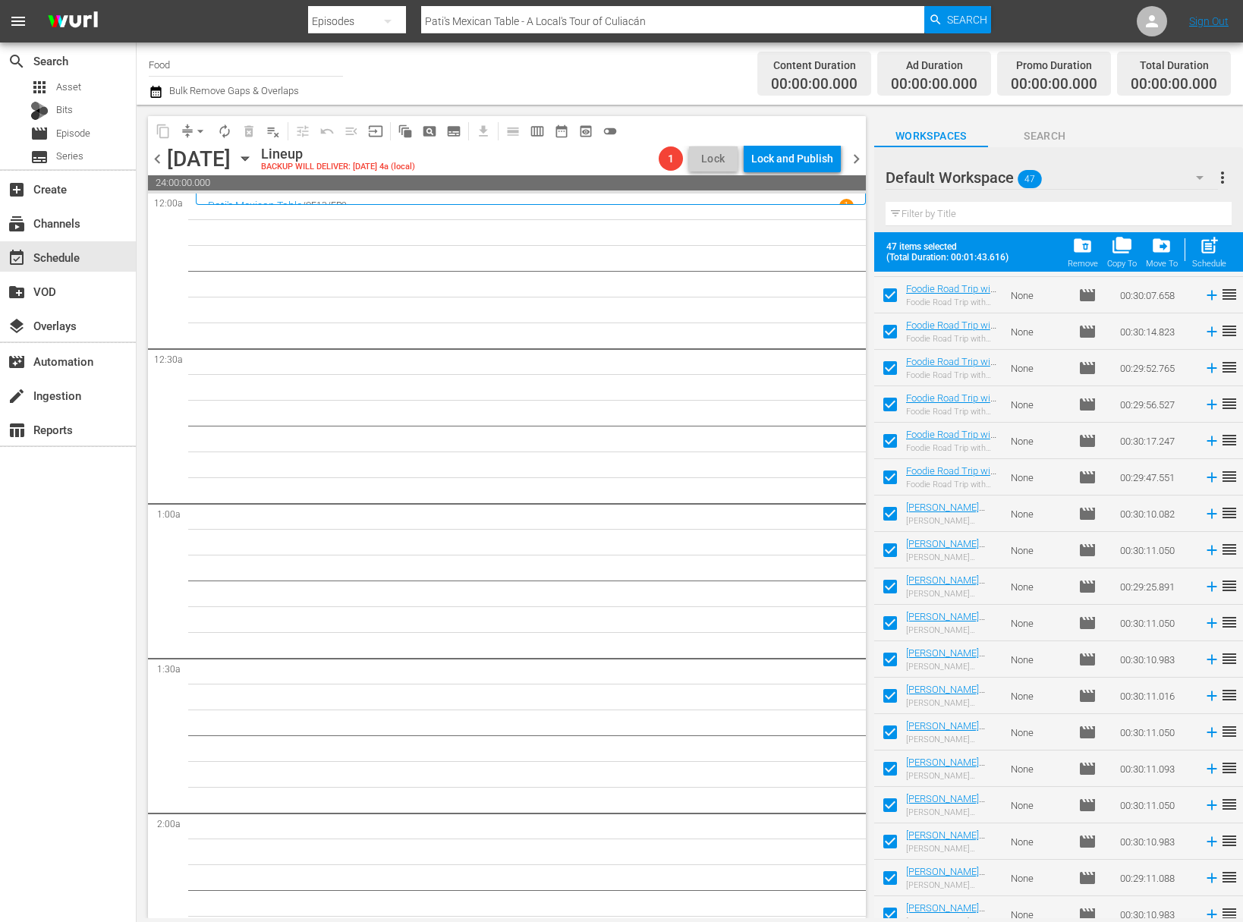
scroll to position [1100, 0]
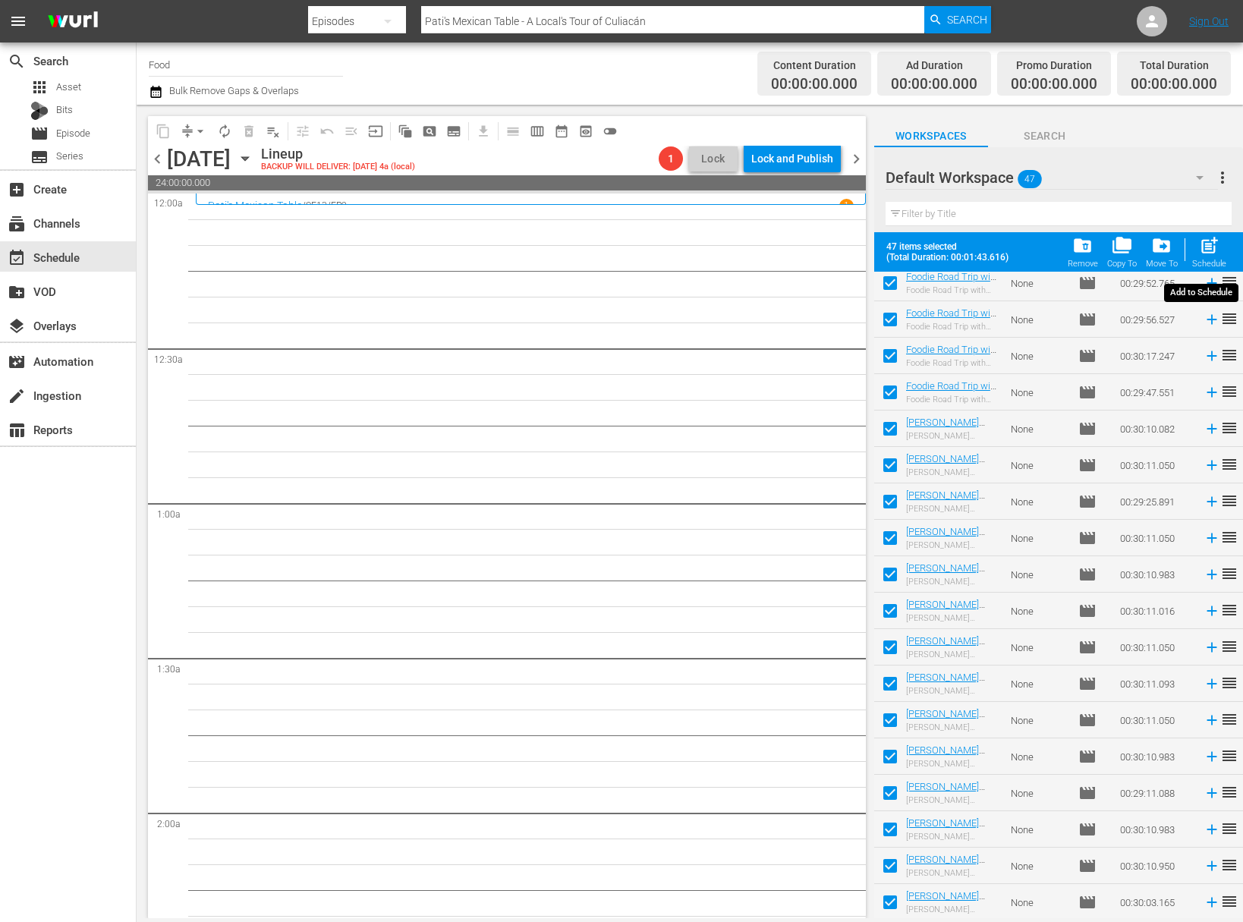
click at [1194, 254] on div "post_add Schedule" at bounding box center [1209, 251] width 34 height 33
checkbox input "false"
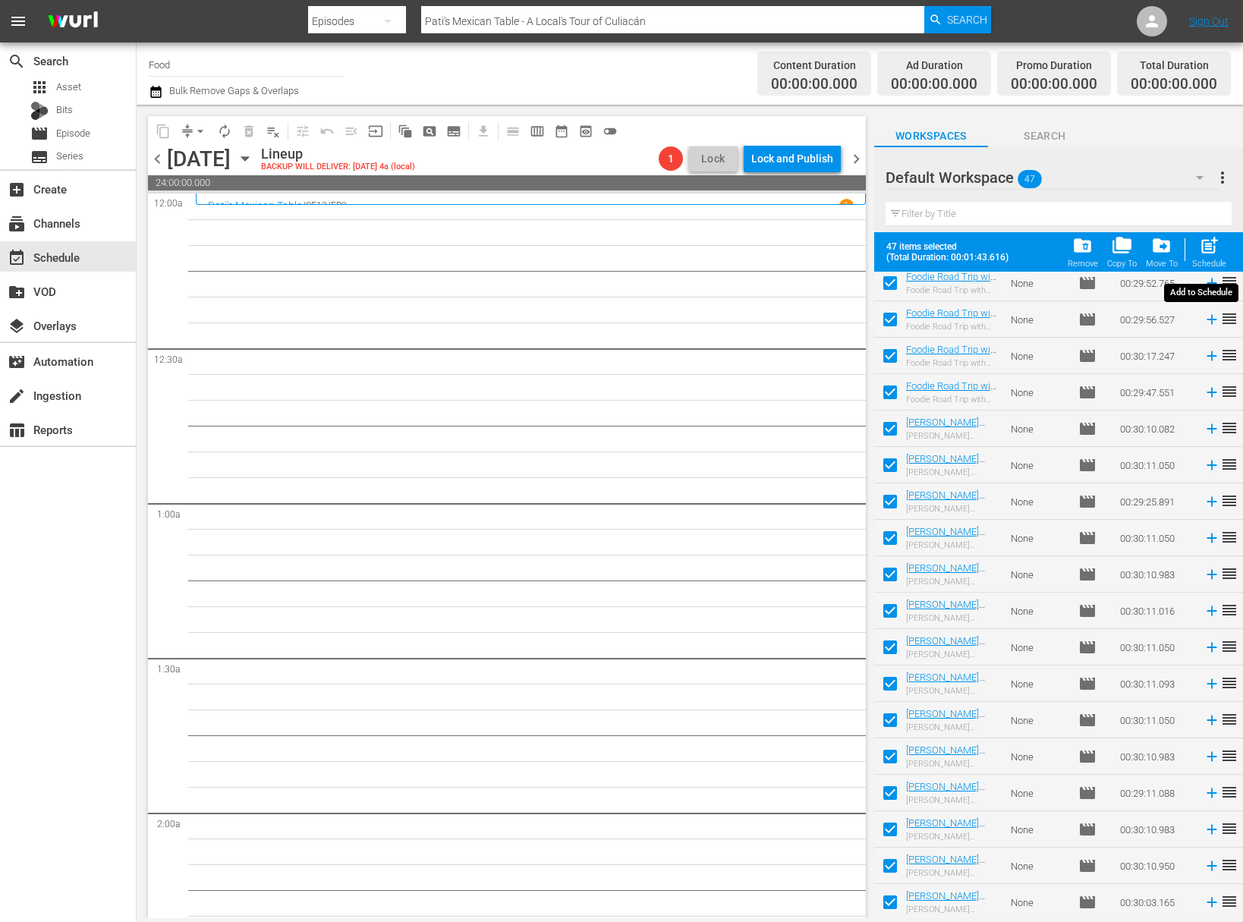
checkbox input "false"
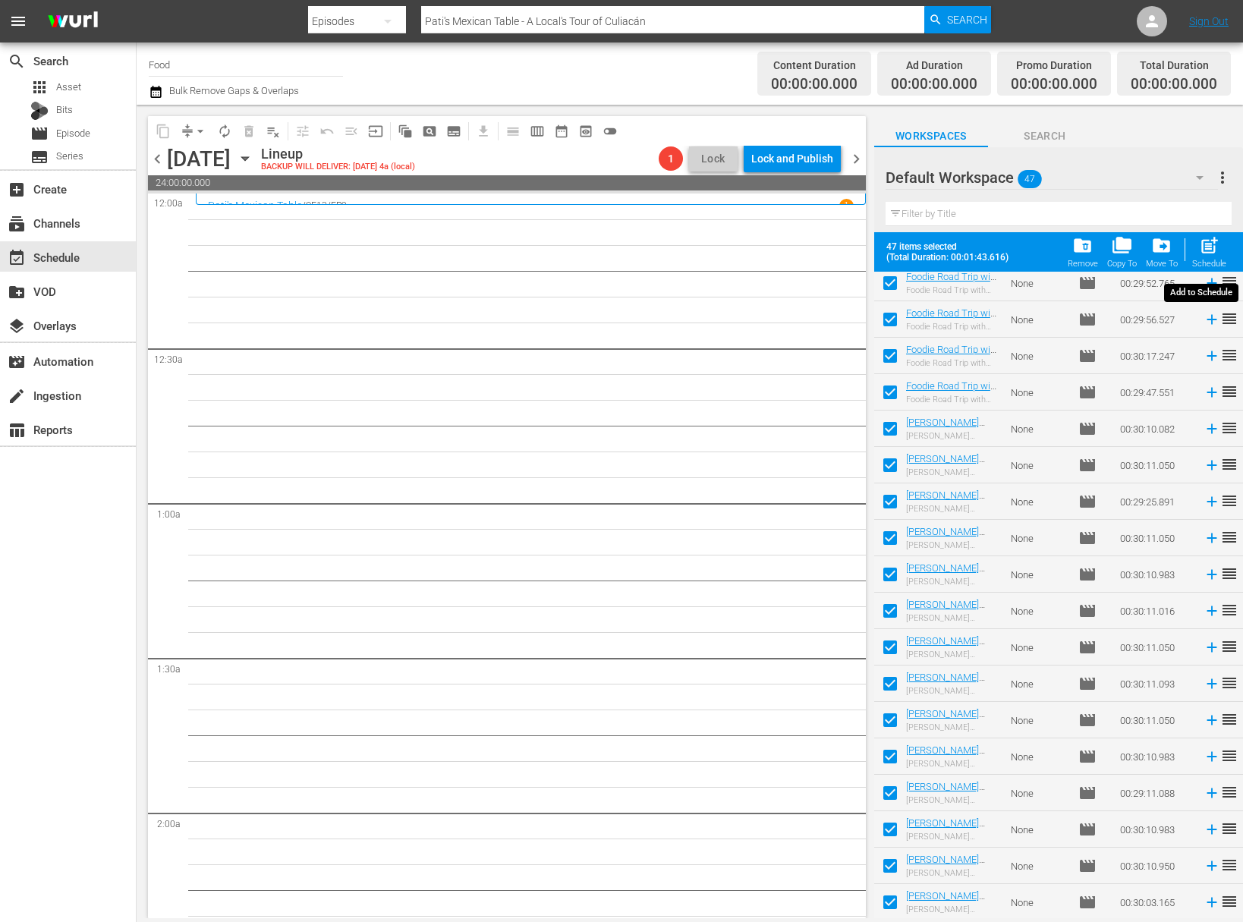
checkbox input "false"
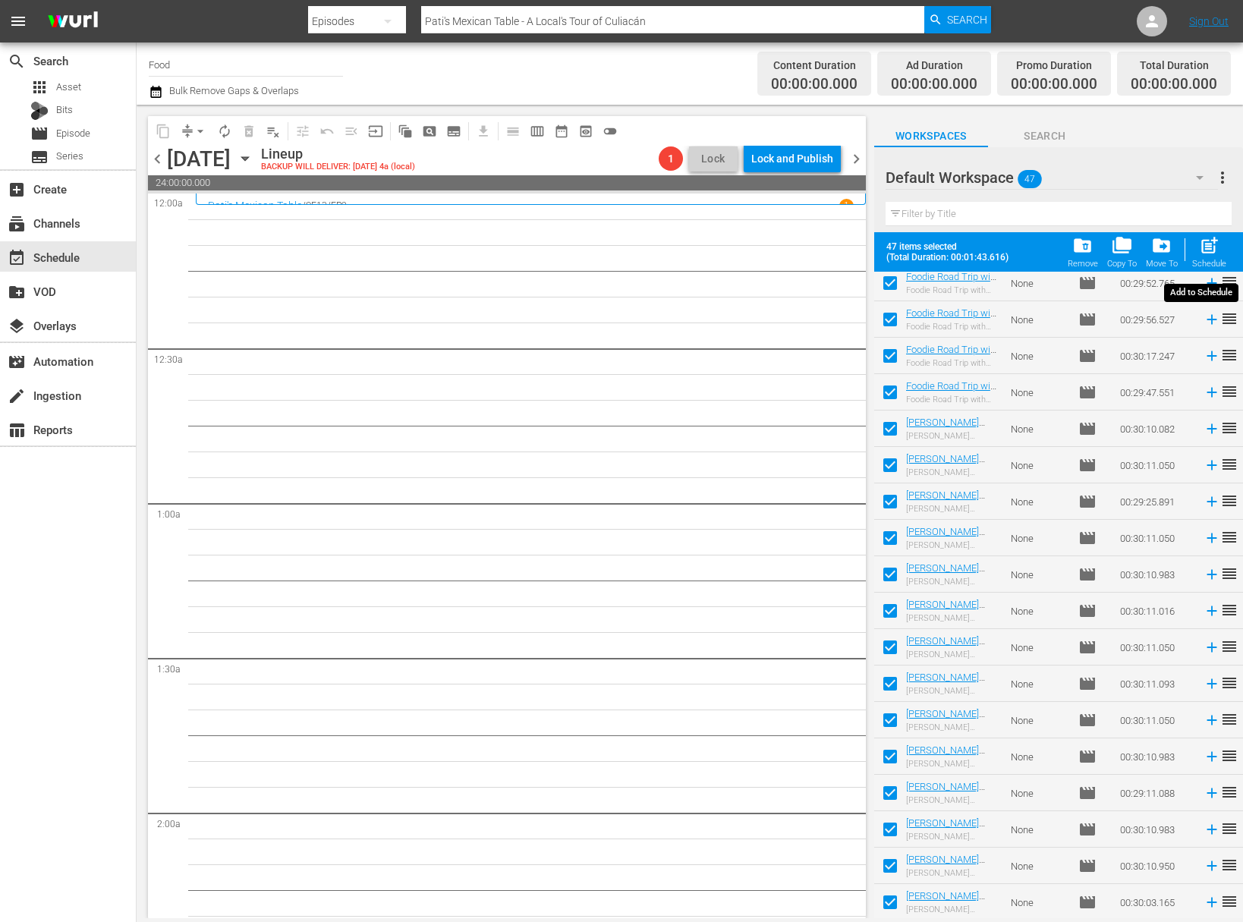
checkbox input "false"
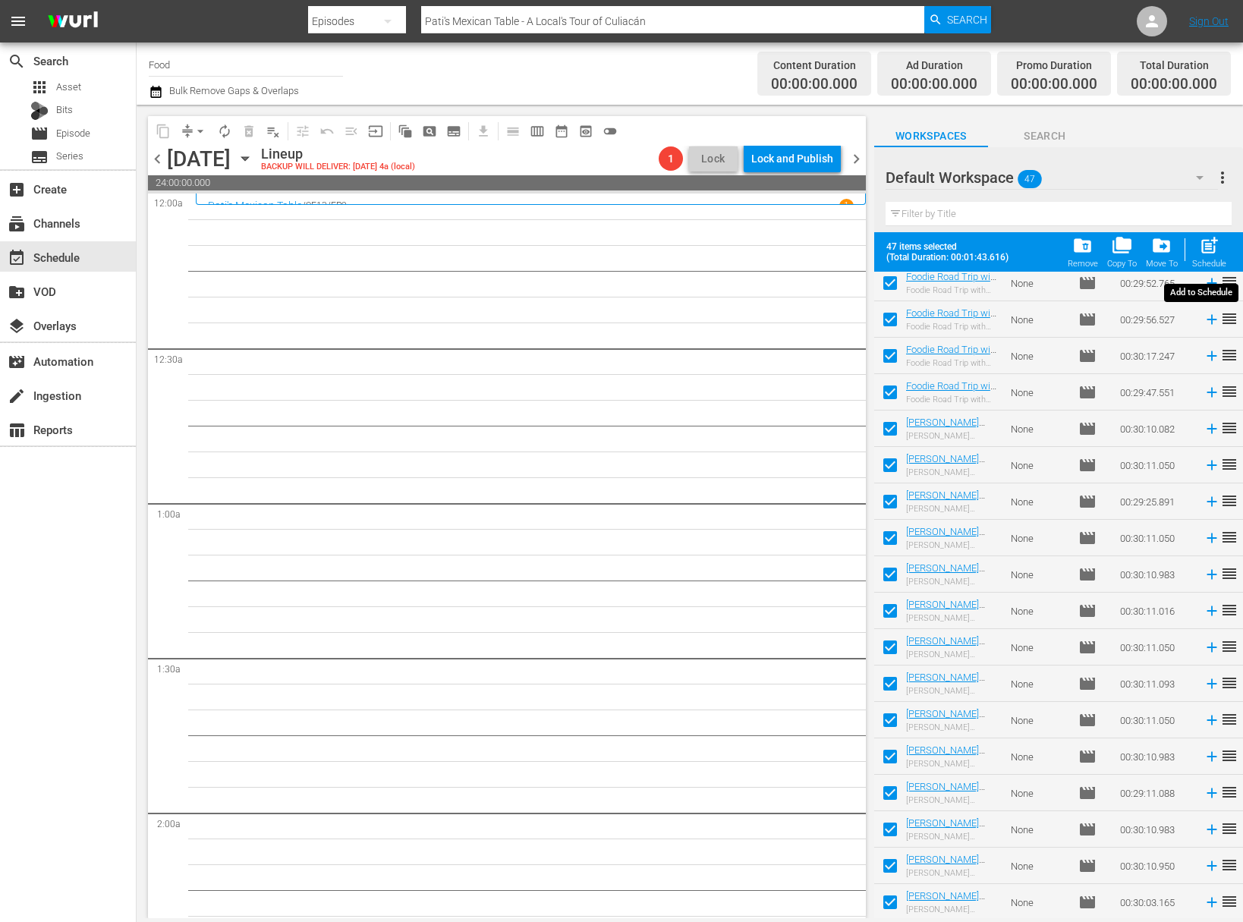
checkbox input "false"
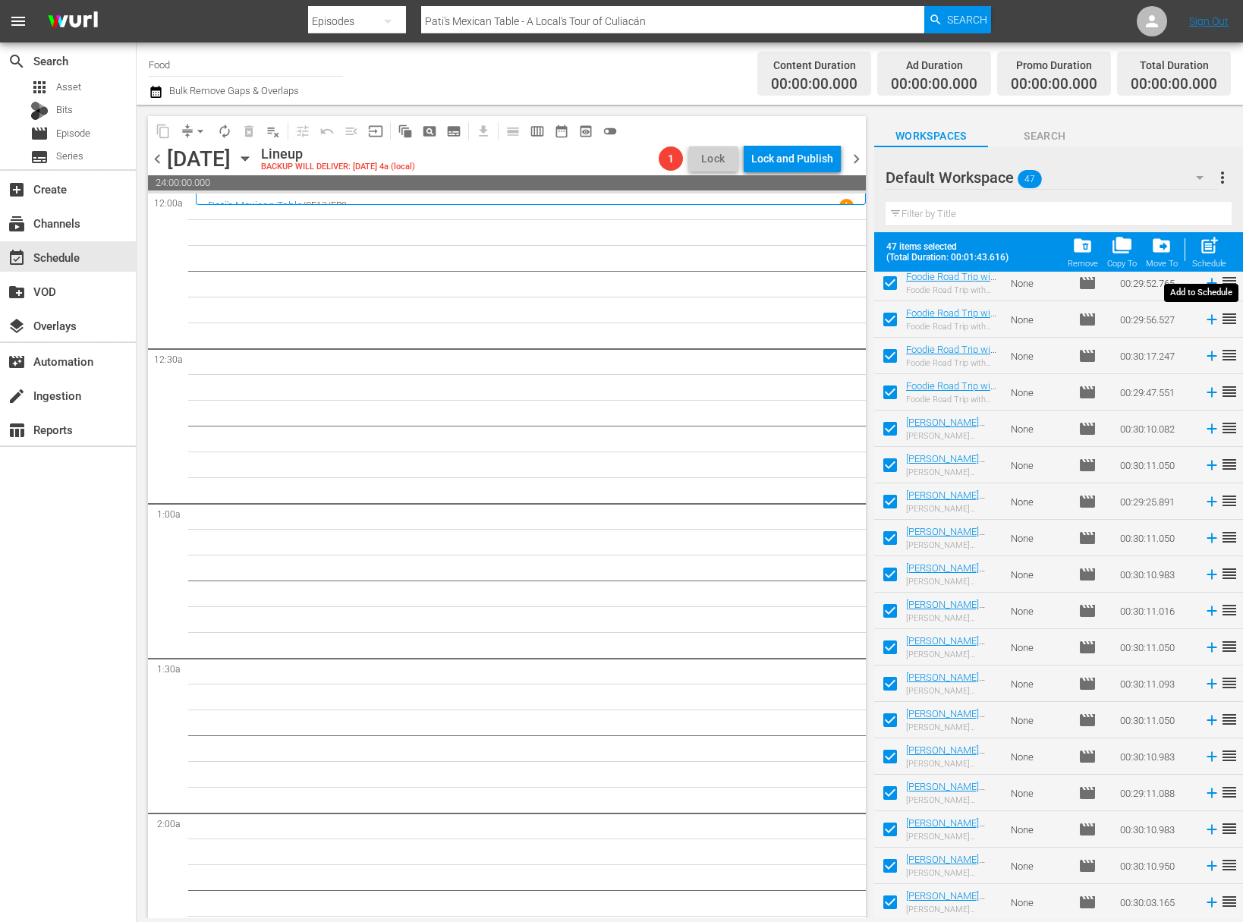
checkbox input "false"
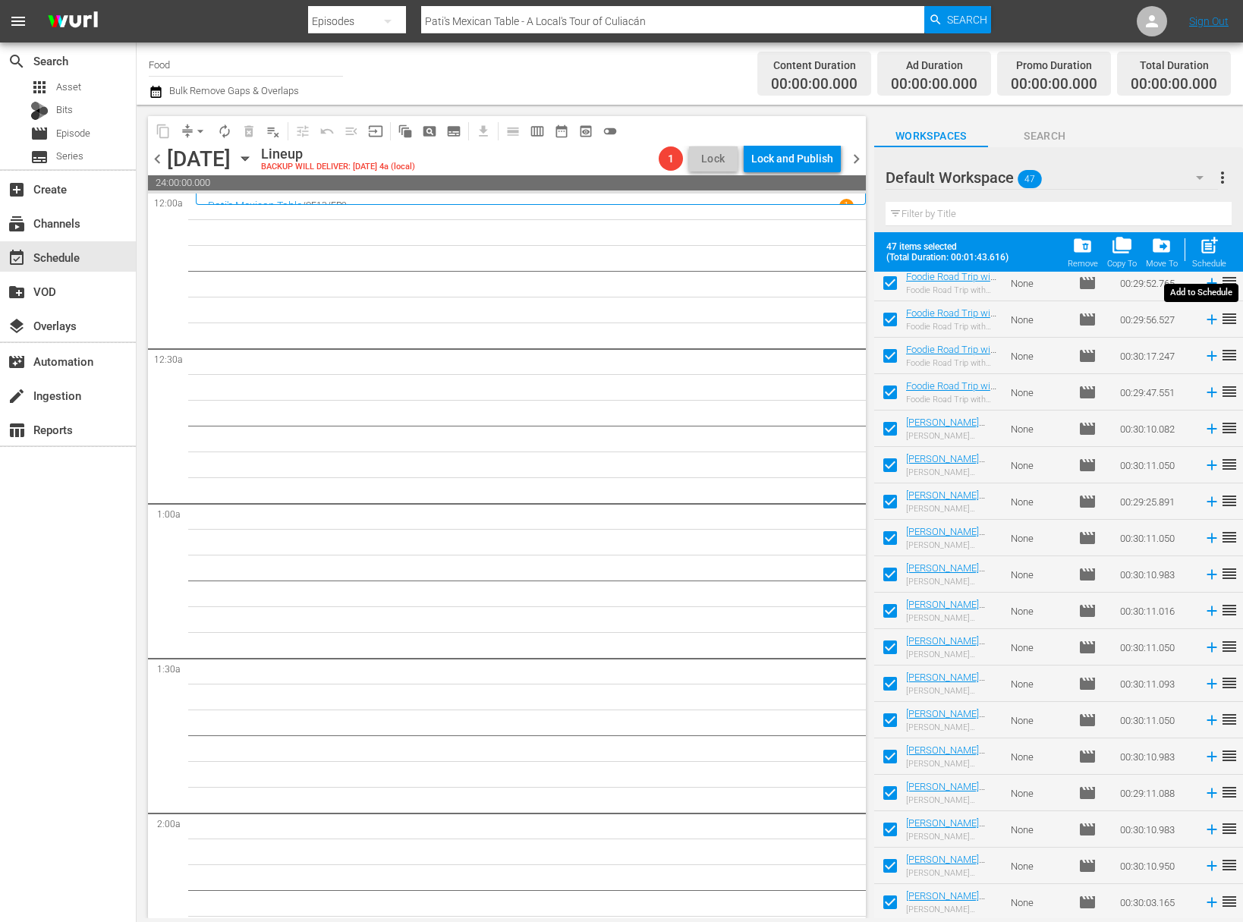
checkbox input "false"
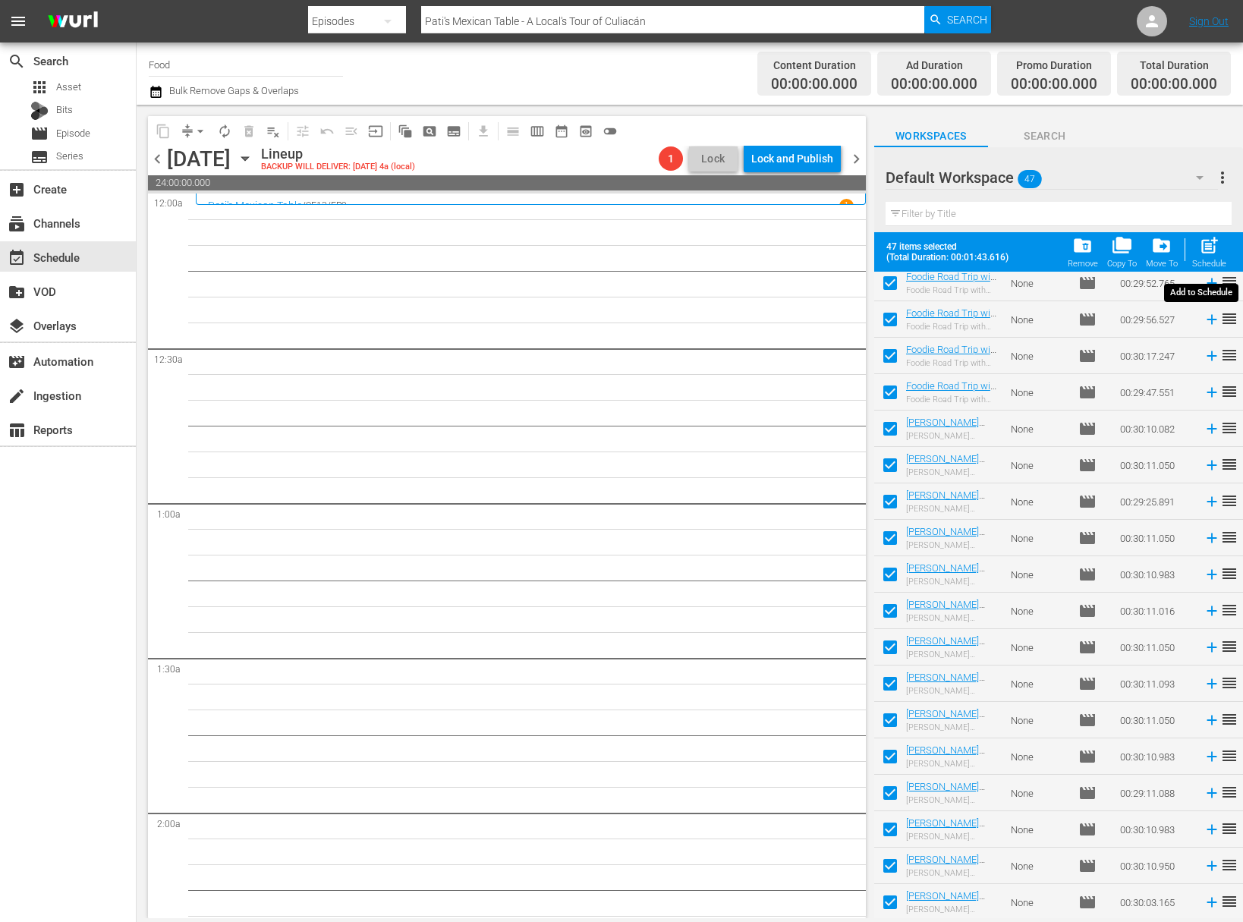
checkbox input "false"
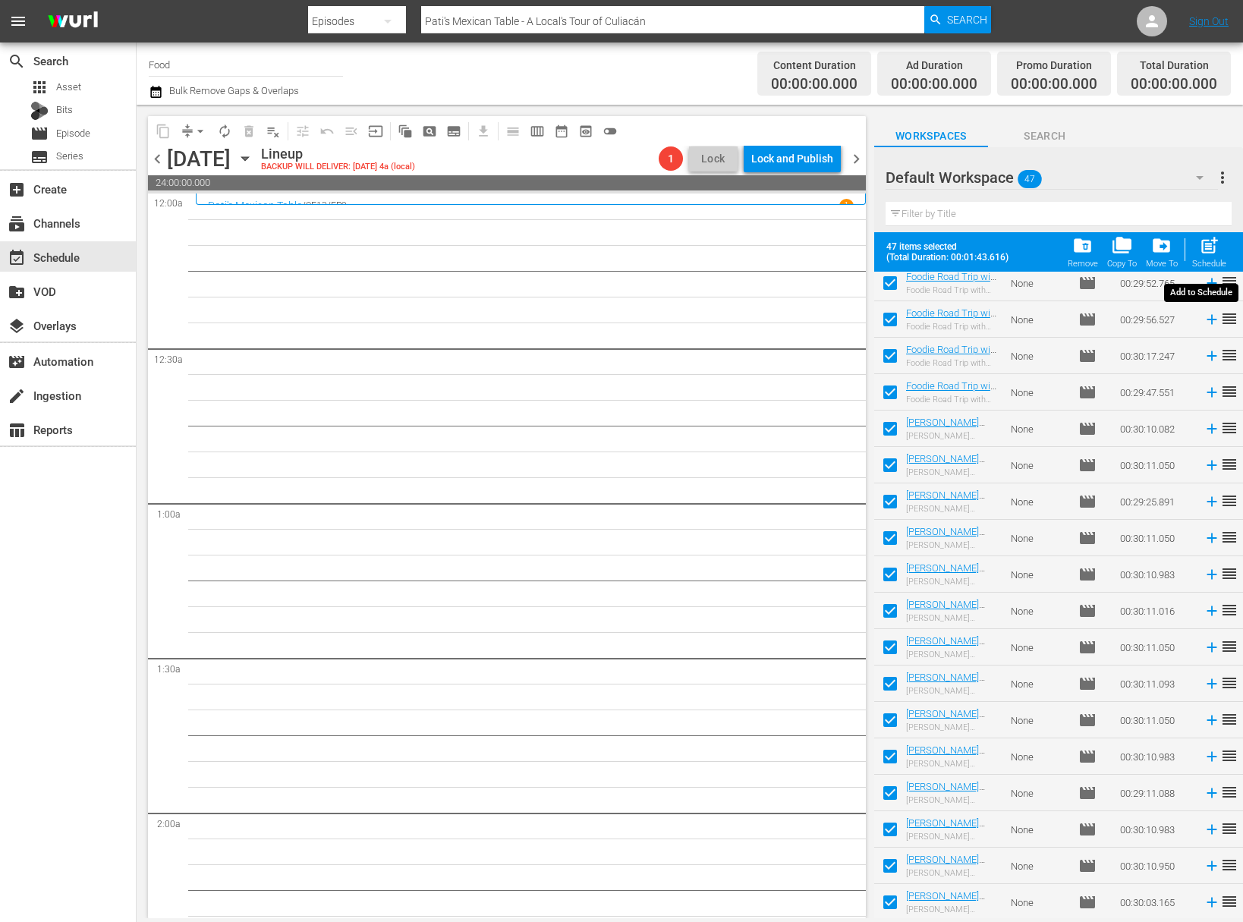
checkbox input "false"
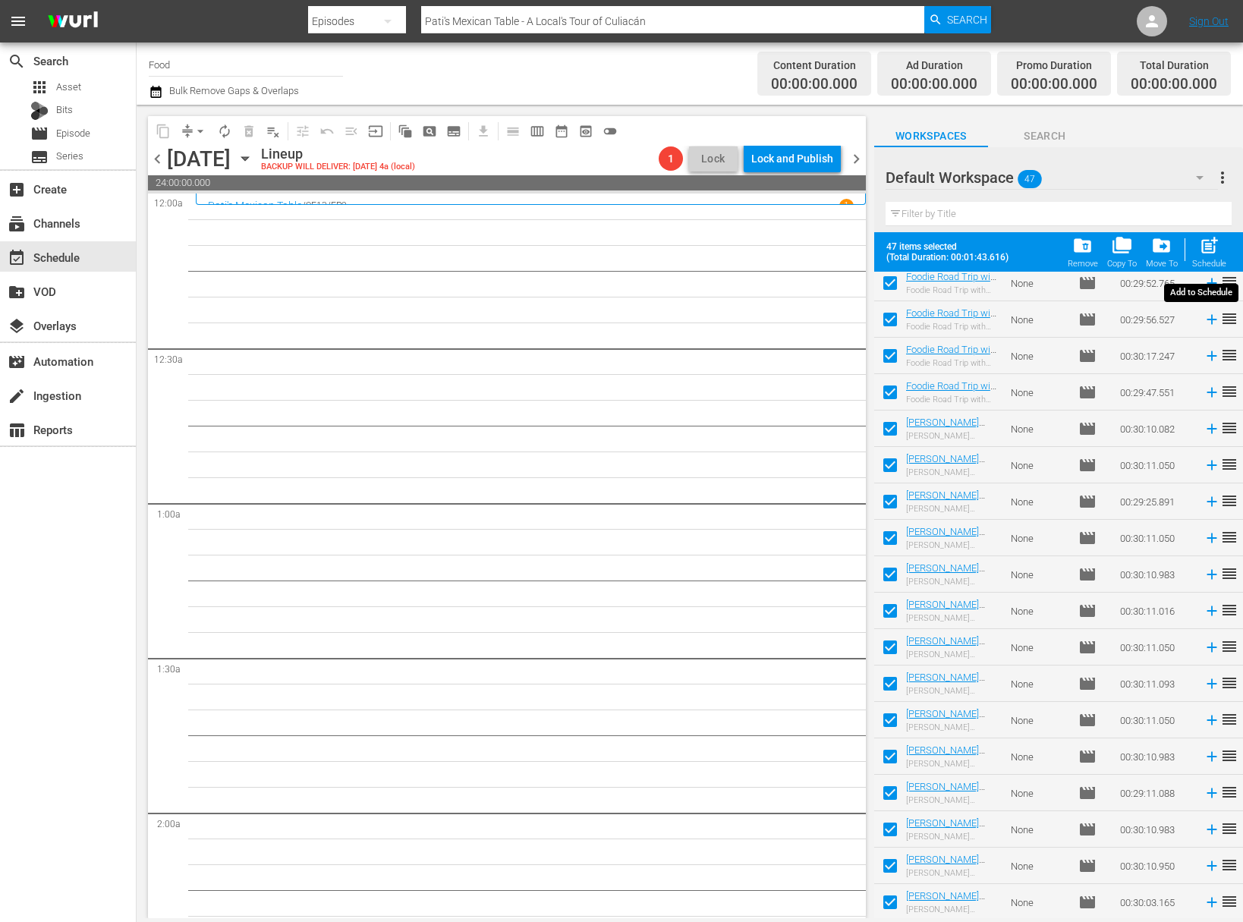
checkbox input "false"
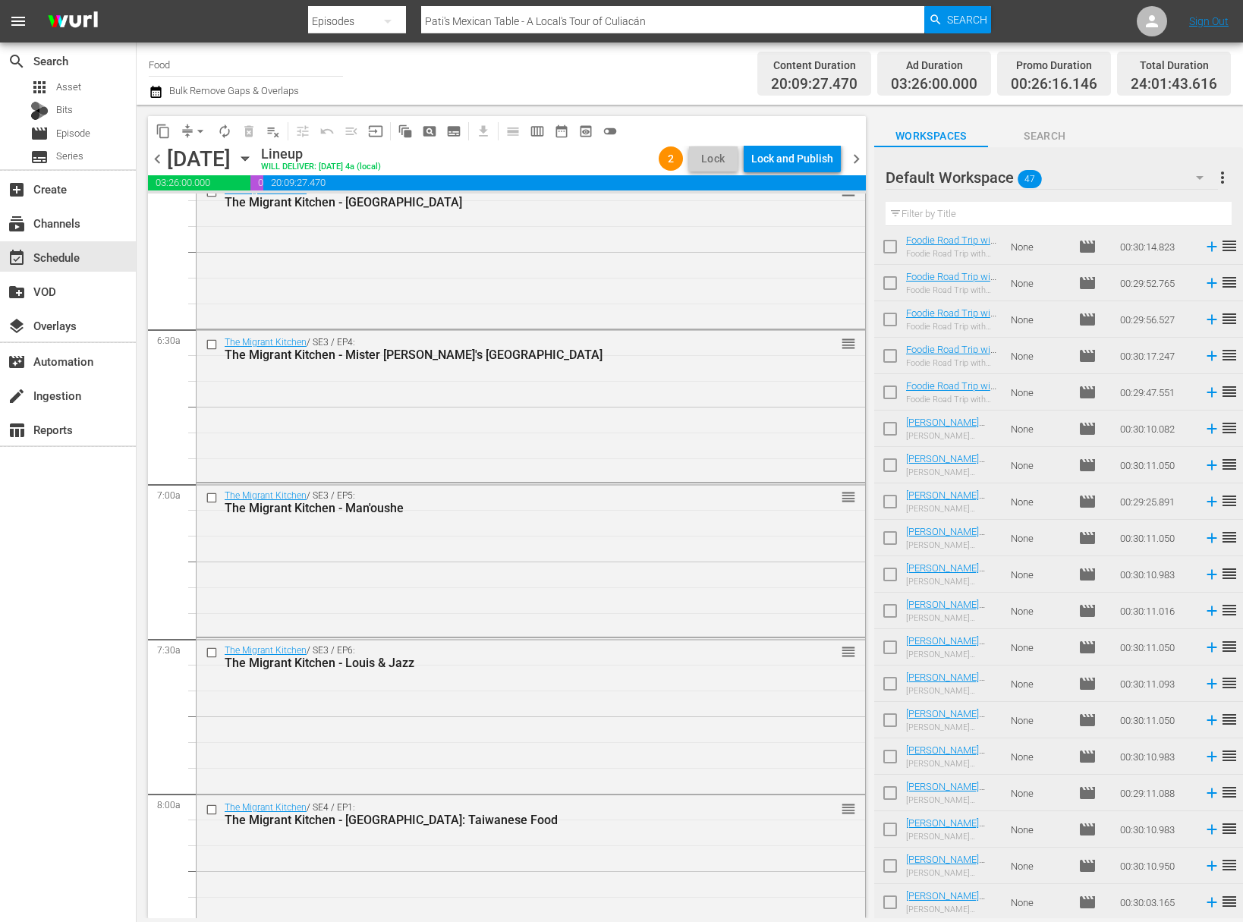
scroll to position [2415, 0]
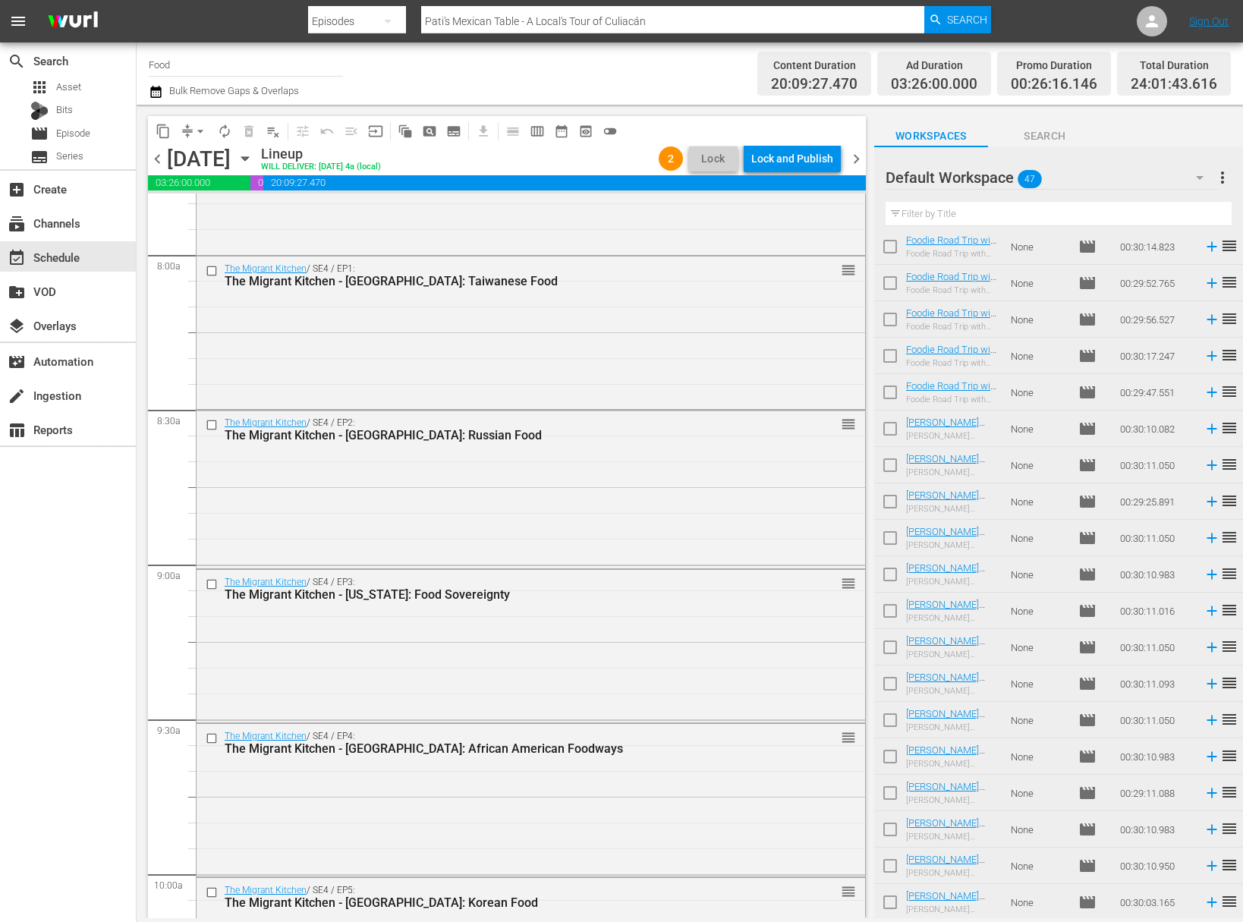
click at [778, 156] on div "Lock and Publish" at bounding box center [792, 158] width 82 height 27
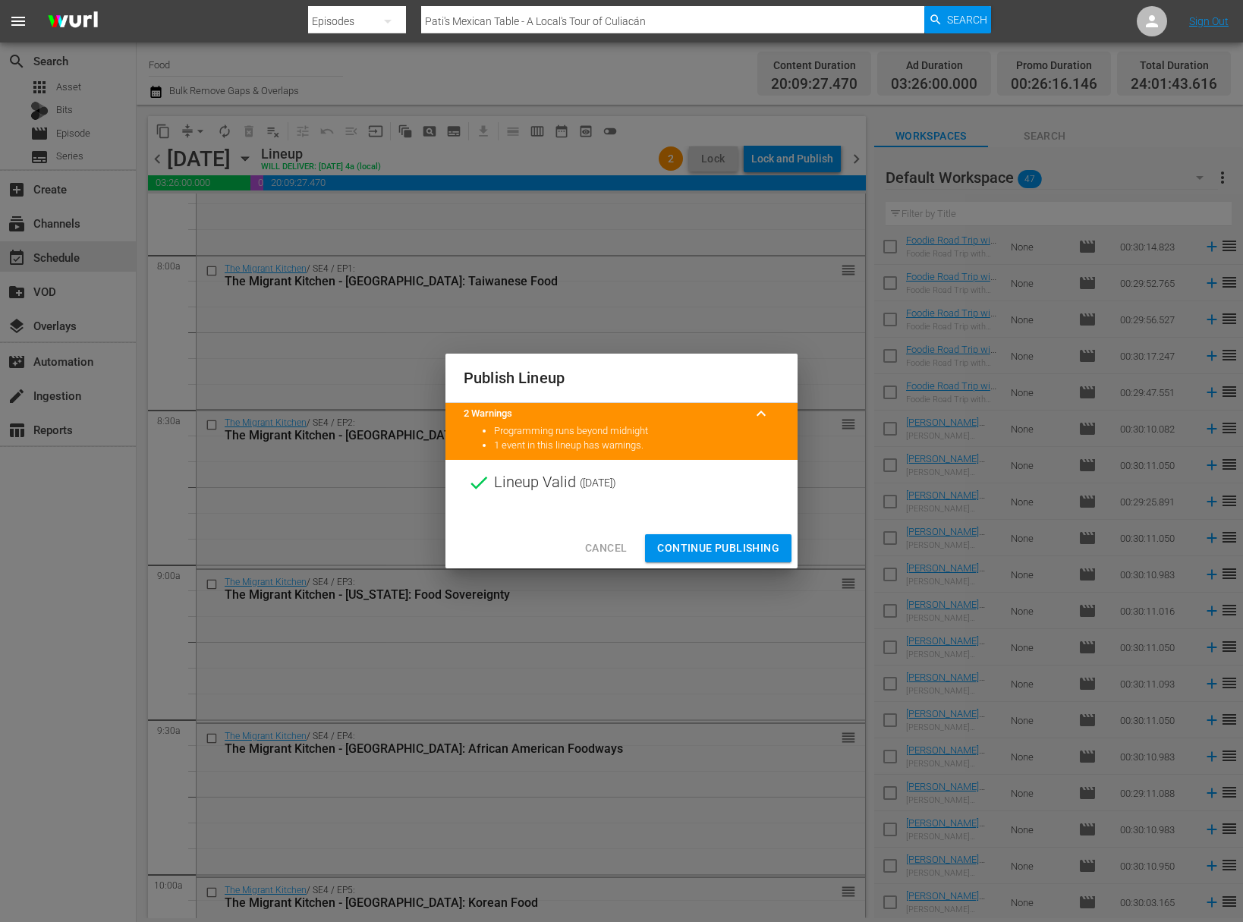
click at [728, 552] on span "Continue Publishing" at bounding box center [718, 548] width 122 height 19
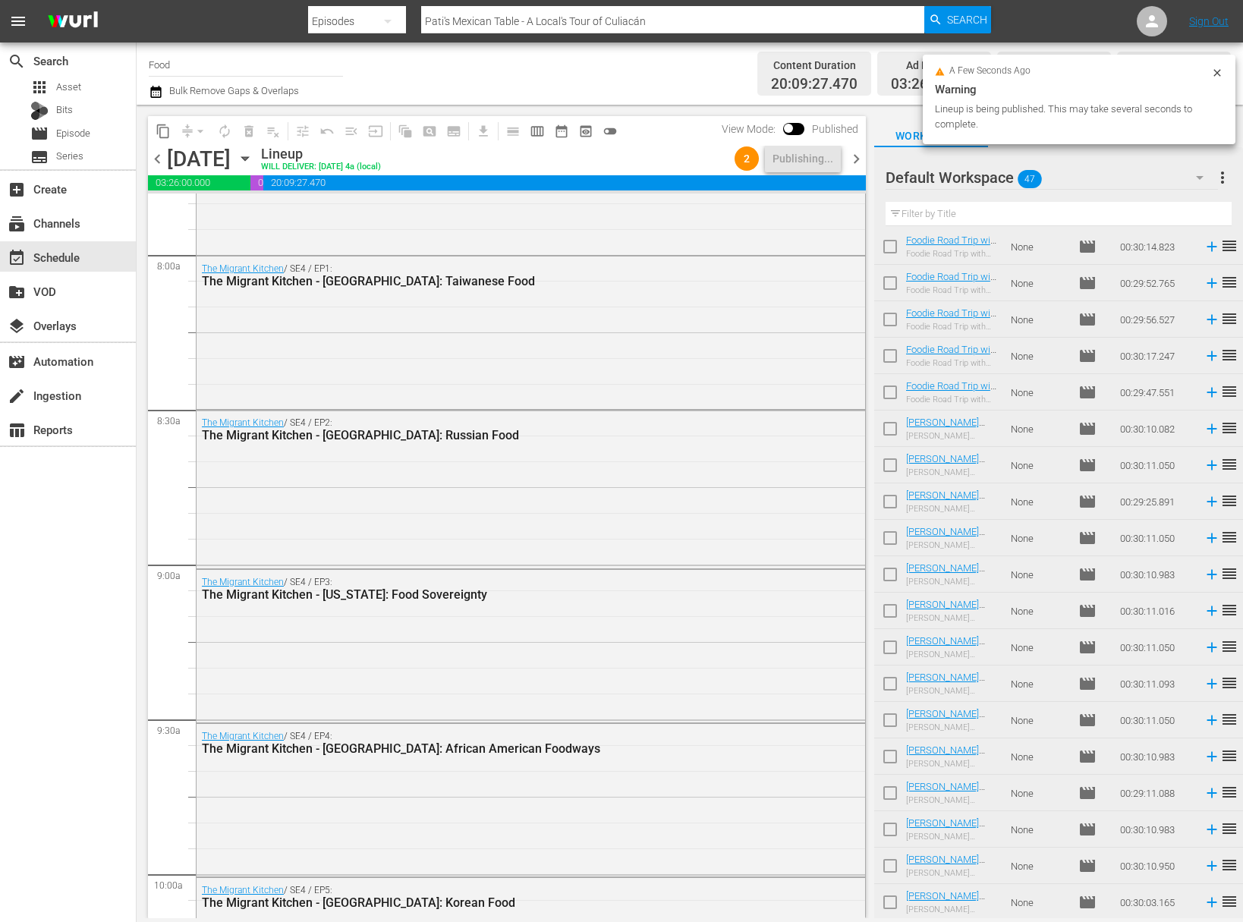
click at [1218, 168] on span "more_vert" at bounding box center [1222, 177] width 18 height 18
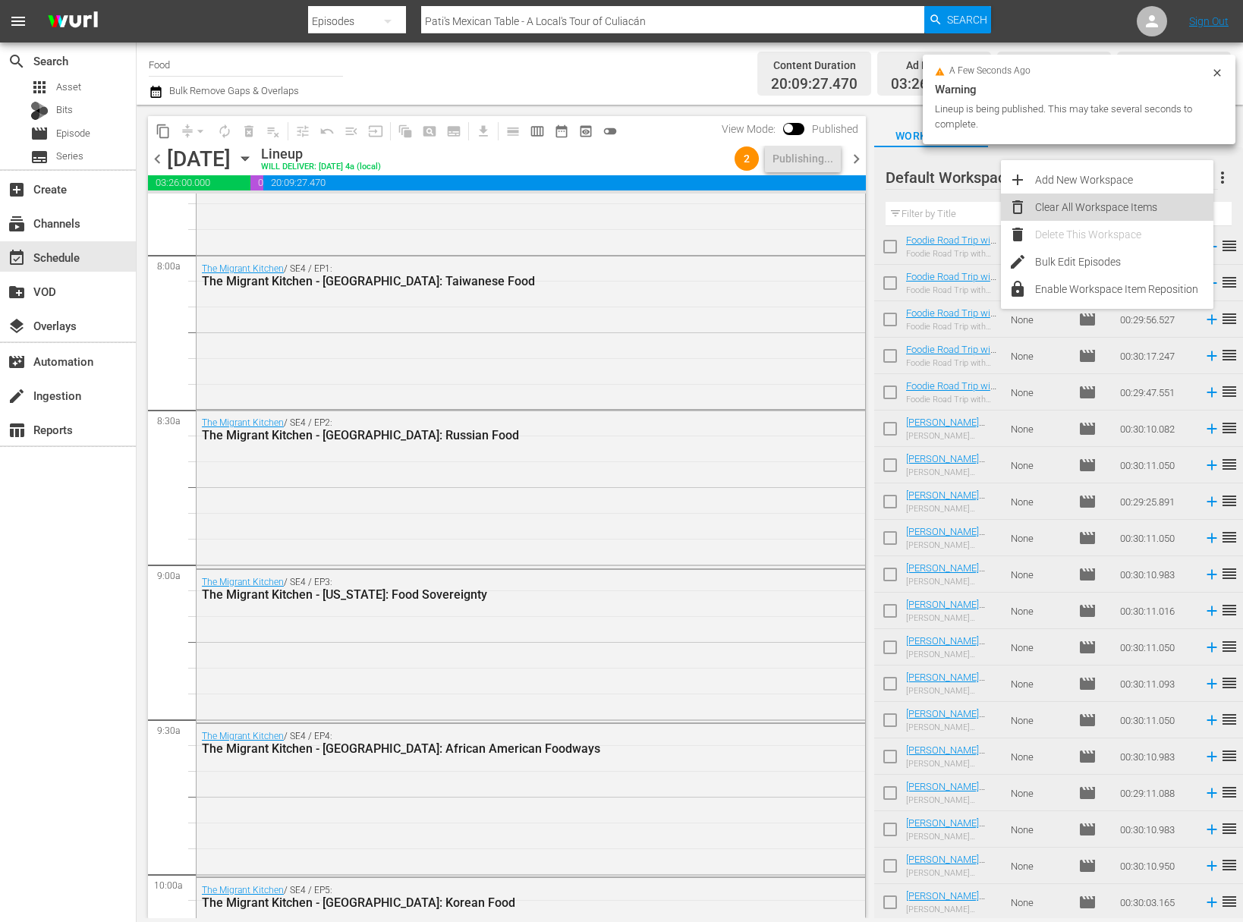
click at [1136, 210] on div "Clear All Workspace Items" at bounding box center [1124, 206] width 178 height 27
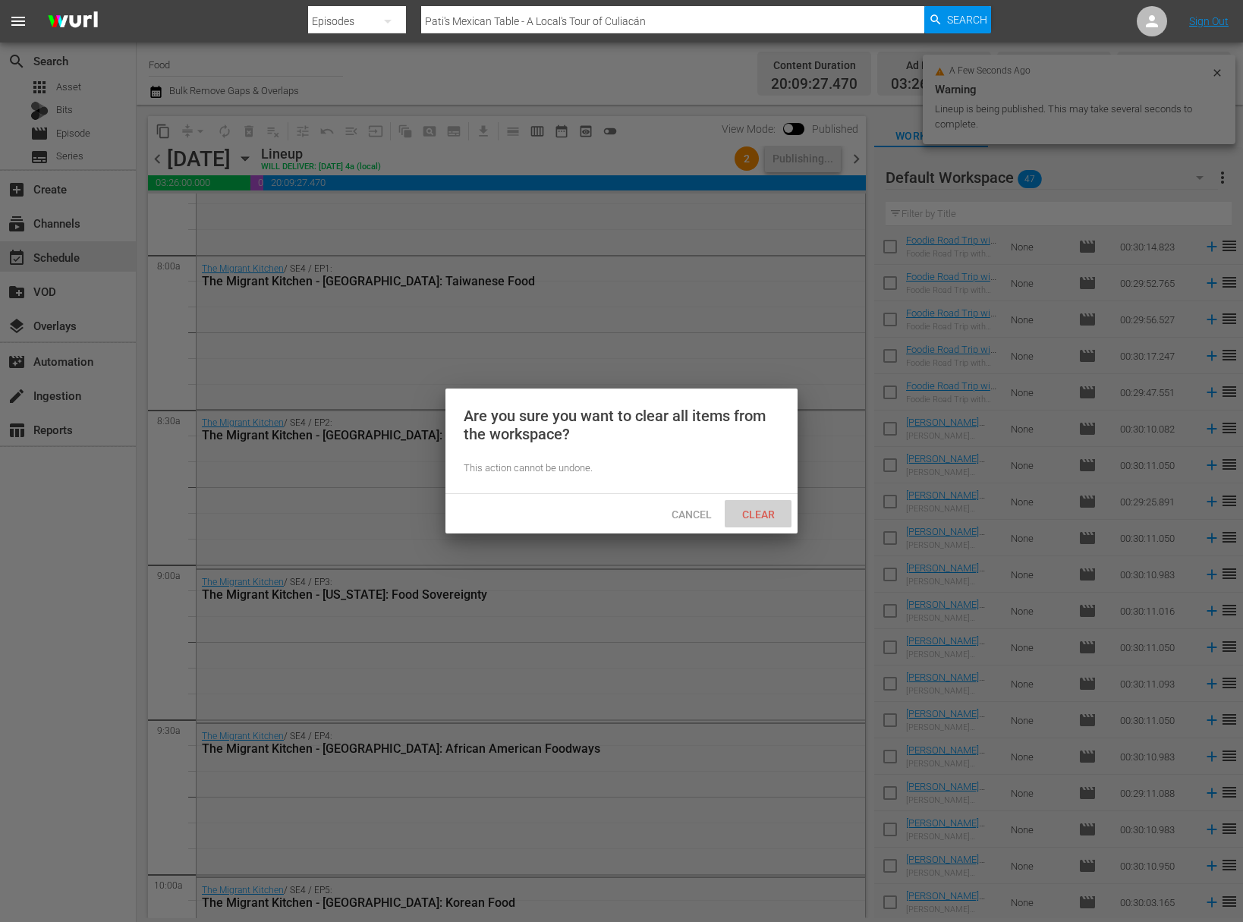
click at [766, 518] on span "Clear" at bounding box center [758, 514] width 57 height 12
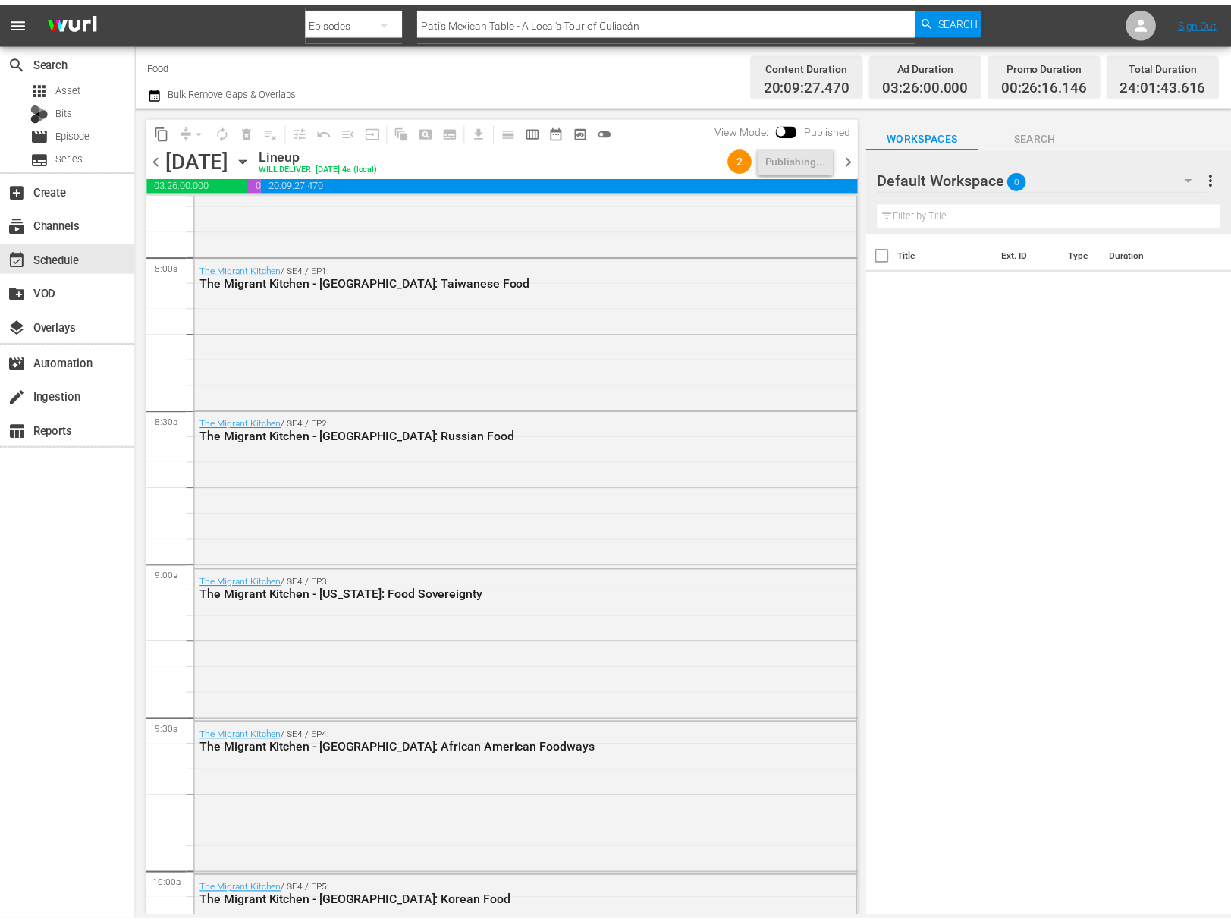
scroll to position [0, 0]
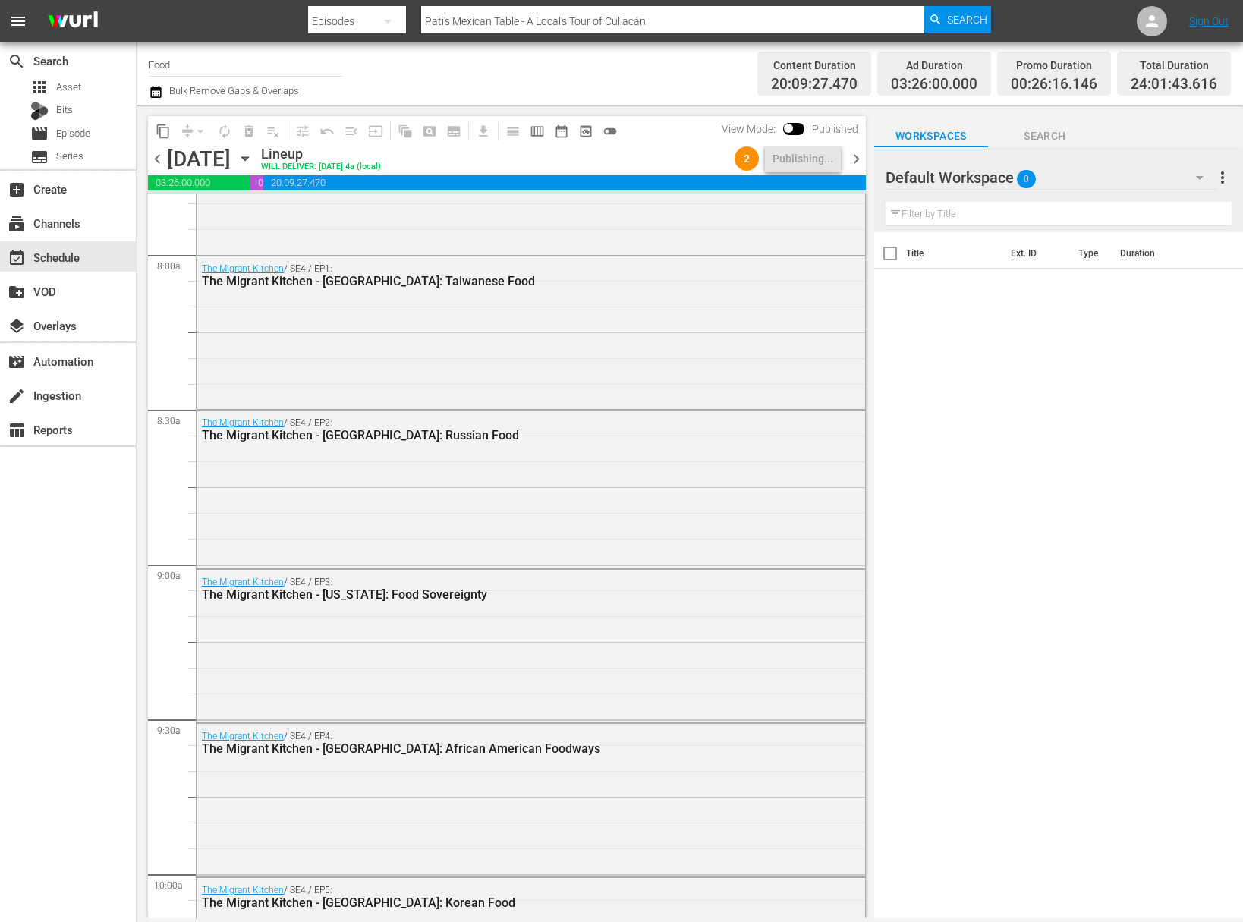
click at [203, 65] on input "Food" at bounding box center [246, 64] width 194 height 36
type input "Food"
click at [206, 60] on input "Food" at bounding box center [246, 64] width 194 height 36
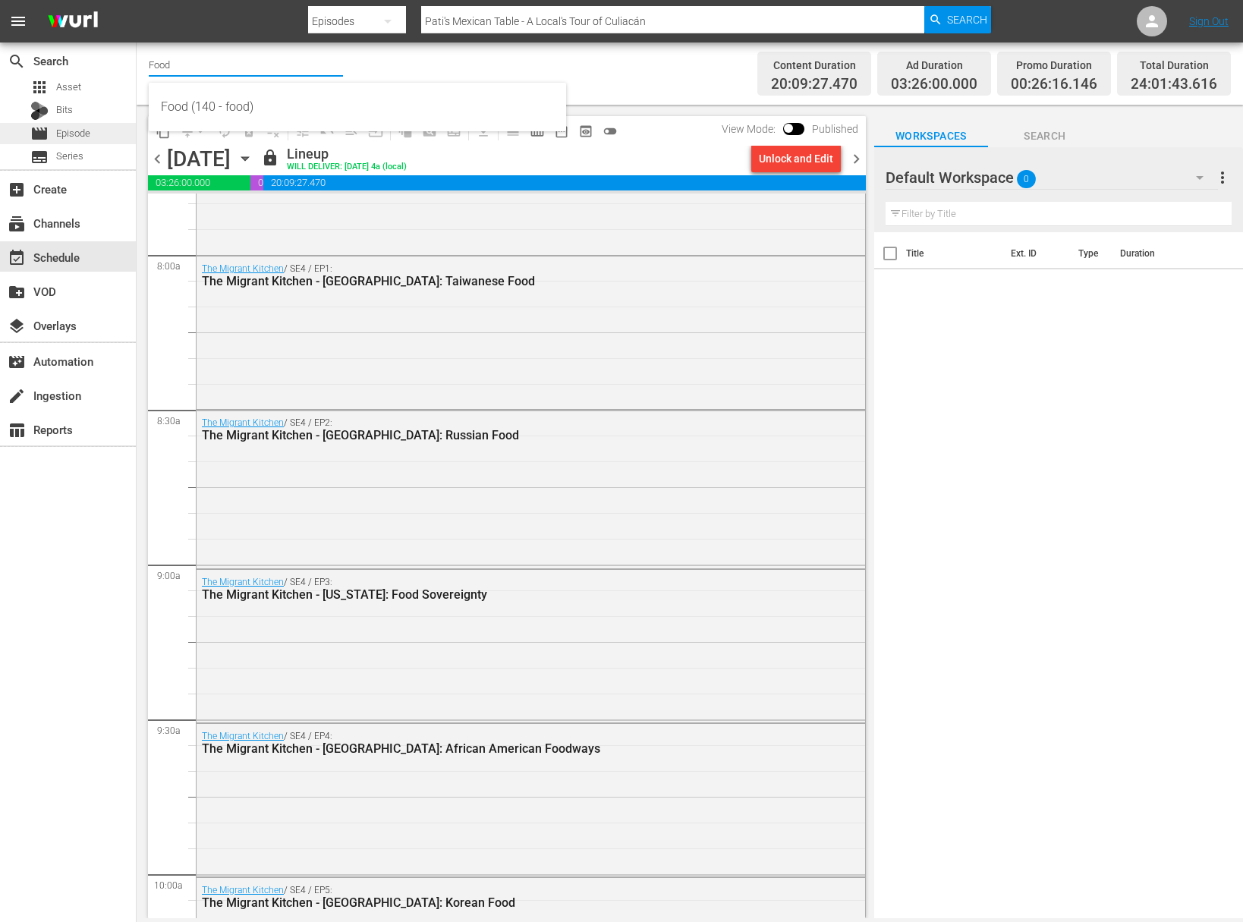
click at [86, 139] on span "Episode" at bounding box center [73, 133] width 34 height 15
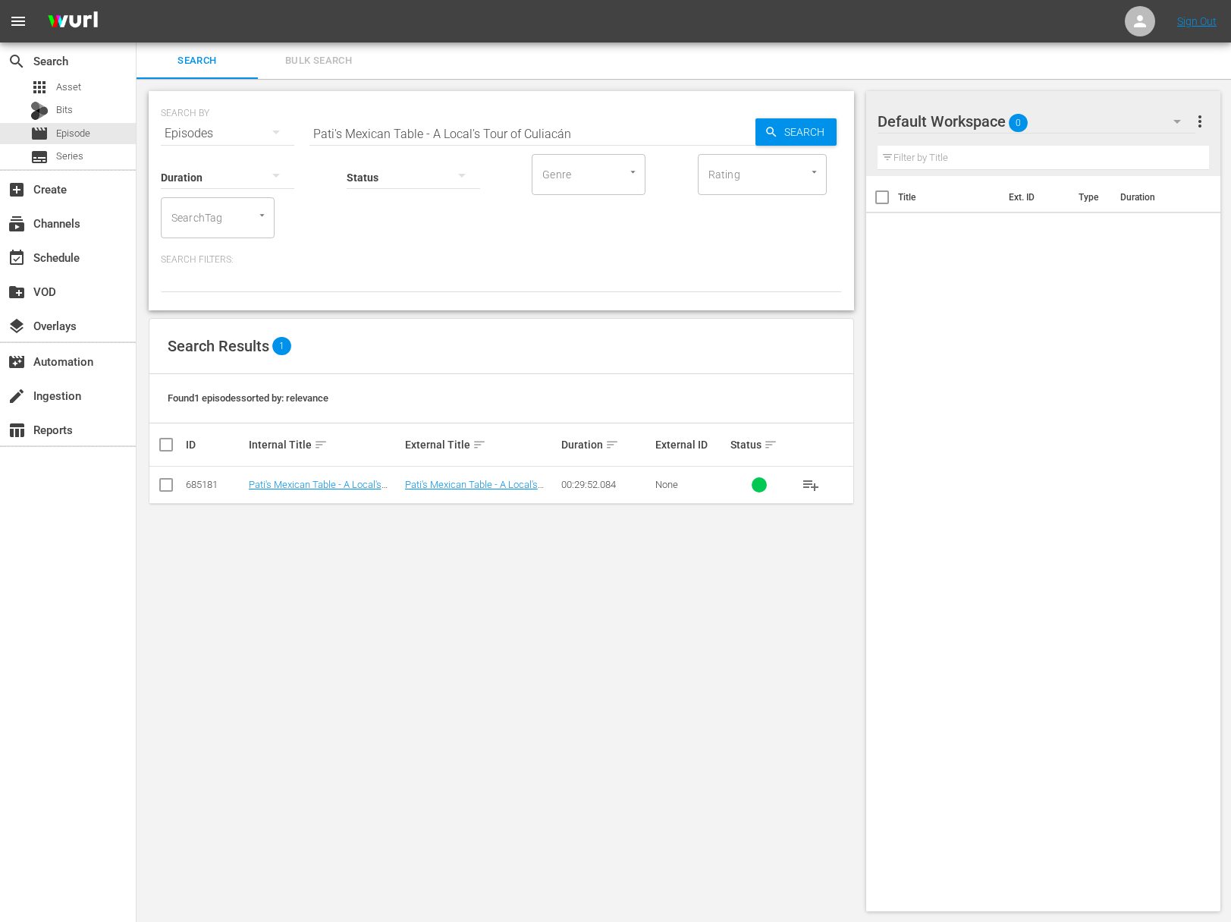
click at [523, 116] on input "Pati's Mexican Table - A Local's Tour of Culiacán" at bounding box center [533, 133] width 446 height 36
click at [572, 127] on input "Pati's Mexican Table - A Local's Tour of Culiacán" at bounding box center [533, 133] width 446 height 36
drag, startPoint x: 577, startPoint y: 130, endPoint x: 395, endPoint y: 106, distance: 182.9
click at [395, 106] on div "SEARCH BY Search By Episodes Search ID, Title, Description, Keywords, or Catego…" at bounding box center [501, 124] width 681 height 55
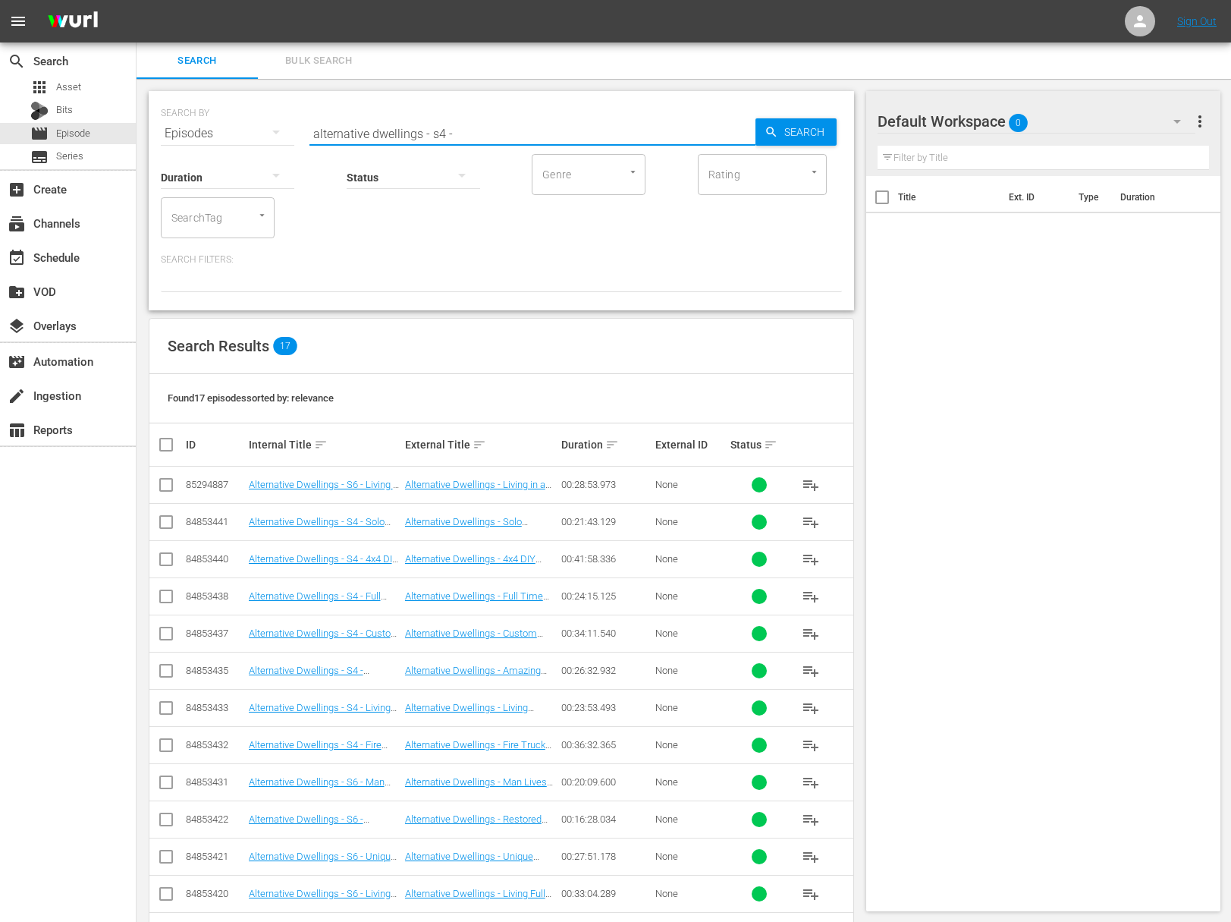
type input "alternative dwellings - s4 -"
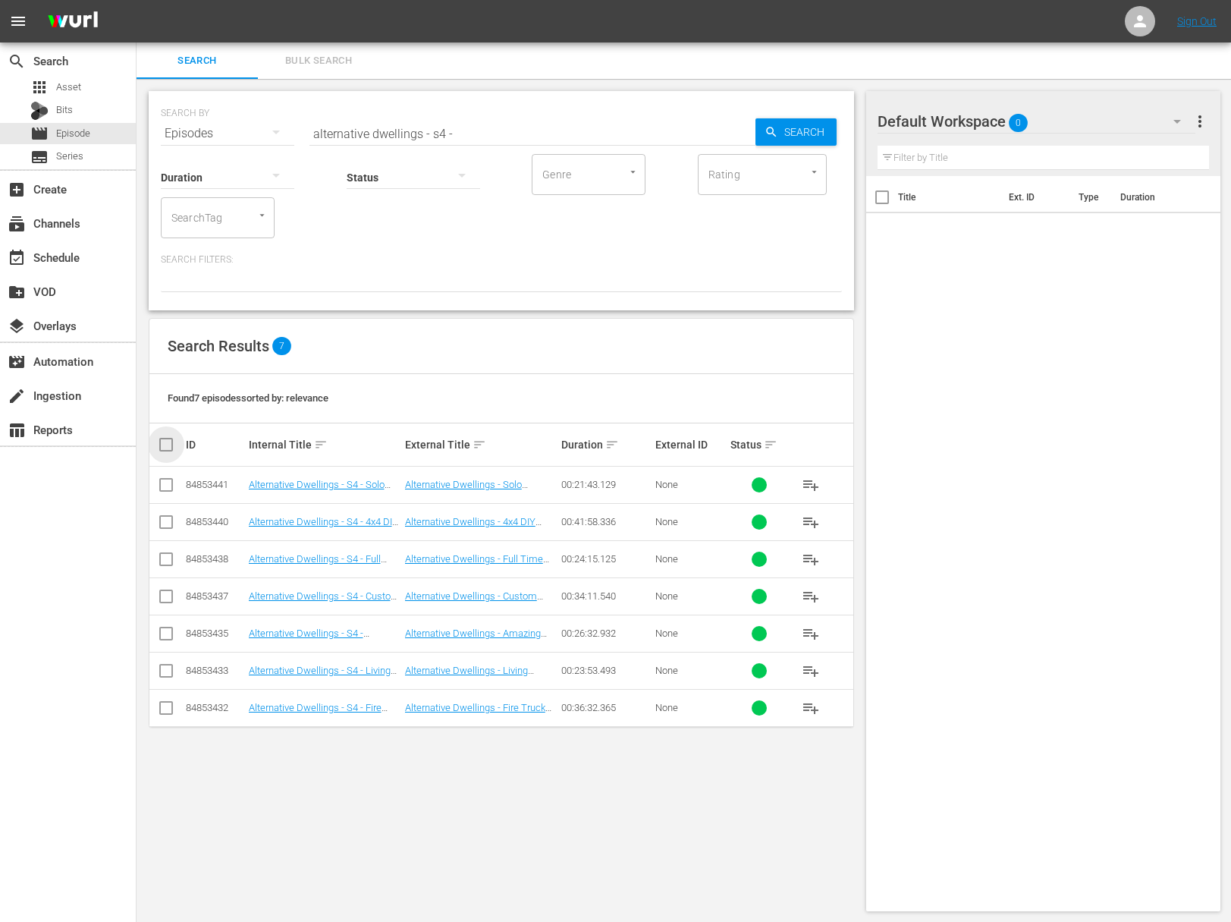
click at [168, 441] on input "checkbox" at bounding box center [172, 444] width 30 height 18
checkbox input "true"
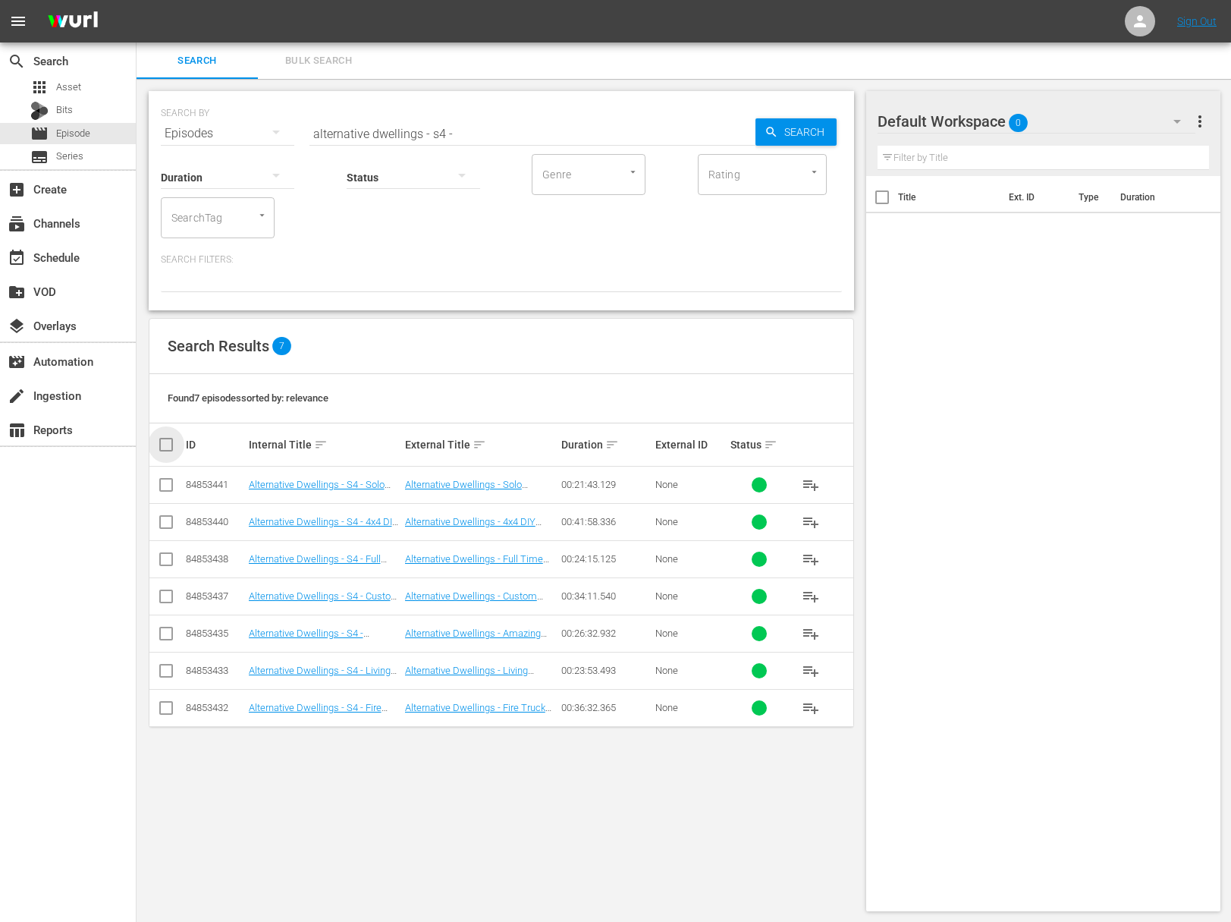
checkbox input "true"
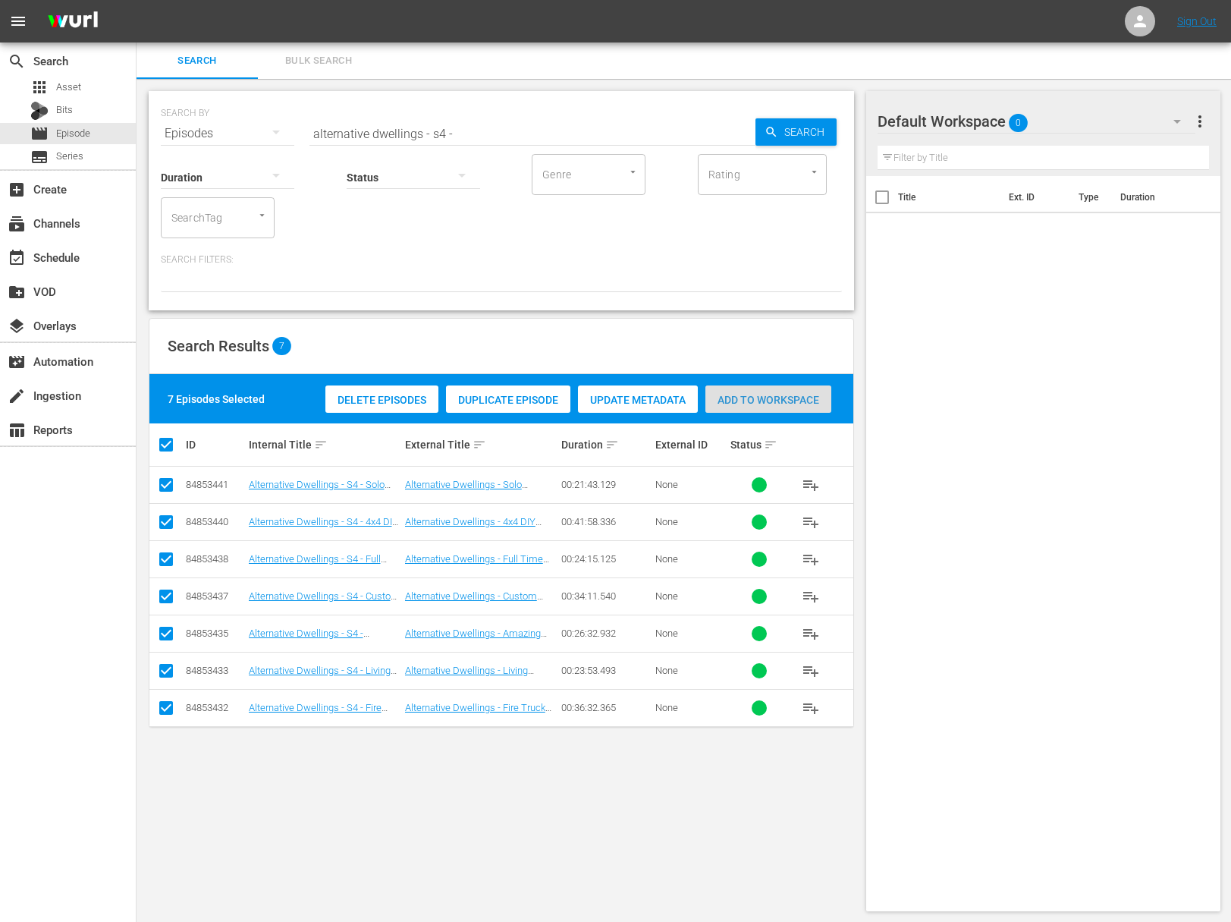
click at [775, 398] on span "Add to Workspace" at bounding box center [769, 400] width 126 height 12
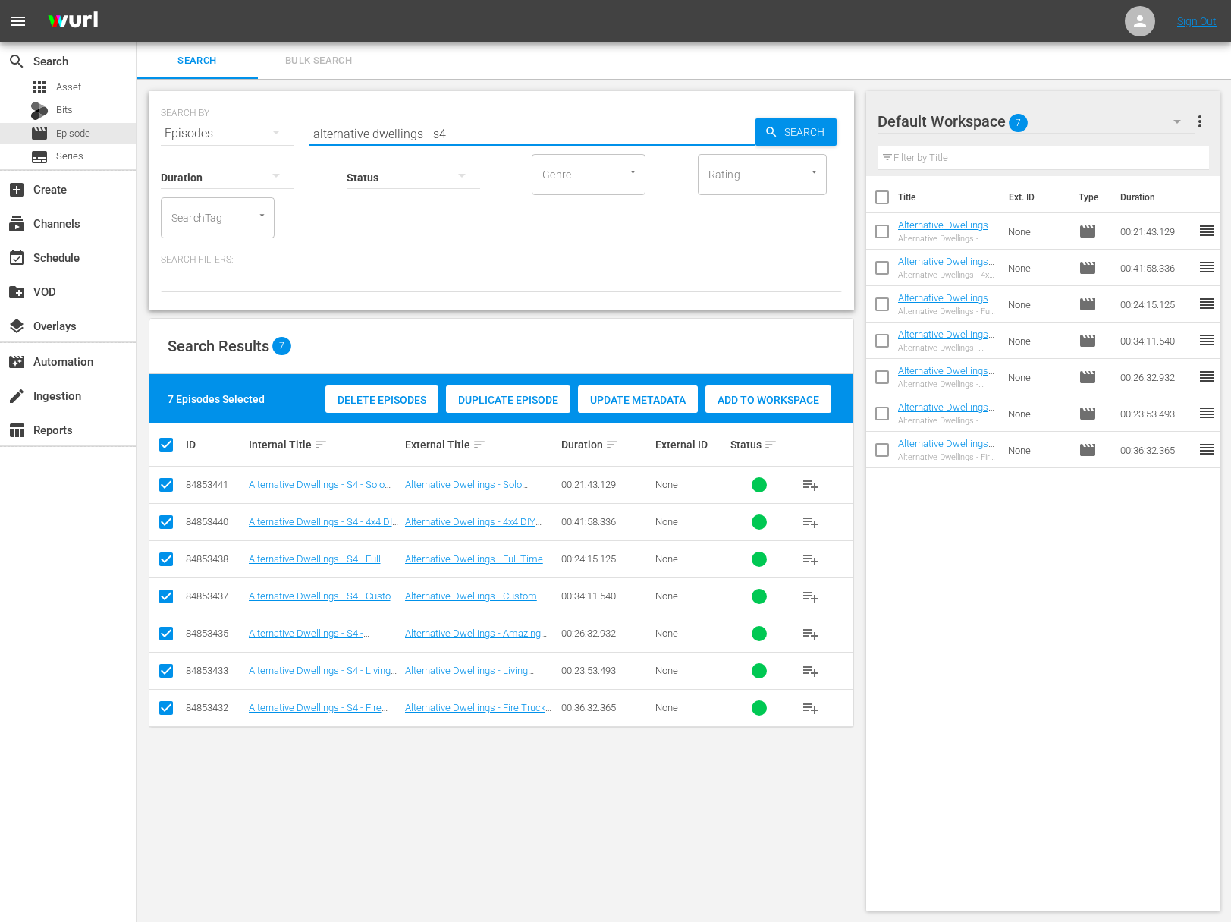
click at [443, 132] on input "alternative dwellings - s4 -" at bounding box center [533, 133] width 446 height 36
type input "alternative dwellings - s6 -"
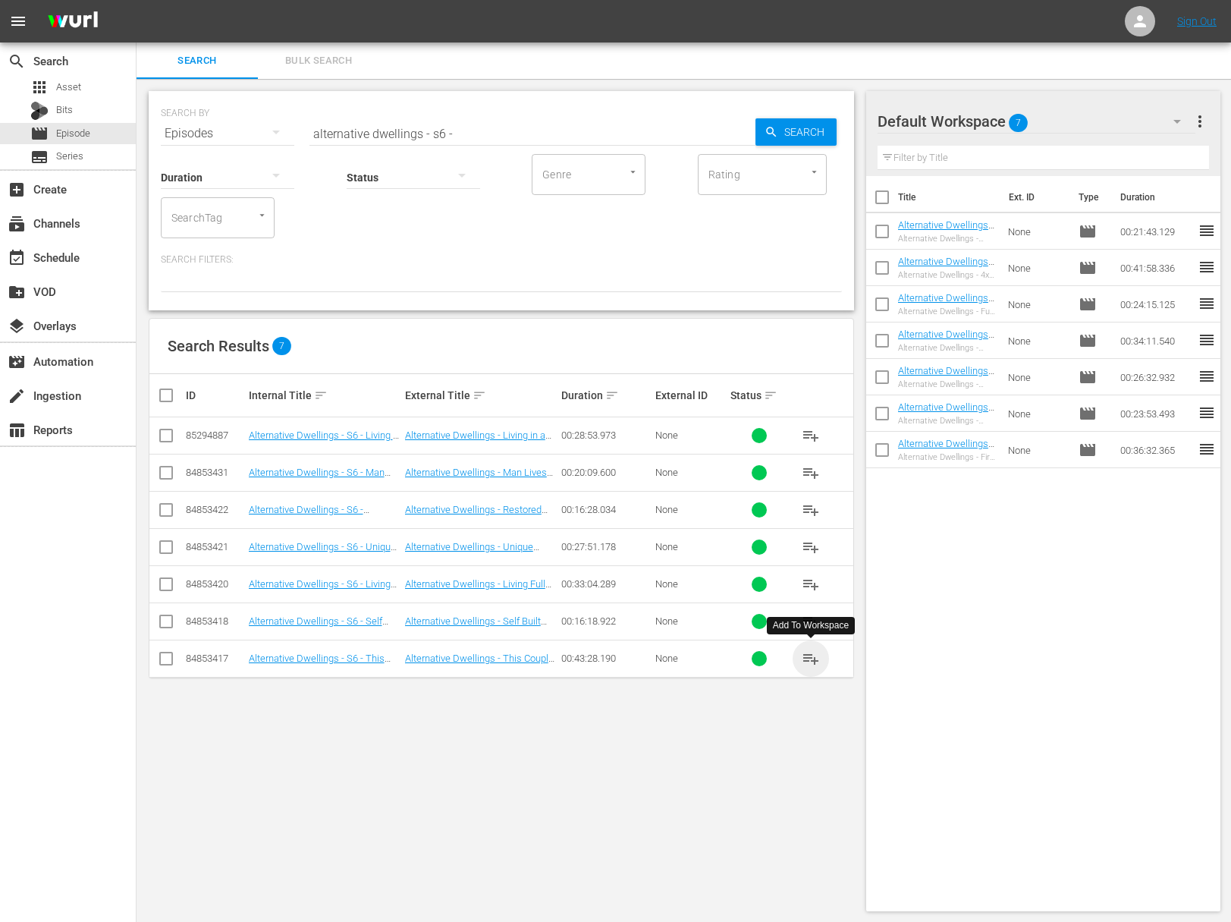
click at [807, 653] on span "playlist_add" at bounding box center [811, 658] width 18 height 18
click at [809, 621] on span "playlist_add" at bounding box center [811, 621] width 18 height 18
drag, startPoint x: 806, startPoint y: 576, endPoint x: 812, endPoint y: 583, distance: 8.7
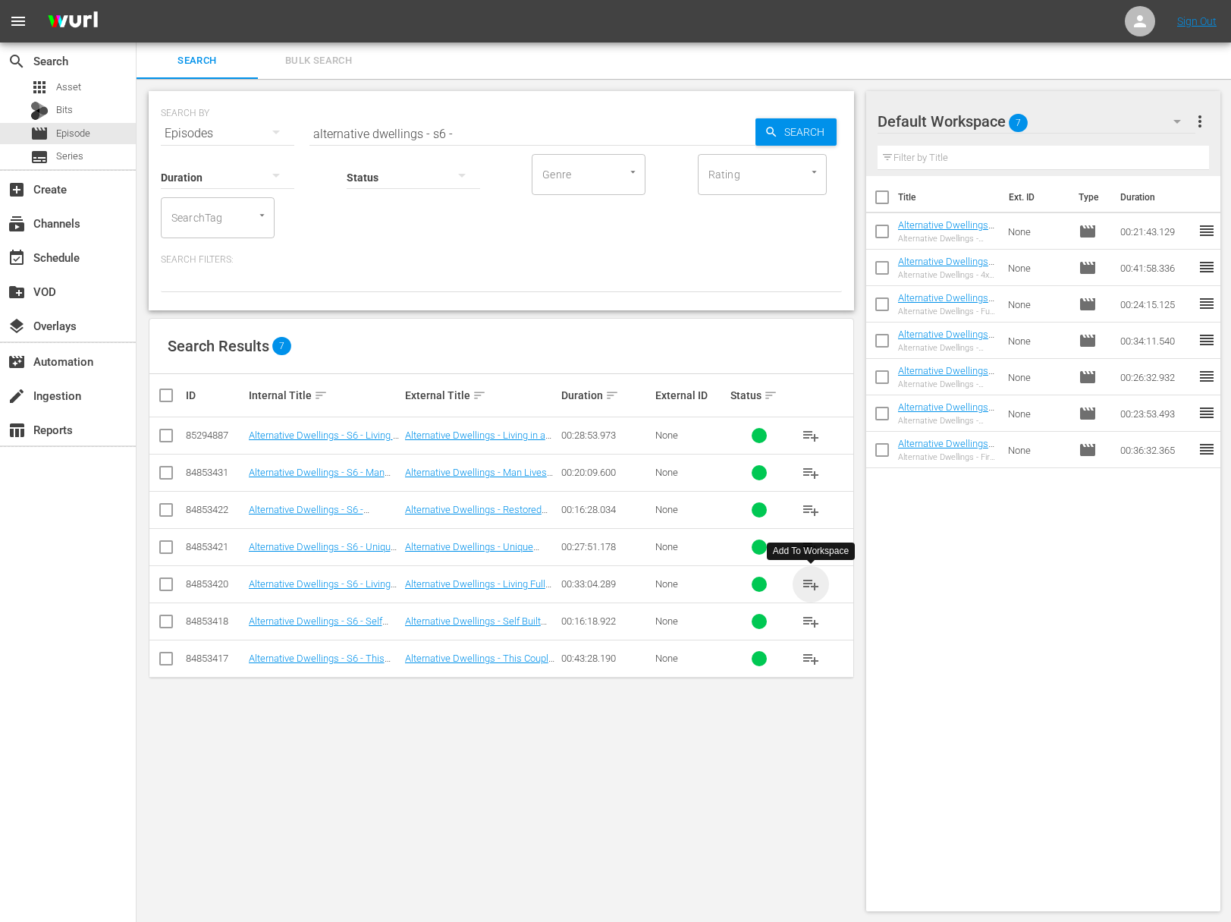
click at [807, 578] on span "playlist_add" at bounding box center [811, 584] width 18 height 18
click at [812, 583] on span "playlist_add" at bounding box center [811, 584] width 18 height 18
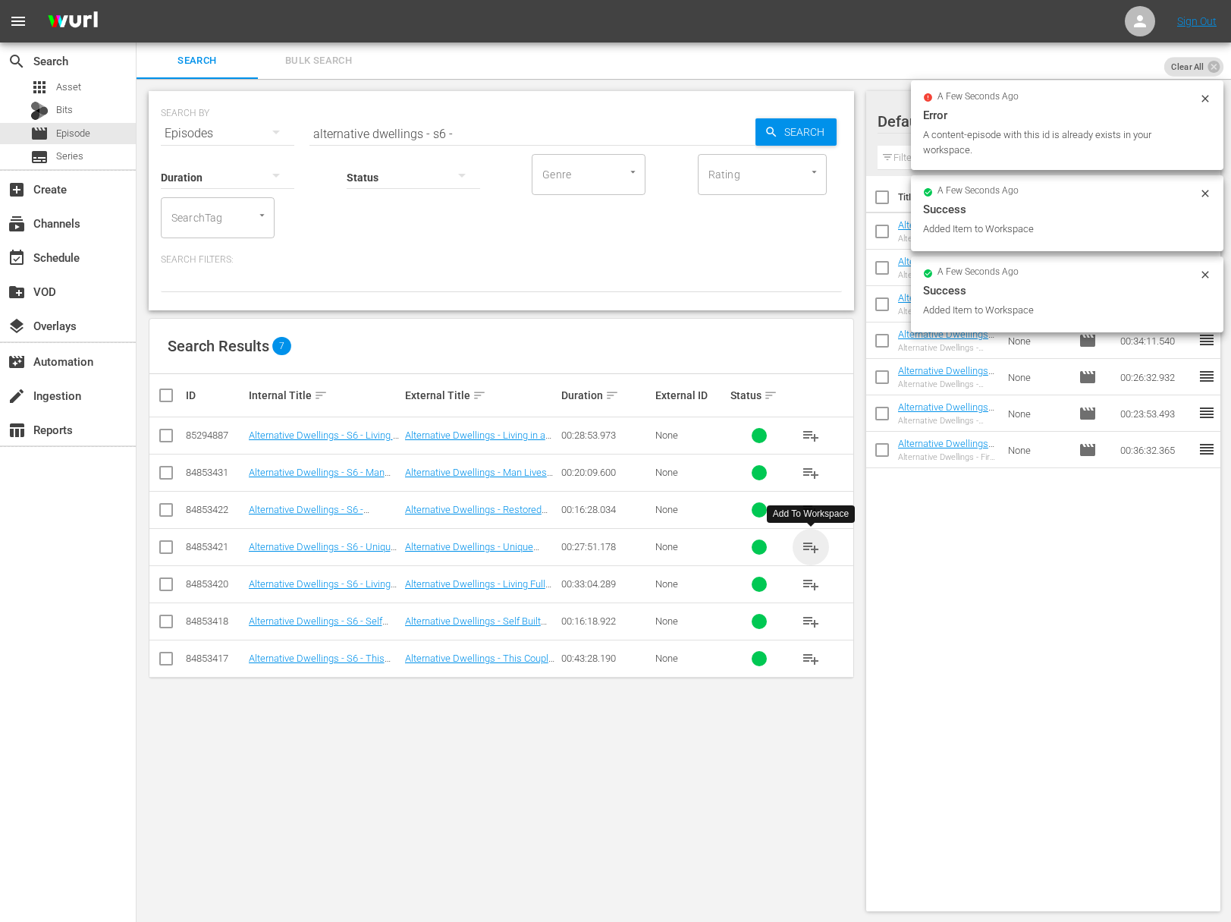
click at [810, 549] on span "playlist_add" at bounding box center [811, 547] width 18 height 18
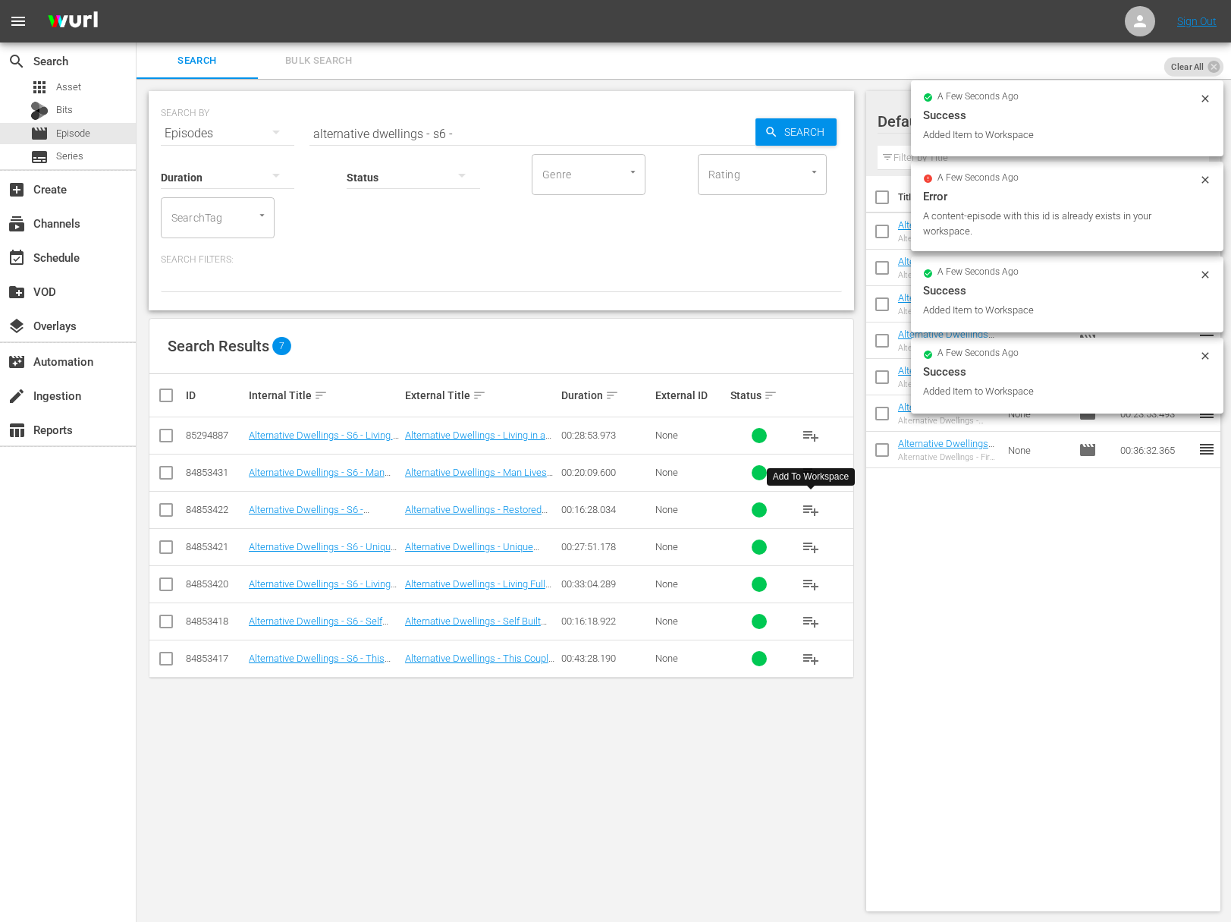
click at [813, 508] on span "playlist_add" at bounding box center [811, 510] width 18 height 18
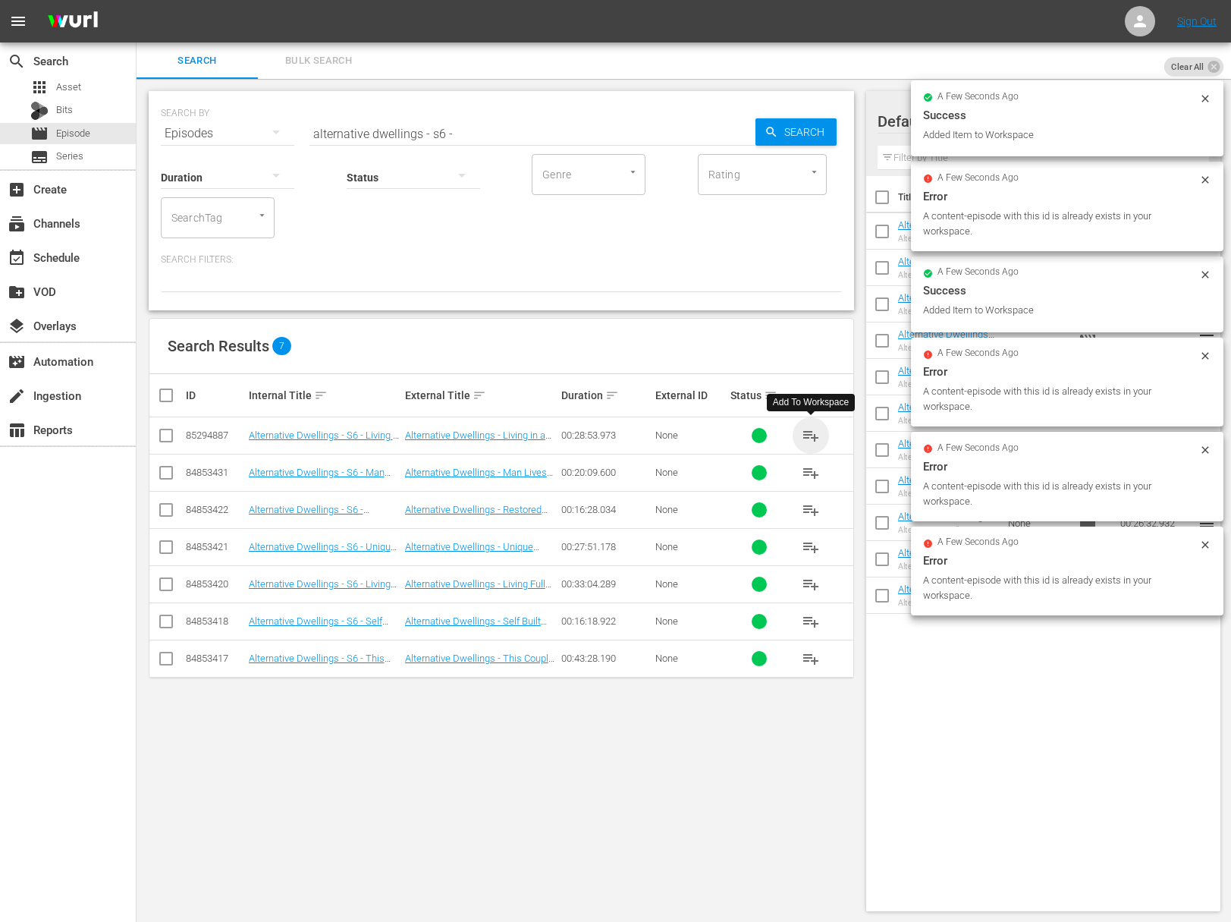
click at [812, 430] on span "playlist_add" at bounding box center [811, 435] width 18 height 18
click at [809, 470] on span "playlist_add" at bounding box center [811, 473] width 18 height 18
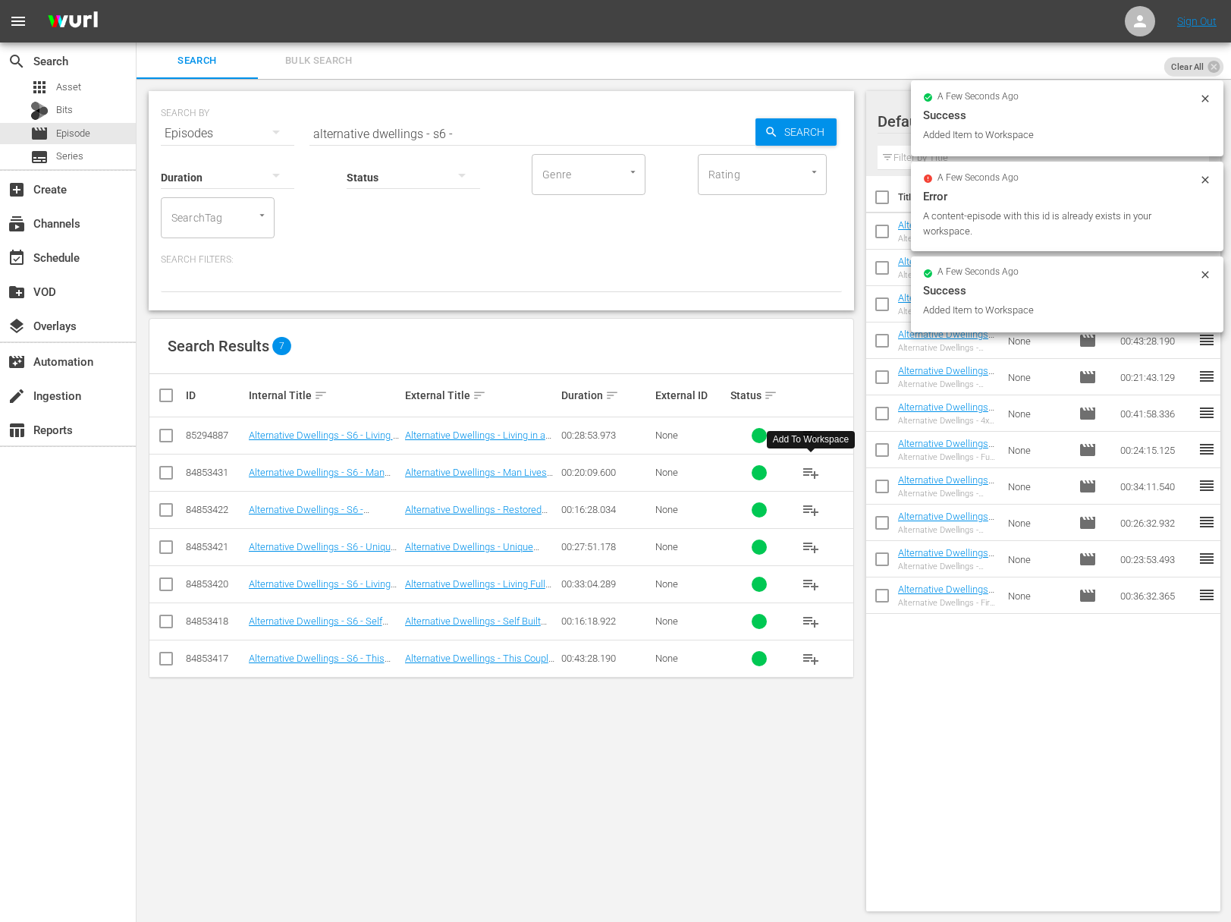
click at [809, 470] on span "playlist_add" at bounding box center [811, 473] width 18 height 18
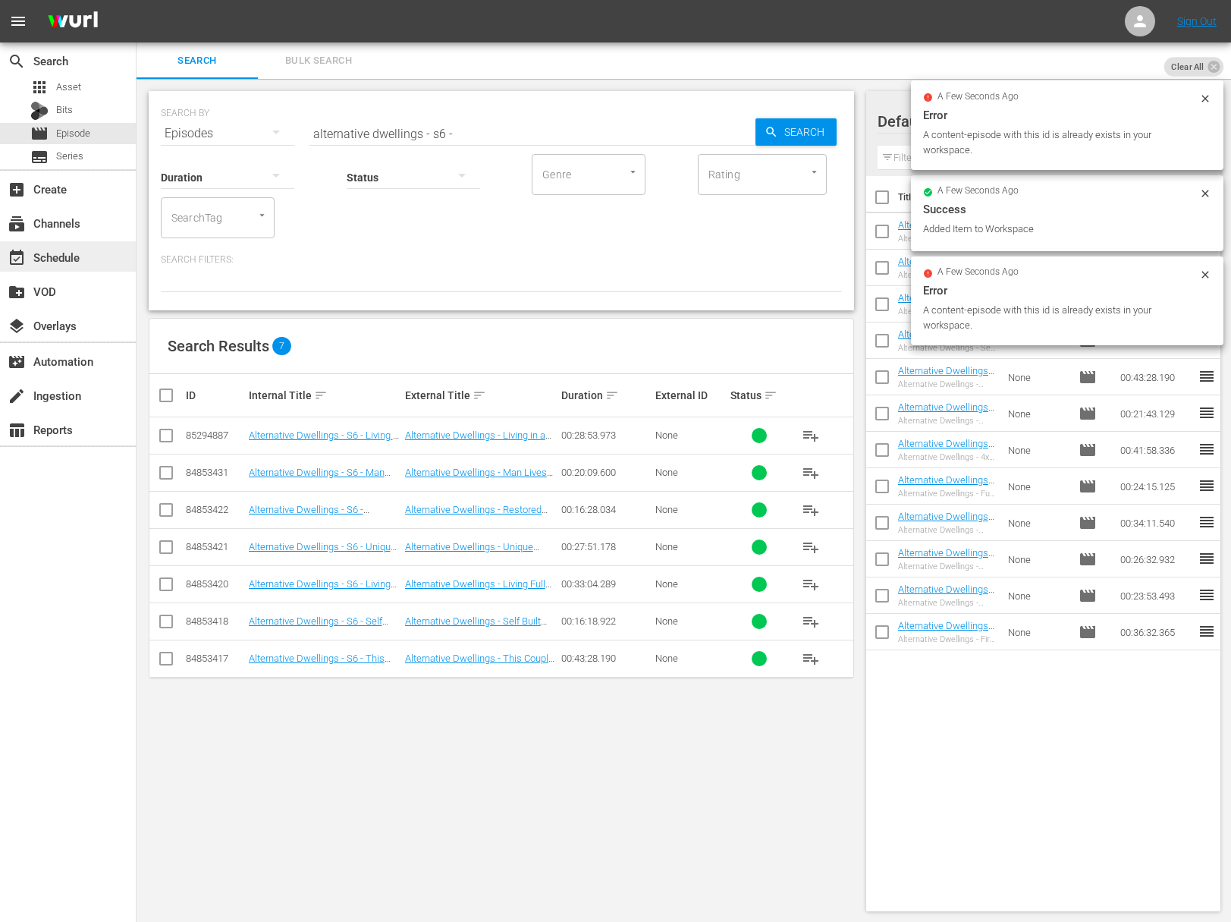
click at [84, 269] on div "event_available Schedule" at bounding box center [68, 256] width 136 height 30
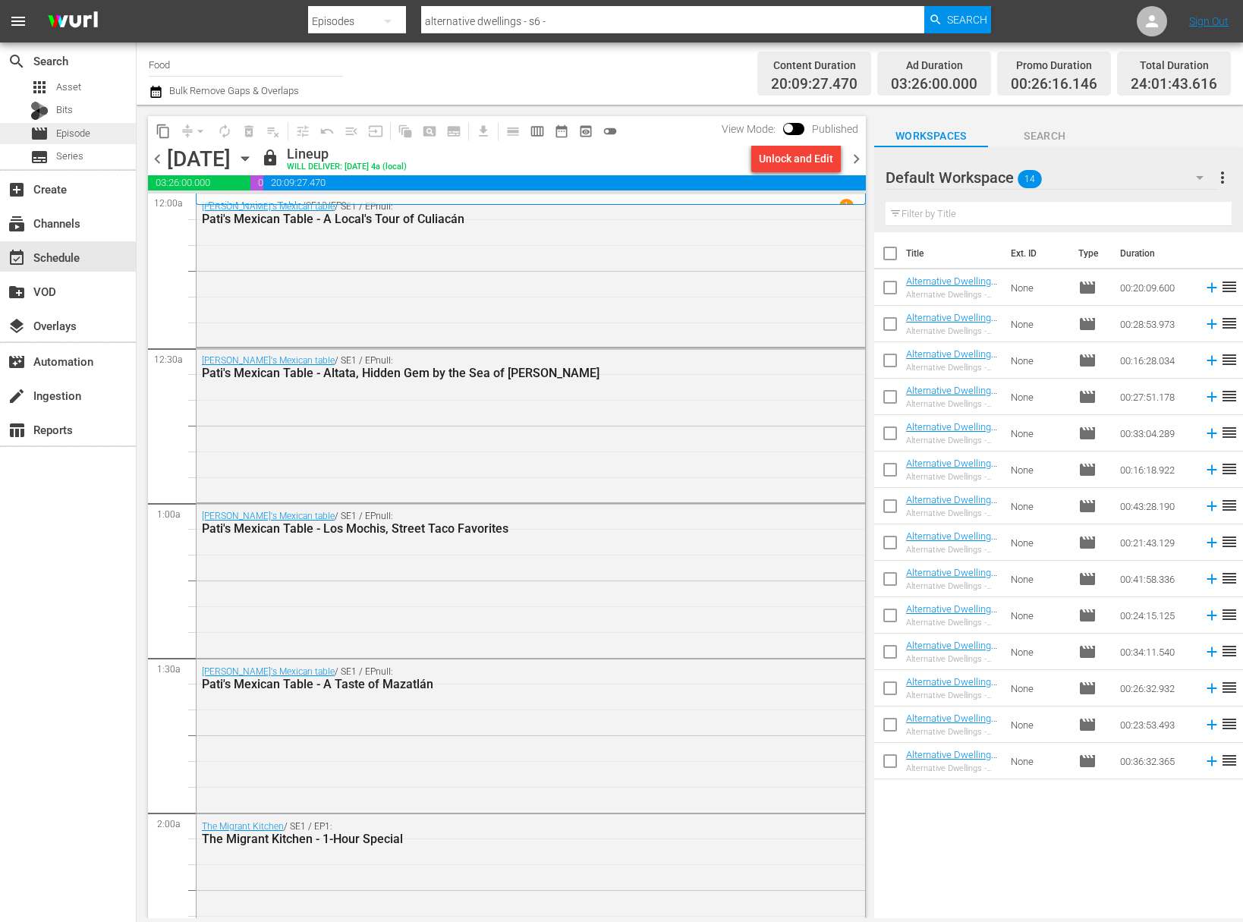
click at [74, 134] on span "Episode" at bounding box center [73, 133] width 34 height 15
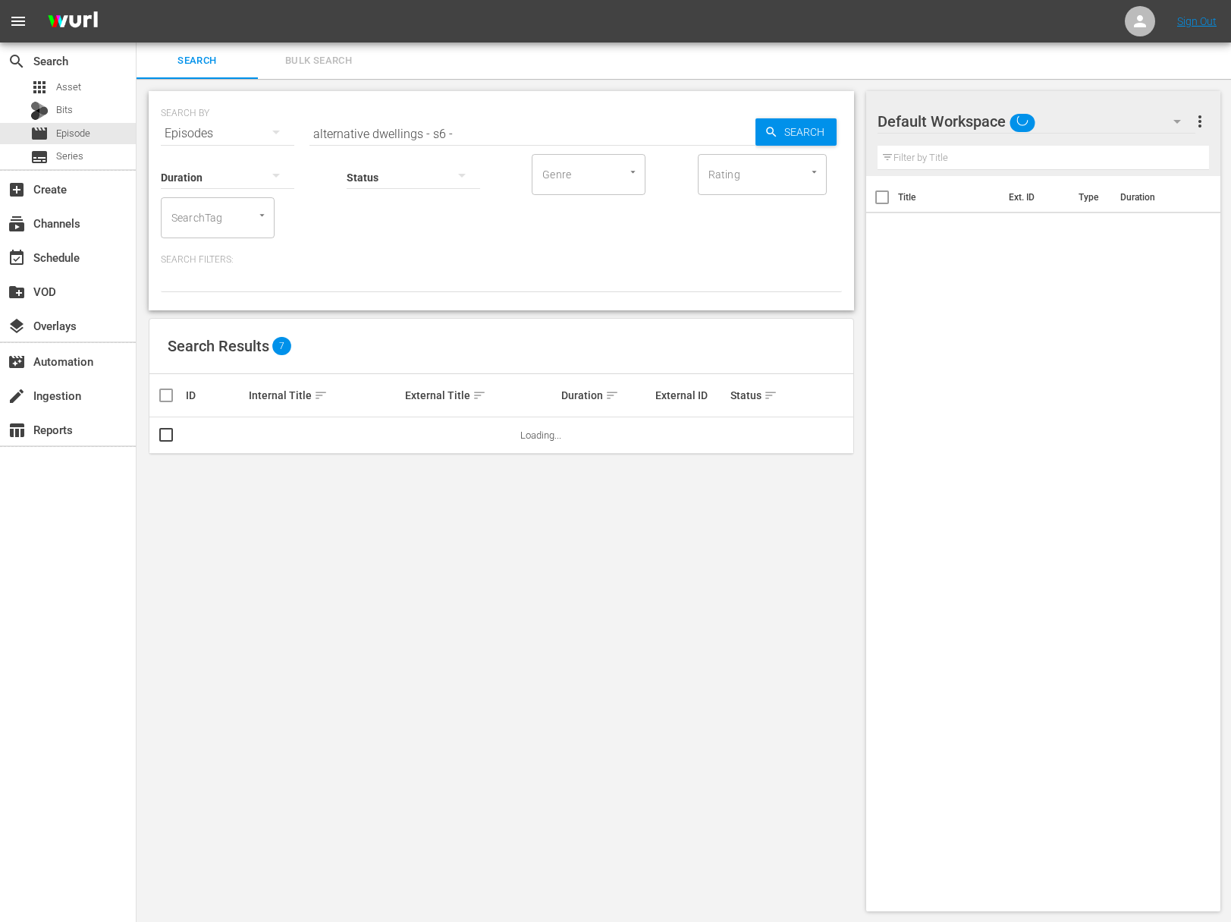
click at [354, 135] on input "alternative dwellings - s6 -" at bounding box center [533, 133] width 446 height 36
paste input "Life on Mar's: The Home Makeover Show - The Perfect Nest, Part 2"
click at [803, 127] on span "Search" at bounding box center [807, 131] width 58 height 27
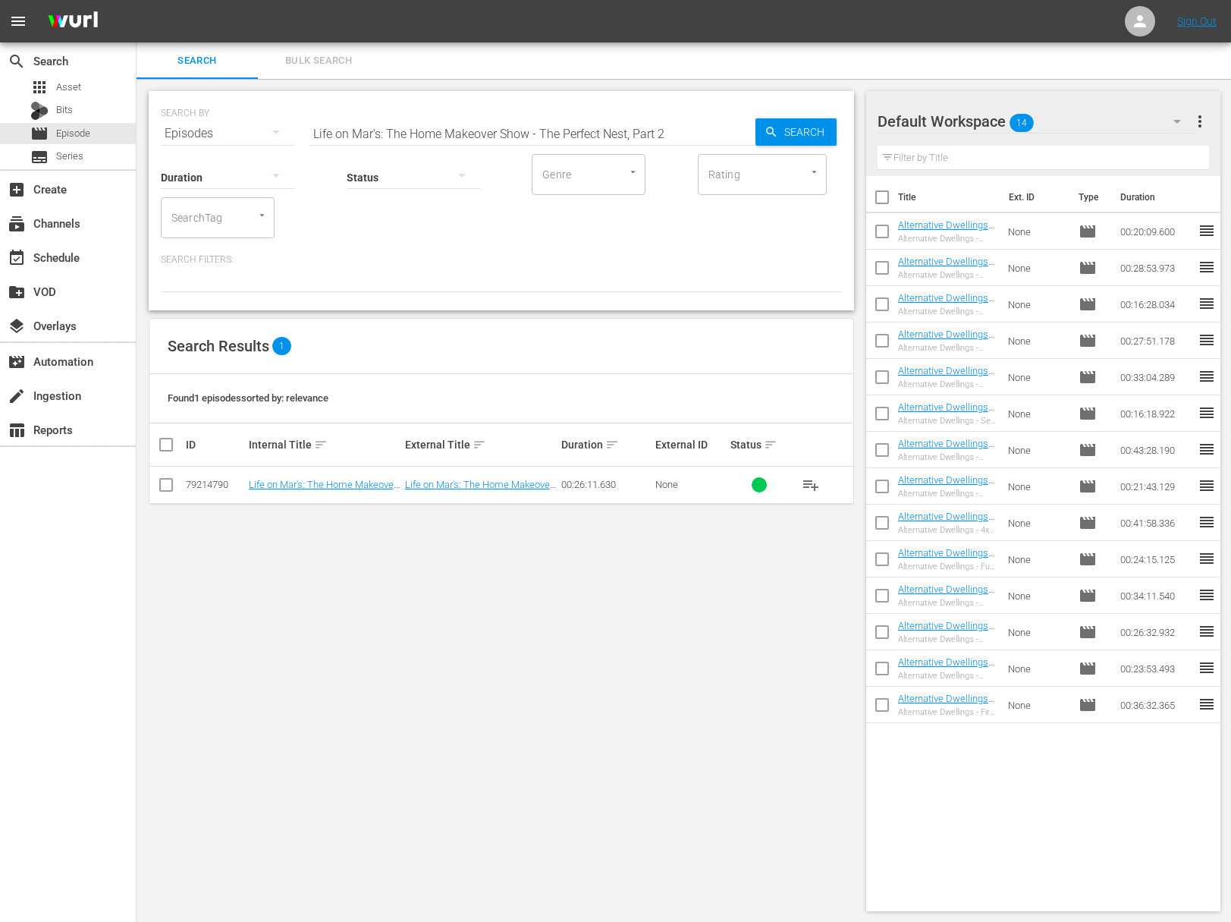
click at [811, 476] on span "playlist_add" at bounding box center [811, 485] width 18 height 18
click at [811, 479] on span "playlist_add" at bounding box center [811, 485] width 18 height 18
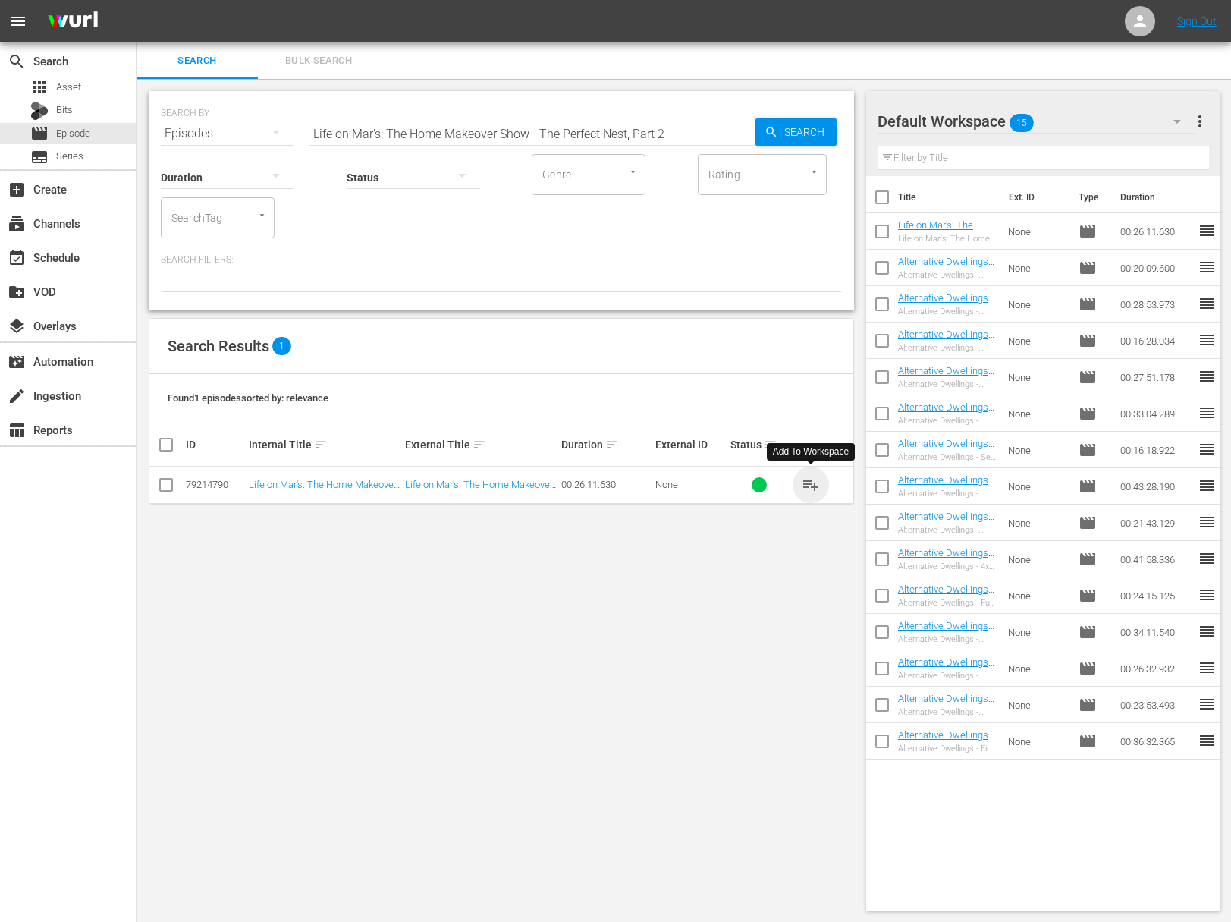
click at [811, 479] on span "playlist_add" at bounding box center [811, 485] width 18 height 18
click at [813, 483] on span "playlist_add" at bounding box center [811, 485] width 18 height 18
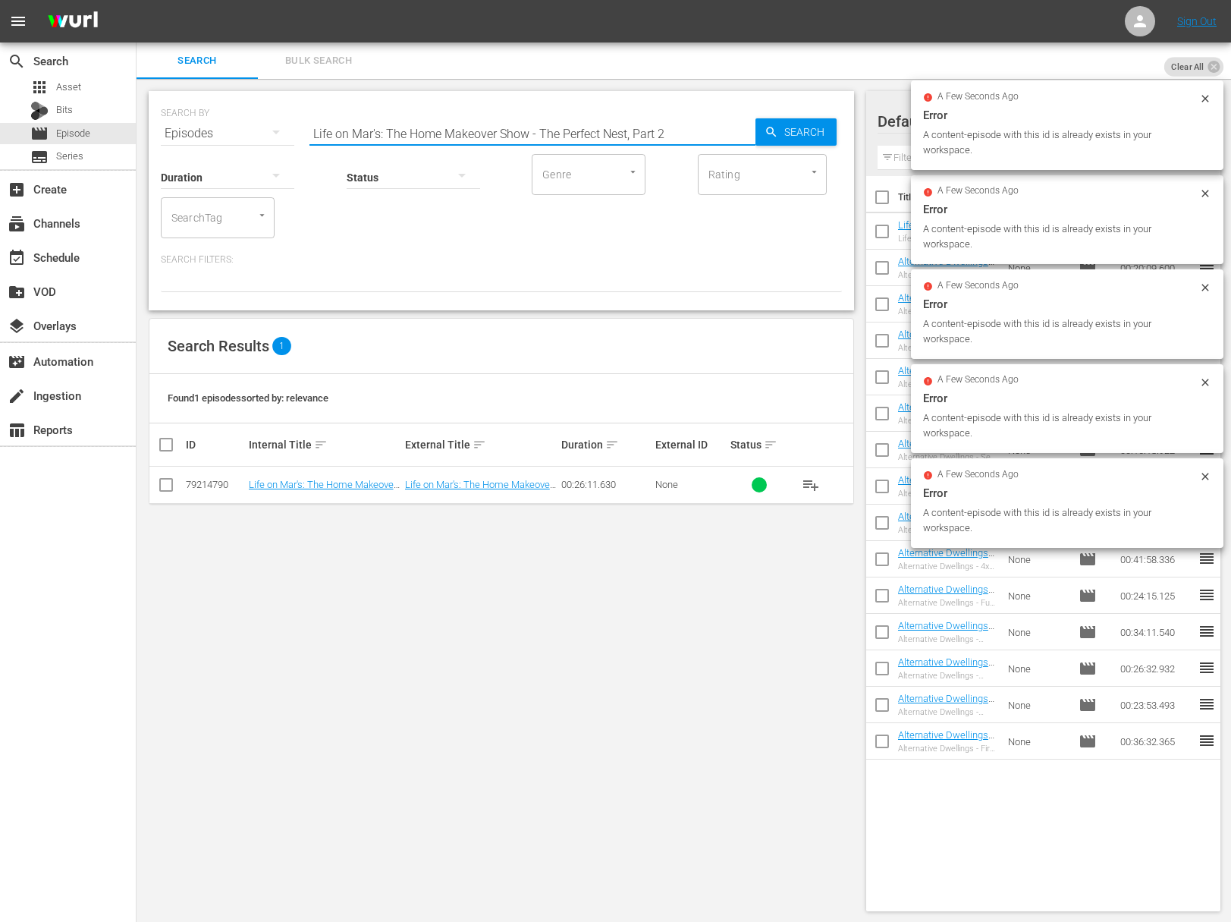
click at [451, 124] on input "Life on Mar's: The Home Makeover Show - The Perfect Nest, Part 2" at bounding box center [533, 133] width 446 height 36
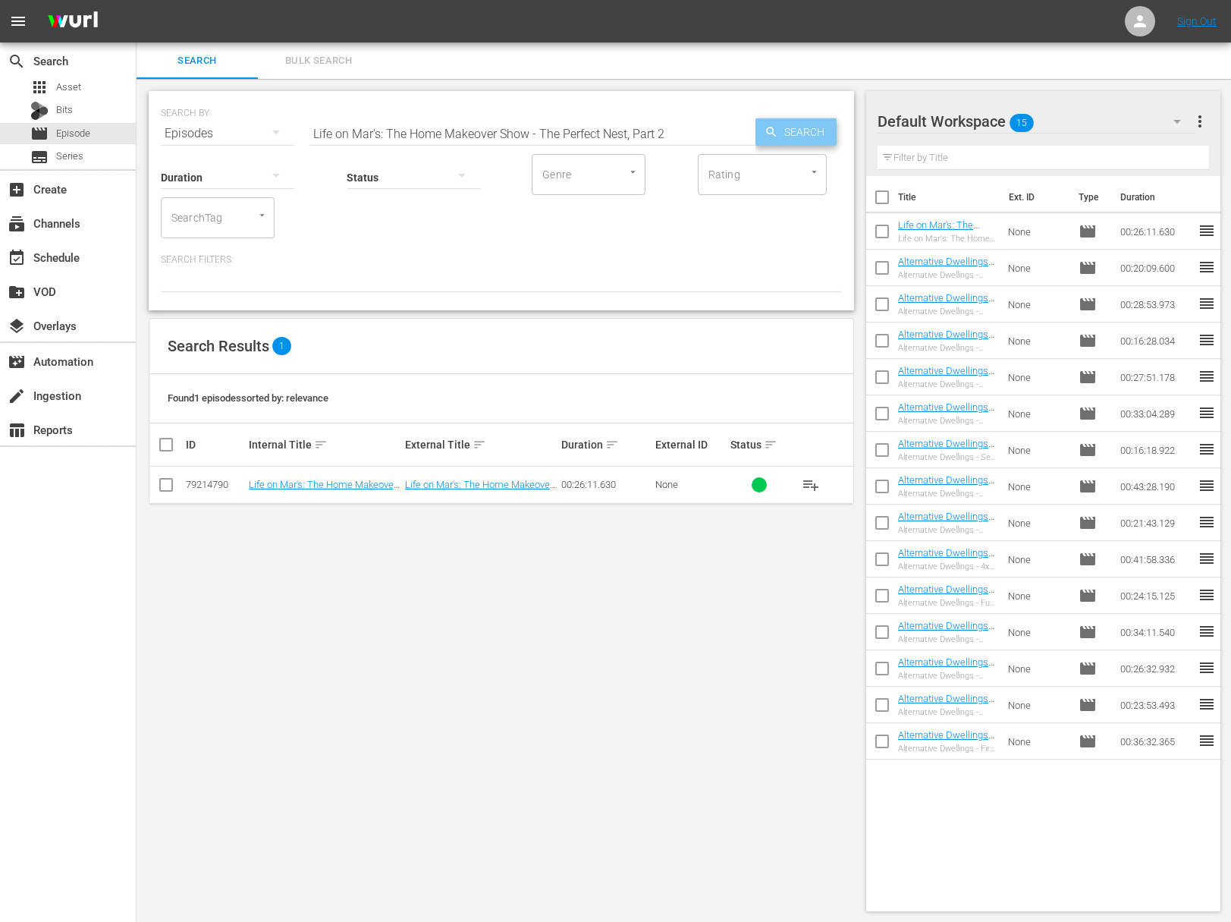
click at [791, 130] on span "Search" at bounding box center [807, 131] width 58 height 27
click at [810, 483] on span "playlist_add" at bounding box center [811, 485] width 18 height 18
click at [827, 137] on span "Search" at bounding box center [807, 131] width 58 height 27
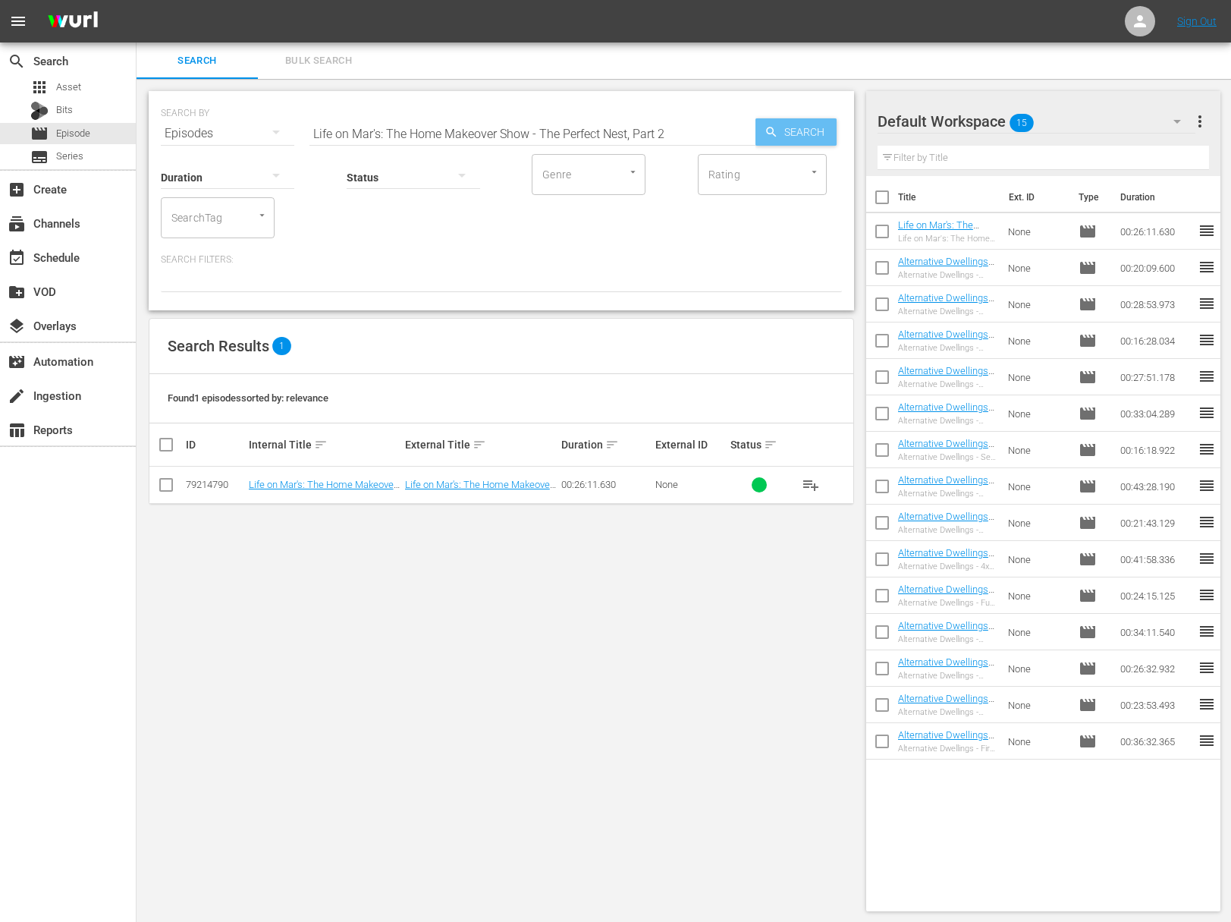
drag, startPoint x: 799, startPoint y: 134, endPoint x: 796, endPoint y: 146, distance: 12.5
click at [799, 135] on span "Search" at bounding box center [807, 131] width 58 height 27
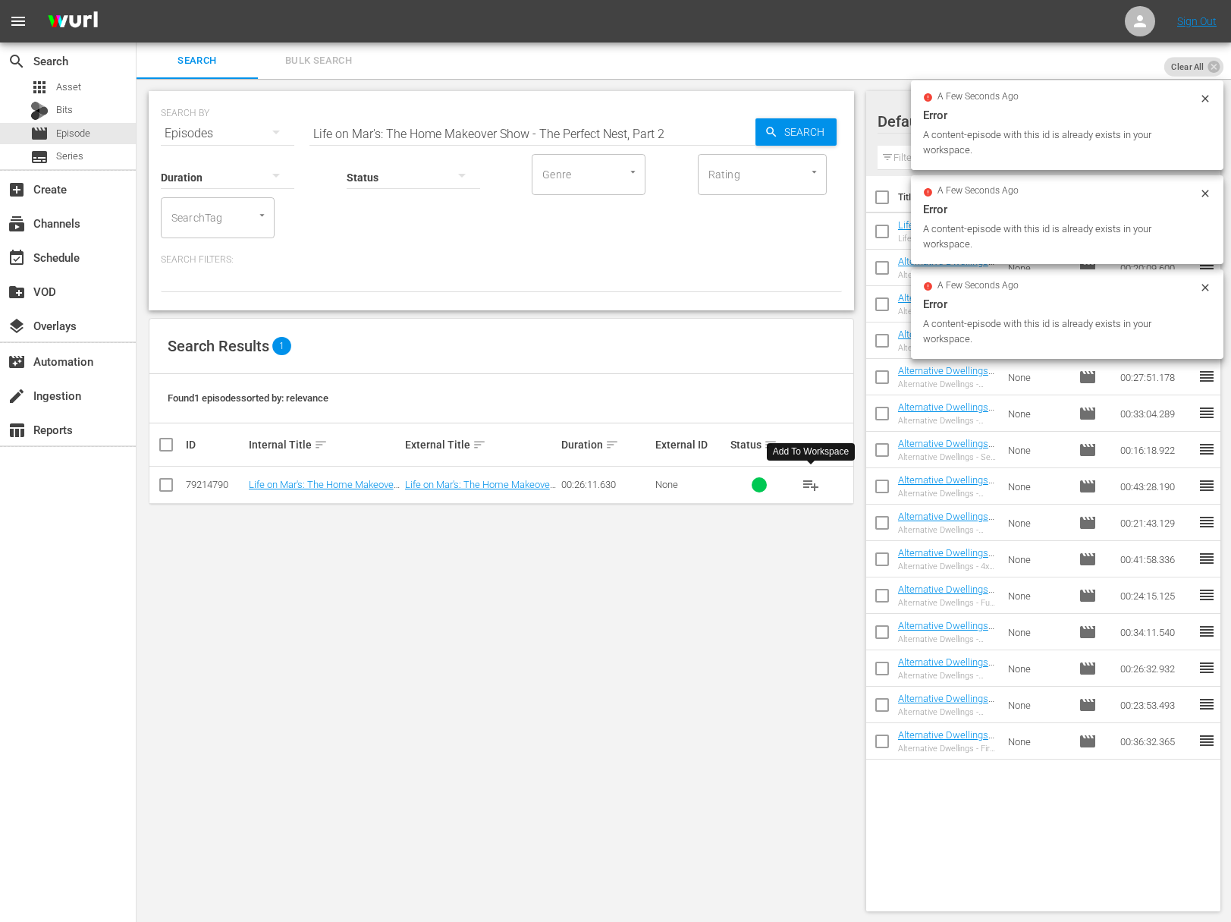
click at [811, 486] on span "playlist_add" at bounding box center [811, 485] width 18 height 18
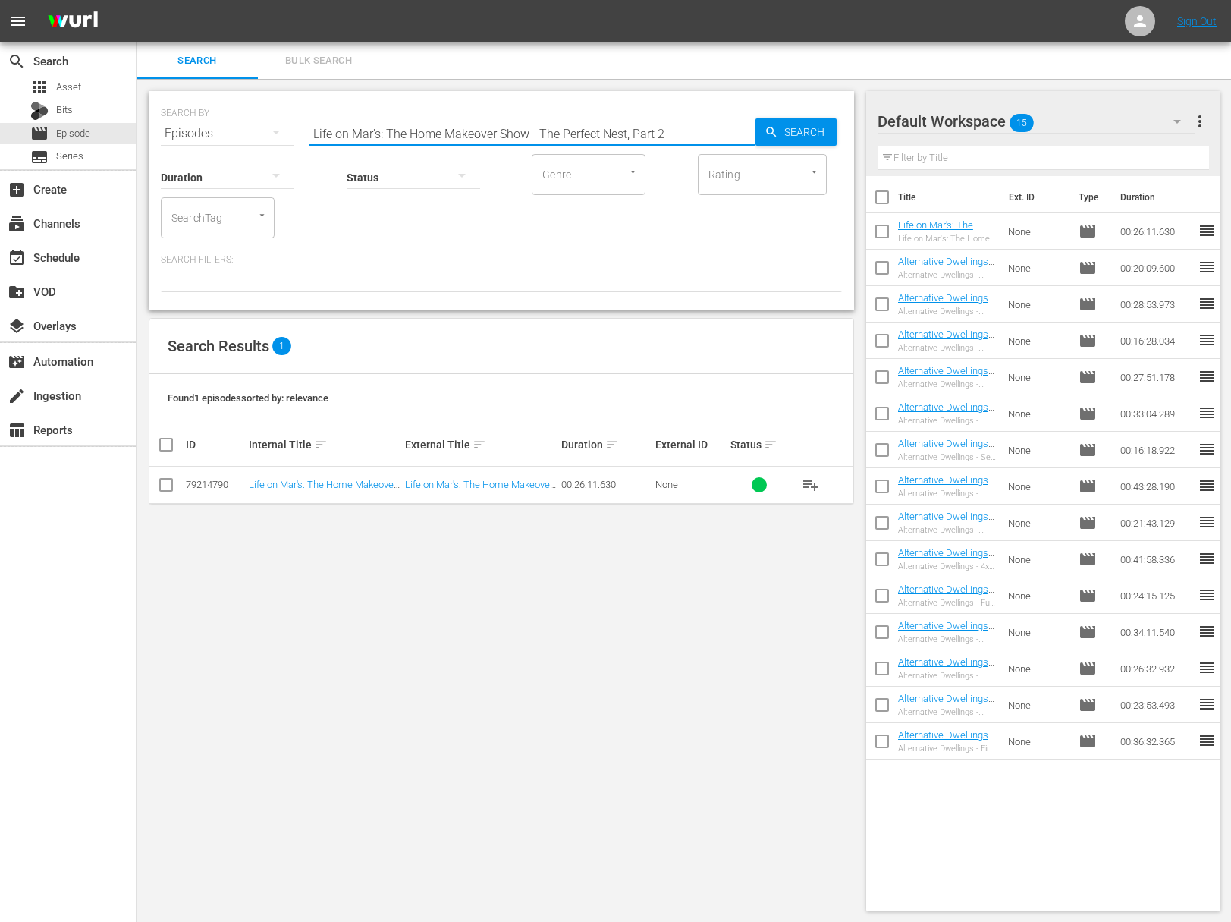
click at [638, 124] on input "Life on Mar's: The Home Makeover Show - The Perfect Nest, Part 2" at bounding box center [533, 133] width 446 height 36
paste input "1"
drag, startPoint x: 794, startPoint y: 133, endPoint x: 793, endPoint y: 124, distance: 9.1
click at [794, 133] on span "Search" at bounding box center [807, 131] width 58 height 27
click at [810, 483] on span "playlist_add" at bounding box center [811, 485] width 18 height 18
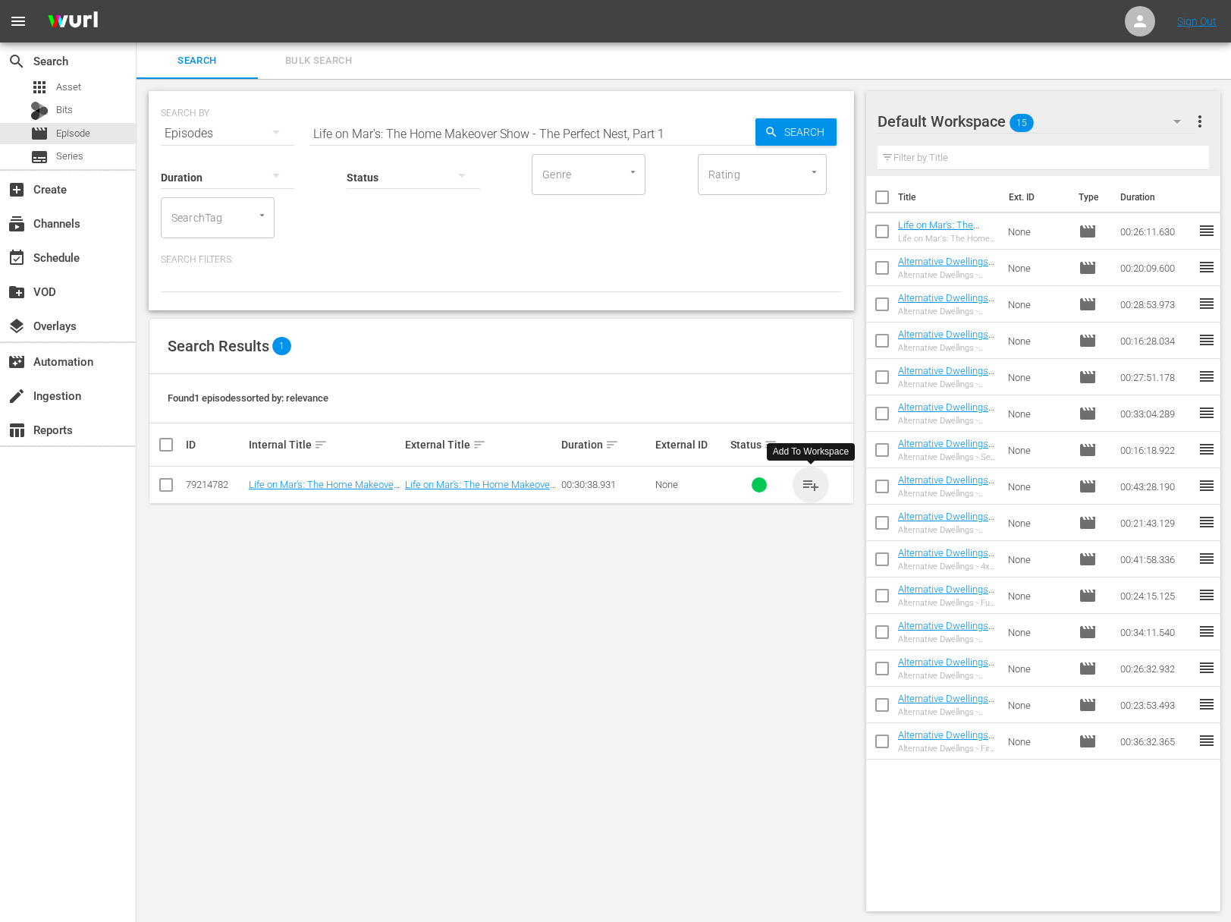
click at [810, 483] on span "playlist_add" at bounding box center [811, 485] width 18 height 18
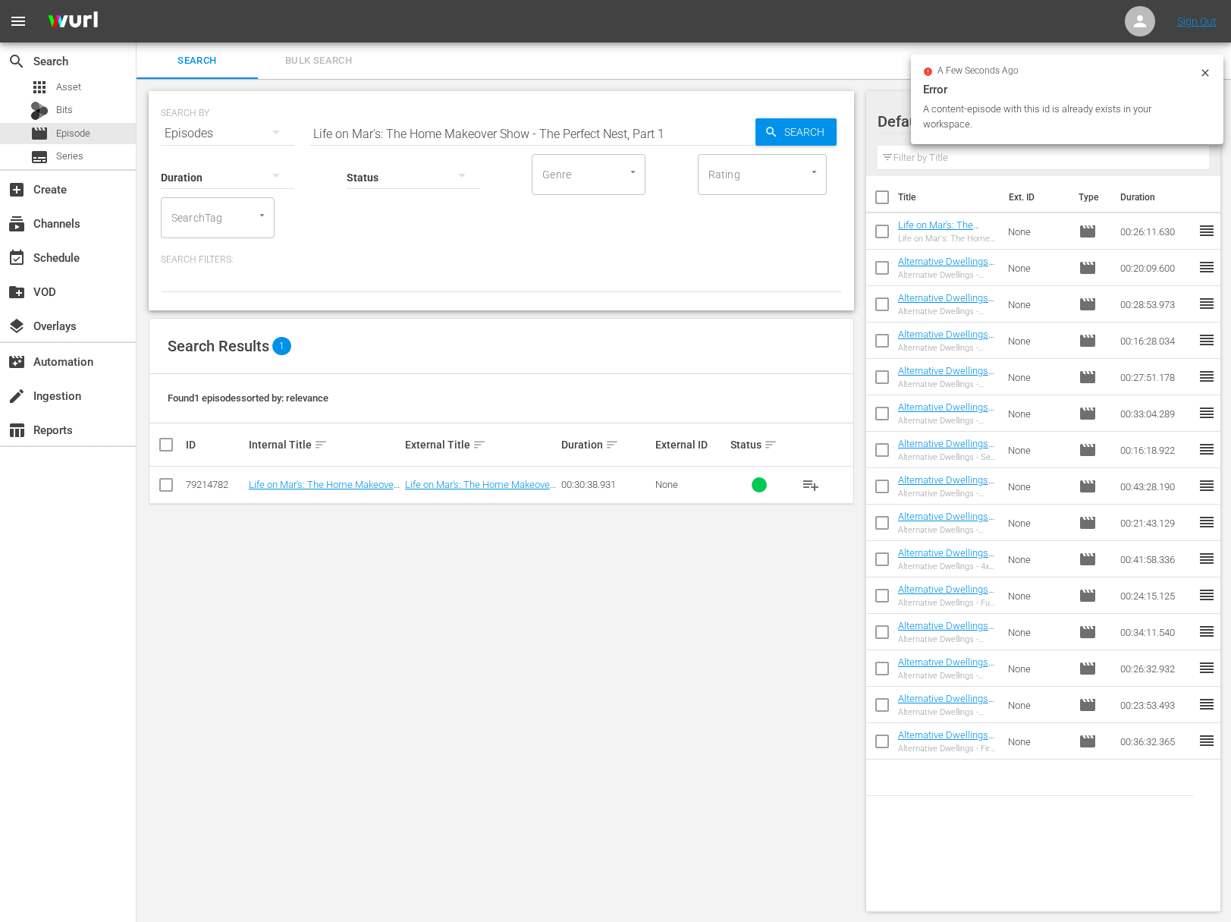
click at [398, 137] on input "Life on Mar's: The Home Makeover Show - The Perfect Nest, Part 1" at bounding box center [533, 133] width 446 height 36
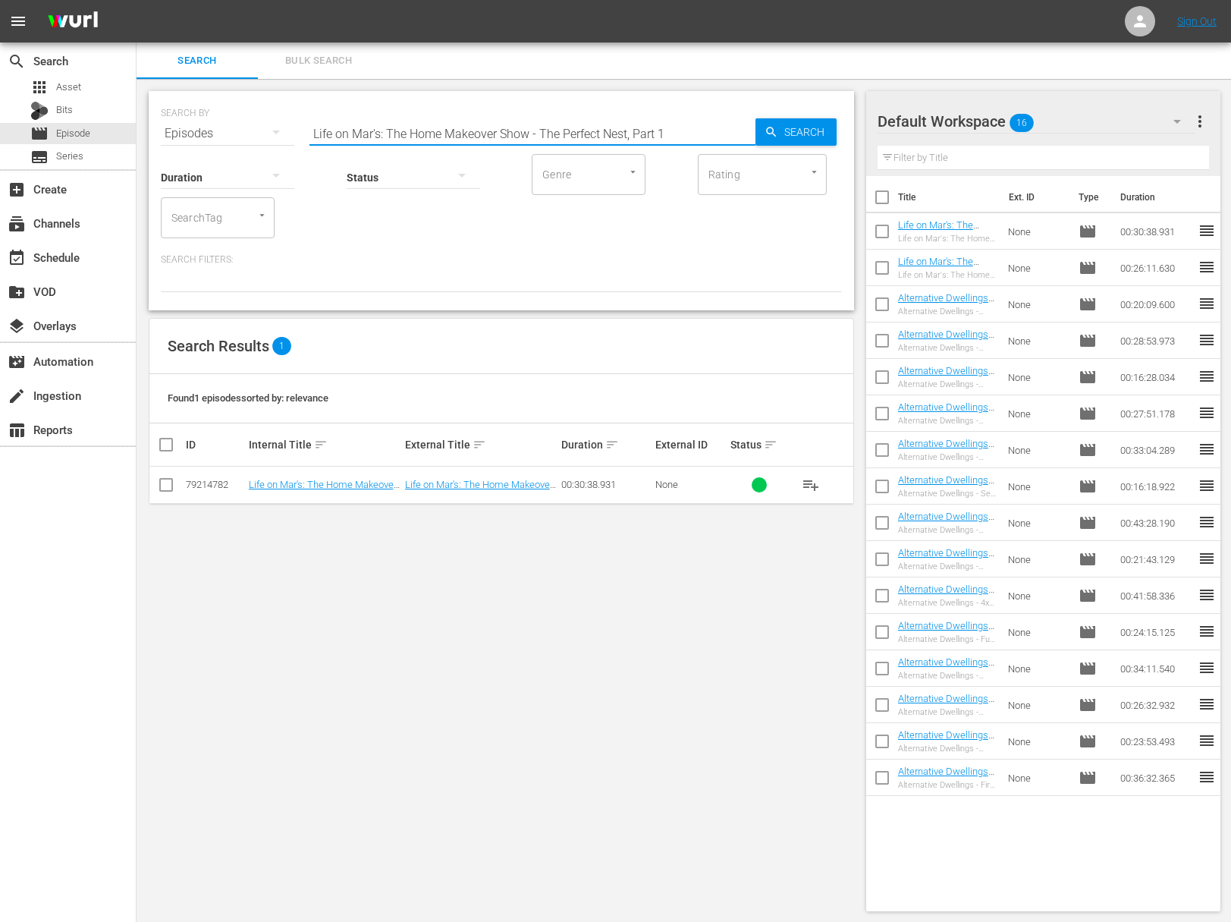
paste input "New York Pied a Terre"
click at [813, 124] on span "Search" at bounding box center [807, 131] width 58 height 27
click at [815, 480] on span "playlist_add" at bounding box center [811, 485] width 18 height 18
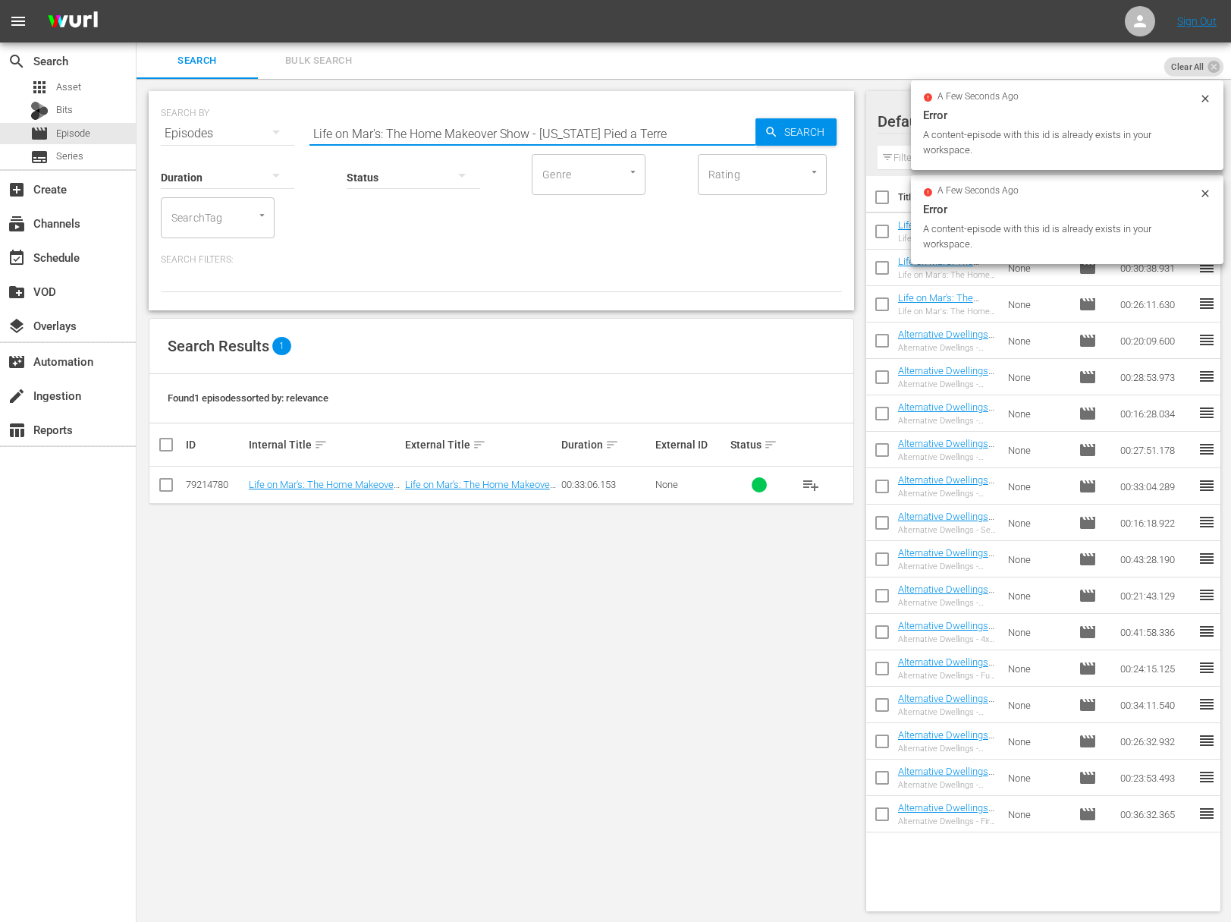
click at [385, 128] on input "Life on Mar's: The Home Makeover Show - New York Pied a Terre" at bounding box center [533, 133] width 446 height 36
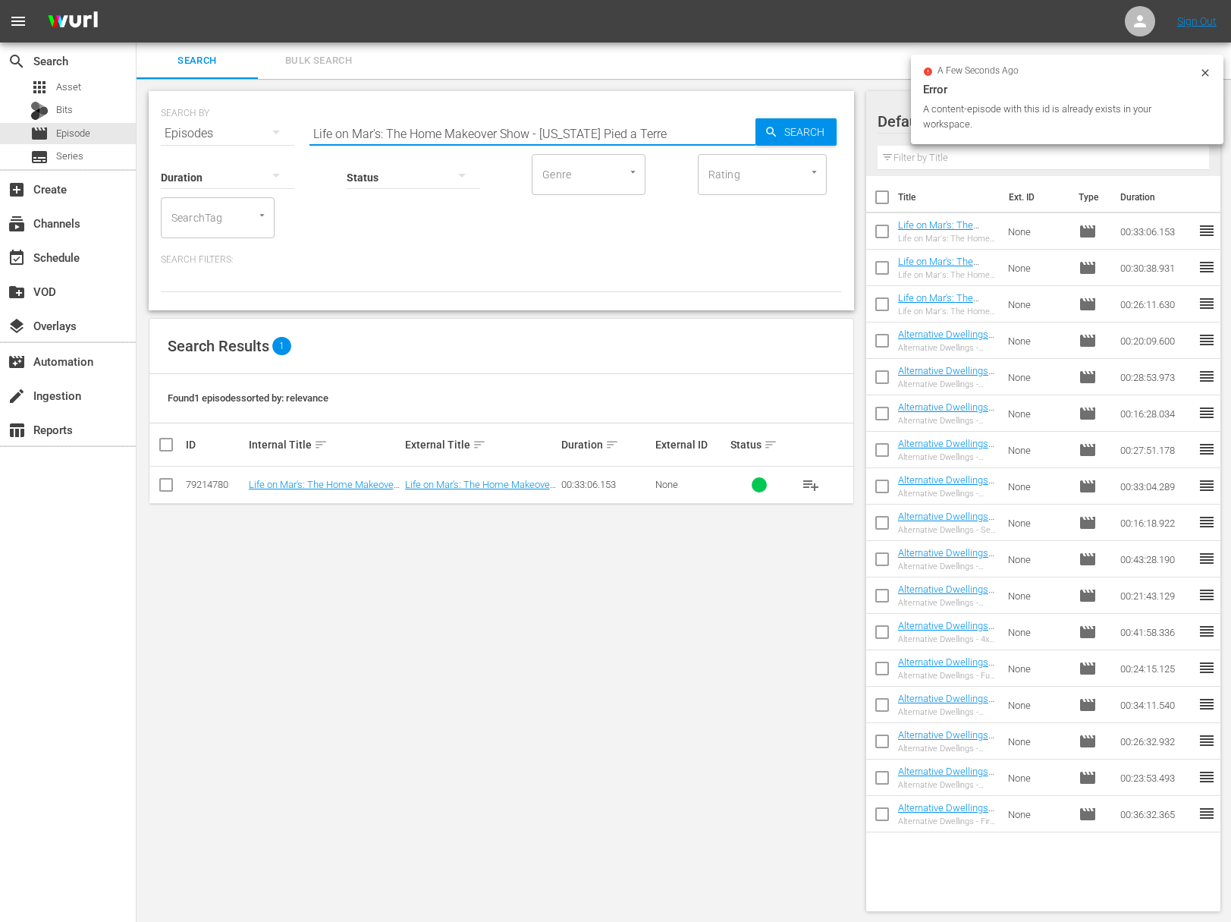
paste input "Staging for Success"
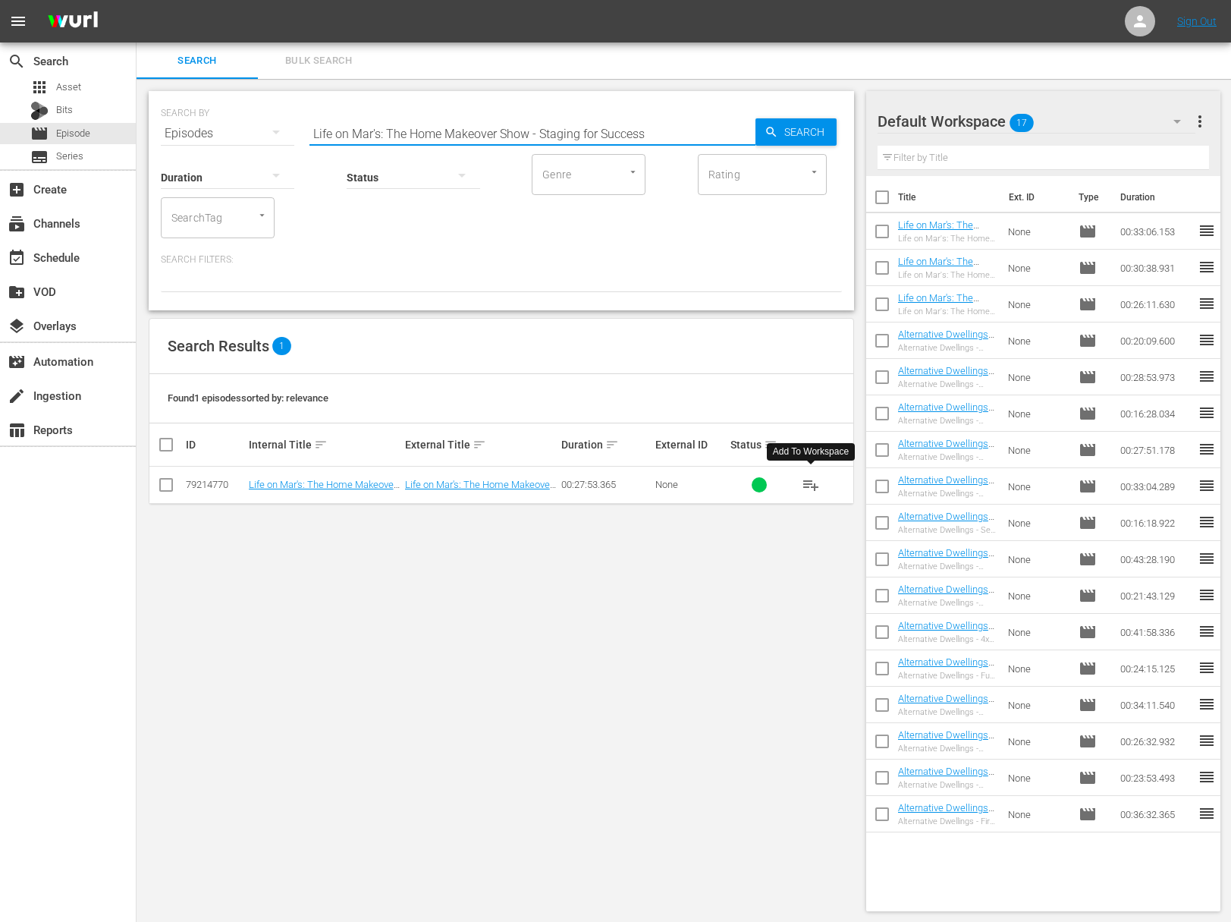
click at [811, 485] on span "playlist_add" at bounding box center [811, 485] width 18 height 18
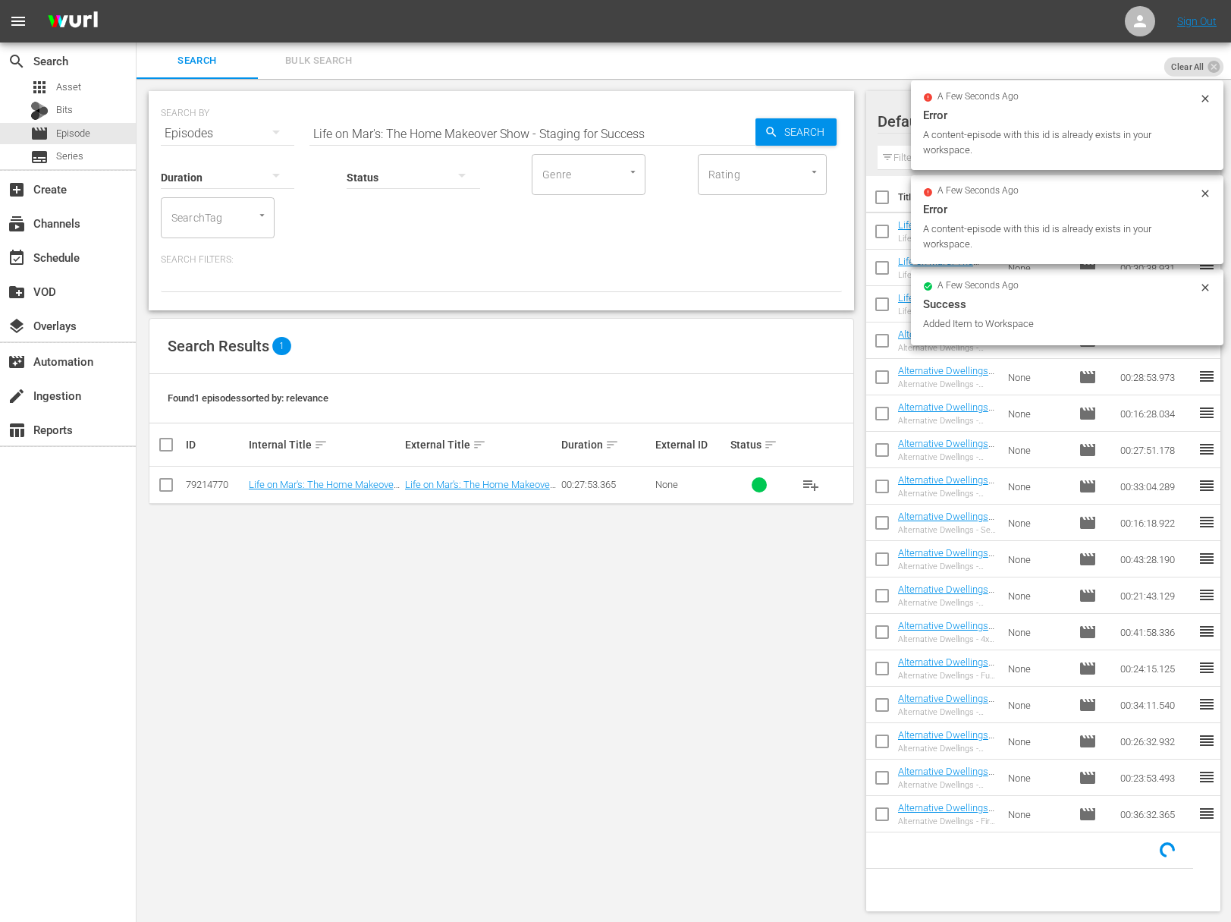
click at [458, 120] on input "Life on Mar's: The Home Makeover Show - Staging for Success" at bounding box center [533, 133] width 446 height 36
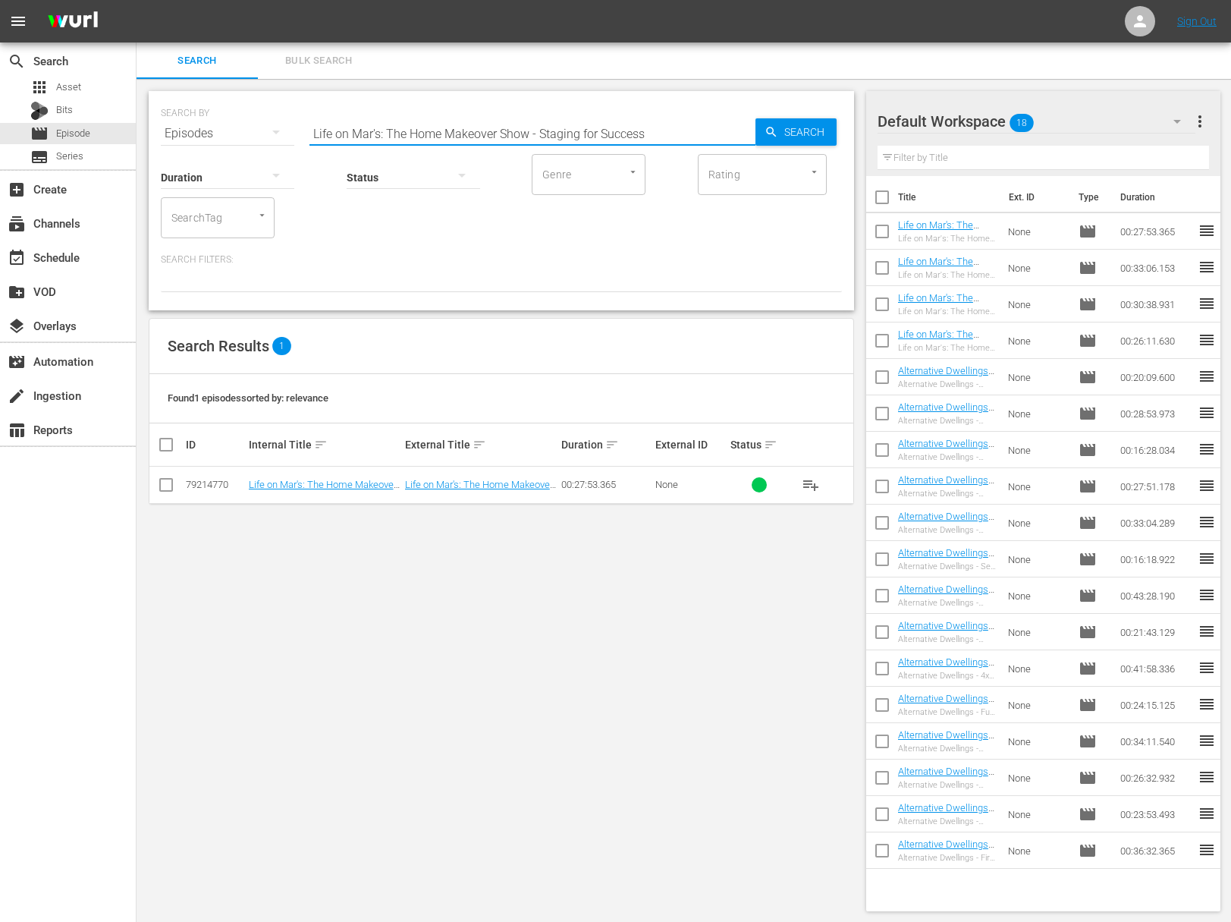
paste input "Closets, Closets, Closet"
click at [811, 482] on span "playlist_add" at bounding box center [811, 485] width 18 height 18
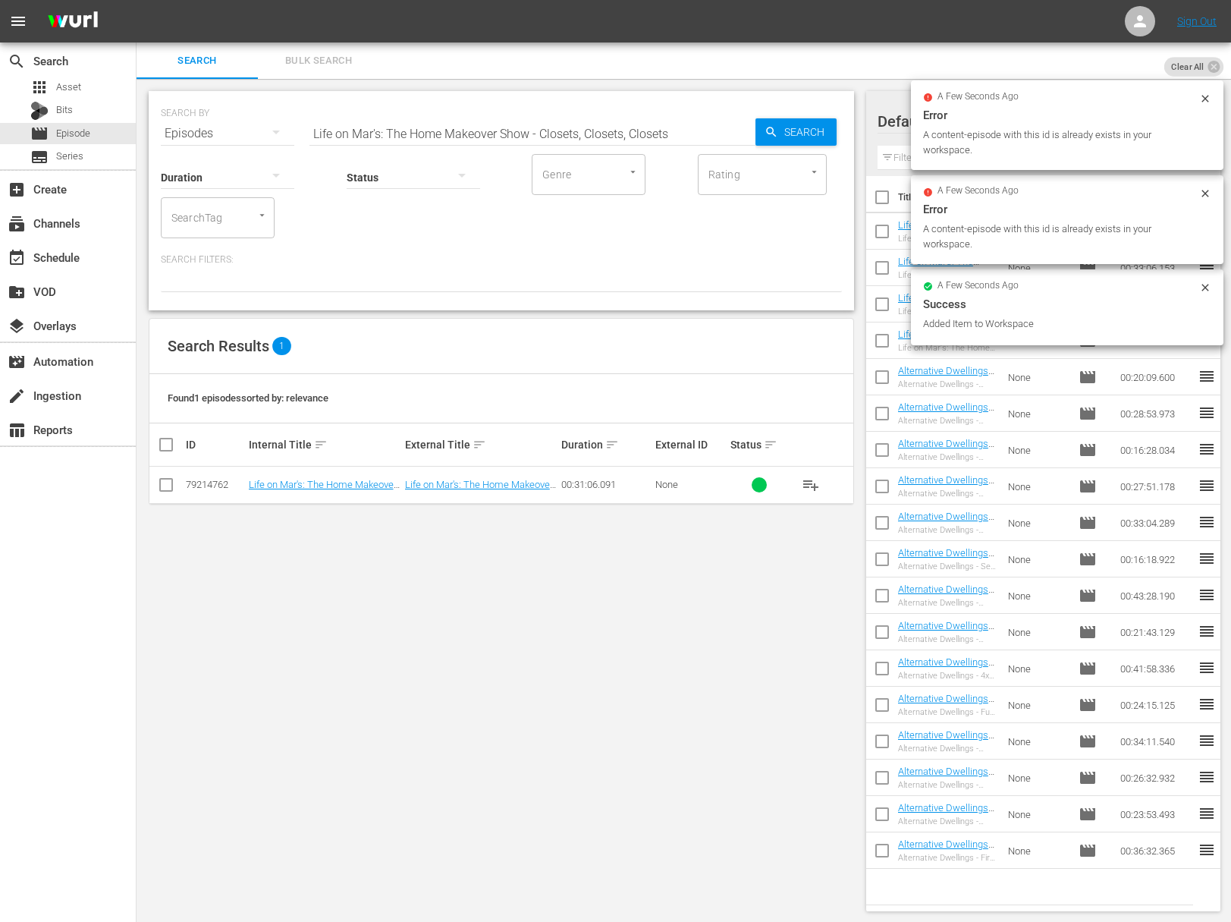
click at [535, 134] on input "Life on Mar's: The Home Makeover Show - Closets, Closets, Closets" at bounding box center [533, 133] width 446 height 36
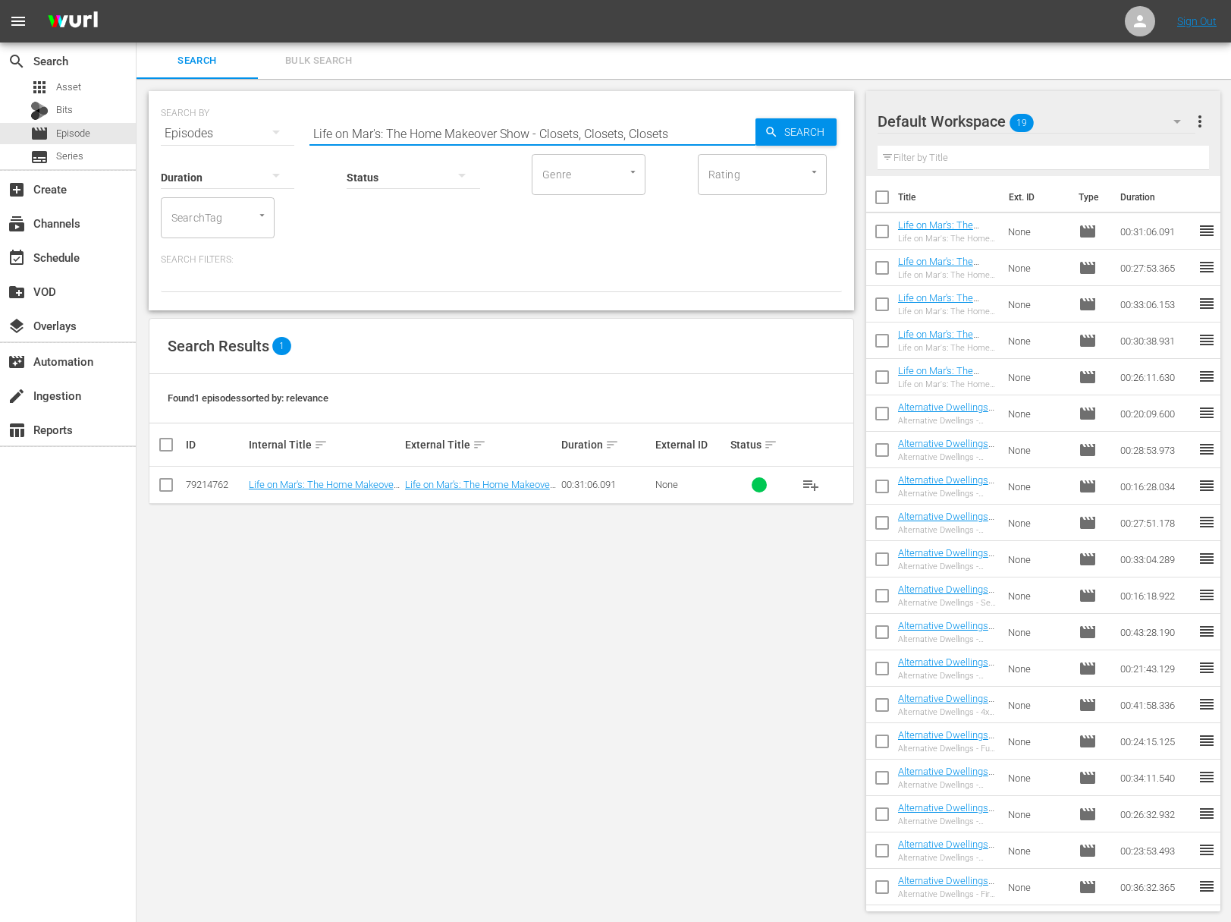
paste input "Living in a Punch Bowl"
click at [811, 483] on span "playlist_add" at bounding box center [811, 485] width 18 height 18
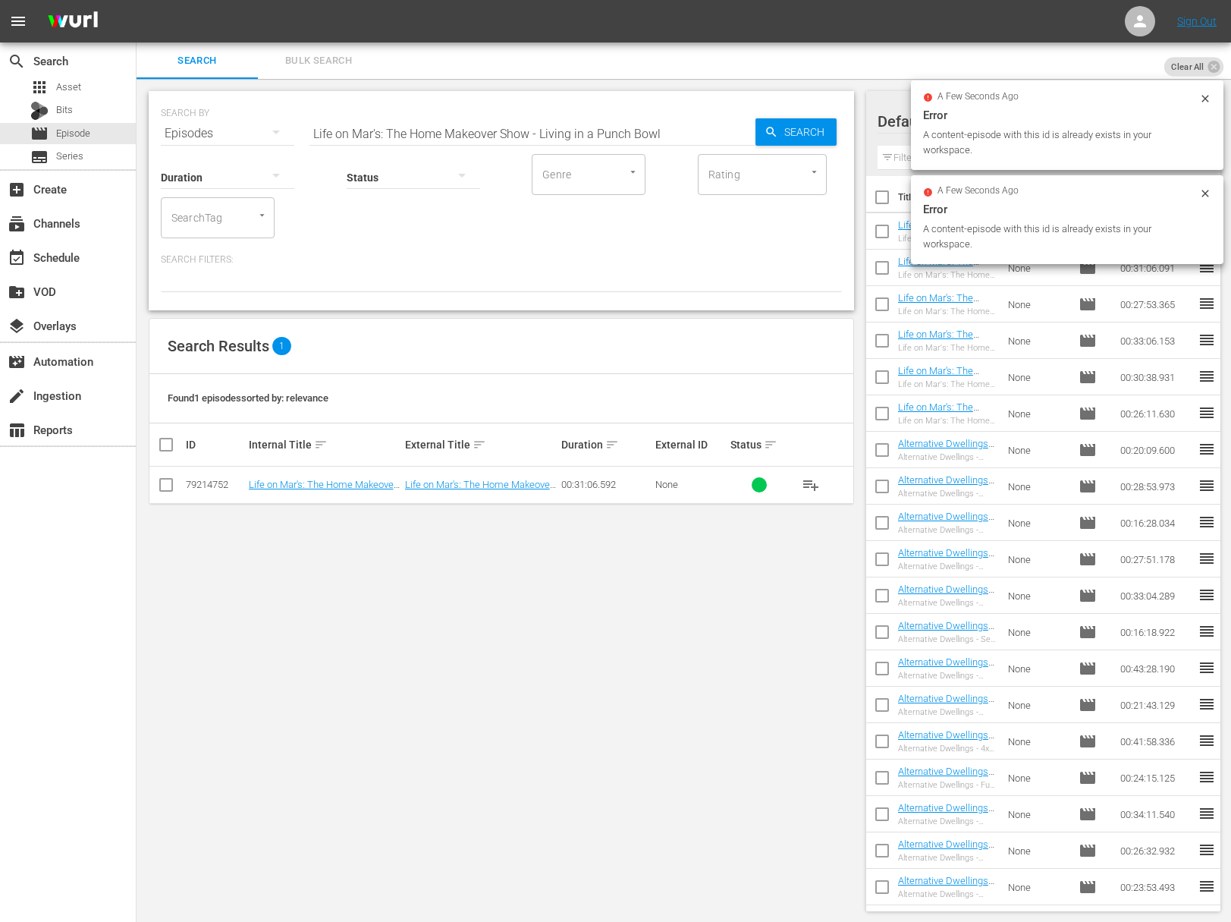
click at [471, 130] on input "Life on Mar's: The Home Makeover Show - Living in a Punch Bowl" at bounding box center [533, 133] width 446 height 36
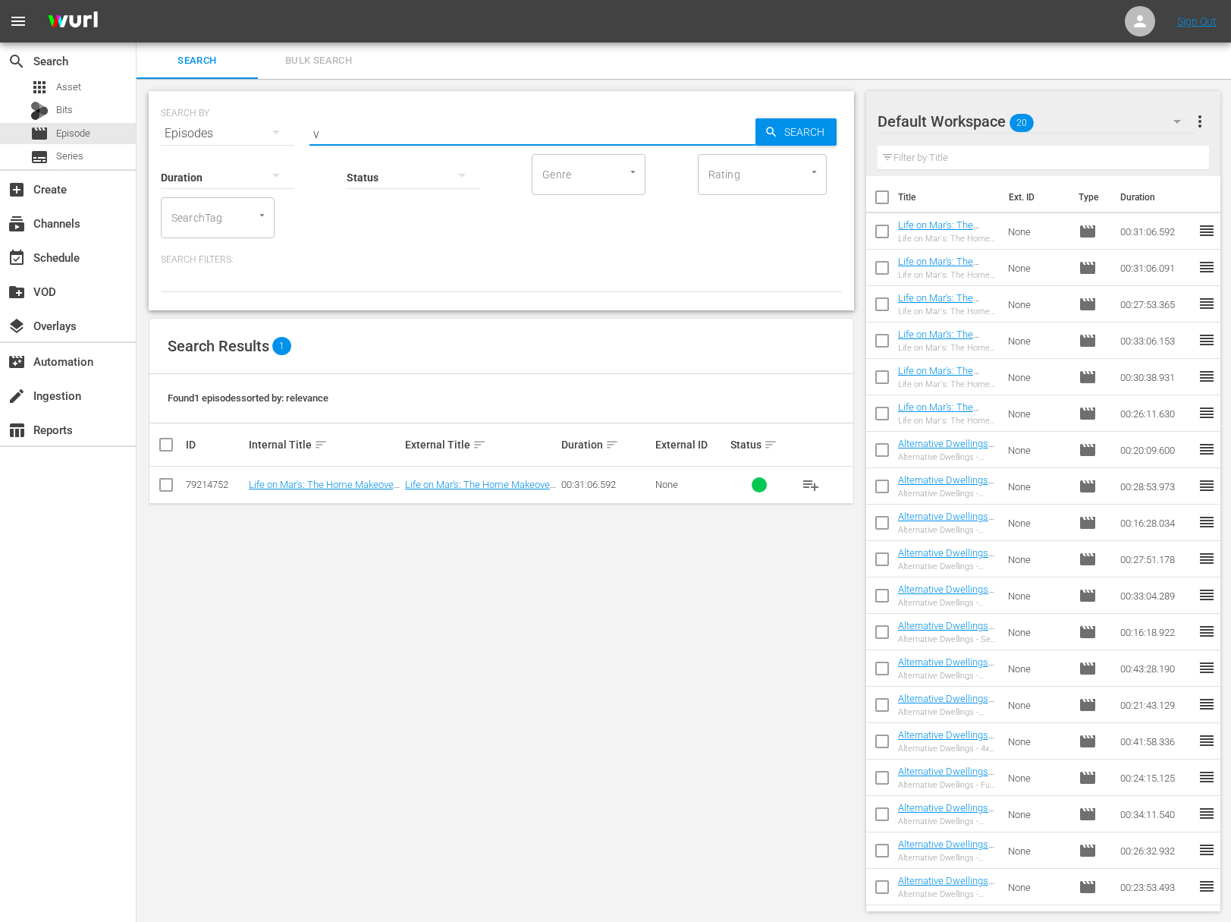
type input "v"
paste input "Life on Mar's: The Home Makeover Show - Mary Alice in Wonderland, Part 2"
click at [810, 488] on span "playlist_add" at bounding box center [811, 485] width 18 height 18
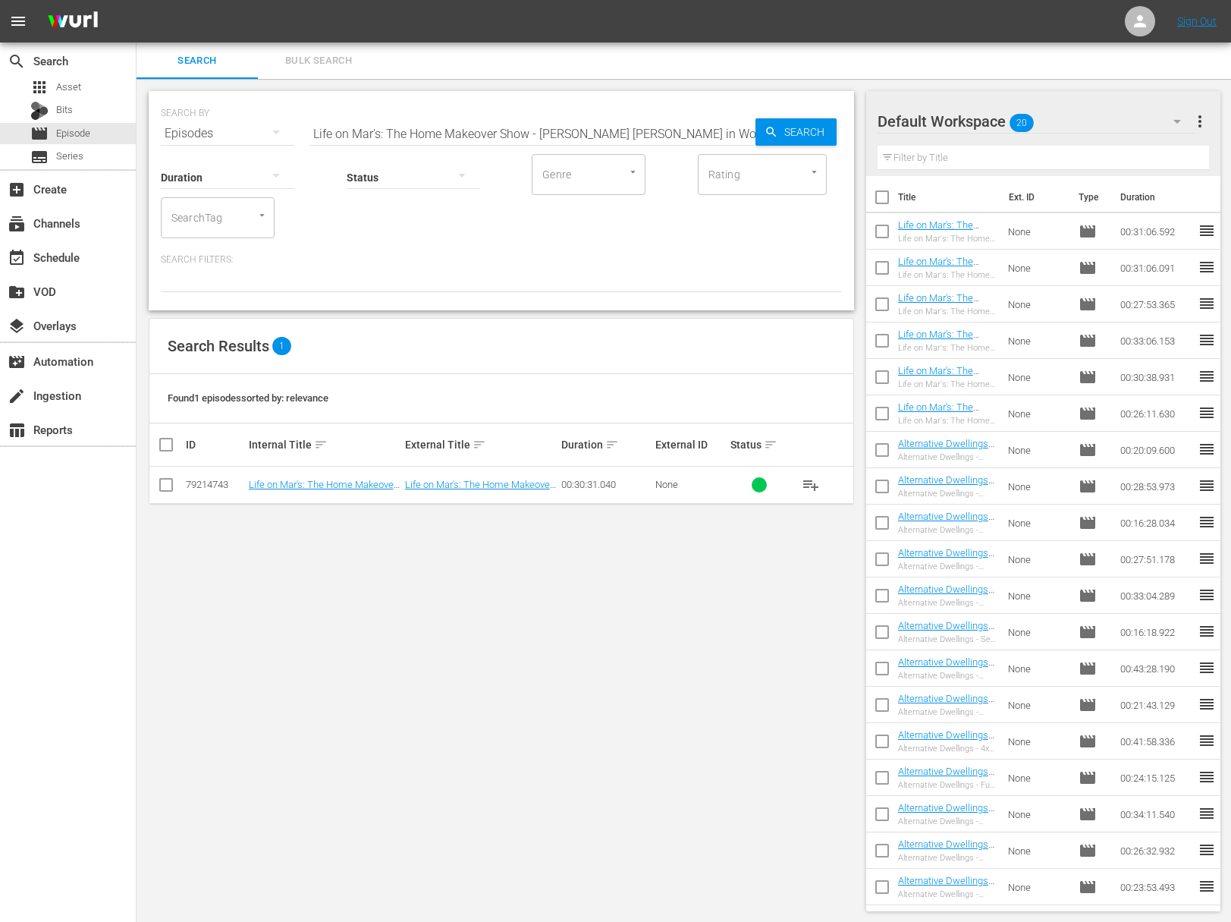
click at [707, 133] on input "Life on Mar's: The Home Makeover Show - Mary Alice in Wonderland, Part 2" at bounding box center [533, 133] width 446 height 36
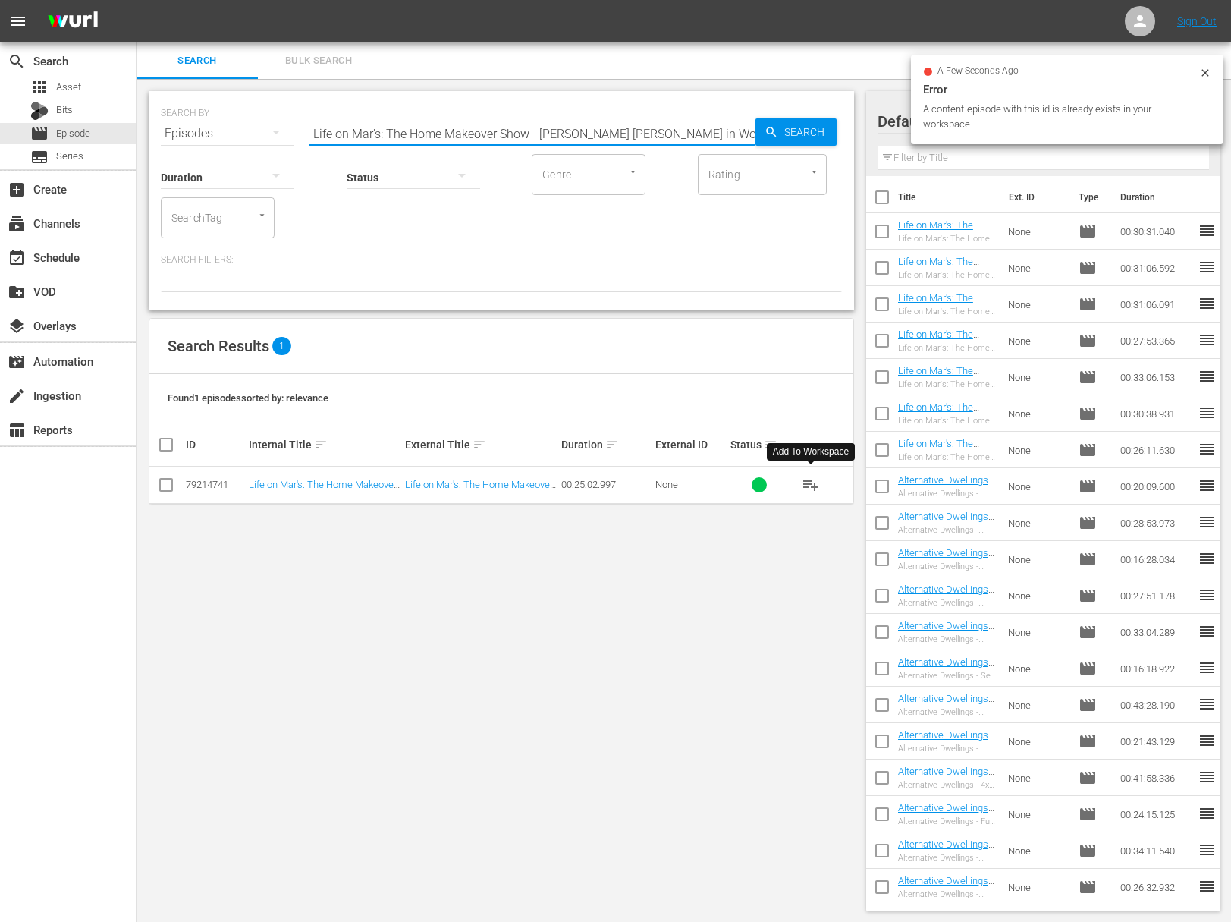
click at [814, 484] on span "playlist_add" at bounding box center [811, 485] width 18 height 18
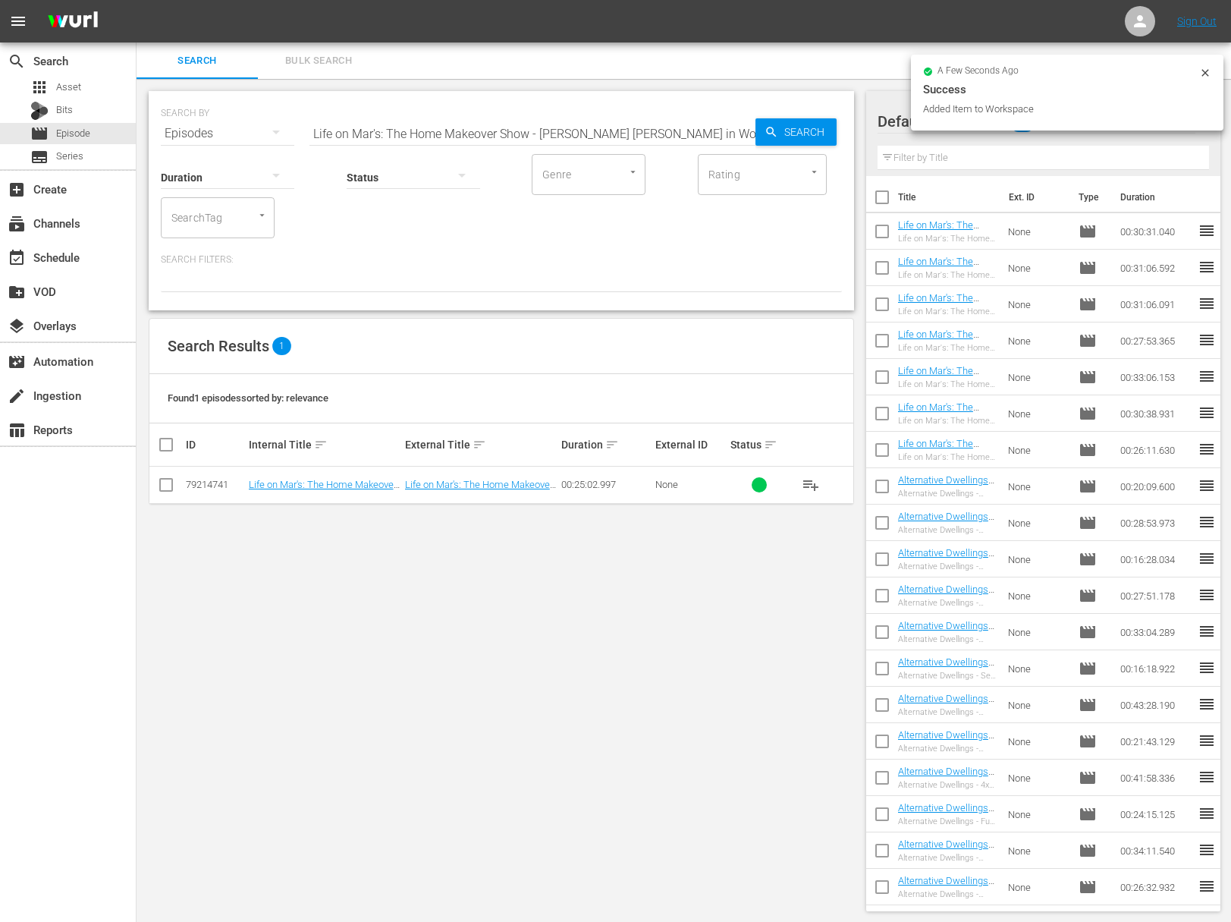
click at [614, 133] on input "Life on Mar's: The Home Makeover Show - Mary Alice in Wonderland, Part 1" at bounding box center [533, 133] width 446 height 36
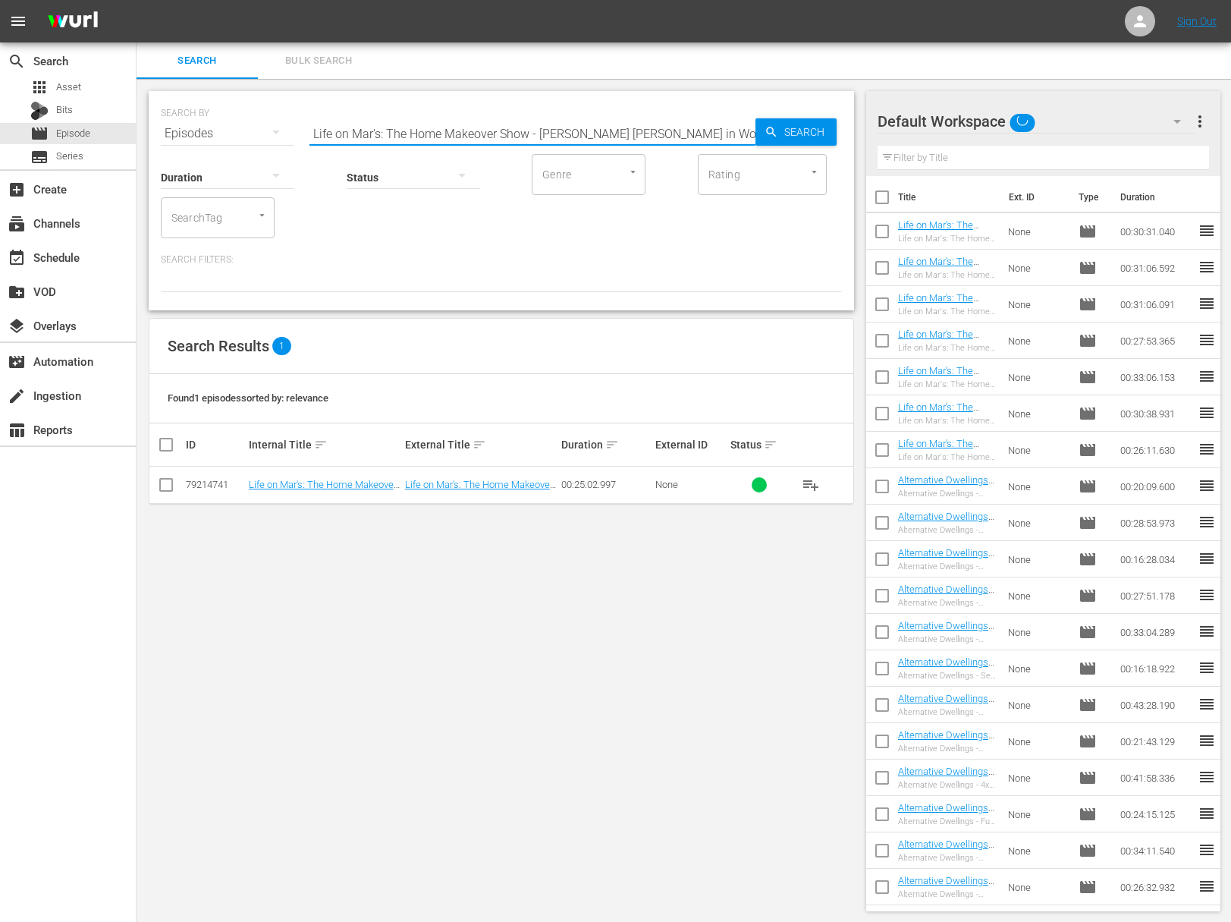
paste input "Bionic Mar"
click at [819, 481] on span "playlist_add" at bounding box center [811, 485] width 18 height 18
click at [818, 481] on span "playlist_add" at bounding box center [811, 485] width 18 height 18
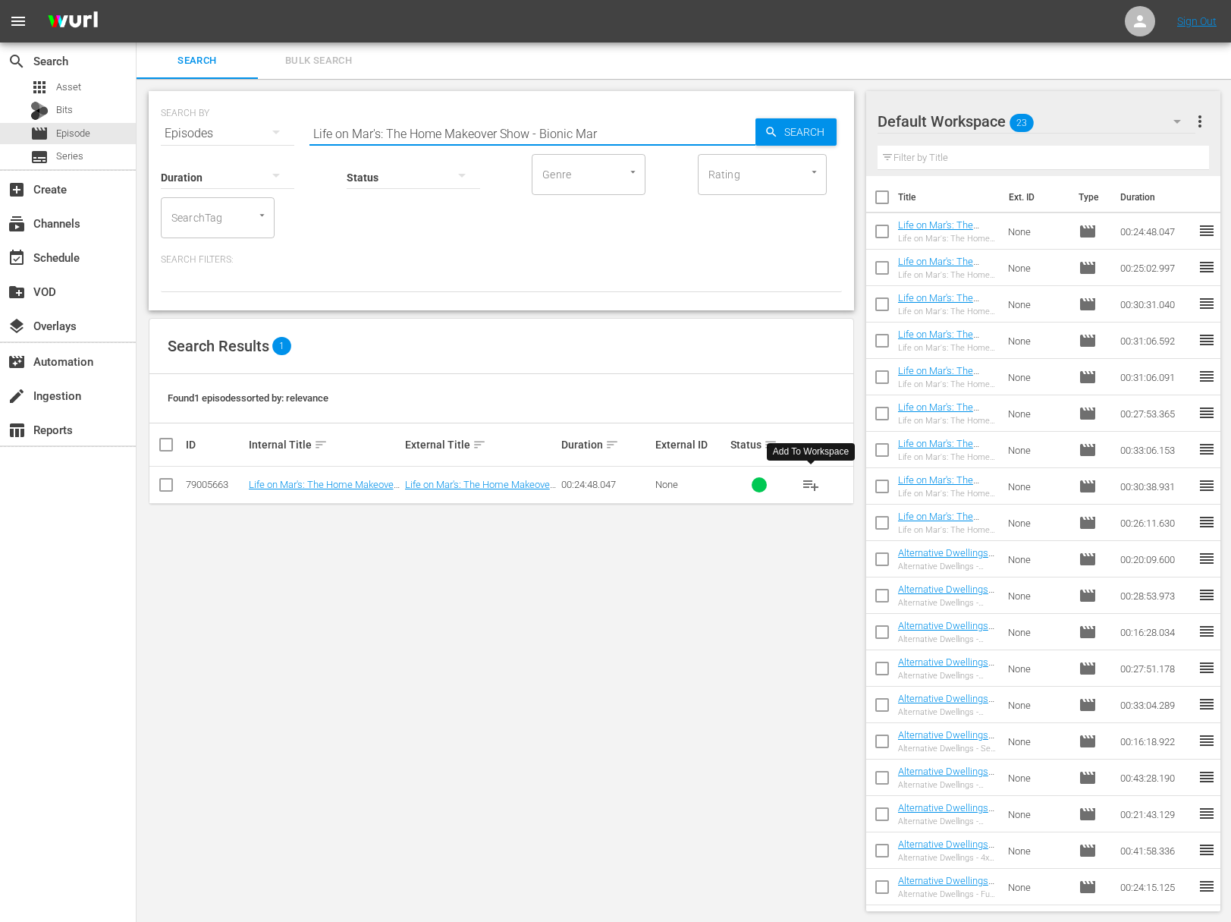
click at [678, 149] on input "Life on Mar's: The Home Makeover Show - Bionic Mar" at bounding box center [533, 133] width 446 height 36
click at [670, 139] on input "Life on Mar's: The Home Makeover Show - Bionic Mar" at bounding box center [533, 133] width 446 height 36
paste input "Holiday Special"
click at [818, 121] on span "Search" at bounding box center [807, 131] width 58 height 27
click at [816, 485] on span "playlist_add" at bounding box center [811, 485] width 18 height 18
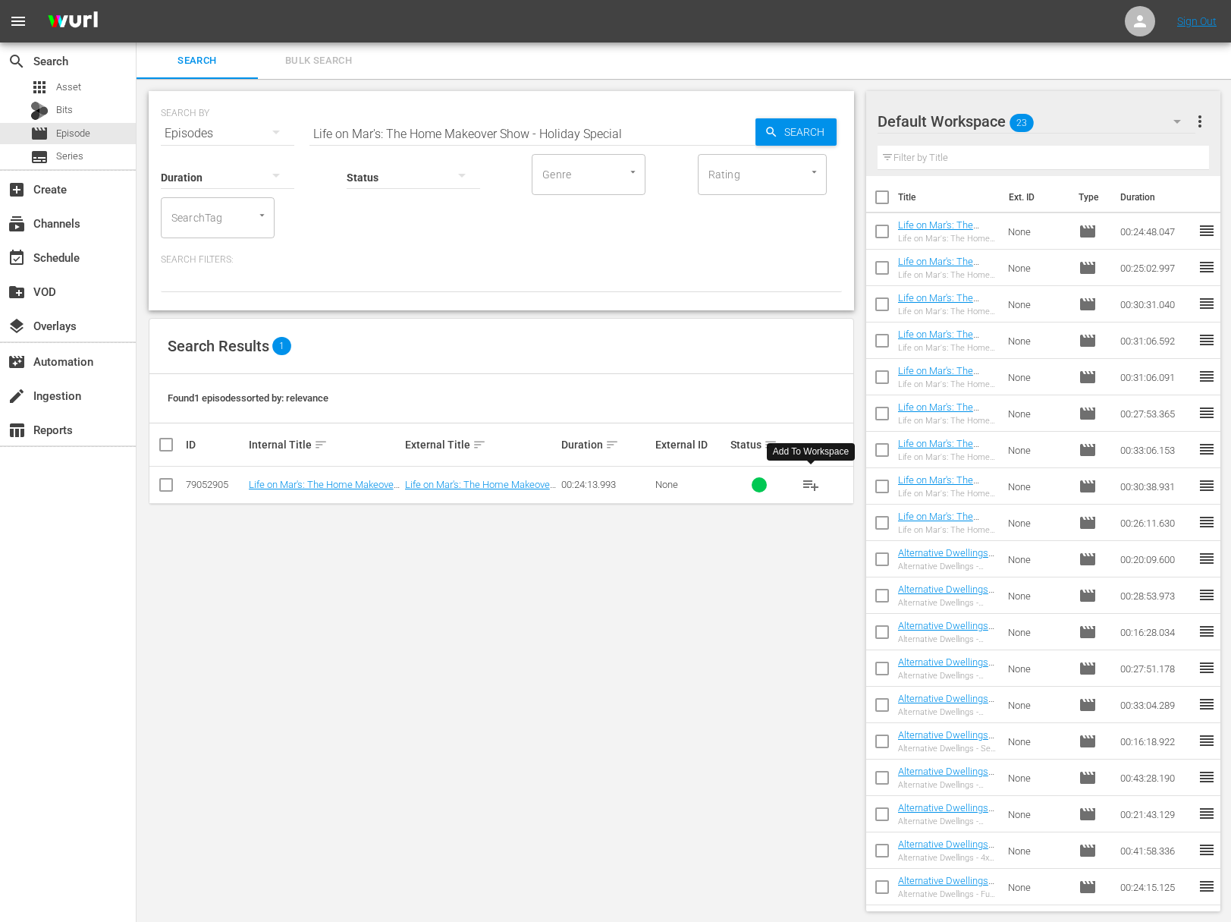
click at [816, 485] on span "playlist_add" at bounding box center [811, 485] width 18 height 18
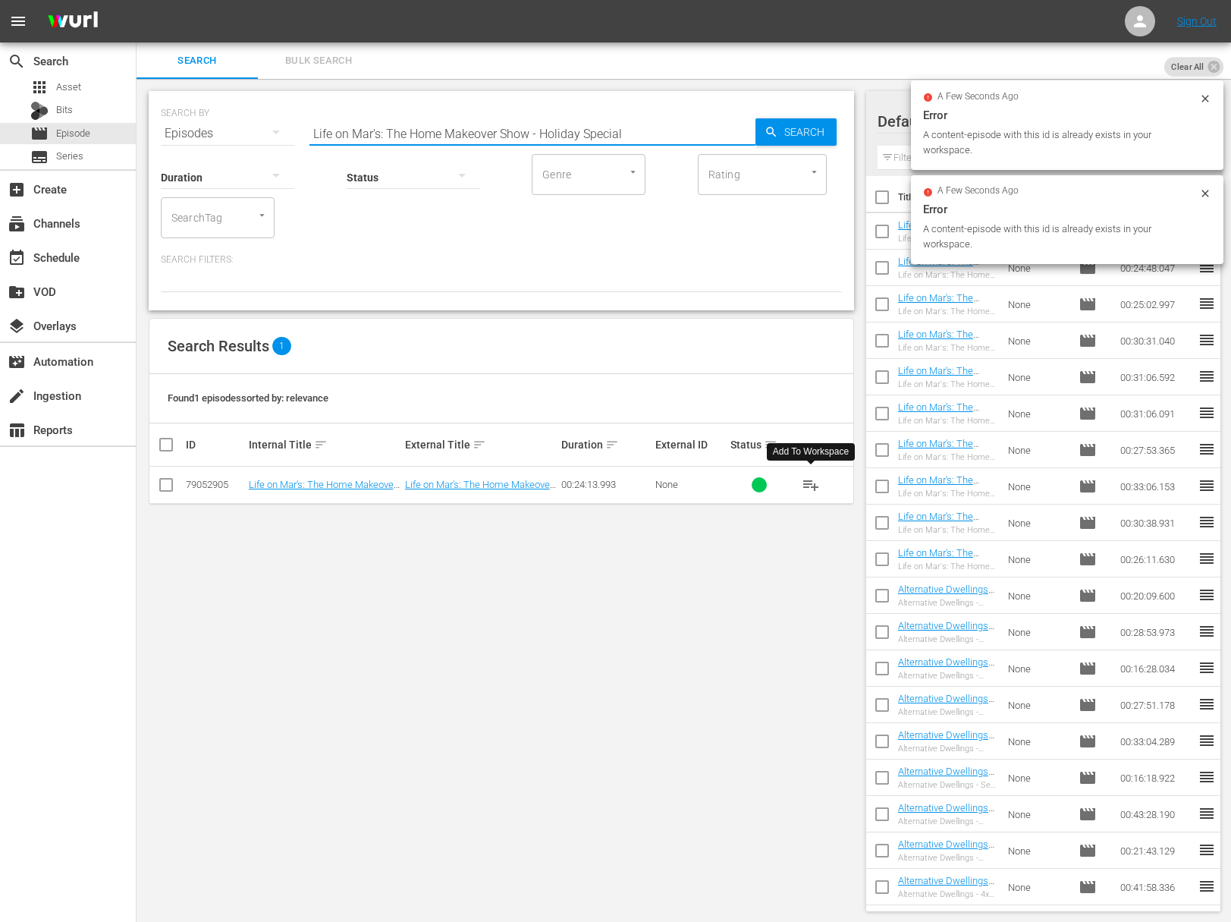
click at [582, 143] on input "Life on Mar's: The Home Makeover Show - Holiday Special" at bounding box center [533, 133] width 446 height 36
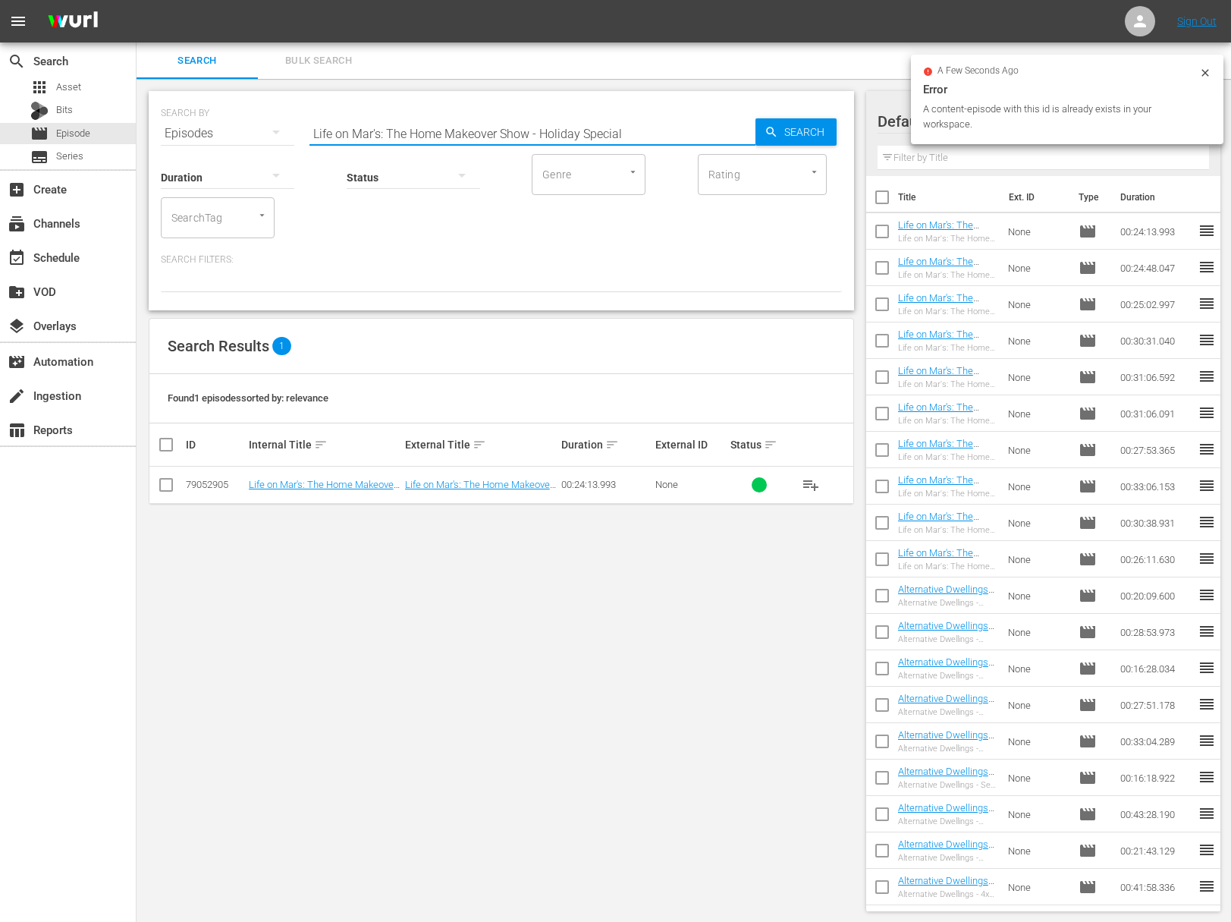
paste input "You Be The Judge"
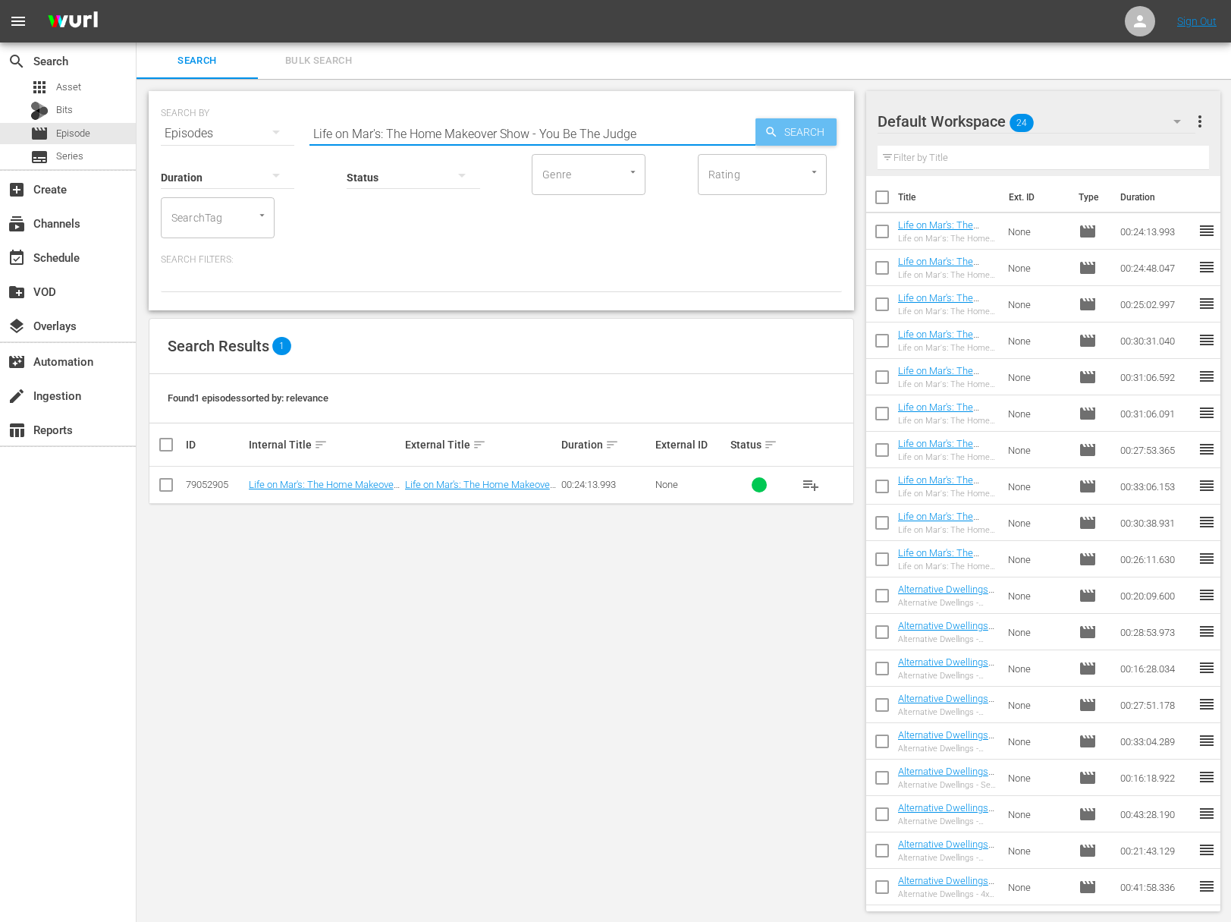
drag, startPoint x: 766, startPoint y: 144, endPoint x: 789, endPoint y: 132, distance: 25.8
click at [766, 144] on div "Search" at bounding box center [796, 131] width 81 height 27
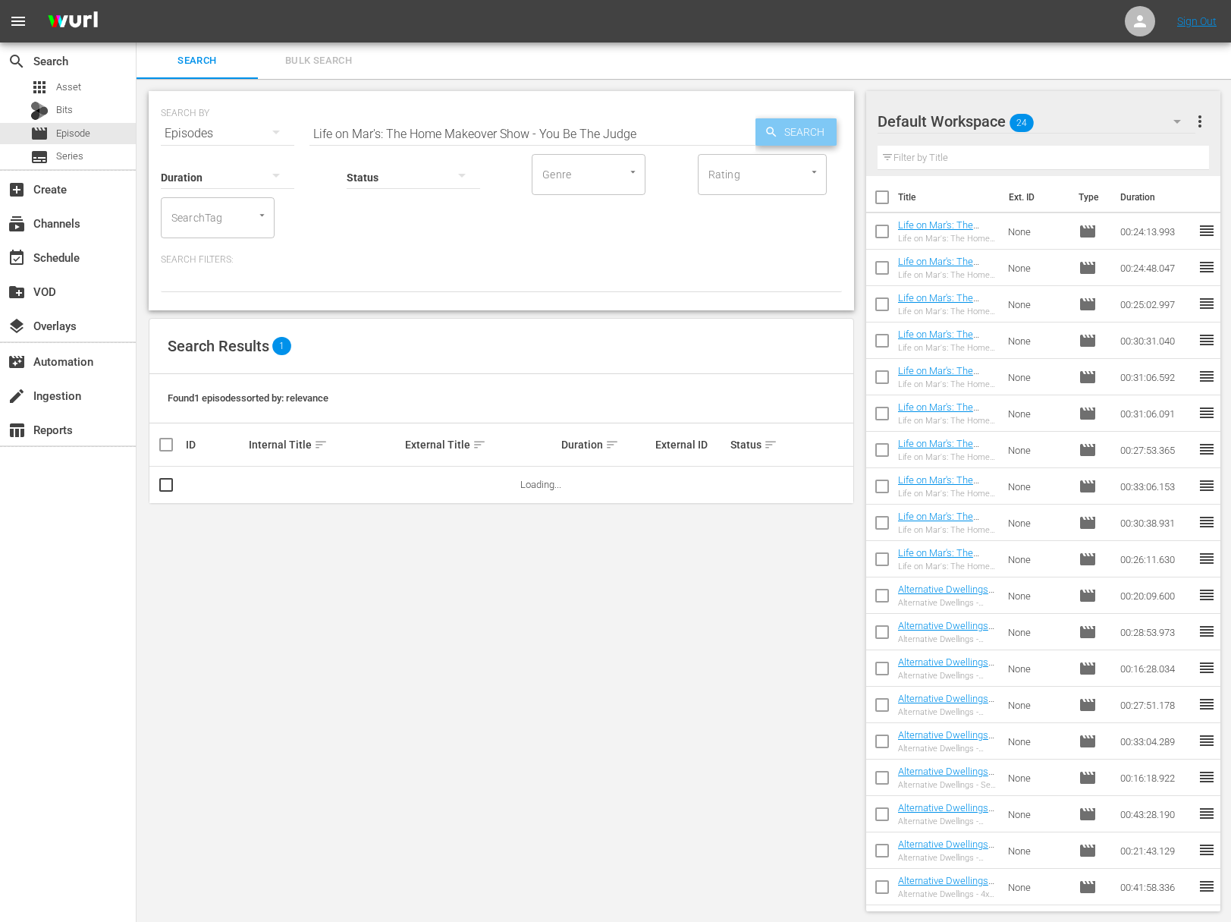
click at [789, 132] on span "Search" at bounding box center [807, 131] width 58 height 27
click at [813, 483] on span "playlist_add" at bounding box center [811, 485] width 18 height 18
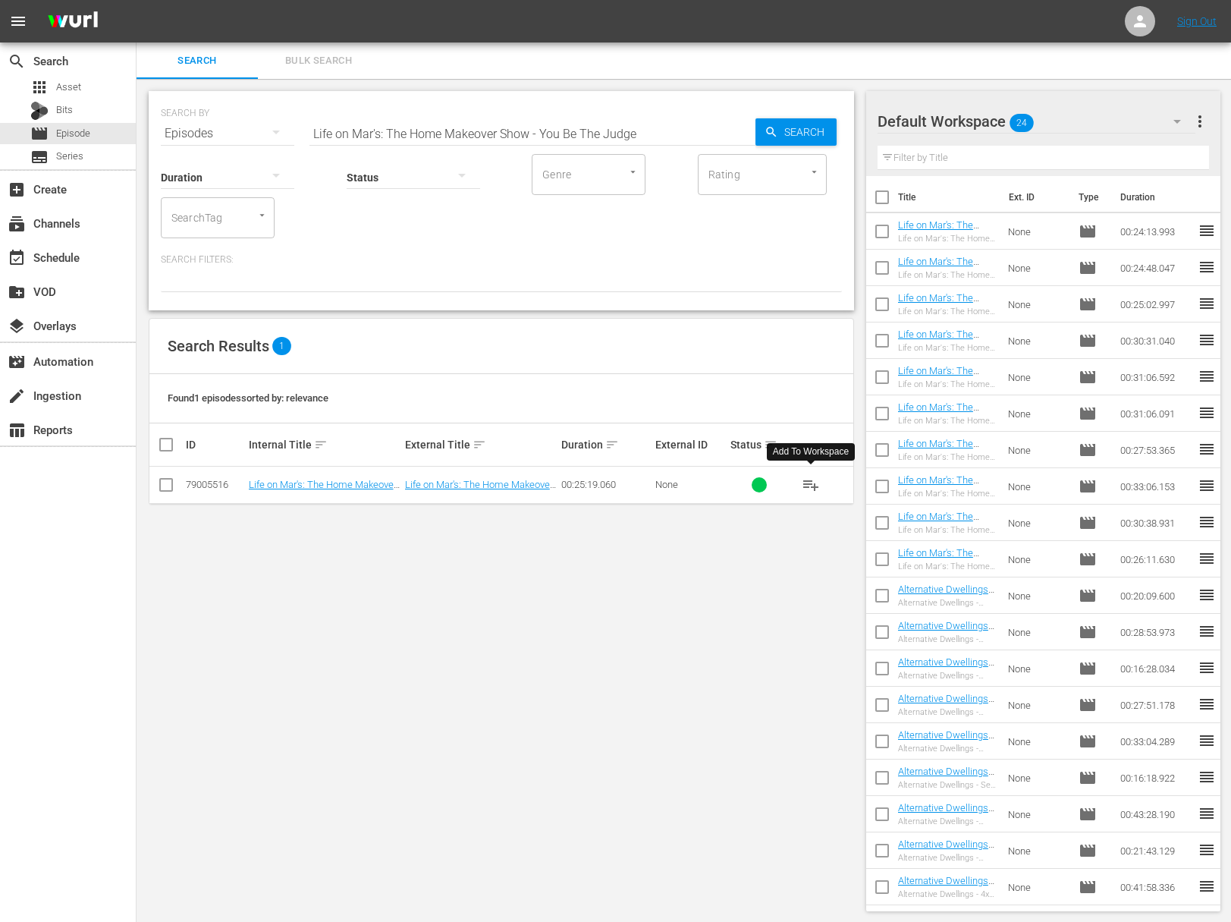
click at [813, 483] on span "playlist_add" at bounding box center [811, 485] width 18 height 18
click at [640, 124] on input "Life on Mar's: The Home Makeover Show - You Be The Judge" at bounding box center [533, 133] width 446 height 36
paste input "From Broadway to BedroomLife on Mar's: The Home Makeover Show -"
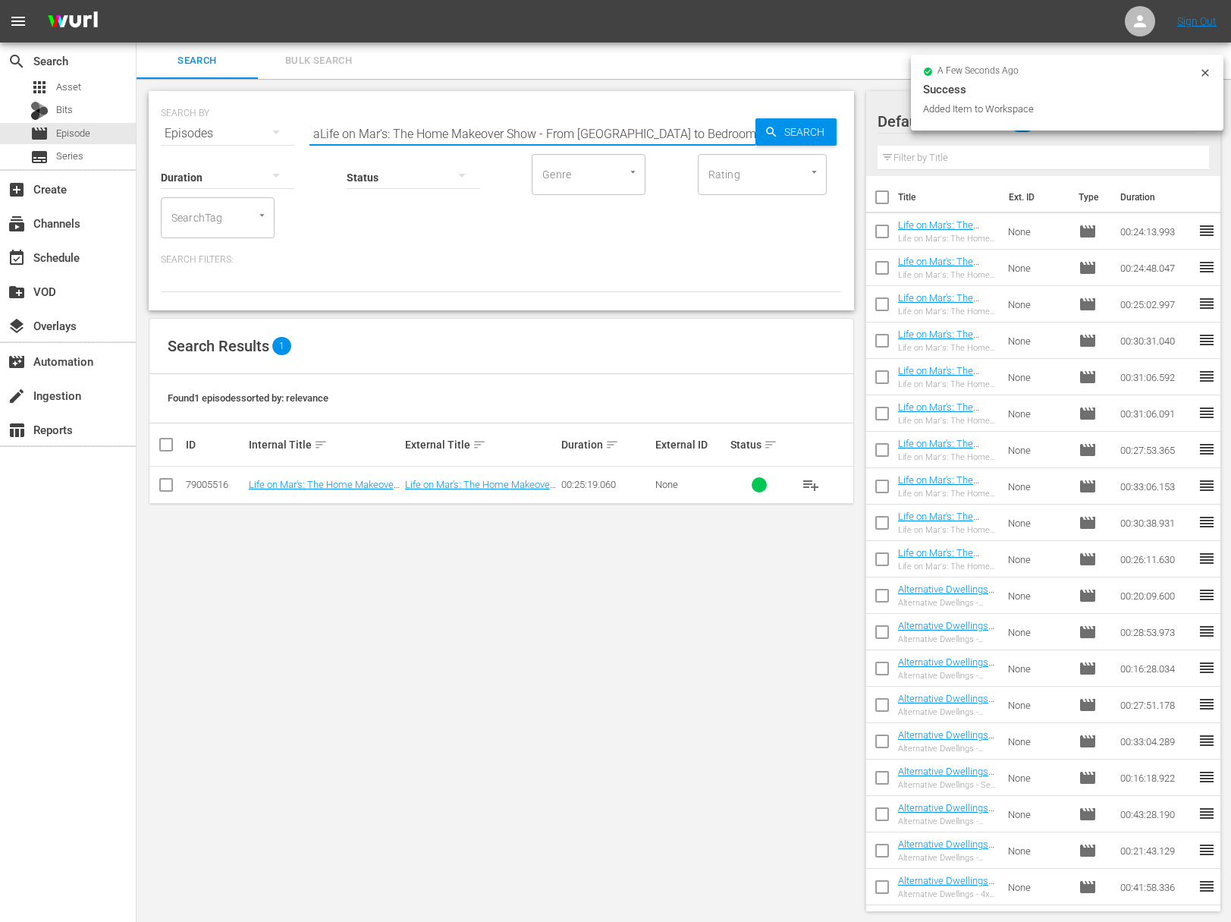
click at [630, 127] on input "aLife on Mar's: The Home Makeover Show - From Broadway to BedroomLife on Mar's:…" at bounding box center [533, 133] width 446 height 36
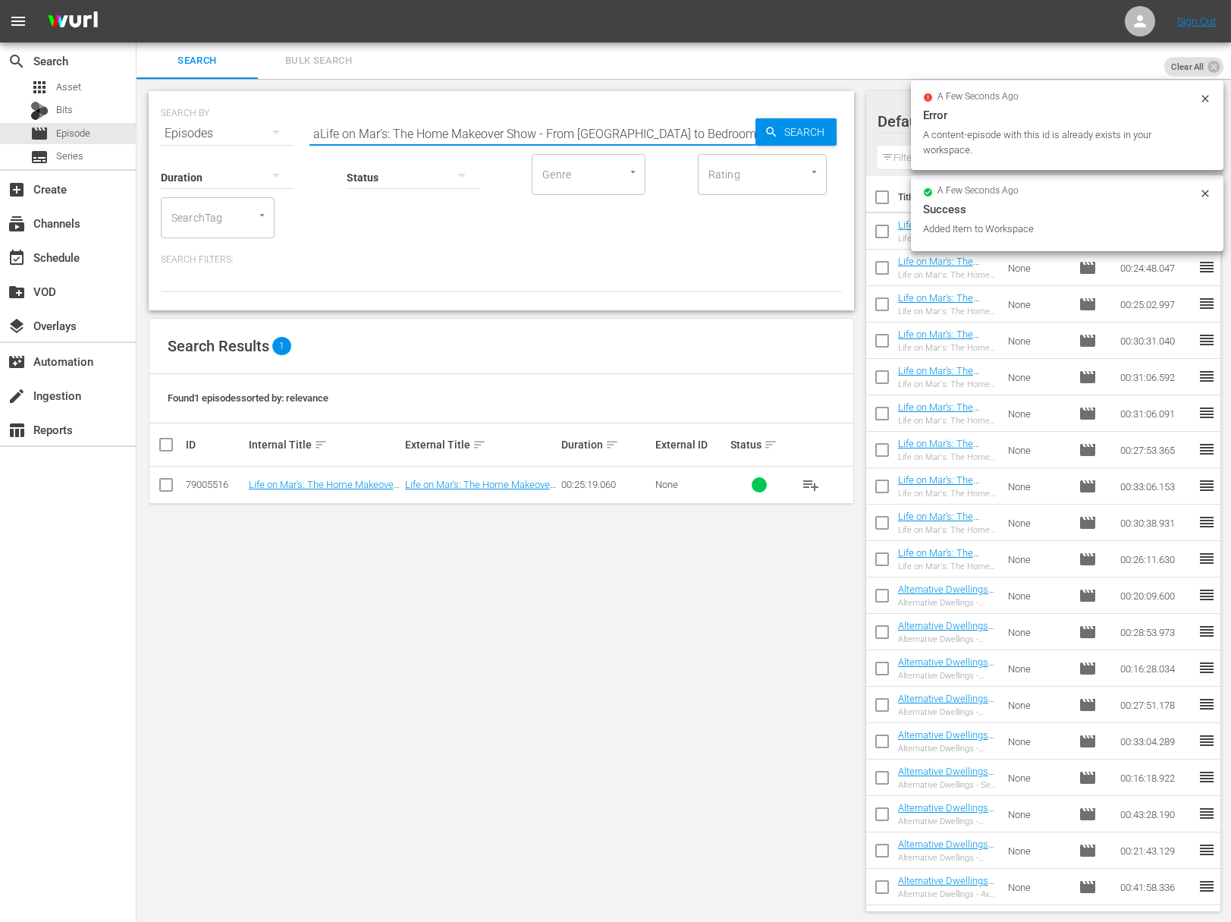
paste input "Life on Mar's: The Home Makeover Show - From Broadway to Bedroom"
click at [808, 129] on span "Search" at bounding box center [807, 131] width 58 height 27
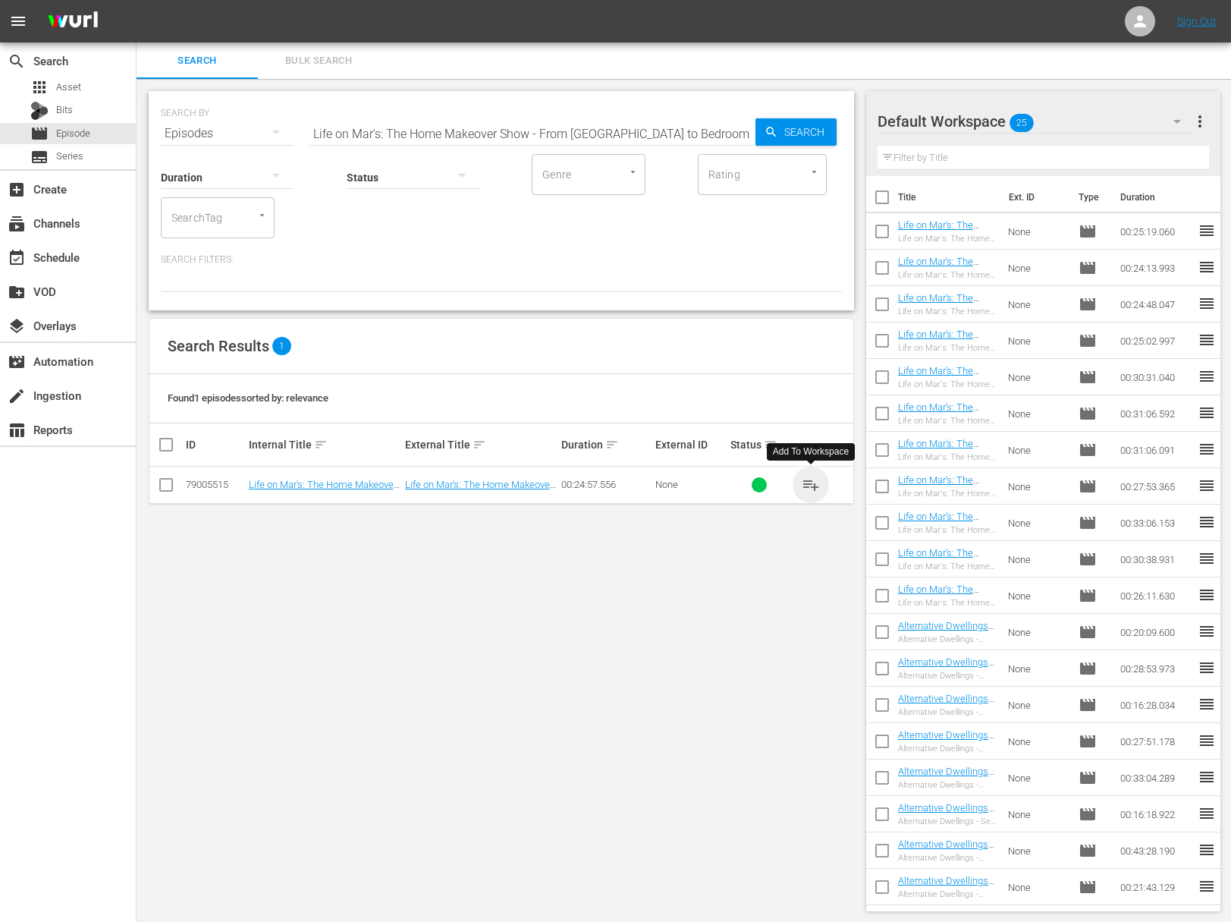
click at [814, 480] on span "playlist_add" at bounding box center [811, 485] width 18 height 18
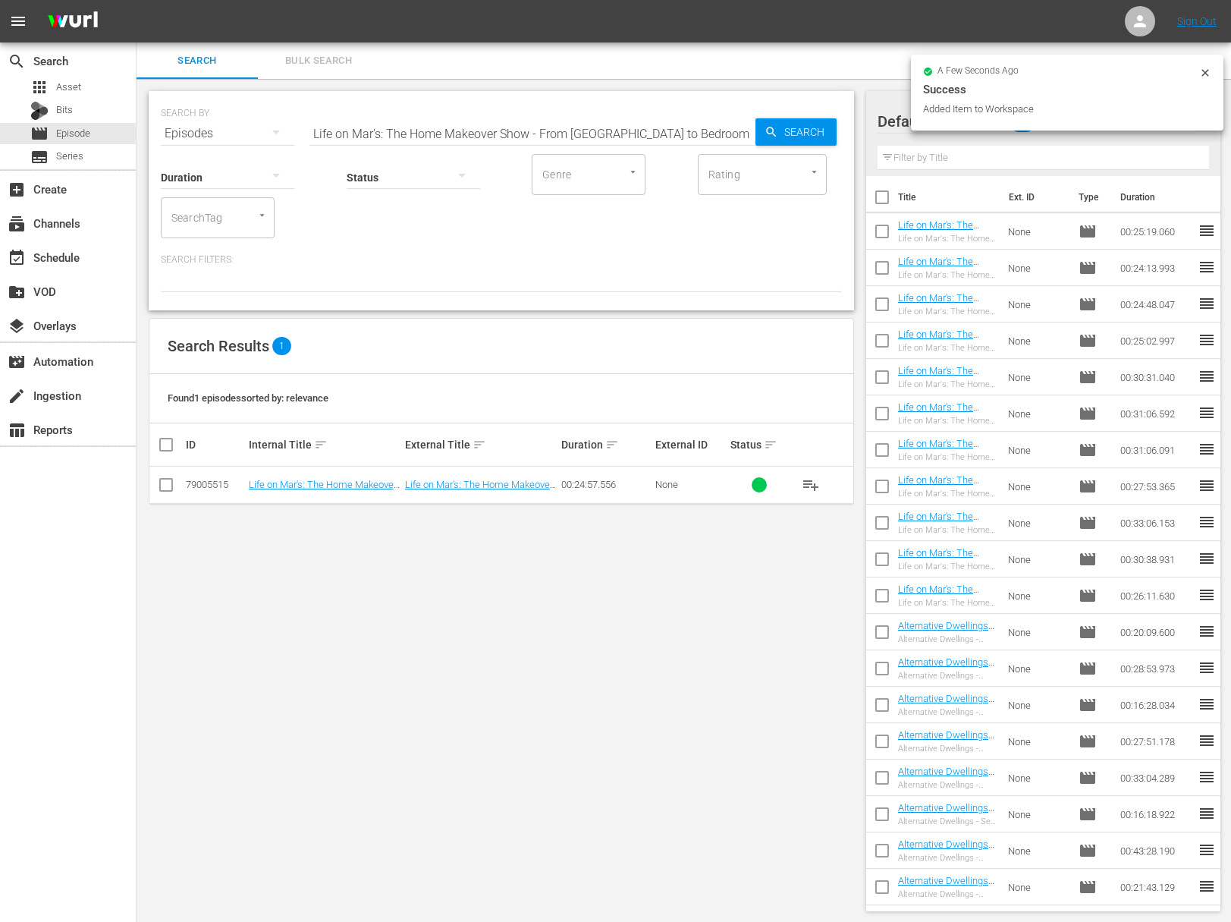
click at [535, 112] on div "SEARCH BY Search By Episodes Search ID, Title, Description, Keywords, or Catego…" at bounding box center [501, 124] width 681 height 55
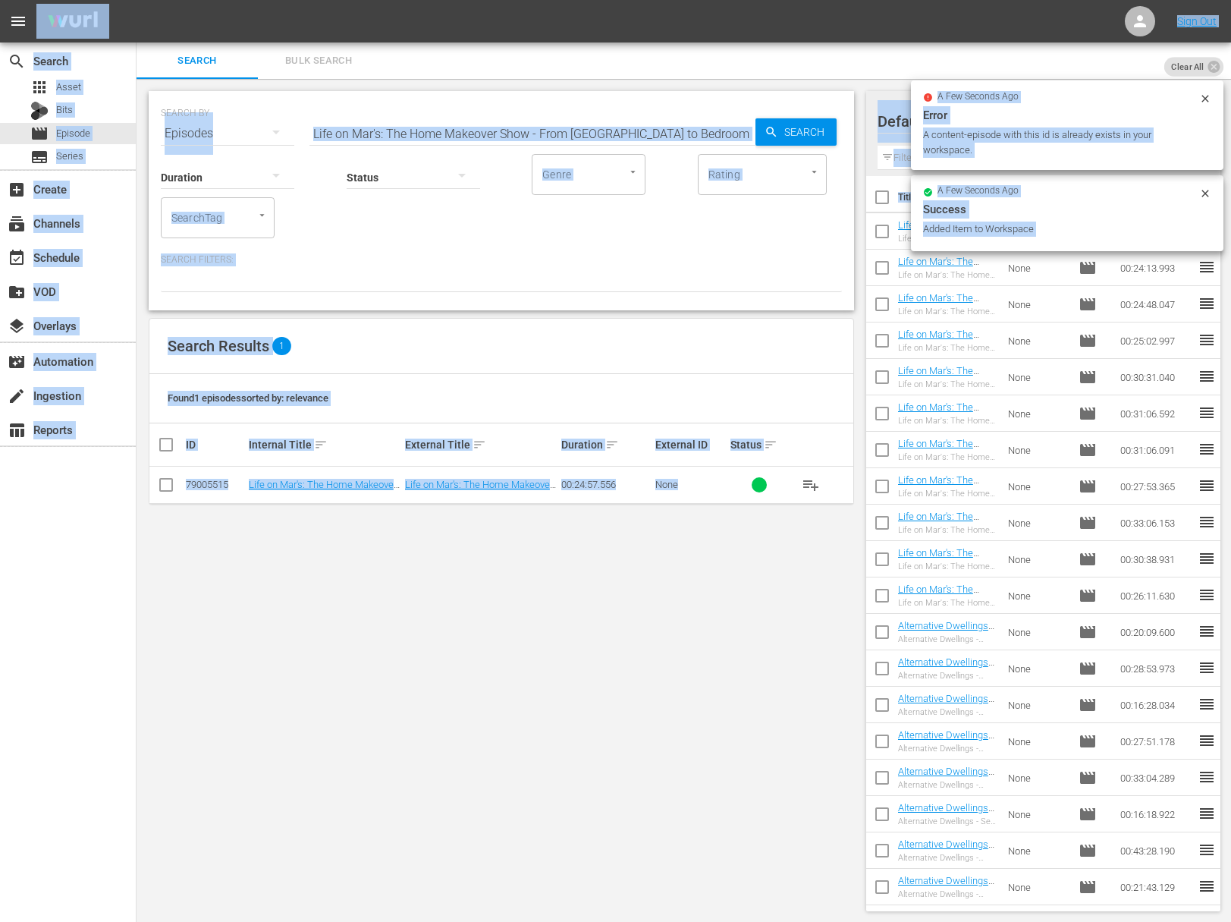
click at [539, 127] on input "Life on Mar's: The Home Makeover Show - From Broadway to Bedroom" at bounding box center [533, 133] width 446 height 36
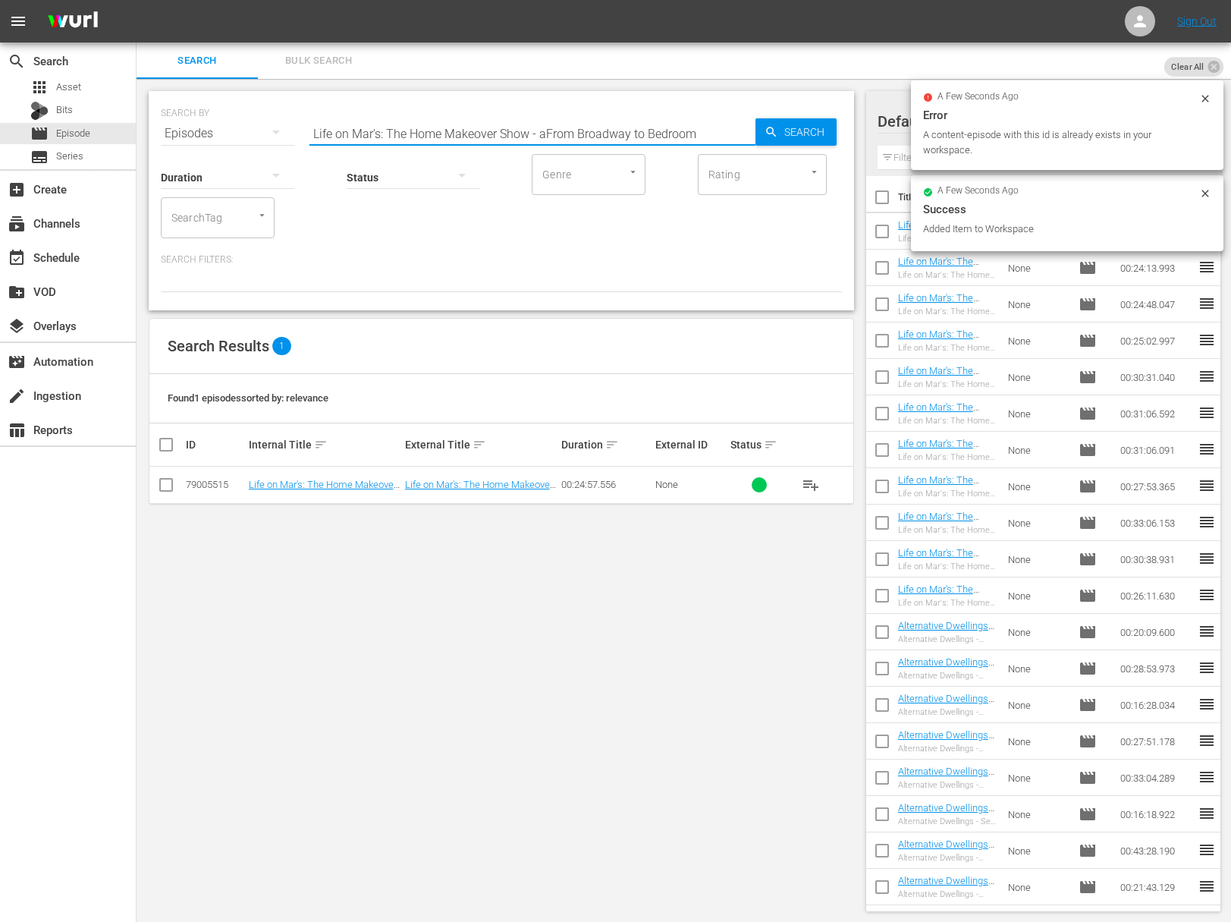
paste input "Life on Mar's: The Home Makeover Show - Jennings from the Block: Part 2"
paste input "Jennings from the Block: Part 2"
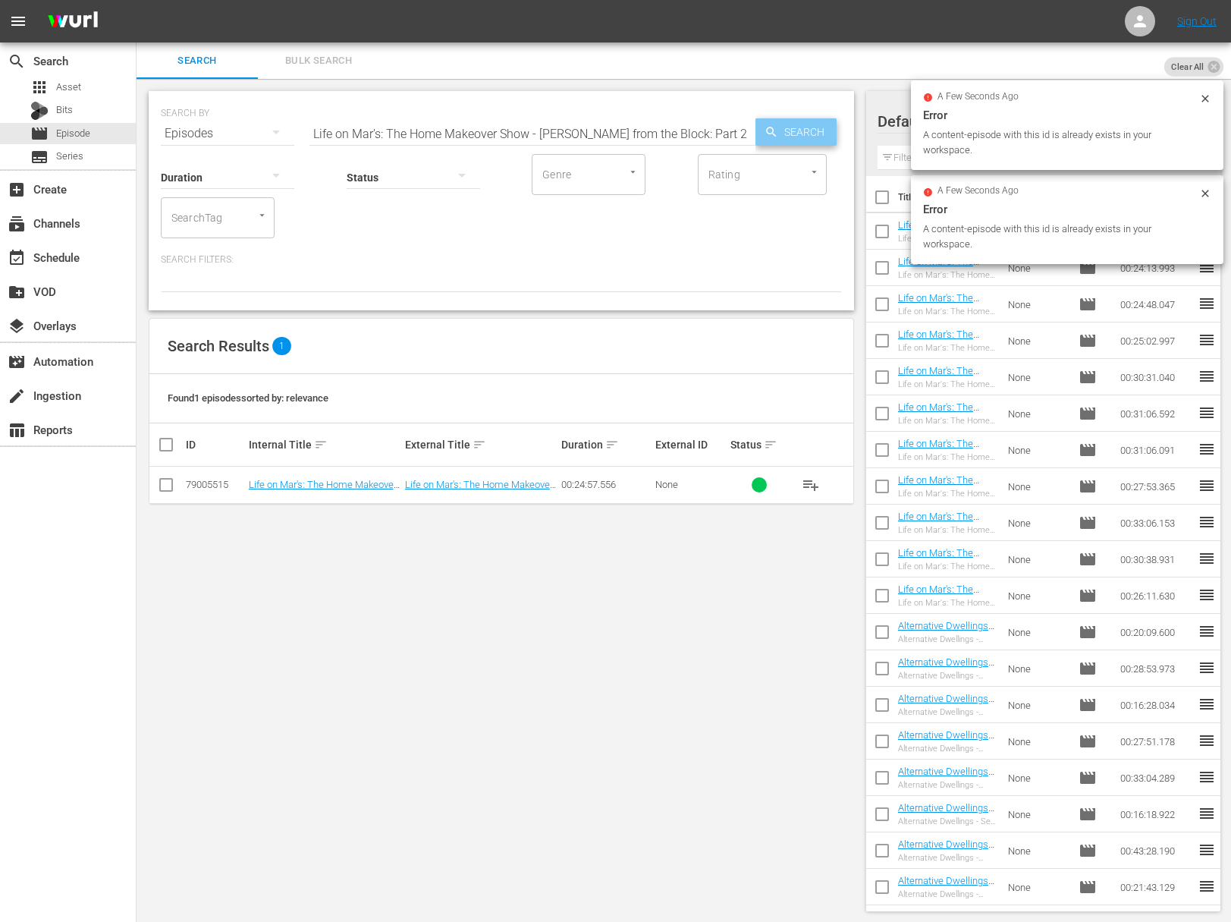
click at [759, 128] on div "Search" at bounding box center [796, 131] width 81 height 27
click at [765, 127] on icon "button" at bounding box center [772, 132] width 14 height 14
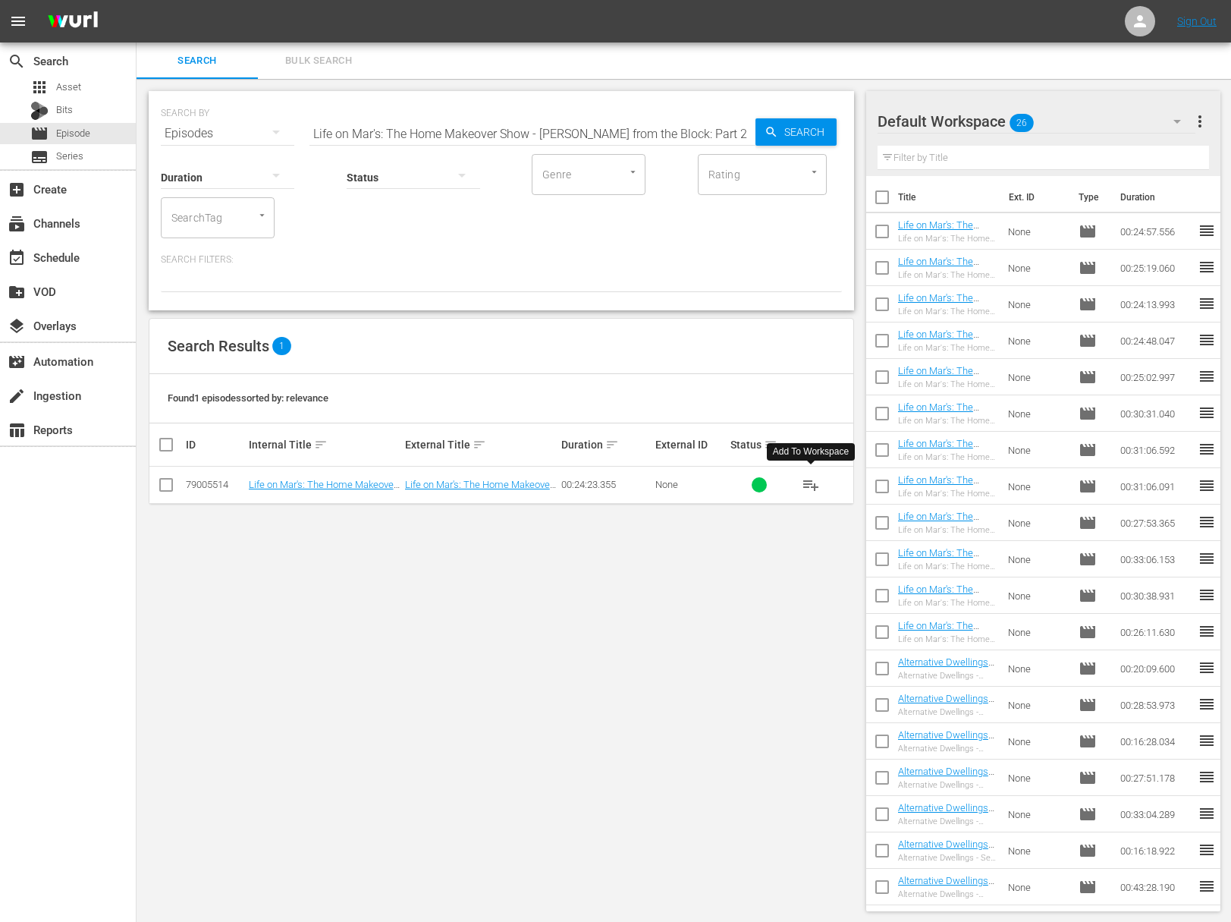
click at [810, 481] on span "playlist_add" at bounding box center [811, 485] width 18 height 18
click at [599, 110] on div "SEARCH BY Search By Episodes Search ID, Title, Description, Keywords, or Catego…" at bounding box center [501, 124] width 681 height 55
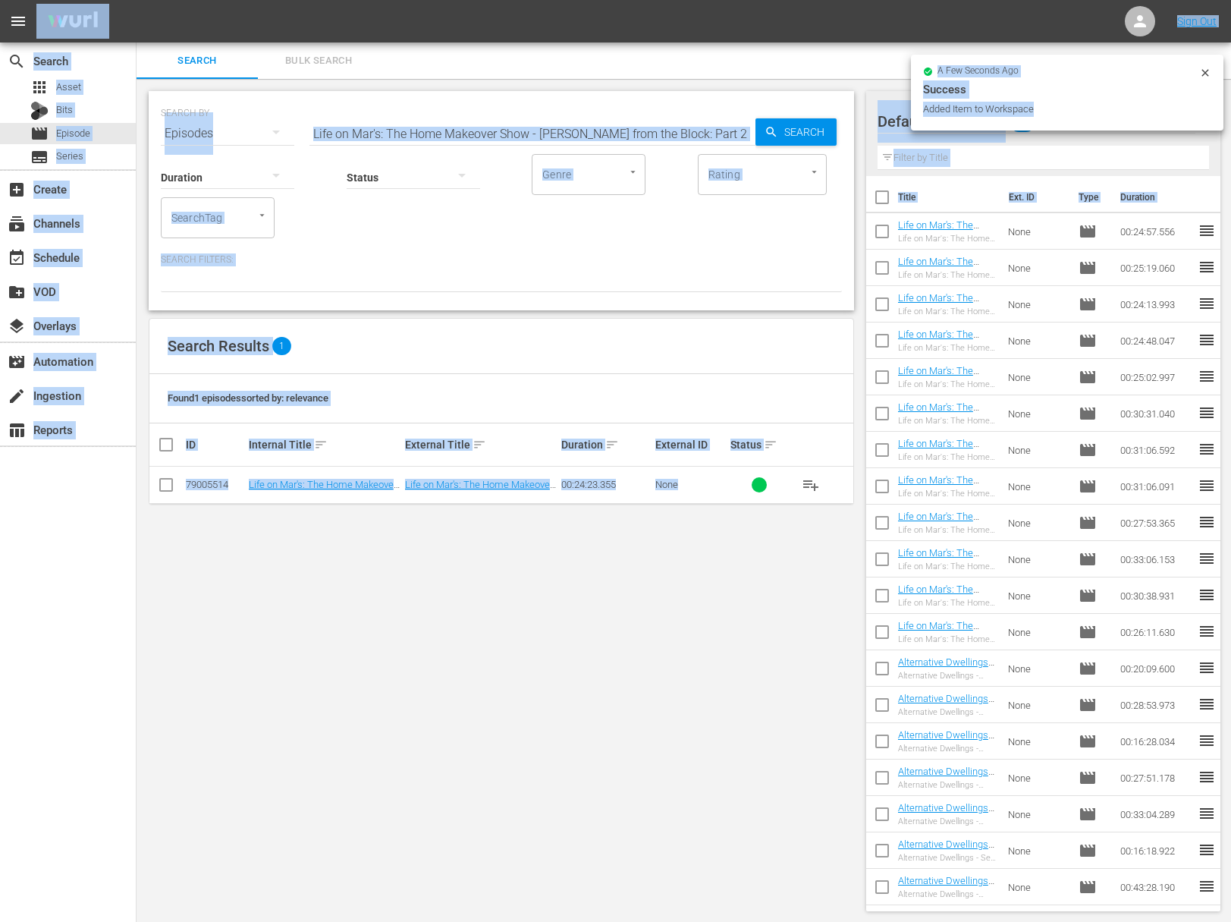
click at [586, 121] on input "Life on Mar's: The Home Makeover Show - Jennings from the Block: Part 2" at bounding box center [533, 133] width 446 height 36
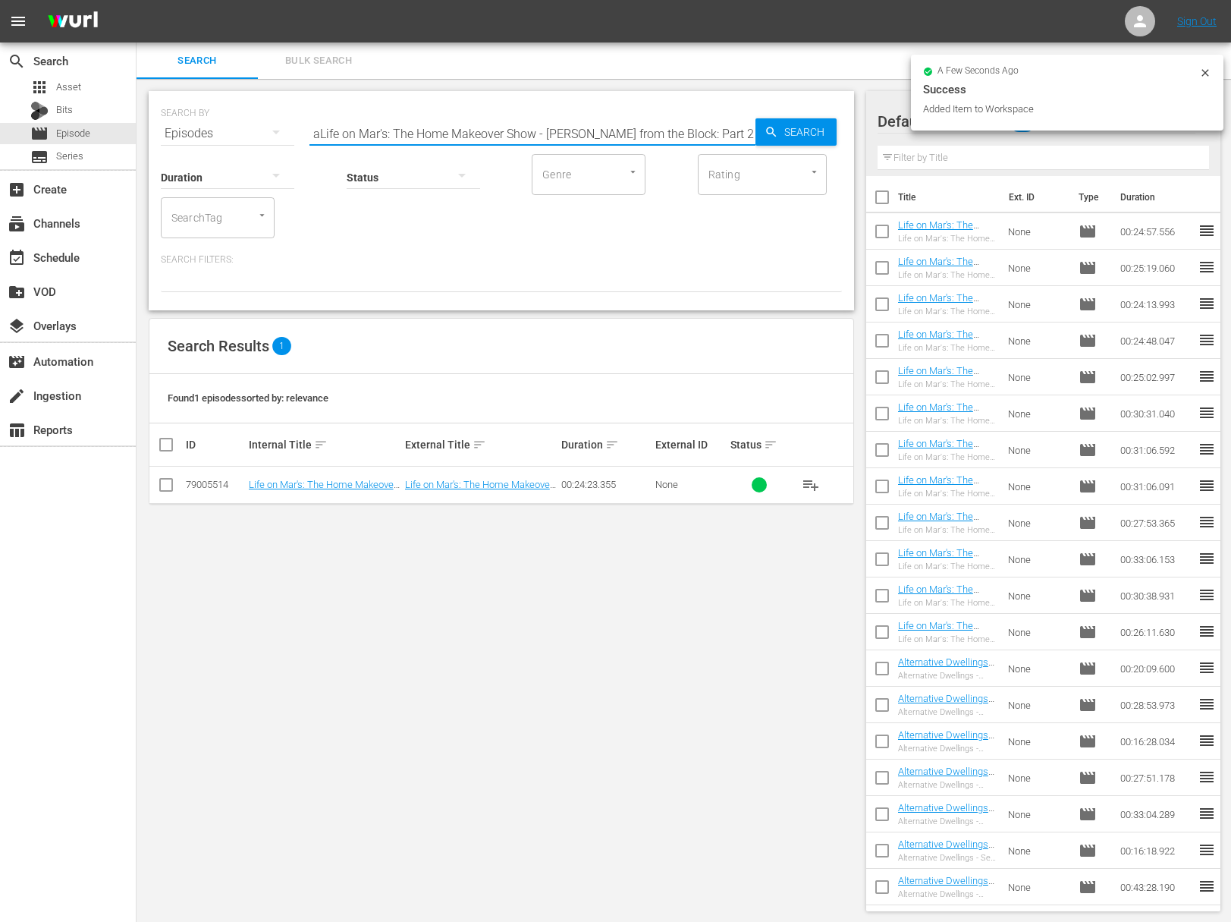
paste input "1Life on Mar's: The Home Makeover Show - Jennings from the Block: Part"
click at [671, 134] on input "aLife on Mar's: The Home Makeover Show - Jennings from the Block: Part 1Life on…" at bounding box center [533, 133] width 446 height 36
paste input "Life on Mar's: The Home Makeover Show - Jennings from the Block: Part 1"
click at [798, 129] on span "Search" at bounding box center [807, 131] width 58 height 27
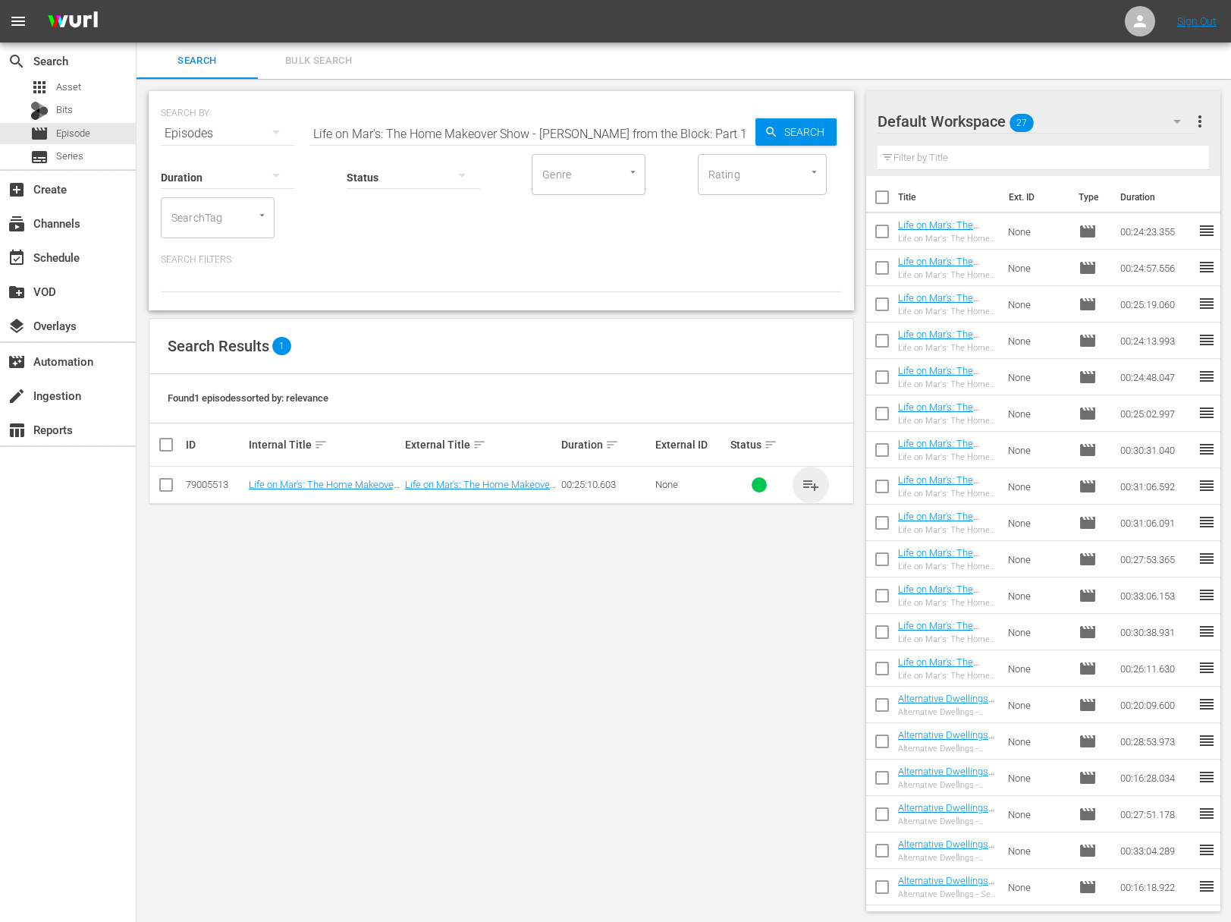
click at [811, 483] on span "playlist_add" at bounding box center [811, 485] width 18 height 18
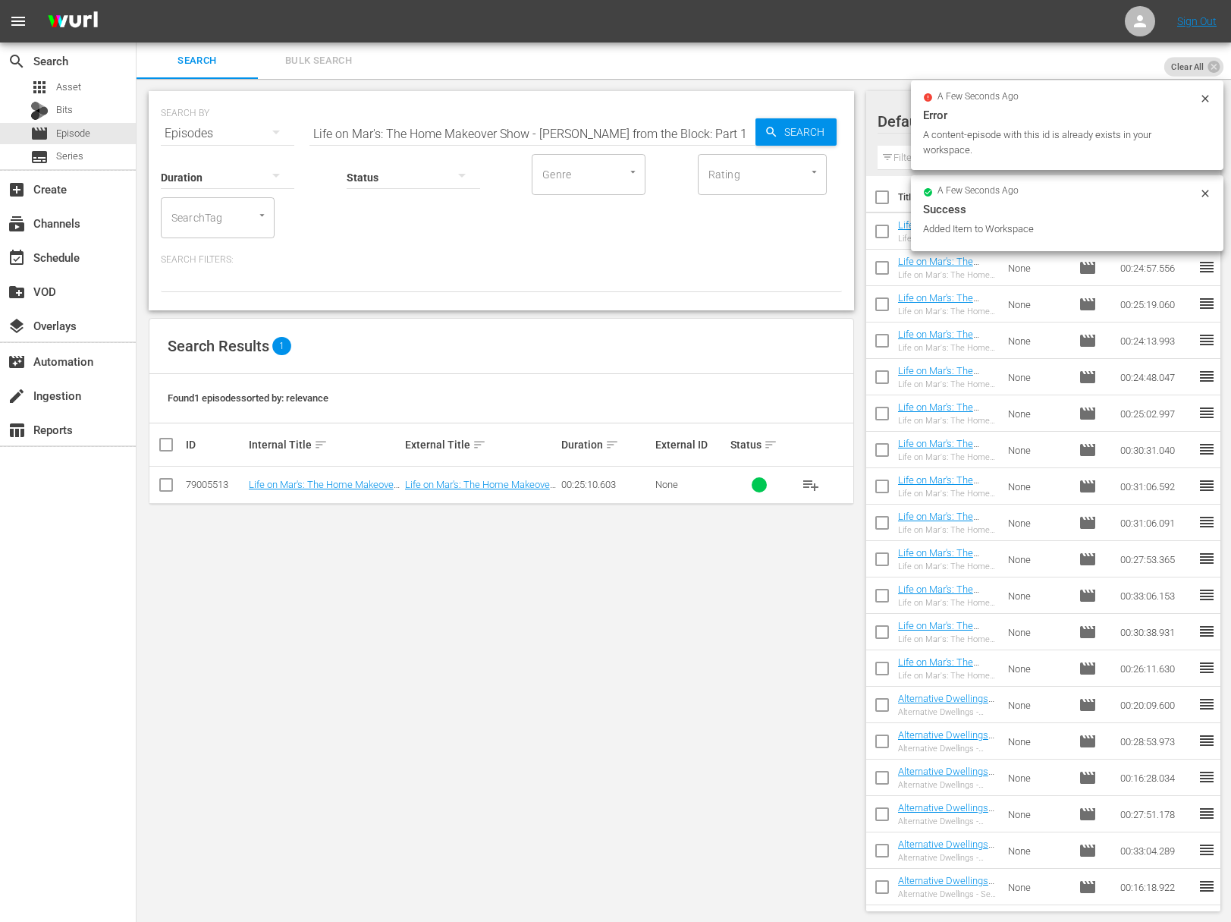
click at [503, 135] on input "Life on Mar's: The Home Makeover Show - Jennings from the Block: Part 1" at bounding box center [533, 133] width 446 height 36
paste input "Outdoor Sheds and Finale"
click at [794, 131] on span "Search" at bounding box center [807, 131] width 58 height 27
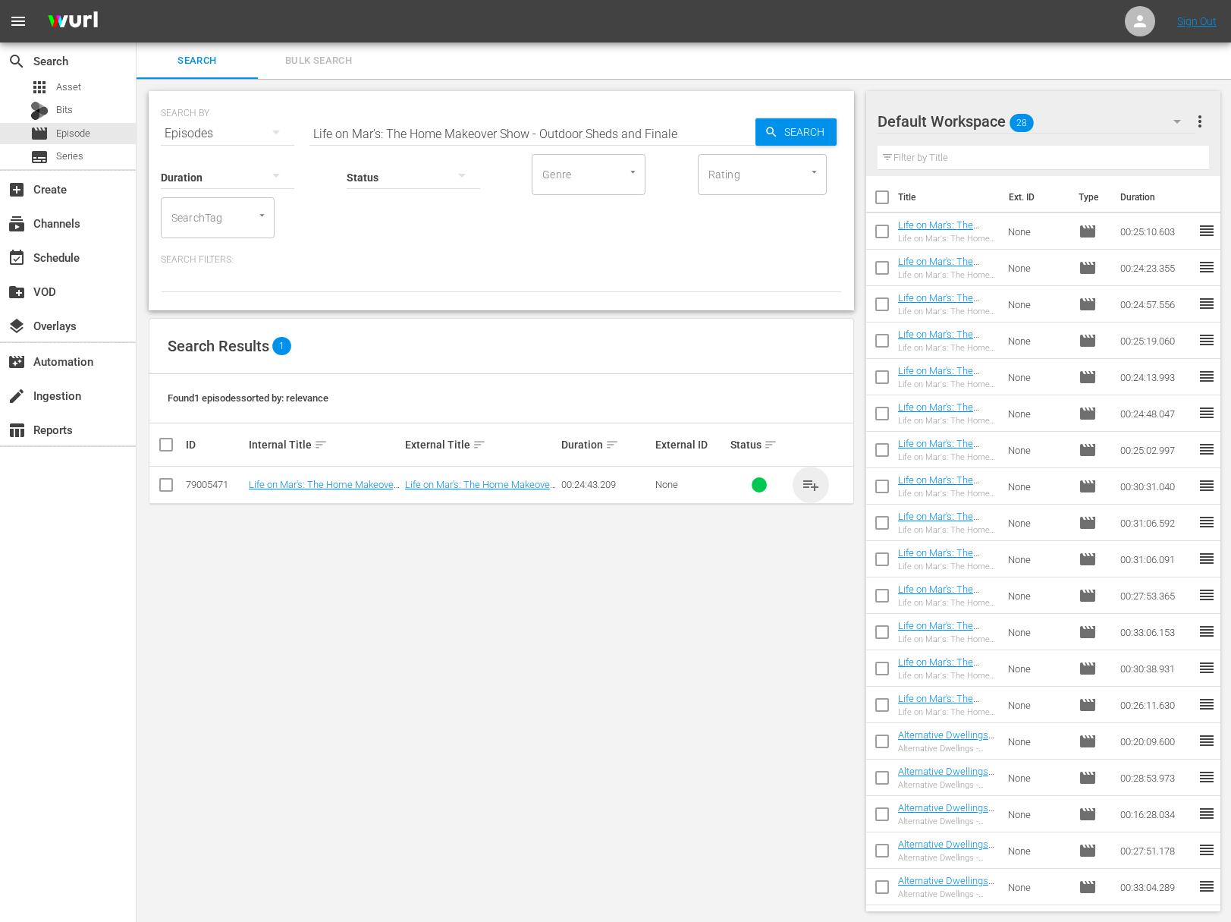
click at [810, 492] on span "playlist_add" at bounding box center [811, 485] width 18 height 18
click at [809, 489] on span "playlist_add" at bounding box center [811, 485] width 18 height 18
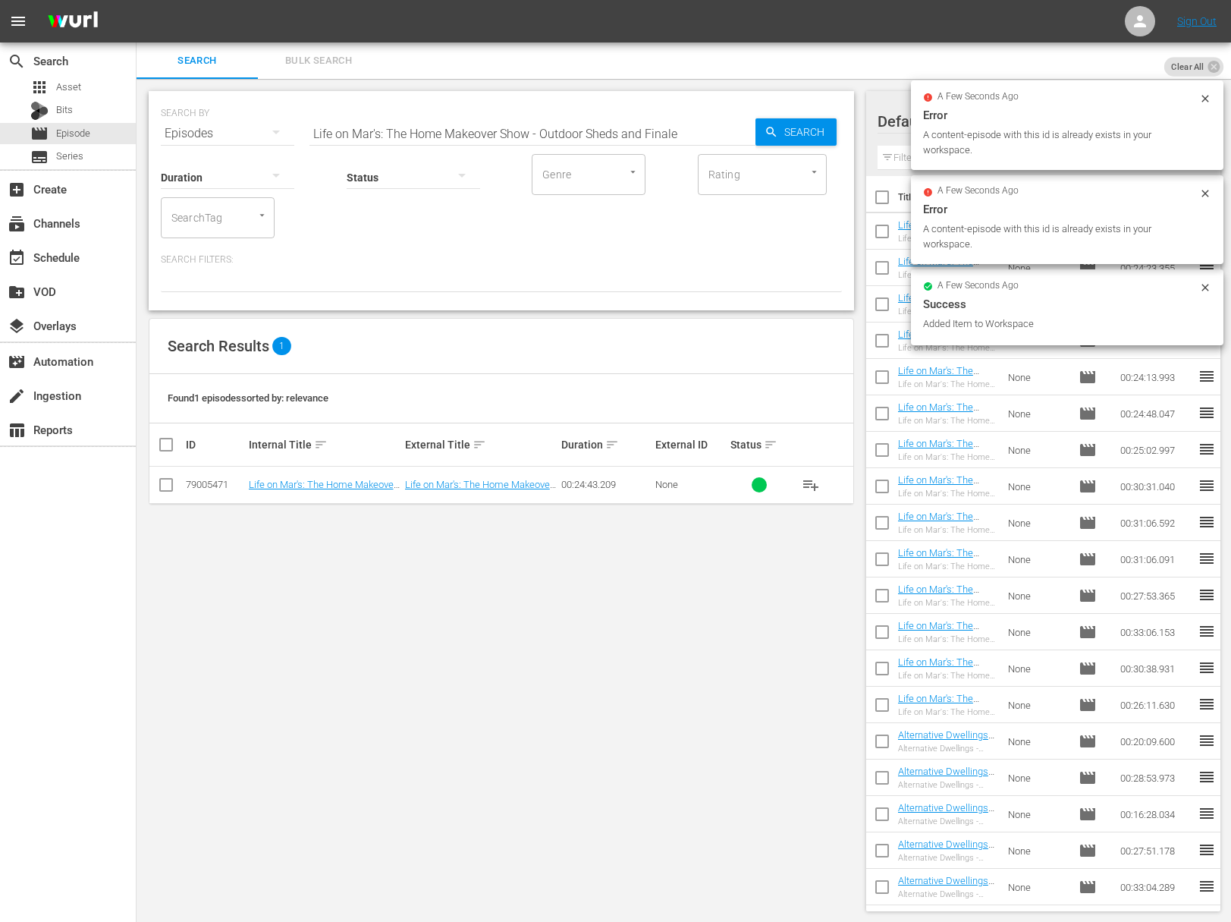
click at [464, 117] on input "Life on Mar's: The Home Makeover Show - Outdoor Sheds and Finale" at bounding box center [533, 133] width 446 height 36
click at [464, 129] on input "Life on Mar's: The Home Makeover Show - Outdoor Sheds and Finale" at bounding box center [533, 133] width 446 height 36
paste input "Grand Foyer & Staircas"
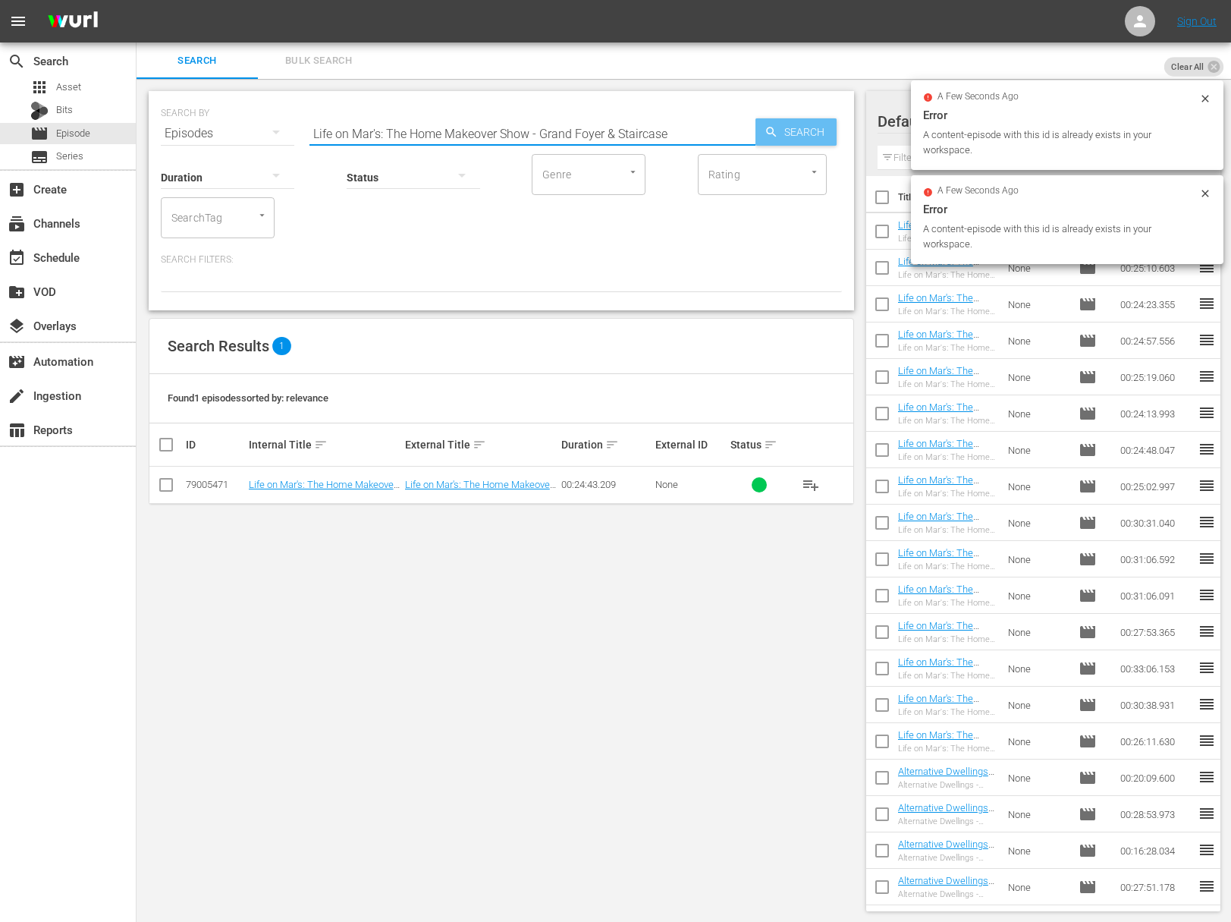
click at [822, 136] on span "Search" at bounding box center [807, 131] width 58 height 27
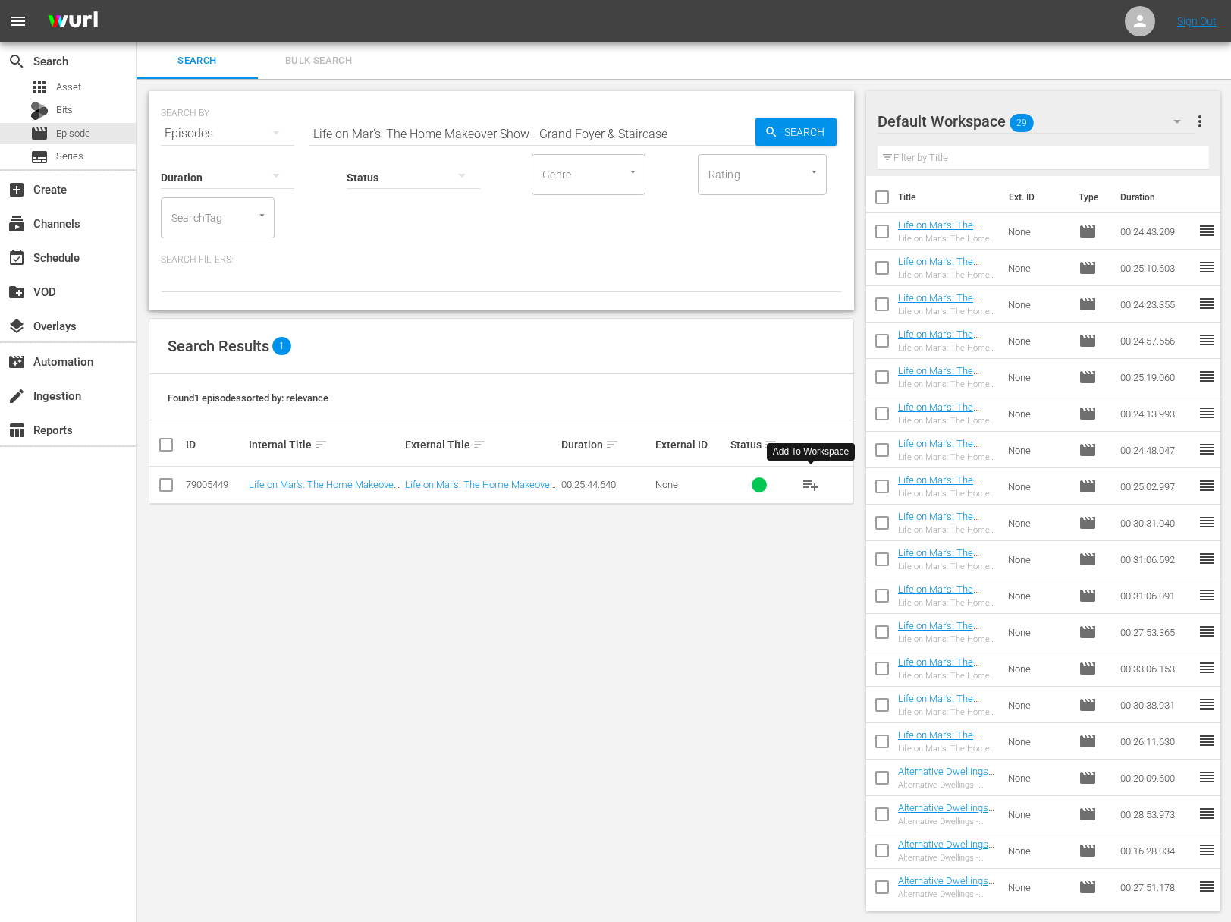
click at [809, 480] on span "playlist_add" at bounding box center [811, 485] width 18 height 18
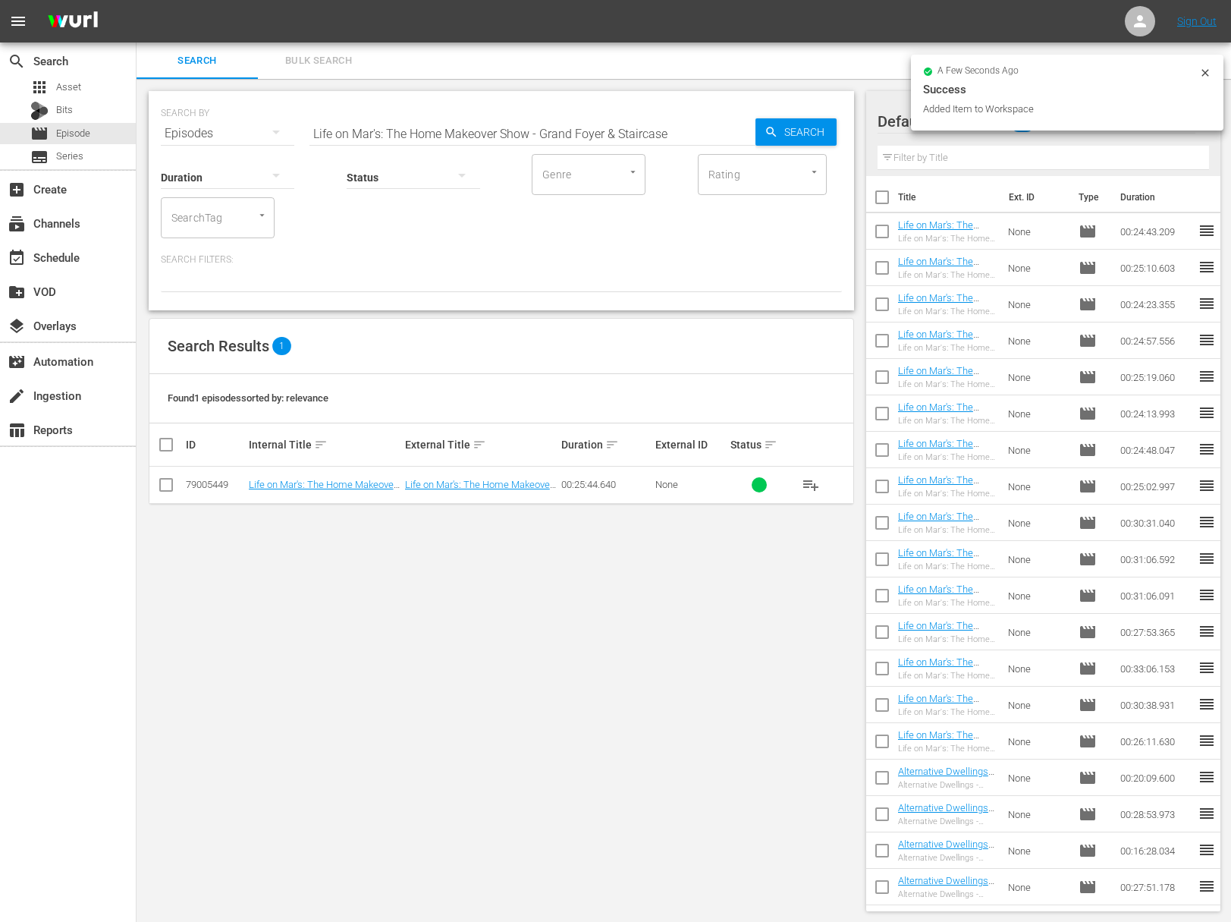
click at [492, 122] on input "Life on Mar's: The Home Makeover Show - Grand Foyer & Staircase" at bounding box center [533, 133] width 446 height 36
paste input "The Studio & Laundry Room"
click at [806, 124] on span "Search" at bounding box center [807, 131] width 58 height 27
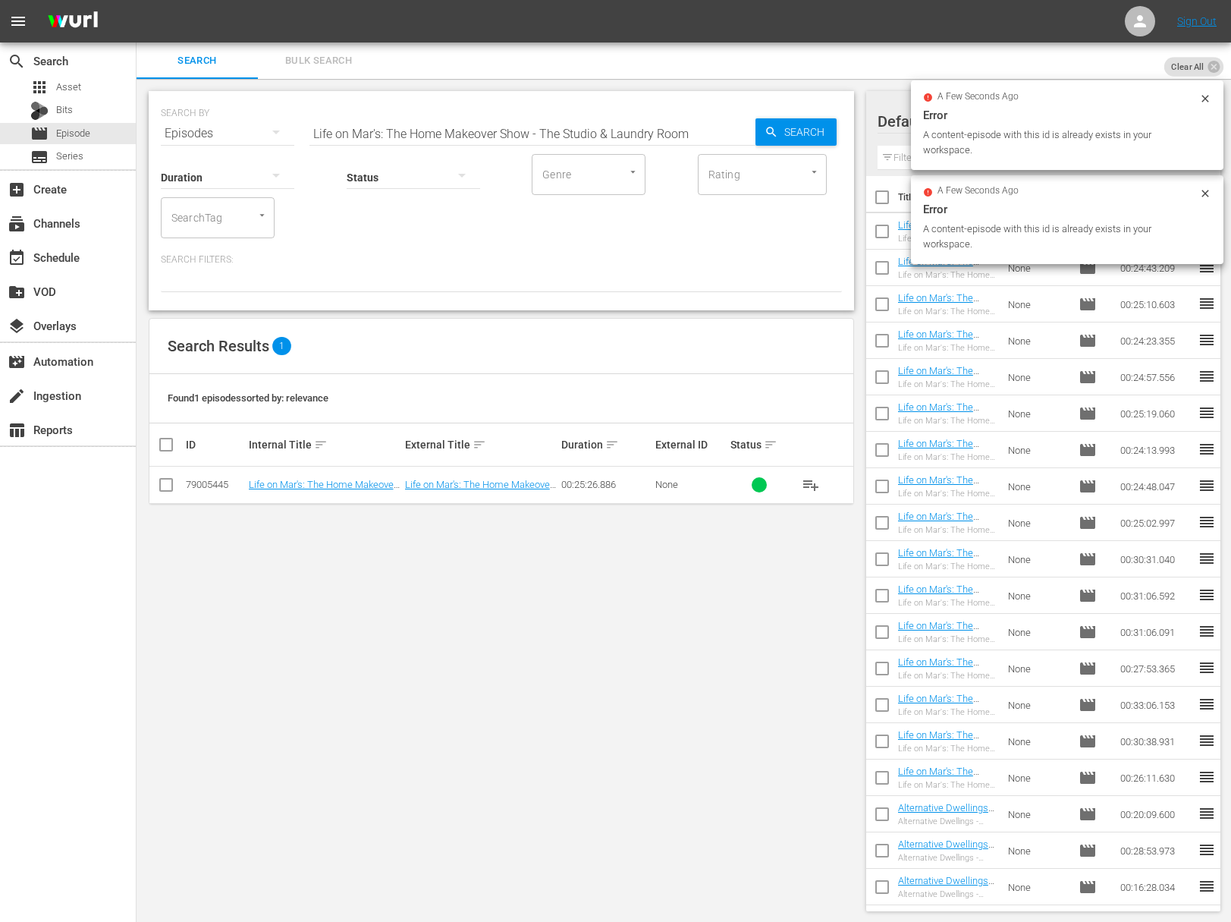
click at [811, 482] on span "playlist_add" at bounding box center [811, 485] width 18 height 18
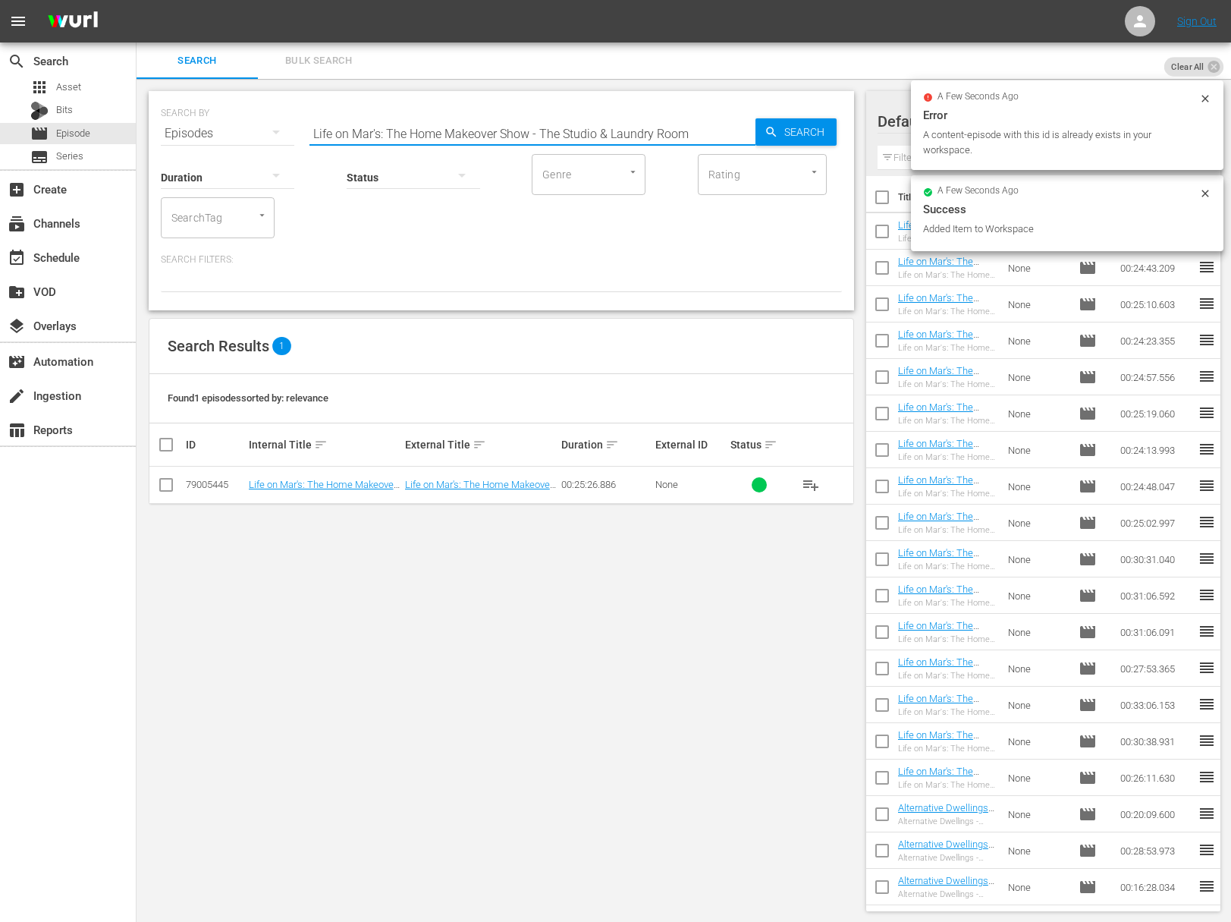
click at [524, 130] on input "Life on Mar's: The Home Makeover Show - The Studio & Laundry Room" at bounding box center [533, 133] width 446 height 36
paste input "Lost in Space - Bloopers and Outtakes Sequel Show"
click at [765, 137] on icon "button" at bounding box center [772, 132] width 14 height 14
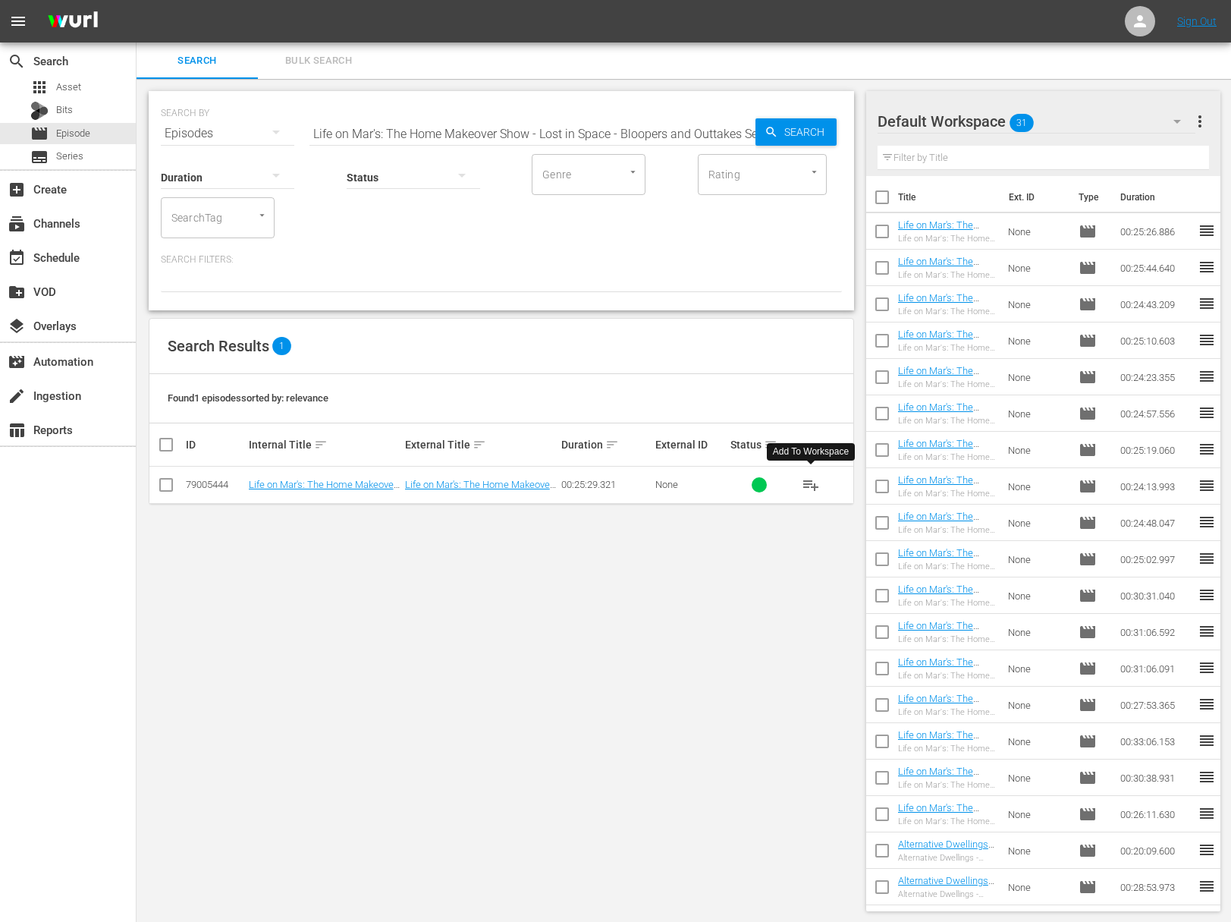
click at [814, 486] on span "playlist_add" at bounding box center [811, 485] width 18 height 18
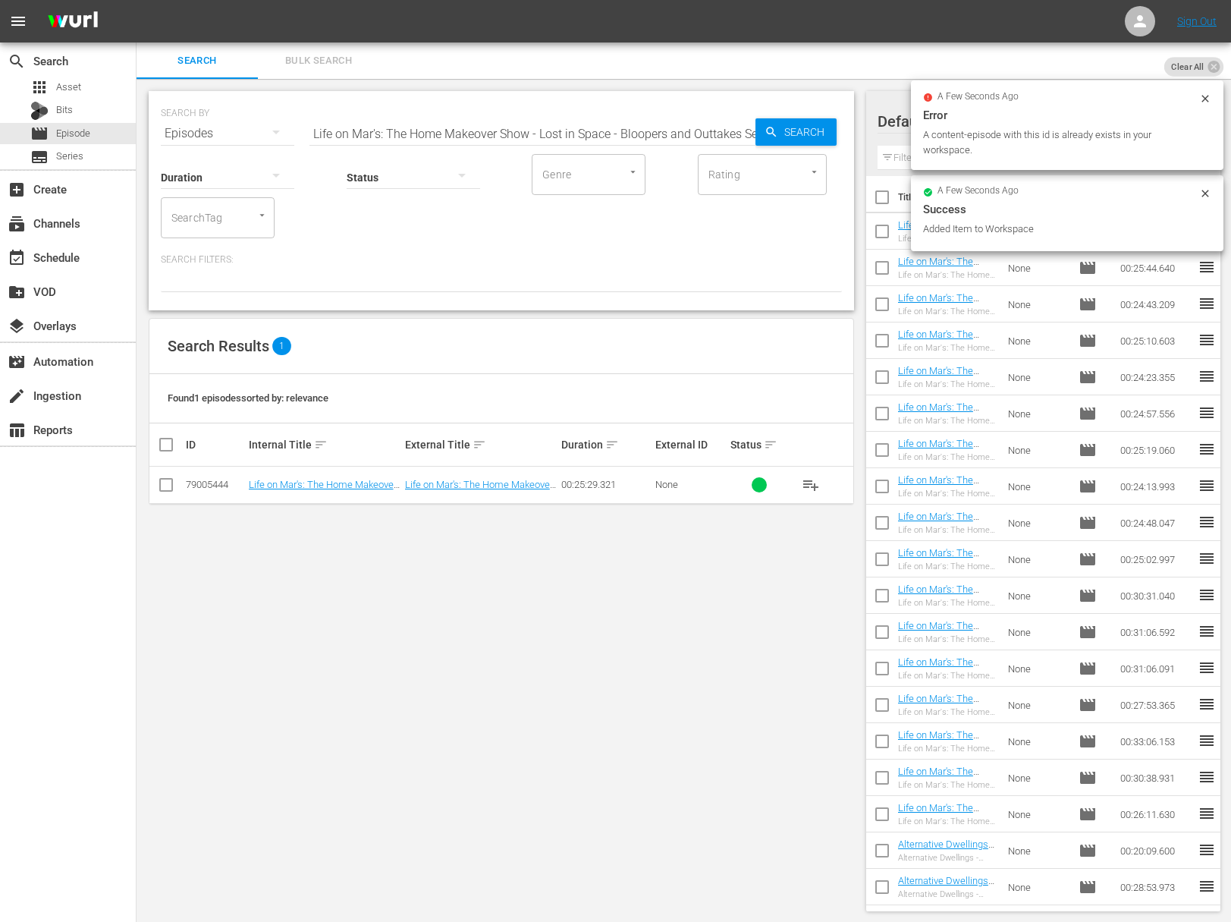
click at [485, 132] on input "Life on Mar's: The Home Makeover Show - Lost in Space - Bloopers and Outtakes S…" at bounding box center [533, 133] width 446 height 36
paste input "Home Office & Teen Teddy's Bedroom"
click at [811, 137] on span "Search" at bounding box center [807, 131] width 58 height 27
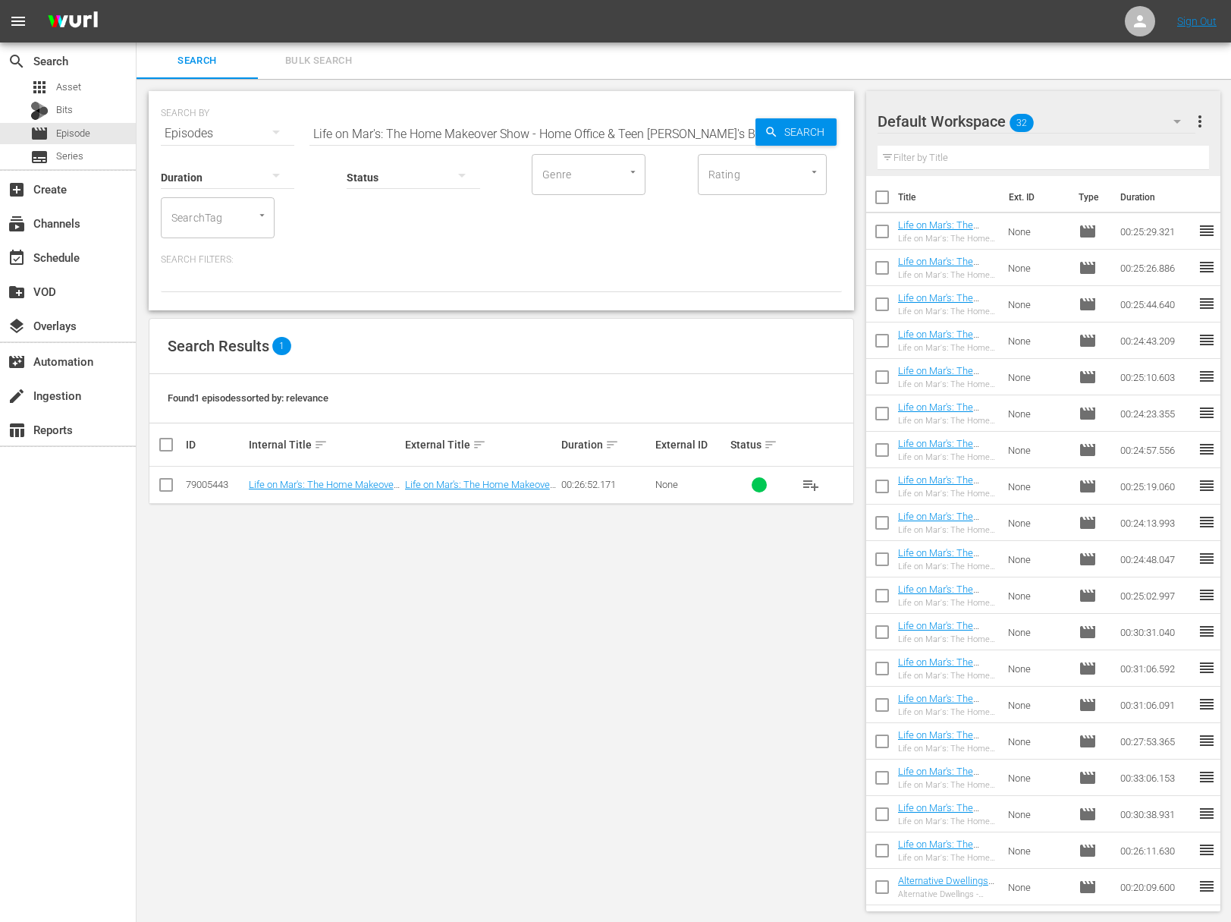
click at [810, 476] on span "playlist_add" at bounding box center [811, 485] width 18 height 18
click at [810, 482] on span "playlist_add" at bounding box center [811, 485] width 18 height 18
click at [465, 143] on div "Status" at bounding box center [414, 167] width 134 height 55
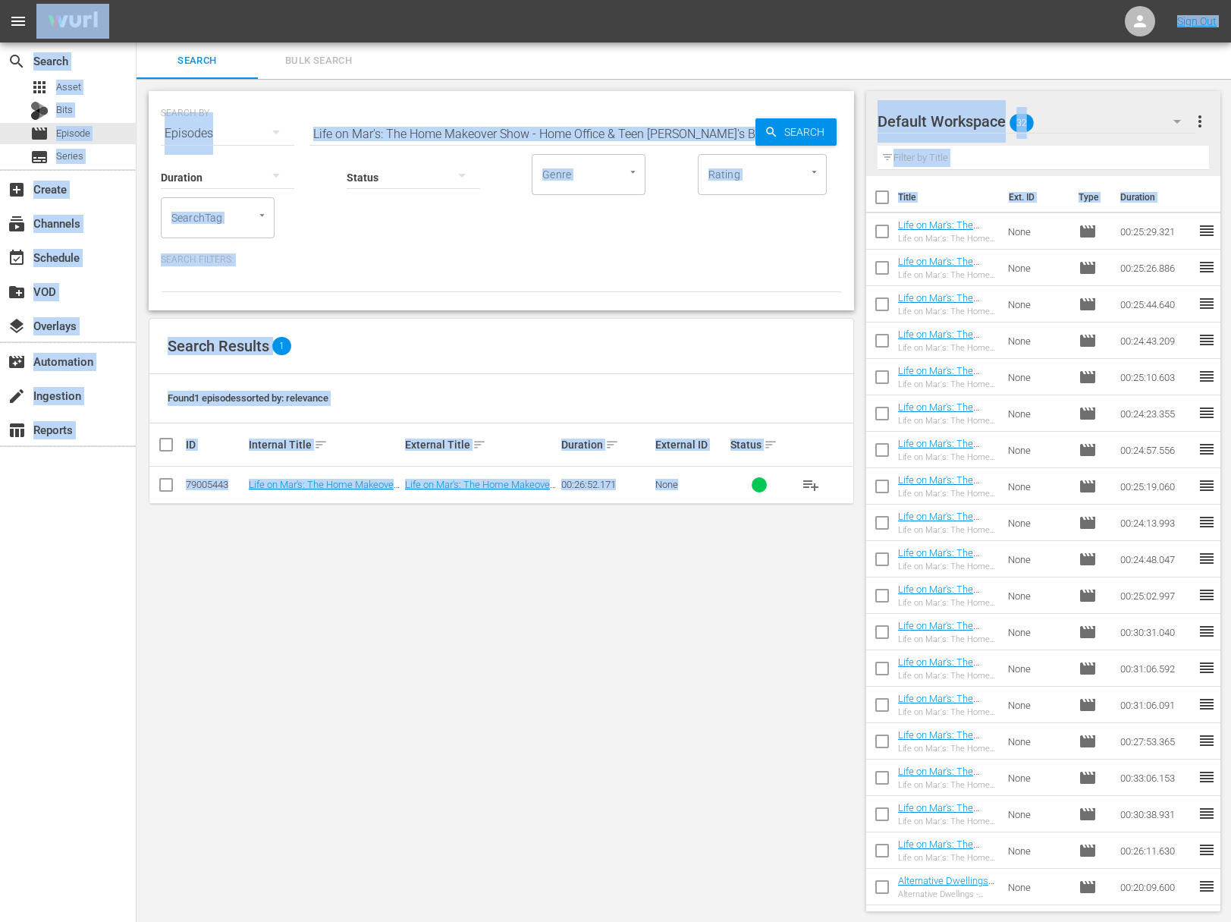
click at [487, 131] on input "Life on Mar's: The Home Makeover Show - Home Office & Teen Teddy's Bedroom" at bounding box center [533, 133] width 446 height 36
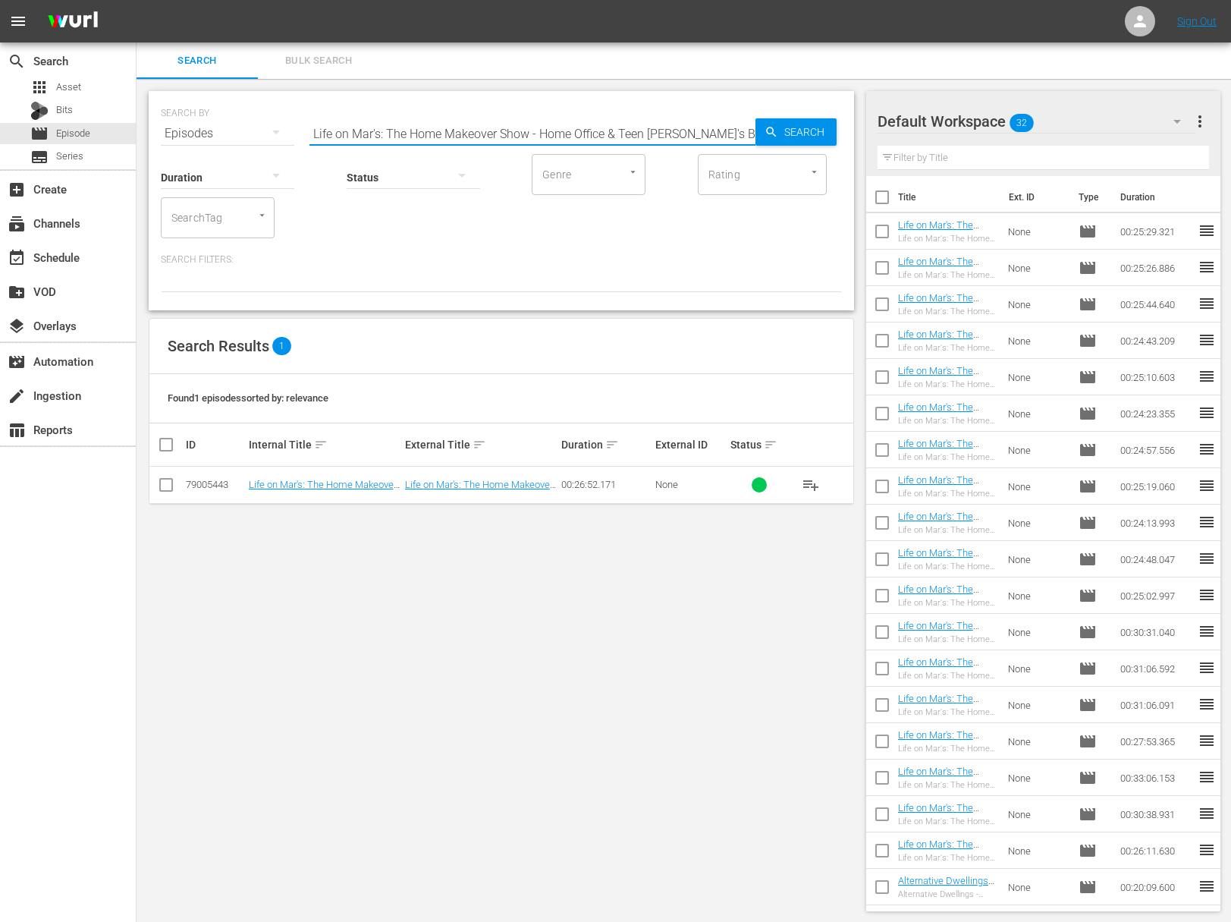
paste input "Master Bedroom Suite"
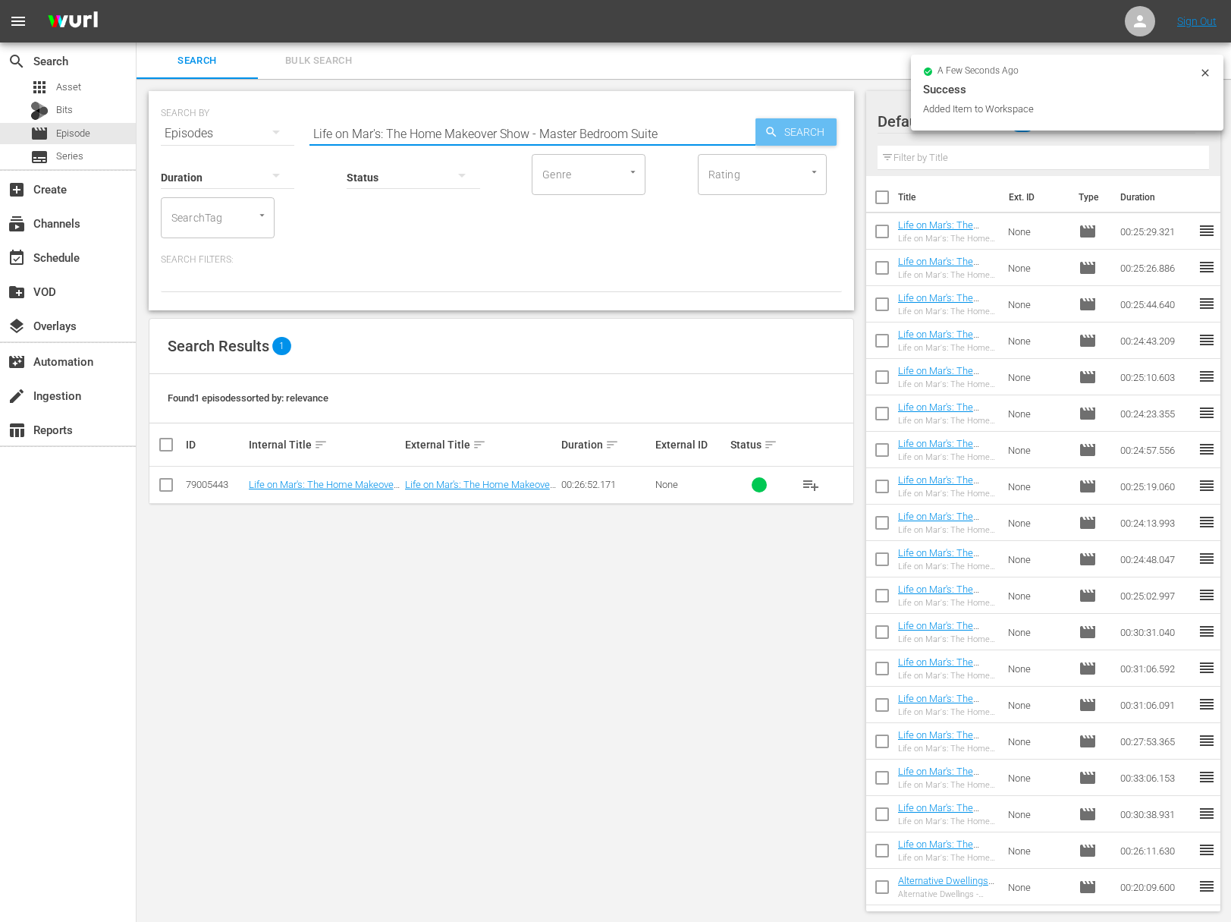
click at [765, 130] on icon "button" at bounding box center [772, 132] width 14 height 14
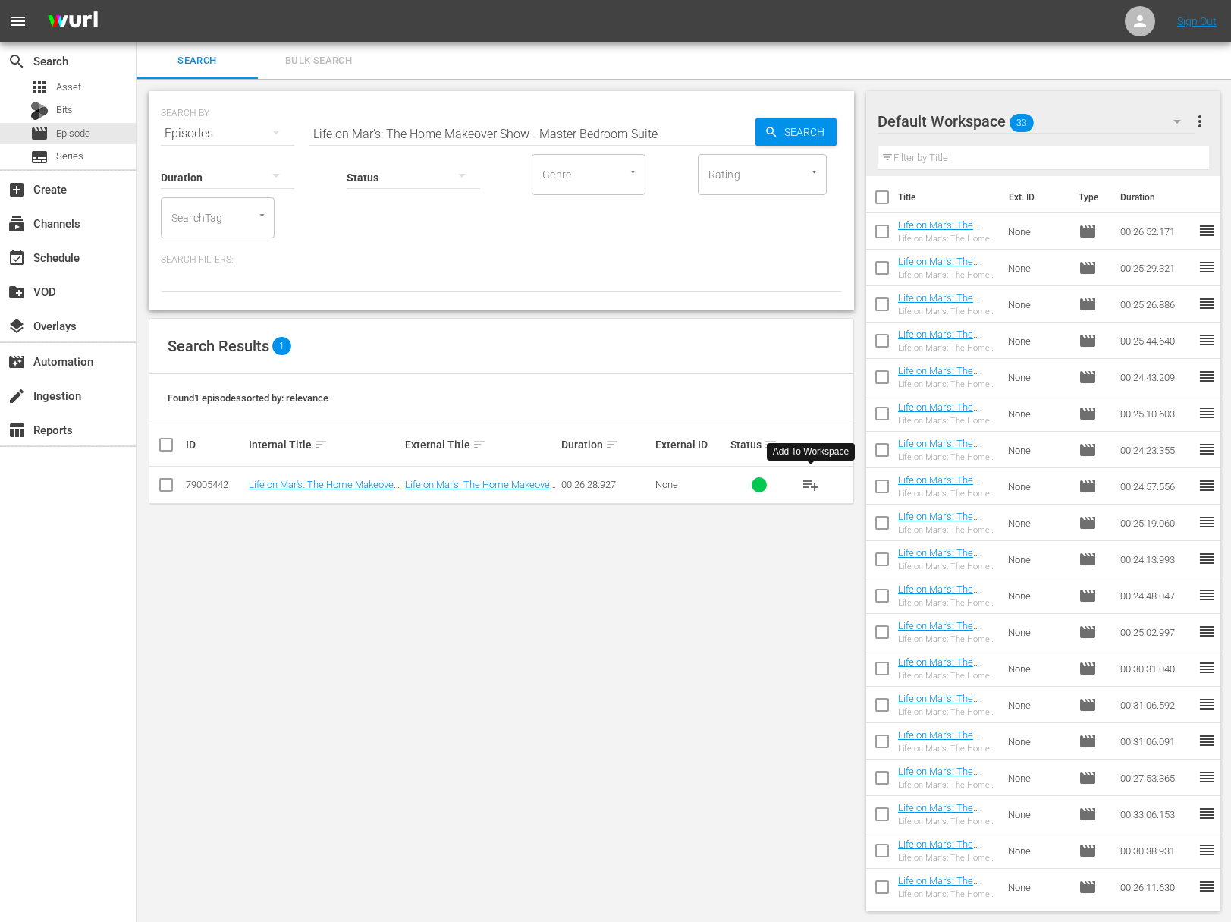
click at [813, 484] on span "playlist_add" at bounding box center [811, 485] width 18 height 18
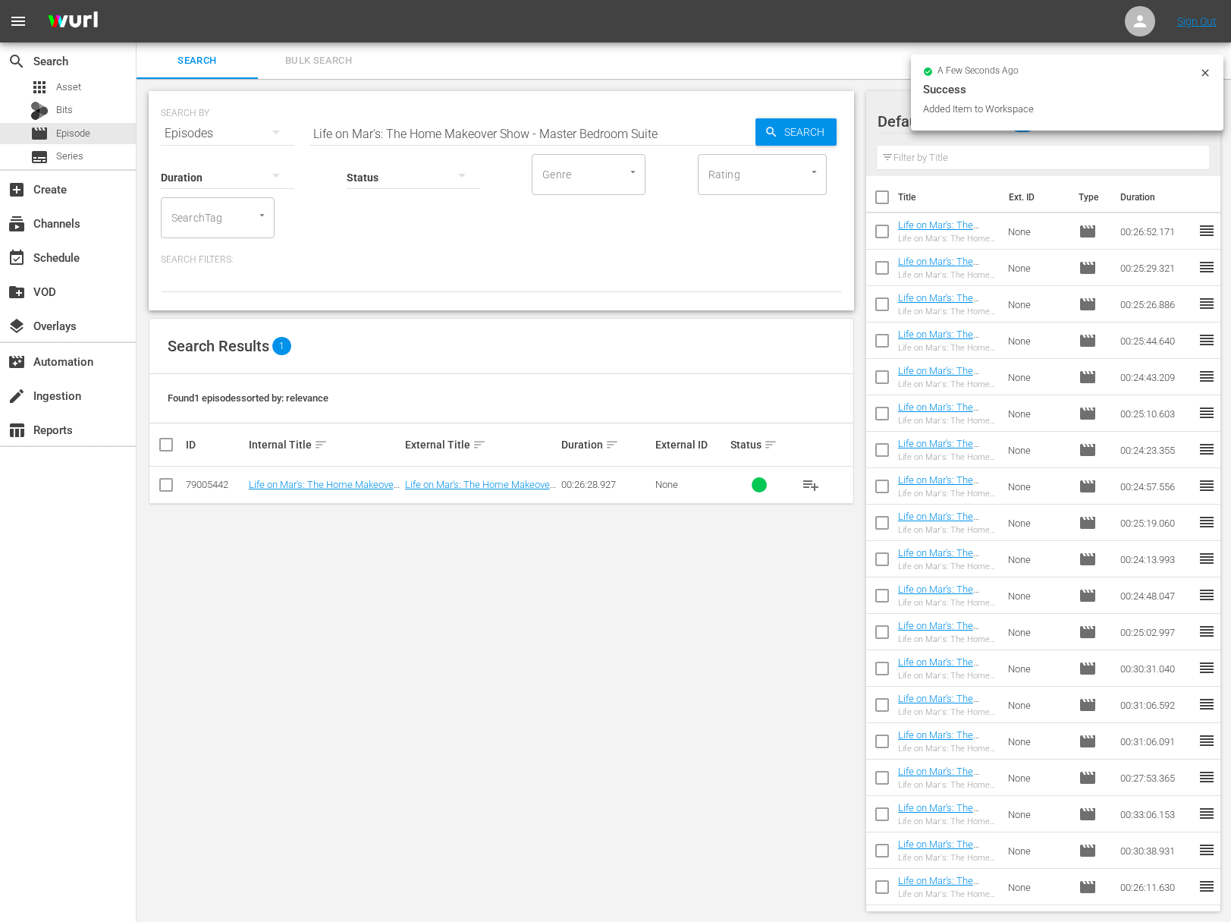
click at [501, 127] on input "Life on Mar's: The Home Makeover Show - Master Bedroom Suite" at bounding box center [533, 133] width 446 height 36
paste input "Lost In Space - Bloopers & Outtakes Show"
click at [788, 129] on span "Search" at bounding box center [807, 131] width 58 height 27
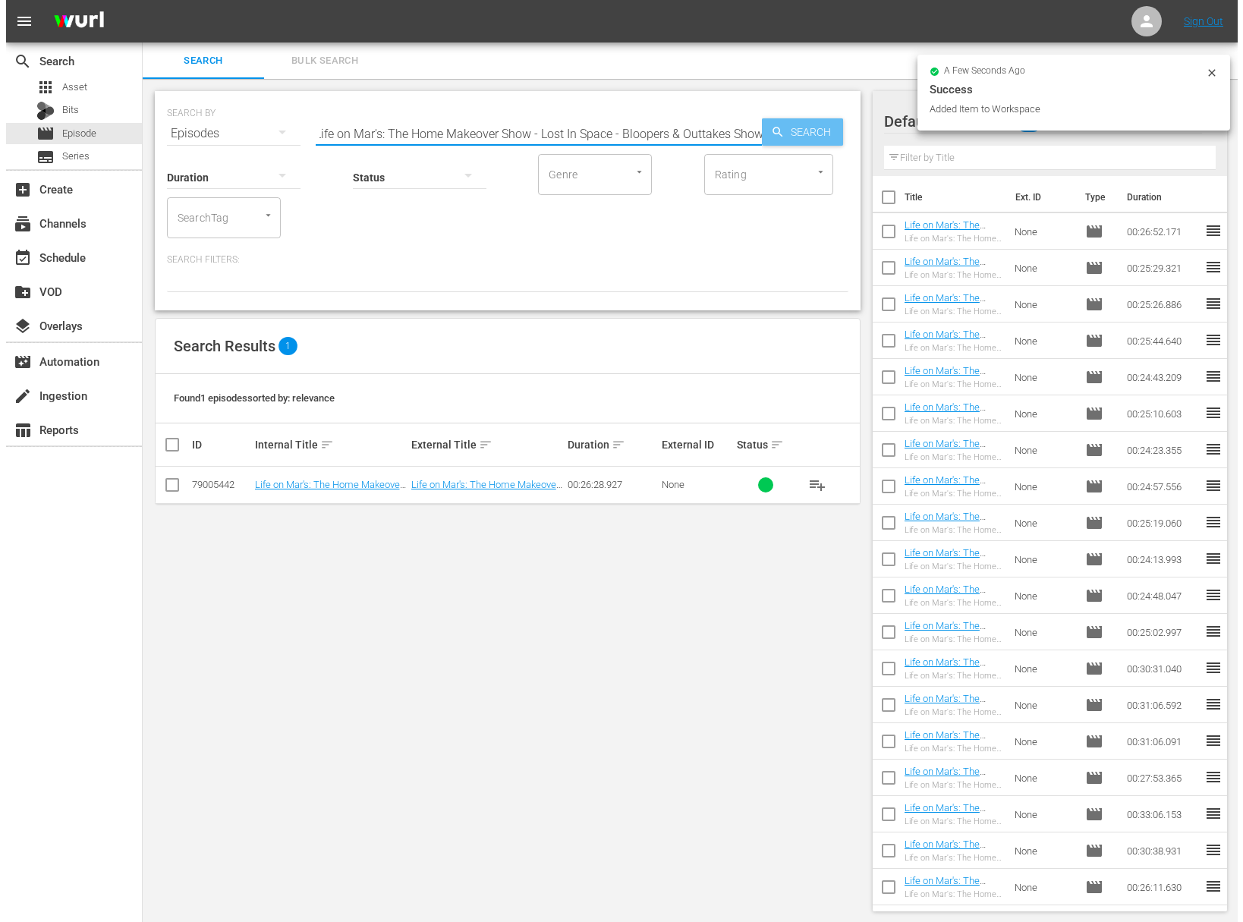
scroll to position [0, 0]
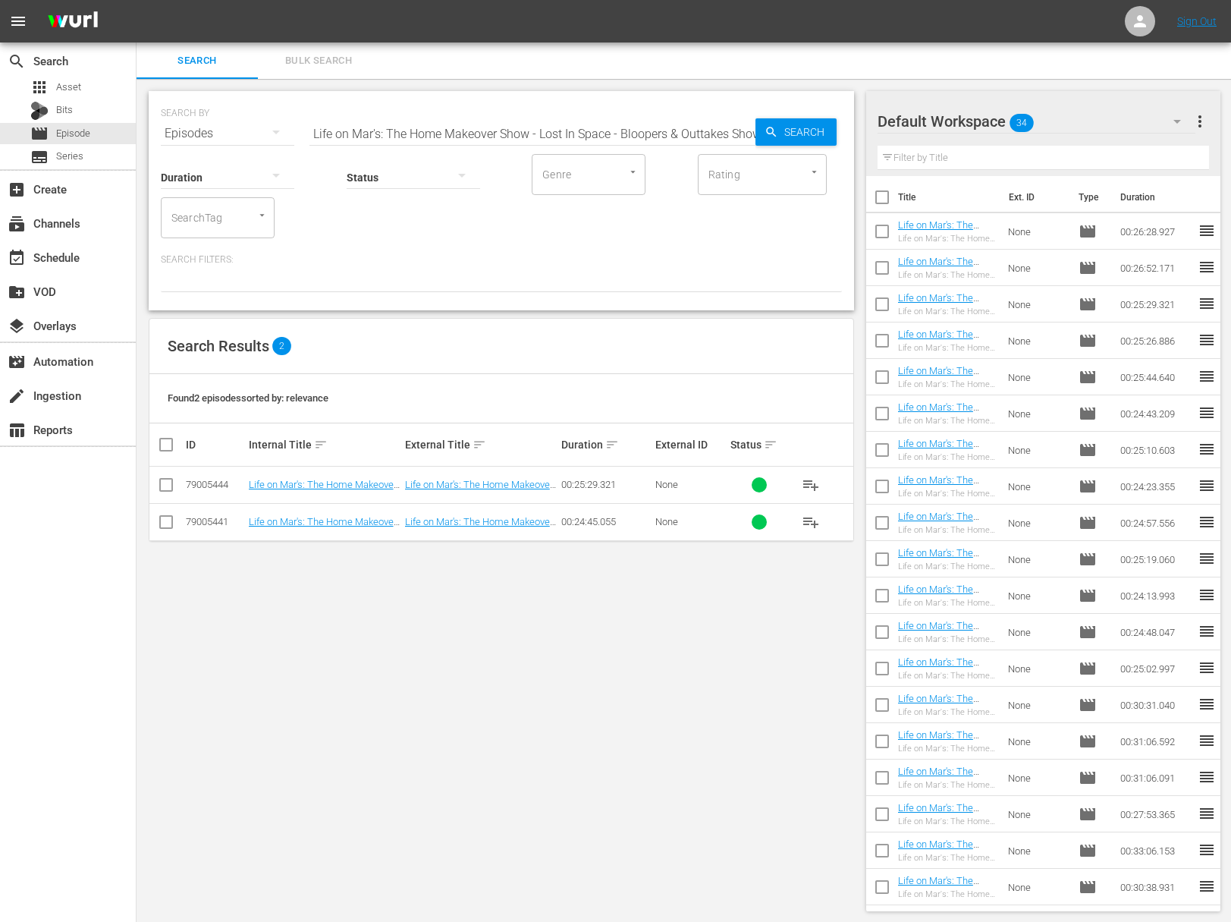
click at [806, 518] on span "playlist_add" at bounding box center [811, 522] width 18 height 18
click at [439, 127] on input "Life on Mar's: The Home Makeover Show - Lost In Space - Bloopers & Outtakes Show" at bounding box center [533, 133] width 446 height 36
paste input "Kitchen Overhaul"
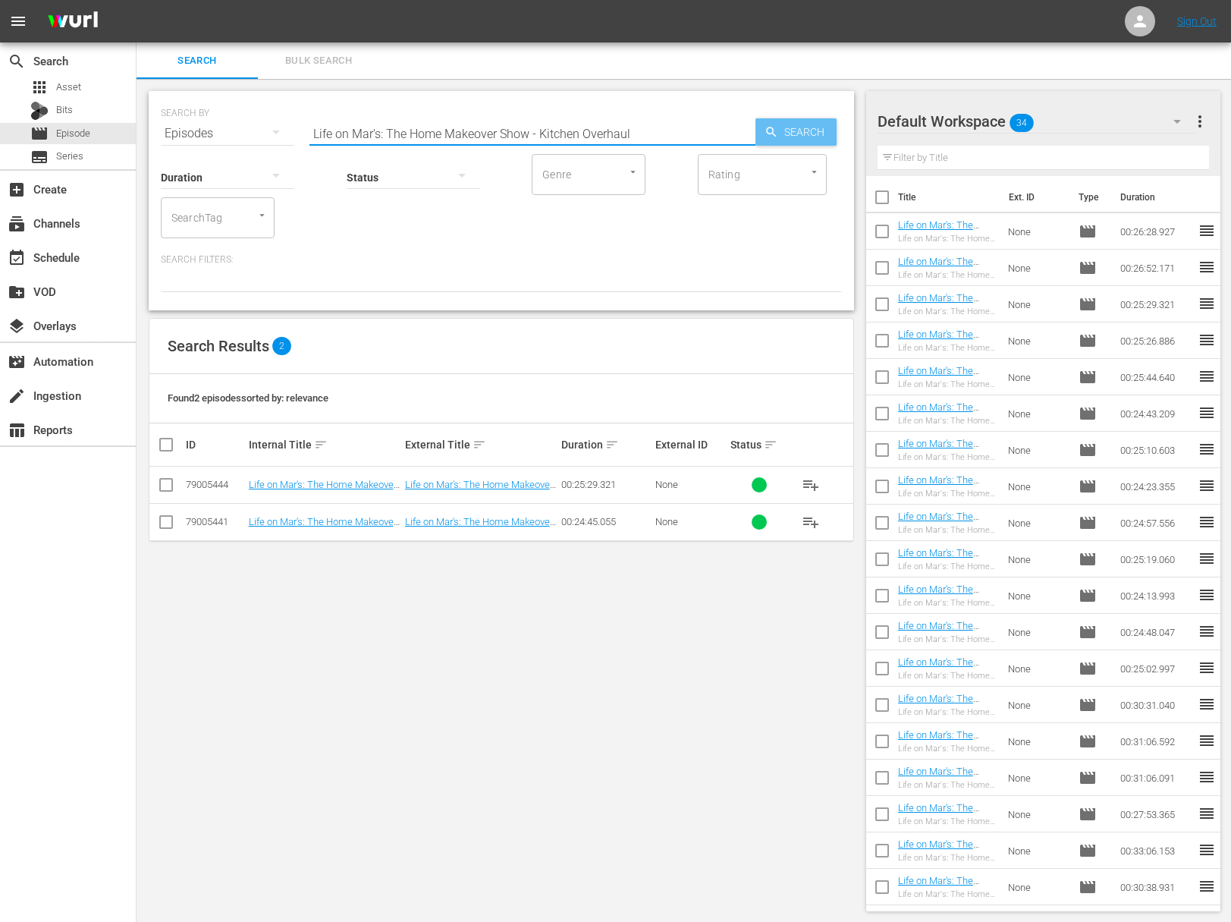
click at [779, 131] on span "Search" at bounding box center [807, 131] width 58 height 27
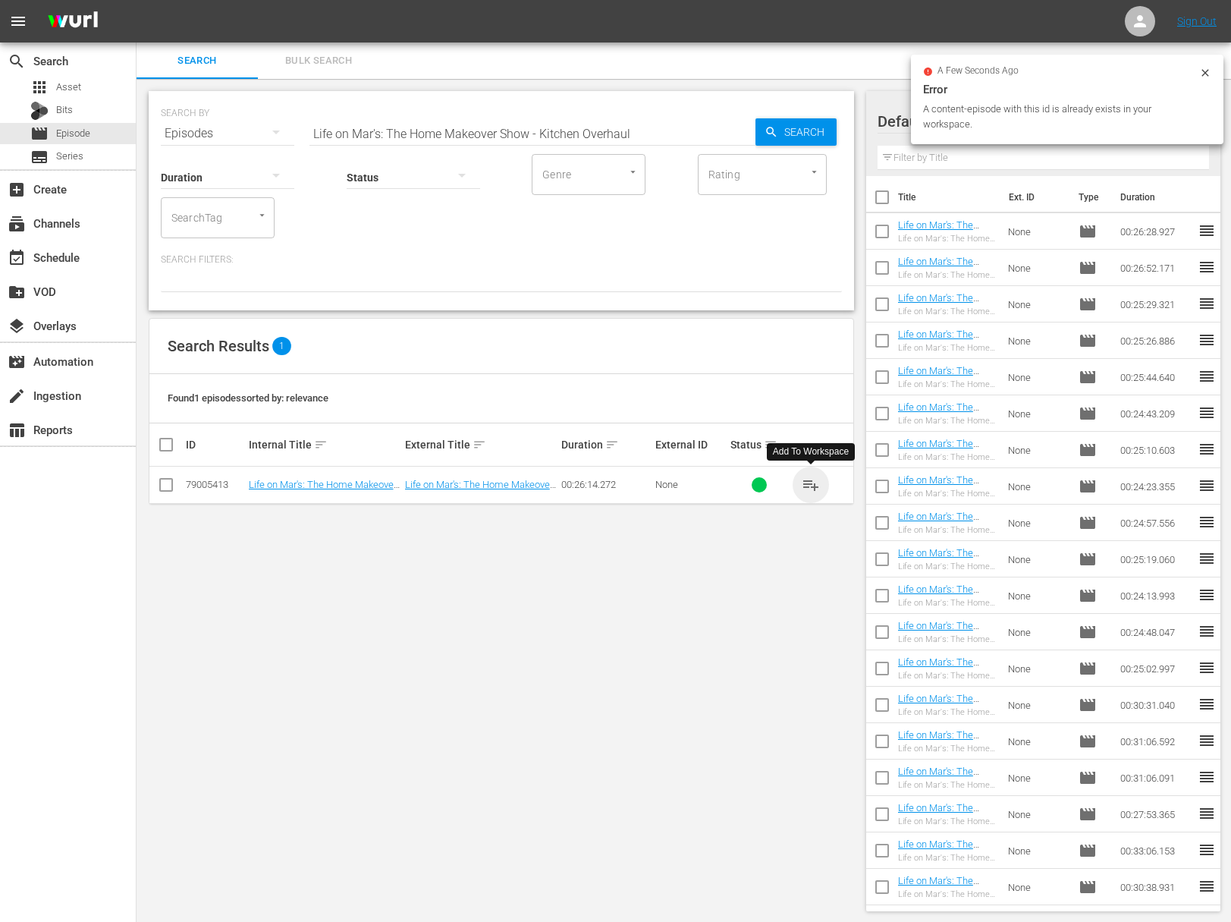
click at [810, 484] on span "playlist_add" at bounding box center [811, 485] width 18 height 18
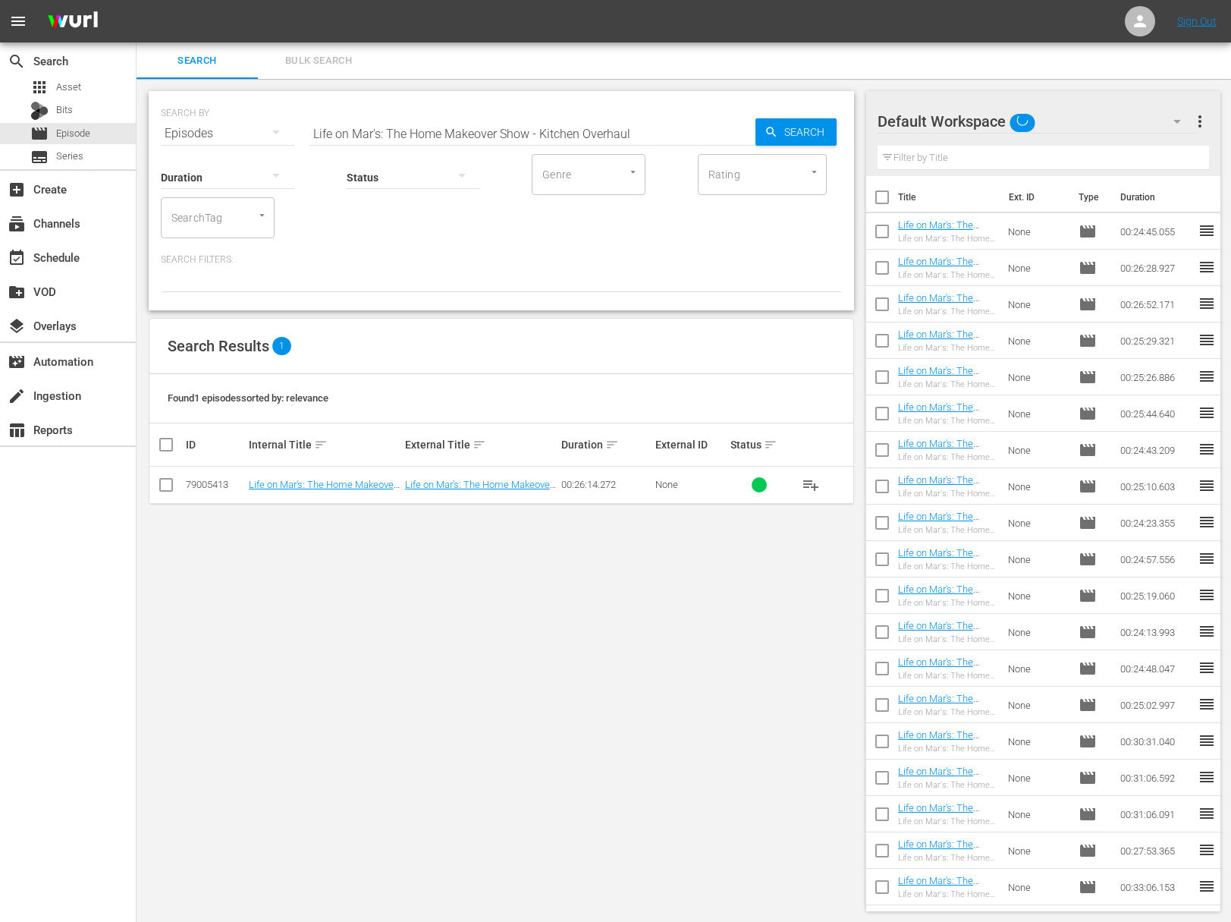
click at [407, 132] on input "Life on Mar's: The Home Makeover Show - Kitchen Overhaul" at bounding box center [533, 133] width 446 height 36
paste input "How to Live in a Van"
type input "How to Live in a Van"
click at [769, 133] on icon "button" at bounding box center [771, 132] width 10 height 10
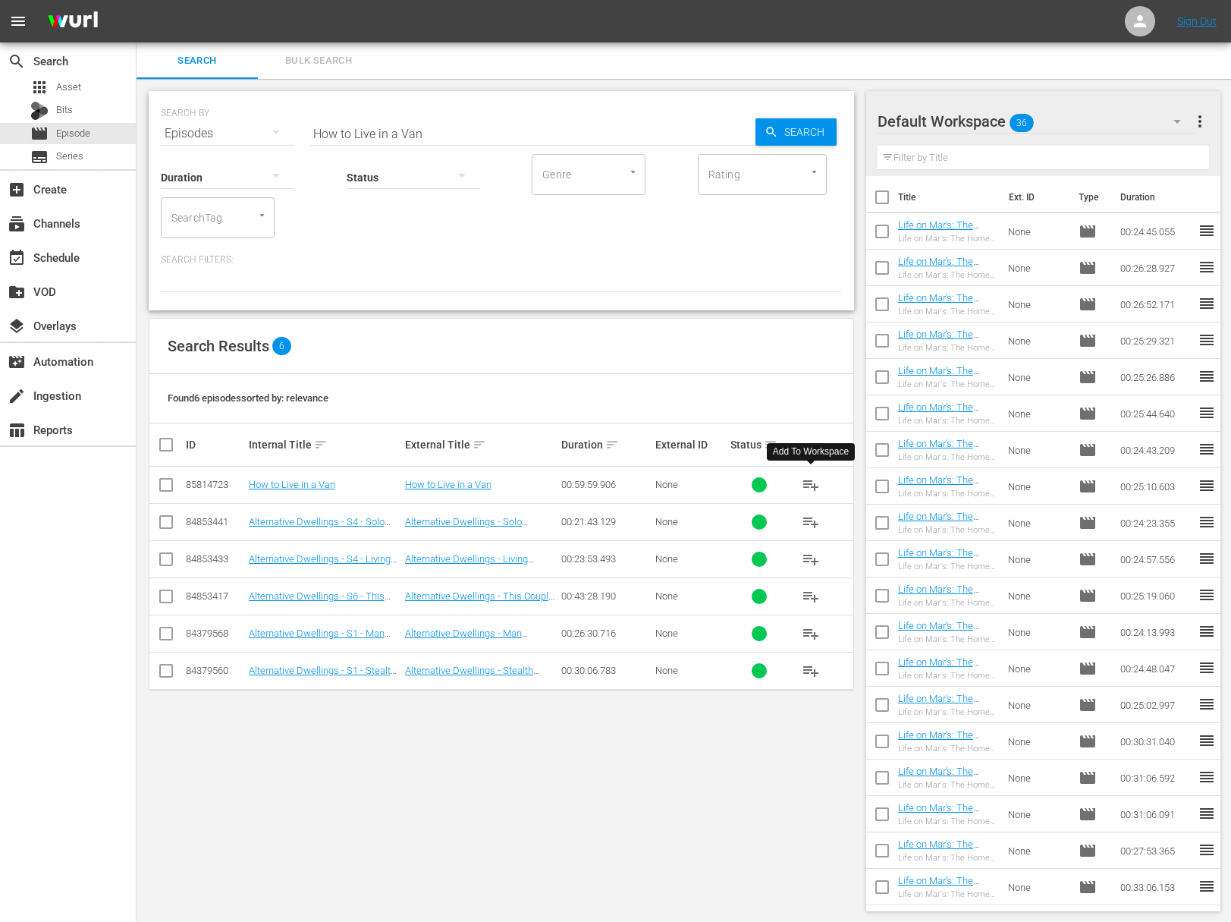
click at [811, 486] on span "playlist_add" at bounding box center [811, 485] width 18 height 18
click at [83, 242] on div "event_available Schedule" at bounding box center [68, 256] width 136 height 30
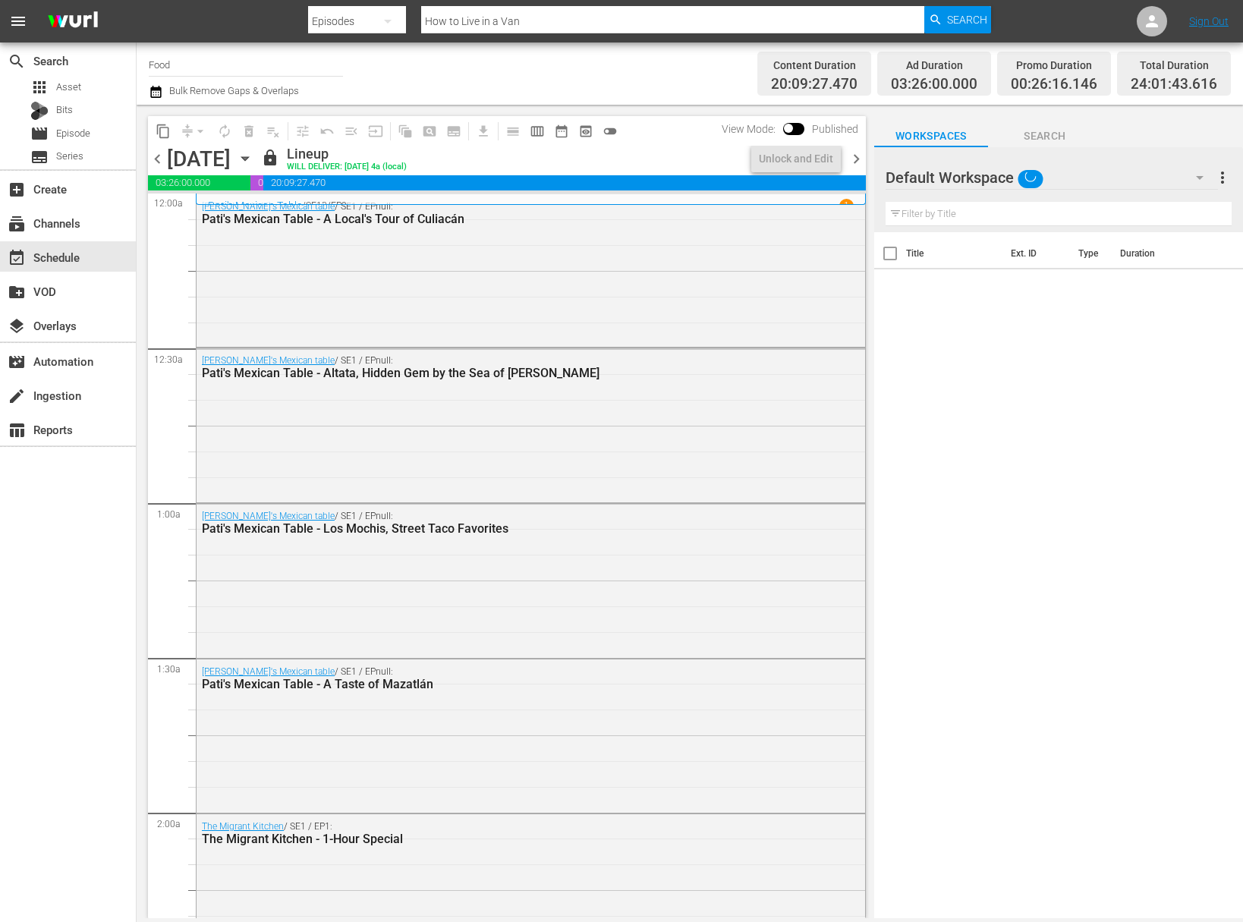
click at [200, 61] on input "Food" at bounding box center [246, 64] width 194 height 36
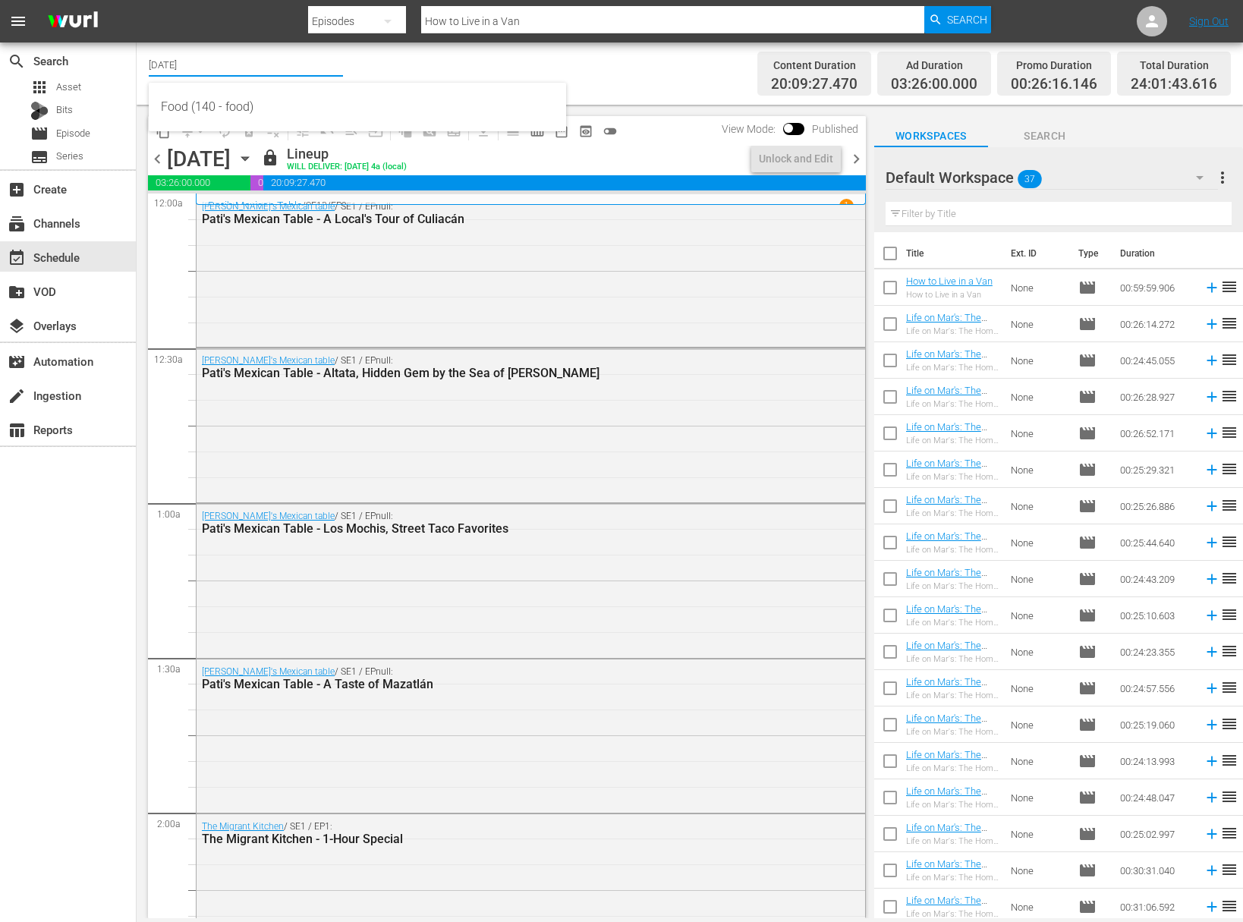
click at [207, 71] on input "today" at bounding box center [246, 64] width 194 height 36
click at [206, 102] on div "Today's Home (1162 - janson_todayshomeowner_1)" at bounding box center [357, 107] width 393 height 36
type input "Today's Home (1162 - janson_todayshomeowner_1)"
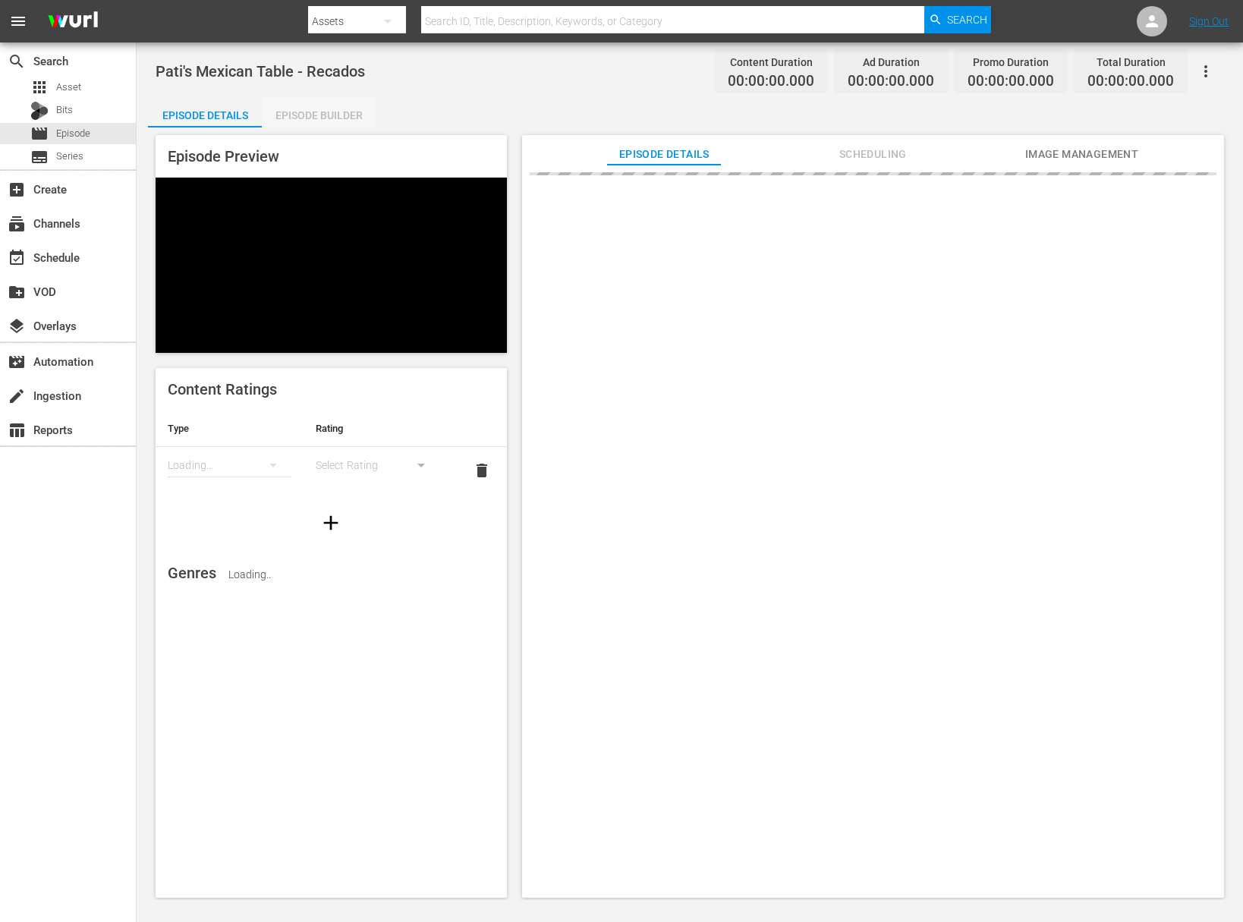
click at [289, 116] on div "Episode Builder" at bounding box center [319, 115] width 114 height 36
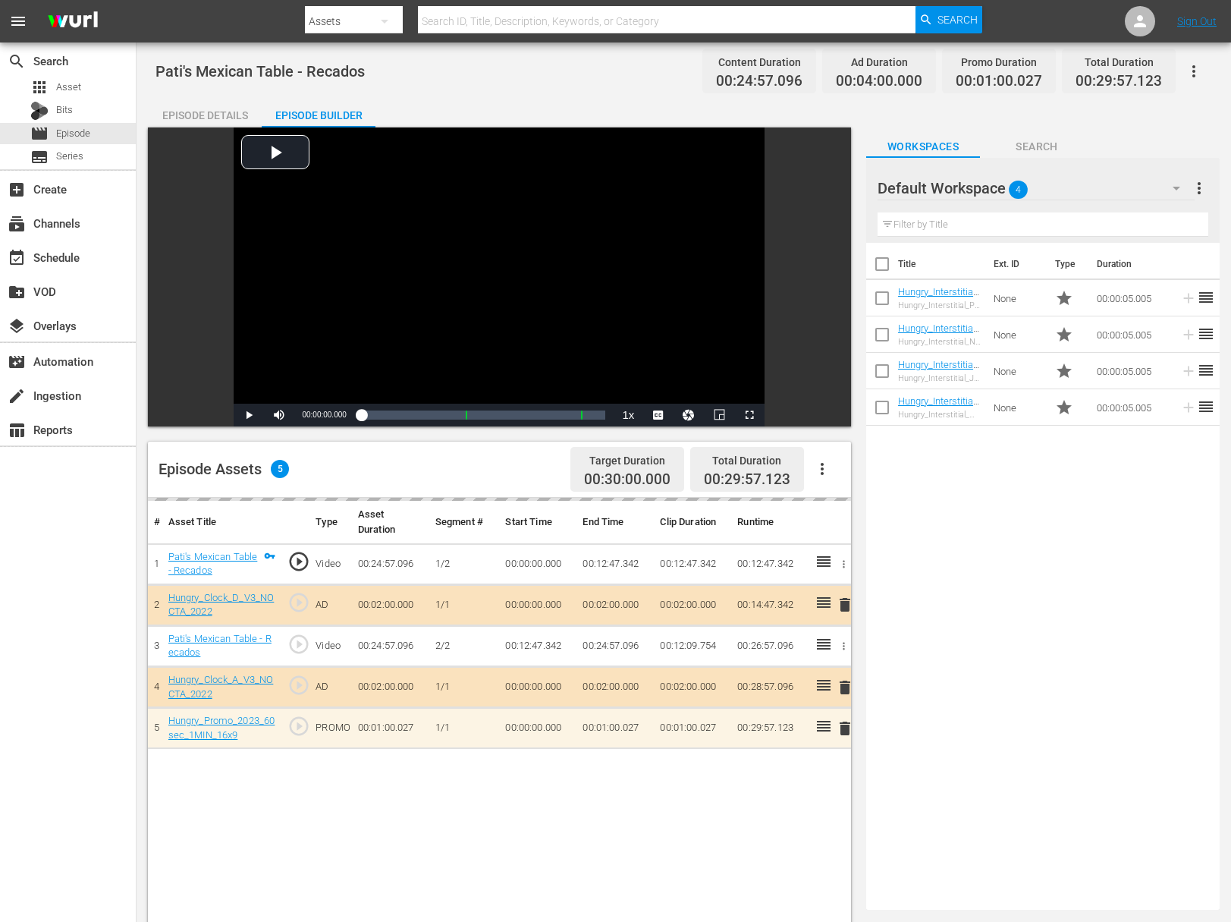
drag, startPoint x: 1196, startPoint y: 297, endPoint x: 227, endPoint y: 2, distance: 1013.5
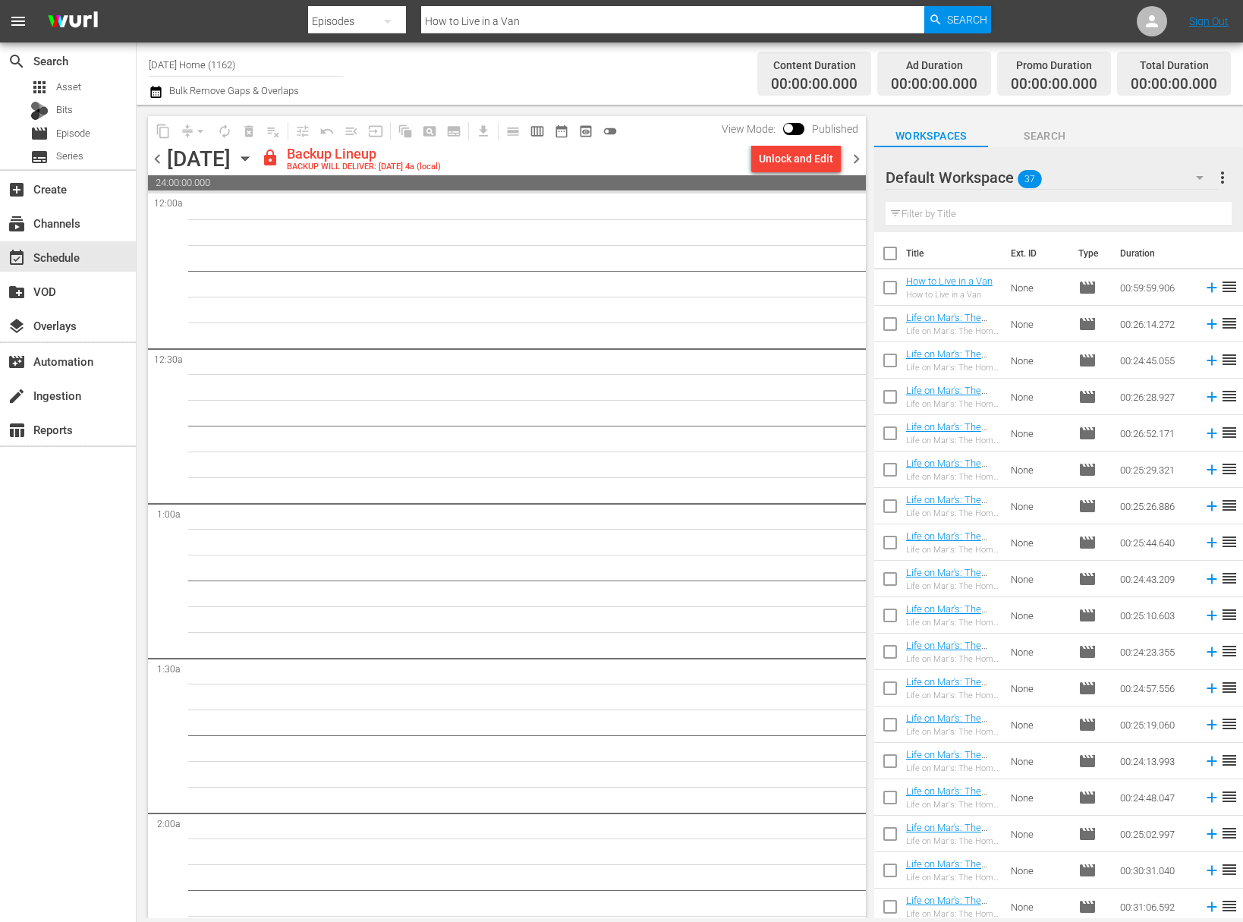
click at [253, 152] on icon "button" at bounding box center [245, 158] width 17 height 17
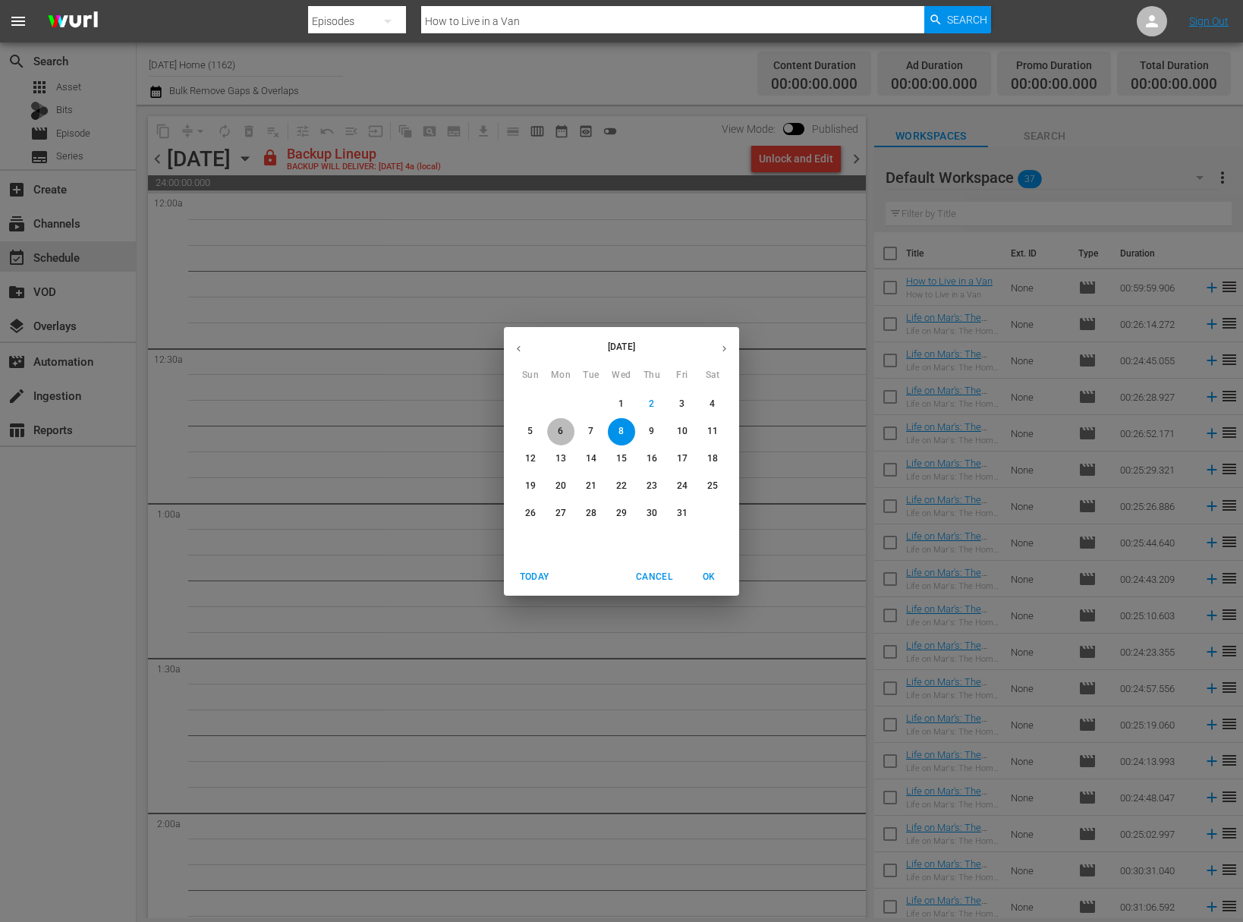
click at [560, 436] on p "6" at bounding box center [560, 431] width 5 height 13
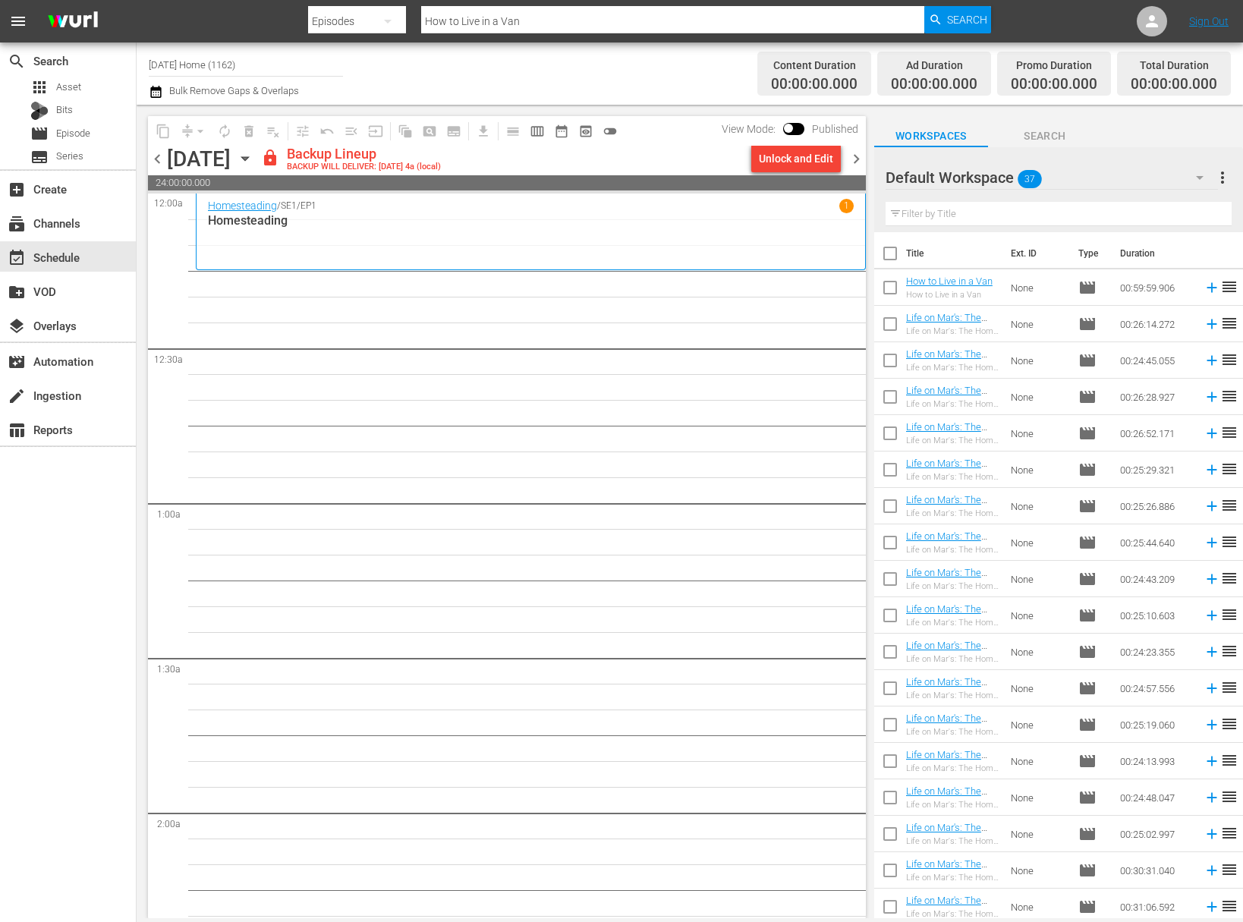
click at [792, 162] on div "Unlock and Edit" at bounding box center [796, 158] width 74 height 27
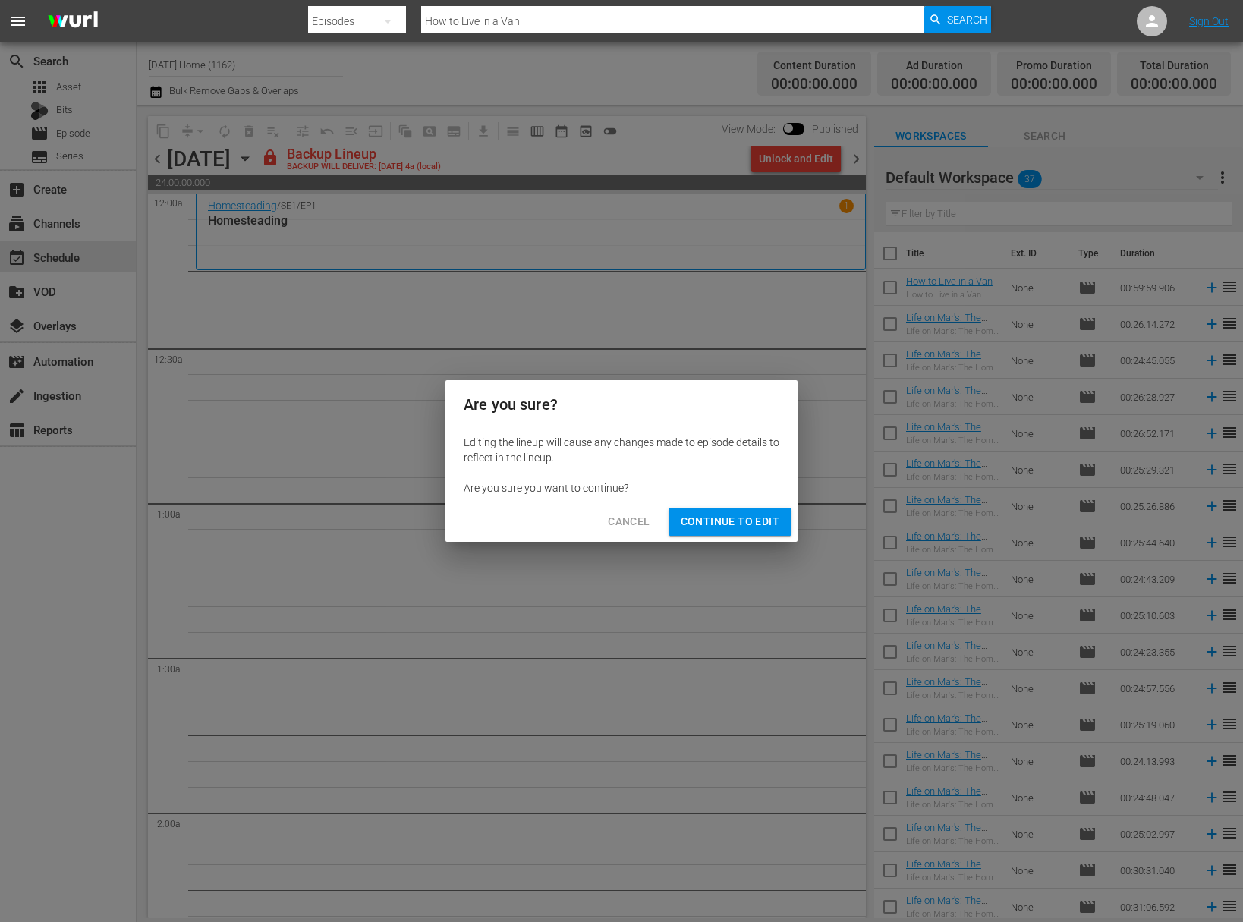
click at [740, 522] on span "Continue to Edit" at bounding box center [730, 521] width 99 height 19
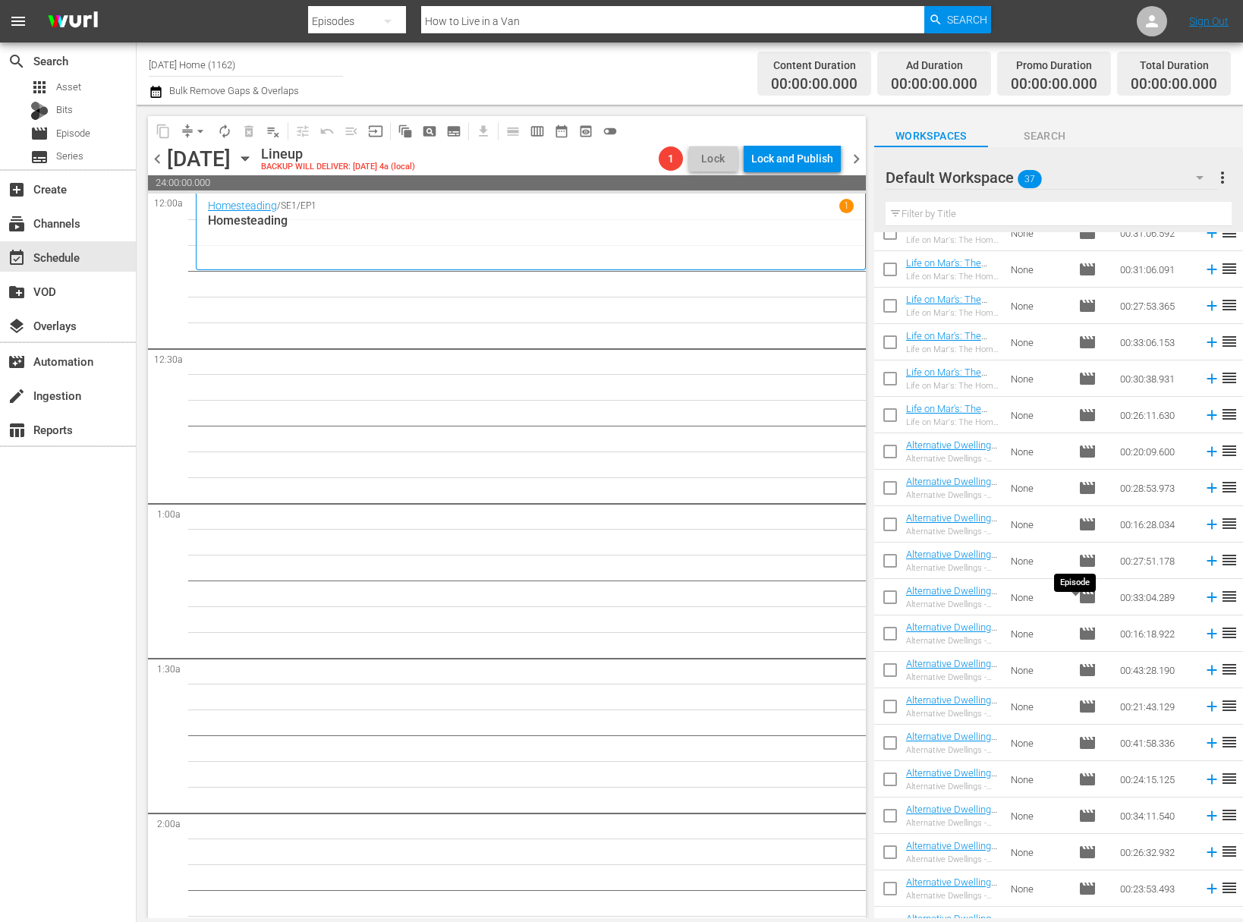
scroll to position [696, 0]
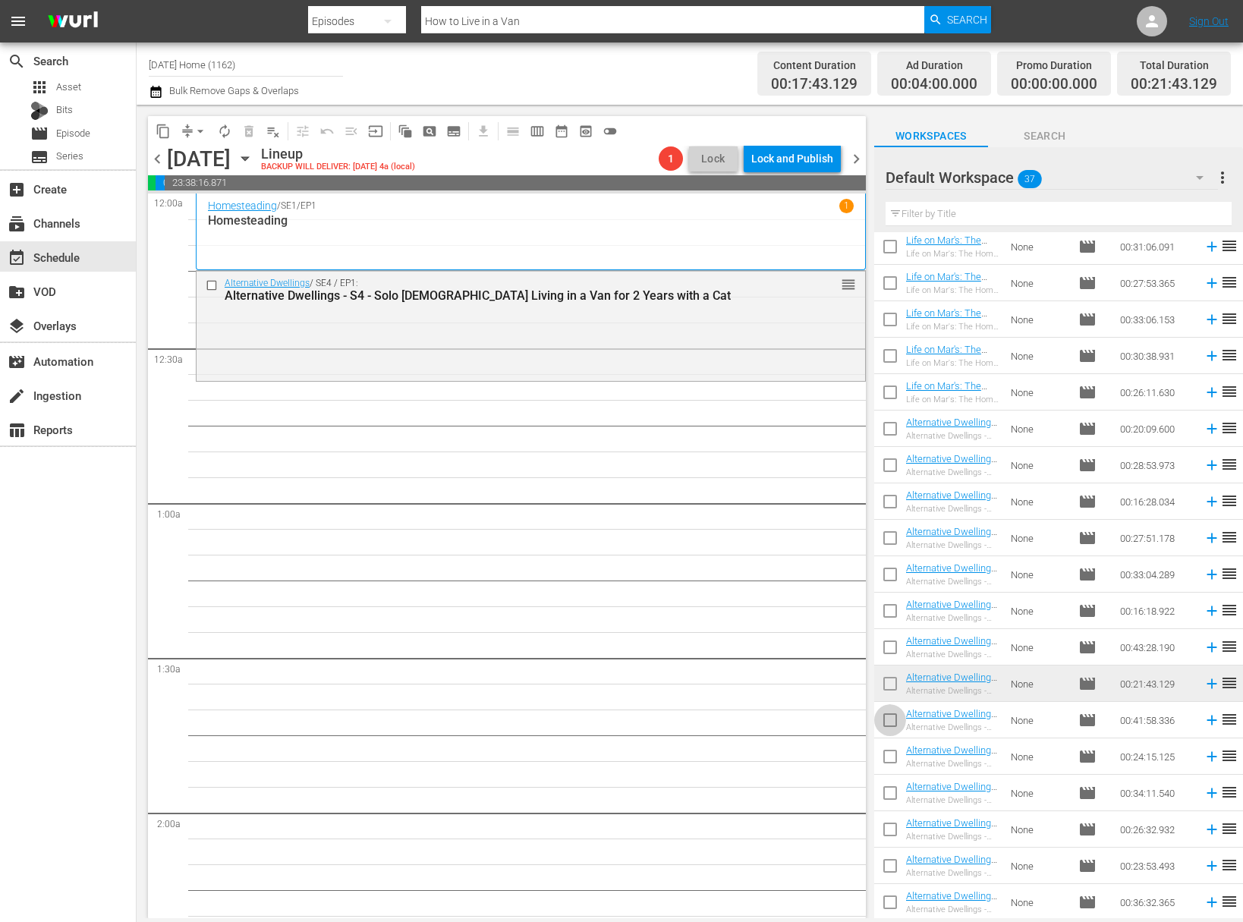
click at [885, 727] on input "checkbox" at bounding box center [890, 723] width 32 height 32
checkbox input "true"
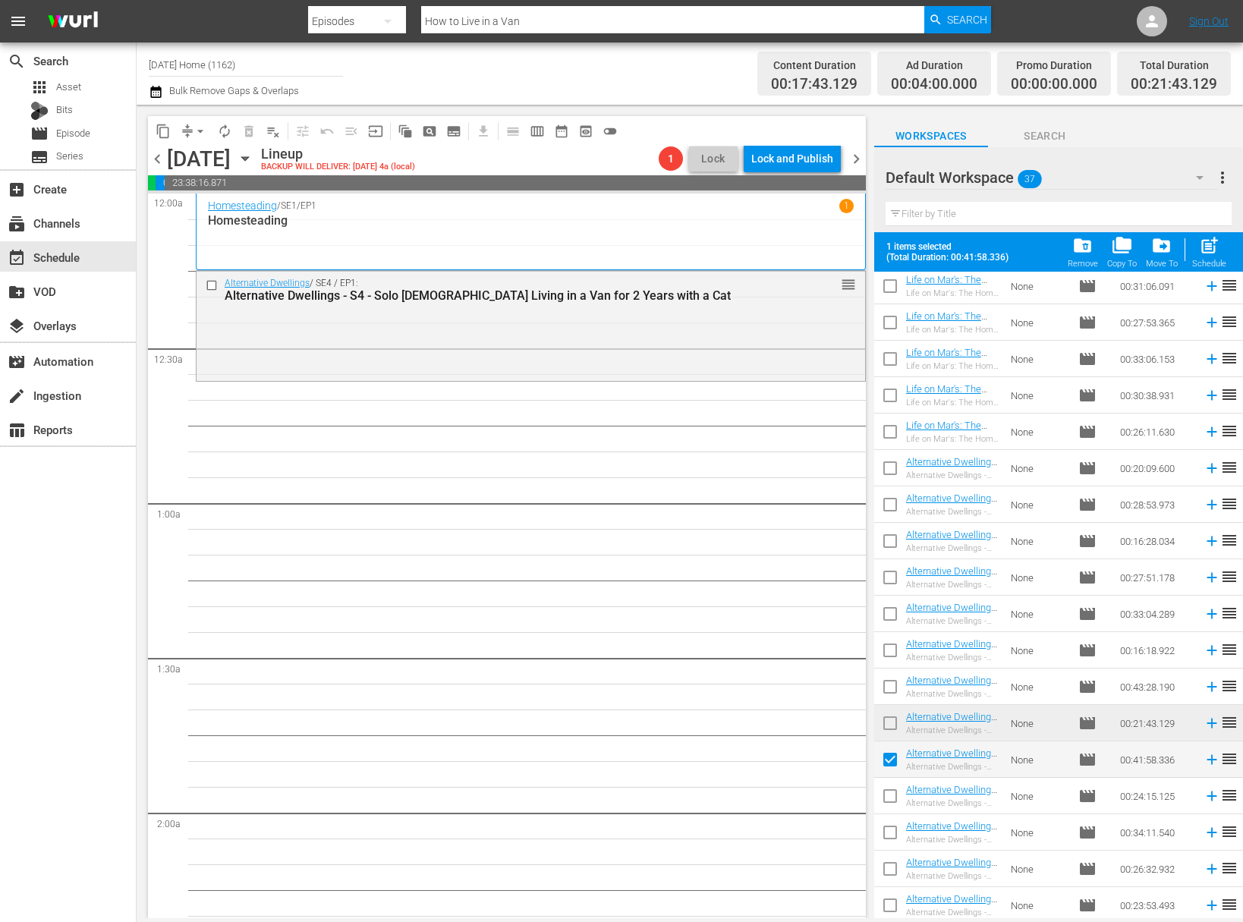
click at [885, 787] on input "checkbox" at bounding box center [890, 799] width 32 height 32
checkbox input "true"
click at [894, 829] on input "checkbox" at bounding box center [890, 835] width 32 height 32
checkbox input "true"
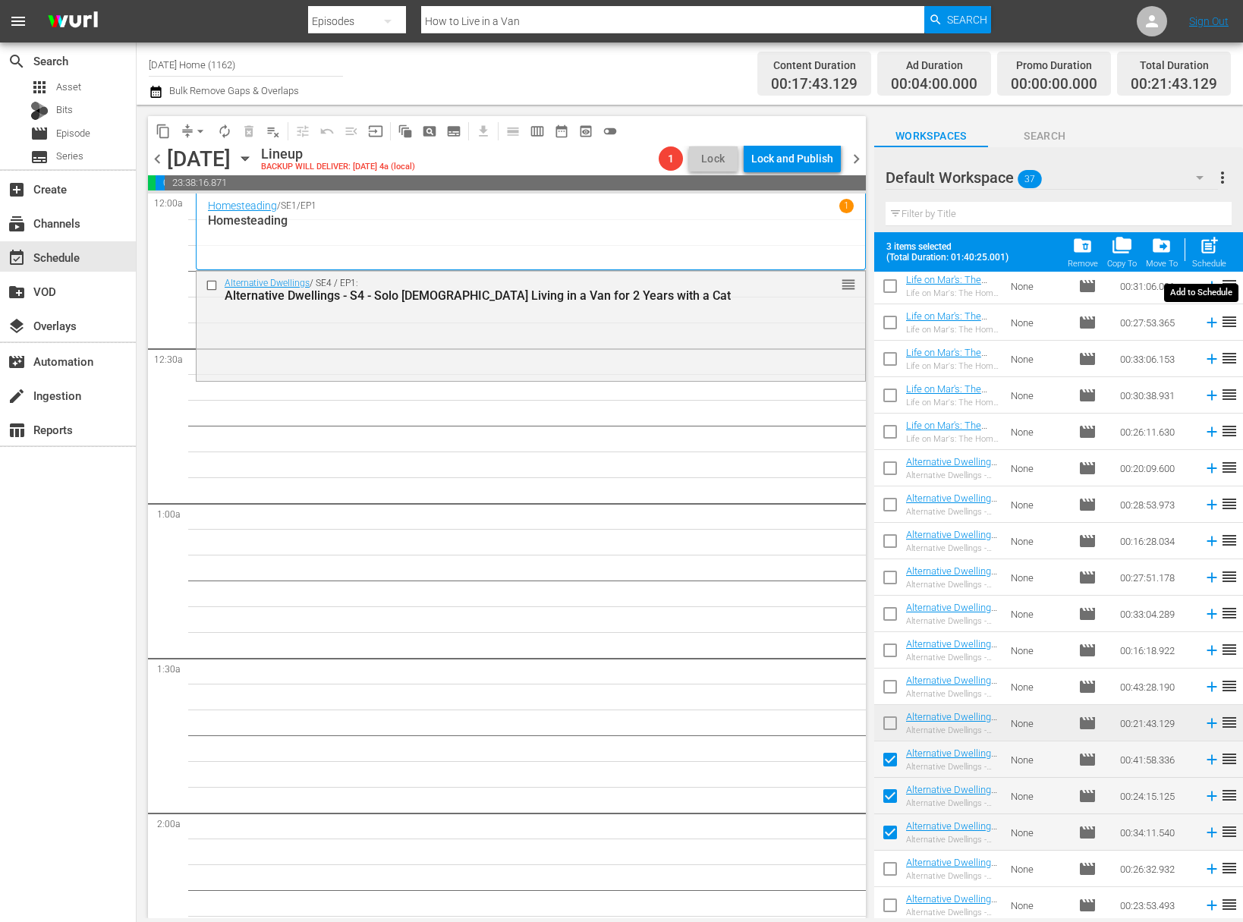
click at [1206, 262] on div "Schedule" at bounding box center [1209, 264] width 34 height 10
checkbox input "false"
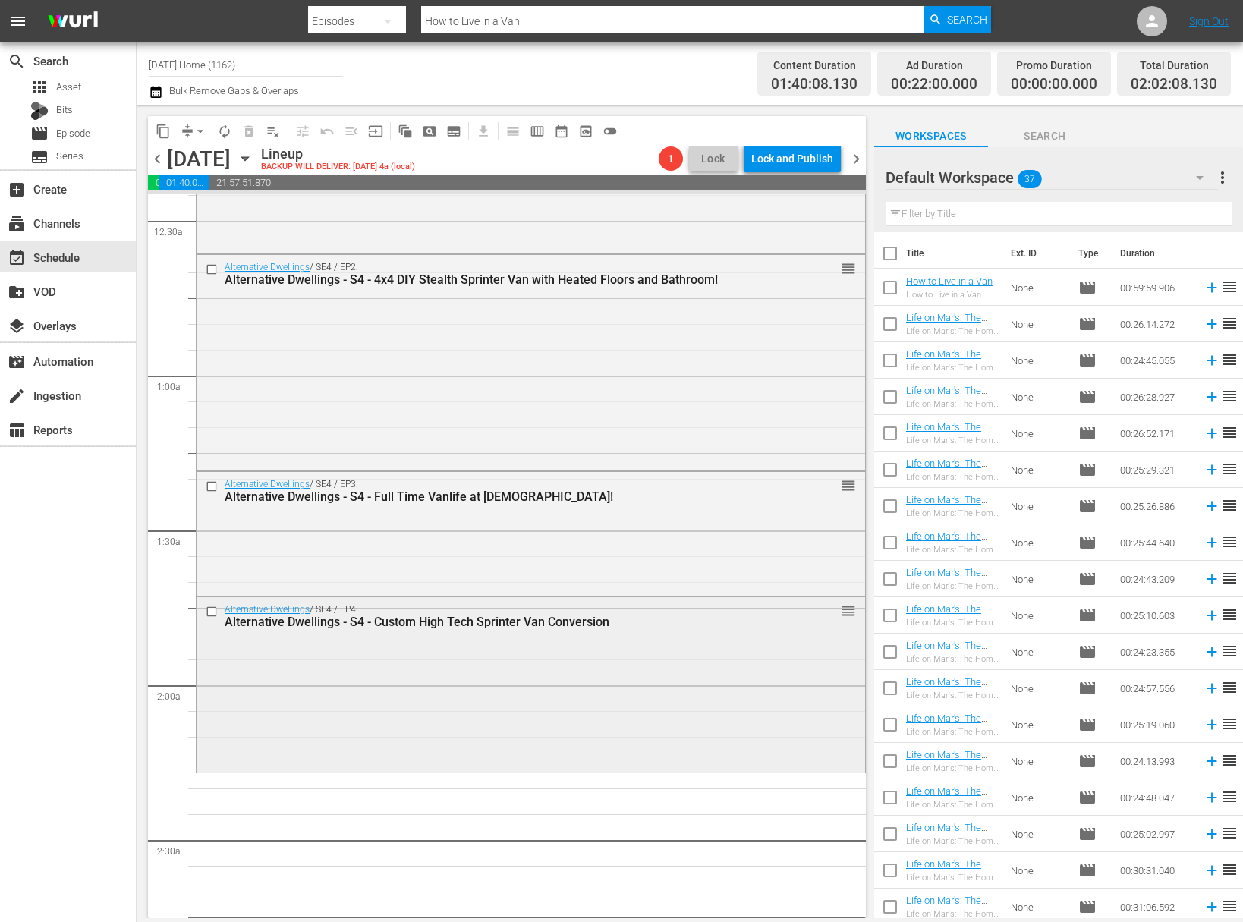
scroll to position [148, 0]
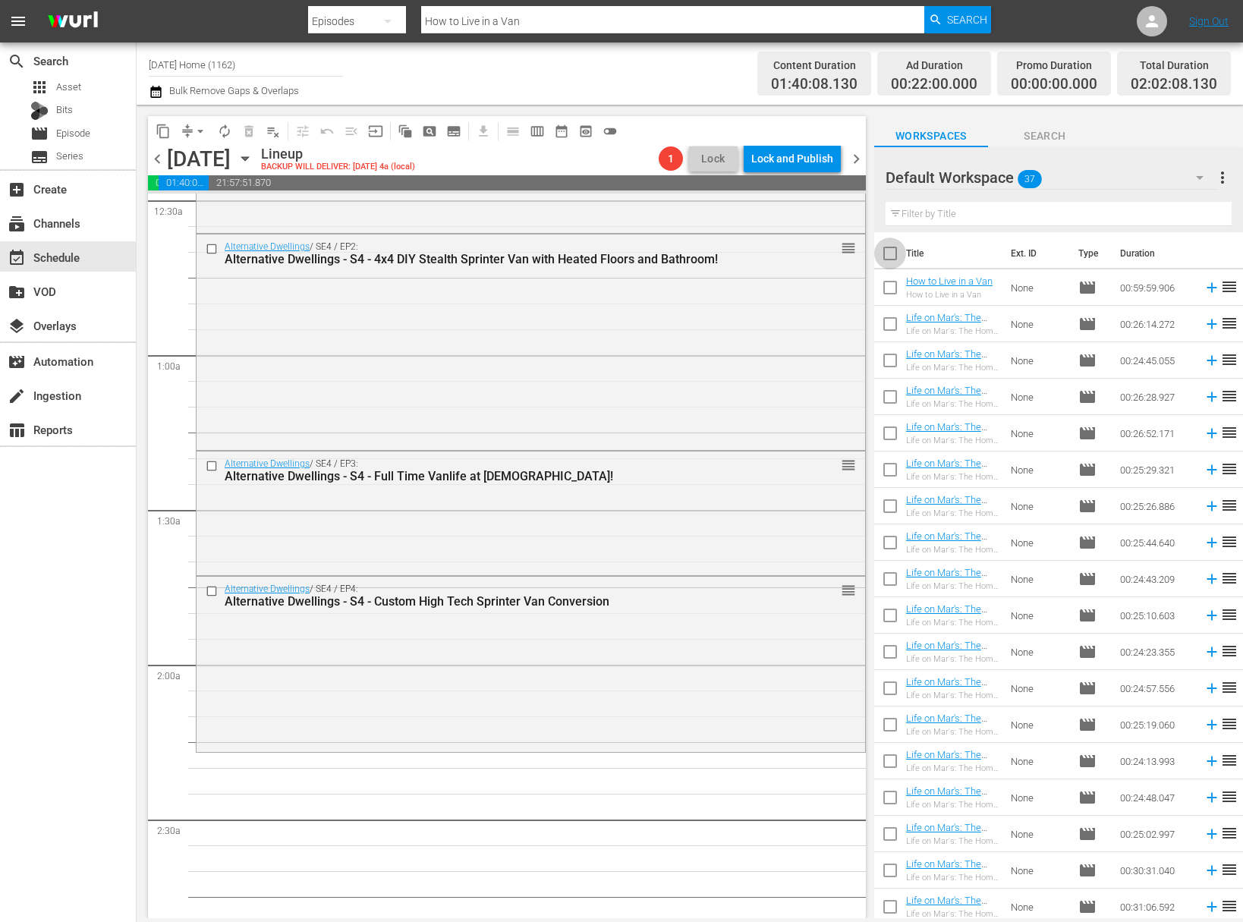
click at [890, 248] on input "checkbox" at bounding box center [890, 257] width 32 height 32
checkbox input "true"
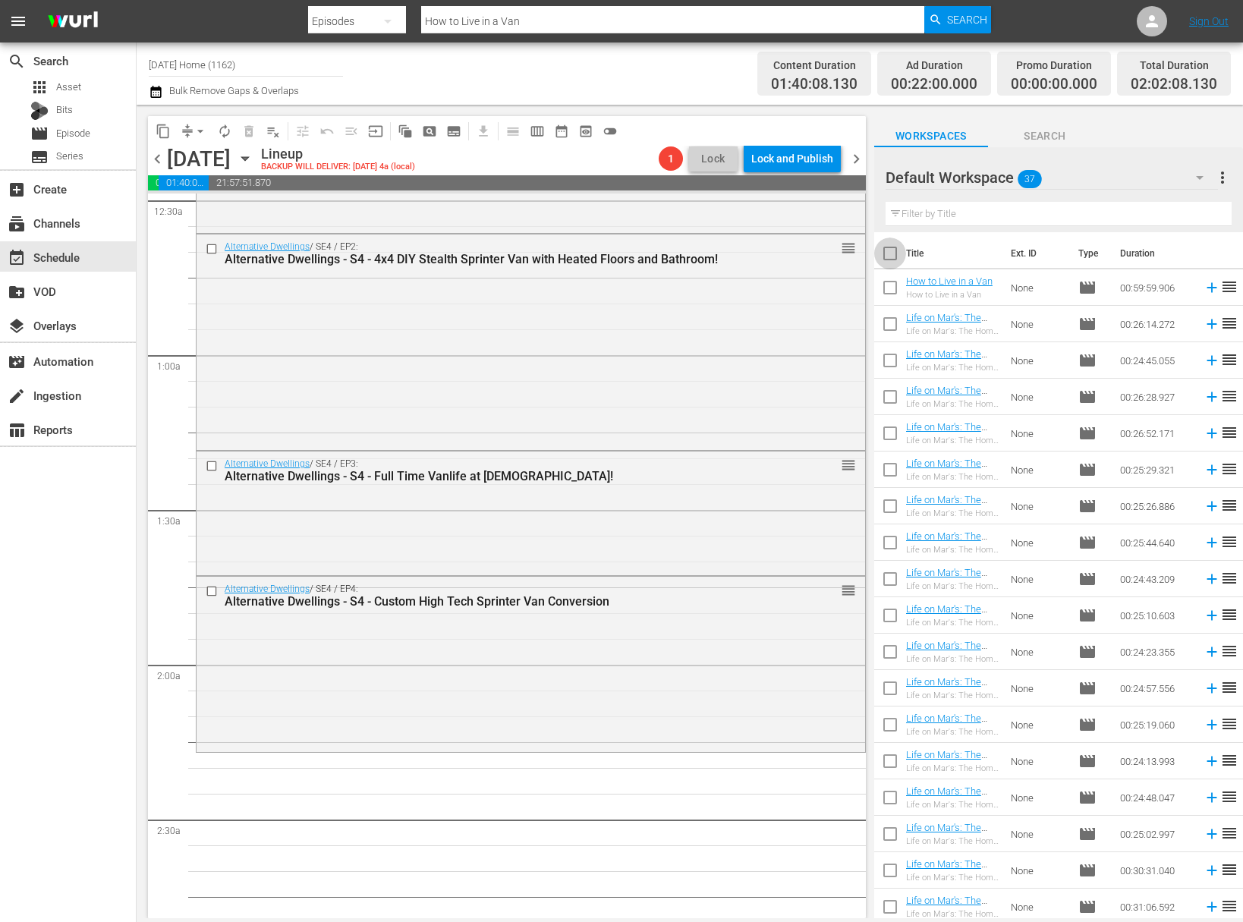
checkbox input "true"
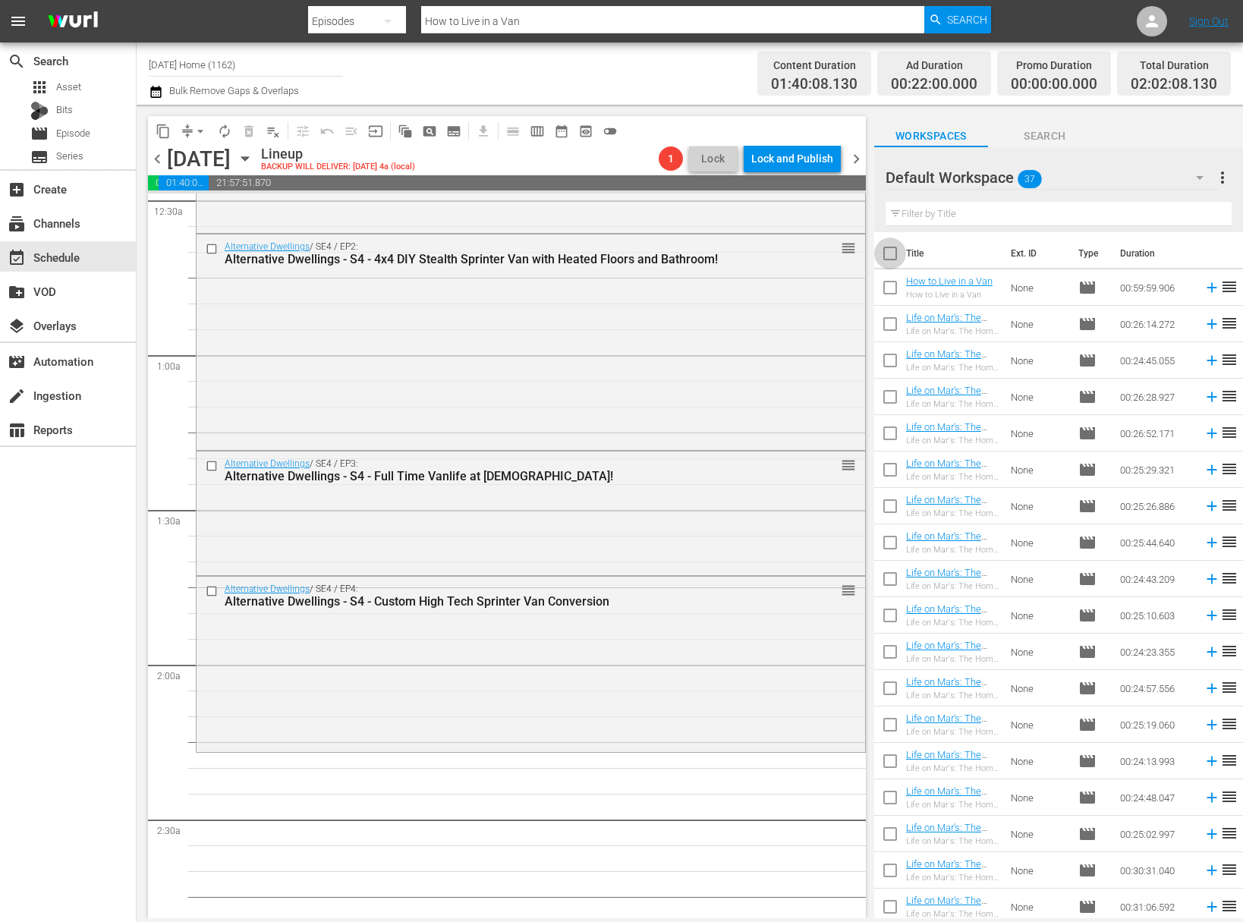
checkbox input "true"
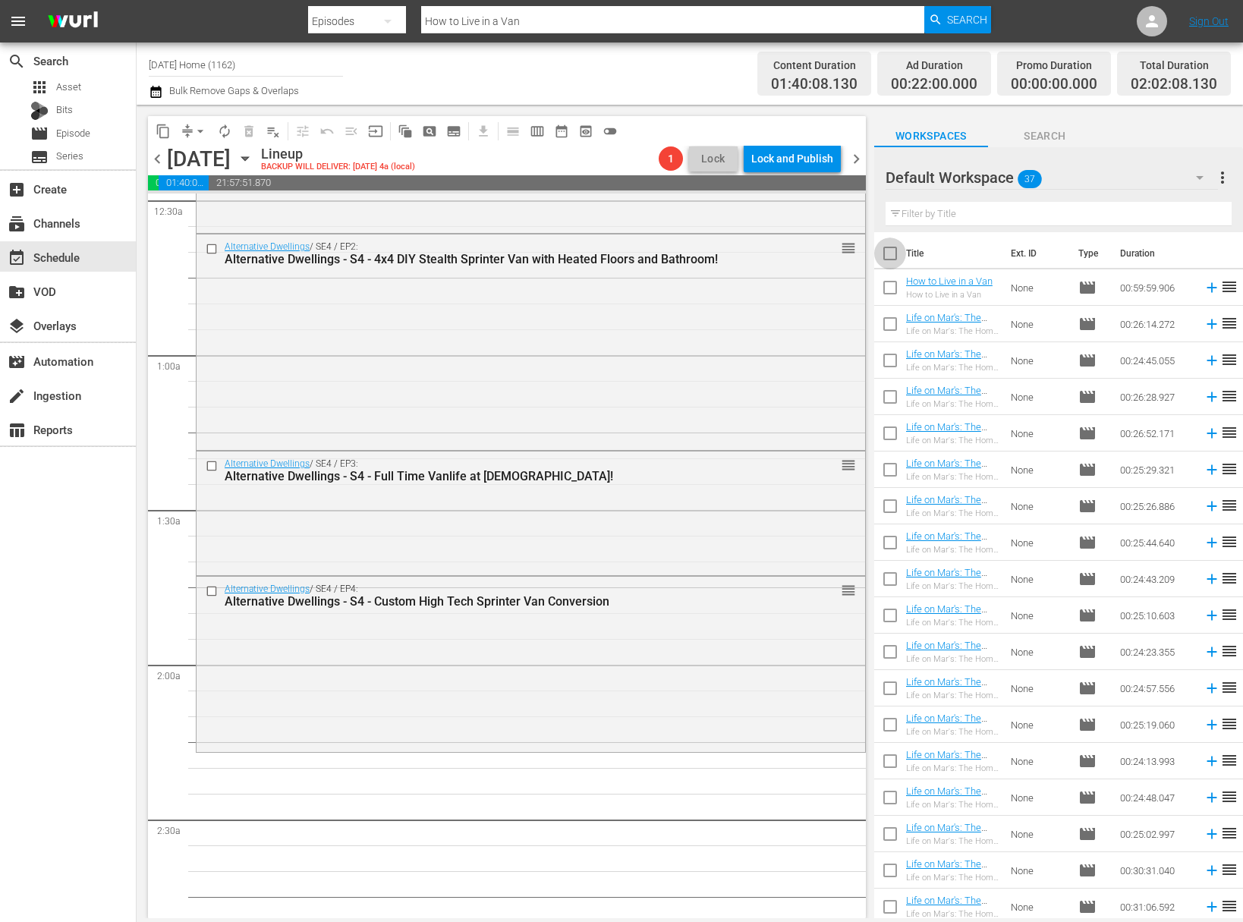
checkbox input "true"
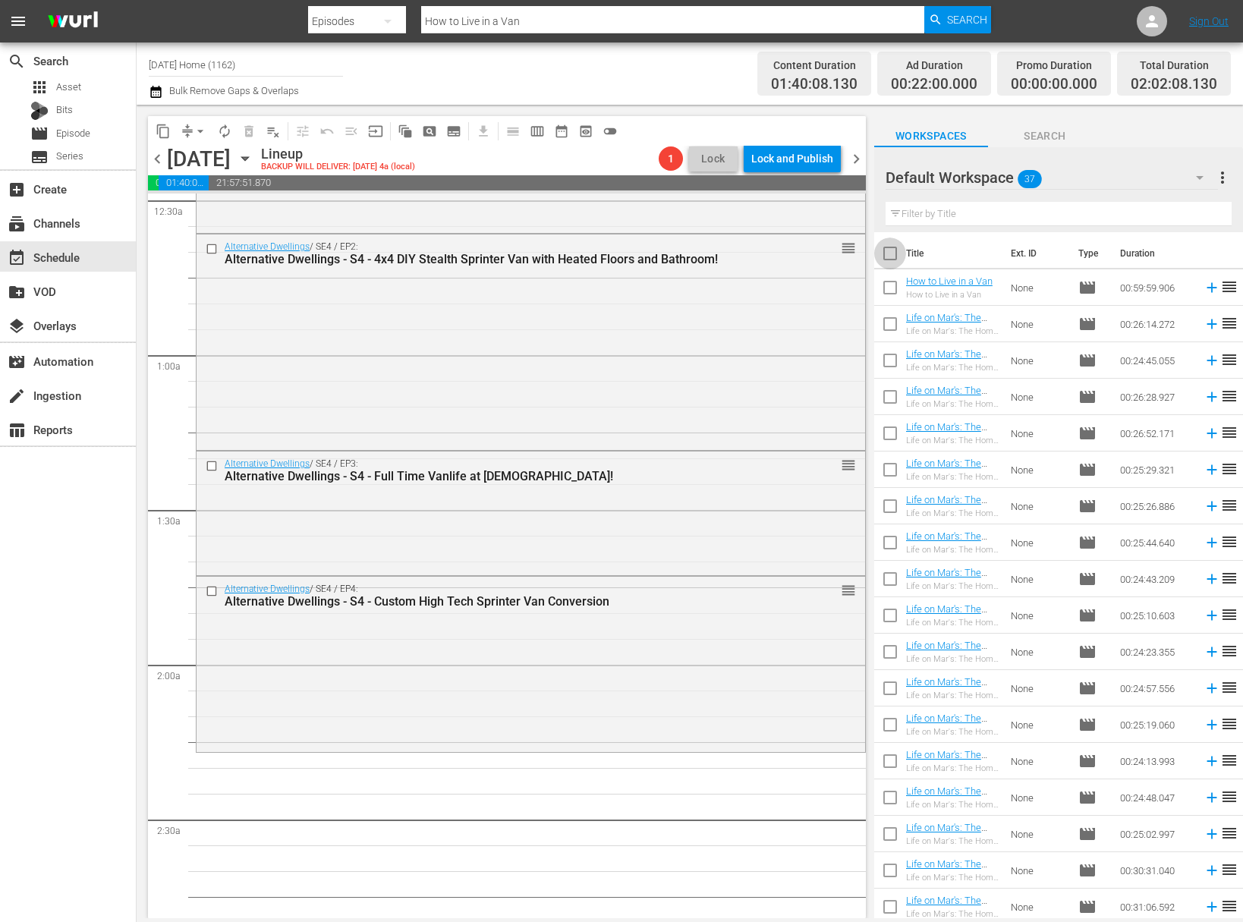
checkbox input "true"
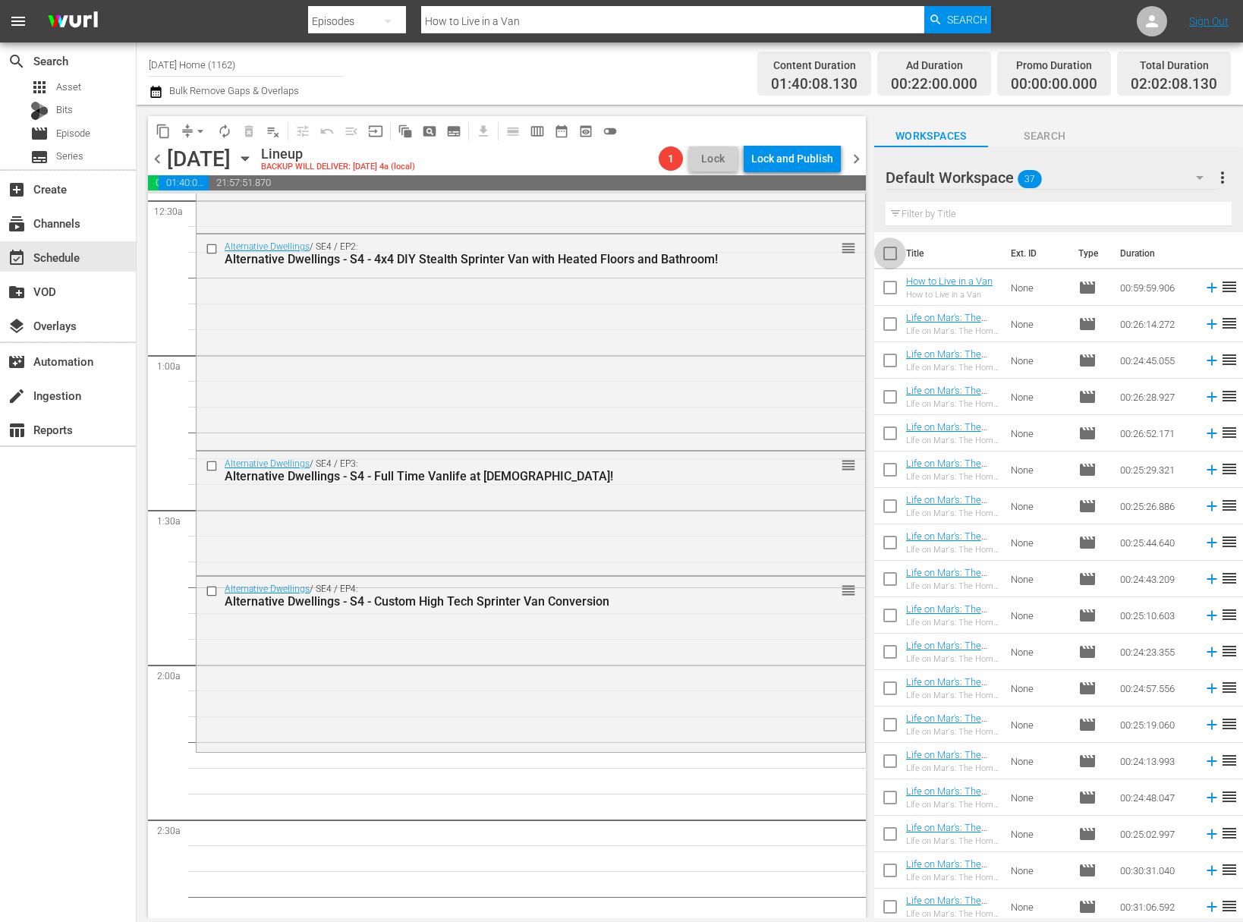
checkbox input "true"
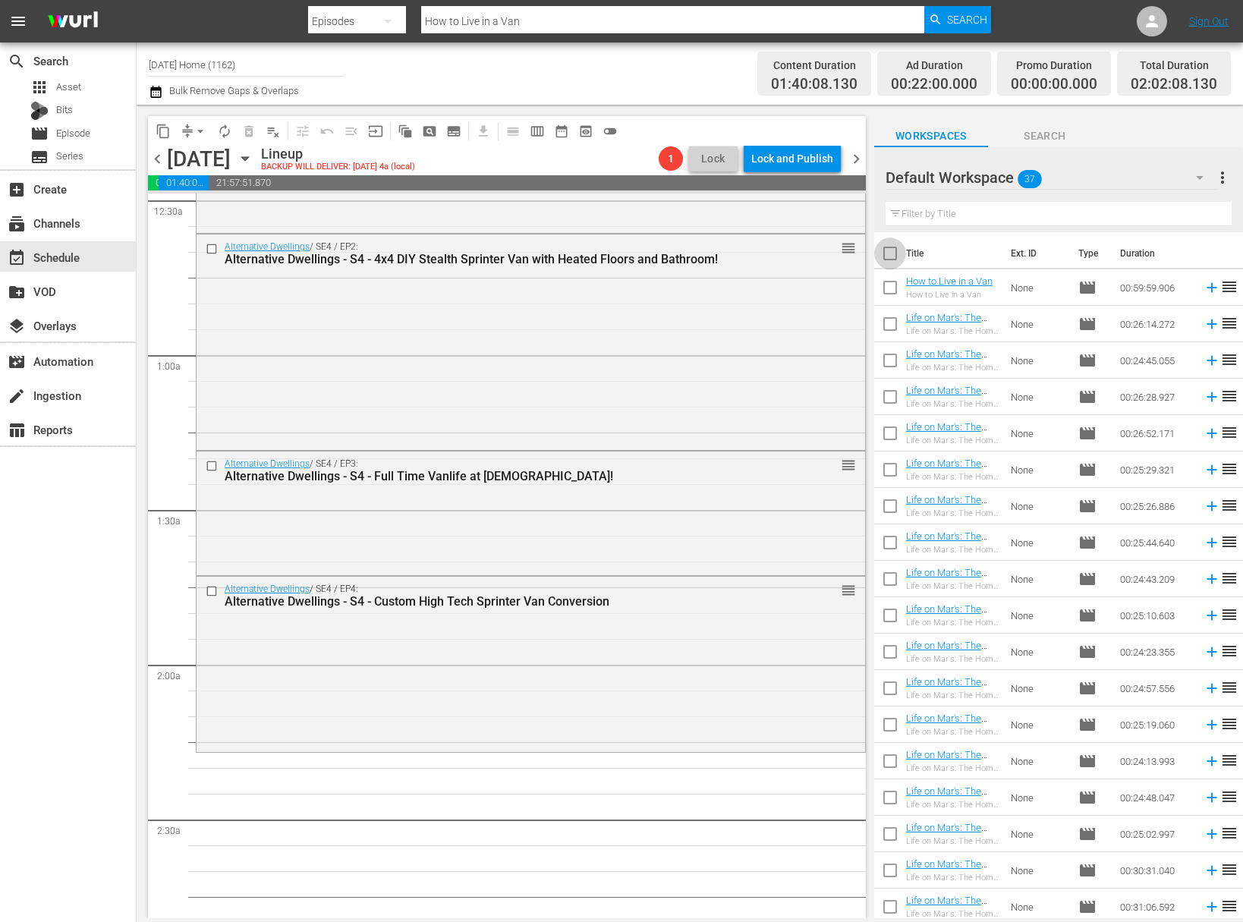
checkbox input "true"
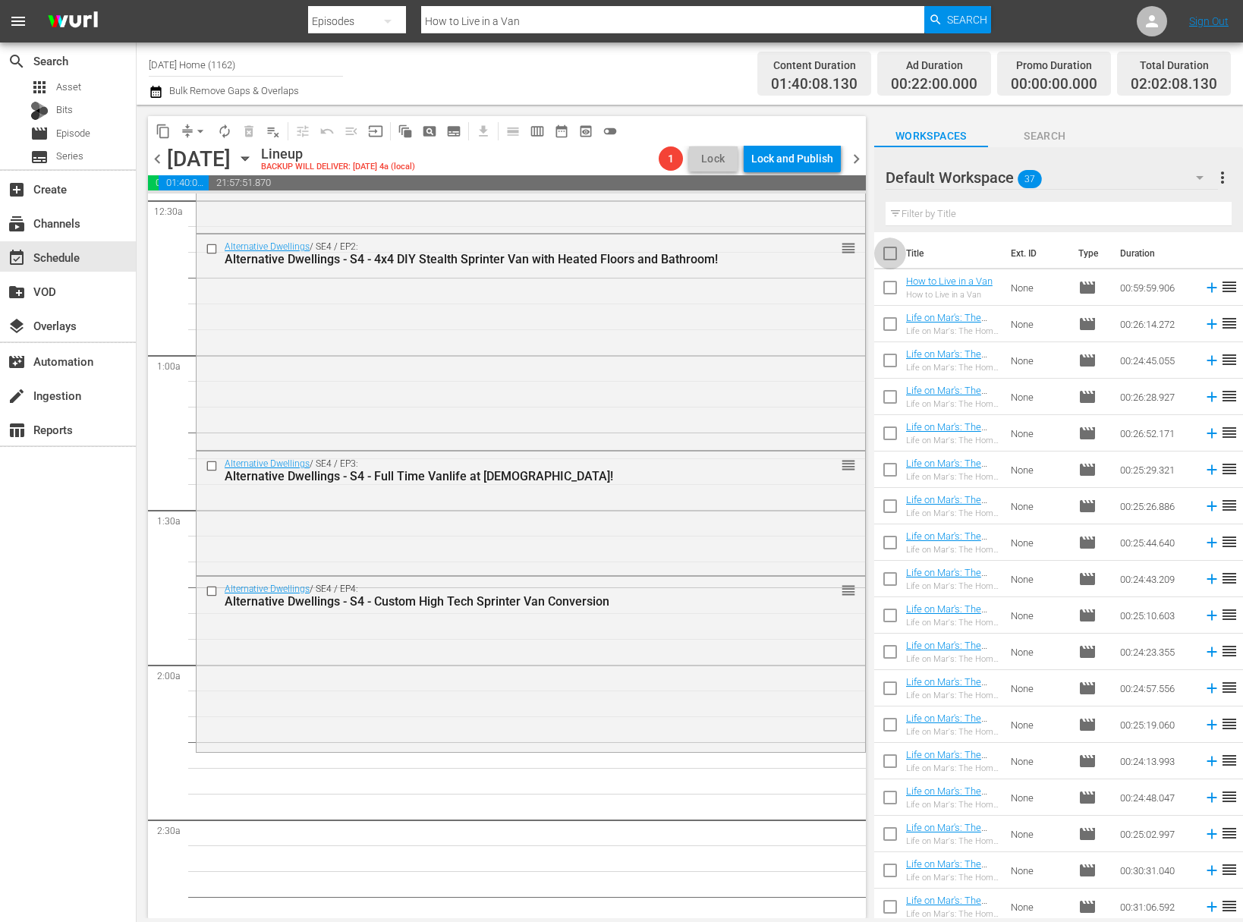
checkbox input "true"
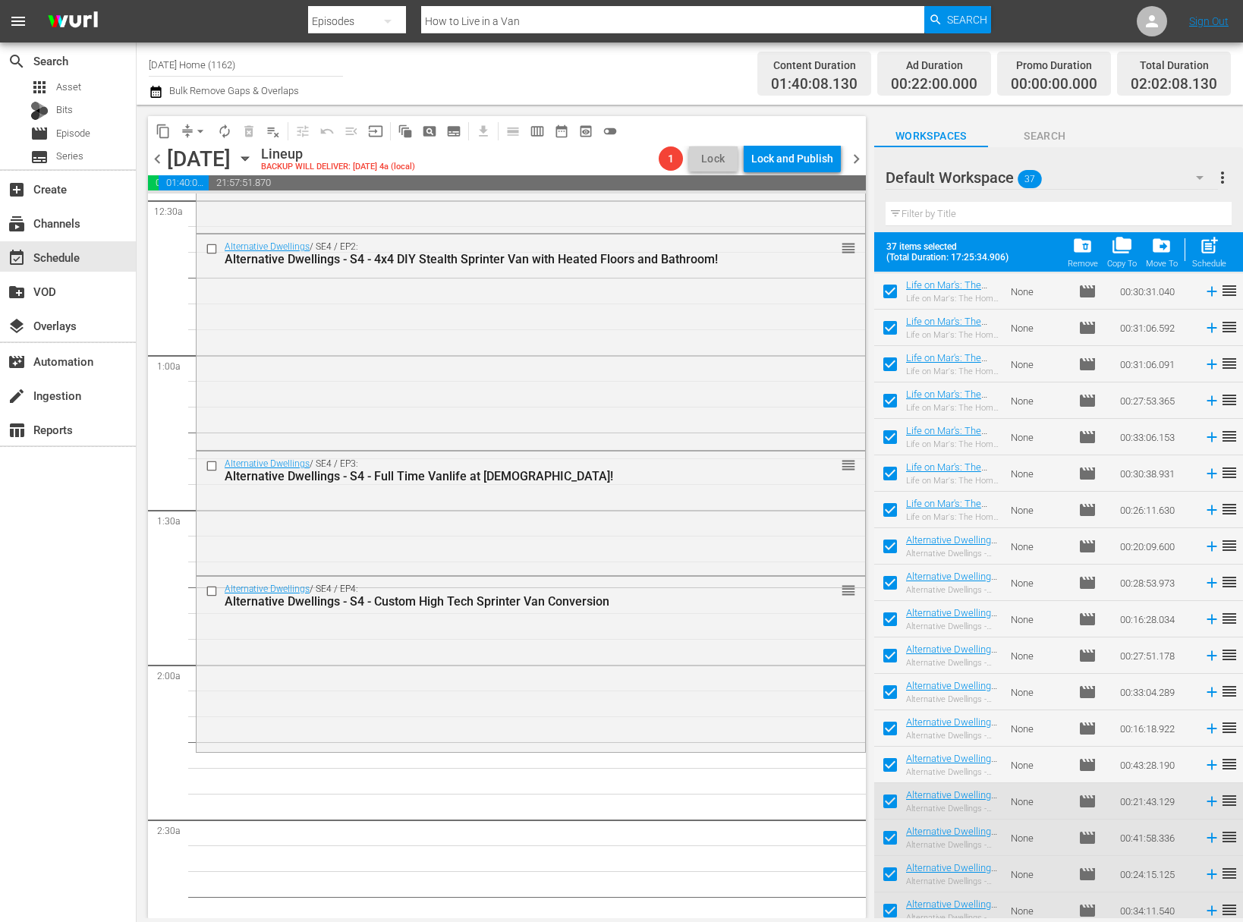
scroll to position [736, 0]
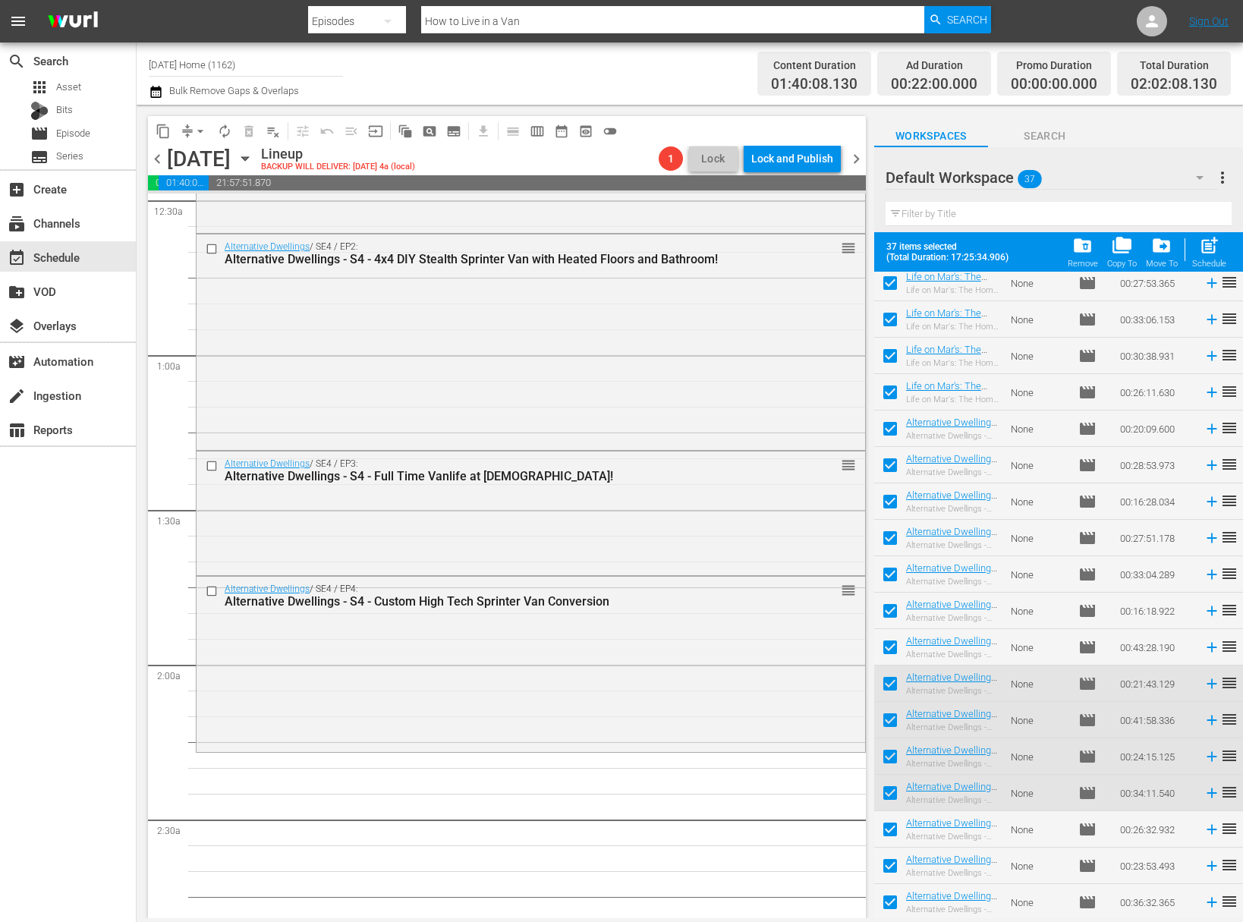
click at [885, 902] on input "checkbox" at bounding box center [890, 905] width 32 height 32
checkbox input "false"
click at [887, 825] on input "checkbox" at bounding box center [890, 832] width 32 height 32
checkbox input "false"
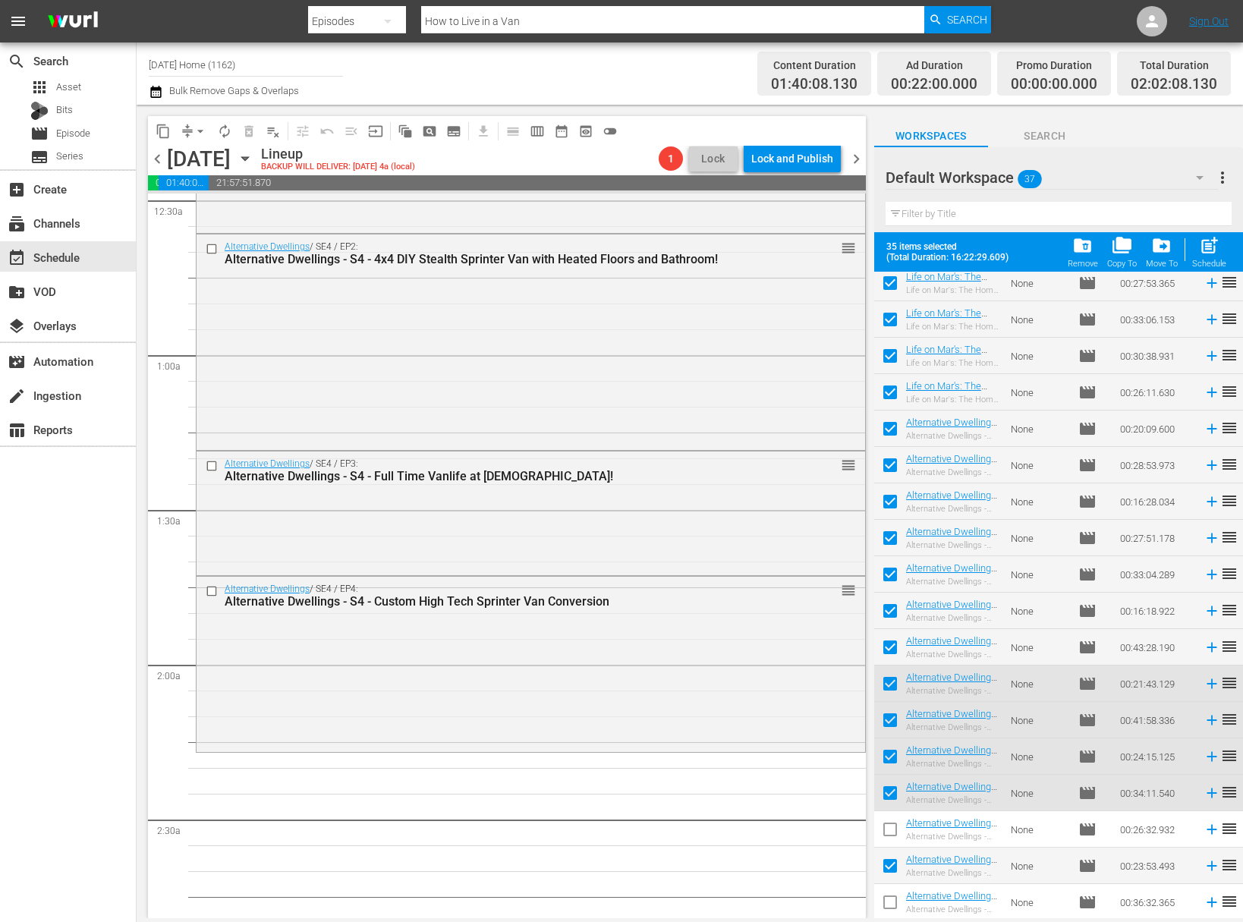
click at [891, 797] on input "checkbox" at bounding box center [890, 796] width 32 height 32
checkbox input "false"
click at [891, 866] on input "checkbox" at bounding box center [890, 869] width 32 height 32
checkbox input "false"
click at [893, 761] on input "checkbox" at bounding box center [890, 760] width 32 height 32
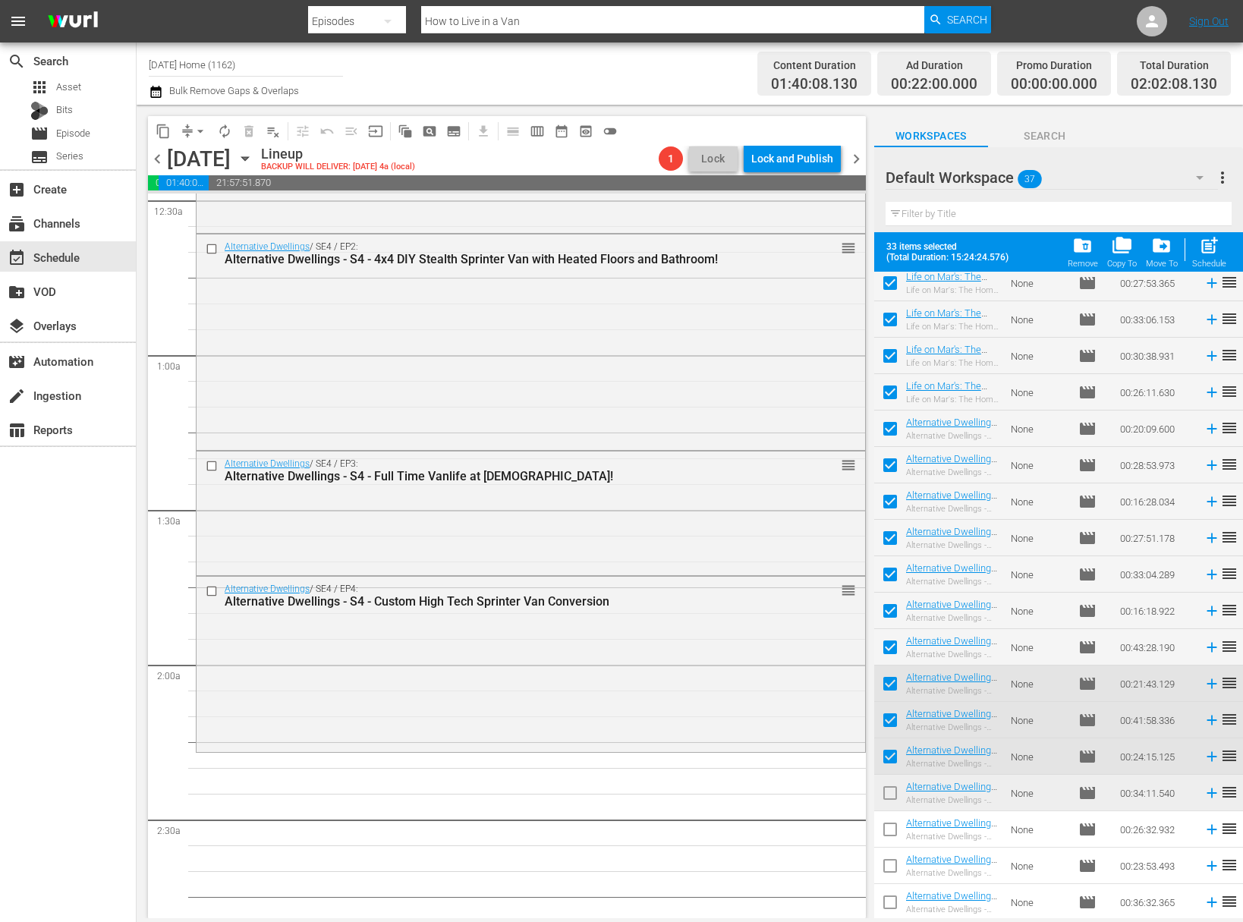
checkbox input "false"
drag, startPoint x: 890, startPoint y: 718, endPoint x: 891, endPoint y: 680, distance: 38.7
click at [890, 718] on input "checkbox" at bounding box center [890, 723] width 32 height 32
checkbox input "false"
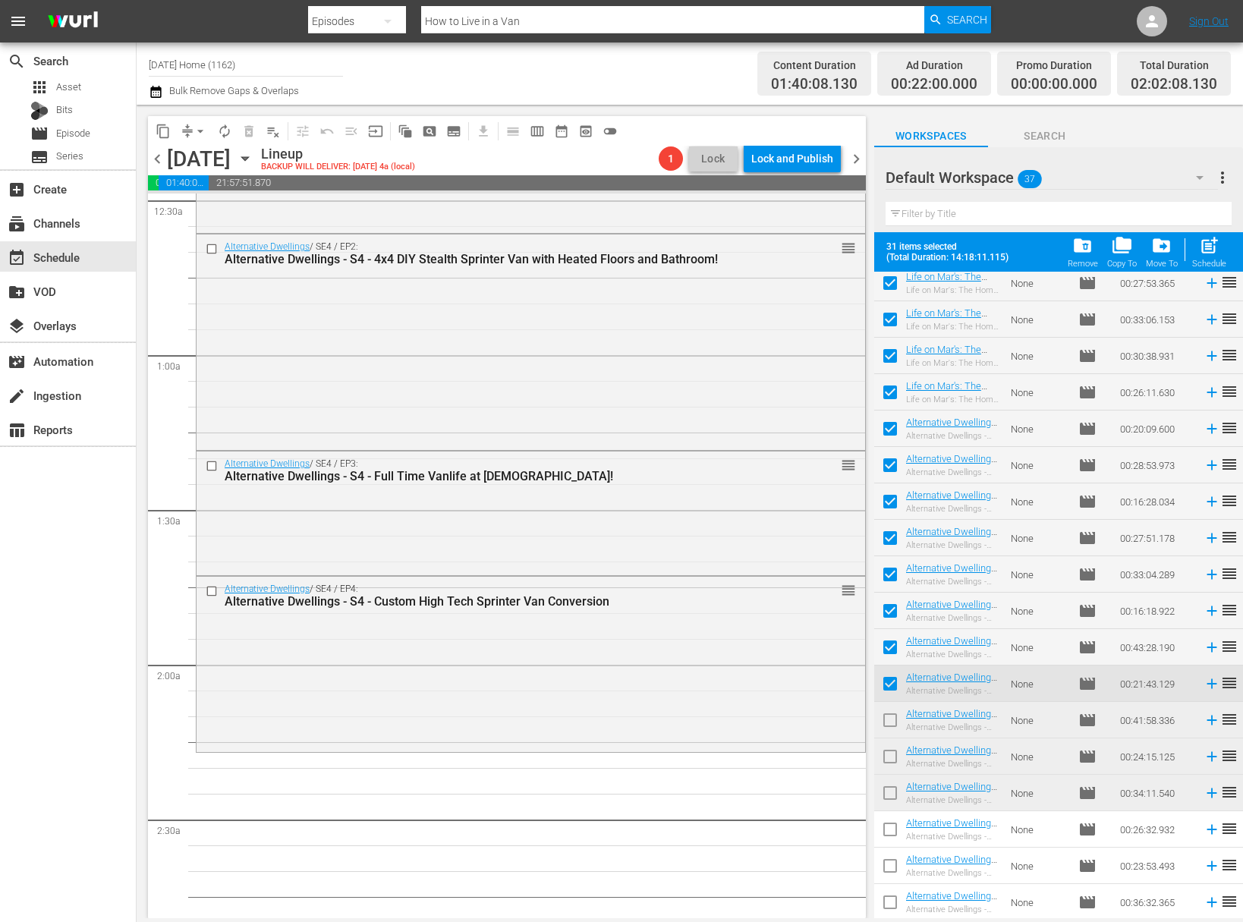
click at [891, 681] on input "checkbox" at bounding box center [890, 687] width 32 height 32
checkbox input "false"
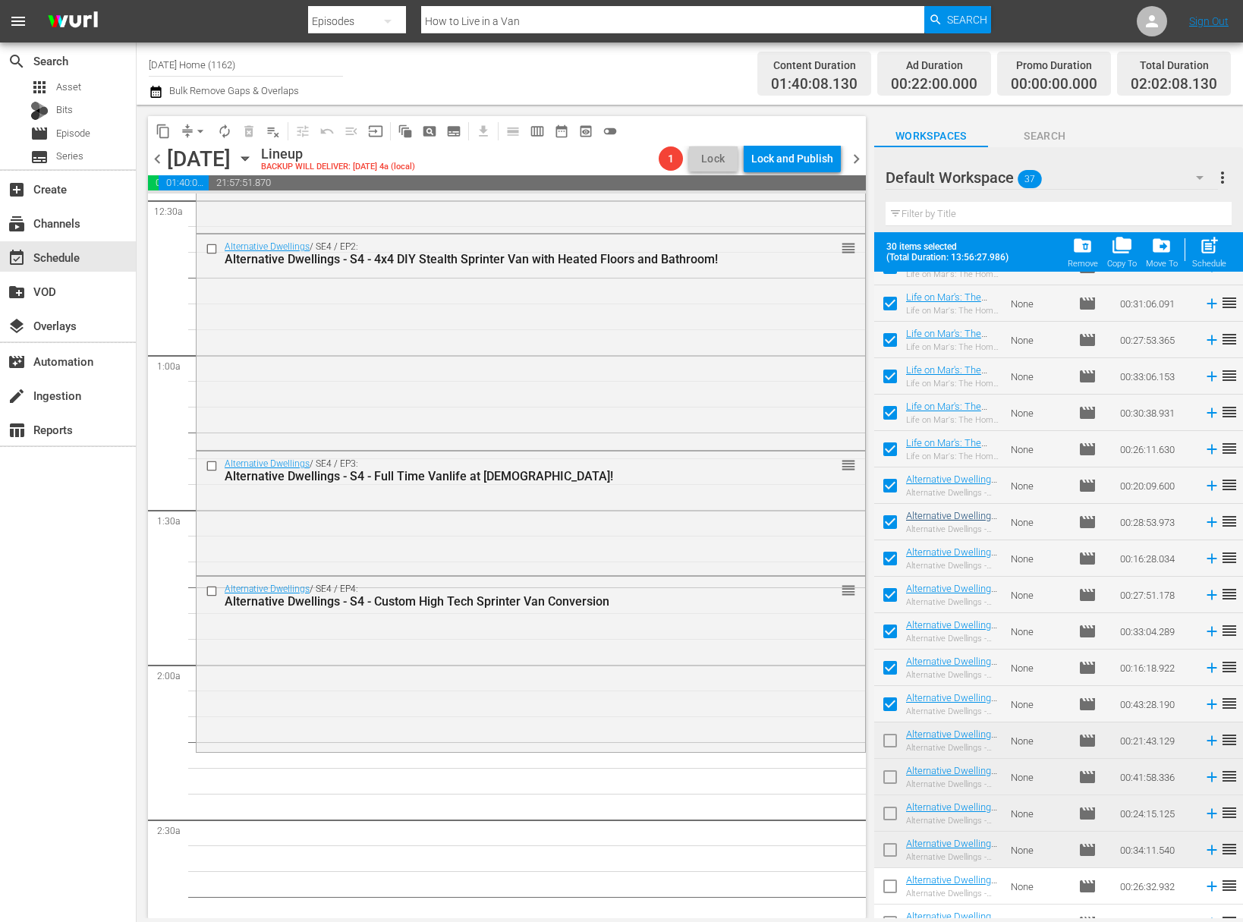
scroll to position [678, 0]
click at [885, 489] on input "checkbox" at bounding box center [890, 490] width 32 height 32
checkbox input "false"
click at [889, 525] on input "checkbox" at bounding box center [890, 527] width 32 height 32
checkbox input "false"
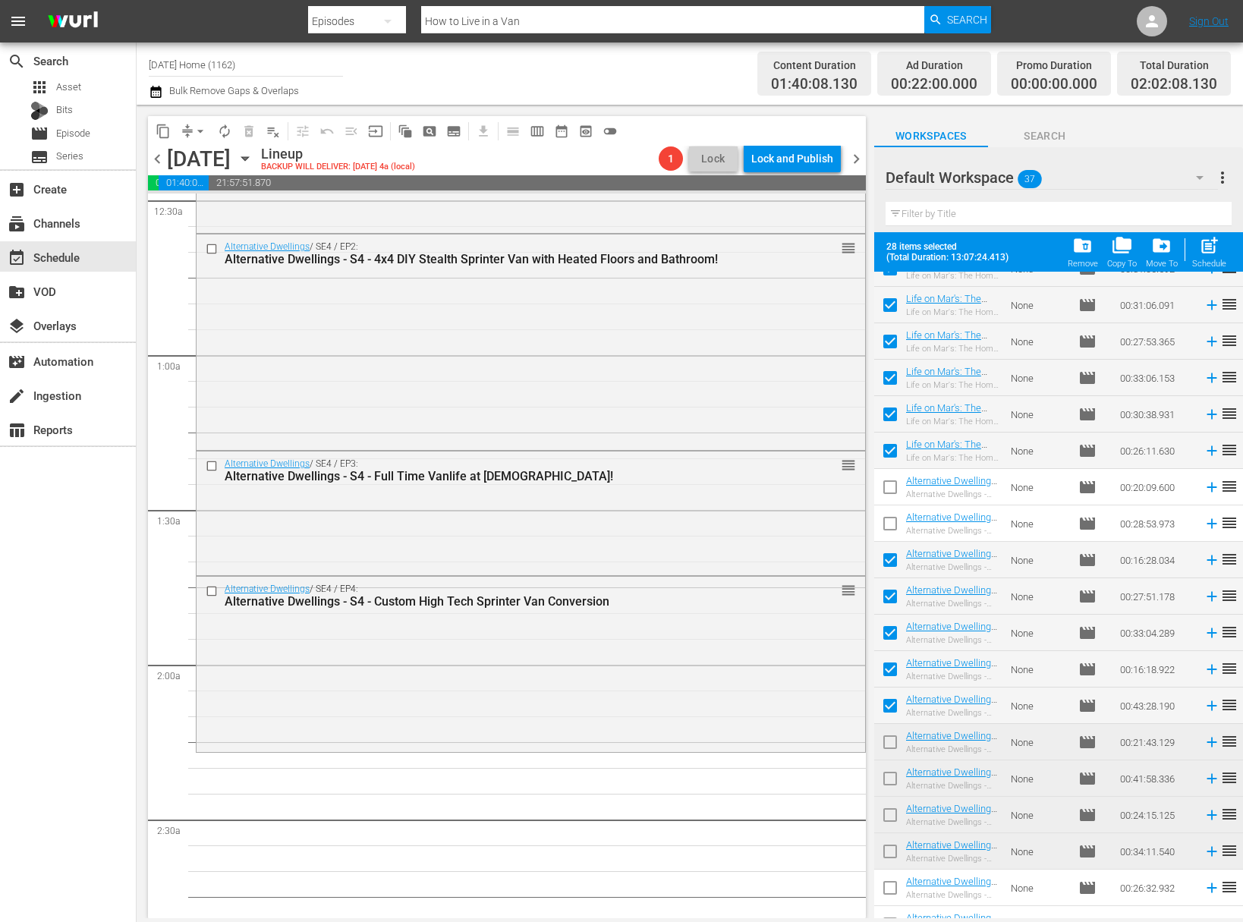
click at [890, 561] on input "checkbox" at bounding box center [890, 563] width 32 height 32
checkbox input "false"
click at [889, 599] on input "checkbox" at bounding box center [890, 599] width 32 height 32
checkbox input "false"
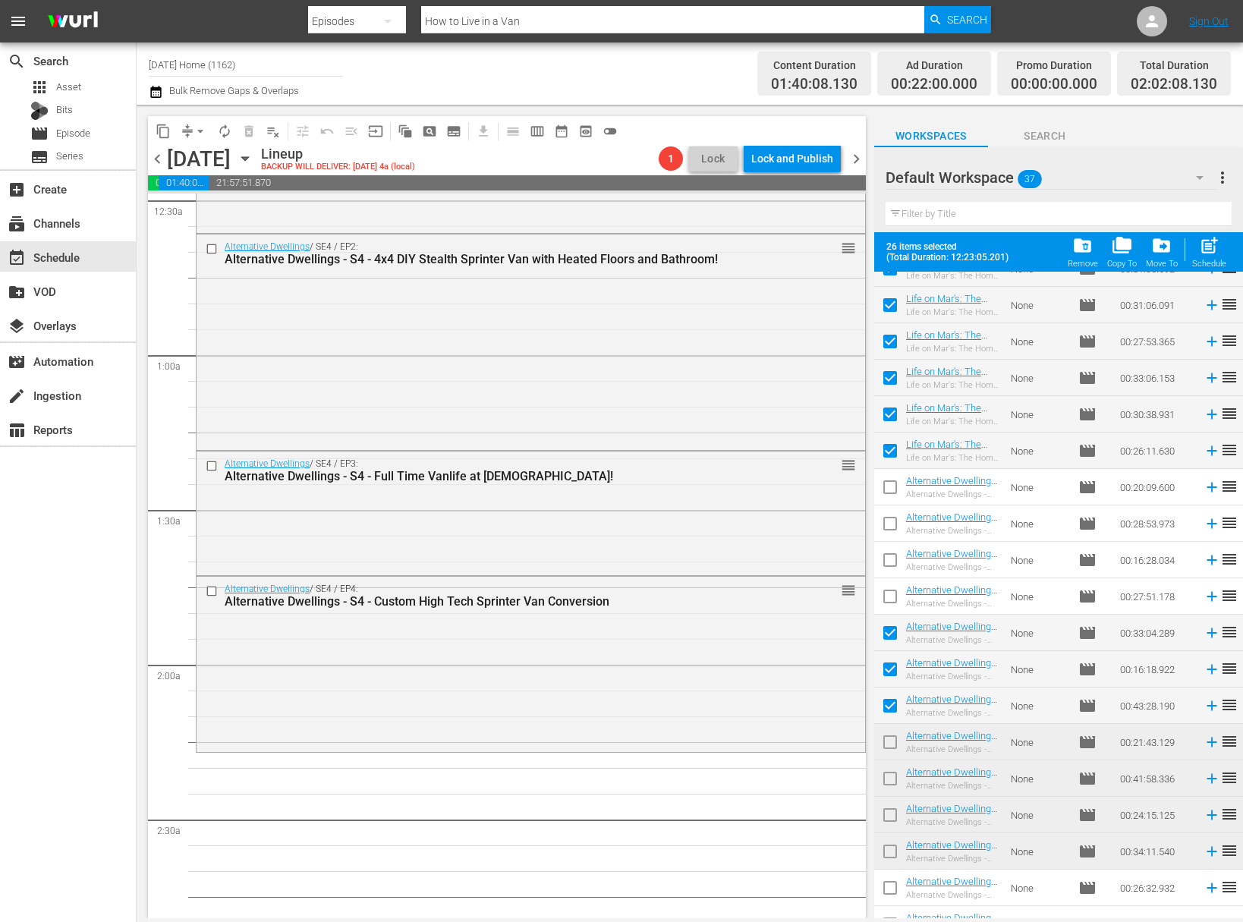
click at [891, 634] on input "checkbox" at bounding box center [890, 636] width 32 height 32
checkbox input "false"
click at [891, 668] on input "checkbox" at bounding box center [890, 672] width 32 height 32
checkbox input "false"
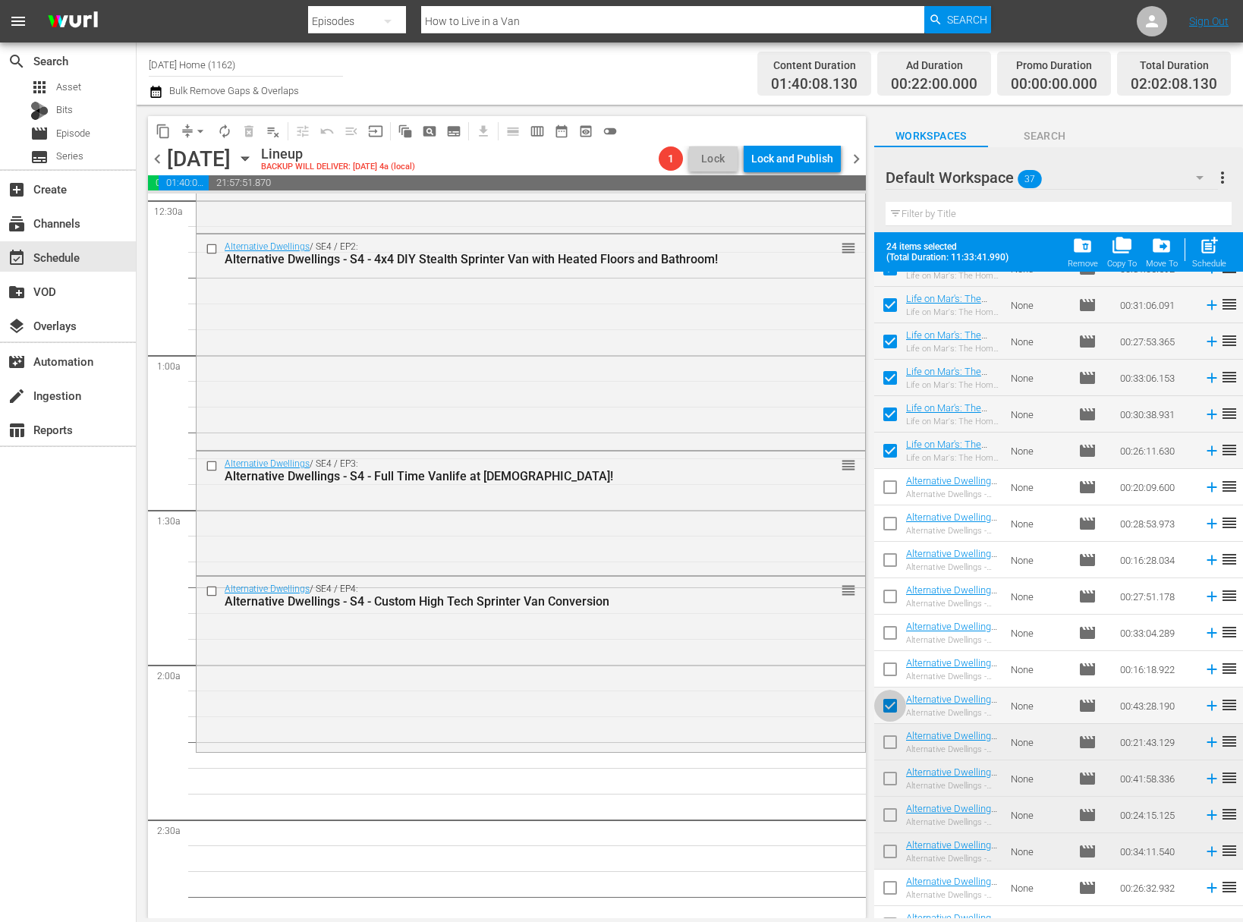
click at [890, 703] on input "checkbox" at bounding box center [890, 709] width 32 height 32
checkbox input "false"
click at [890, 750] on input "checkbox" at bounding box center [890, 745] width 32 height 32
checkbox input "true"
click at [890, 774] on input "checkbox" at bounding box center [890, 782] width 32 height 32
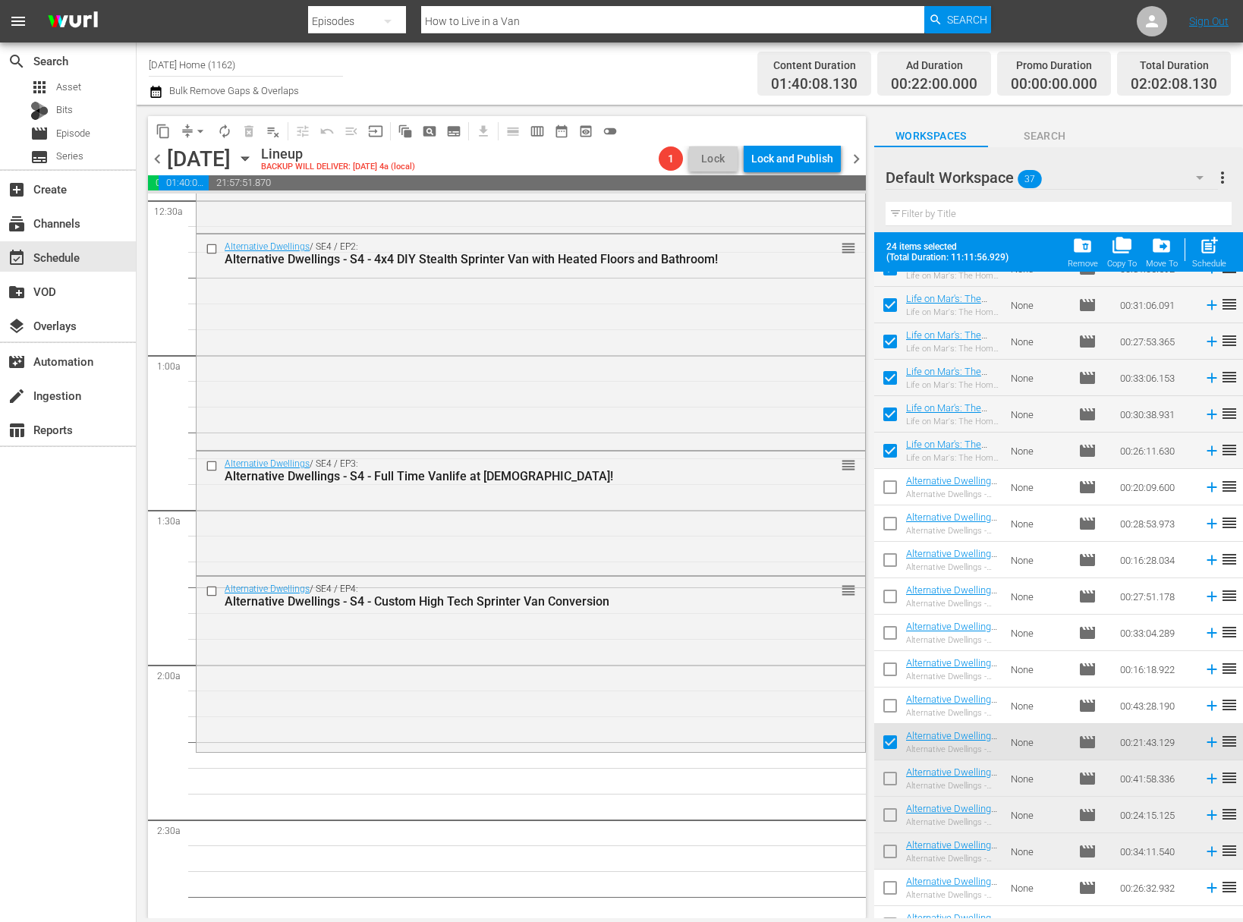
checkbox input "true"
click at [889, 811] on input "checkbox" at bounding box center [890, 818] width 32 height 32
checkbox input "true"
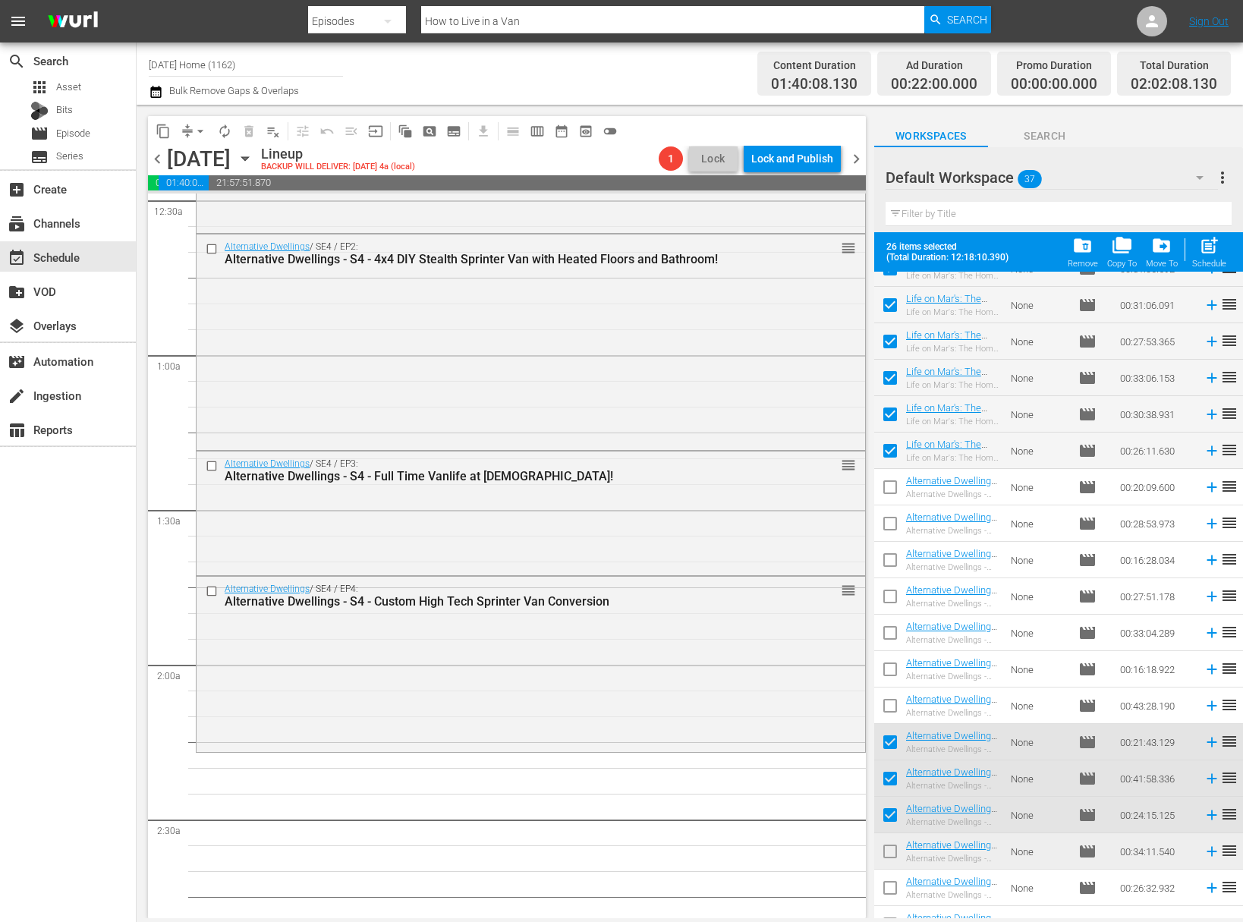
click at [892, 854] on input "checkbox" at bounding box center [890, 854] width 32 height 32
checkbox input "true"
drag, startPoint x: 892, startPoint y: 888, endPoint x: 962, endPoint y: 856, distance: 77.0
click at [892, 888] on input "checkbox" at bounding box center [890, 891] width 32 height 32
checkbox input "true"
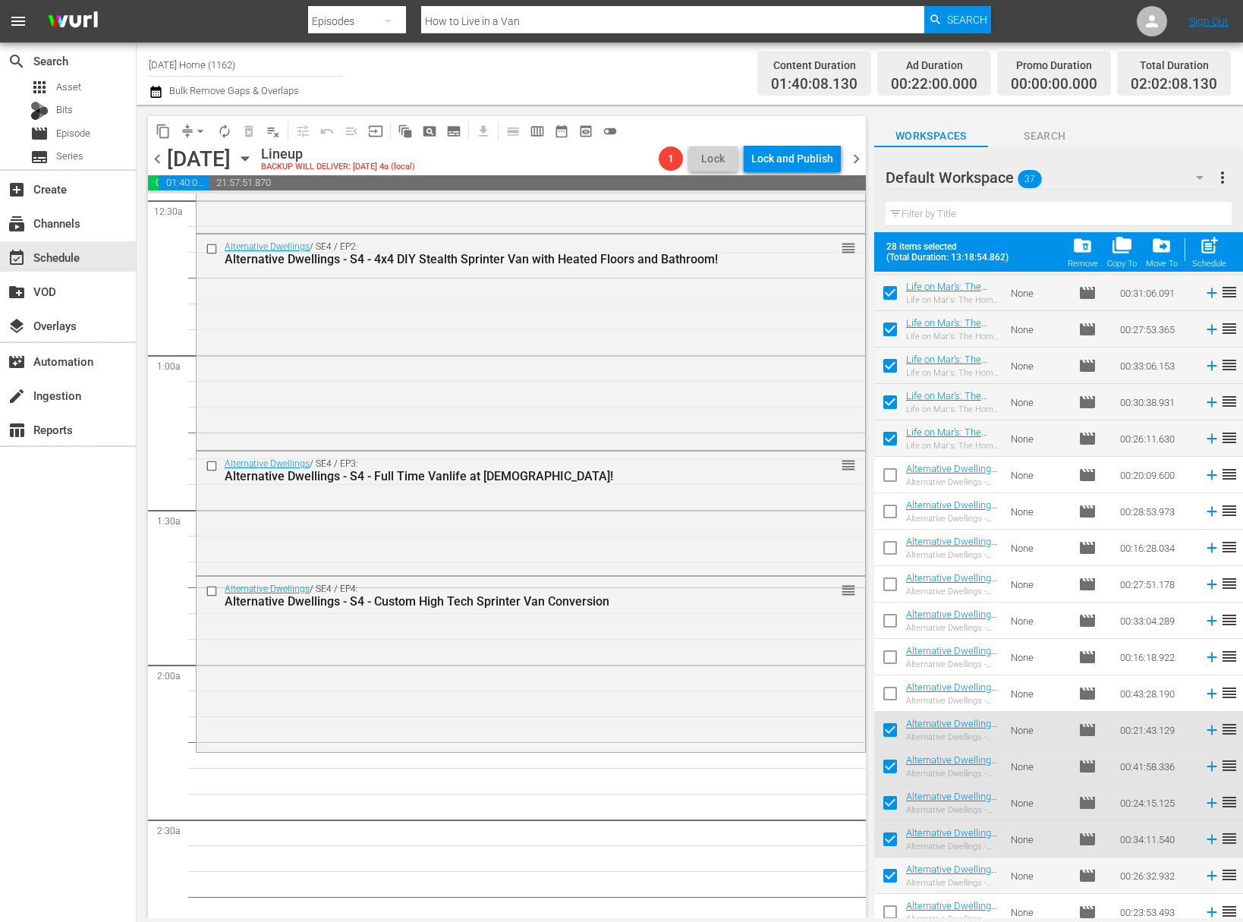
scroll to position [709, 0]
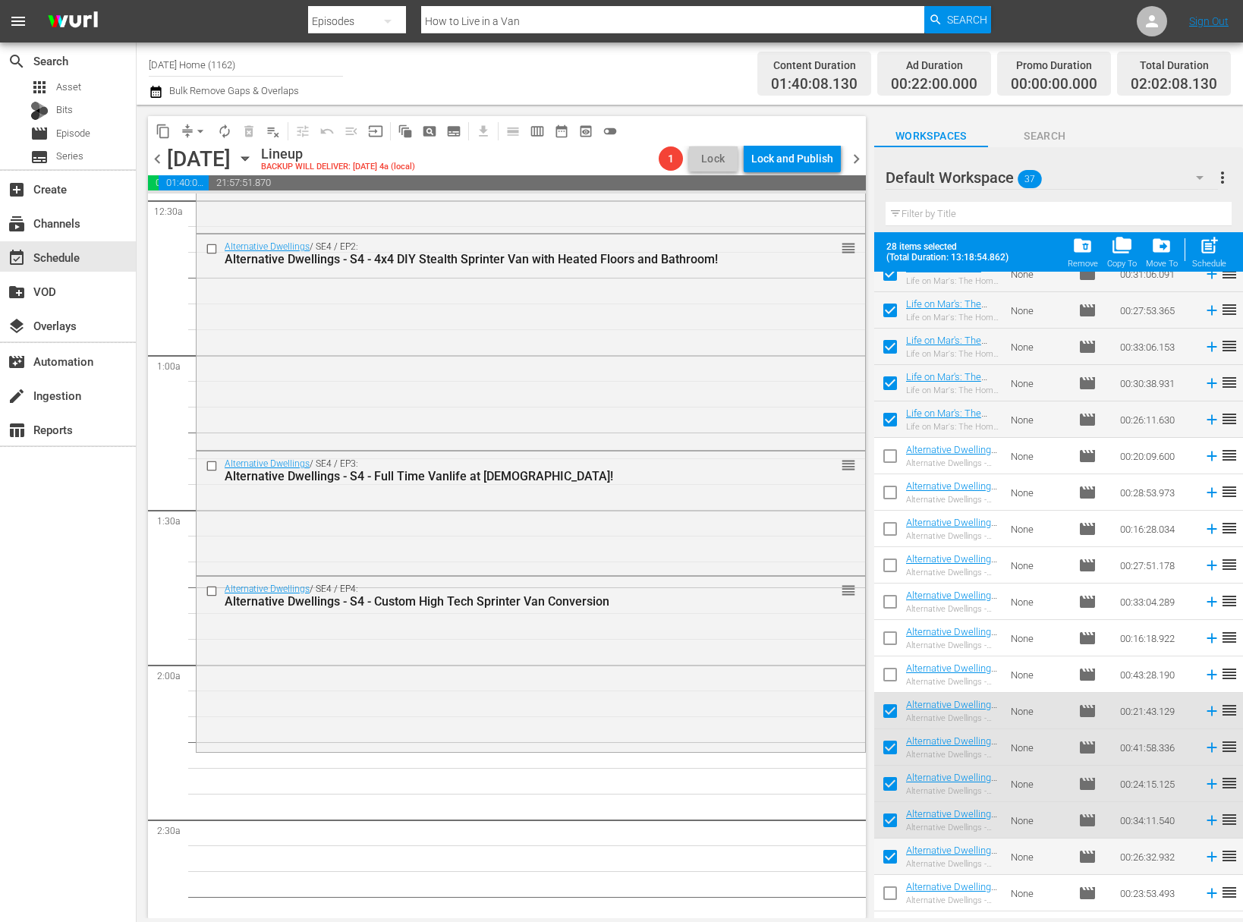
click at [888, 671] on input "checkbox" at bounding box center [890, 678] width 32 height 32
click at [893, 675] on input "checkbox" at bounding box center [890, 678] width 32 height 32
checkbox input "false"
click at [886, 894] on input "checkbox" at bounding box center [890, 896] width 32 height 32
checkbox input "true"
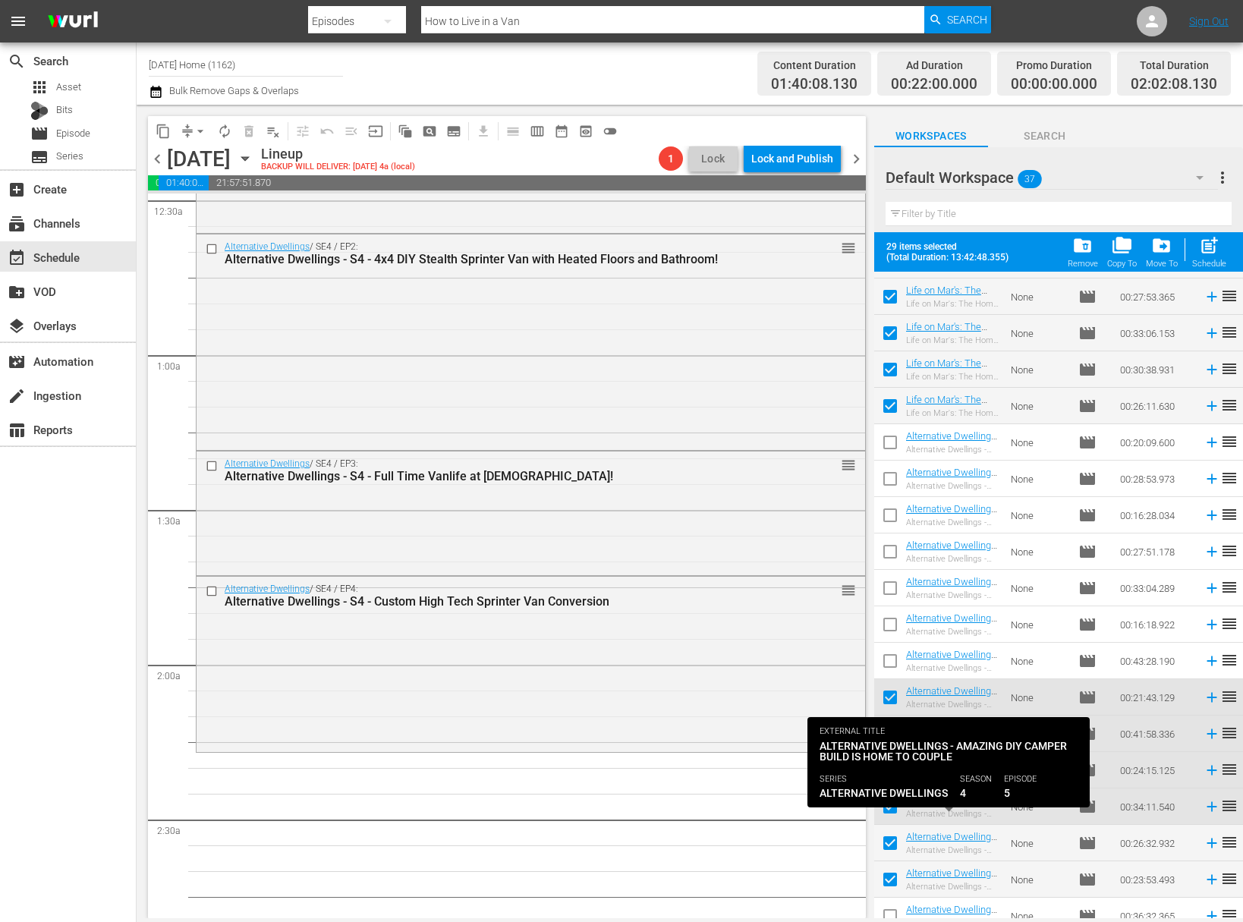
scroll to position [736, 0]
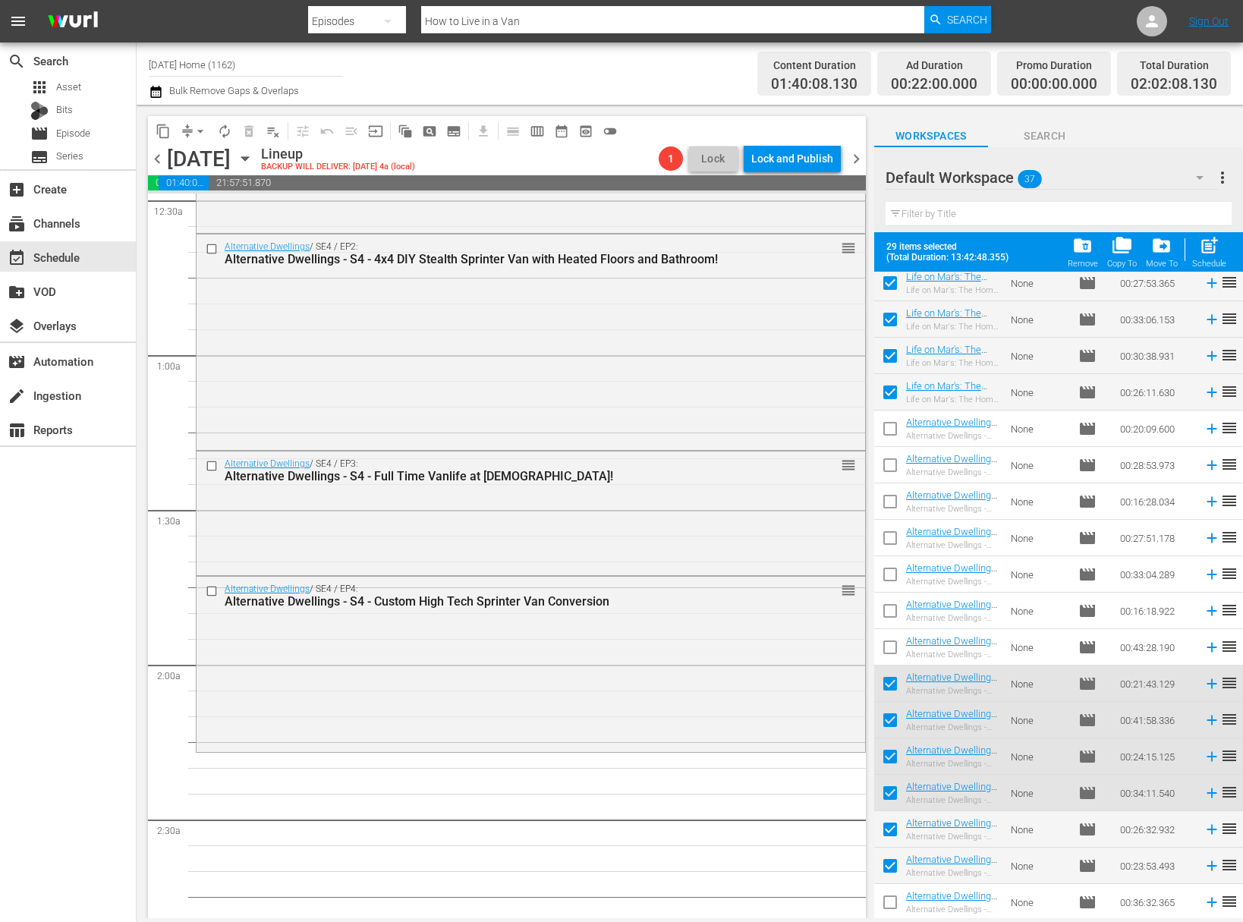
click at [891, 901] on input "checkbox" at bounding box center [890, 905] width 32 height 32
checkbox input "true"
click at [1215, 250] on span "post_add" at bounding box center [1209, 245] width 20 height 20
checkbox input "false"
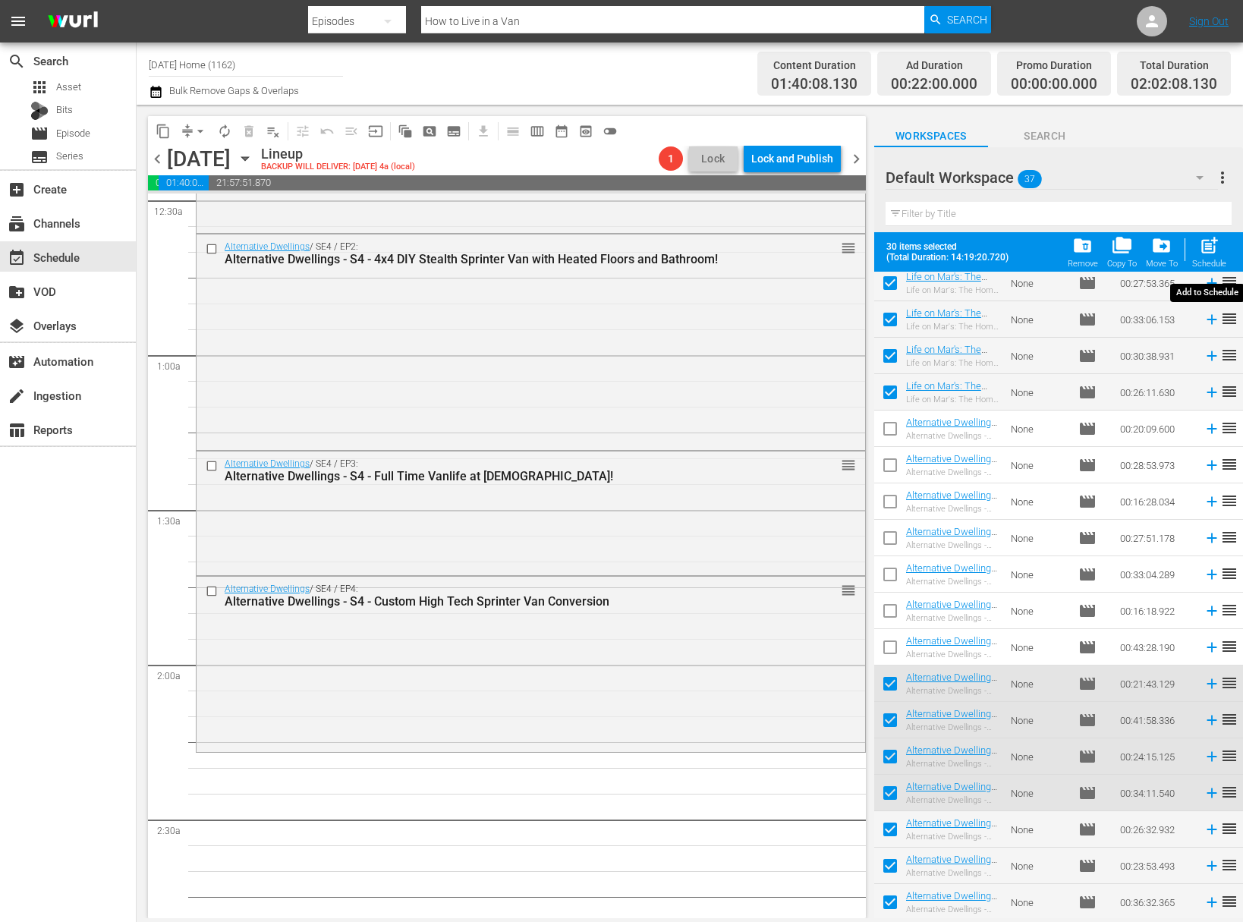
checkbox input "false"
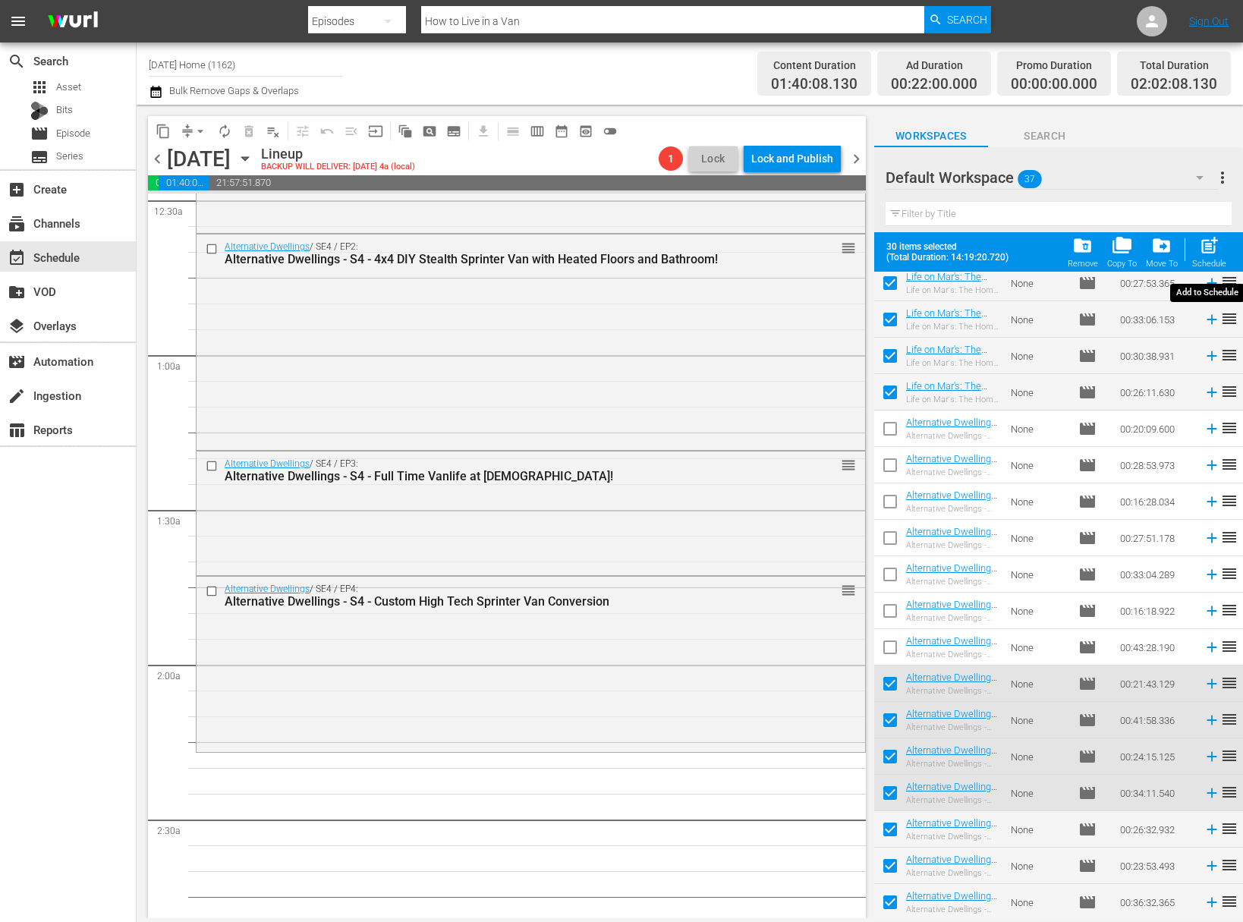
checkbox input "false"
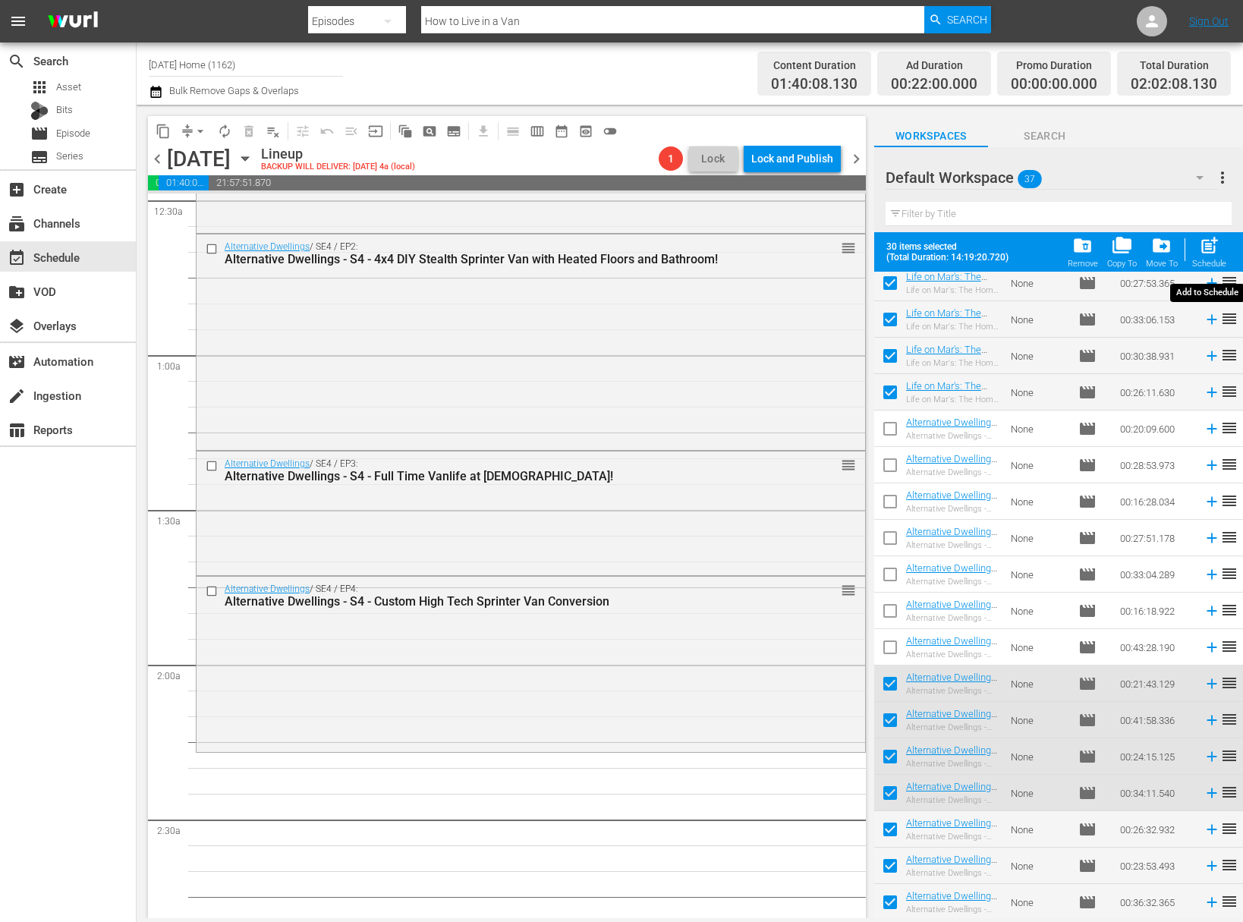
checkbox input "false"
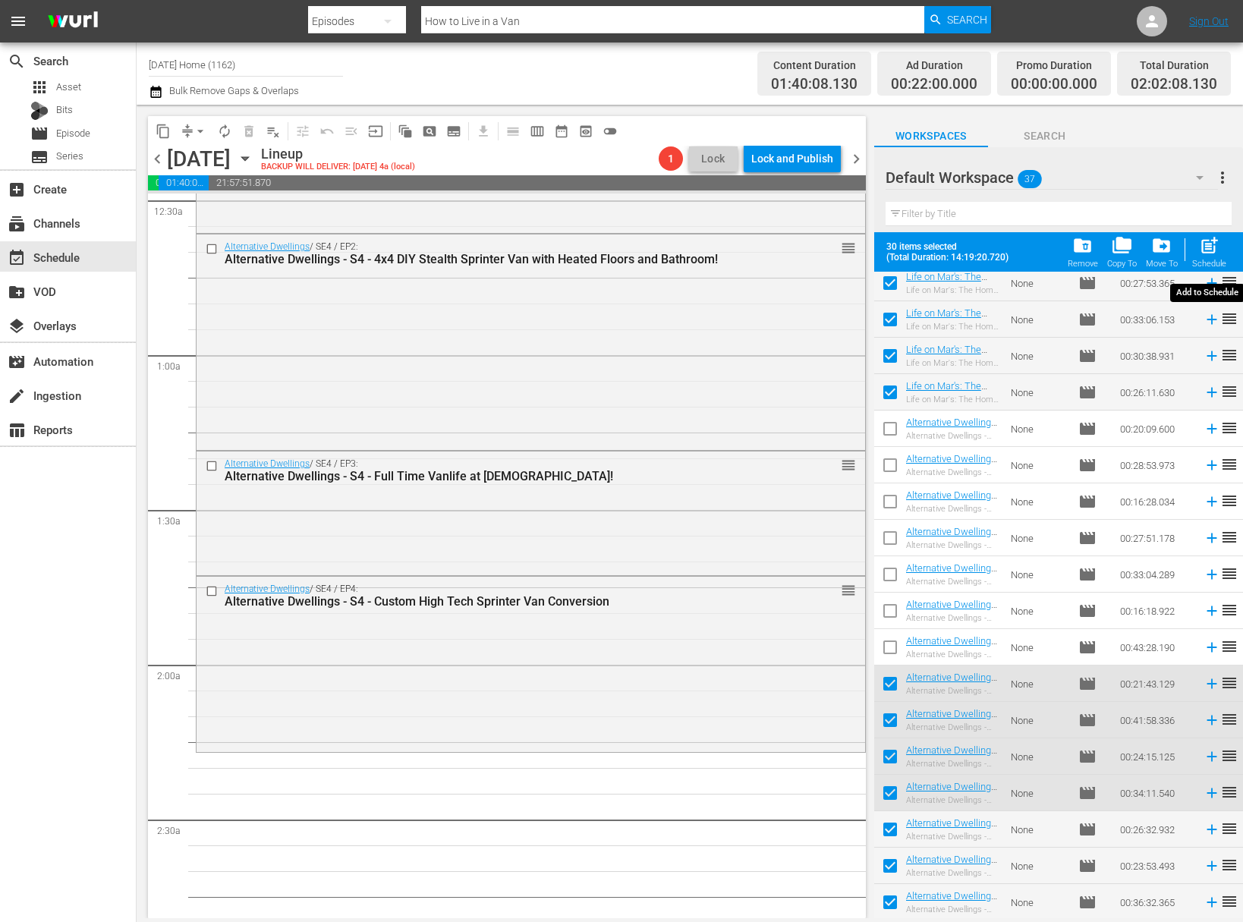
checkbox input "false"
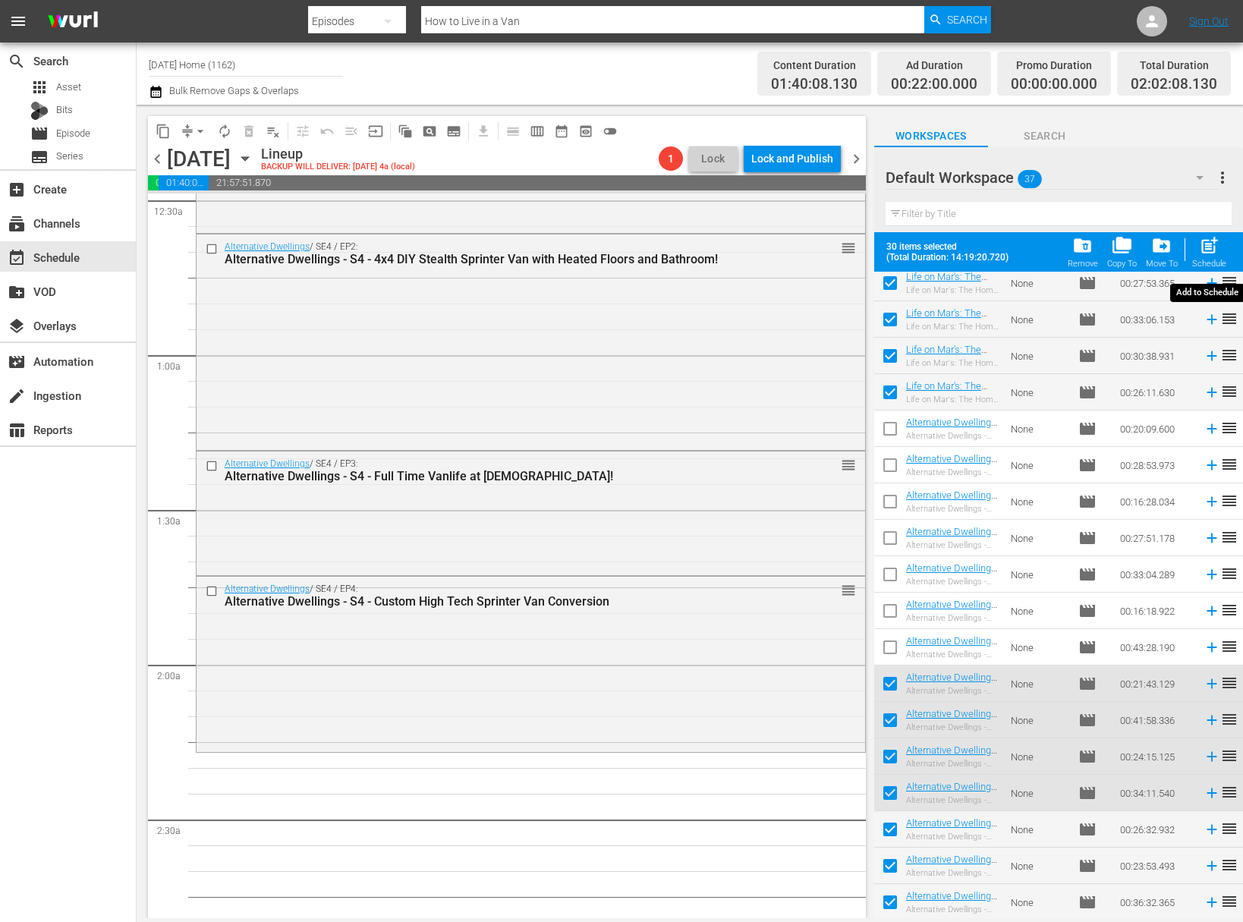
checkbox input "false"
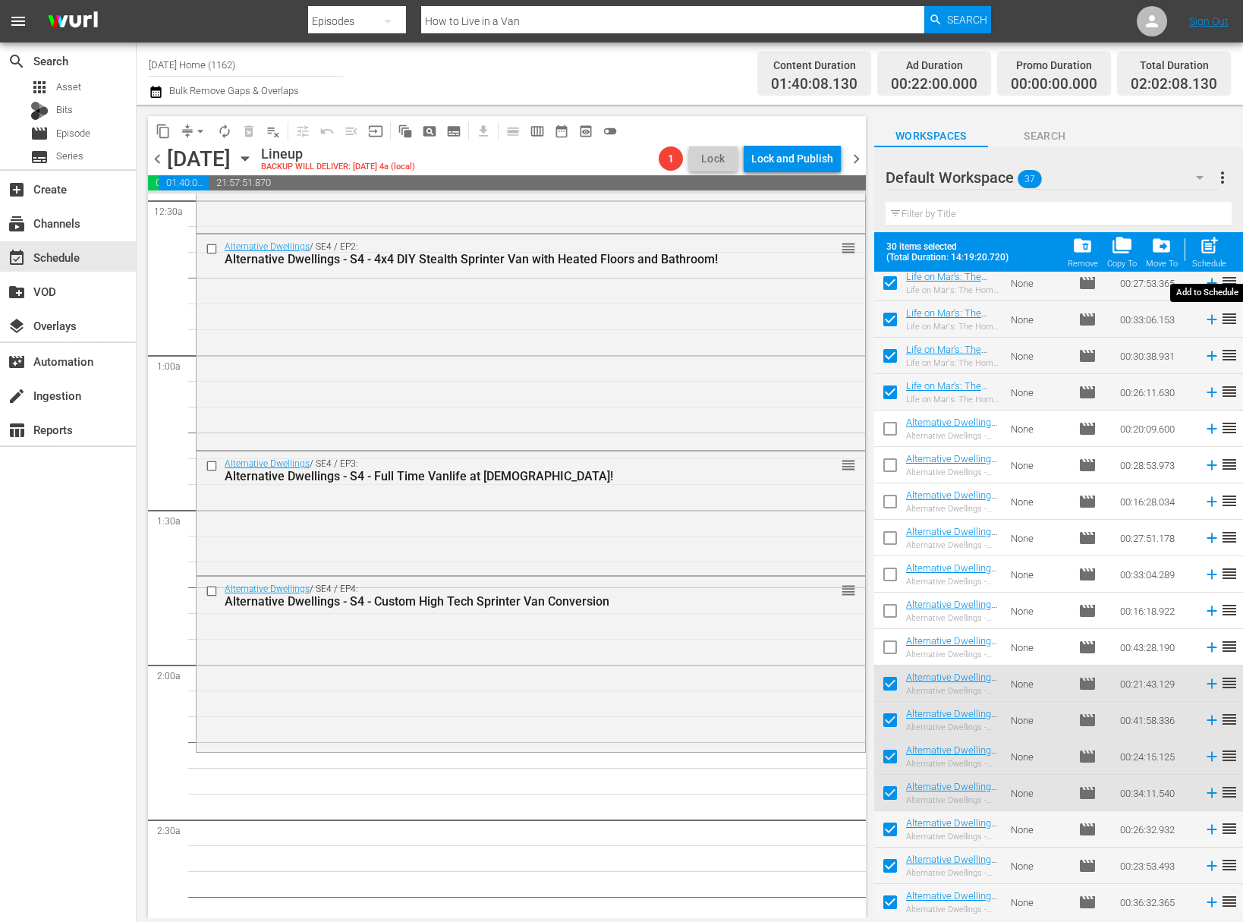
checkbox input "false"
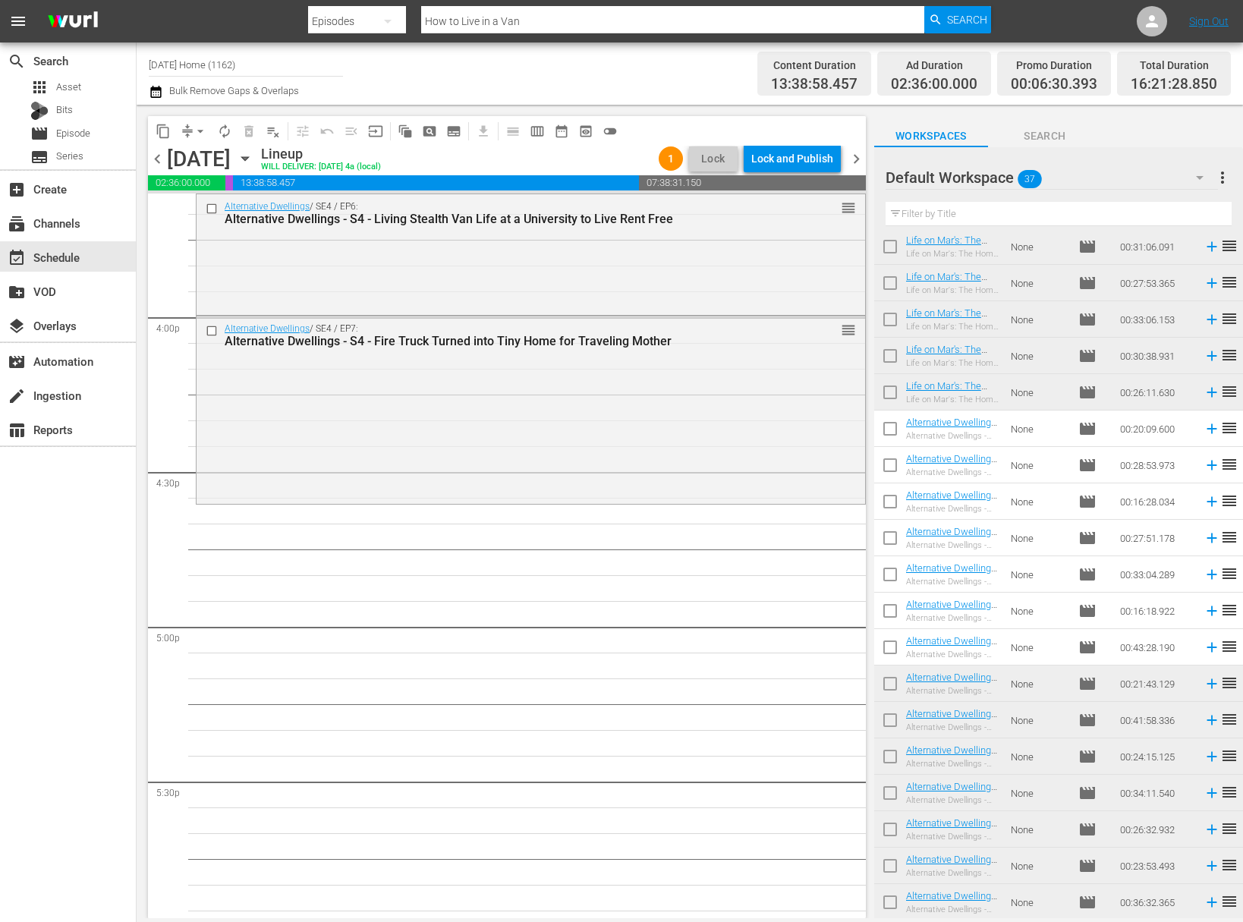
scroll to position [4826, 0]
click at [886, 430] on input "checkbox" at bounding box center [890, 432] width 32 height 32
checkbox input "true"
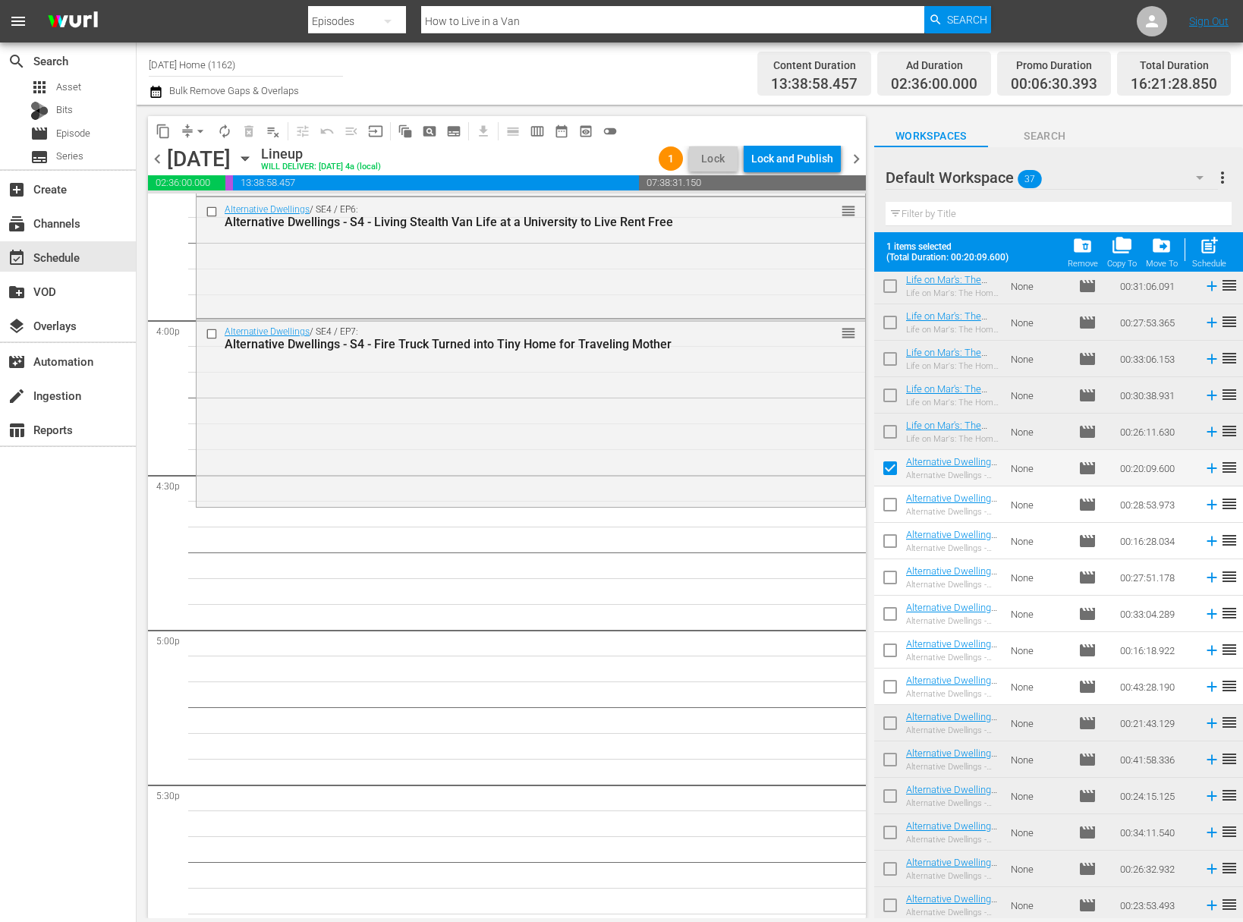
click at [889, 499] on input "checkbox" at bounding box center [890, 508] width 32 height 32
checkbox input "true"
click at [891, 543] on input "checkbox" at bounding box center [890, 544] width 32 height 32
checkbox input "true"
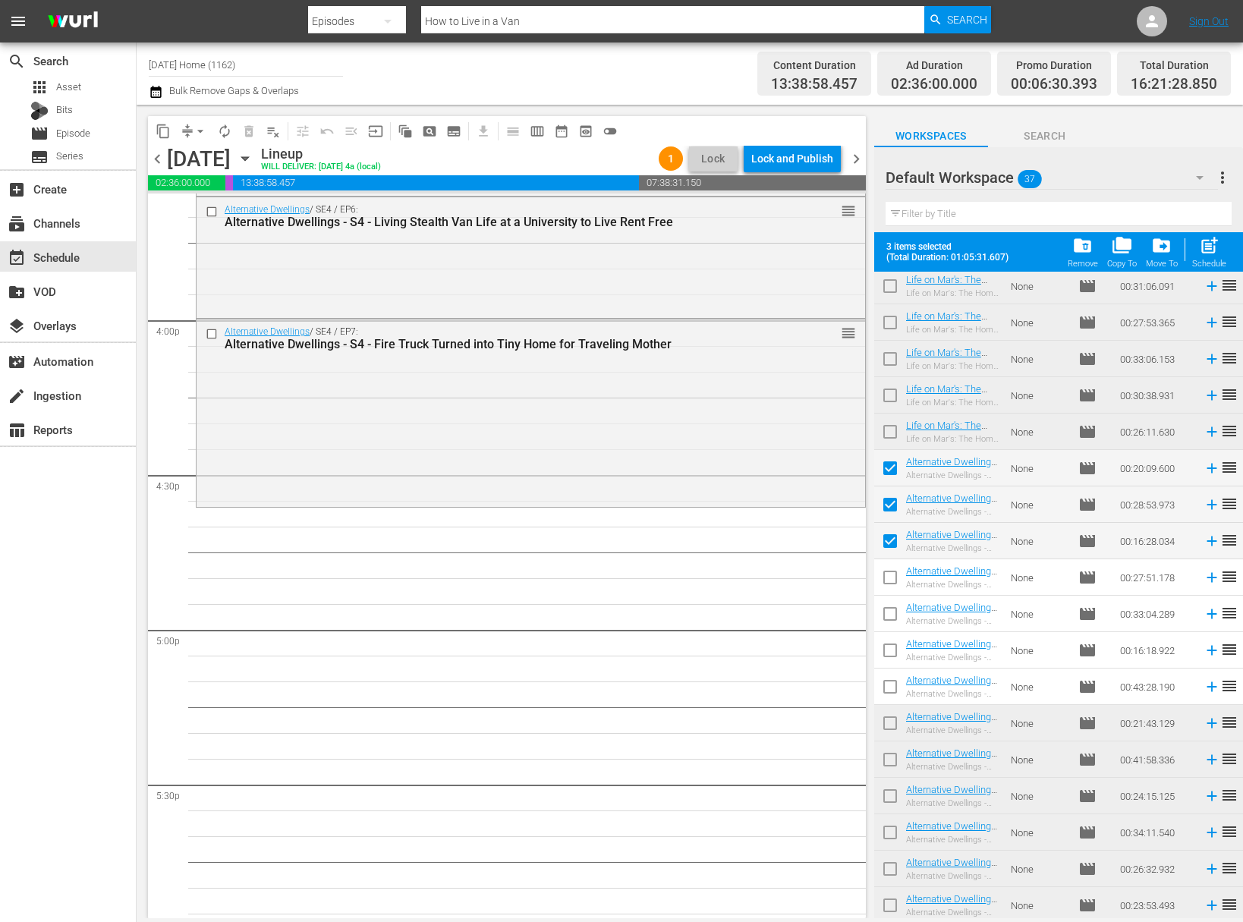
click at [889, 578] on input "checkbox" at bounding box center [890, 580] width 32 height 32
checkbox input "true"
click at [888, 613] on input "checkbox" at bounding box center [890, 617] width 32 height 32
checkbox input "true"
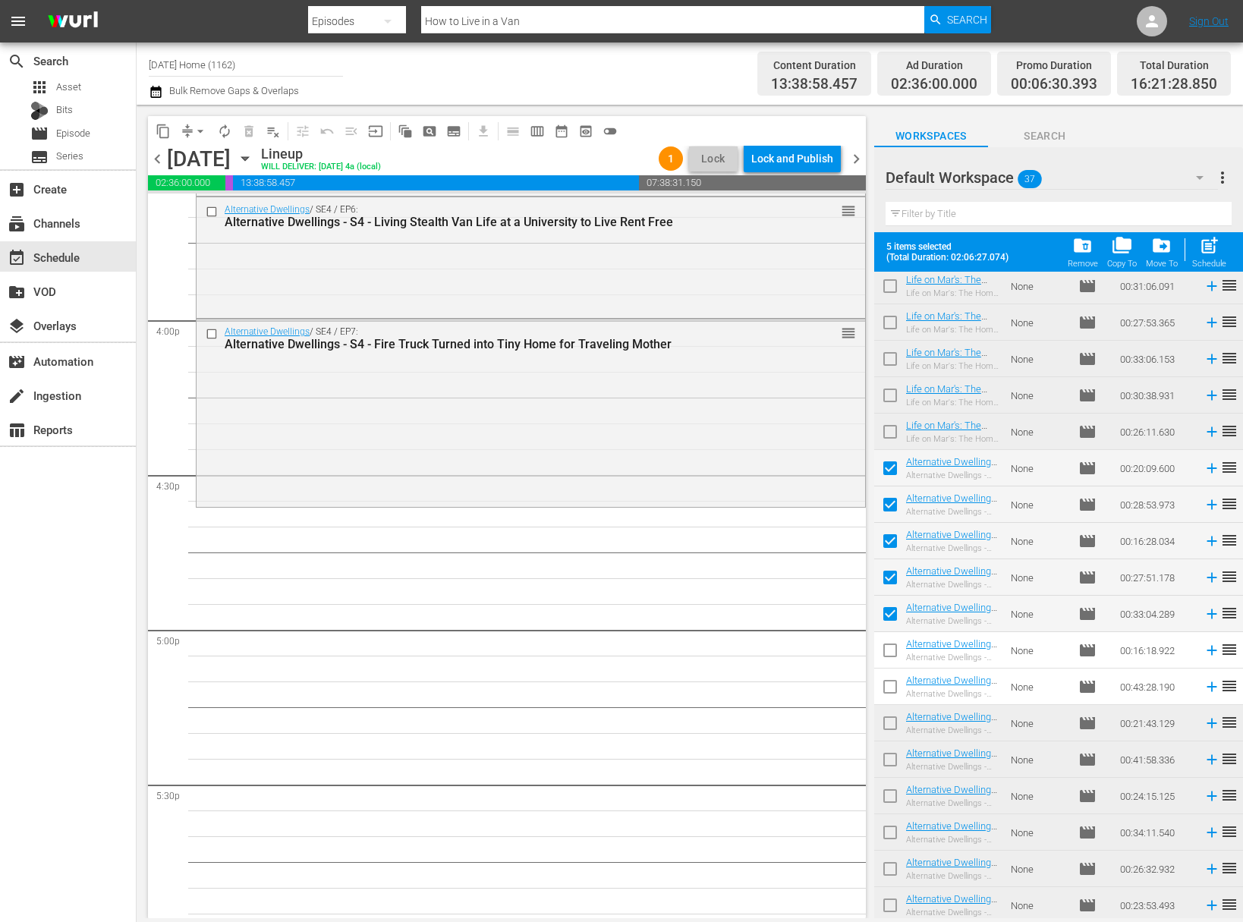
click at [891, 652] on input "checkbox" at bounding box center [890, 653] width 32 height 32
checkbox input "true"
click at [888, 683] on input "checkbox" at bounding box center [890, 690] width 32 height 32
checkbox input "true"
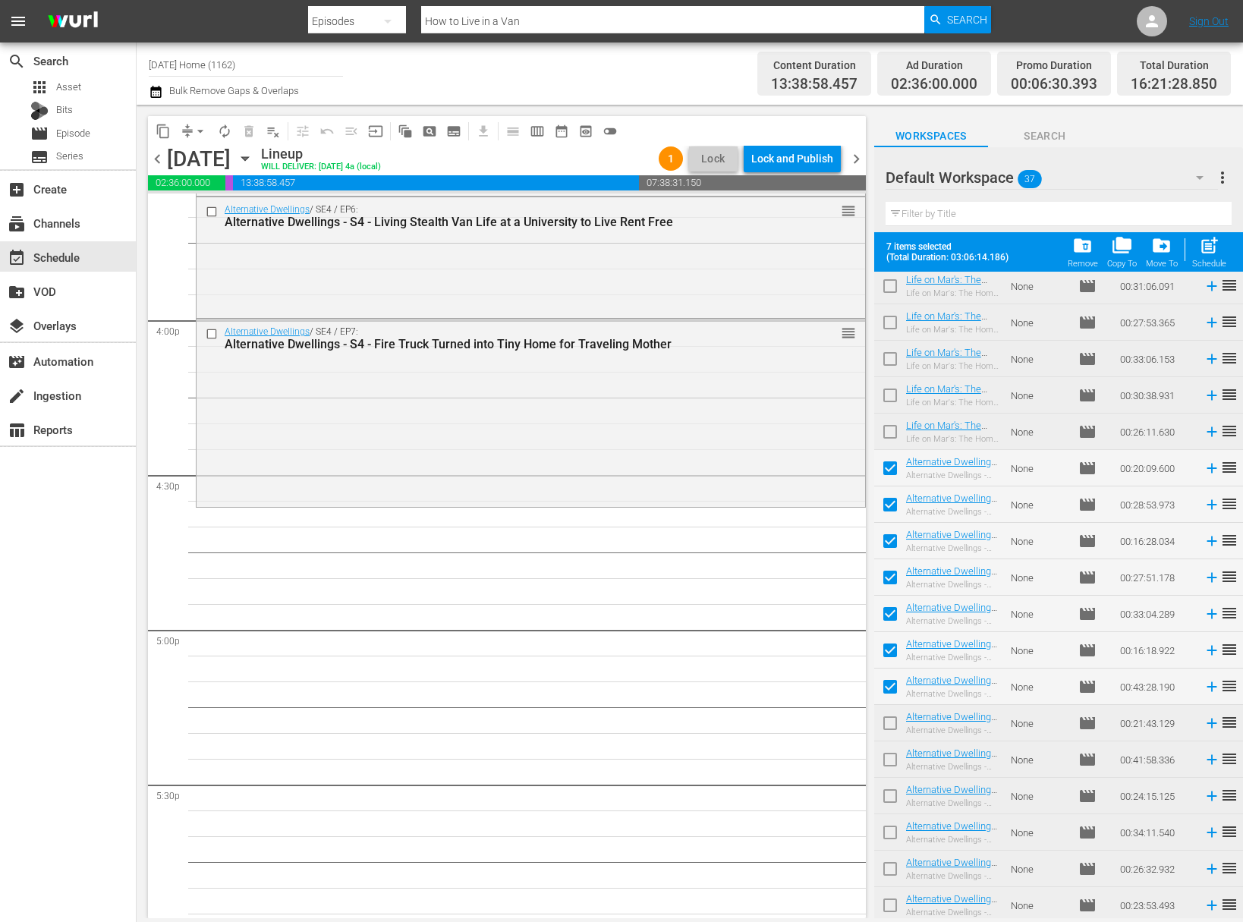
click at [896, 720] on input "checkbox" at bounding box center [890, 726] width 32 height 32
checkbox input "true"
click at [890, 765] on input "checkbox" at bounding box center [890, 763] width 32 height 32
checkbox input "true"
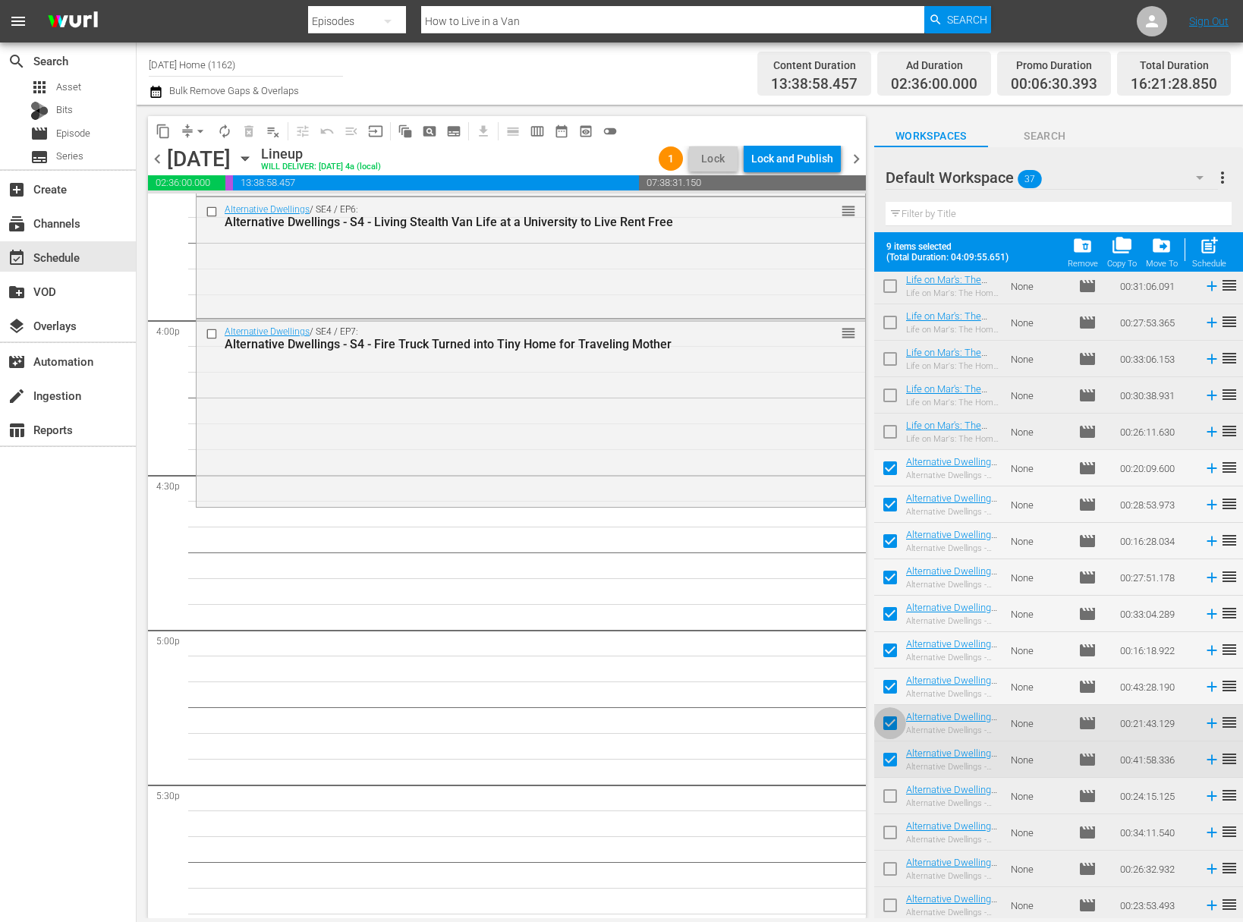
click at [888, 725] on input "checkbox" at bounding box center [890, 726] width 32 height 32
checkbox input "false"
click at [888, 760] on input "checkbox" at bounding box center [890, 763] width 32 height 32
checkbox input "false"
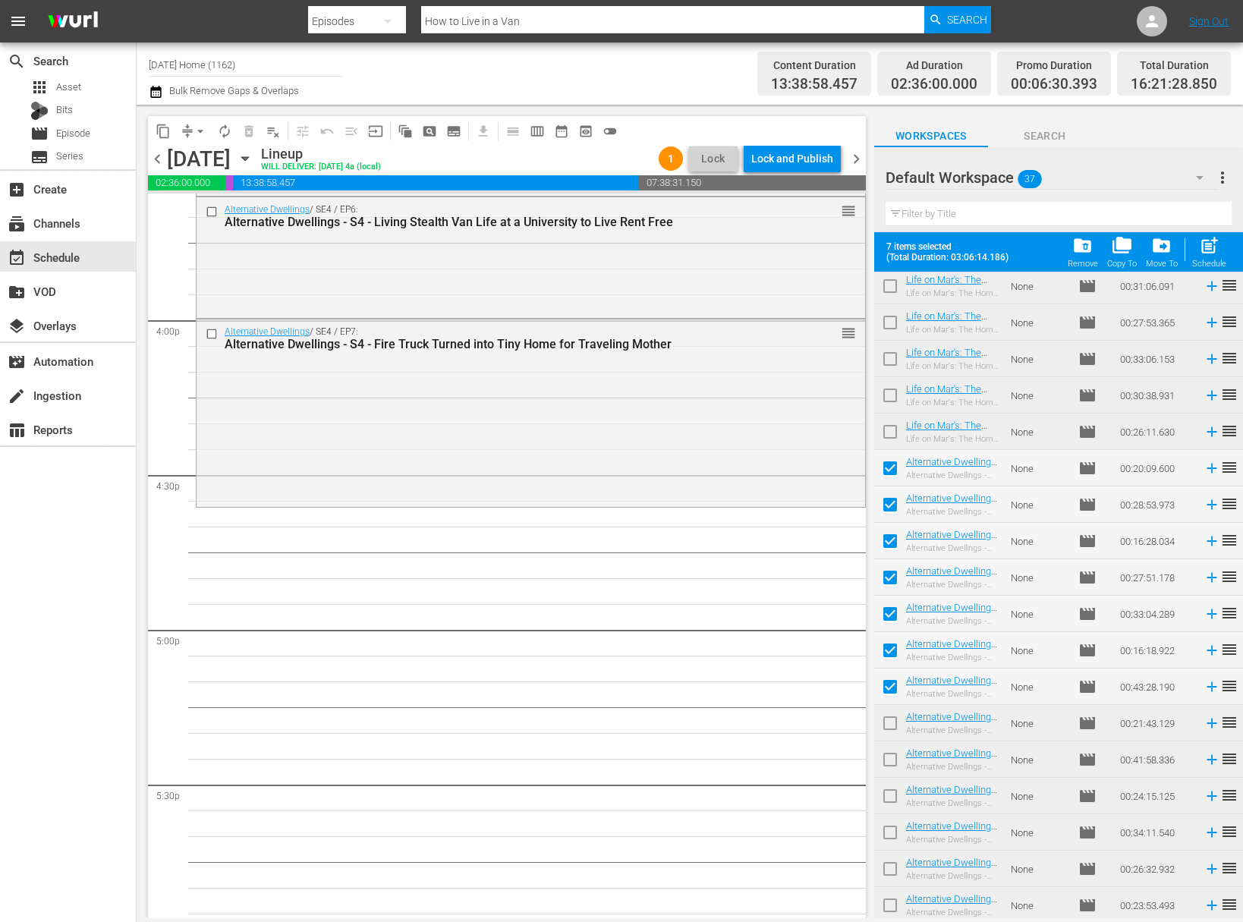
click at [1217, 253] on span "post_add" at bounding box center [1209, 245] width 20 height 20
checkbox input "false"
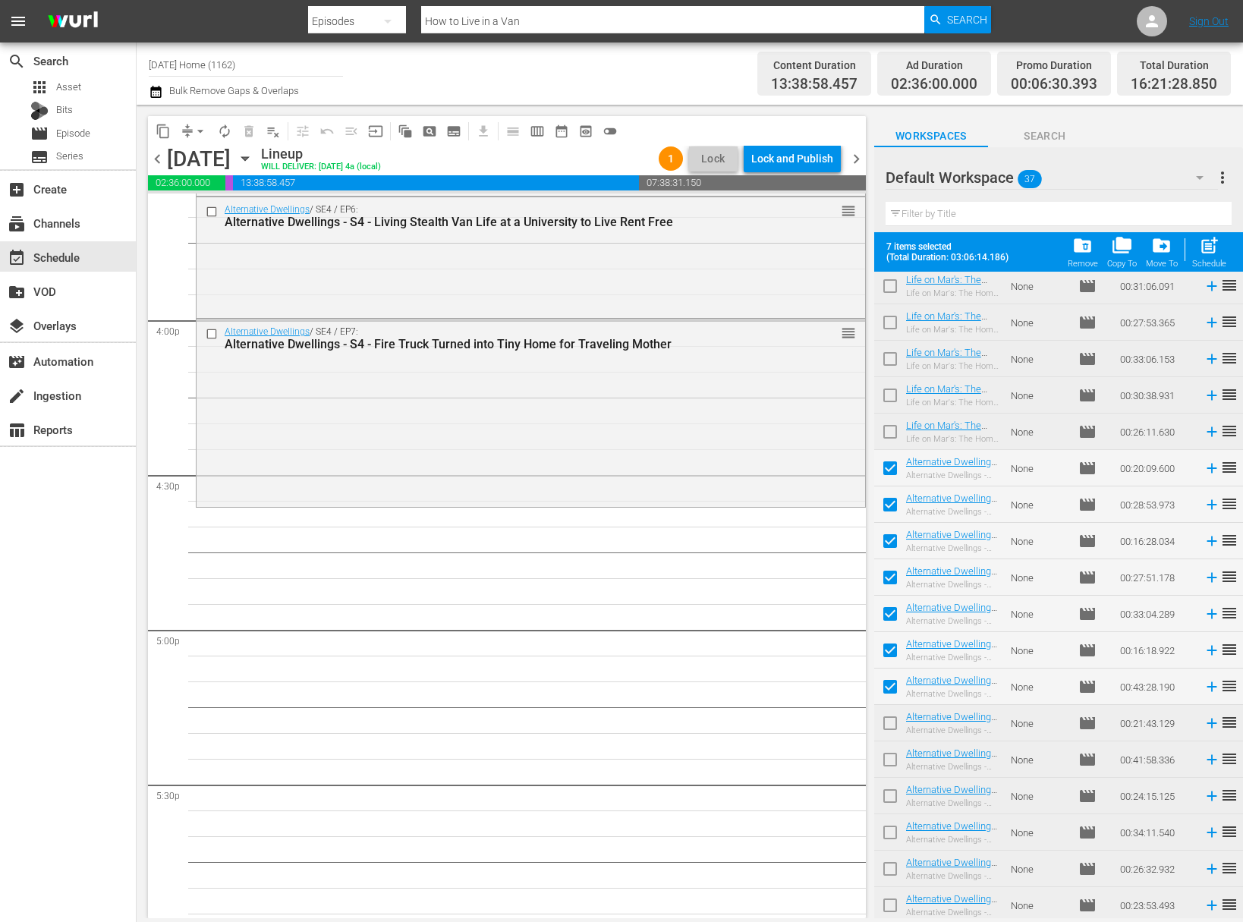
checkbox input "false"
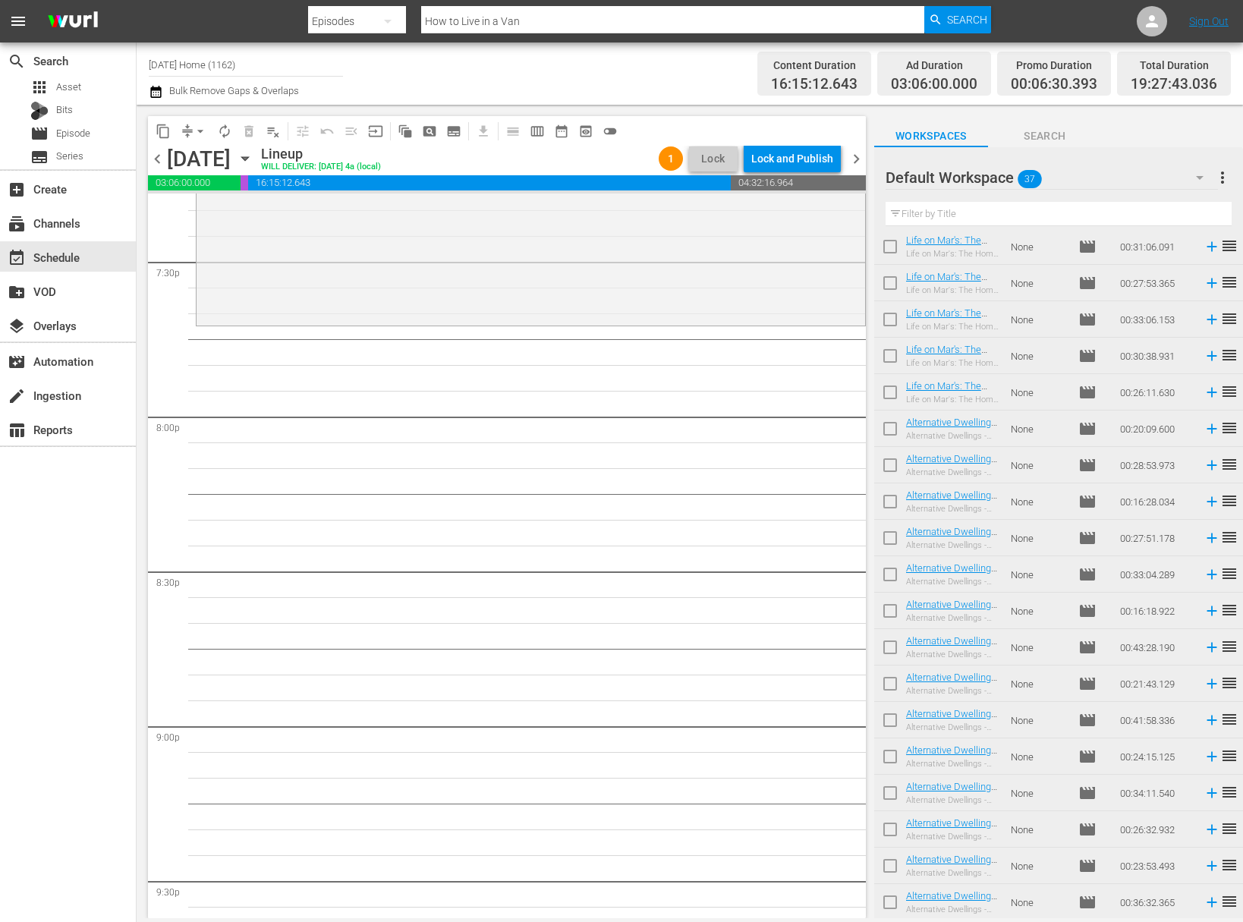
scroll to position [5724, 0]
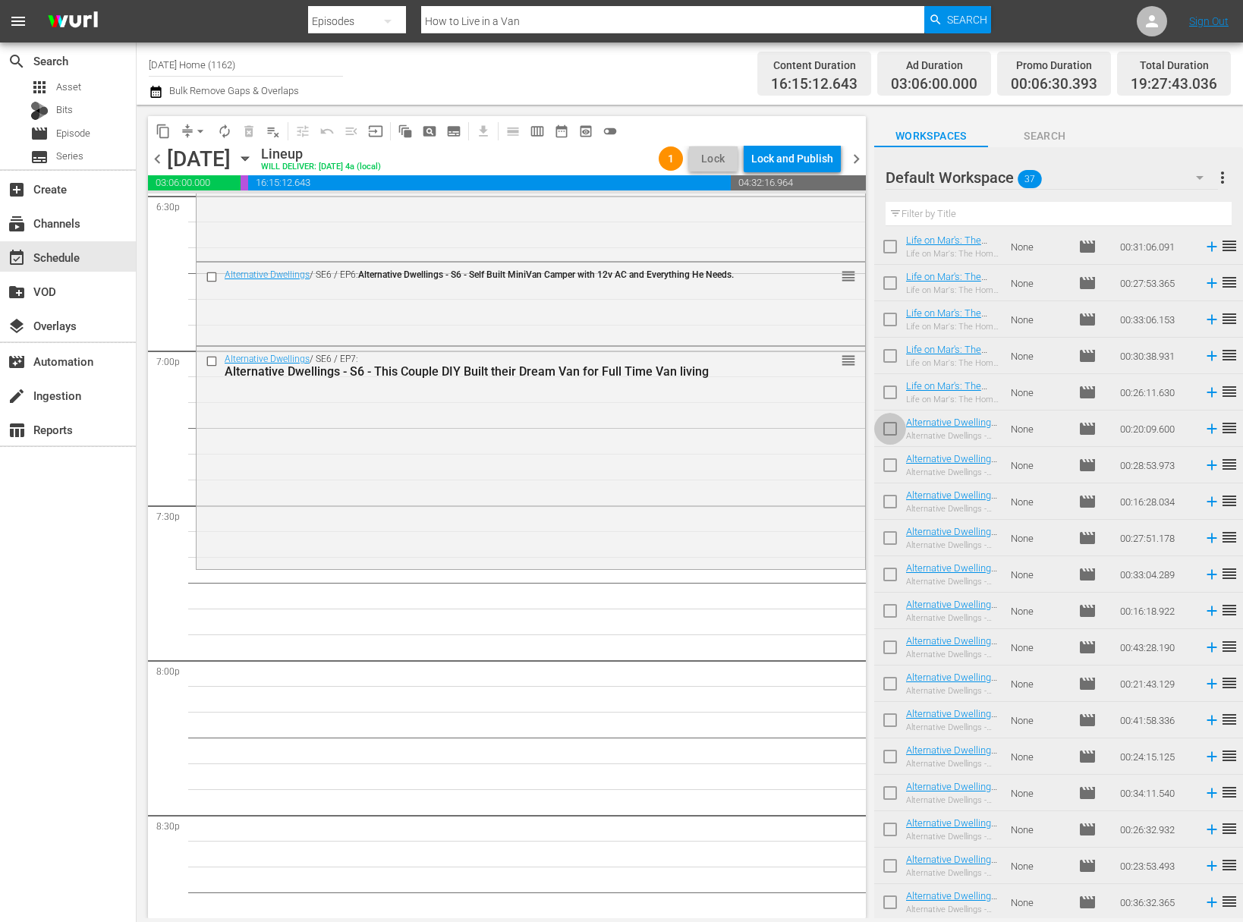
drag, startPoint x: 895, startPoint y: 437, endPoint x: 892, endPoint y: 470, distance: 32.7
click at [895, 437] on input "checkbox" at bounding box center [890, 432] width 32 height 32
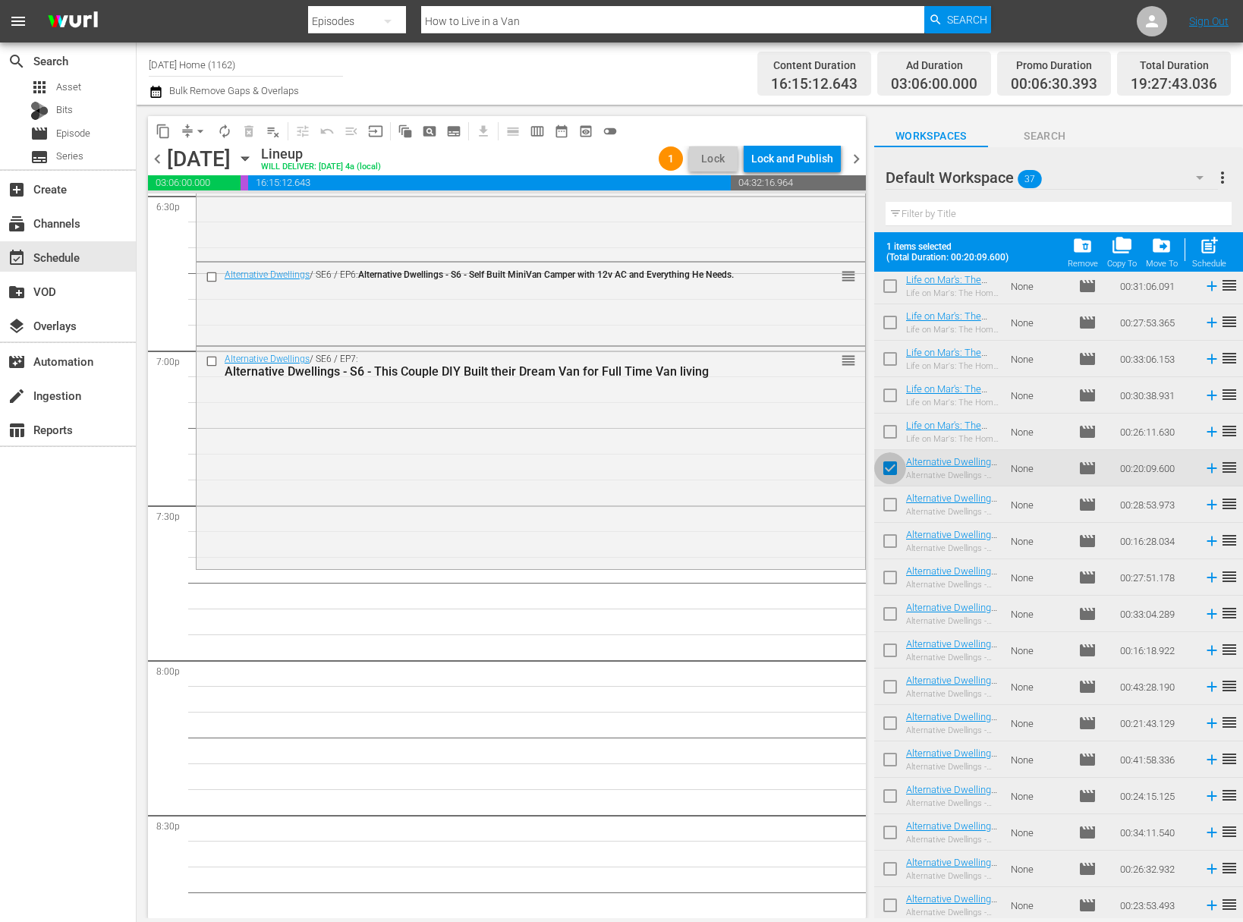
click at [891, 470] on input "checkbox" at bounding box center [890, 471] width 32 height 32
checkbox input "false"
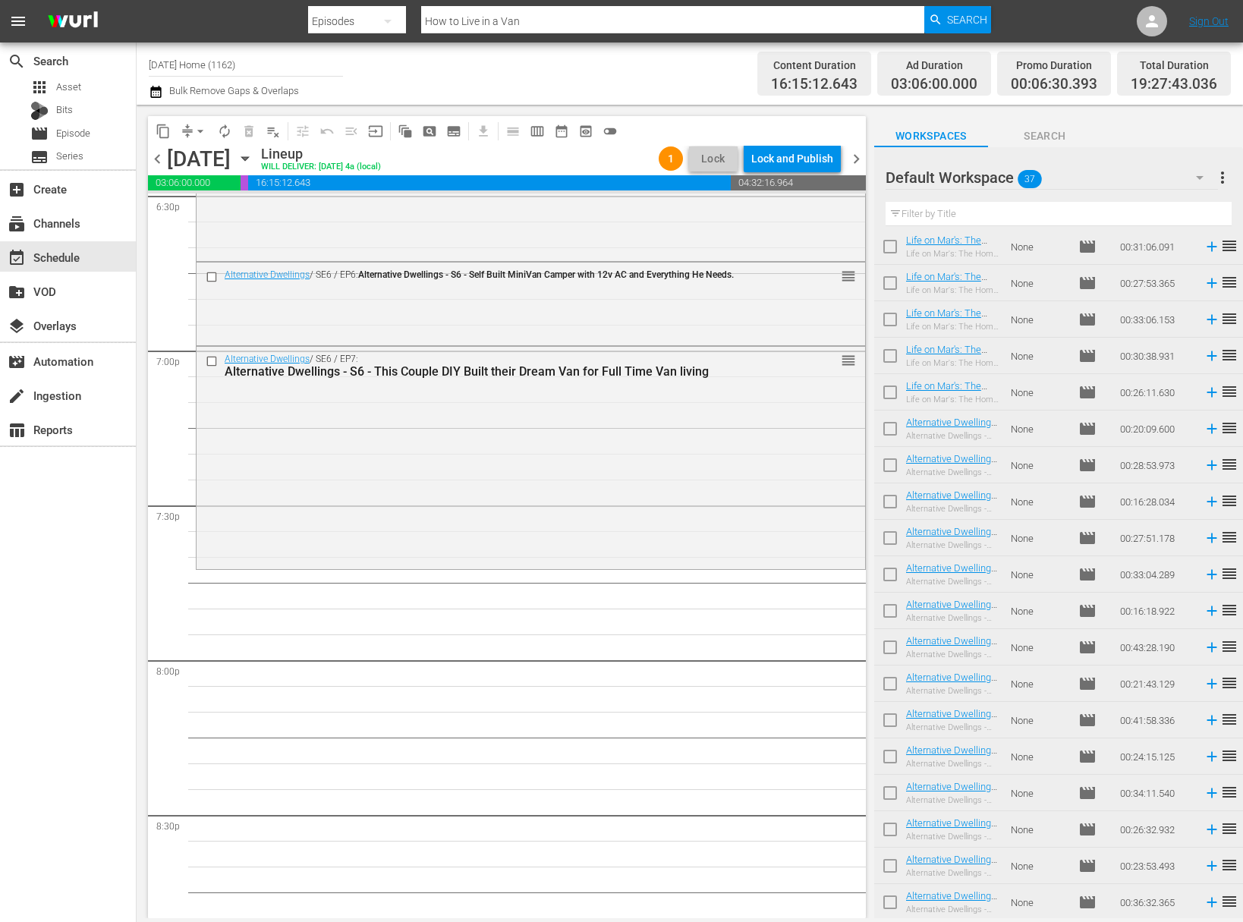
click at [889, 466] on input "checkbox" at bounding box center [890, 468] width 32 height 32
checkbox input "true"
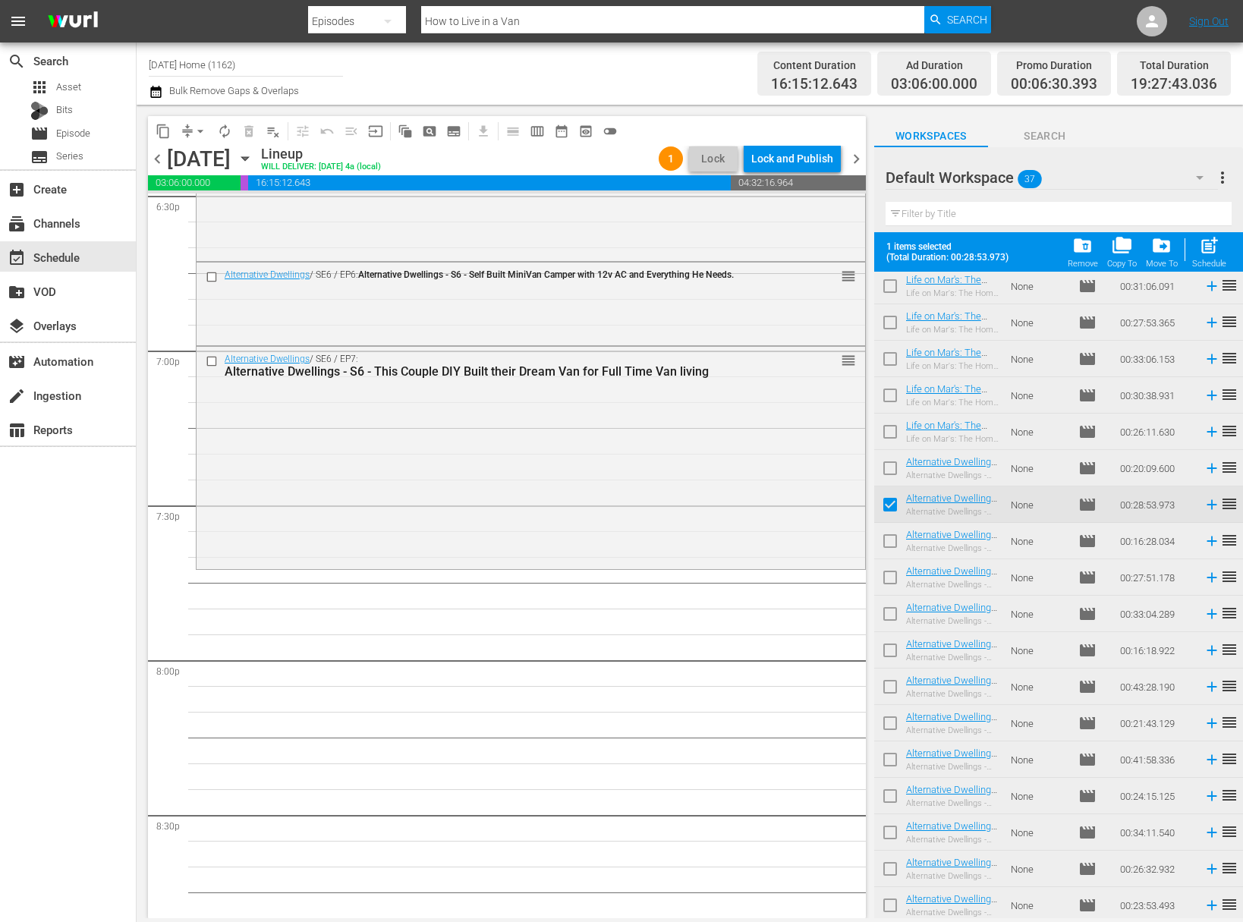
click at [891, 468] on input "checkbox" at bounding box center [890, 471] width 32 height 32
checkbox input "true"
click at [892, 543] on input "checkbox" at bounding box center [890, 544] width 32 height 32
checkbox input "true"
click at [892, 578] on input "checkbox" at bounding box center [890, 580] width 32 height 32
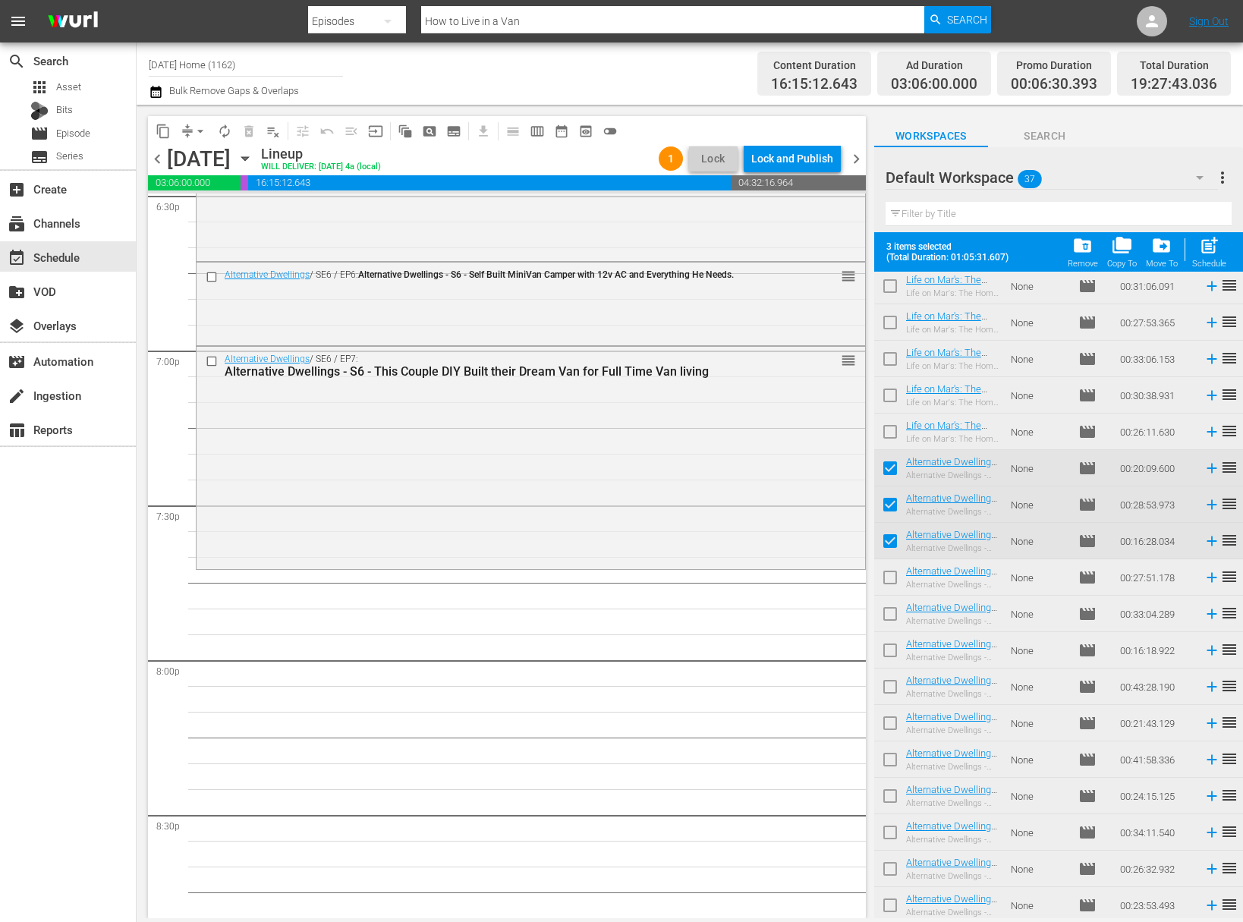
checkbox input "true"
click at [889, 610] on input "checkbox" at bounding box center [890, 617] width 32 height 32
checkbox input "true"
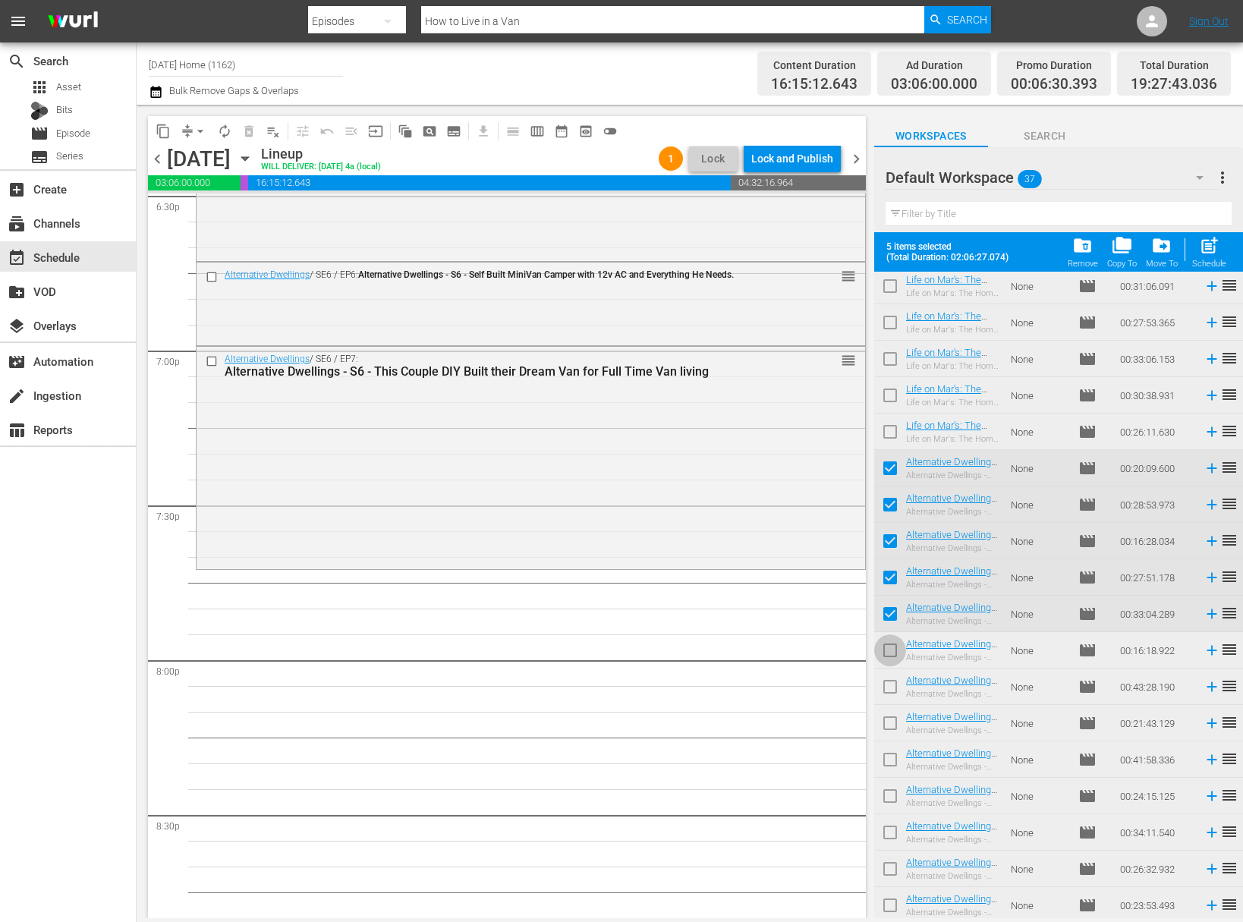
click at [888, 650] on input "checkbox" at bounding box center [890, 653] width 32 height 32
checkbox input "true"
click at [891, 683] on input "checkbox" at bounding box center [890, 690] width 32 height 32
checkbox input "true"
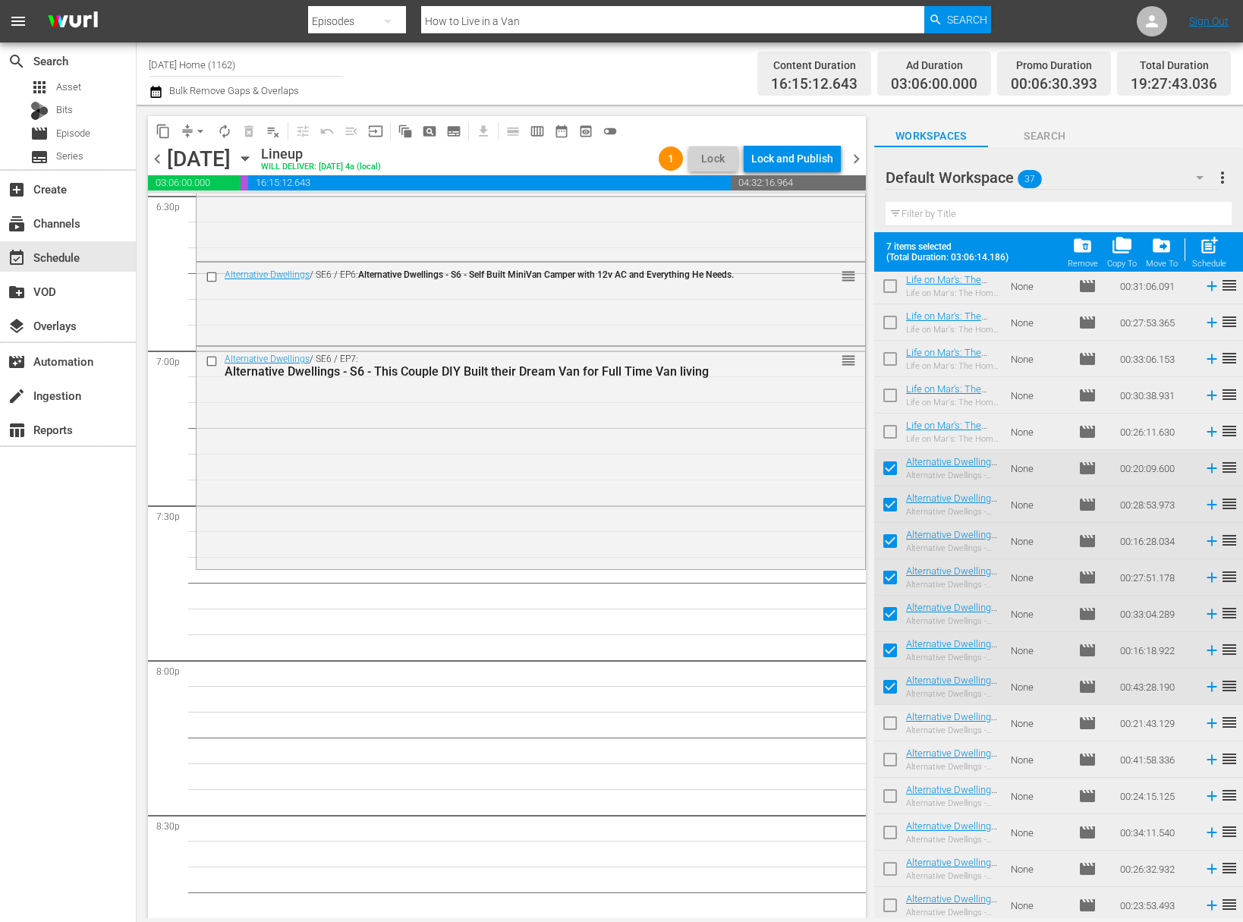
click at [893, 728] on input "checkbox" at bounding box center [890, 726] width 32 height 32
checkbox input "true"
click at [893, 750] on input "checkbox" at bounding box center [890, 763] width 32 height 32
checkbox input "true"
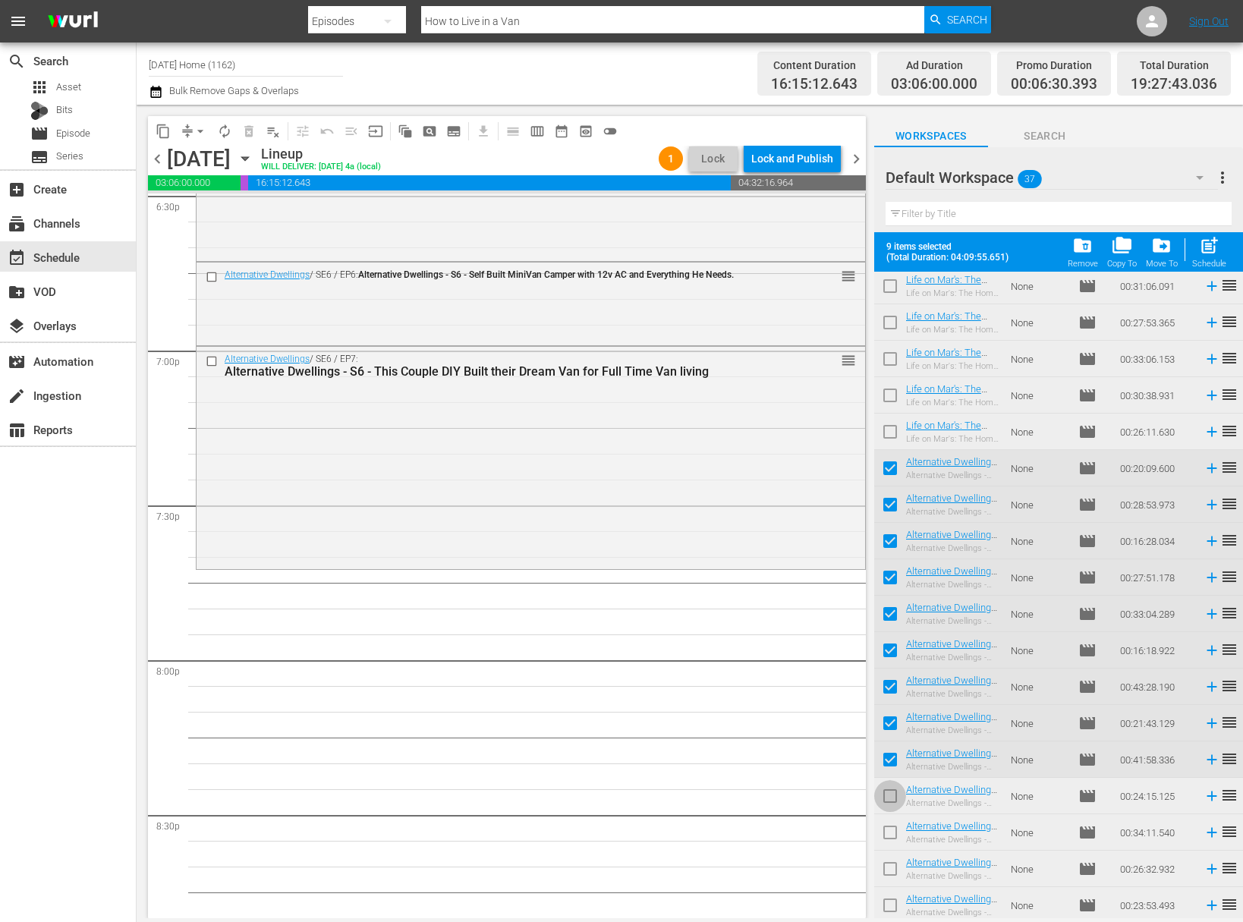
click at [894, 794] on input "checkbox" at bounding box center [890, 799] width 32 height 32
checkbox input "true"
click at [893, 837] on input "checkbox" at bounding box center [890, 835] width 32 height 32
checkbox input "true"
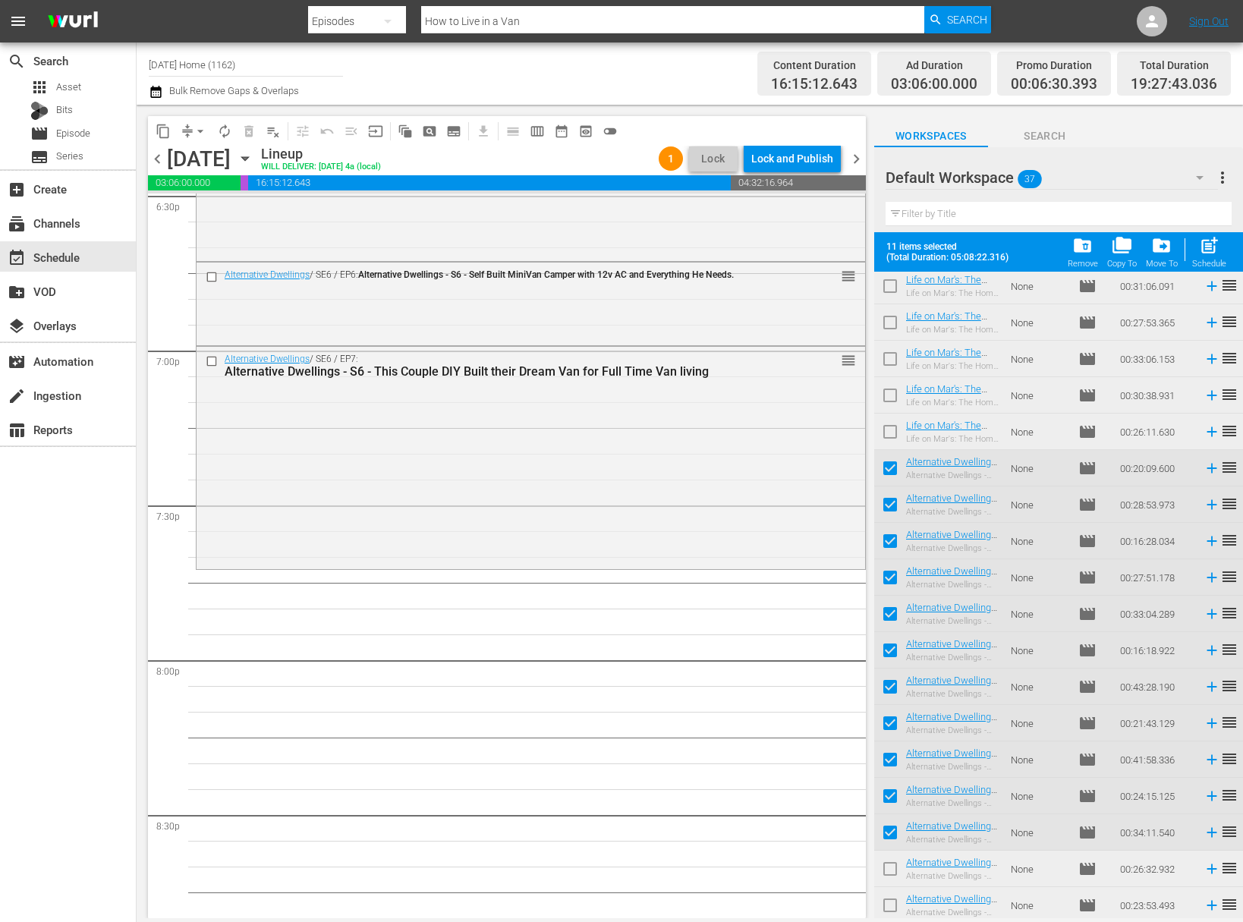
click at [894, 857] on input "checkbox" at bounding box center [890, 872] width 32 height 32
checkbox input "true"
click at [894, 908] on input "checkbox" at bounding box center [890, 908] width 32 height 32
checkbox input "true"
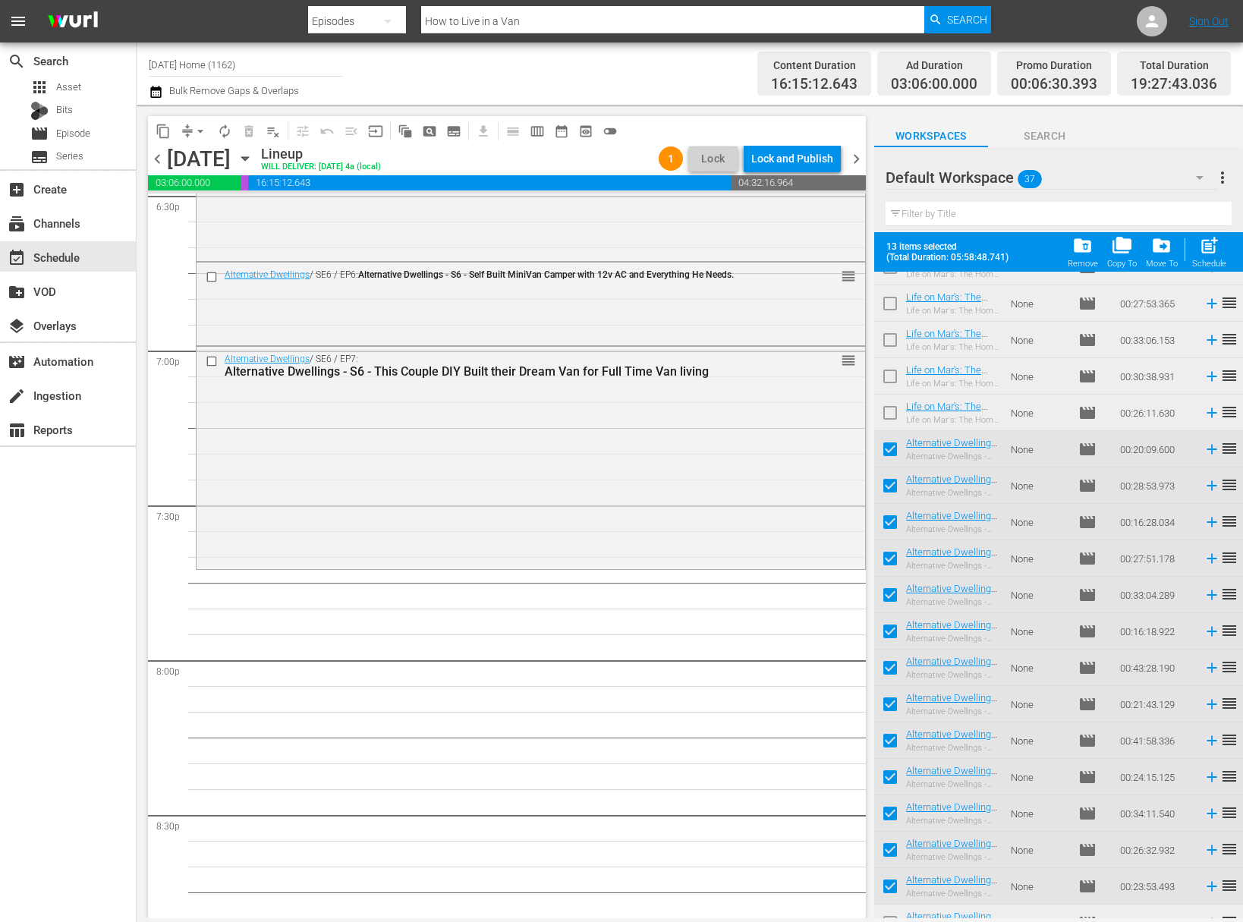
scroll to position [736, 0]
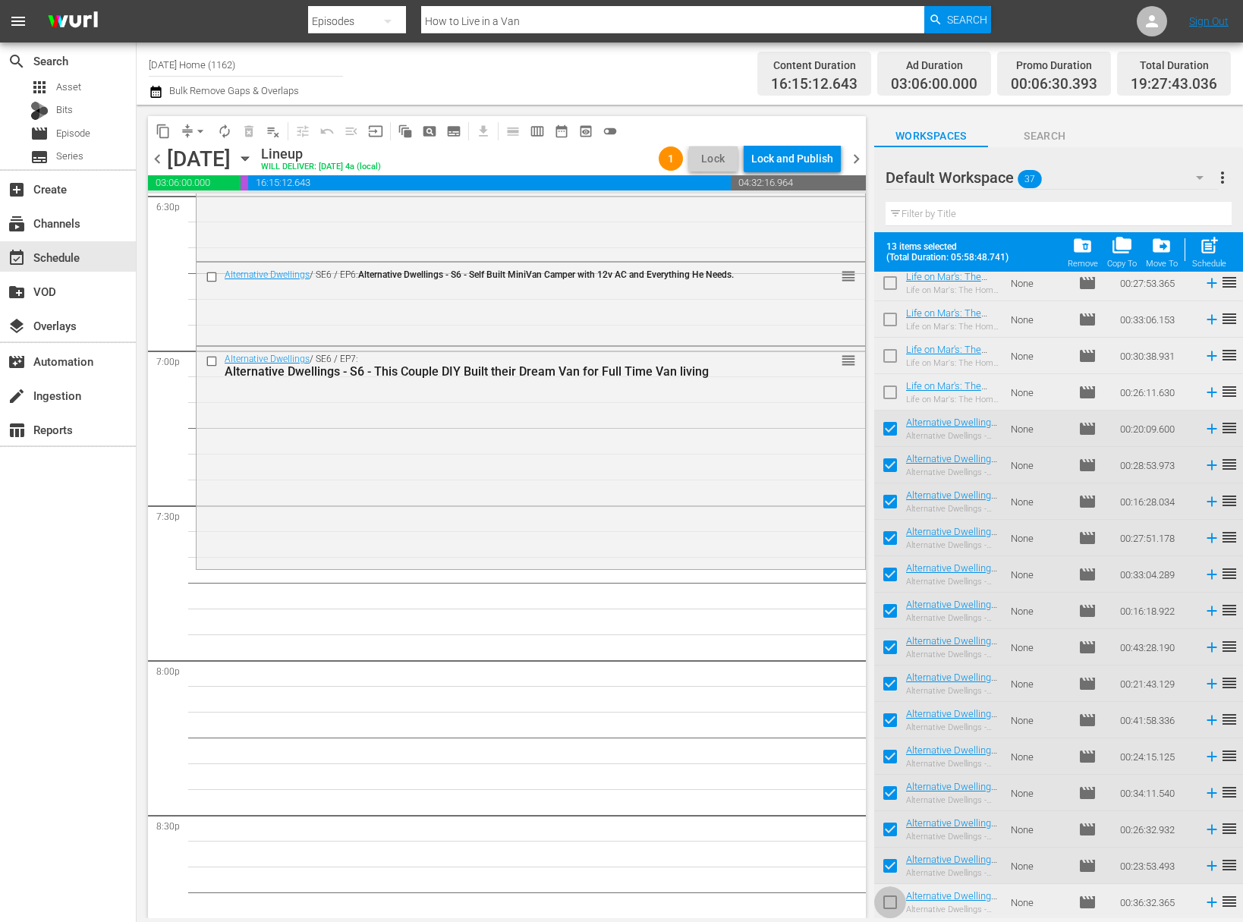
click at [893, 898] on input "checkbox" at bounding box center [890, 905] width 32 height 32
checkbox input "true"
click at [894, 645] on input "checkbox" at bounding box center [890, 650] width 32 height 32
checkbox input "false"
click at [1212, 242] on span "post_add" at bounding box center [1209, 245] width 20 height 20
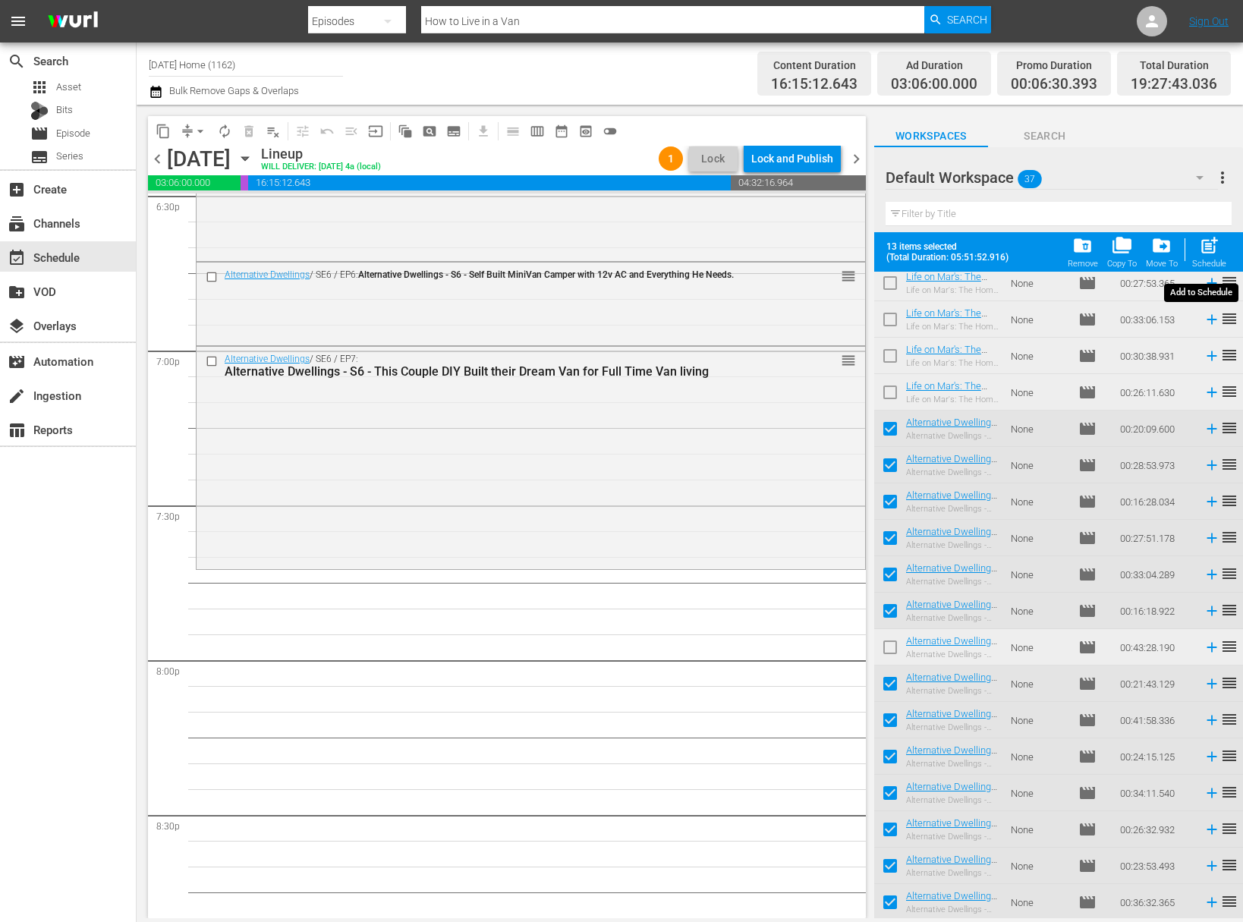
checkbox input "false"
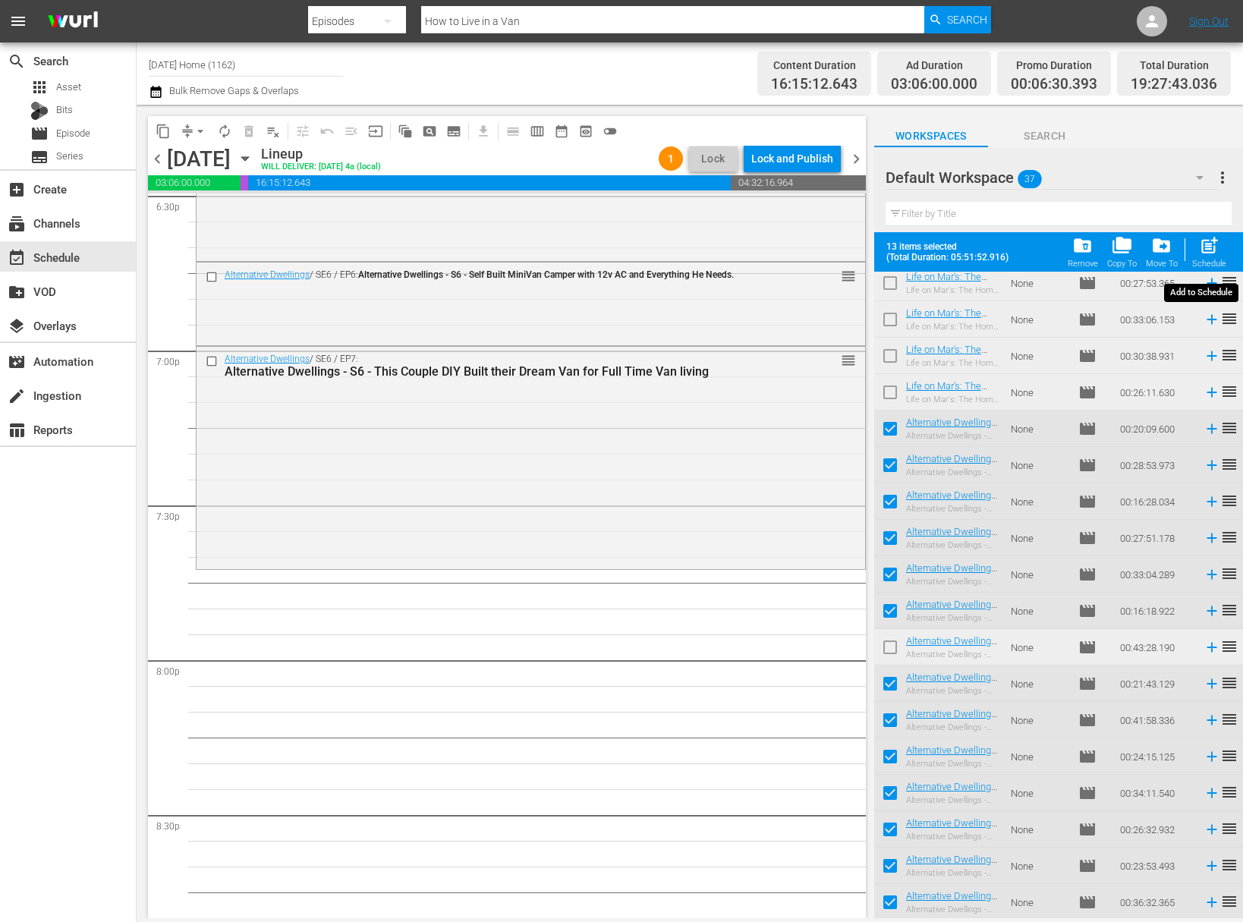
checkbox input "false"
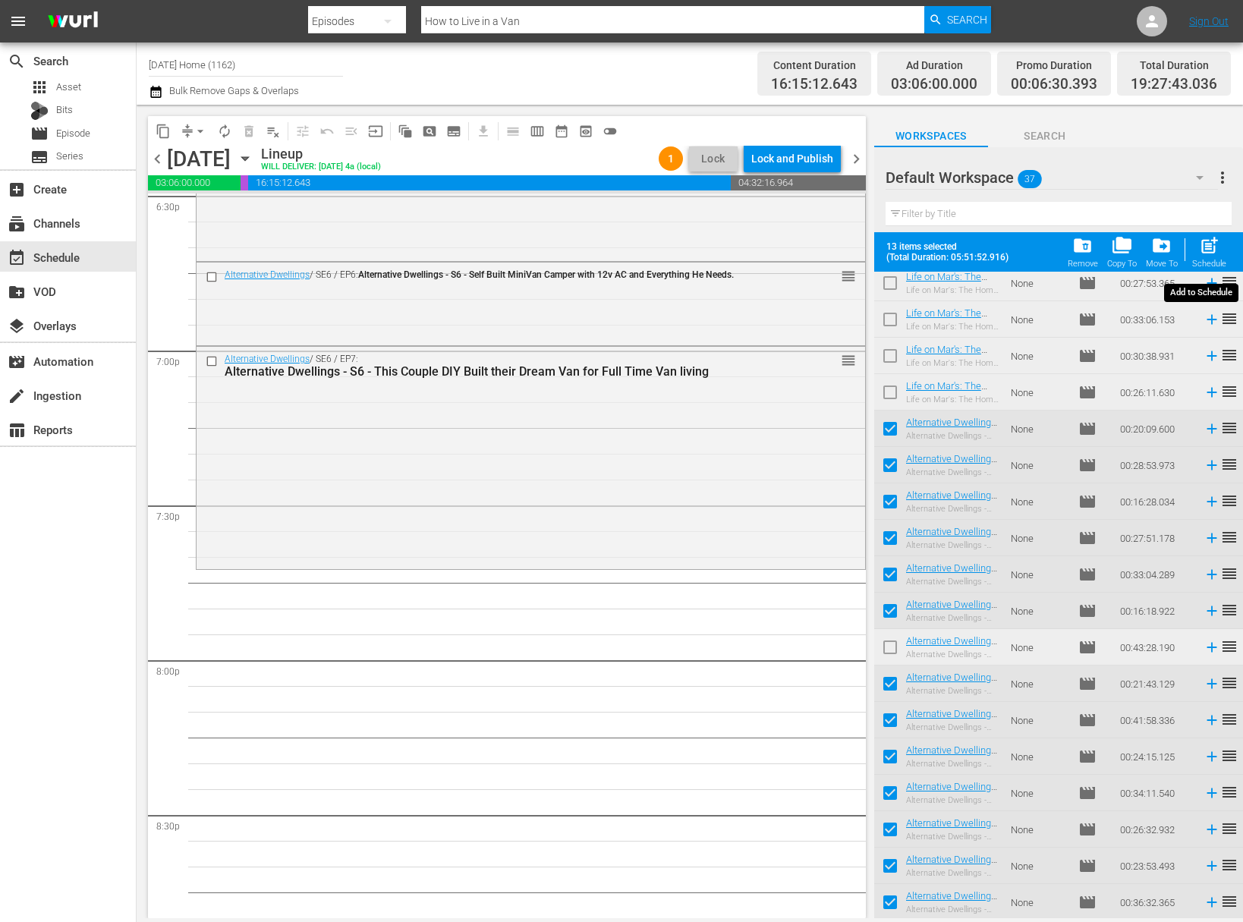
checkbox input "false"
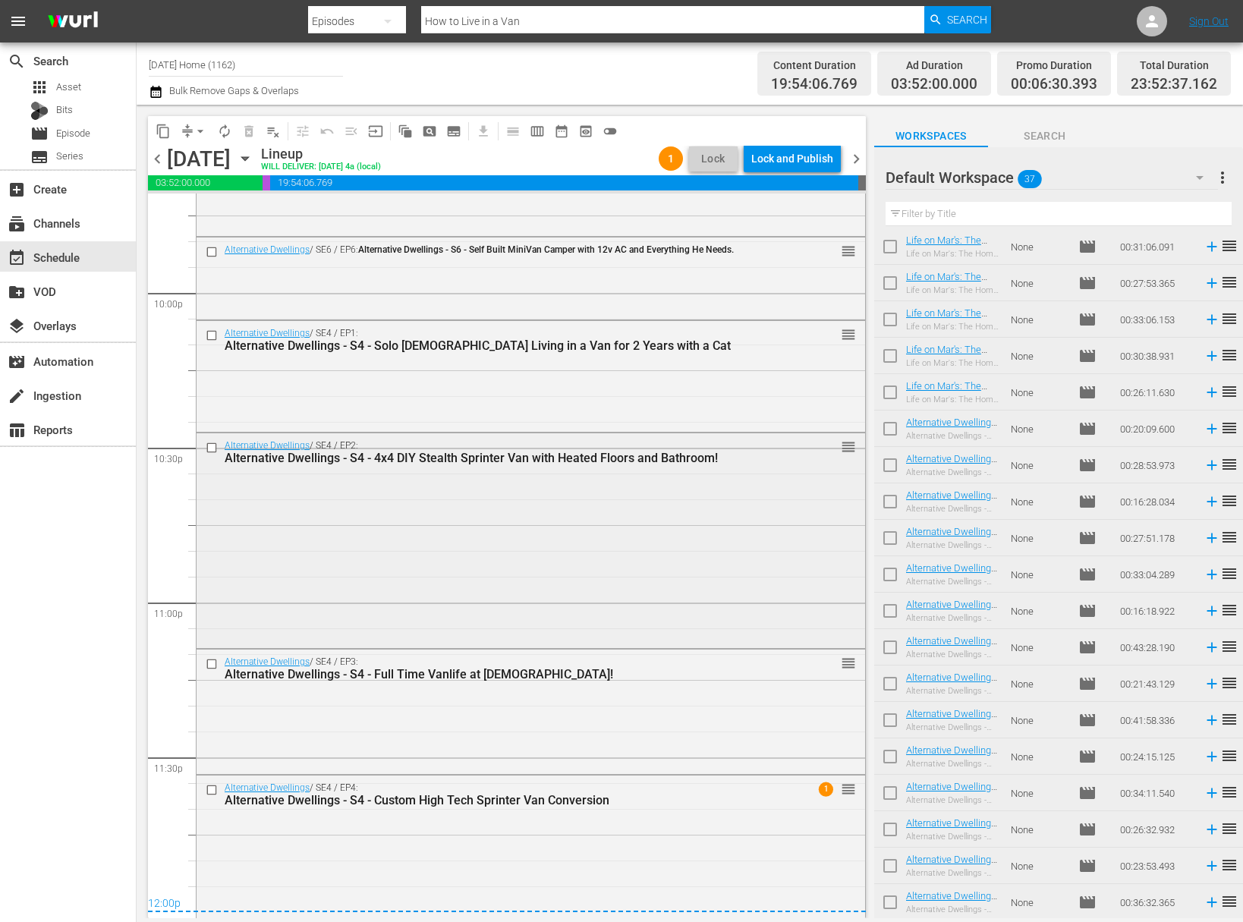
scroll to position [6479, 0]
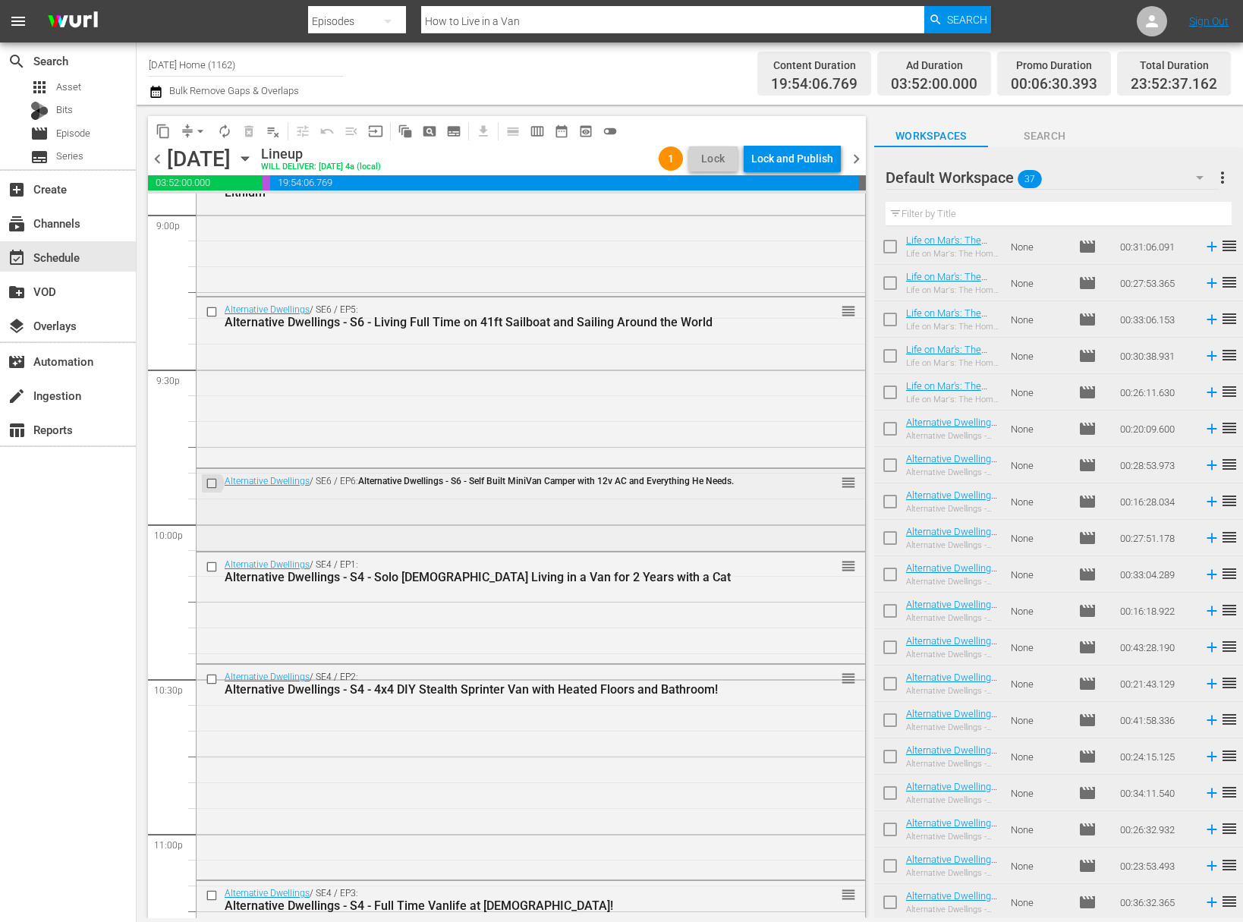
click at [207, 483] on input "checkbox" at bounding box center [214, 482] width 16 height 13
click at [212, 316] on input "checkbox" at bounding box center [214, 312] width 16 height 13
click at [252, 135] on span "delete_forever_outlined" at bounding box center [248, 131] width 15 height 15
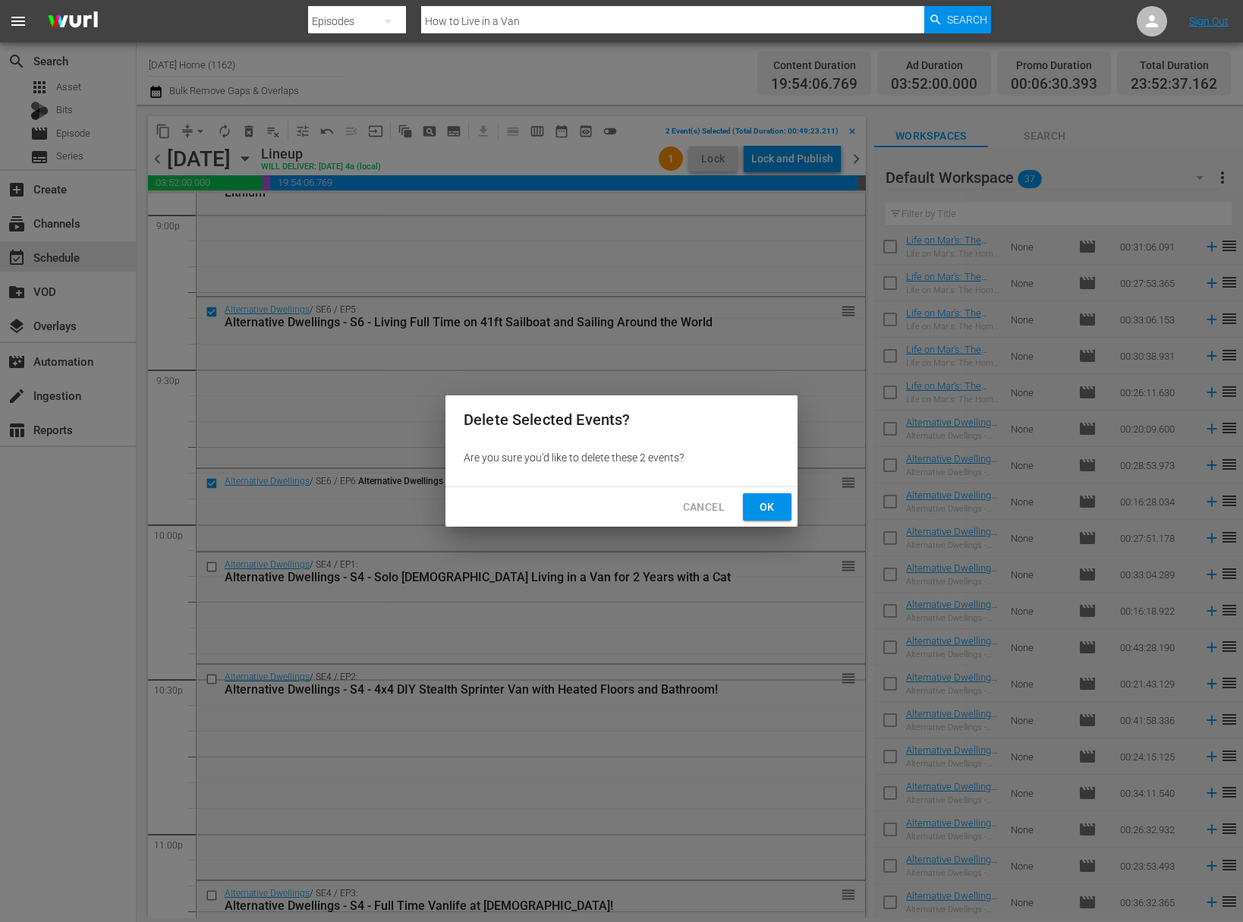
click at [774, 511] on span "Ok" at bounding box center [767, 507] width 24 height 19
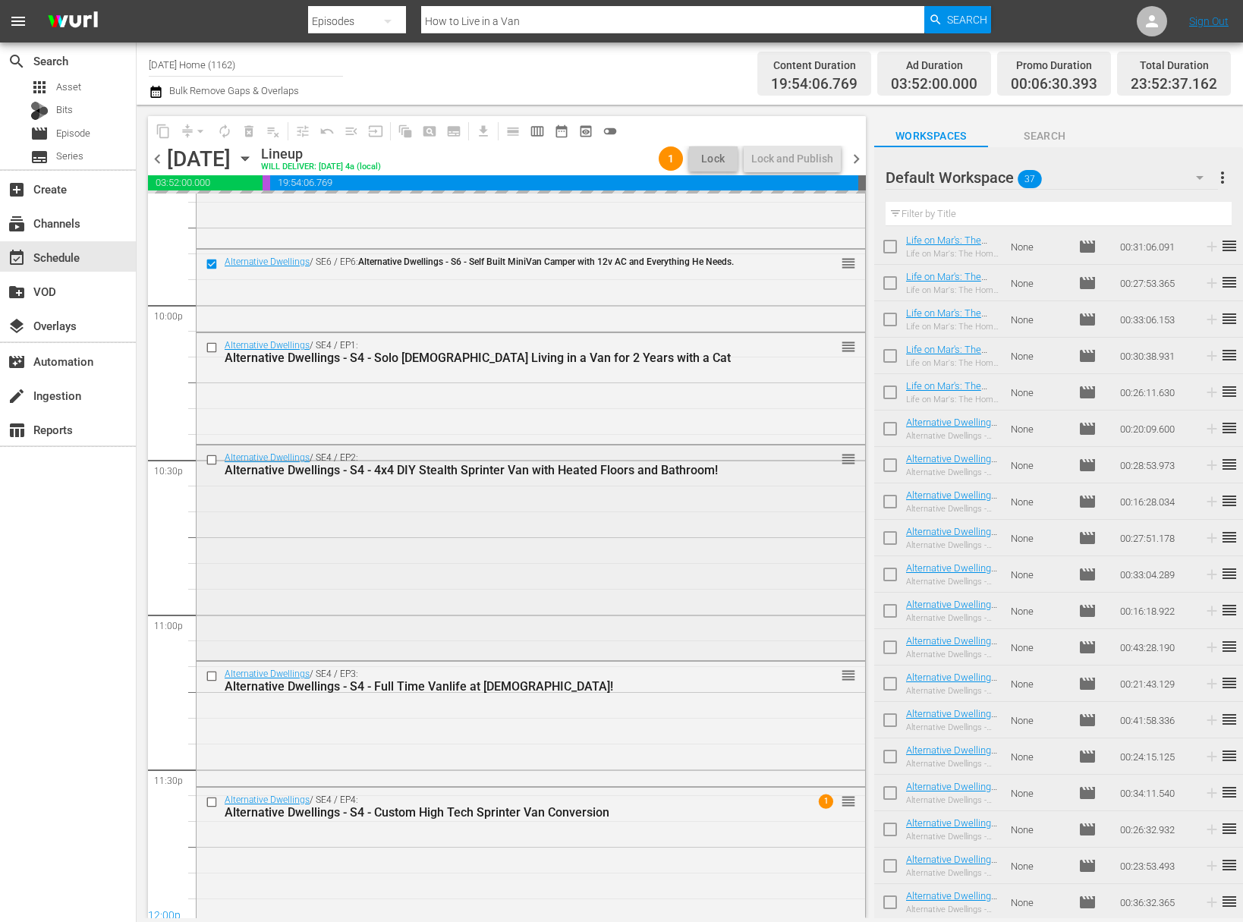
scroll to position [6743, 0]
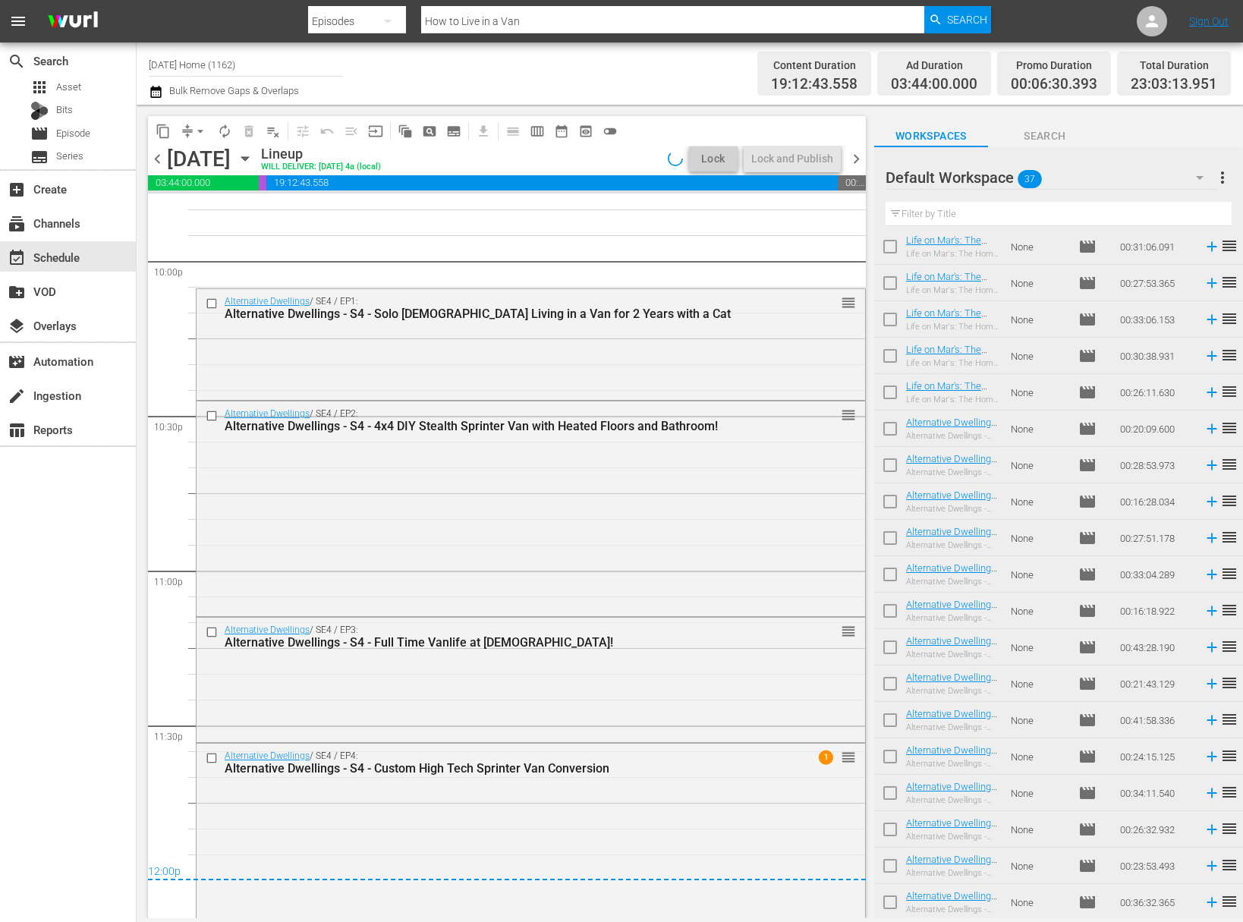
click at [196, 124] on span "arrow_drop_down" at bounding box center [200, 131] width 15 height 15
click at [210, 208] on li "Align to End of Previous Day" at bounding box center [200, 212] width 159 height 25
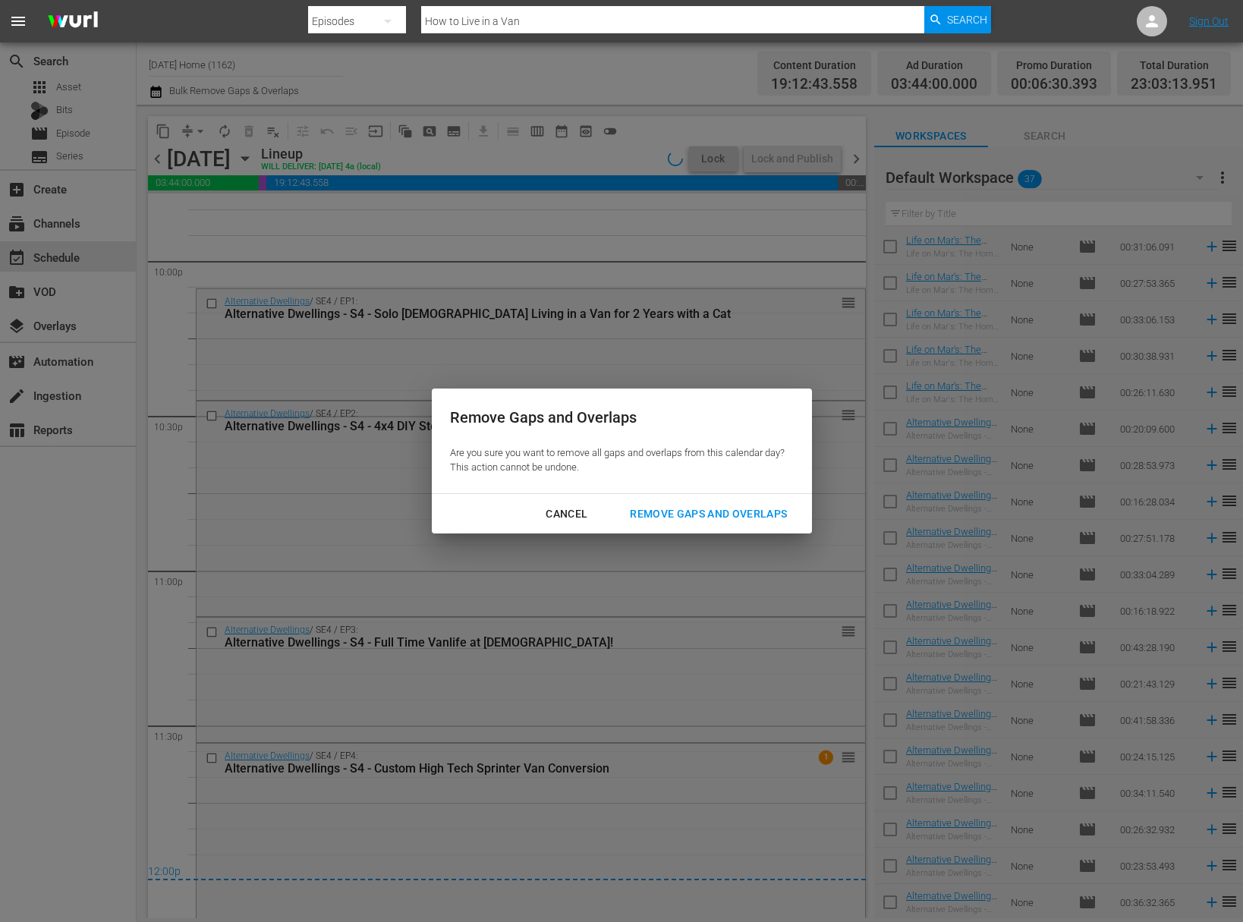
click at [754, 528] on div "Cancel Remove Gaps and Overlaps" at bounding box center [622, 514] width 380 height 40
click at [753, 524] on button "Remove Gaps and Overlaps" at bounding box center [708, 514] width 193 height 28
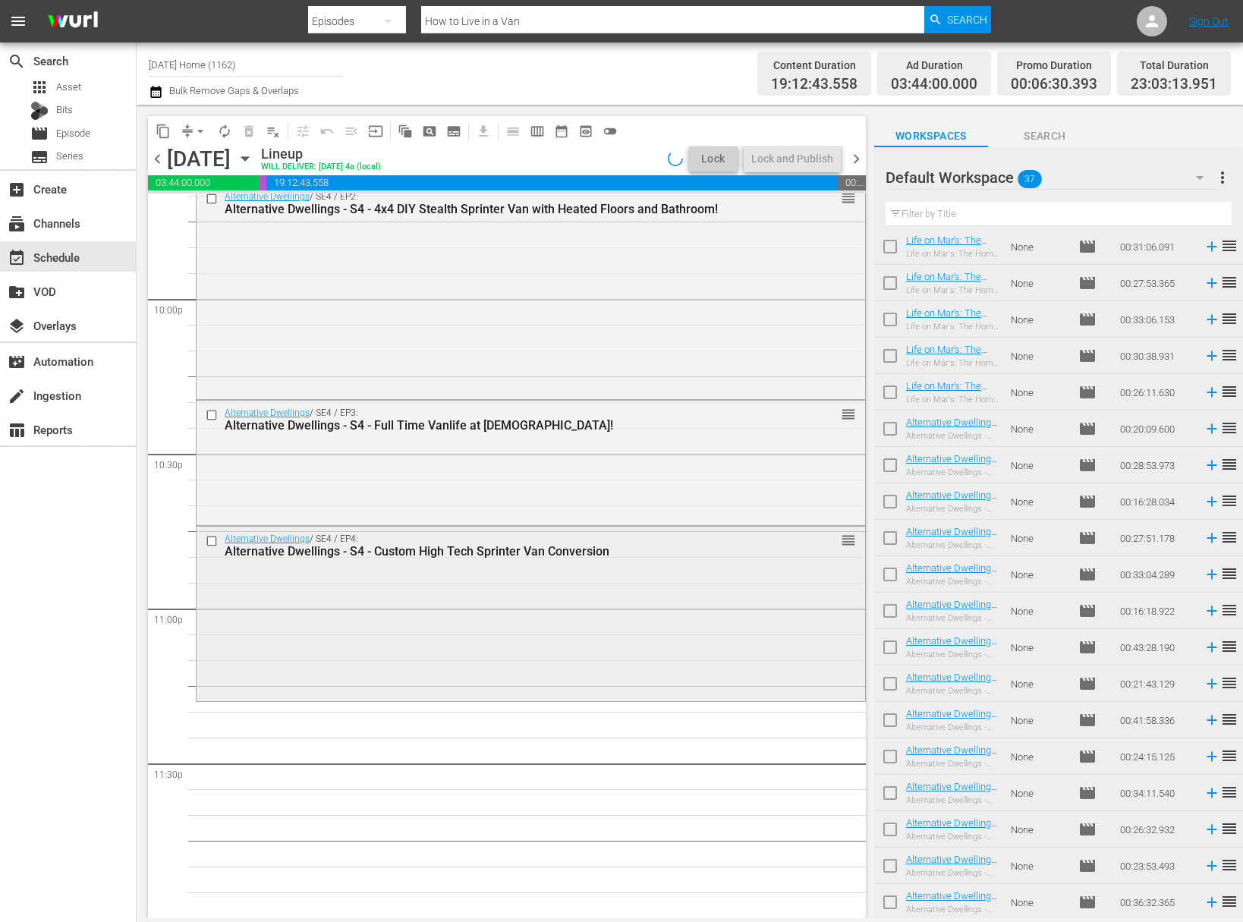
scroll to position [6704, 0]
click at [893, 860] on input "checkbox" at bounding box center [890, 869] width 32 height 32
checkbox input "true"
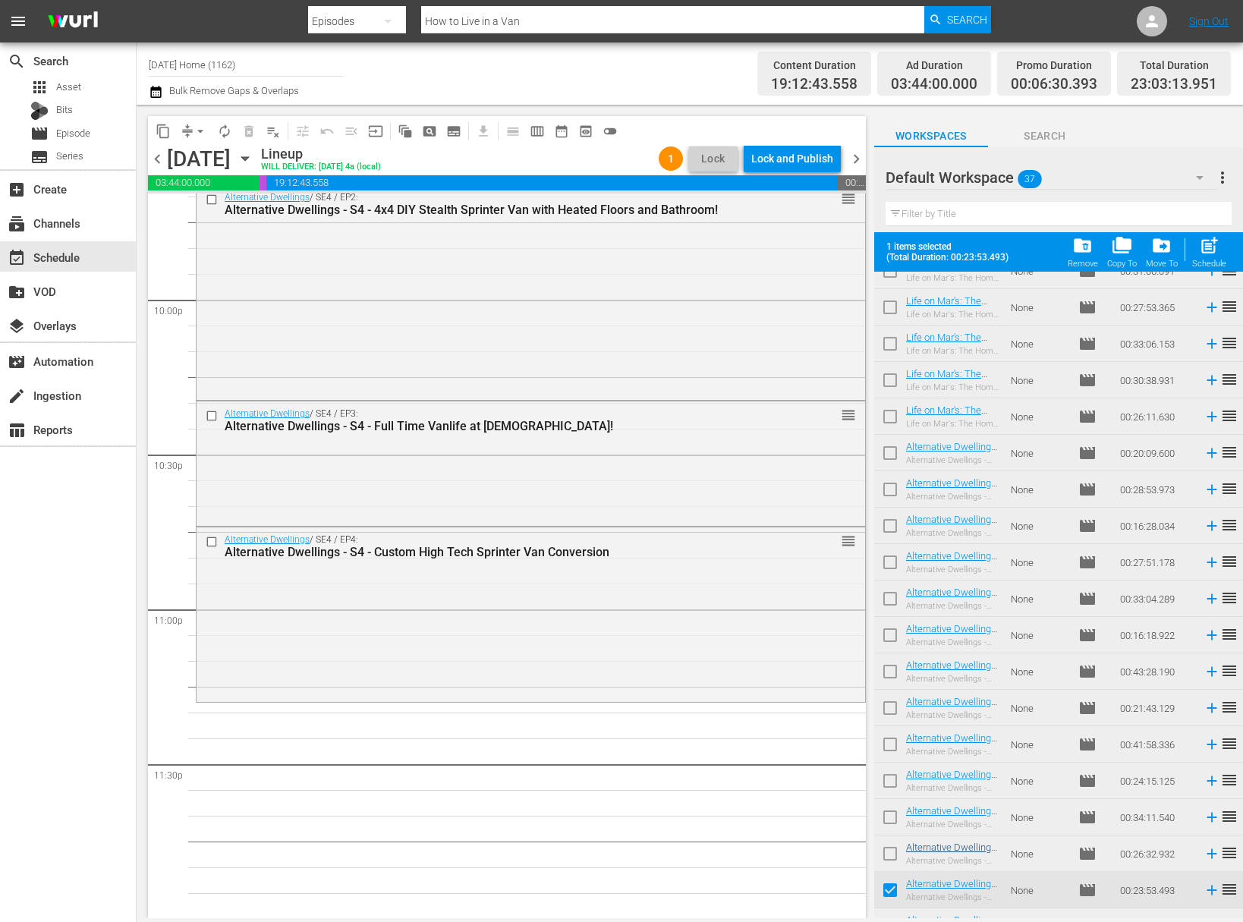
scroll to position [736, 0]
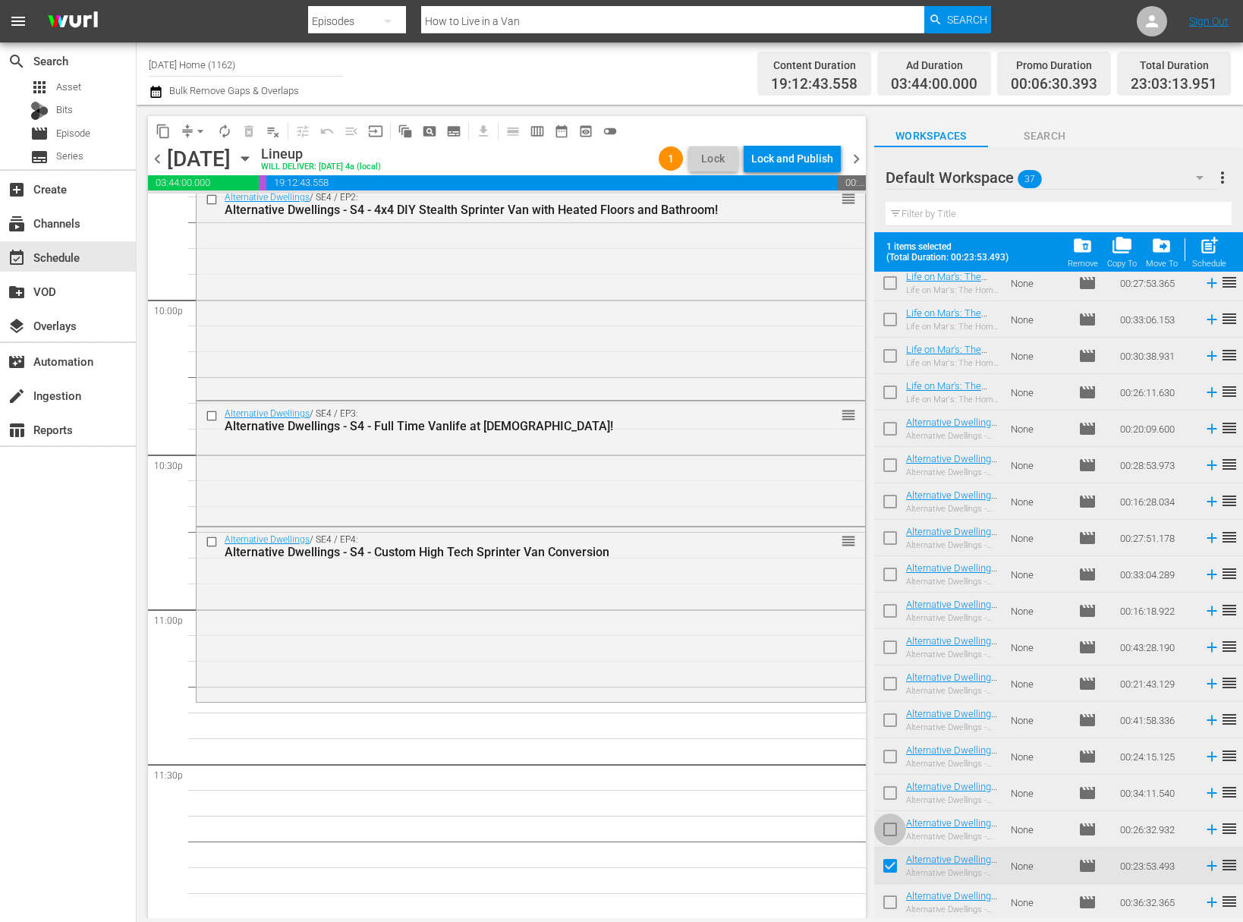
click at [893, 829] on input "checkbox" at bounding box center [890, 832] width 32 height 32
click at [1232, 257] on div "2 items selected (Total Duration: 00:50:26.425) folder_delete Remove folder_cop…" at bounding box center [1058, 251] width 369 height 39
click at [1218, 259] on div "Schedule" at bounding box center [1209, 264] width 34 height 10
checkbox input "false"
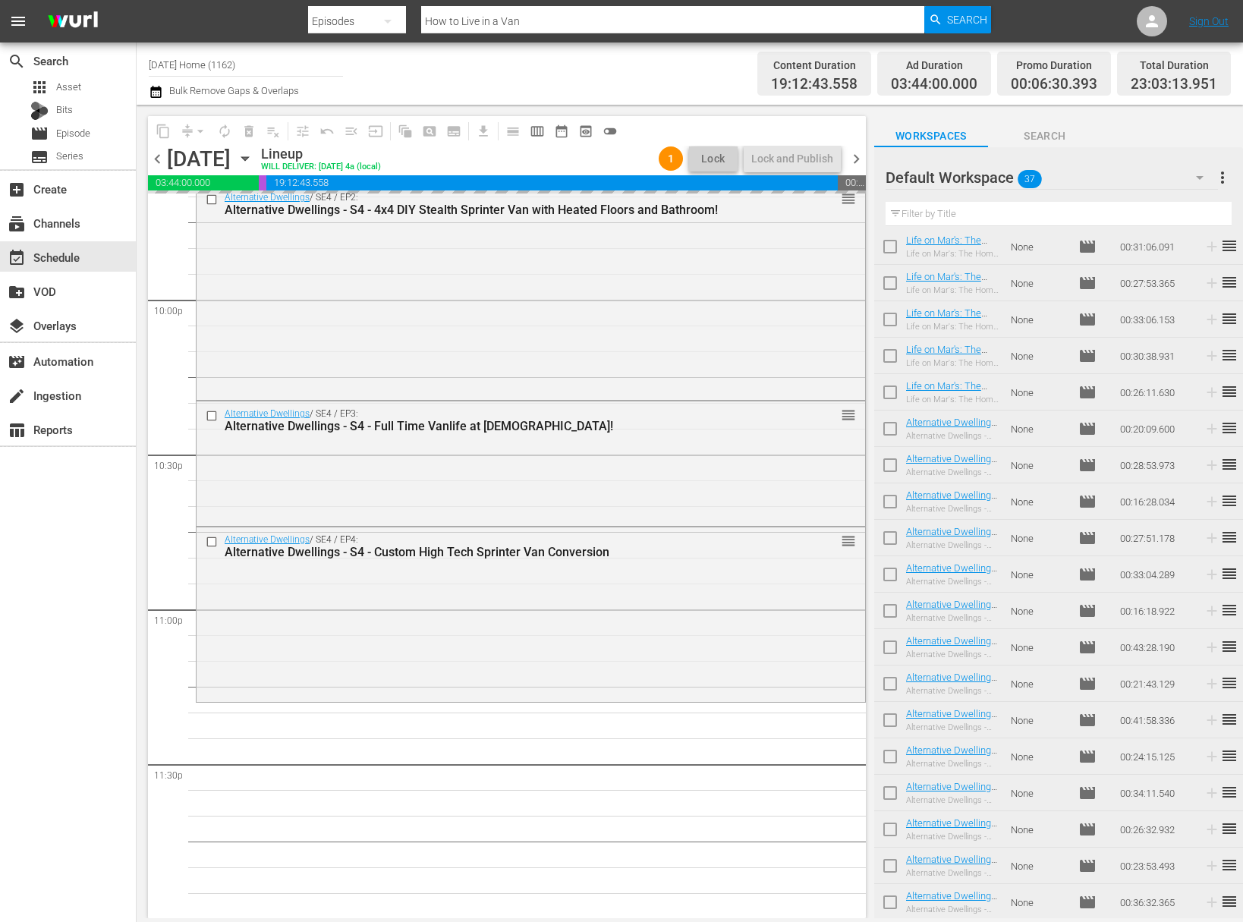
scroll to position [696, 0]
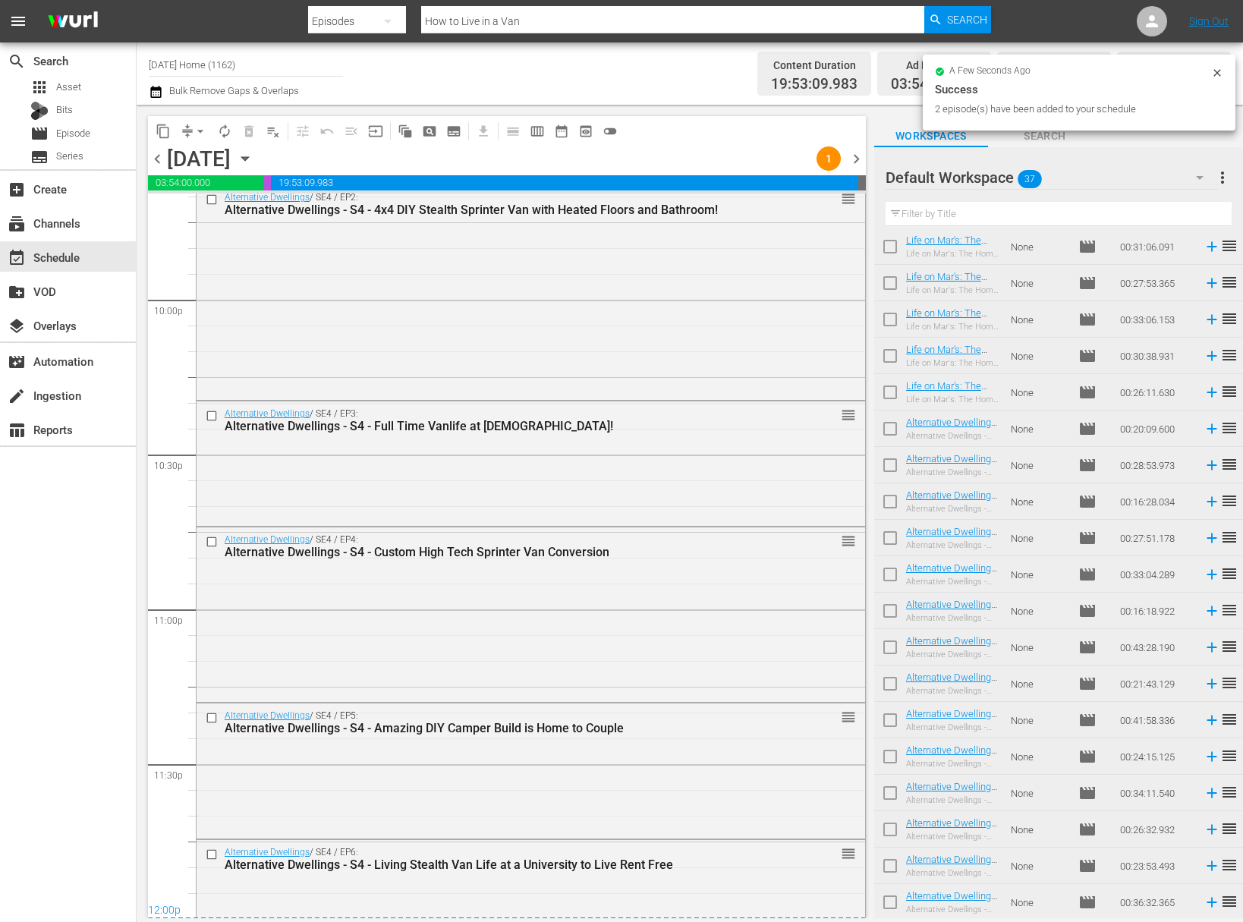
click at [1231, 175] on div "Default Workspace 37 Default more_vert Filter by Title" at bounding box center [1058, 189] width 369 height 85
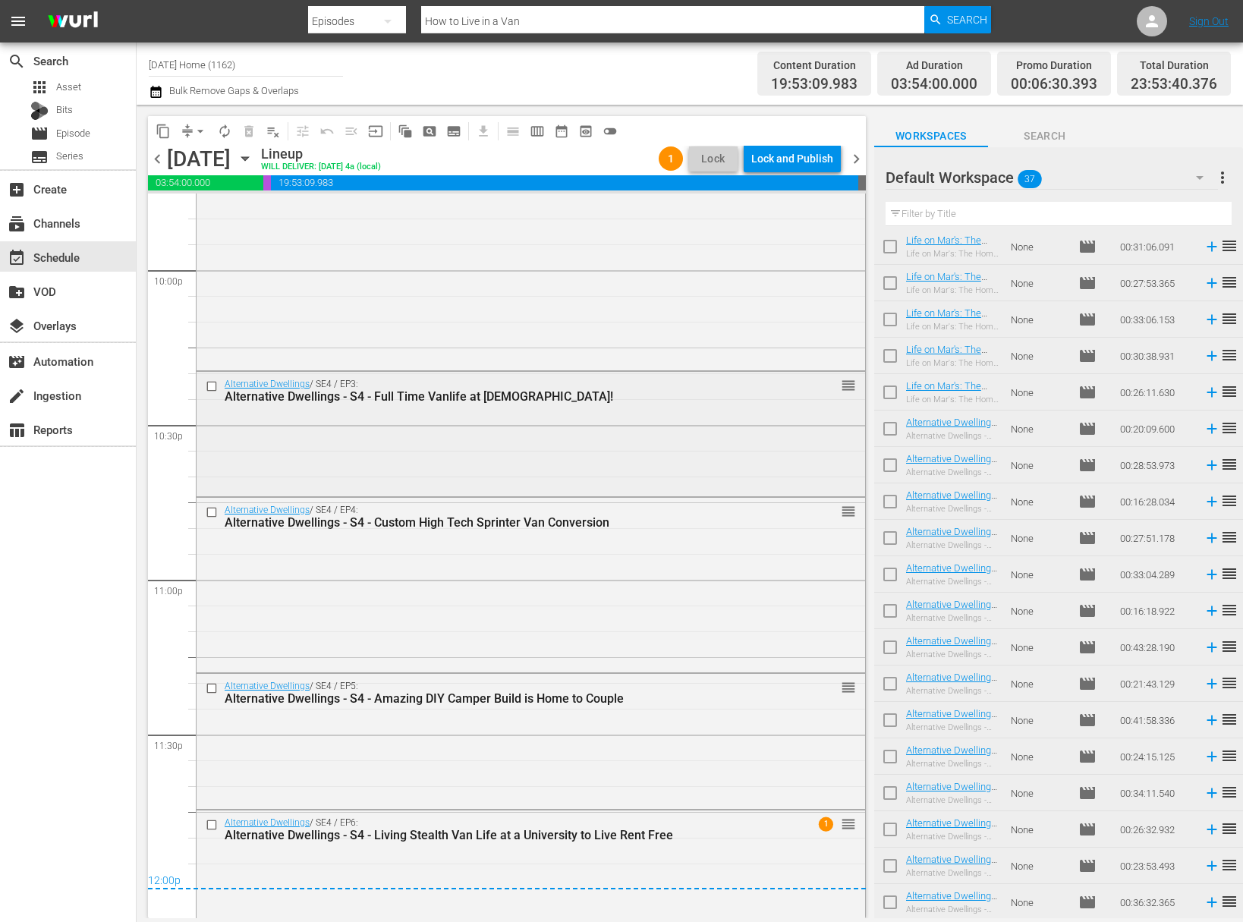
scroll to position [6748, 0]
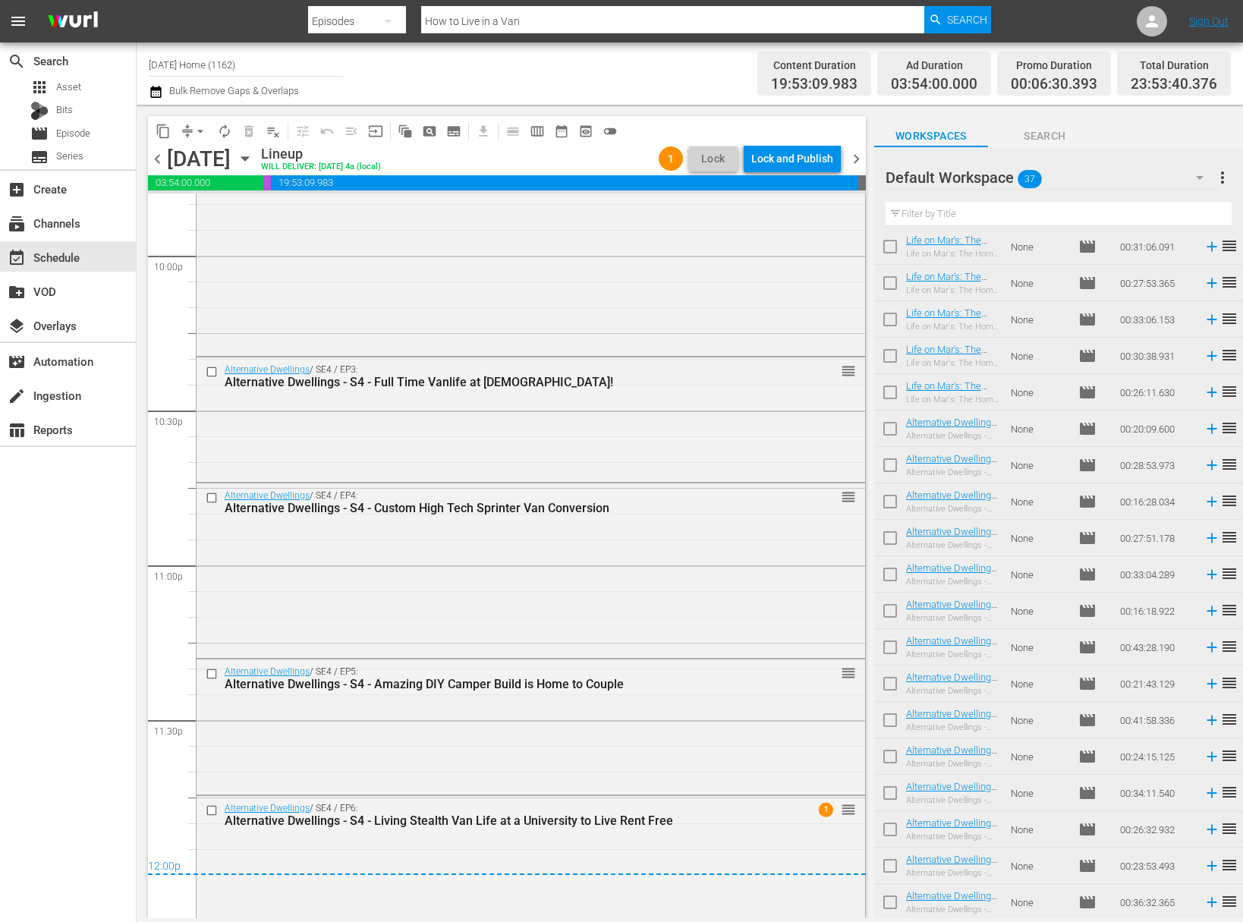
click at [786, 160] on div "Lock and Publish" at bounding box center [792, 158] width 82 height 27
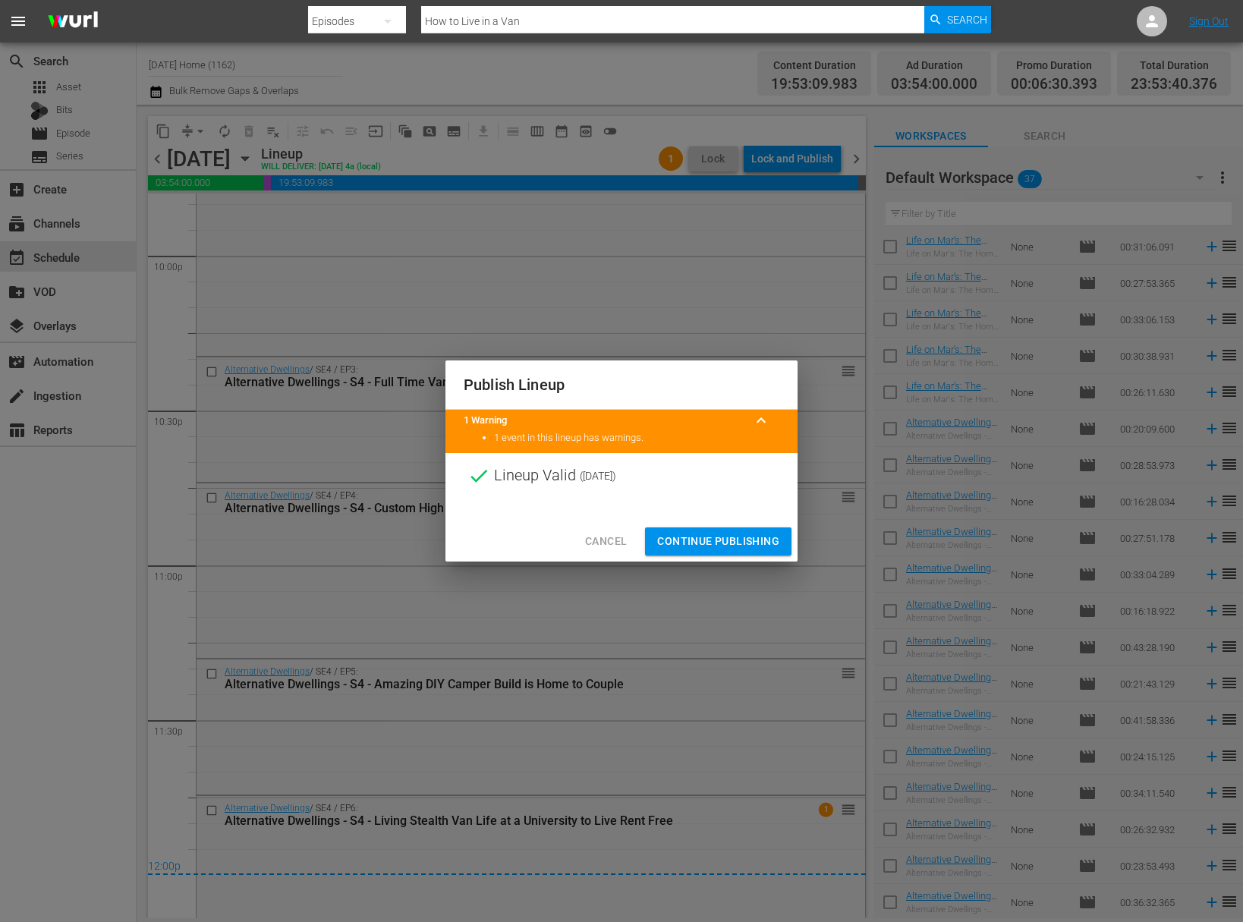
click at [737, 560] on div "Publish Lineup 1 Warning keyboard_arrow_up 1 event in this lineup has warnings.…" at bounding box center [621, 461] width 1243 height 922
click at [737, 535] on span "Continue Publishing" at bounding box center [718, 541] width 122 height 19
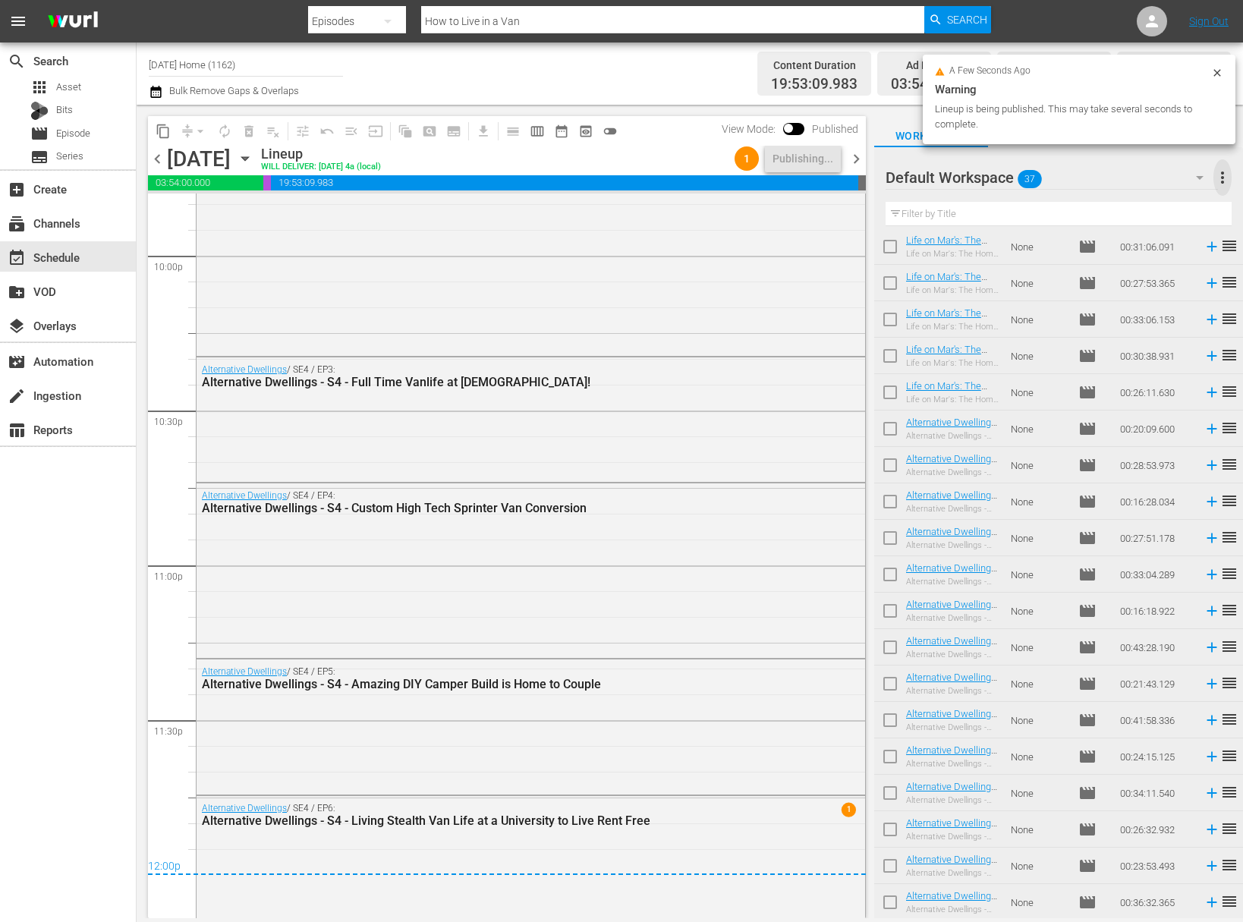
click at [1222, 182] on span "more_vert" at bounding box center [1222, 177] width 18 height 18
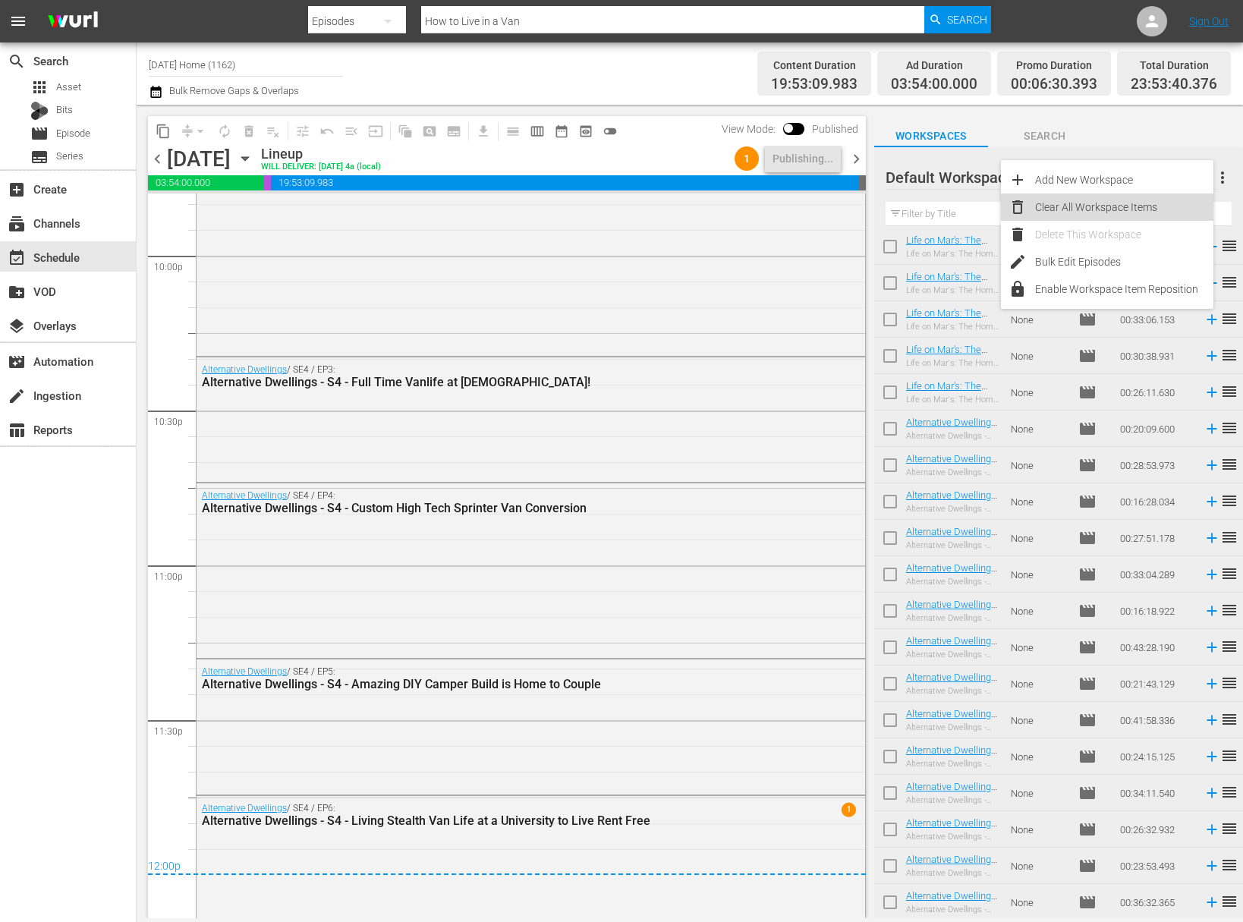
click at [1141, 203] on div "Clear All Workspace Items" at bounding box center [1124, 206] width 178 height 27
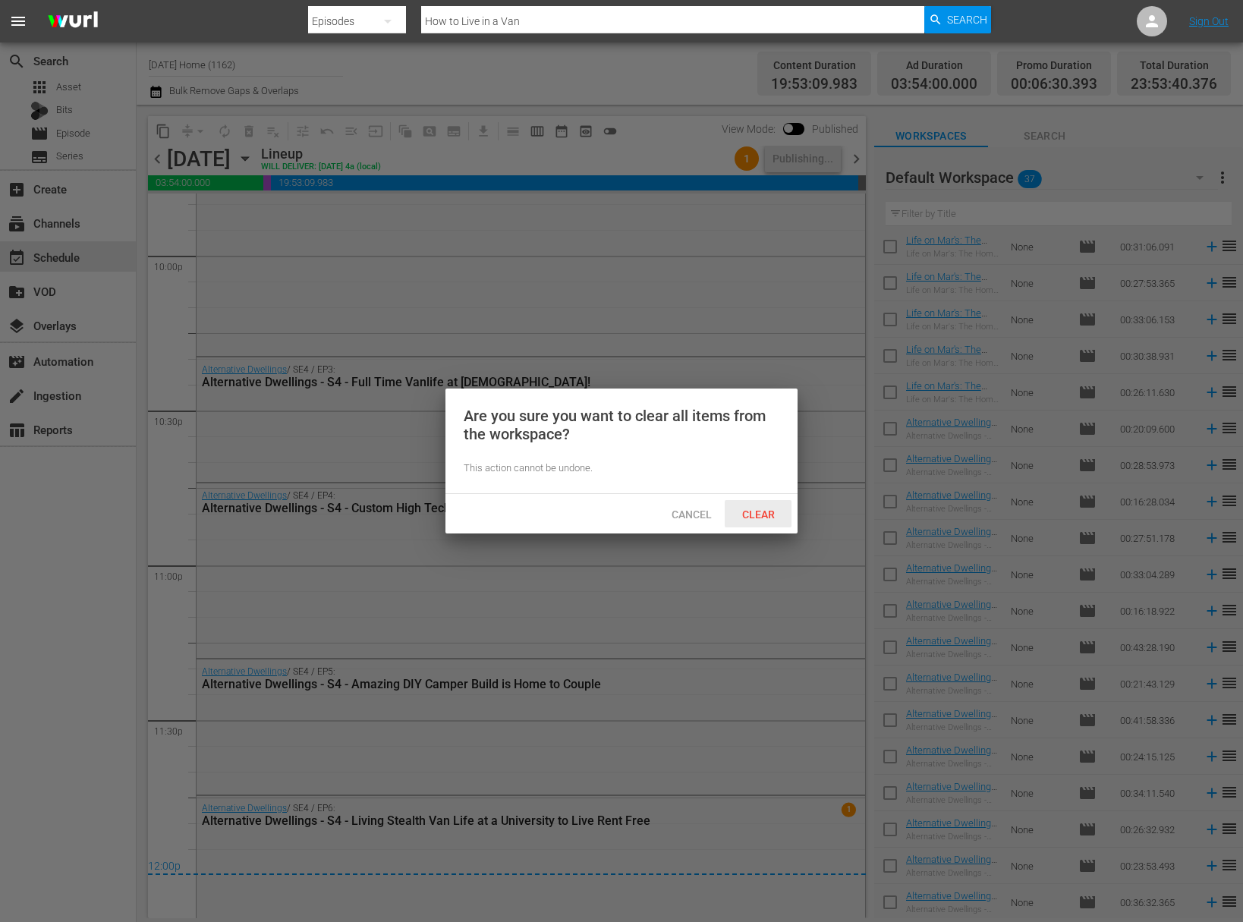
click at [757, 516] on span "Clear" at bounding box center [758, 514] width 57 height 12
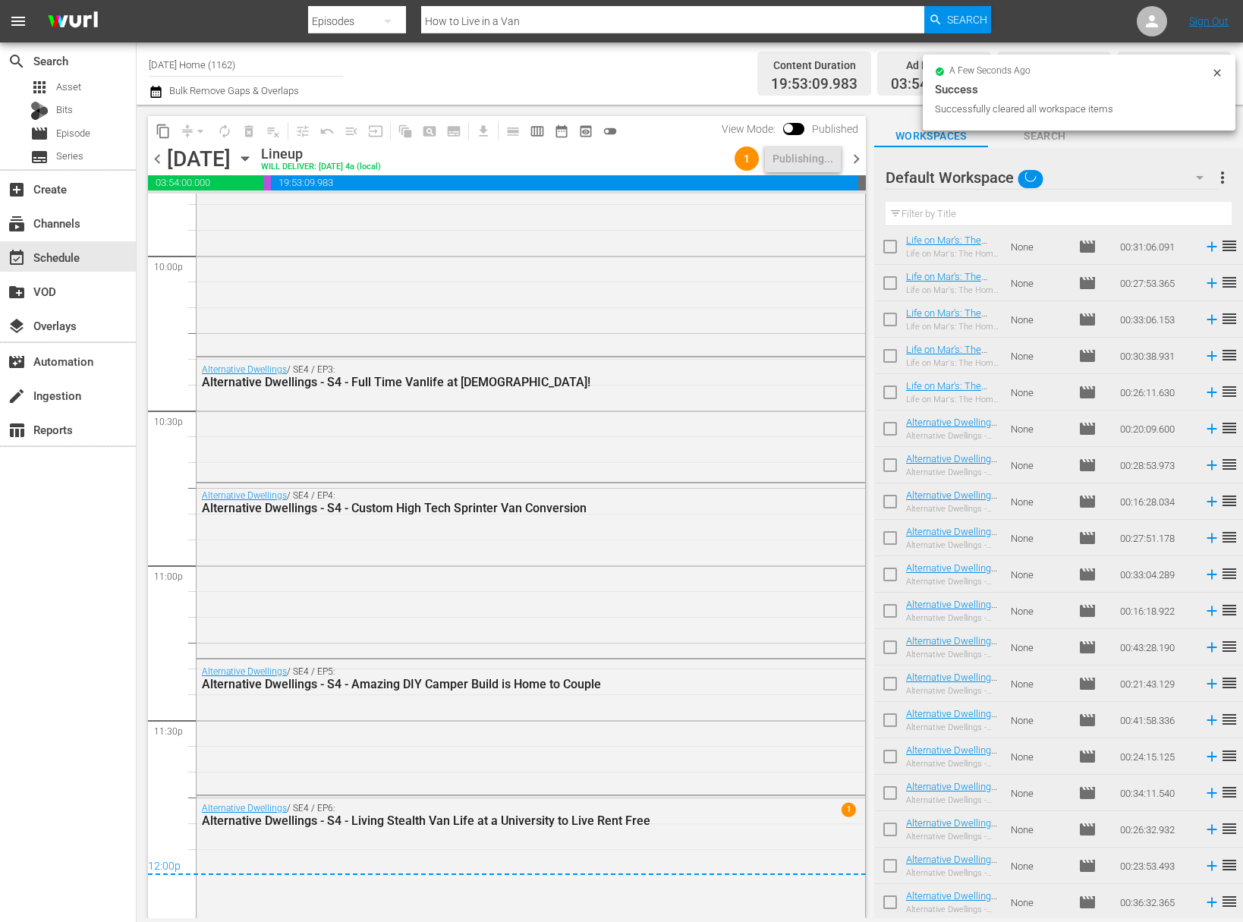
scroll to position [0, 0]
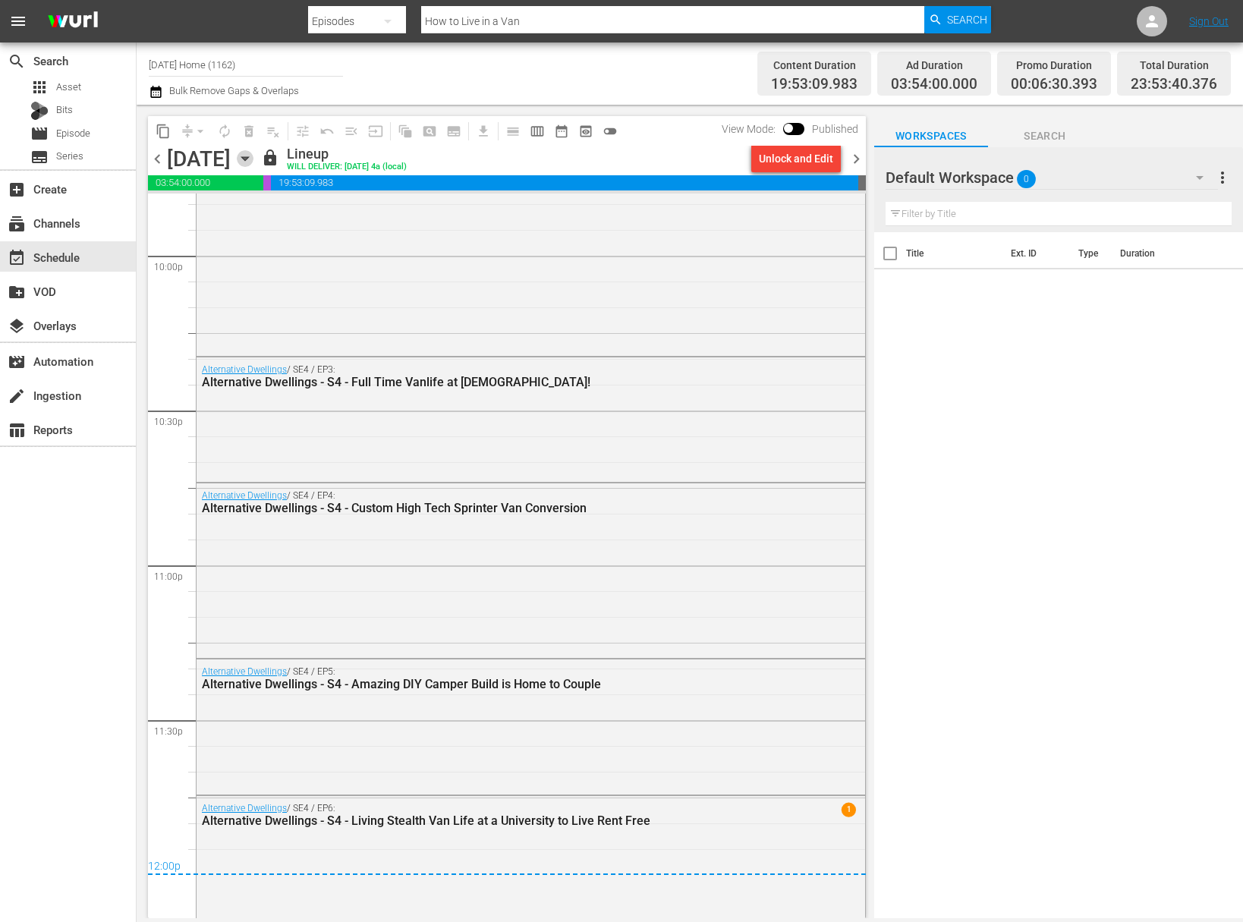
click at [253, 155] on icon "button" at bounding box center [245, 158] width 17 height 17
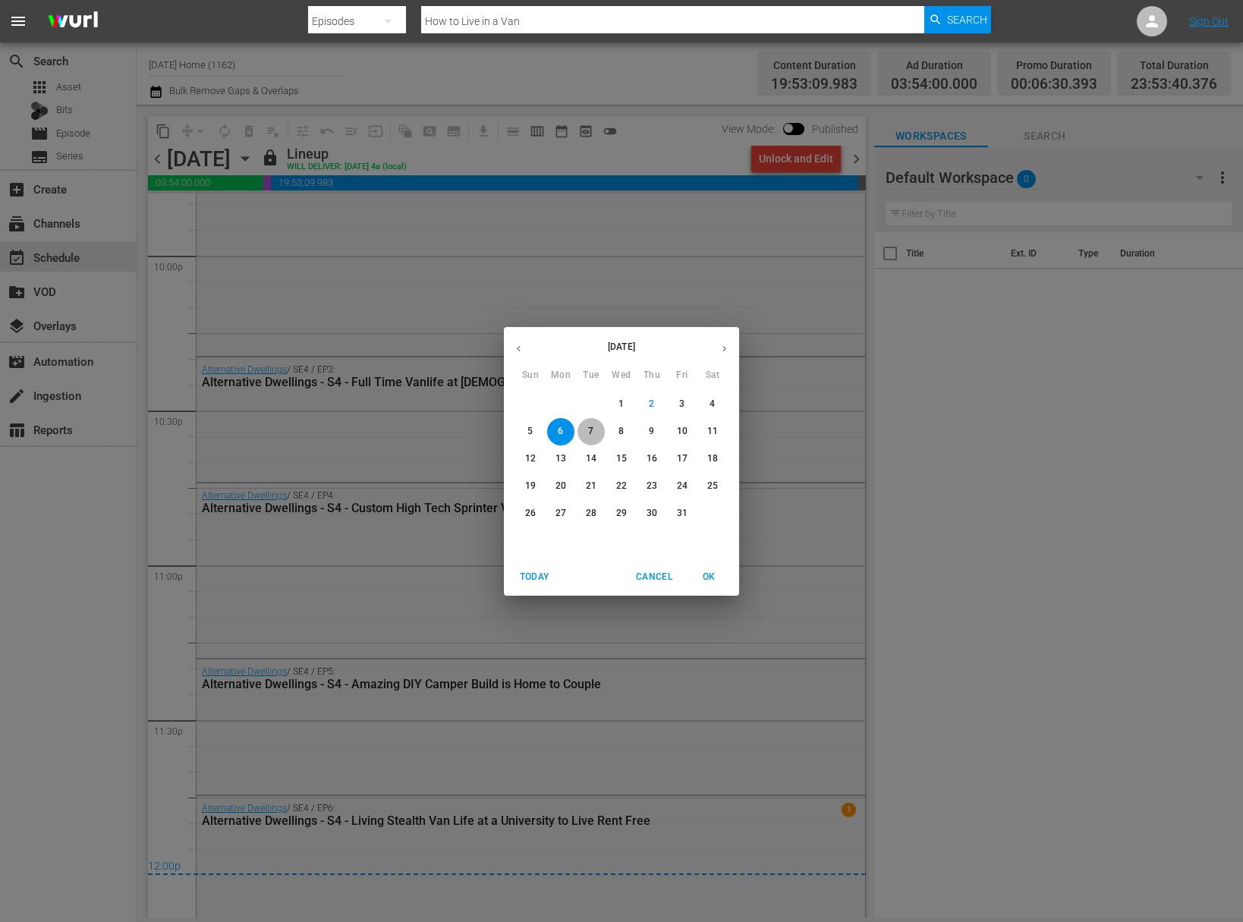
click at [595, 432] on span "7" at bounding box center [590, 431] width 27 height 13
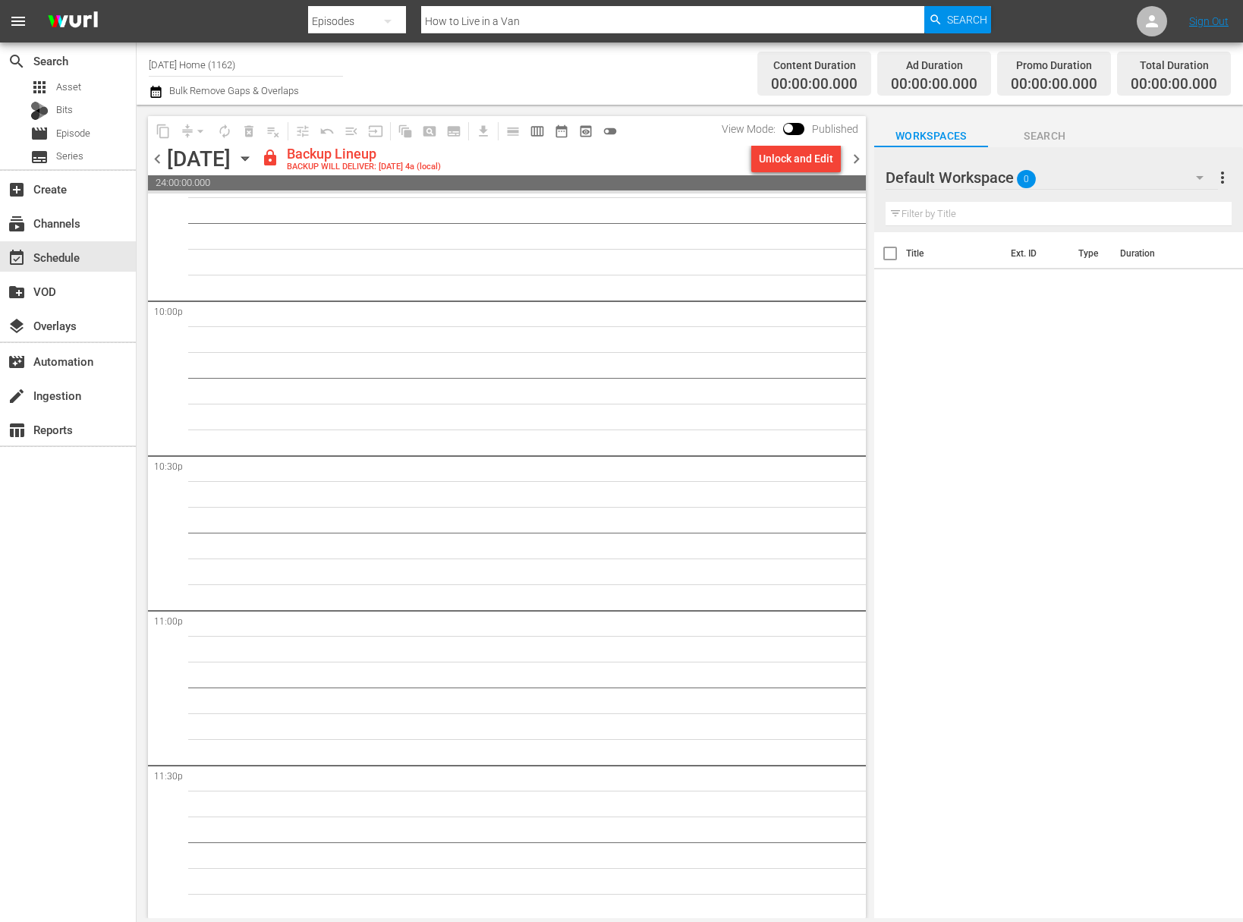
scroll to position [6704, 0]
click at [806, 151] on div "Unlock and Edit" at bounding box center [796, 158] width 74 height 27
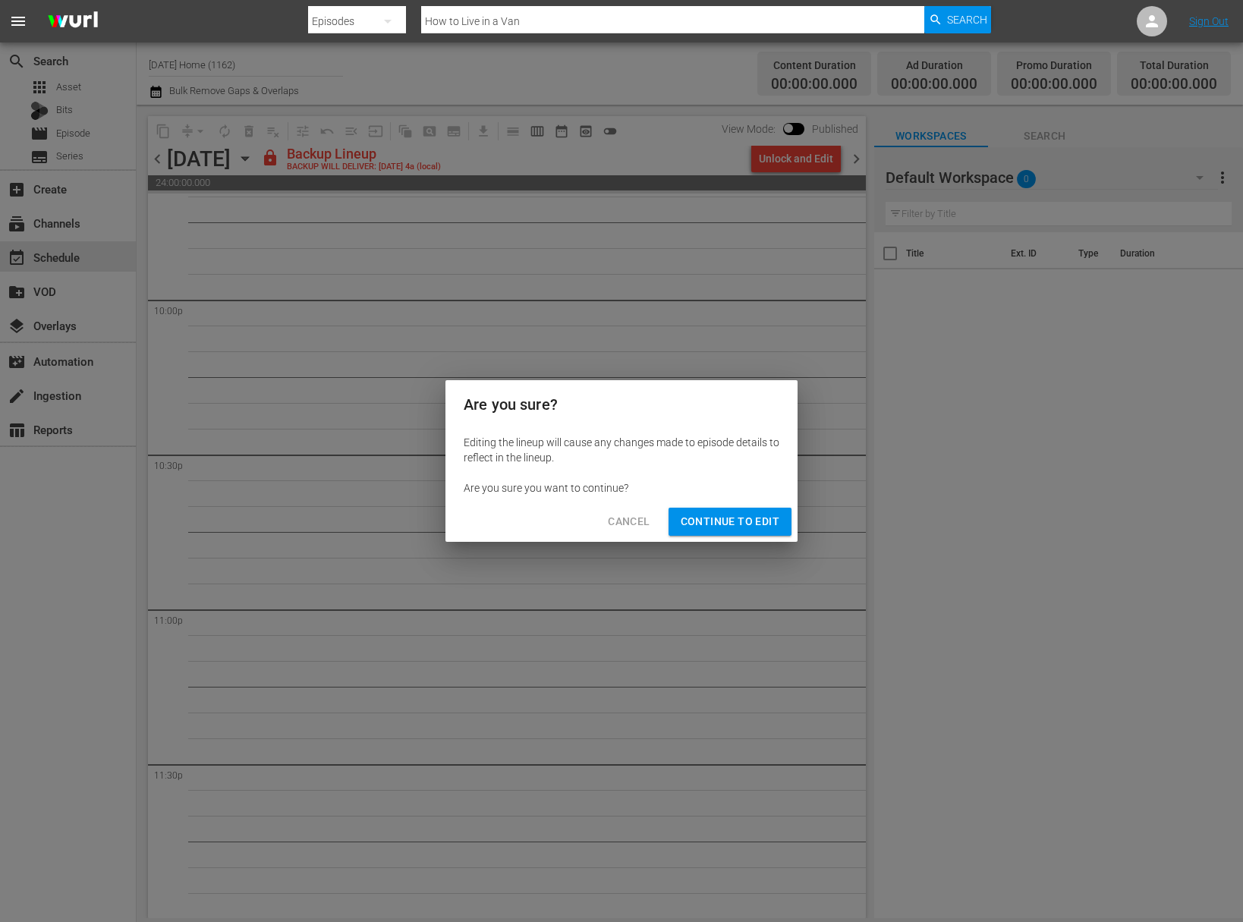
click at [705, 521] on span "Continue to Edit" at bounding box center [730, 521] width 99 height 19
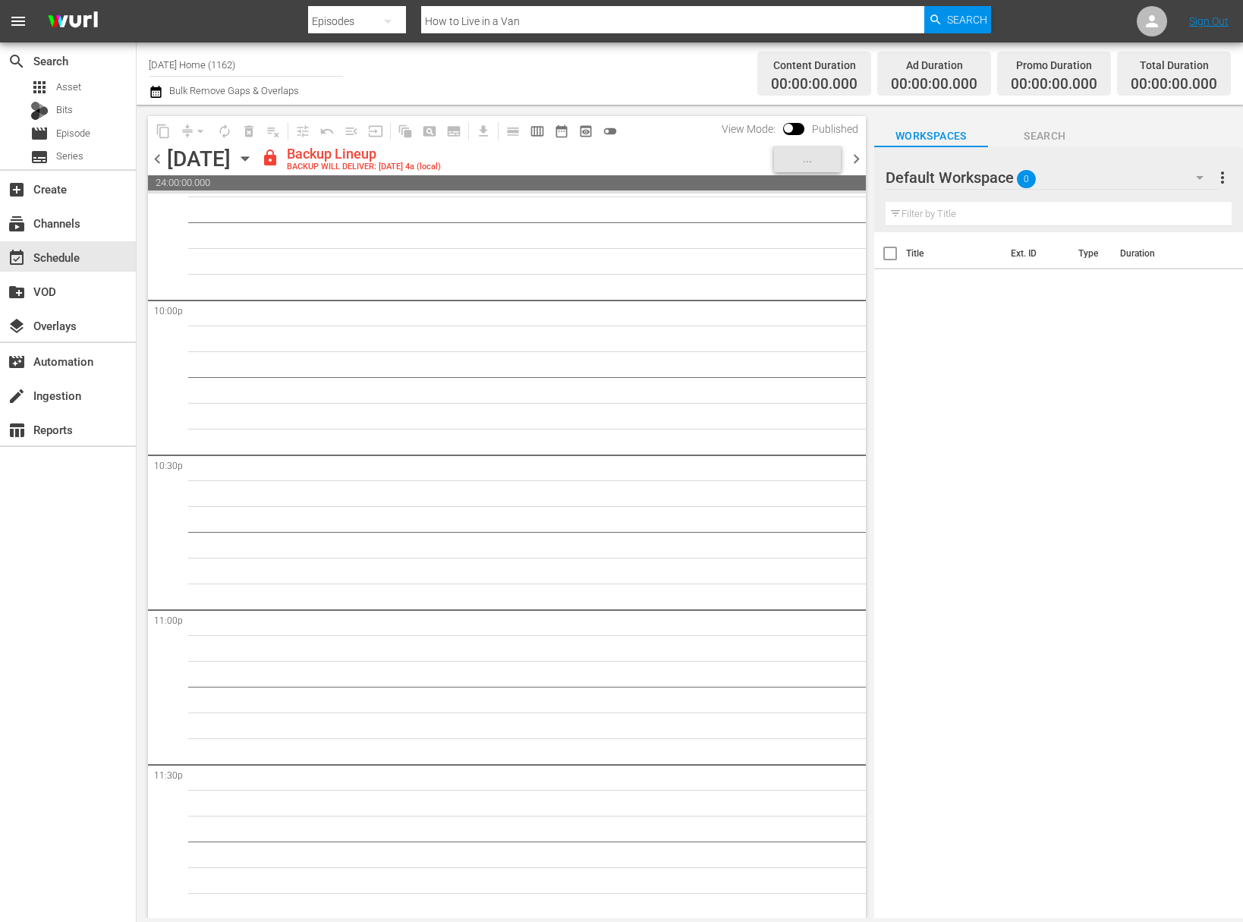
click at [253, 152] on icon "button" at bounding box center [245, 158] width 17 height 17
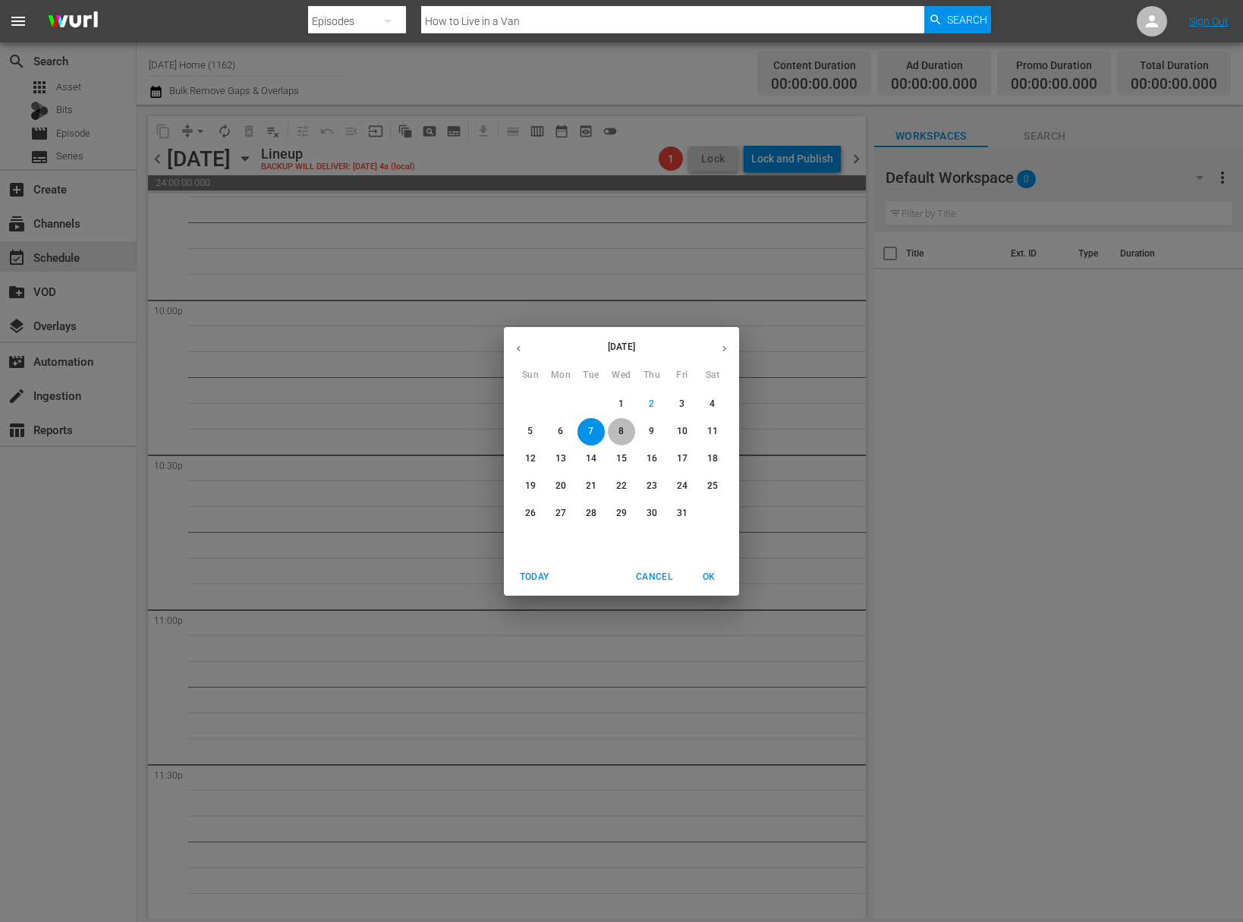
click at [628, 440] on button "8" at bounding box center [621, 431] width 27 height 27
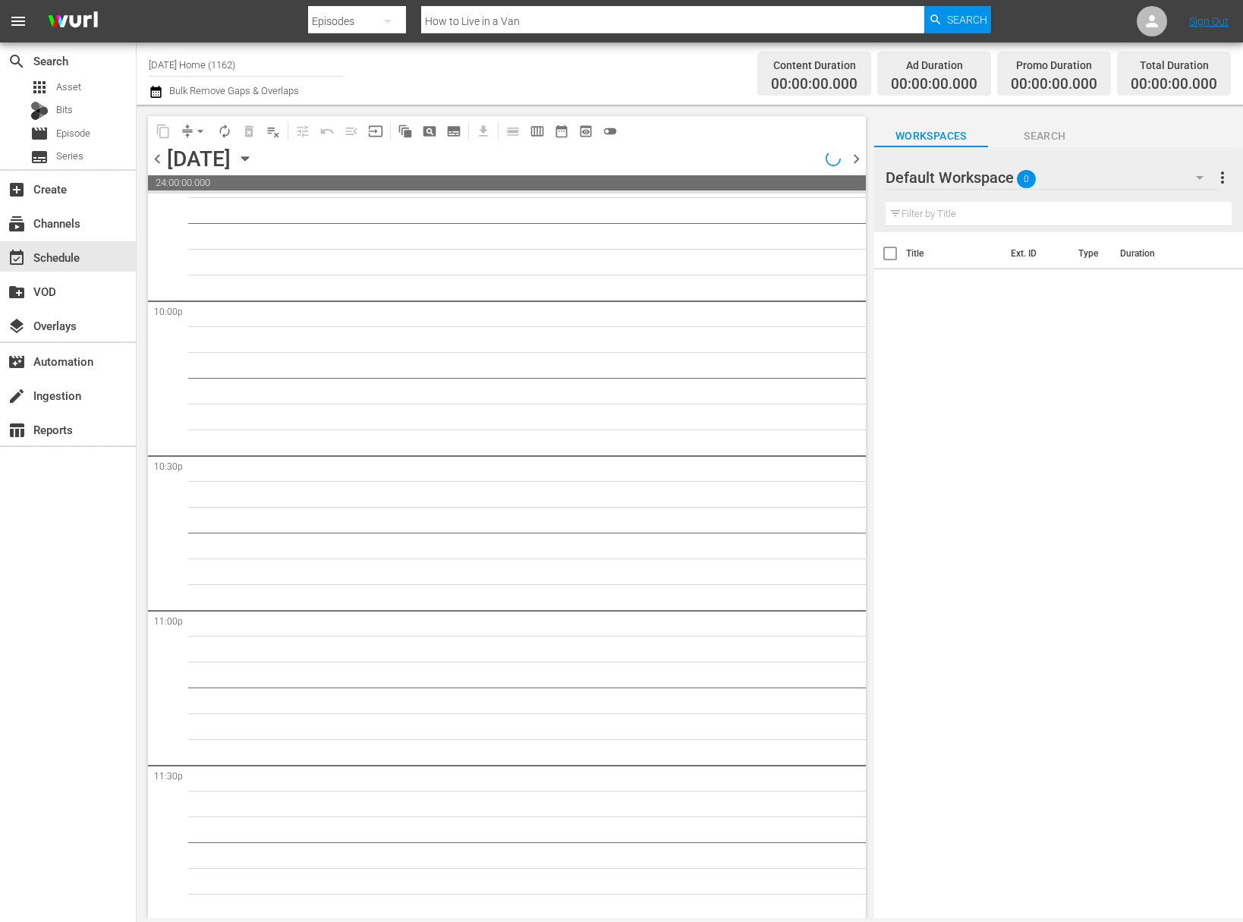
scroll to position [6704, 0]
click at [809, 165] on div "Unlock and Edit" at bounding box center [796, 158] width 74 height 27
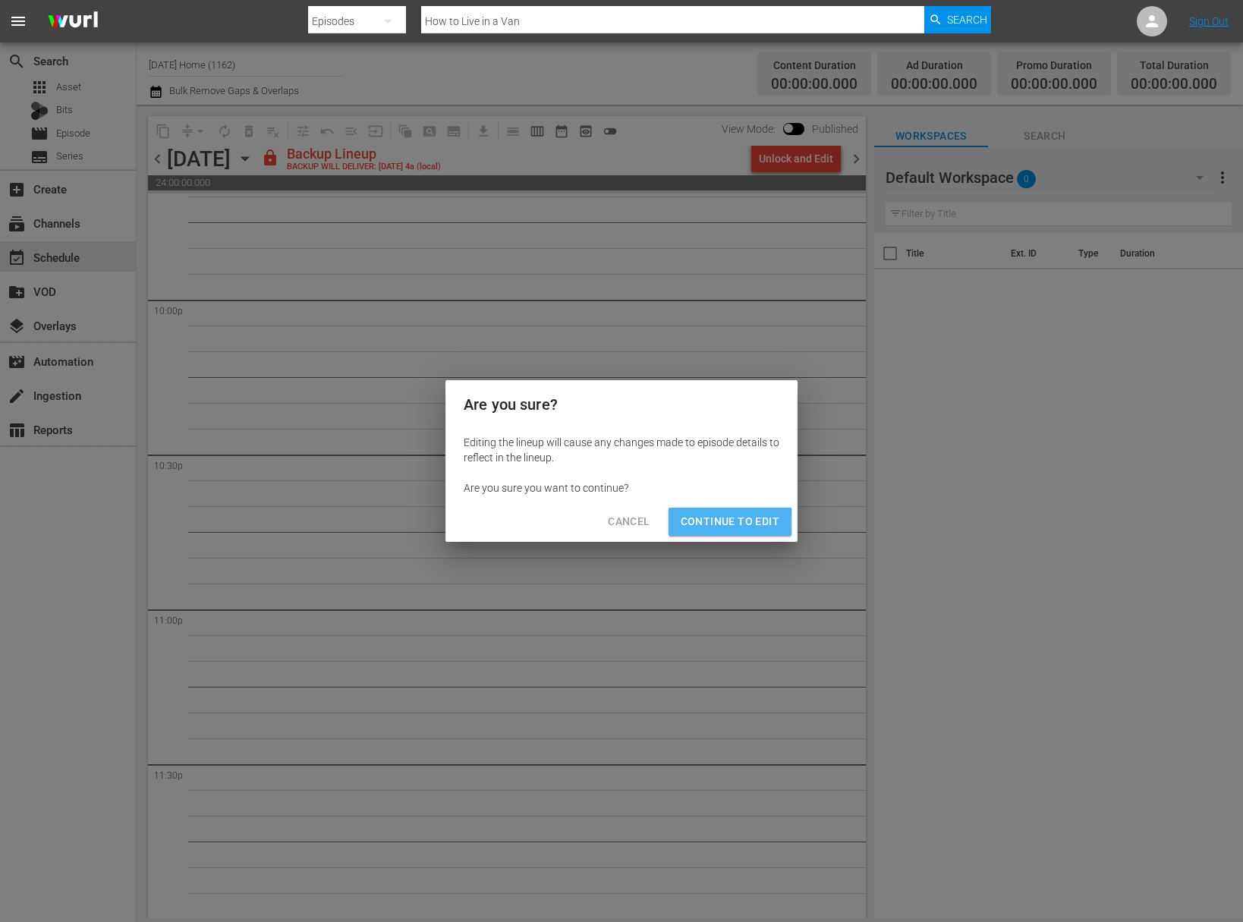
click at [715, 527] on span "Continue to Edit" at bounding box center [730, 521] width 99 height 19
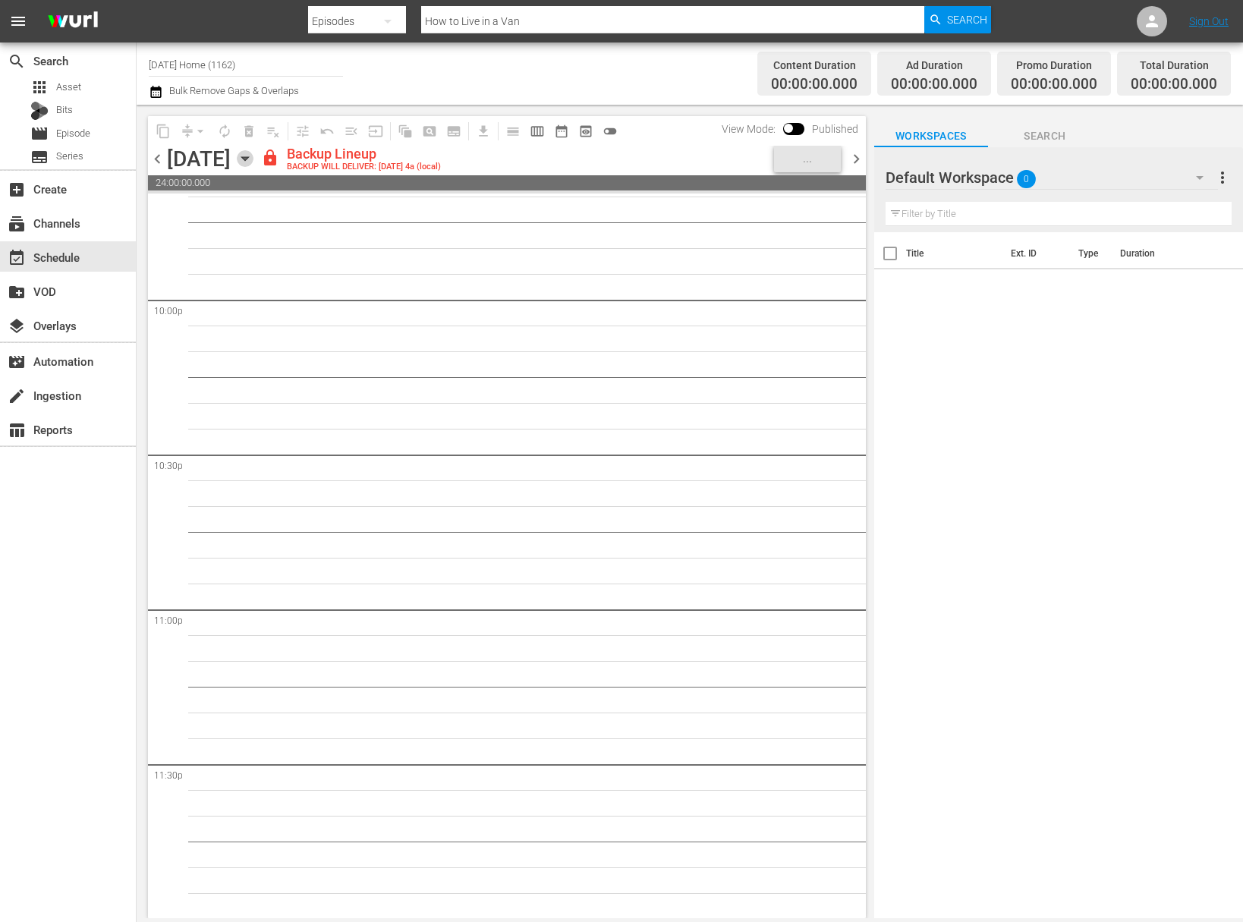
click at [253, 151] on icon "button" at bounding box center [245, 158] width 17 height 17
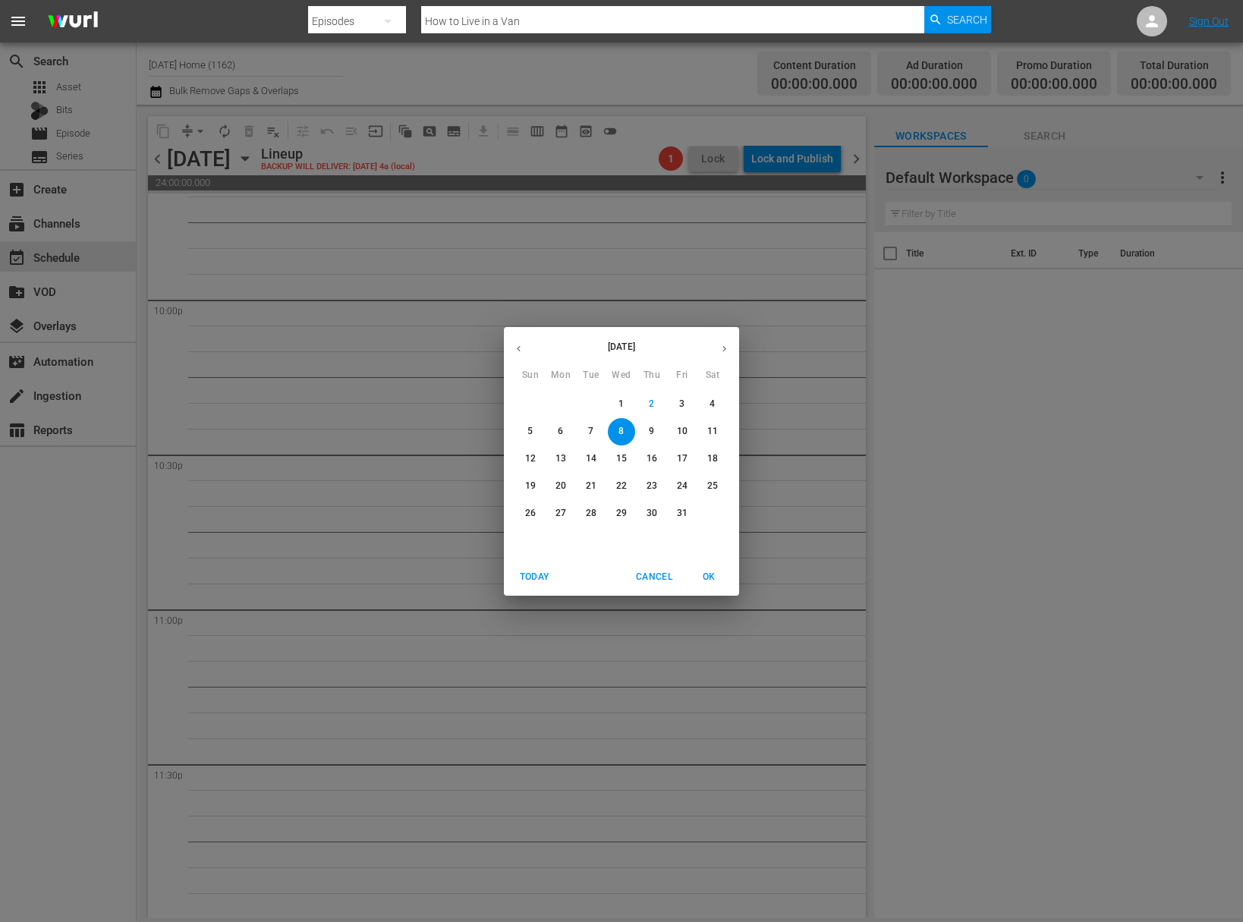
click at [648, 428] on span "9" at bounding box center [651, 431] width 27 height 13
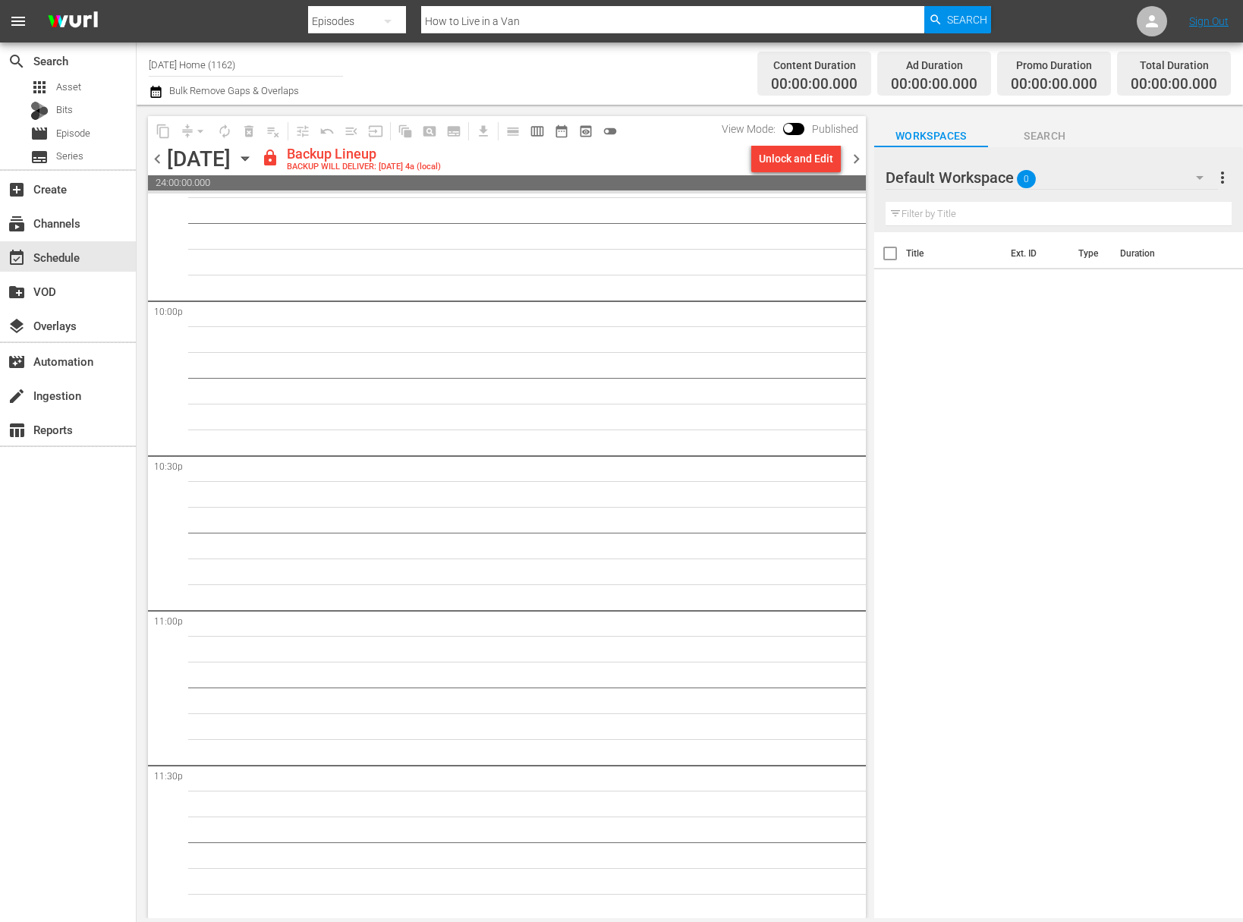
scroll to position [6704, 0]
click at [810, 161] on div "Unlock and Edit" at bounding box center [796, 158] width 74 height 27
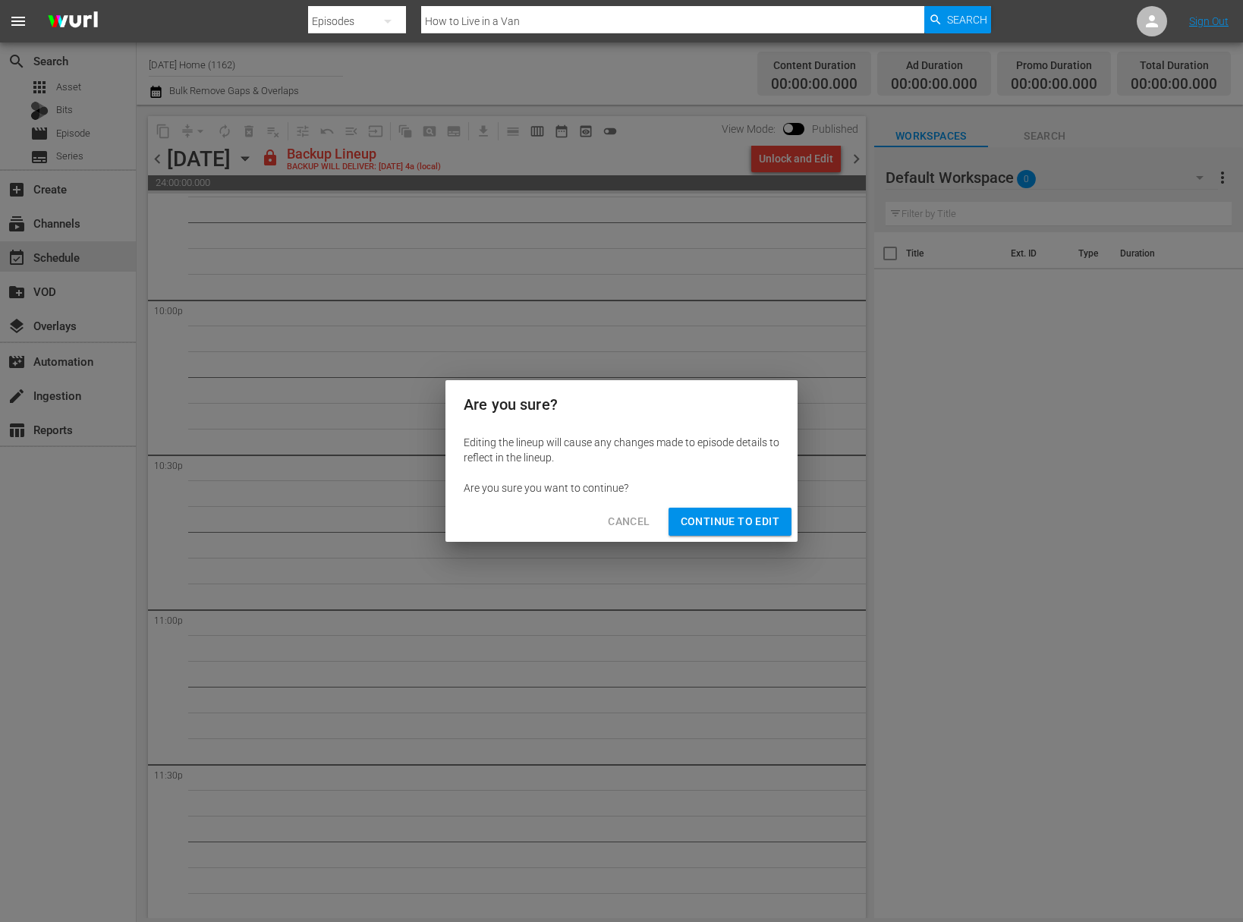
click at [761, 524] on span "Continue to Edit" at bounding box center [730, 521] width 99 height 19
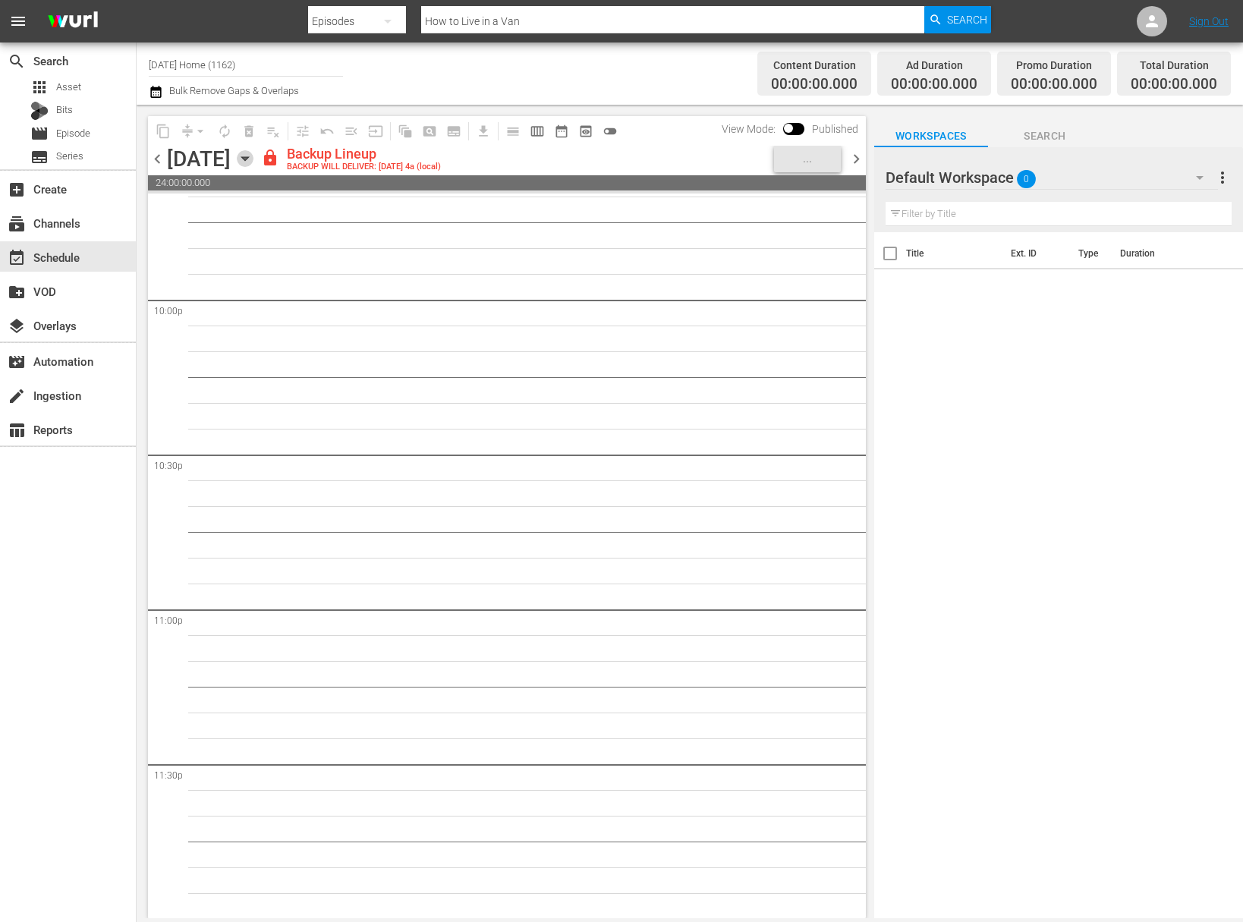
click at [253, 160] on icon "button" at bounding box center [245, 158] width 17 height 17
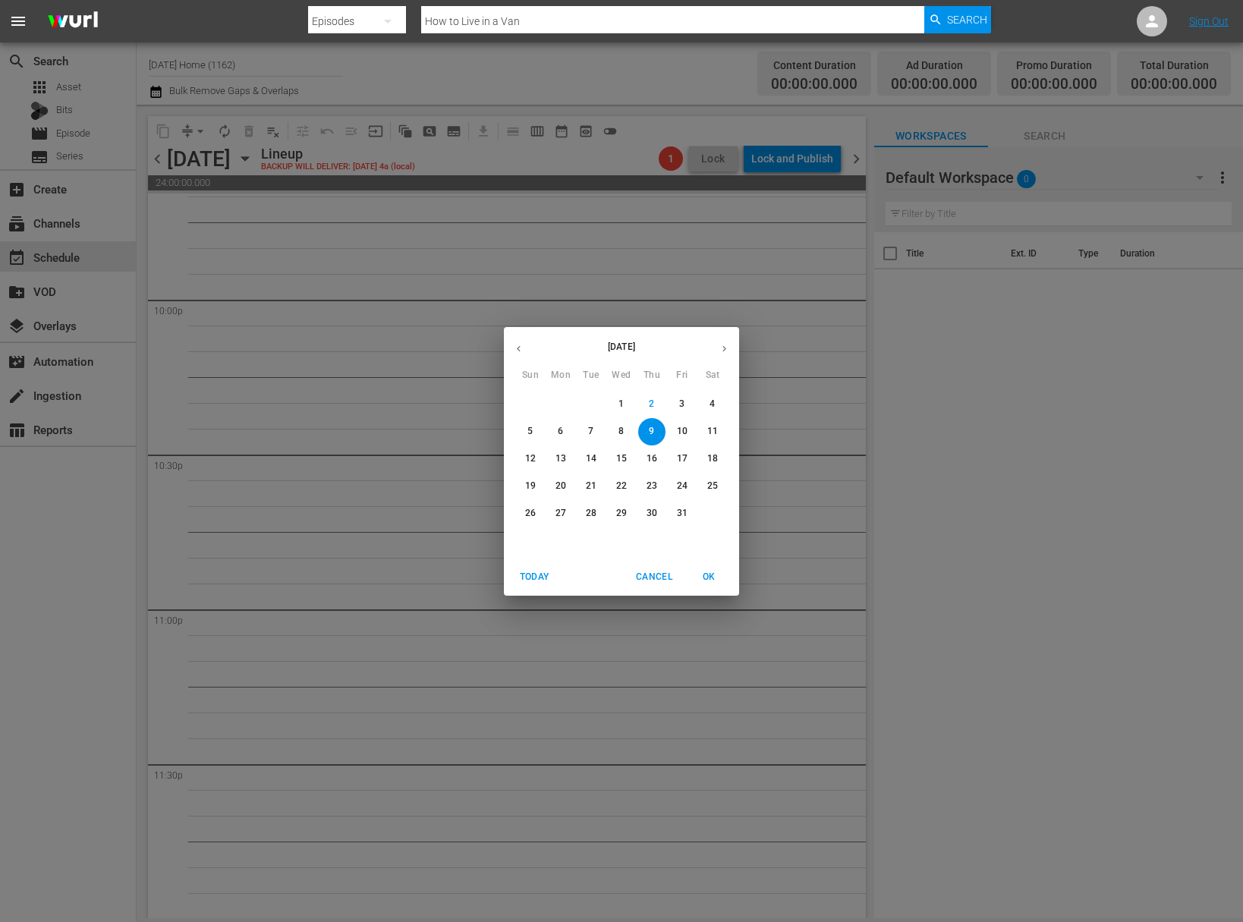
click at [587, 432] on span "7" at bounding box center [590, 431] width 27 height 13
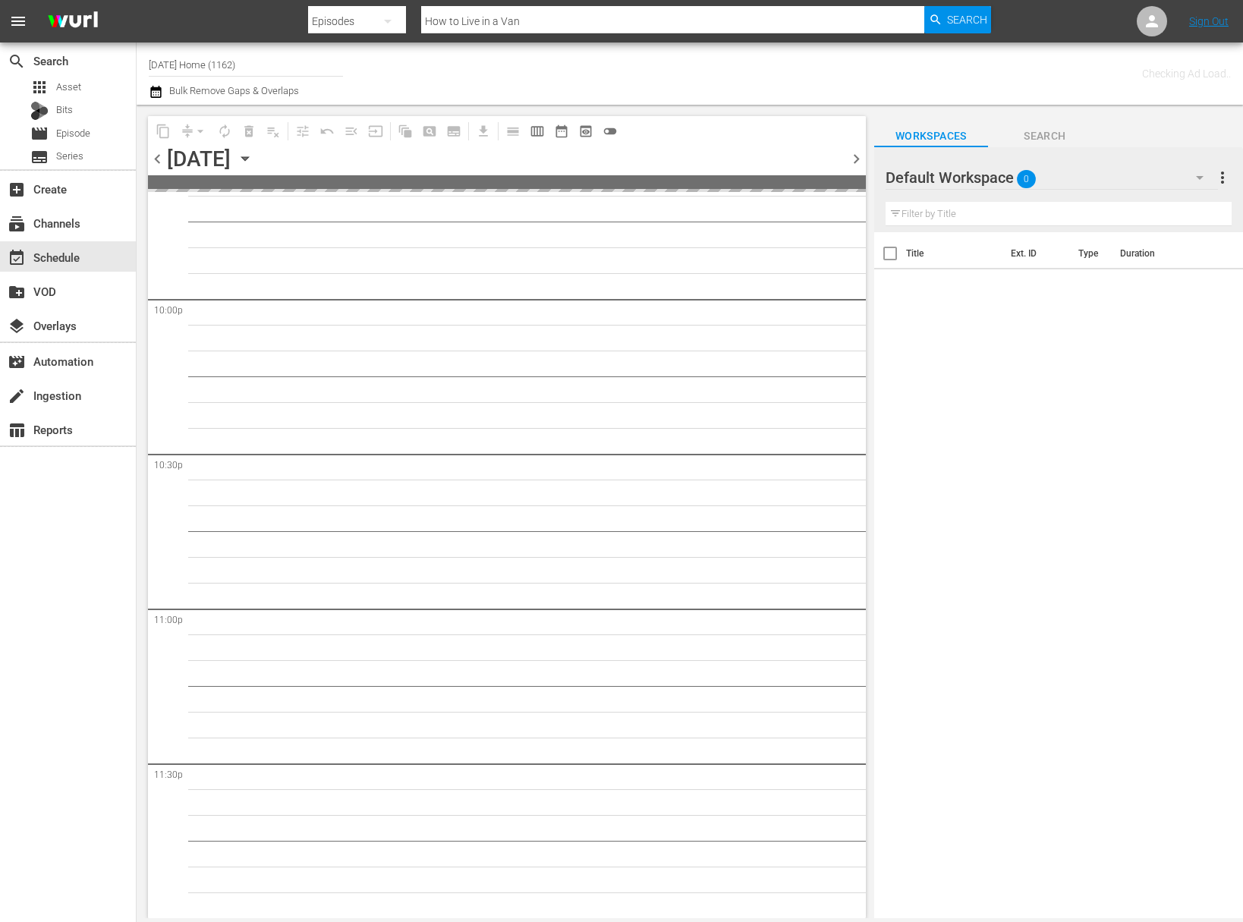
scroll to position [6703, 0]
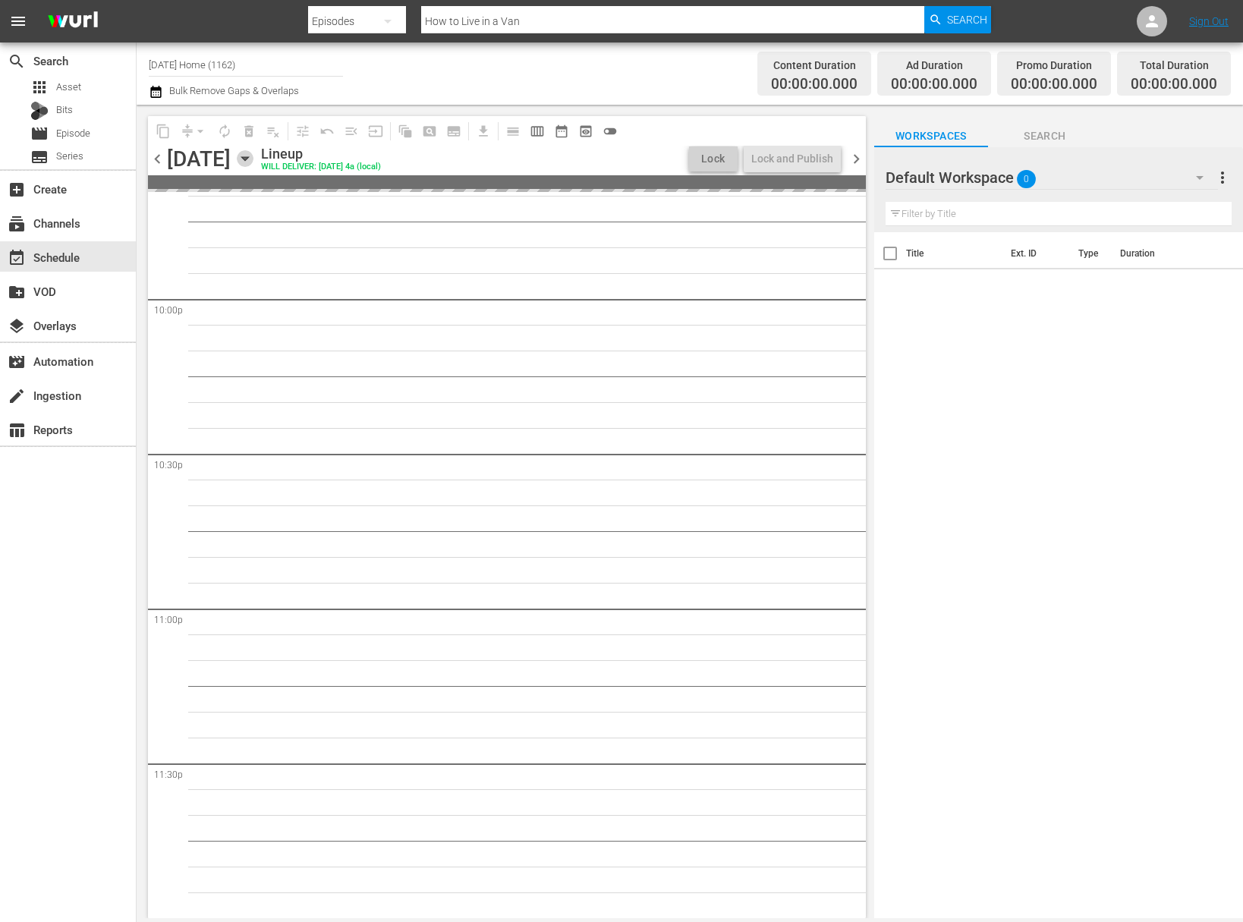
click at [253, 161] on icon "button" at bounding box center [245, 158] width 17 height 17
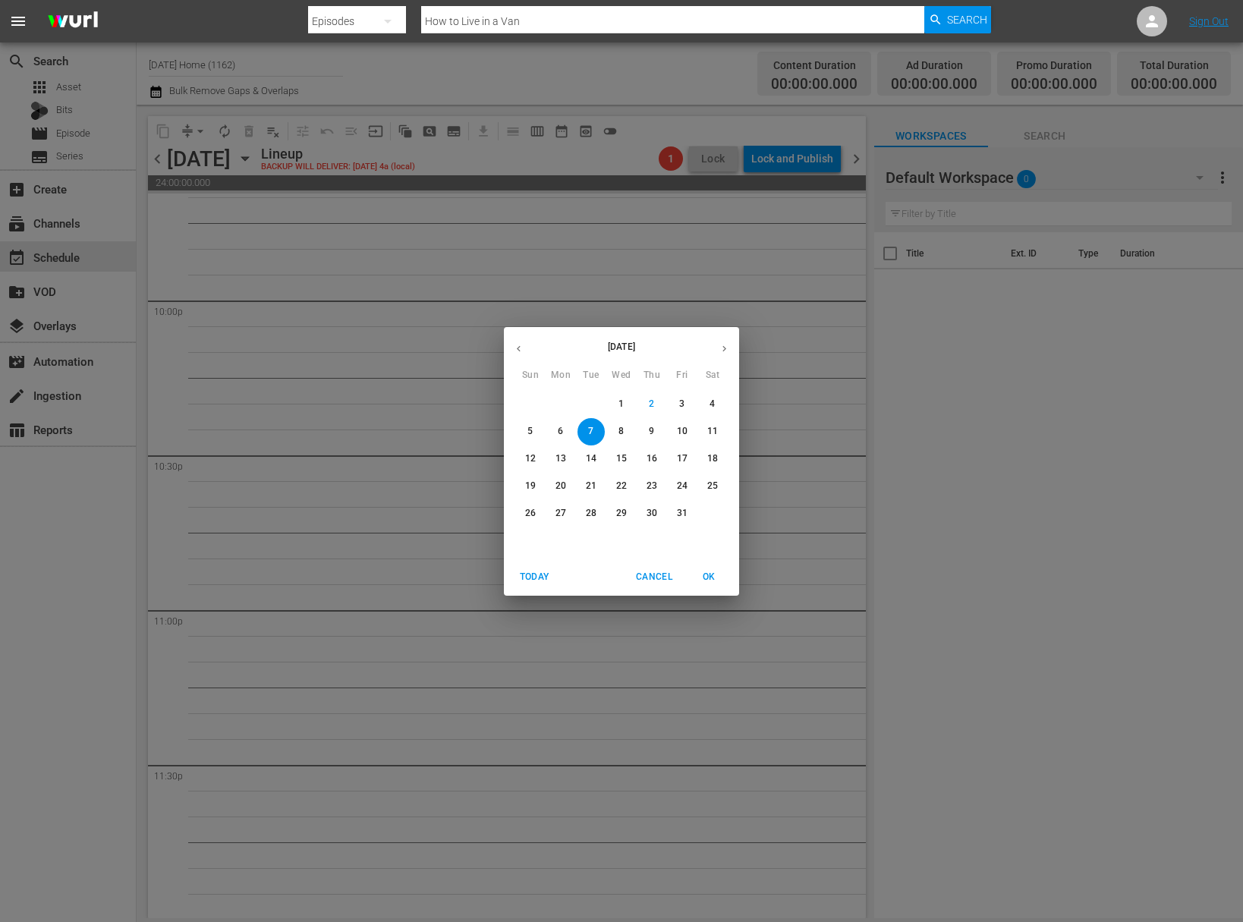
scroll to position [6704, 0]
click at [516, 348] on icon "button" at bounding box center [518, 348] width 11 height 11
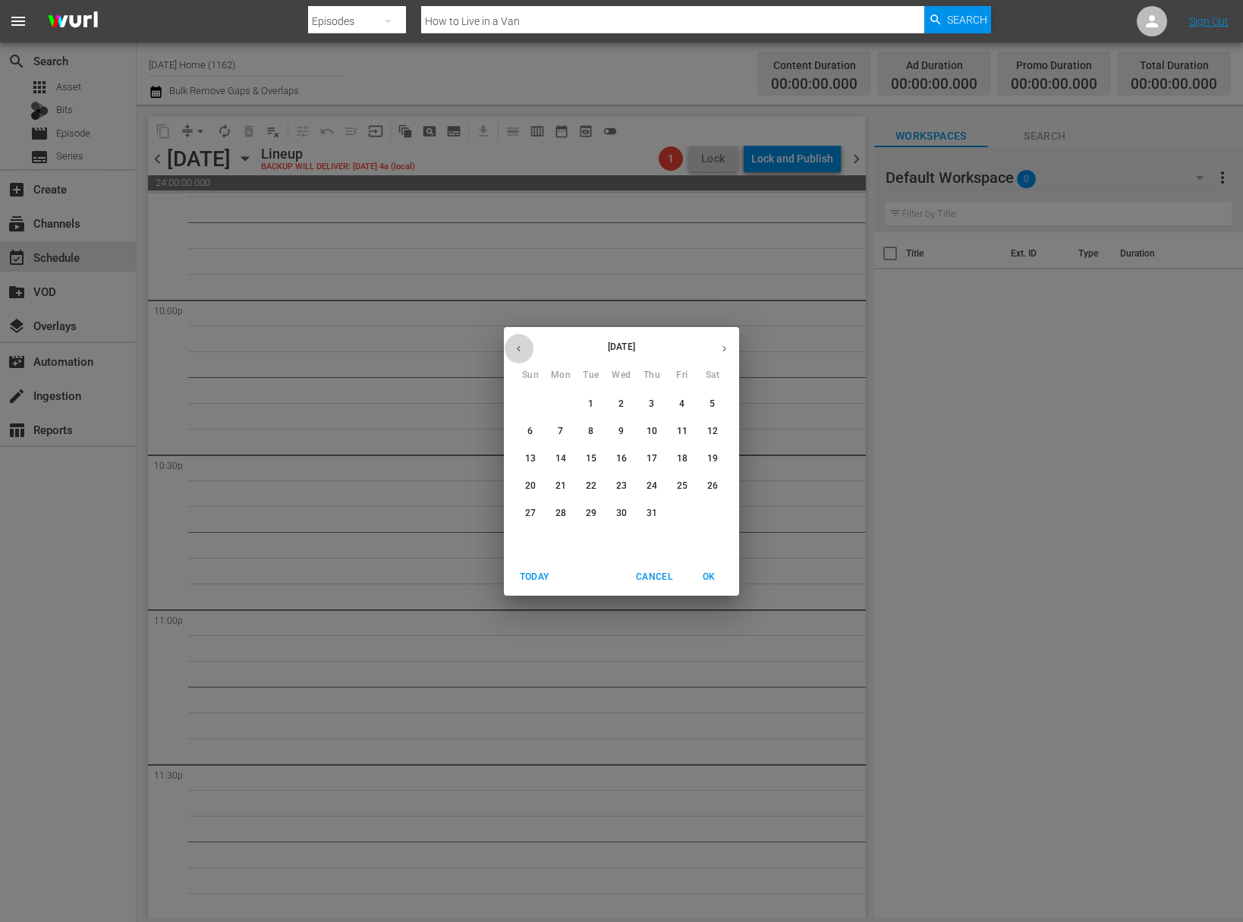
click at [516, 348] on icon "button" at bounding box center [518, 348] width 11 height 11
click at [715, 347] on button "button" at bounding box center [724, 349] width 30 height 30
click at [646, 430] on span "8" at bounding box center [651, 431] width 27 height 13
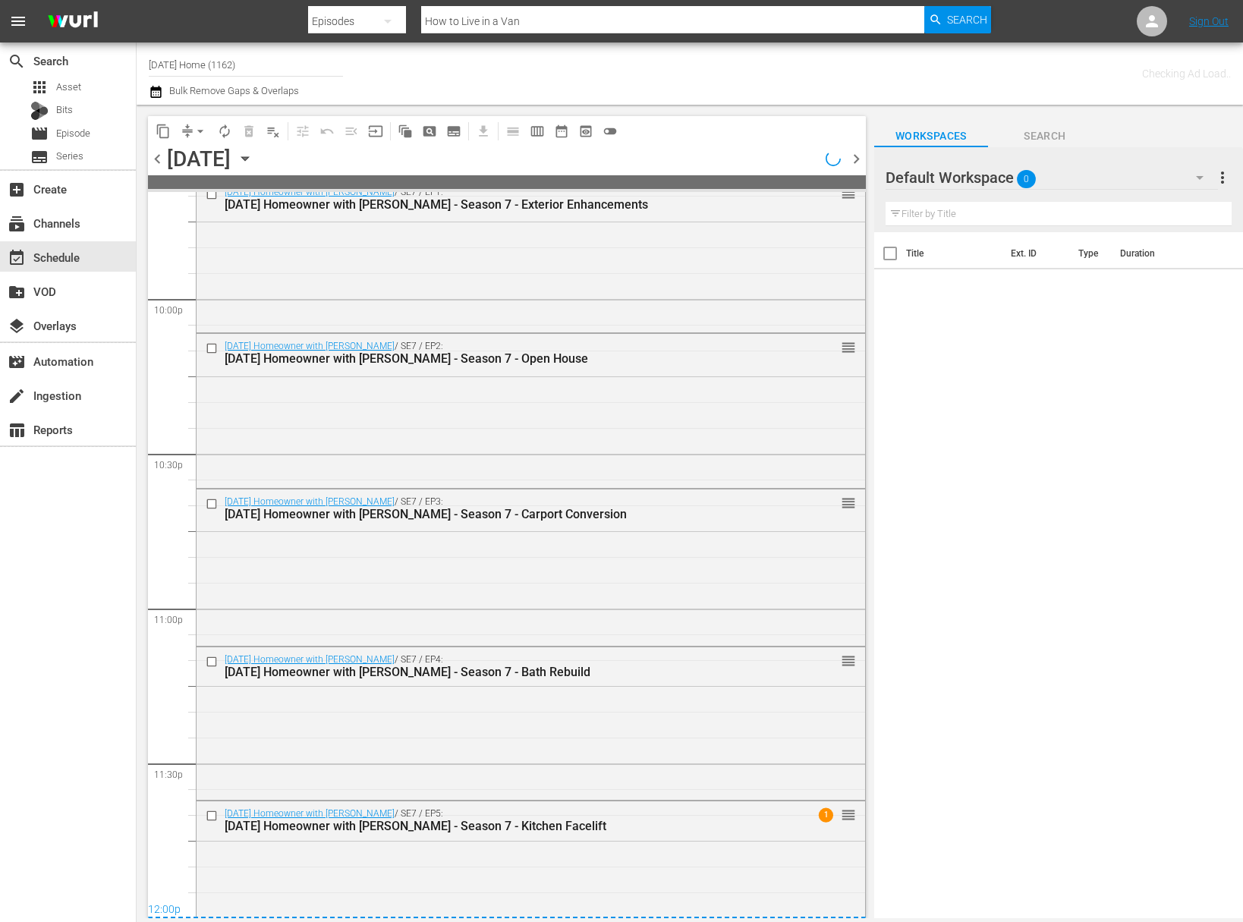
scroll to position [6740, 0]
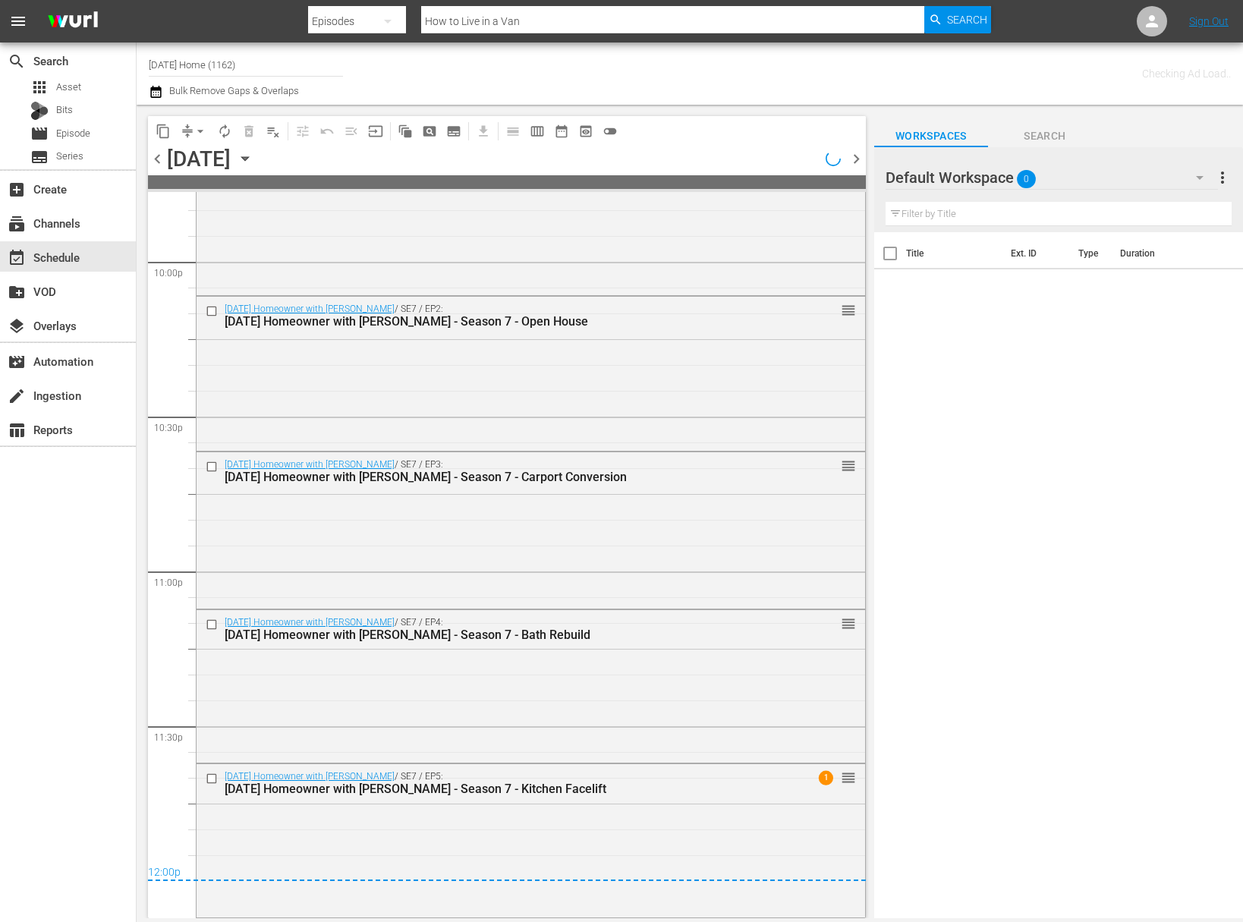
click at [253, 156] on icon "button" at bounding box center [245, 158] width 17 height 17
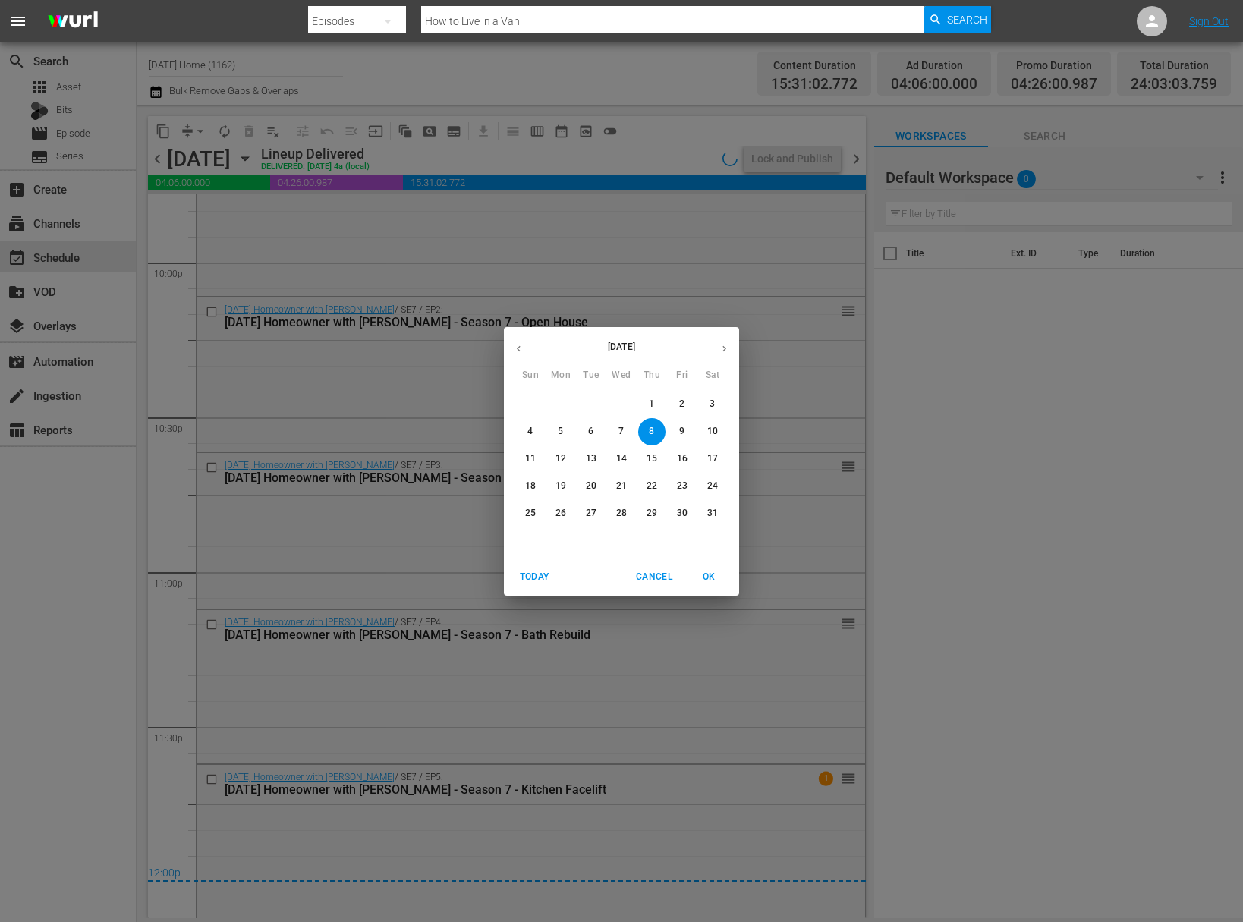
click at [687, 428] on span "9" at bounding box center [681, 431] width 27 height 13
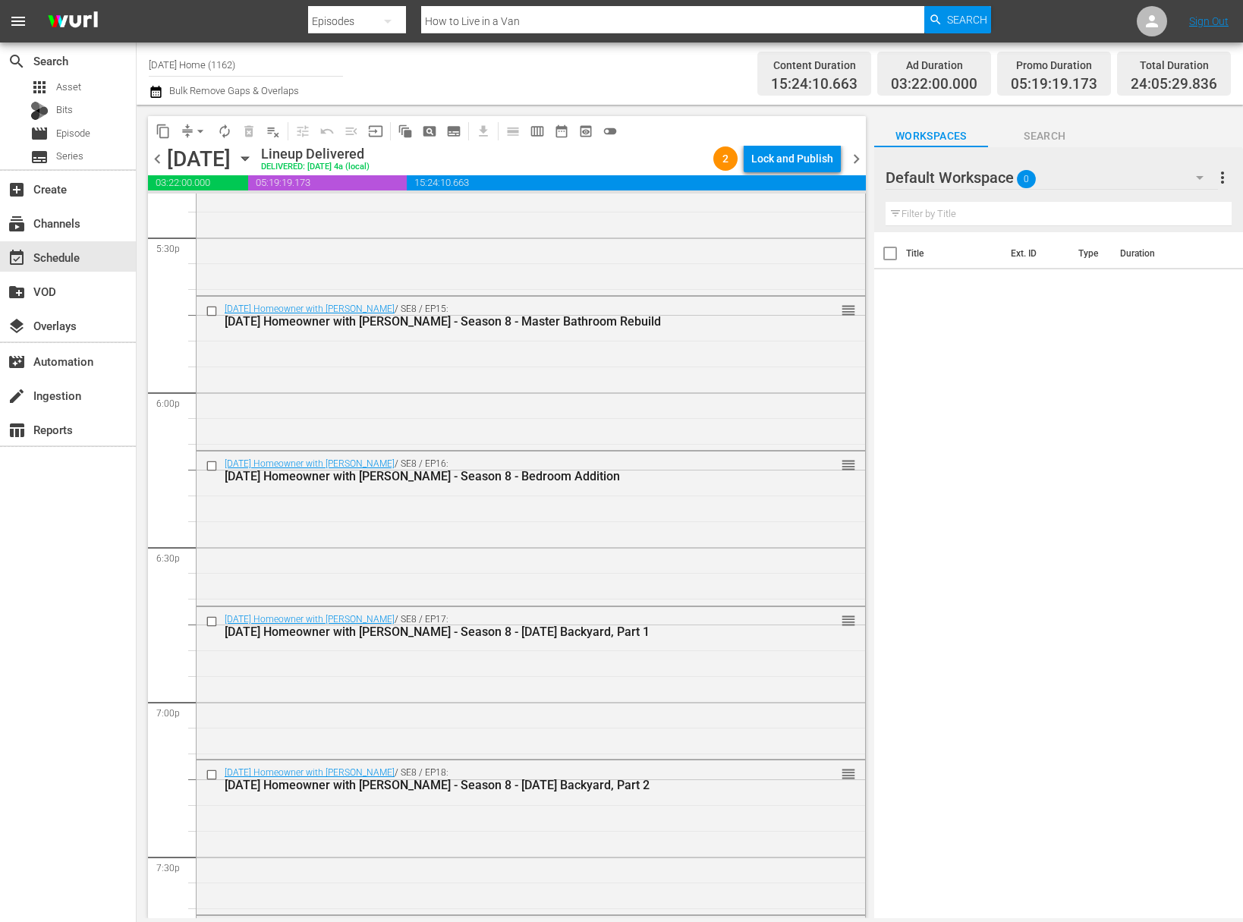
scroll to position [4956, 0]
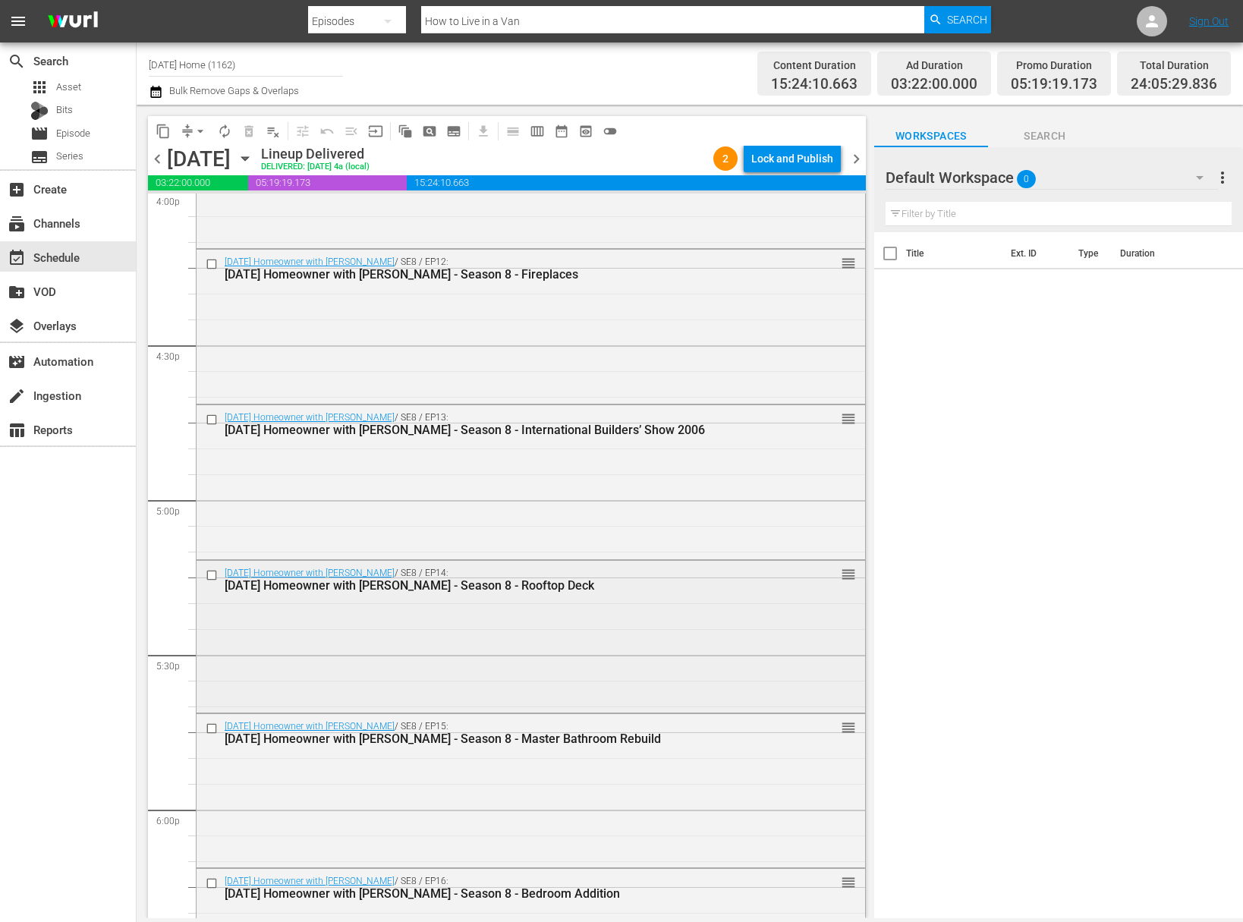
click at [210, 573] on input "checkbox" at bounding box center [214, 574] width 16 height 13
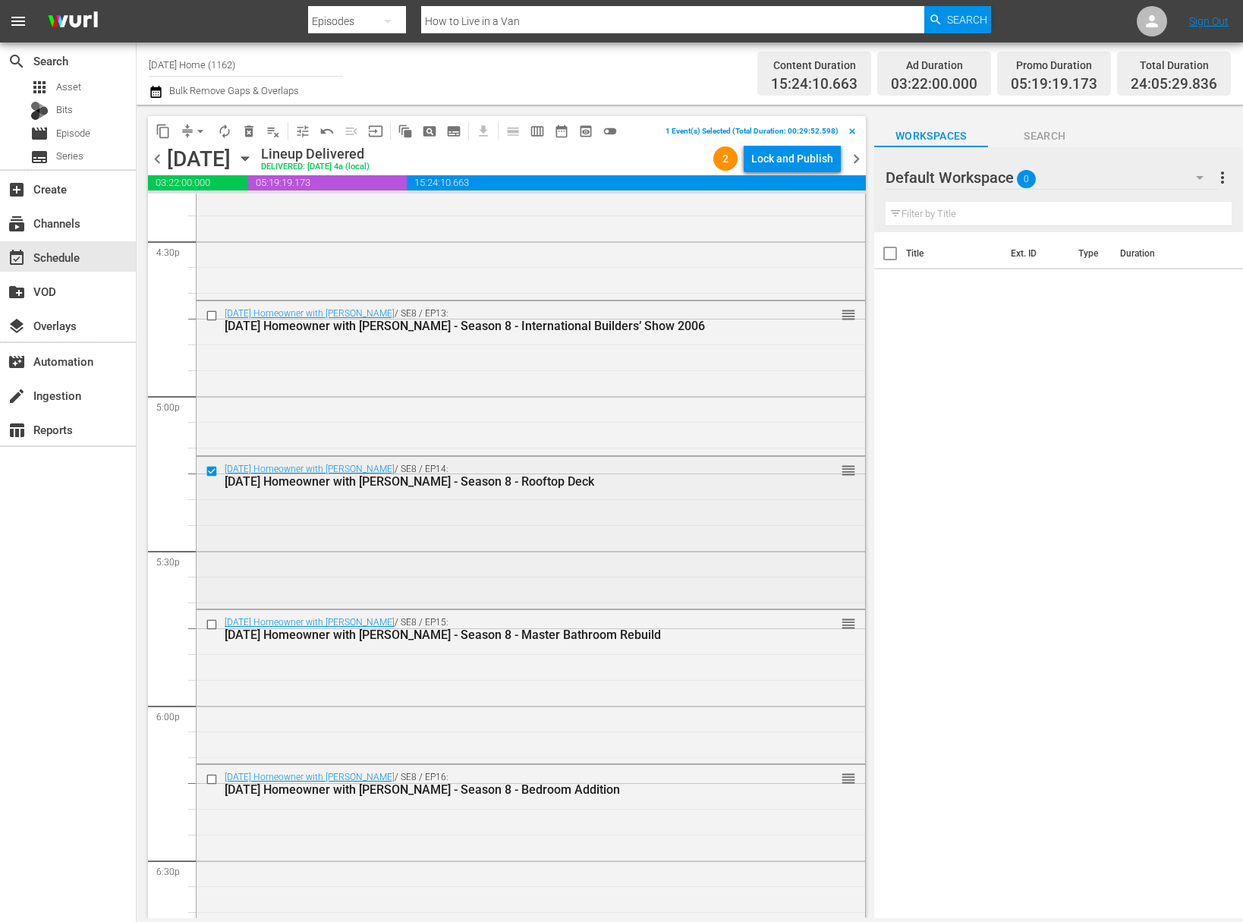
scroll to position [5089, 0]
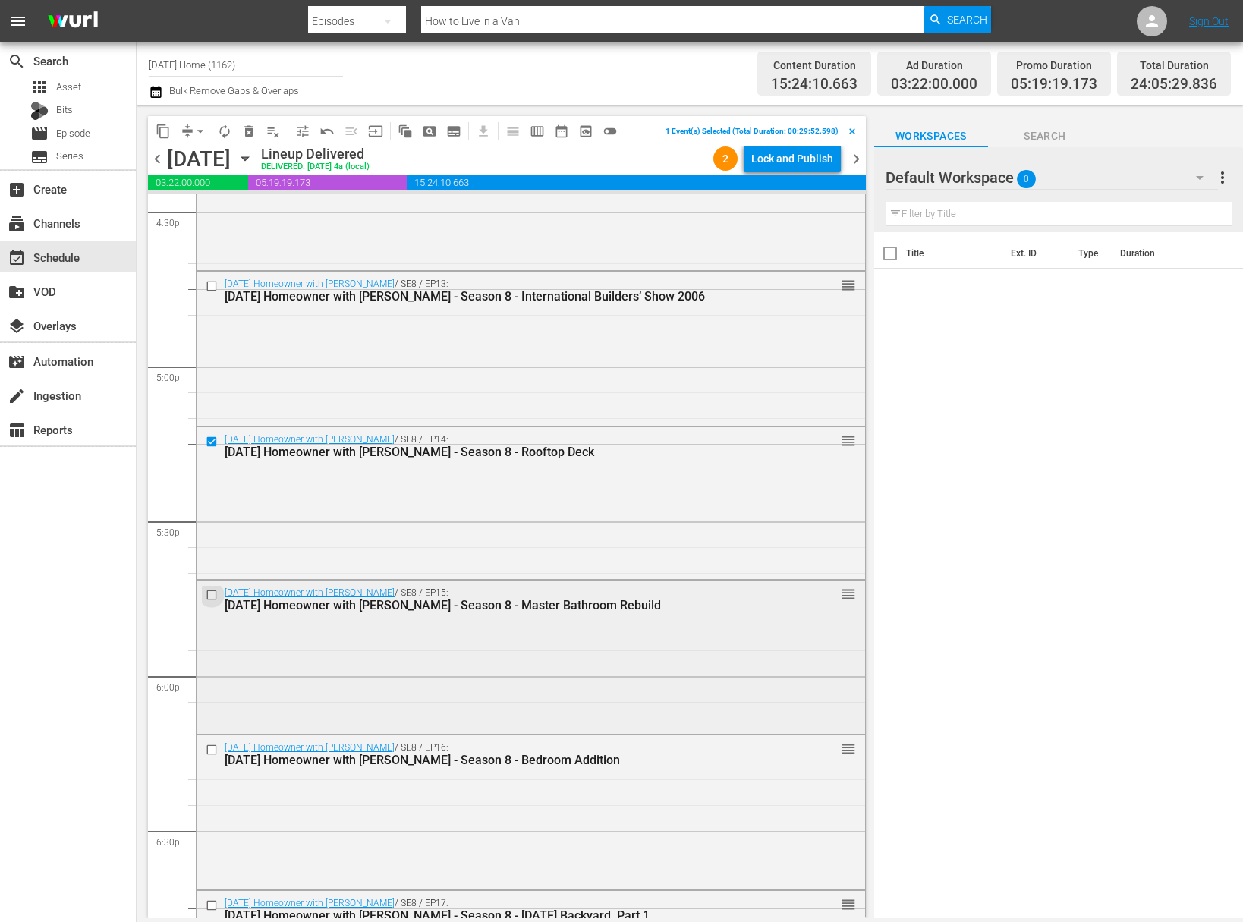
click at [212, 596] on input "checkbox" at bounding box center [214, 595] width 16 height 13
click at [213, 747] on input "checkbox" at bounding box center [214, 750] width 16 height 13
click at [211, 909] on input "checkbox" at bounding box center [214, 904] width 16 height 13
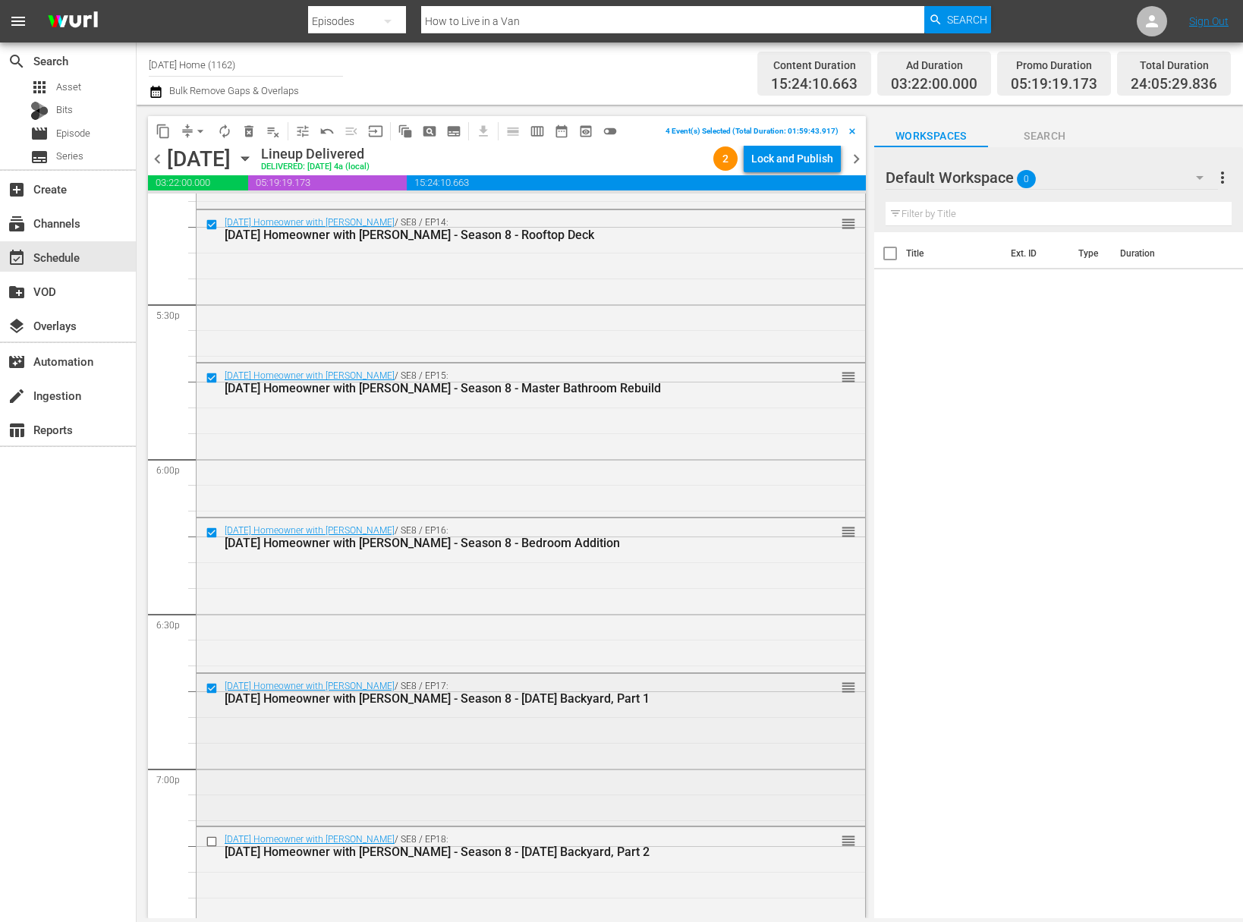
scroll to position [5424, 0]
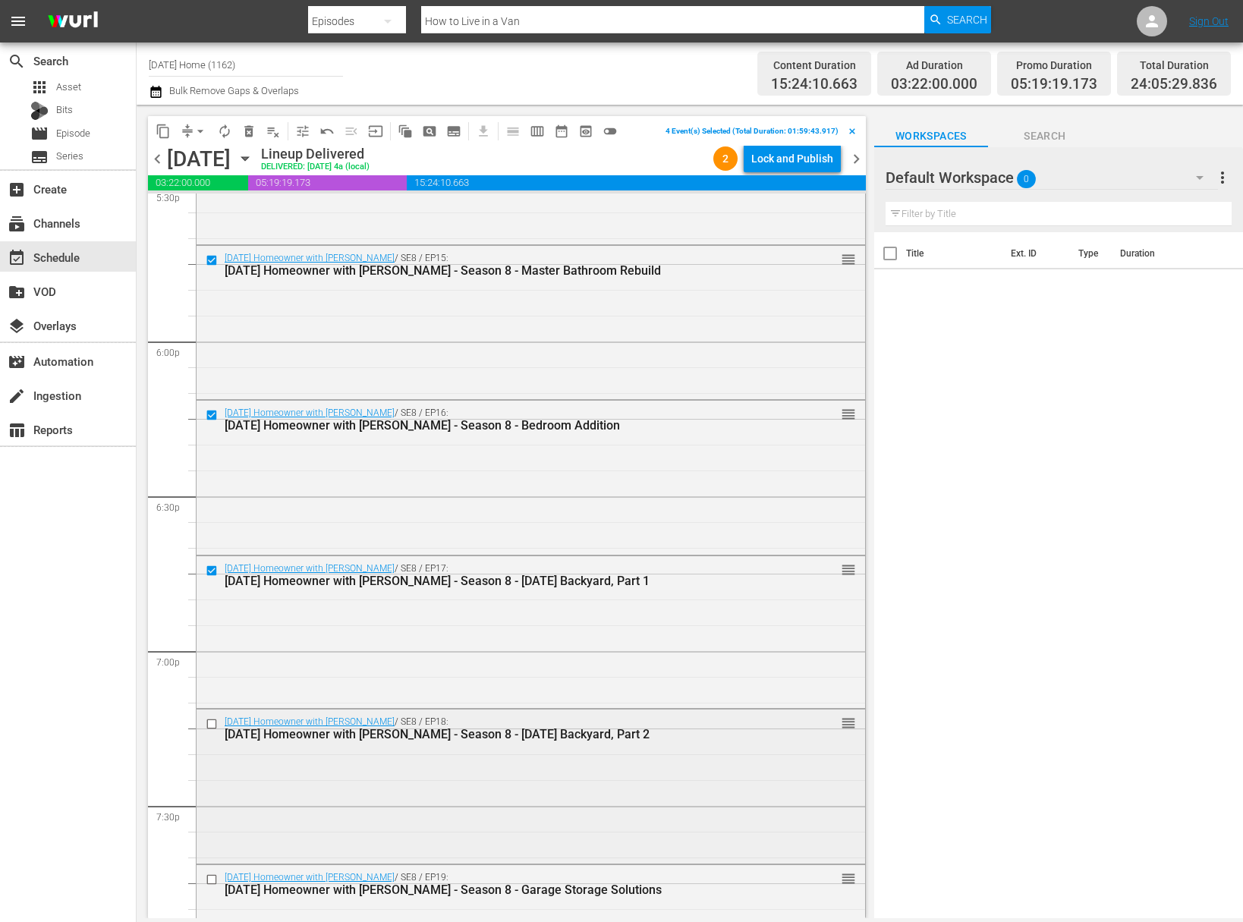
click at [212, 722] on input "checkbox" at bounding box center [214, 724] width 16 height 13
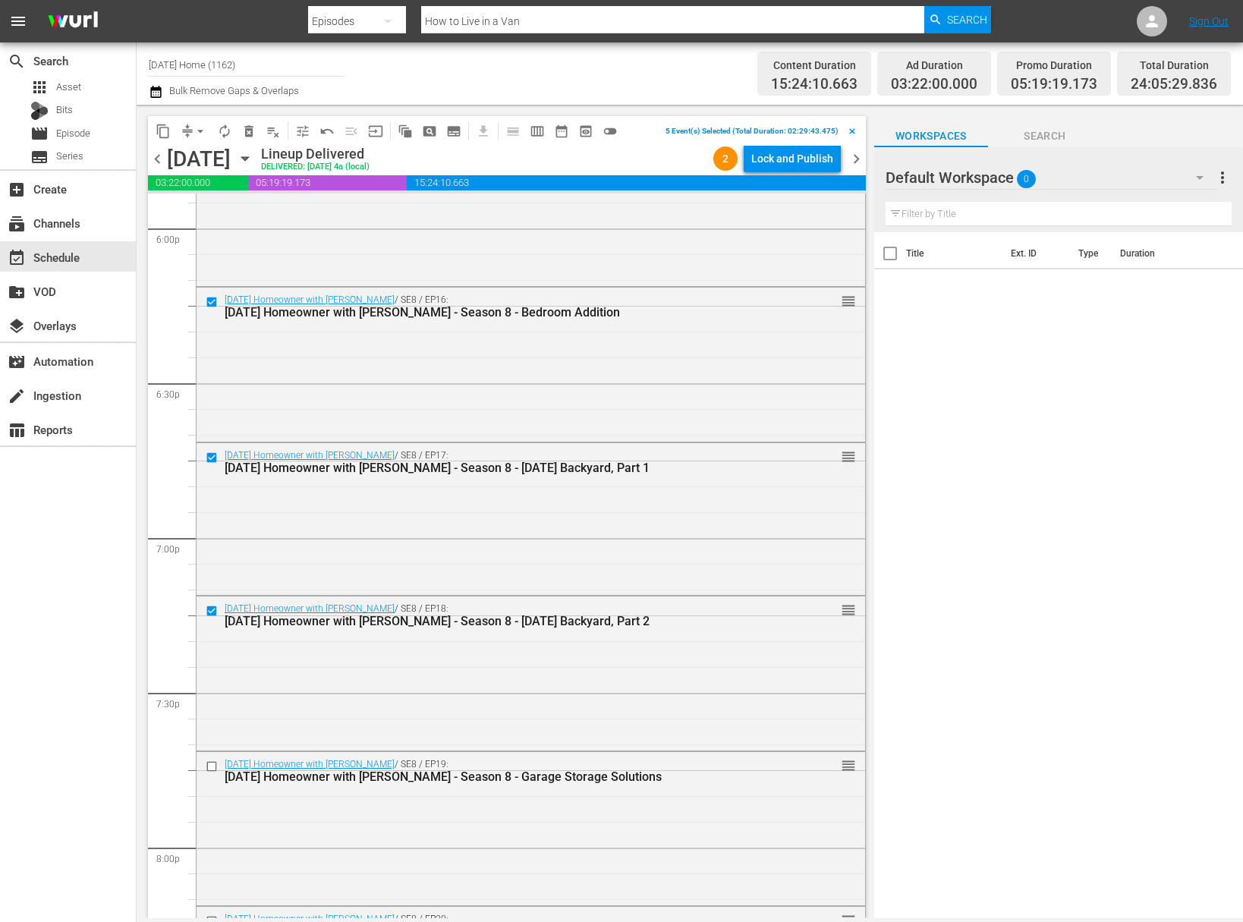
scroll to position [5578, 0]
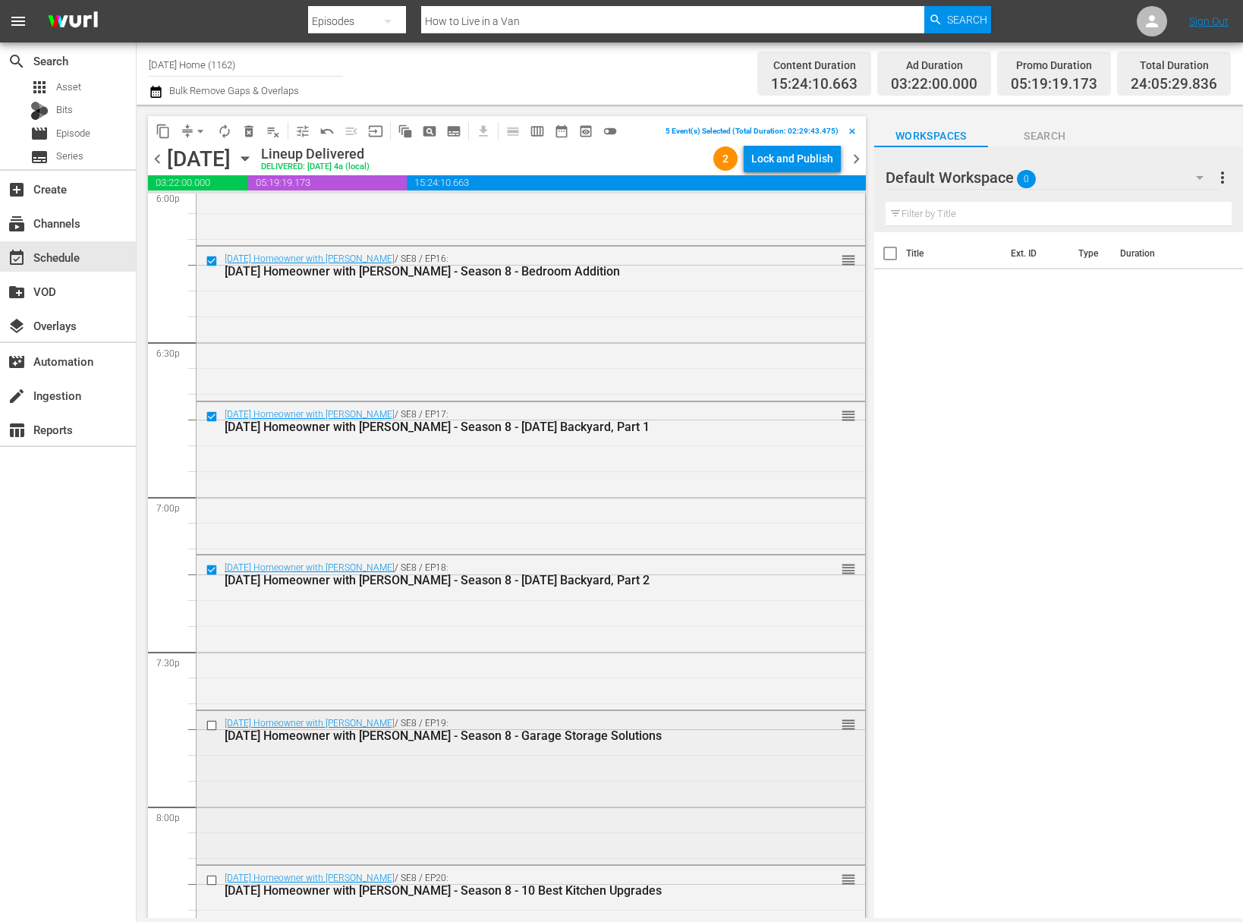
click at [213, 731] on input "checkbox" at bounding box center [214, 725] width 16 height 13
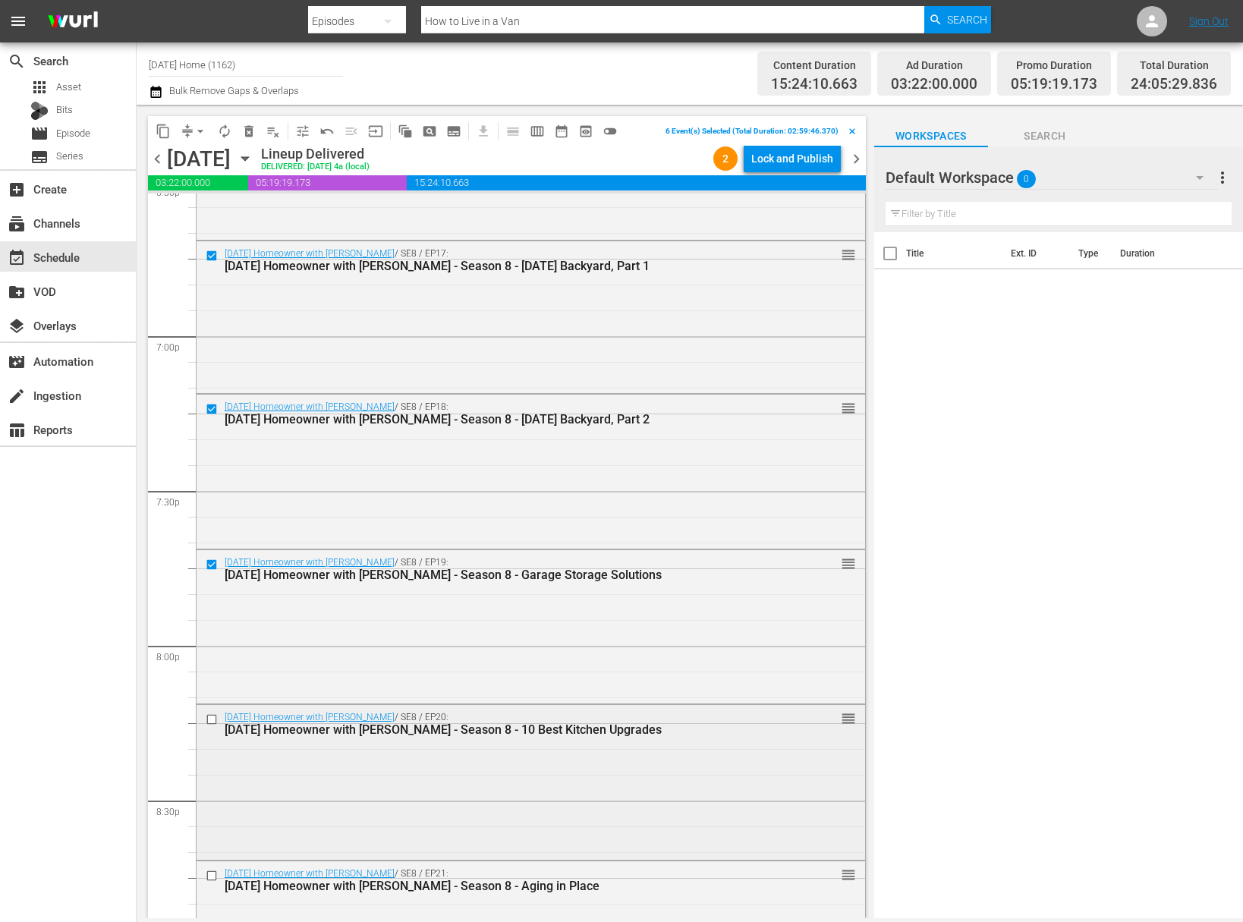
click at [213, 718] on input "checkbox" at bounding box center [214, 718] width 16 height 13
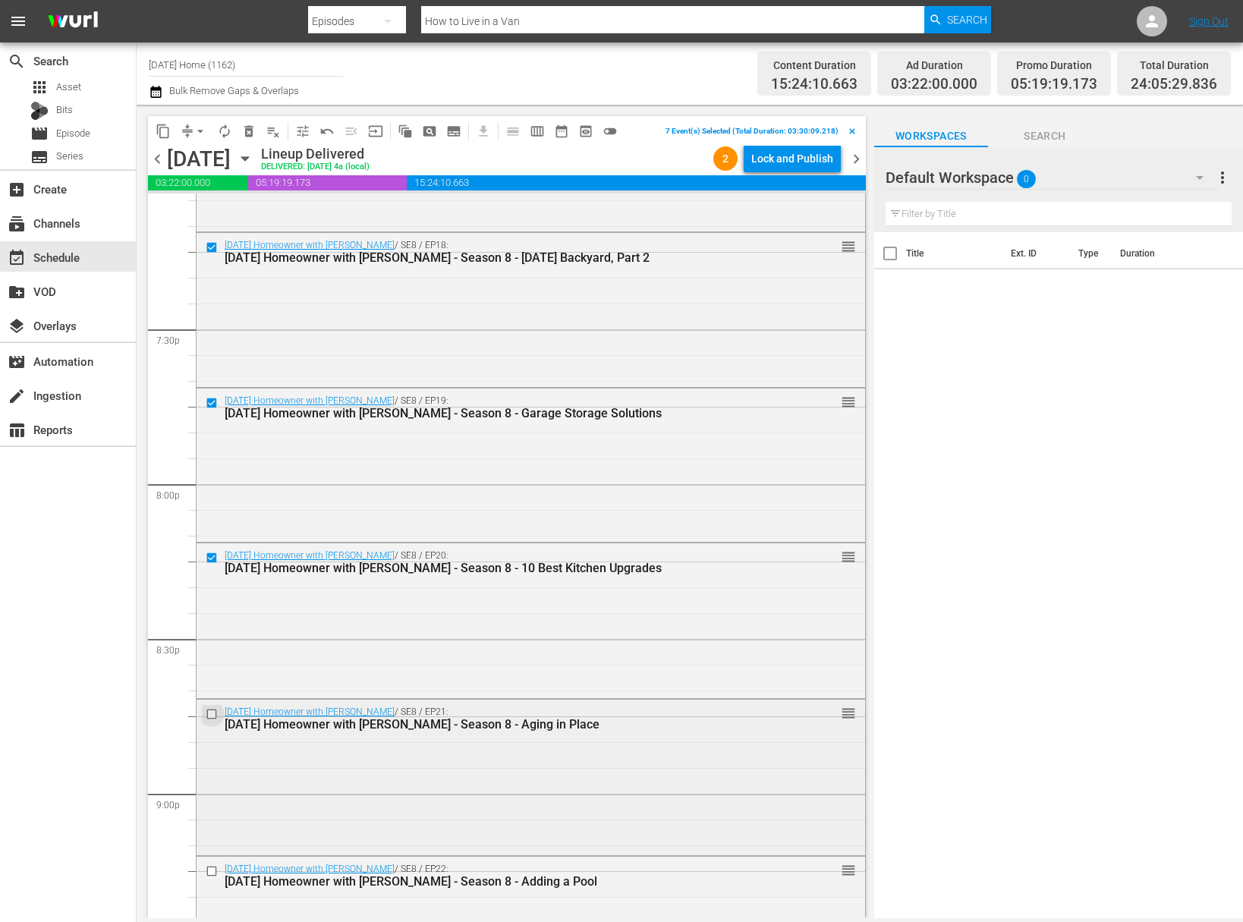
click at [215, 716] on input "checkbox" at bounding box center [214, 714] width 16 height 13
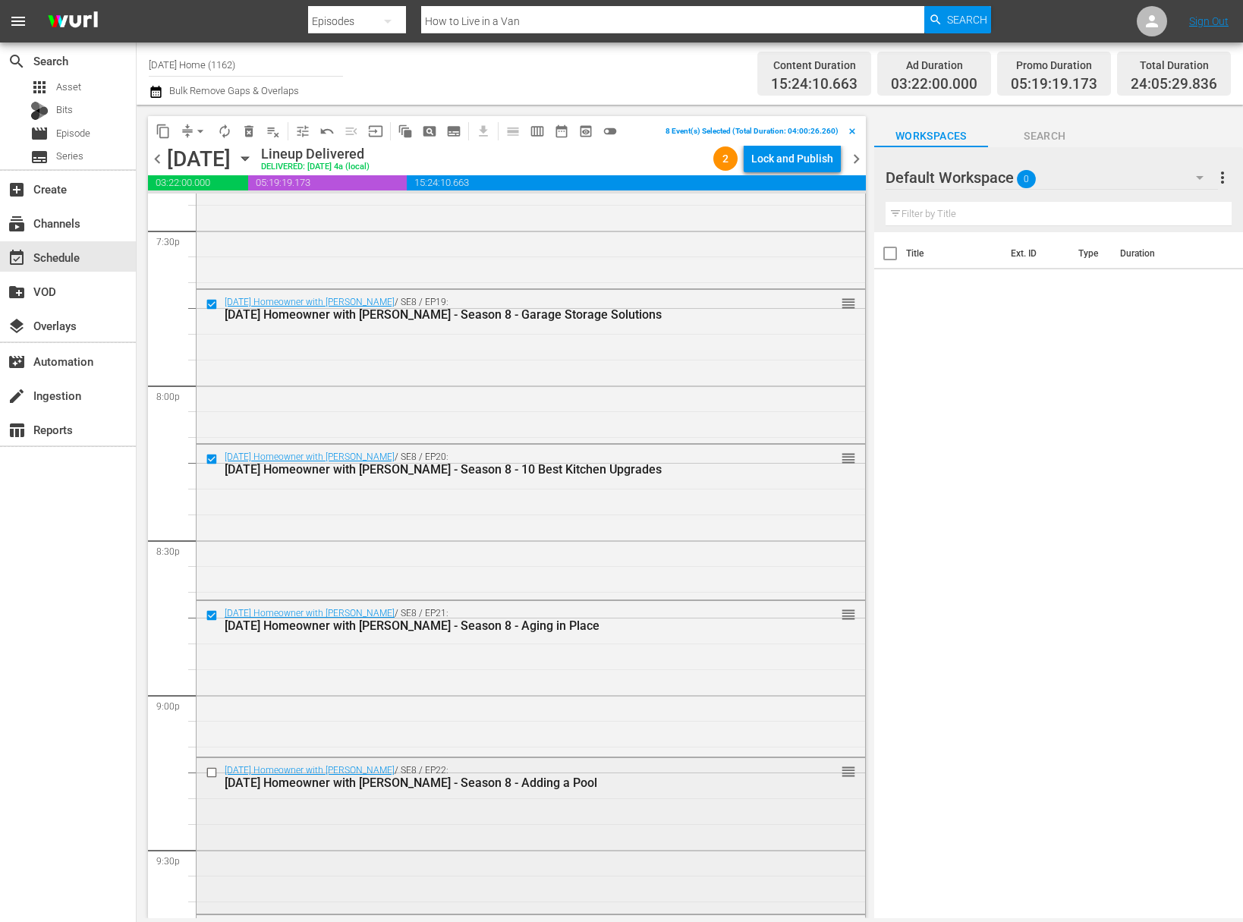
scroll to position [6054, 0]
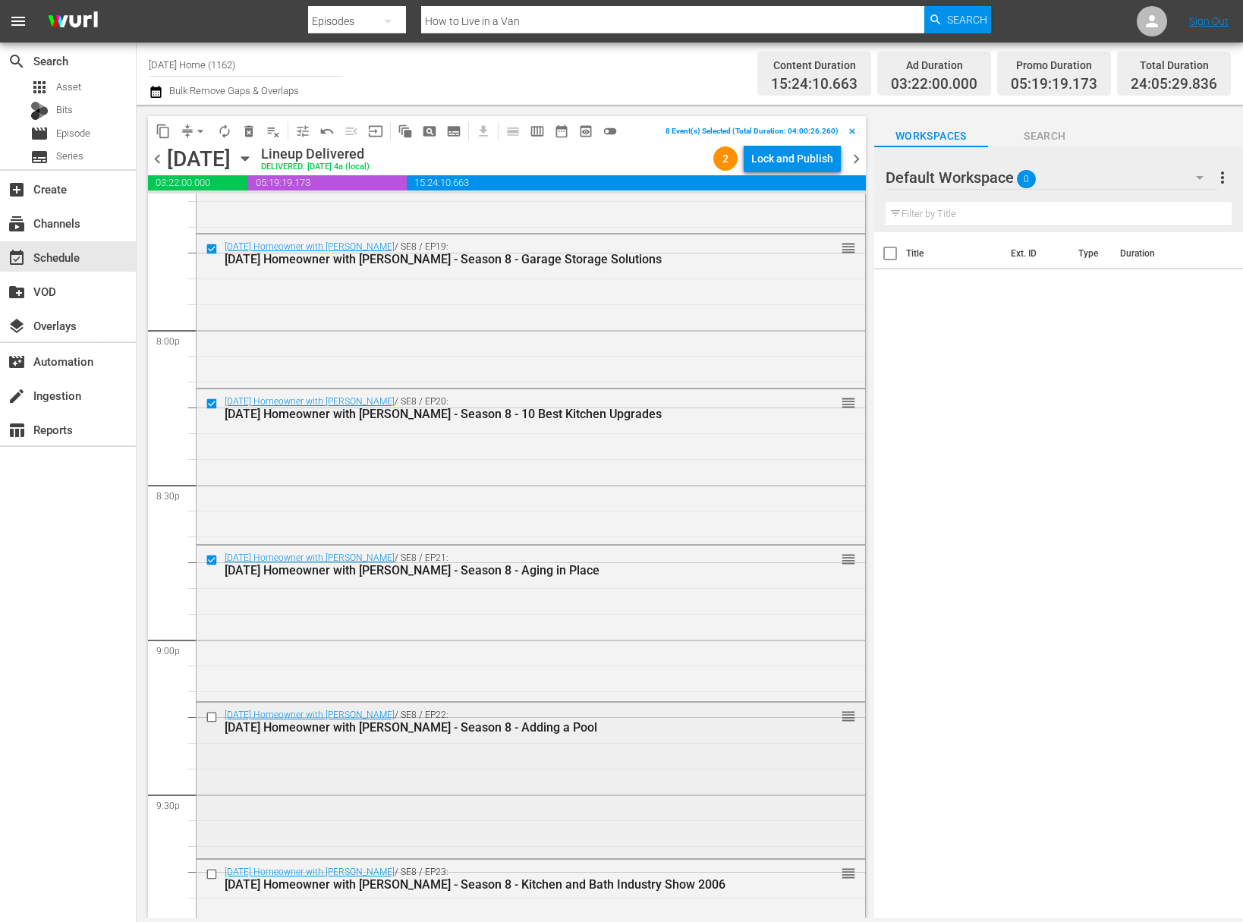
click at [209, 719] on input "checkbox" at bounding box center [214, 717] width 16 height 13
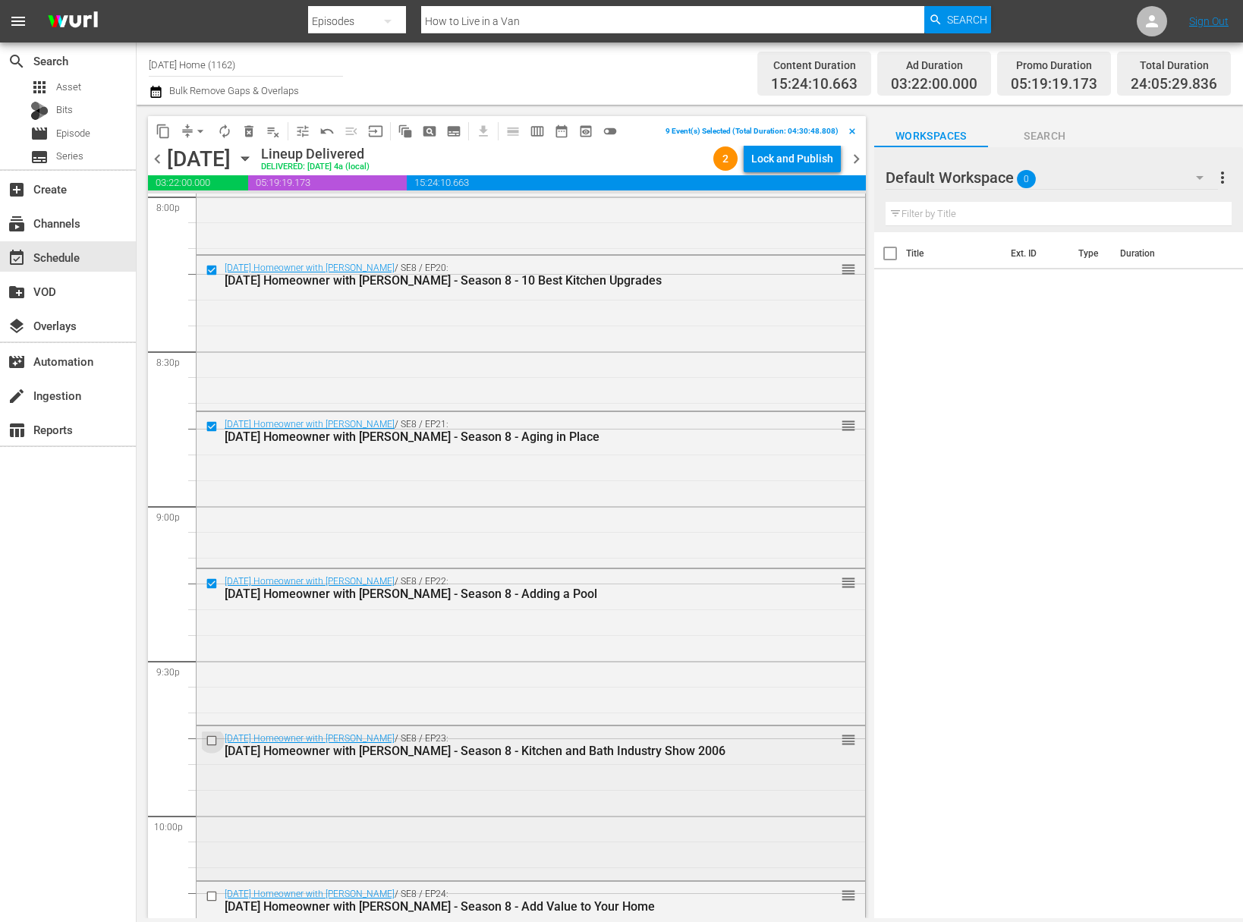
click at [214, 740] on input "checkbox" at bounding box center [214, 740] width 16 height 13
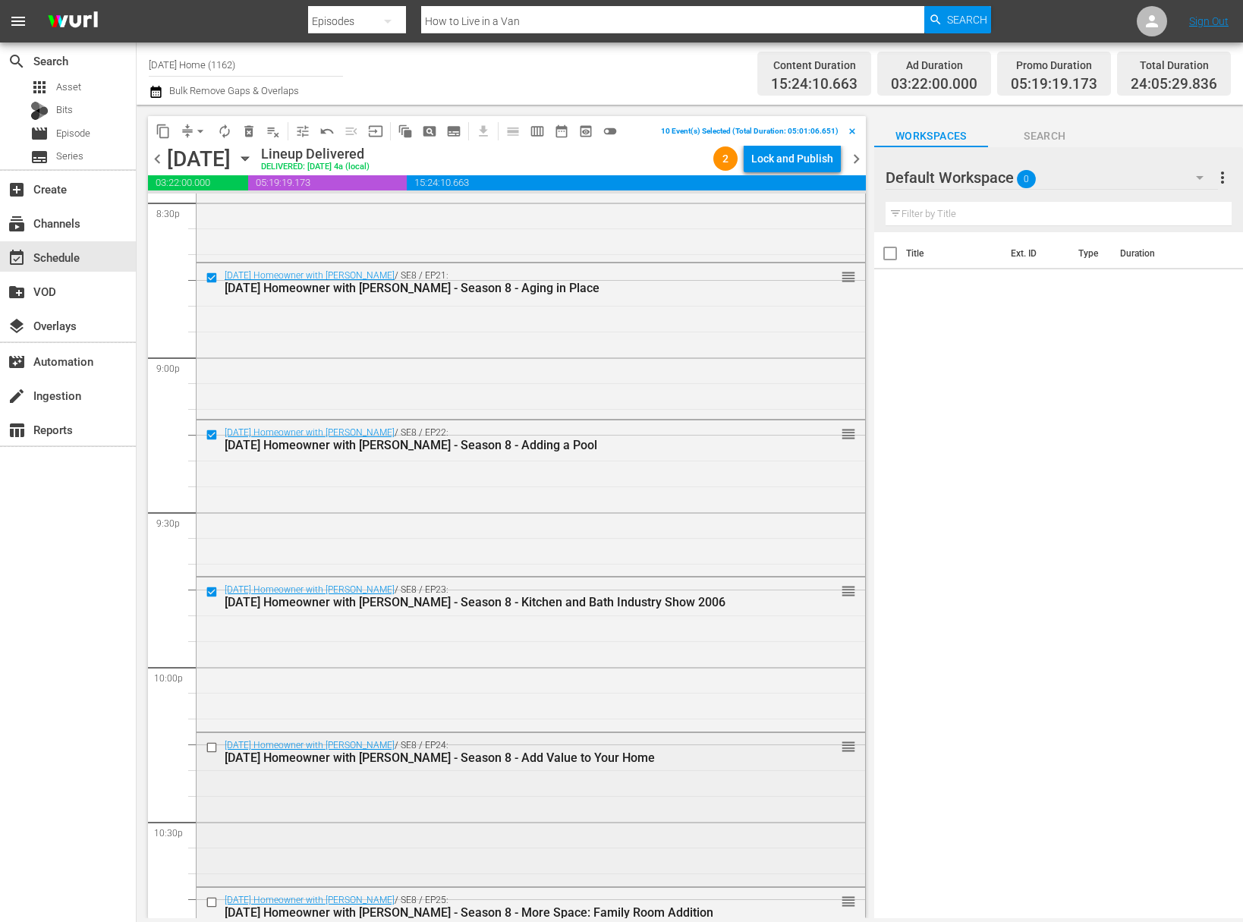
click at [211, 746] on input "checkbox" at bounding box center [214, 747] width 16 height 13
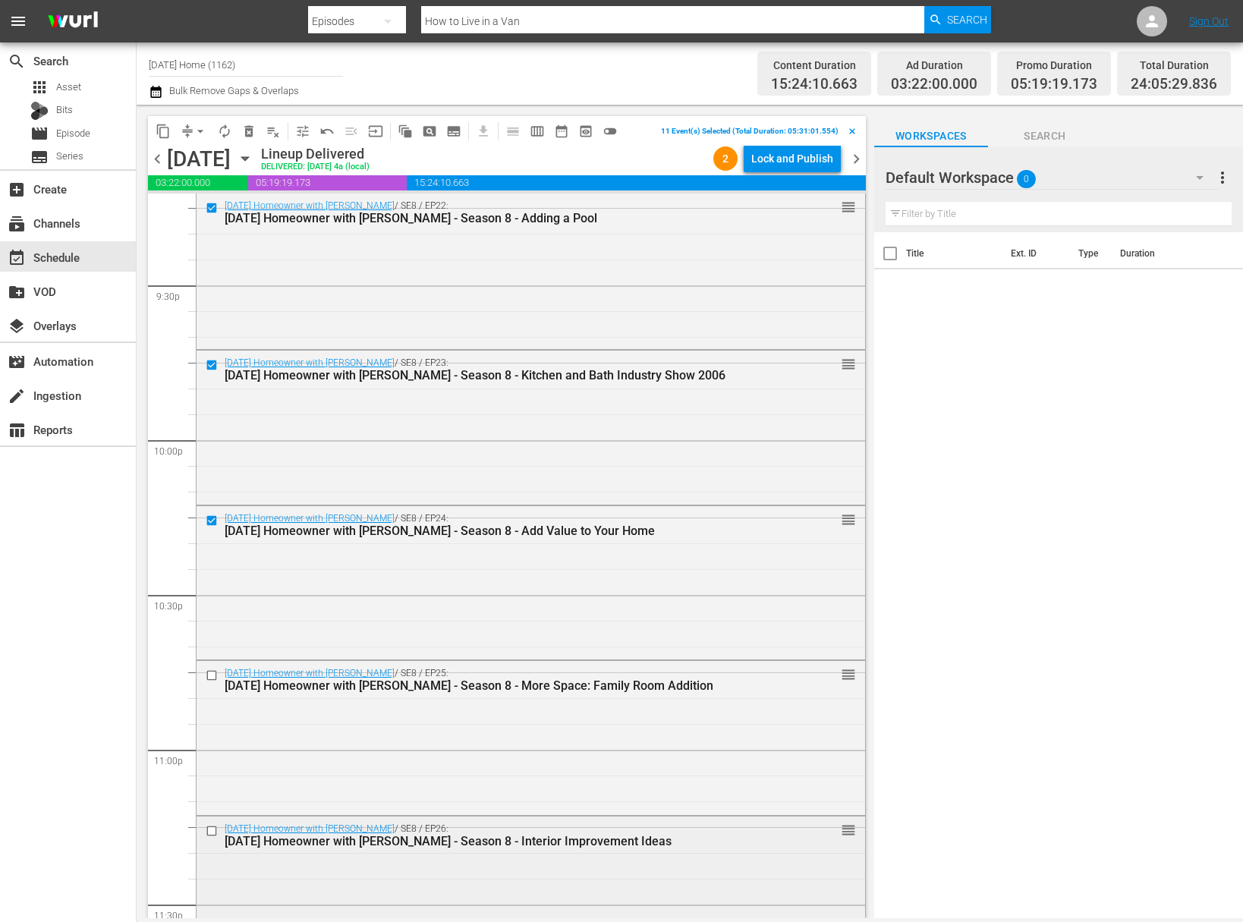
scroll to position [6662, 0]
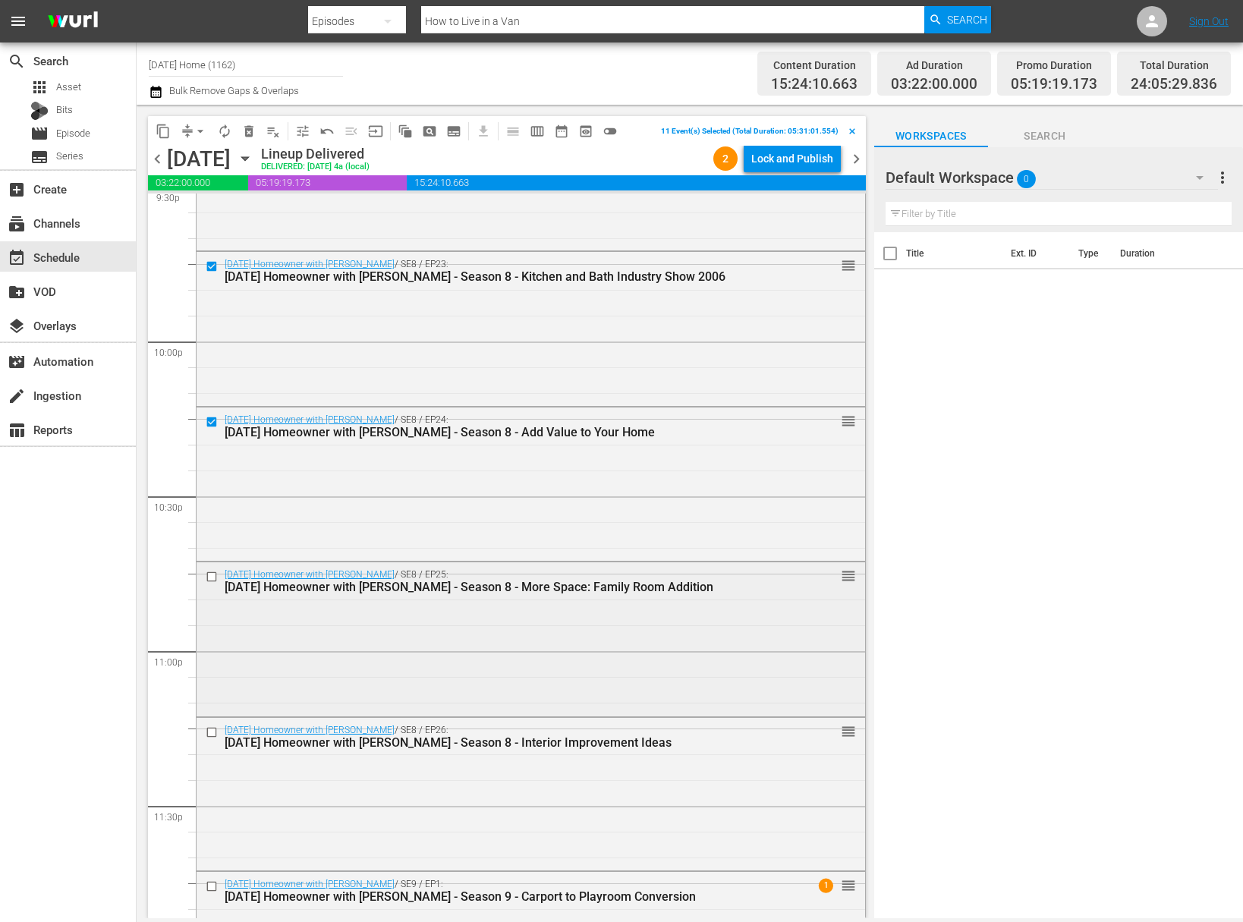
click at [209, 575] on input "checkbox" at bounding box center [214, 576] width 16 height 13
click at [215, 733] on input "checkbox" at bounding box center [214, 731] width 16 height 13
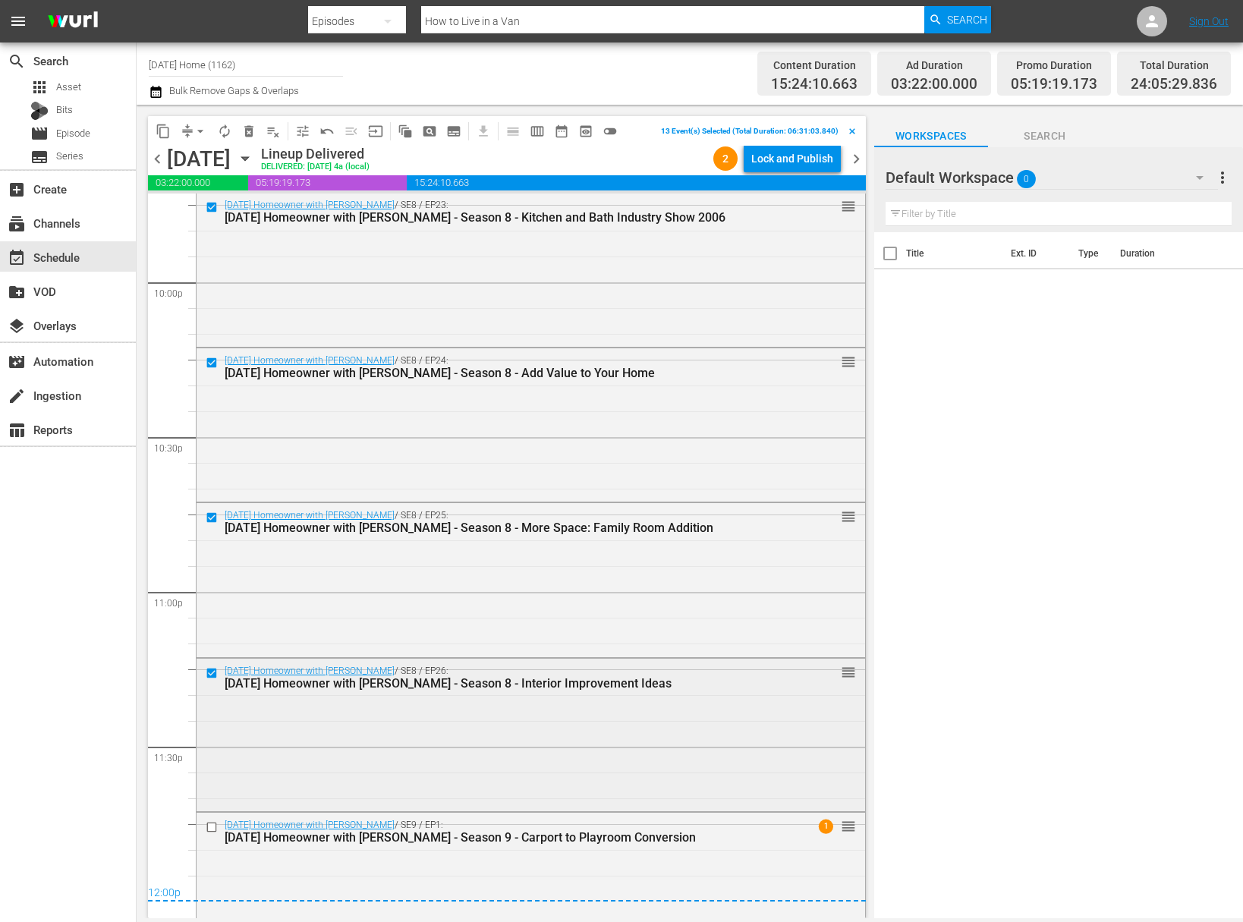
scroll to position [6769, 0]
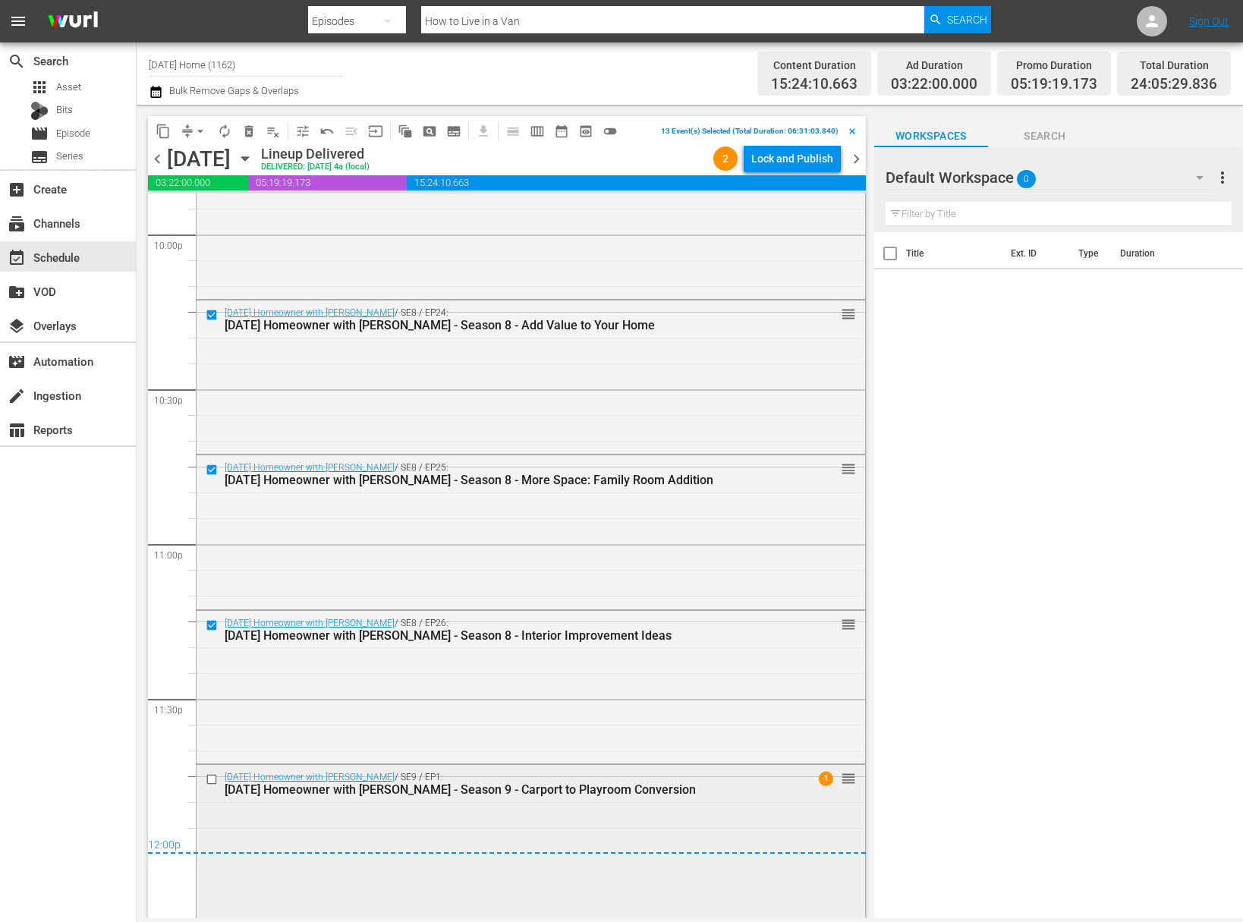
click at [212, 778] on input "checkbox" at bounding box center [214, 779] width 16 height 13
click at [165, 125] on span "content_copy" at bounding box center [163, 131] width 15 height 15
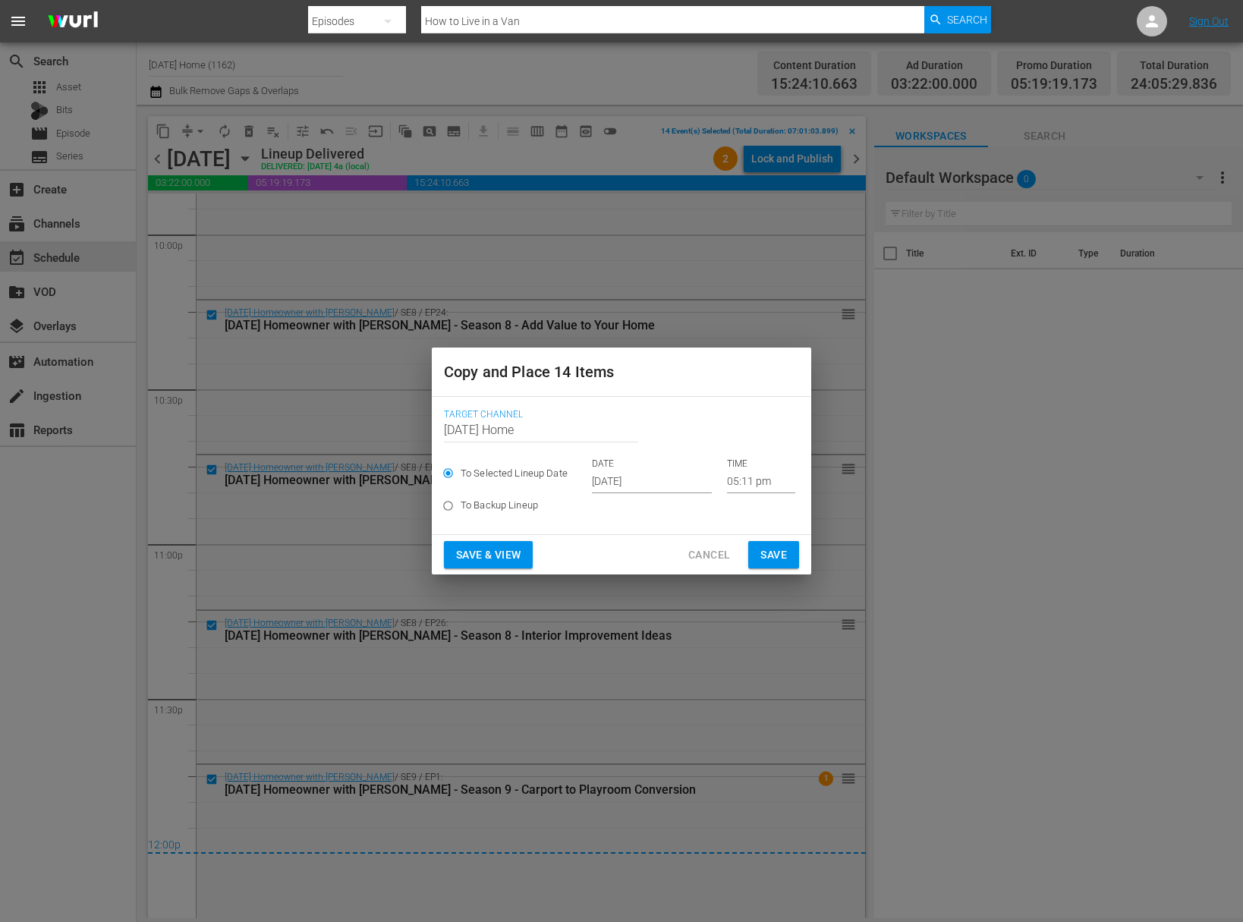
click at [636, 489] on input "[DATE]" at bounding box center [652, 481] width 120 height 23
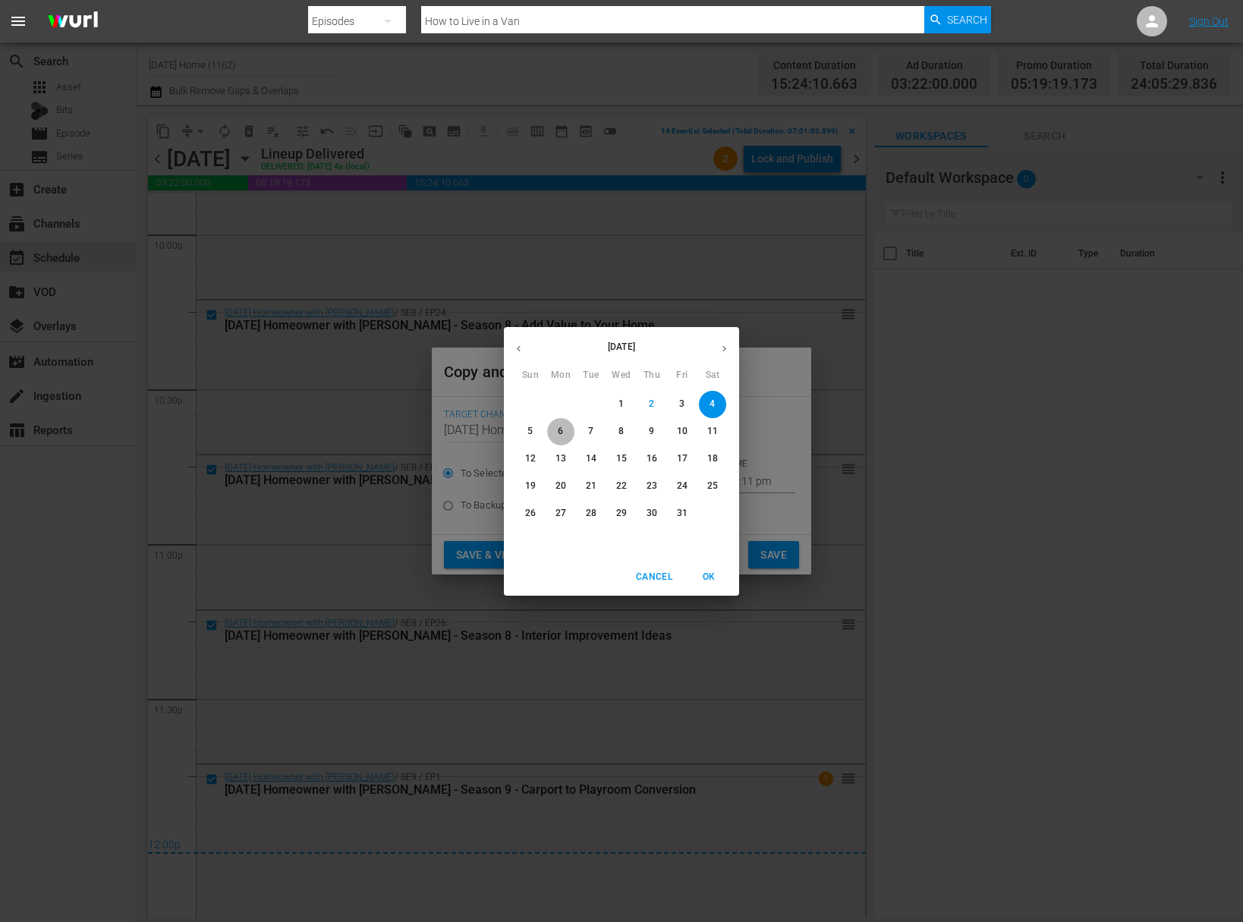
click at [561, 425] on p "6" at bounding box center [560, 431] width 5 height 13
type input "Oct 6th 2025"
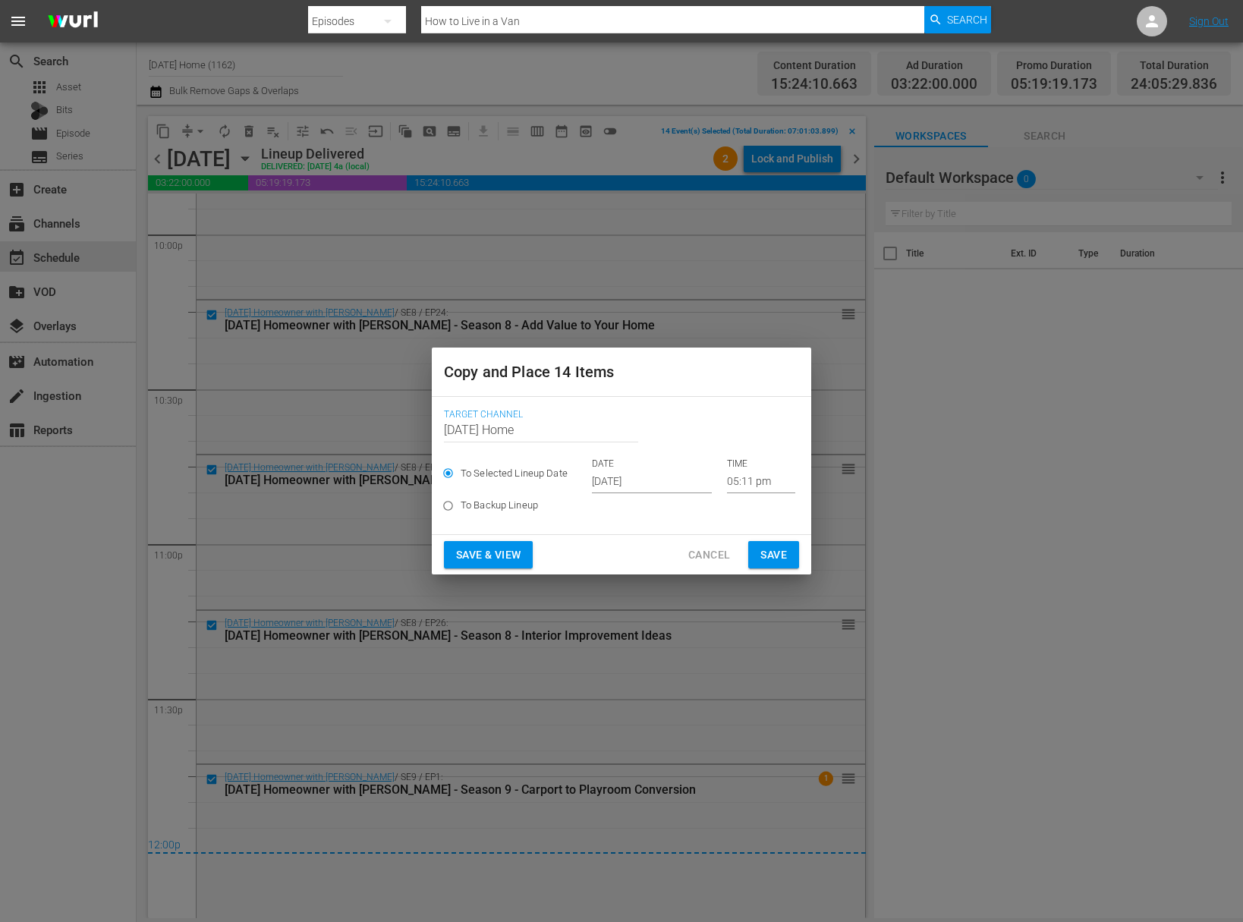
click at [706, 480] on div "DATE Oct 6th 2025 TIME 05:11 pm" at bounding box center [693, 475] width 203 height 36
click at [736, 480] on input "05:11 pm" at bounding box center [761, 481] width 68 height 23
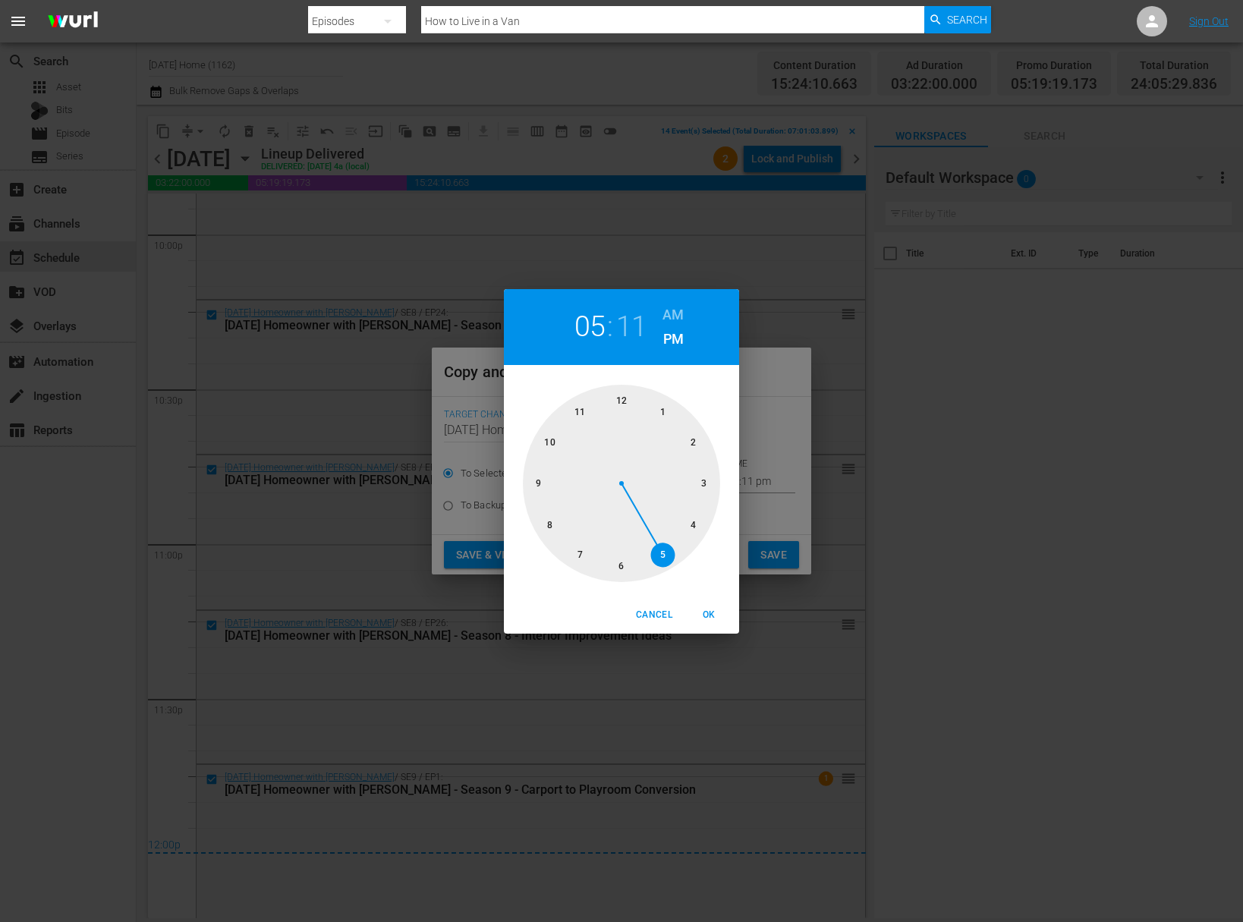
click at [623, 402] on div at bounding box center [621, 483] width 197 height 197
click at [621, 403] on div at bounding box center [621, 483] width 197 height 197
drag, startPoint x: 689, startPoint y: 308, endPoint x: 676, endPoint y: 316, distance: 15.0
click at [688, 310] on div "12 : 00 AM PM" at bounding box center [621, 327] width 235 height 76
click at [676, 316] on h6 "AM" at bounding box center [672, 315] width 21 height 24
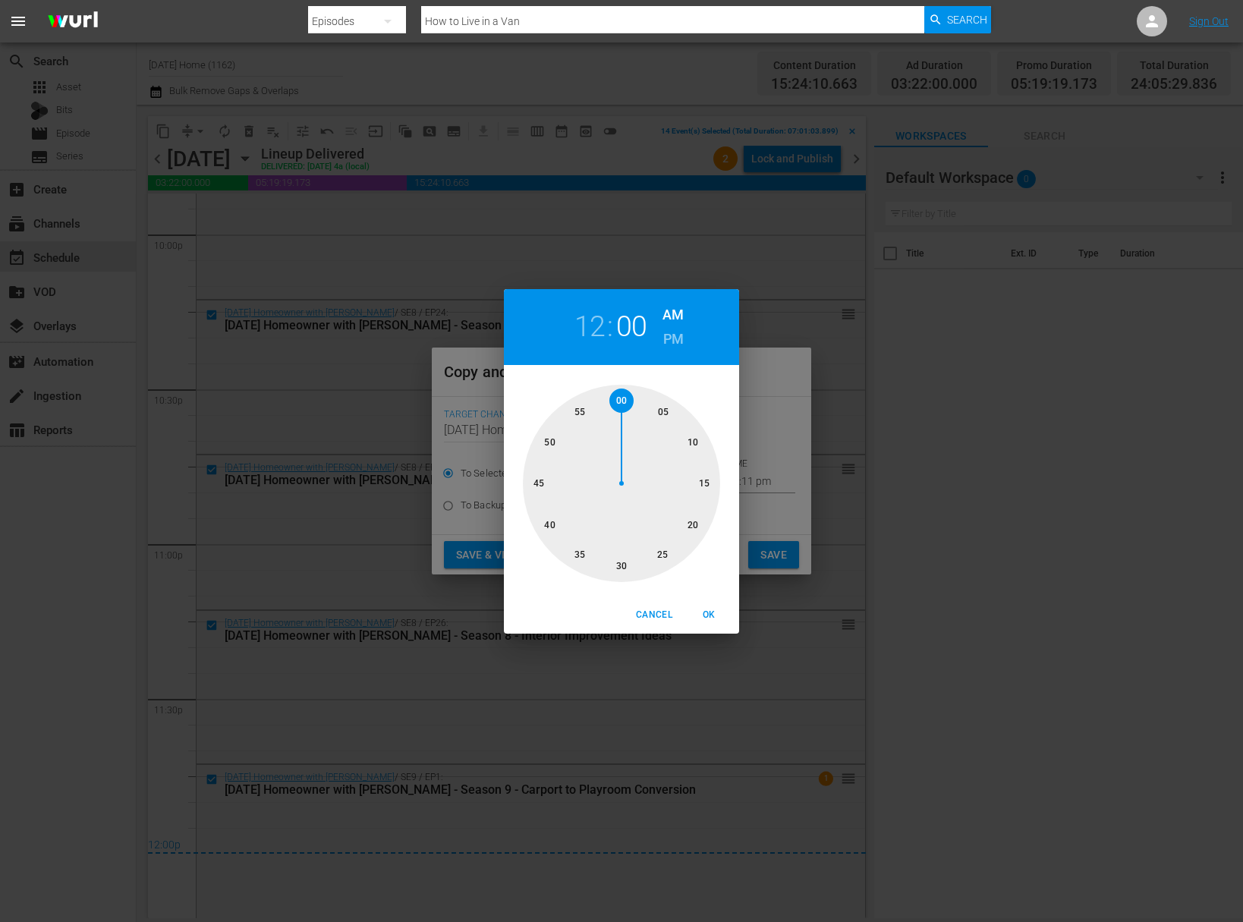
click at [706, 615] on span "OK" at bounding box center [708, 615] width 36 height 16
type input "12:00 am"
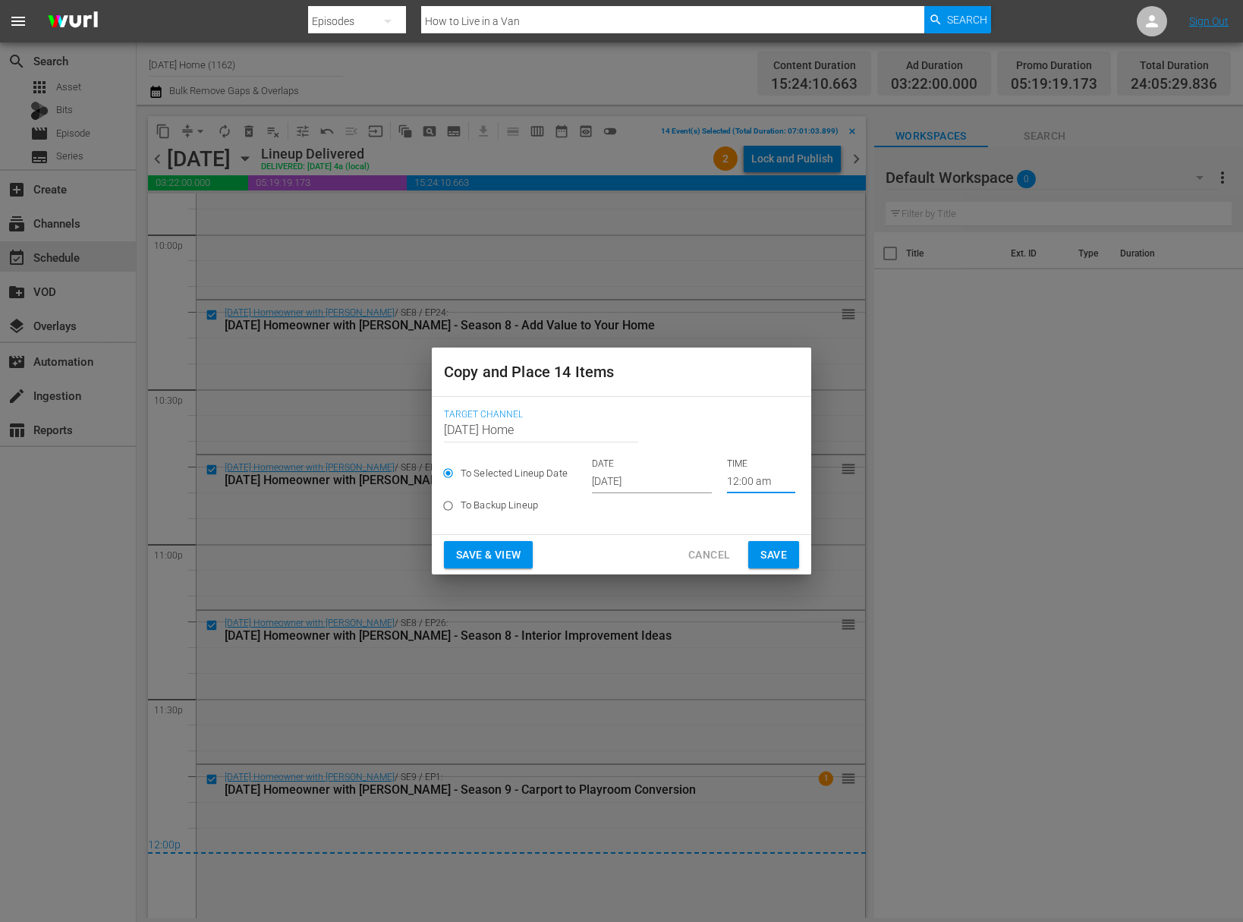
click at [766, 561] on span "Save" at bounding box center [773, 555] width 27 height 19
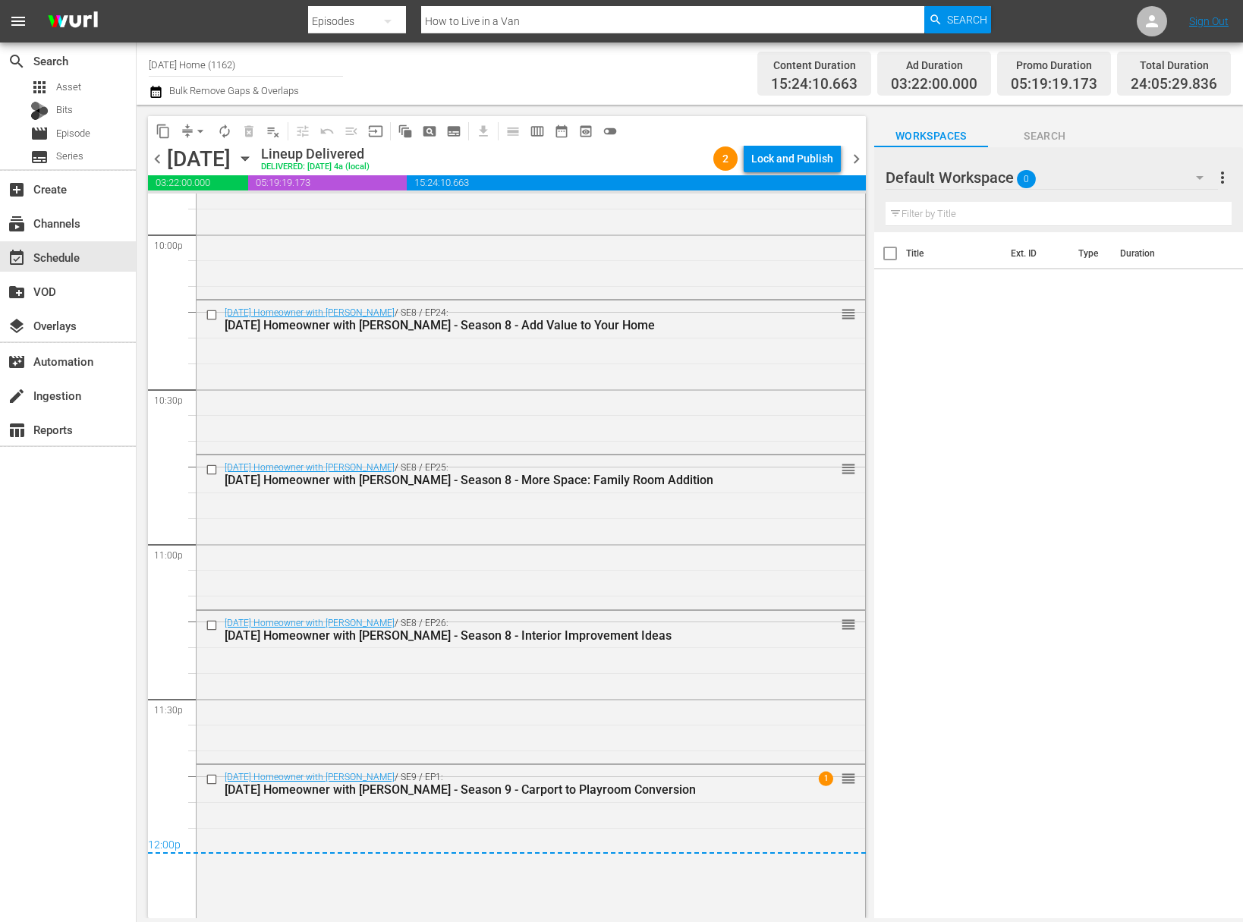
click at [253, 156] on icon "button" at bounding box center [245, 158] width 17 height 17
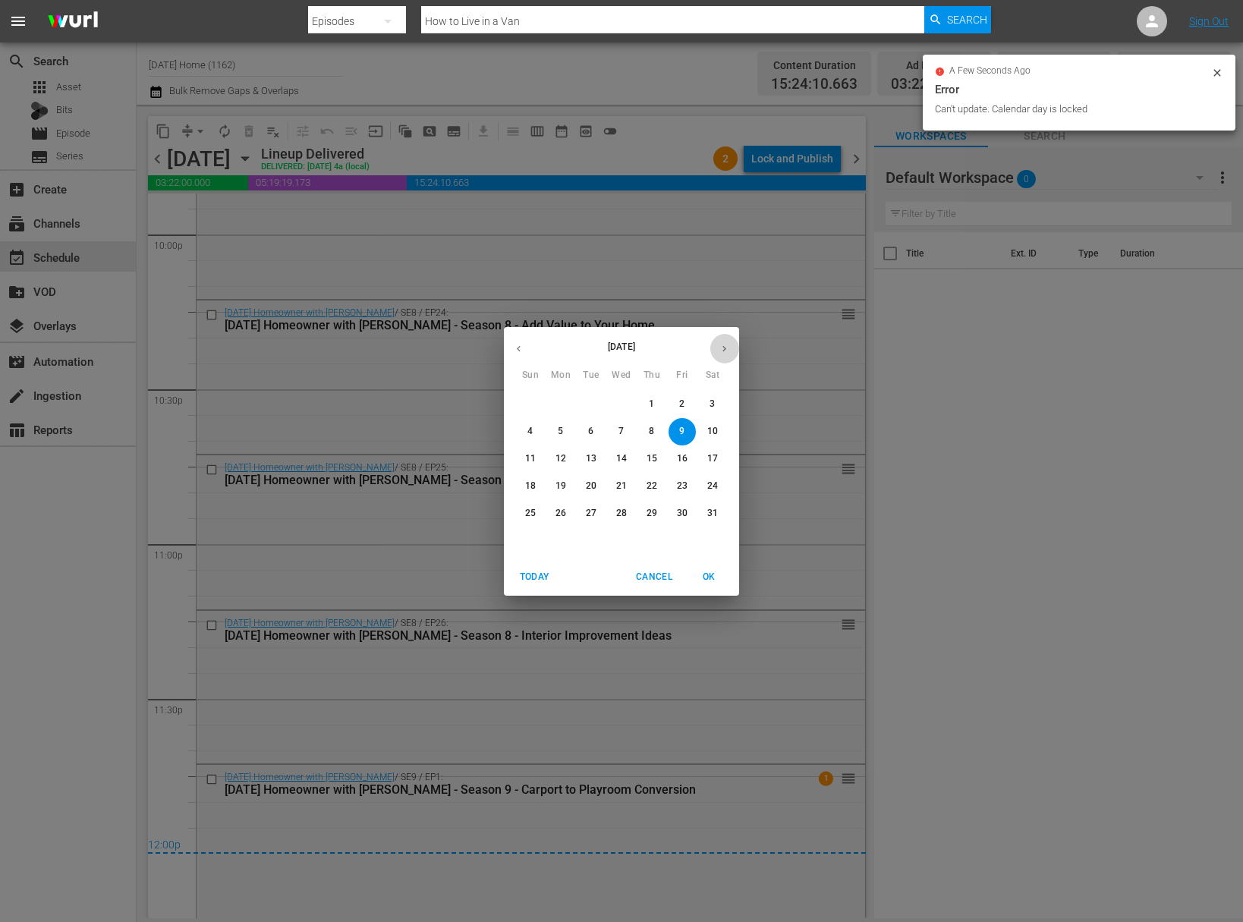
click at [720, 359] on button "button" at bounding box center [724, 349] width 30 height 30
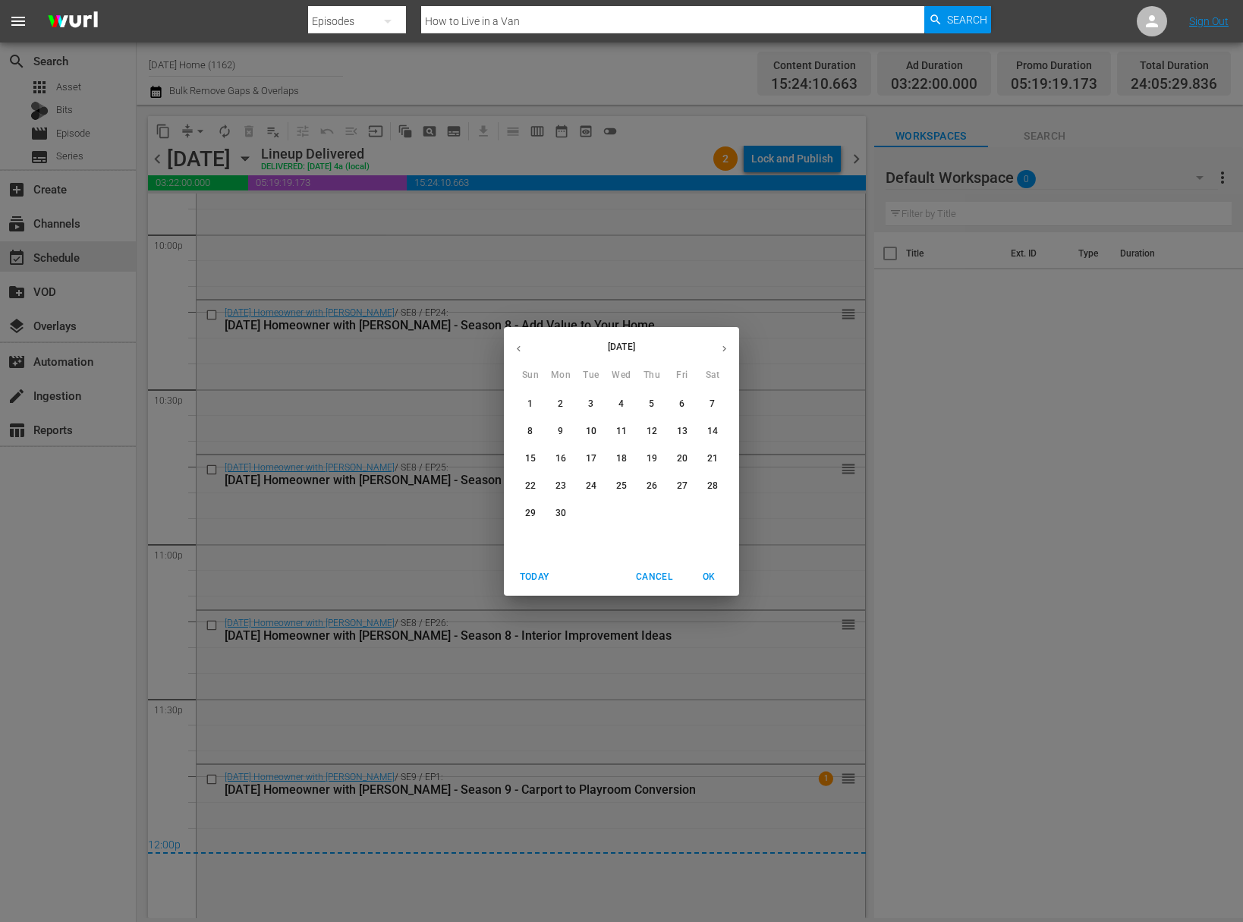
click at [722, 346] on icon "button" at bounding box center [723, 348] width 11 height 11
click at [719, 358] on button "button" at bounding box center [724, 349] width 30 height 30
click at [598, 433] on span "7" at bounding box center [590, 431] width 27 height 13
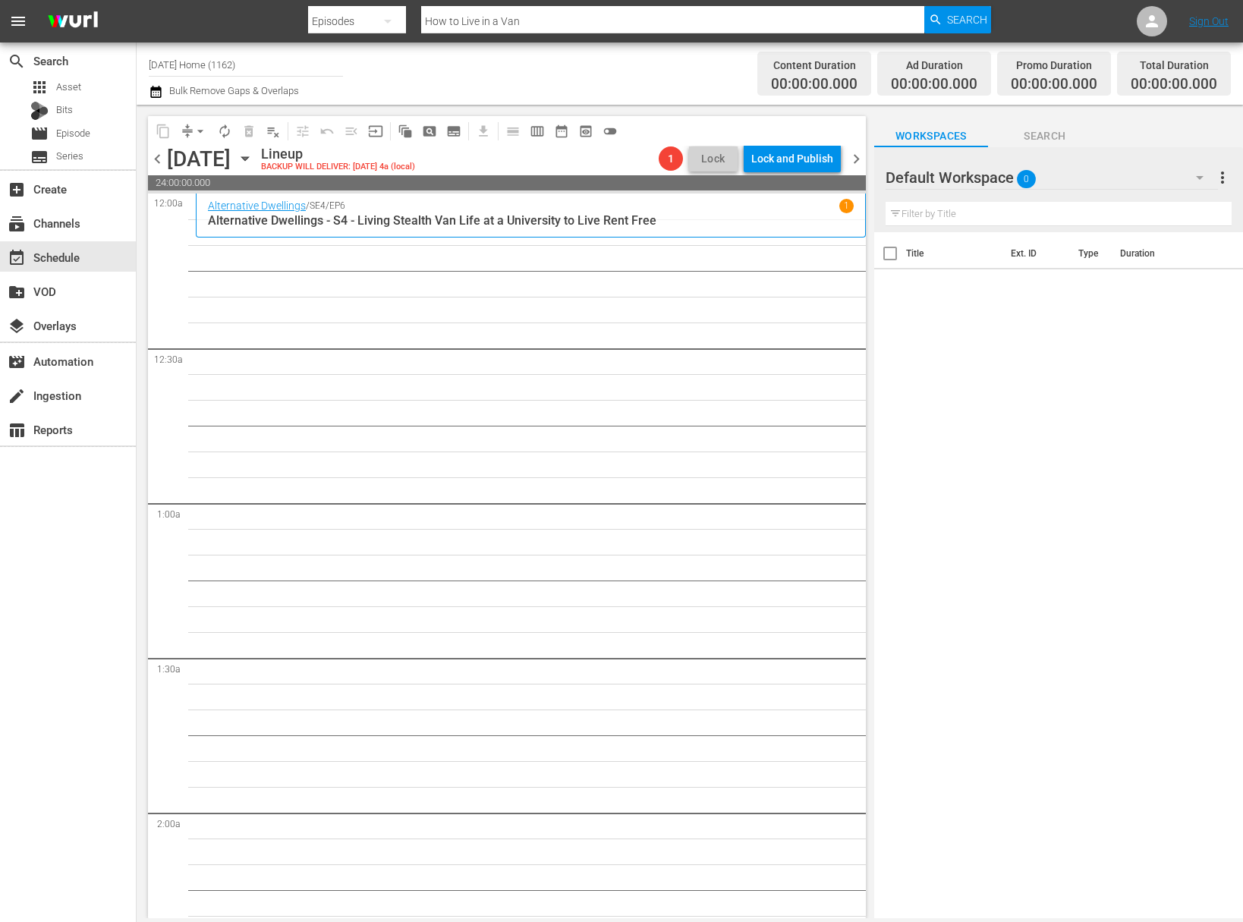
click at [257, 161] on div "Tuesday, October 7th October 7th" at bounding box center [212, 158] width 90 height 25
click at [253, 160] on icon "button" at bounding box center [245, 158] width 17 height 17
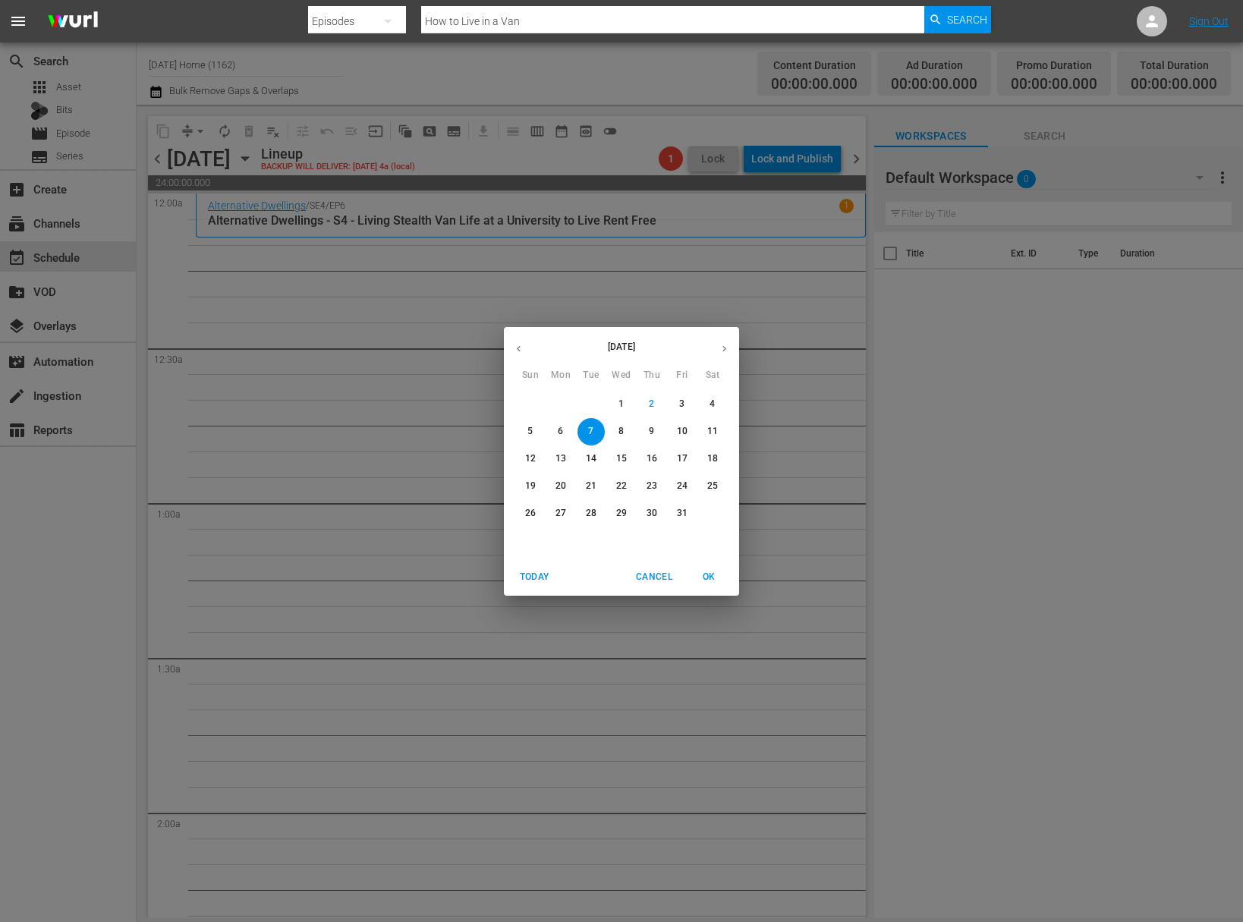
click at [563, 432] on span "6" at bounding box center [560, 431] width 27 height 13
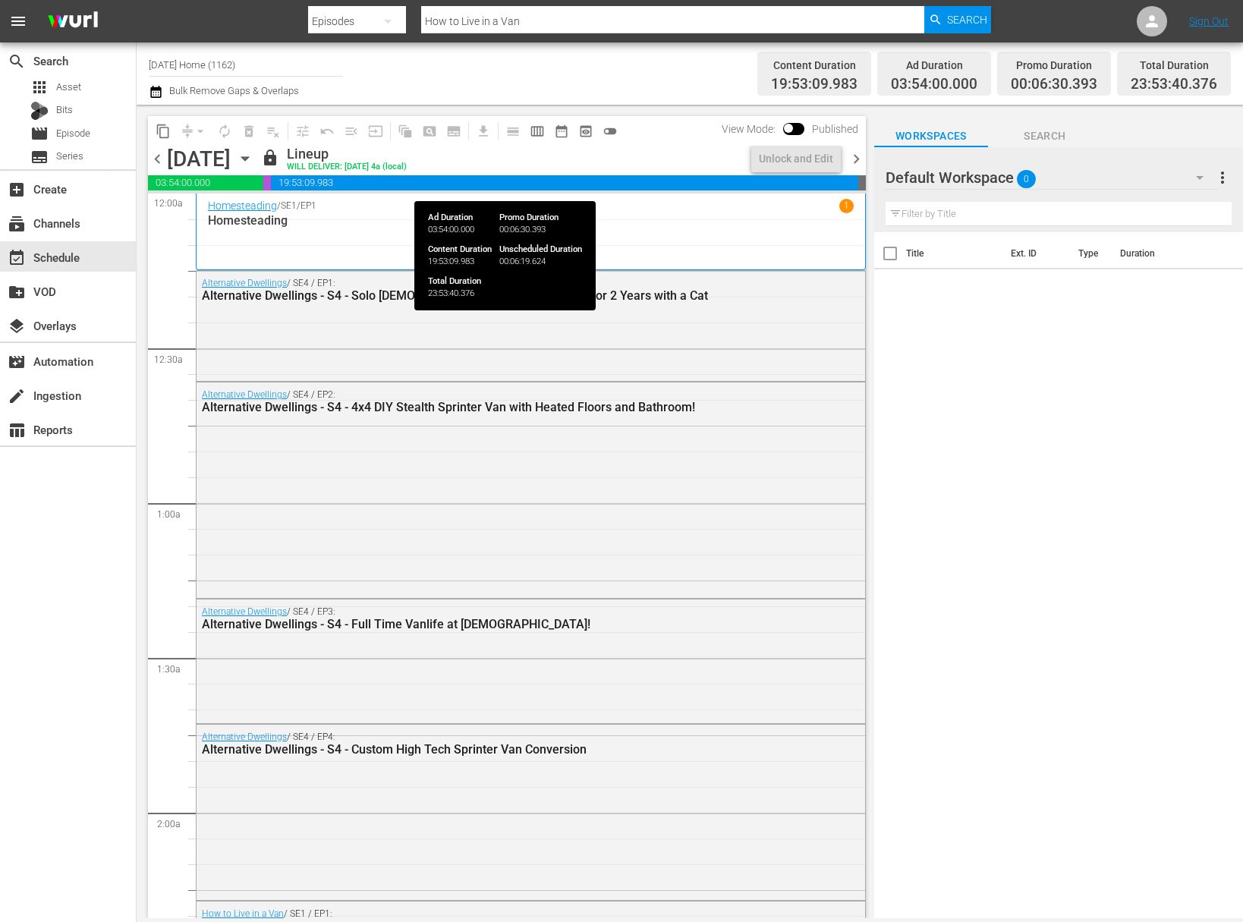
click at [253, 154] on icon "button" at bounding box center [245, 158] width 17 height 17
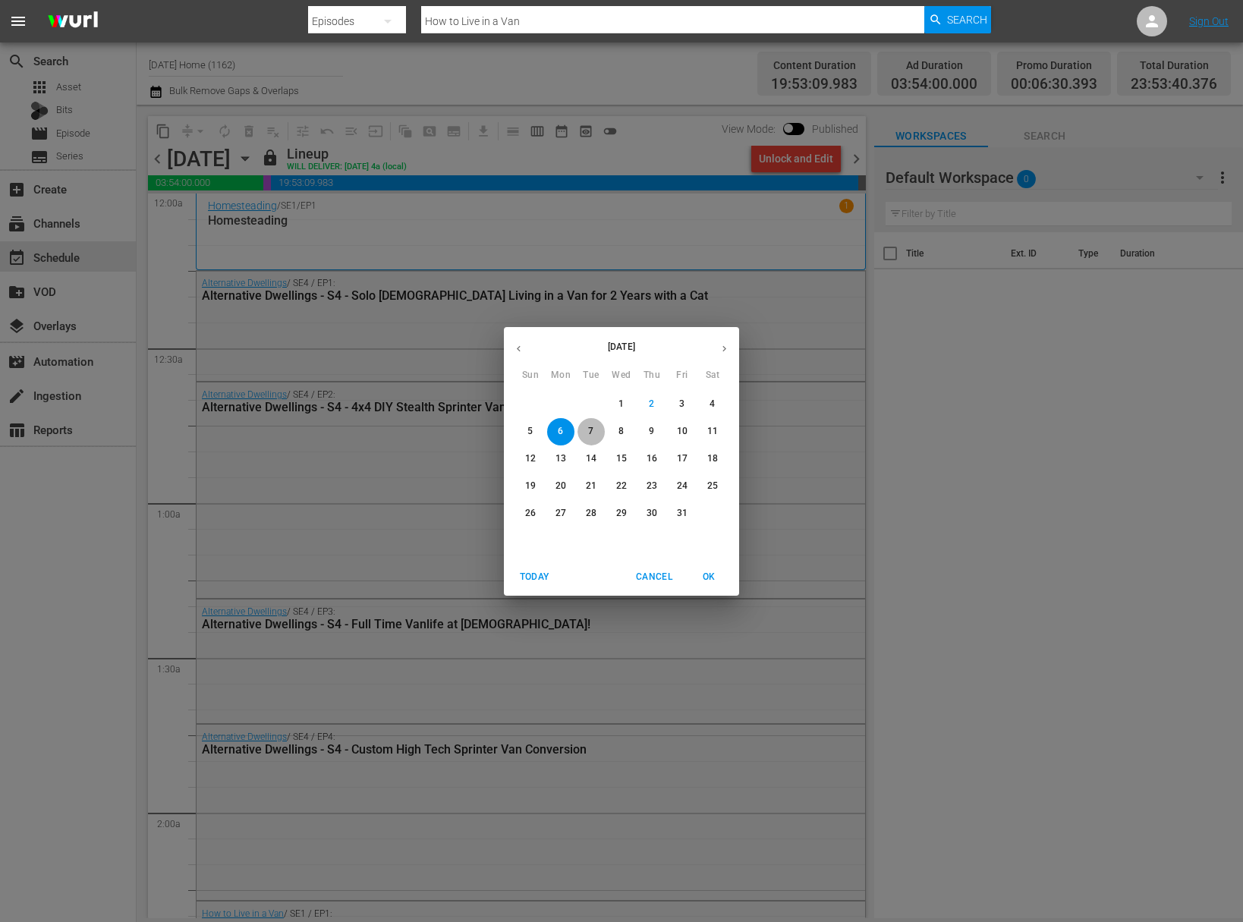
click at [597, 424] on button "7" at bounding box center [590, 431] width 27 height 27
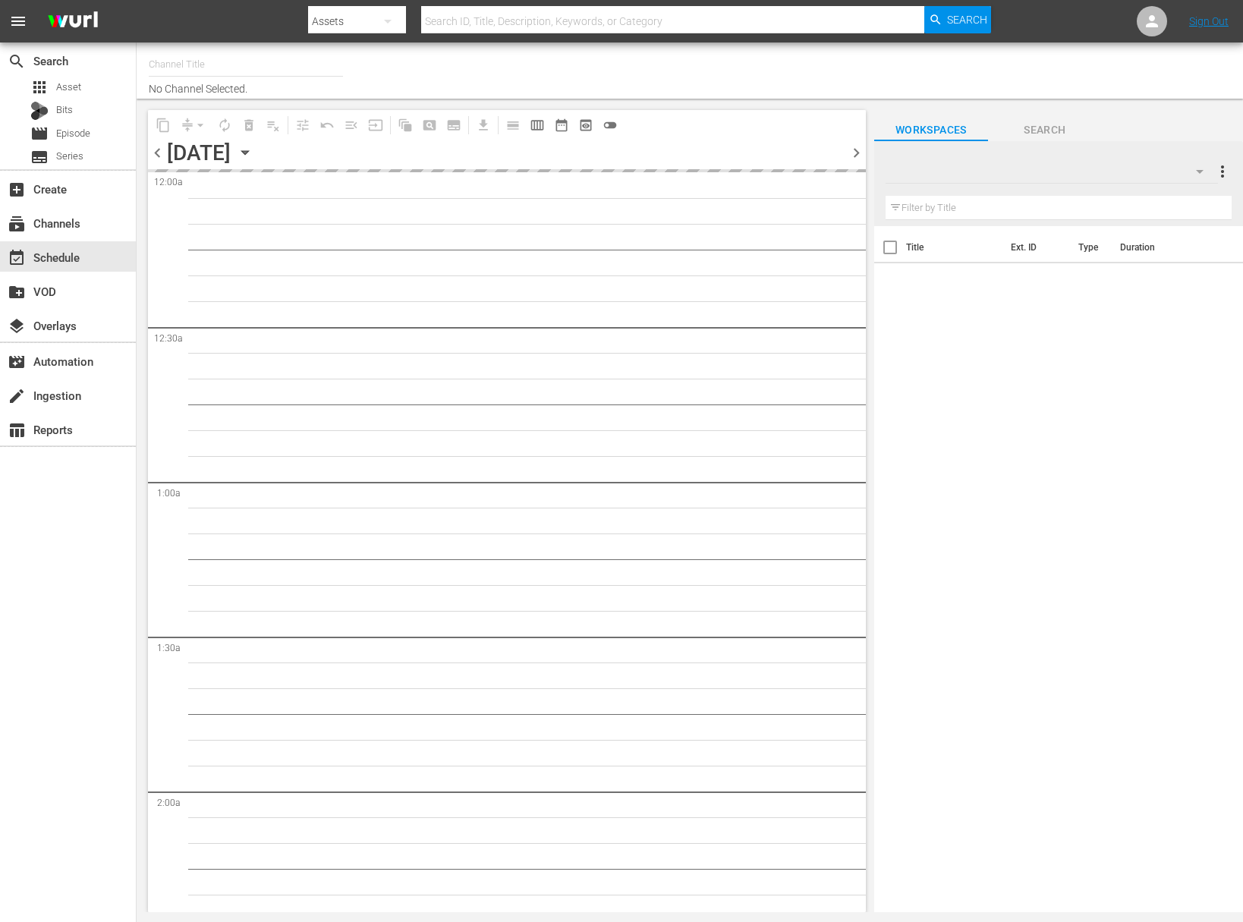
type input "[DATE] Home (1162)"
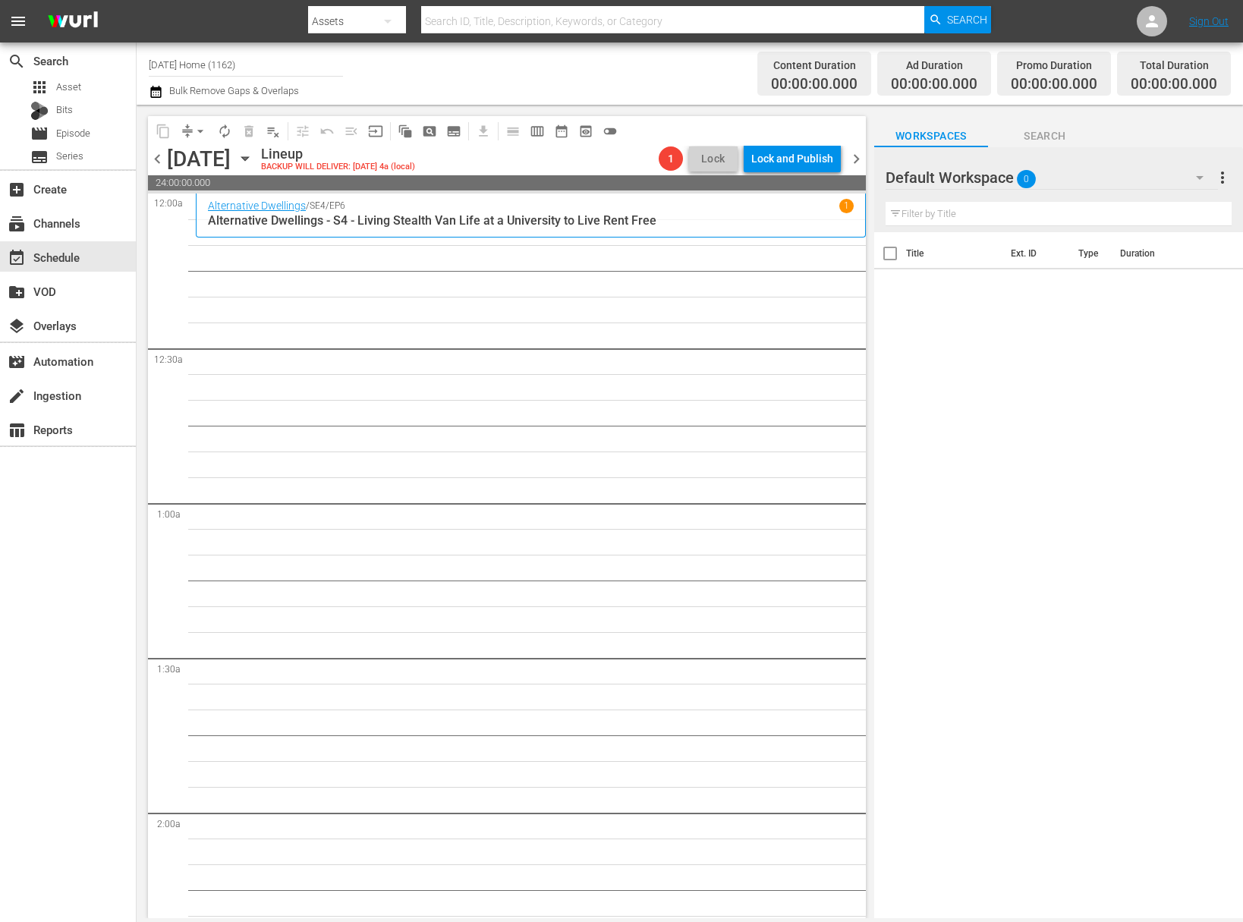
click at [248, 157] on icon "button" at bounding box center [244, 159] width 7 height 4
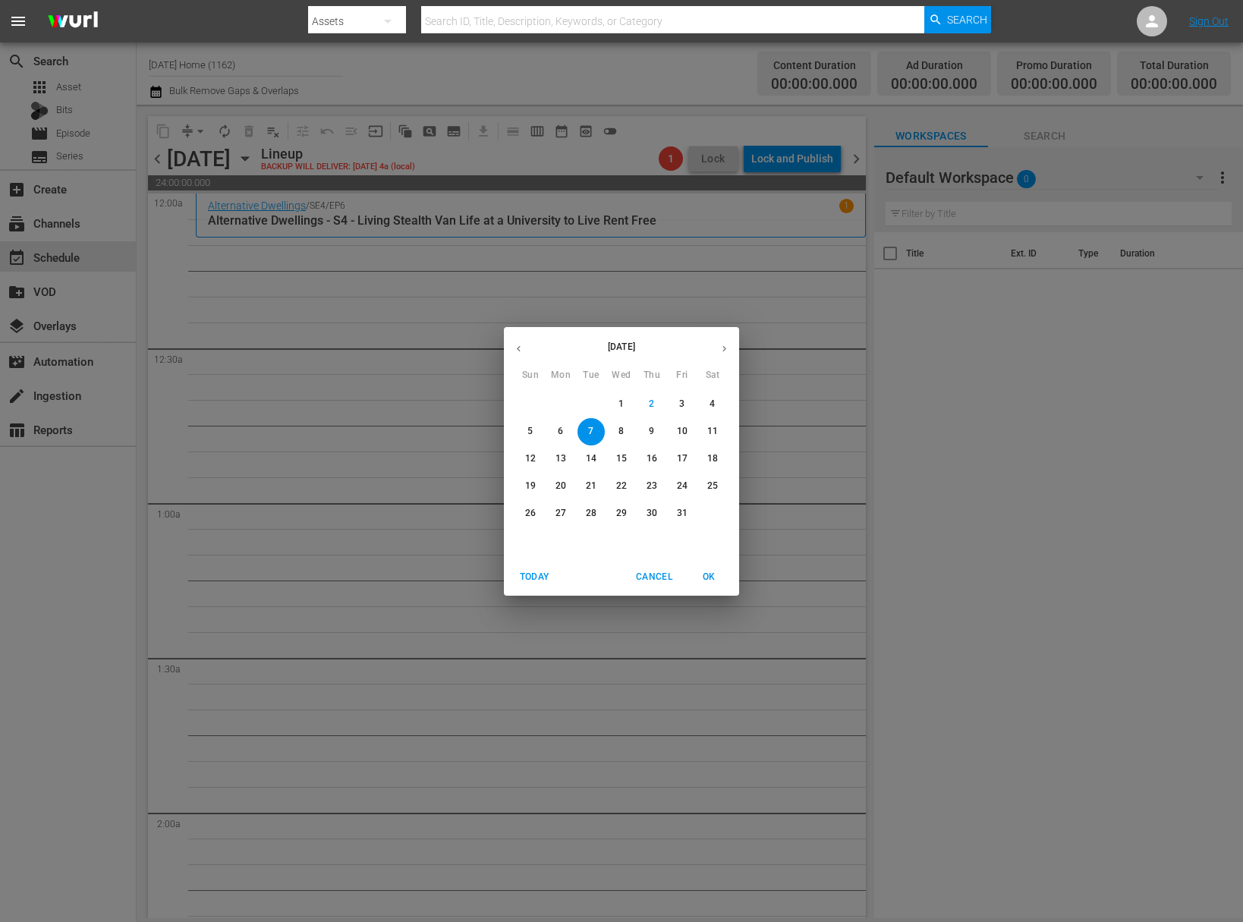
click at [520, 347] on icon "button" at bounding box center [518, 348] width 11 height 11
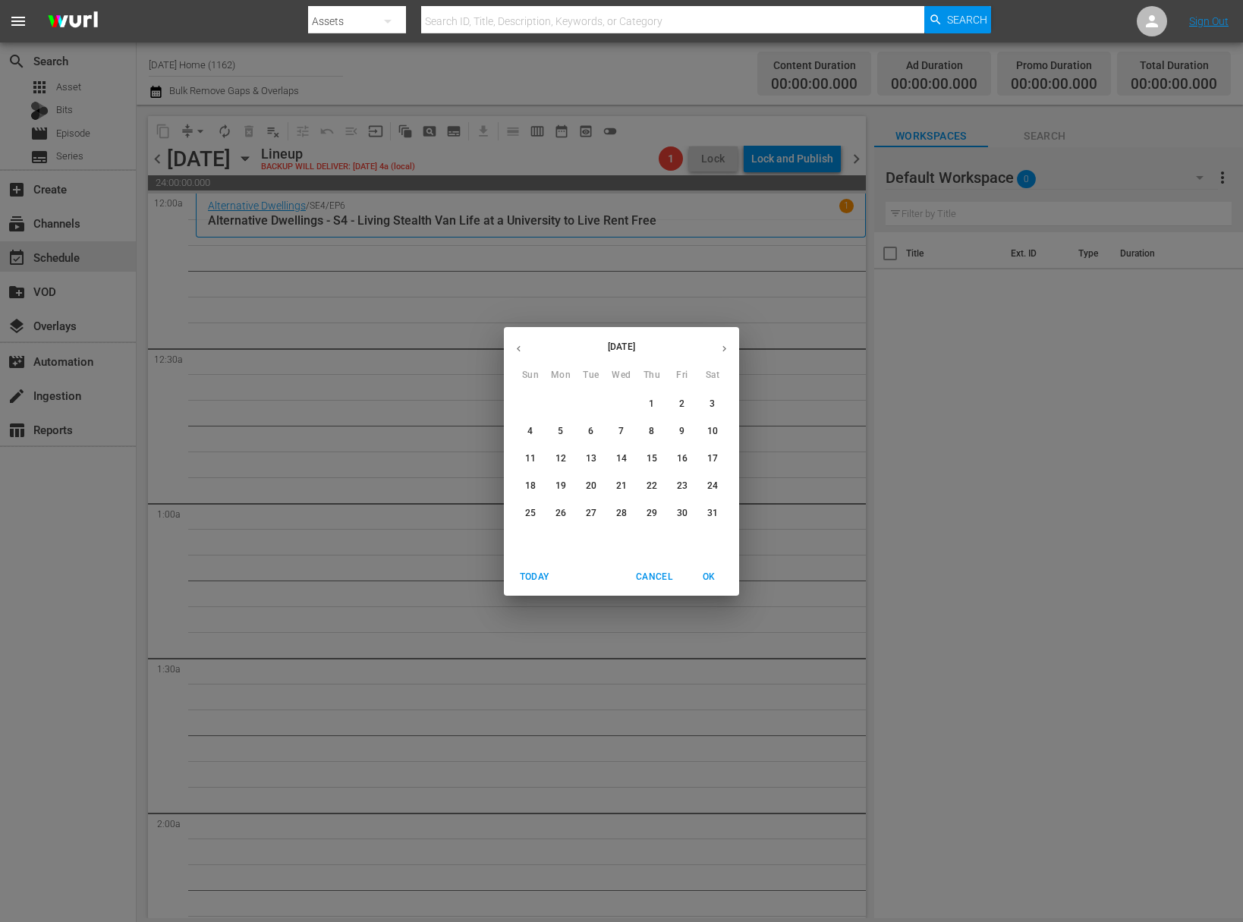
click at [520, 347] on icon "button" at bounding box center [518, 348] width 11 height 11
click at [731, 351] on button "button" at bounding box center [724, 349] width 30 height 30
click at [678, 432] on span "9" at bounding box center [681, 431] width 27 height 13
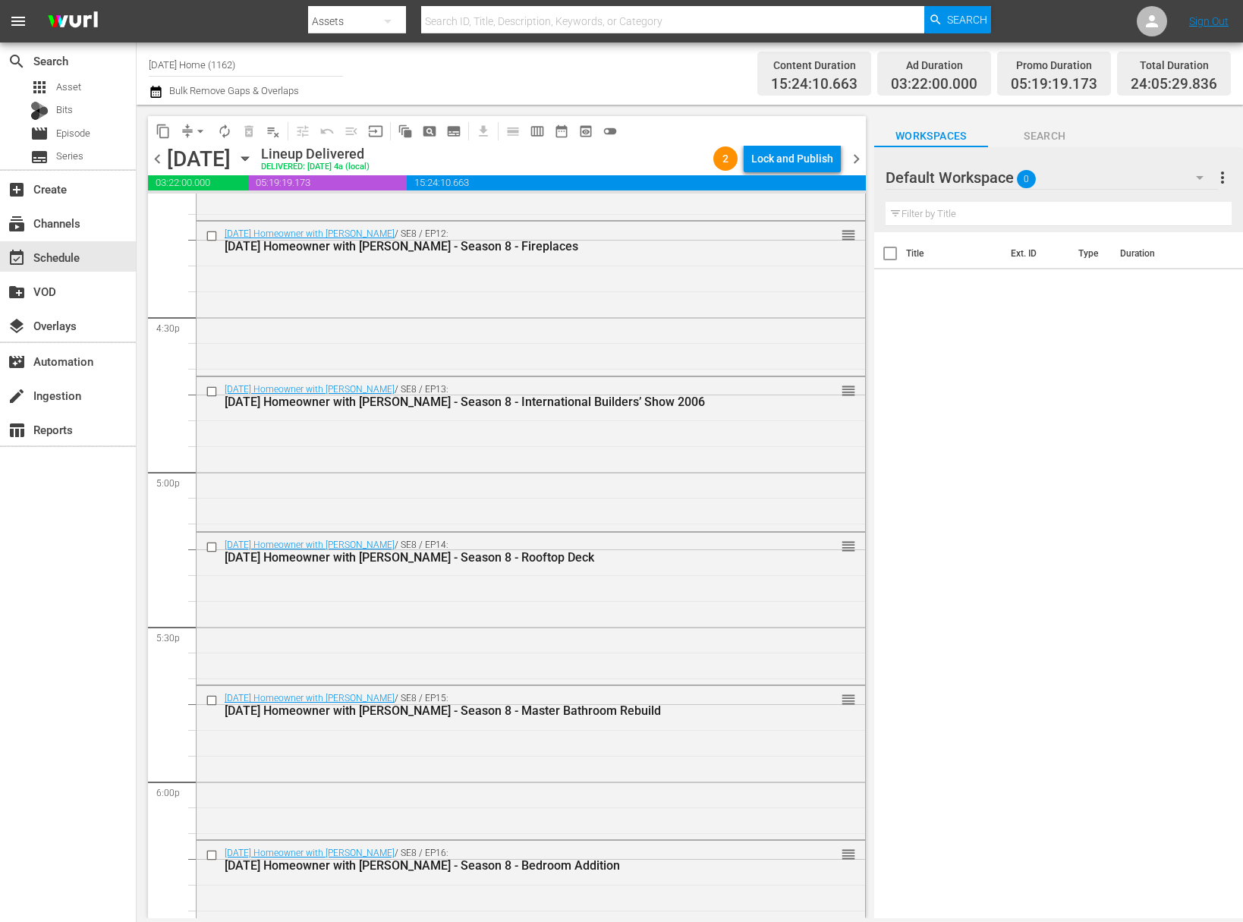
scroll to position [5090, 0]
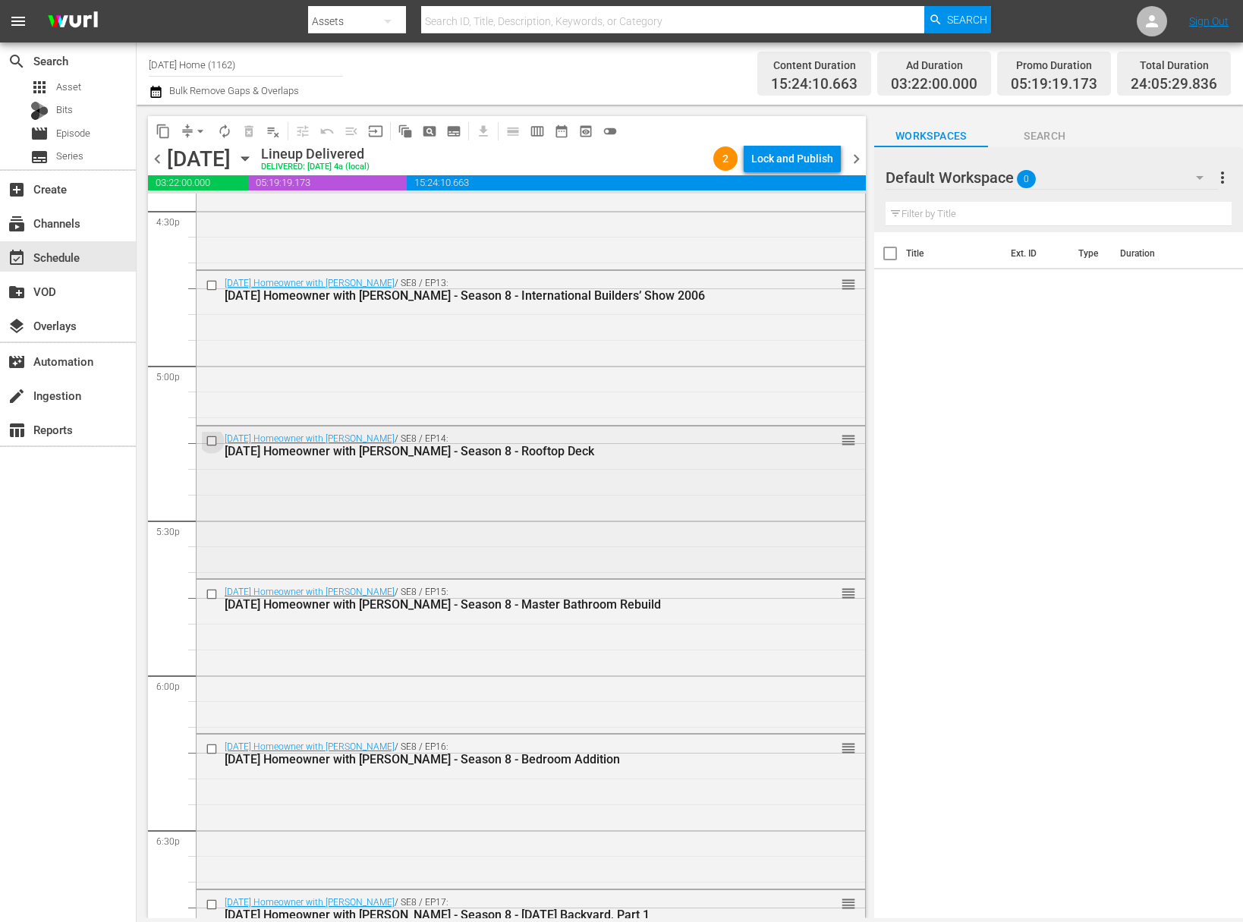
click at [217, 436] on input "checkbox" at bounding box center [214, 440] width 16 height 13
click at [211, 590] on input "checkbox" at bounding box center [214, 594] width 16 height 13
click at [210, 750] on input "checkbox" at bounding box center [214, 749] width 16 height 13
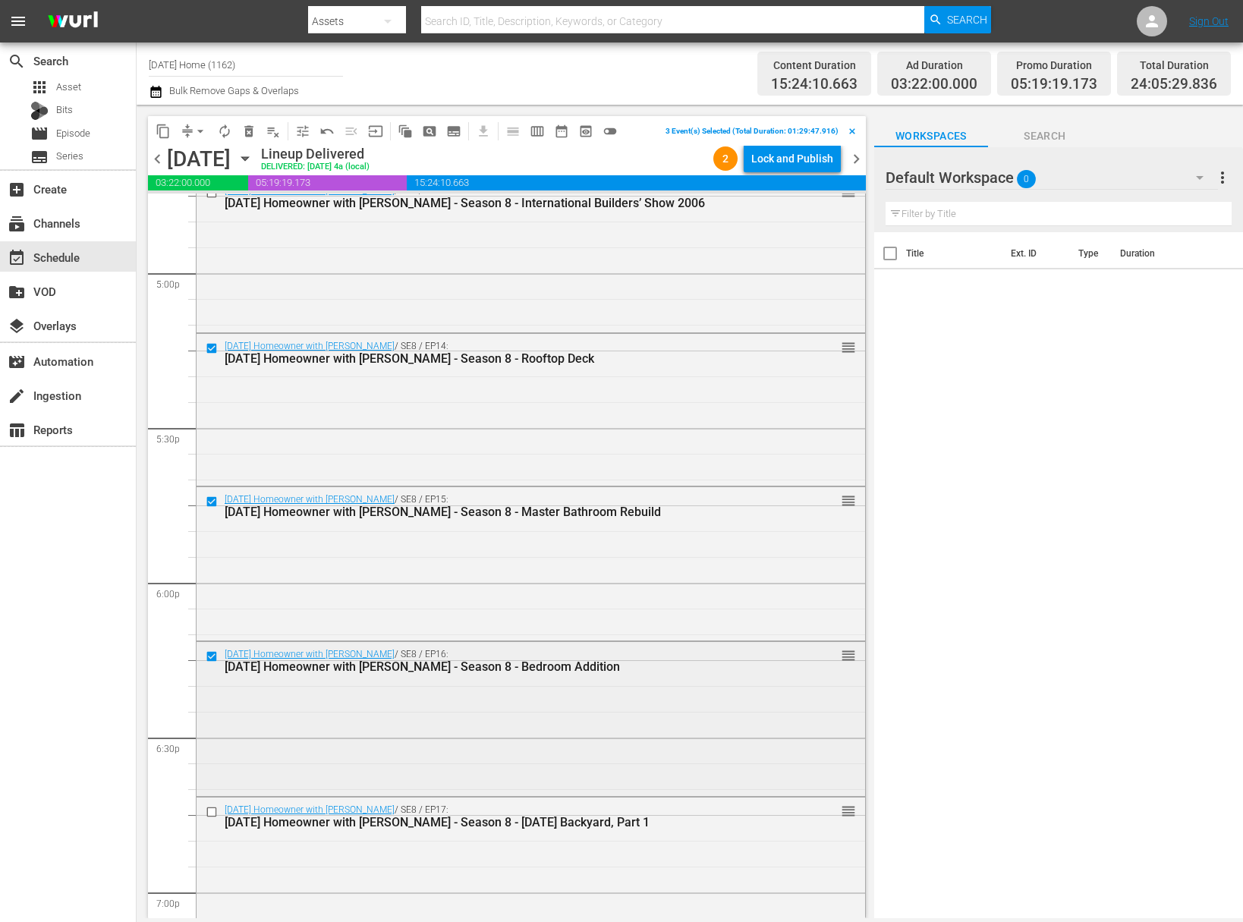
scroll to position [5245, 0]
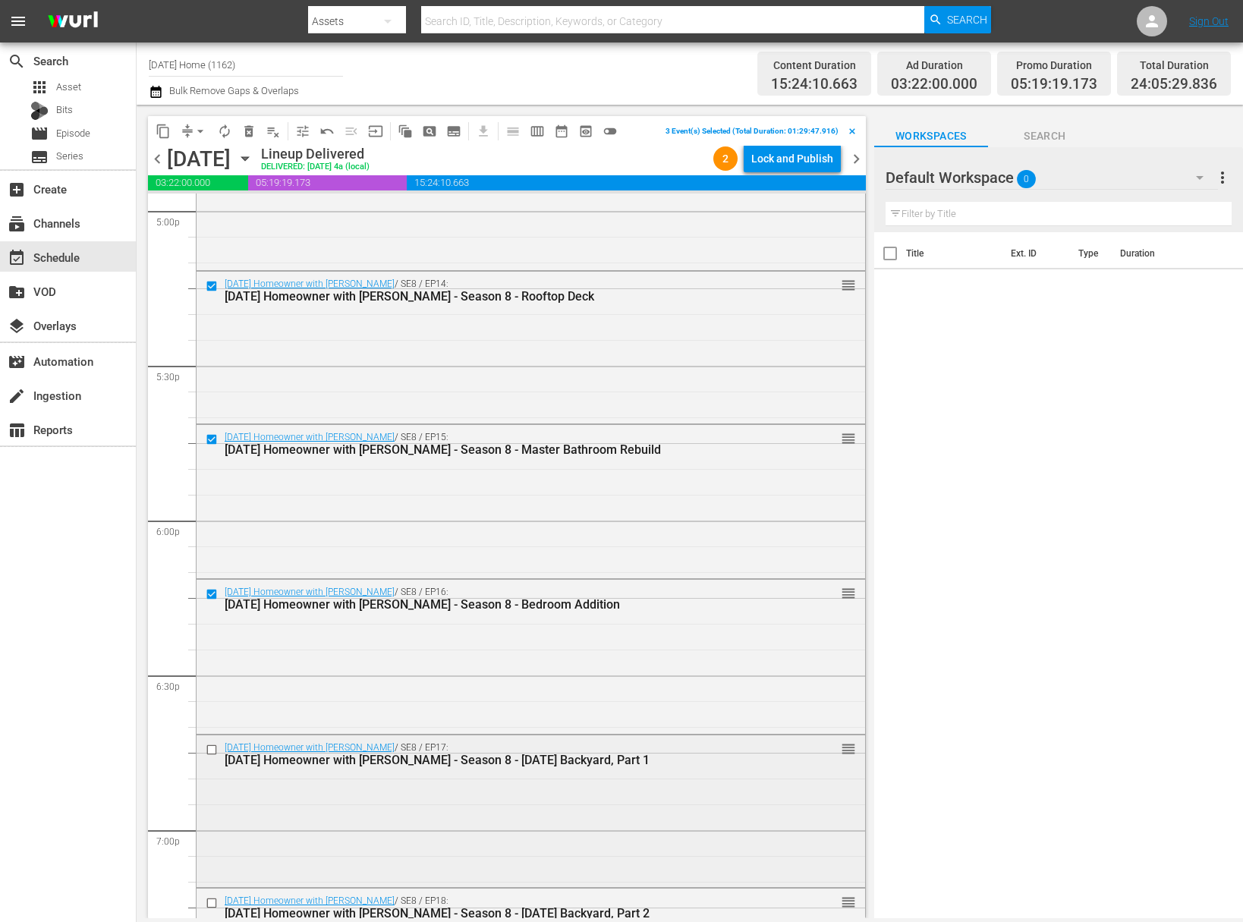
click at [209, 747] on input "checkbox" at bounding box center [214, 749] width 16 height 13
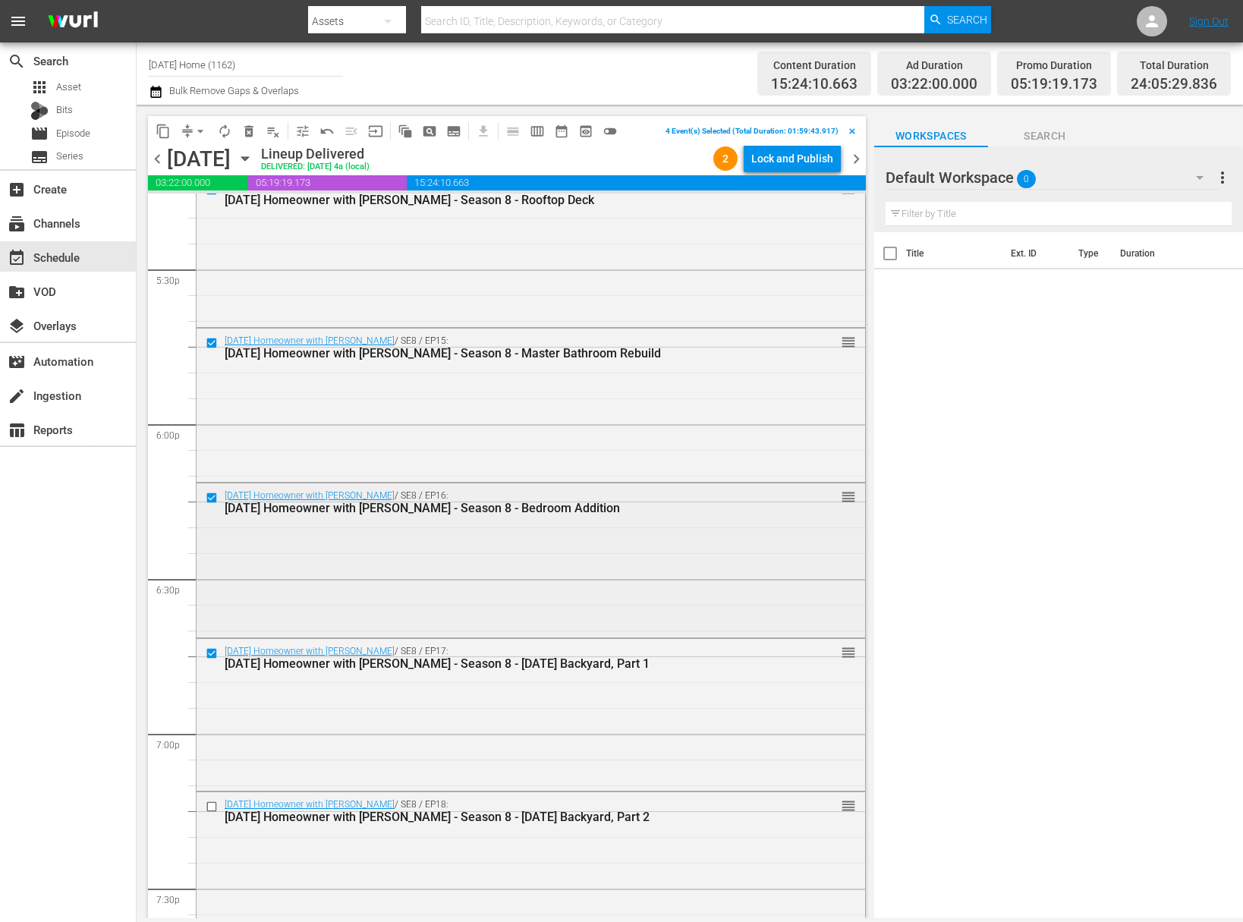
scroll to position [5391, 0]
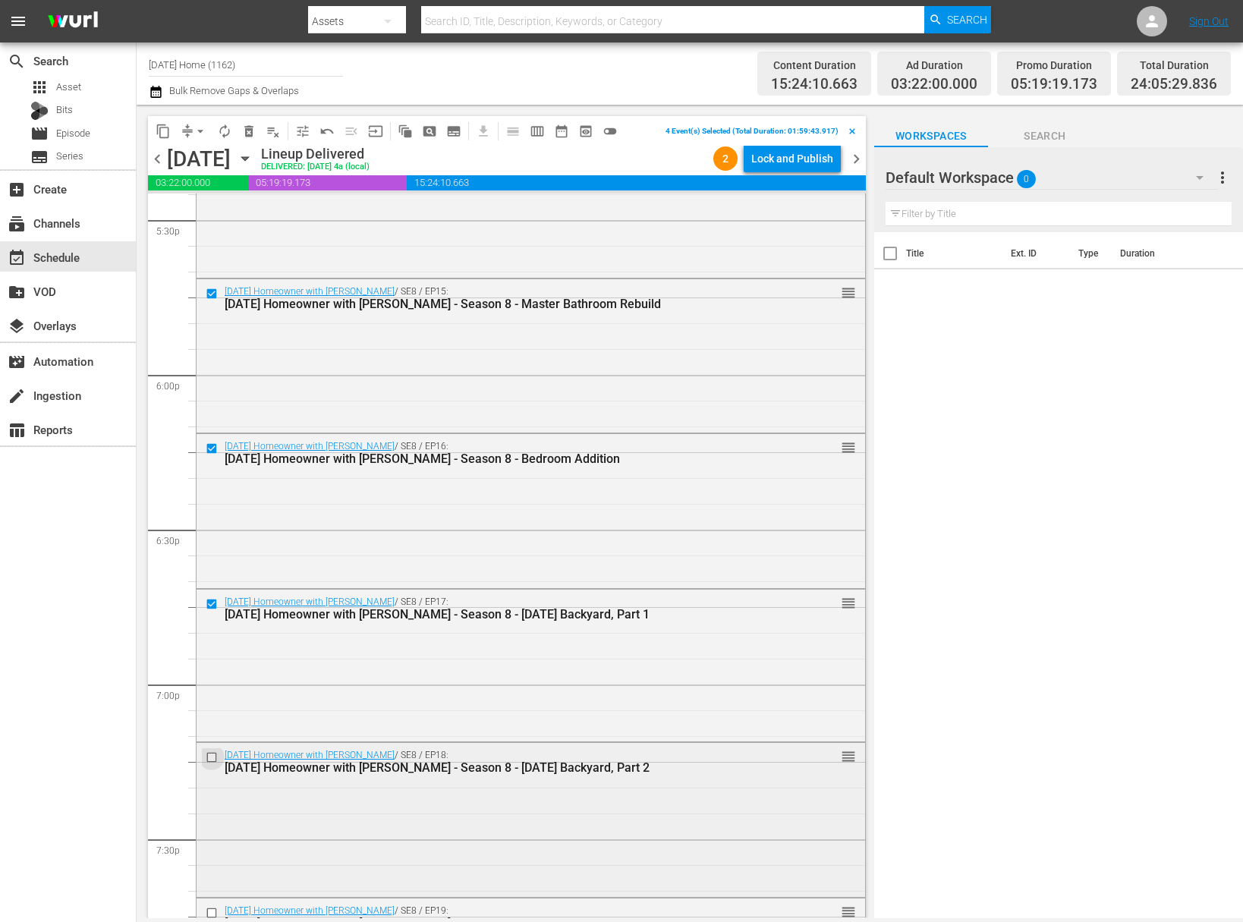
click at [217, 754] on input "checkbox" at bounding box center [214, 757] width 16 height 13
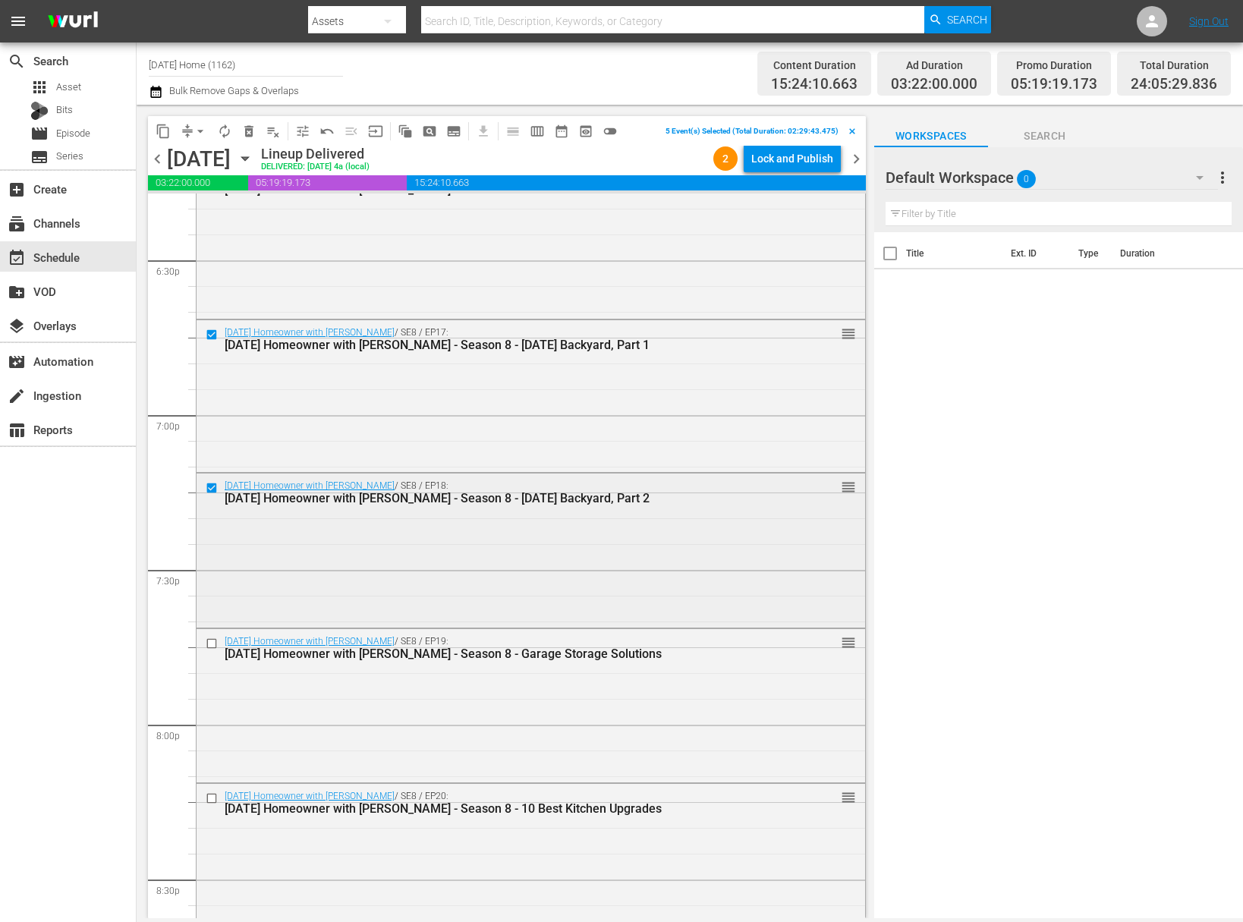
scroll to position [5731, 0]
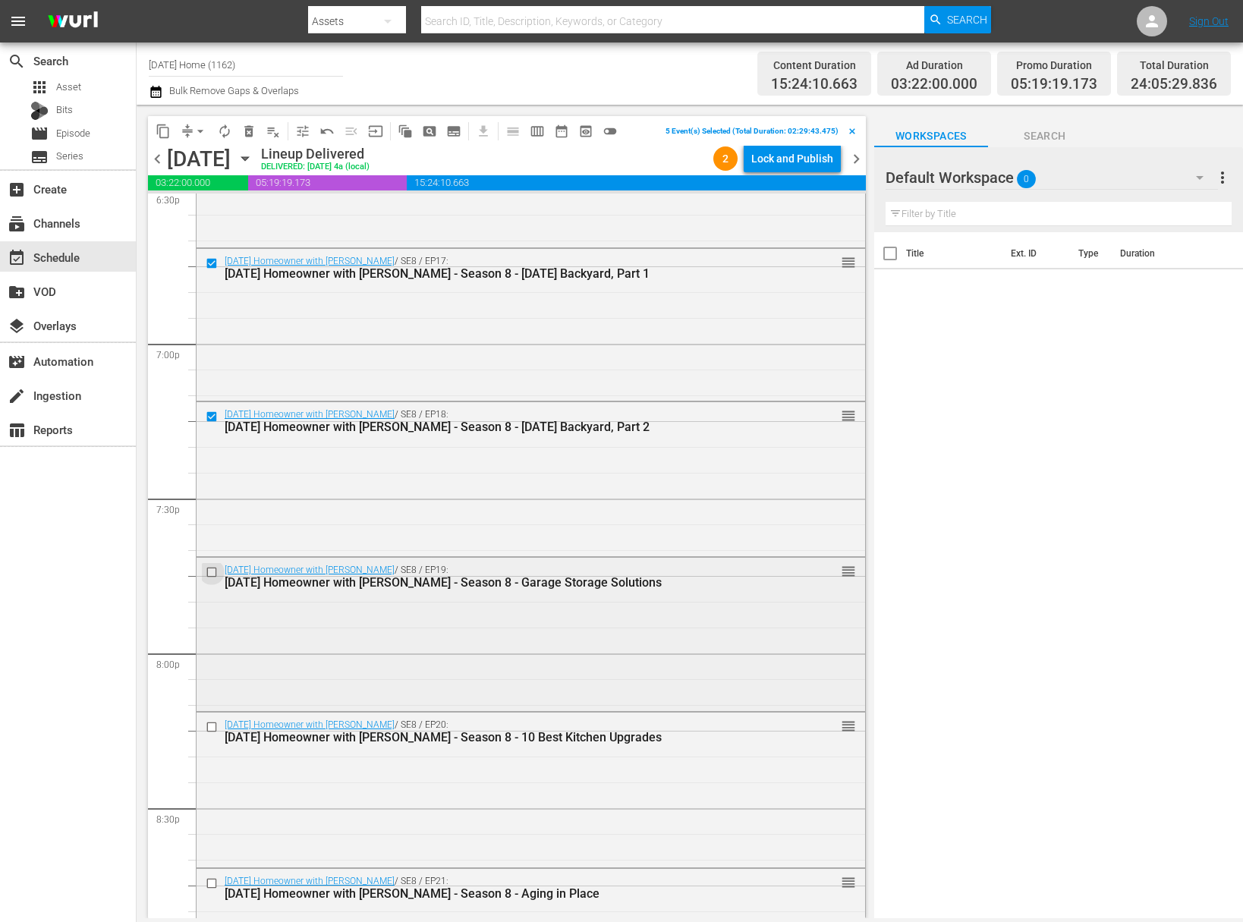
click at [211, 566] on input "checkbox" at bounding box center [214, 572] width 16 height 13
click at [212, 719] on div at bounding box center [213, 727] width 23 height 18
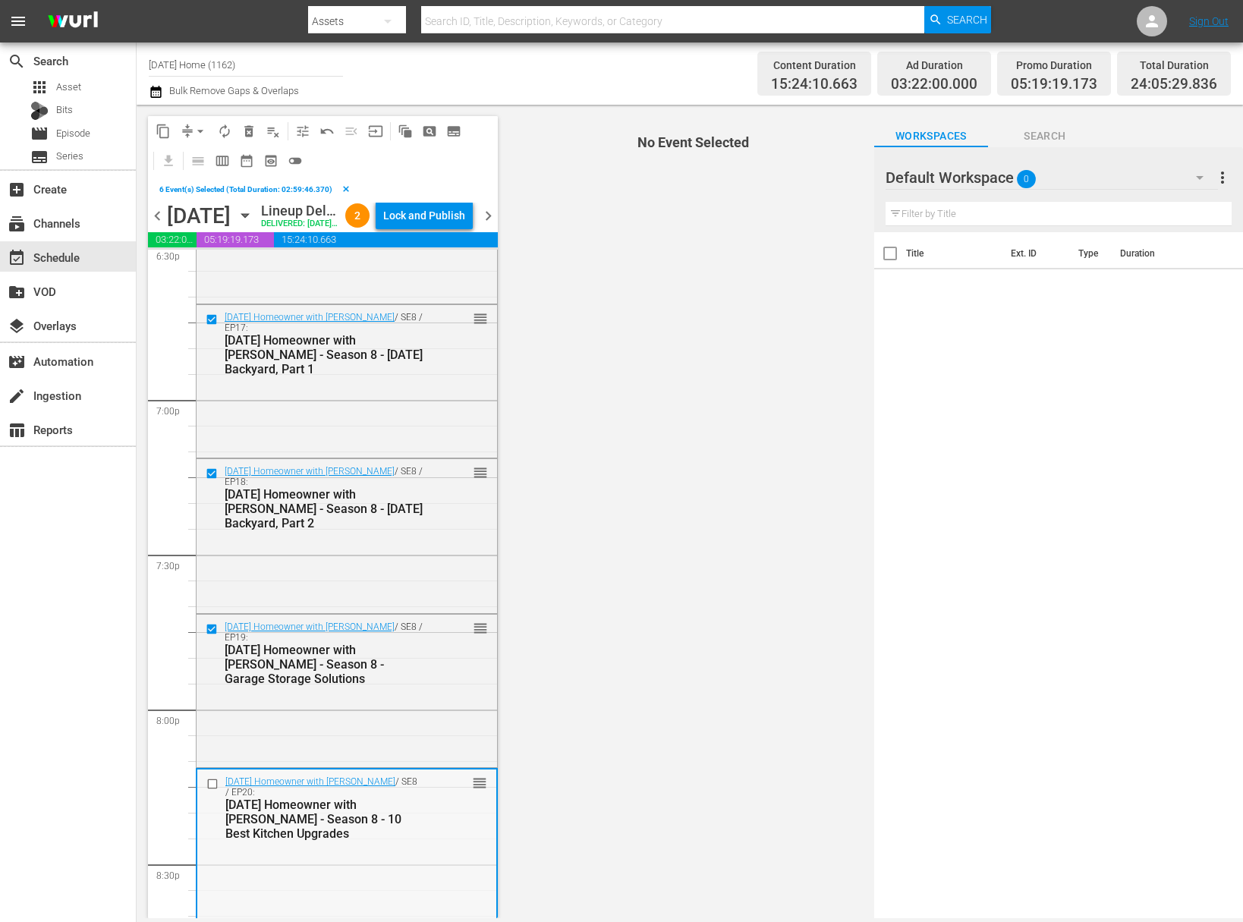
click at [214, 791] on input "checkbox" at bounding box center [214, 784] width 16 height 13
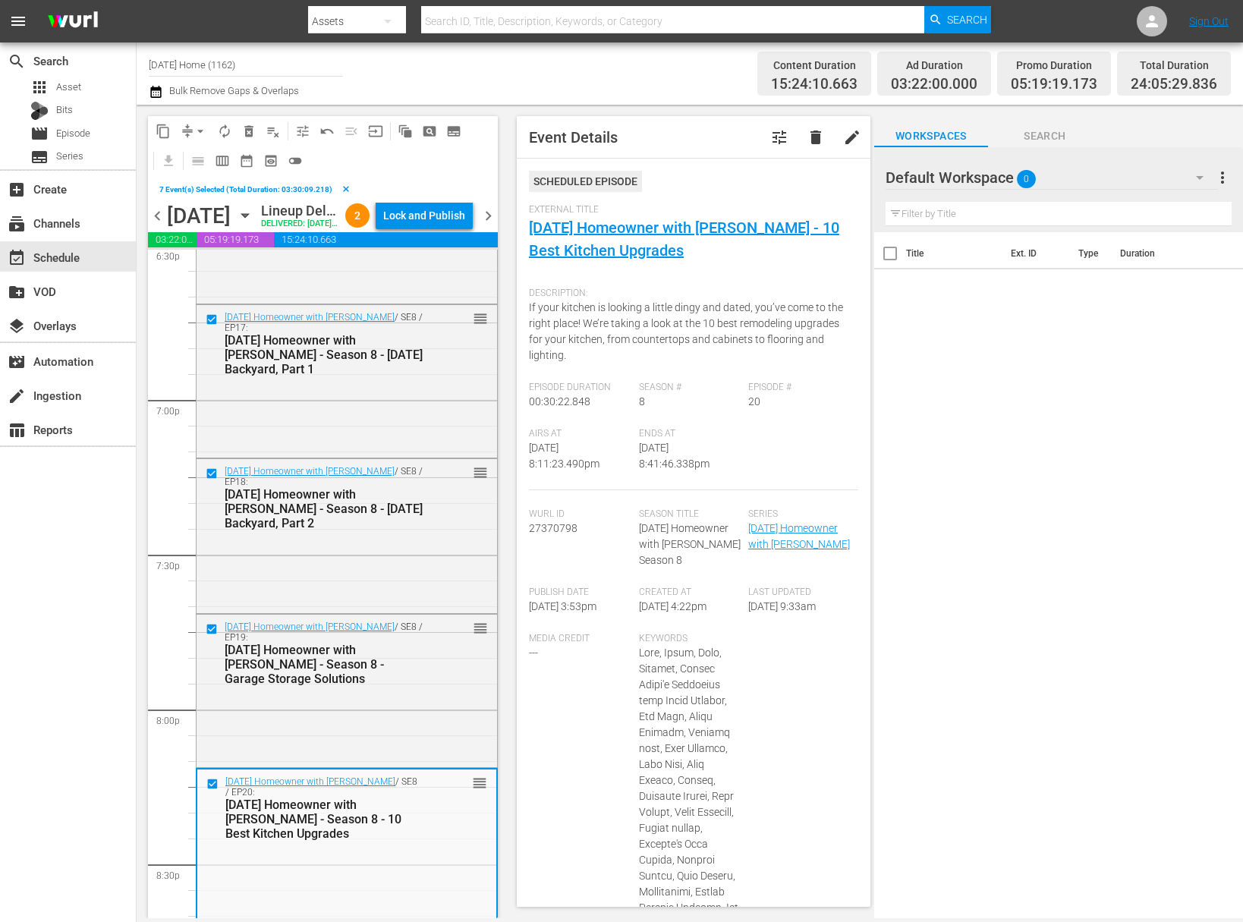
scroll to position [6066, 0]
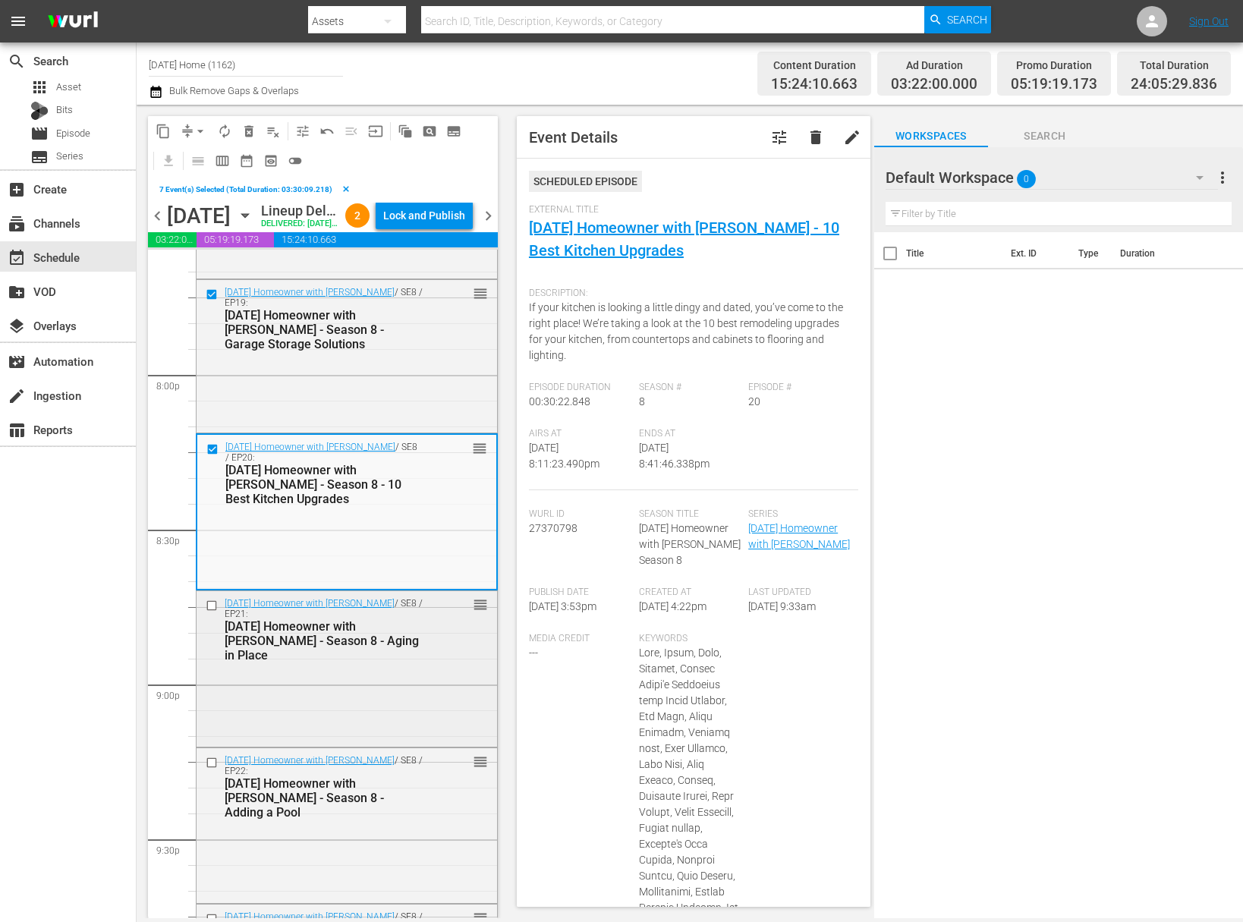
click at [213, 612] on input "checkbox" at bounding box center [214, 605] width 16 height 13
click at [214, 769] on input "checkbox" at bounding box center [214, 762] width 16 height 13
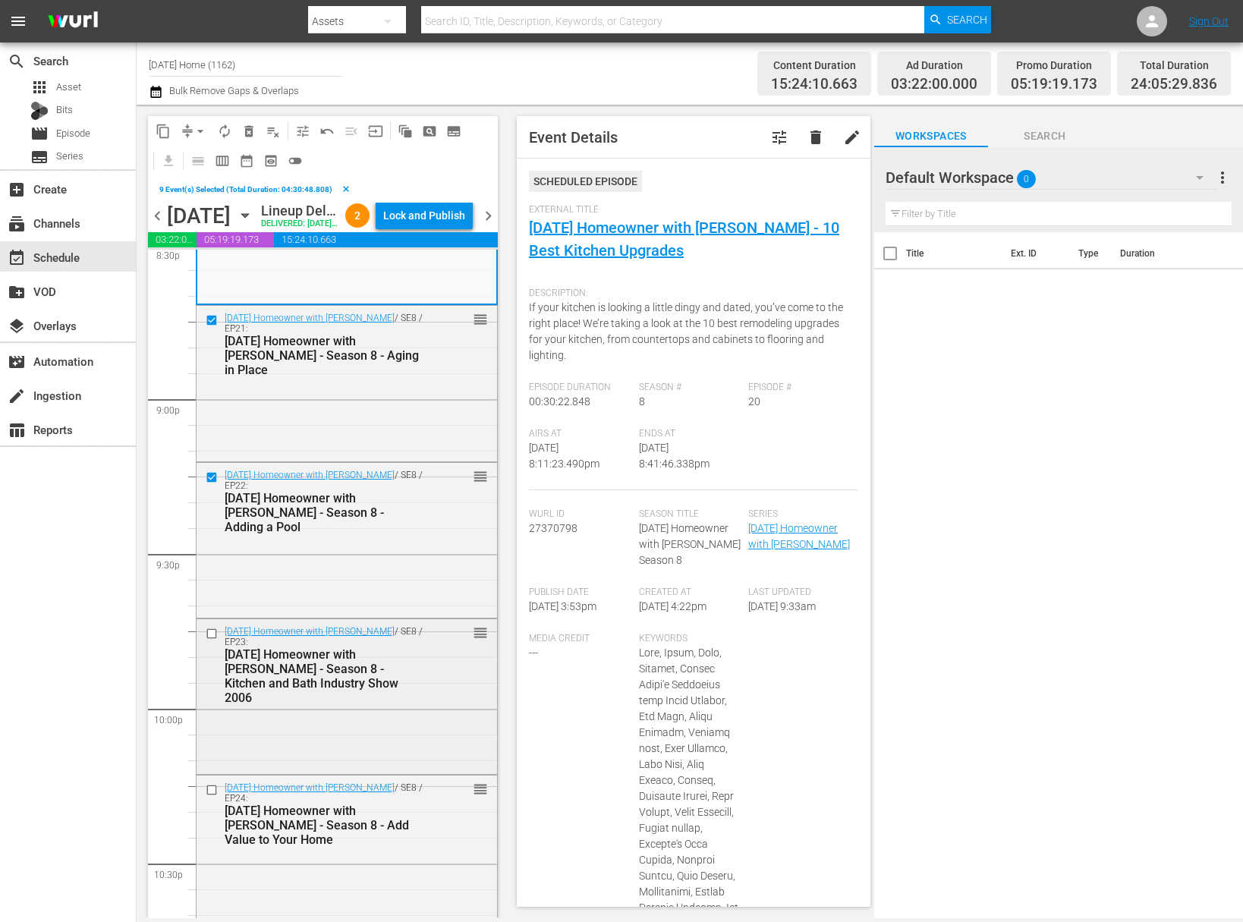
scroll to position [6369, 0]
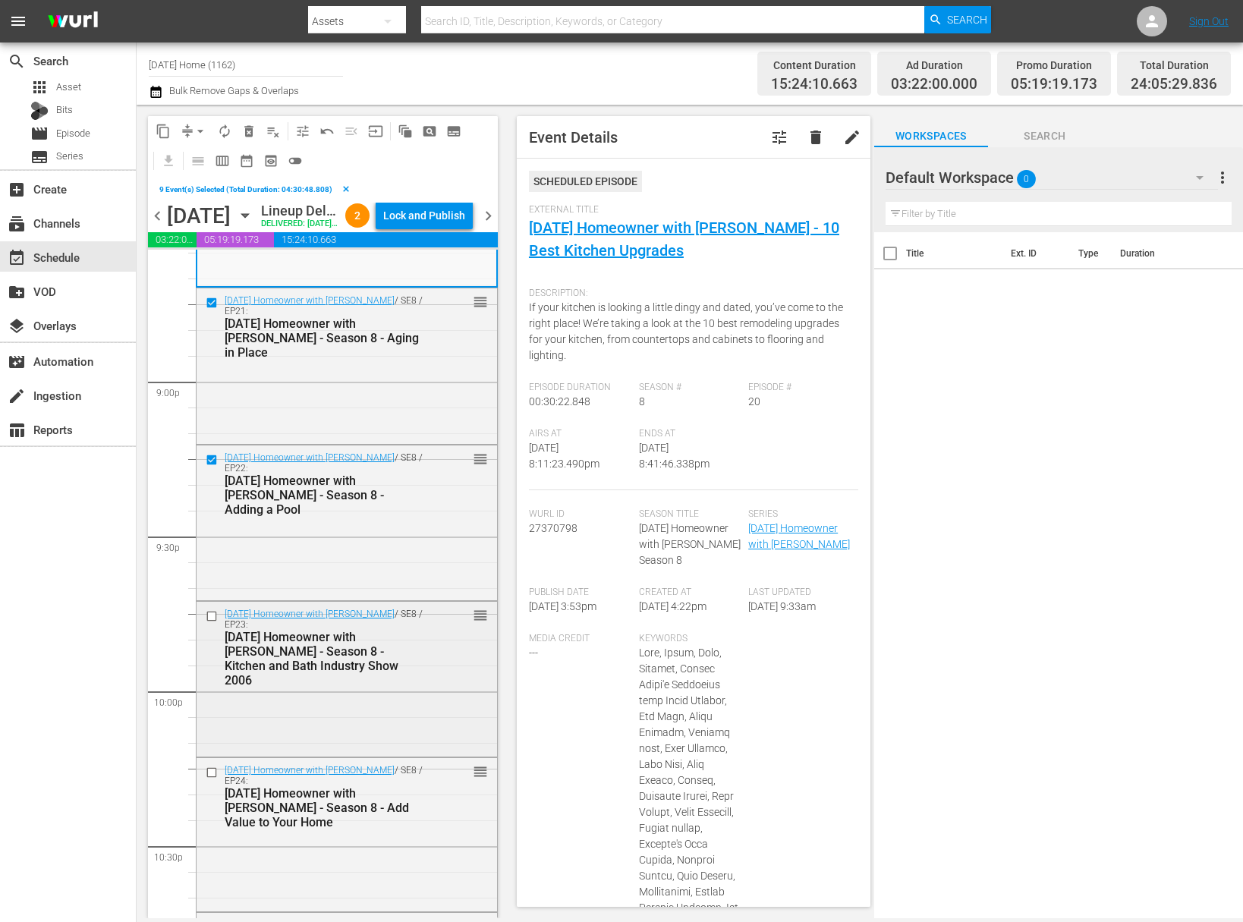
click at [213, 623] on input "checkbox" at bounding box center [214, 616] width 16 height 13
click at [212, 779] on input "checkbox" at bounding box center [214, 772] width 16 height 13
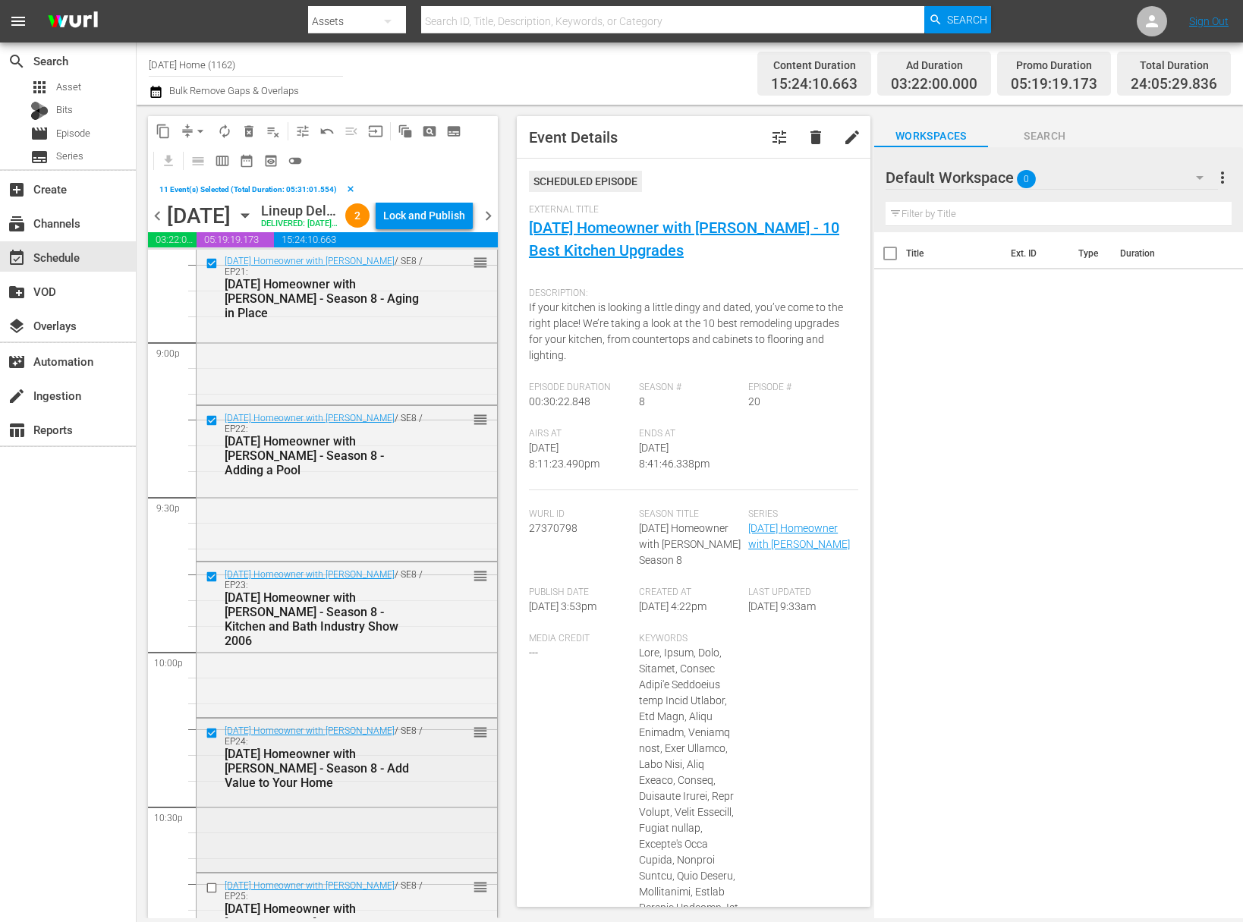
scroll to position [6523, 0]
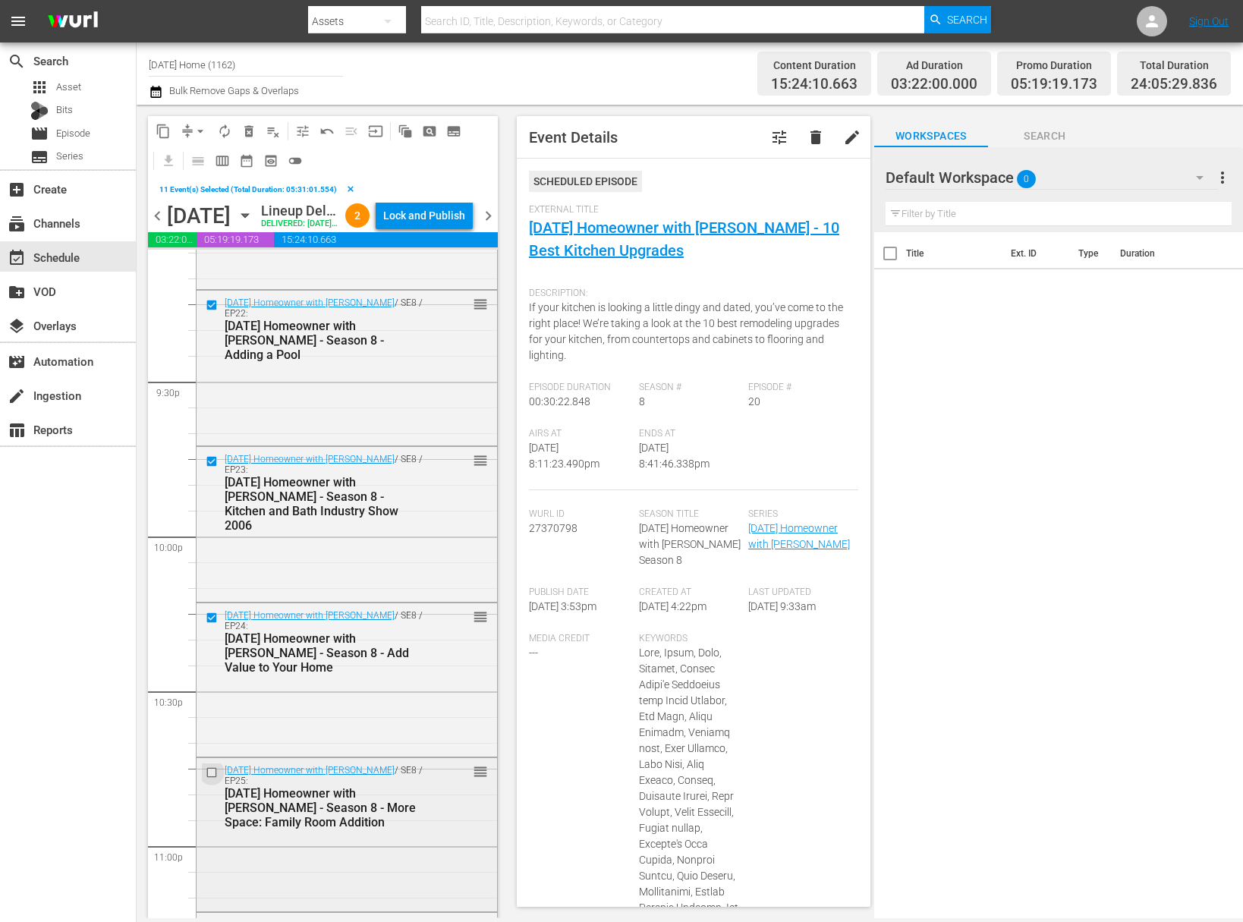
click at [213, 778] on input "checkbox" at bounding box center [214, 772] width 16 height 13
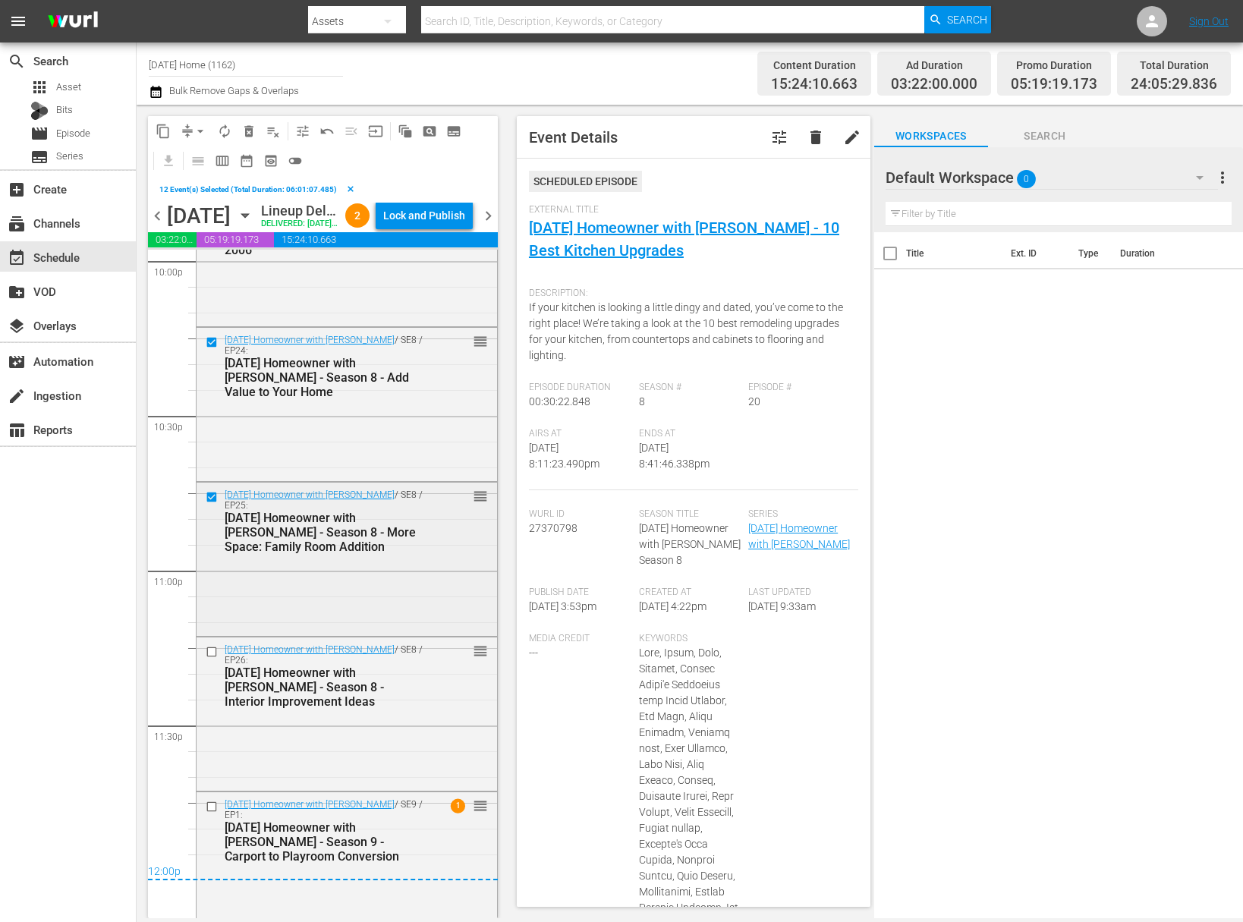
scroll to position [6849, 0]
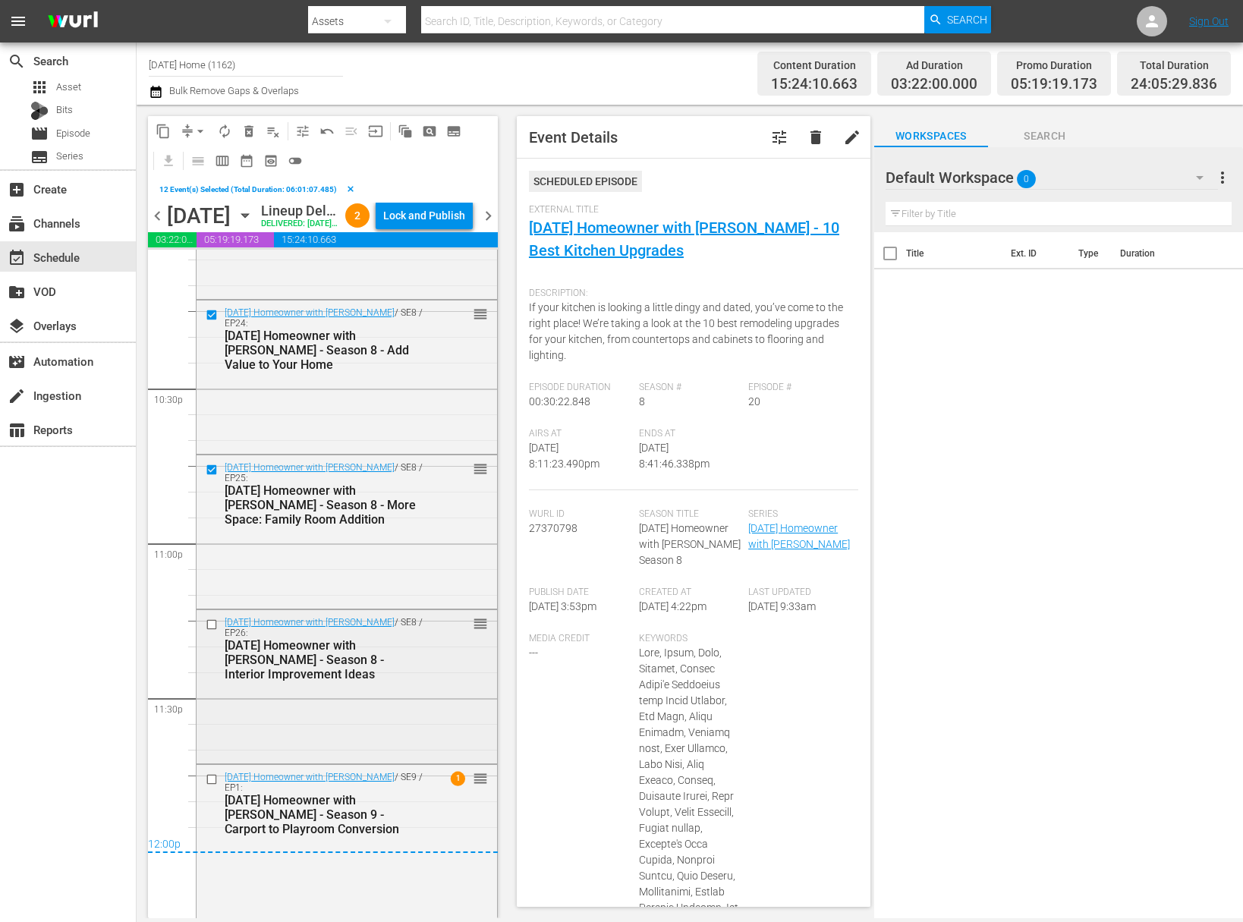
click at [208, 624] on input "checkbox" at bounding box center [214, 624] width 16 height 13
click at [209, 778] on input "checkbox" at bounding box center [214, 779] width 16 height 13
click at [166, 127] on span "content_copy" at bounding box center [163, 131] width 15 height 15
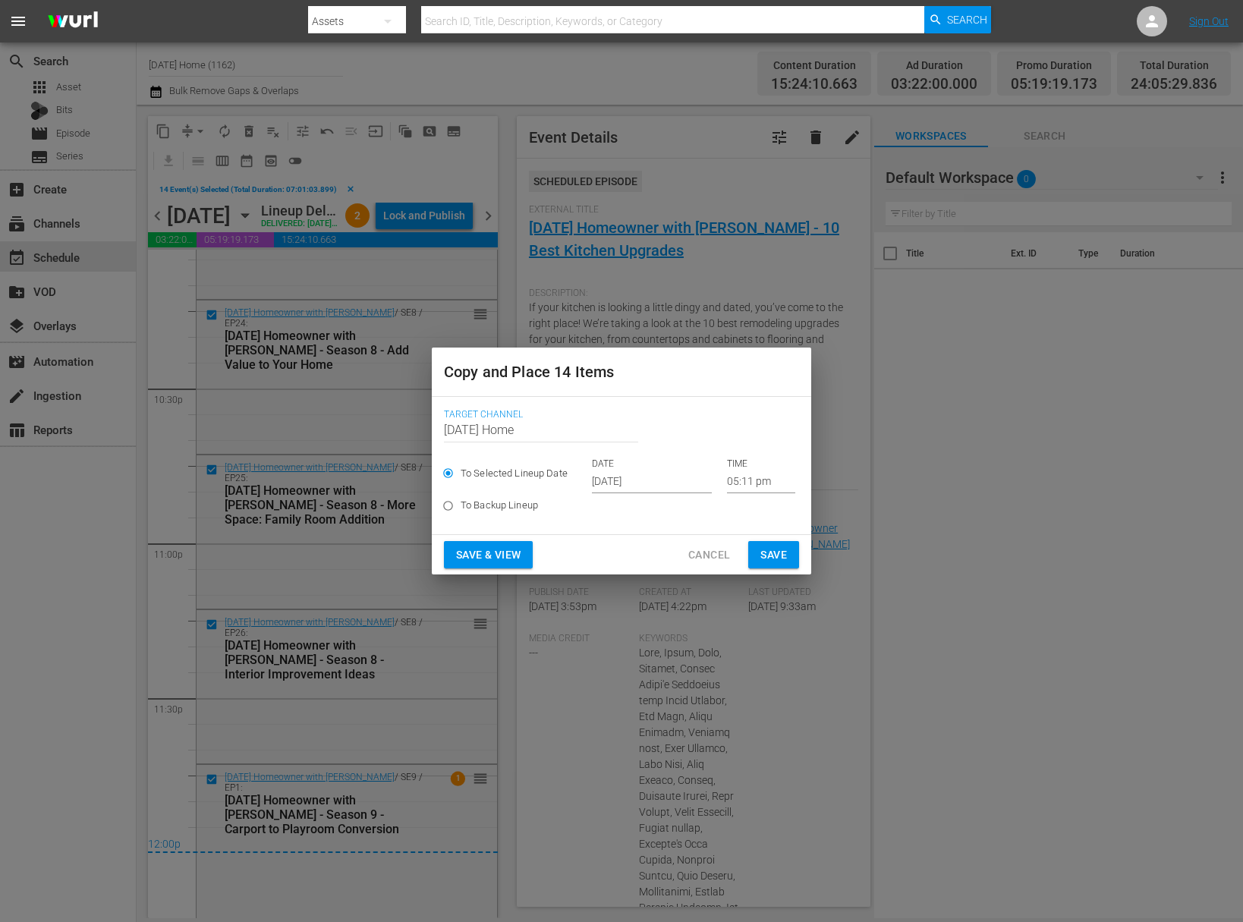
click at [643, 481] on input "[DATE]" at bounding box center [652, 481] width 120 height 23
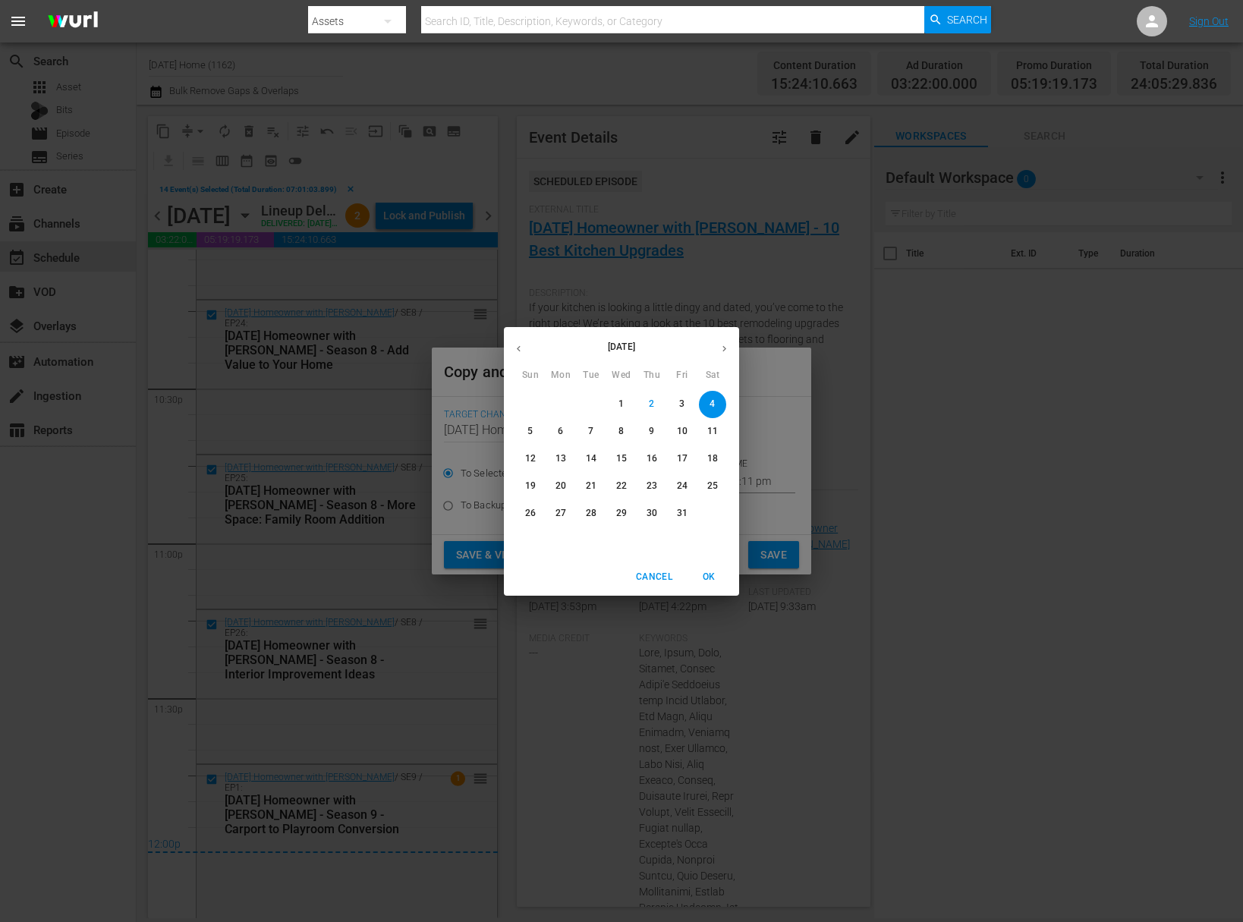
click at [593, 431] on p "7" at bounding box center [590, 431] width 5 height 13
type input "[DATE]"
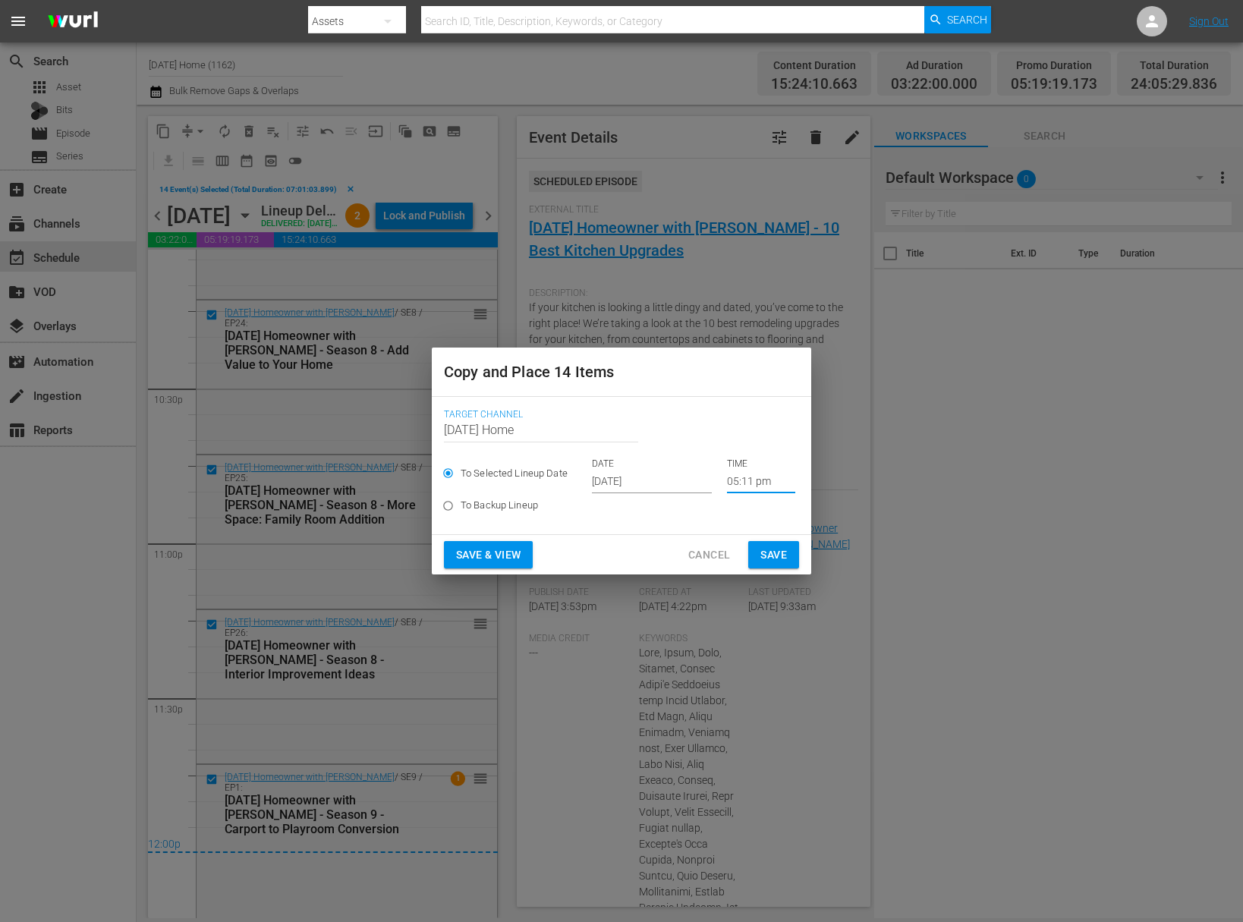
click at [728, 483] on input "05:11 pm" at bounding box center [761, 481] width 68 height 23
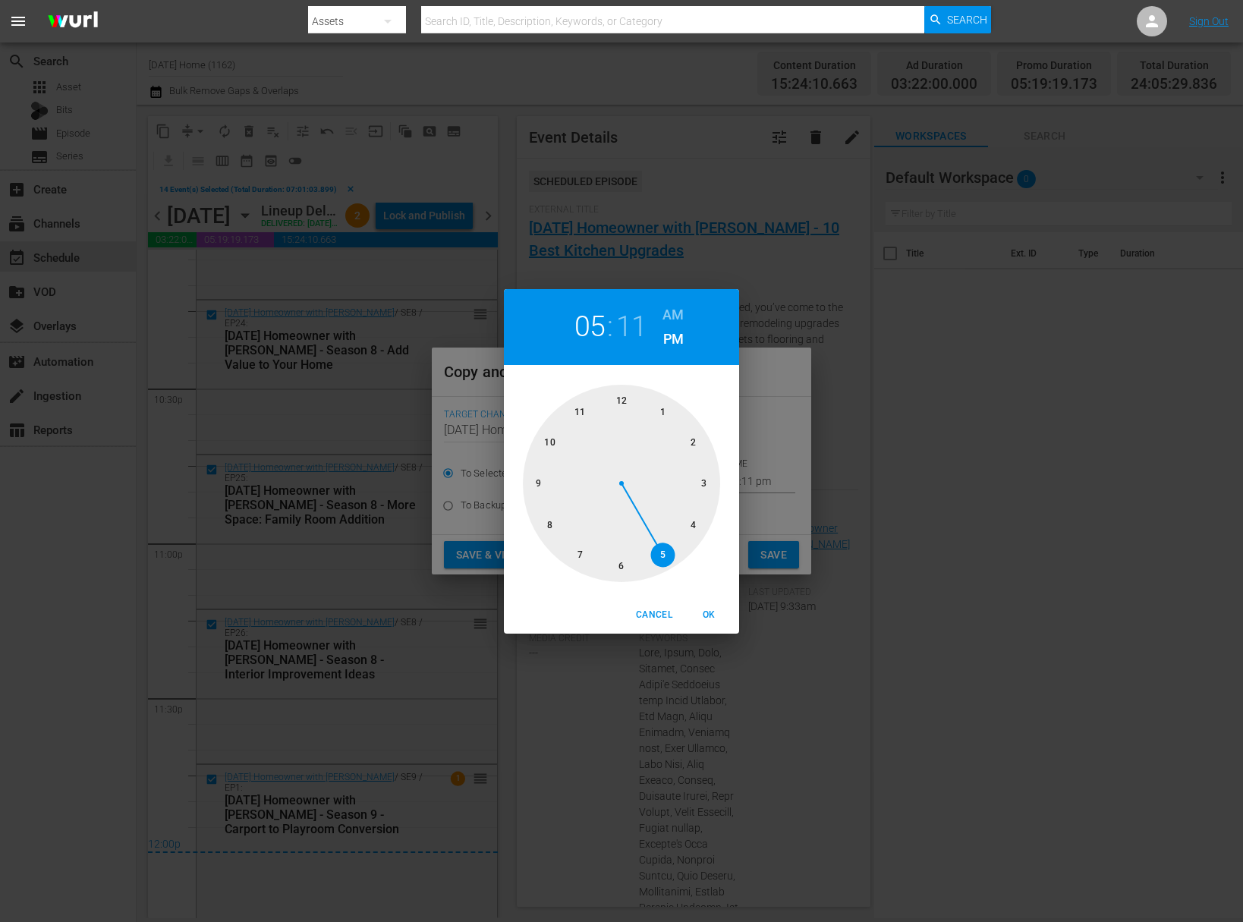
click at [620, 399] on div at bounding box center [621, 483] width 197 height 197
click at [622, 391] on div at bounding box center [621, 483] width 197 height 197
click at [674, 319] on h6 "AM" at bounding box center [672, 315] width 21 height 24
click at [706, 609] on span "OK" at bounding box center [708, 615] width 36 height 16
type input "12:00 am"
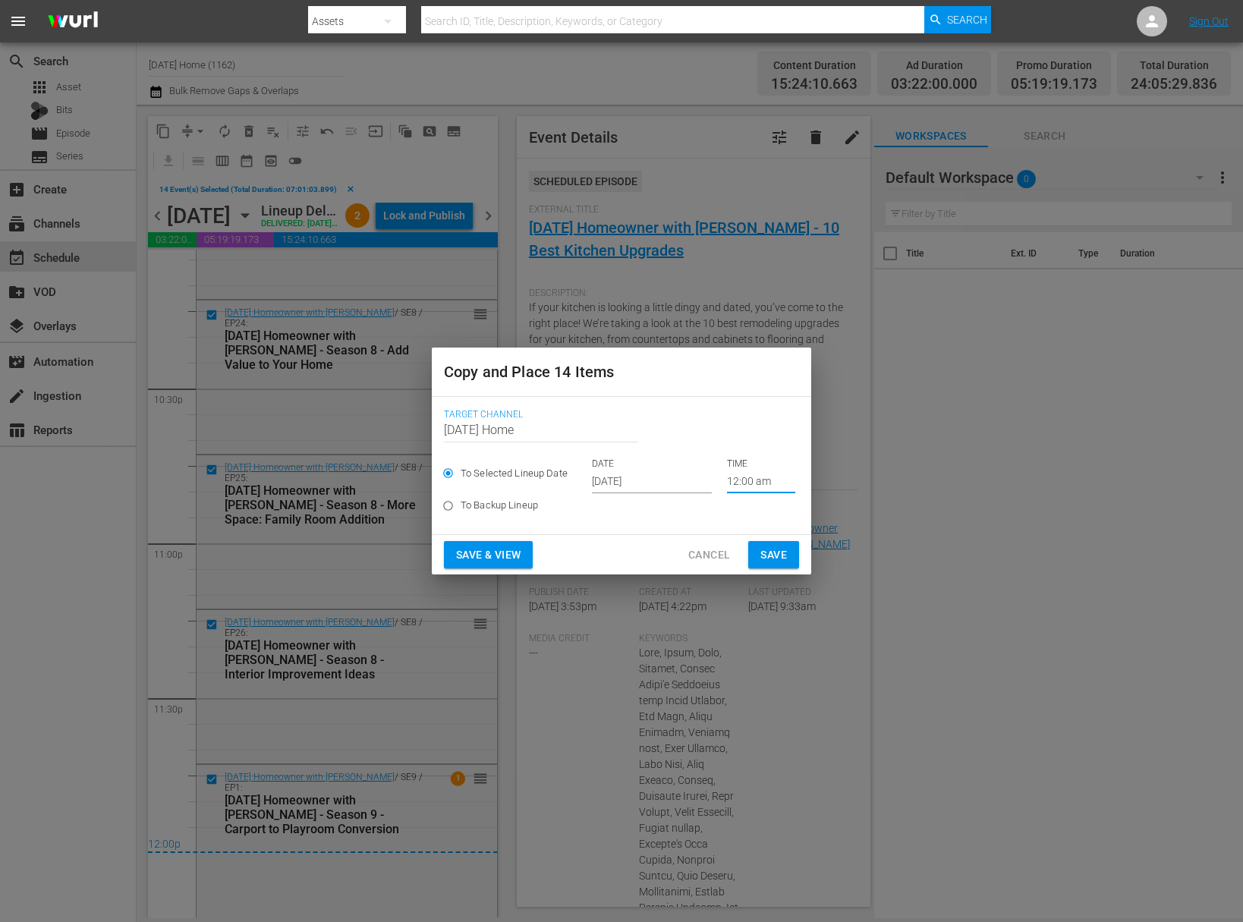
drag, startPoint x: 779, startPoint y: 555, endPoint x: 792, endPoint y: 566, distance: 16.7
click at [789, 563] on button "Save" at bounding box center [773, 555] width 51 height 28
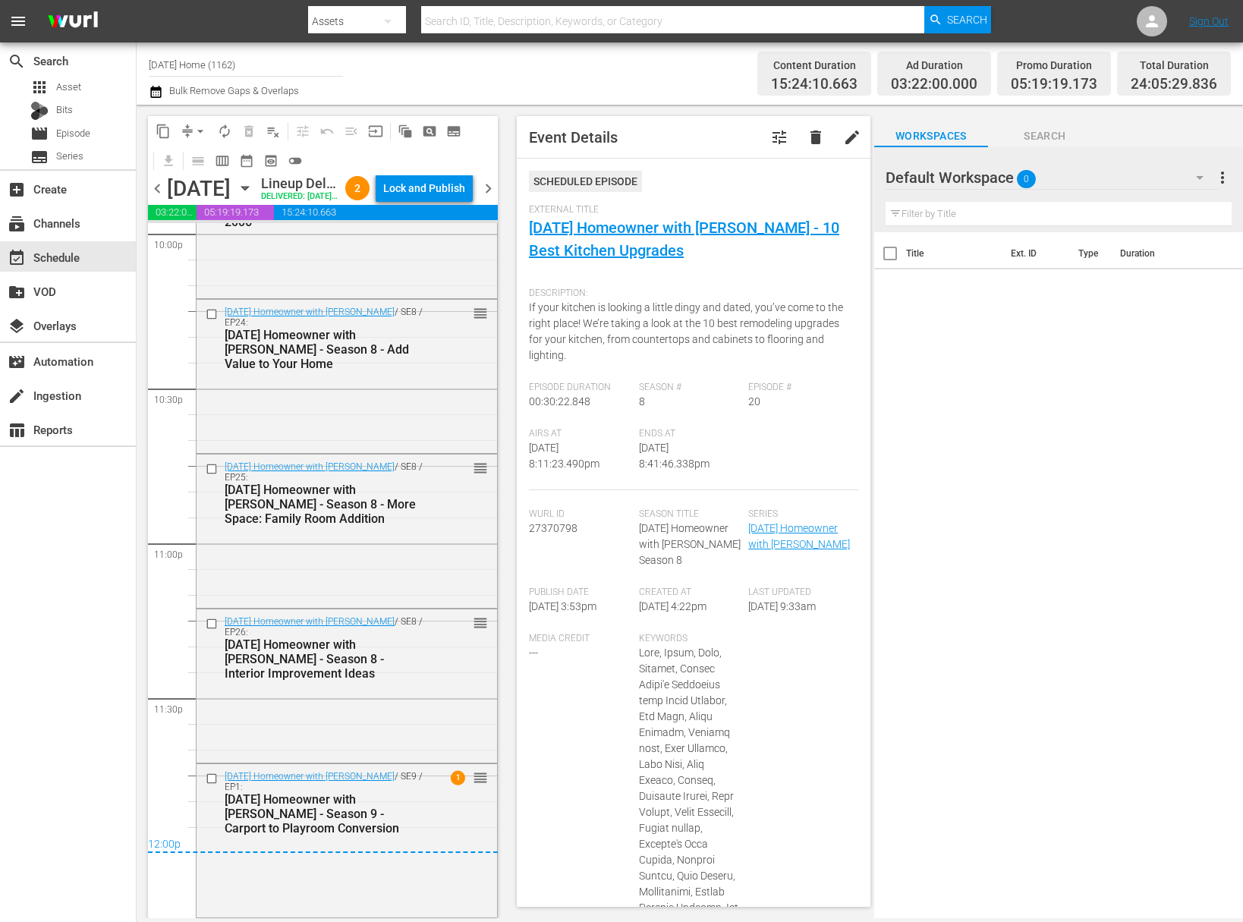
scroll to position [6823, 0]
click at [489, 198] on span "chevron_right" at bounding box center [488, 188] width 19 height 19
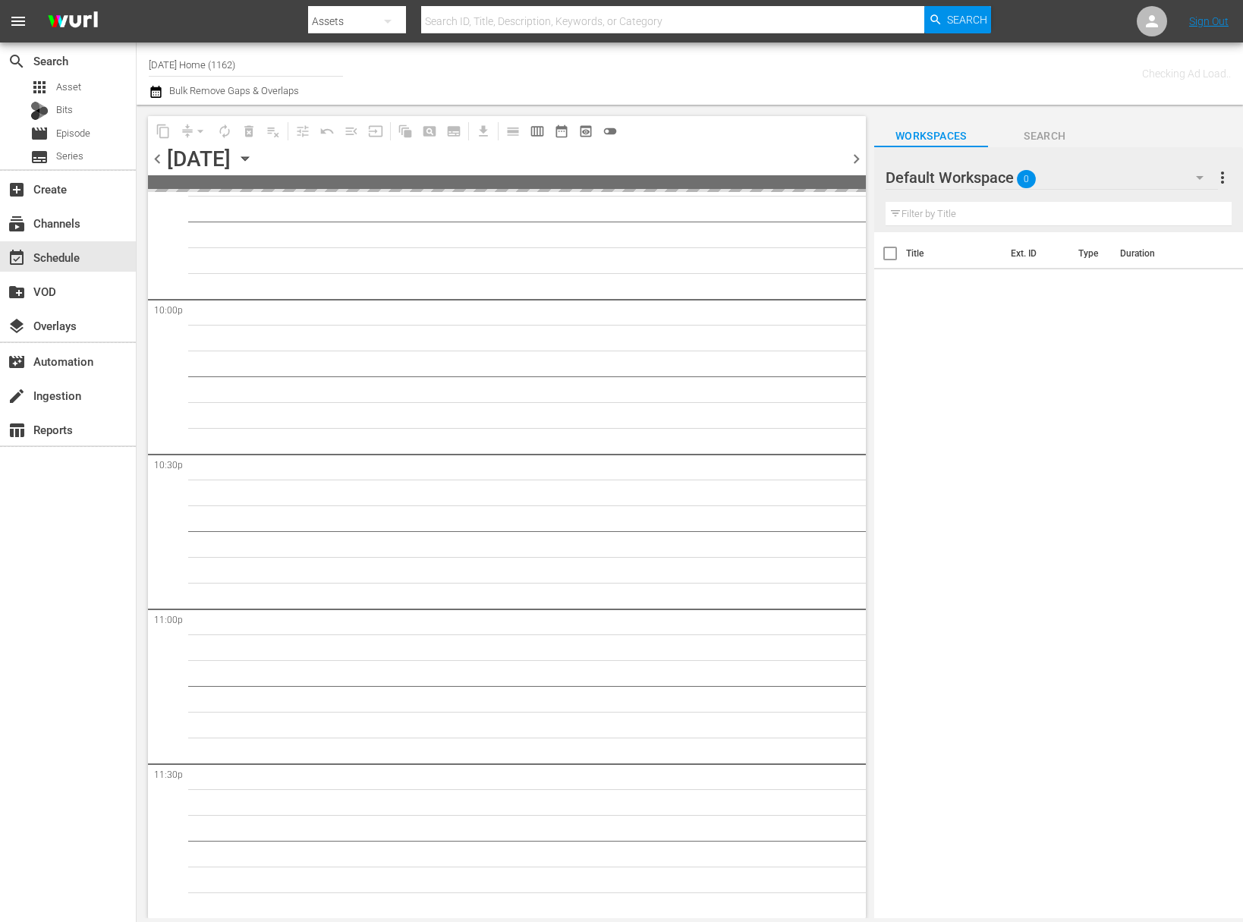
scroll to position [6703, 0]
click at [253, 155] on icon "button" at bounding box center [245, 158] width 17 height 17
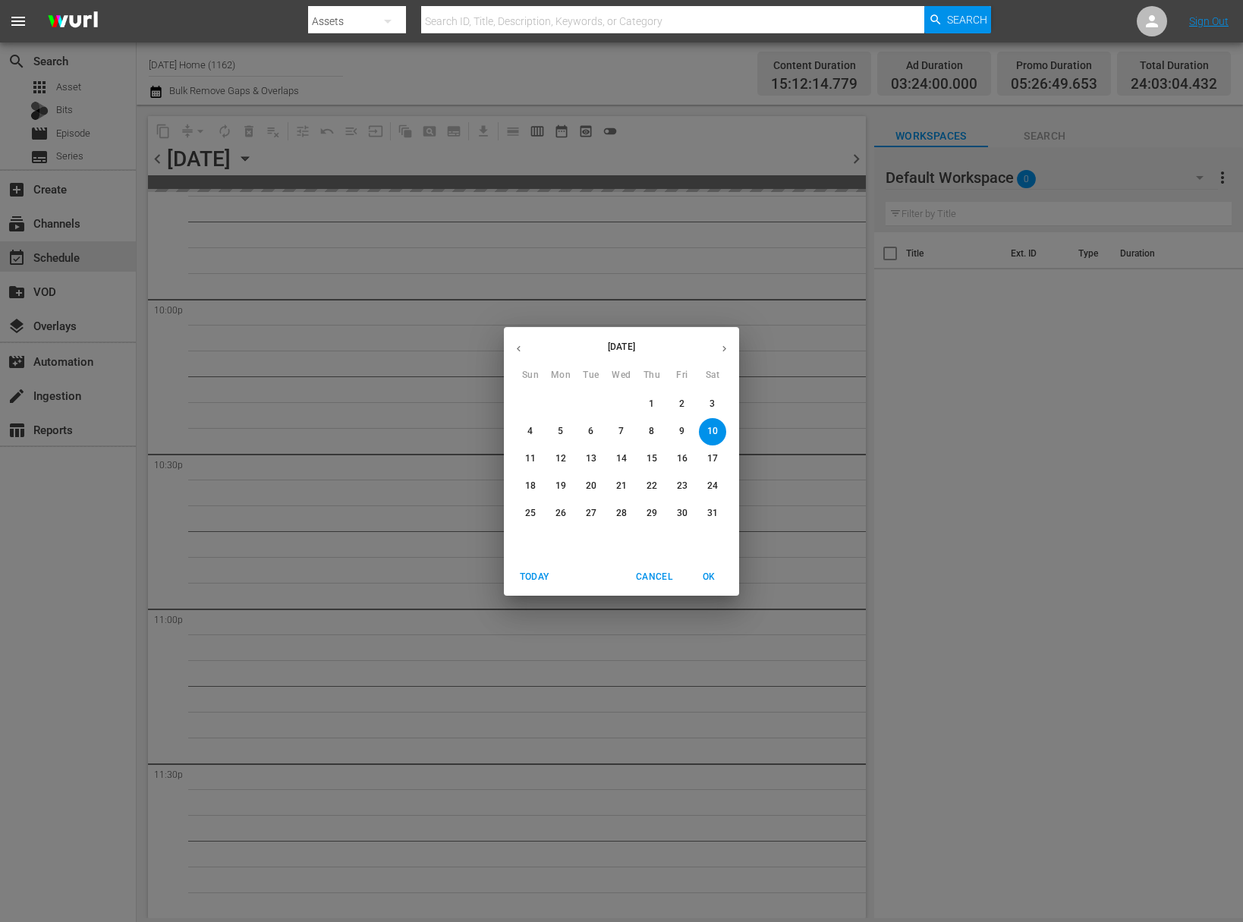
click at [721, 339] on button "button" at bounding box center [724, 349] width 30 height 30
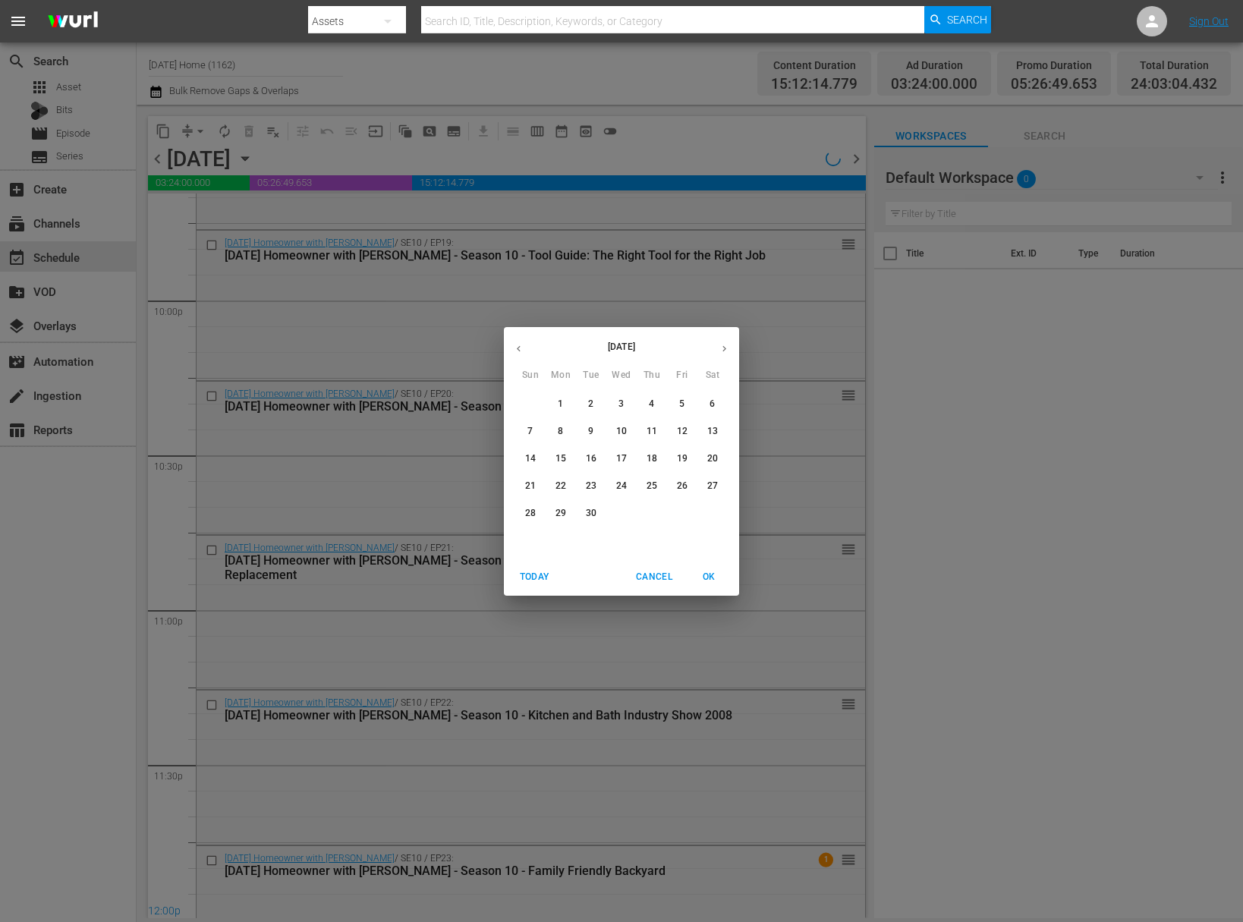
scroll to position [6785, 0]
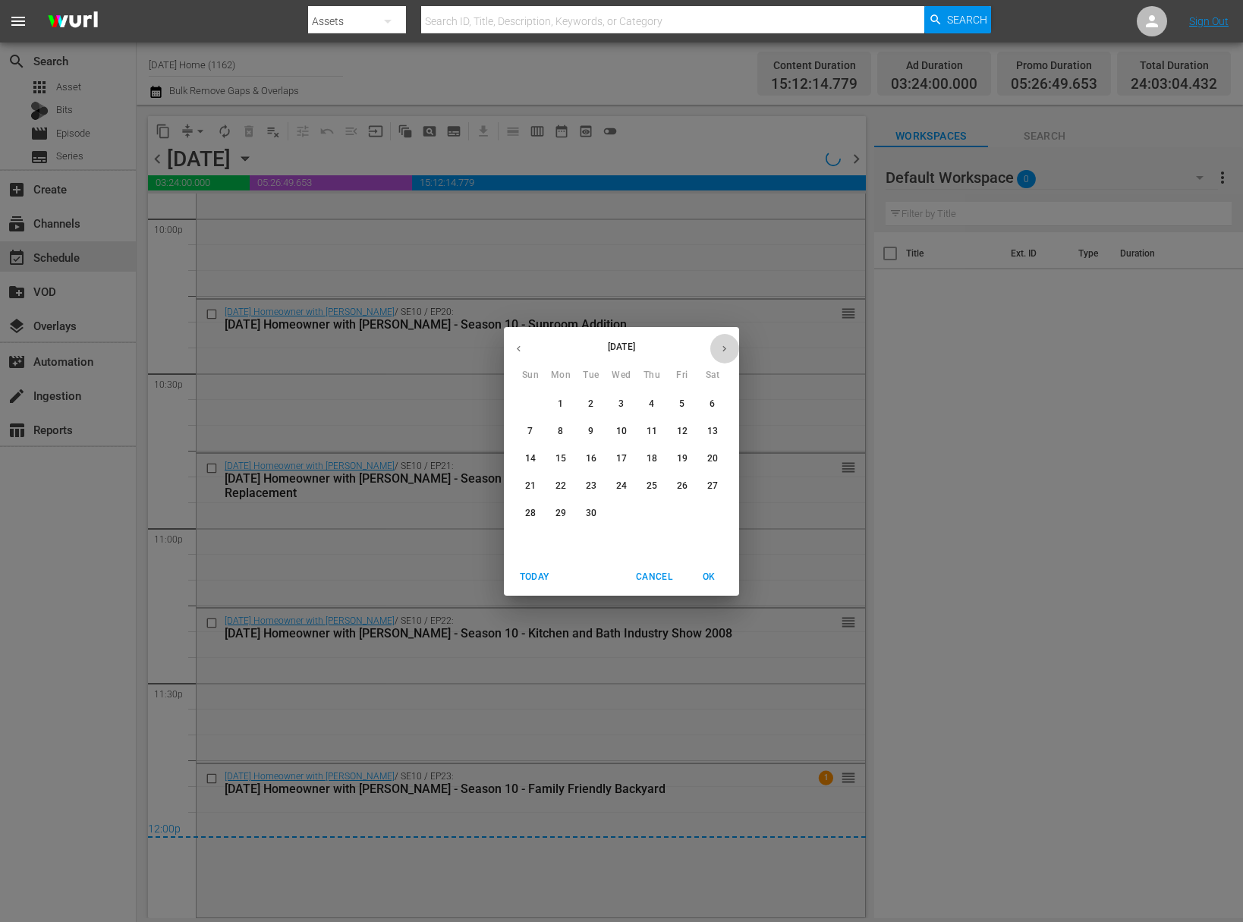
click at [721, 339] on button "button" at bounding box center [724, 349] width 30 height 30
click at [586, 439] on button "7" at bounding box center [590, 431] width 27 height 27
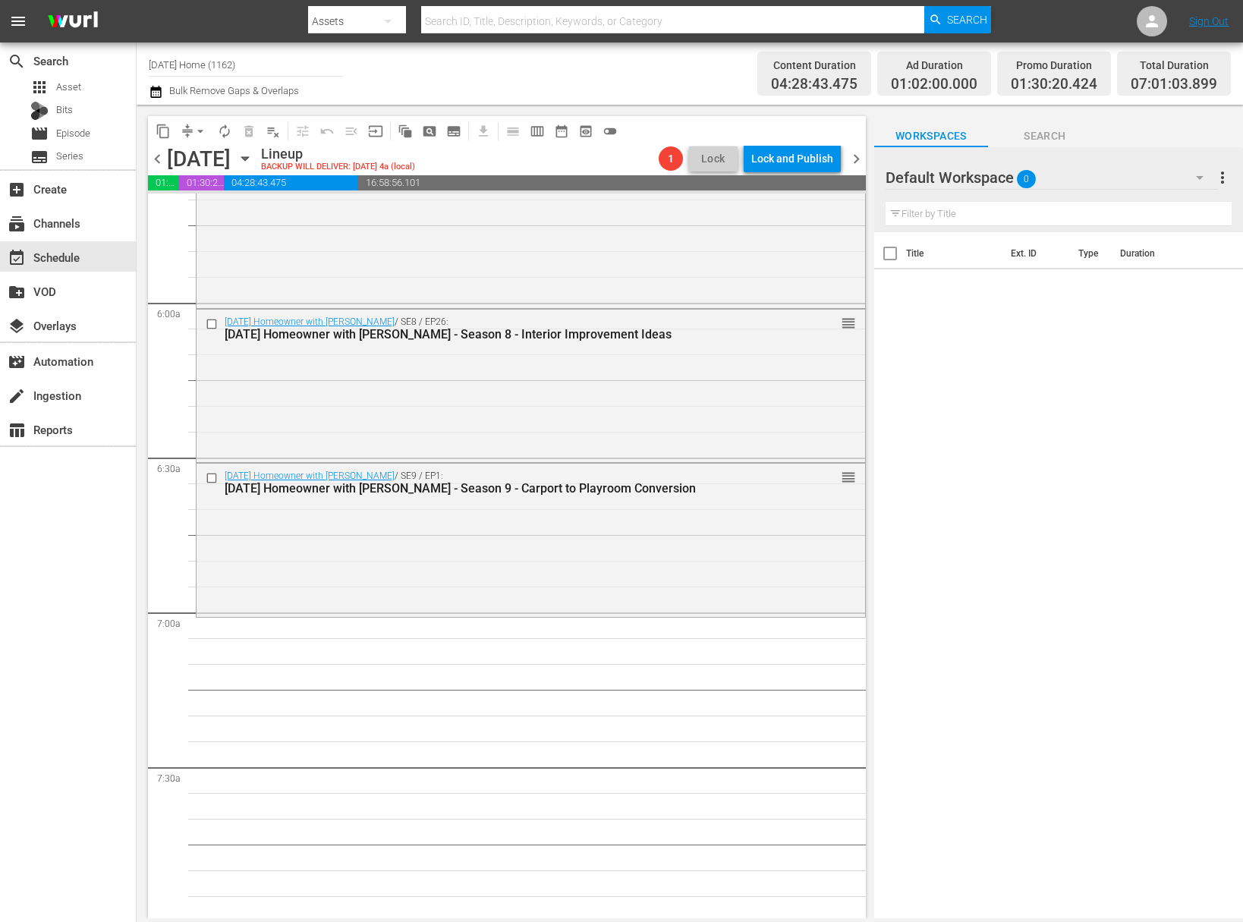
scroll to position [2086, 0]
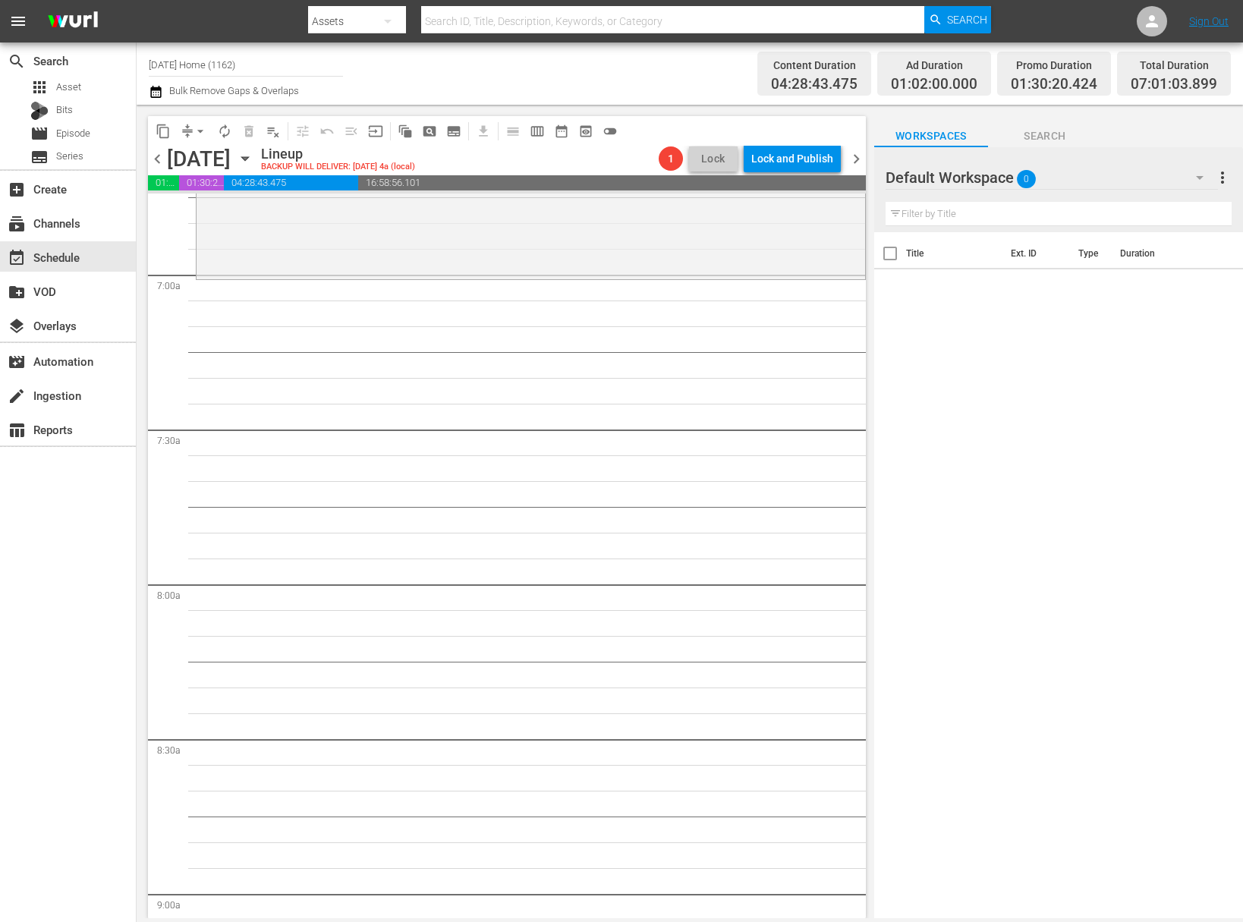
click at [253, 155] on icon "button" at bounding box center [245, 158] width 17 height 17
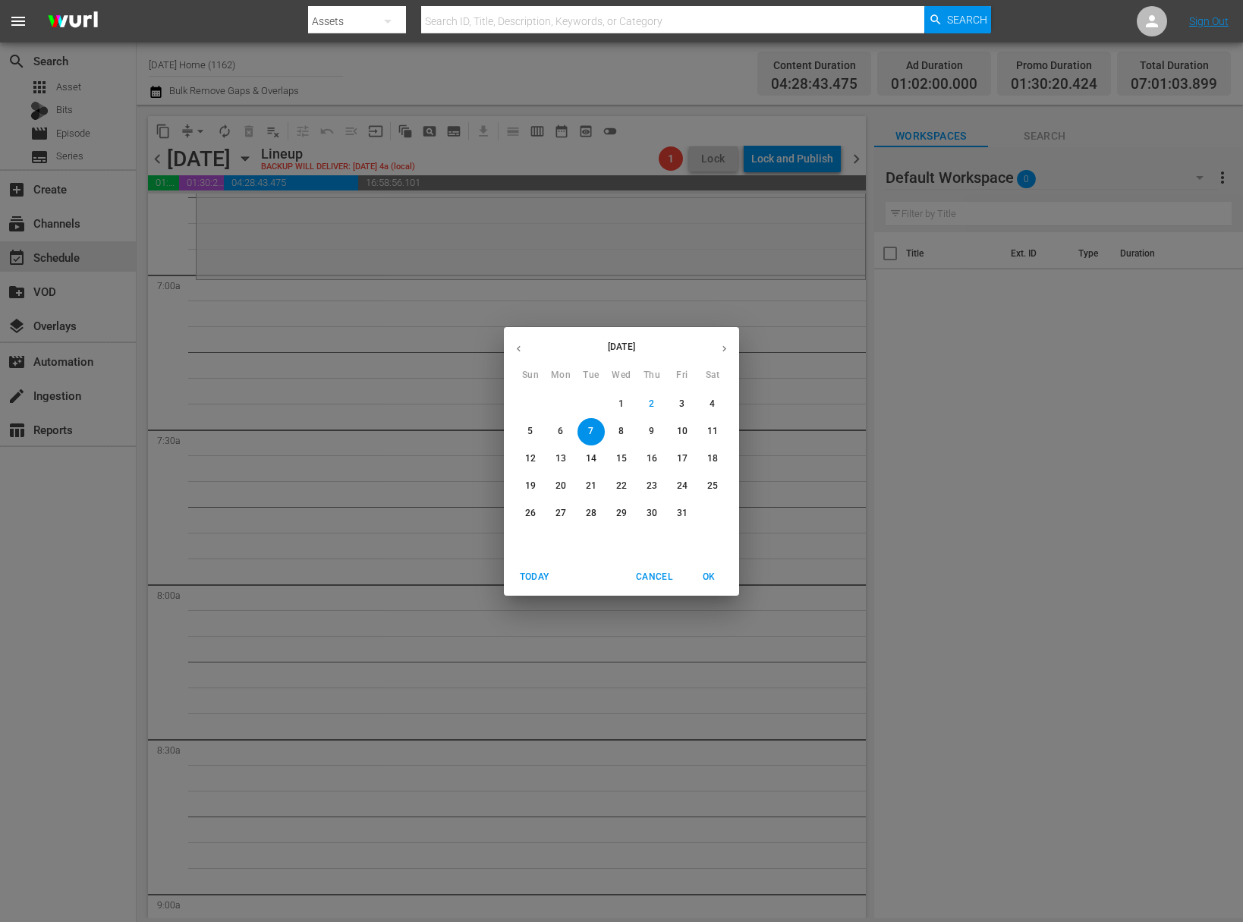
click at [517, 359] on button "button" at bounding box center [519, 349] width 30 height 30
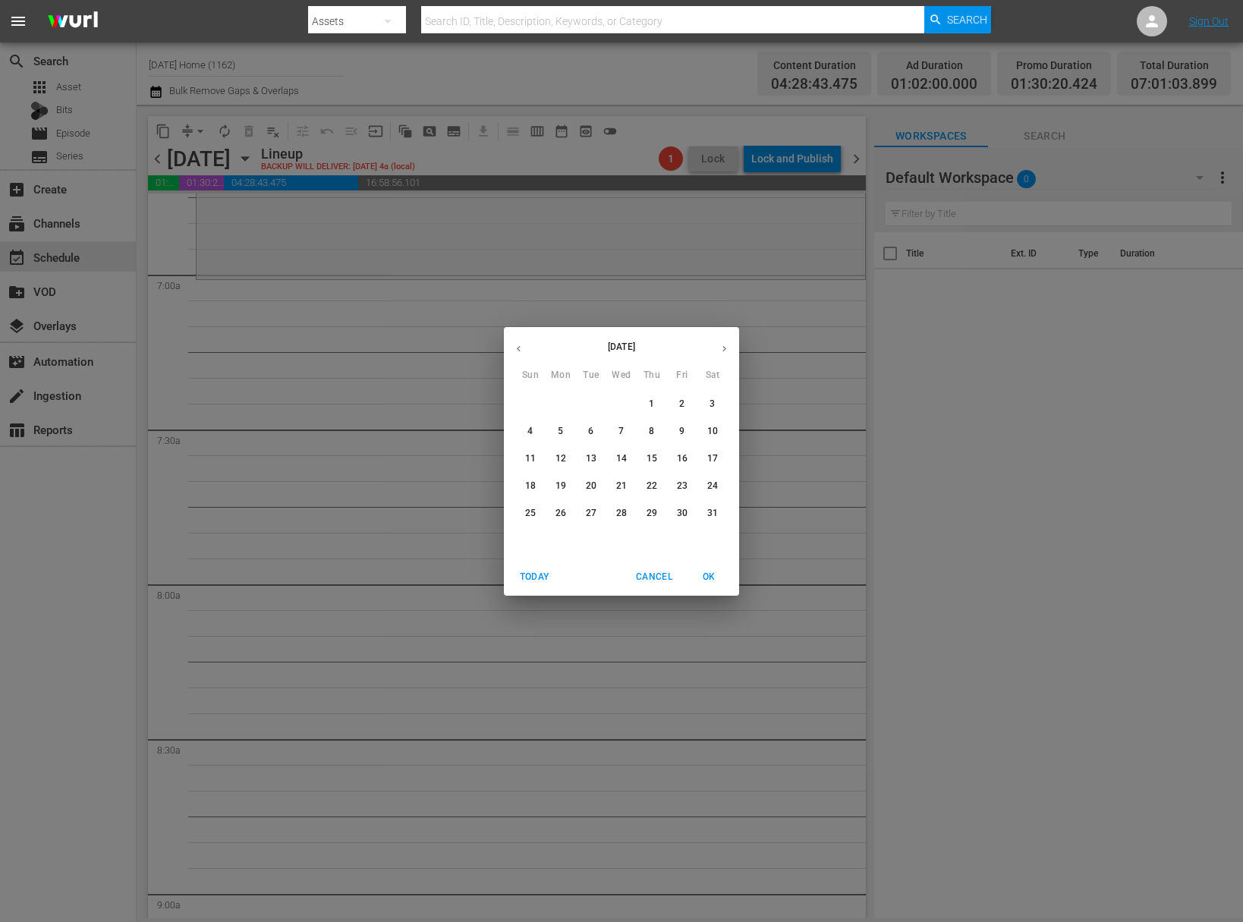
click at [711, 436] on p "10" at bounding box center [712, 431] width 11 height 13
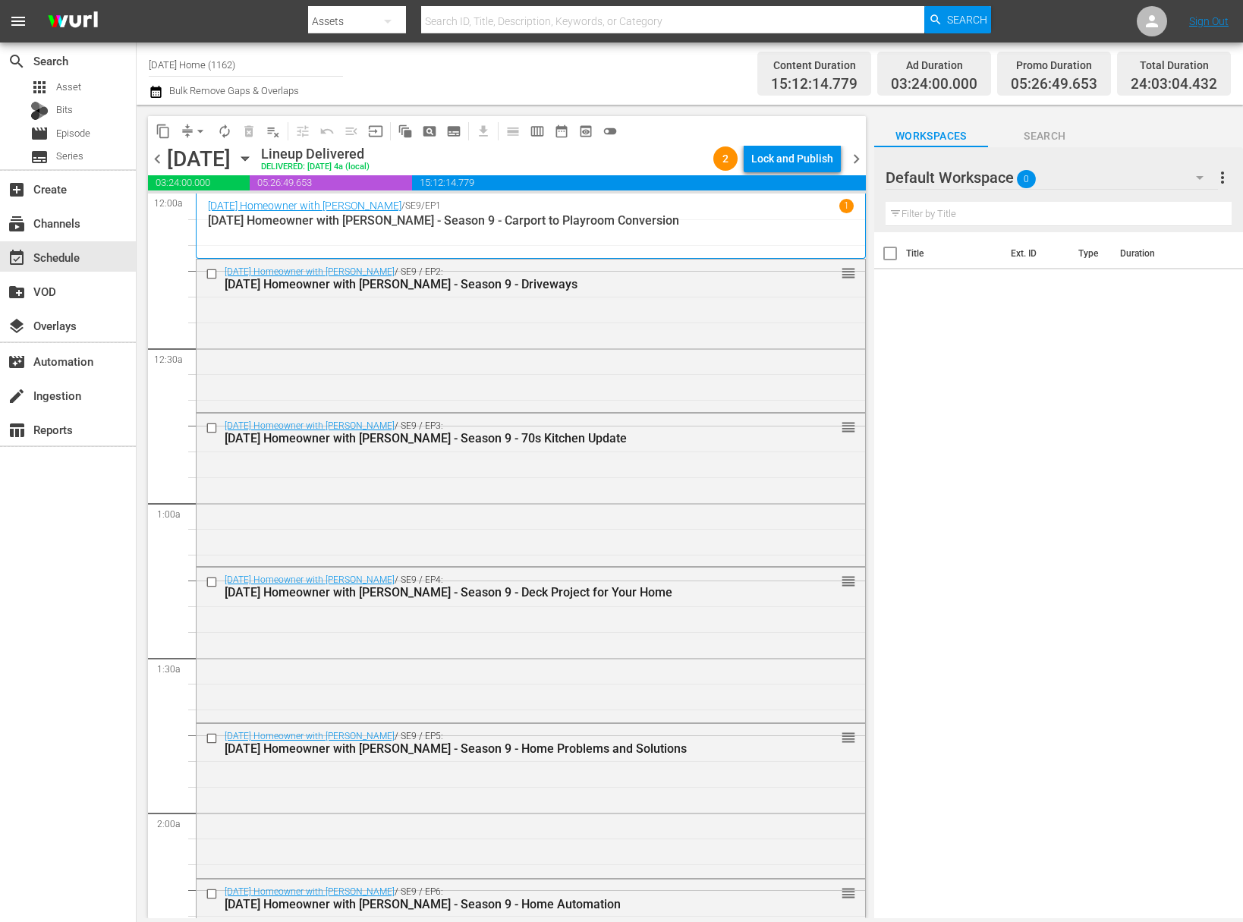
click at [166, 128] on span "content_copy" at bounding box center [163, 131] width 15 height 15
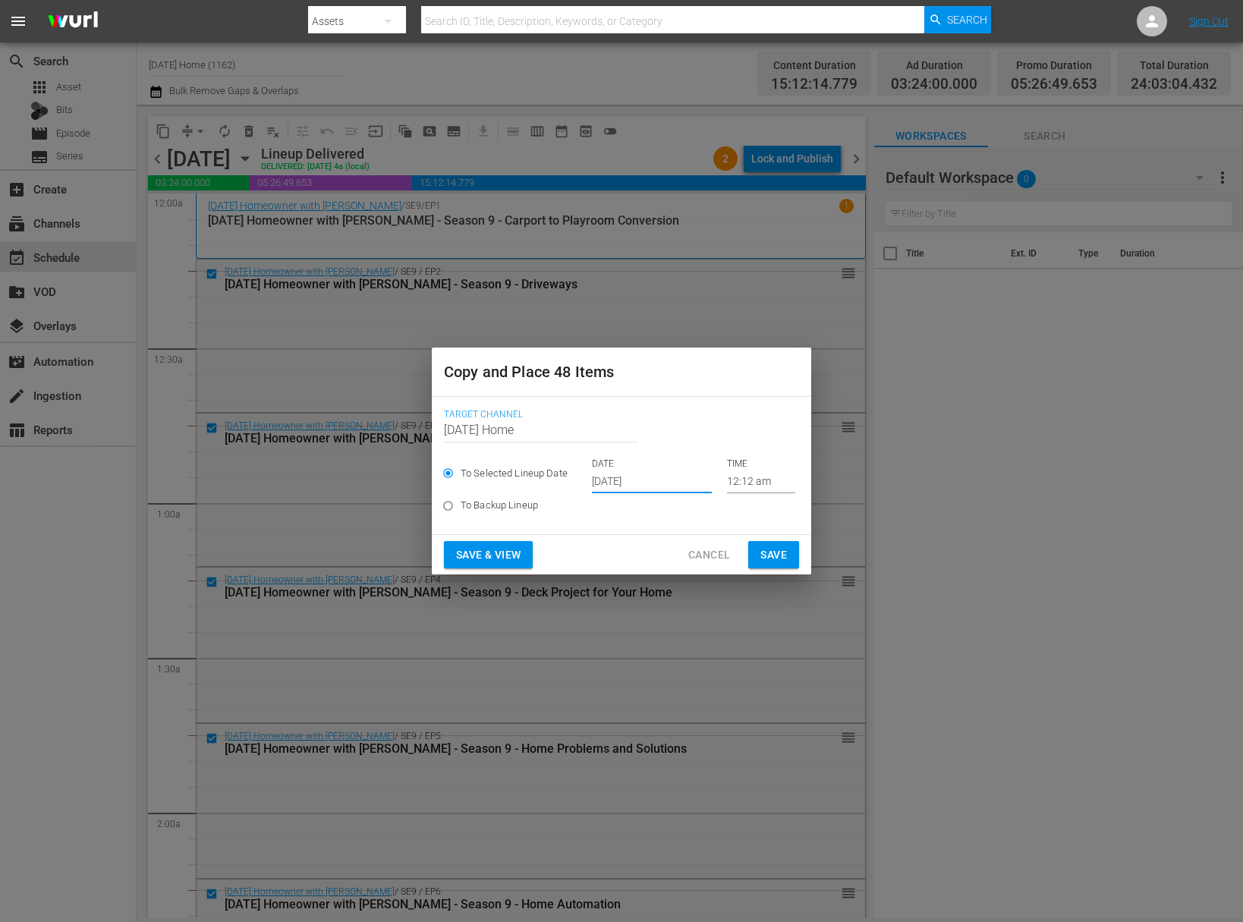
click at [637, 487] on input "[DATE]" at bounding box center [652, 481] width 120 height 23
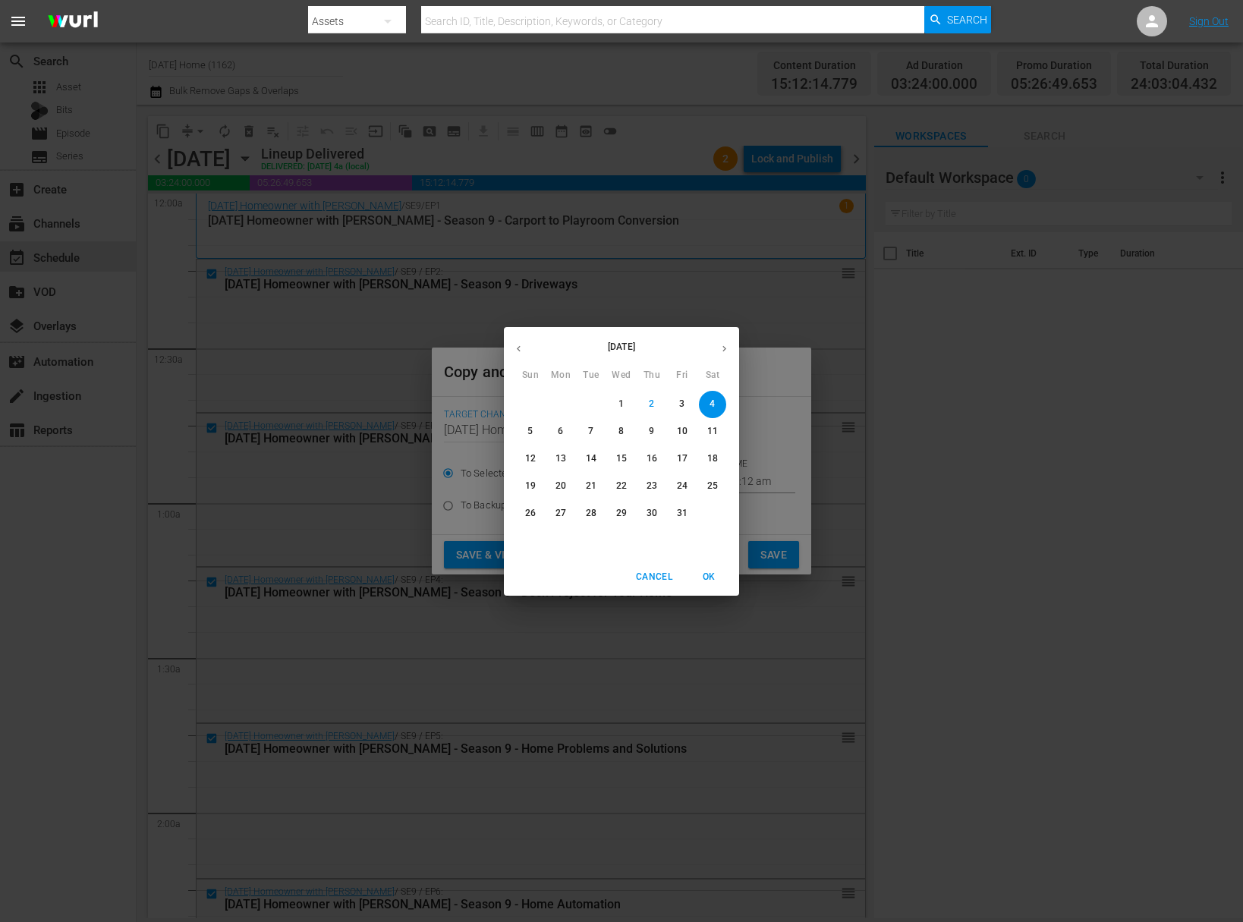
click at [568, 389] on div "[DATE] Sun Mon Tue Wed Thu Fri Sat 28 29 30 1 2 3 4 5 6 7 8 9 10 11 12 13 14 15…" at bounding box center [621, 442] width 235 height 231
click at [593, 430] on p "7" at bounding box center [590, 431] width 5 height 13
type input "[DATE]"
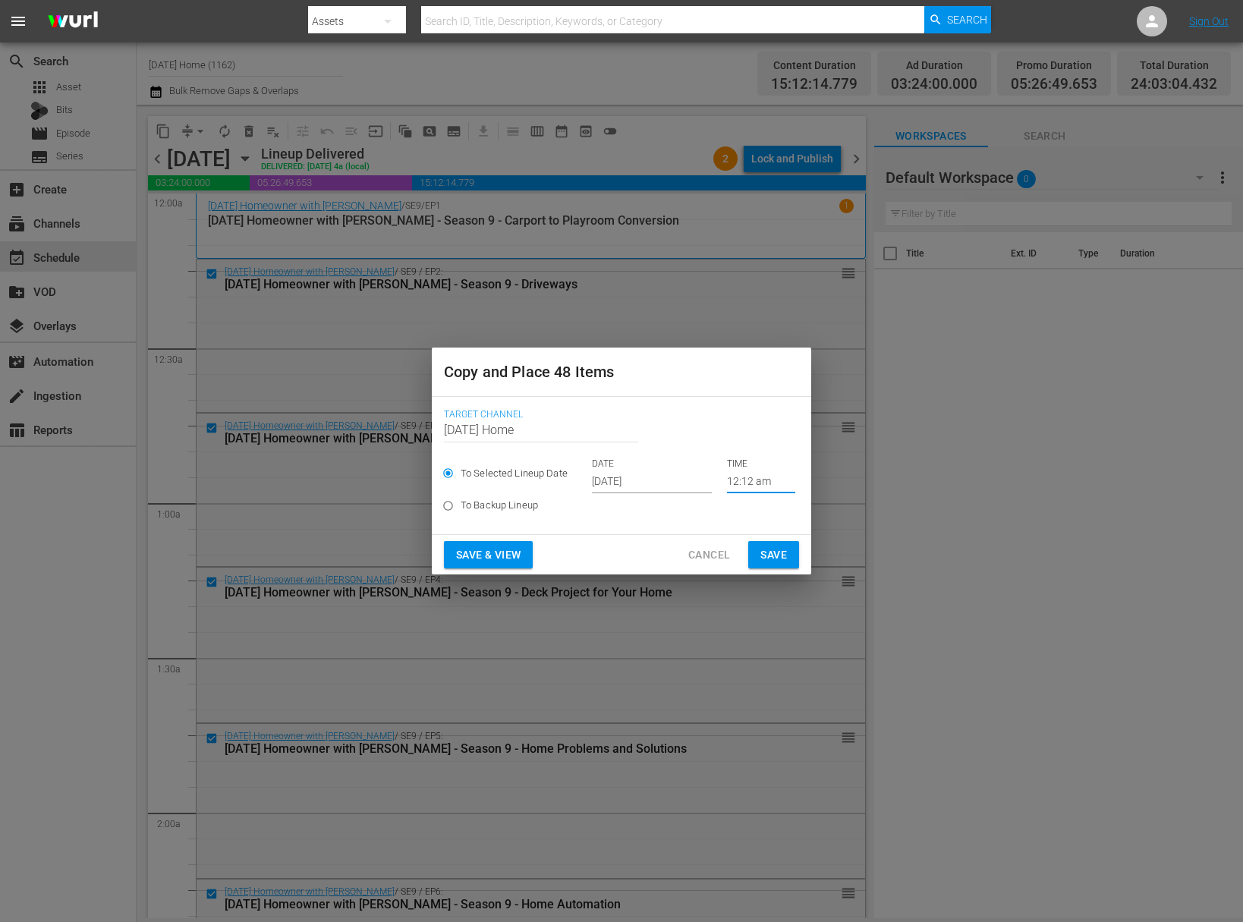
click at [747, 485] on input "12:12 am" at bounding box center [761, 481] width 68 height 23
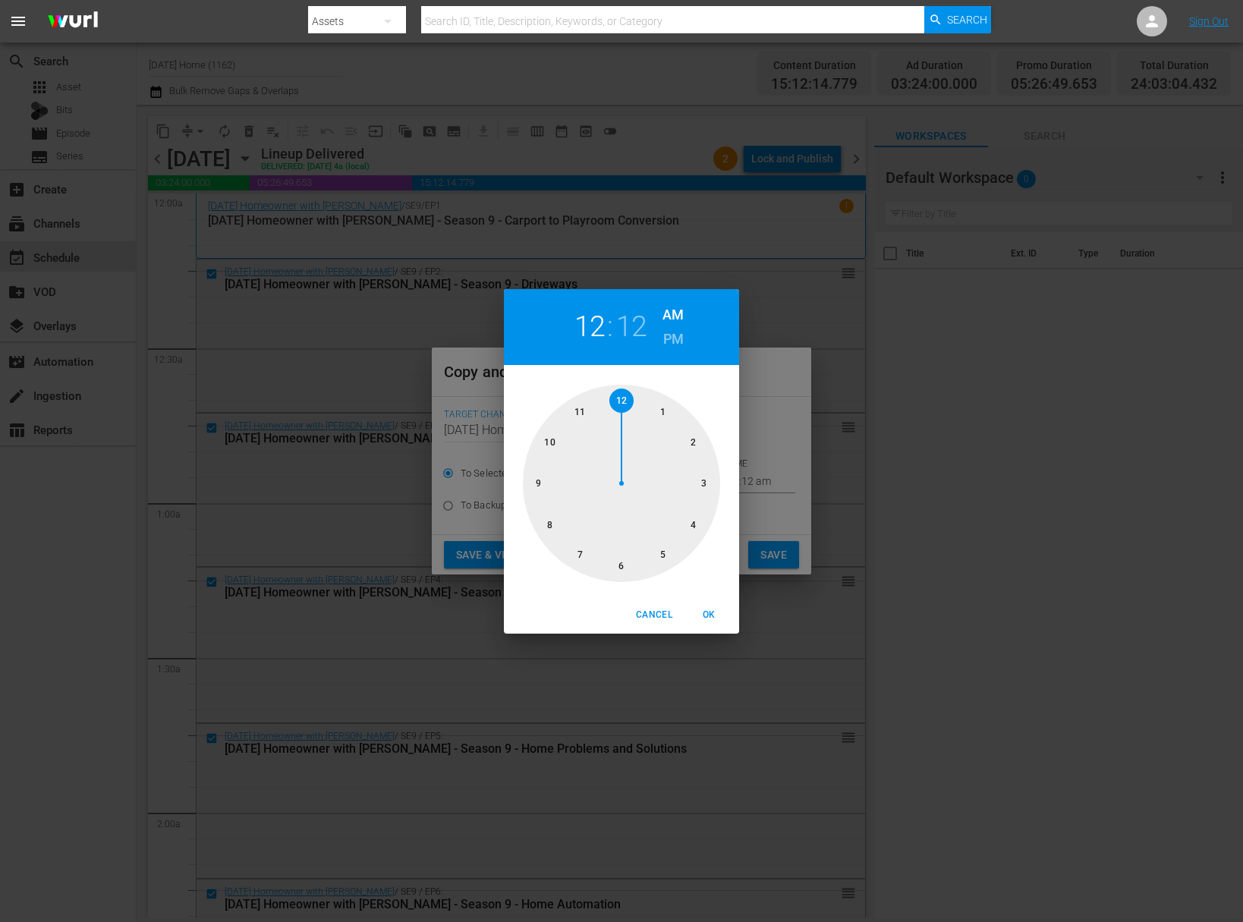
drag, startPoint x: 583, startPoint y: 557, endPoint x: 580, endPoint y: 545, distance: 12.4
click at [583, 556] on div at bounding box center [621, 483] width 197 height 197
click at [624, 398] on div at bounding box center [621, 483] width 197 height 197
click at [709, 605] on button "OK" at bounding box center [708, 614] width 49 height 25
type input "07:00 am"
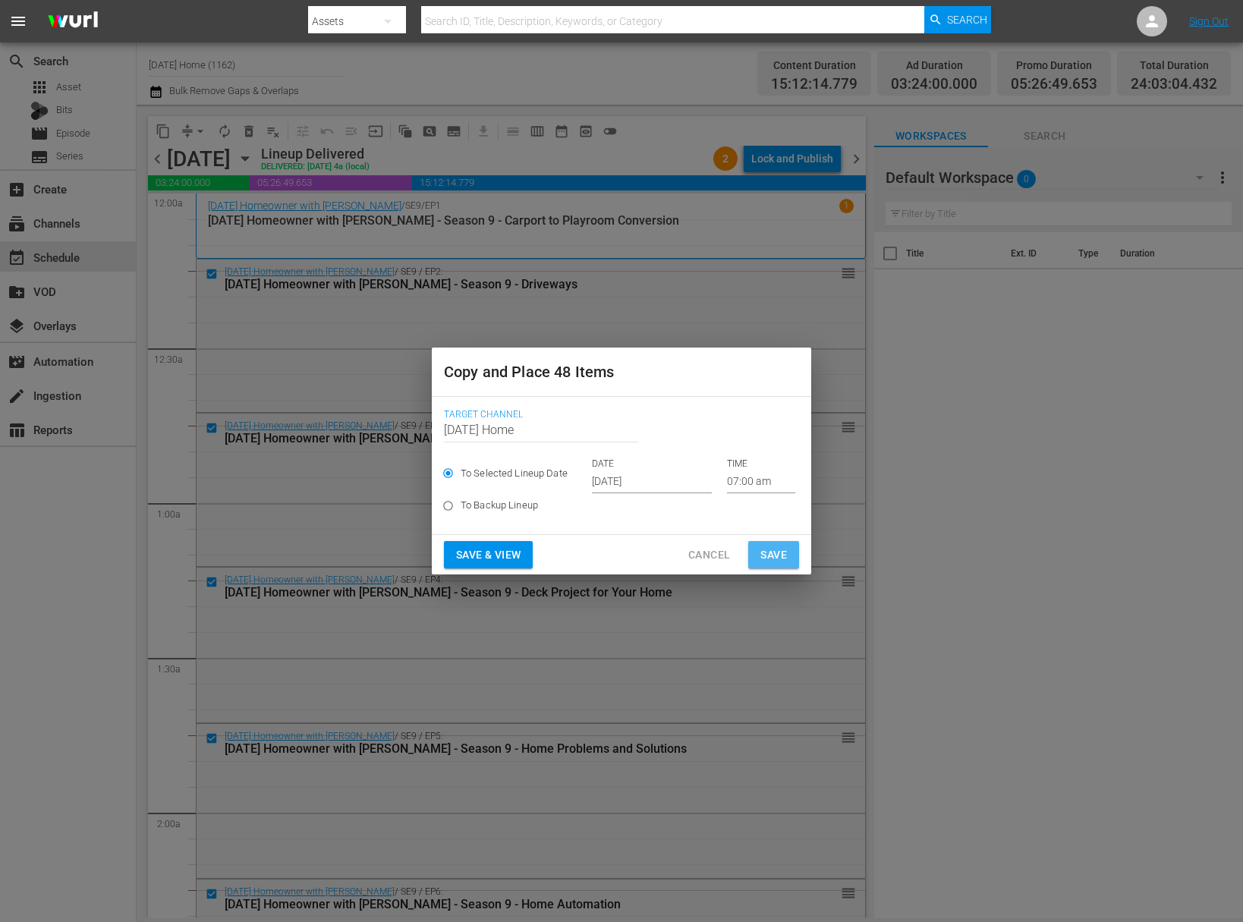
click at [778, 551] on span "Save" at bounding box center [773, 555] width 27 height 19
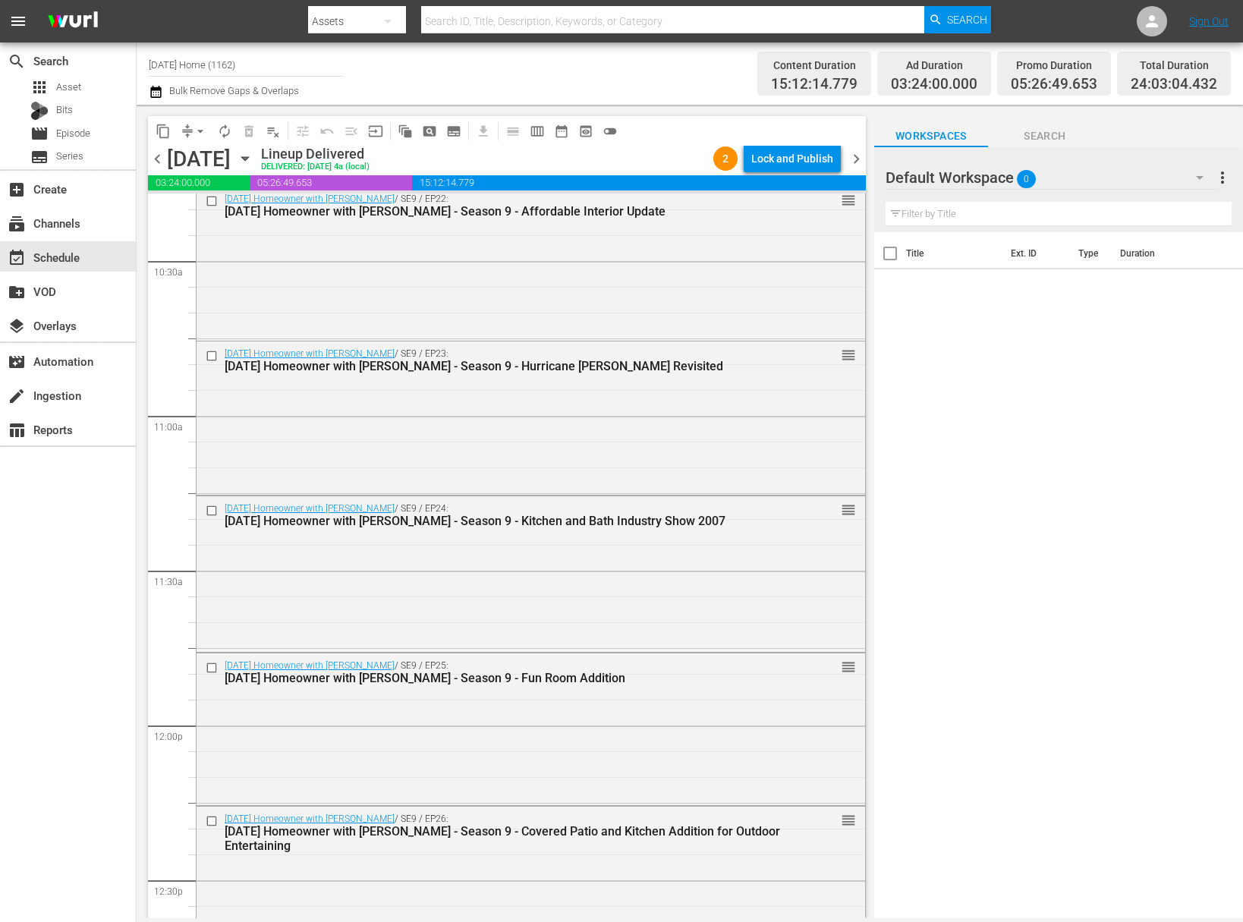
scroll to position [3105, 0]
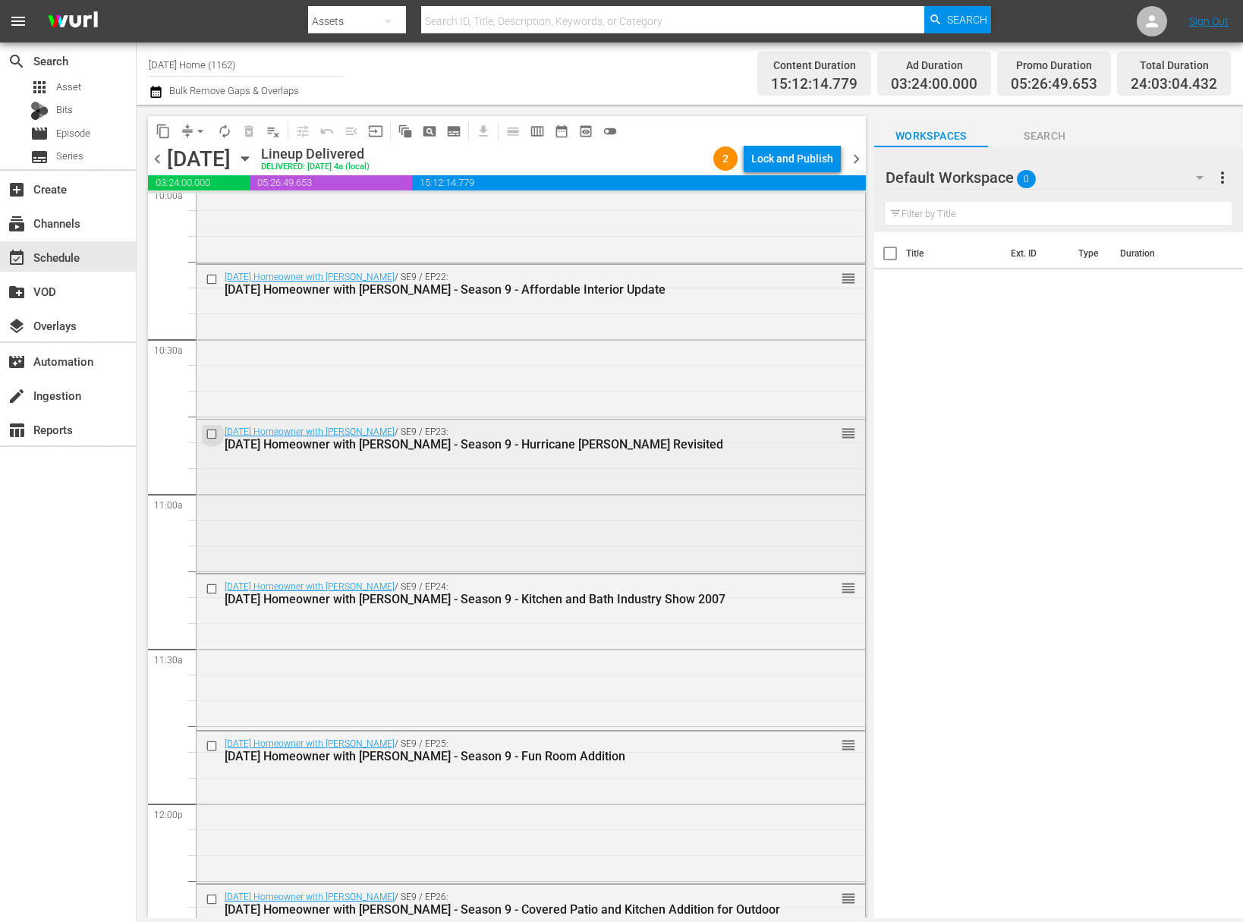
click at [215, 429] on input "checkbox" at bounding box center [214, 434] width 16 height 13
click at [210, 586] on input "checkbox" at bounding box center [214, 589] width 16 height 13
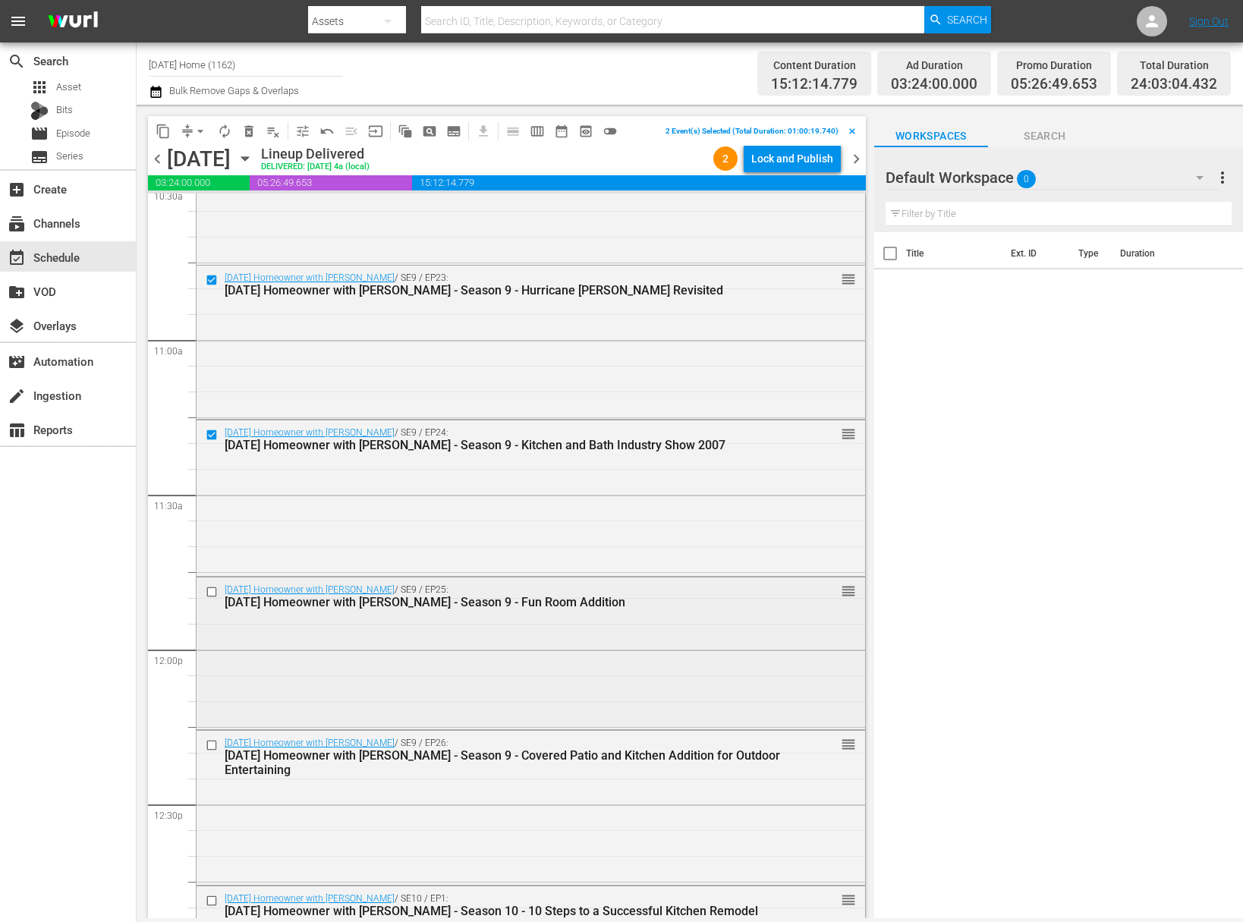
click at [209, 591] on input "checkbox" at bounding box center [214, 591] width 16 height 13
click at [215, 744] on input "checkbox" at bounding box center [214, 745] width 16 height 13
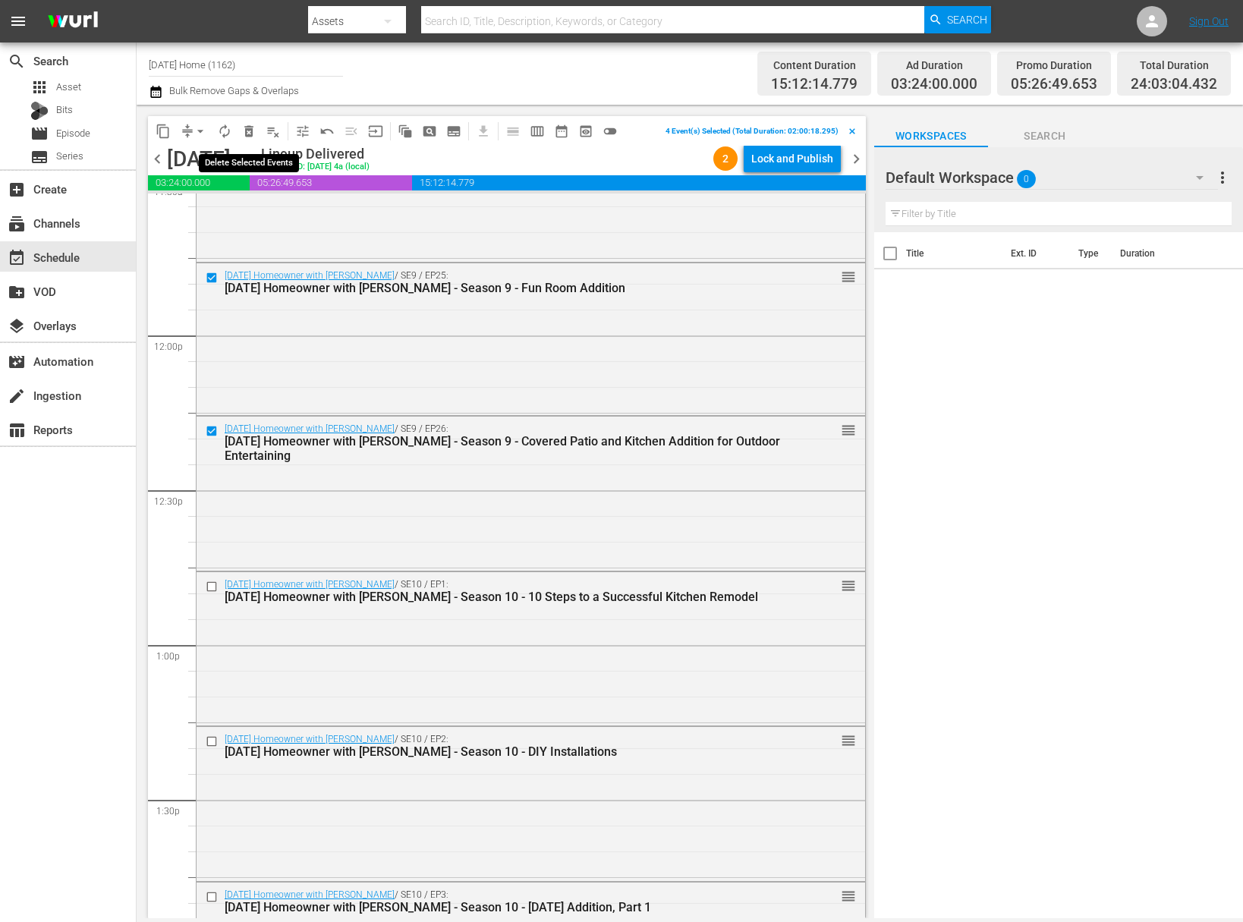
click at [253, 132] on span "delete_forever_outlined" at bounding box center [248, 131] width 15 height 15
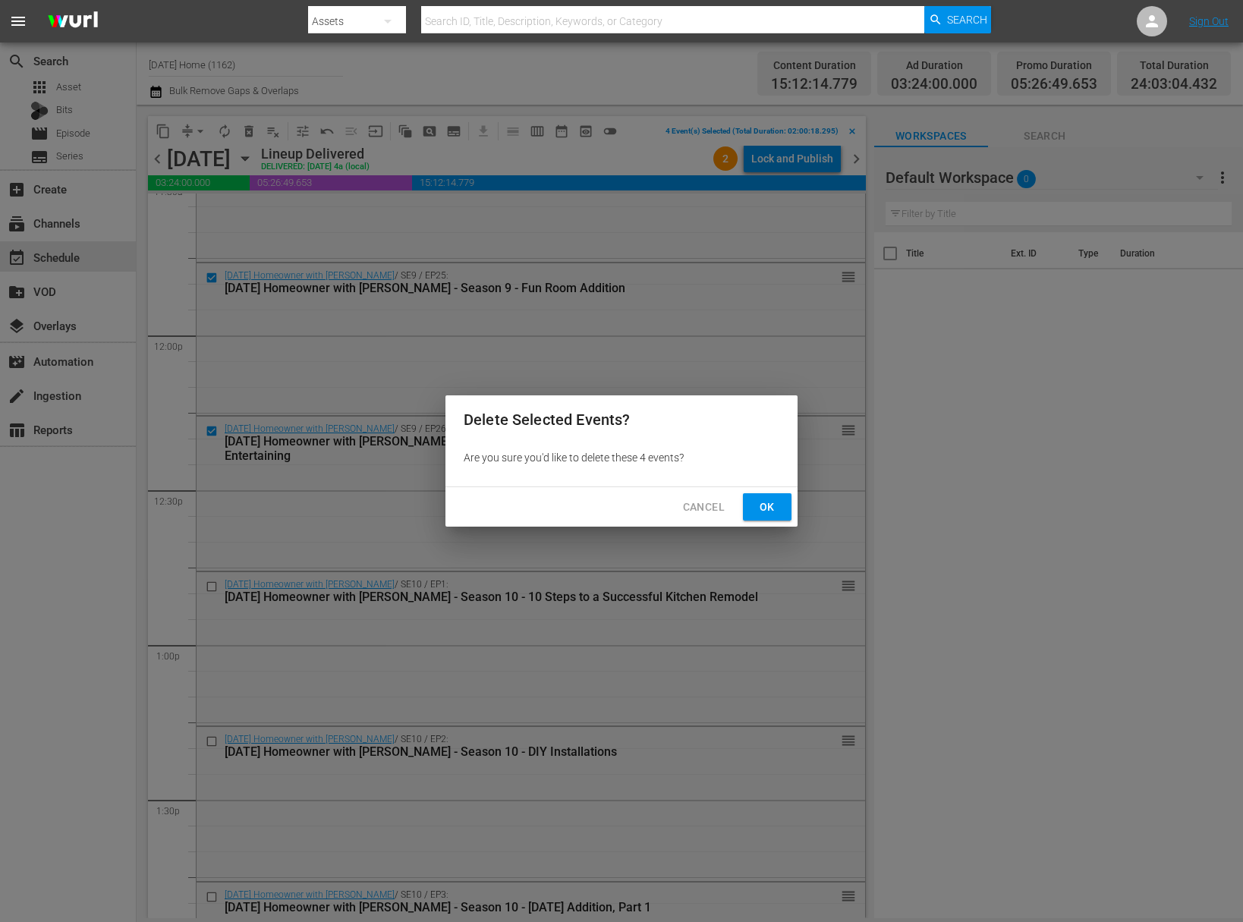
click at [767, 508] on span "Ok" at bounding box center [767, 507] width 24 height 19
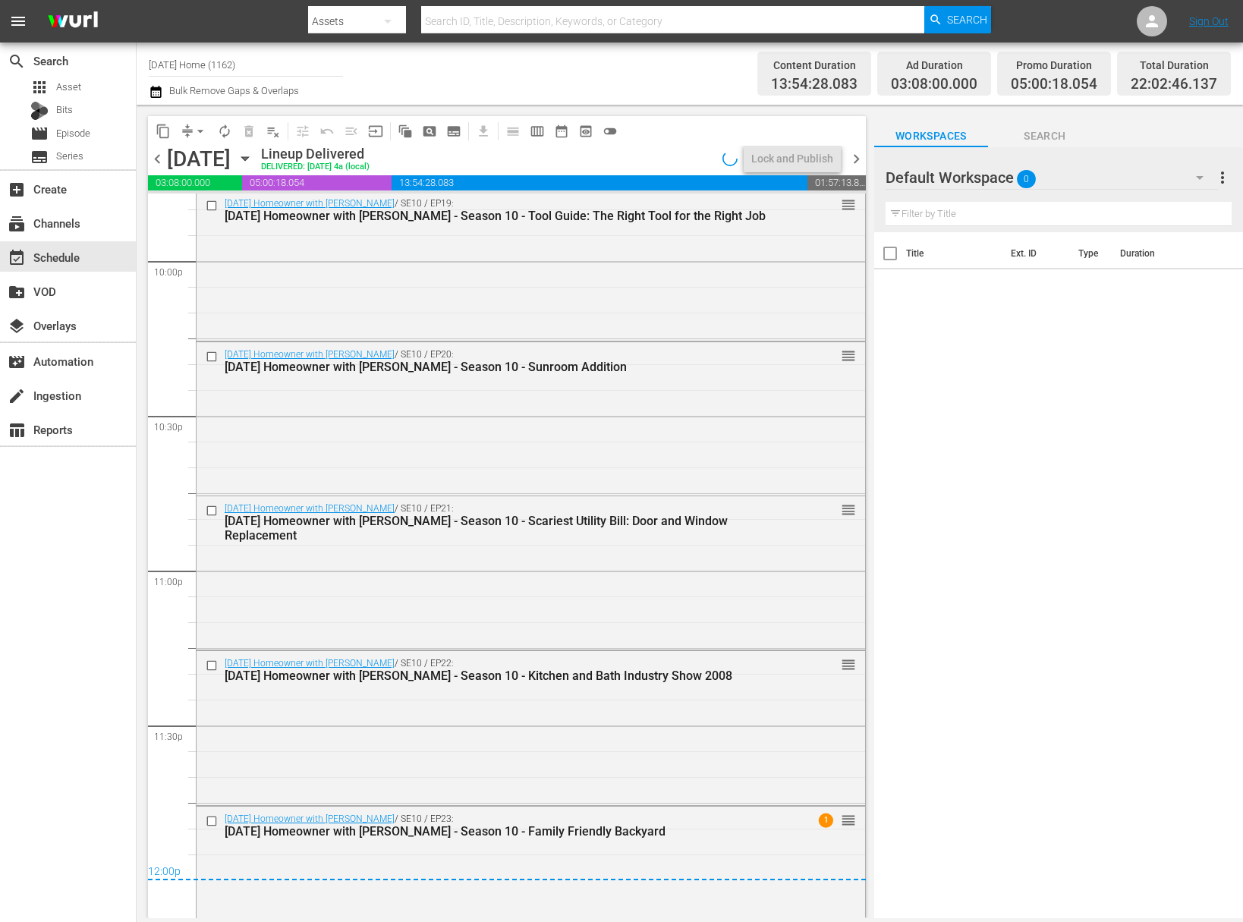
scroll to position [6785, 0]
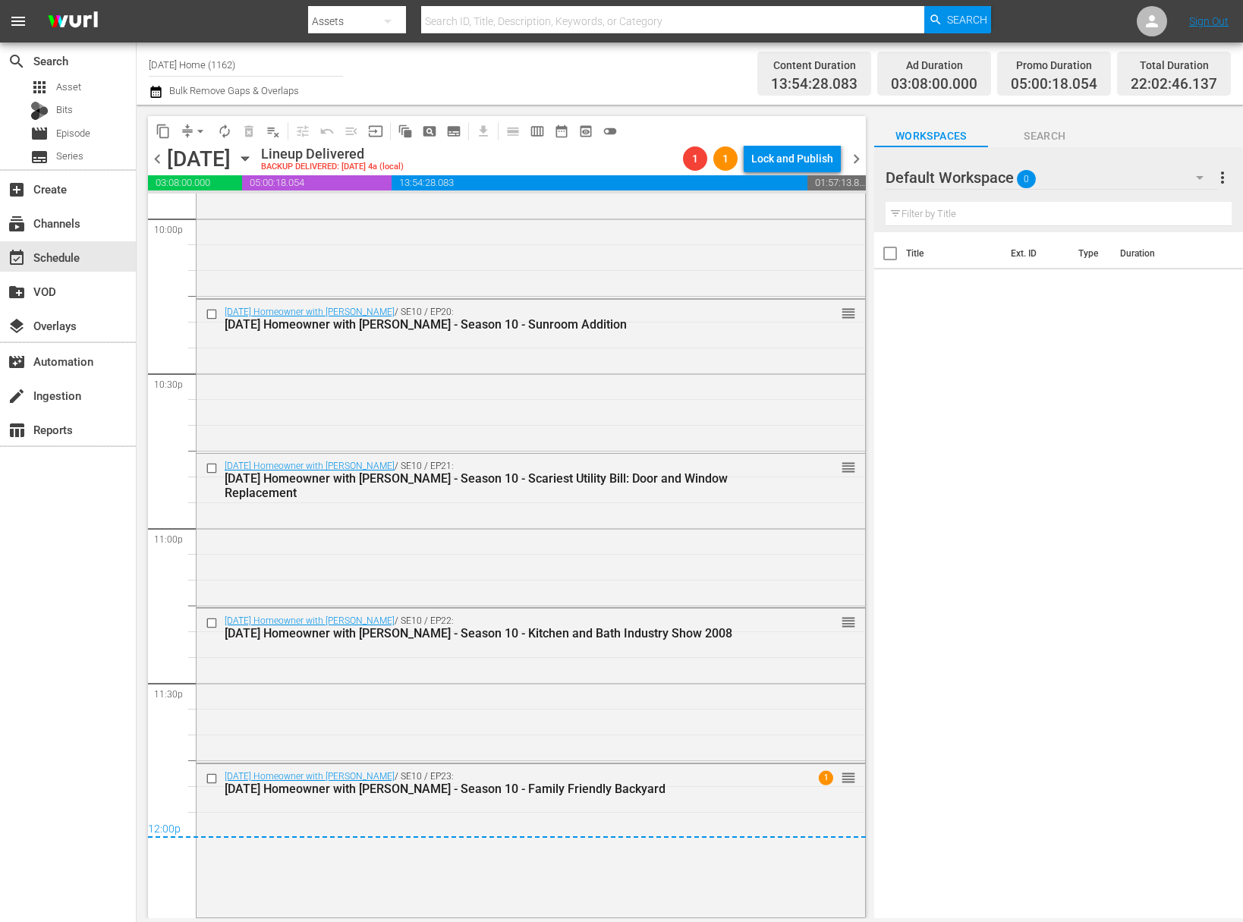
click at [204, 133] on span "arrow_drop_down" at bounding box center [200, 131] width 15 height 15
click at [215, 204] on li "Align to End of Previous Day" at bounding box center [200, 212] width 159 height 25
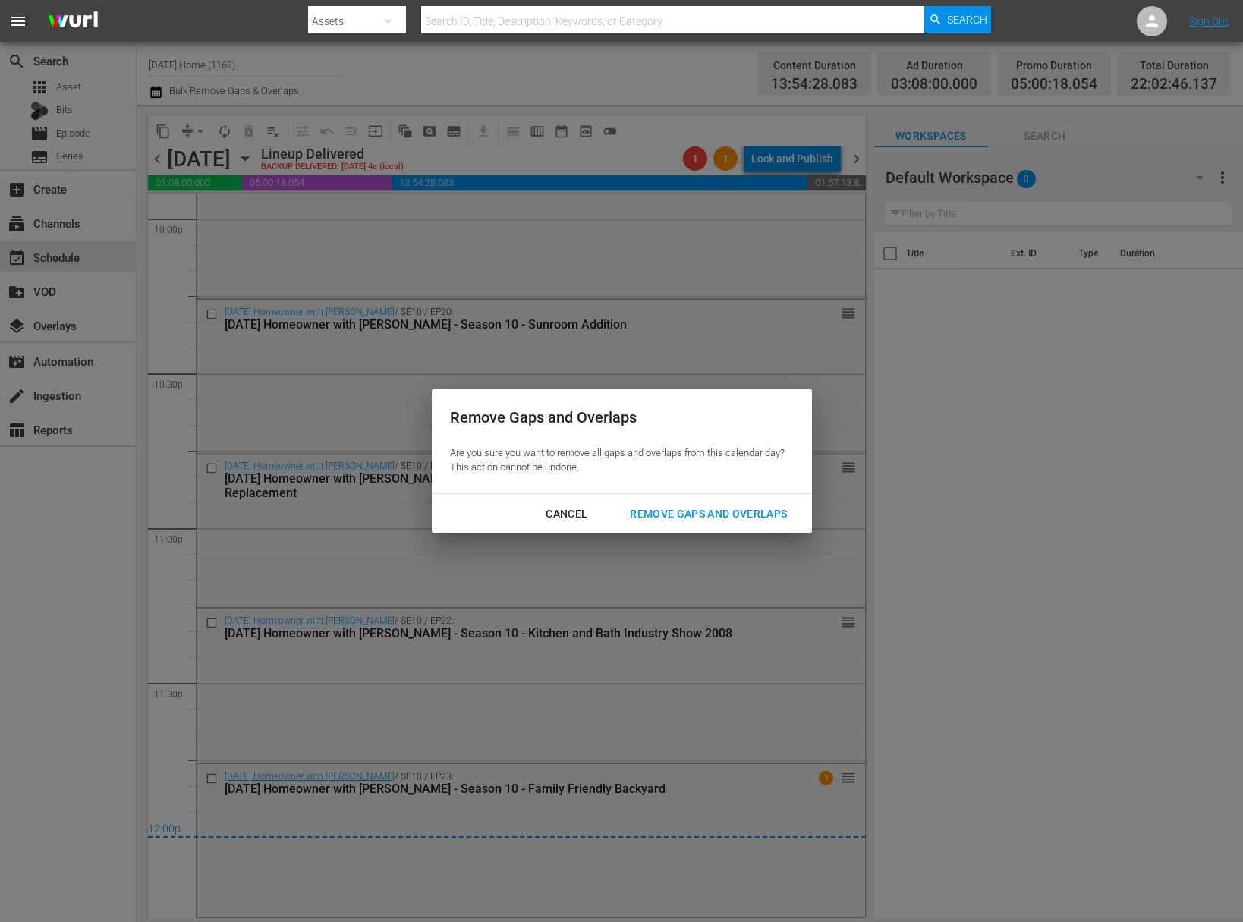
click at [666, 509] on div "Remove Gaps and Overlaps" at bounding box center [708, 514] width 181 height 19
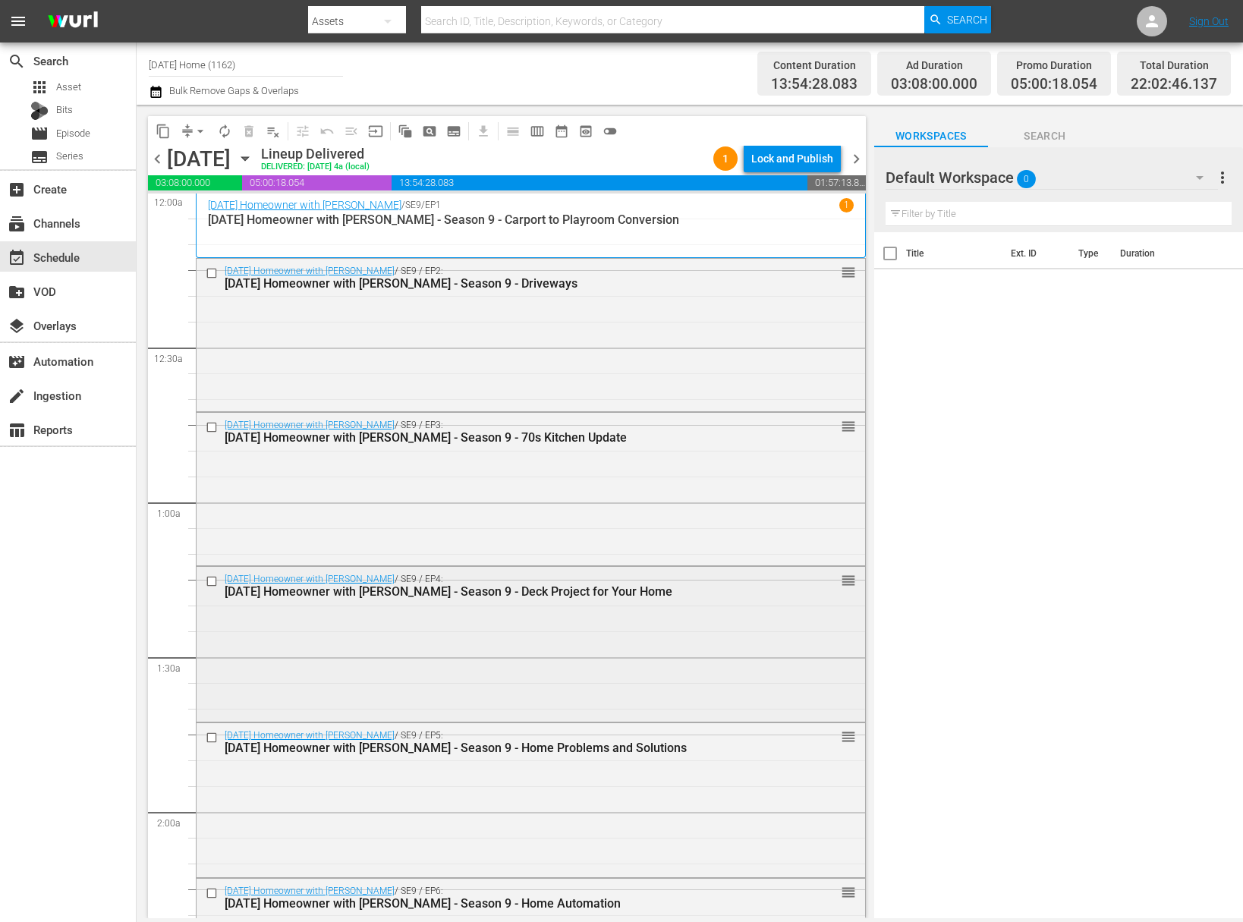
scroll to position [0, 0]
click at [253, 158] on icon "button" at bounding box center [245, 158] width 17 height 17
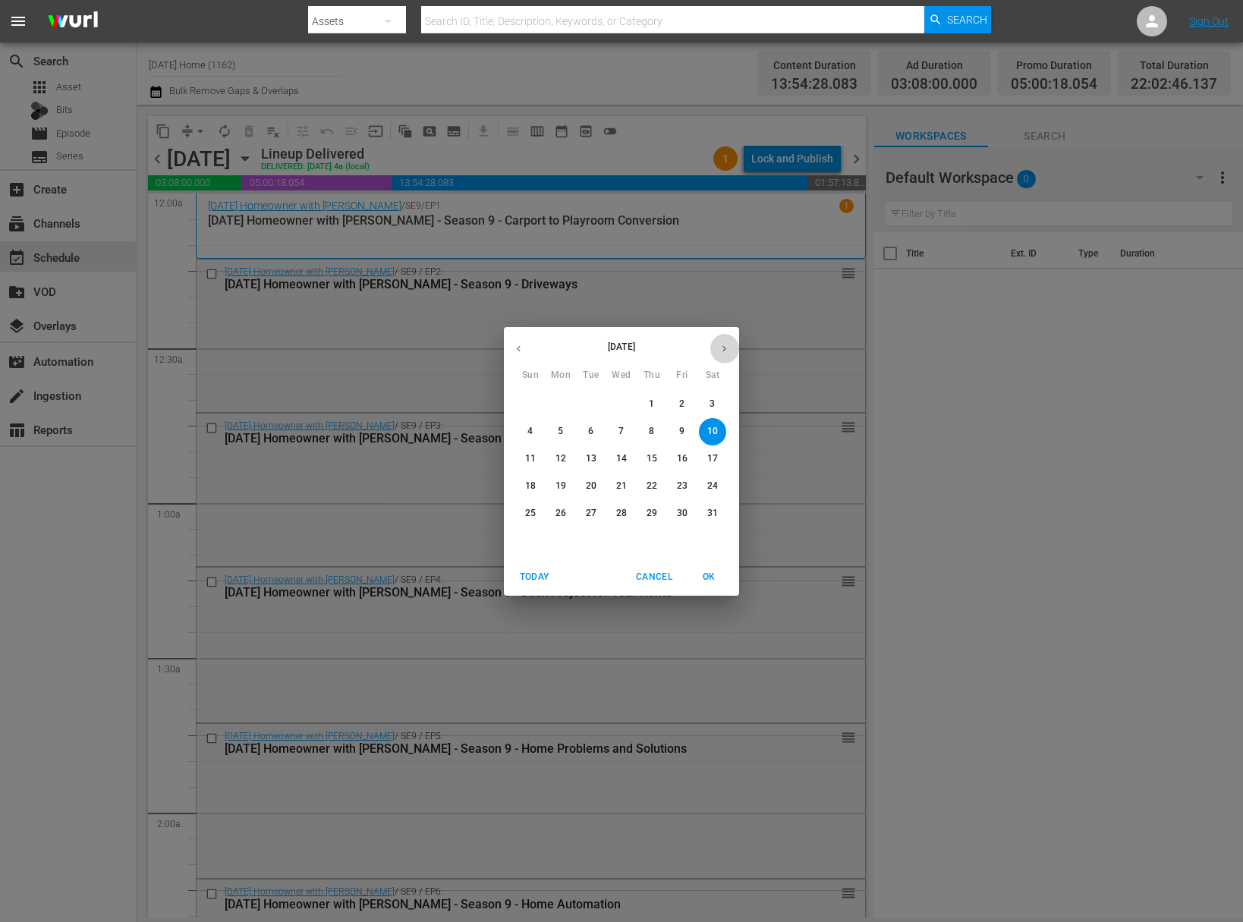
click at [725, 351] on icon "button" at bounding box center [723, 348] width 11 height 11
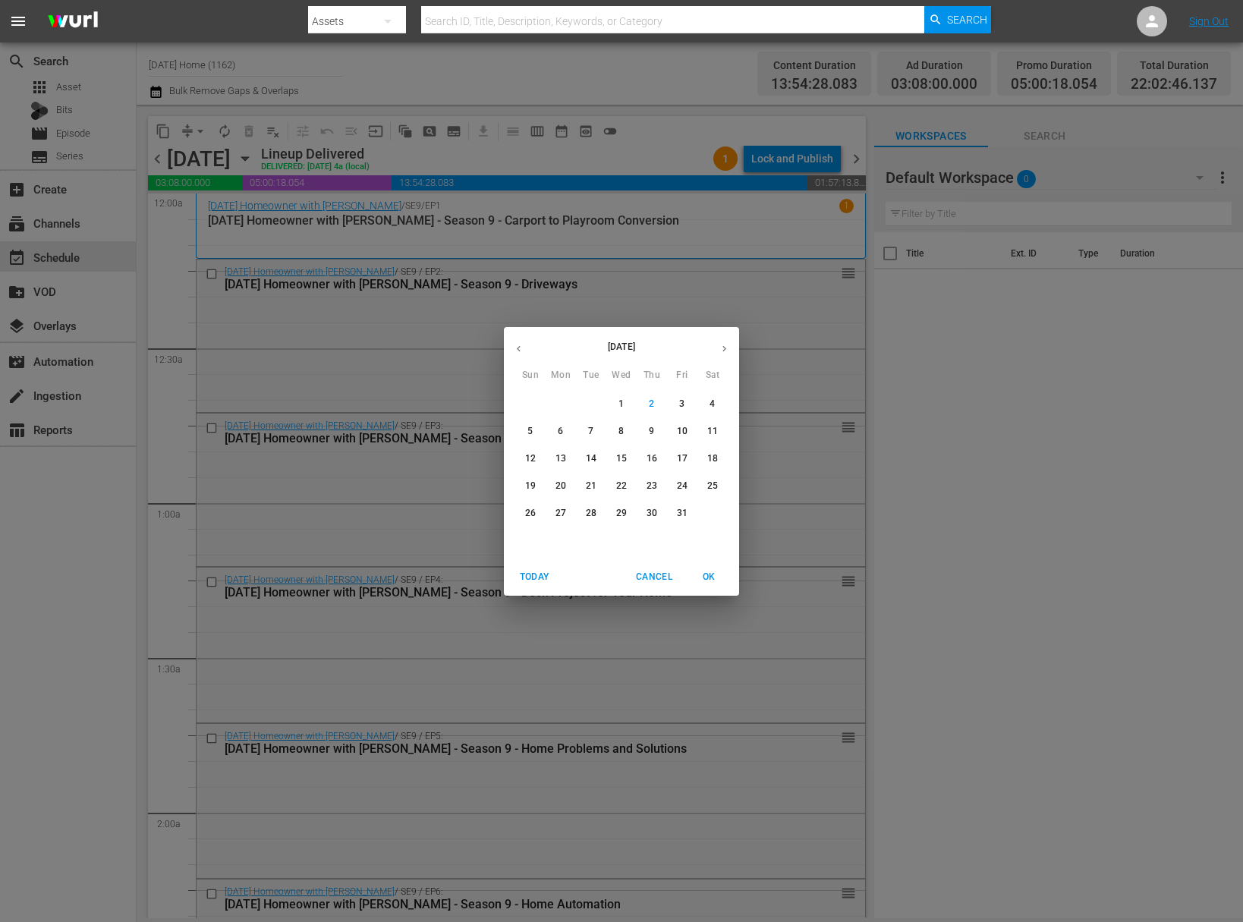
click at [593, 432] on p "7" at bounding box center [590, 431] width 5 height 13
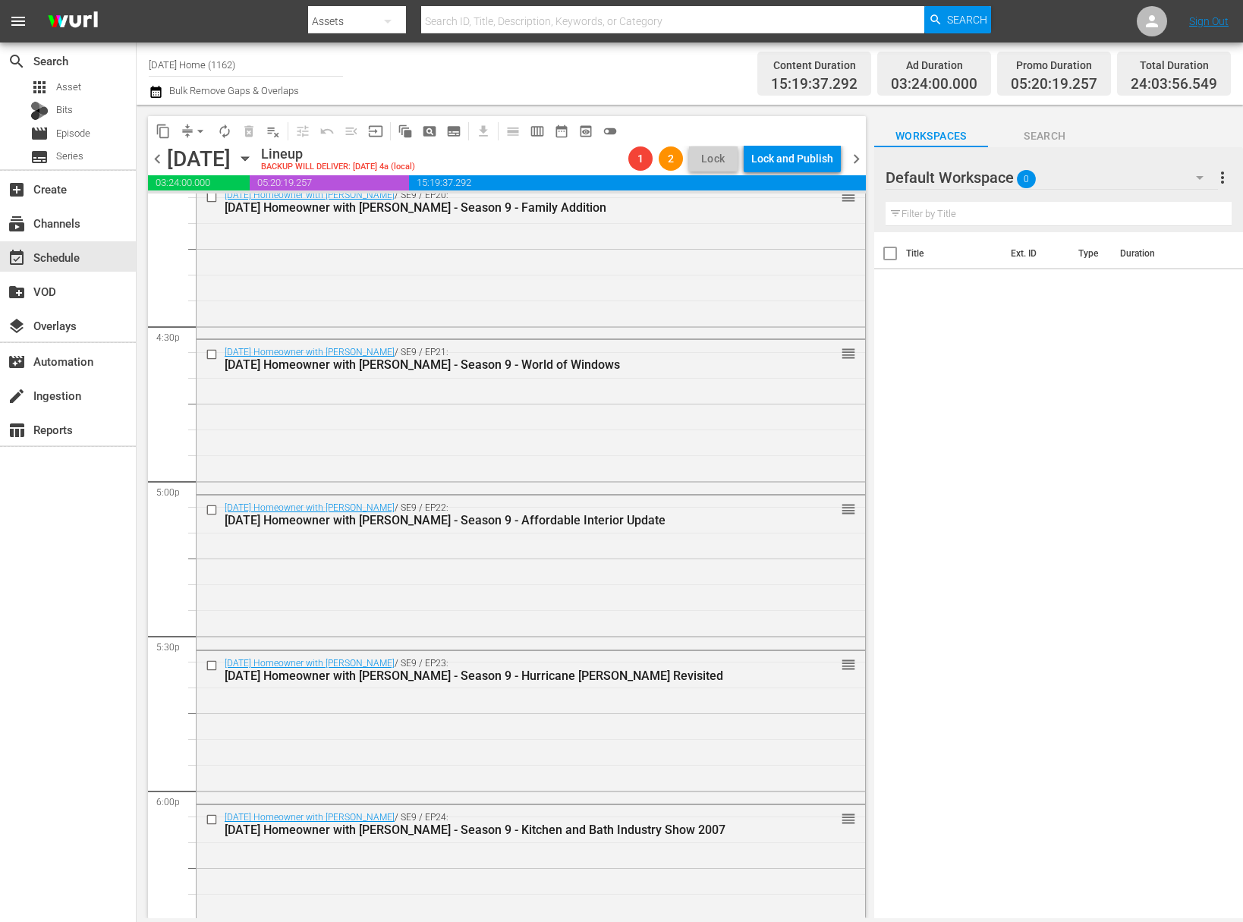
scroll to position [5002, 0]
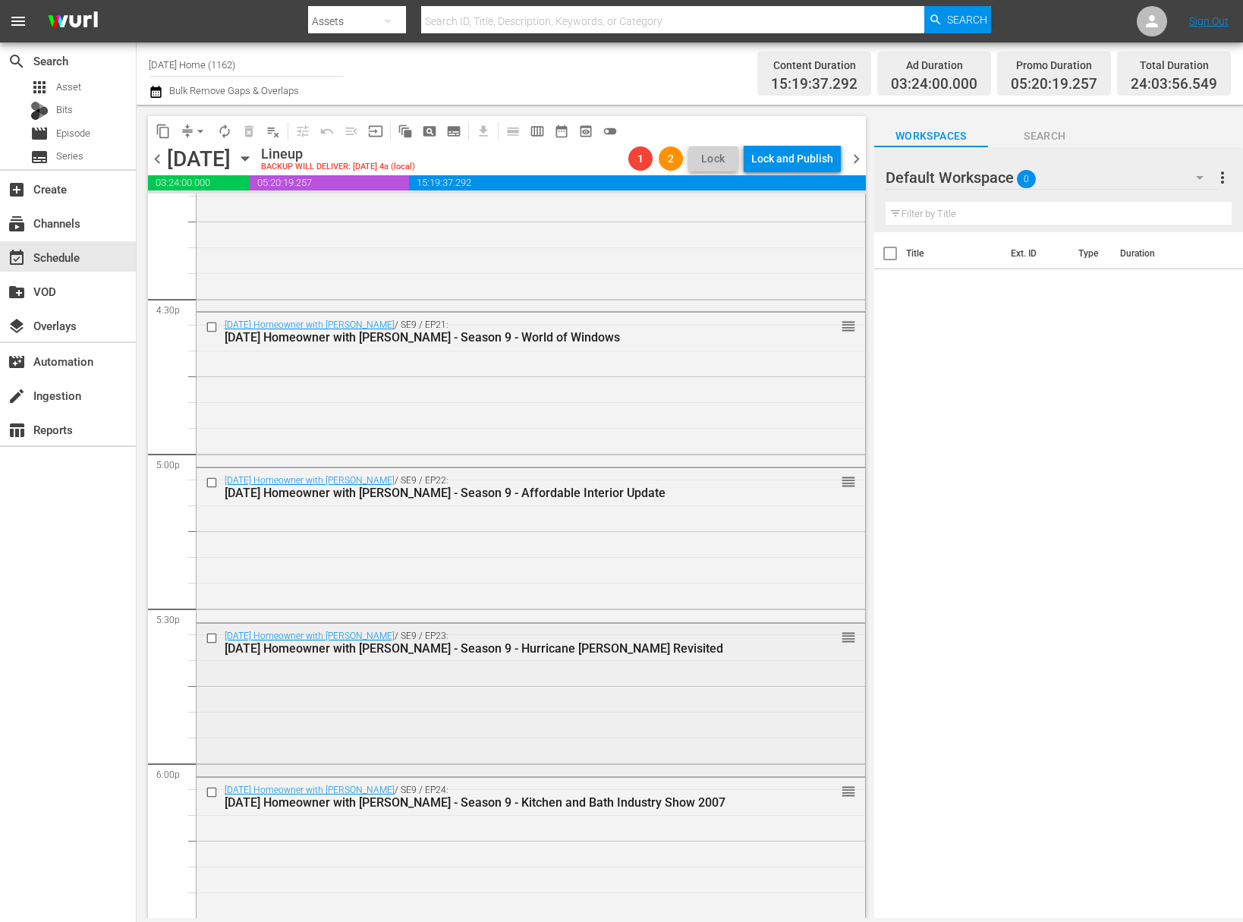
click at [212, 639] on input "checkbox" at bounding box center [214, 637] width 16 height 13
click at [211, 791] on input "checkbox" at bounding box center [214, 792] width 16 height 13
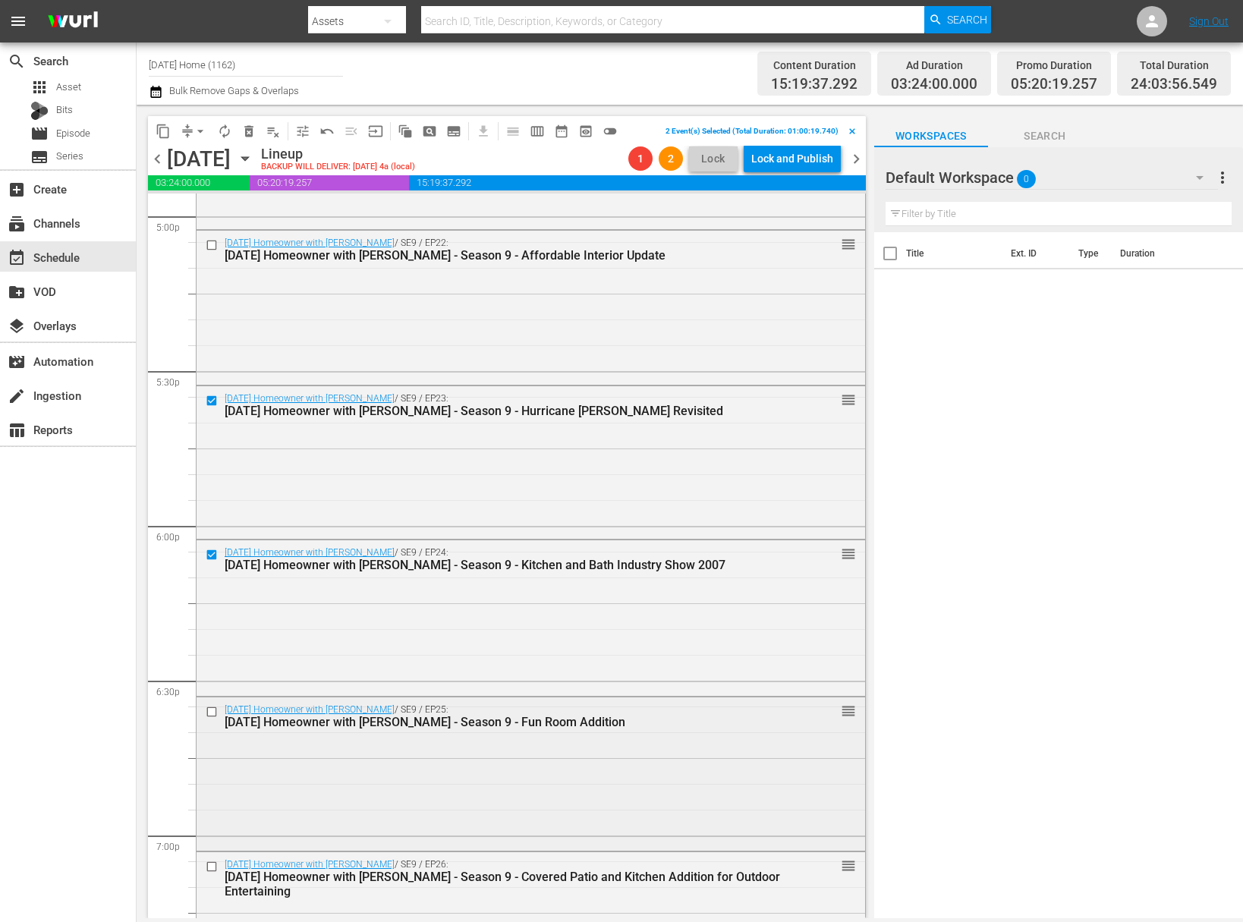
scroll to position [5328, 0]
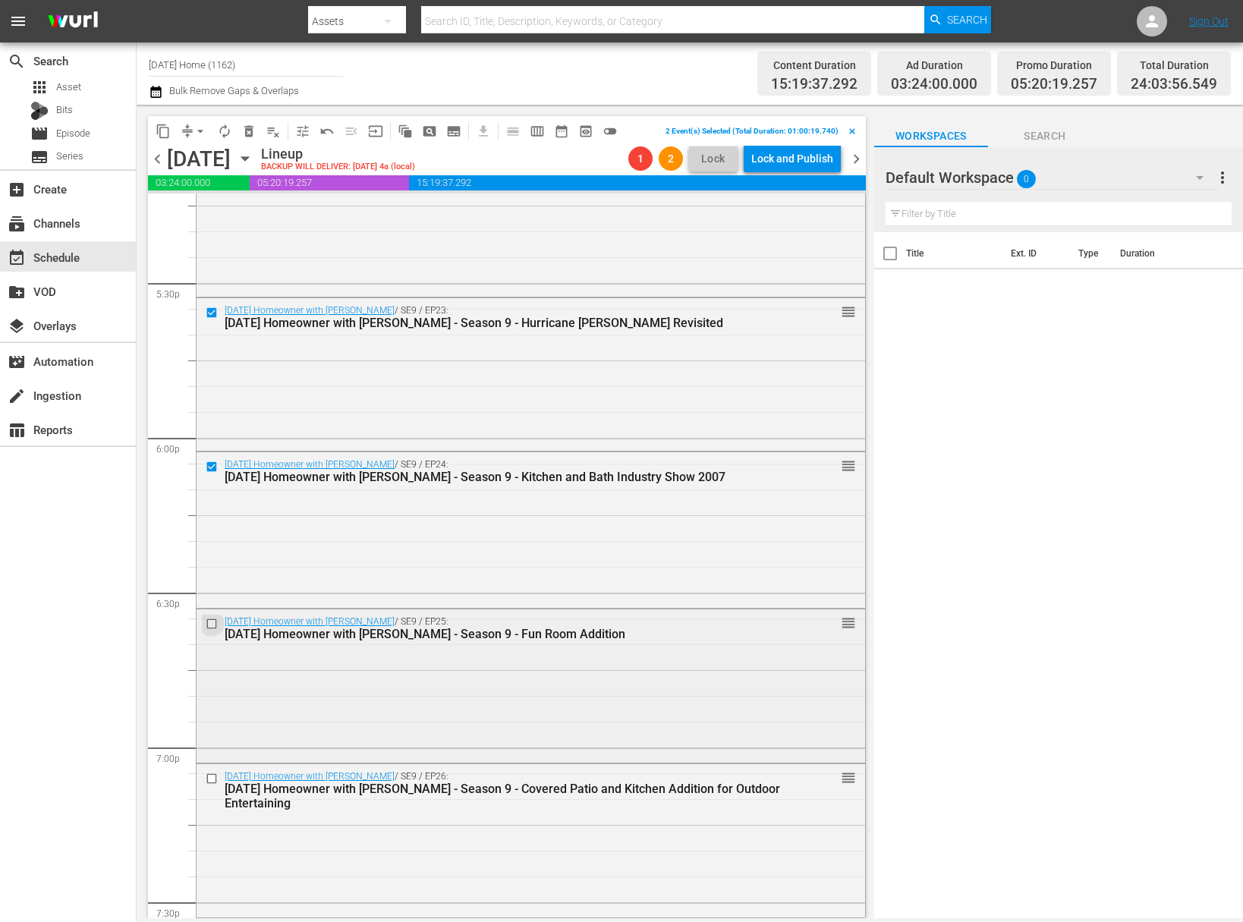
click at [211, 622] on input "checkbox" at bounding box center [214, 624] width 16 height 13
click at [210, 777] on input "checkbox" at bounding box center [214, 778] width 16 height 13
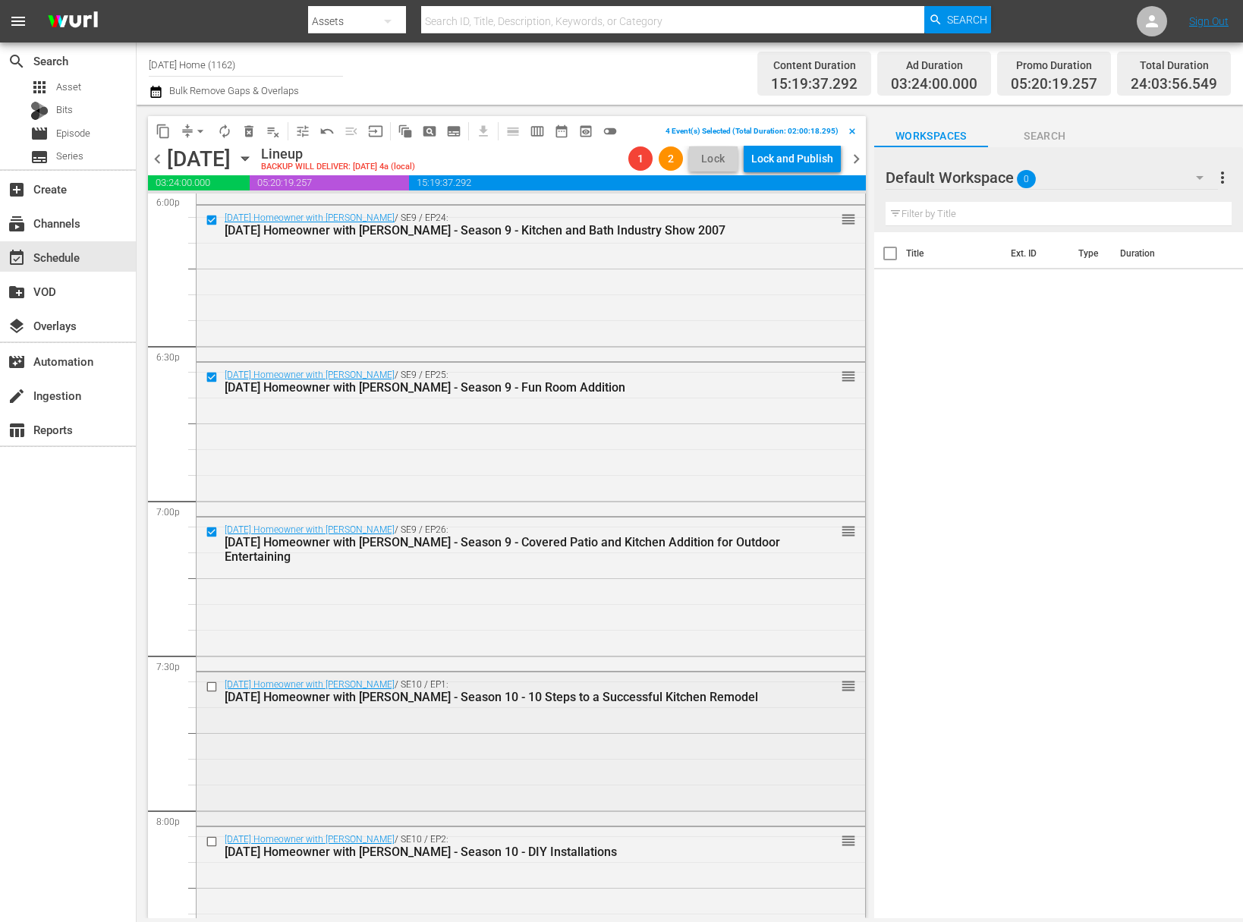
scroll to position [5657, 0]
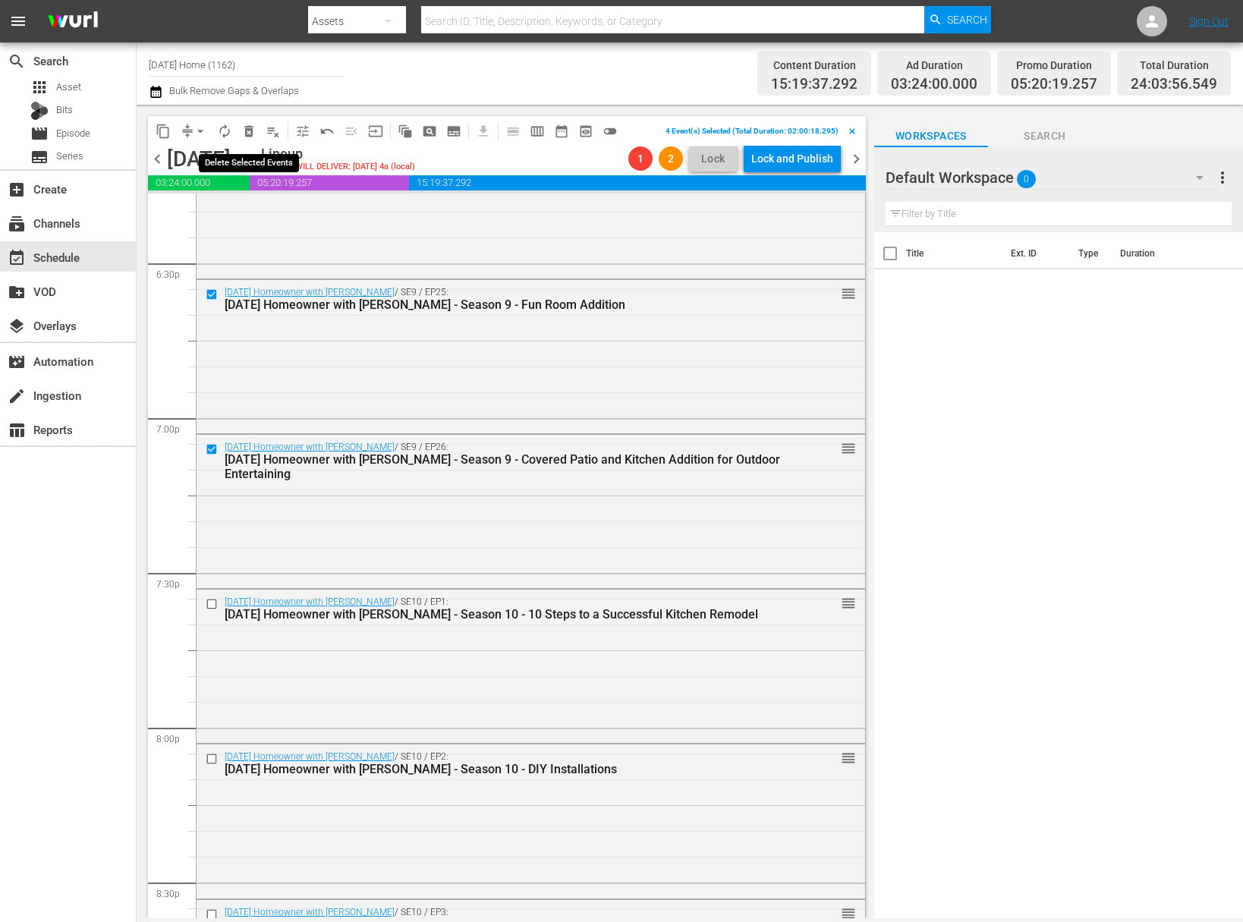
click at [254, 128] on span "delete_forever_outlined" at bounding box center [248, 131] width 15 height 15
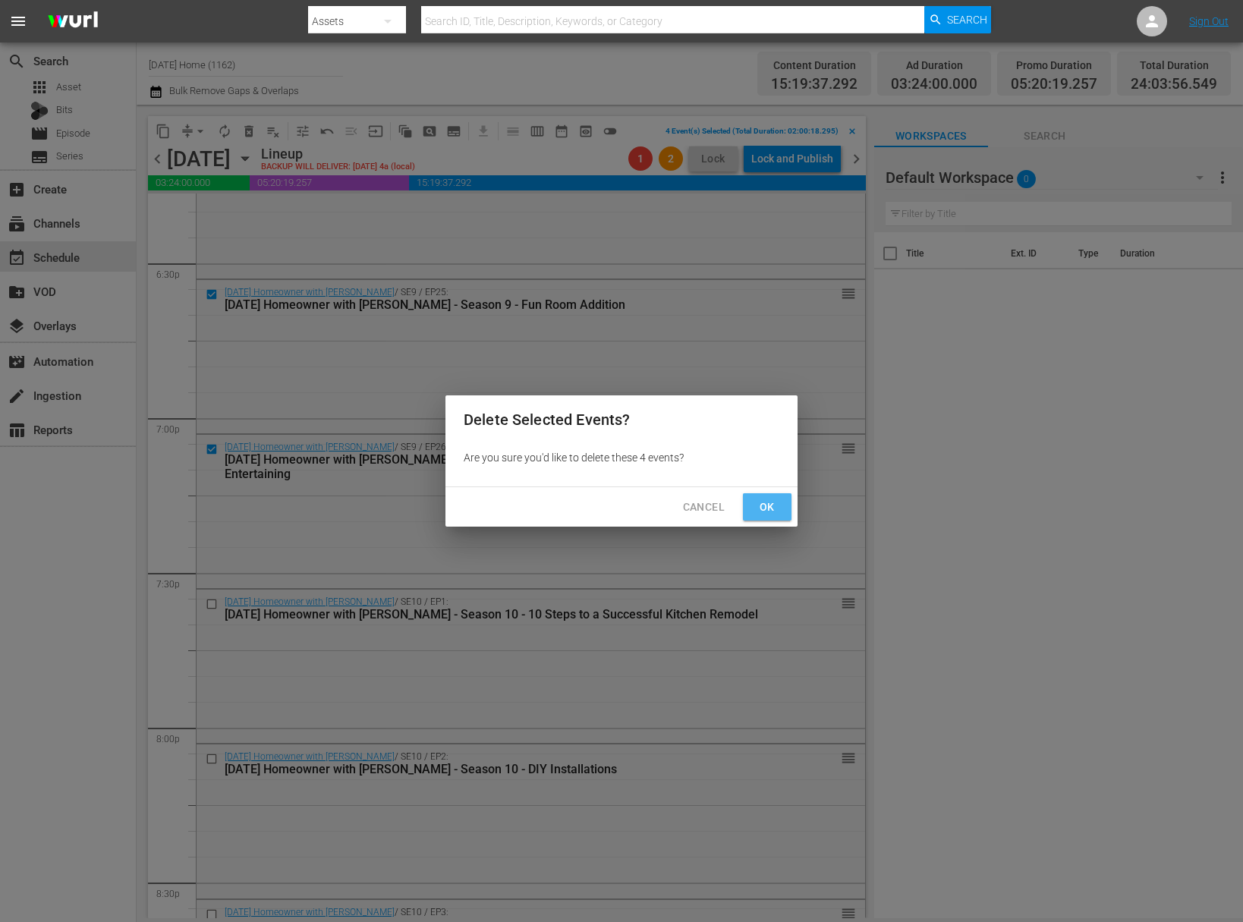
click at [778, 517] on button "Ok" at bounding box center [767, 507] width 49 height 28
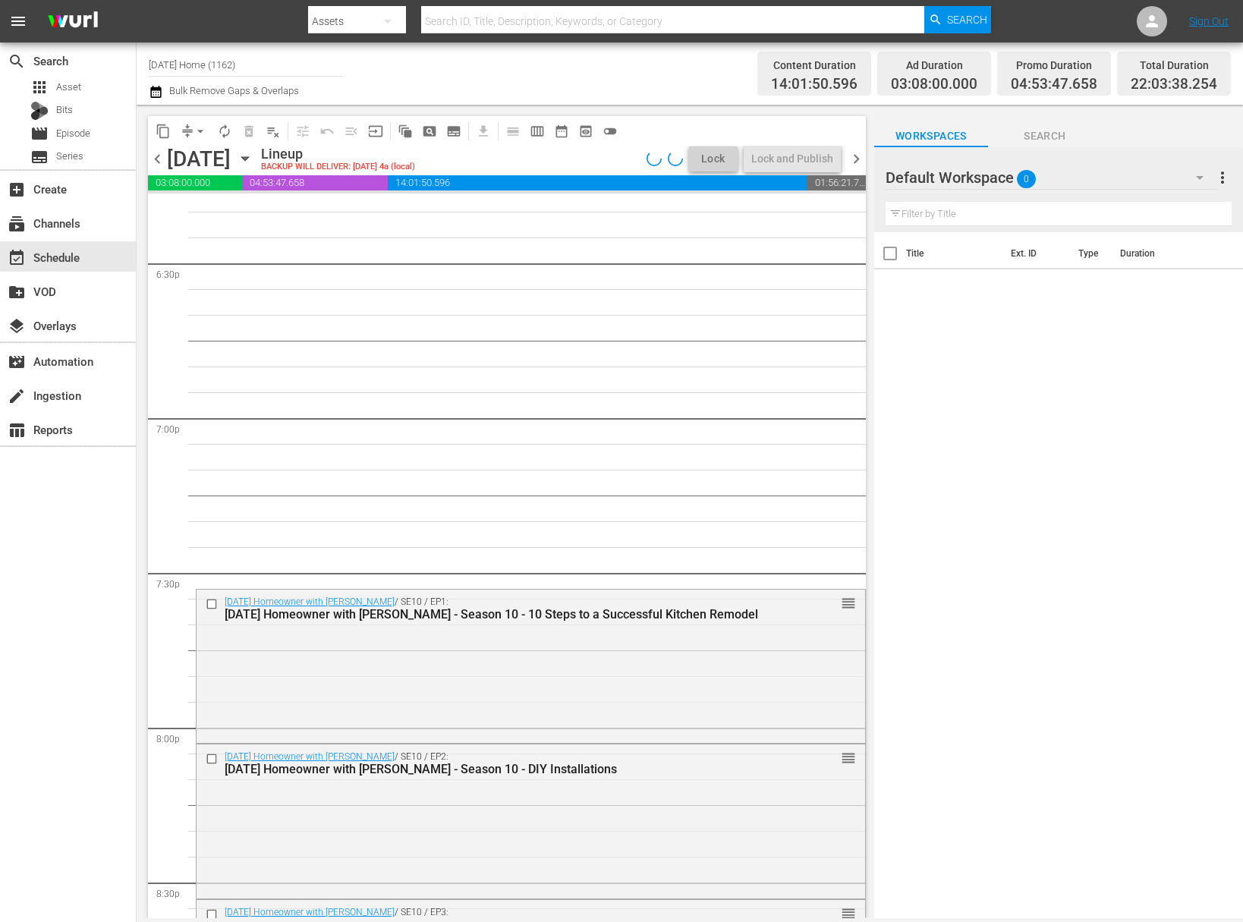
scroll to position [5683, 0]
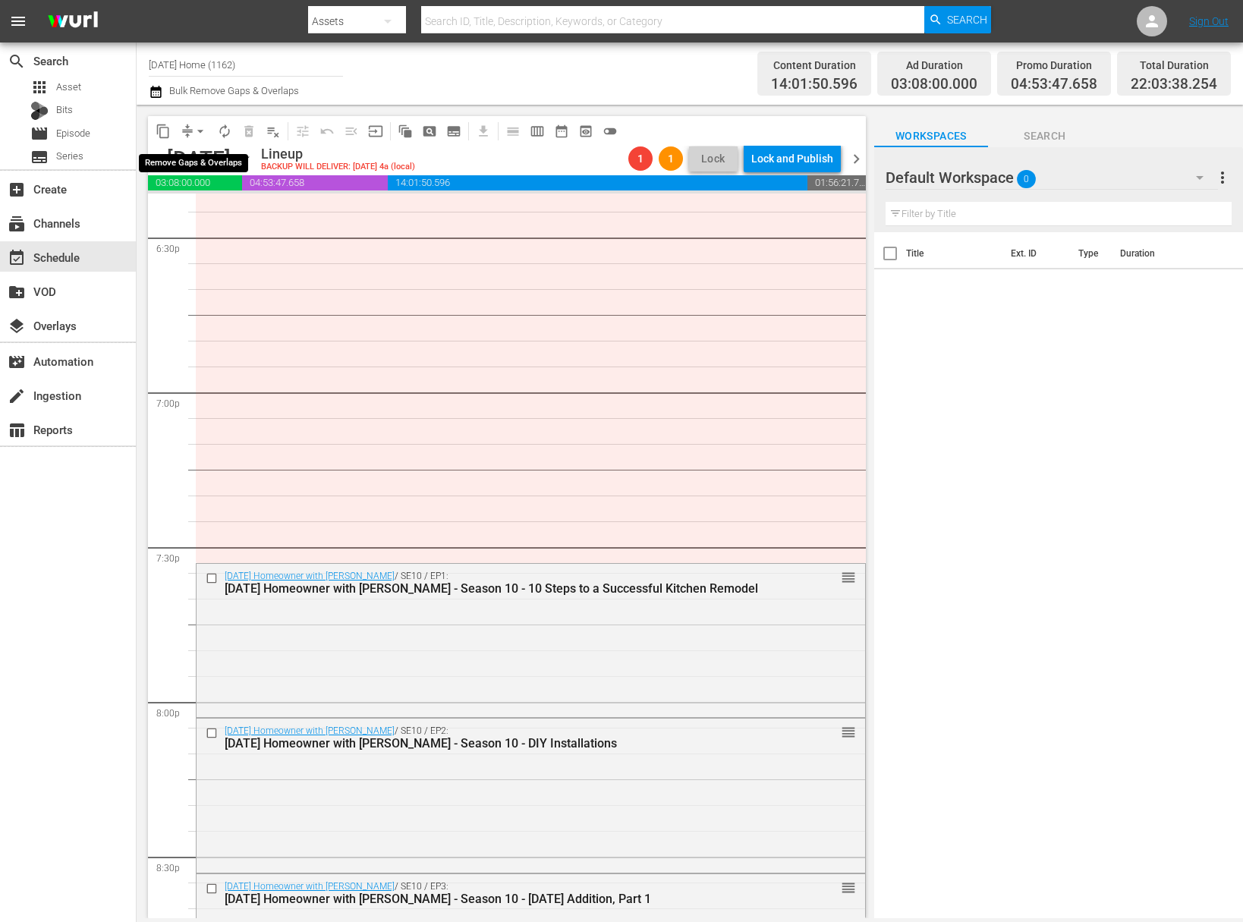
click at [187, 124] on span "compress" at bounding box center [187, 131] width 15 height 15
click at [194, 136] on span "arrow_drop_down" at bounding box center [200, 131] width 15 height 15
click at [205, 211] on li "Align to End of Previous Day" at bounding box center [200, 212] width 159 height 25
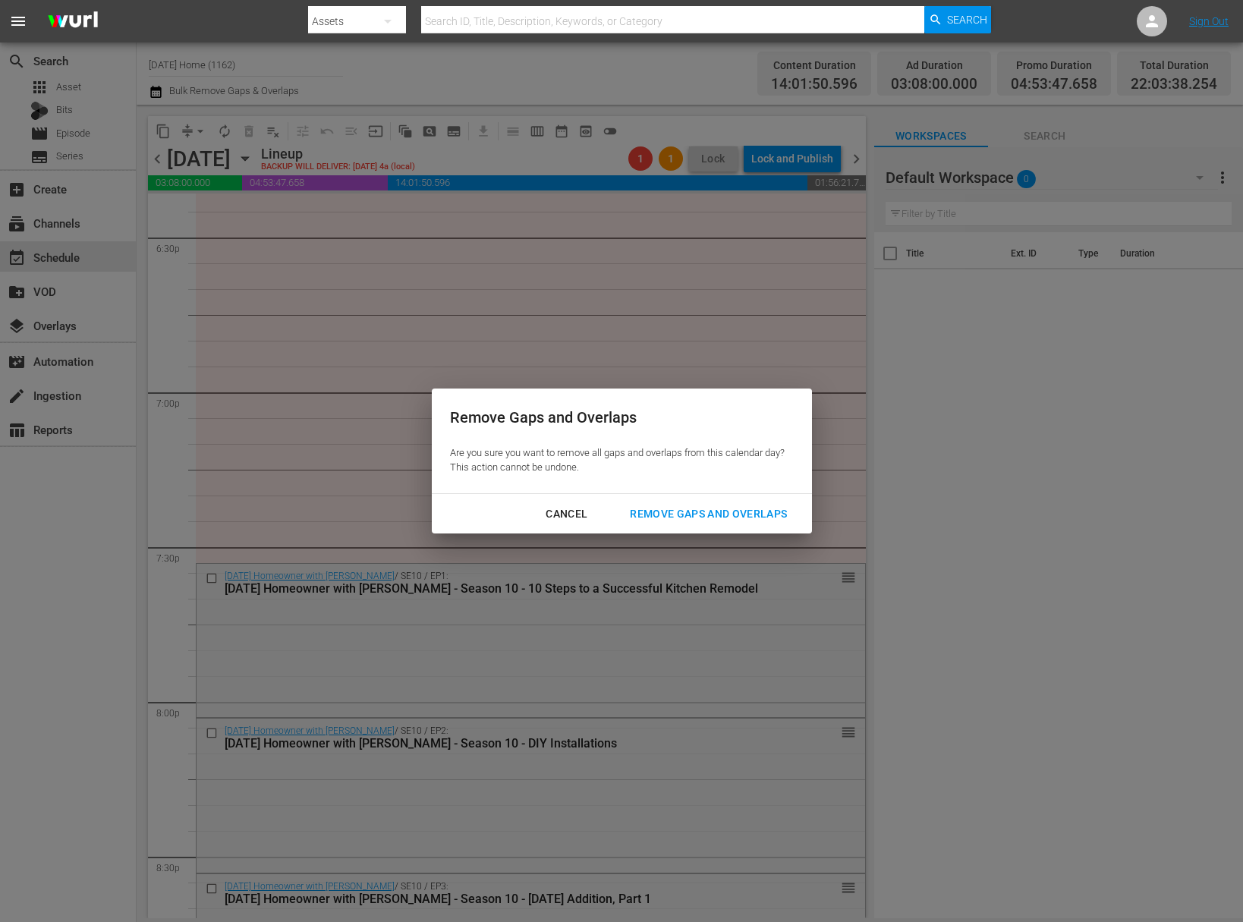
click at [714, 512] on div "Remove Gaps and Overlaps" at bounding box center [708, 514] width 181 height 19
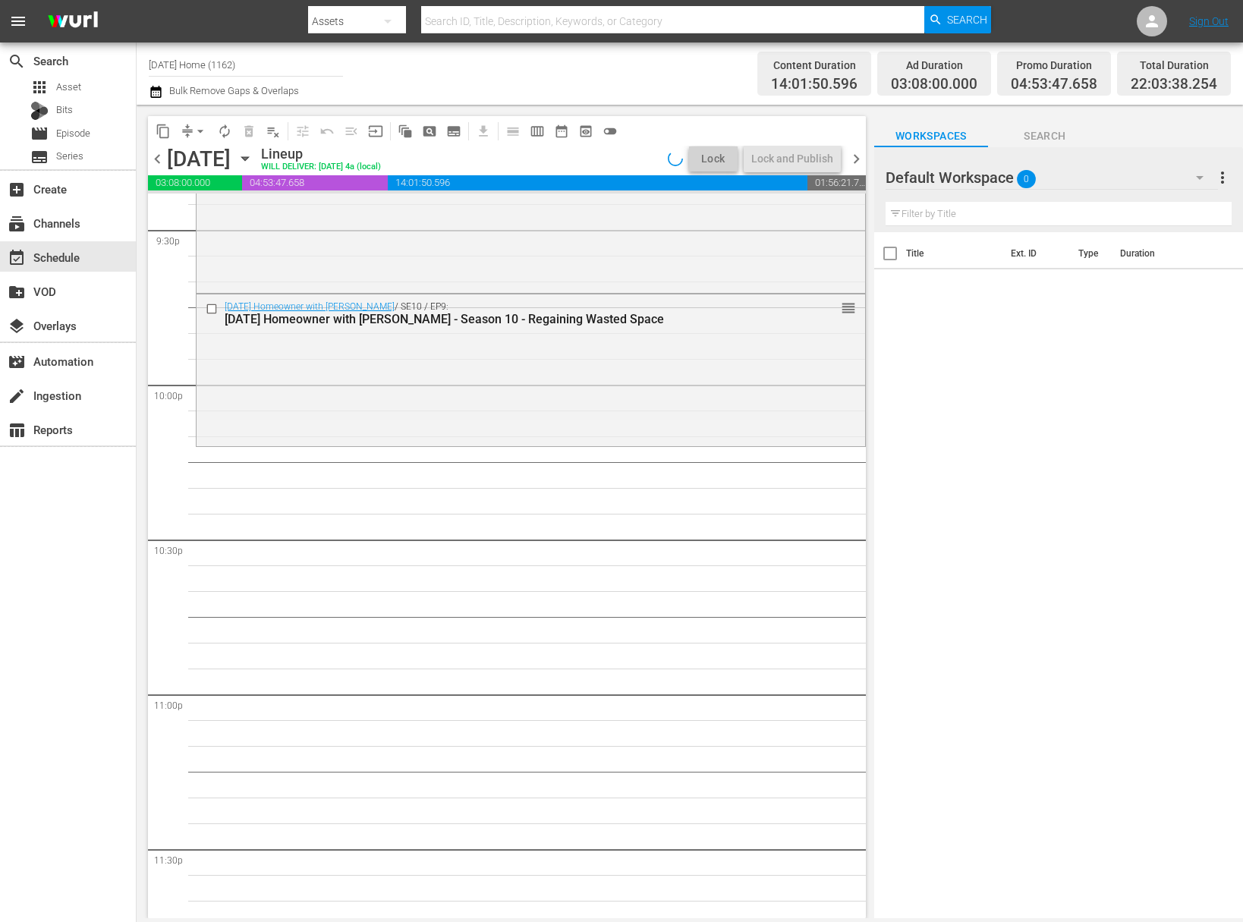
scroll to position [6704, 0]
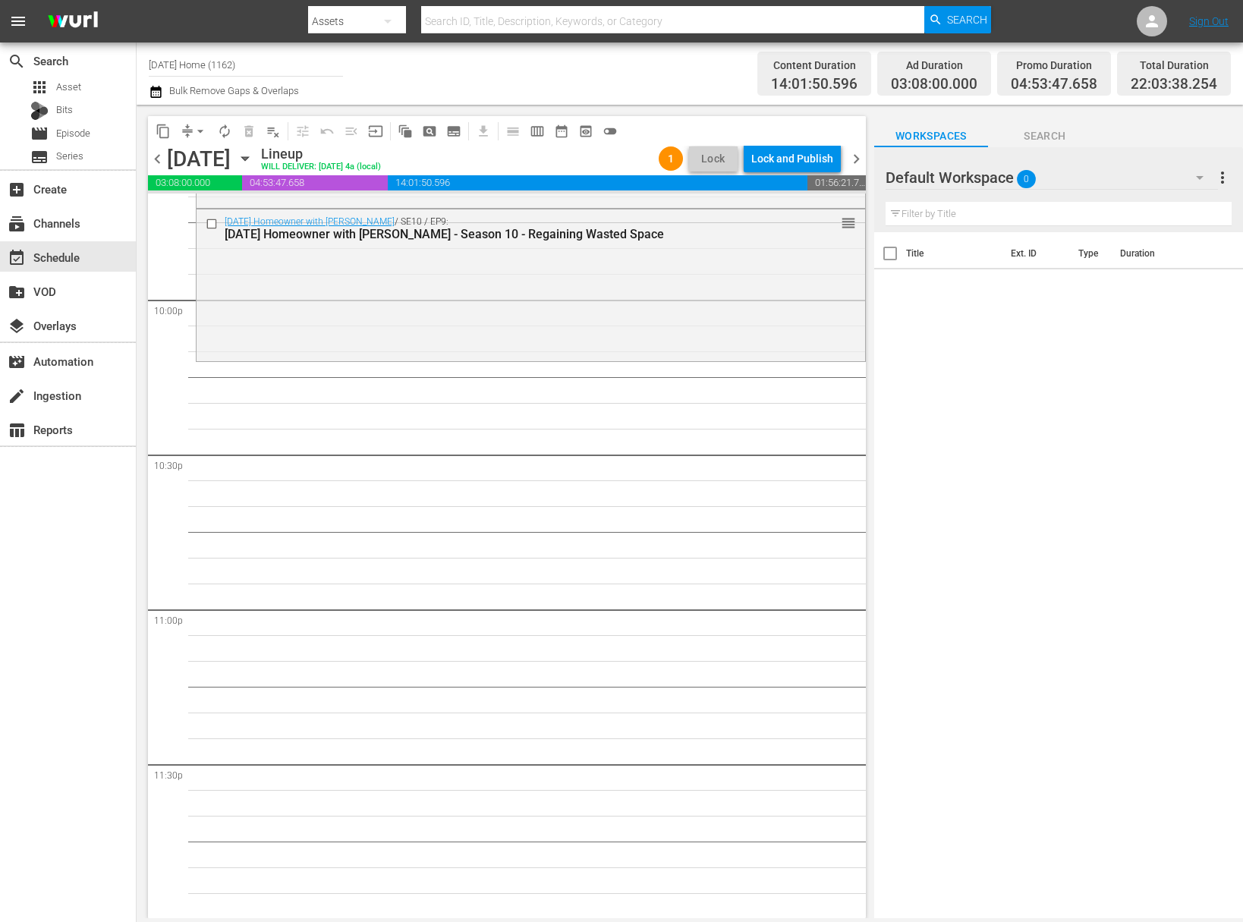
click at [248, 157] on icon "button" at bounding box center [244, 159] width 7 height 4
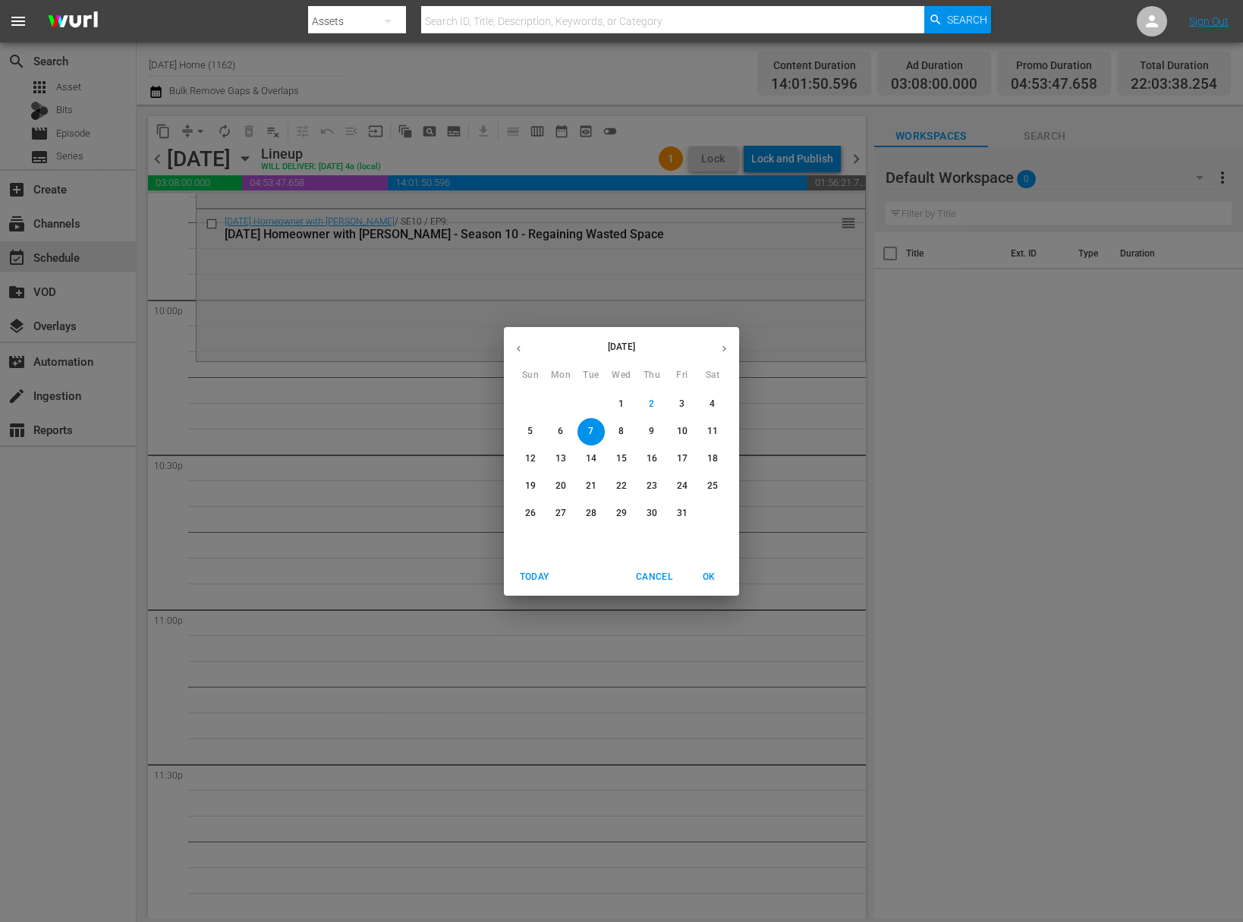
click at [511, 348] on button "button" at bounding box center [519, 349] width 30 height 30
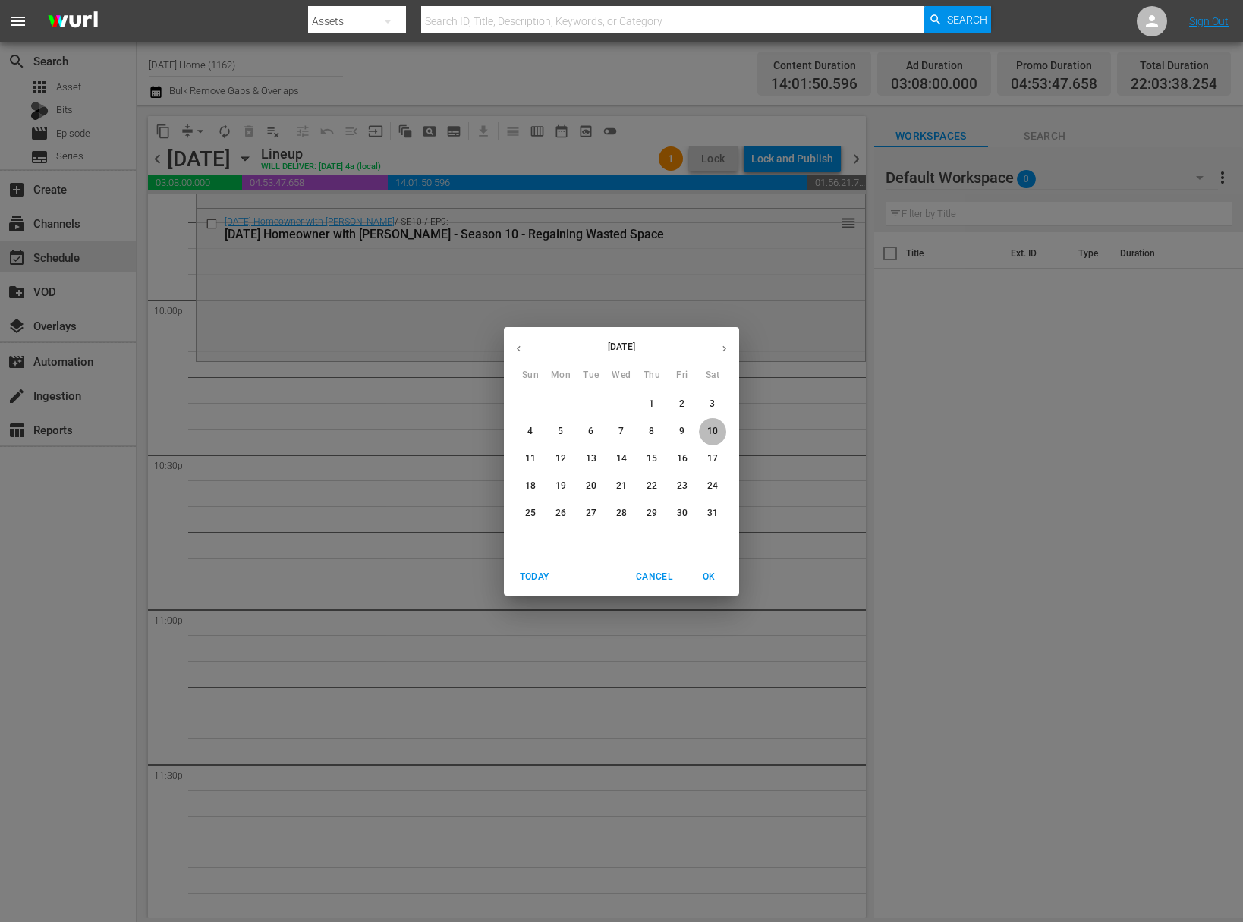
click at [715, 432] on p "10" at bounding box center [712, 431] width 11 height 13
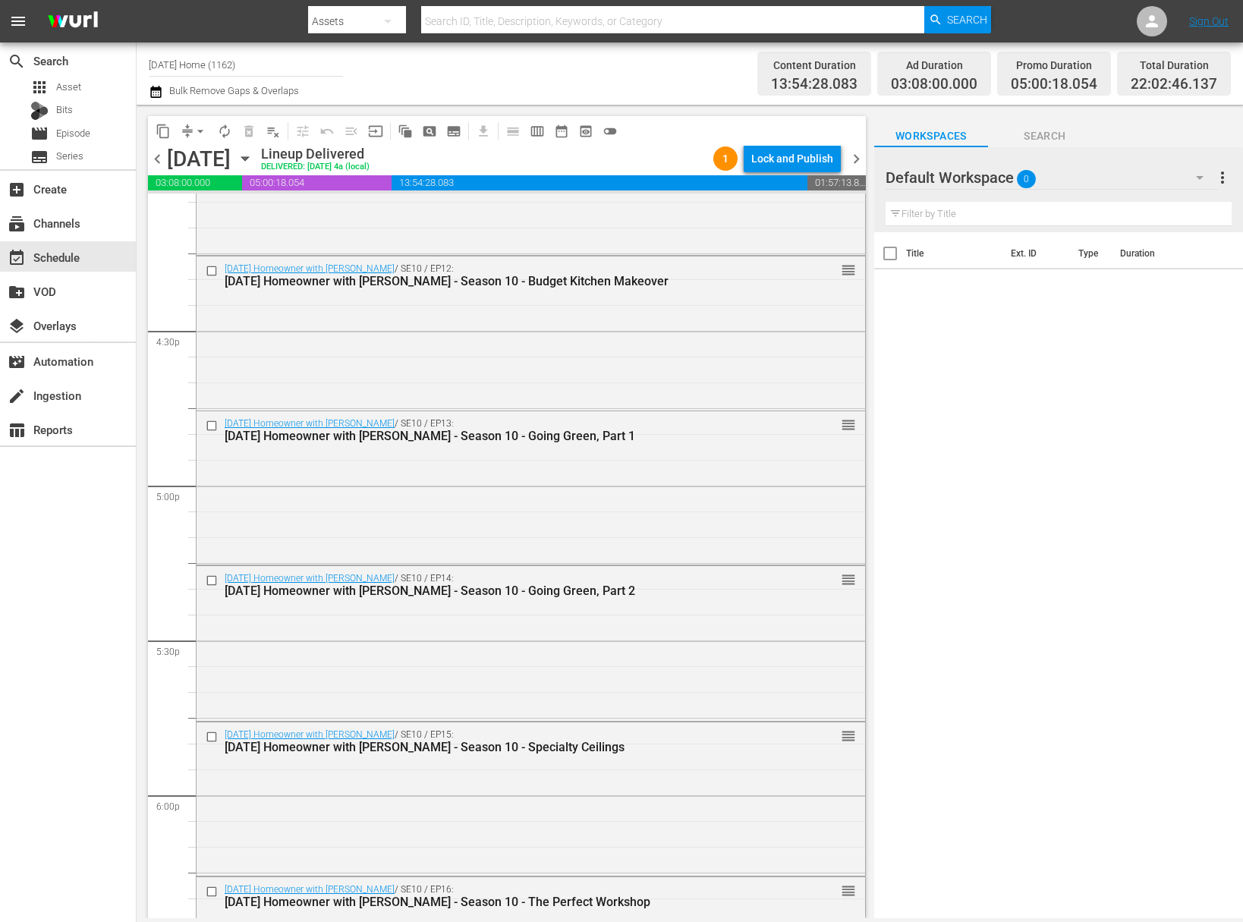
scroll to position [4673, 0]
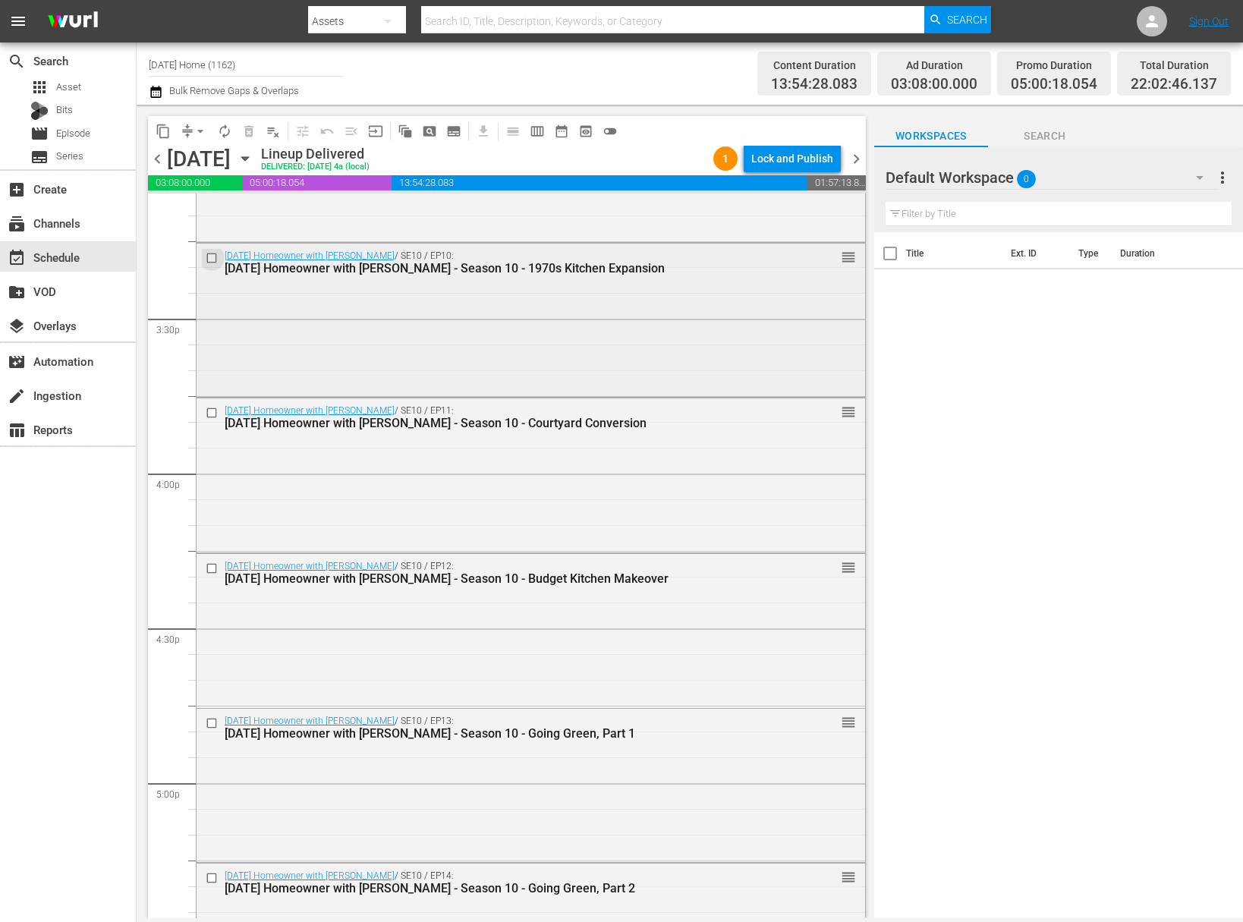
click at [210, 253] on input "checkbox" at bounding box center [214, 257] width 16 height 13
click at [211, 410] on input "checkbox" at bounding box center [214, 413] width 16 height 13
click at [216, 564] on input "checkbox" at bounding box center [214, 567] width 16 height 13
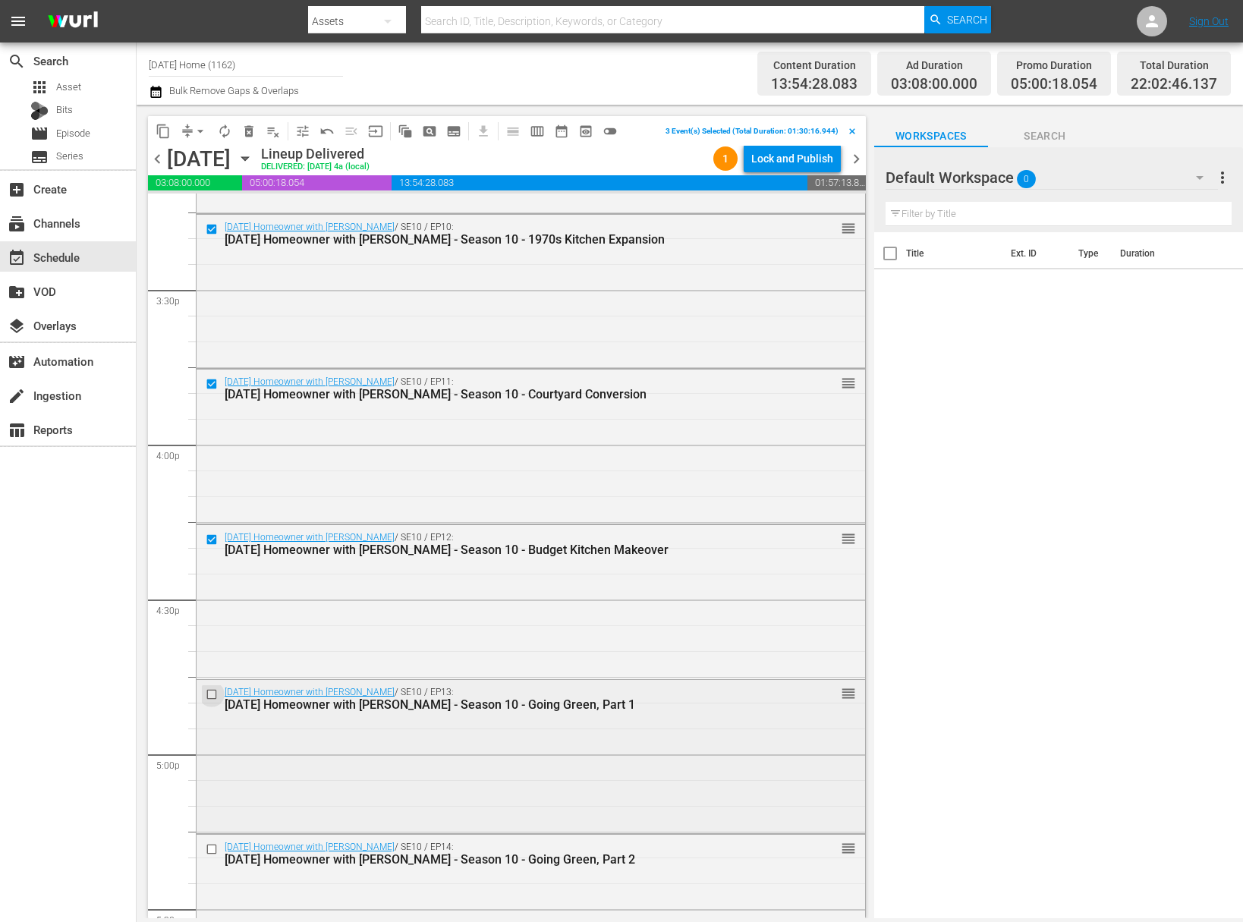
click at [208, 694] on input "checkbox" at bounding box center [214, 694] width 16 height 13
click at [213, 693] on input "checkbox" at bounding box center [214, 695] width 16 height 13
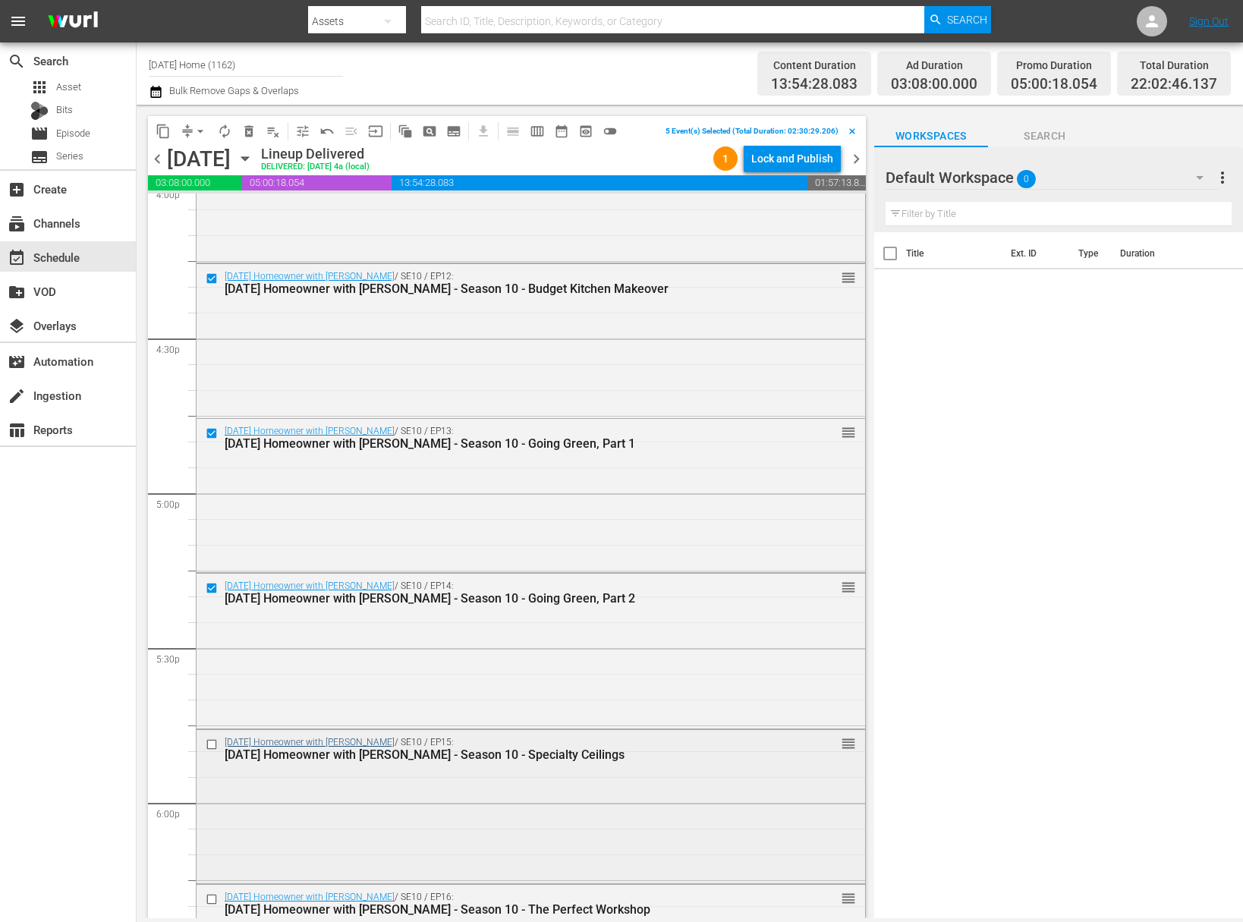
scroll to position [4998, 0]
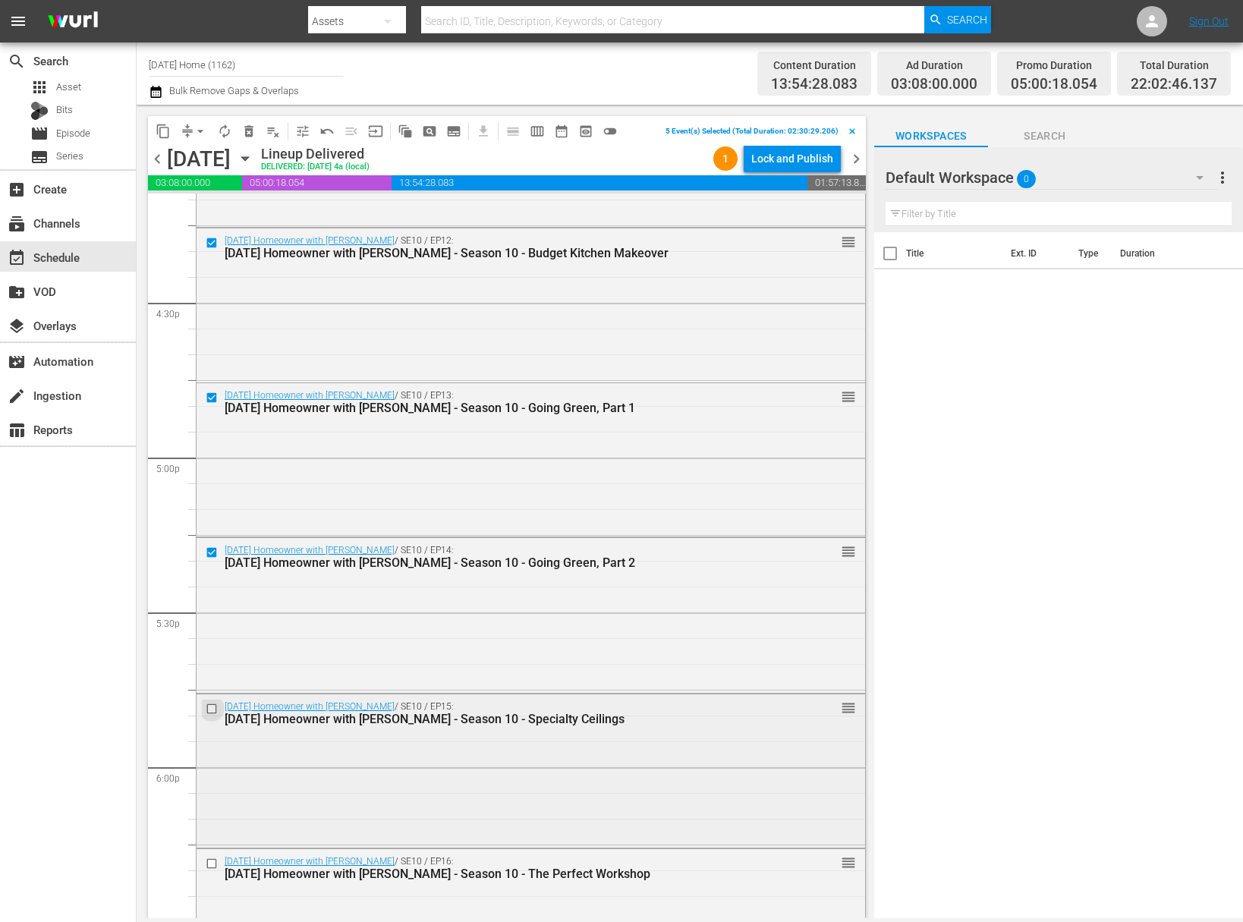
click at [210, 707] on input "checkbox" at bounding box center [214, 708] width 16 height 13
click at [171, 126] on button "content_copy" at bounding box center [163, 131] width 24 height 24
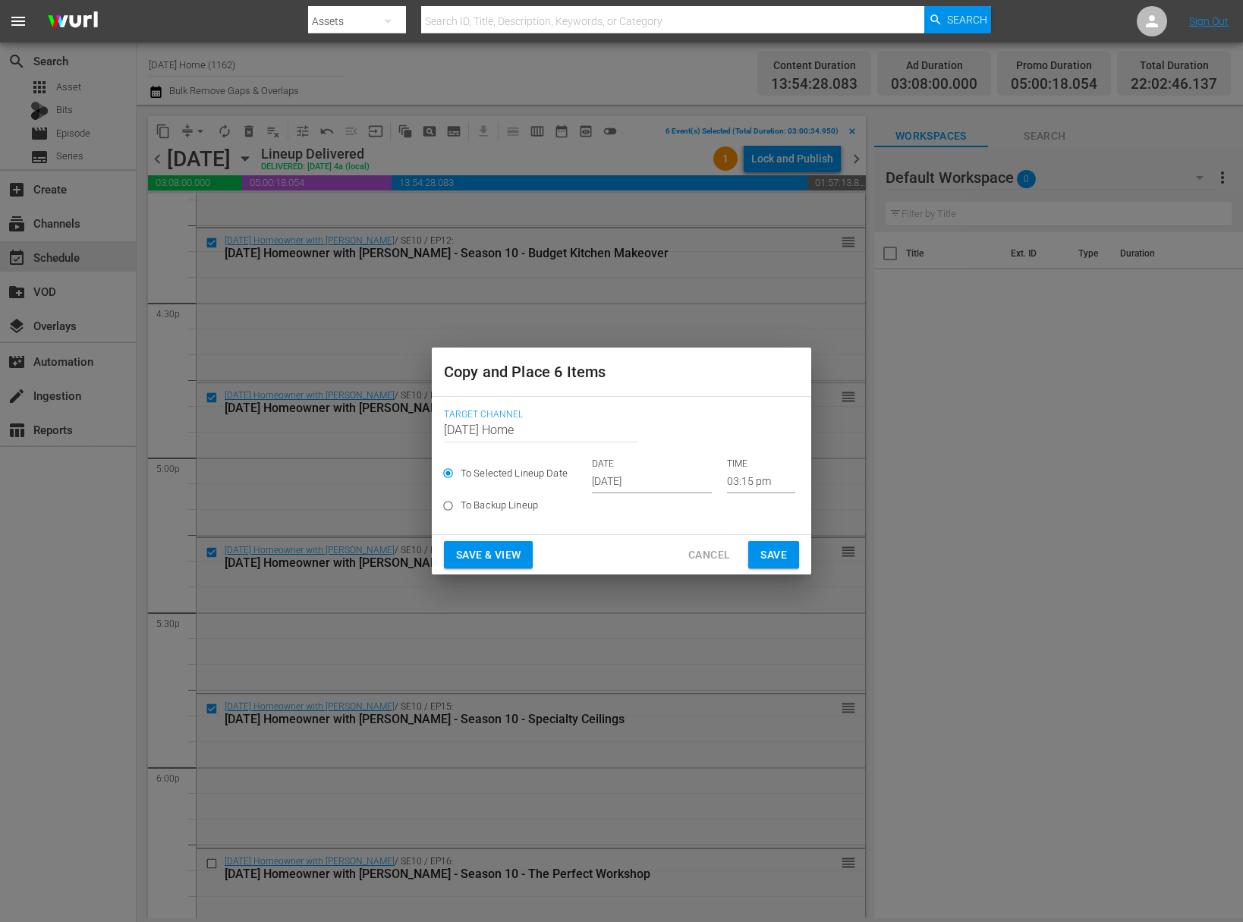
click at [622, 479] on input "[DATE]" at bounding box center [652, 481] width 120 height 23
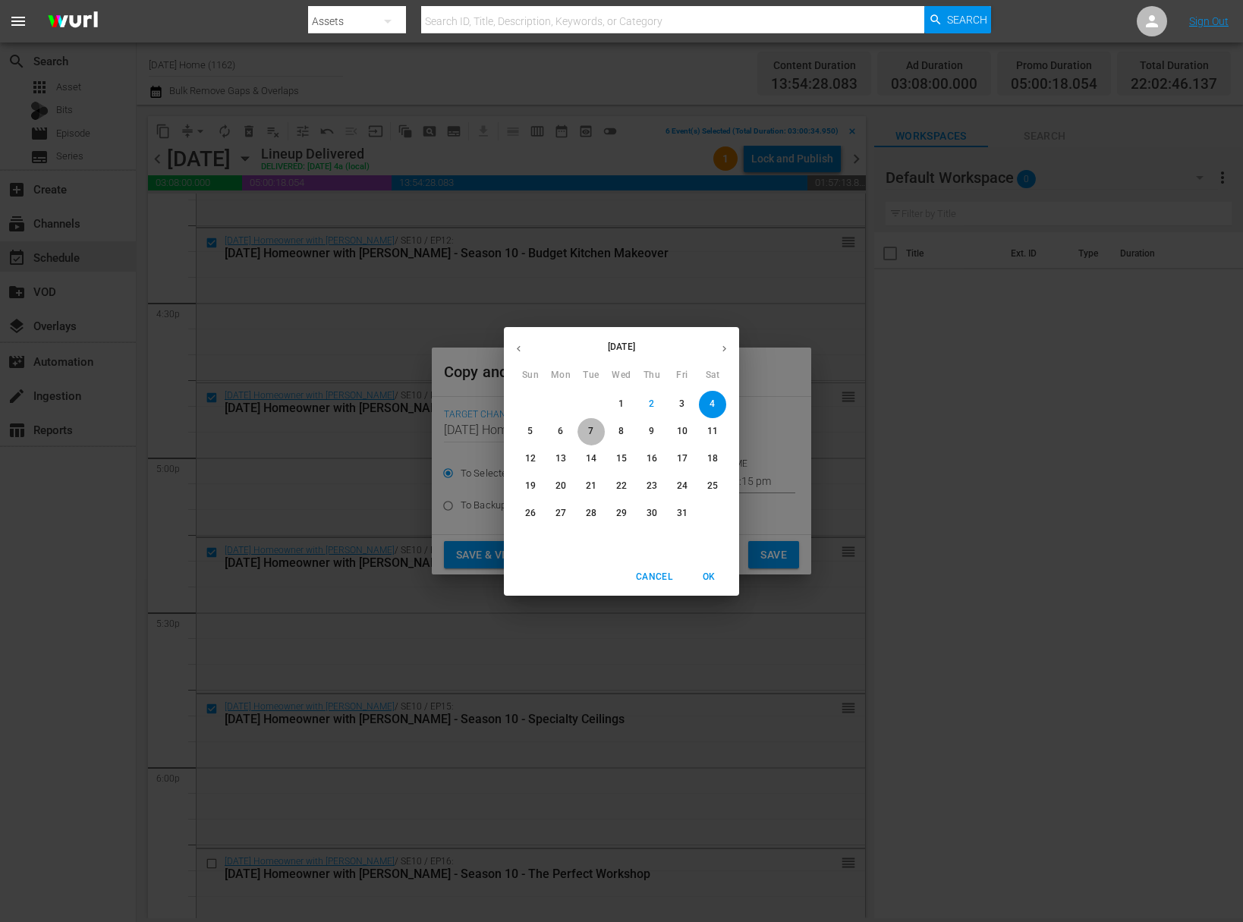
click at [590, 426] on p "7" at bounding box center [590, 431] width 5 height 13
type input "[DATE]"
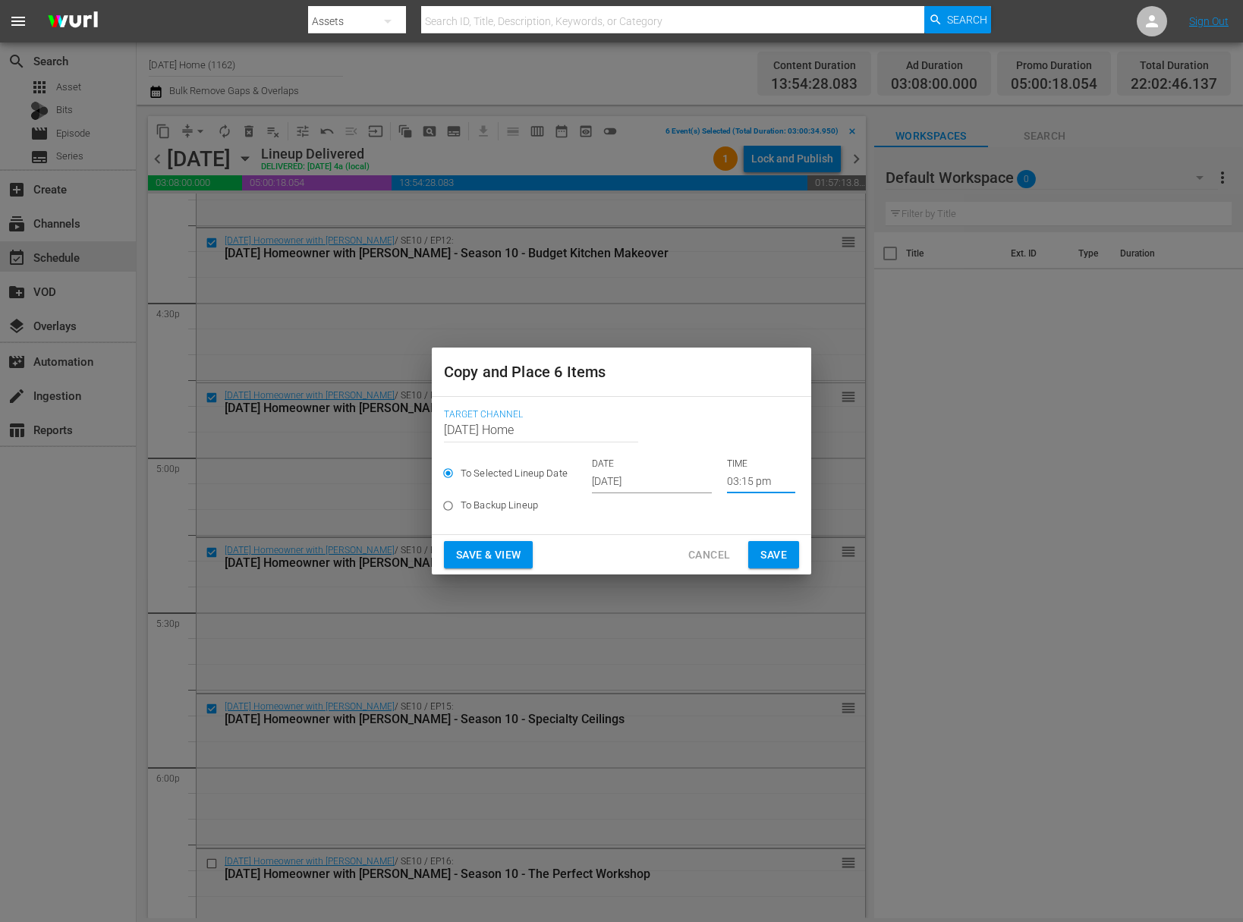
click at [736, 484] on input "03:15 pm" at bounding box center [761, 481] width 68 height 23
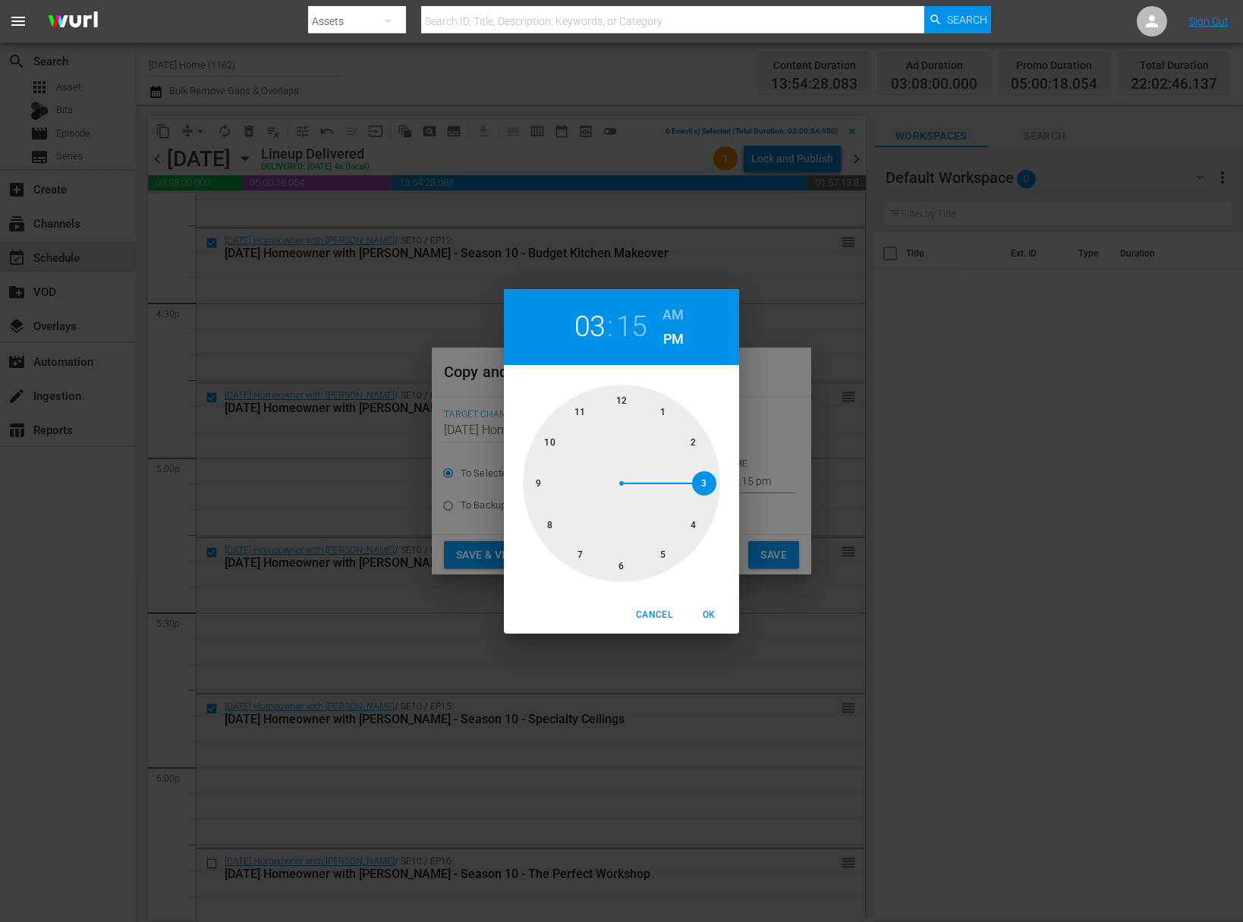
click at [549, 440] on div at bounding box center [621, 483] width 197 height 197
click at [707, 615] on span "OK" at bounding box center [708, 615] width 36 height 16
type input "10:15 pm"
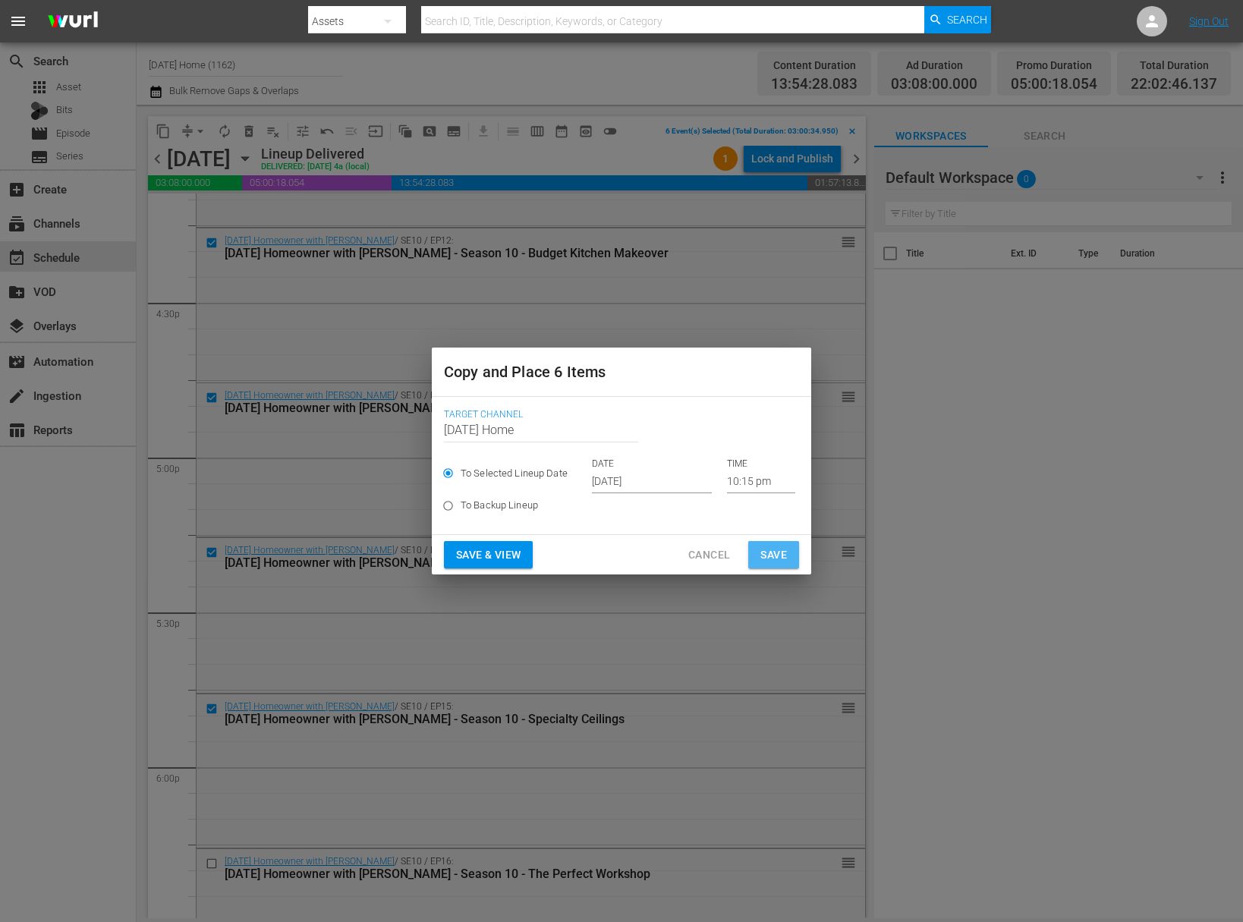
click at [779, 564] on button "Save" at bounding box center [773, 555] width 51 height 28
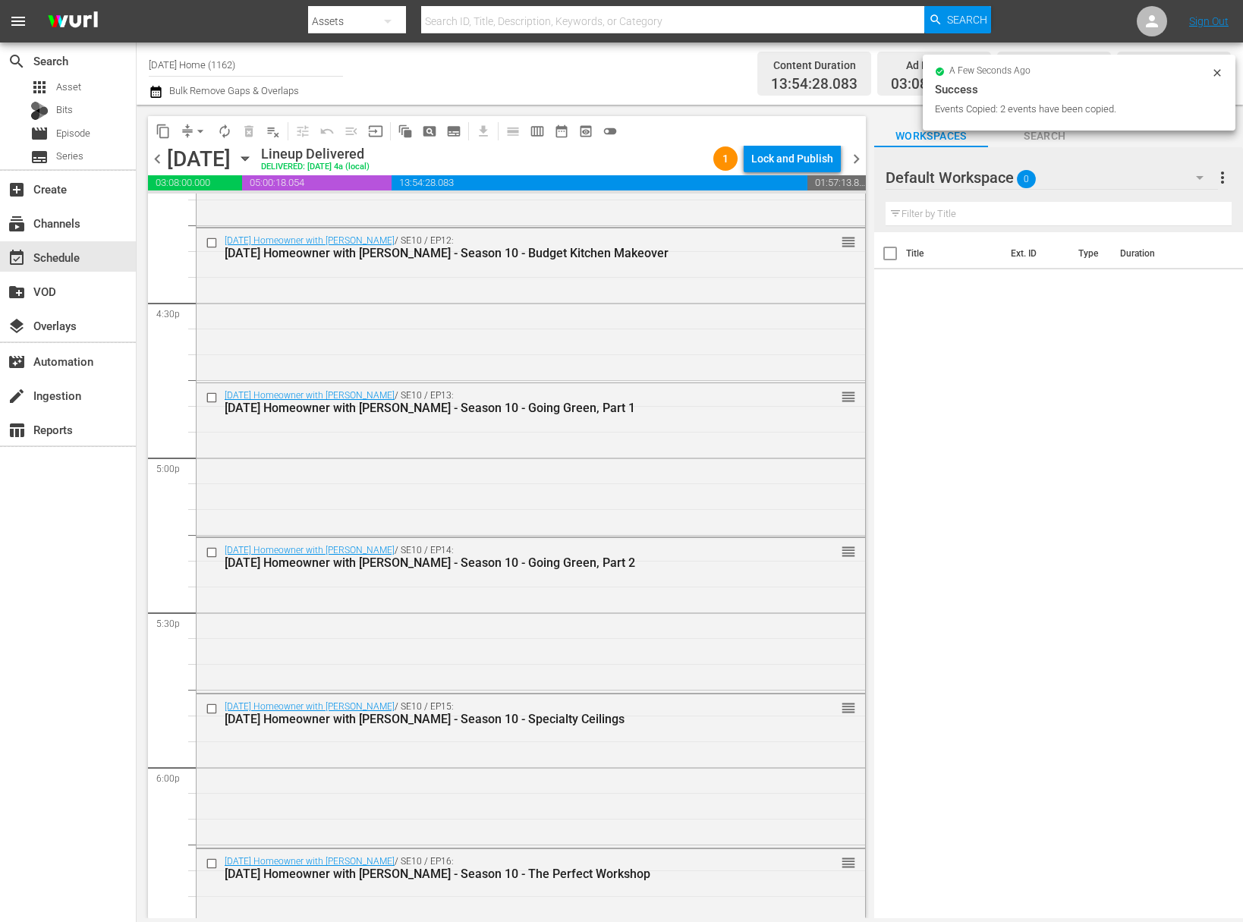
click at [253, 152] on icon "button" at bounding box center [245, 158] width 17 height 17
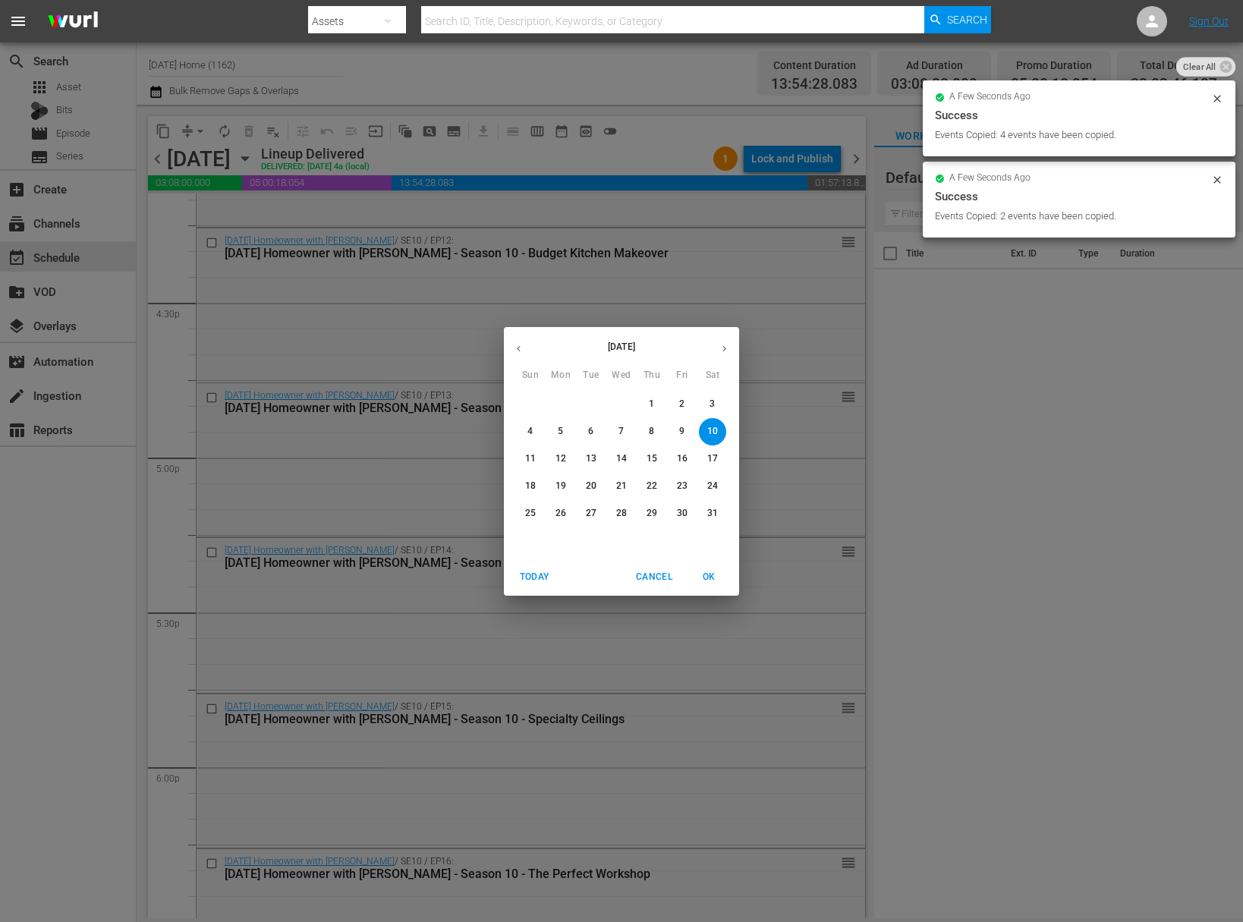
click at [722, 353] on icon "button" at bounding box center [723, 348] width 11 height 11
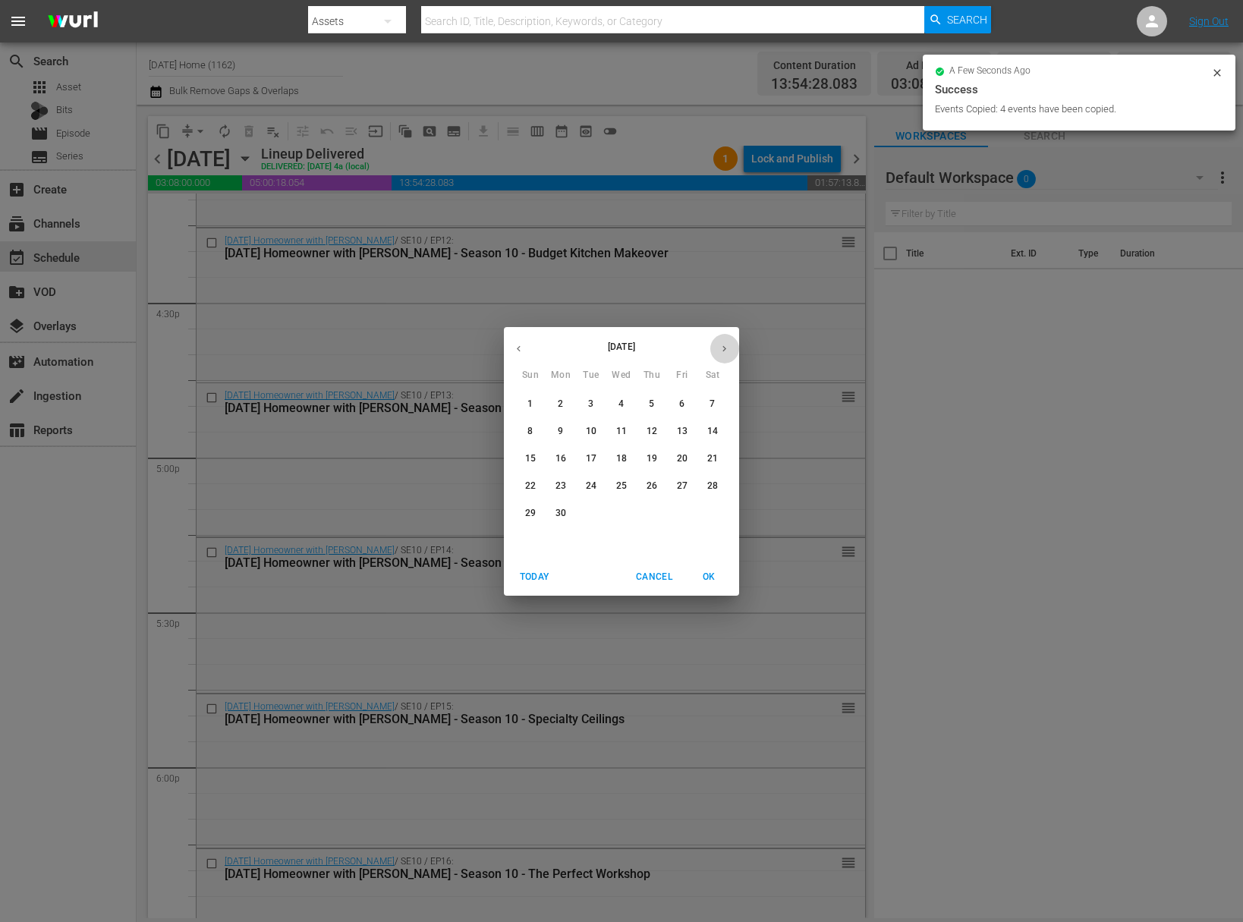
click at [722, 353] on icon "button" at bounding box center [723, 348] width 11 height 11
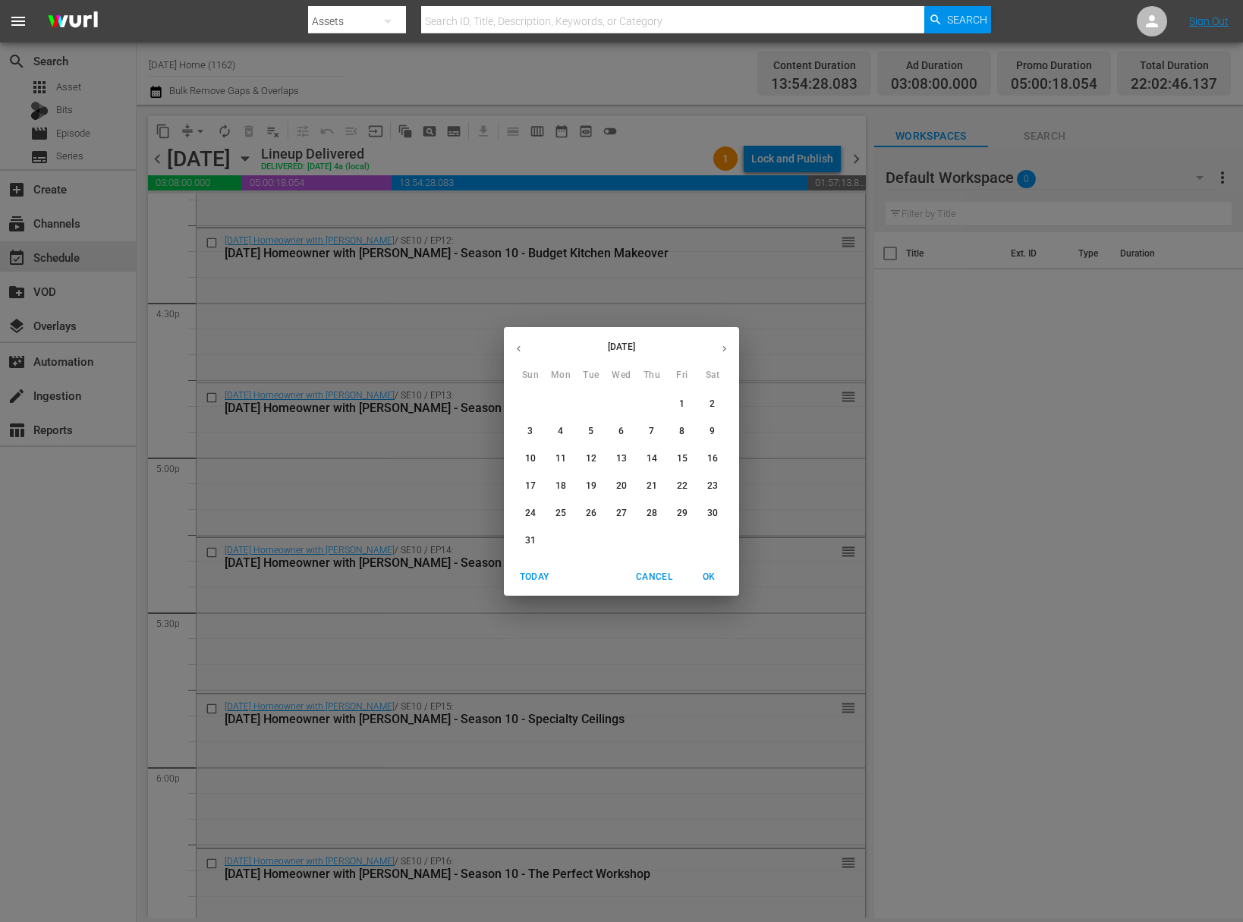
click at [722, 353] on icon "button" at bounding box center [723, 348] width 11 height 11
click at [526, 349] on button "button" at bounding box center [519, 349] width 30 height 30
click at [590, 430] on p "7" at bounding box center [590, 431] width 5 height 13
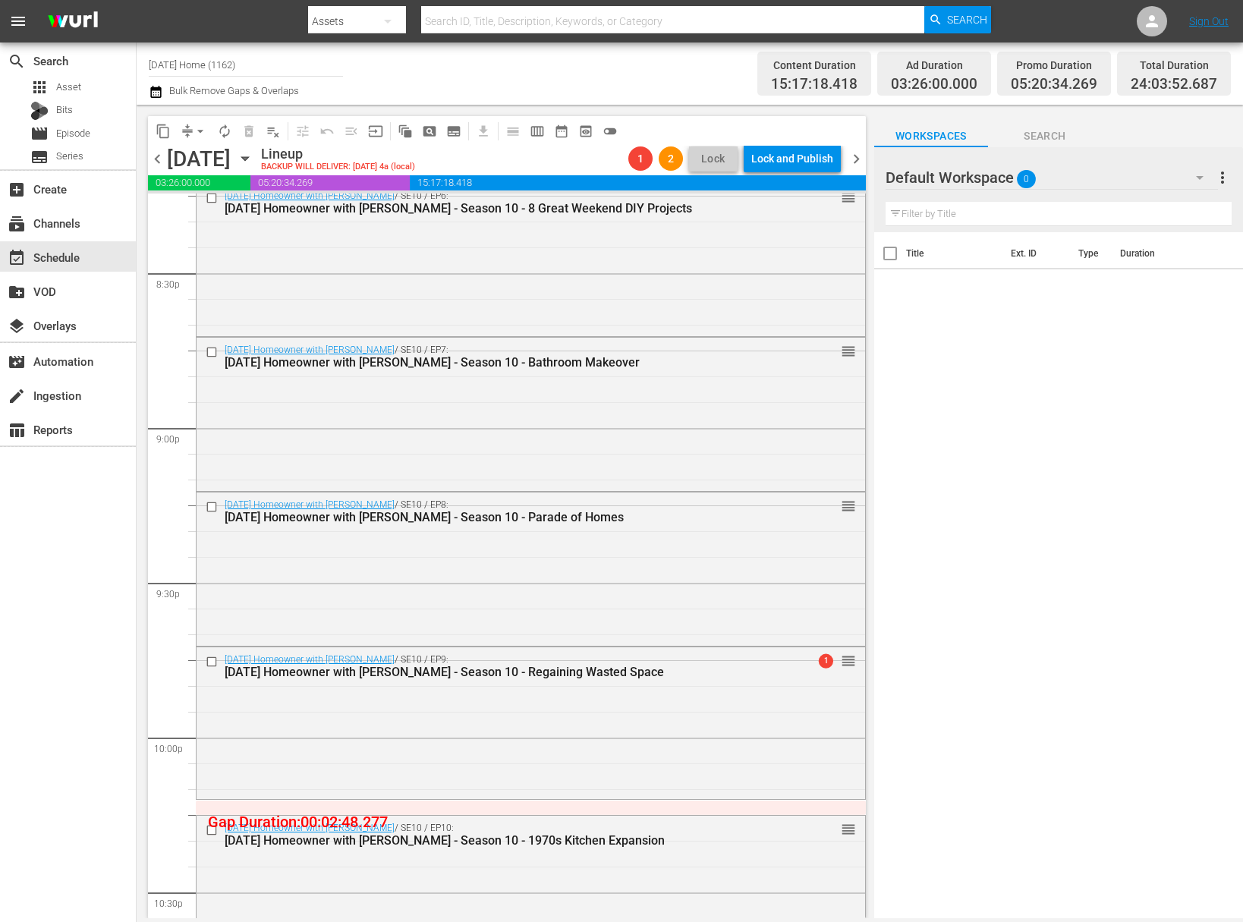
scroll to position [6783, 0]
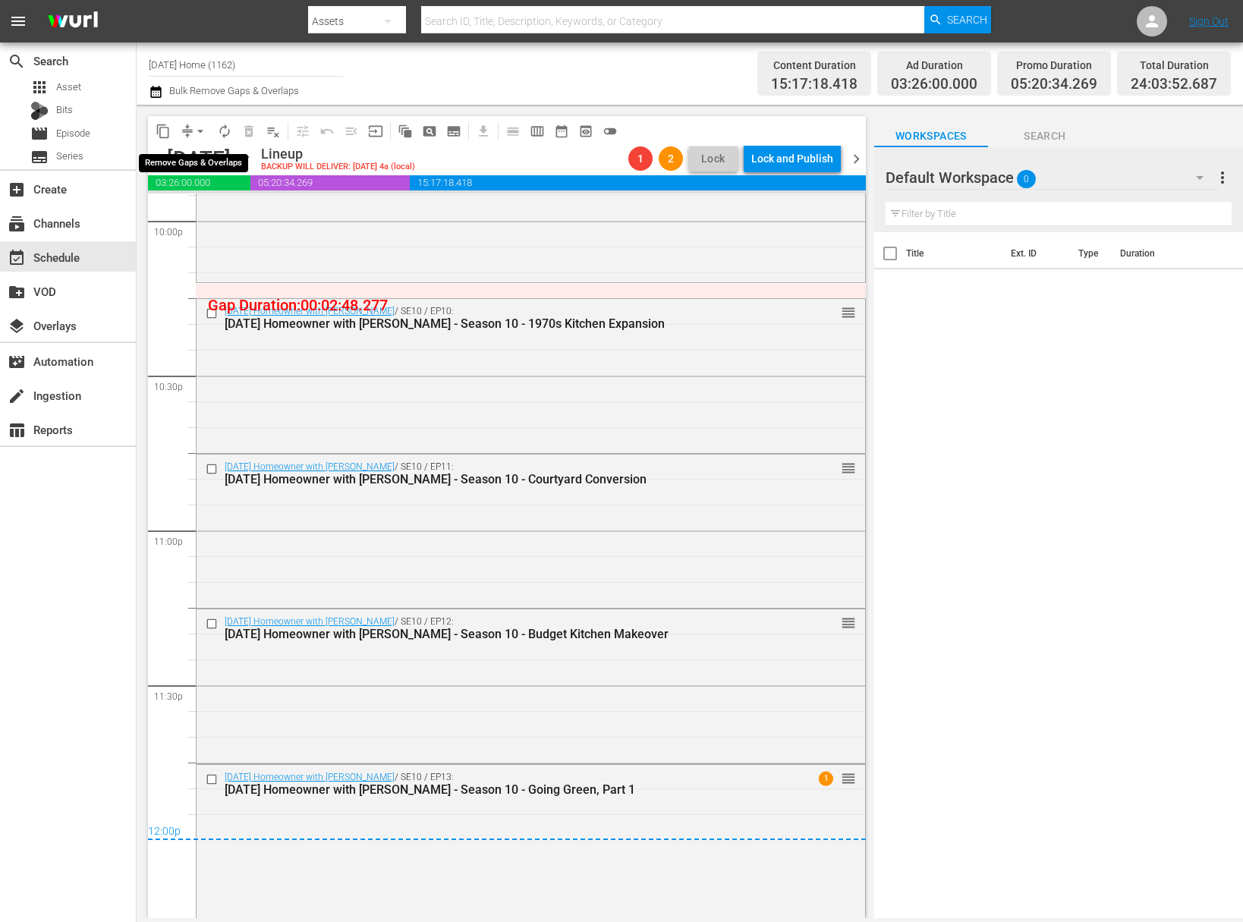
click at [197, 127] on span "arrow_drop_down" at bounding box center [200, 131] width 15 height 15
click at [198, 212] on li "Align to End of Previous Day" at bounding box center [200, 212] width 159 height 25
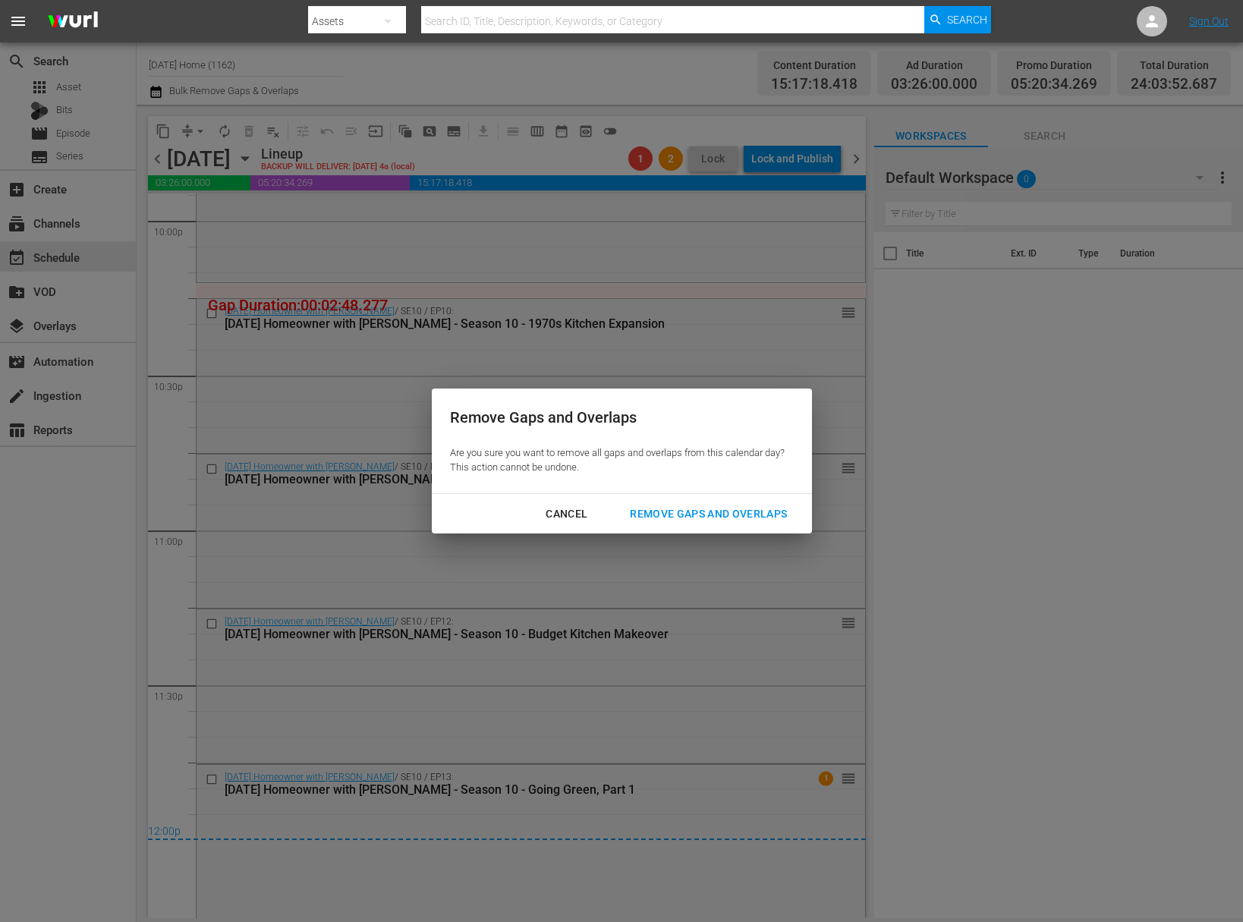
click at [696, 501] on button "Remove Gaps and Overlaps" at bounding box center [708, 514] width 193 height 28
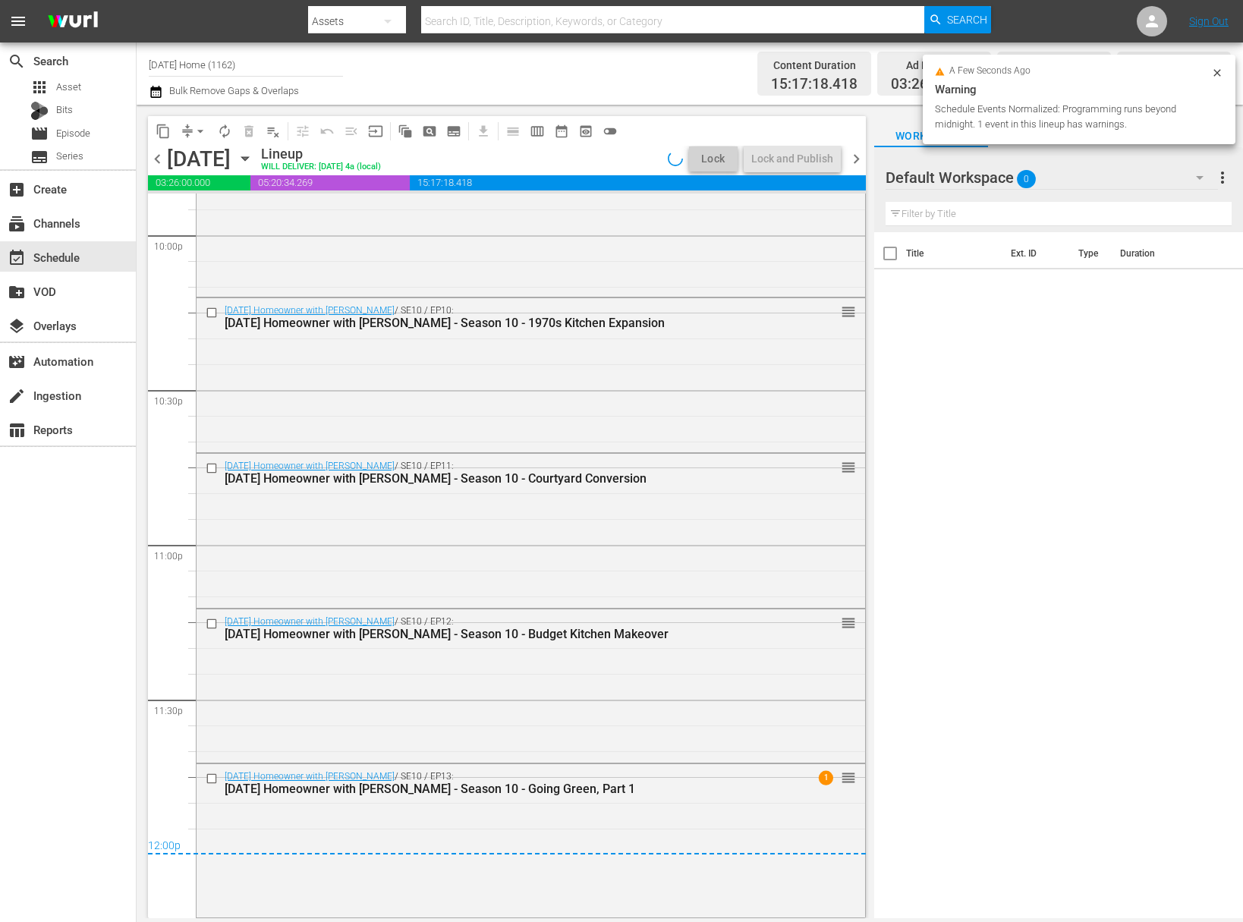
scroll to position [6768, 0]
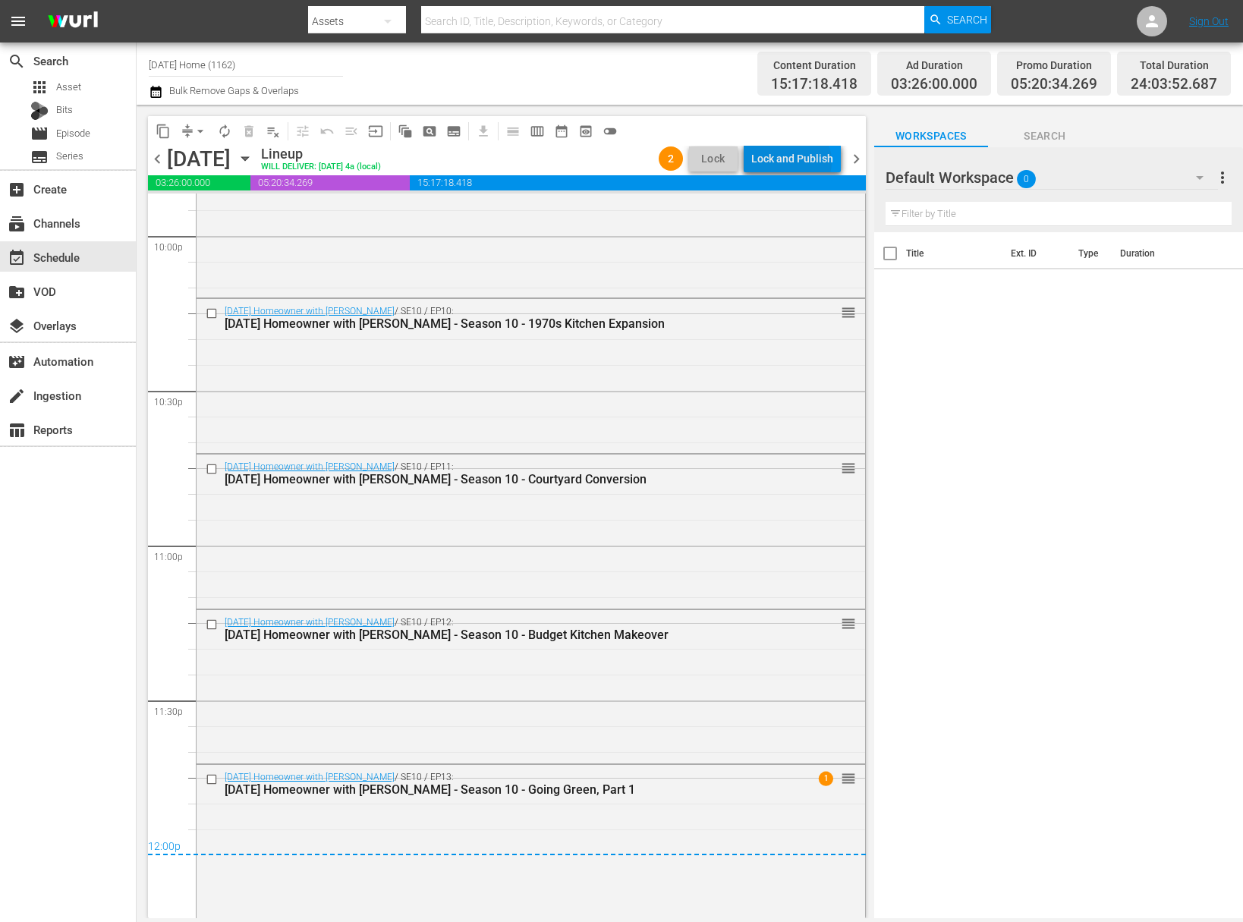
click at [794, 162] on div "Lock and Publish" at bounding box center [792, 158] width 82 height 27
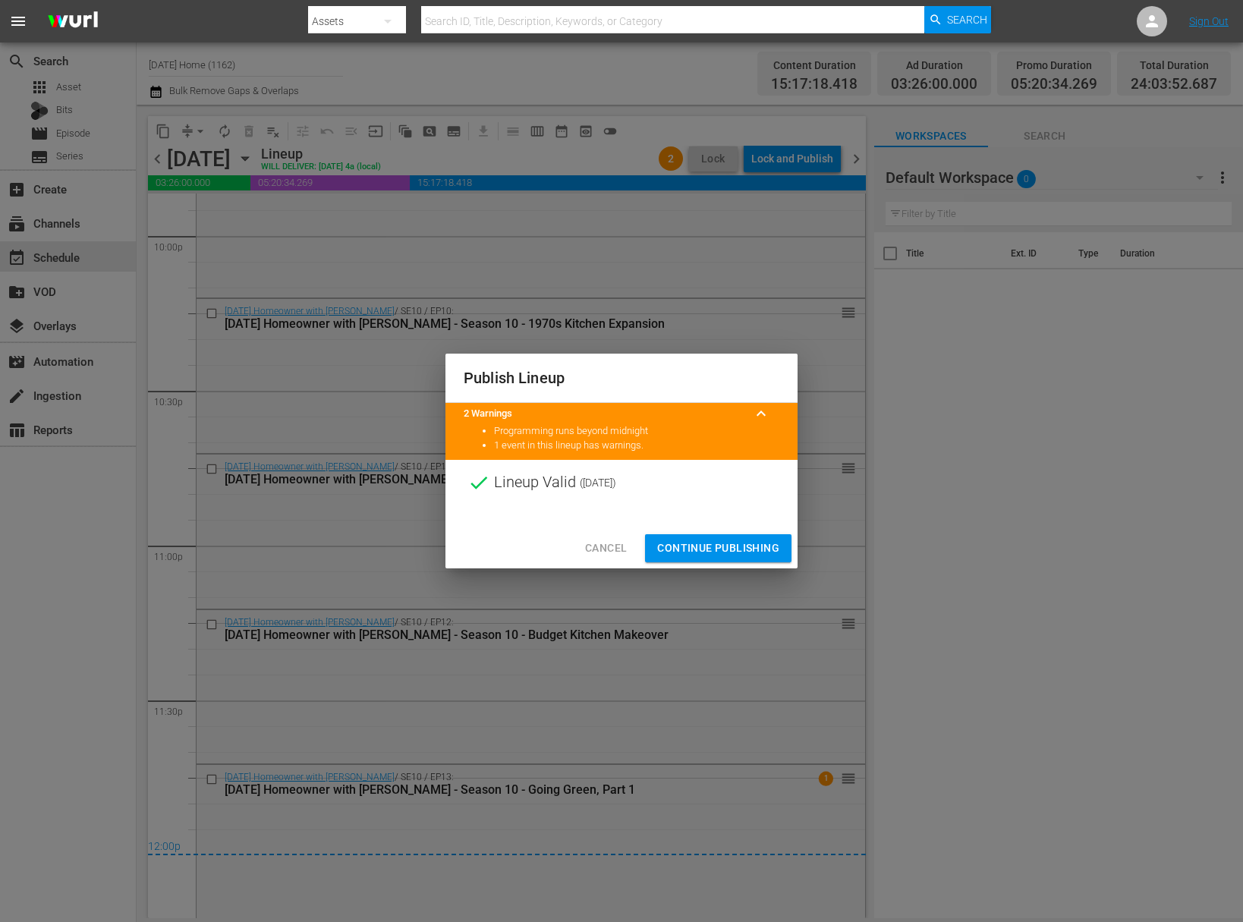
click at [719, 538] on button "Continue Publishing" at bounding box center [718, 548] width 146 height 28
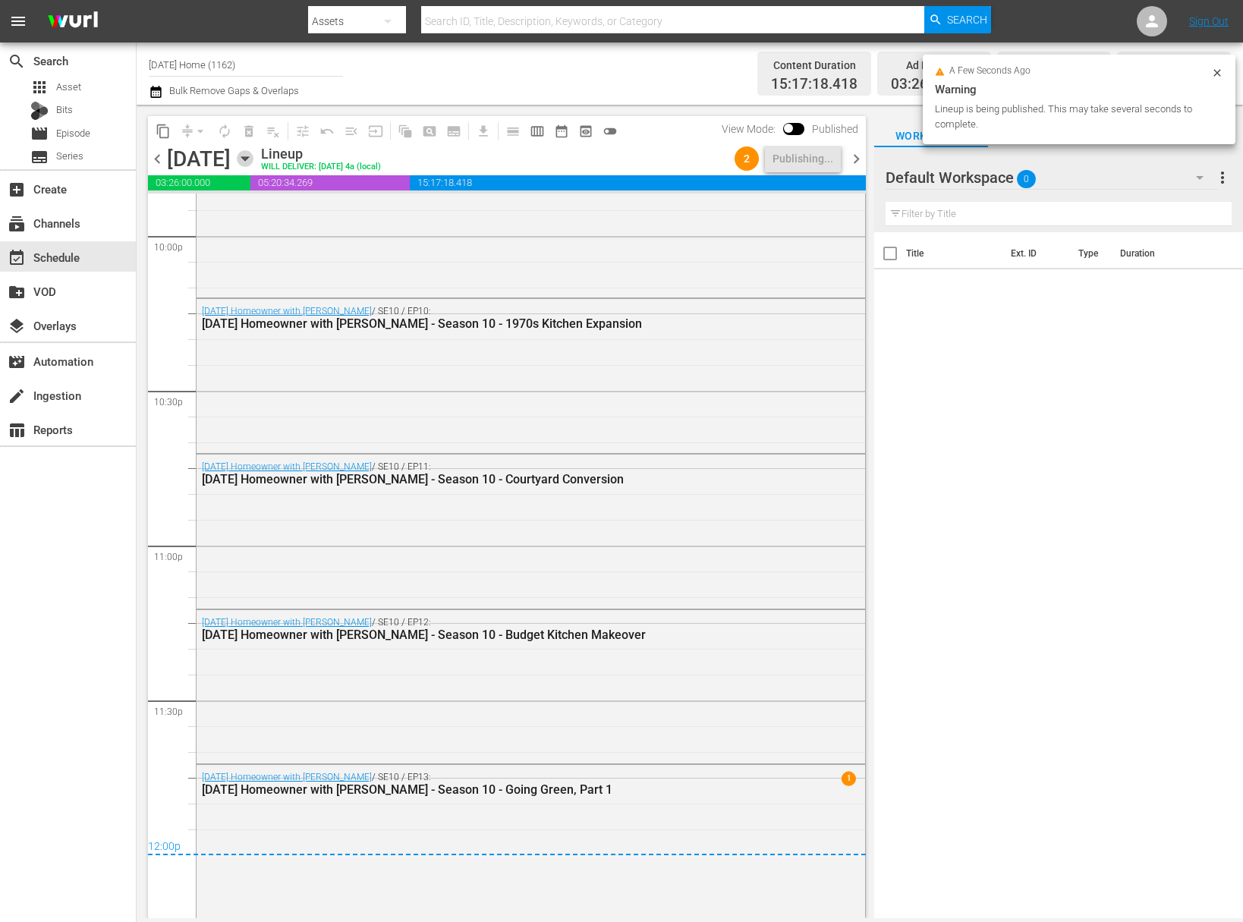
click at [253, 155] on icon "button" at bounding box center [245, 158] width 17 height 17
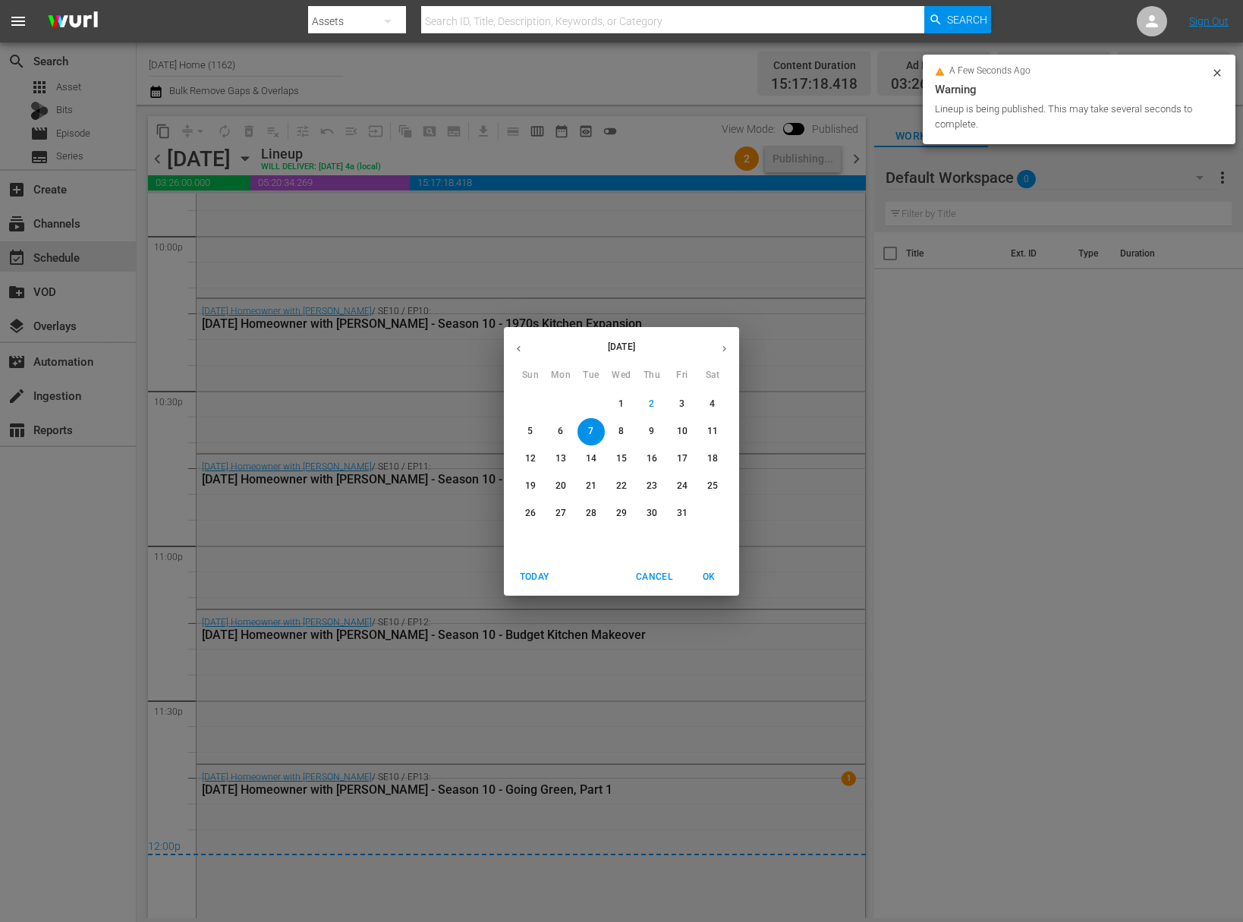
click at [629, 431] on span "8" at bounding box center [621, 431] width 27 height 13
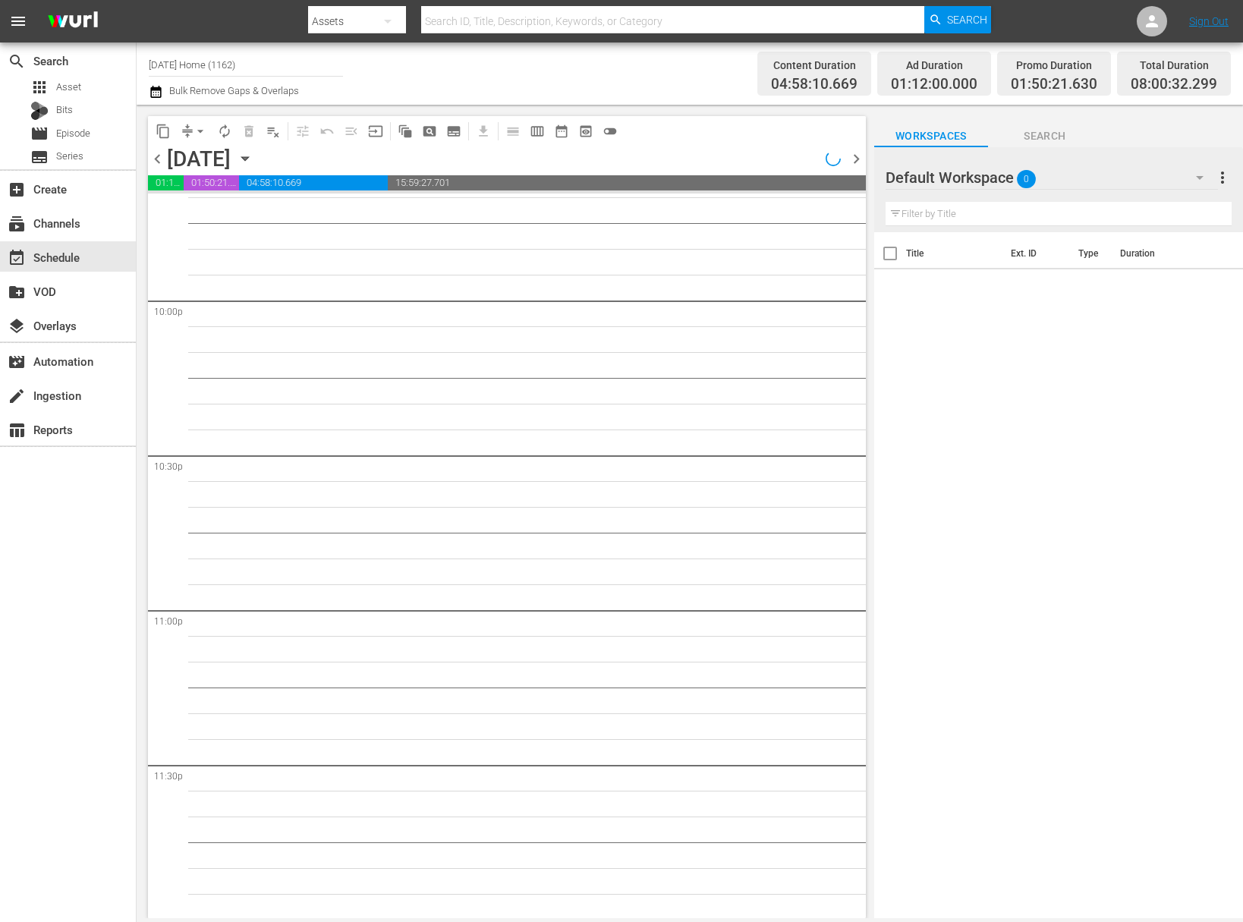
scroll to position [6704, 0]
